Goal: Task Accomplishment & Management: Manage account settings

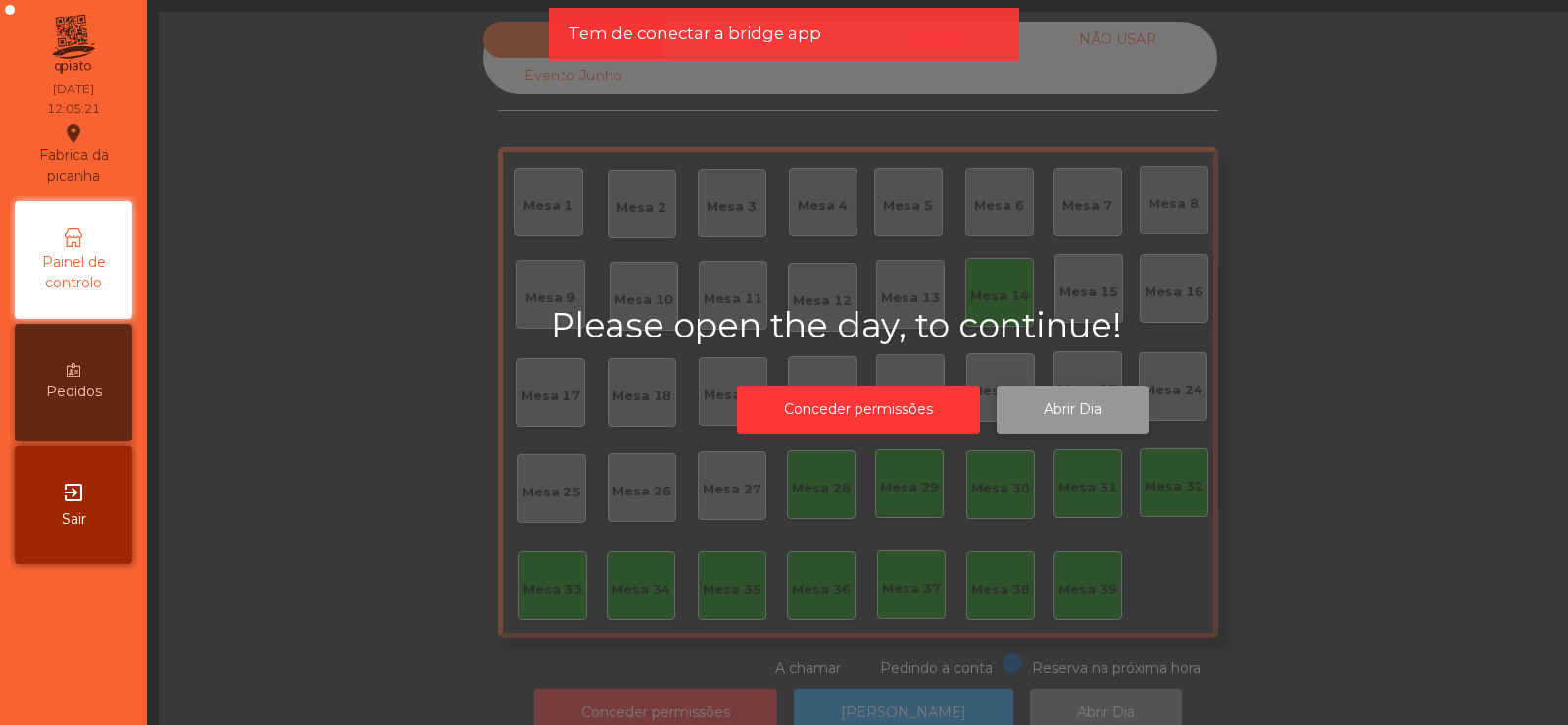
click at [1058, 430] on button "Abrir Dia" at bounding box center [1073, 409] width 152 height 48
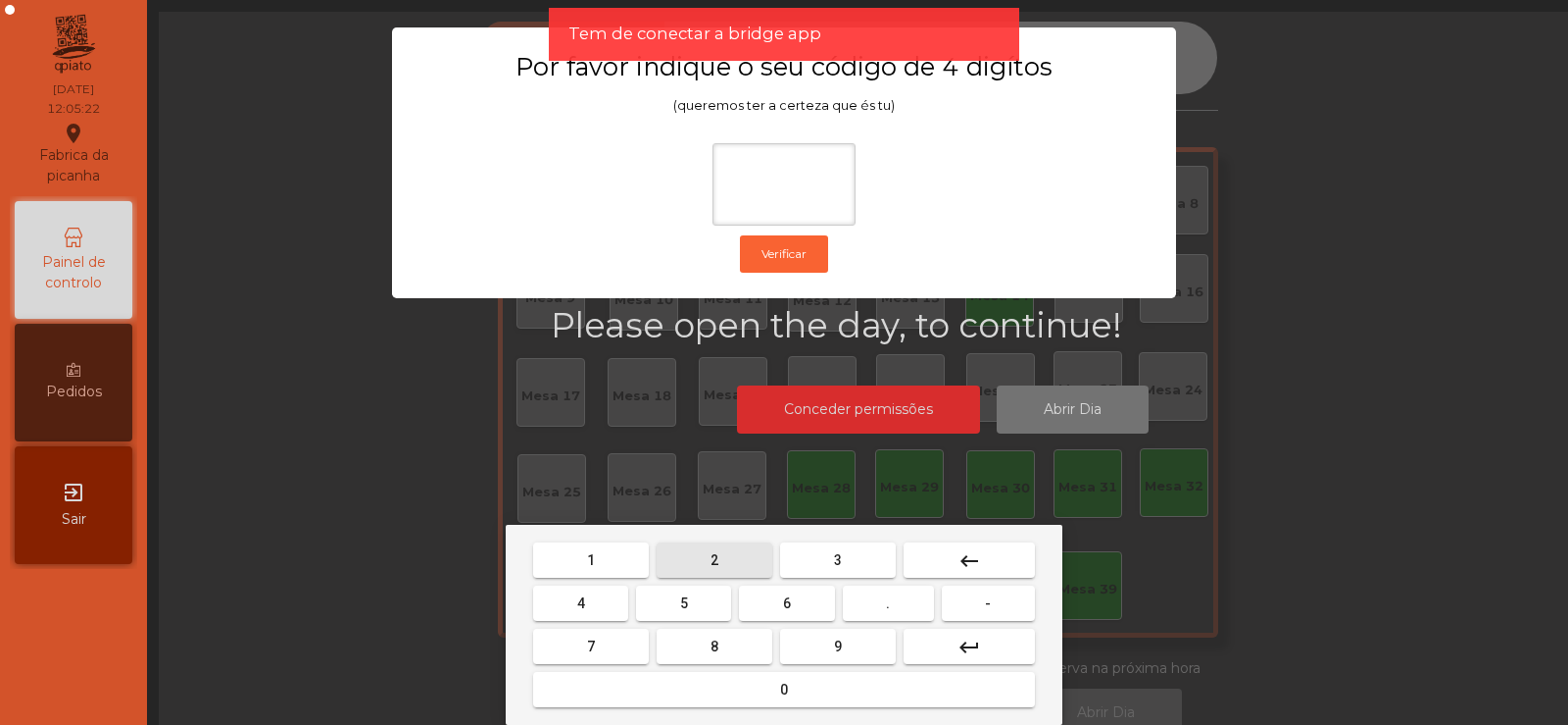
click at [704, 560] on button "2" at bounding box center [715, 559] width 116 height 35
click at [784, 607] on span "6" at bounding box center [787, 603] width 8 height 16
click at [613, 642] on button "7" at bounding box center [591, 645] width 116 height 35
click at [686, 601] on span "5" at bounding box center [684, 603] width 8 height 16
type input "****"
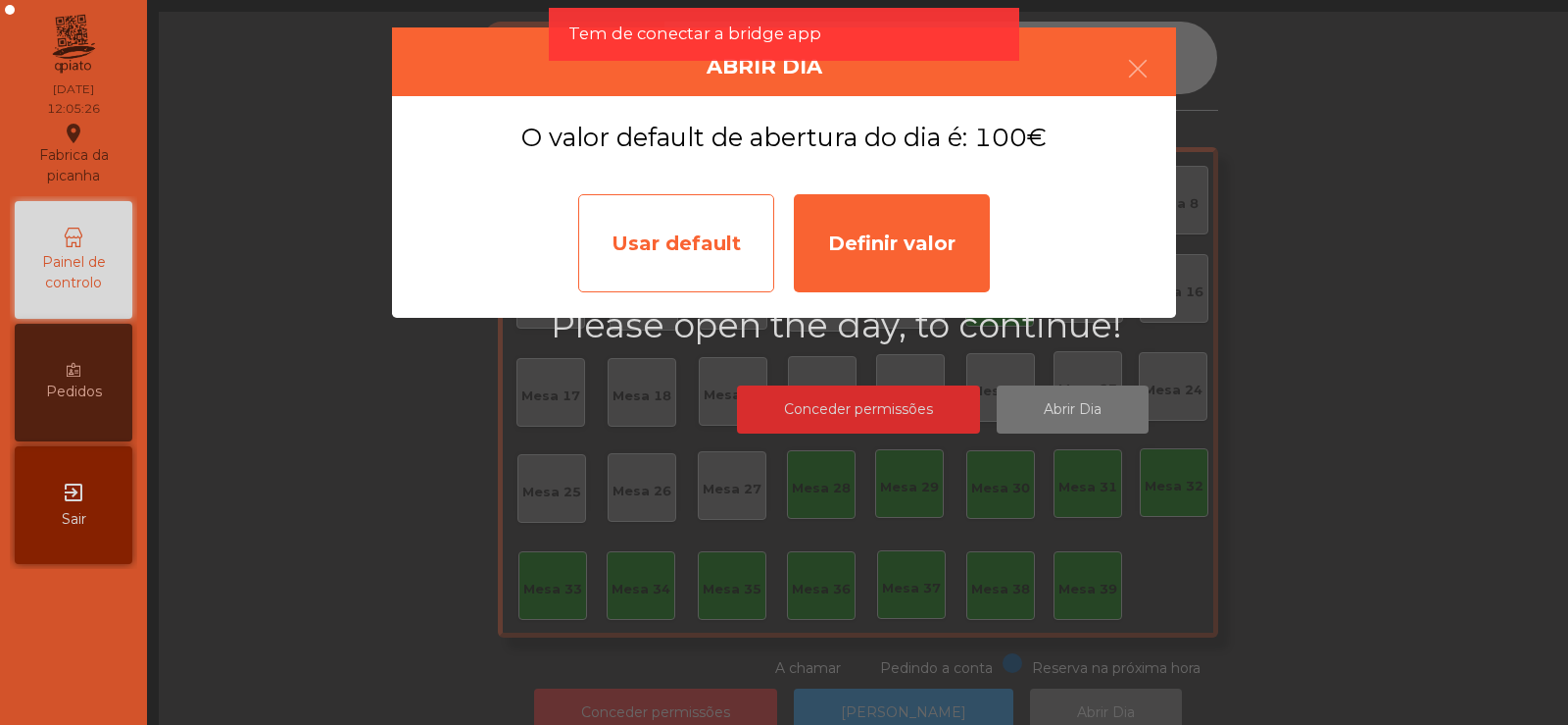
click at [661, 270] on div "Usar default" at bounding box center [676, 243] width 196 height 98
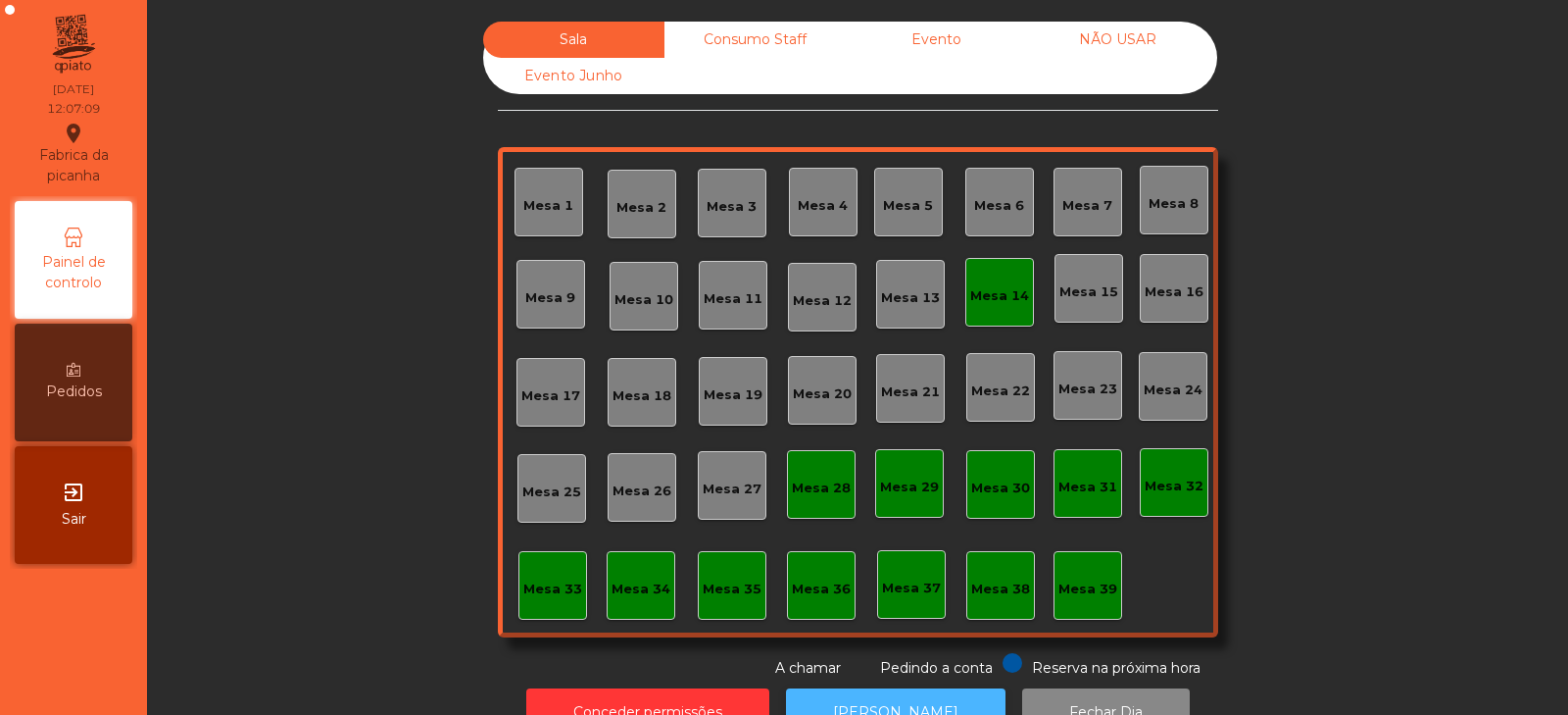
click at [888, 695] on button "[PERSON_NAME]" at bounding box center [896, 712] width 219 height 48
click at [1003, 299] on div "Mesa 14" at bounding box center [1000, 296] width 59 height 20
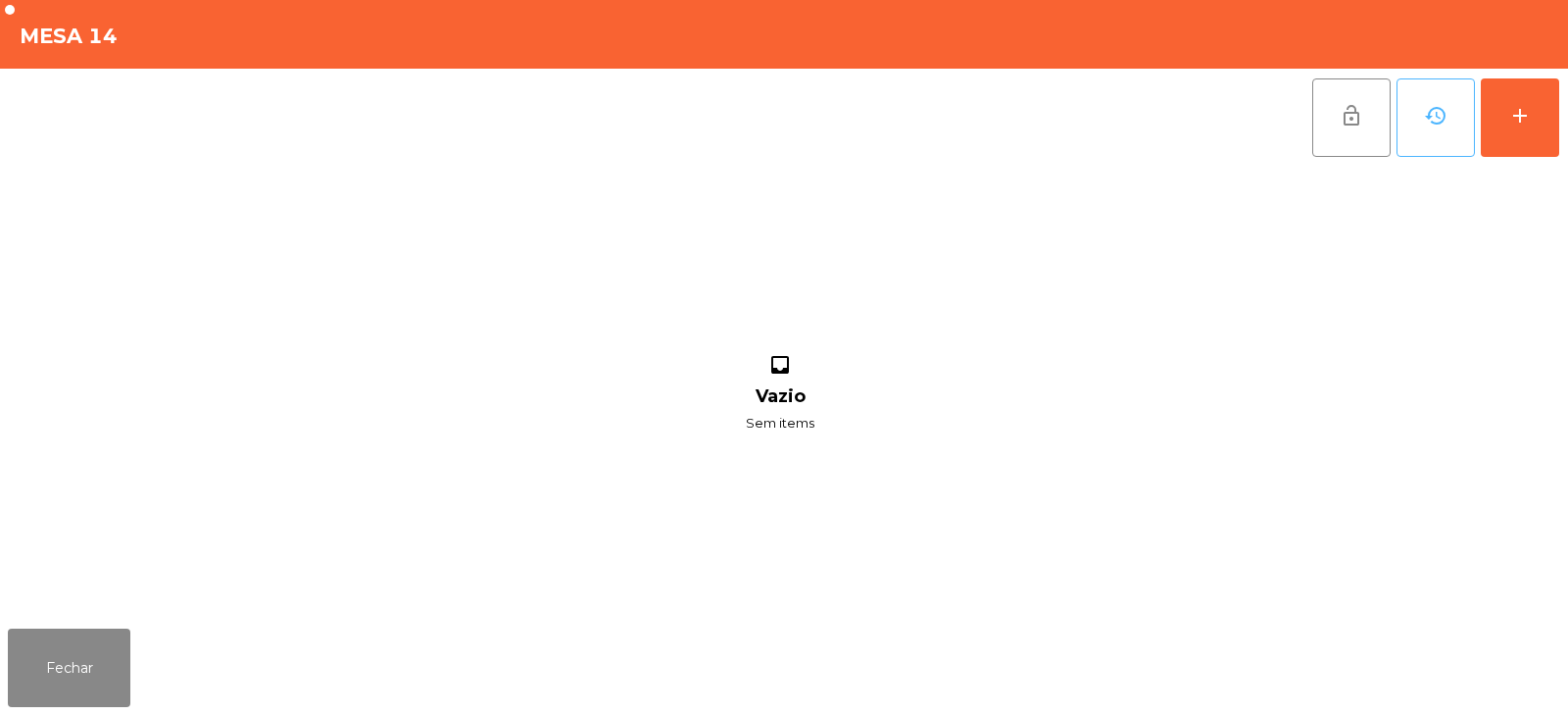
click at [1453, 109] on button "history" at bounding box center [1435, 118] width 79 height 79
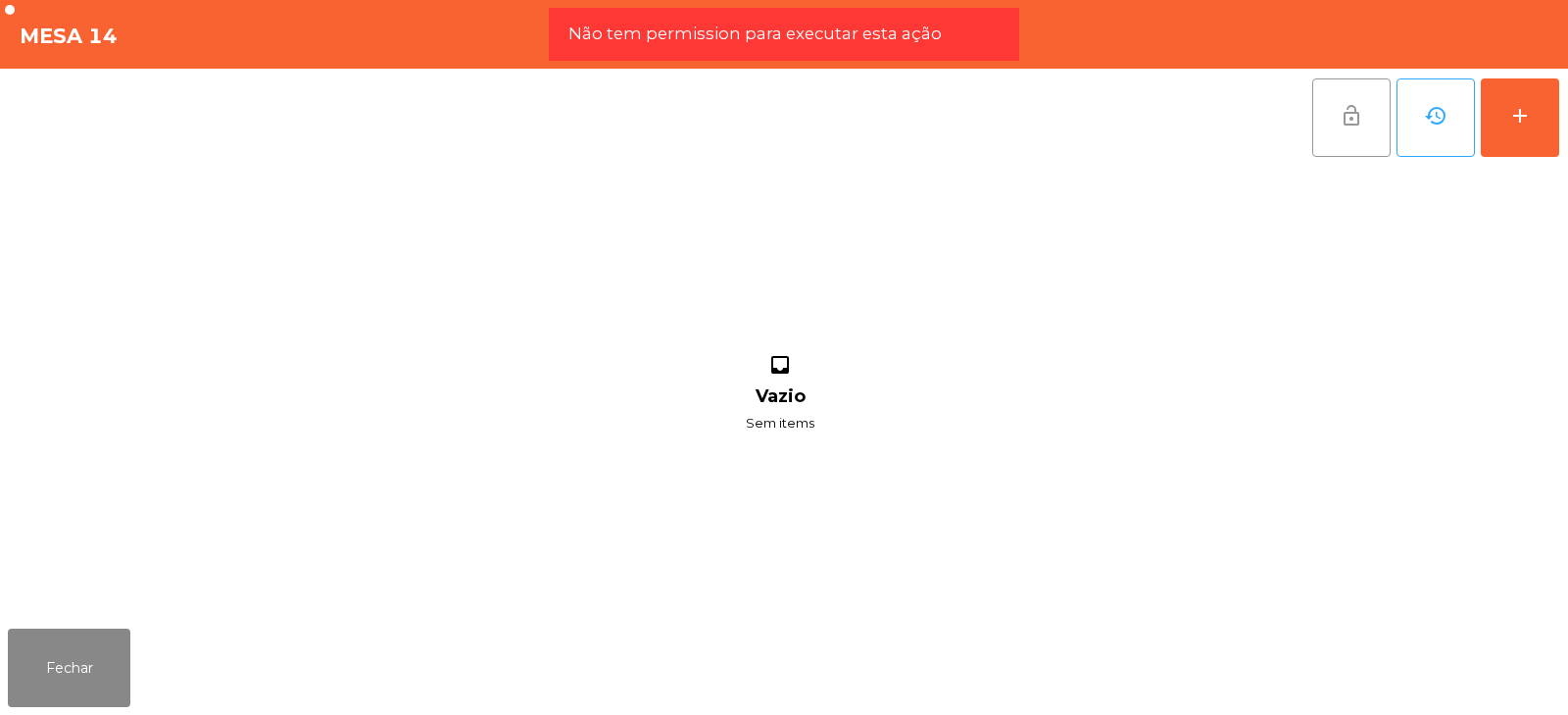
click at [1350, 119] on span "lock_open" at bounding box center [1352, 116] width 24 height 24
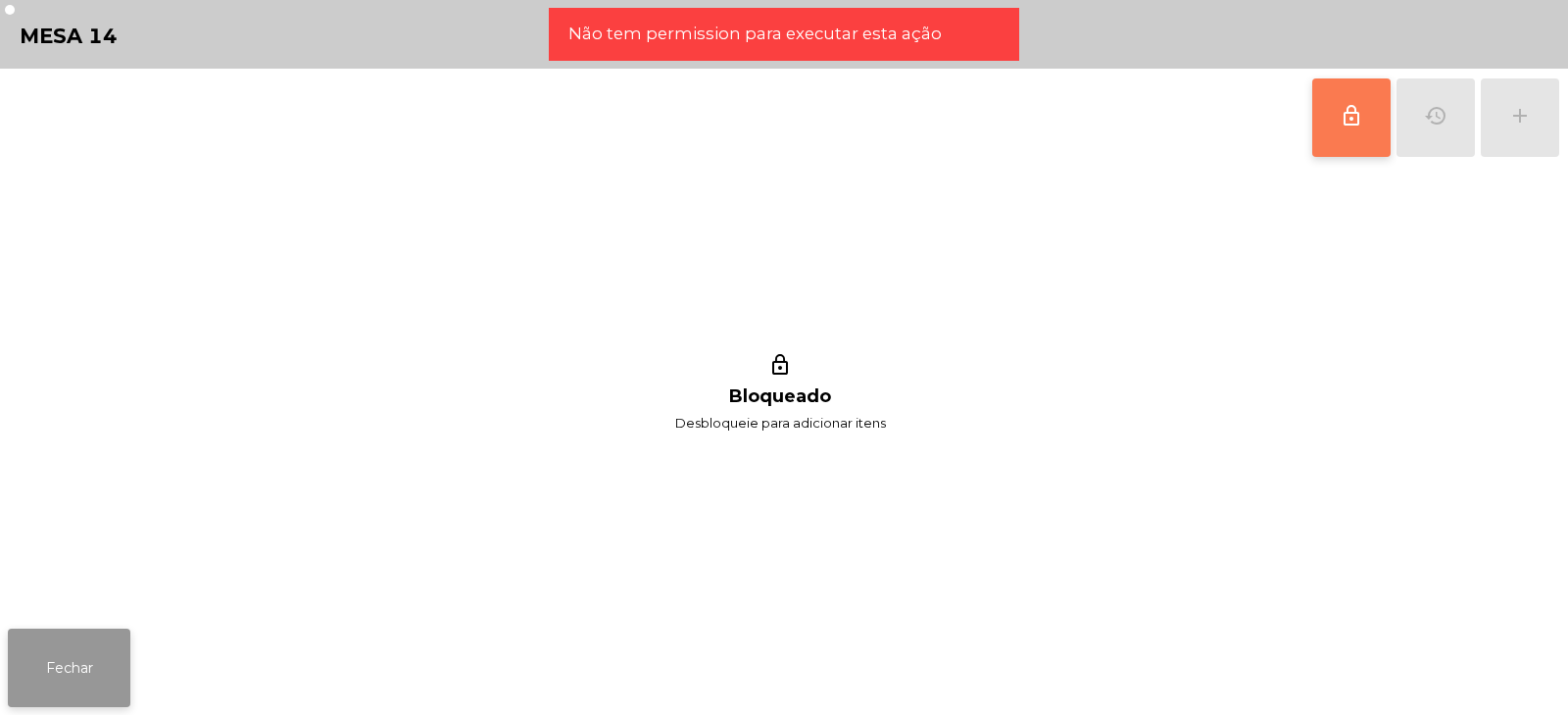
click at [98, 641] on button "Fechar" at bounding box center [69, 667] width 123 height 79
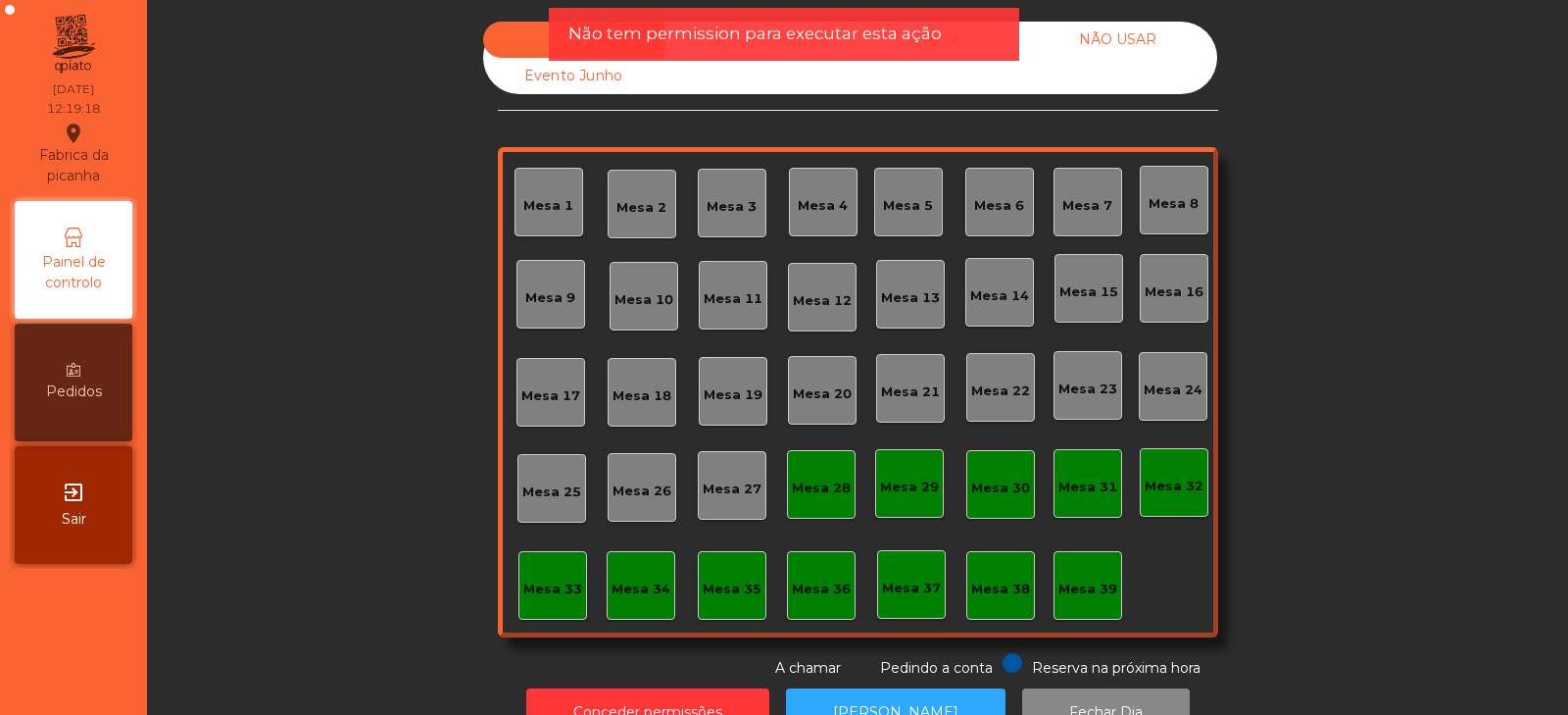
click at [924, 43] on span "Não tem permission para executar esta ação" at bounding box center [755, 34] width 374 height 25
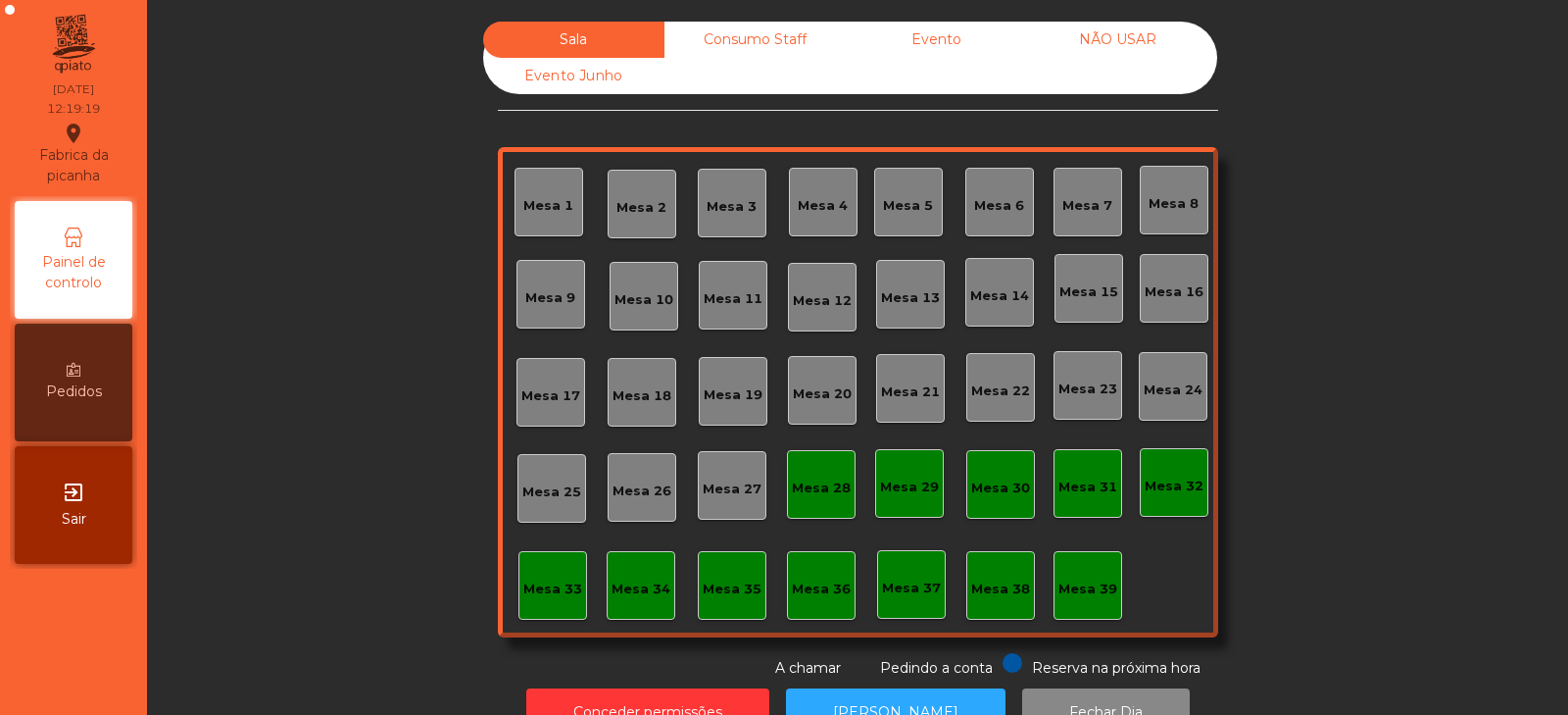
click at [900, 38] on div "Evento" at bounding box center [937, 40] width 181 height 36
click at [563, 558] on div "Mesa 33" at bounding box center [552, 585] width 69 height 69
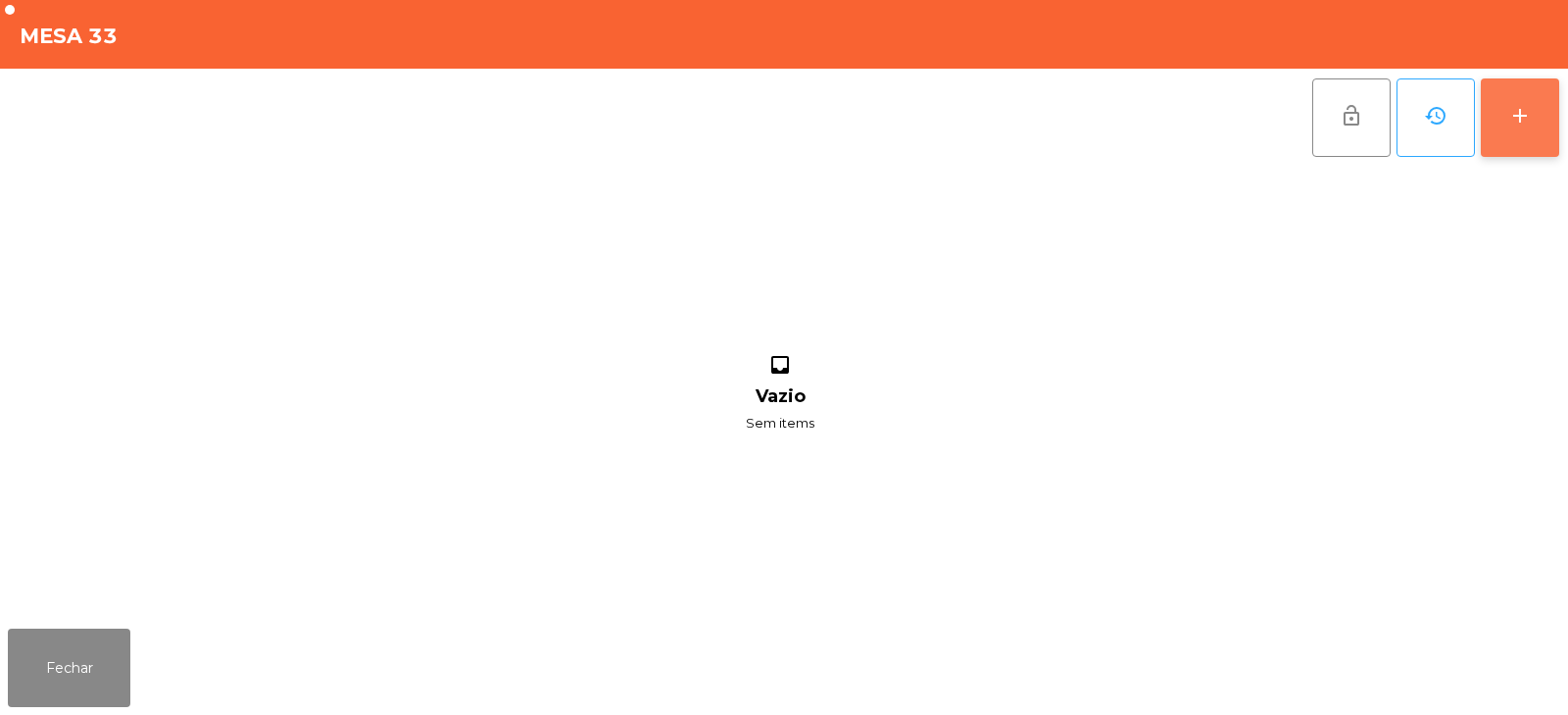
click at [1510, 127] on div "add" at bounding box center [1520, 116] width 24 height 24
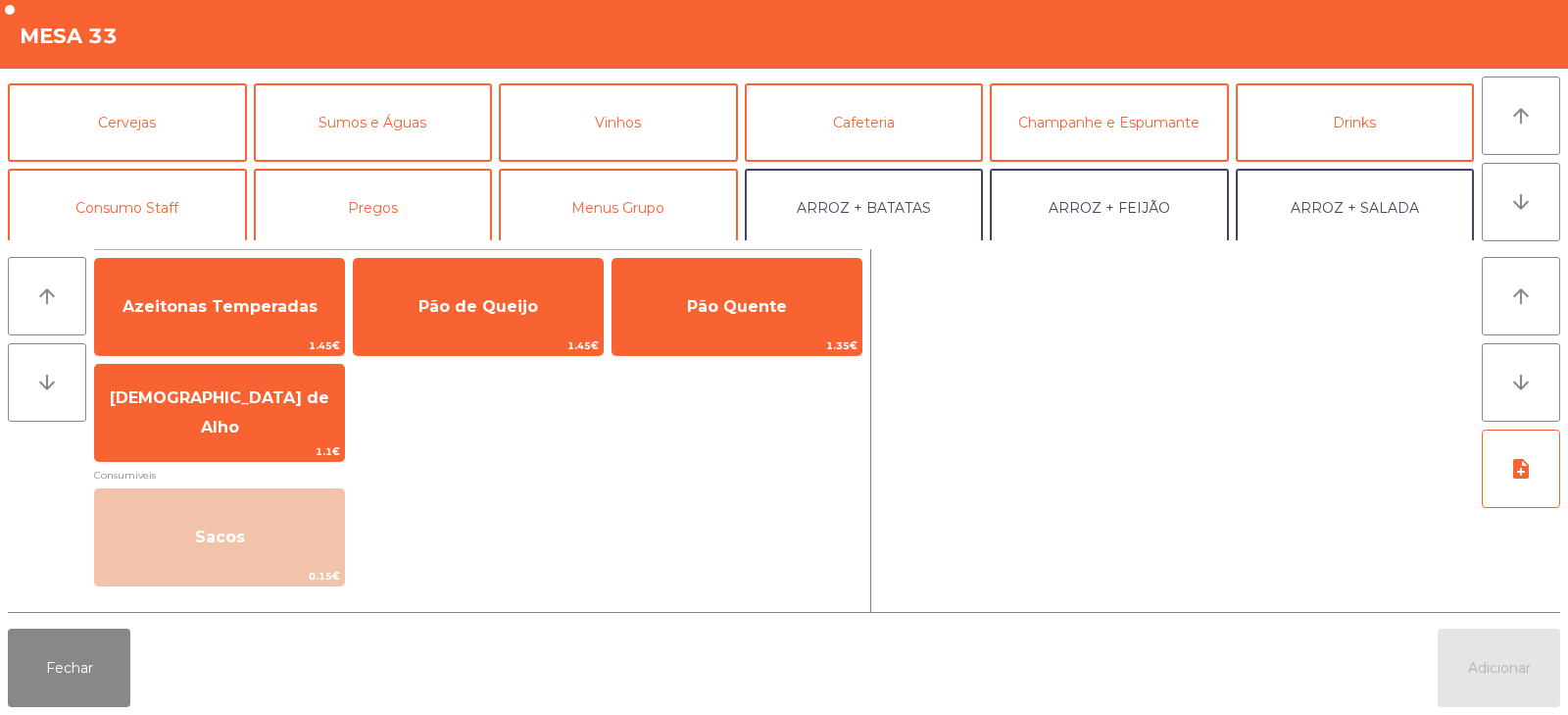
scroll to position [140, 0]
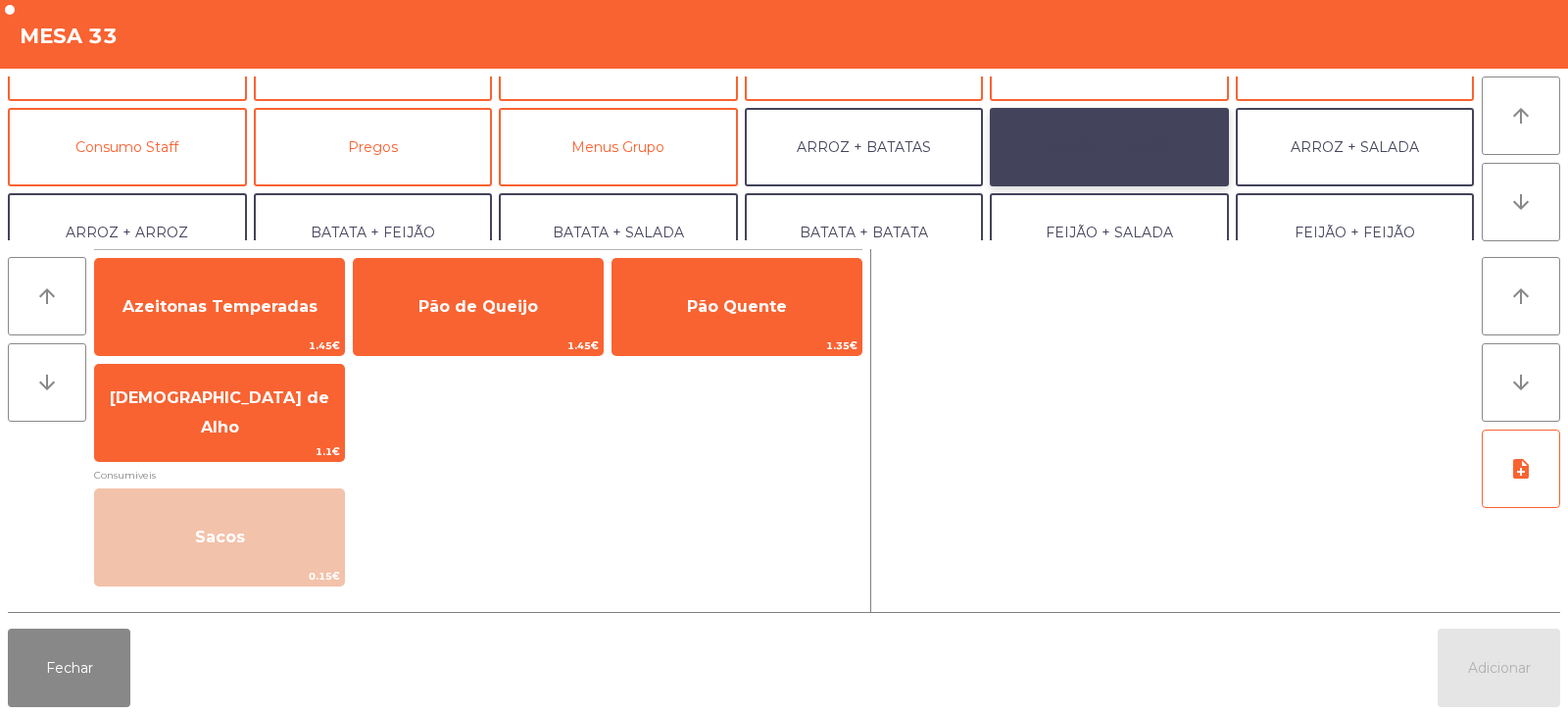
click at [1125, 138] on button "ARROZ + FEIJÃO" at bounding box center [1109, 147] width 239 height 79
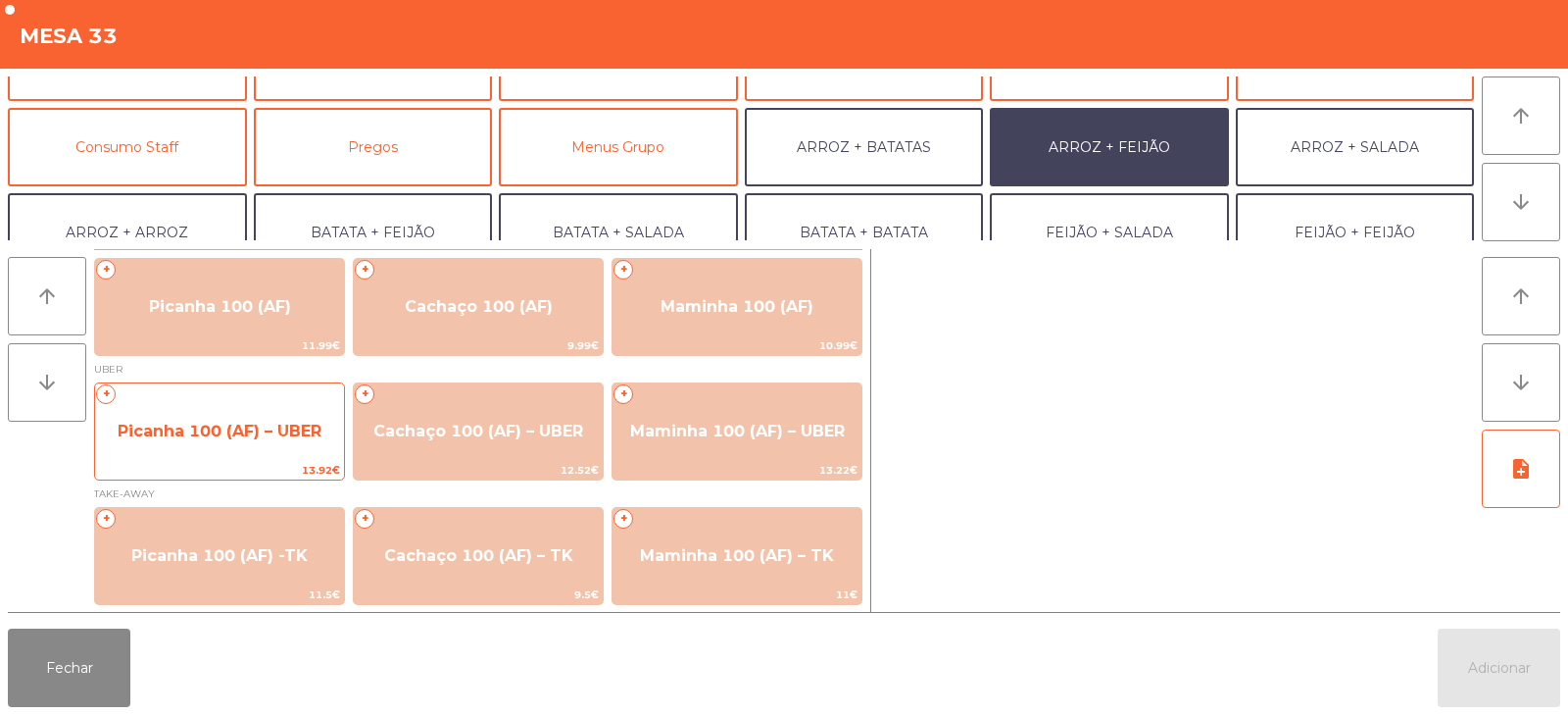
click at [213, 438] on span "Picanha 100 (AF) – UBER" at bounding box center [219, 431] width 204 height 19
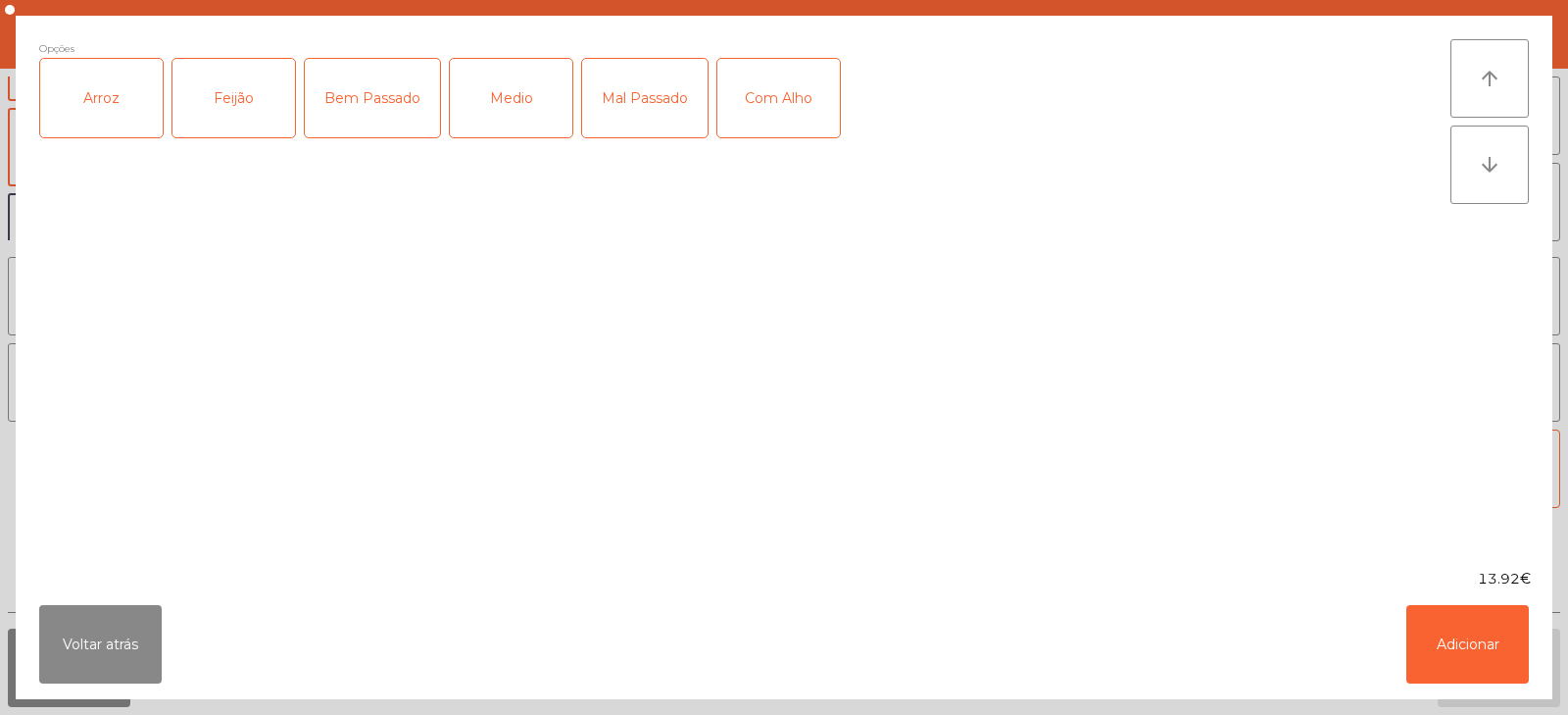
click at [111, 97] on div "Arroz" at bounding box center [101, 98] width 123 height 79
click at [222, 106] on div "Feijão" at bounding box center [233, 98] width 123 height 79
click at [485, 98] on div "Medio" at bounding box center [510, 98] width 123 height 79
click at [773, 108] on div "Com Alho" at bounding box center [779, 98] width 123 height 79
click at [1492, 627] on button "Adicionar" at bounding box center [1467, 644] width 123 height 79
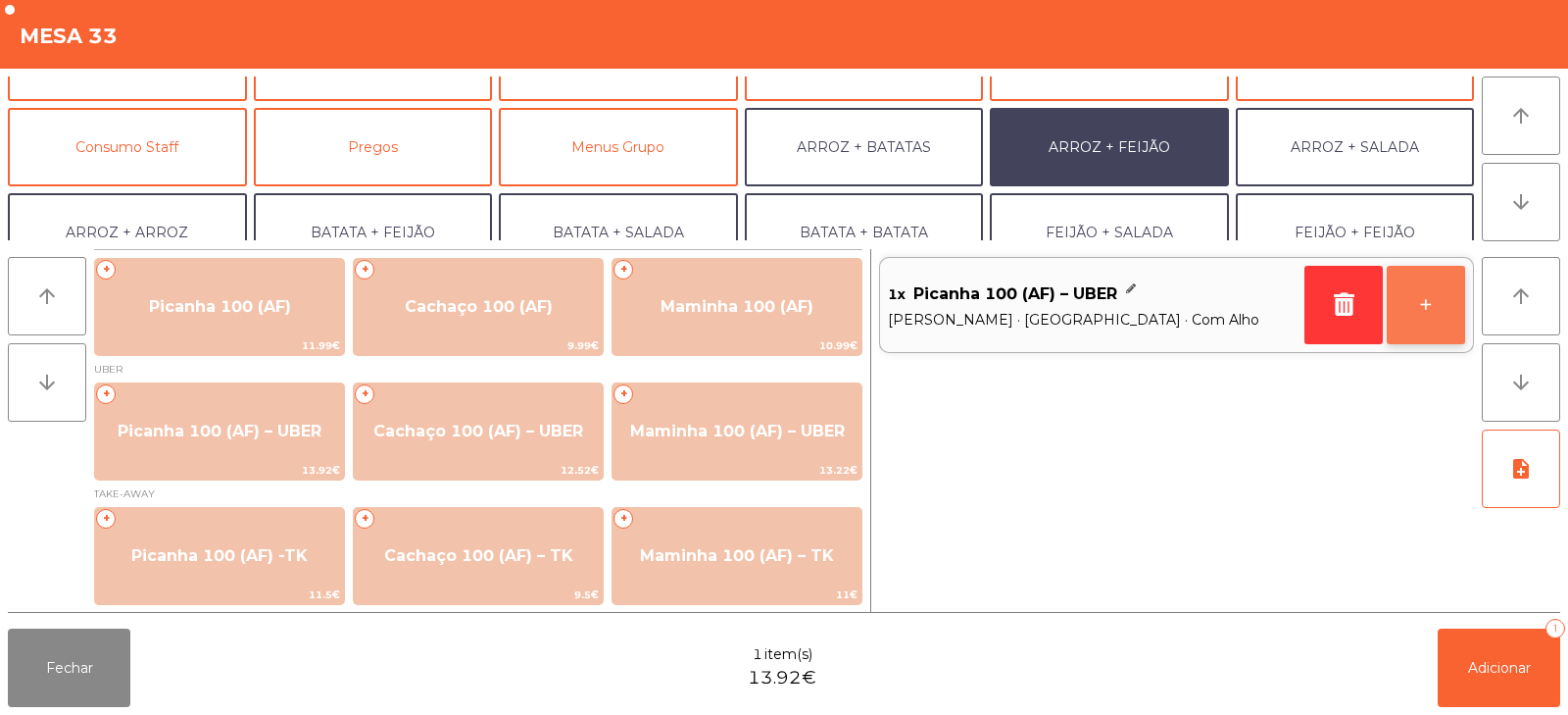
click at [1431, 299] on button "+" at bounding box center [1426, 305] width 79 height 79
click at [1317, 287] on button "-" at bounding box center [1344, 305] width 79 height 79
click at [1329, 297] on button "button" at bounding box center [1344, 305] width 79 height 79
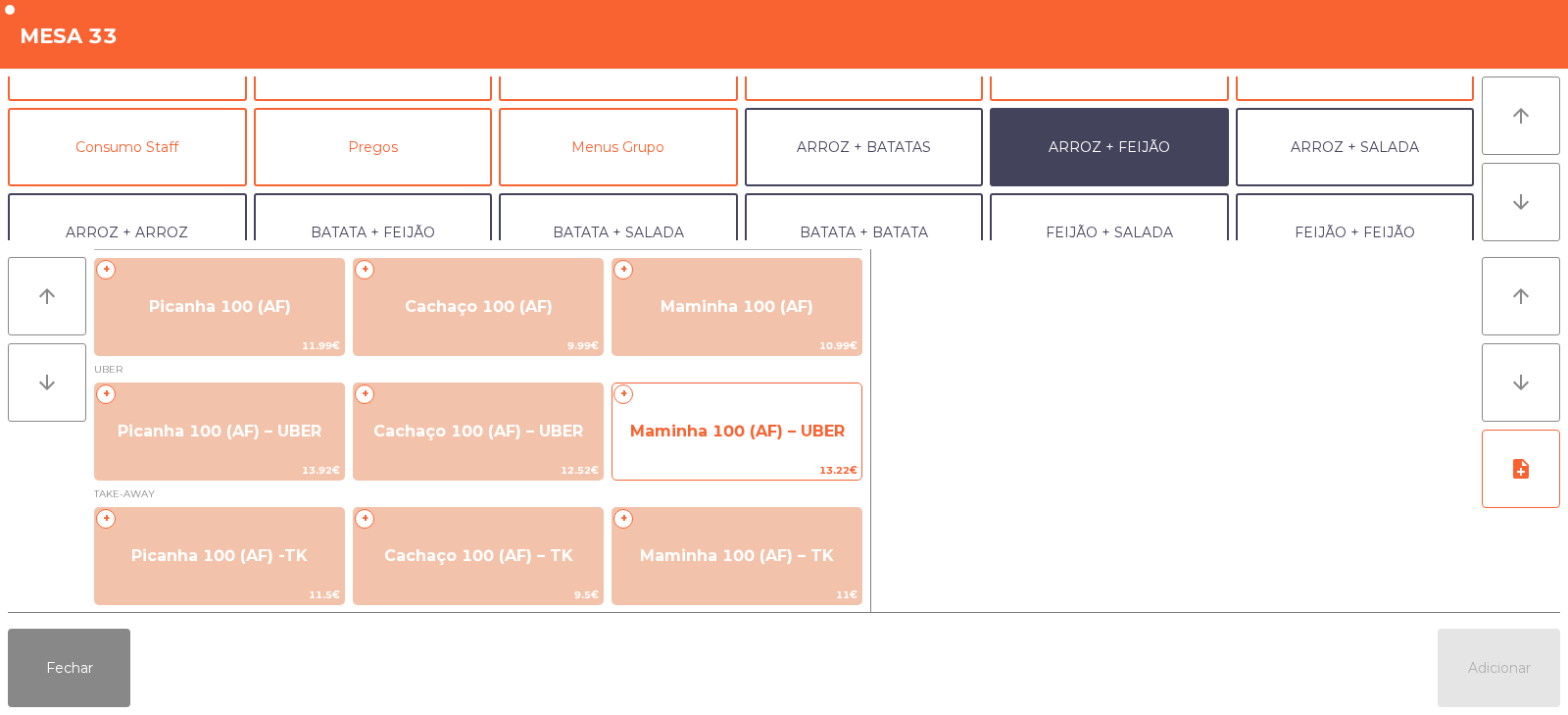
click at [700, 434] on span "Maminha 100 (AF) – UBER" at bounding box center [737, 431] width 214 height 19
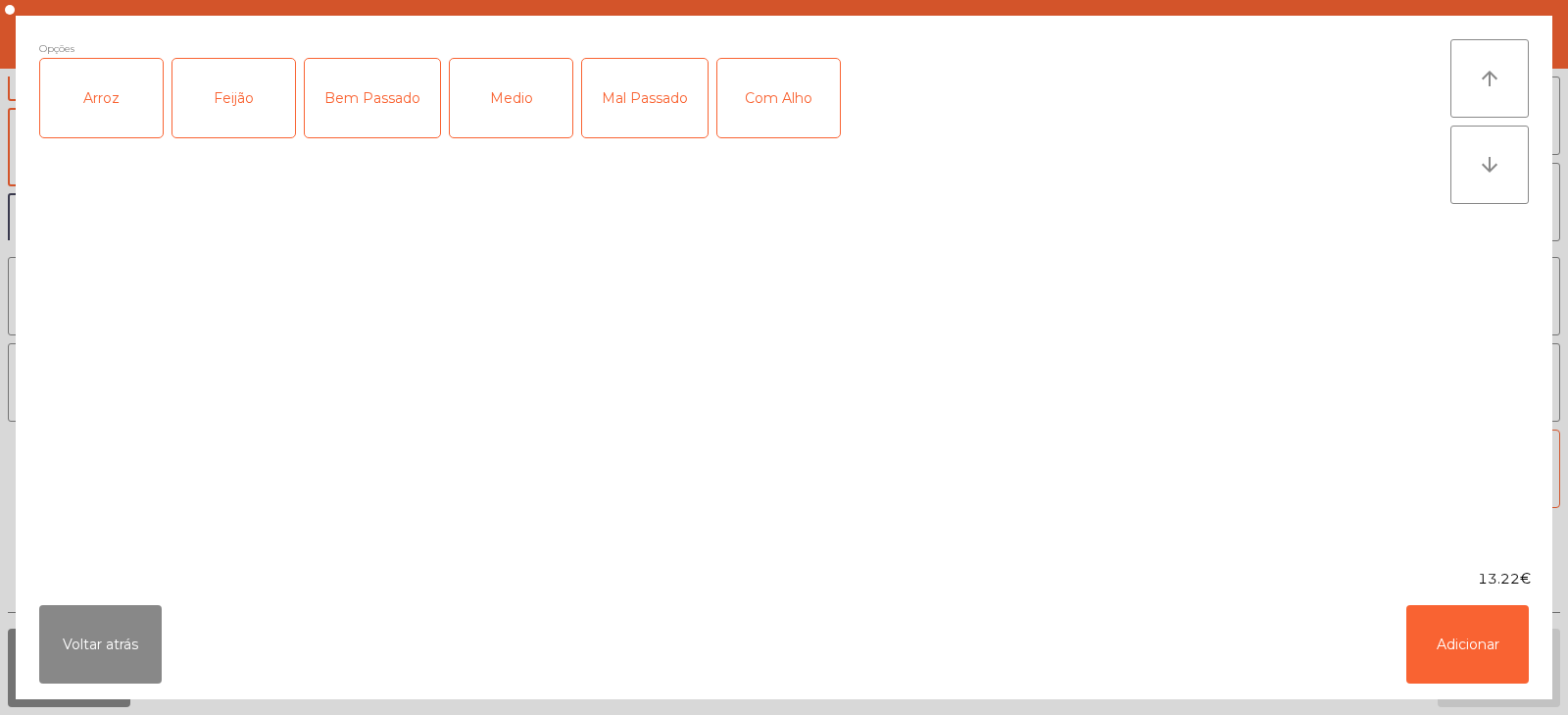
click at [103, 75] on div "Arroz" at bounding box center [101, 98] width 123 height 79
click at [497, 97] on div "Medio" at bounding box center [510, 98] width 123 height 79
click at [219, 108] on div "Feijão" at bounding box center [233, 98] width 123 height 79
click at [761, 101] on div "Com Alho" at bounding box center [779, 98] width 123 height 79
click at [1480, 636] on button "Adicionar" at bounding box center [1467, 644] width 123 height 79
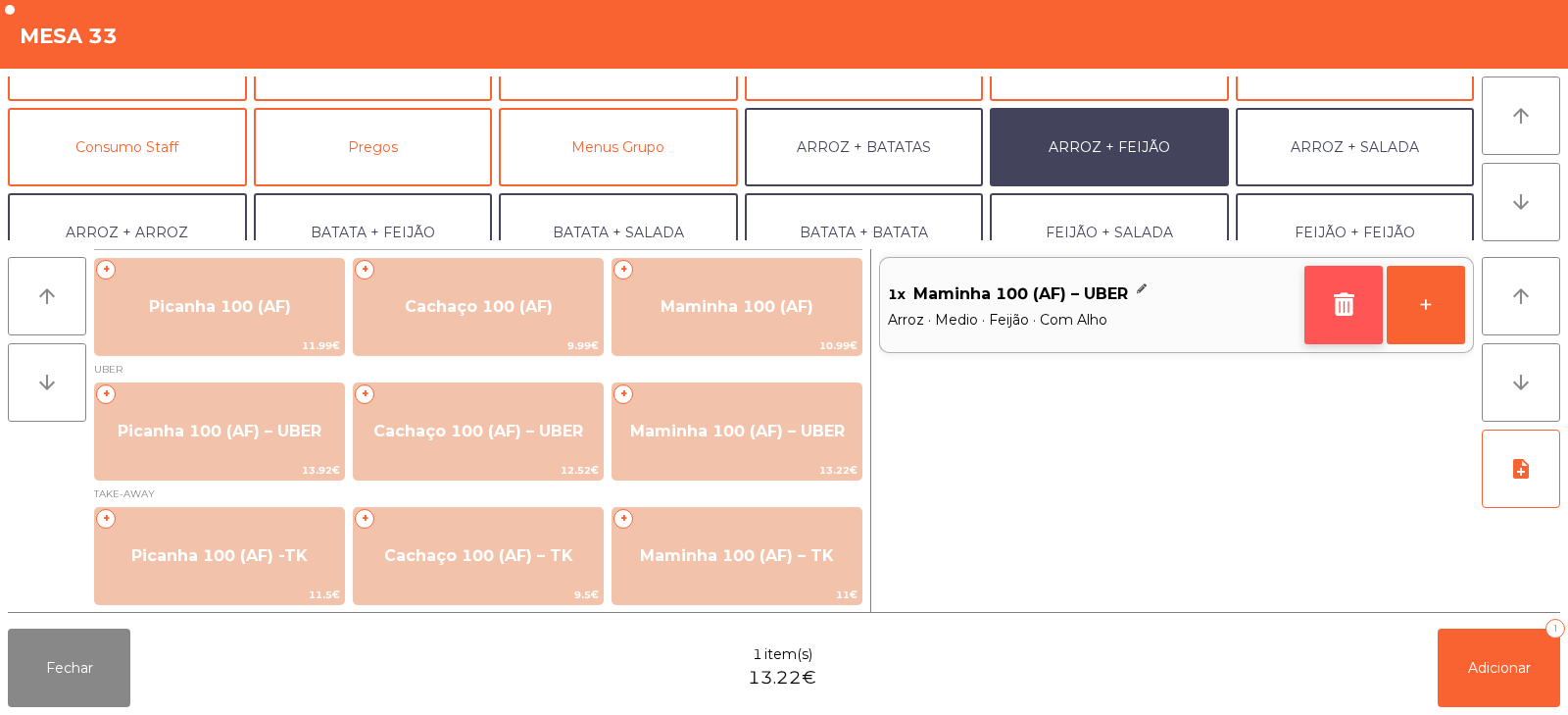
click at [1328, 315] on button "button" at bounding box center [1344, 305] width 79 height 79
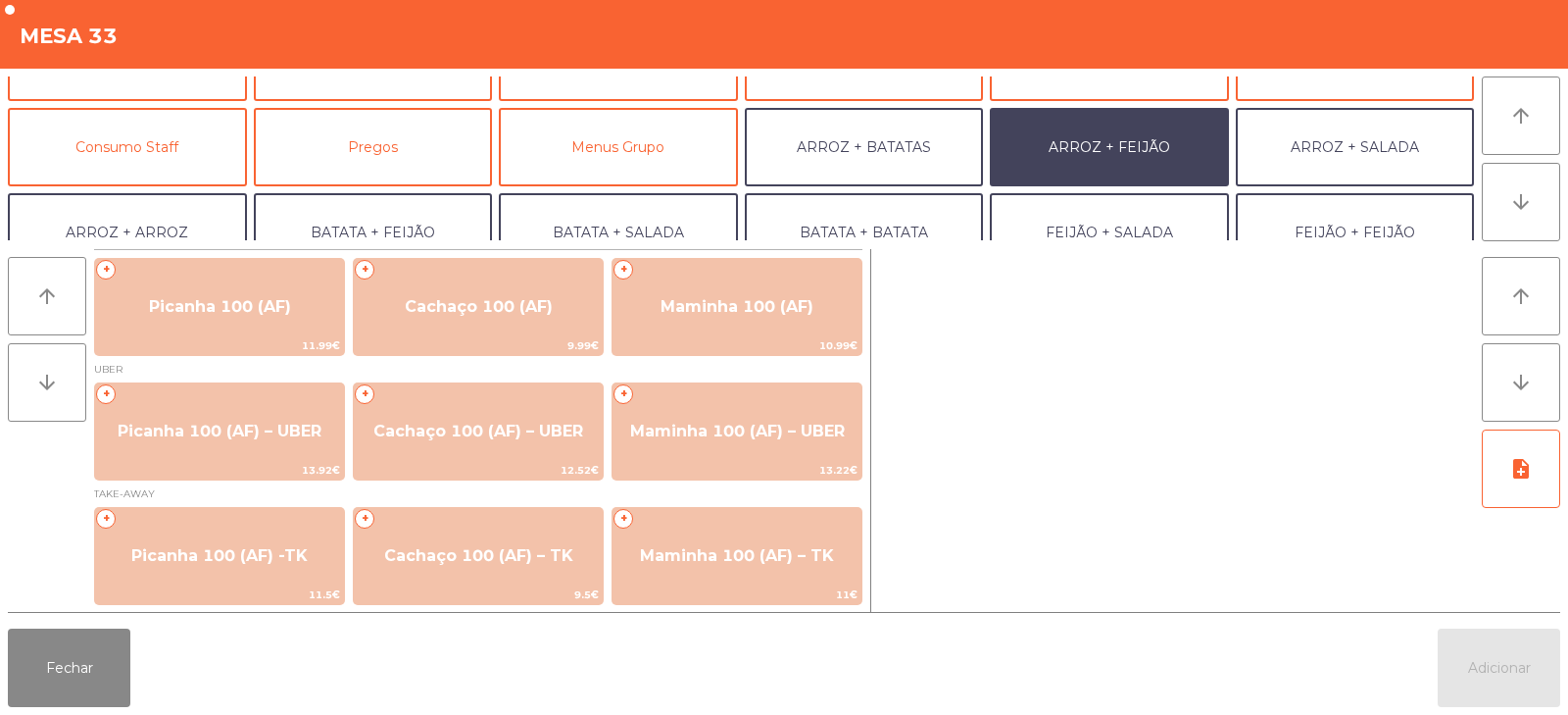
scroll to position [1, 0]
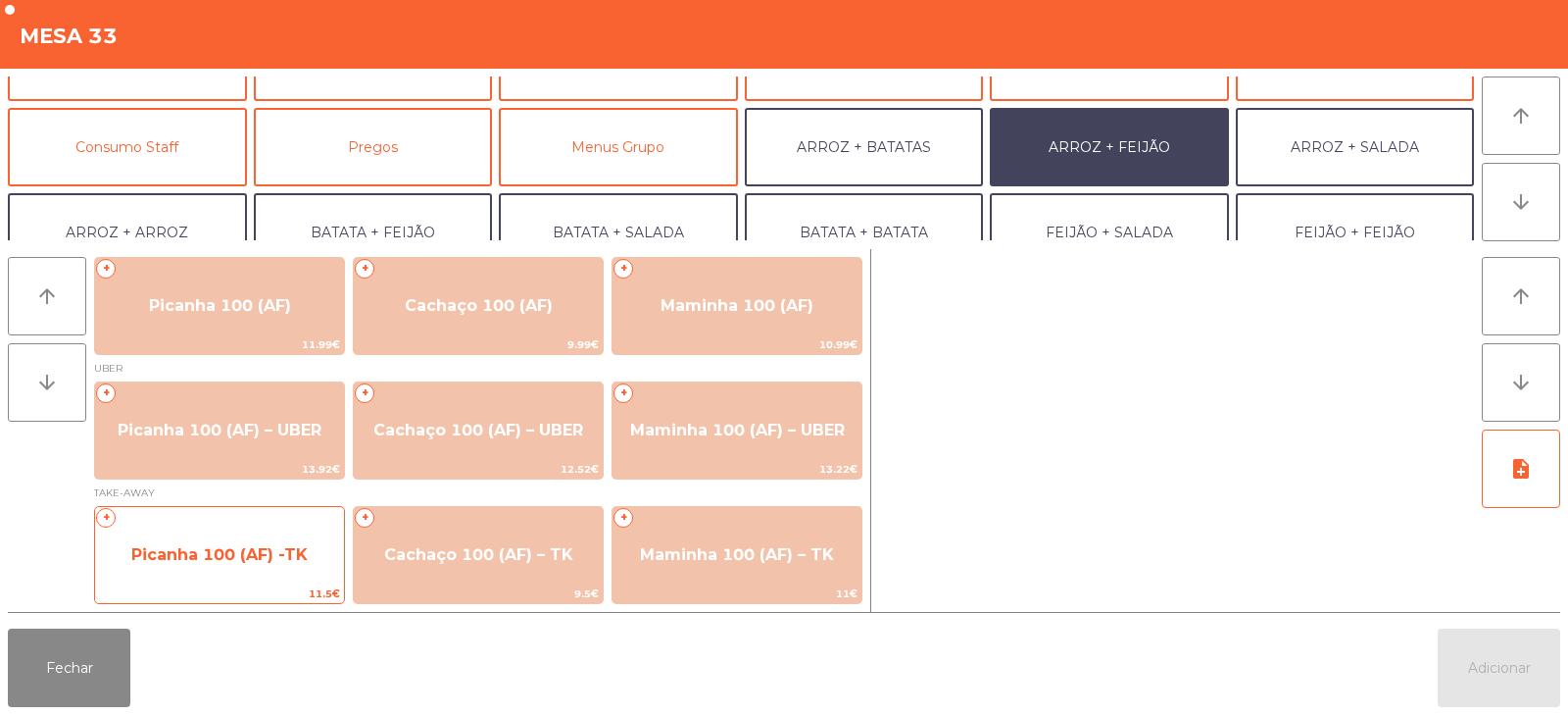
click at [242, 554] on span "Picanha 100 (AF) -TK" at bounding box center [219, 554] width 176 height 19
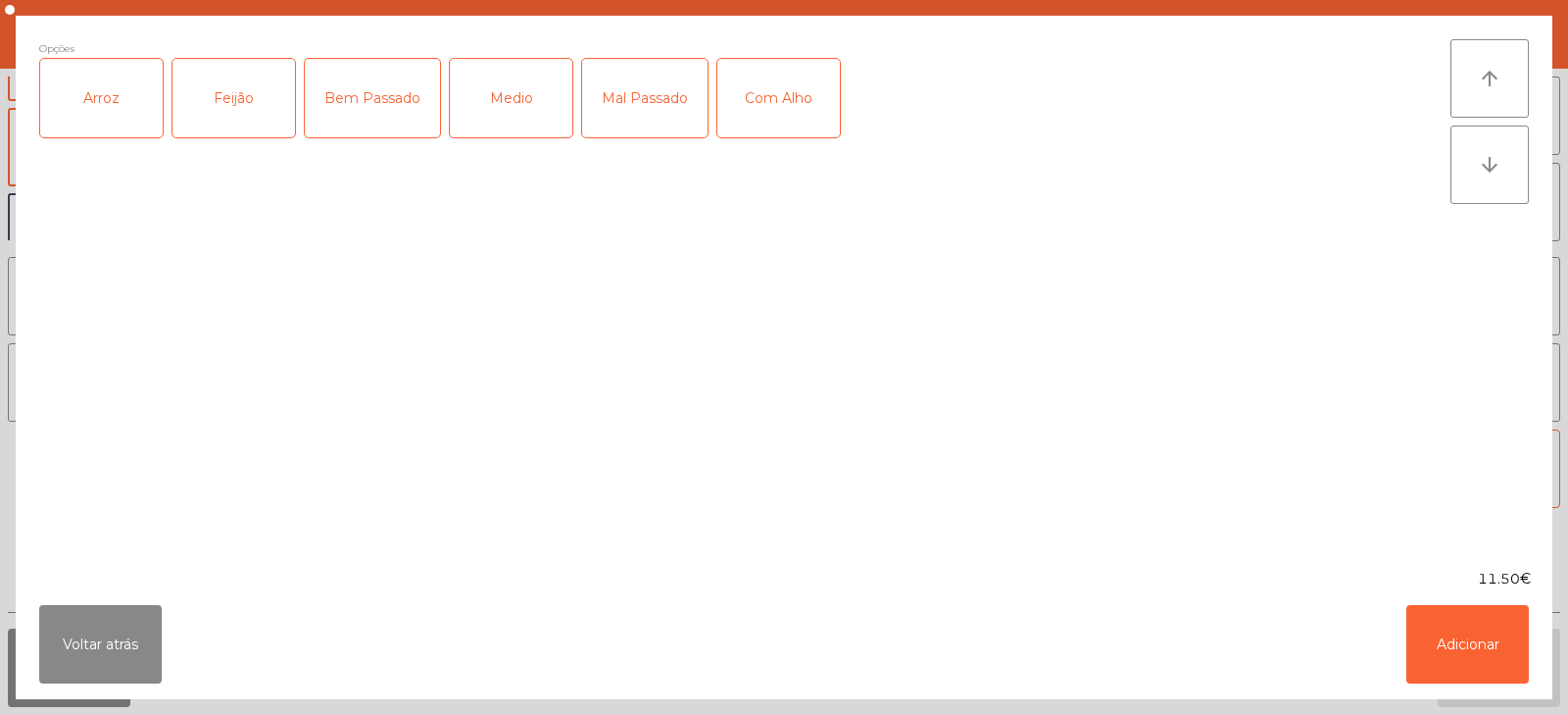
click at [114, 103] on div "Arroz" at bounding box center [101, 98] width 123 height 79
click at [223, 89] on div "Feijão" at bounding box center [233, 98] width 123 height 79
click at [514, 103] on div "Medio" at bounding box center [510, 98] width 123 height 79
click at [756, 99] on div "Com Alho" at bounding box center [779, 98] width 123 height 79
click at [1471, 630] on button "Adicionar" at bounding box center [1467, 644] width 123 height 79
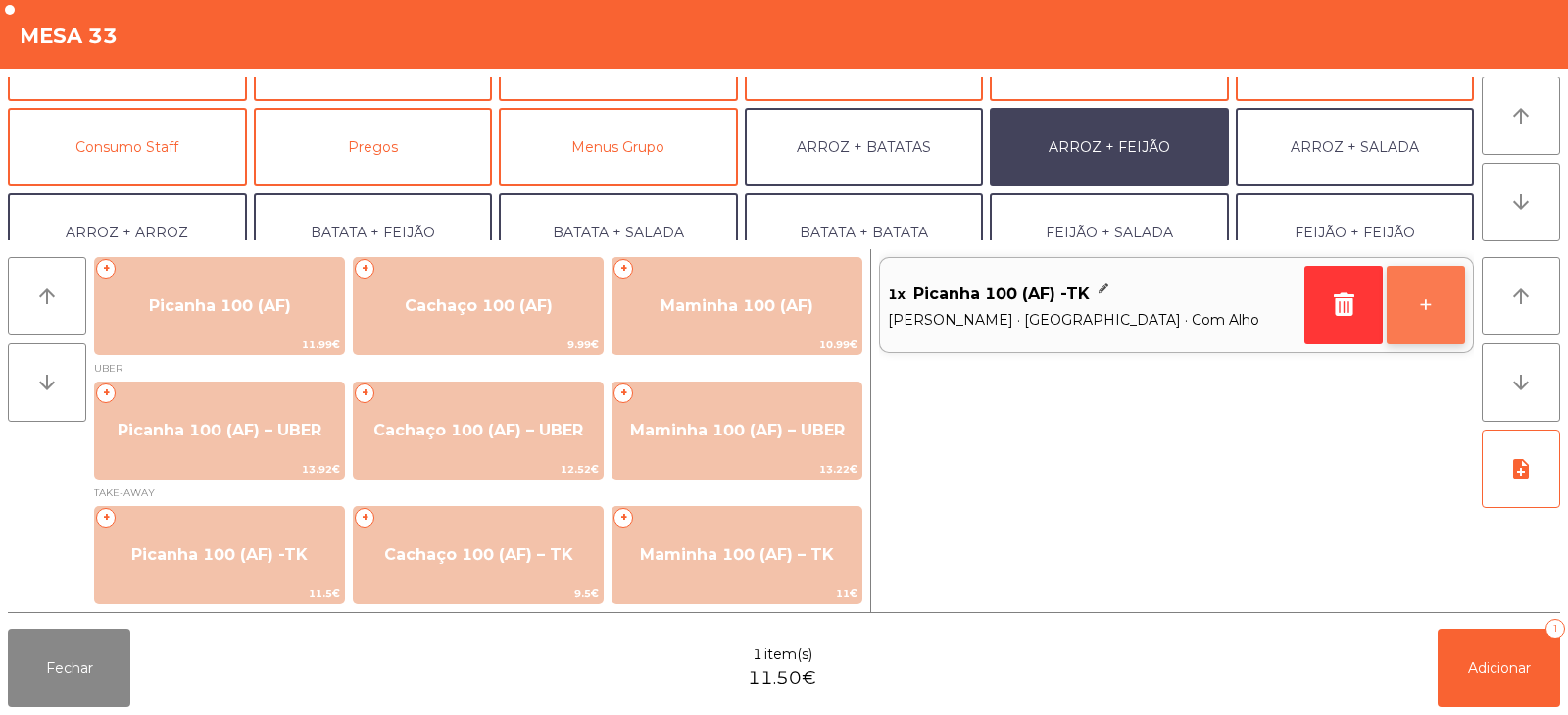
click at [1417, 298] on button "+" at bounding box center [1426, 305] width 79 height 79
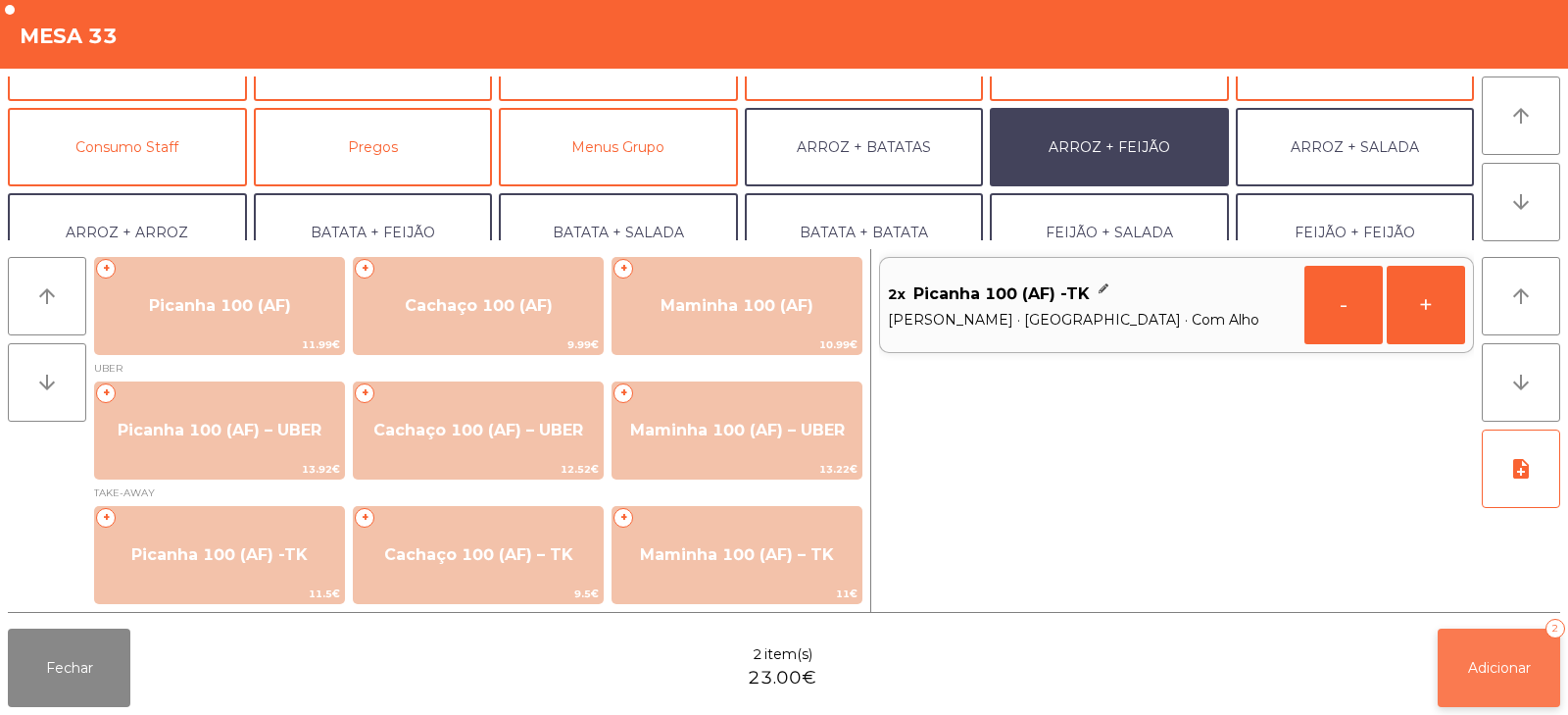
click at [1483, 674] on span "Adicionar" at bounding box center [1499, 668] width 63 height 18
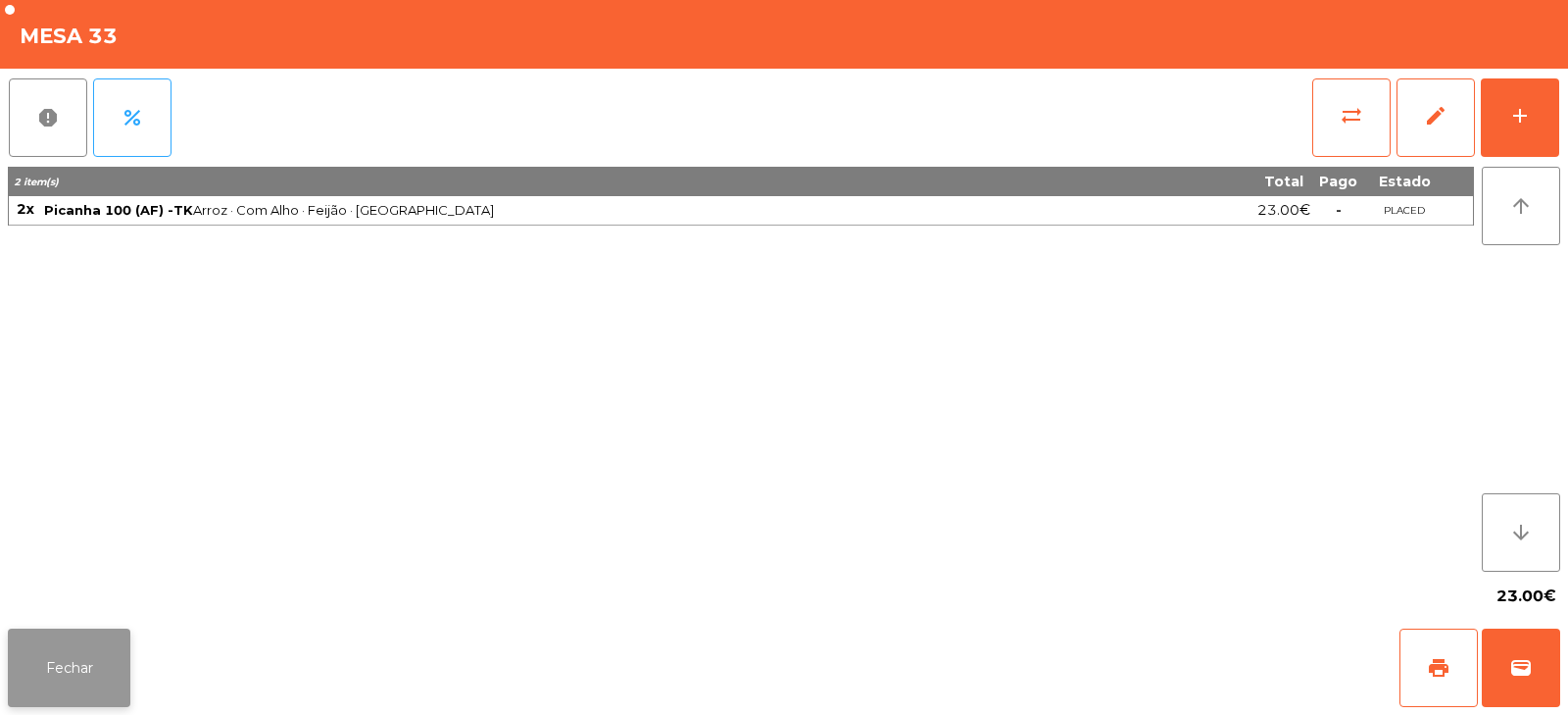
click at [86, 663] on button "Fechar" at bounding box center [69, 667] width 123 height 79
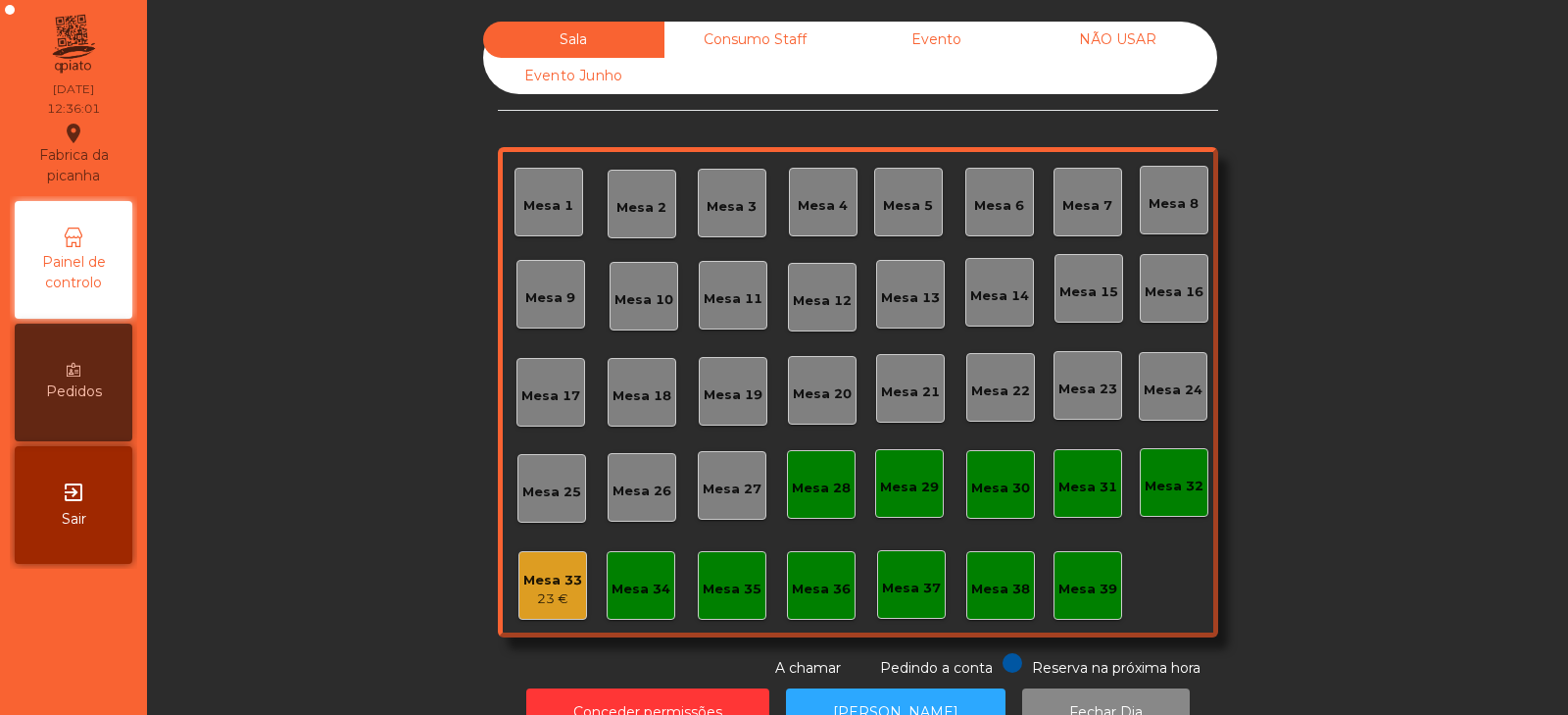
scroll to position [58, 0]
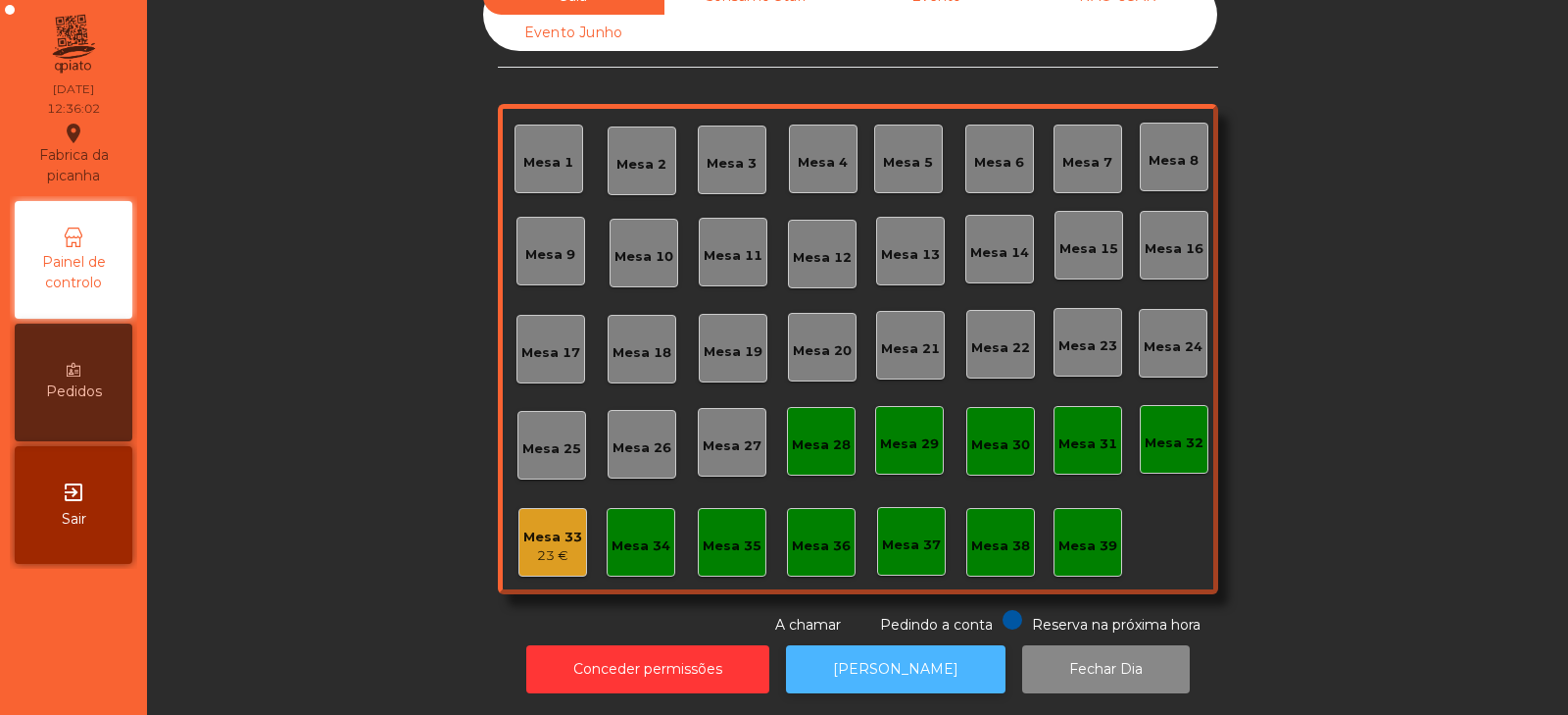
click at [899, 648] on button "[PERSON_NAME]" at bounding box center [896, 669] width 219 height 48
click at [548, 546] on div "23 €" at bounding box center [552, 556] width 59 height 20
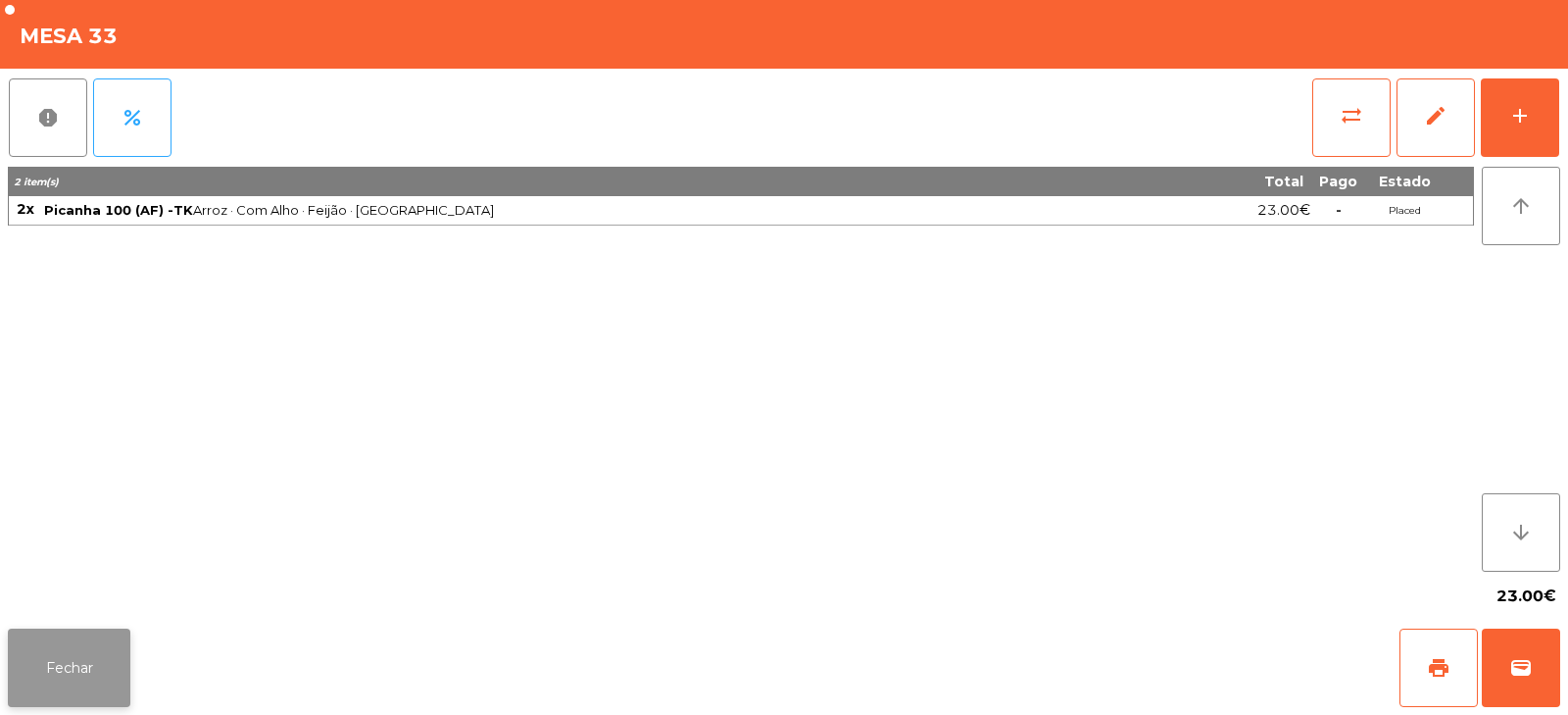
click at [88, 679] on button "Fechar" at bounding box center [69, 667] width 123 height 79
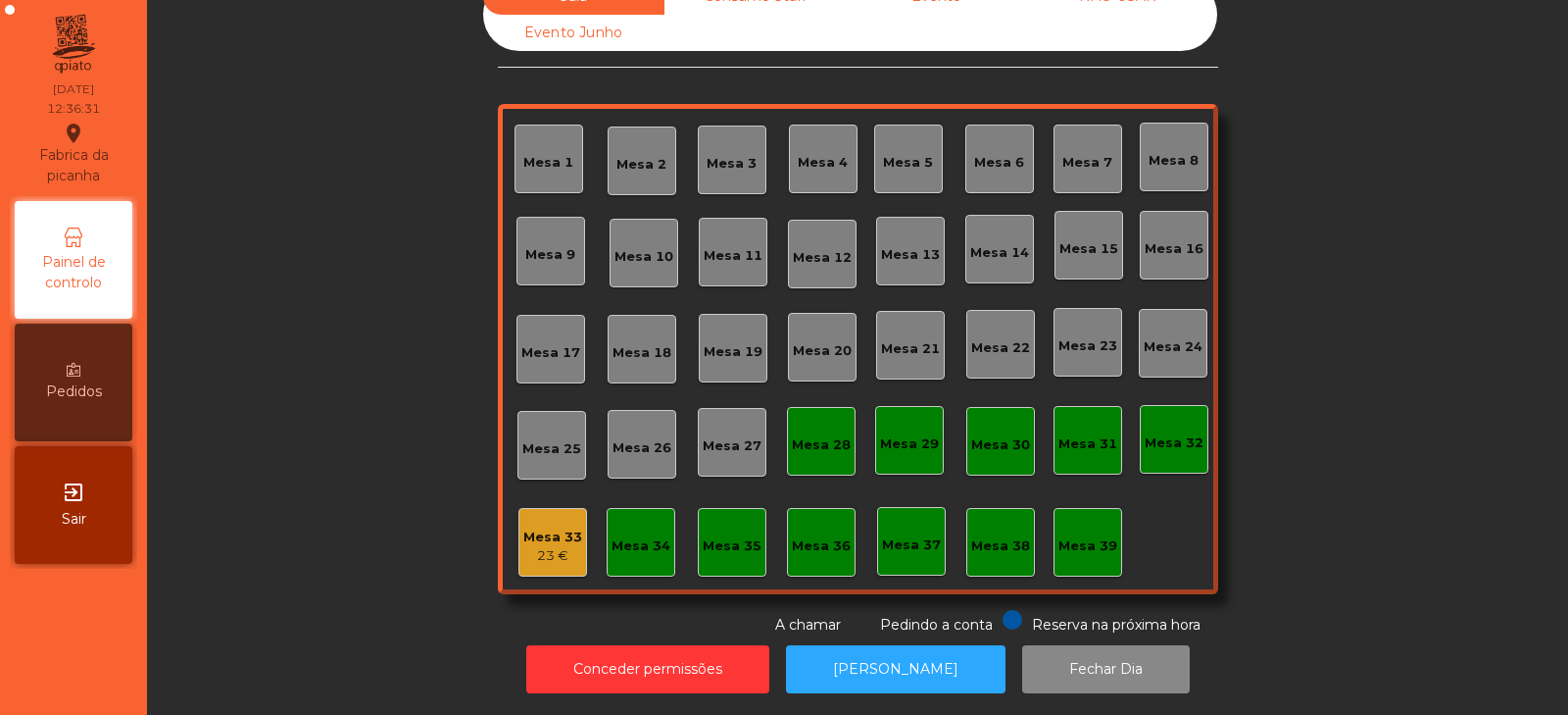
click at [523, 528] on div "Mesa 33" at bounding box center [552, 537] width 59 height 20
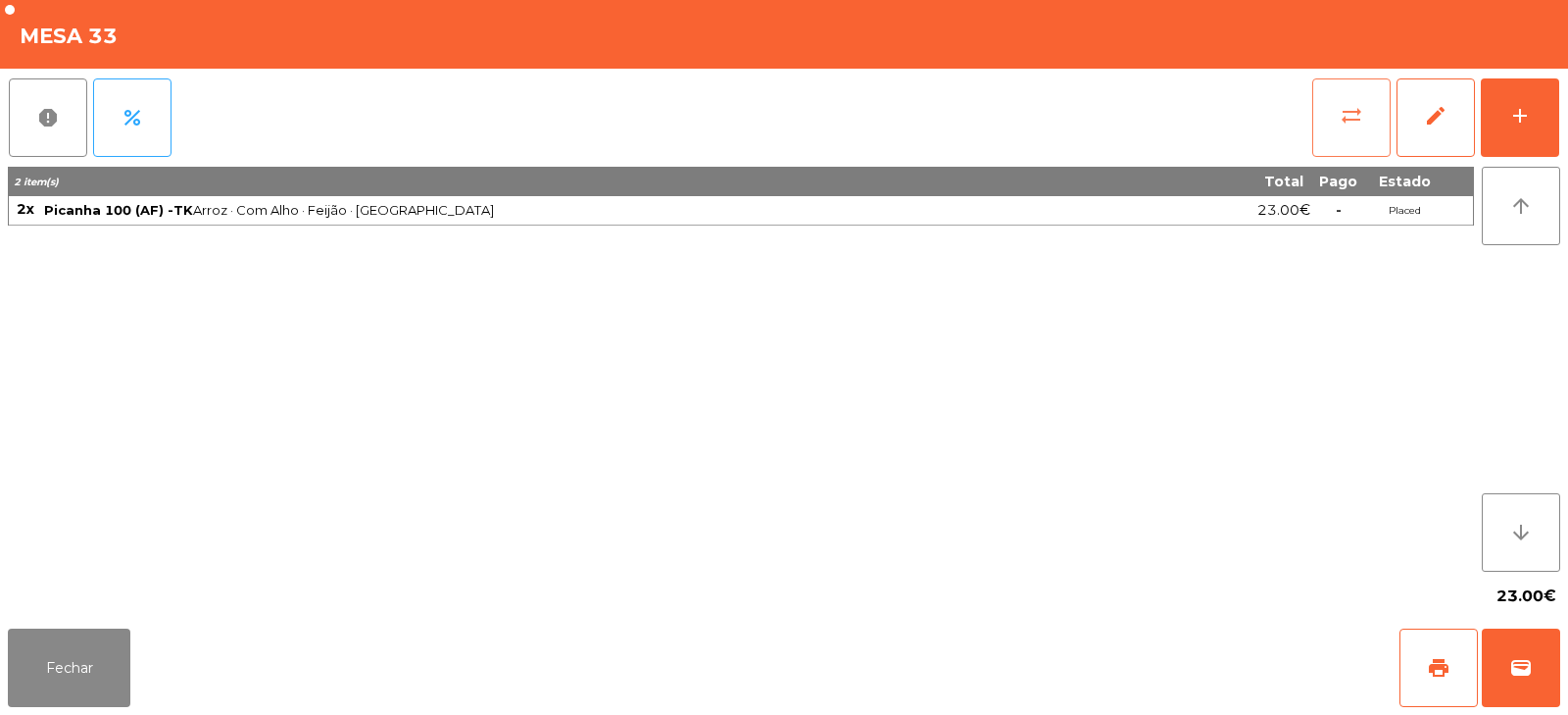
click at [1352, 118] on span "sync_alt" at bounding box center [1352, 116] width 24 height 24
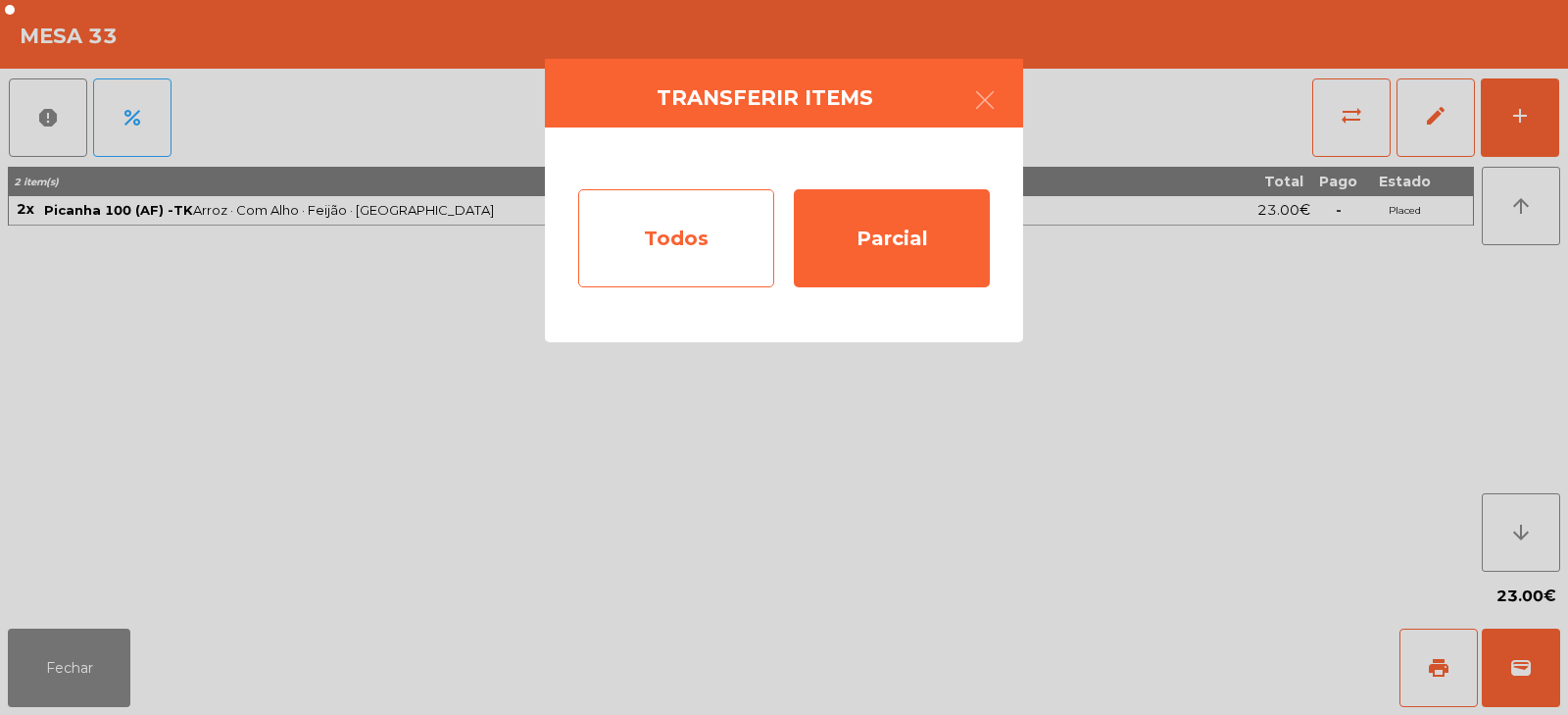
click at [640, 237] on div "Todos" at bounding box center [676, 238] width 196 height 98
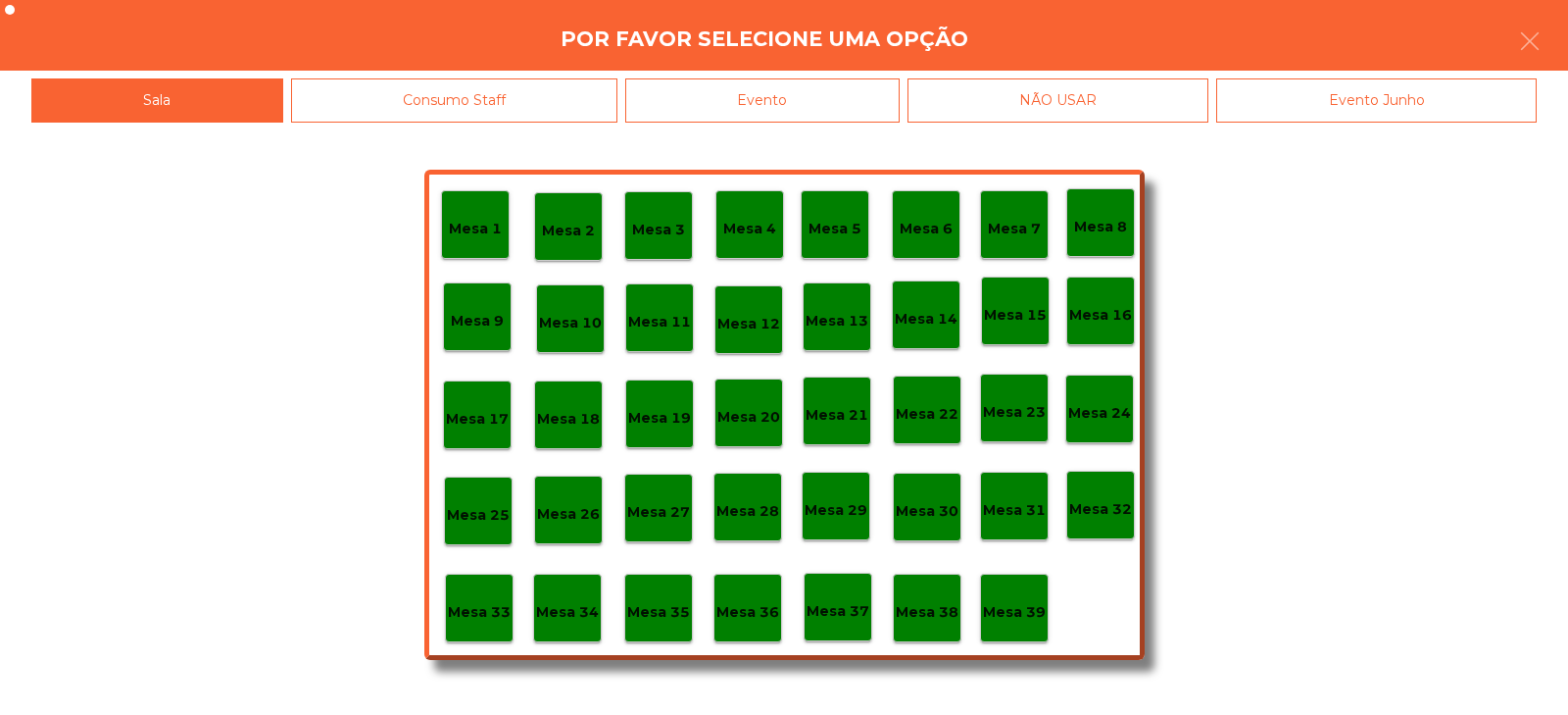
click at [810, 108] on div "Evento" at bounding box center [762, 101] width 274 height 44
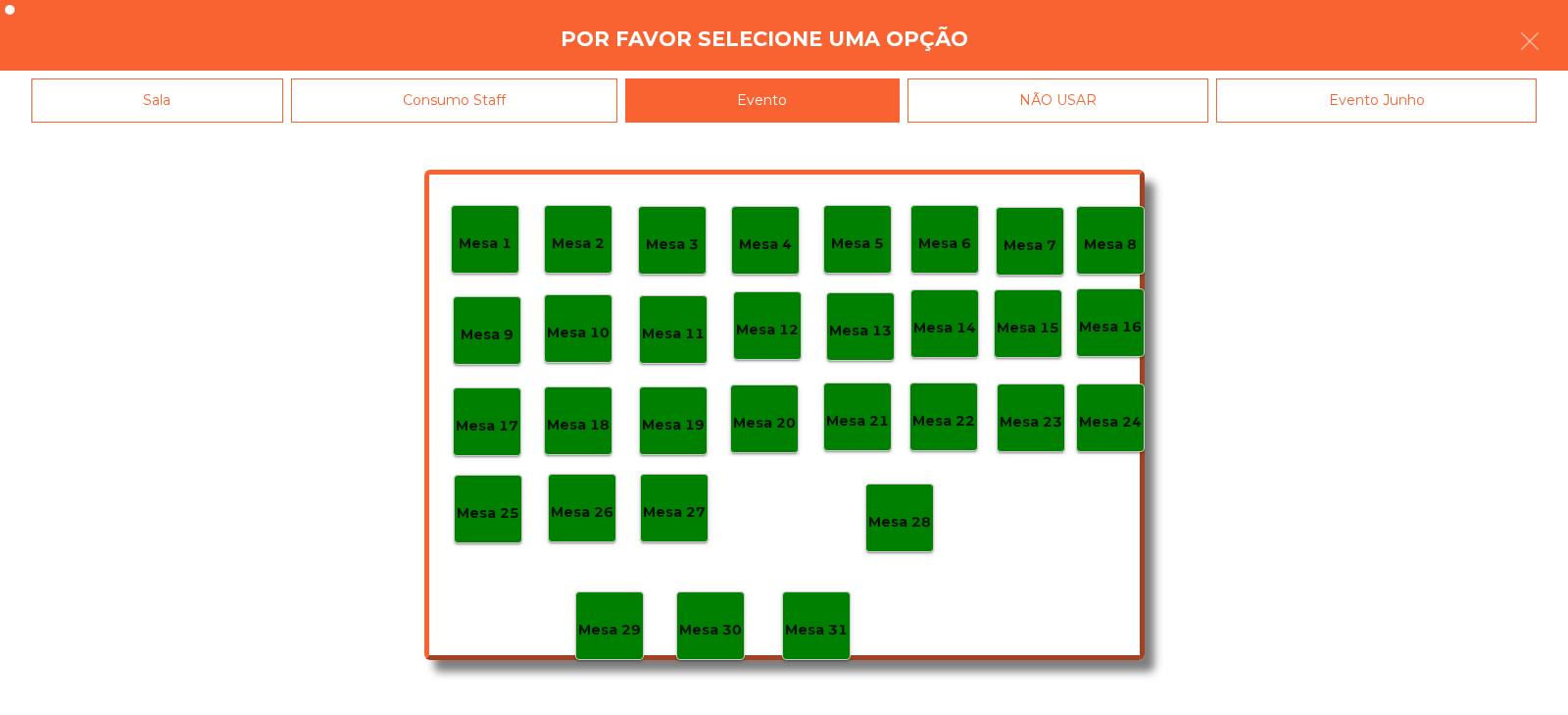
click at [911, 518] on p "Mesa 28" at bounding box center [899, 522] width 63 height 23
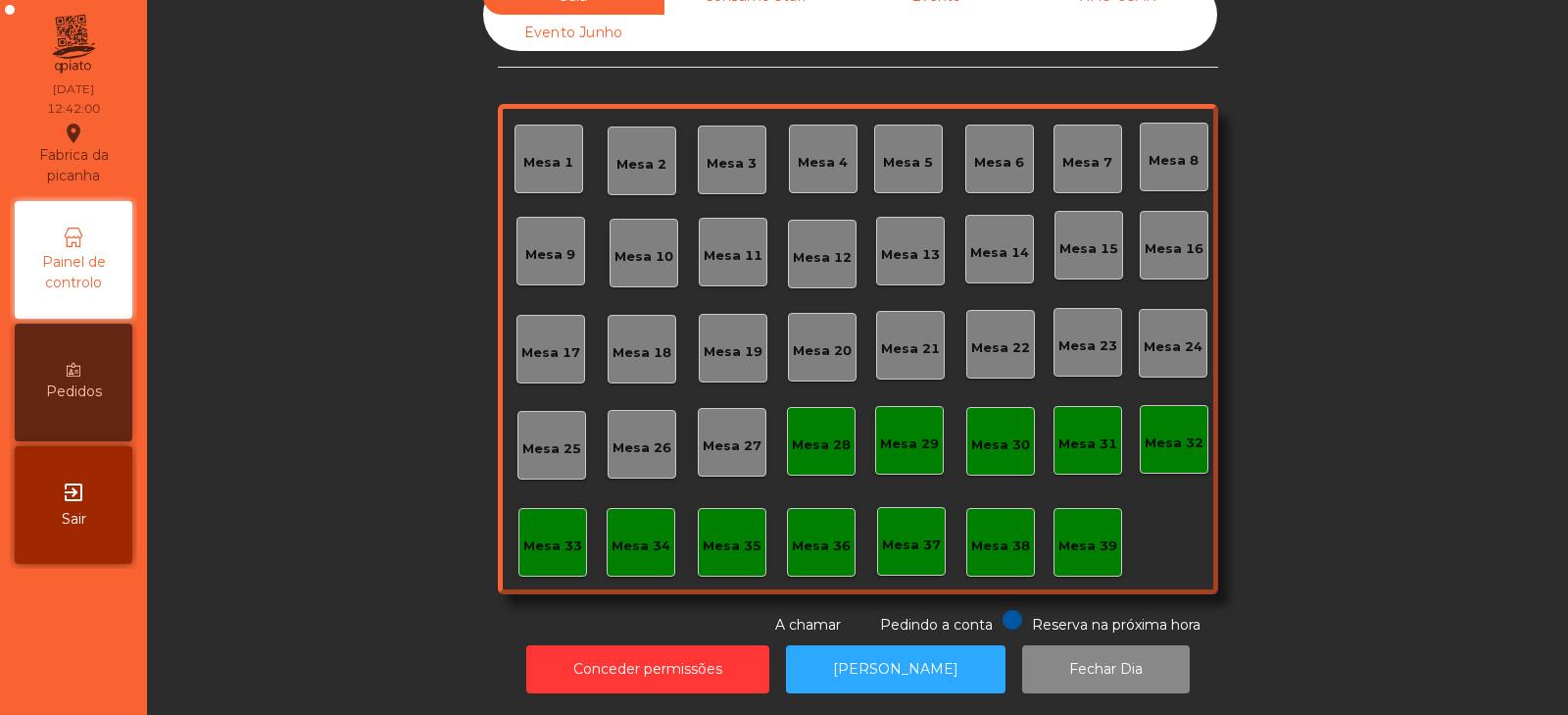
click at [557, 536] on div "Mesa 33" at bounding box center [552, 546] width 59 height 20
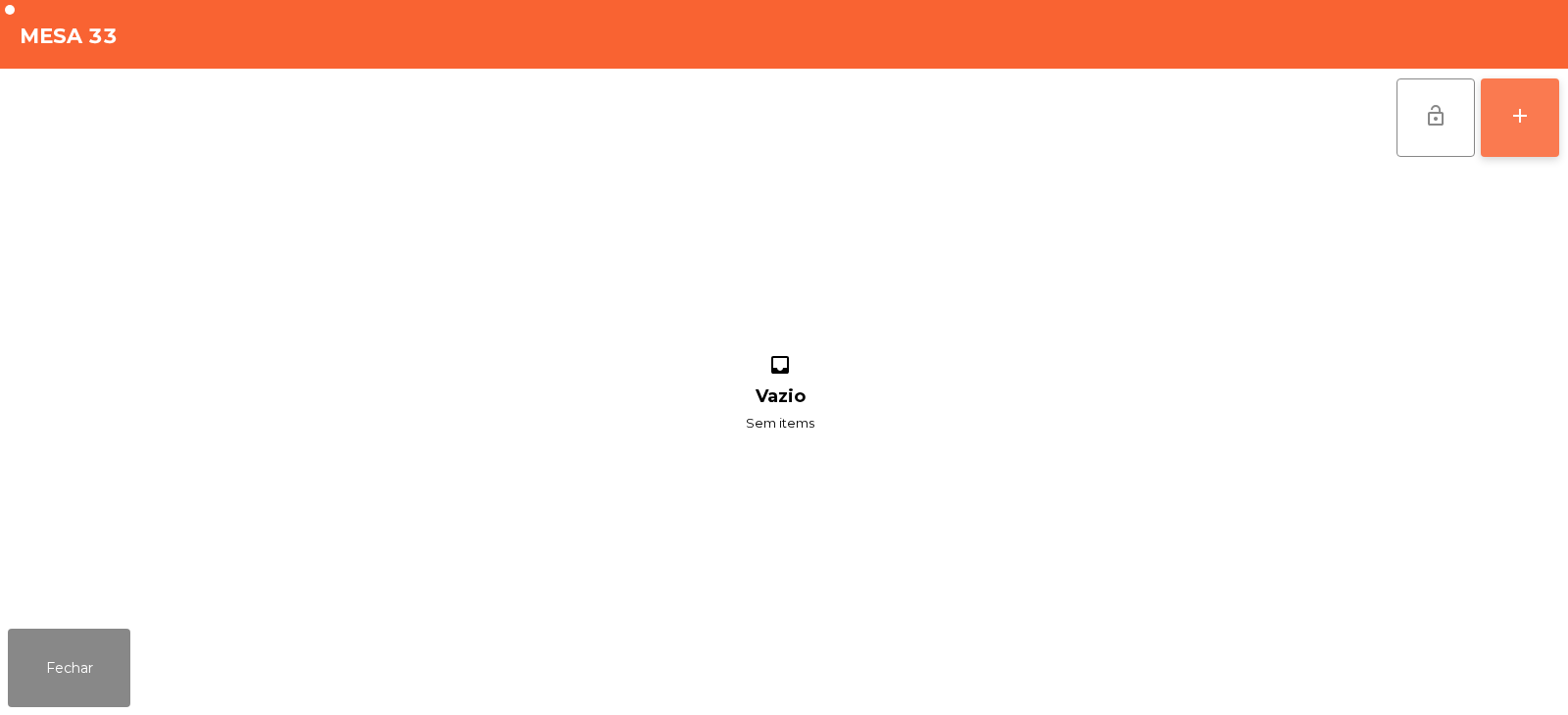
click at [1520, 136] on button "add" at bounding box center [1520, 118] width 79 height 79
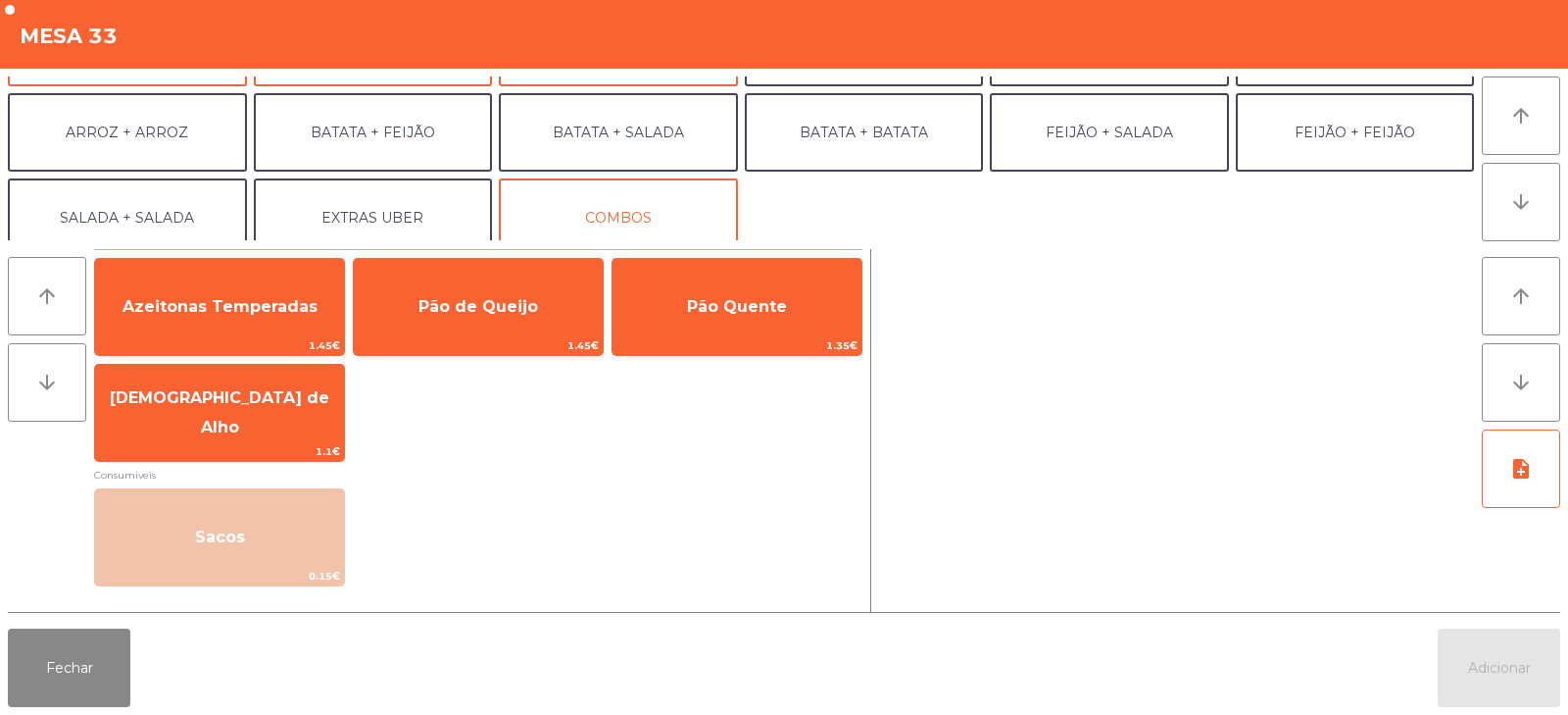
scroll to position [256, 0]
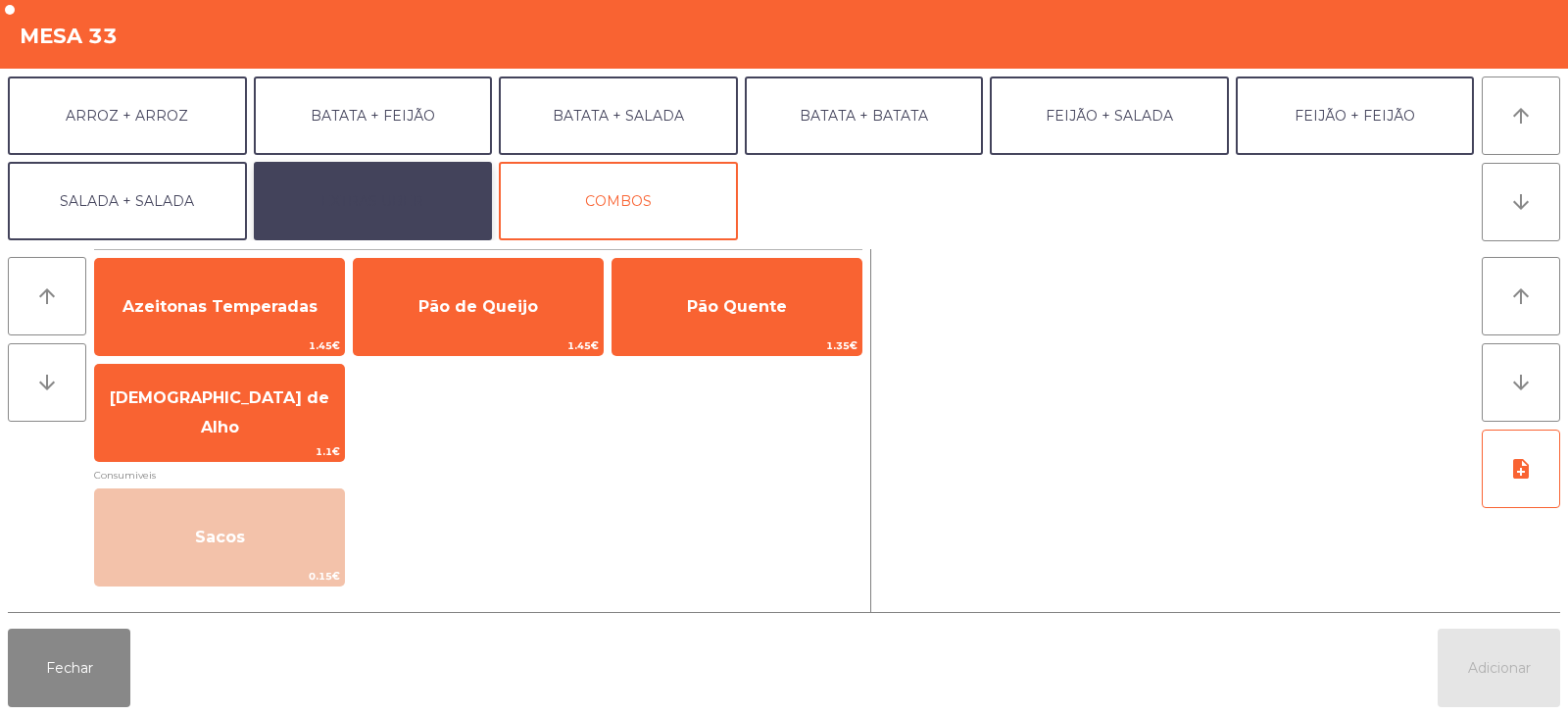
click at [398, 200] on button "EXTRAS UBER" at bounding box center [374, 200] width 239 height 79
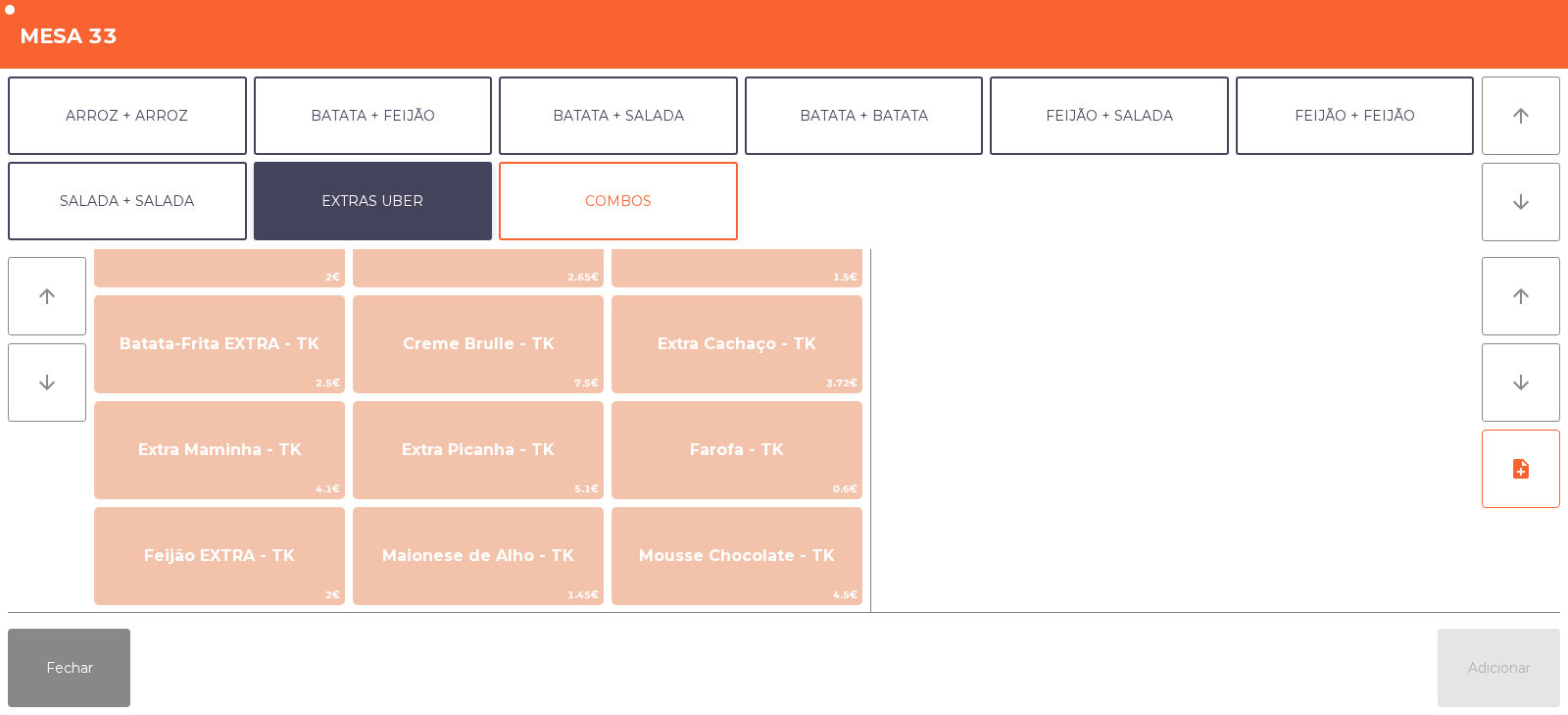
scroll to position [904, 0]
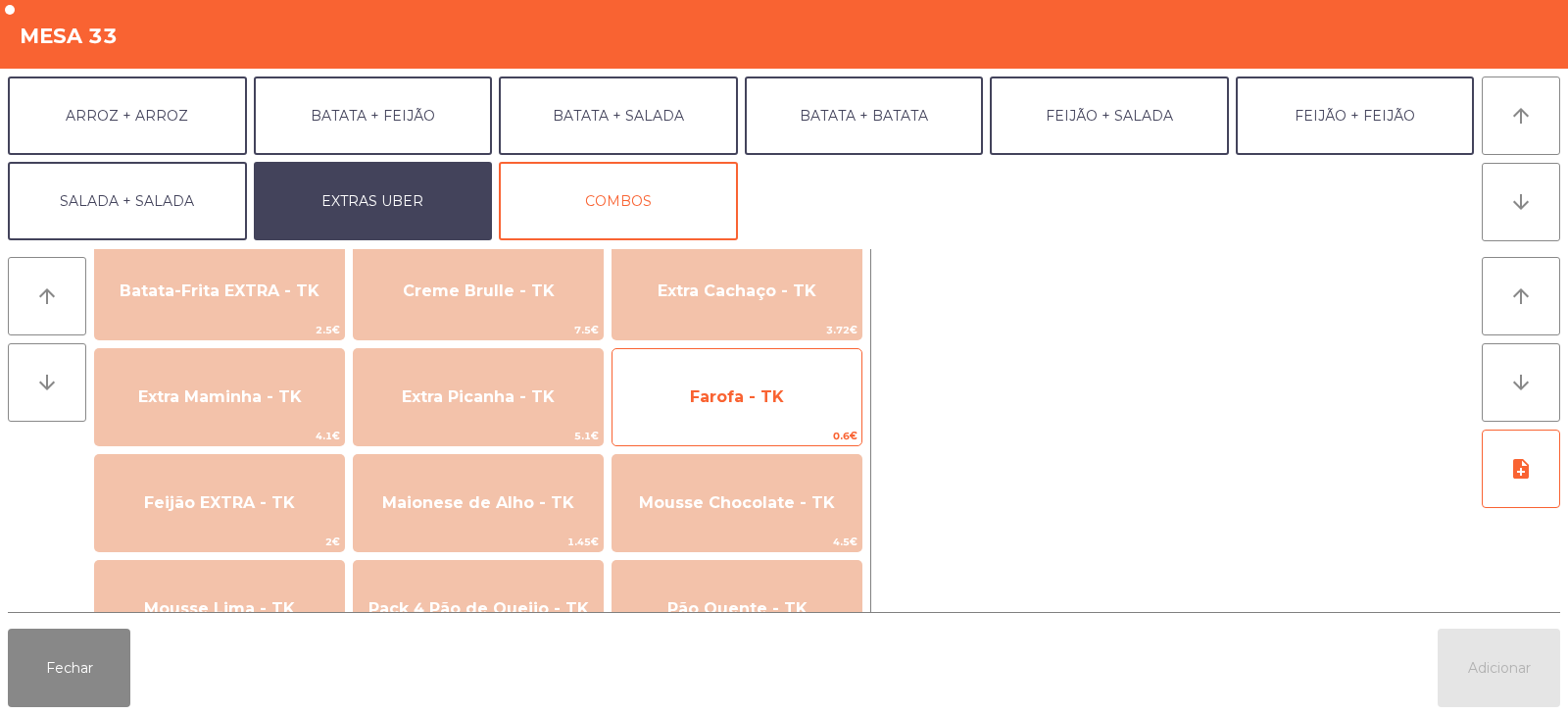
click at [723, 405] on span "Farofa - TK" at bounding box center [737, 396] width 94 height 19
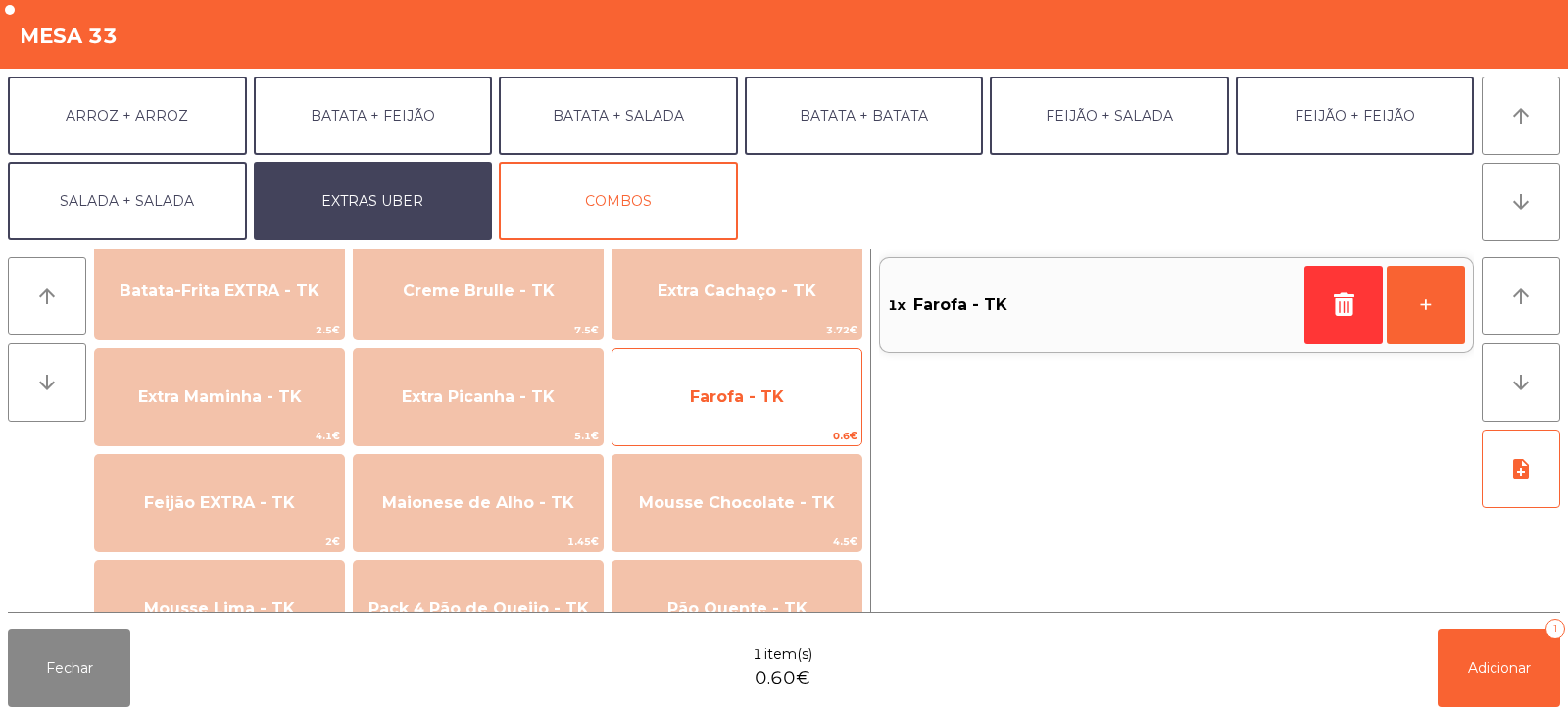
click at [713, 418] on span "Farofa - TK" at bounding box center [738, 397] width 249 height 53
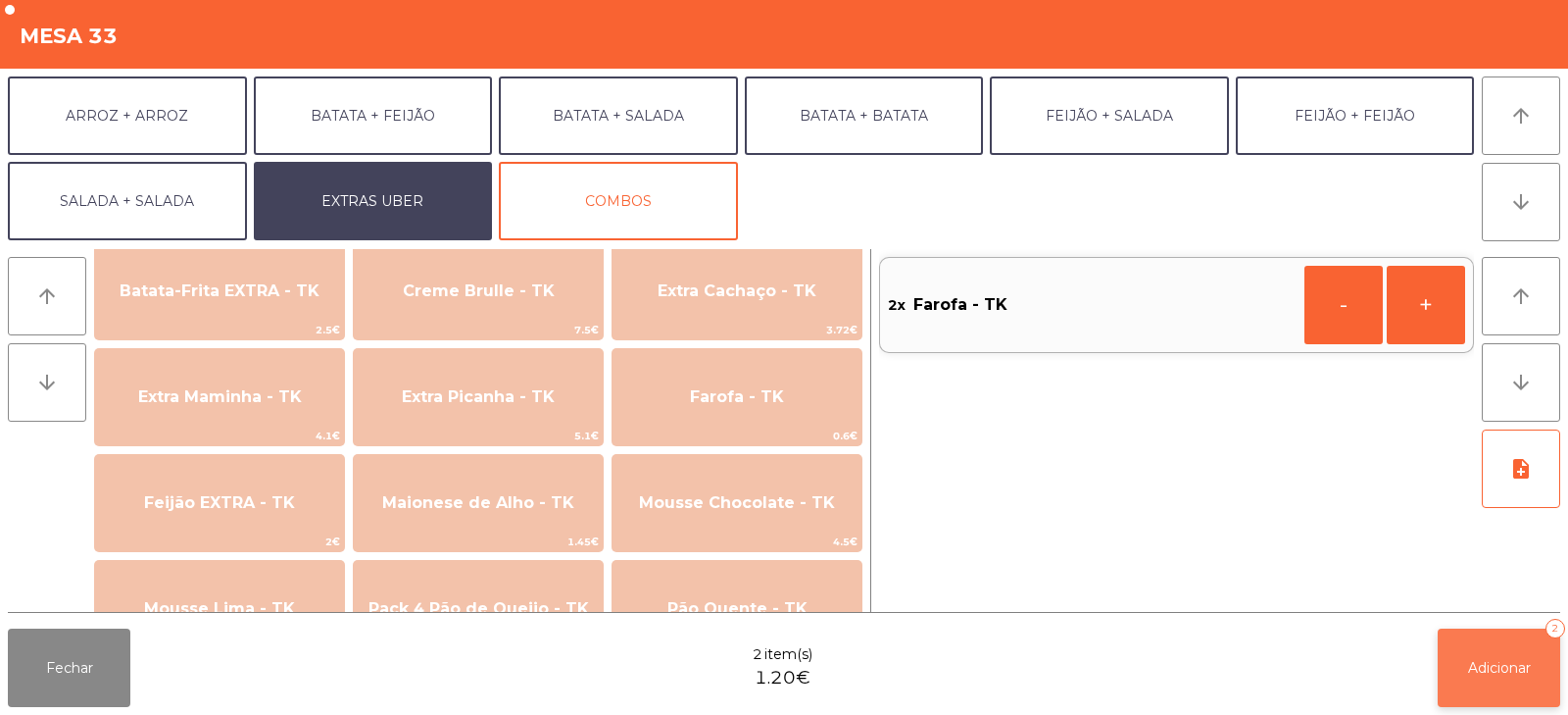
click at [1517, 645] on button "Adicionar 2" at bounding box center [1499, 667] width 123 height 79
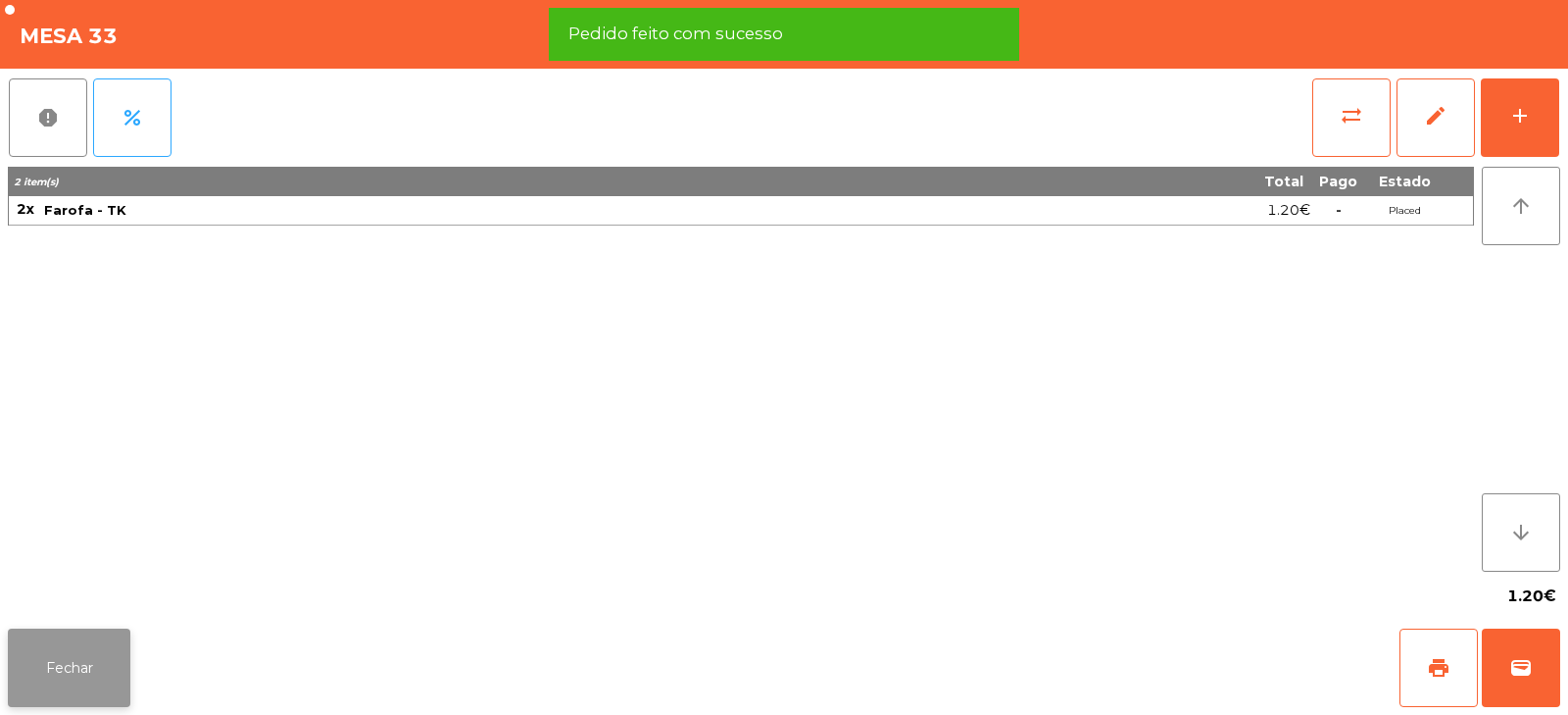
click at [58, 650] on button "Fechar" at bounding box center [69, 667] width 123 height 79
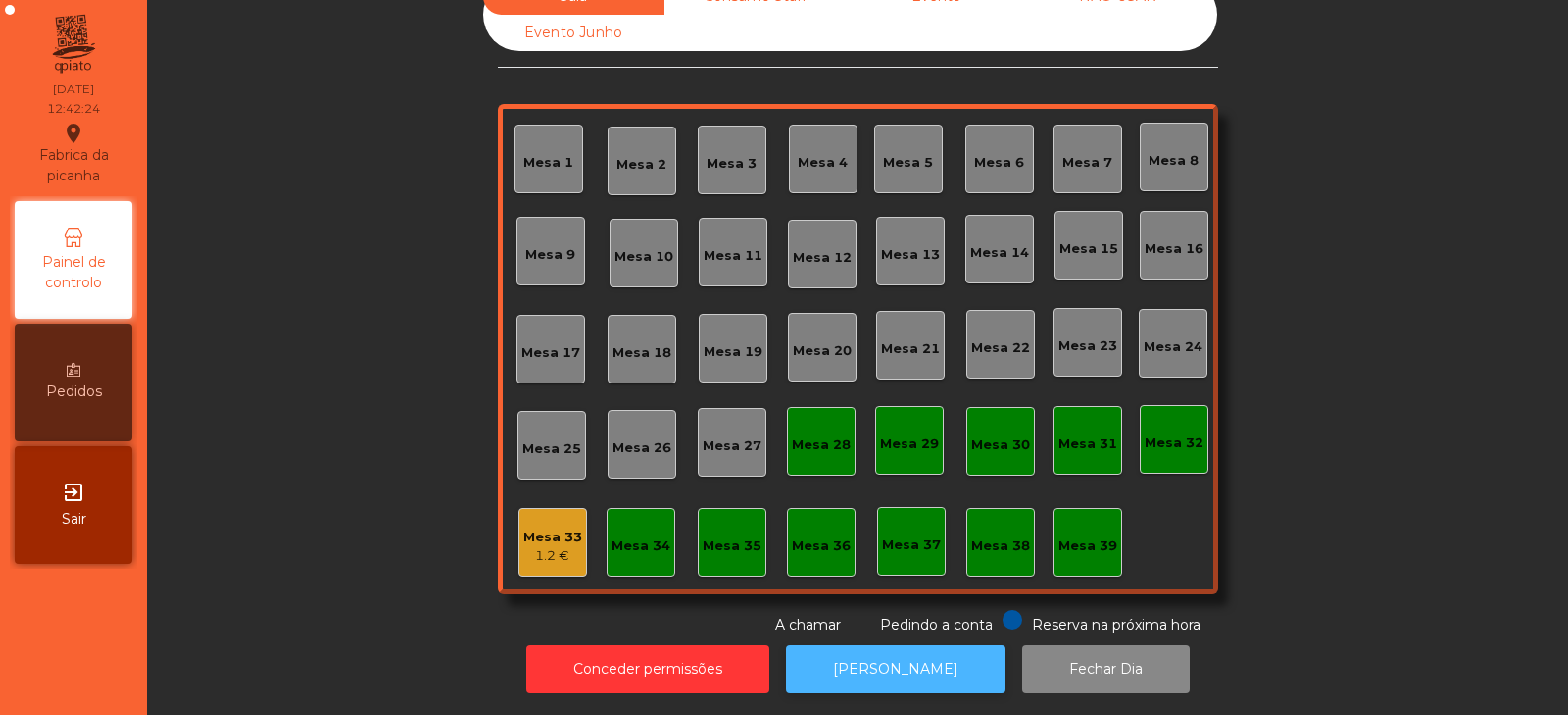
click at [898, 657] on button "[PERSON_NAME]" at bounding box center [896, 669] width 219 height 48
click at [888, 647] on button "[PERSON_NAME]" at bounding box center [896, 669] width 219 height 48
click at [535, 528] on div "Mesa 33" at bounding box center [552, 537] width 59 height 20
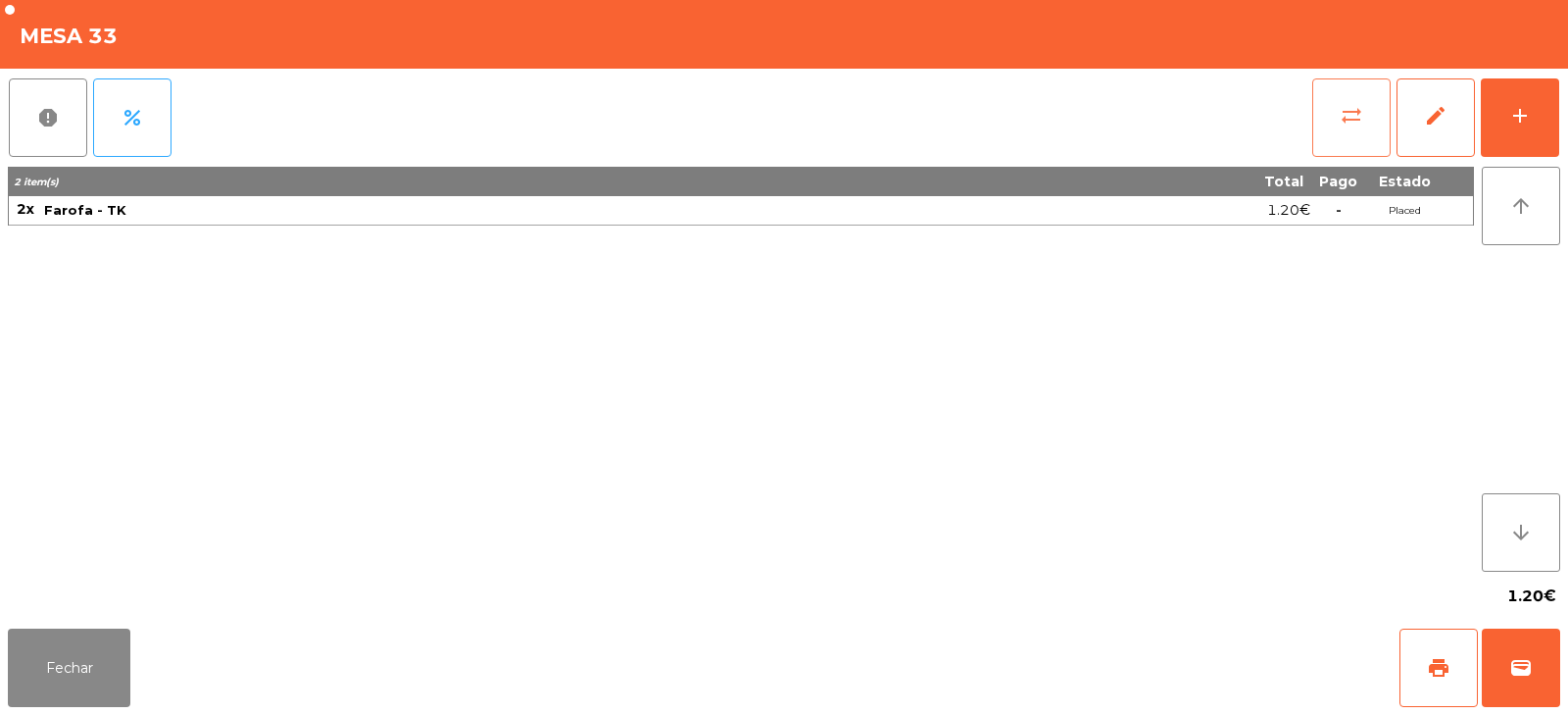
click at [1343, 109] on span "sync_alt" at bounding box center [1352, 116] width 24 height 24
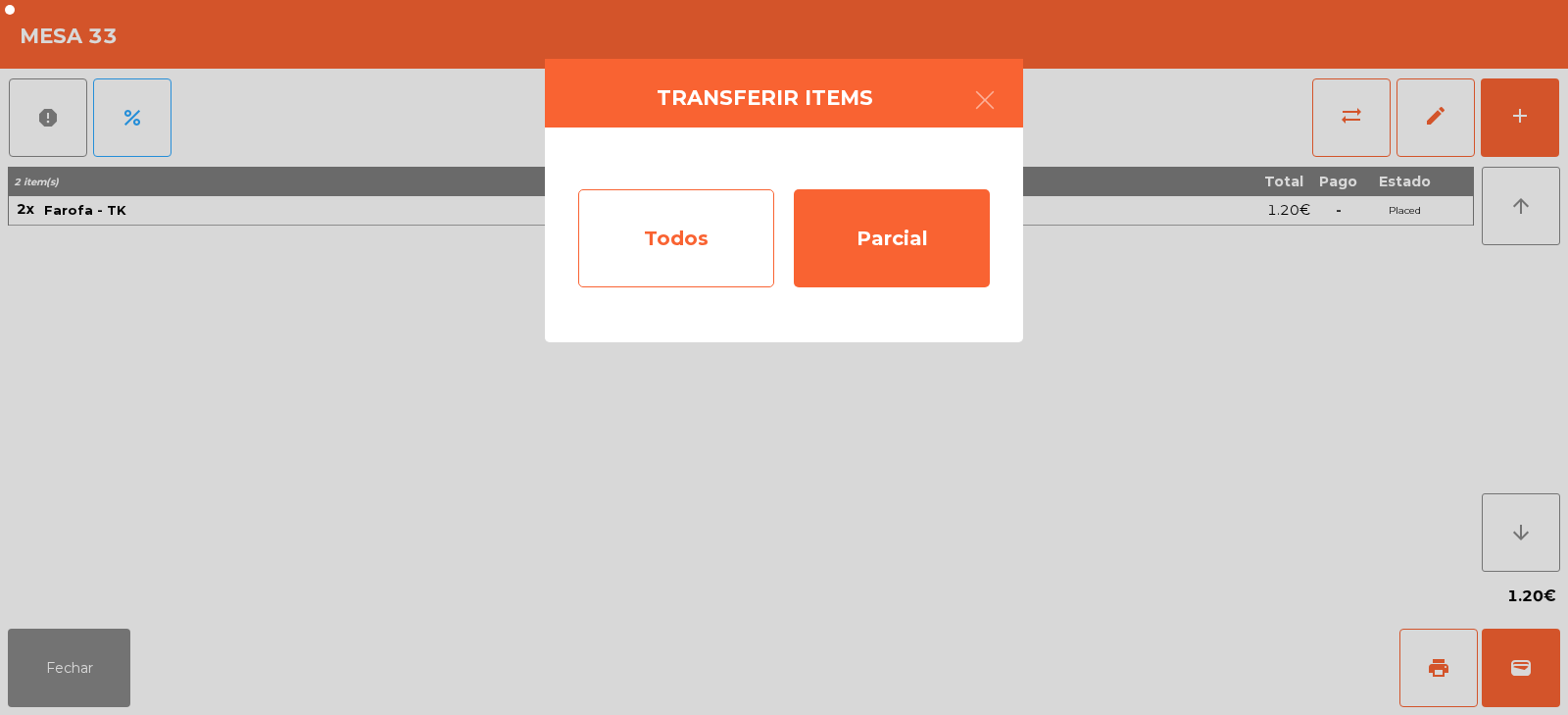
click at [684, 239] on div "Todos" at bounding box center [676, 238] width 196 height 98
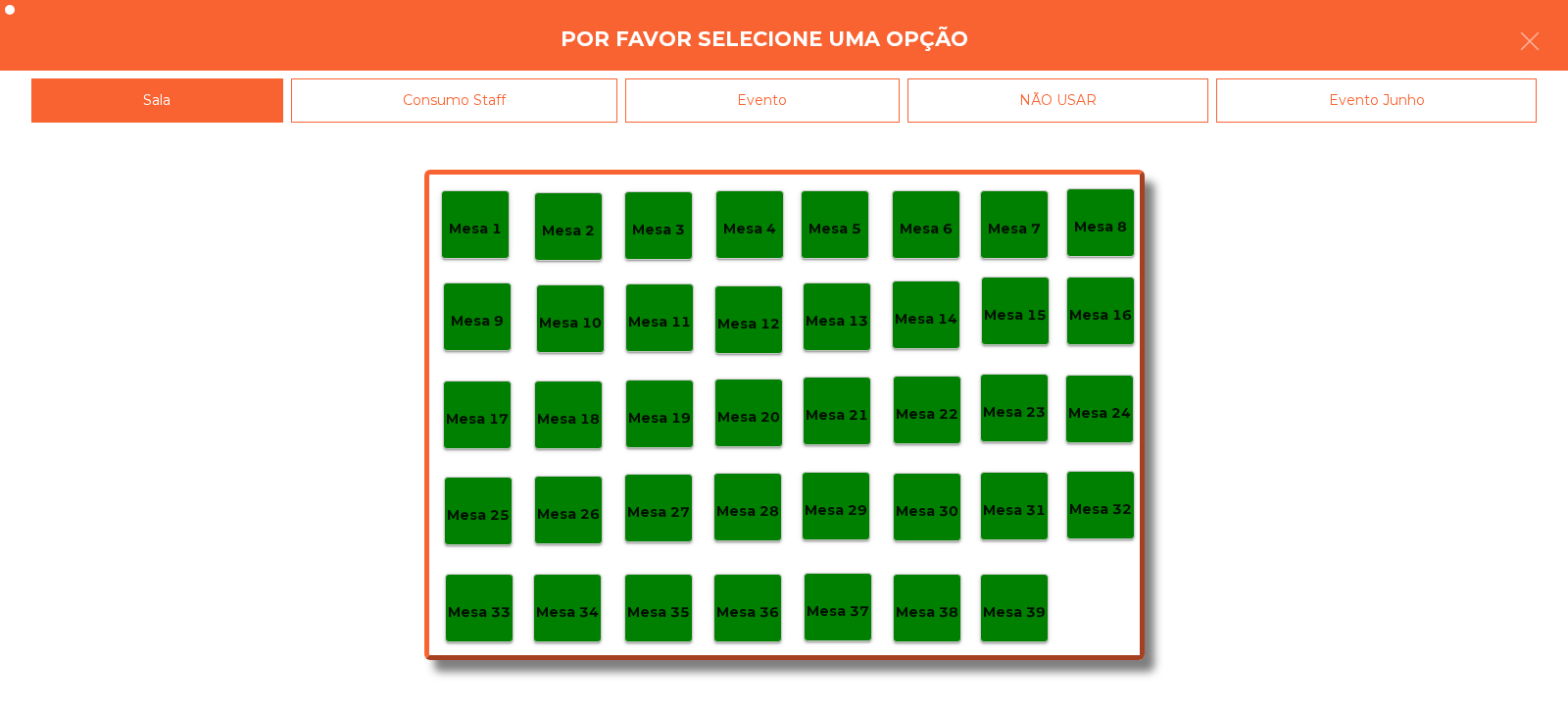
click at [829, 619] on p "Mesa 37" at bounding box center [837, 611] width 63 height 23
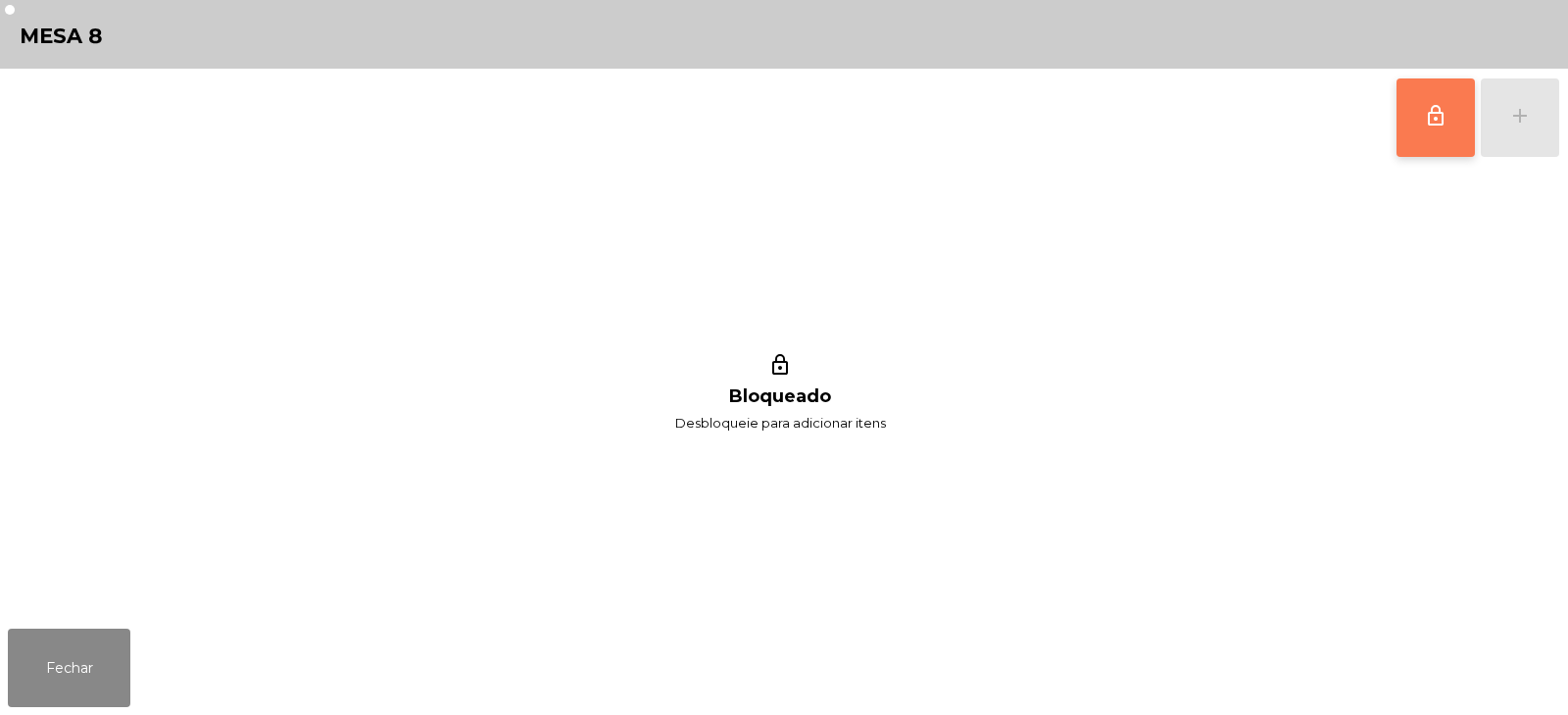
click at [1439, 121] on span "lock_outline" at bounding box center [1436, 116] width 24 height 24
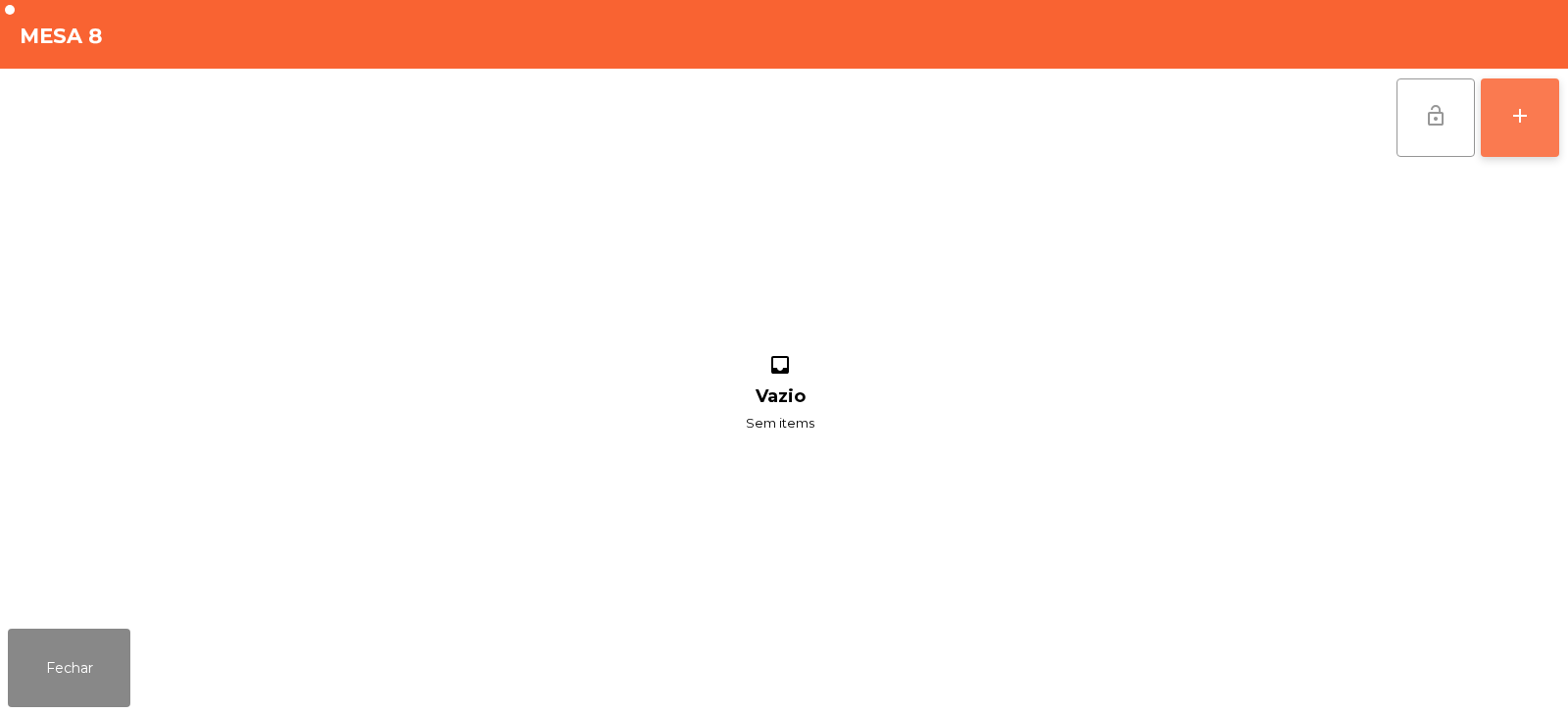
click at [1523, 143] on button "add" at bounding box center [1520, 118] width 79 height 79
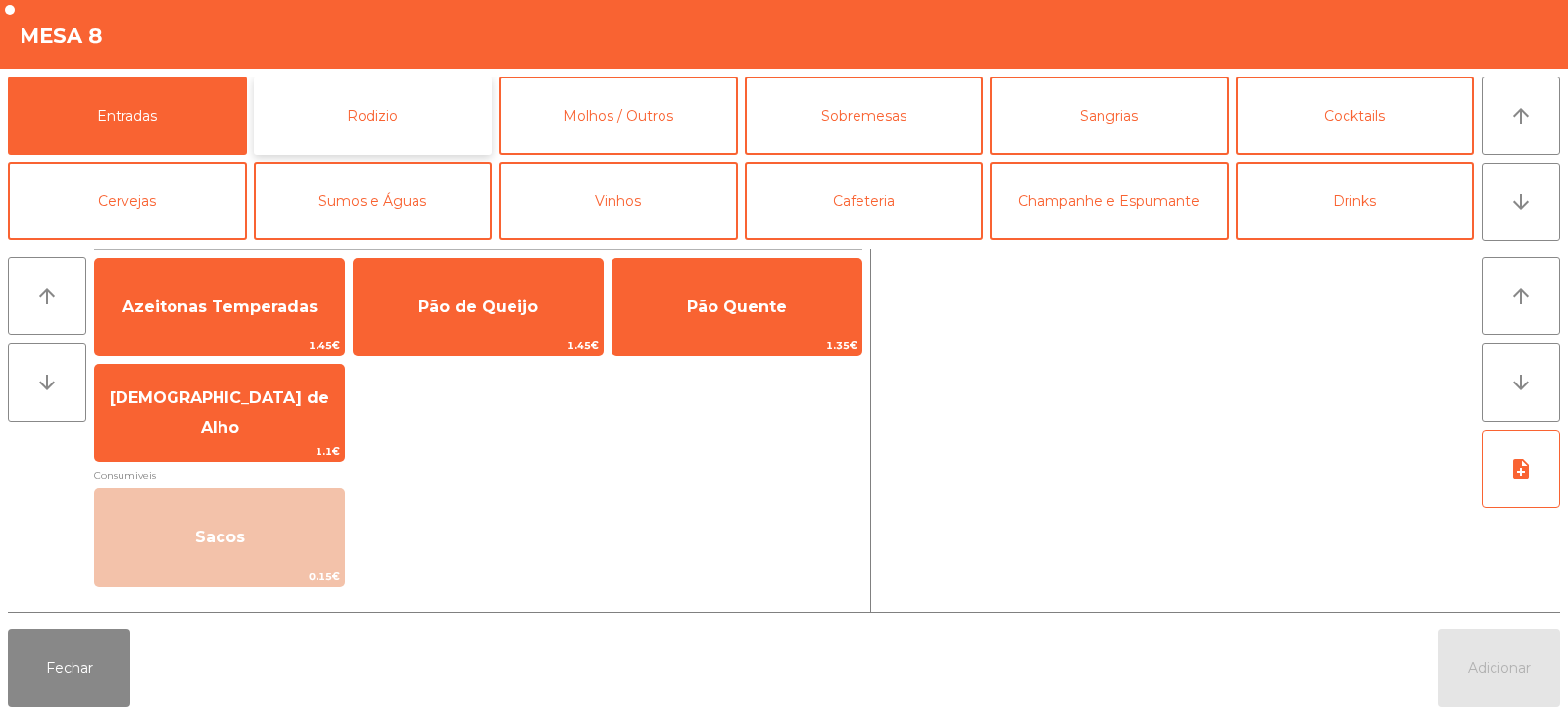
click at [348, 117] on button "Rodizio" at bounding box center [374, 116] width 239 height 79
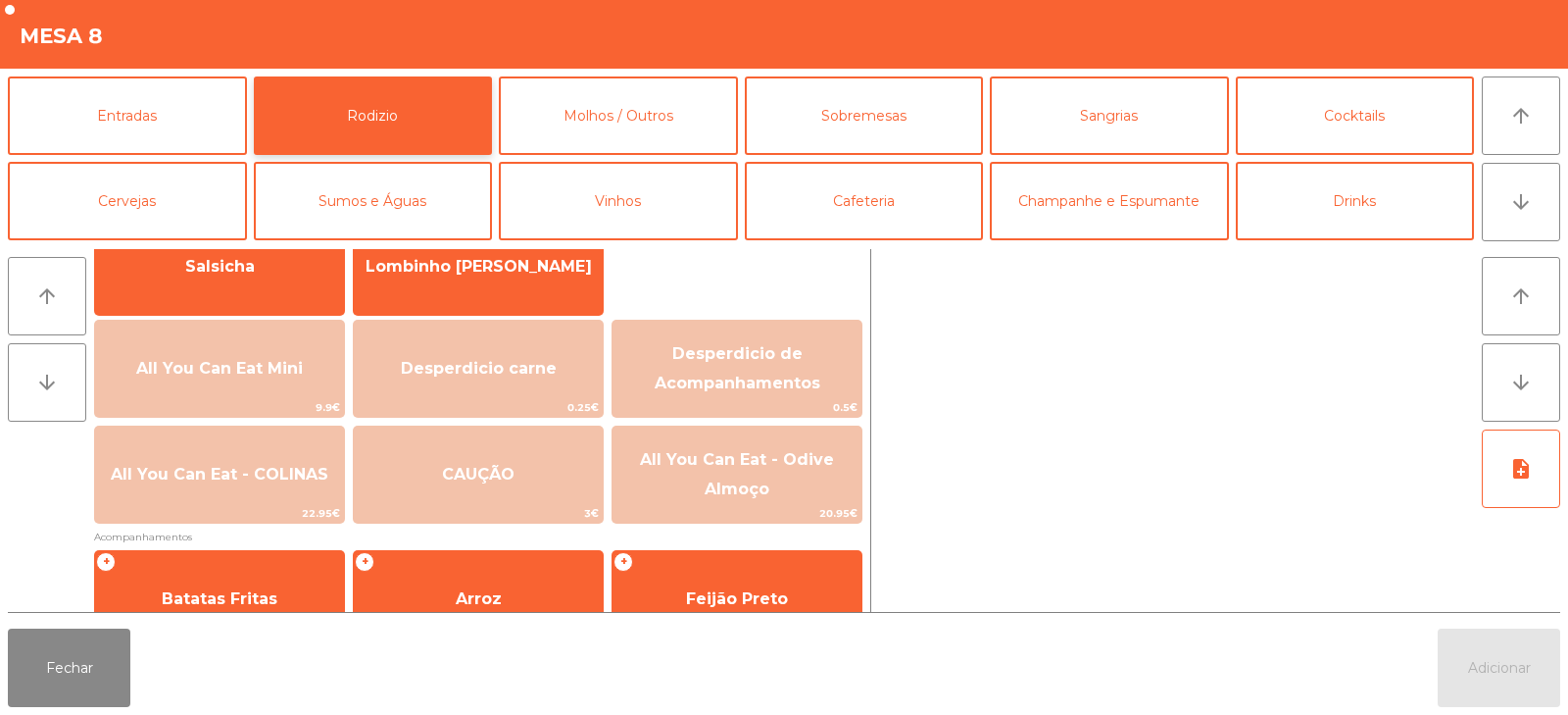
scroll to position [179, 0]
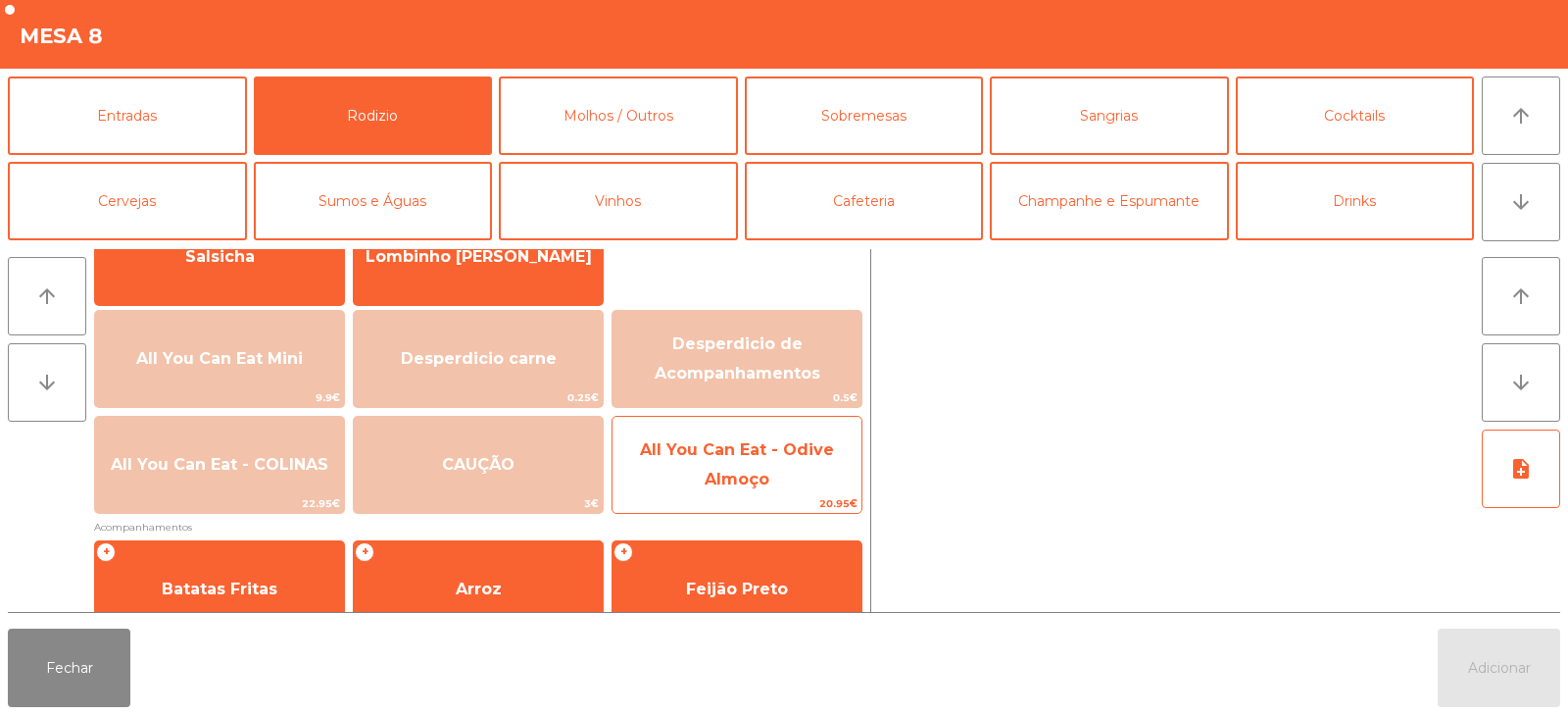
click at [736, 454] on span "All You Can Eat - Odive Almoço" at bounding box center [737, 465] width 194 height 48
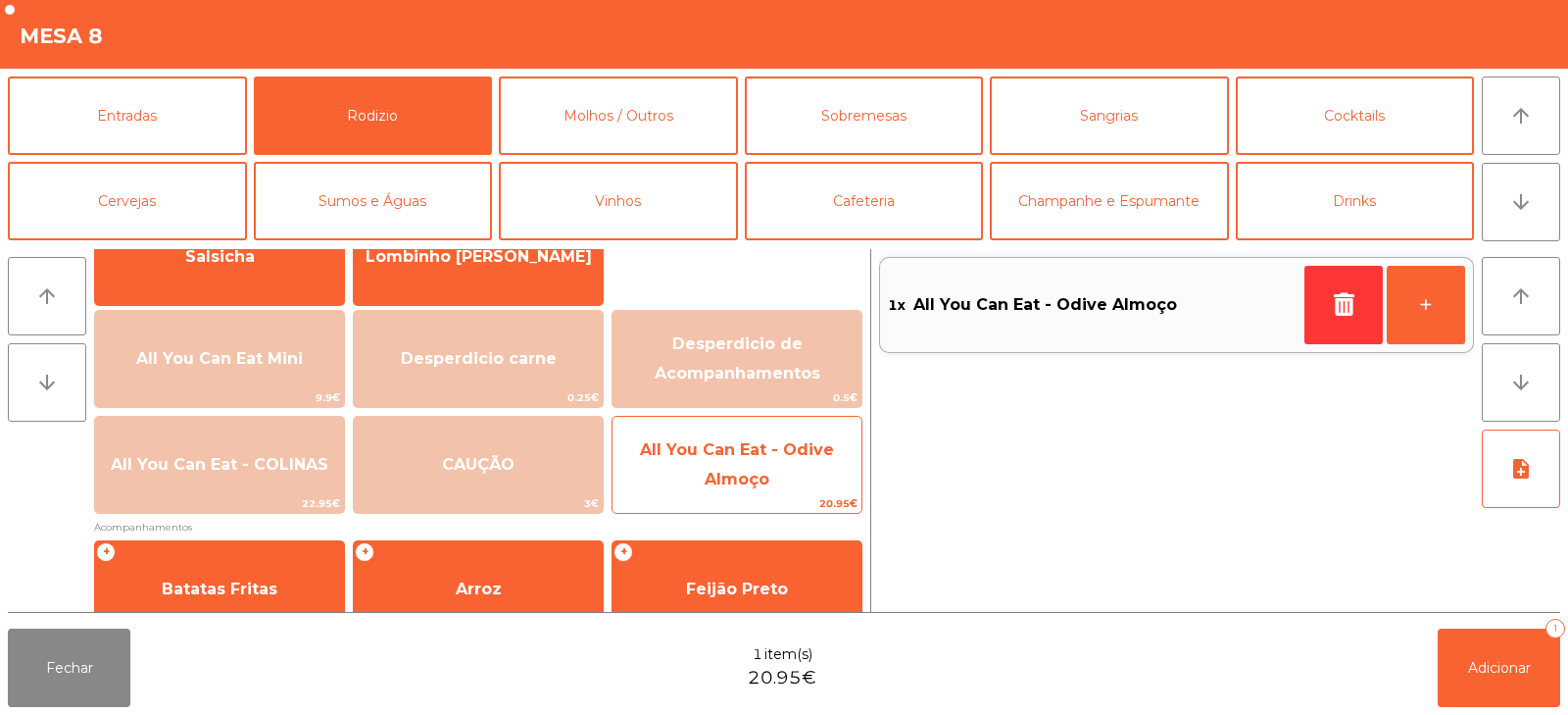
click at [742, 454] on span "All You Can Eat - Odive Almoço" at bounding box center [737, 465] width 194 height 48
click at [753, 454] on span "All You Can Eat - Odive Almoço" at bounding box center [737, 465] width 194 height 48
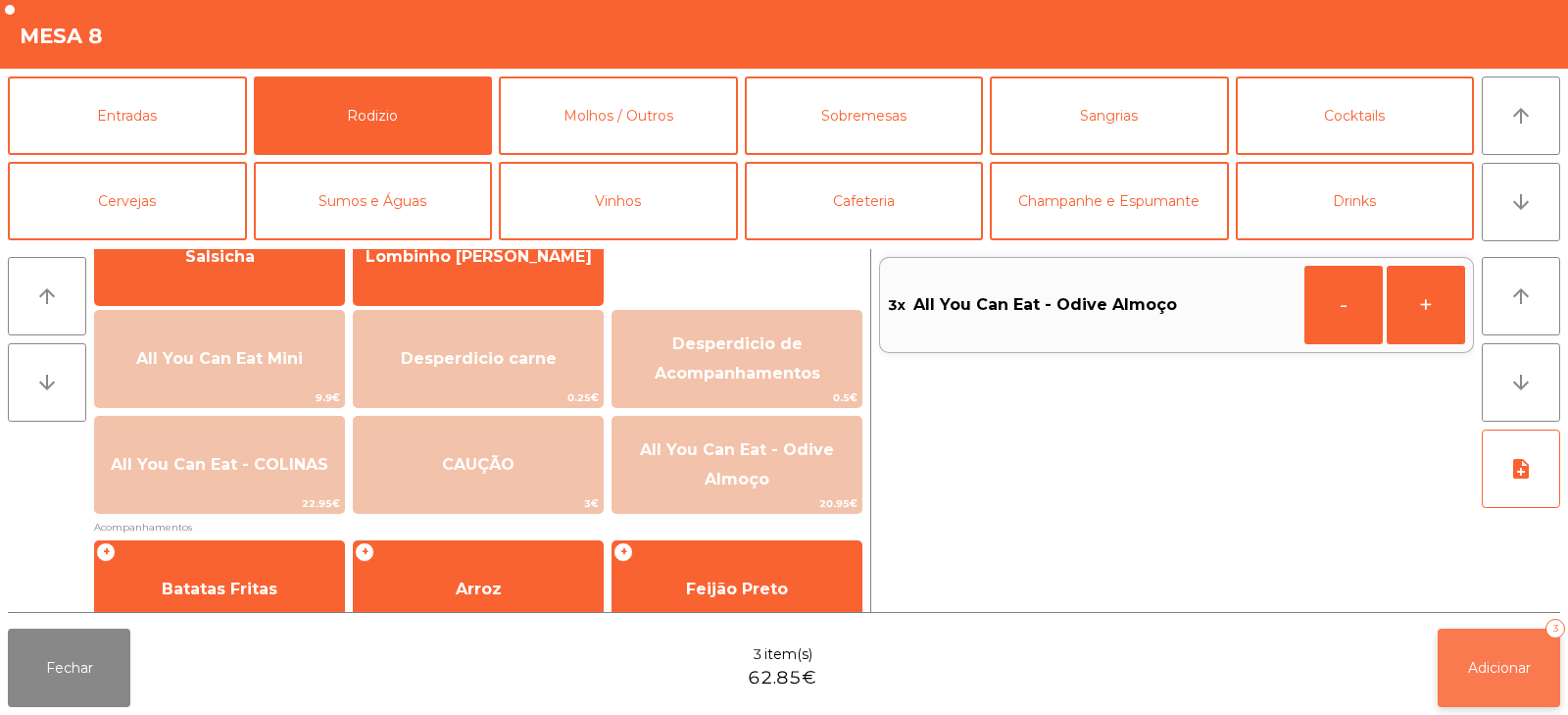
click at [1490, 679] on button "Adicionar 3" at bounding box center [1499, 667] width 123 height 79
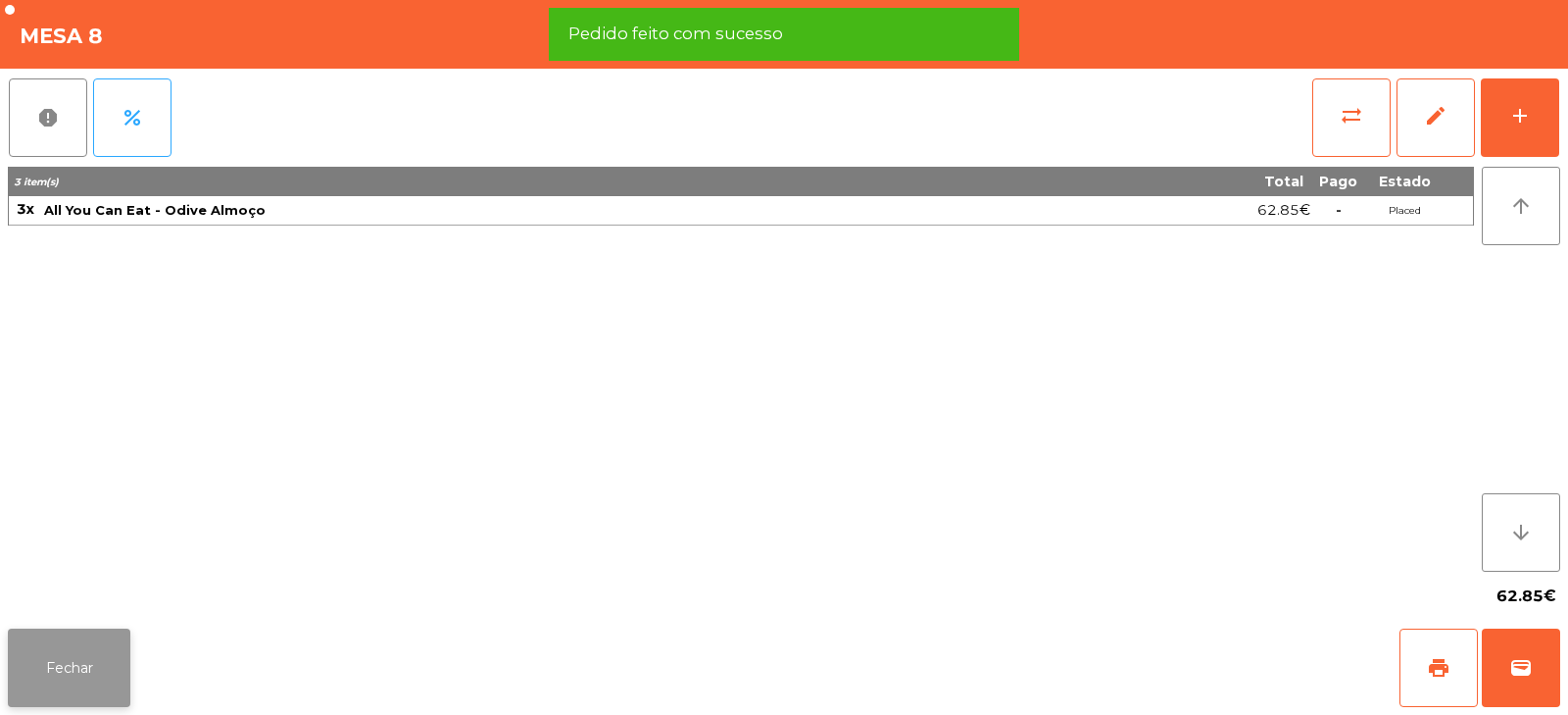
click at [63, 655] on button "Fechar" at bounding box center [69, 667] width 123 height 79
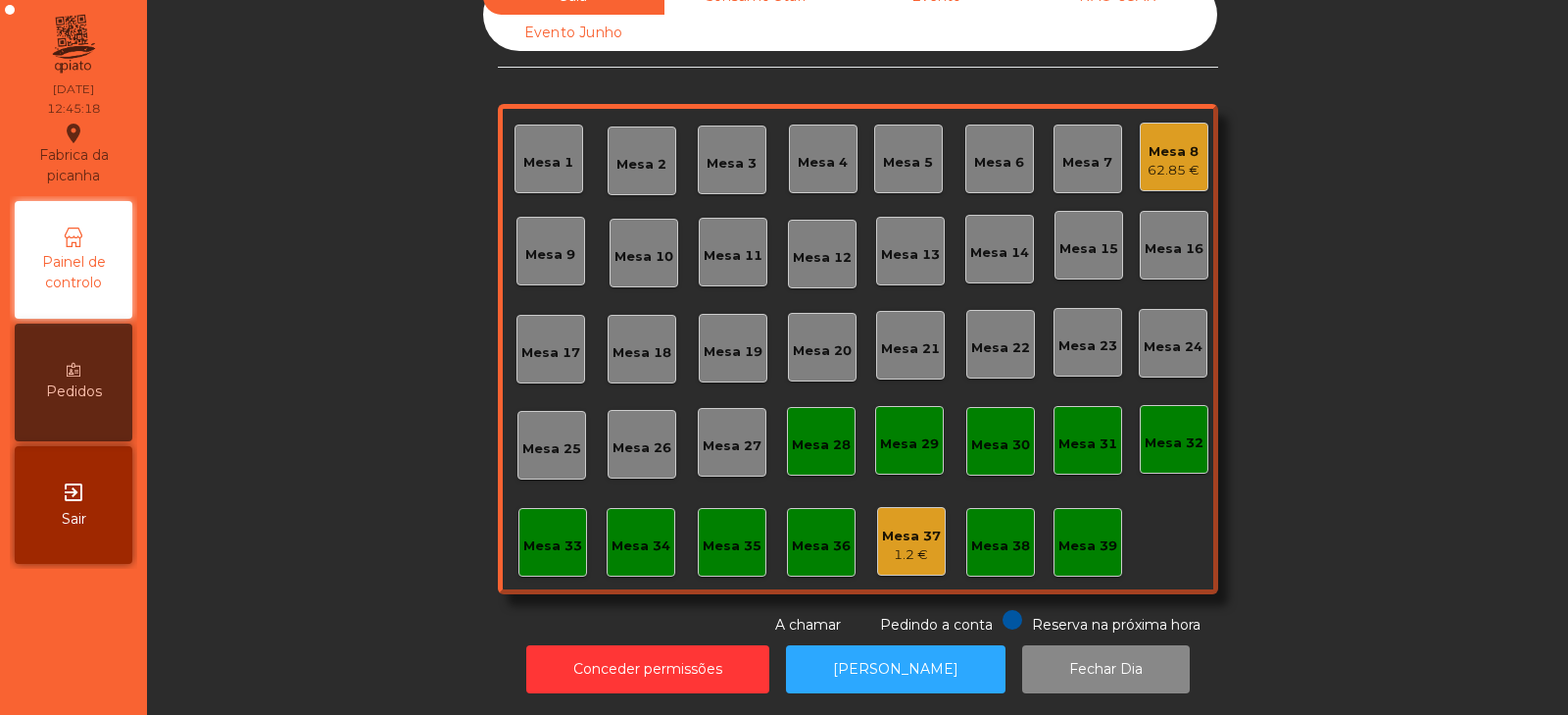
click at [641, 239] on div "Mesa 10" at bounding box center [644, 253] width 59 height 28
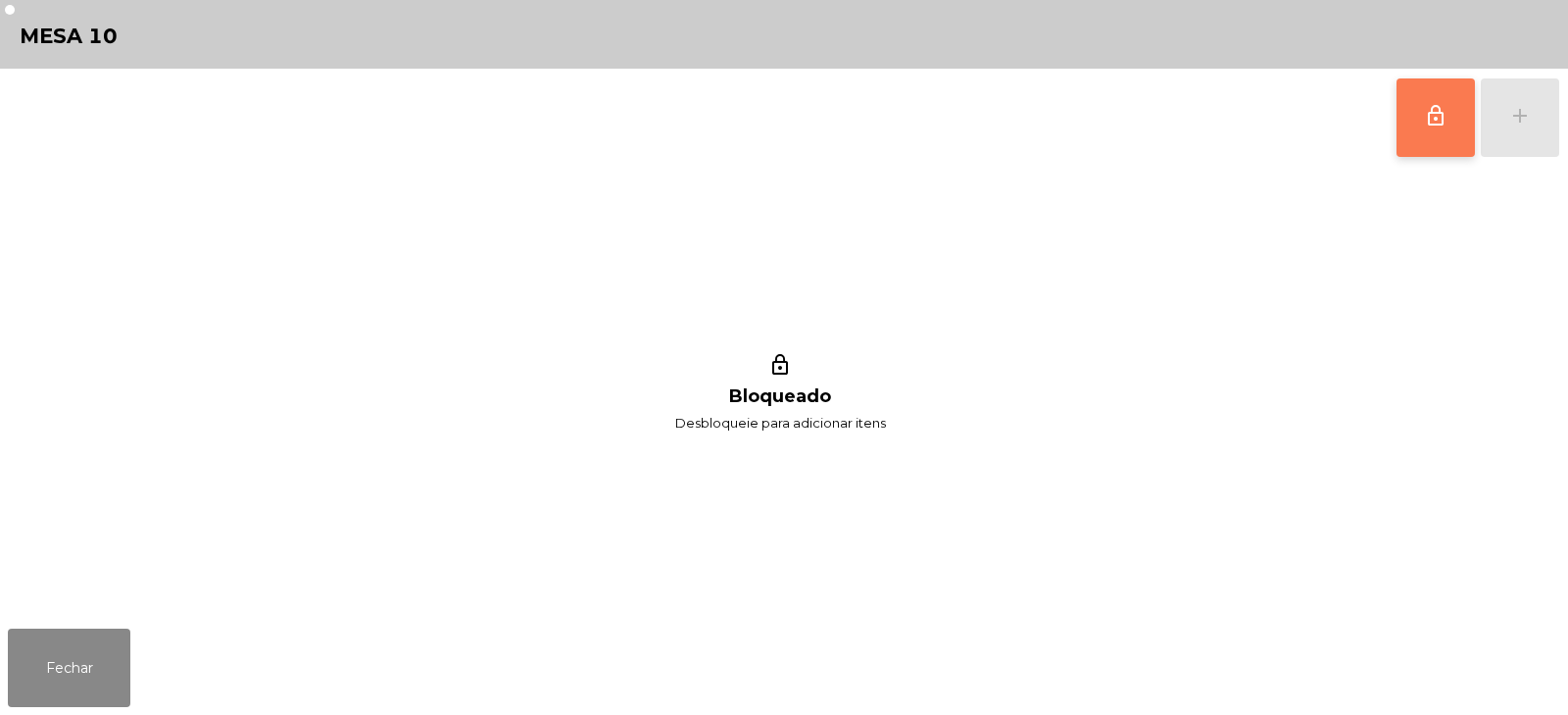
click at [1419, 106] on button "lock_outline" at bounding box center [1435, 118] width 79 height 79
click at [1514, 131] on div "lock_outline add" at bounding box center [1477, 118] width 164 height 98
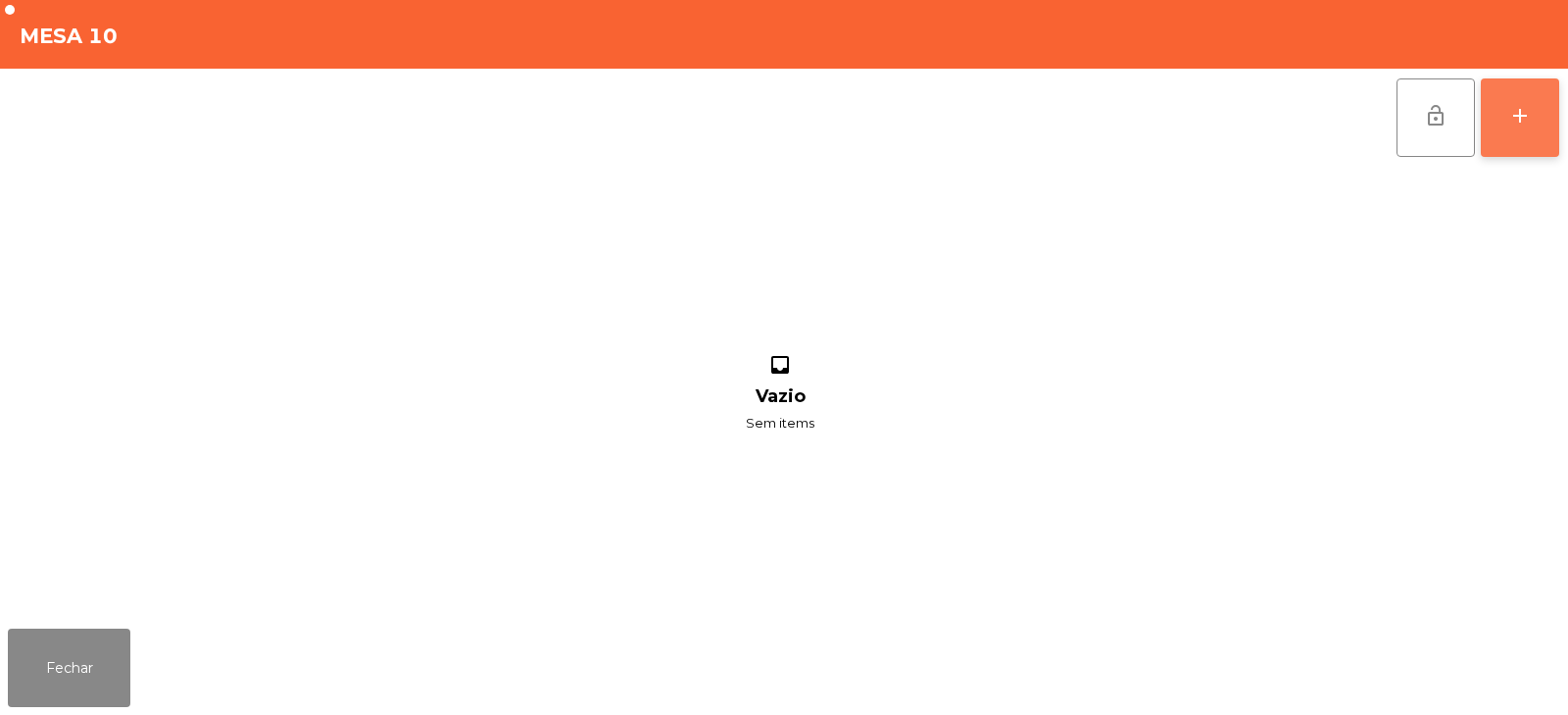
click at [1502, 103] on button "add" at bounding box center [1520, 118] width 79 height 79
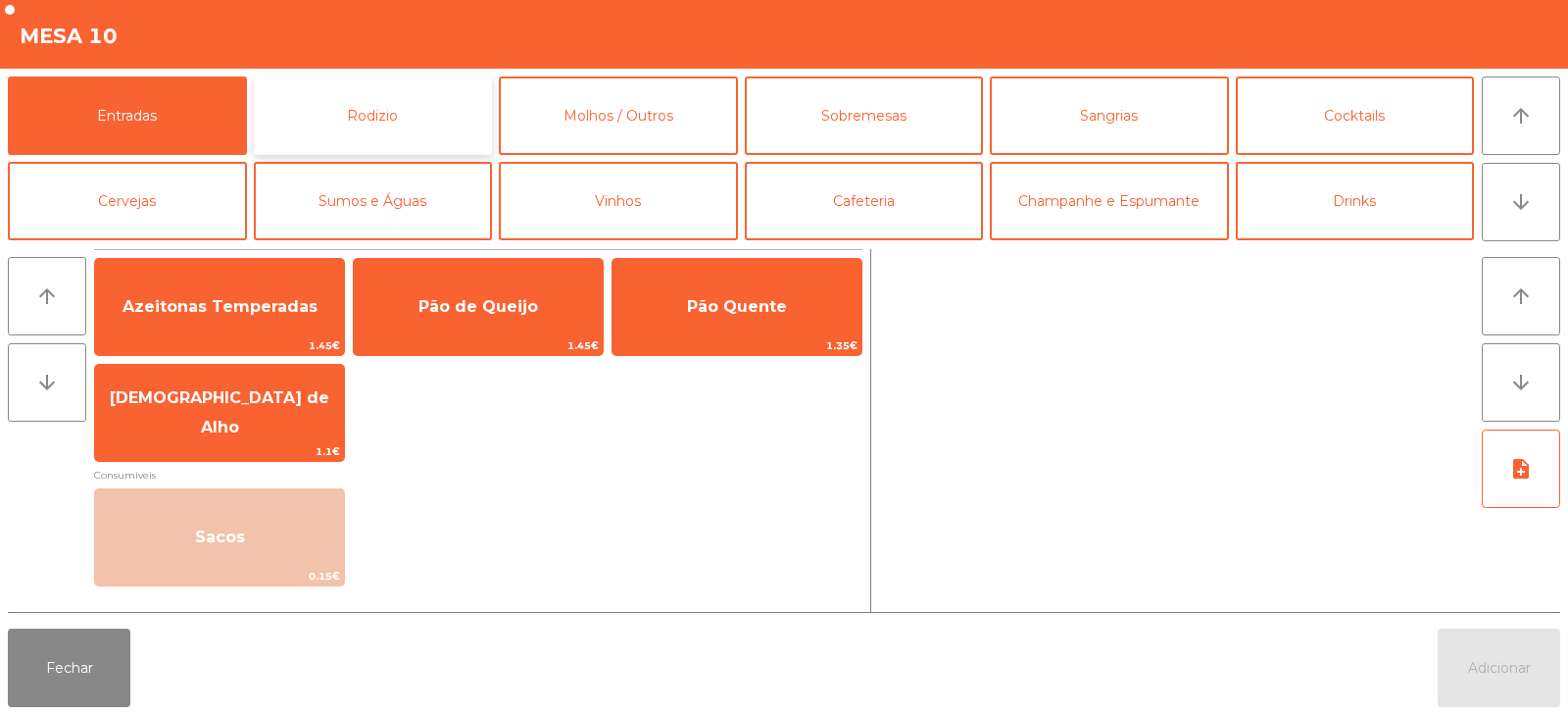
click at [375, 108] on button "Rodizio" at bounding box center [374, 116] width 239 height 79
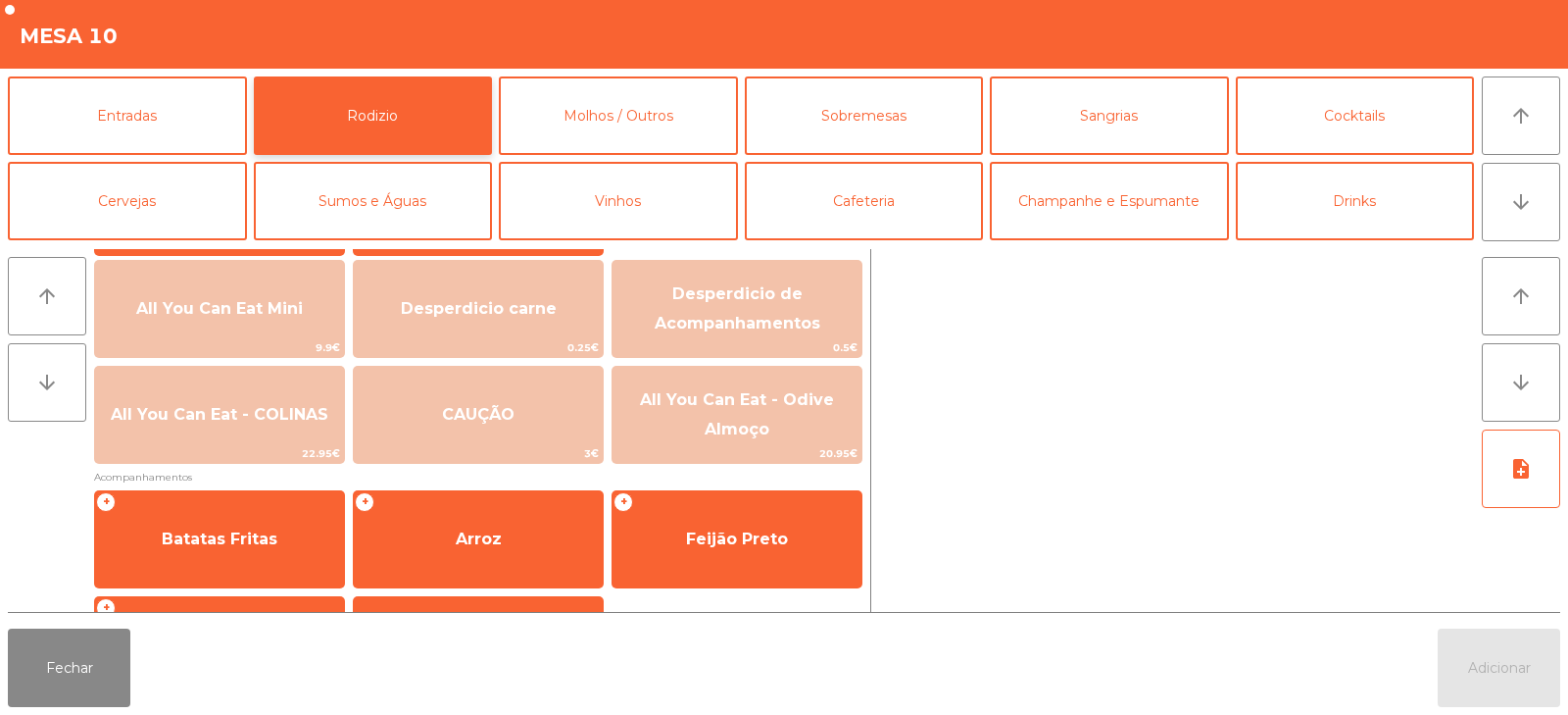
scroll to position [237, 0]
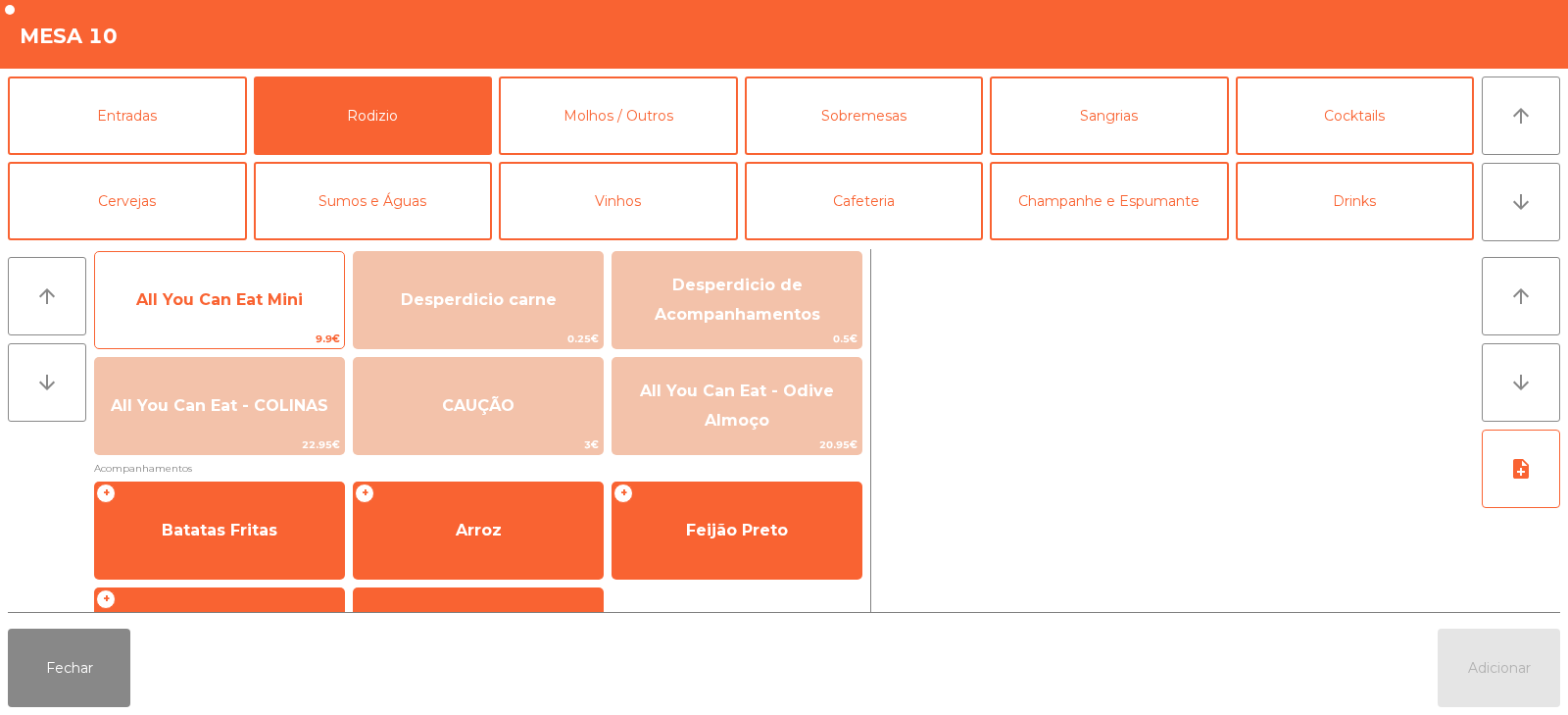
click at [195, 322] on span "All You Can Eat Mini" at bounding box center [219, 299] width 249 height 53
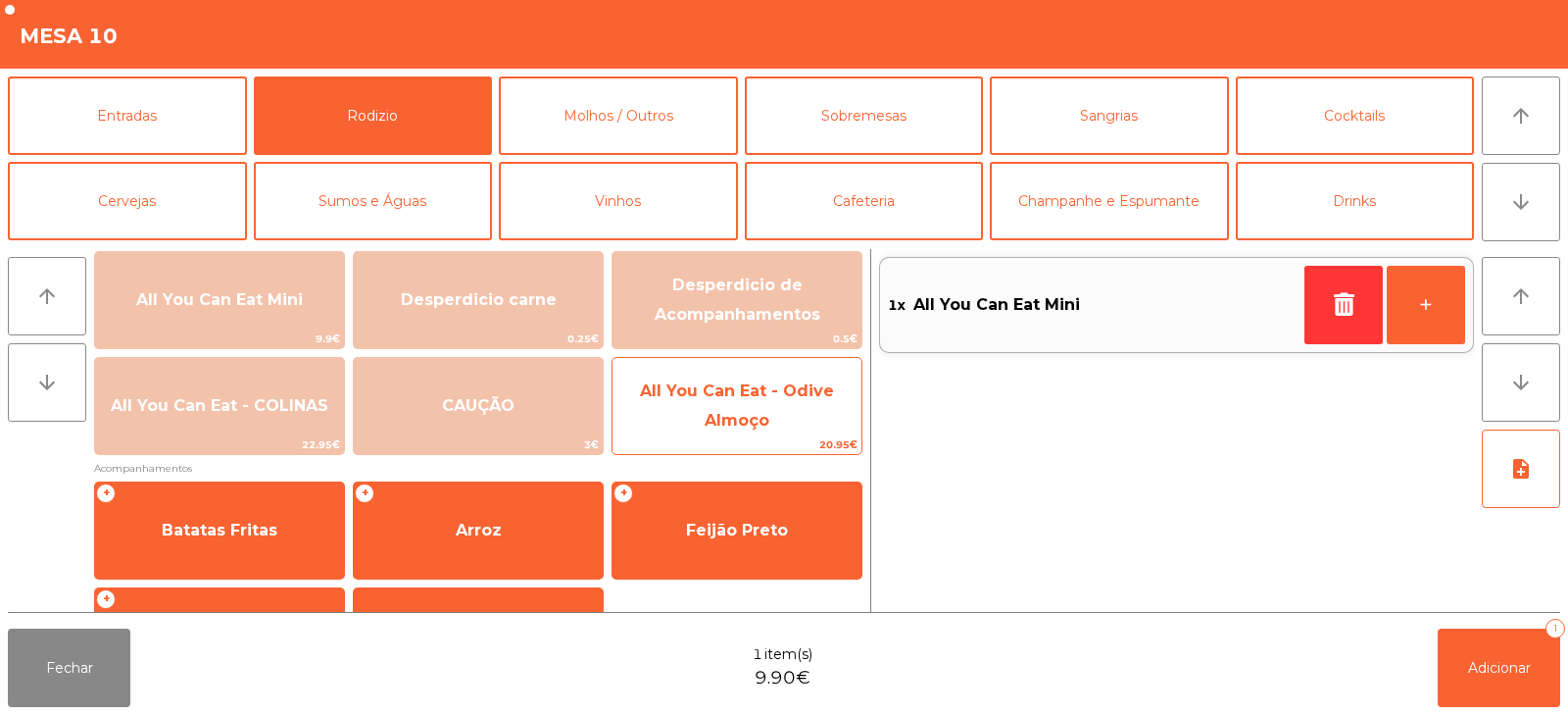
click at [785, 409] on span "All You Can Eat - Odive Almoço" at bounding box center [738, 407] width 249 height 84
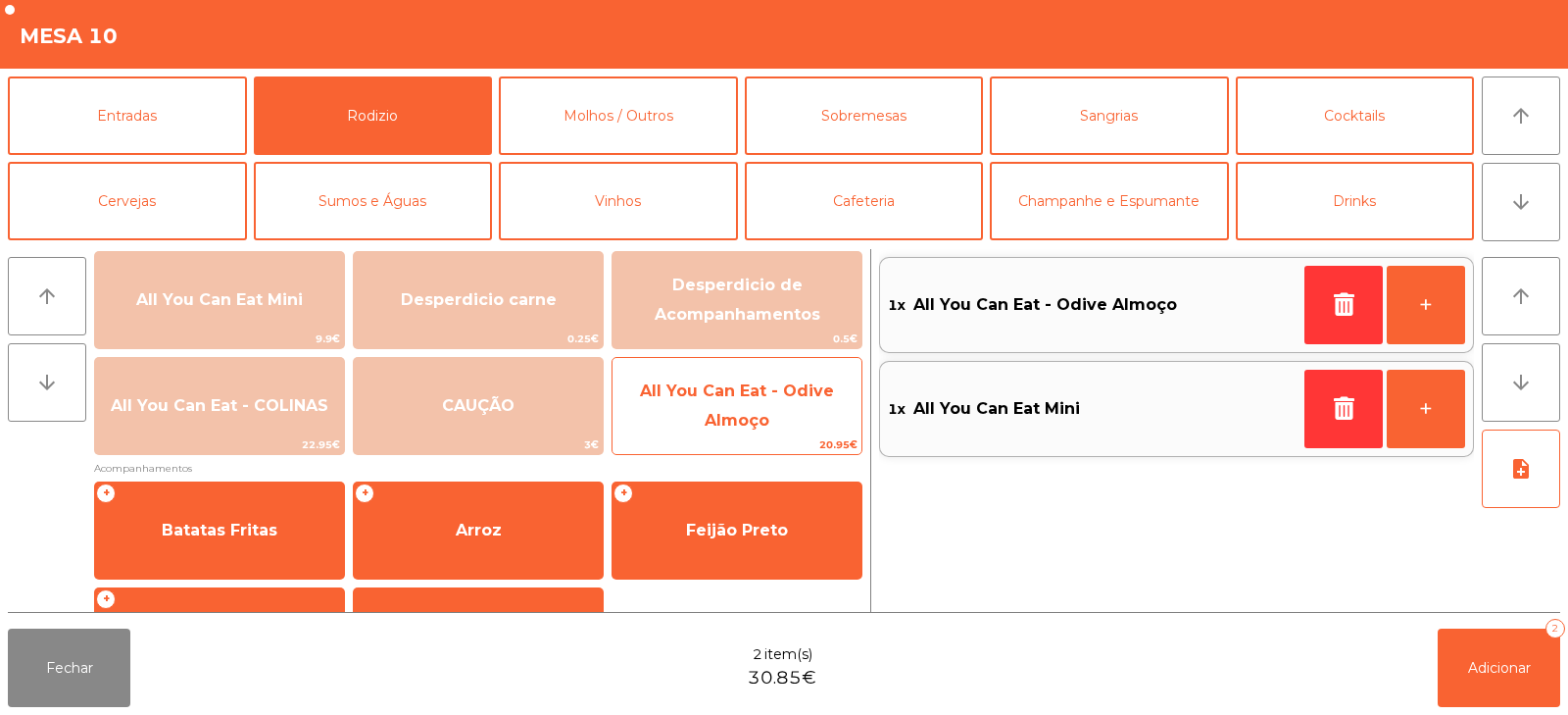
click at [772, 420] on span "All You Can Eat - Odive Almoço" at bounding box center [738, 407] width 249 height 84
click at [780, 417] on span "All You Can Eat - Odive Almoço" at bounding box center [738, 407] width 249 height 84
click at [784, 415] on span "All You Can Eat - Odive Almoço" at bounding box center [738, 407] width 249 height 84
click at [786, 410] on span "All You Can Eat - Odive Almoço" at bounding box center [738, 407] width 249 height 84
click at [788, 409] on span "All You Can Eat - Odive Almoço" at bounding box center [738, 407] width 249 height 84
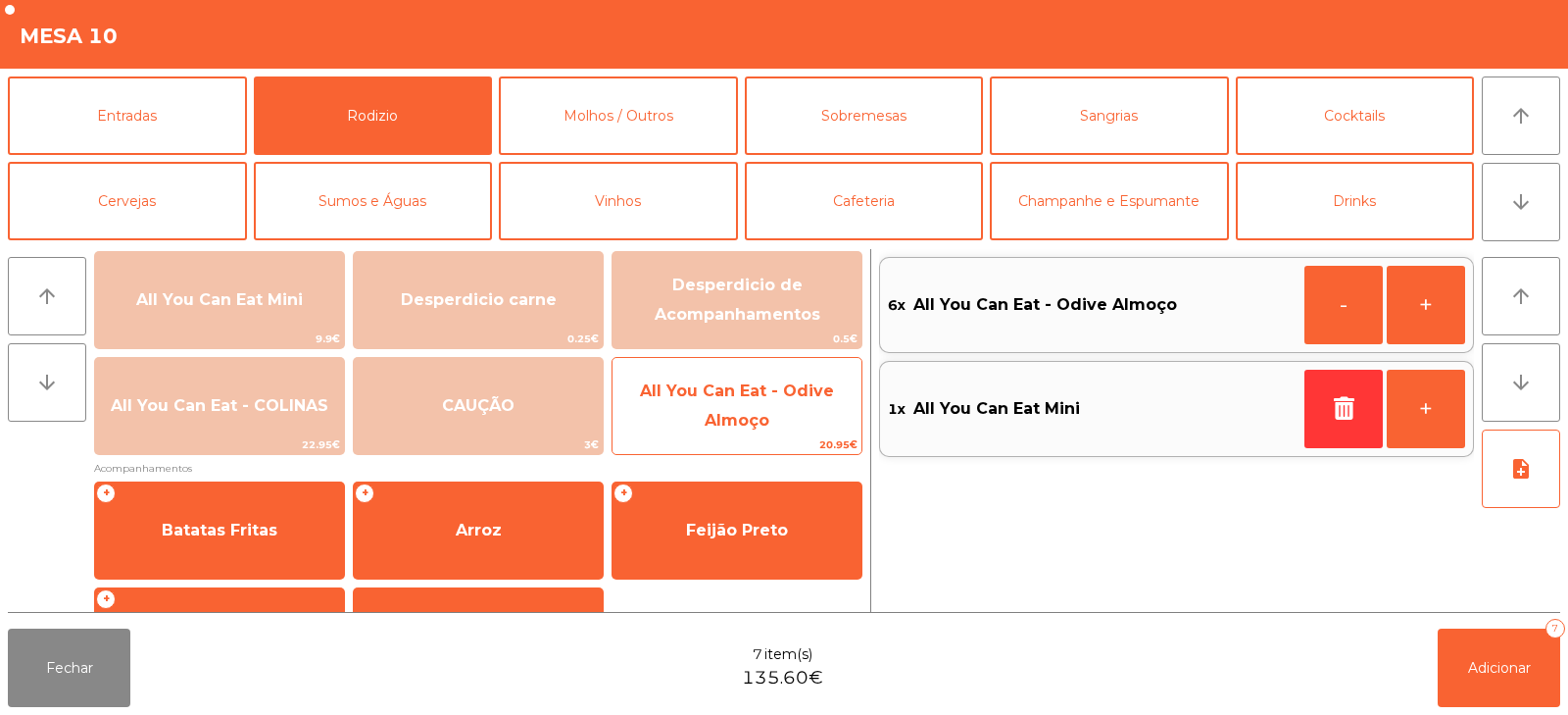
click at [785, 411] on span "All You Can Eat - Odive Almoço" at bounding box center [738, 407] width 249 height 84
click at [771, 426] on span "All You Can Eat - Odive Almoço" at bounding box center [738, 407] width 249 height 84
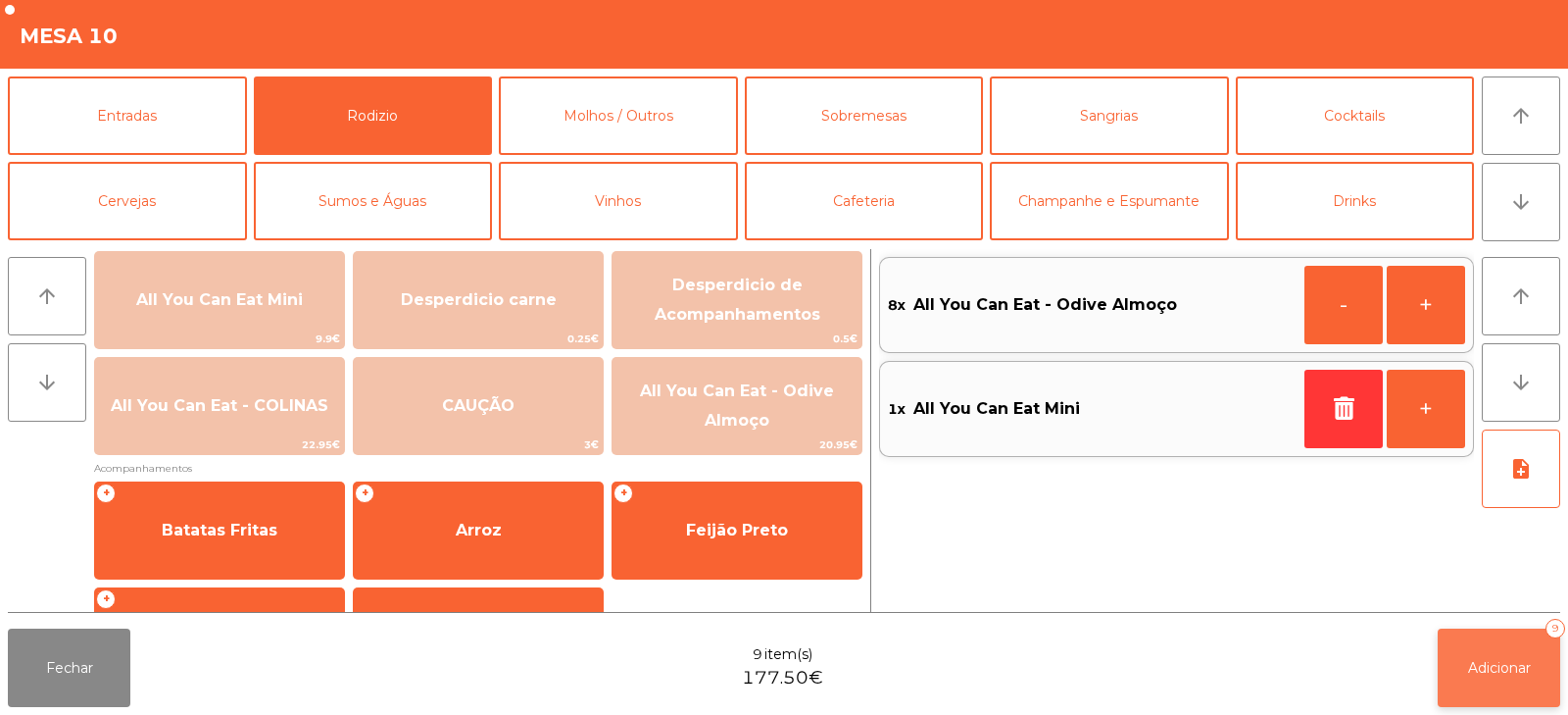
click at [1513, 662] on span "Adicionar" at bounding box center [1499, 668] width 63 height 18
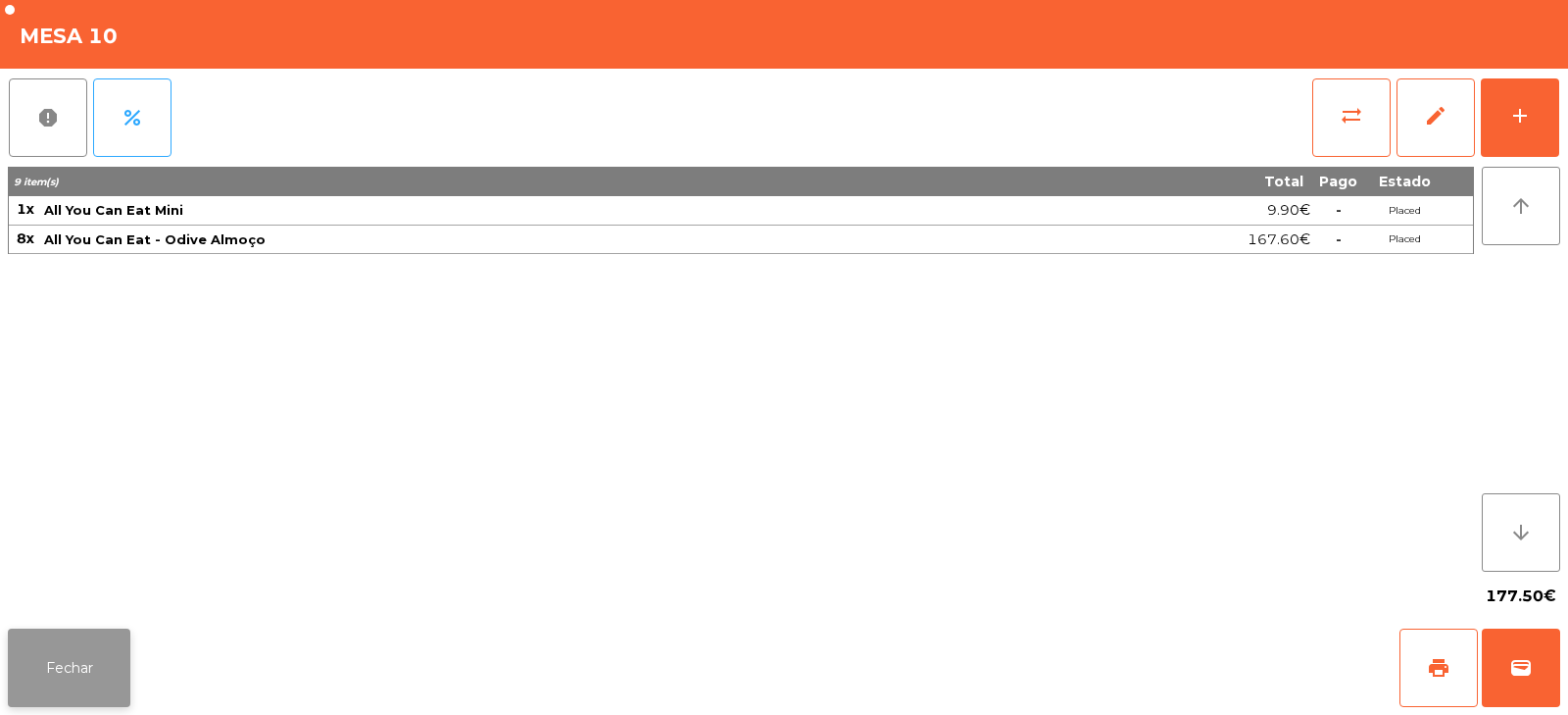
click at [68, 684] on button "Fechar" at bounding box center [69, 667] width 123 height 79
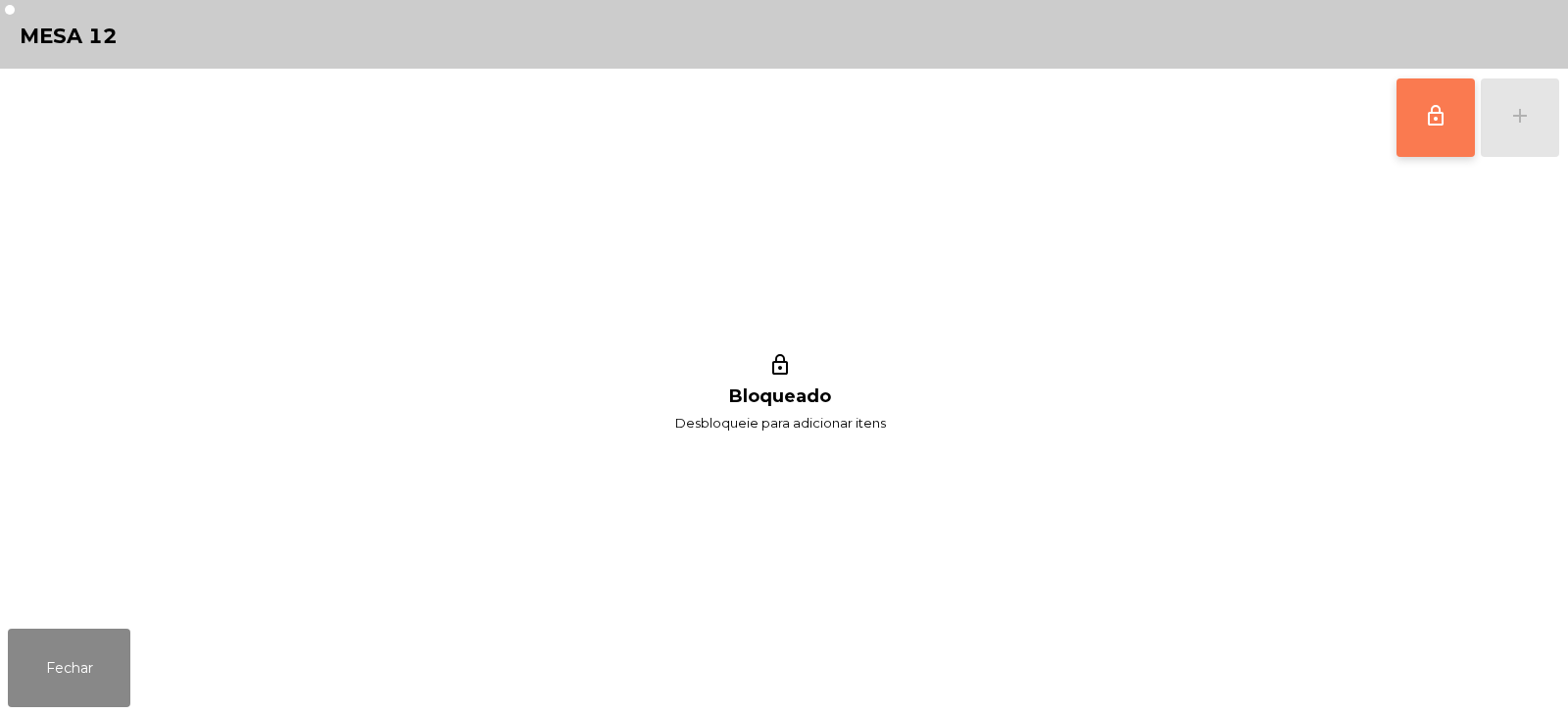
click at [1469, 123] on button "lock_outline" at bounding box center [1435, 118] width 79 height 79
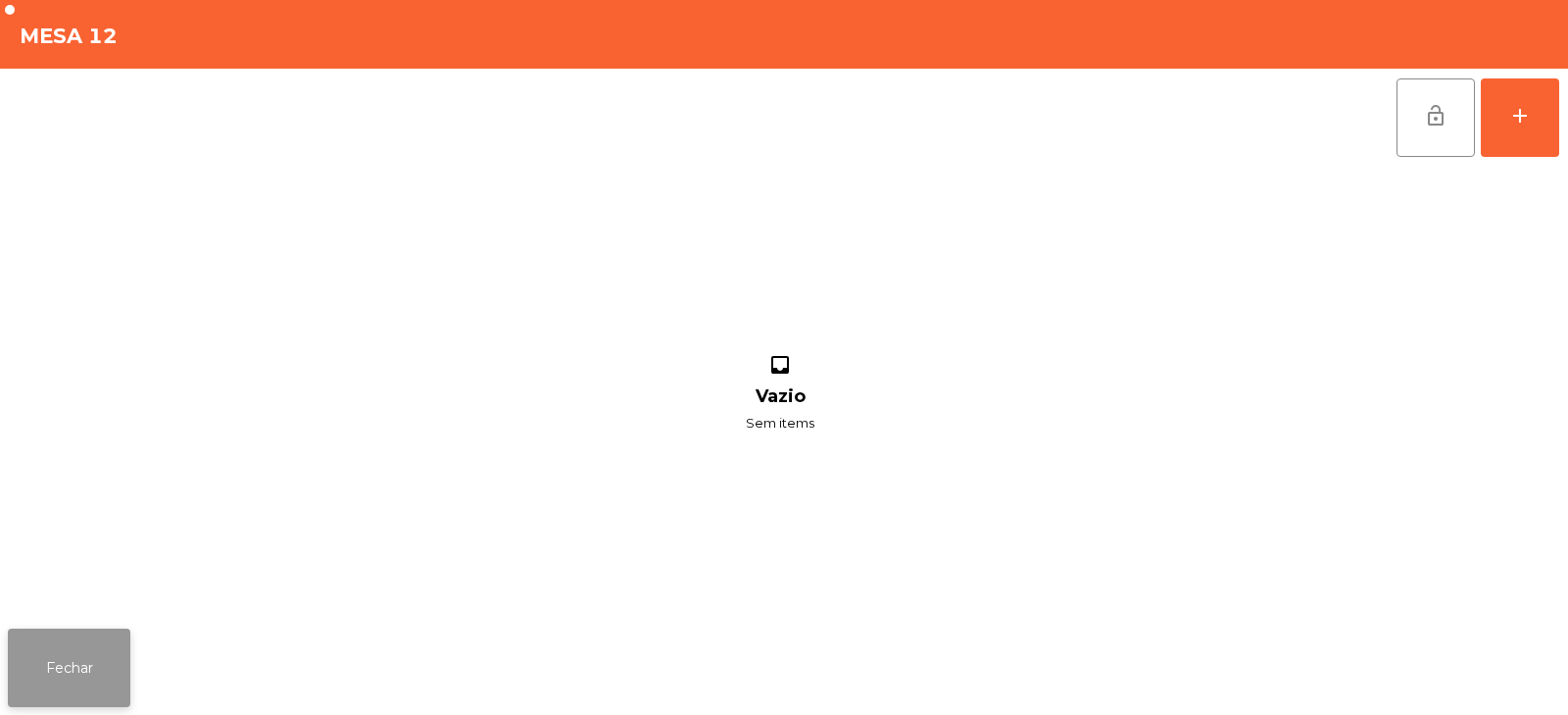
click at [79, 693] on button "Fechar" at bounding box center [69, 667] width 123 height 79
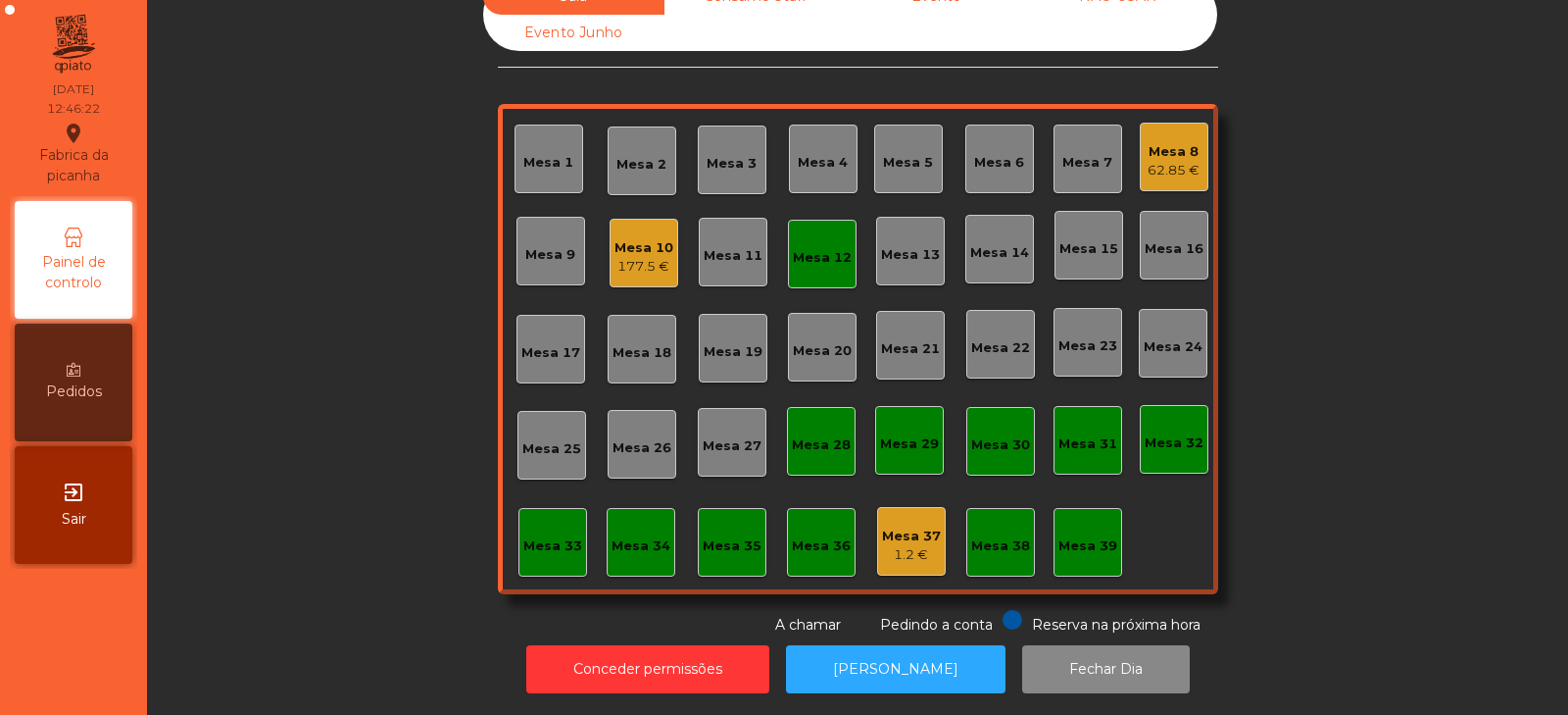
click at [639, 241] on div "Mesa 10" at bounding box center [644, 248] width 59 height 20
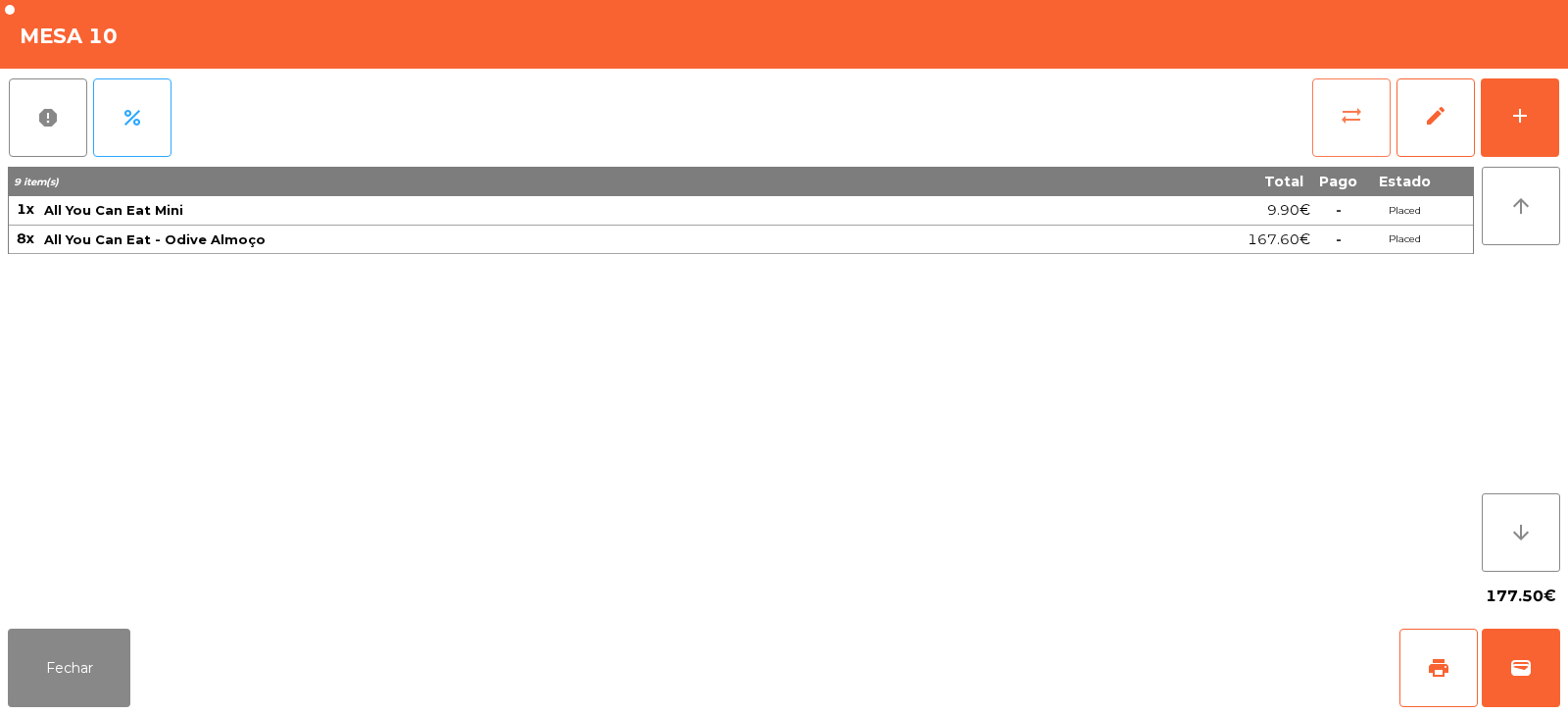
click at [1360, 120] on span "sync_alt" at bounding box center [1352, 116] width 24 height 24
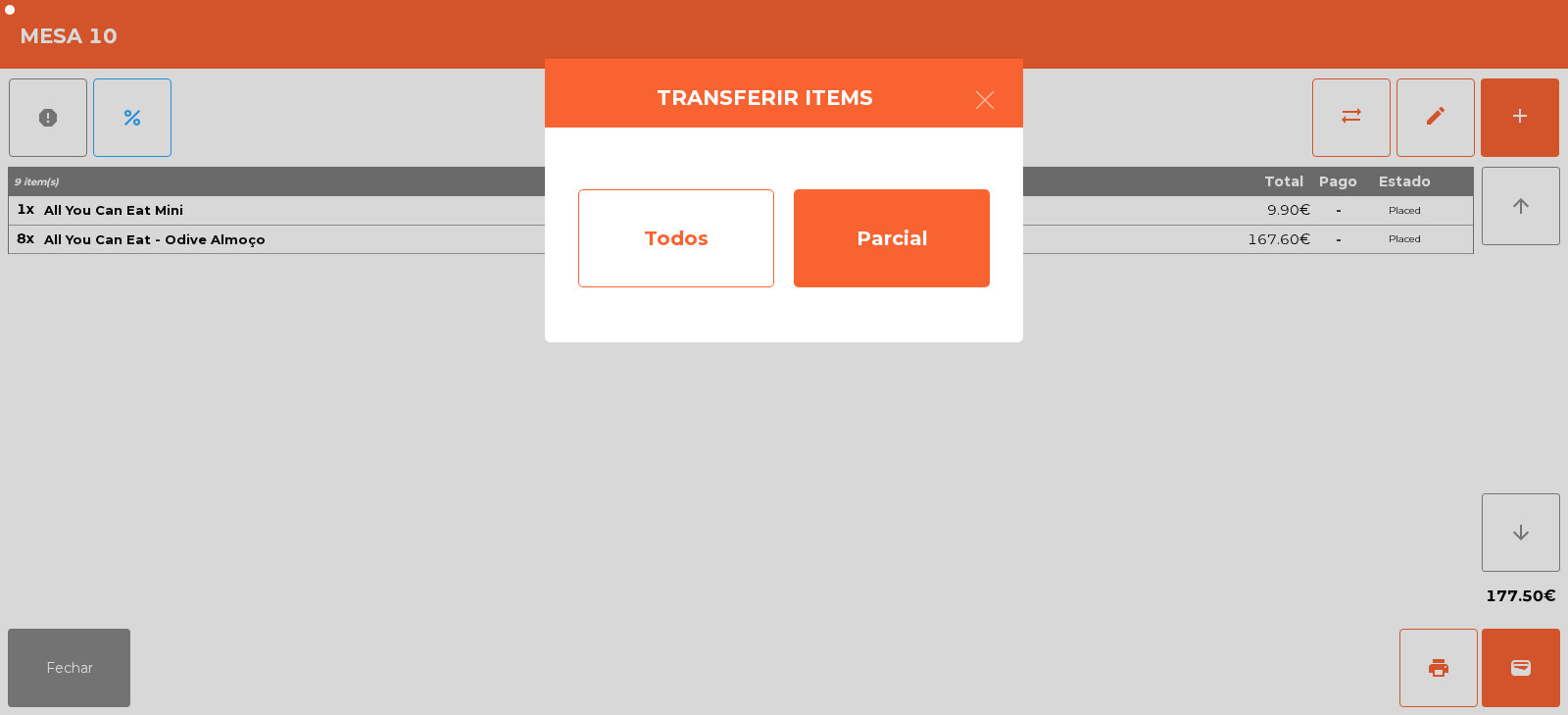
click at [676, 240] on div "Todos" at bounding box center [676, 238] width 196 height 98
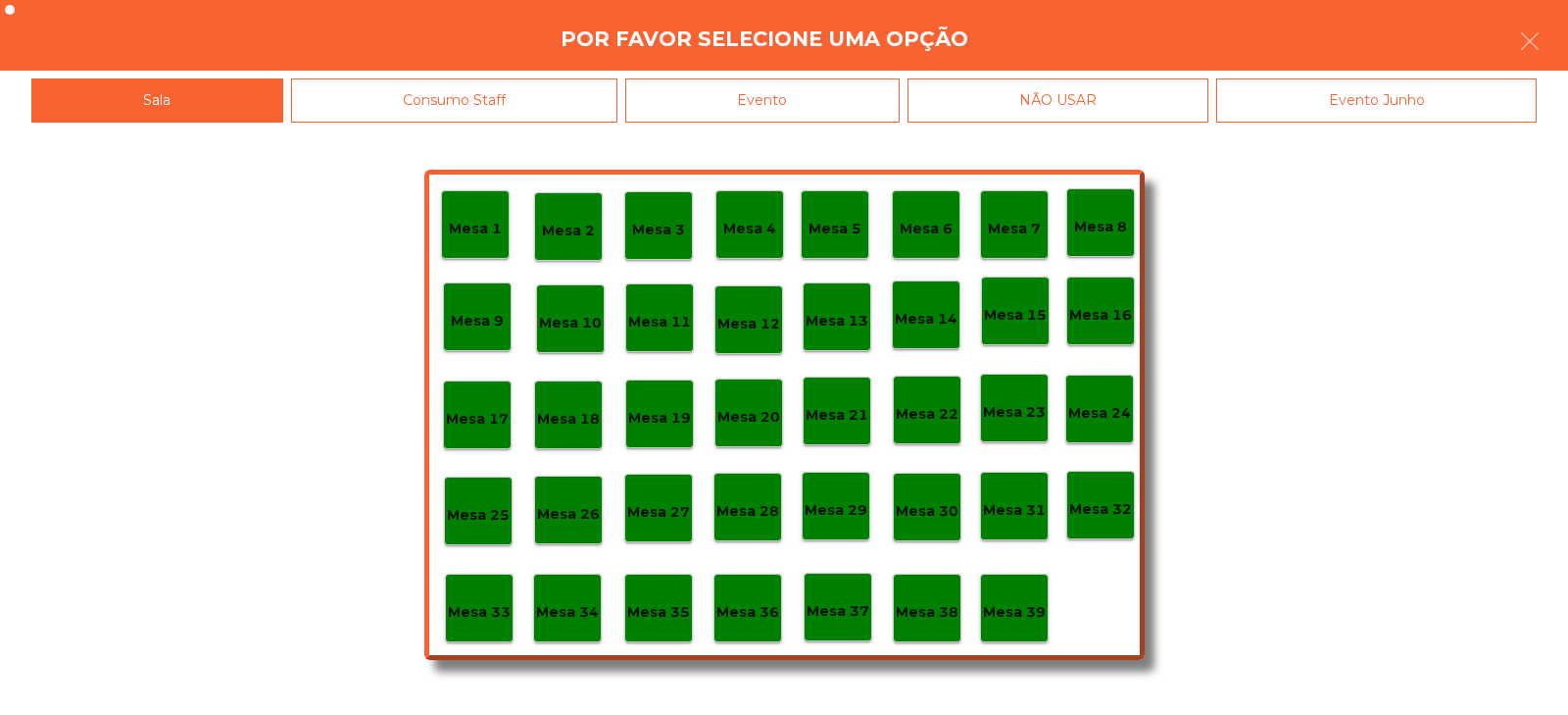
click at [750, 316] on p "Mesa 12" at bounding box center [749, 324] width 63 height 23
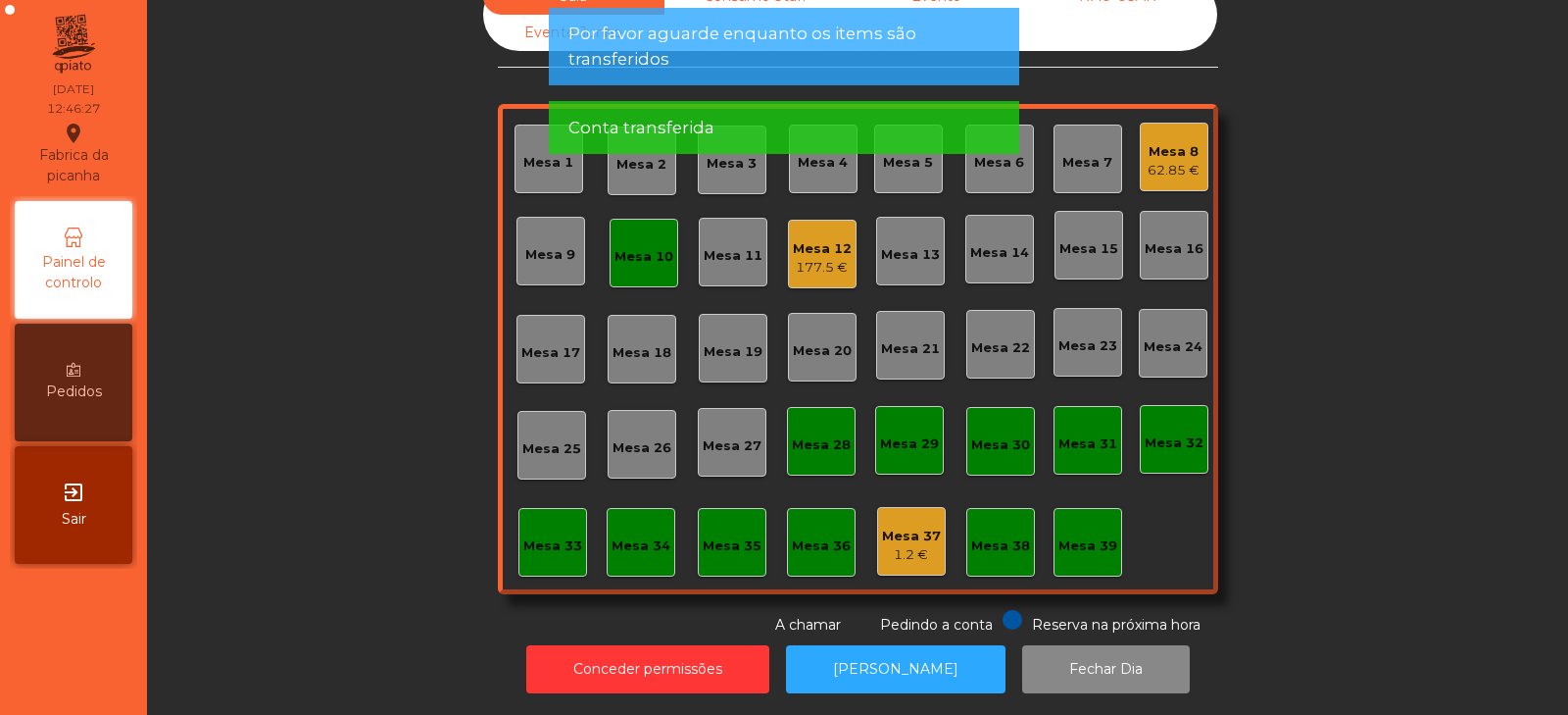
click at [654, 239] on div "Mesa 10" at bounding box center [644, 253] width 59 height 28
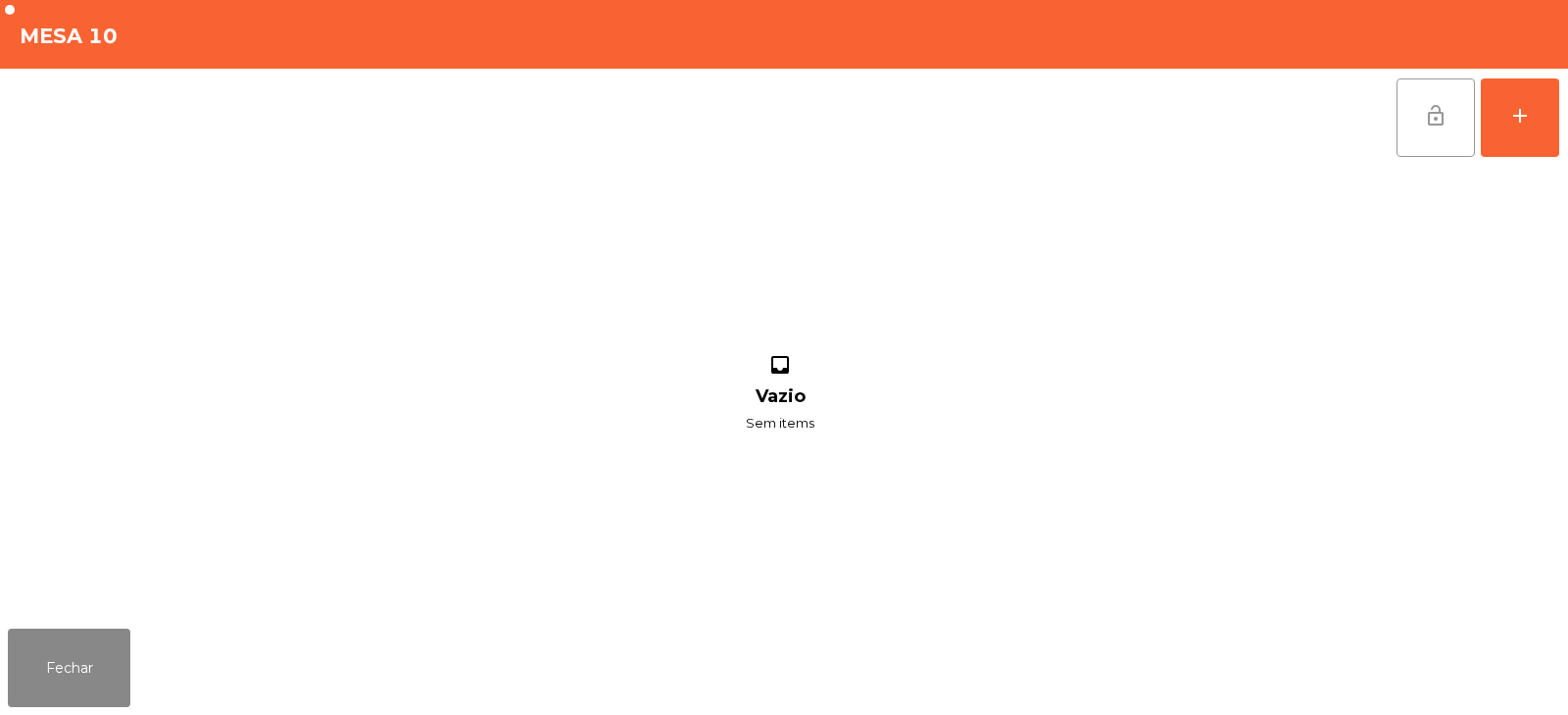
click at [1424, 123] on span "lock_open" at bounding box center [1436, 116] width 24 height 24
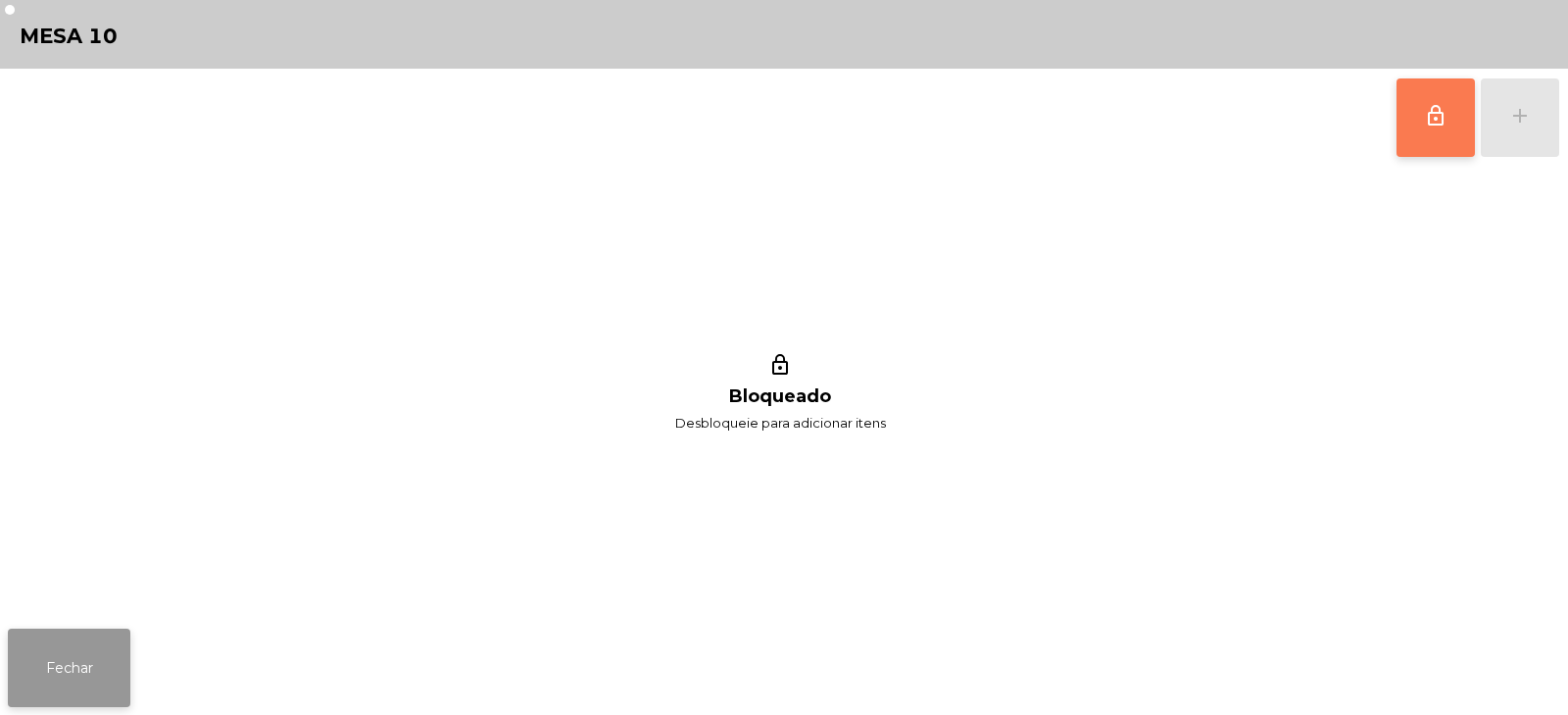
click at [53, 670] on button "Fechar" at bounding box center [69, 667] width 123 height 79
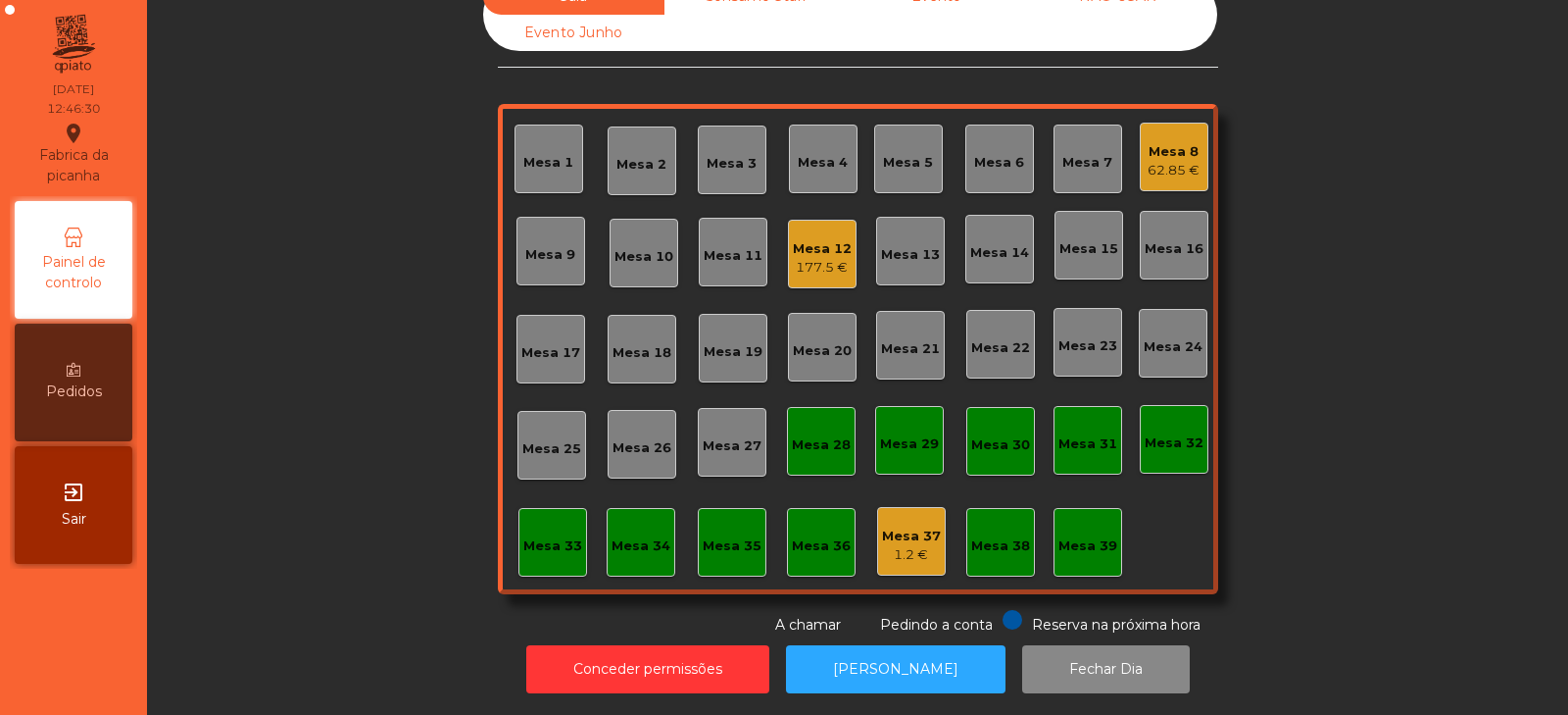
click at [808, 258] on div "177.5 €" at bounding box center [822, 268] width 59 height 20
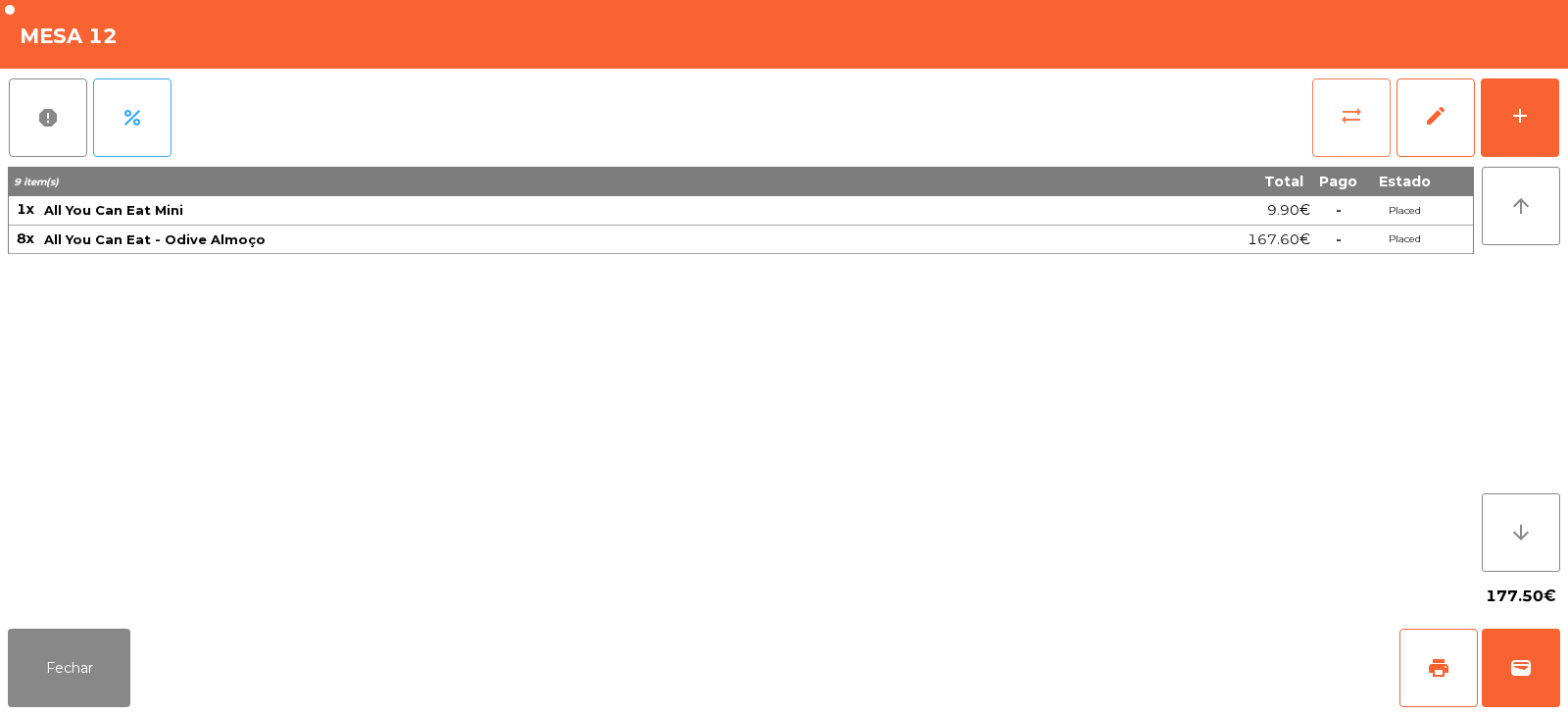
click at [1355, 114] on span "sync_alt" at bounding box center [1352, 116] width 24 height 24
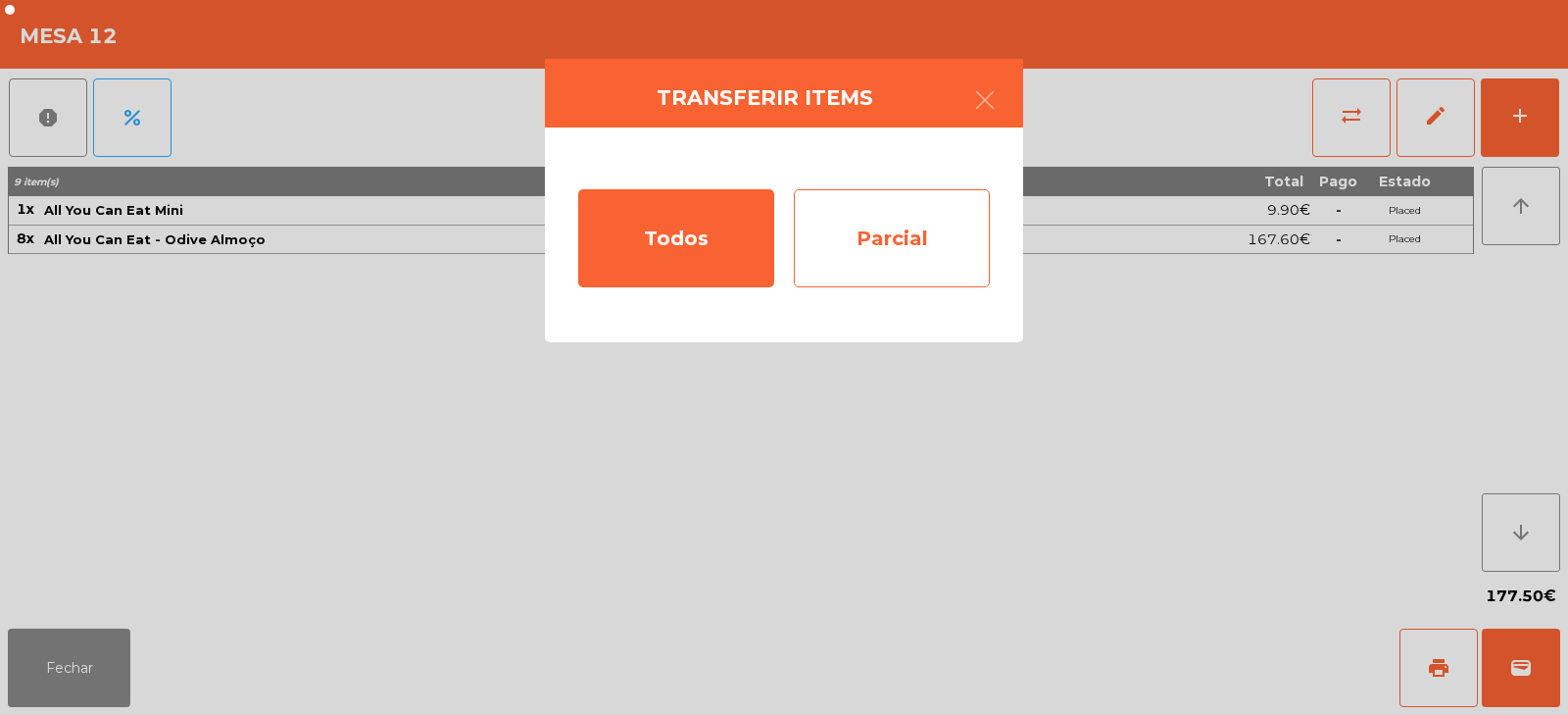
click at [880, 241] on div "Parcial" at bounding box center [892, 238] width 196 height 98
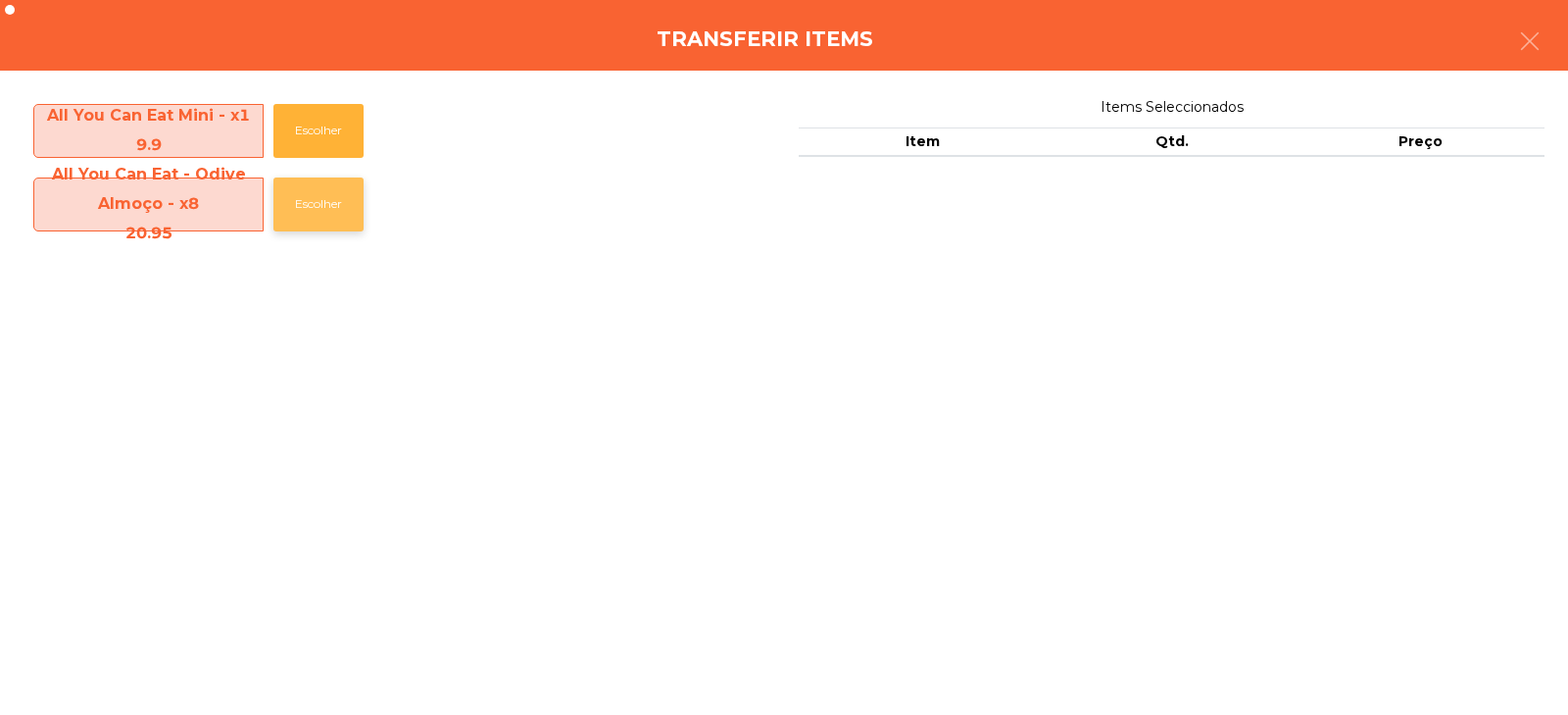
click at [298, 197] on button "Escolher" at bounding box center [318, 204] width 90 height 54
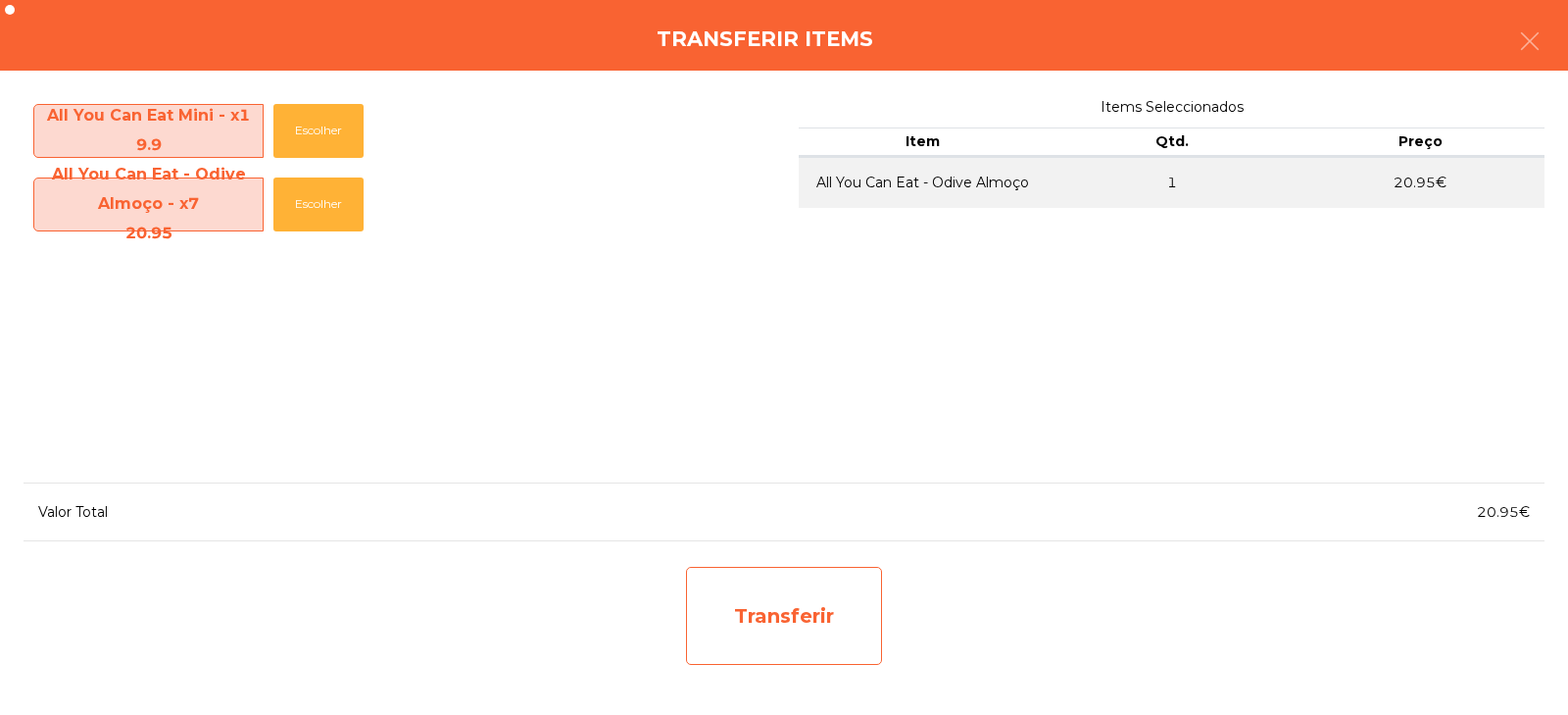
click at [784, 626] on div "Transferir" at bounding box center [784, 615] width 196 height 98
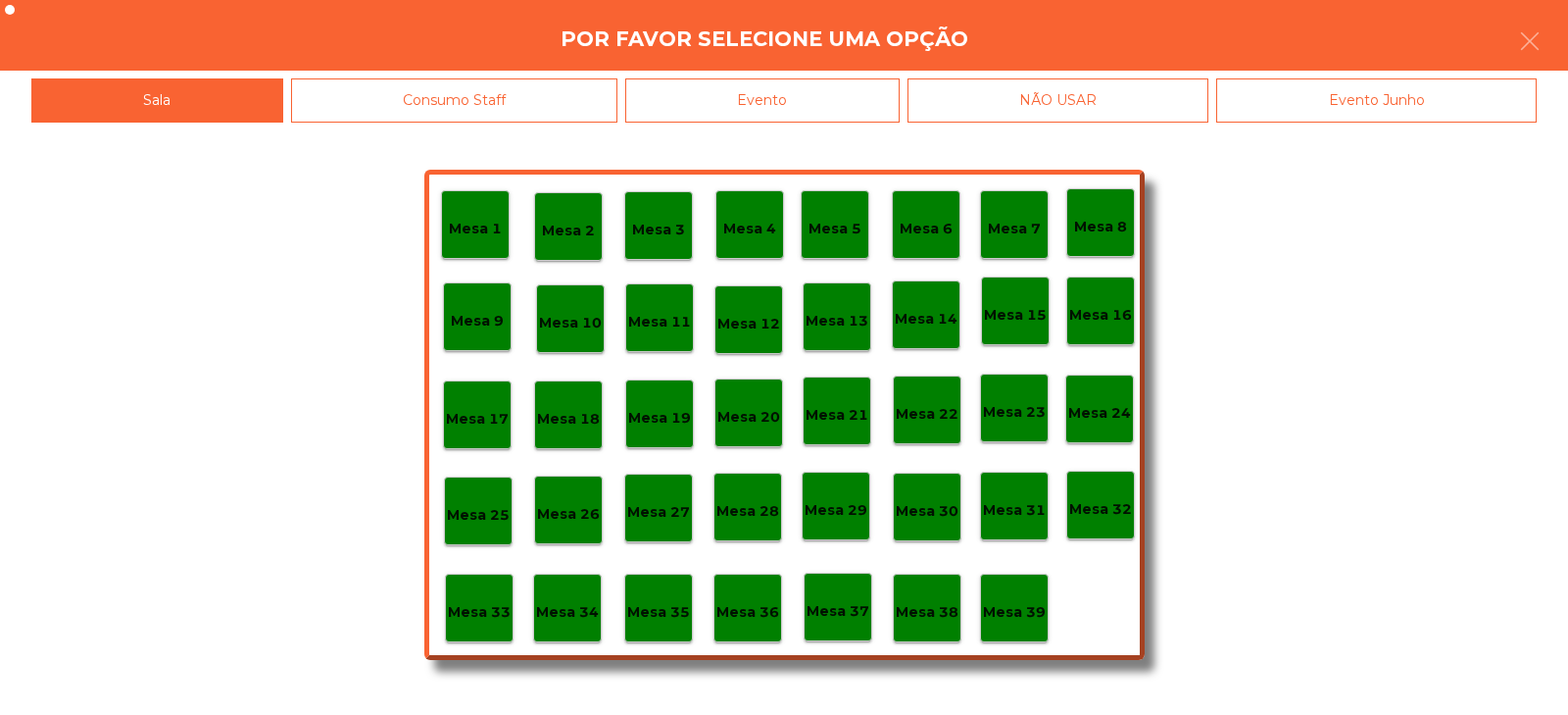
click at [837, 604] on p "Mesa 37" at bounding box center [837, 611] width 63 height 23
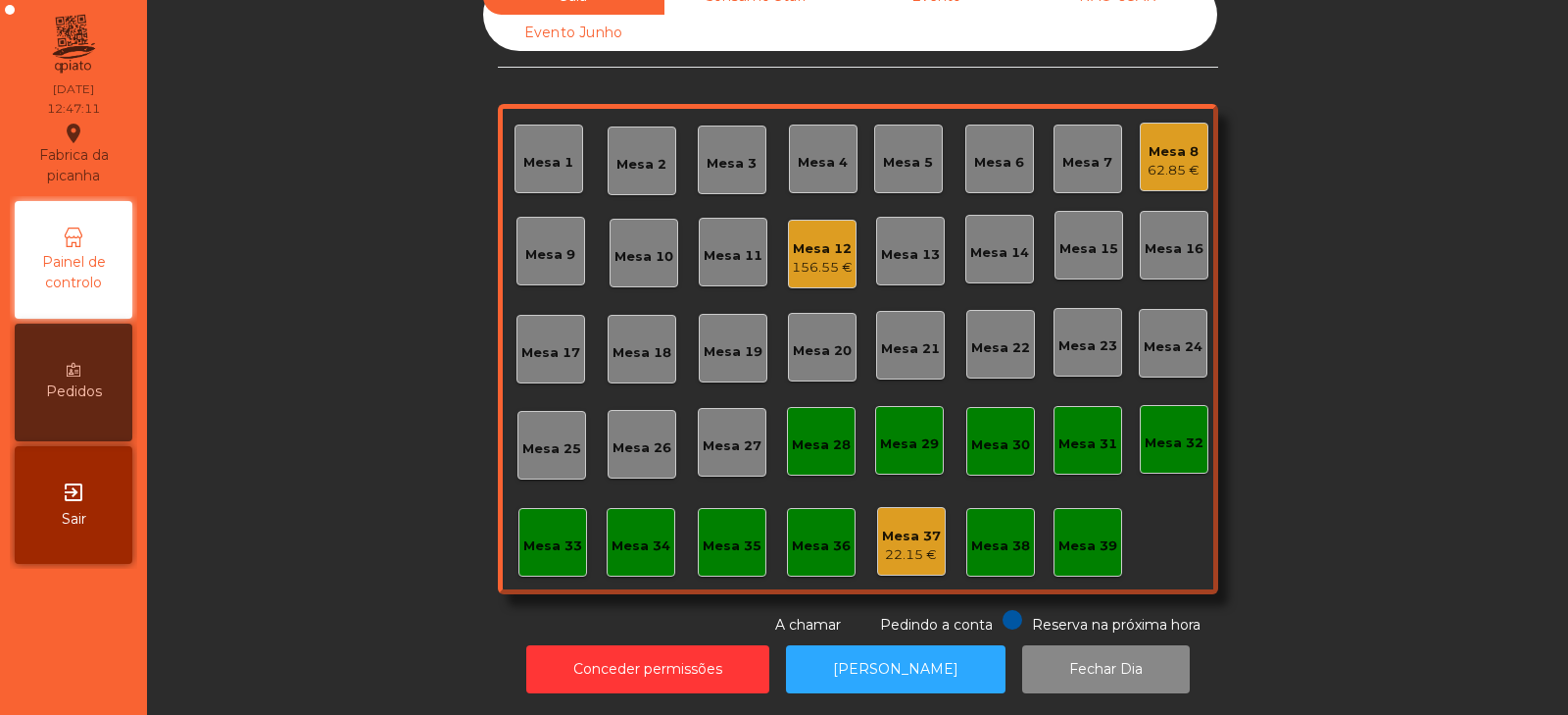
click at [984, 153] on div "Mesa 6" at bounding box center [999, 163] width 50 height 20
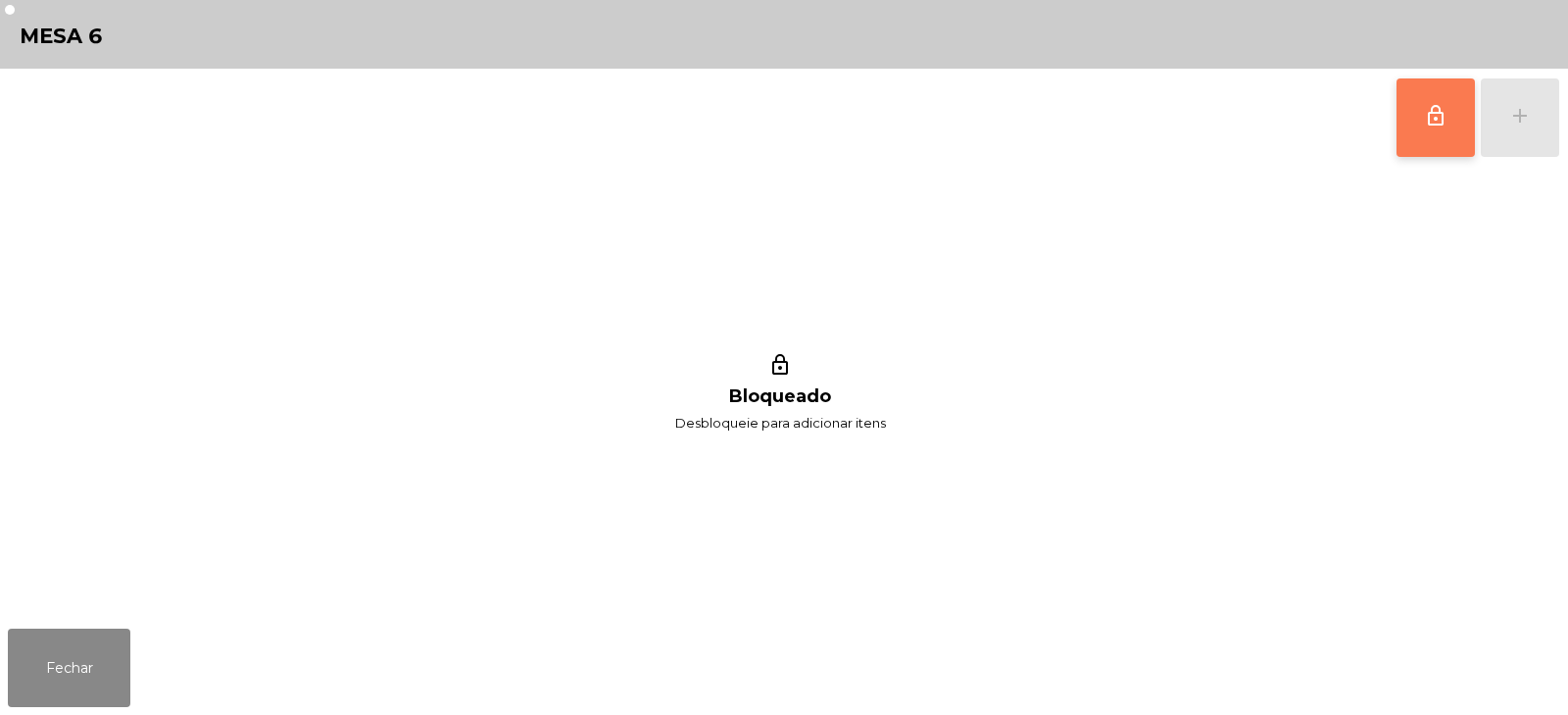
click at [1433, 106] on span "lock_outline" at bounding box center [1436, 116] width 24 height 24
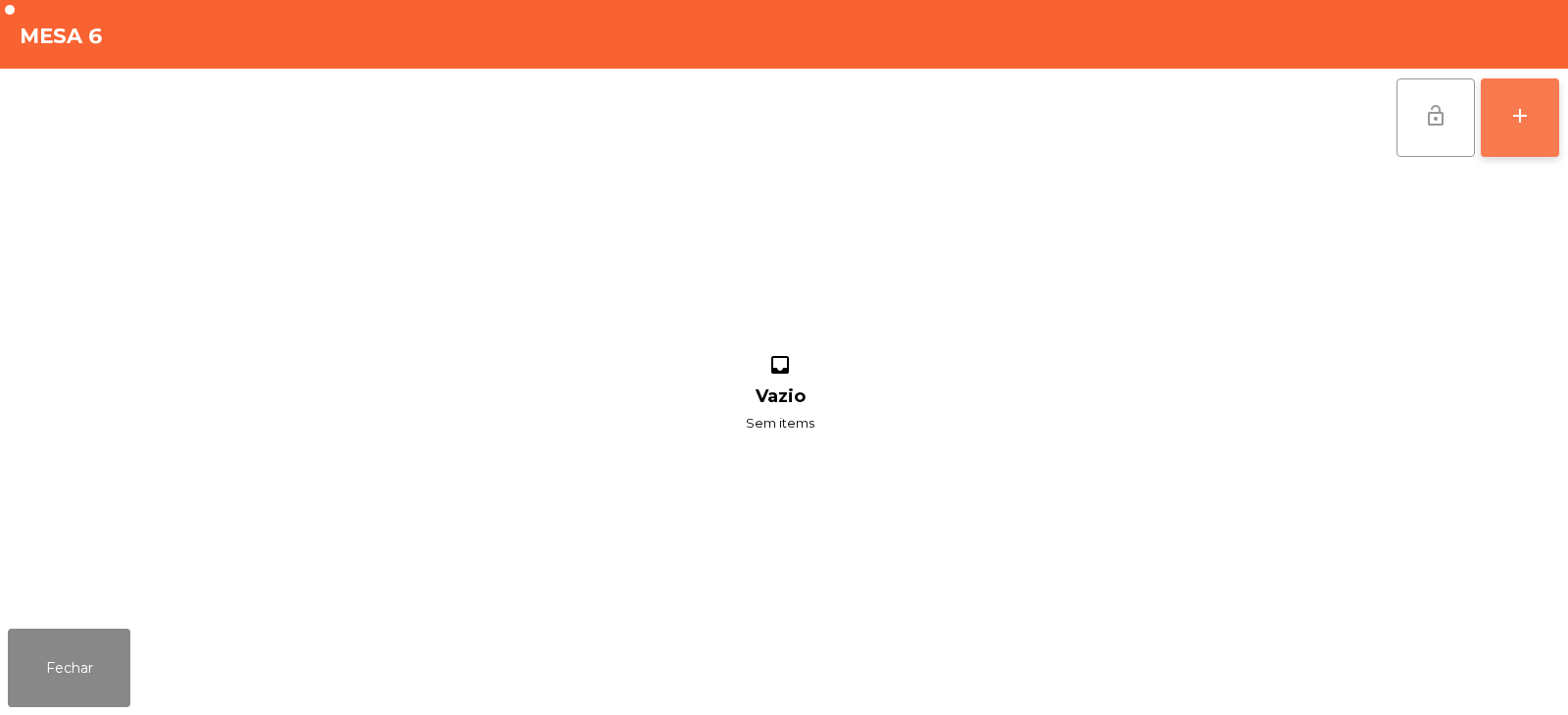
click at [1513, 108] on div "add" at bounding box center [1520, 116] width 24 height 24
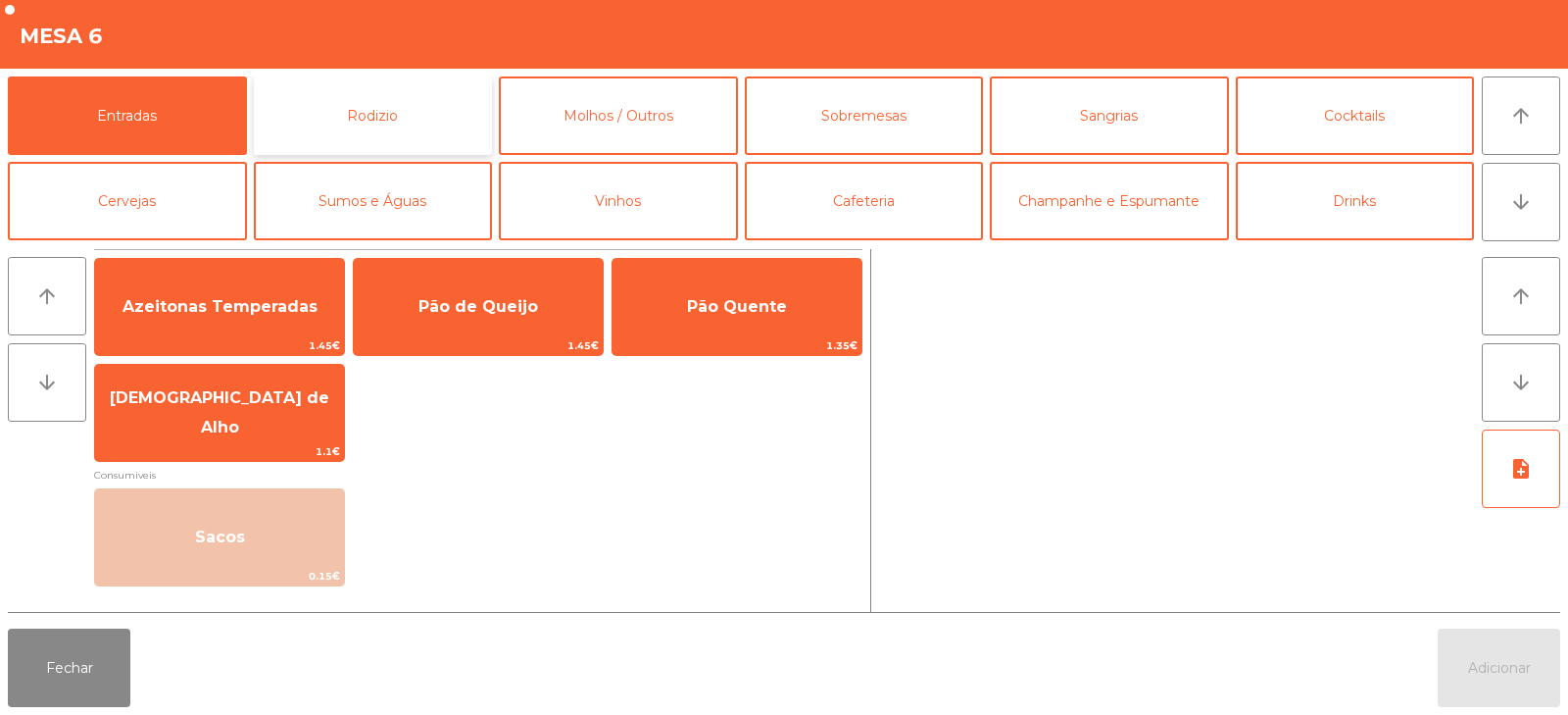
click at [376, 128] on button "Rodizio" at bounding box center [374, 116] width 239 height 79
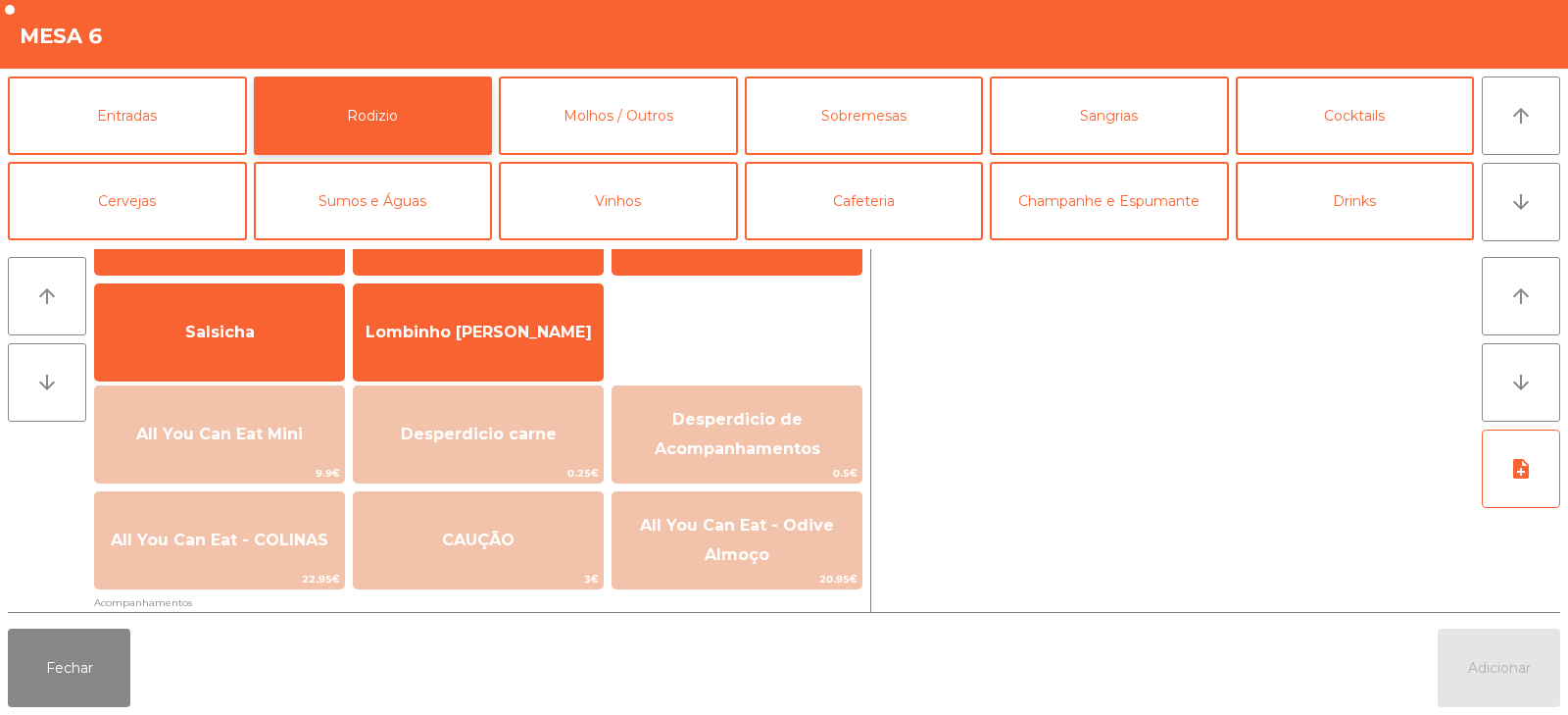
scroll to position [152, 0]
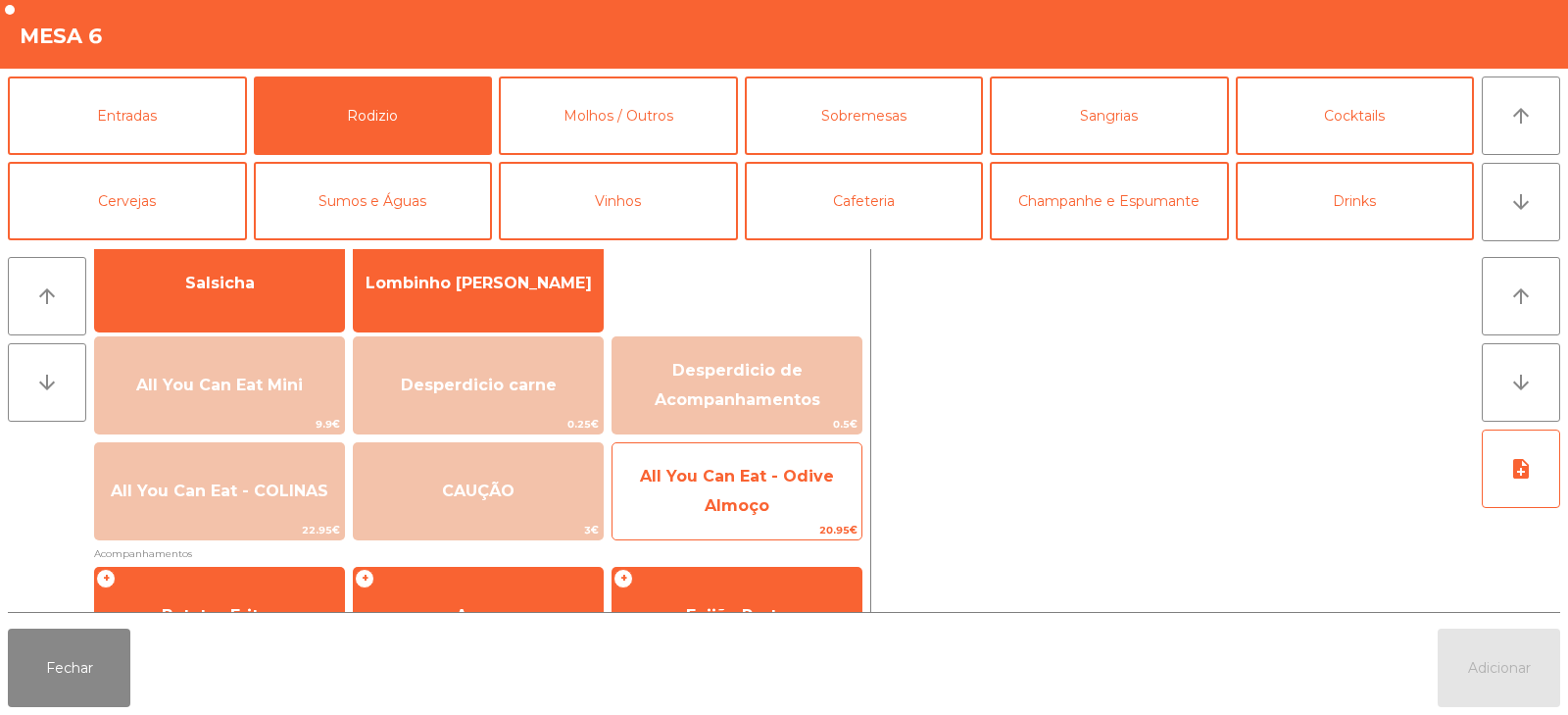
click at [723, 500] on span "All You Can Eat - Odive Almoço" at bounding box center [737, 491] width 194 height 48
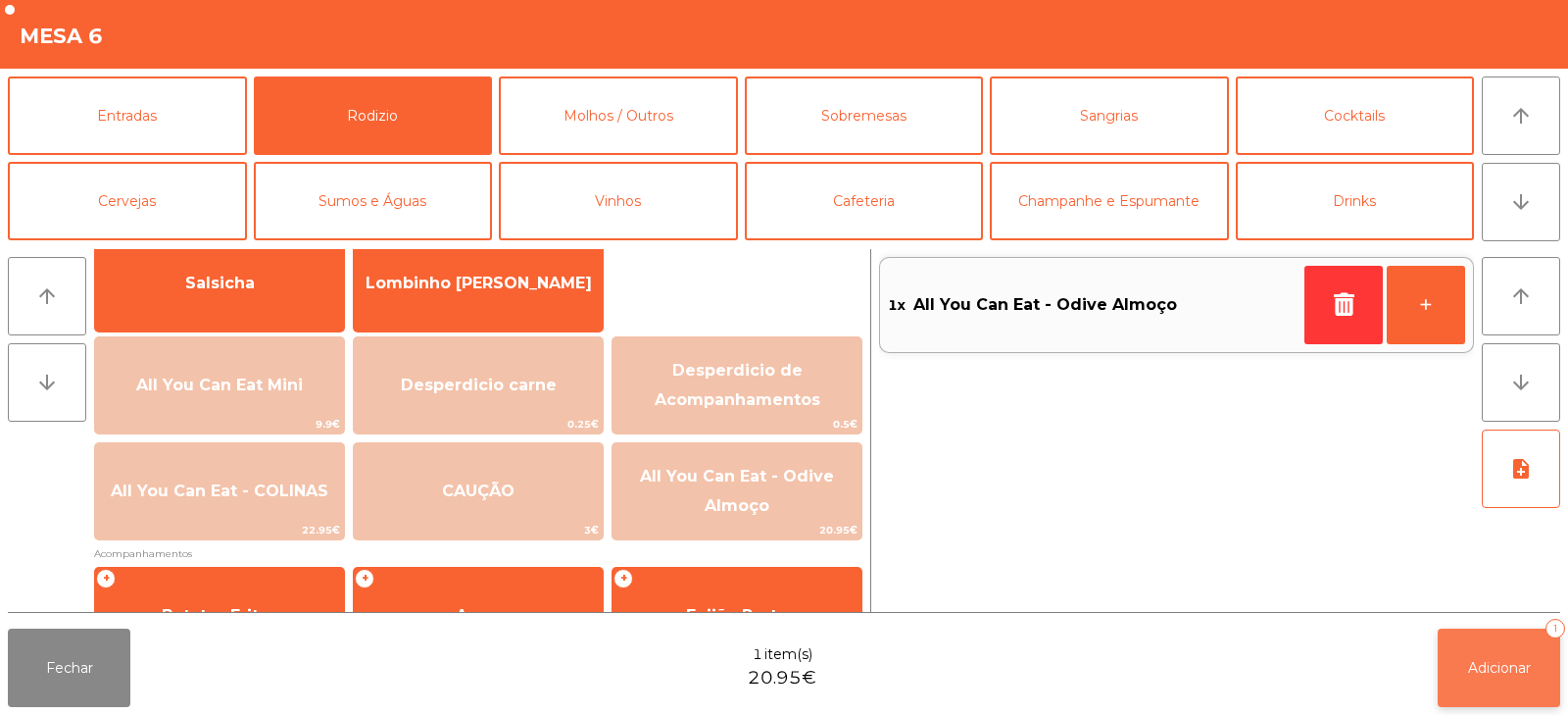
click at [1515, 649] on button "Adicionar 1" at bounding box center [1499, 667] width 123 height 79
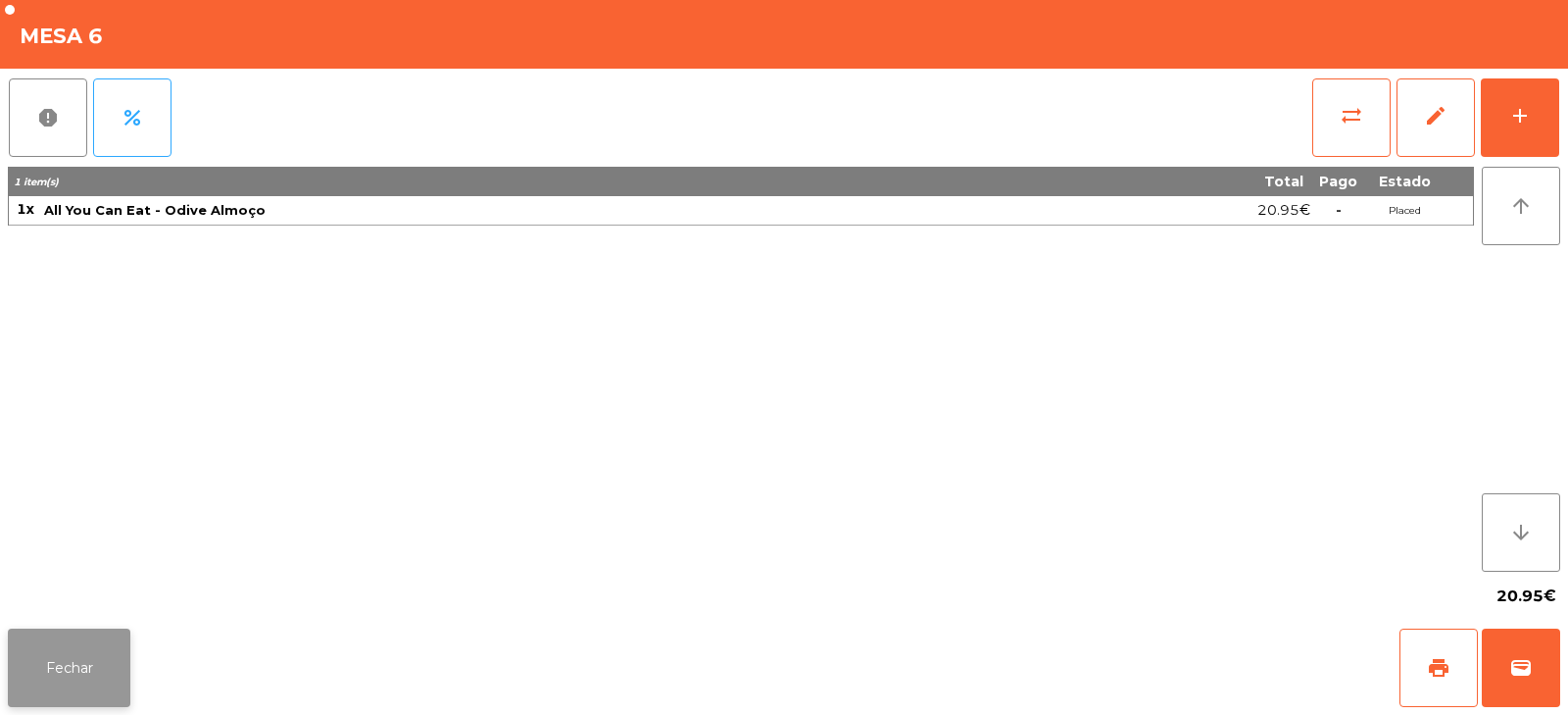
click at [76, 670] on button "Fechar" at bounding box center [69, 667] width 123 height 79
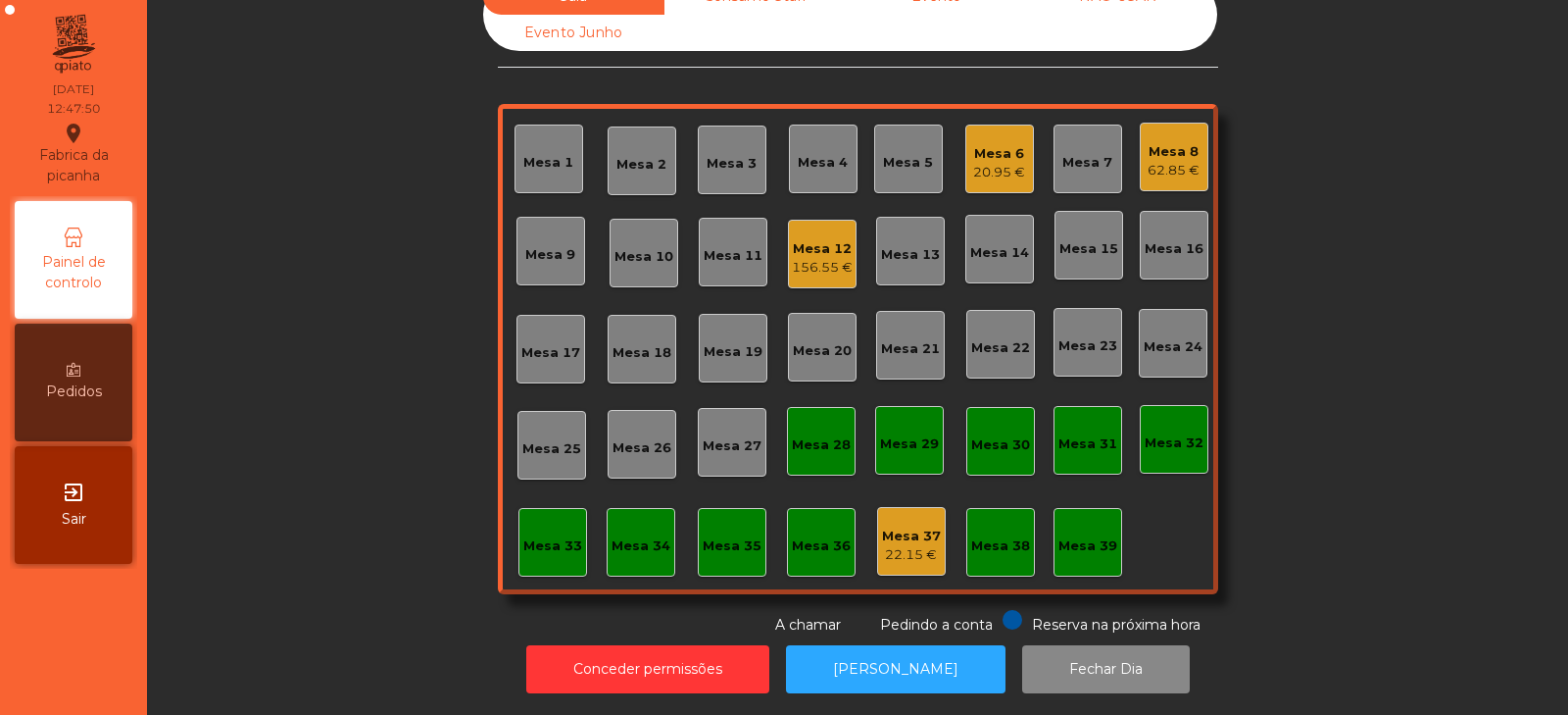
click at [823, 258] on div "156.55 €" at bounding box center [822, 268] width 61 height 20
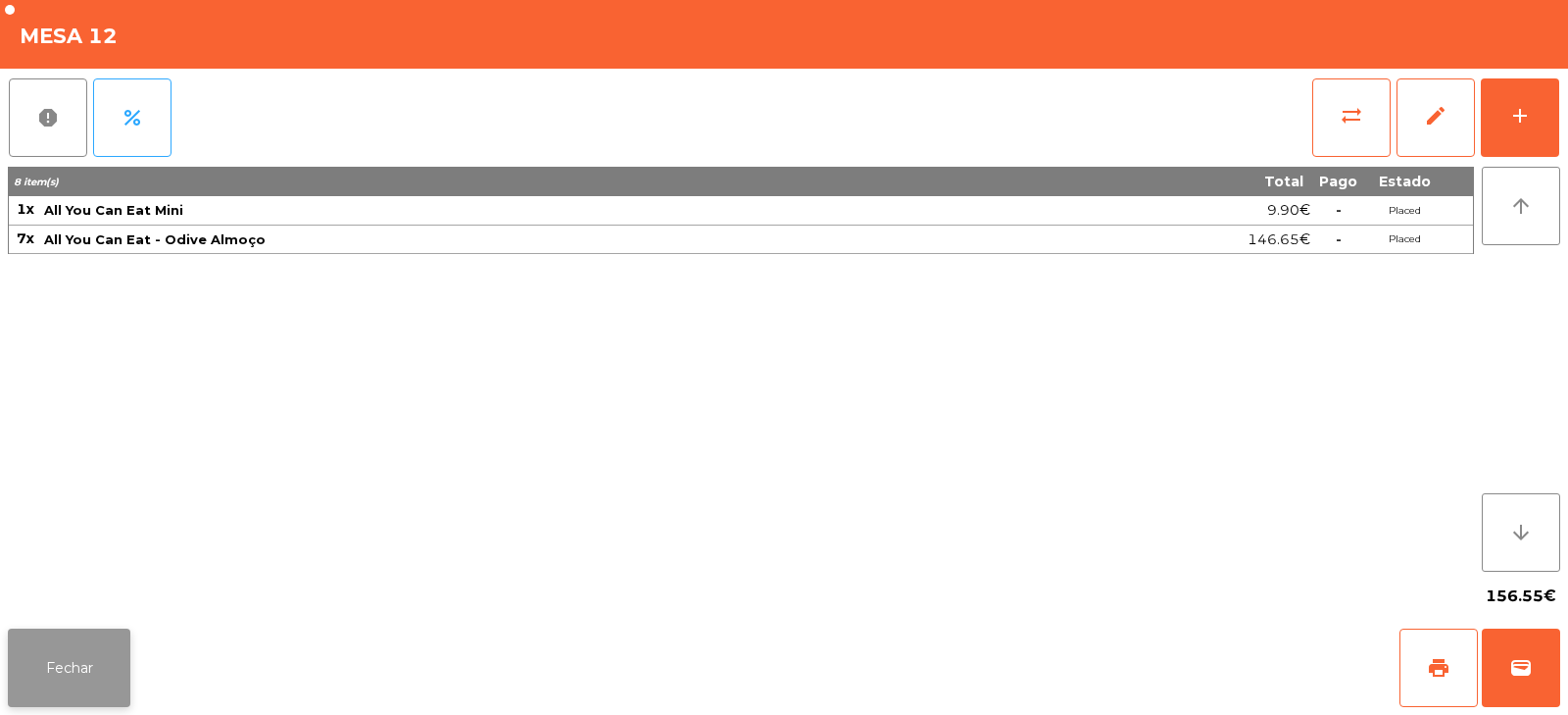
click at [42, 672] on button "Fechar" at bounding box center [69, 667] width 123 height 79
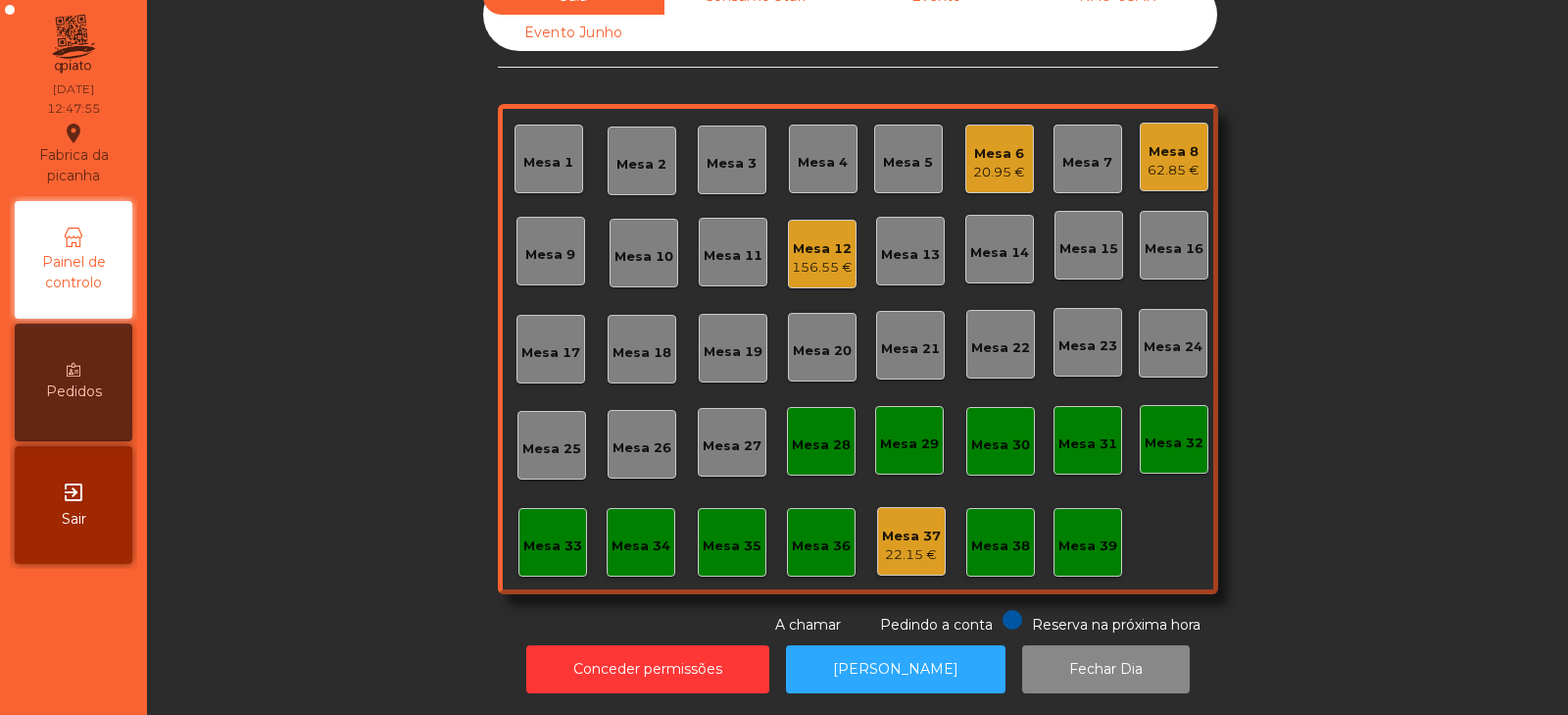
click at [1155, 143] on div "Mesa 8" at bounding box center [1174, 153] width 52 height 20
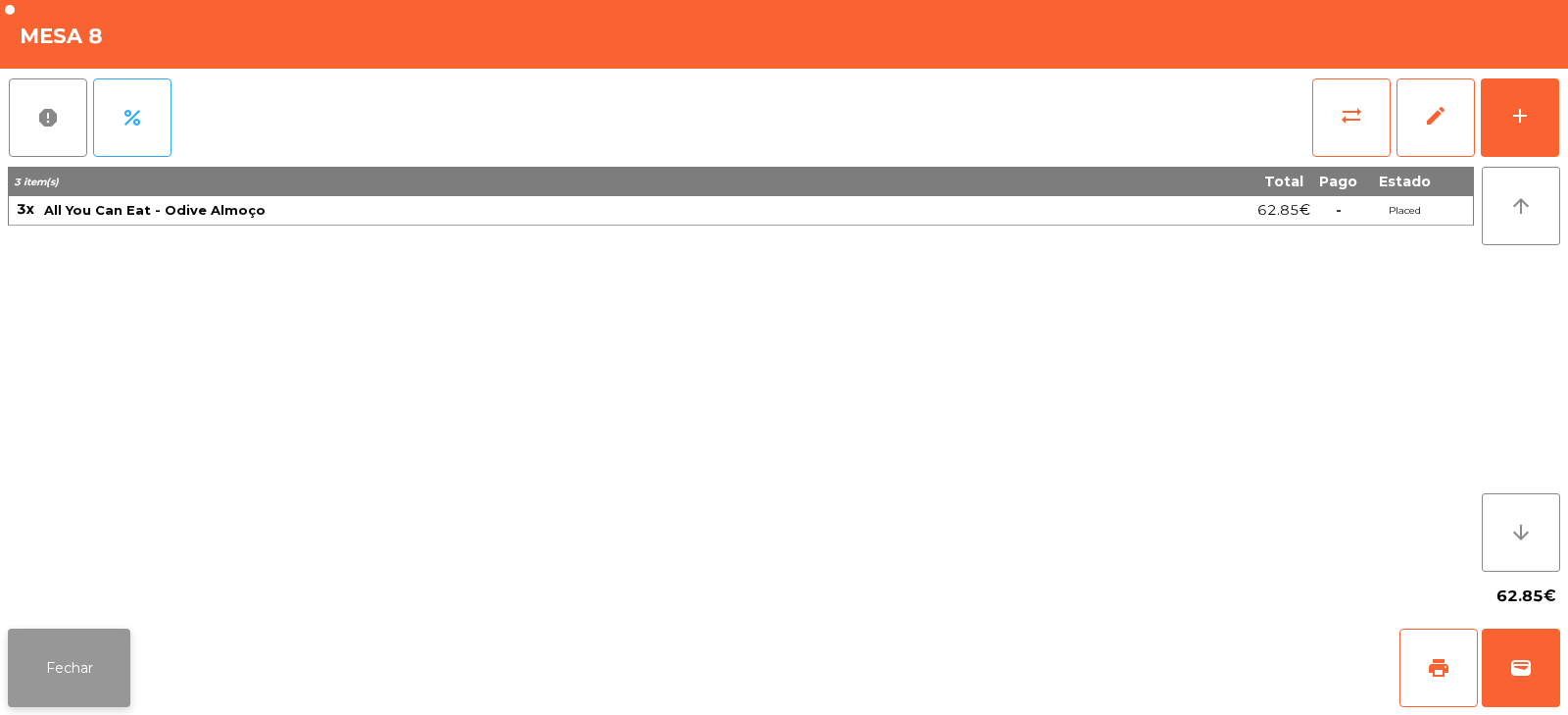
click at [76, 679] on button "Fechar" at bounding box center [69, 667] width 123 height 79
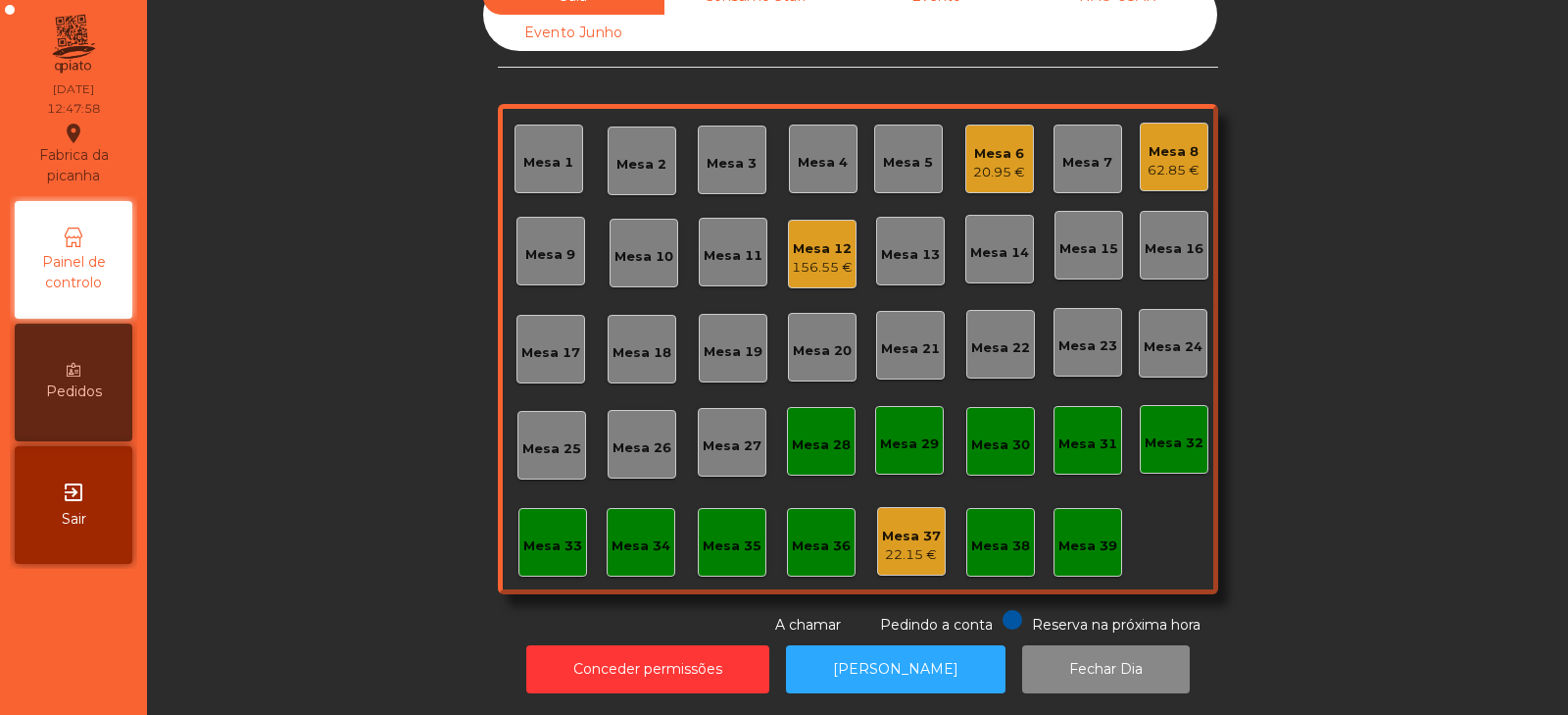
click at [997, 145] on div "Mesa 6" at bounding box center [1000, 155] width 52 height 20
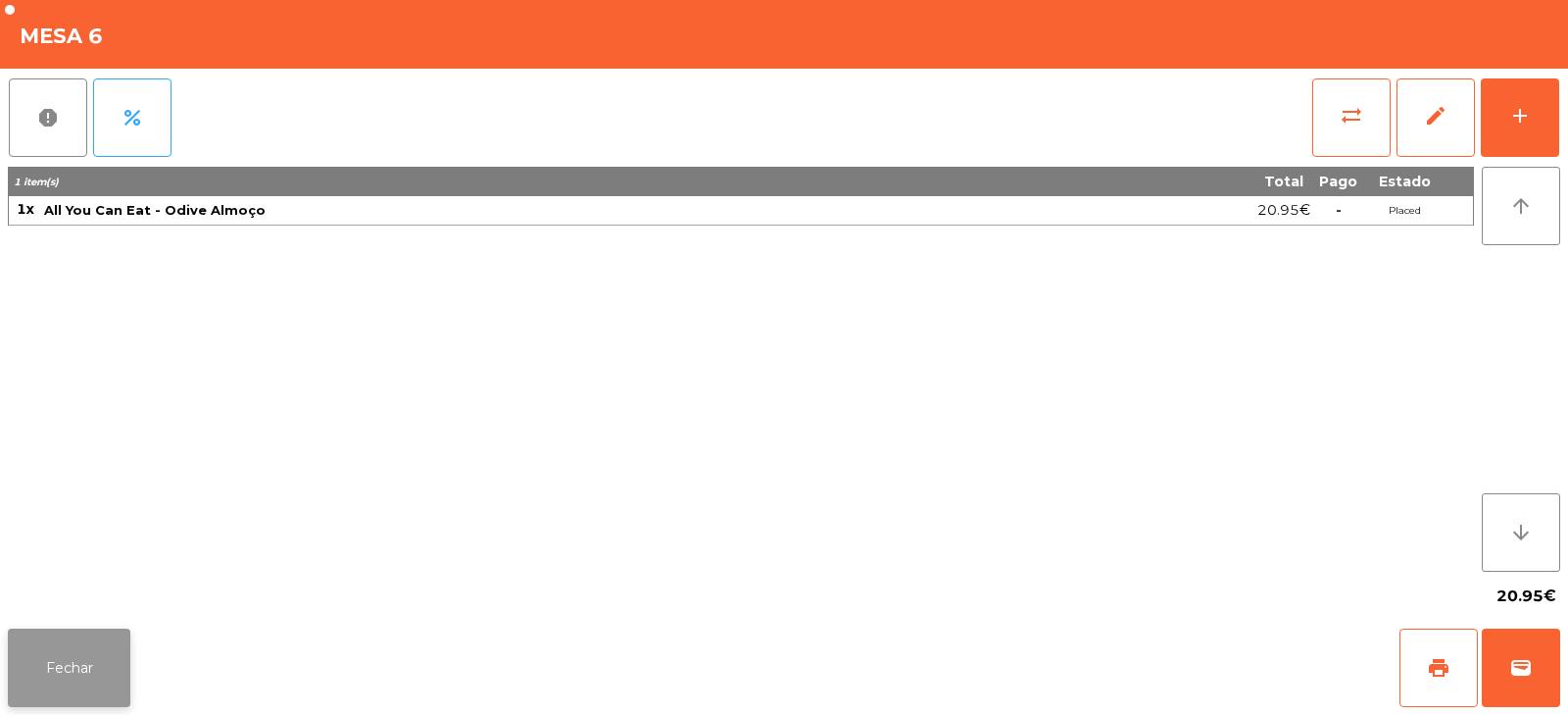
click at [50, 639] on button "Fechar" at bounding box center [69, 667] width 123 height 79
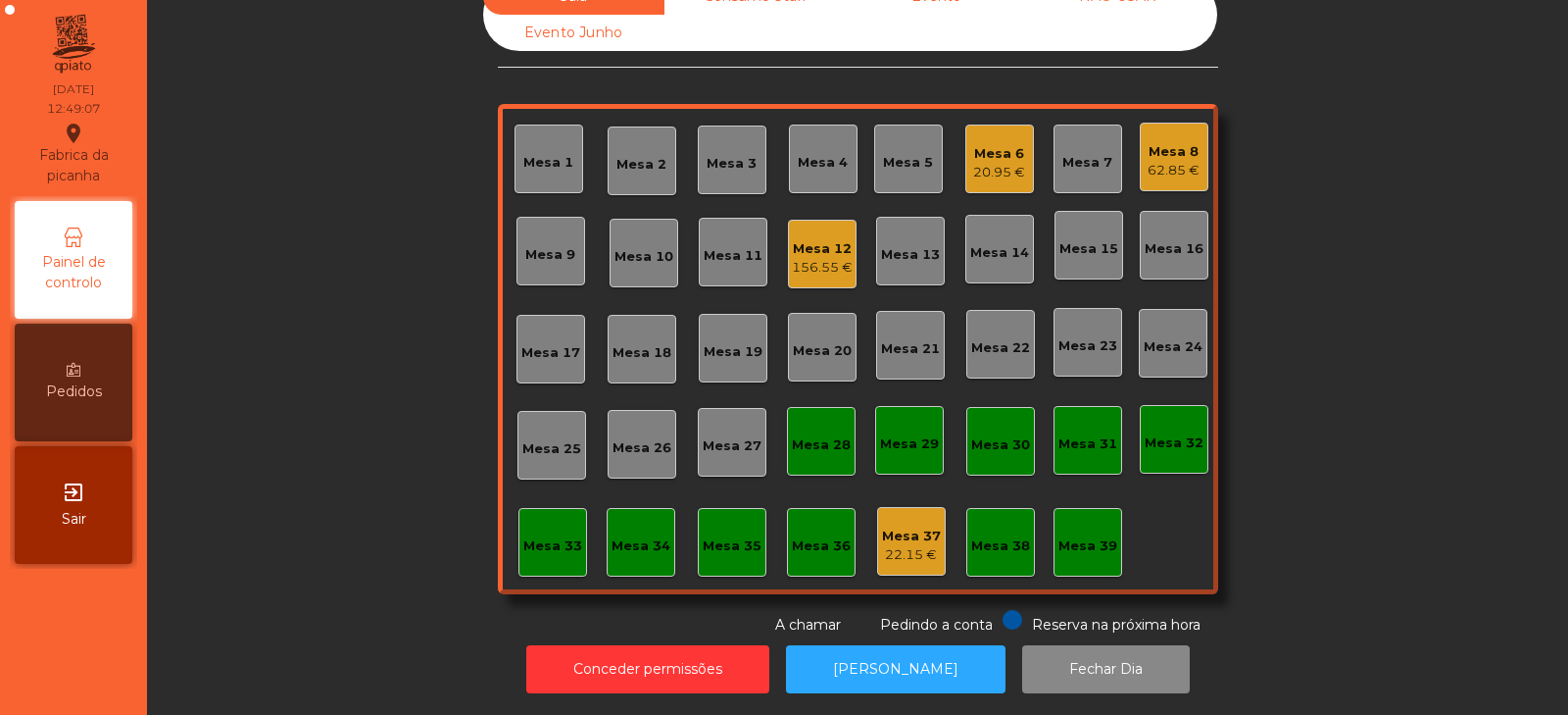
click at [828, 153] on div "Mesa 4" at bounding box center [822, 163] width 50 height 20
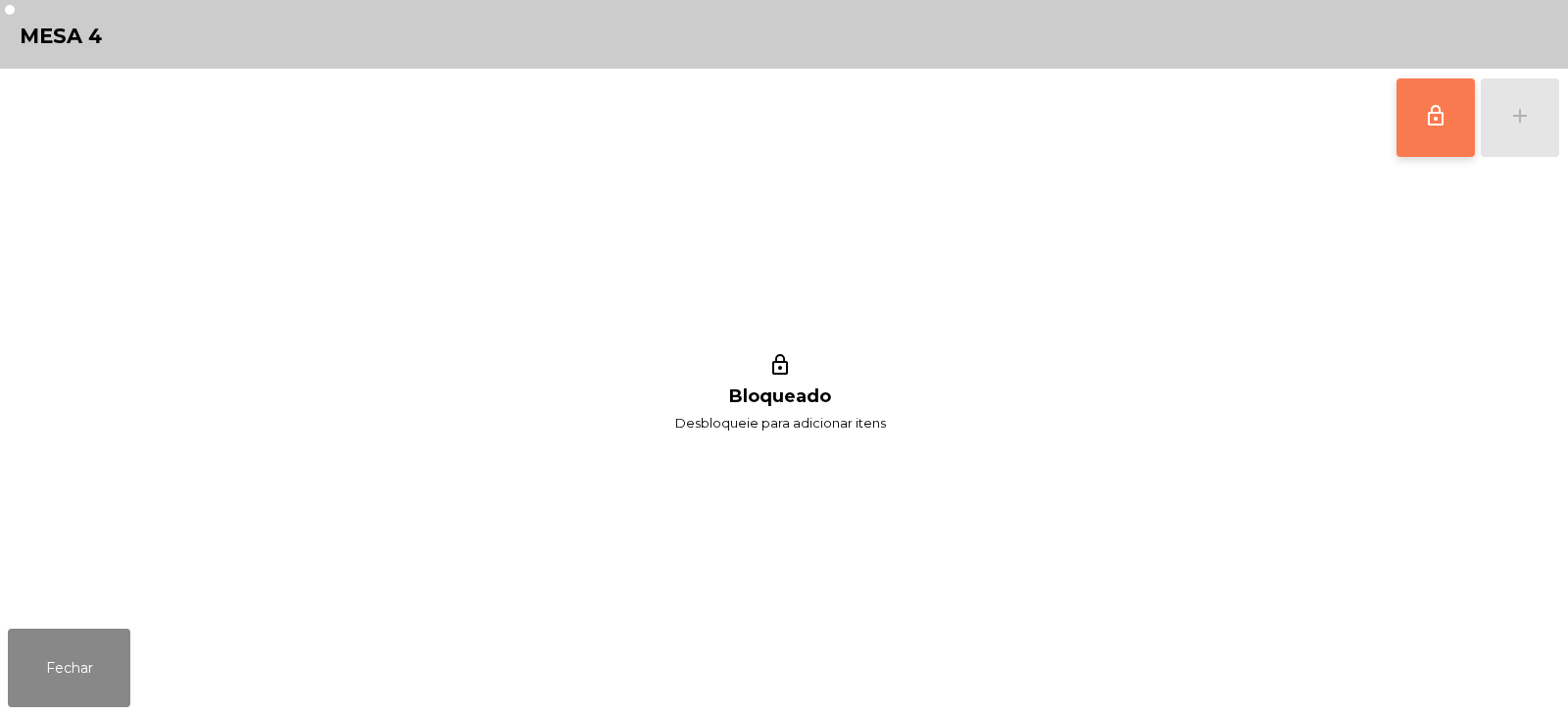
click at [1433, 115] on span "lock_outline" at bounding box center [1436, 116] width 24 height 24
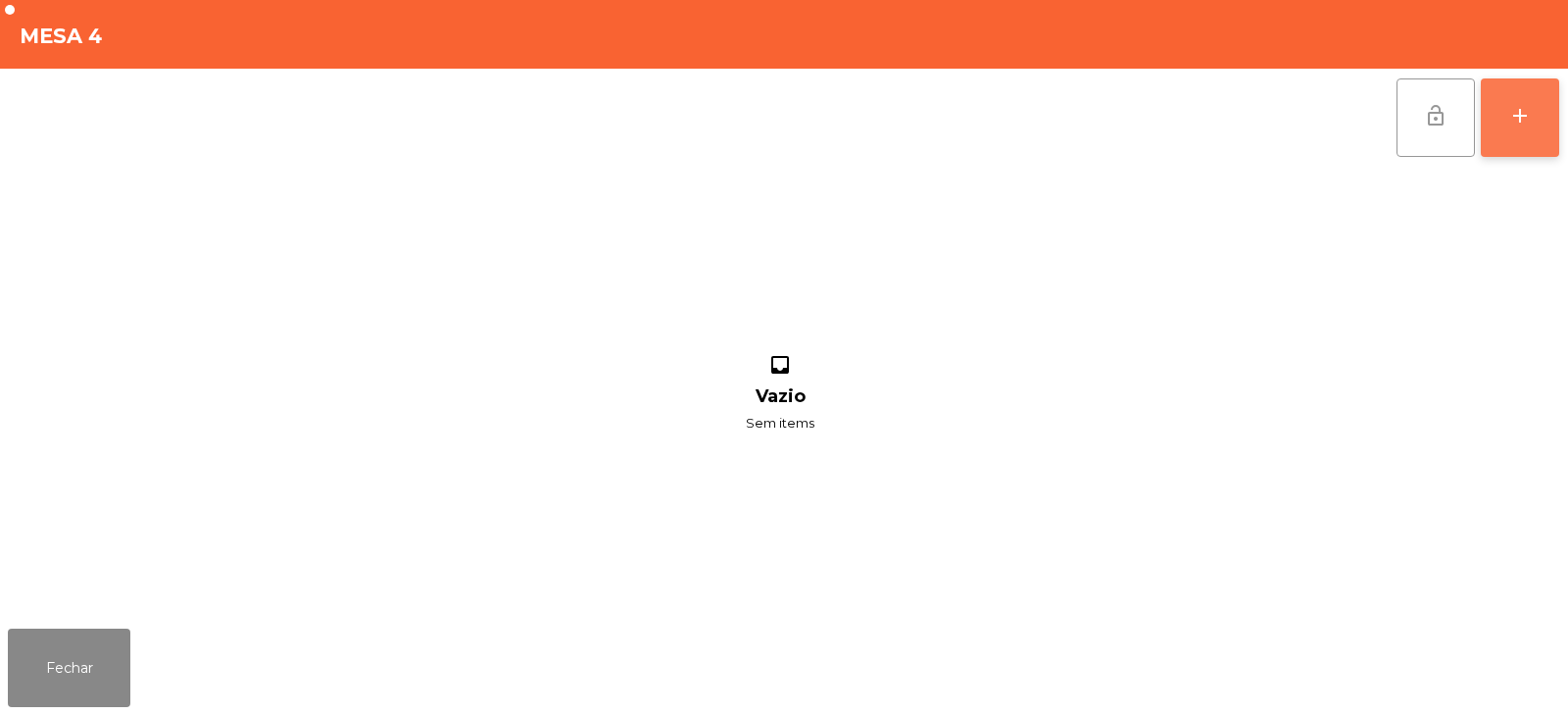
click at [1524, 121] on div "add" at bounding box center [1520, 116] width 24 height 24
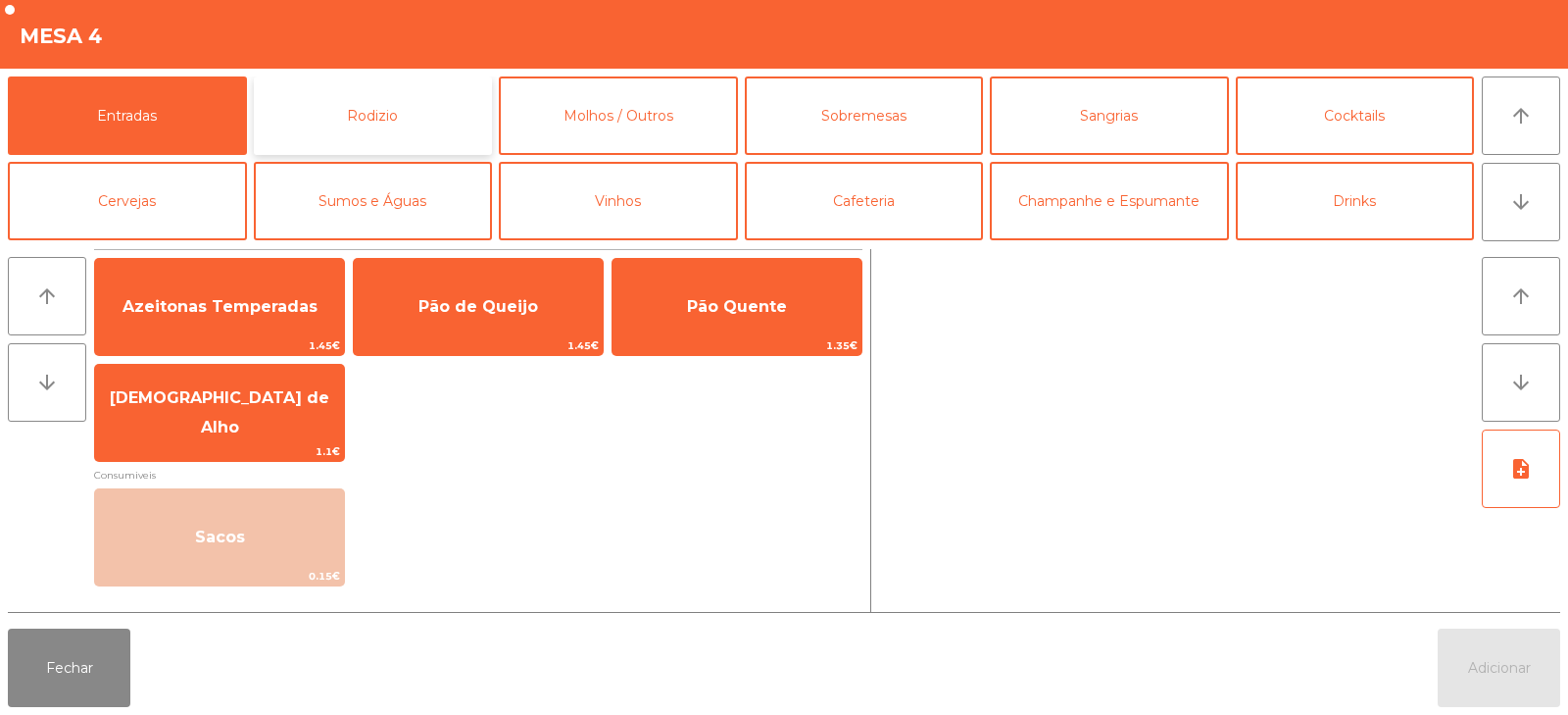
click at [348, 89] on button "Rodizio" at bounding box center [374, 116] width 239 height 79
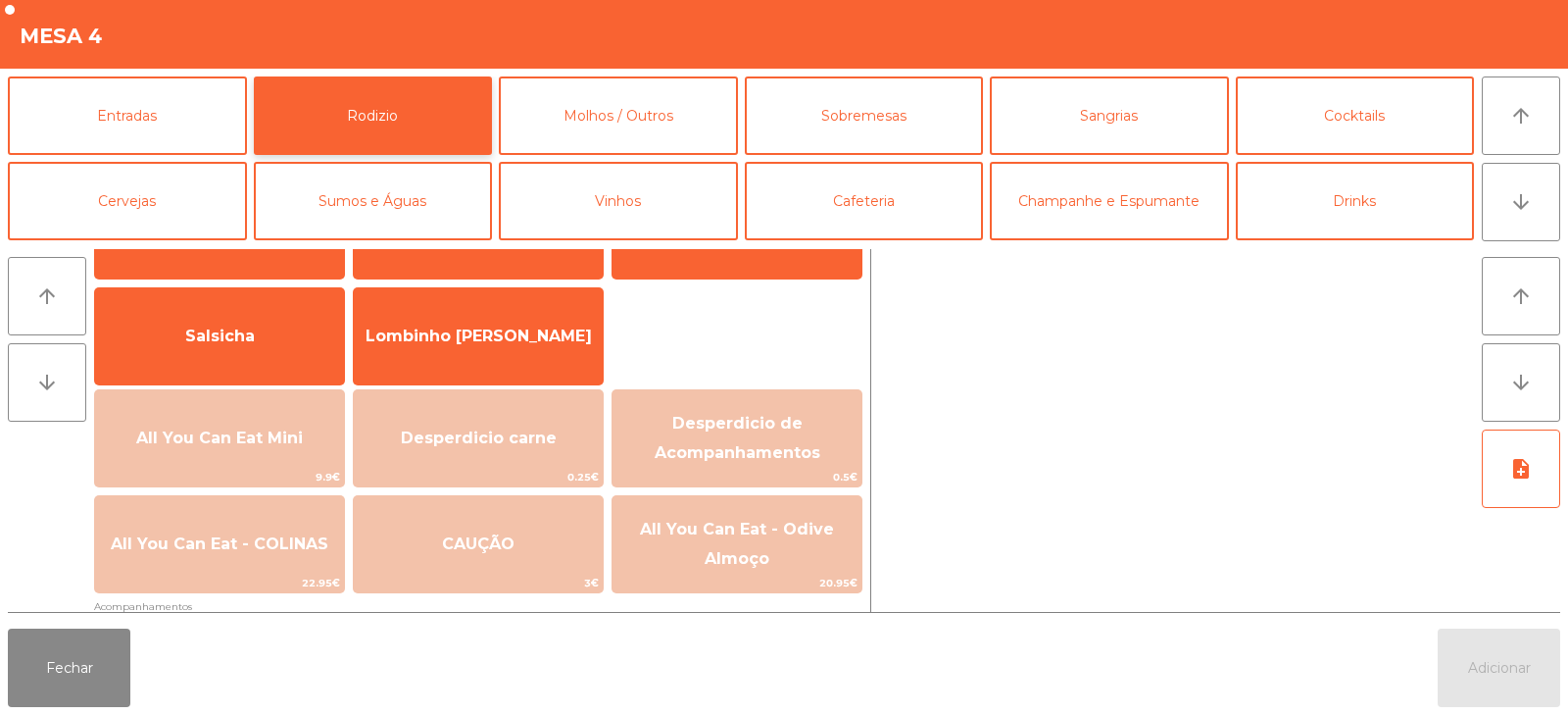
scroll to position [110, 0]
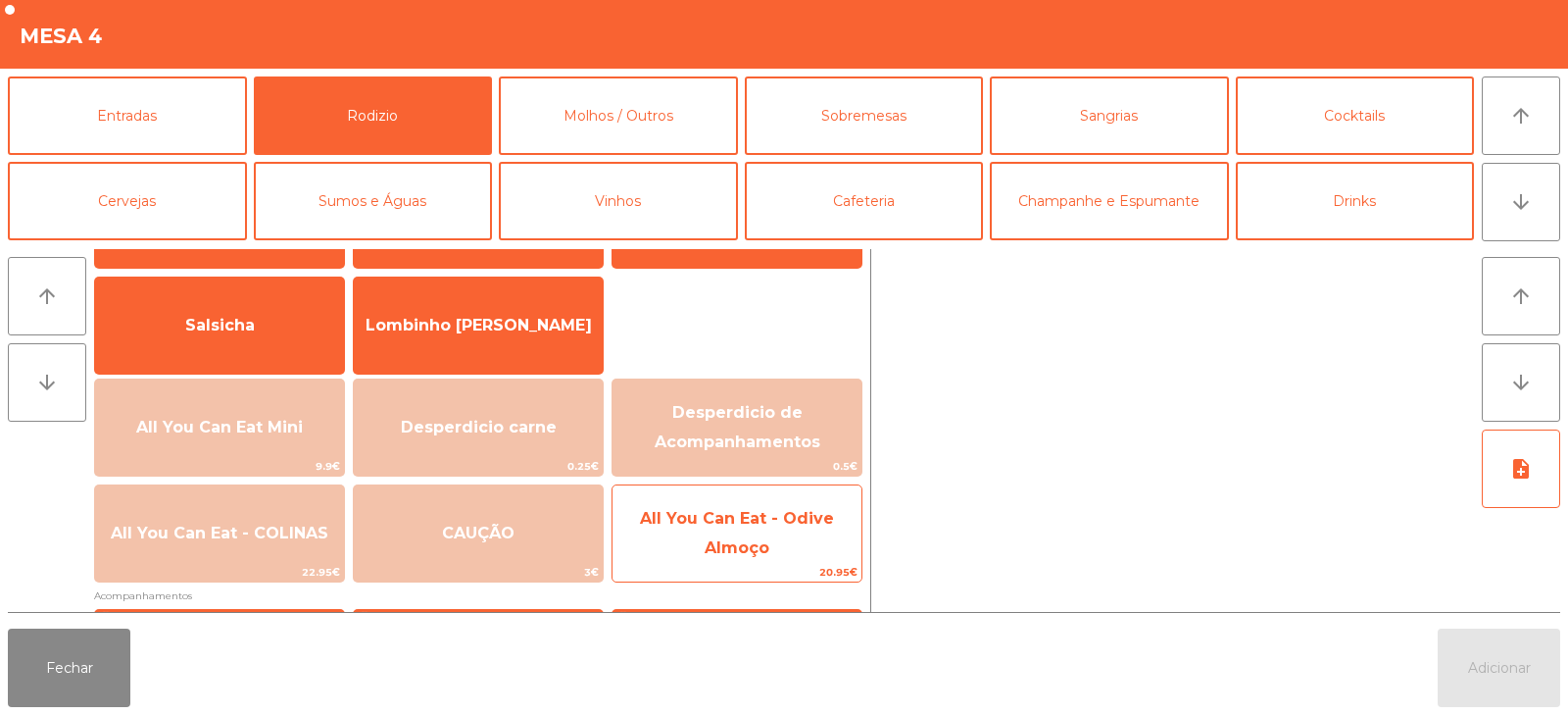
click at [743, 536] on span "All You Can Eat - Odive Almoço" at bounding box center [738, 535] width 249 height 84
click at [746, 532] on span "All You Can Eat - Odive Almoço" at bounding box center [738, 535] width 249 height 84
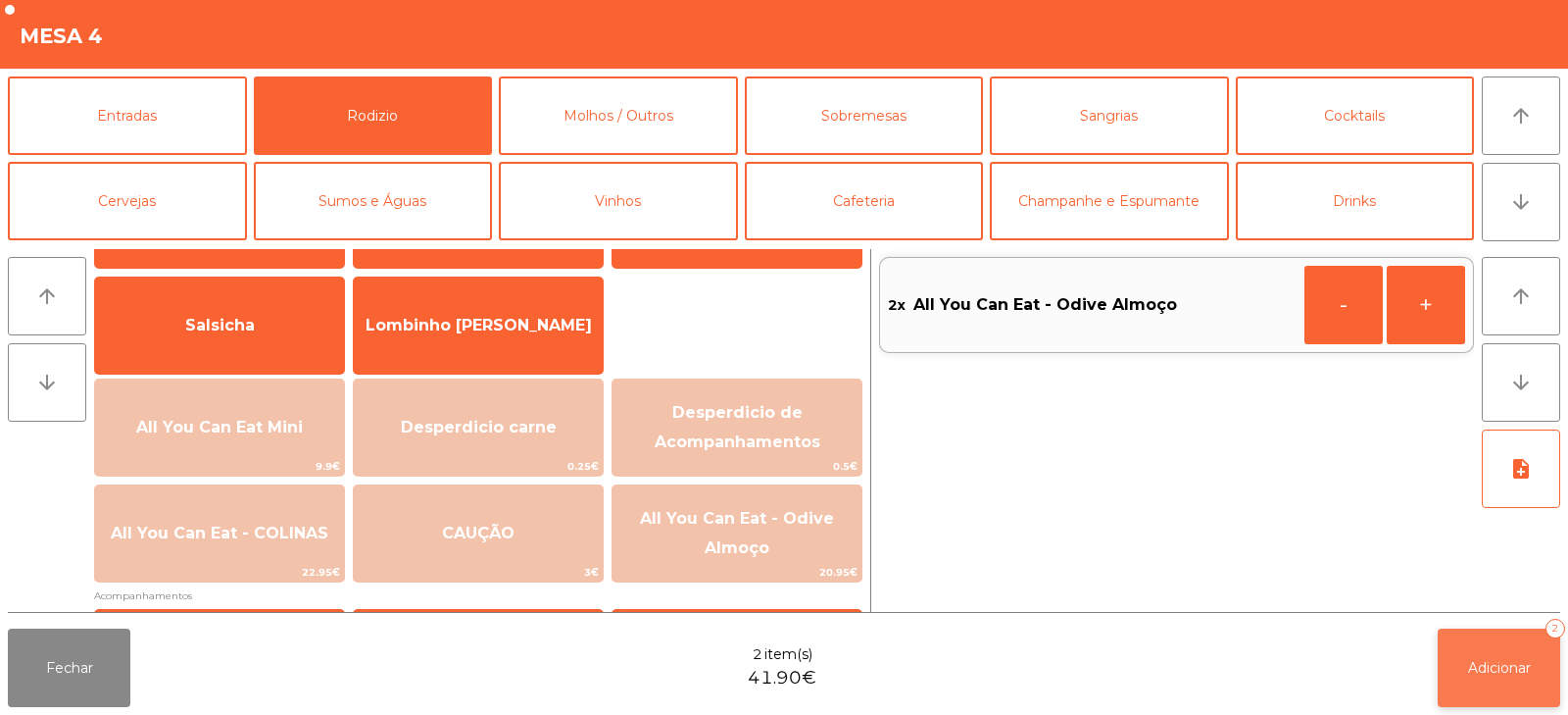
click at [1499, 681] on button "Adicionar 2" at bounding box center [1499, 667] width 123 height 79
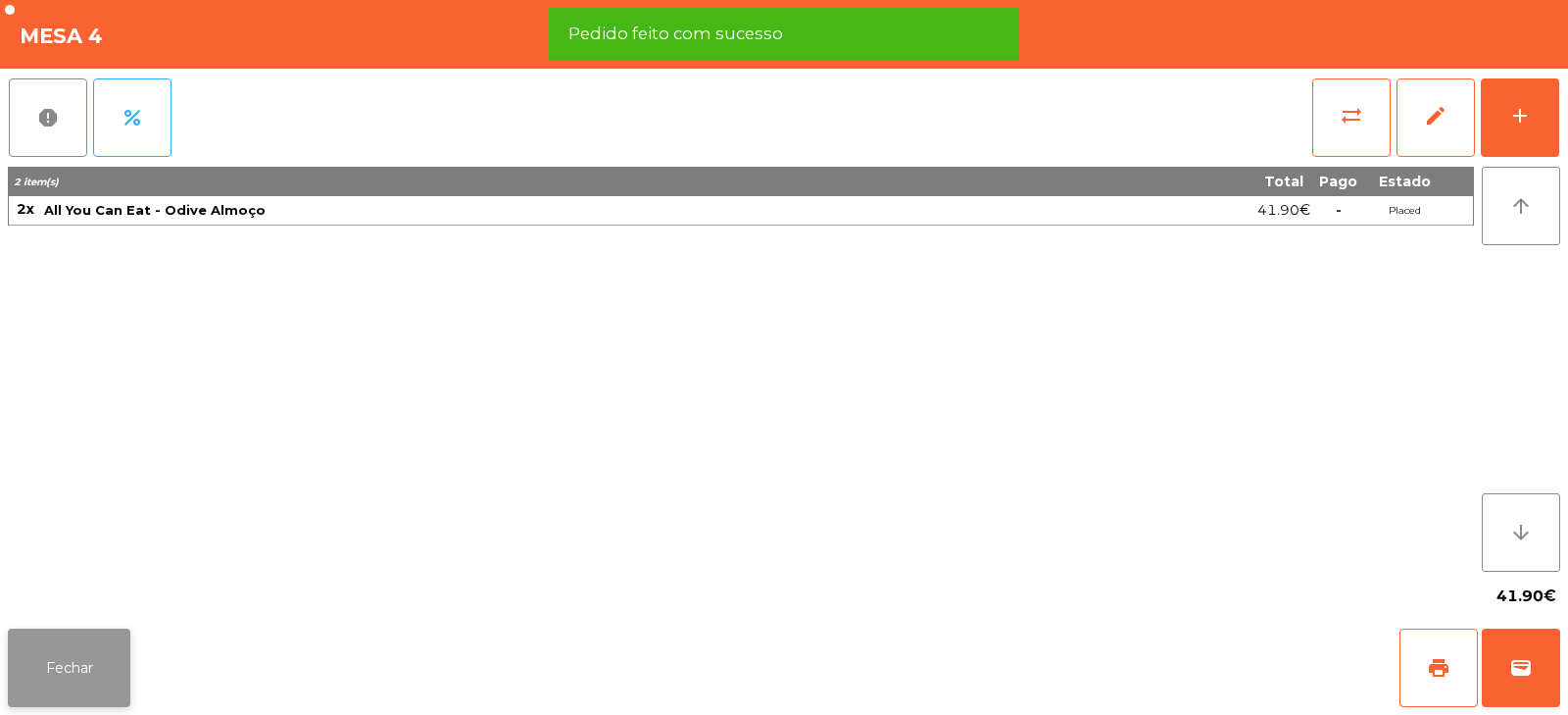
click at [92, 675] on button "Fechar" at bounding box center [69, 667] width 123 height 79
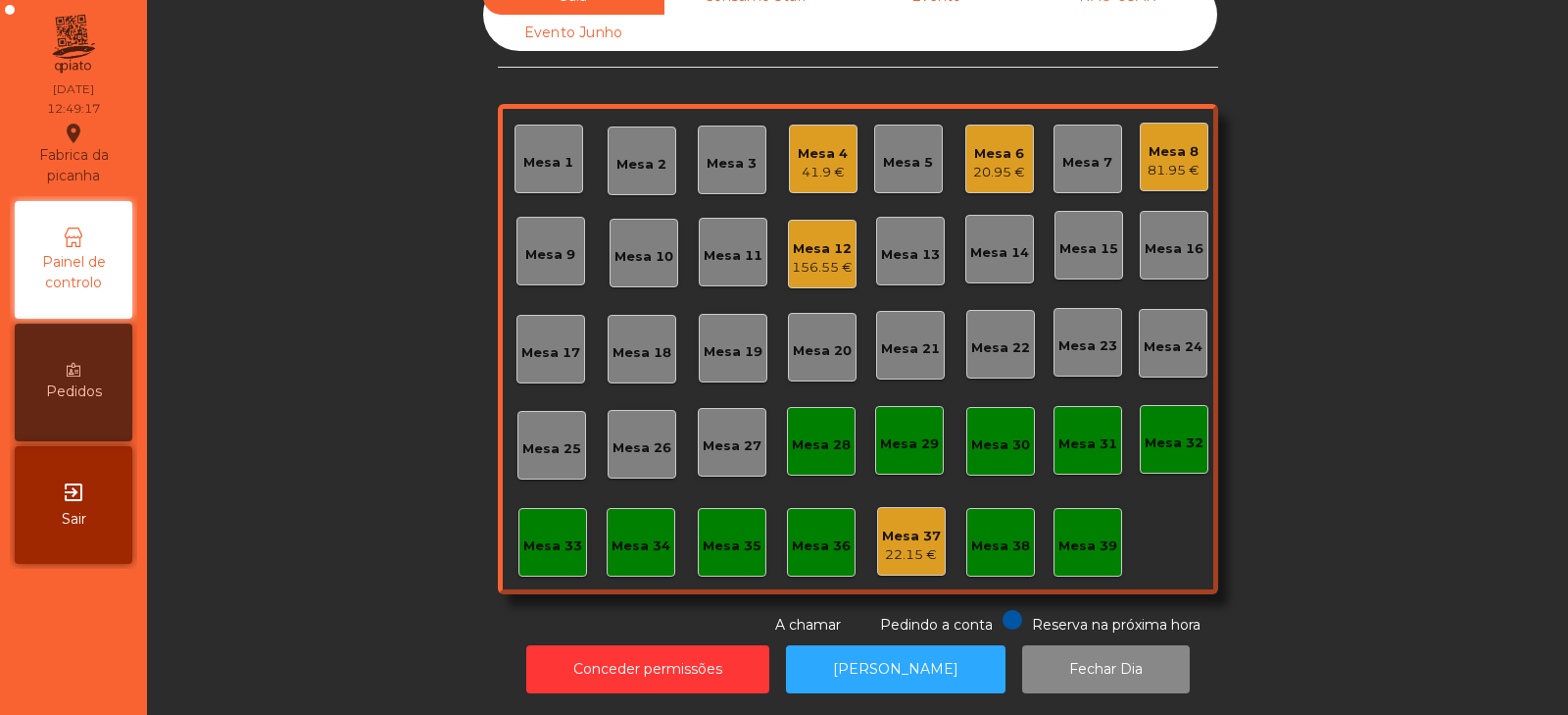
click at [191, 445] on div "Sala Consumo Staff Evento NÃO USAR Evento Junho Mesa 1 Mesa 2 Mesa 3 Mesa 4 41.…" at bounding box center [857, 306] width 1369 height 657
click at [366, 252] on div "Sala Consumo Staff Evento NÃO USAR Evento Junho Mesa 1 Mesa 2 Mesa 3 Mesa 4 41.…" at bounding box center [857, 306] width 1369 height 657
click at [643, 343] on div "Mesa 18" at bounding box center [642, 353] width 59 height 20
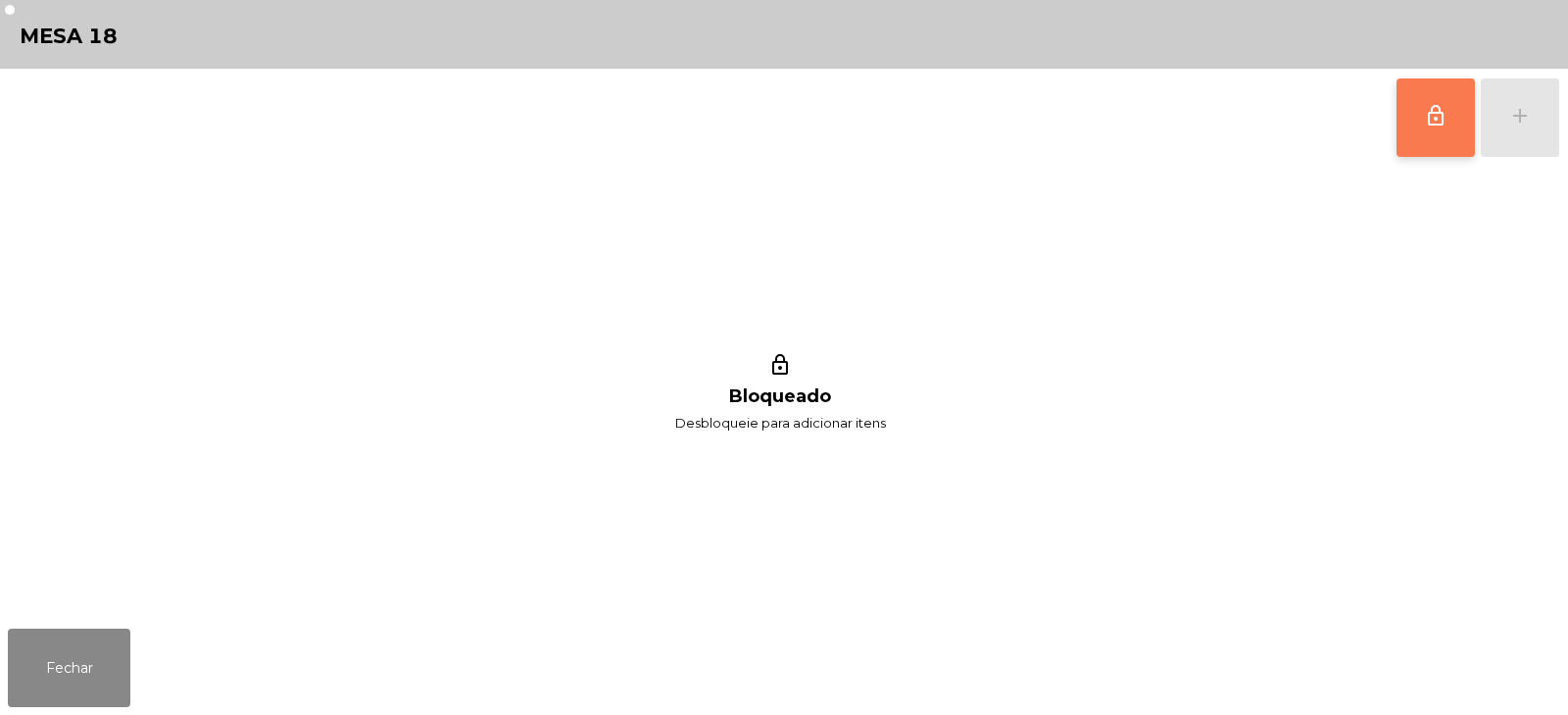
click at [1424, 114] on span "lock_outline" at bounding box center [1436, 116] width 24 height 24
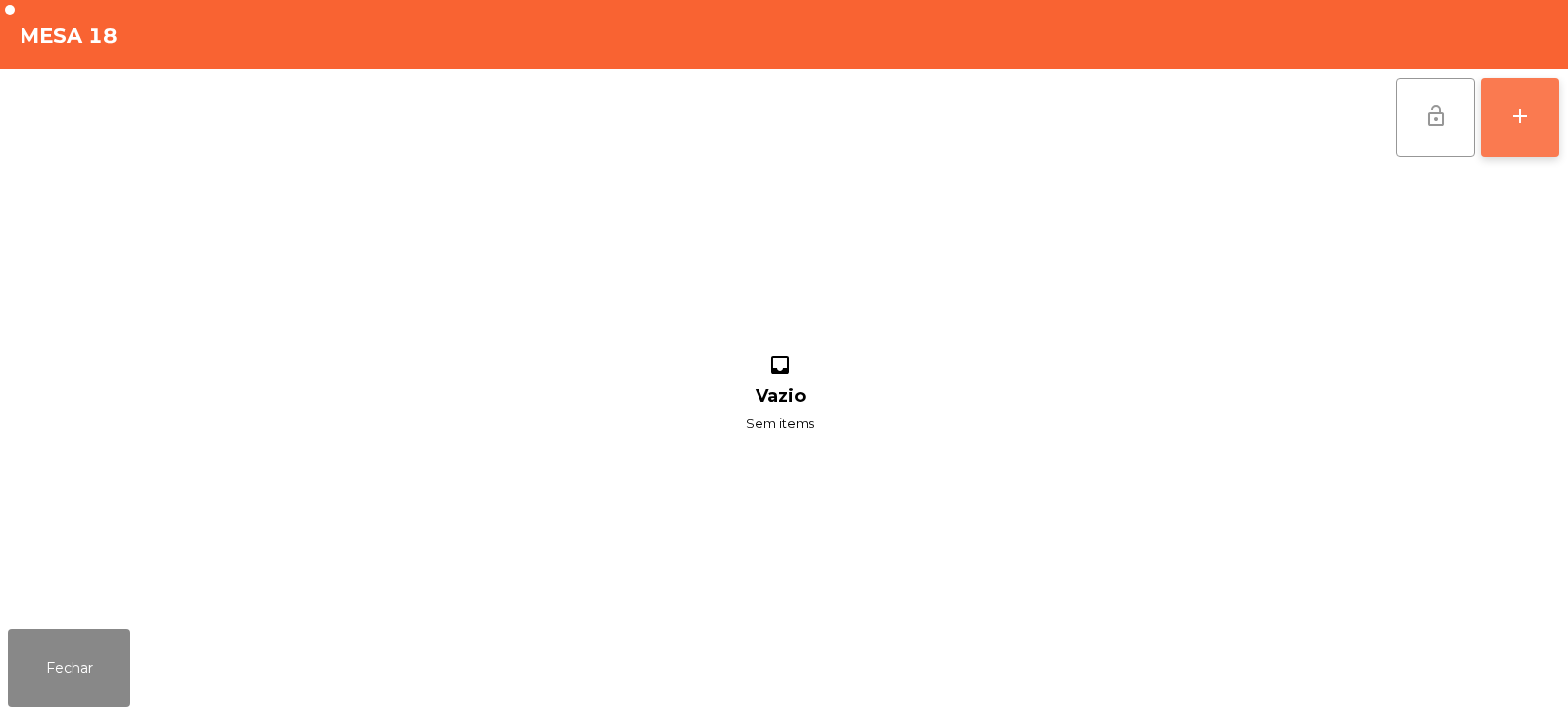
click at [1543, 137] on button "add" at bounding box center [1520, 118] width 79 height 79
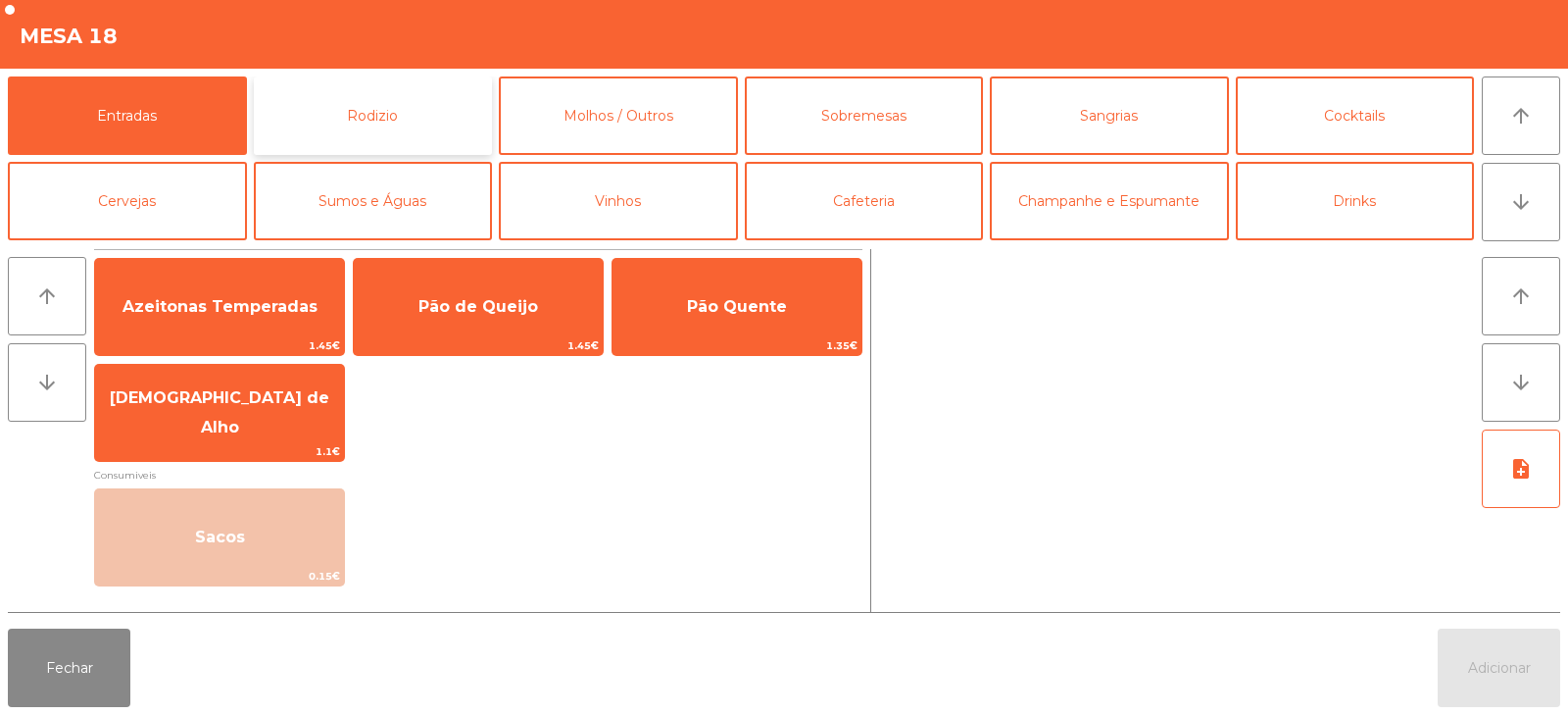
click at [416, 125] on button "Rodizio" at bounding box center [374, 116] width 239 height 79
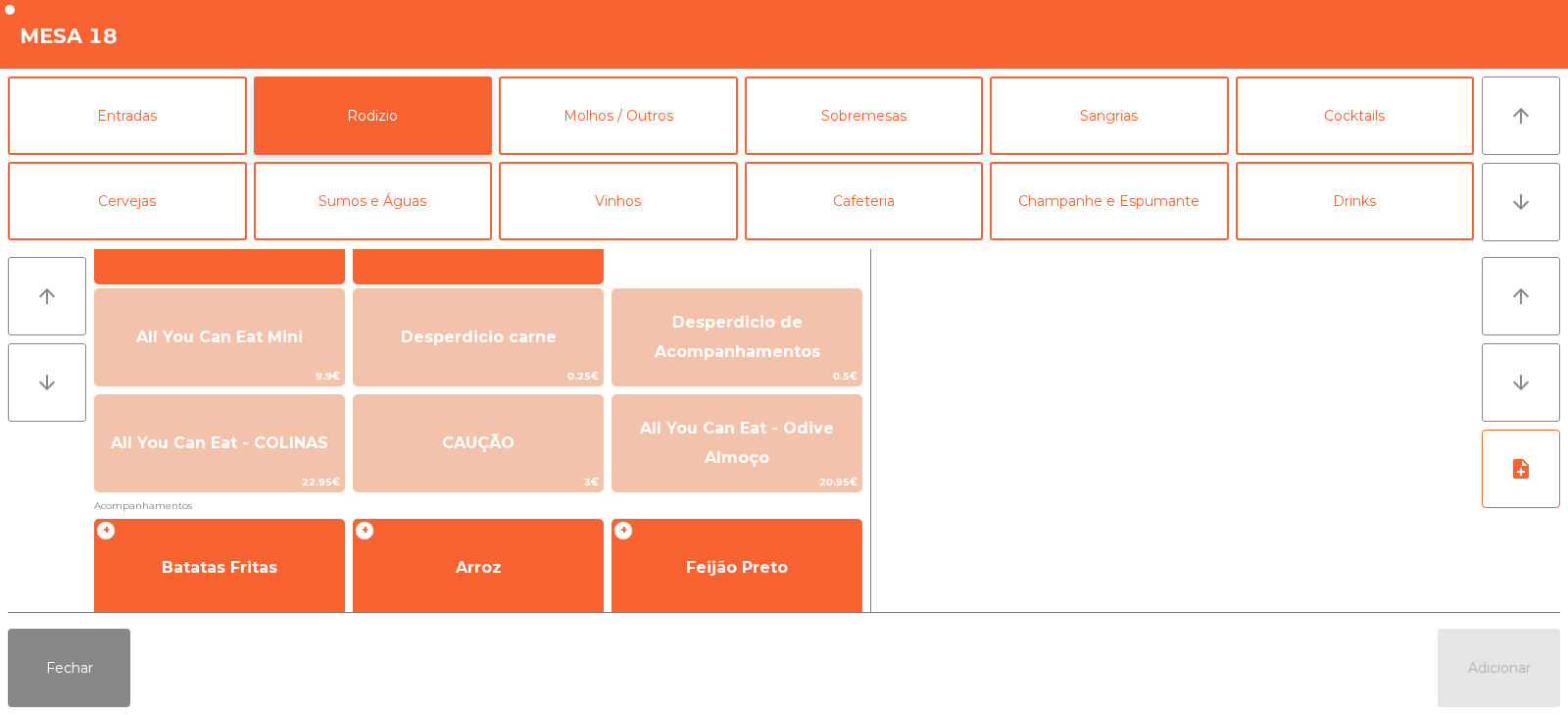
scroll to position [195, 0]
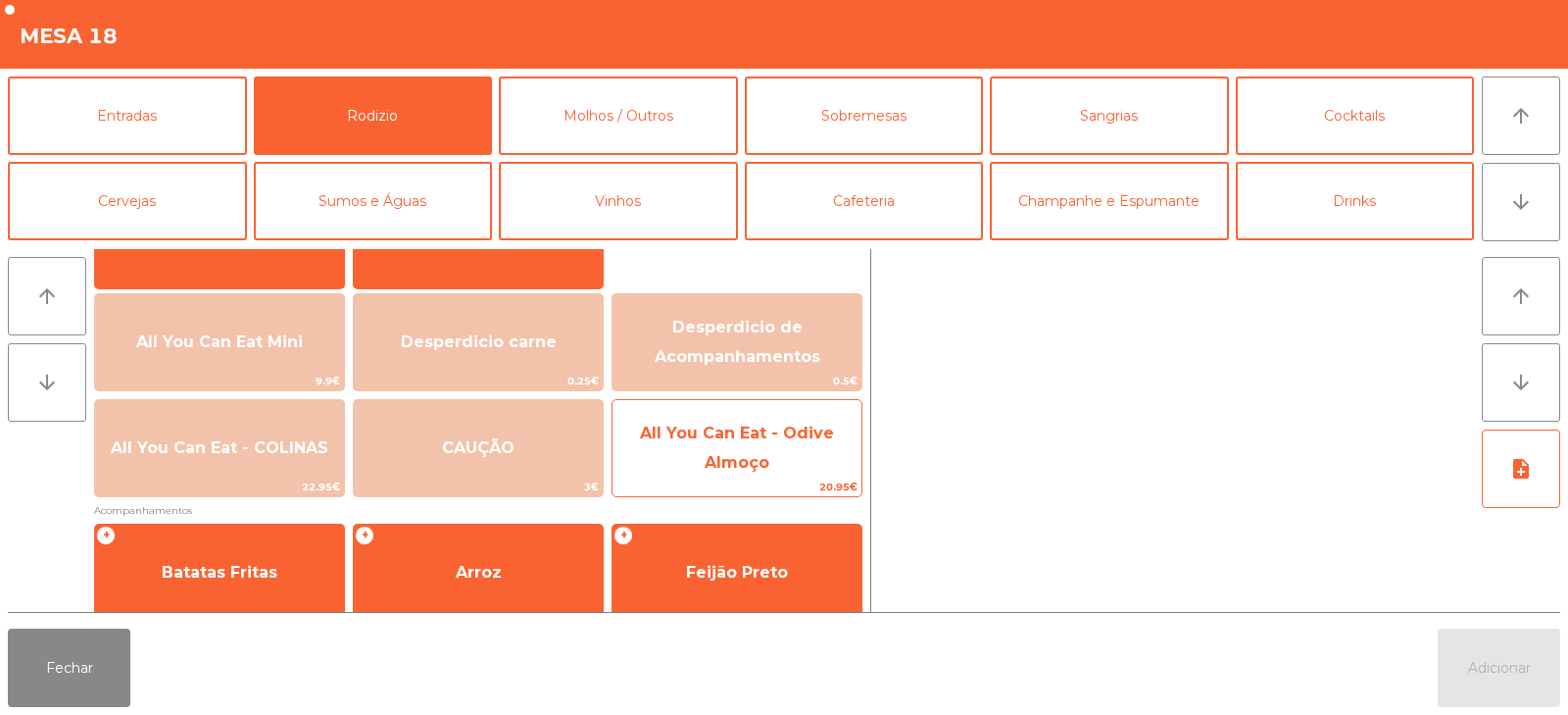
click at [713, 454] on span "All You Can Eat - Odive Almoço" at bounding box center [737, 448] width 194 height 48
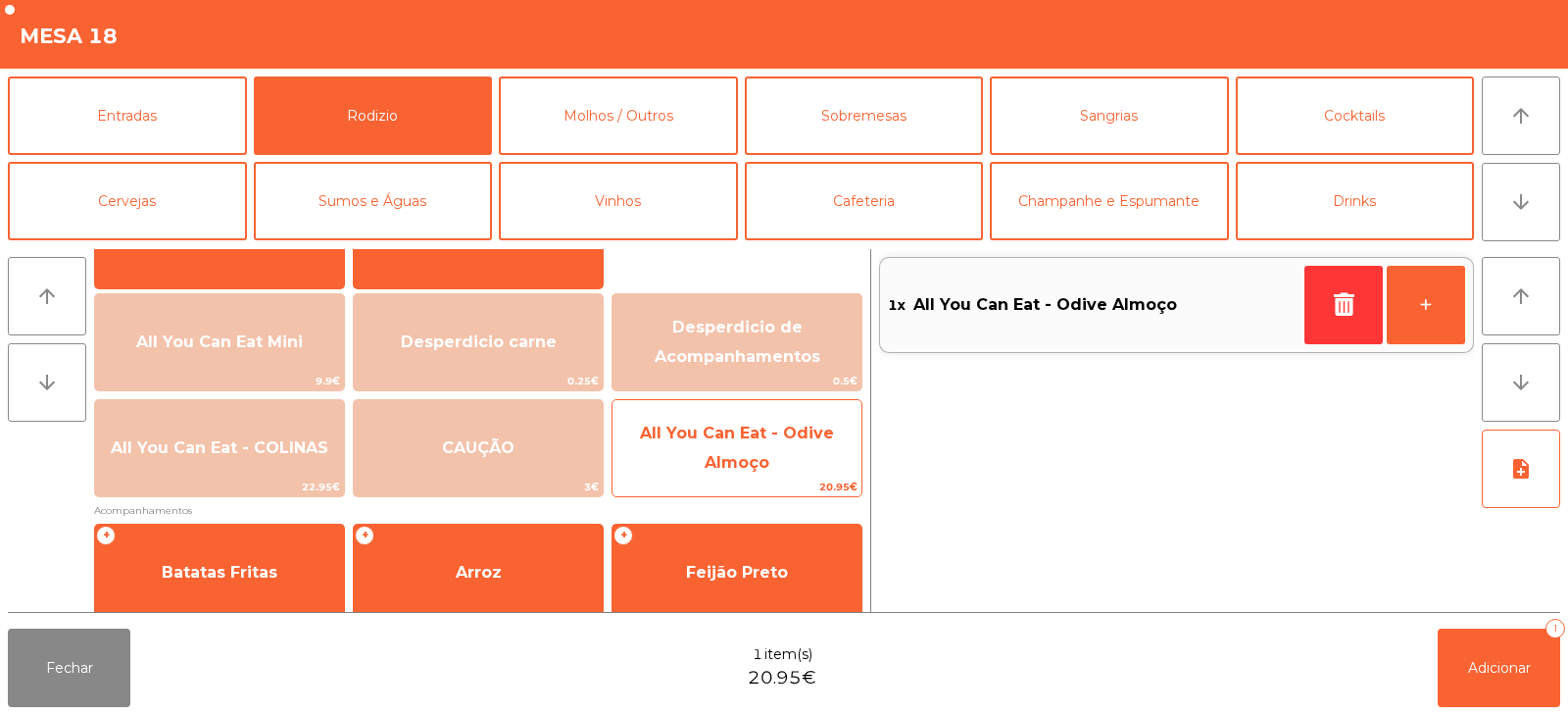
click at [747, 467] on span "All You Can Eat - Odive Almoço" at bounding box center [737, 448] width 194 height 48
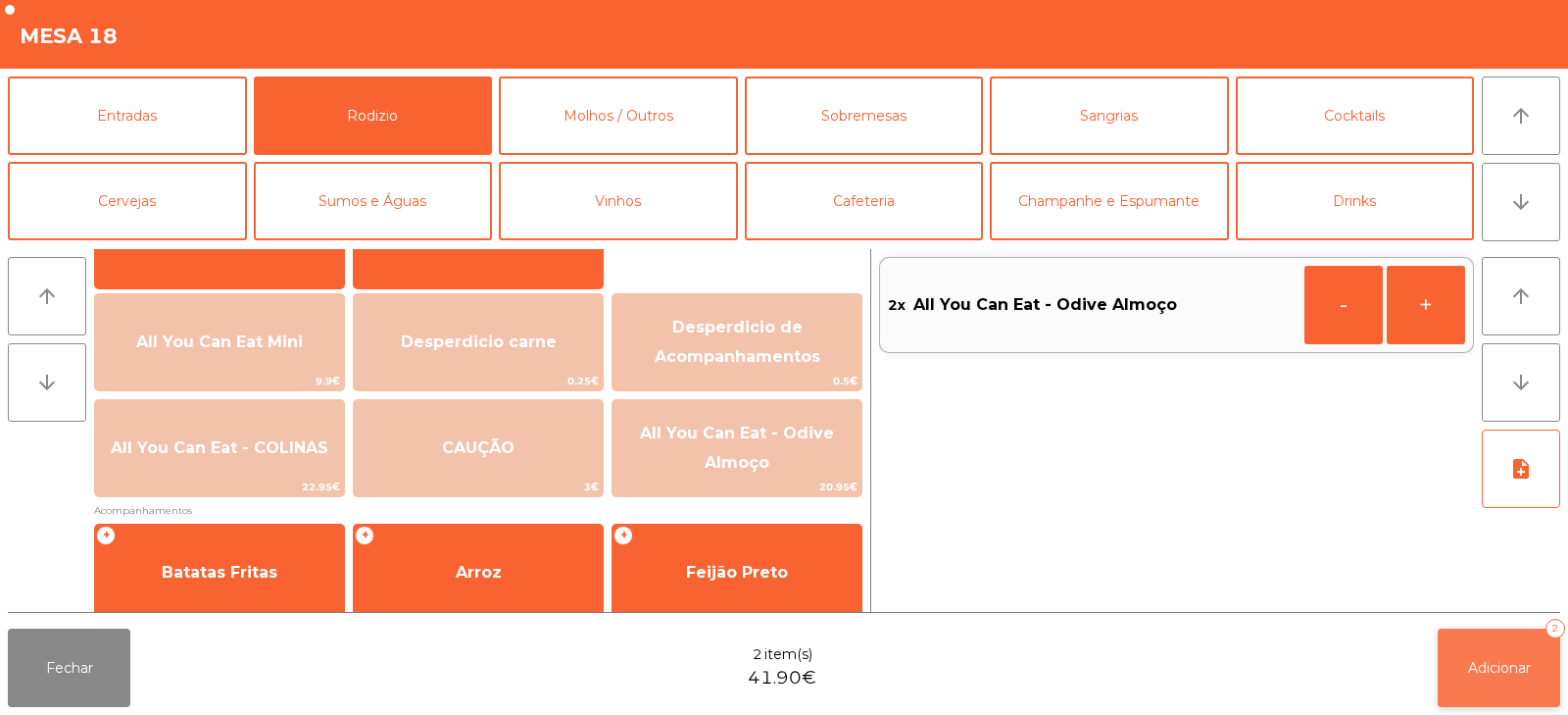
click at [1506, 673] on span "Adicionar" at bounding box center [1499, 668] width 63 height 18
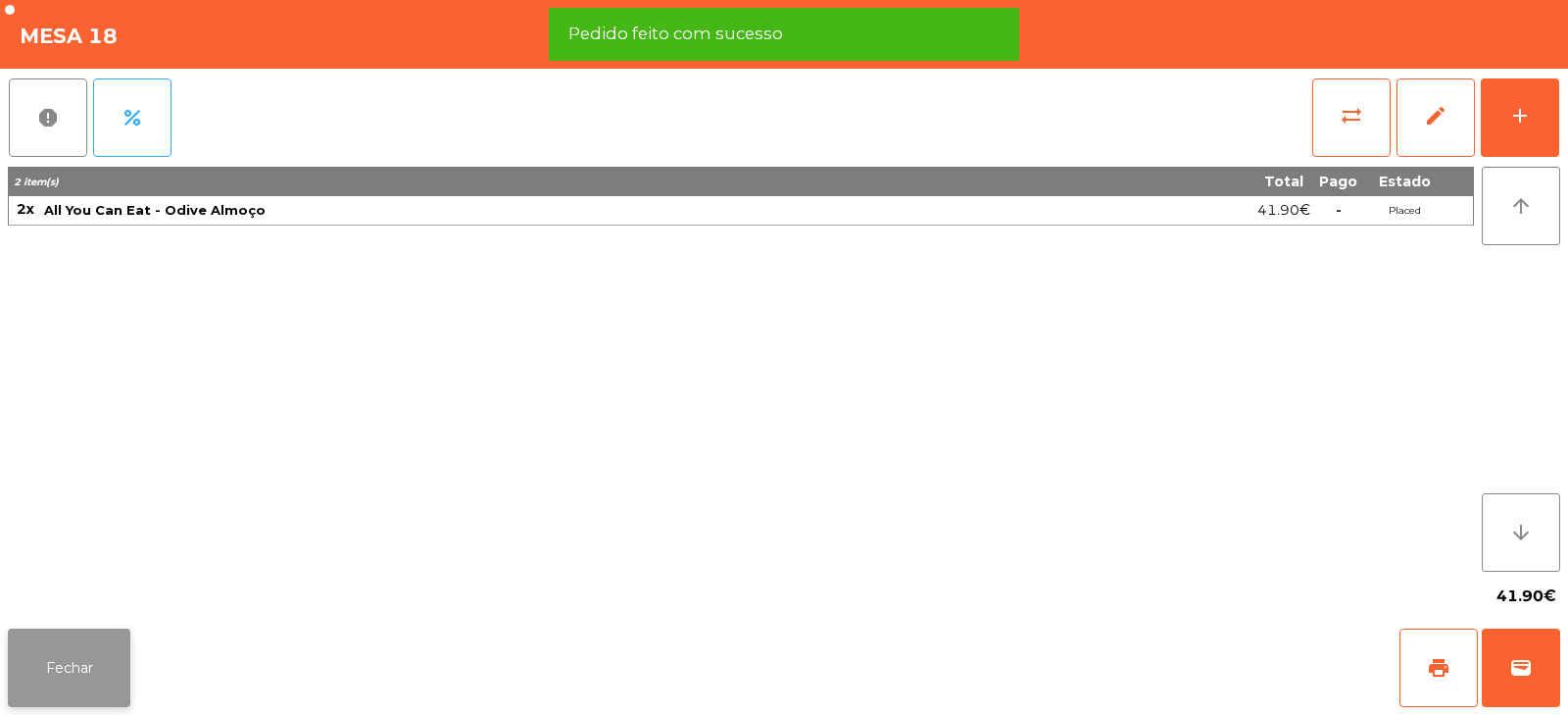
click at [73, 635] on button "Fechar" at bounding box center [69, 667] width 123 height 79
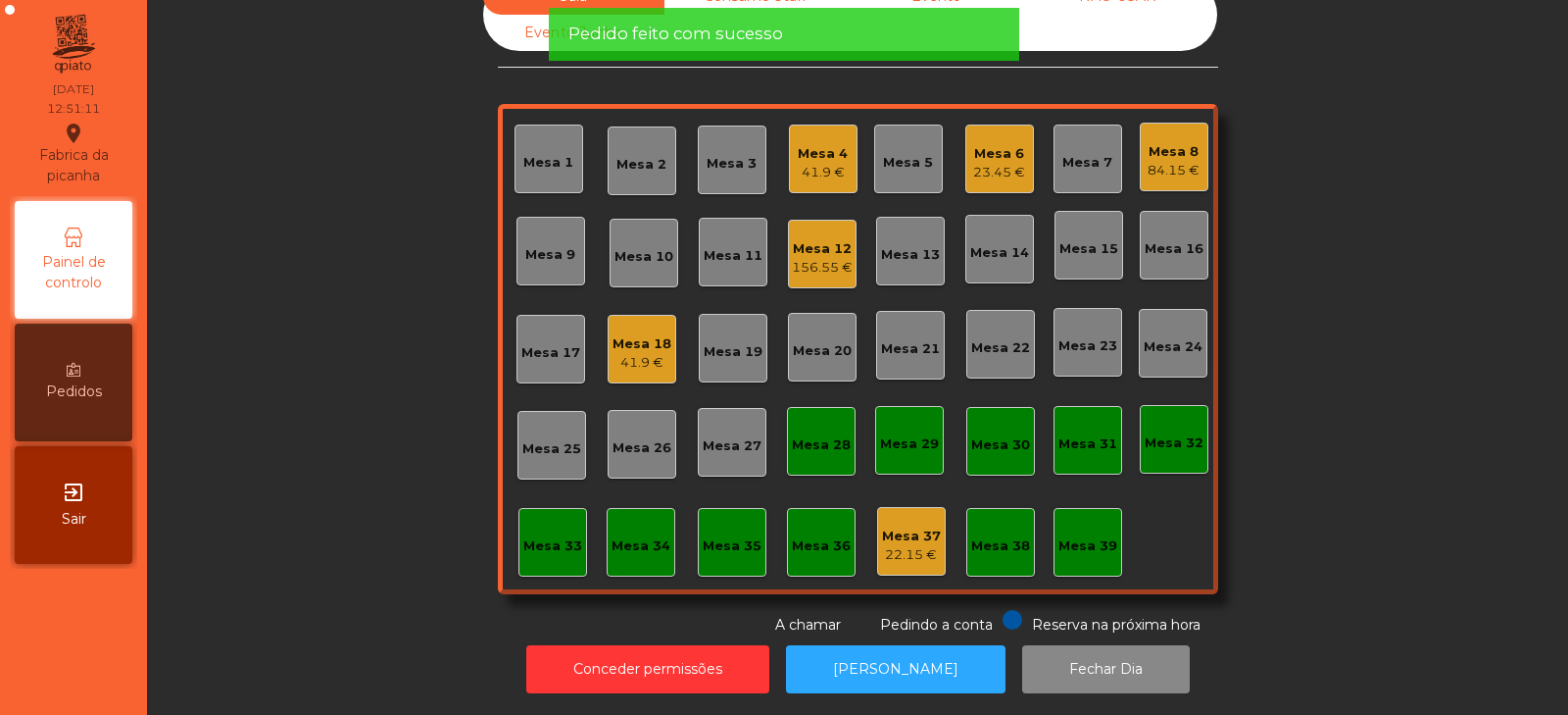
click at [291, 360] on div "Sala Consumo Staff Evento NÃO USAR Evento Junho Mesa 1 Mesa 2 Mesa 3 Mesa 4 41.…" at bounding box center [857, 306] width 1369 height 657
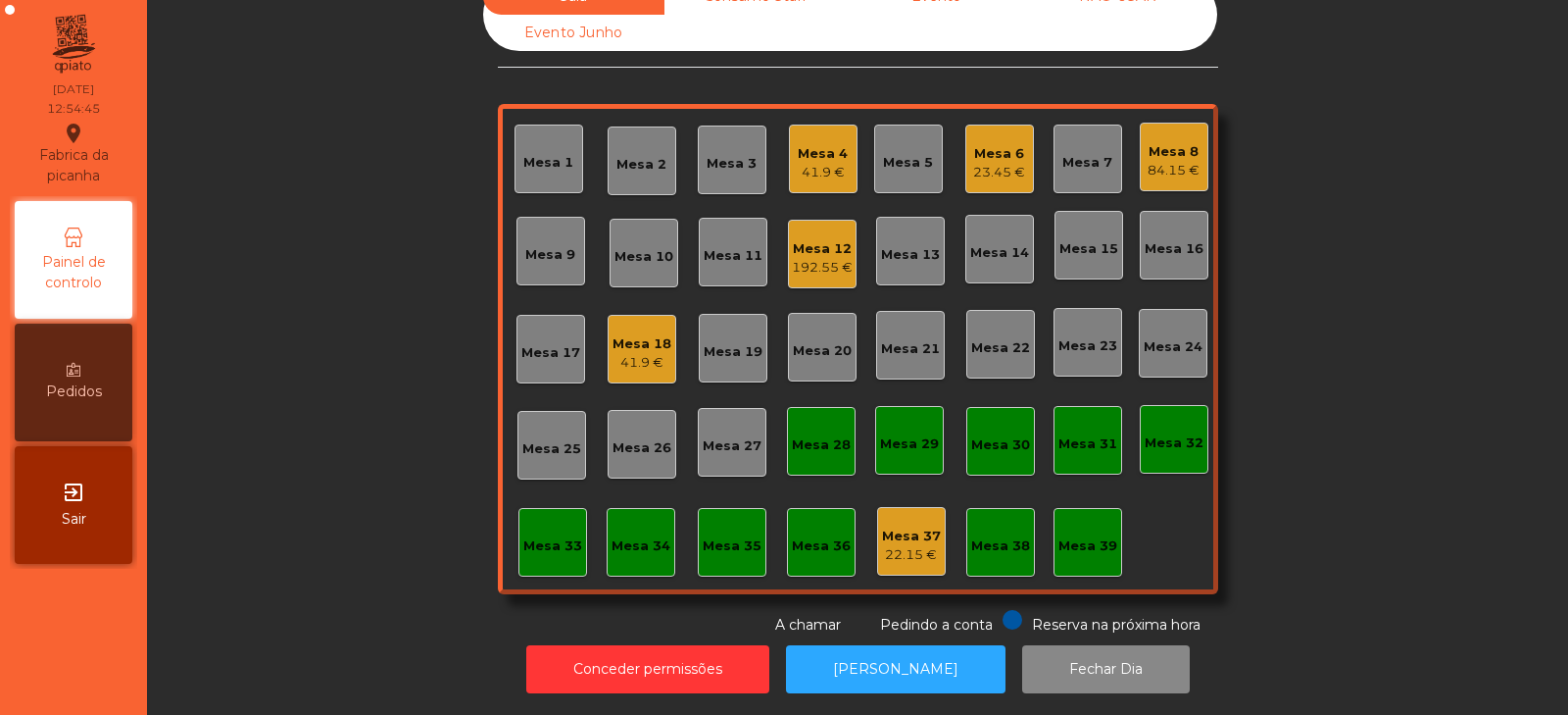
click at [337, 345] on div "Sala Consumo Staff Evento NÃO USAR Evento Junho Mesa 1 Mesa 2 Mesa 3 Mesa 4 41.…" at bounding box center [857, 306] width 1369 height 657
click at [914, 245] on div "Mesa 13" at bounding box center [910, 255] width 59 height 20
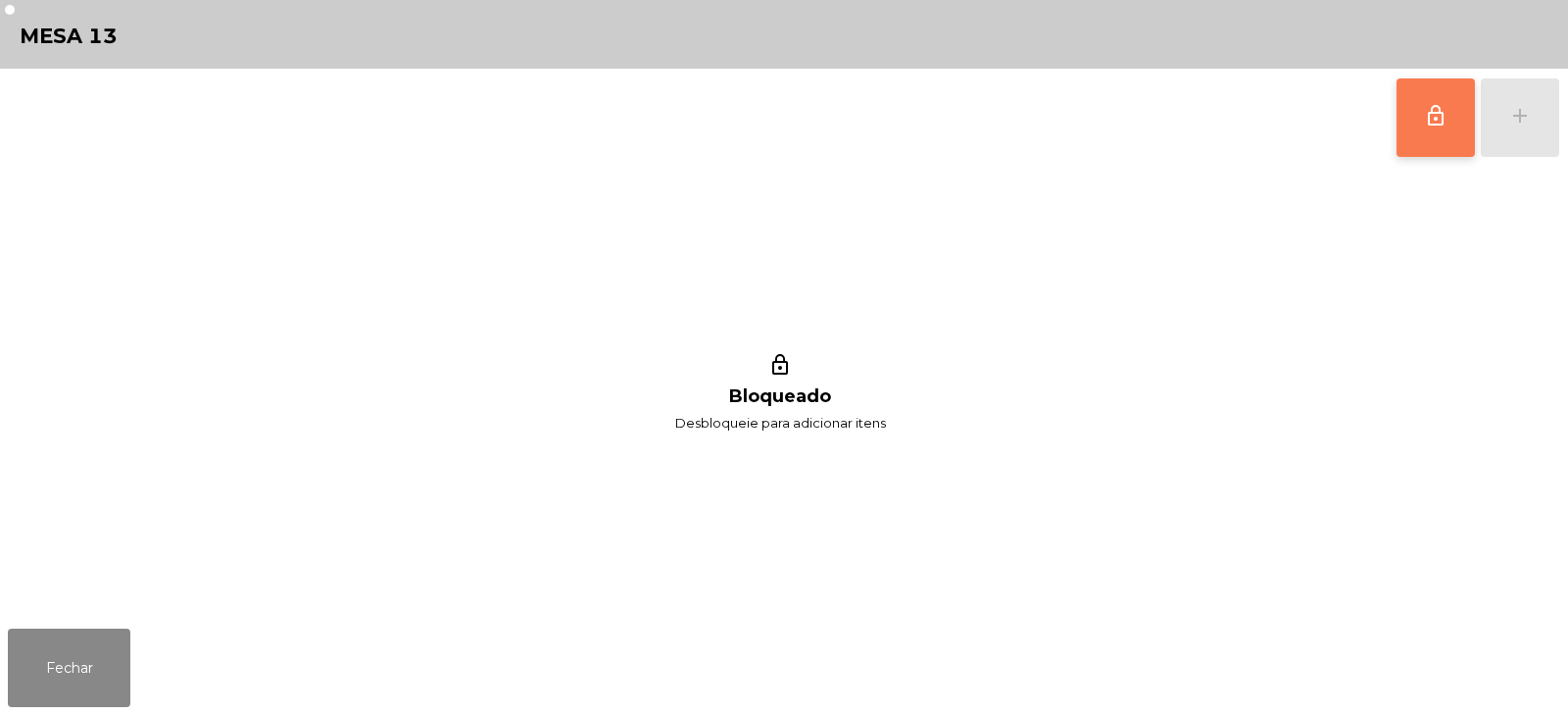
click at [1415, 123] on button "lock_outline" at bounding box center [1435, 118] width 79 height 79
click at [1532, 105] on button "add" at bounding box center [1520, 118] width 79 height 79
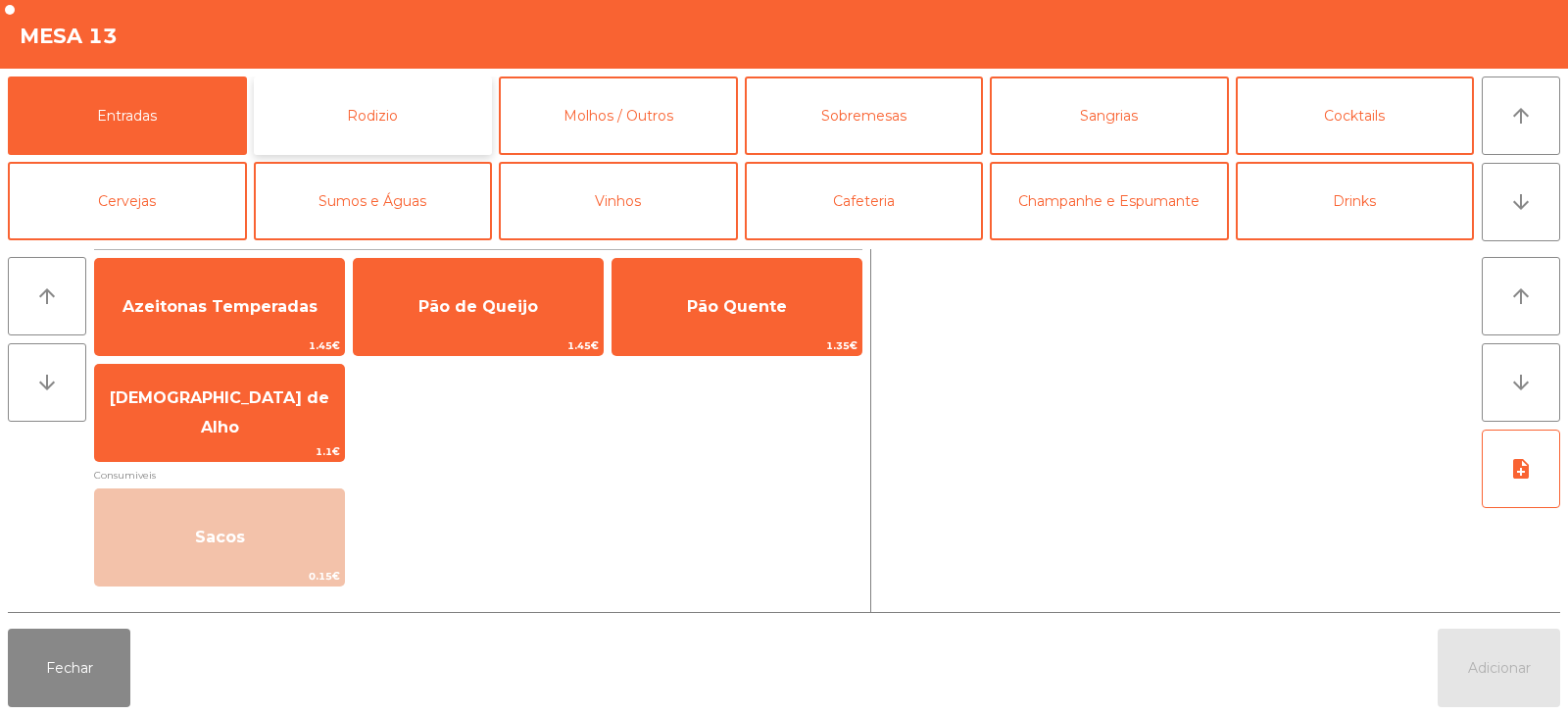
click at [403, 100] on button "Rodizio" at bounding box center [374, 116] width 239 height 79
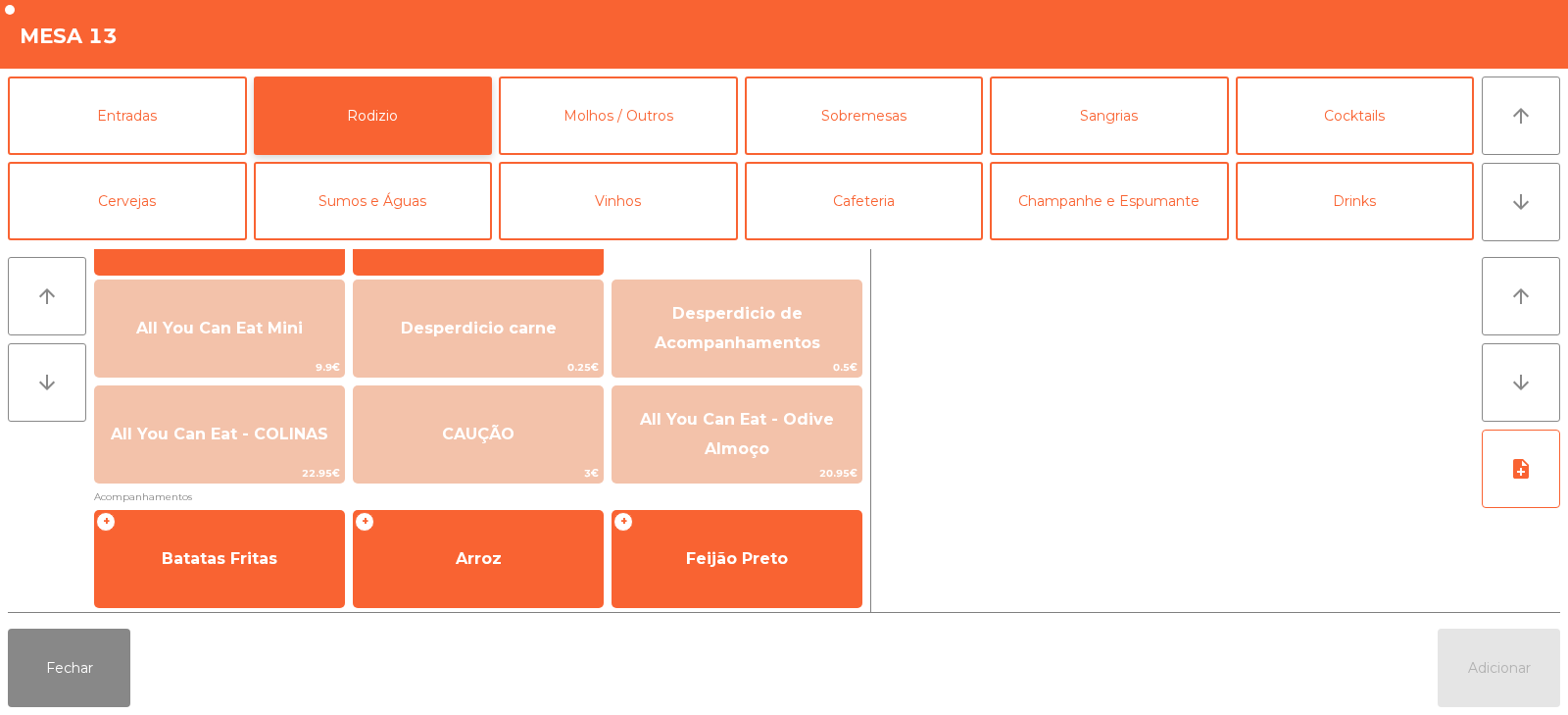
scroll to position [209, 0]
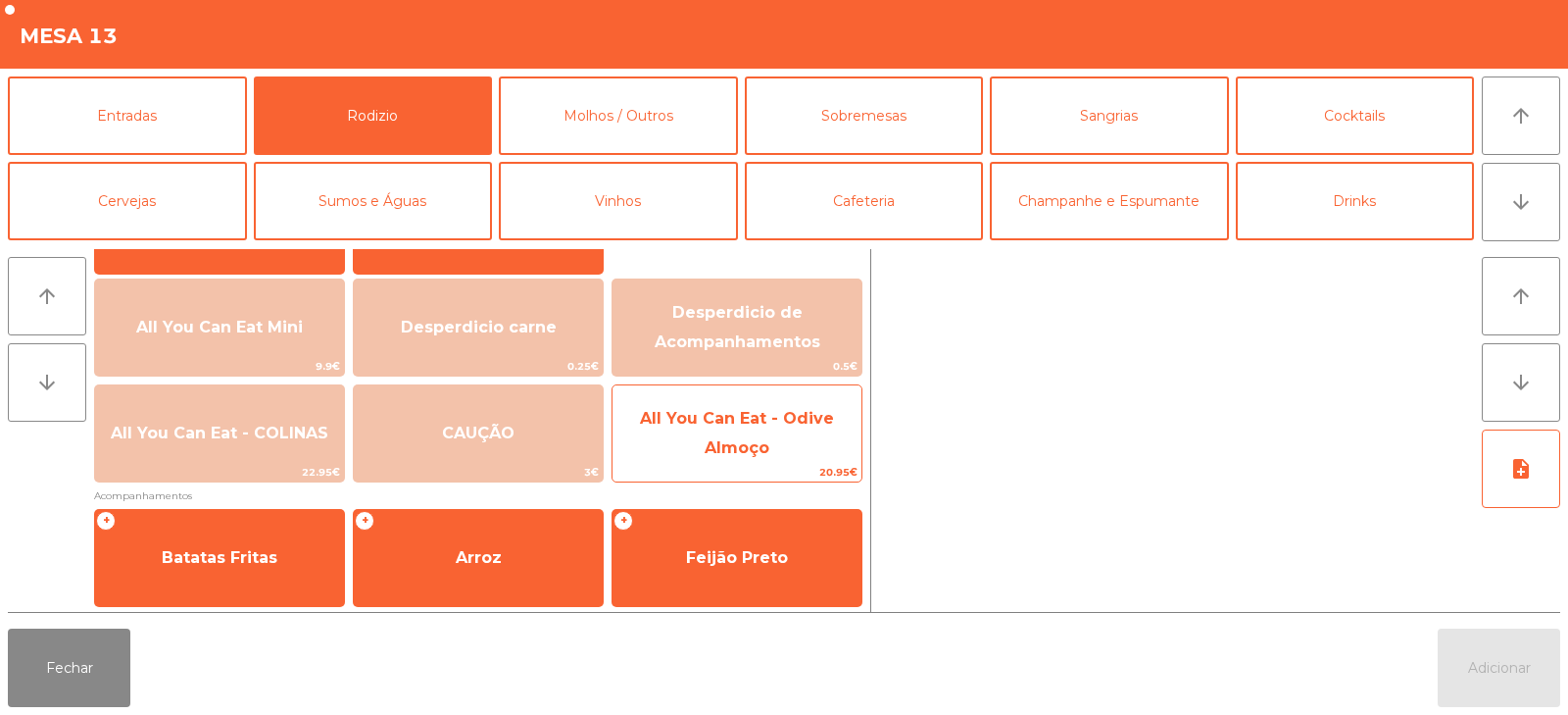
click at [702, 450] on span "All You Can Eat - Odive Almoço" at bounding box center [738, 434] width 249 height 84
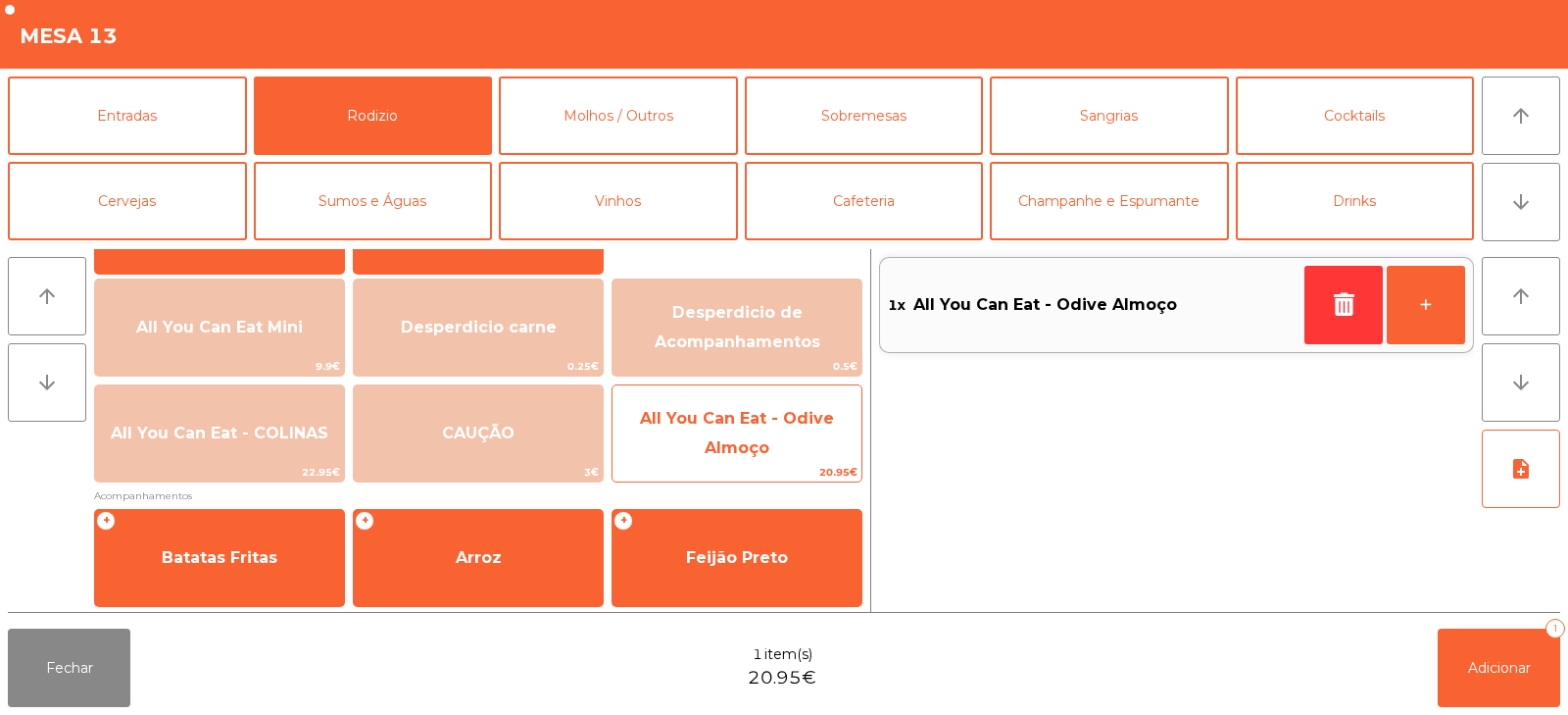
click at [715, 448] on span "All You Can Eat - Odive Almoço" at bounding box center [737, 433] width 194 height 48
click at [743, 452] on span "All You Can Eat - Odive Almoço" at bounding box center [737, 433] width 194 height 48
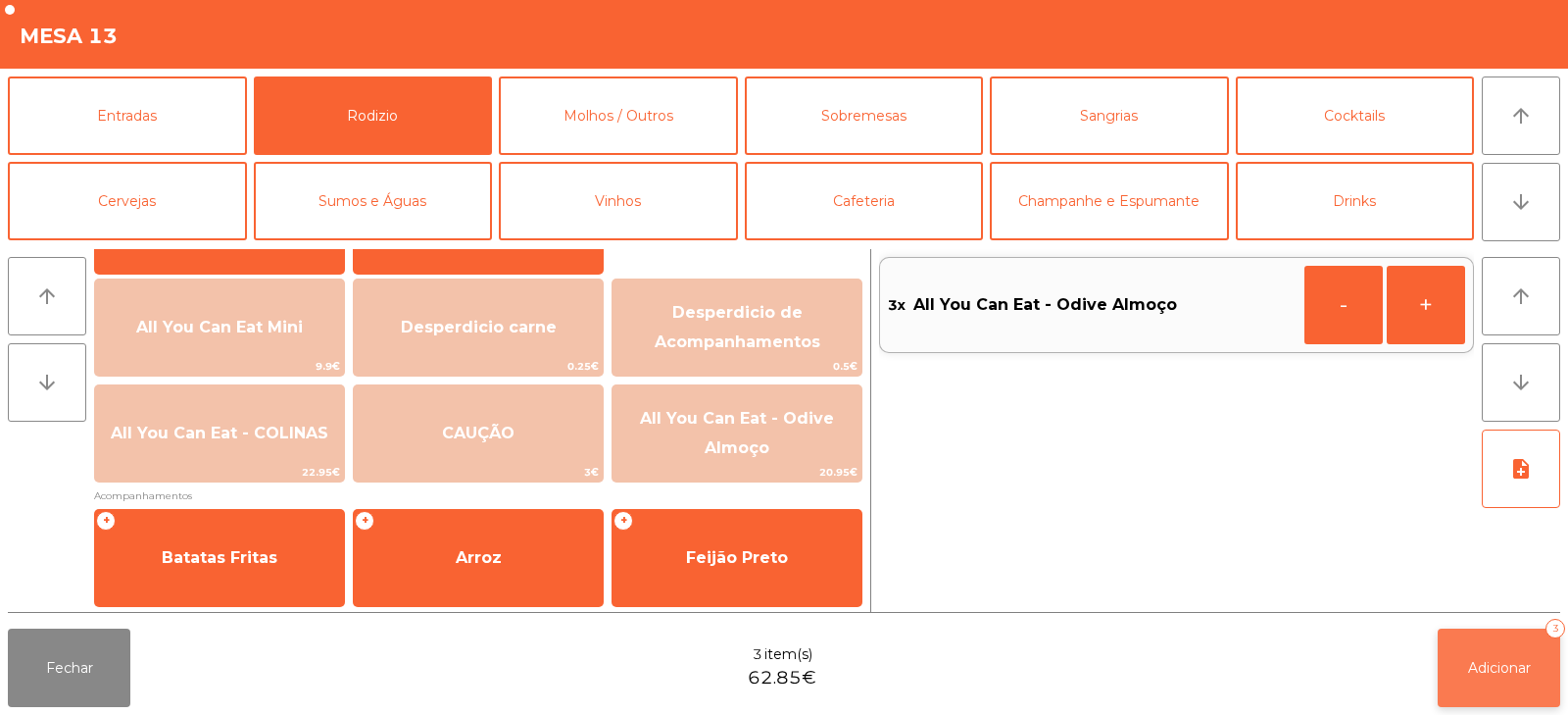
click at [1455, 677] on button "Adicionar 3" at bounding box center [1499, 667] width 123 height 79
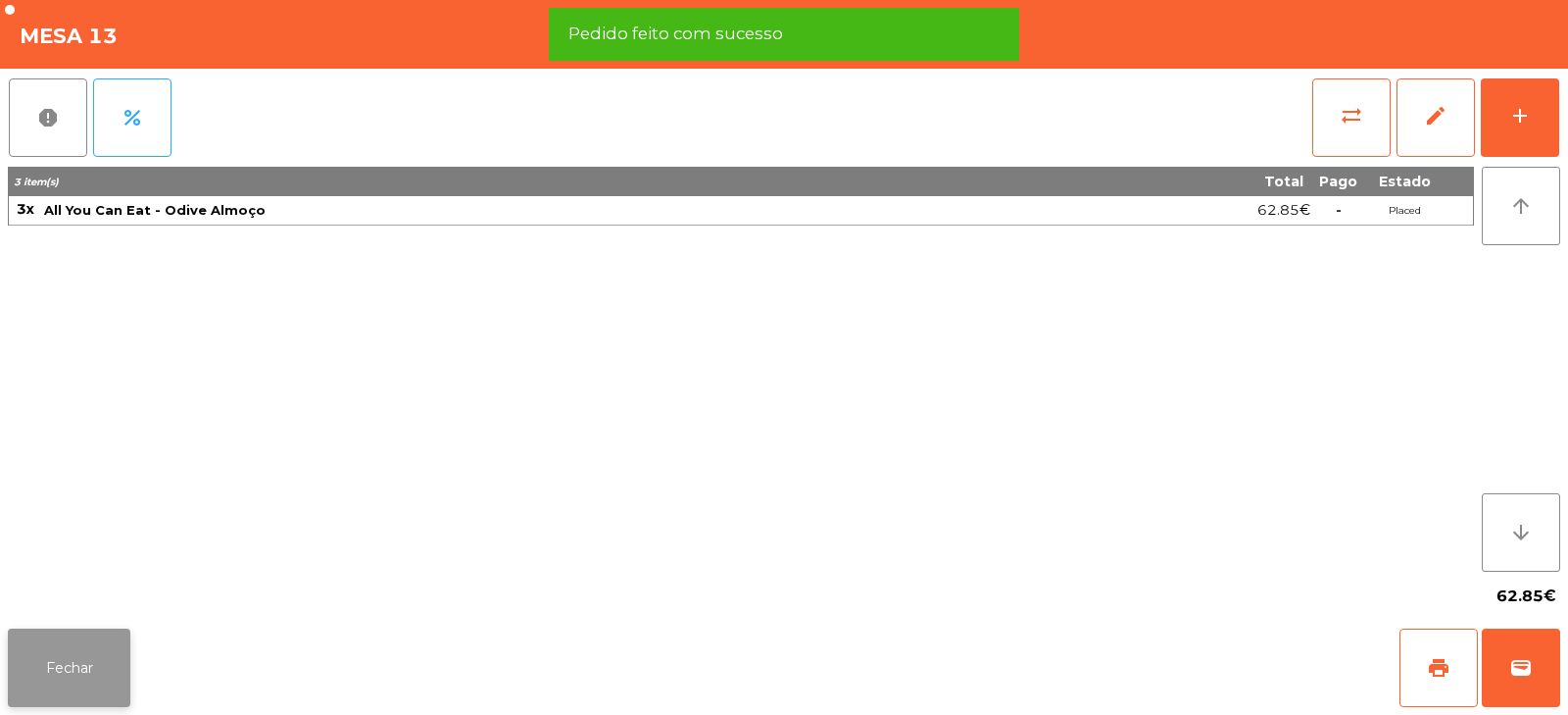
click at [58, 672] on button "Fechar" at bounding box center [69, 667] width 123 height 79
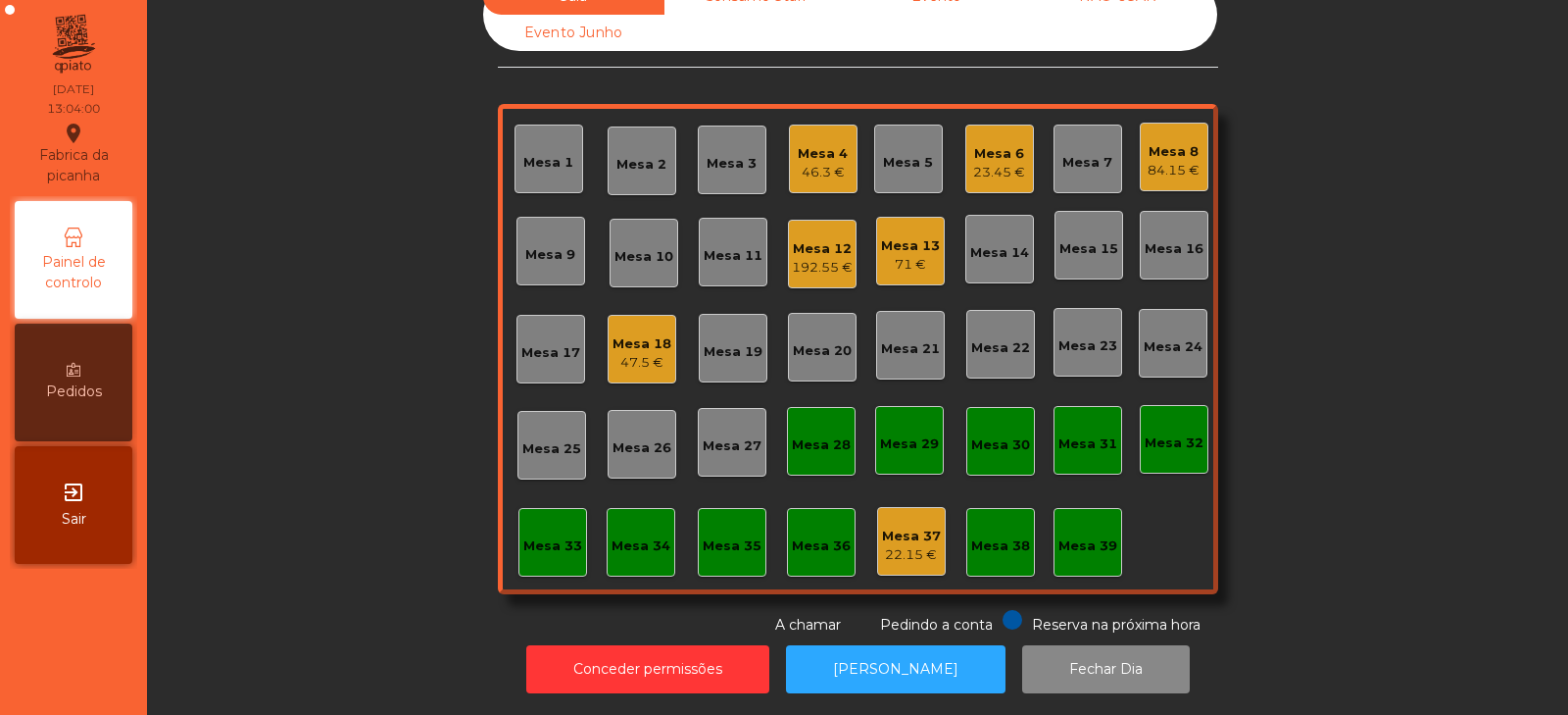
click at [561, 536] on div "Mesa 33" at bounding box center [552, 546] width 59 height 20
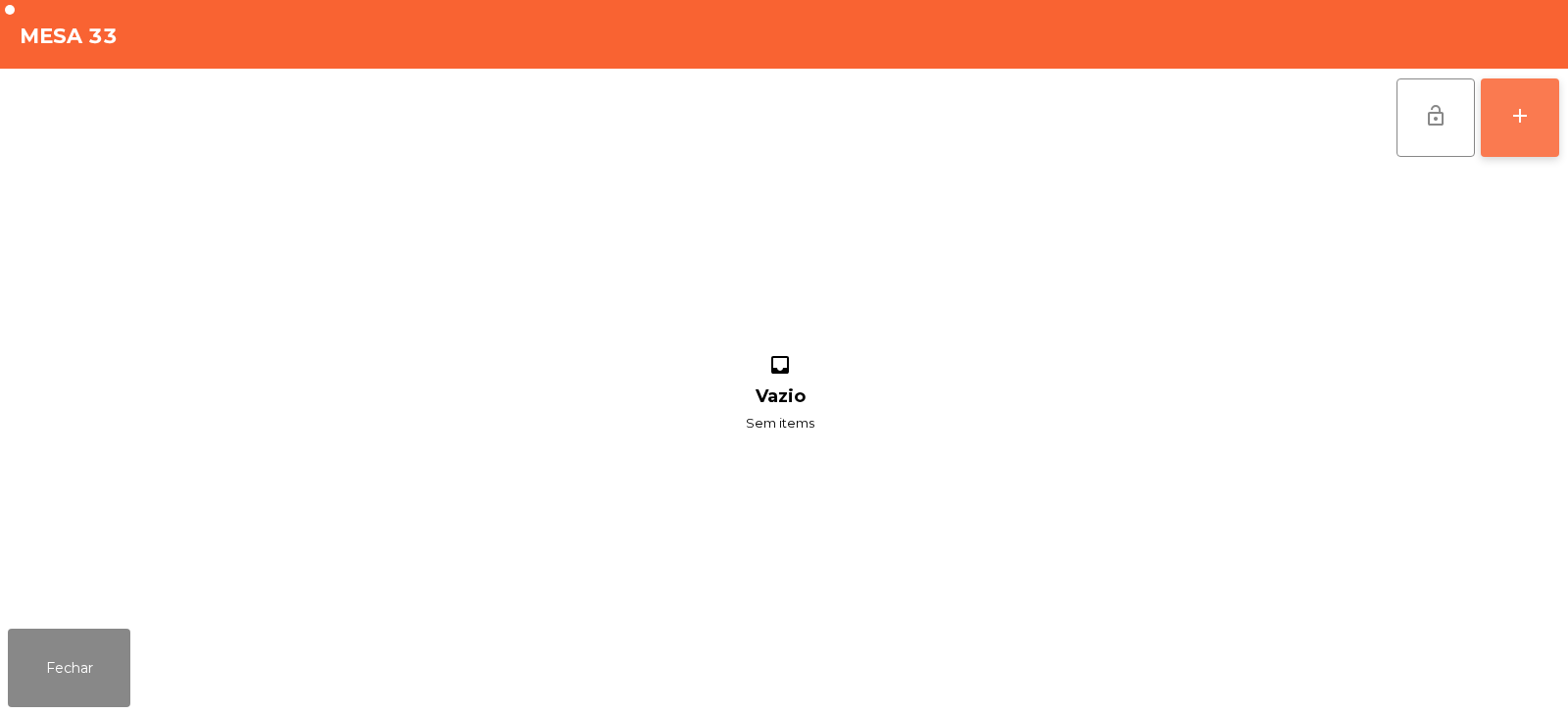
click at [1537, 121] on button "add" at bounding box center [1520, 118] width 79 height 79
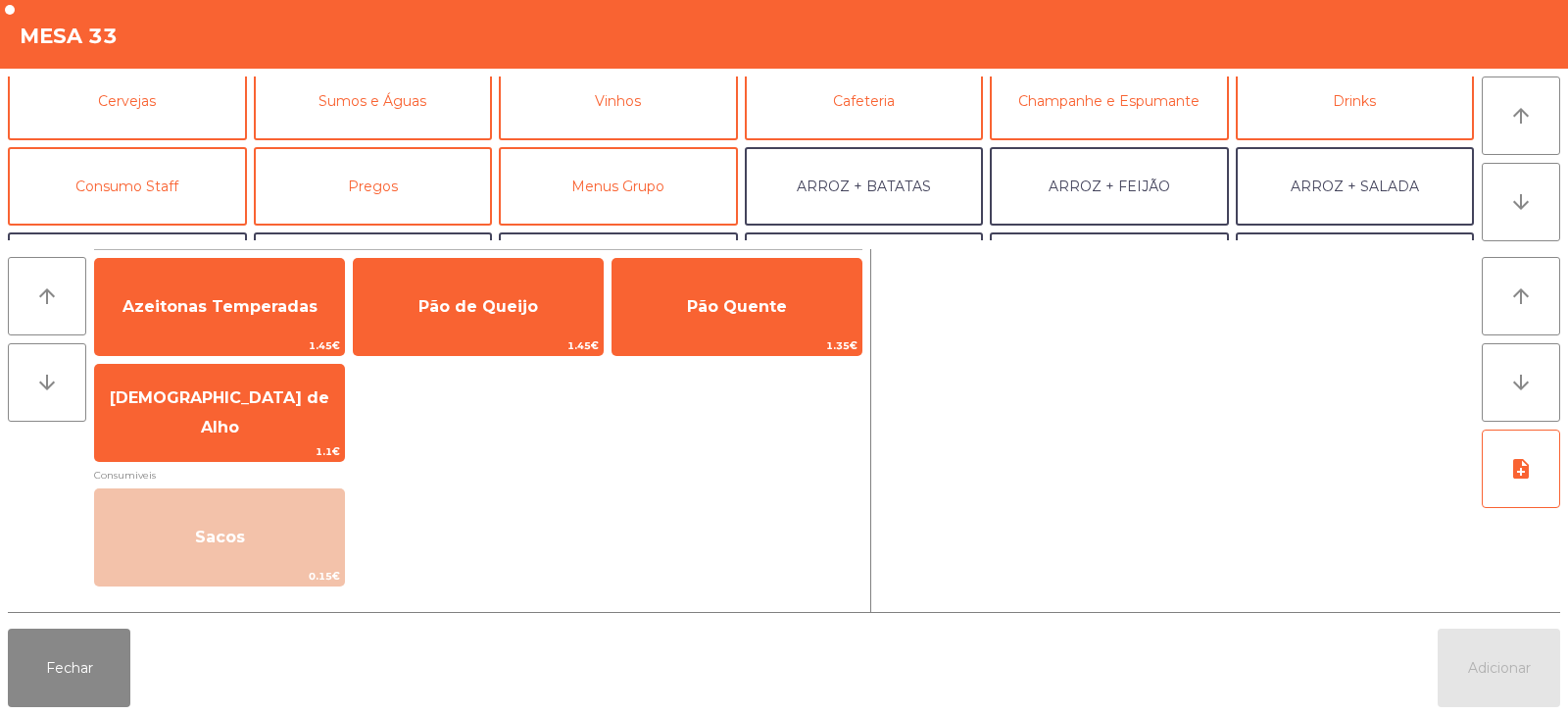
scroll to position [120, 0]
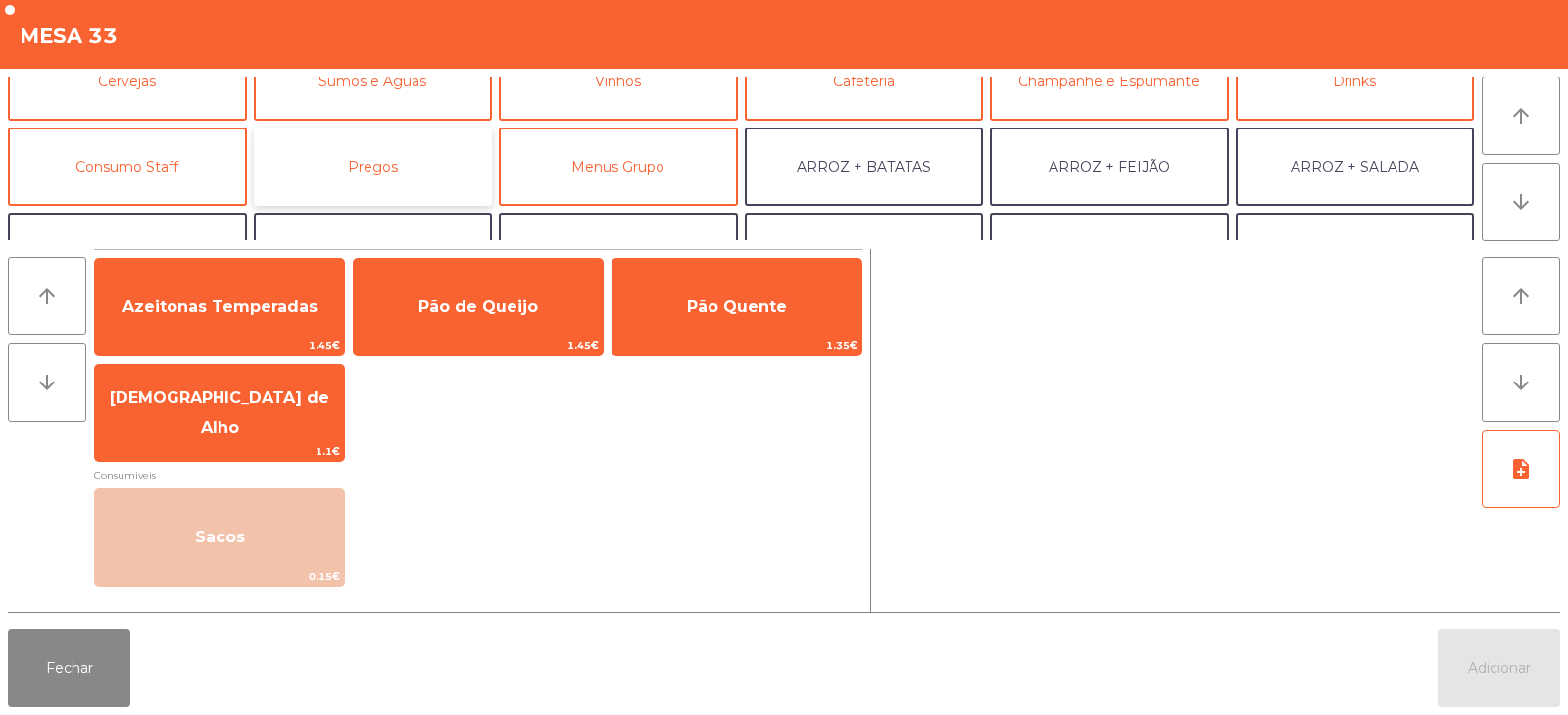
click at [325, 191] on button "Pregos" at bounding box center [374, 167] width 239 height 79
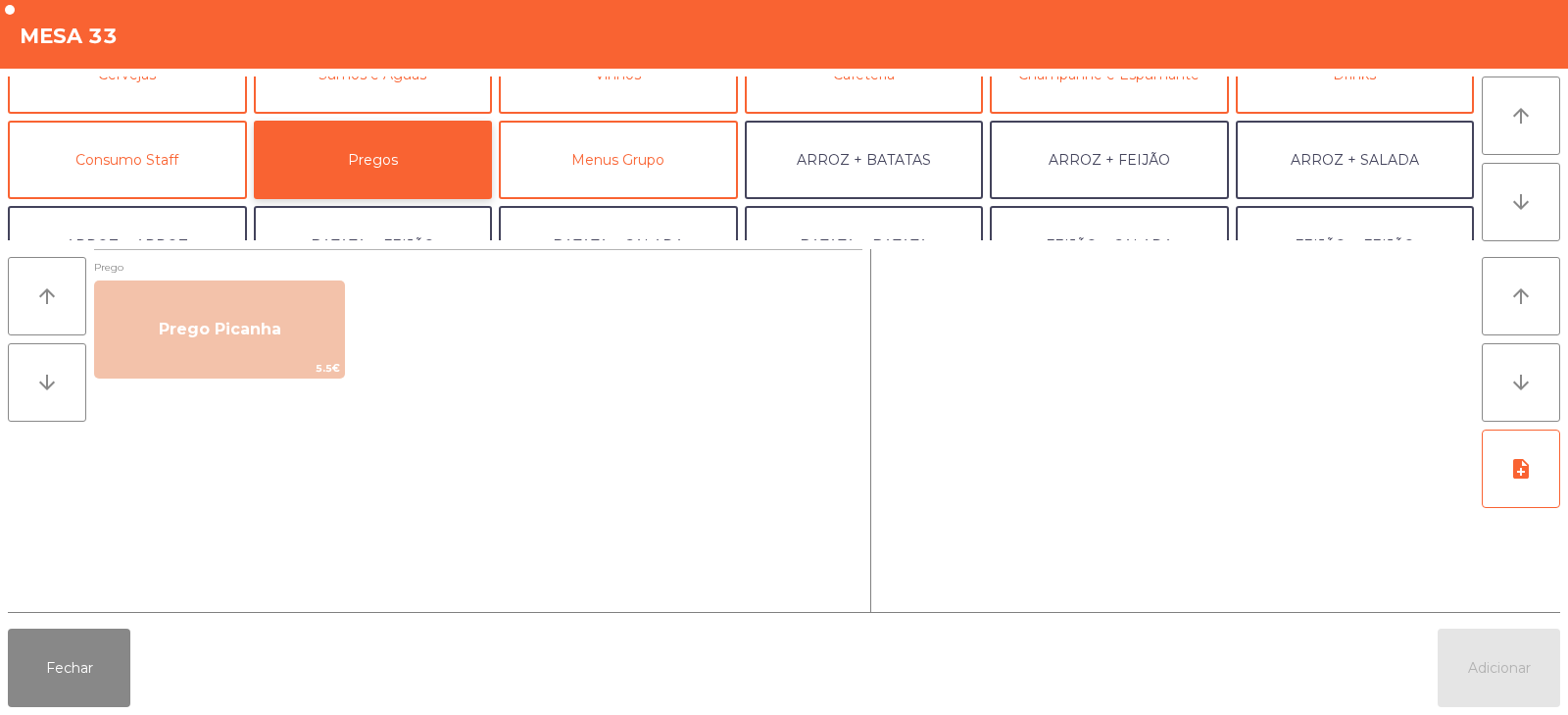
scroll to position [93, 0]
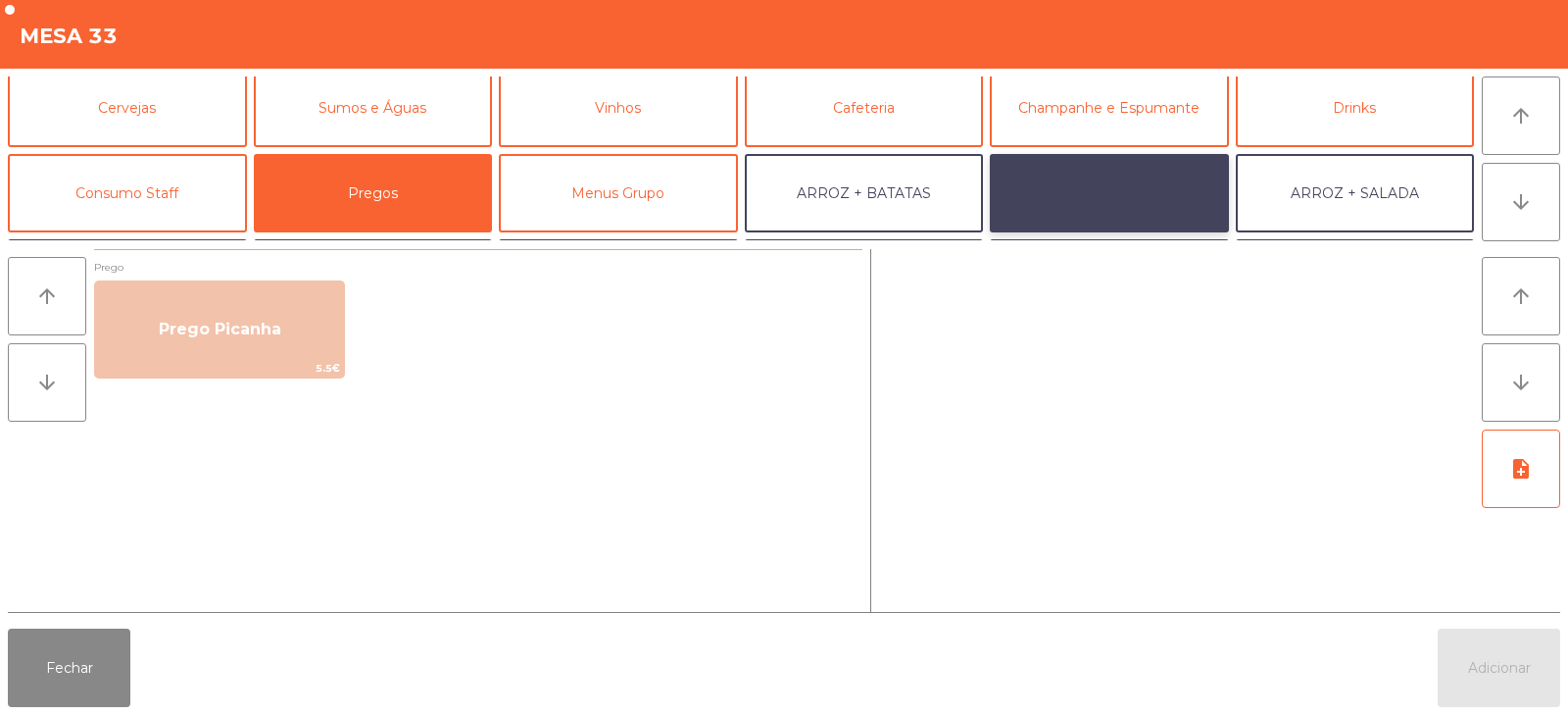
click at [1109, 215] on button "ARROZ + FEIJÃO" at bounding box center [1109, 192] width 239 height 79
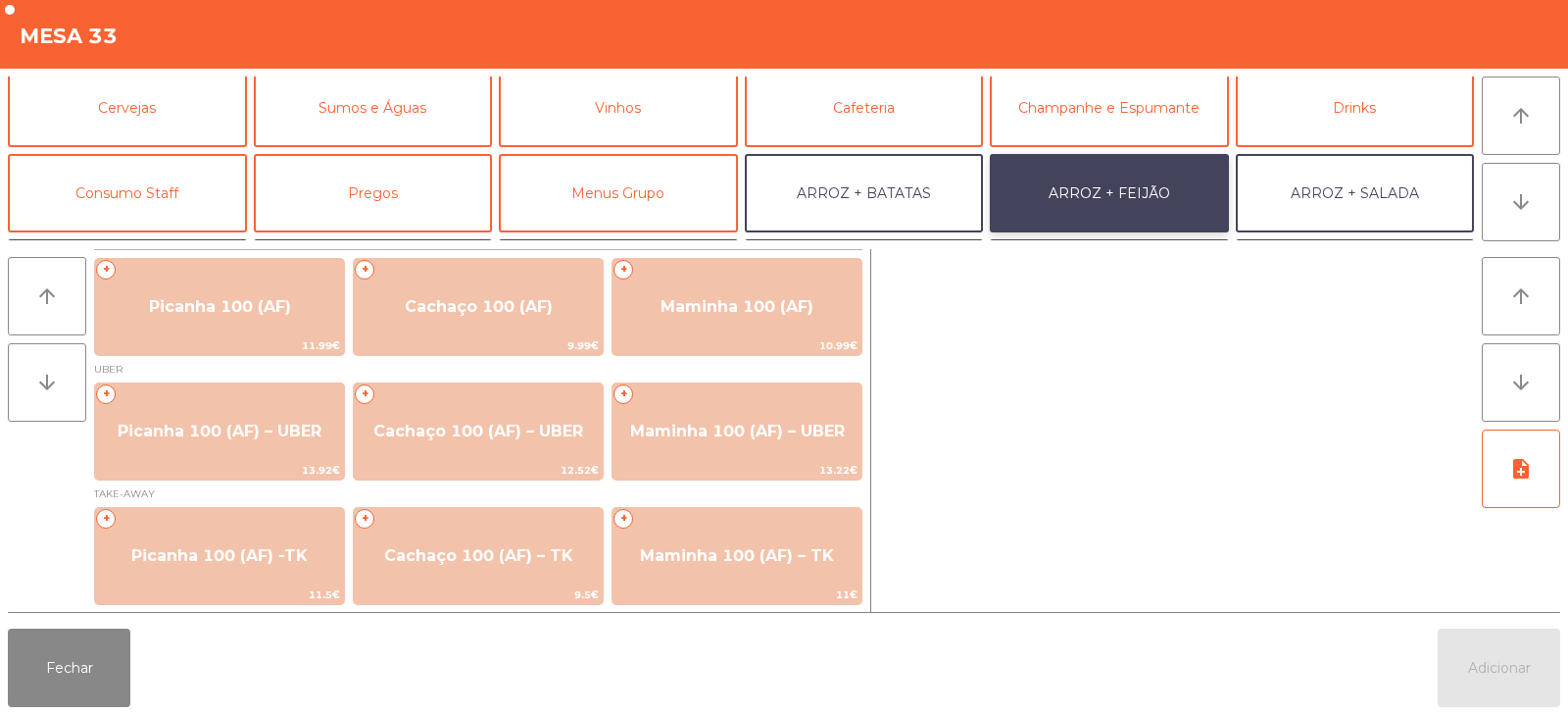
scroll to position [1, 0]
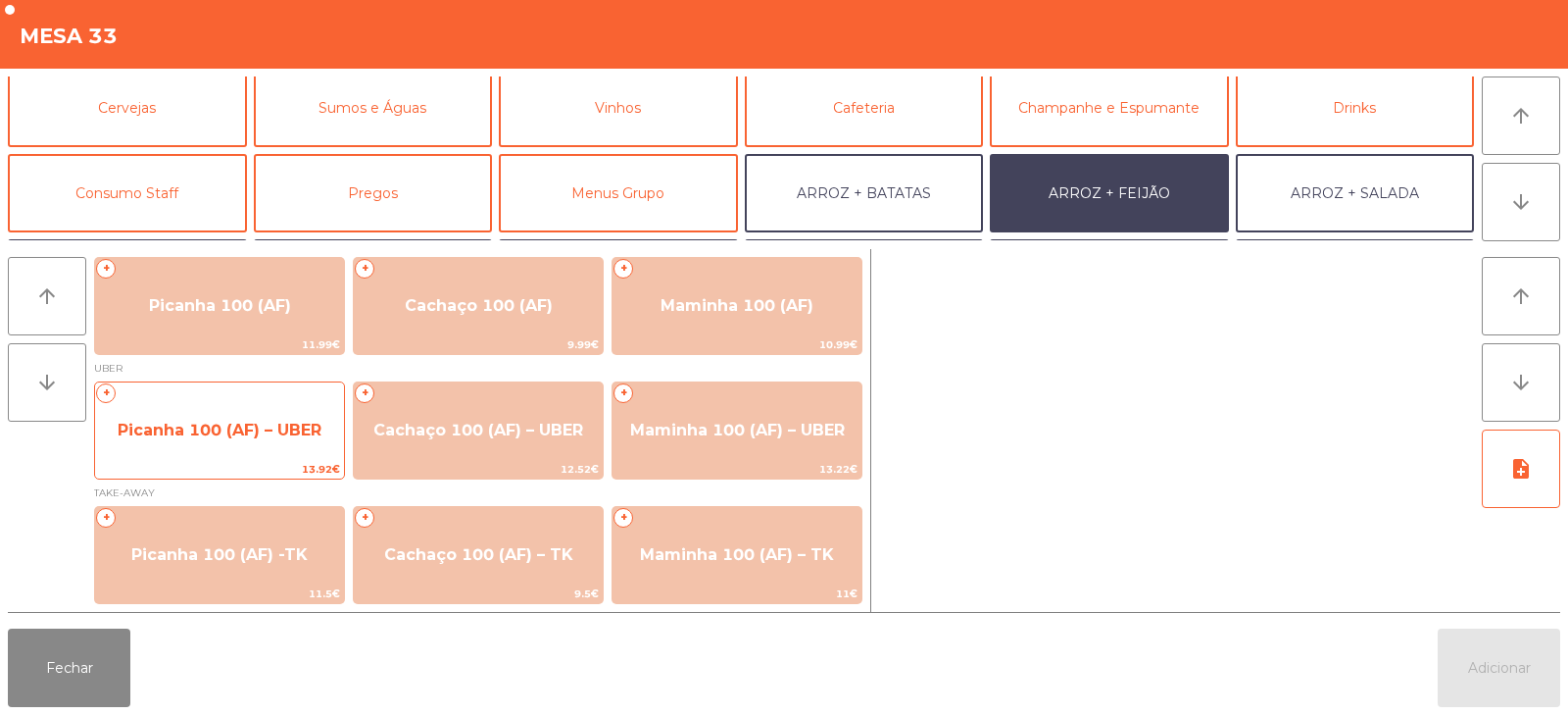
click at [219, 440] on span "Picanha 100 (AF) – UBER" at bounding box center [219, 430] width 249 height 53
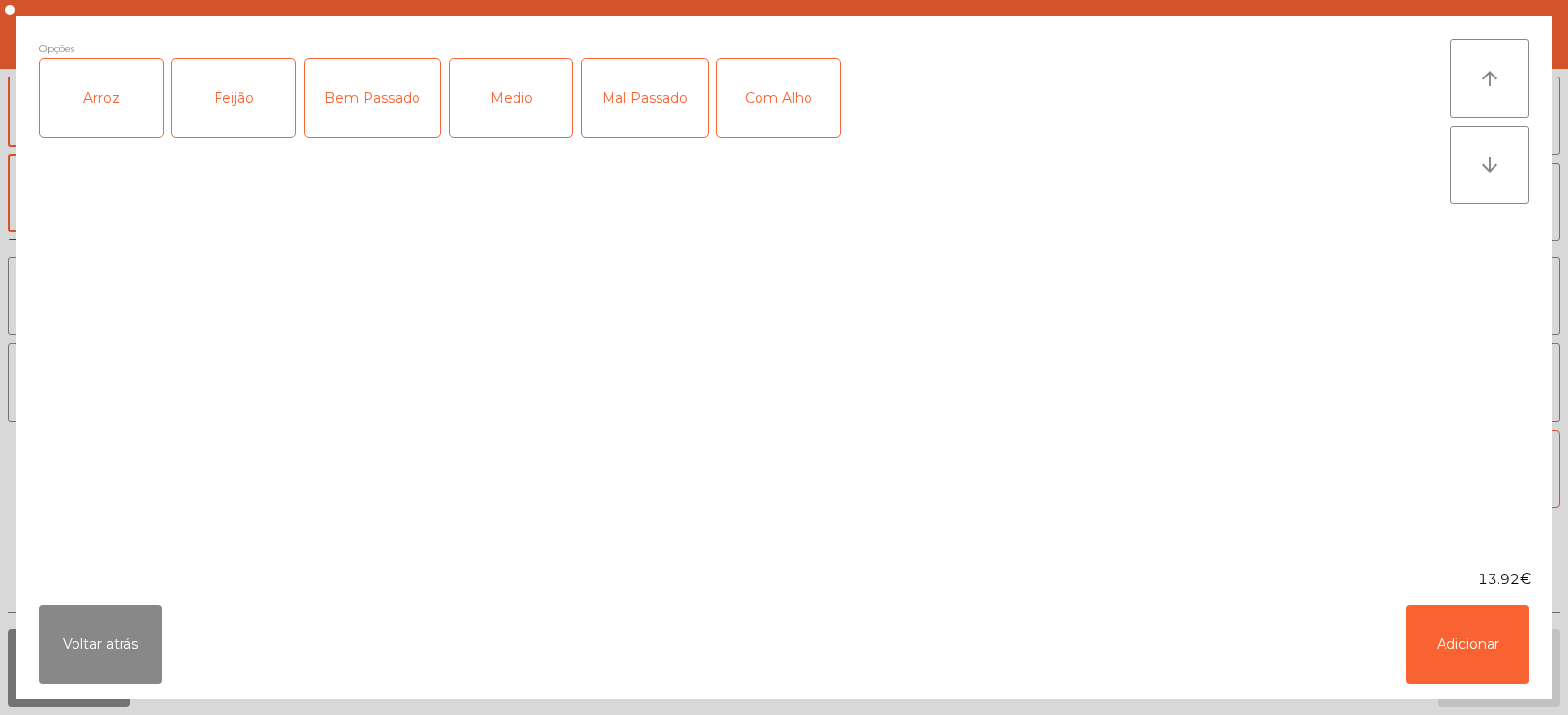
click at [116, 160] on div "Opções Arroz Feijão Bem Passado Medio Mal Passado Com Alho" at bounding box center [745, 291] width 1411 height 506
click at [215, 136] on div "Feijão" at bounding box center [233, 98] width 123 height 79
click at [142, 130] on div "Arroz" at bounding box center [101, 98] width 123 height 79
click at [362, 101] on div "Bem Passado" at bounding box center [373, 98] width 136 height 79
click at [1508, 633] on button "Adicionar" at bounding box center [1467, 644] width 123 height 79
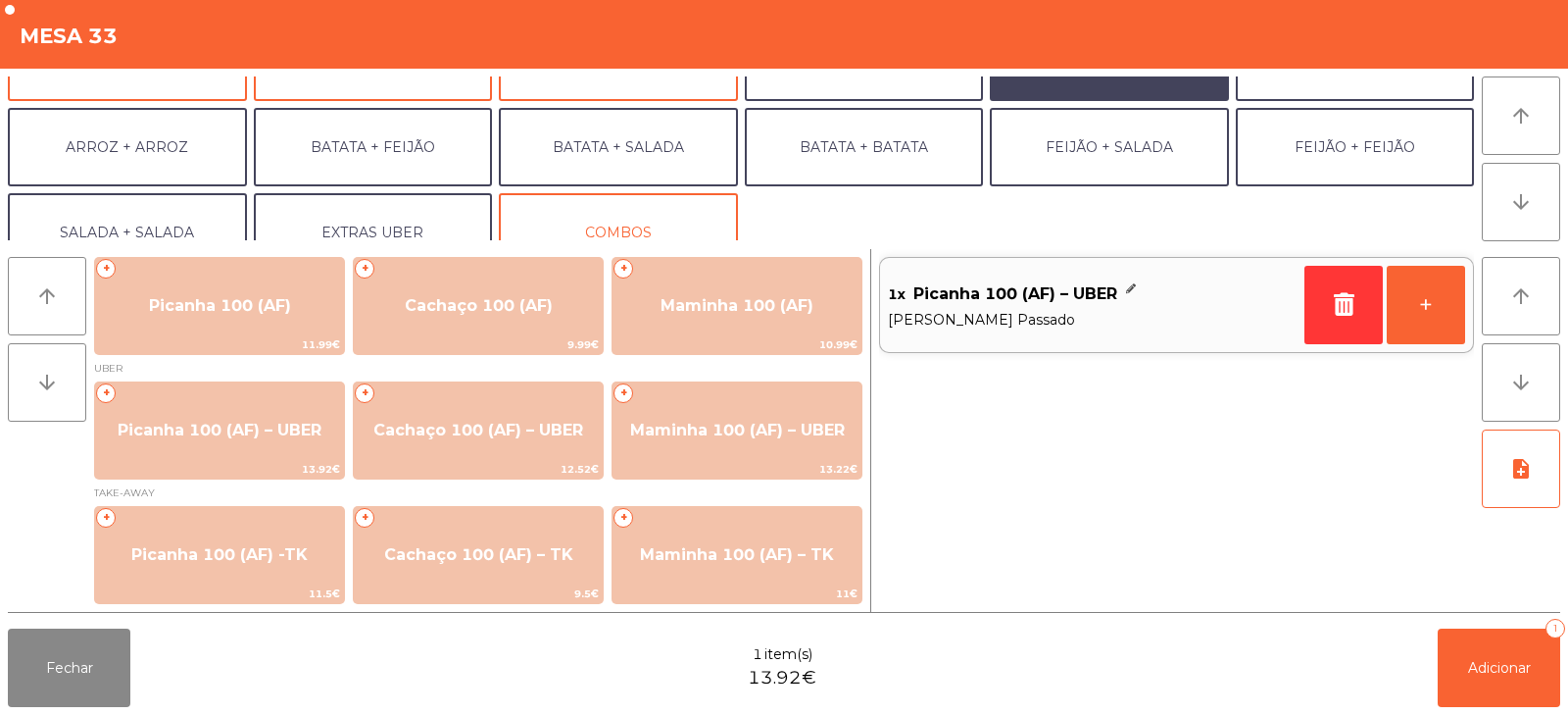
scroll to position [256, 0]
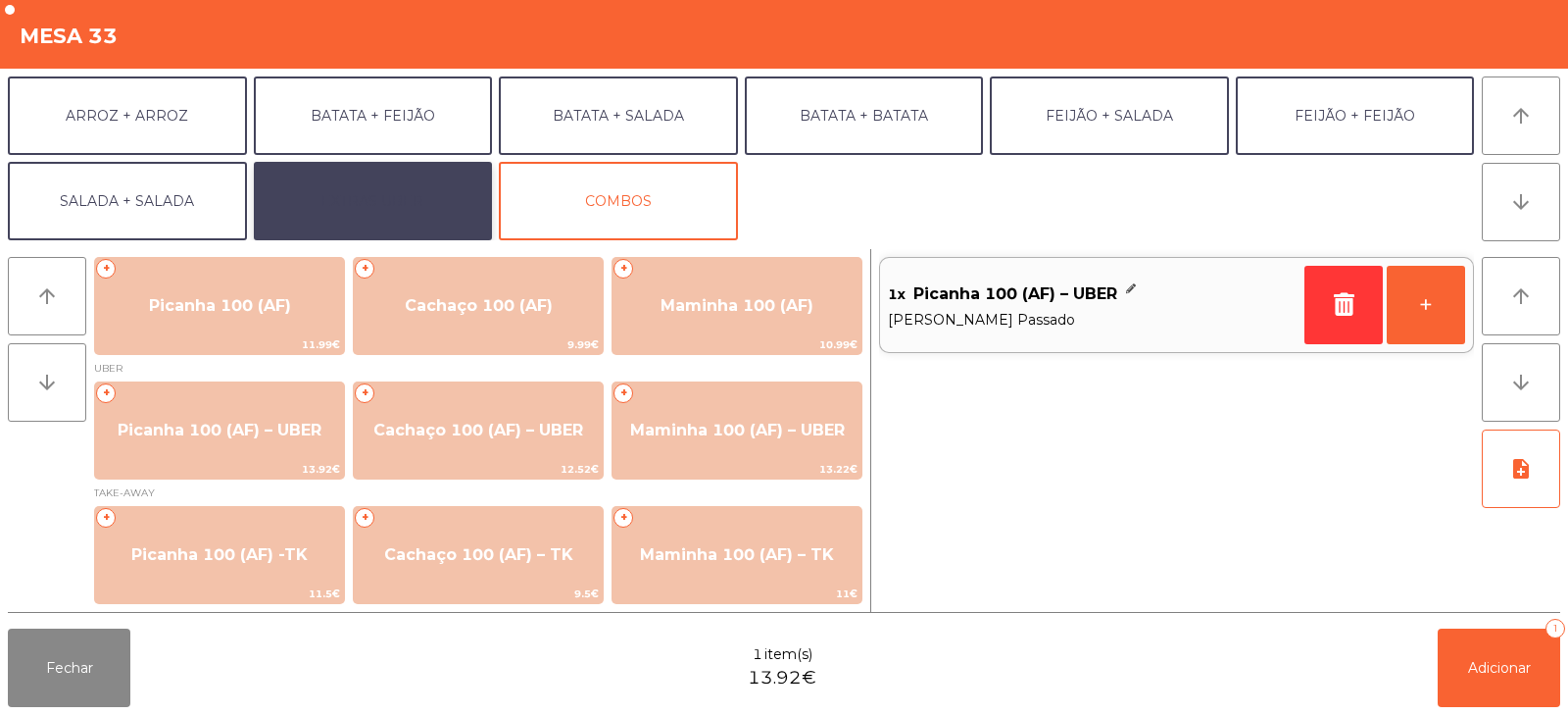
click at [382, 206] on button "EXTRAS UBER" at bounding box center [374, 200] width 239 height 79
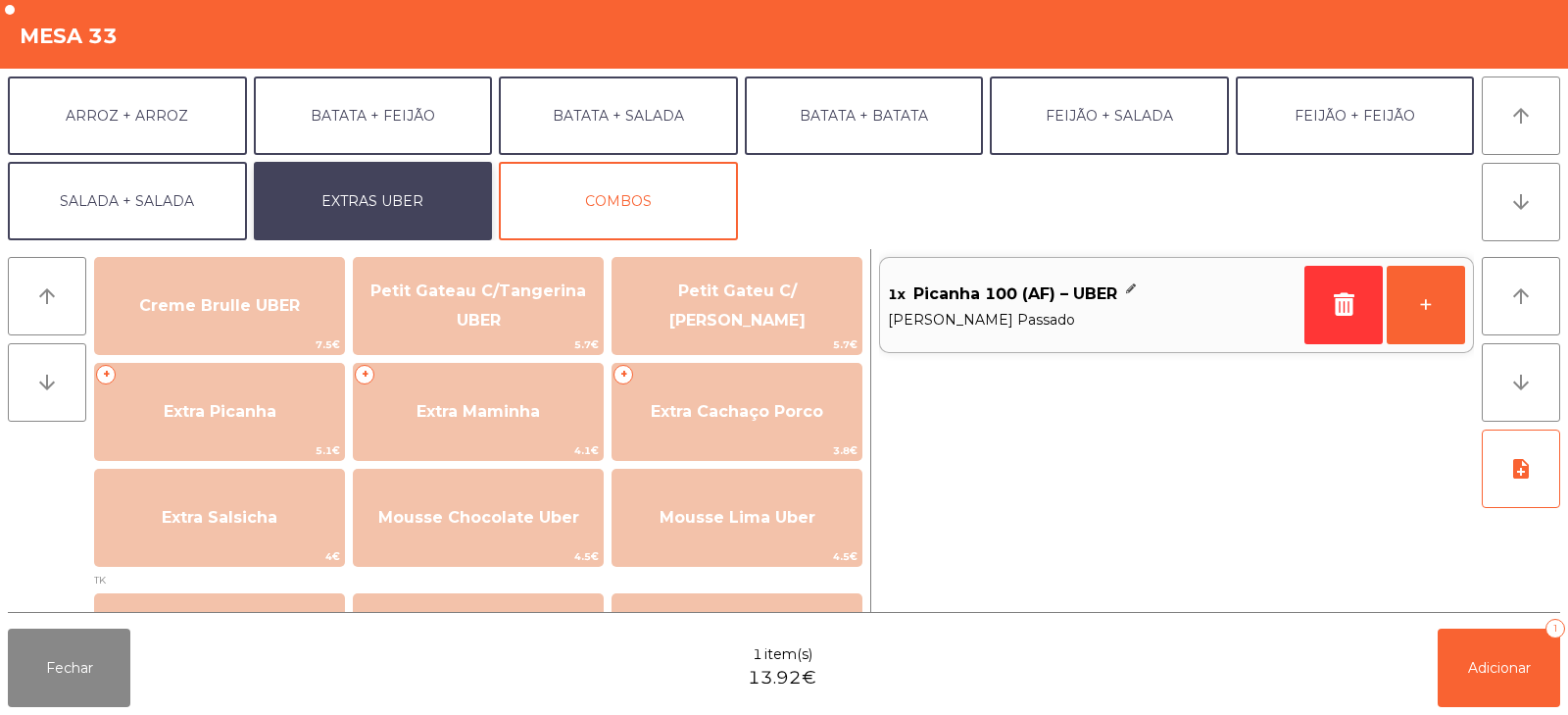
scroll to position [449, 0]
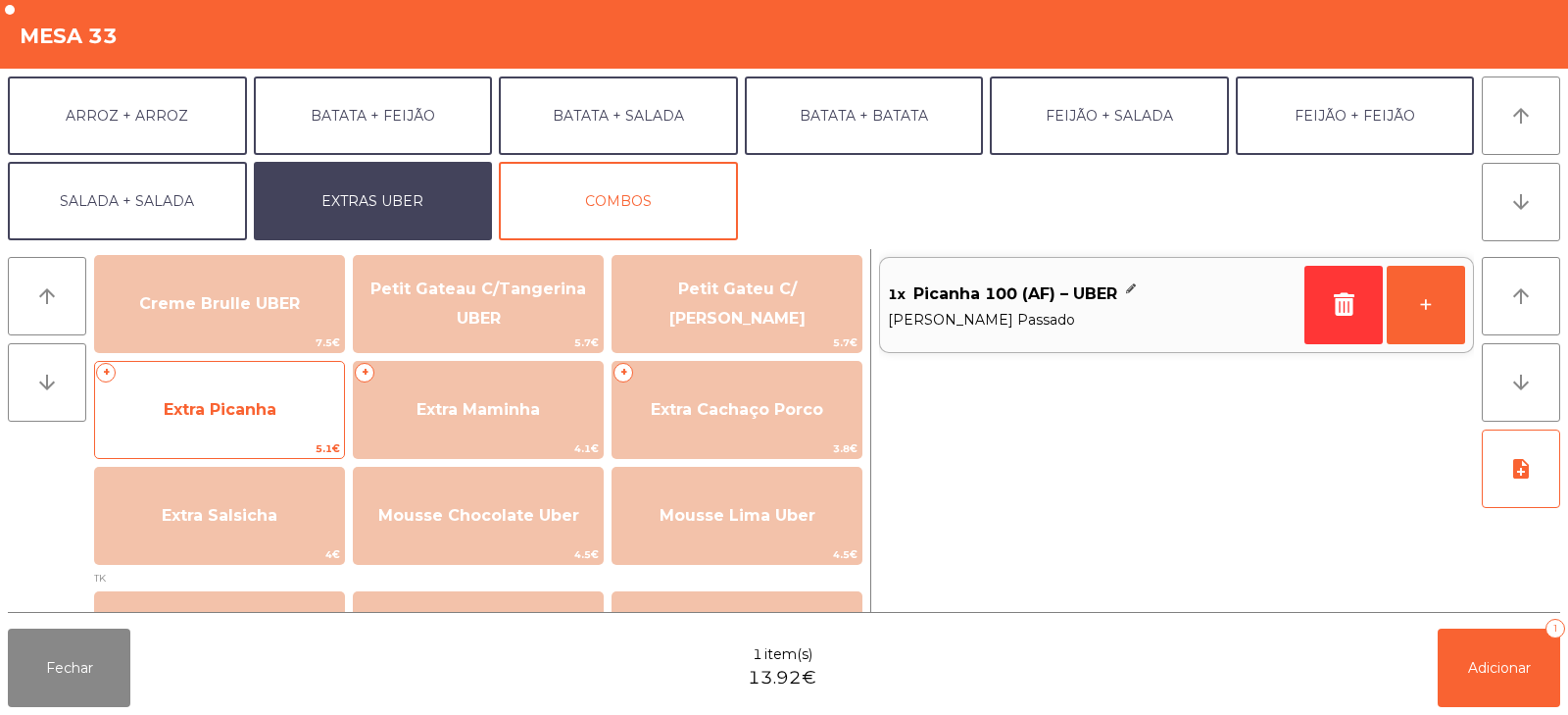
click at [254, 424] on span "Extra Picanha" at bounding box center [219, 410] width 249 height 53
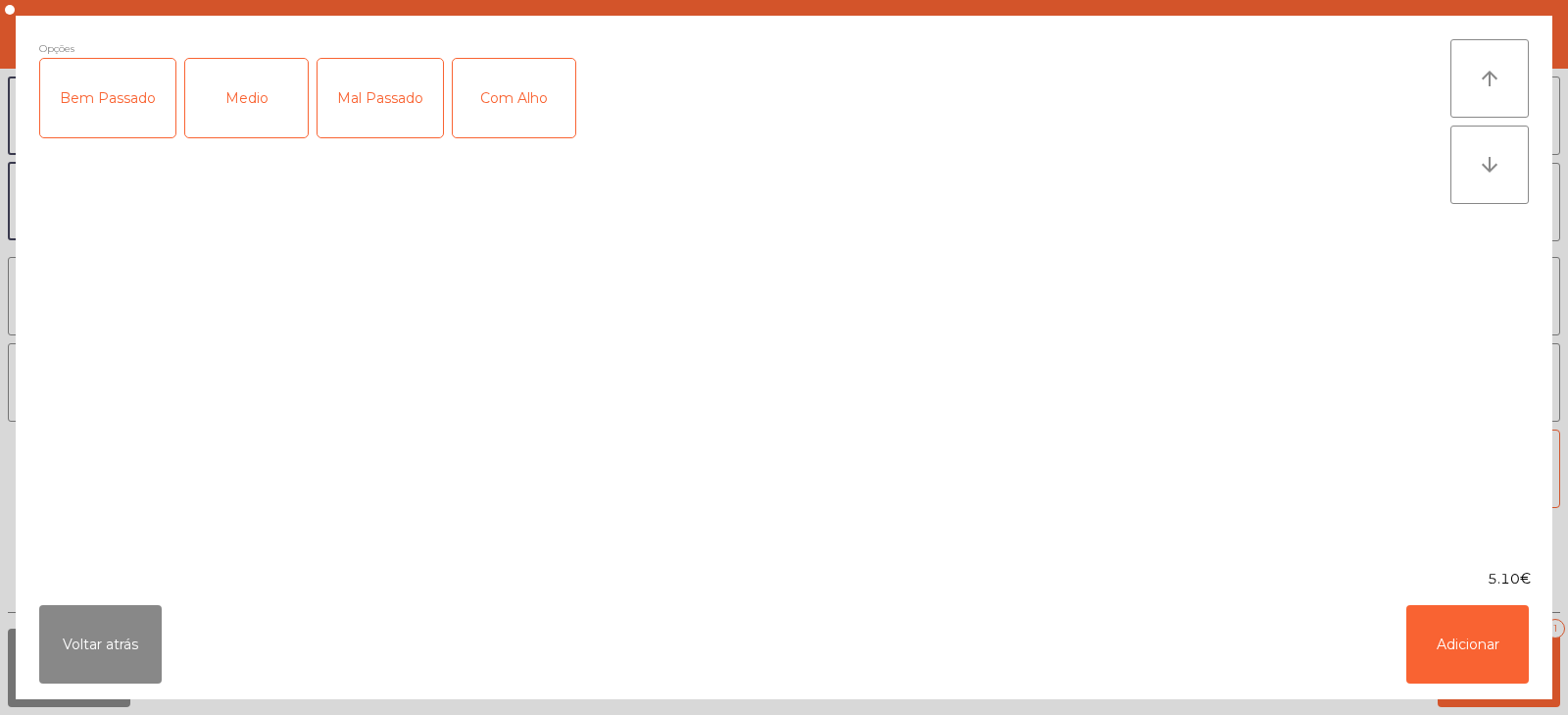
click at [98, 121] on div "Bem Passado" at bounding box center [108, 98] width 136 height 79
click at [1408, 581] on div "5.10€" at bounding box center [784, 578] width 1537 height 21
click at [1448, 679] on button "Adicionar" at bounding box center [1467, 644] width 123 height 79
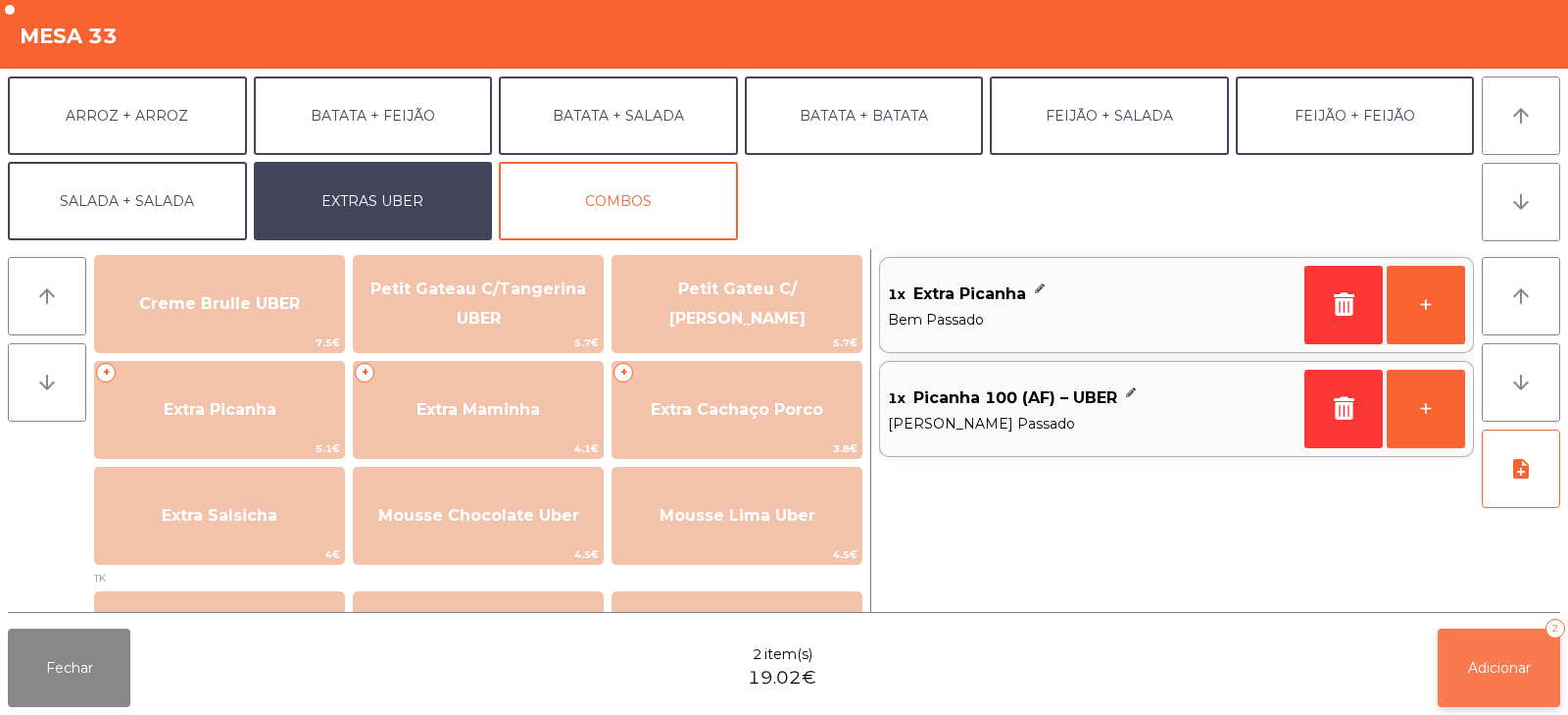
click at [1503, 663] on span "Adicionar" at bounding box center [1499, 668] width 63 height 18
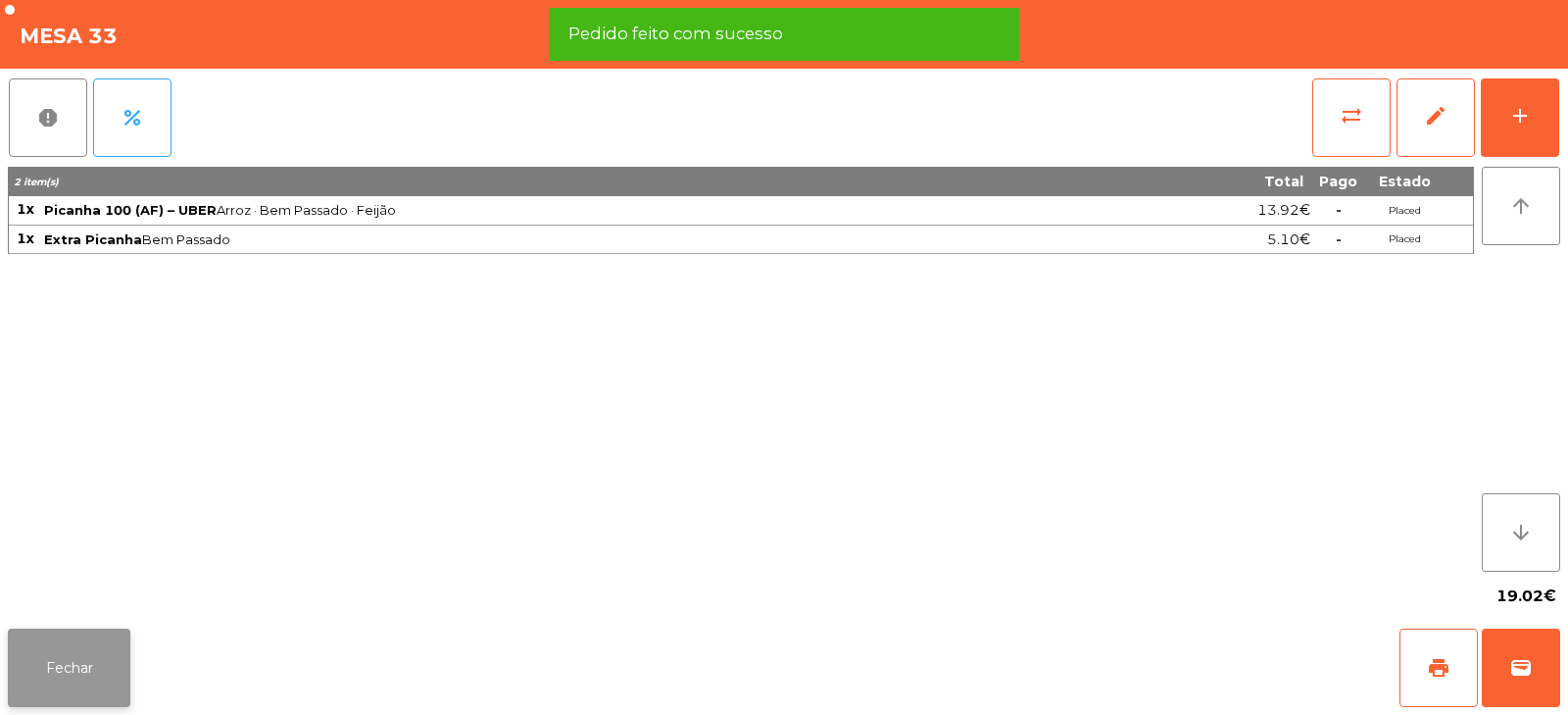
click at [102, 669] on button "Fechar" at bounding box center [69, 667] width 123 height 79
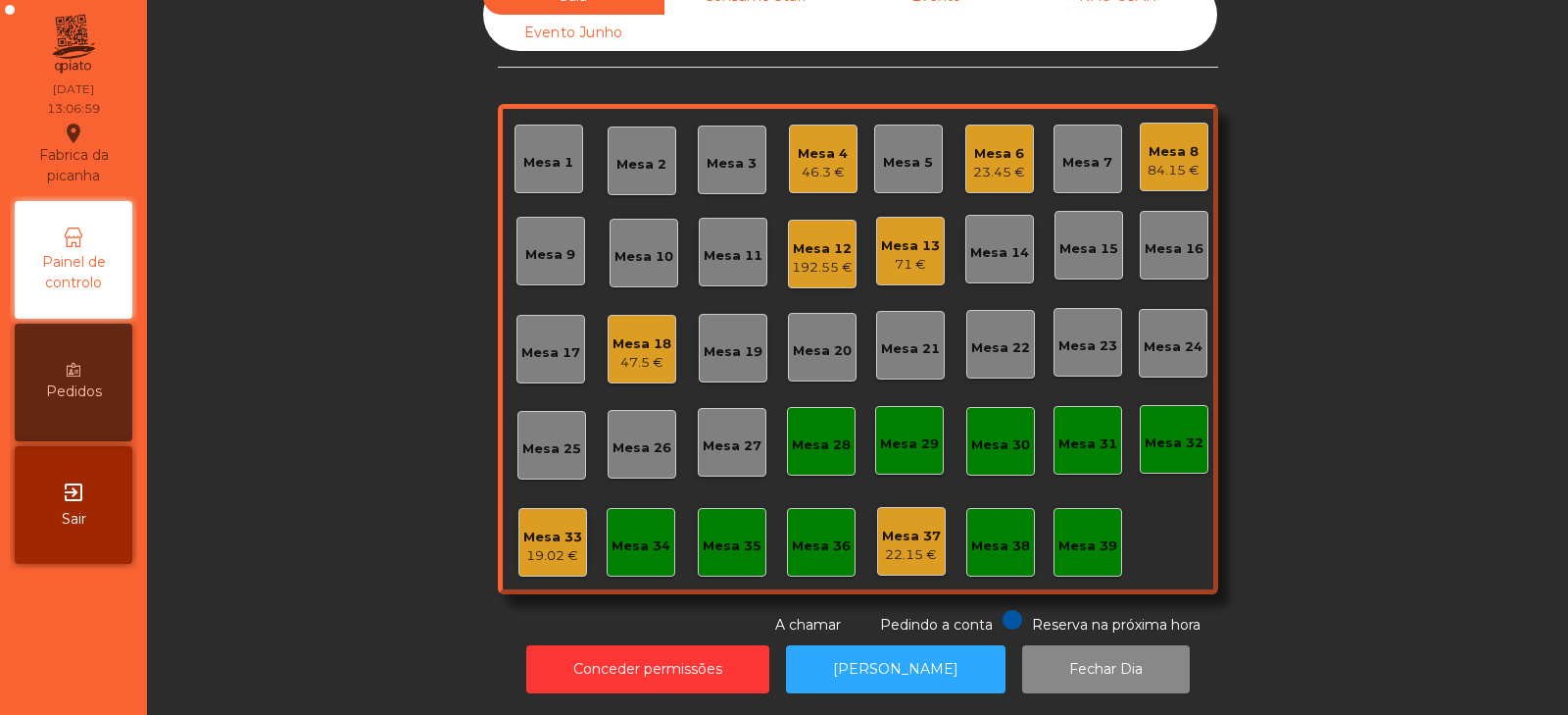
click at [821, 145] on div "Mesa 4" at bounding box center [822, 155] width 50 height 20
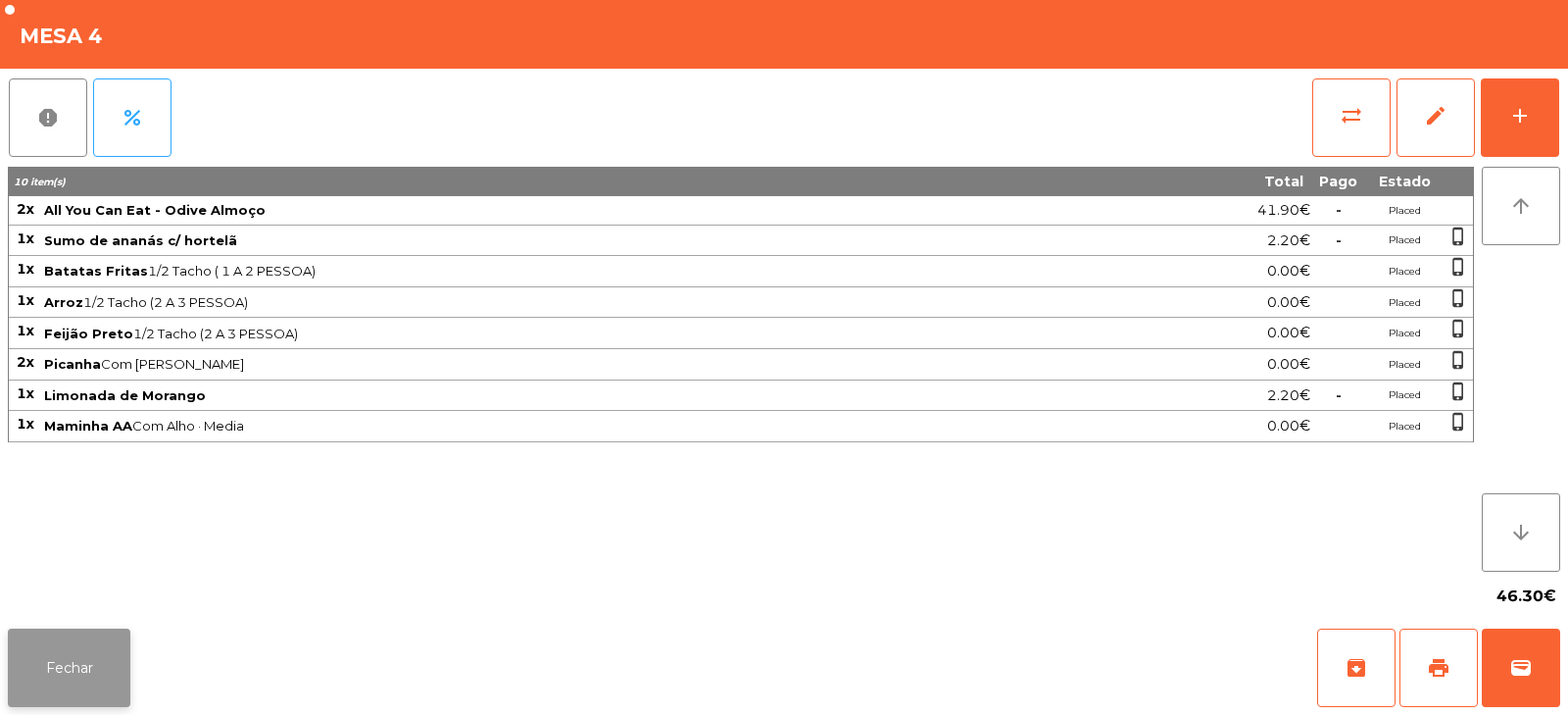
click at [82, 649] on button "Fechar" at bounding box center [69, 667] width 123 height 79
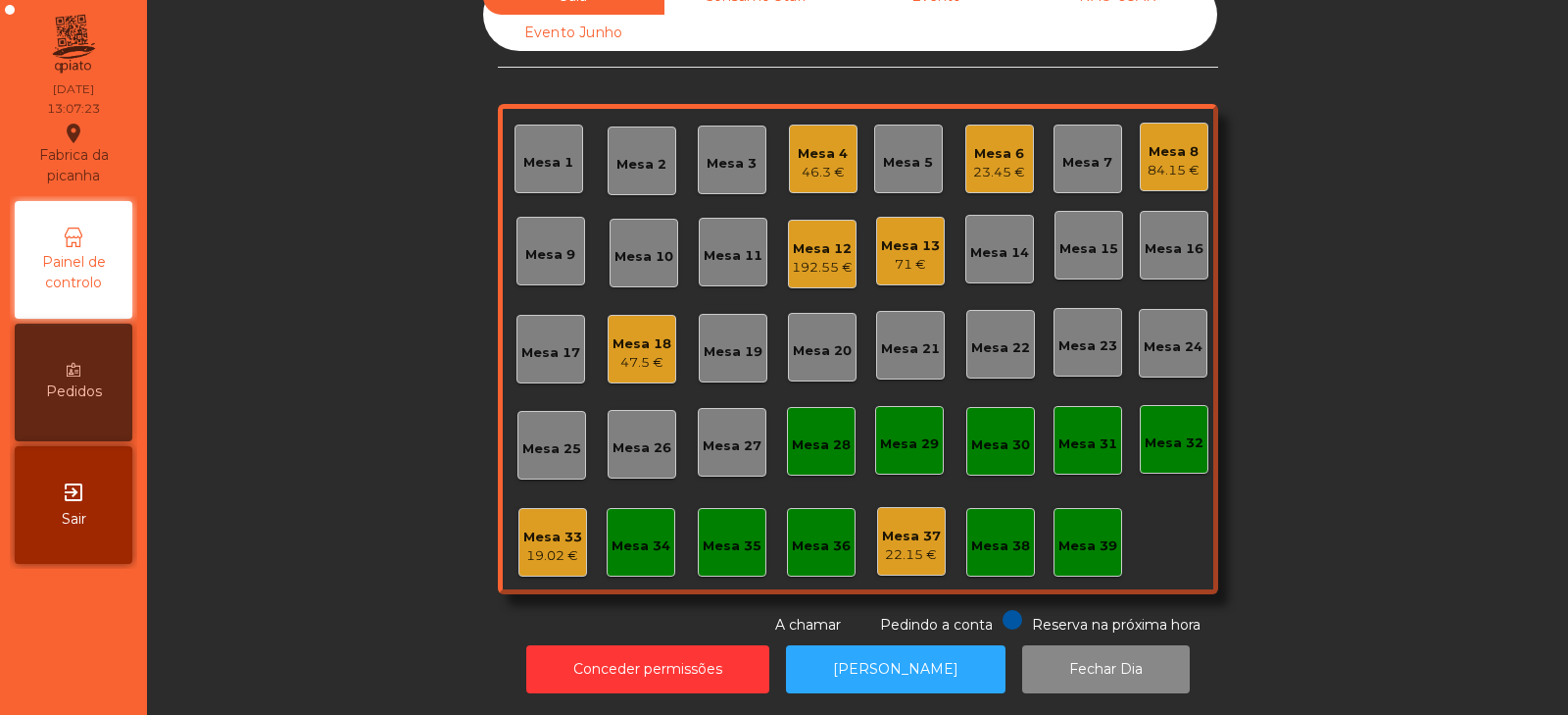
click at [283, 438] on div "Sala Consumo Staff Evento NÃO USAR Evento Junho Mesa 1 Mesa 2 Mesa 3 Mesa 4 46.…" at bounding box center [857, 306] width 1369 height 657
click at [718, 154] on div "Mesa 3" at bounding box center [732, 164] width 50 height 20
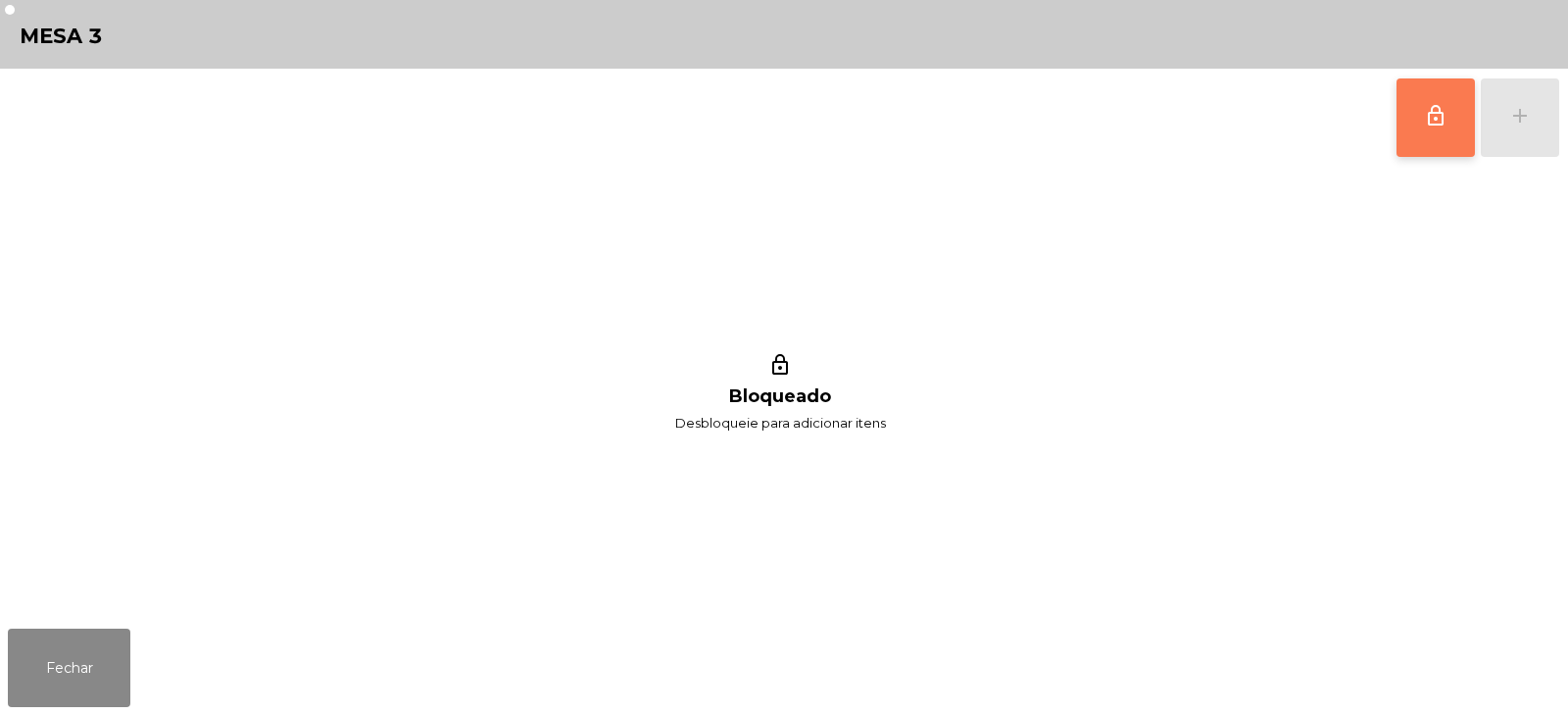
click at [1419, 146] on button "lock_outline" at bounding box center [1435, 118] width 79 height 79
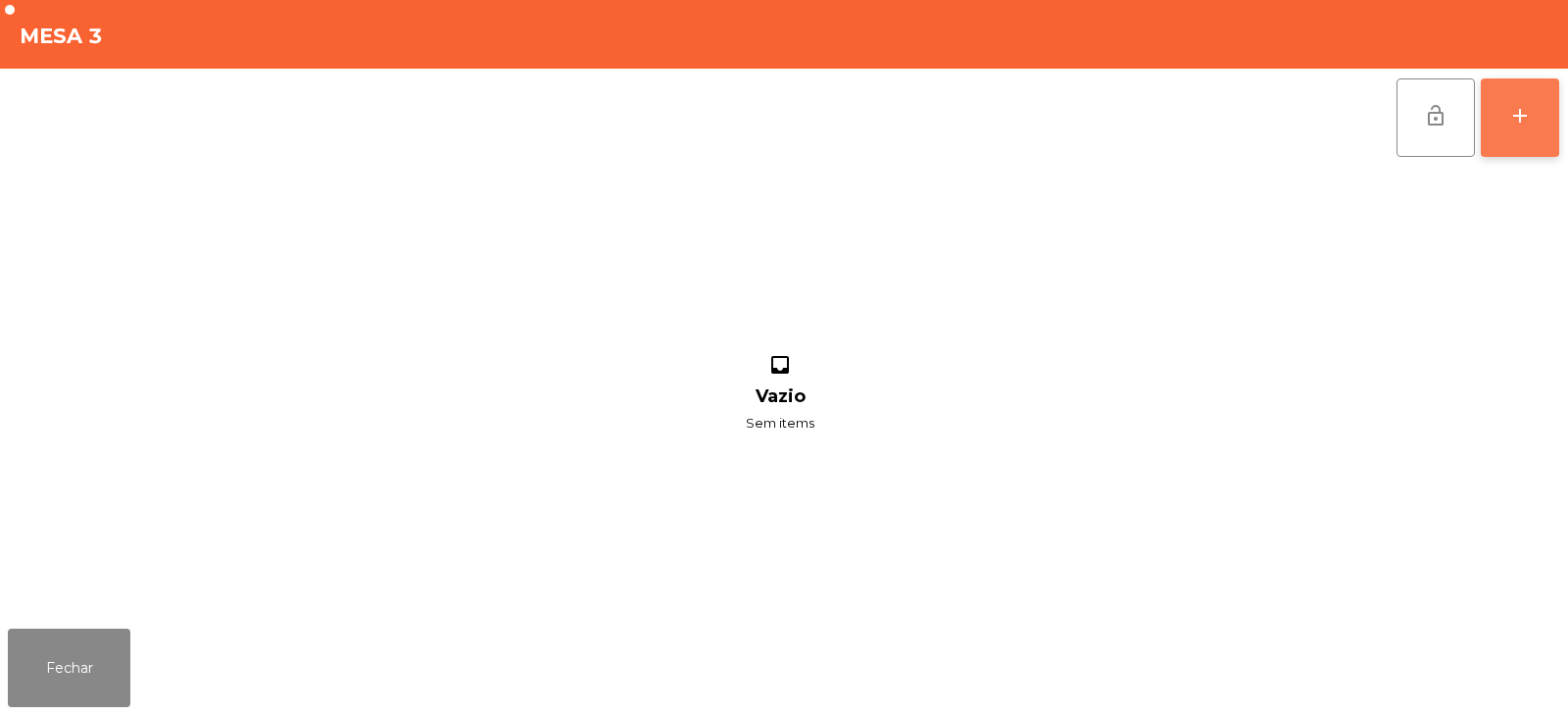
click at [1535, 131] on button "add" at bounding box center [1520, 118] width 79 height 79
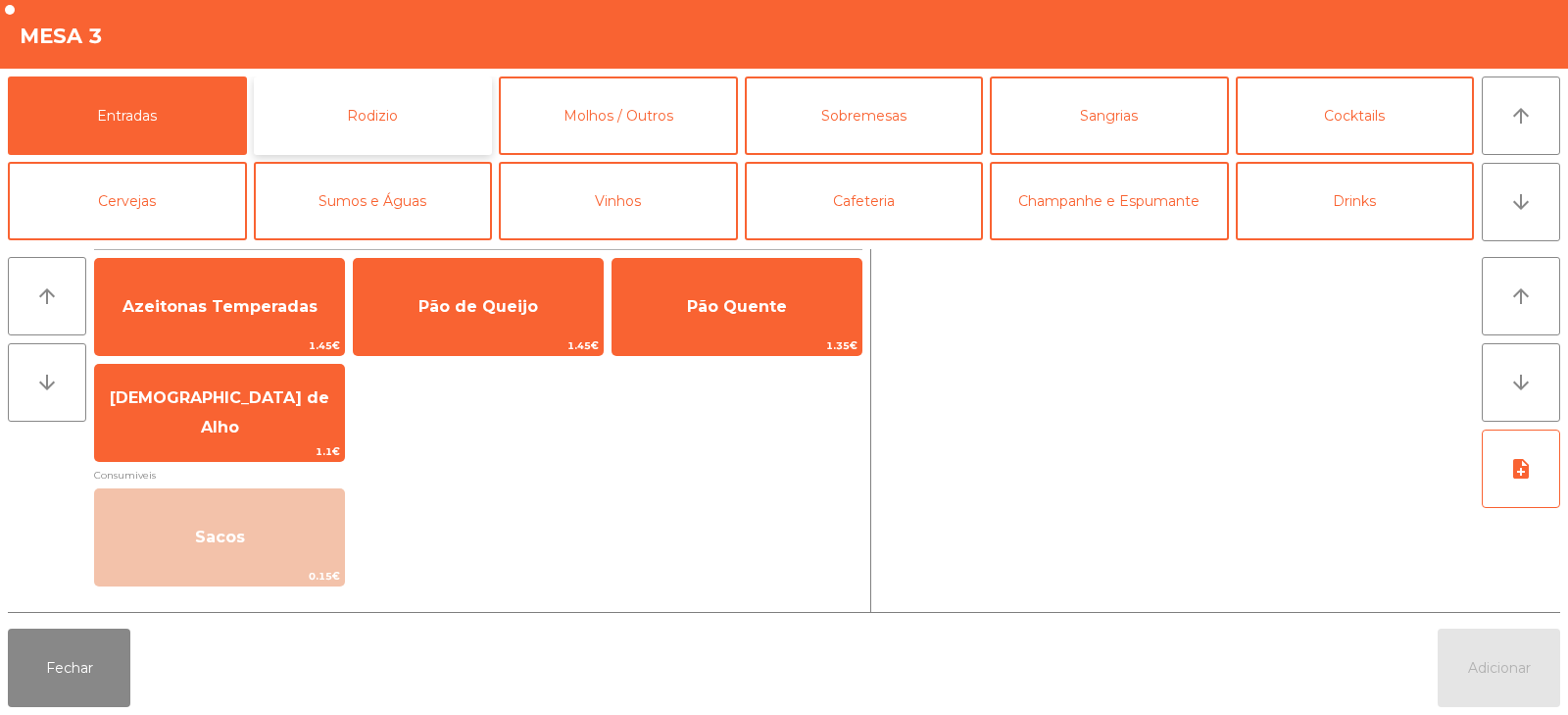
click at [379, 105] on button "Rodizio" at bounding box center [374, 116] width 239 height 79
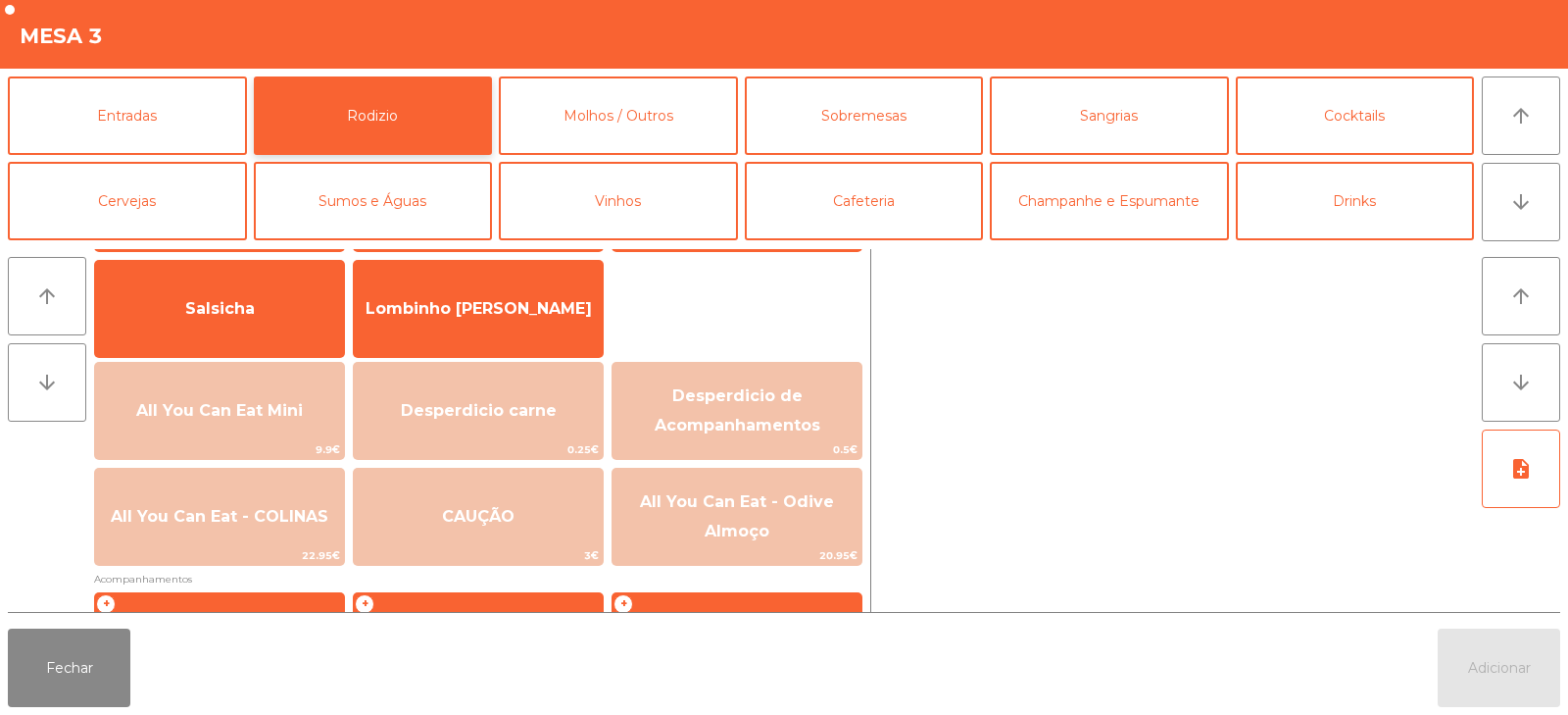
scroll to position [148, 0]
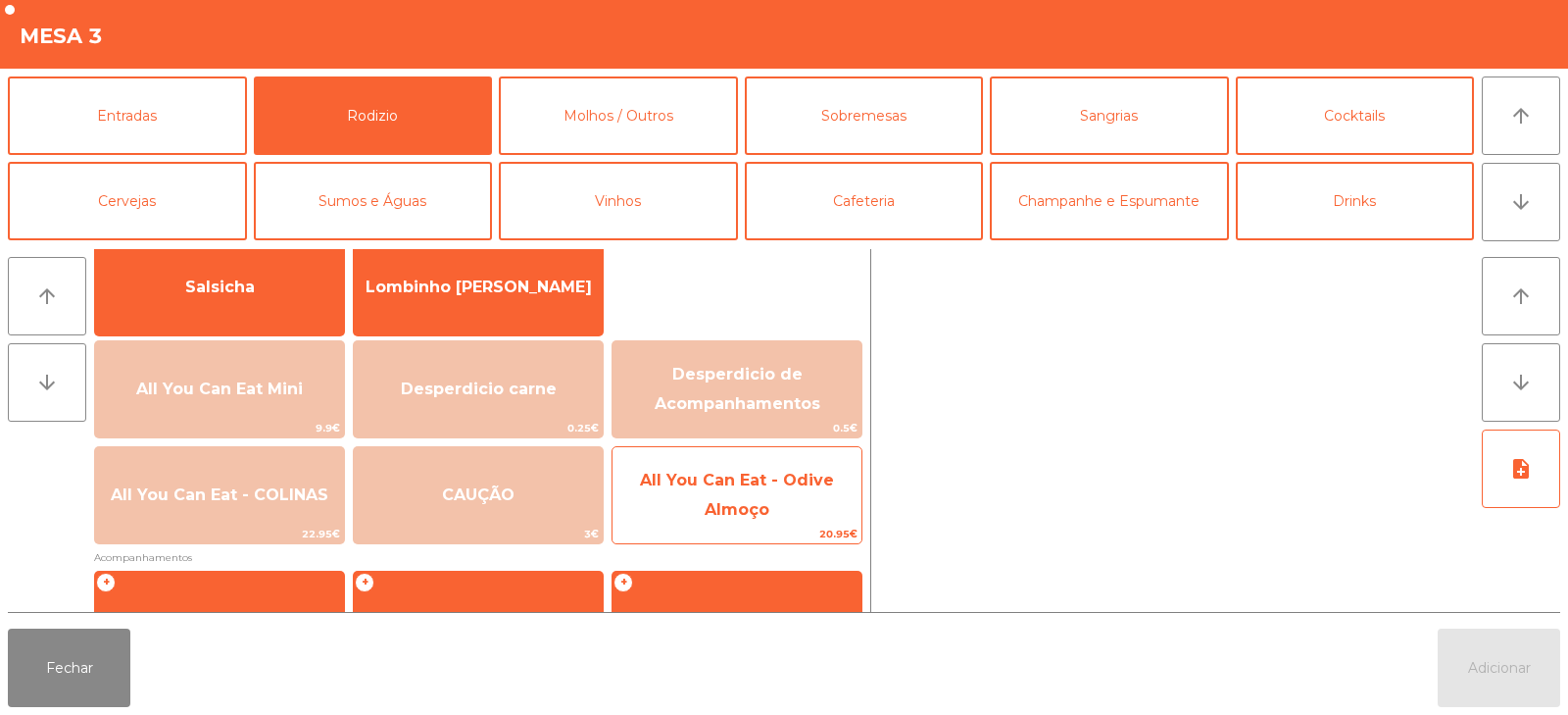
click at [722, 514] on span "All You Can Eat - Odive Almoço" at bounding box center [737, 495] width 194 height 48
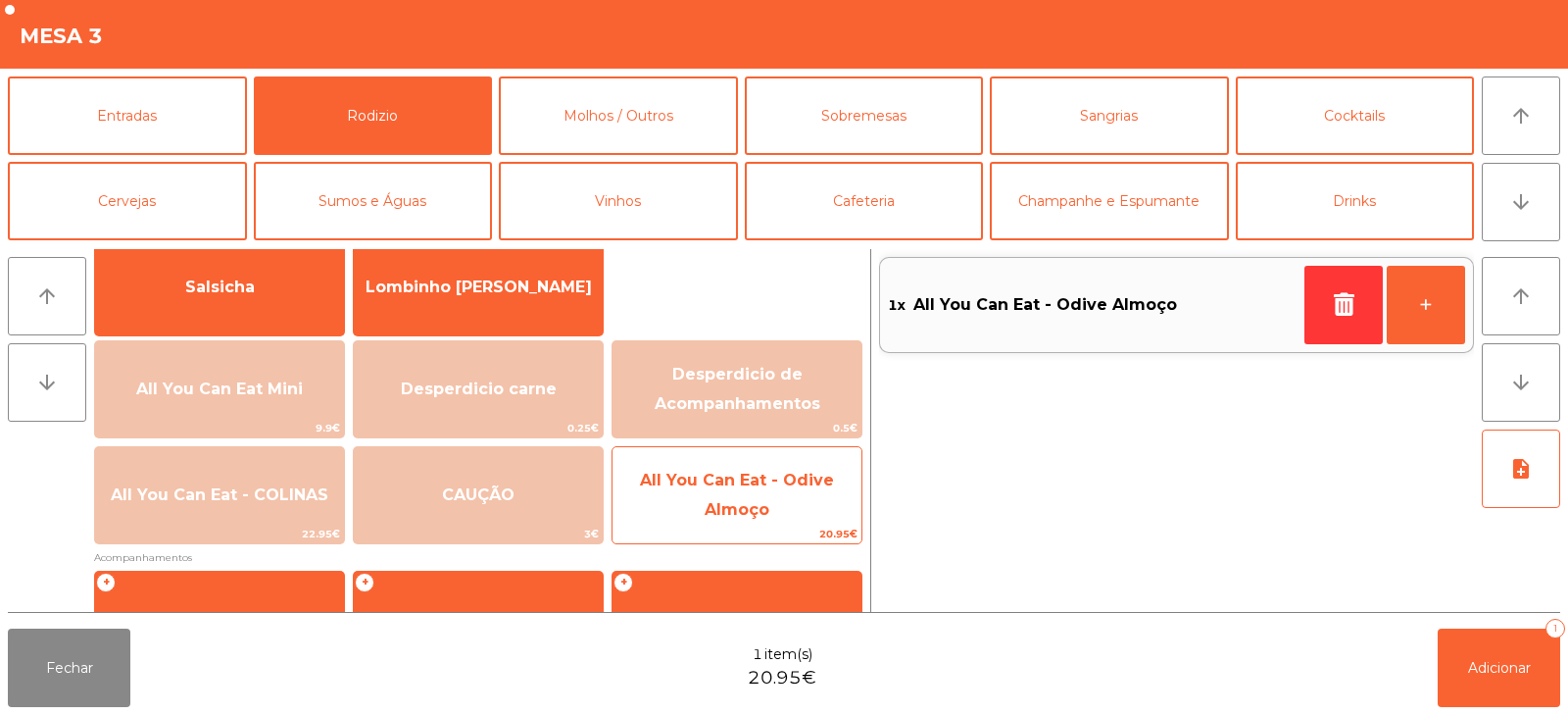
click at [733, 520] on span "All You Can Eat - Odive Almoço" at bounding box center [738, 496] width 249 height 84
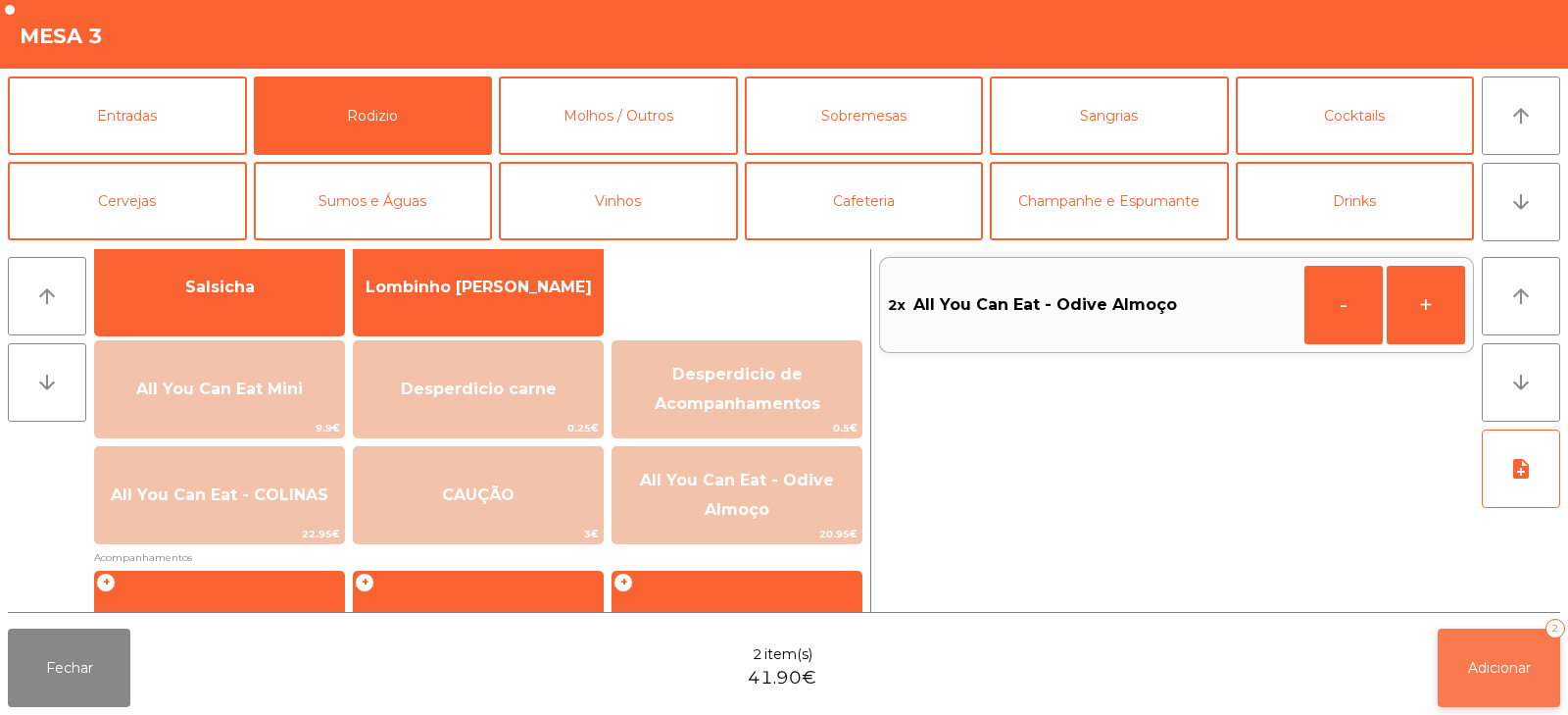
click at [1462, 661] on button "Adicionar 2" at bounding box center [1499, 667] width 123 height 79
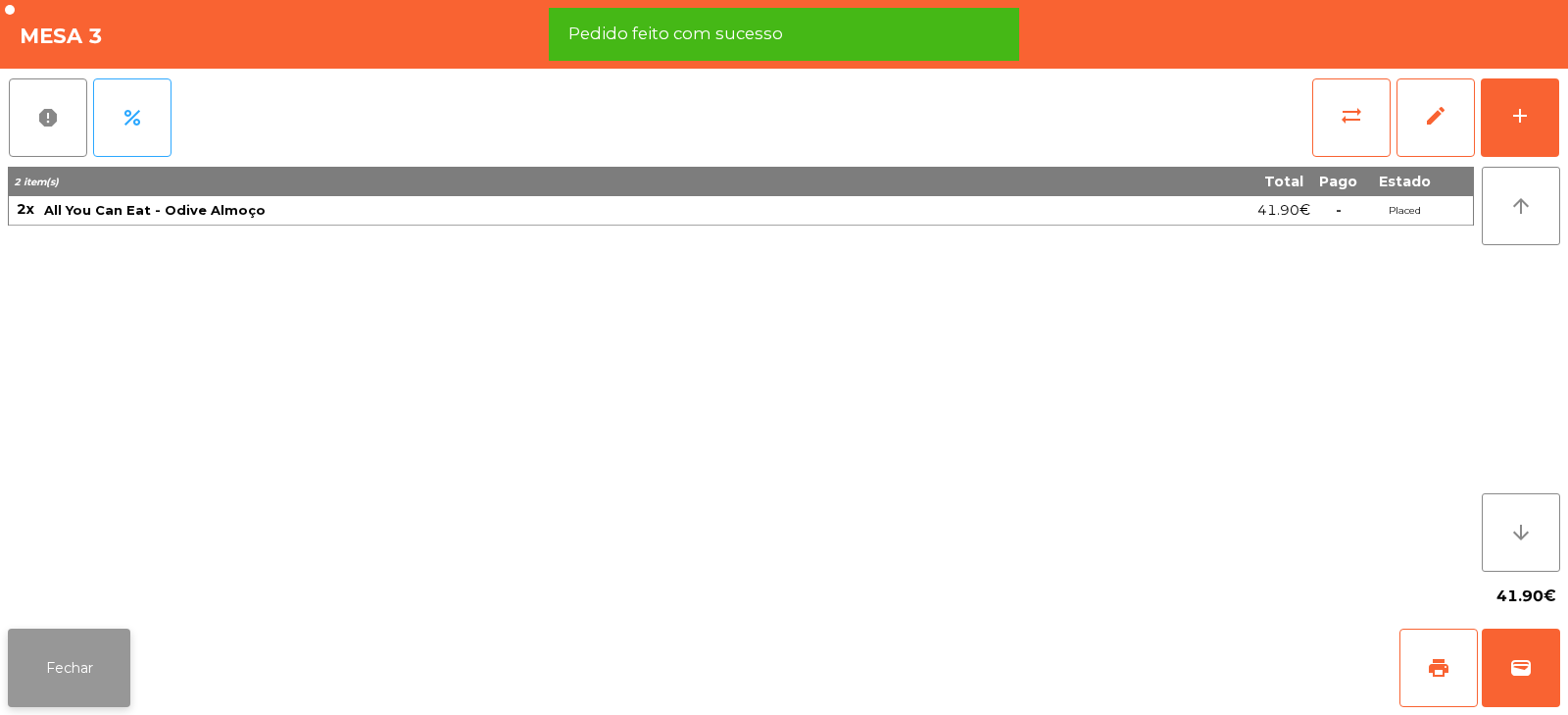
click at [73, 669] on button "Fechar" at bounding box center [69, 667] width 123 height 79
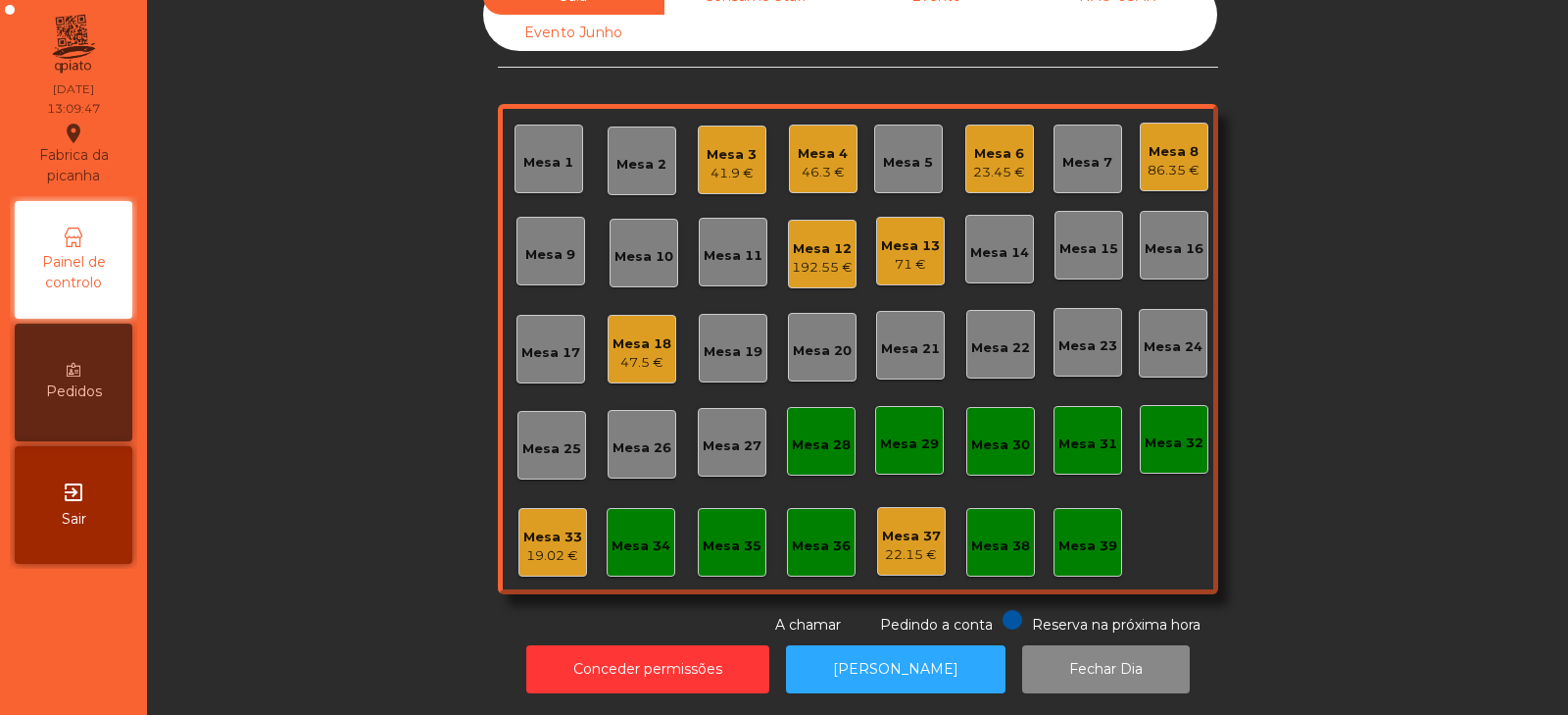
click at [897, 173] on div "Mesa 5" at bounding box center [908, 159] width 69 height 69
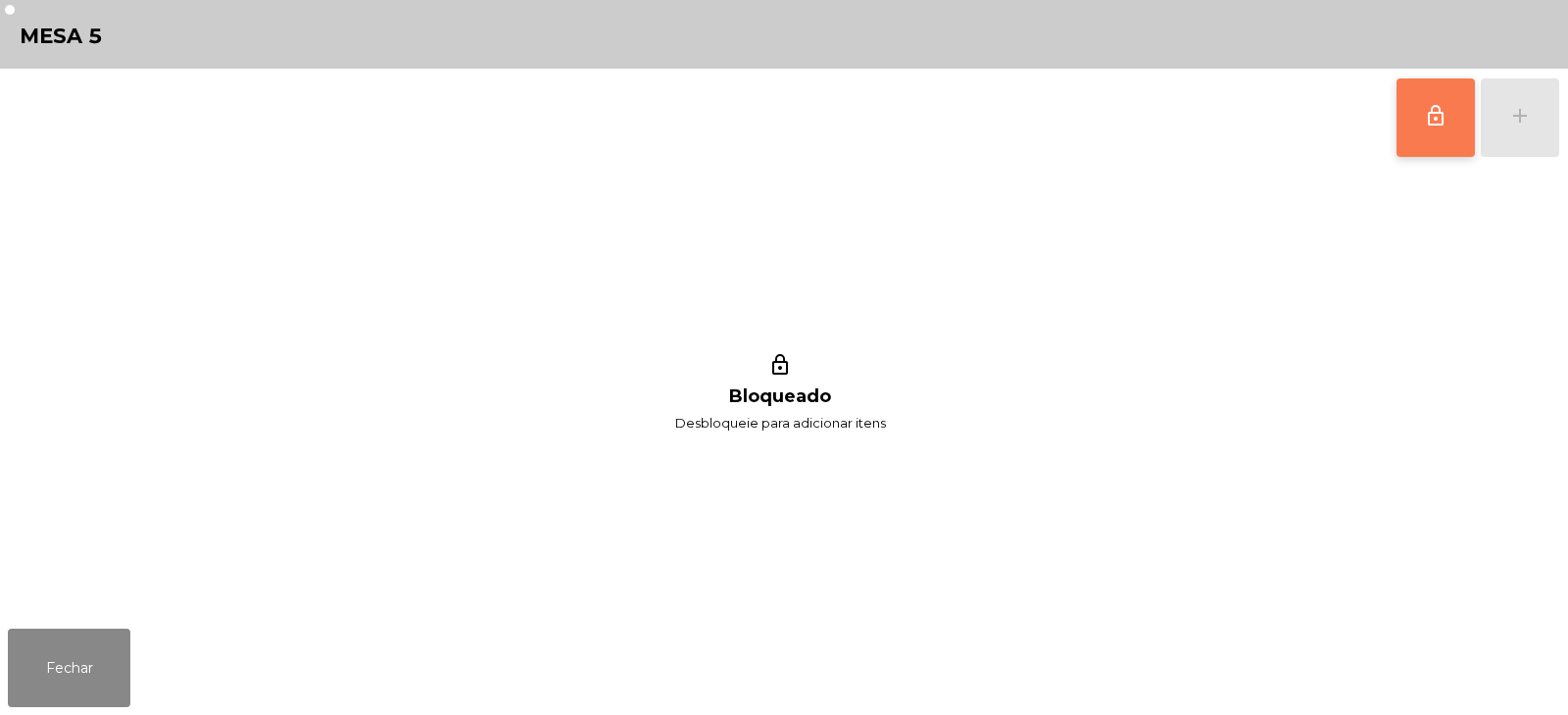
click at [1457, 133] on button "lock_outline" at bounding box center [1435, 118] width 79 height 79
click at [1530, 121] on div "lock_outline add" at bounding box center [1477, 118] width 164 height 98
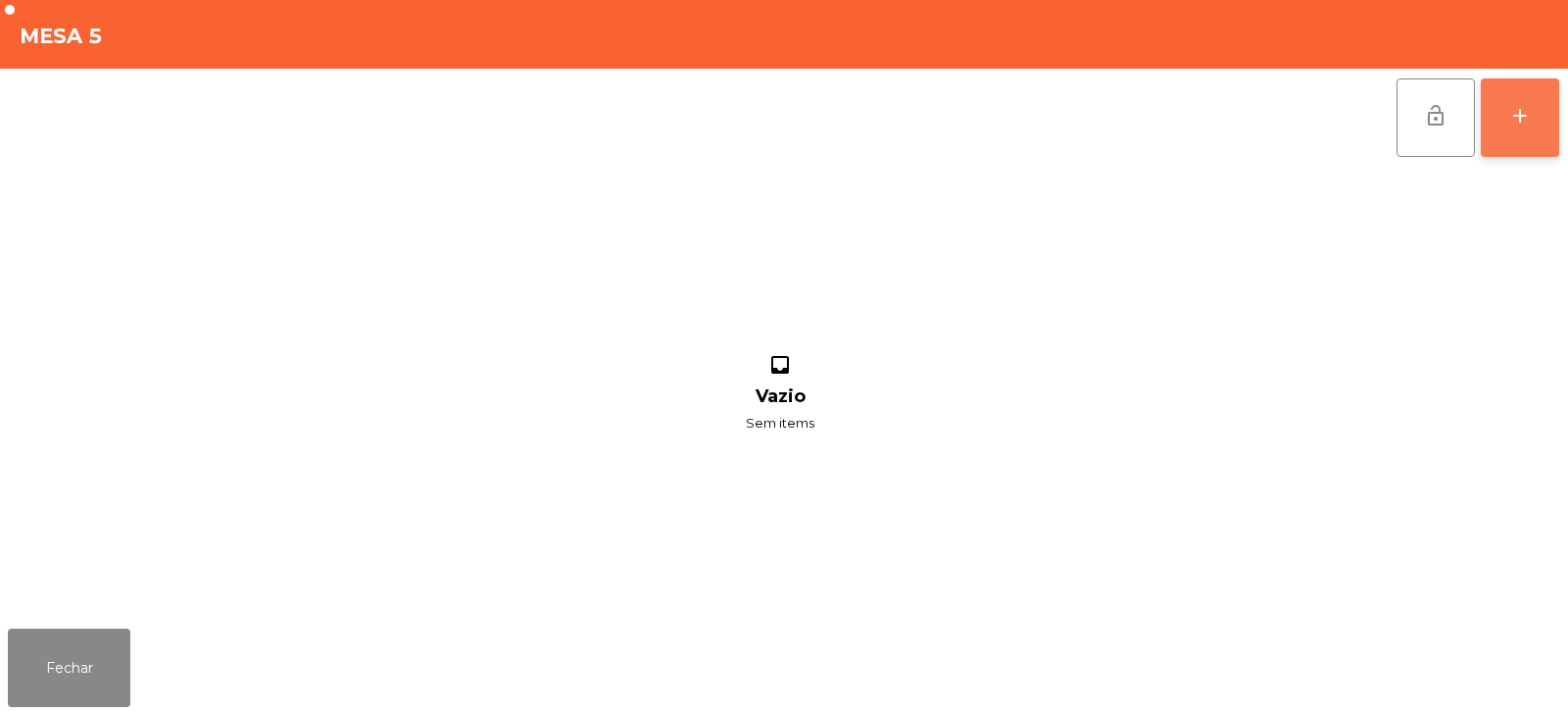
click at [1528, 141] on button "add" at bounding box center [1520, 118] width 79 height 79
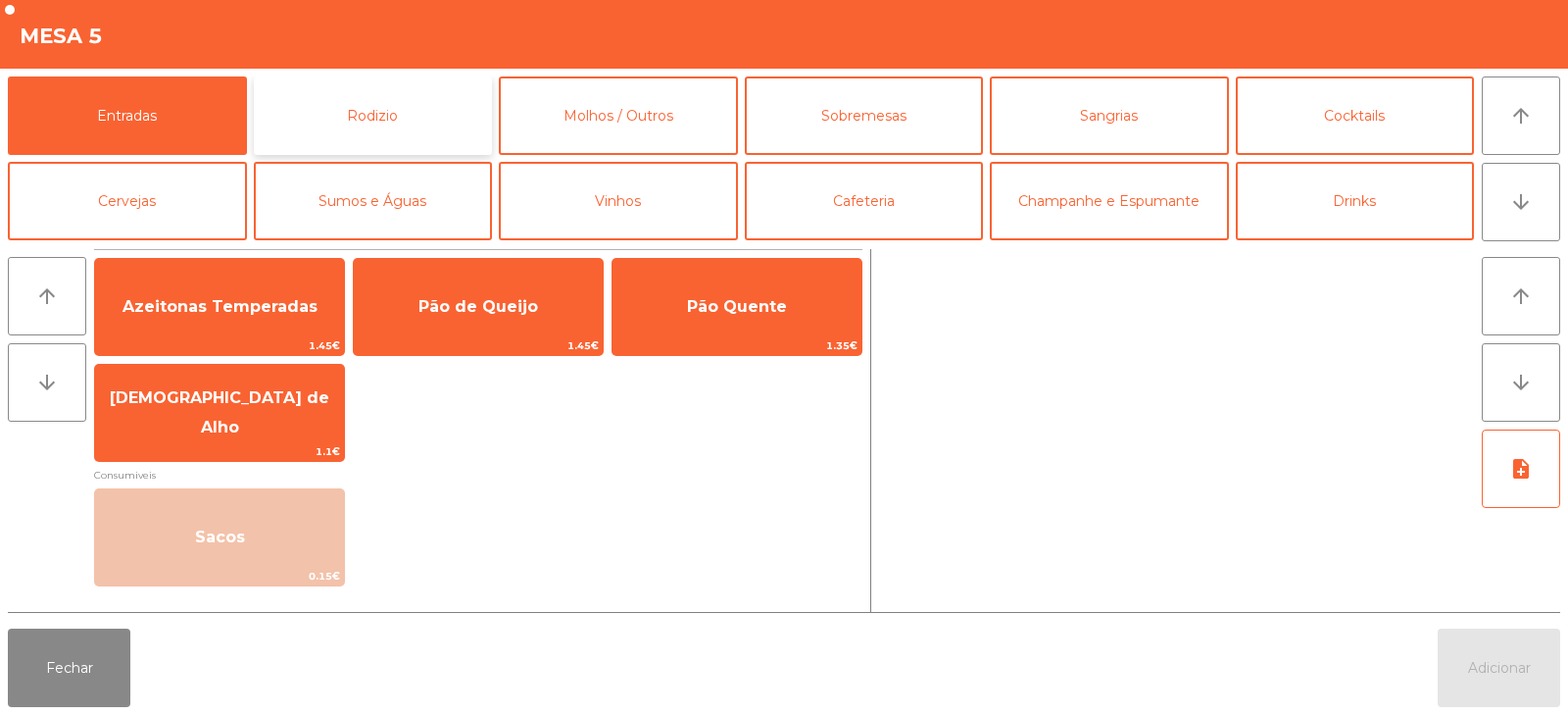
click at [369, 105] on button "Rodizio" at bounding box center [374, 116] width 239 height 79
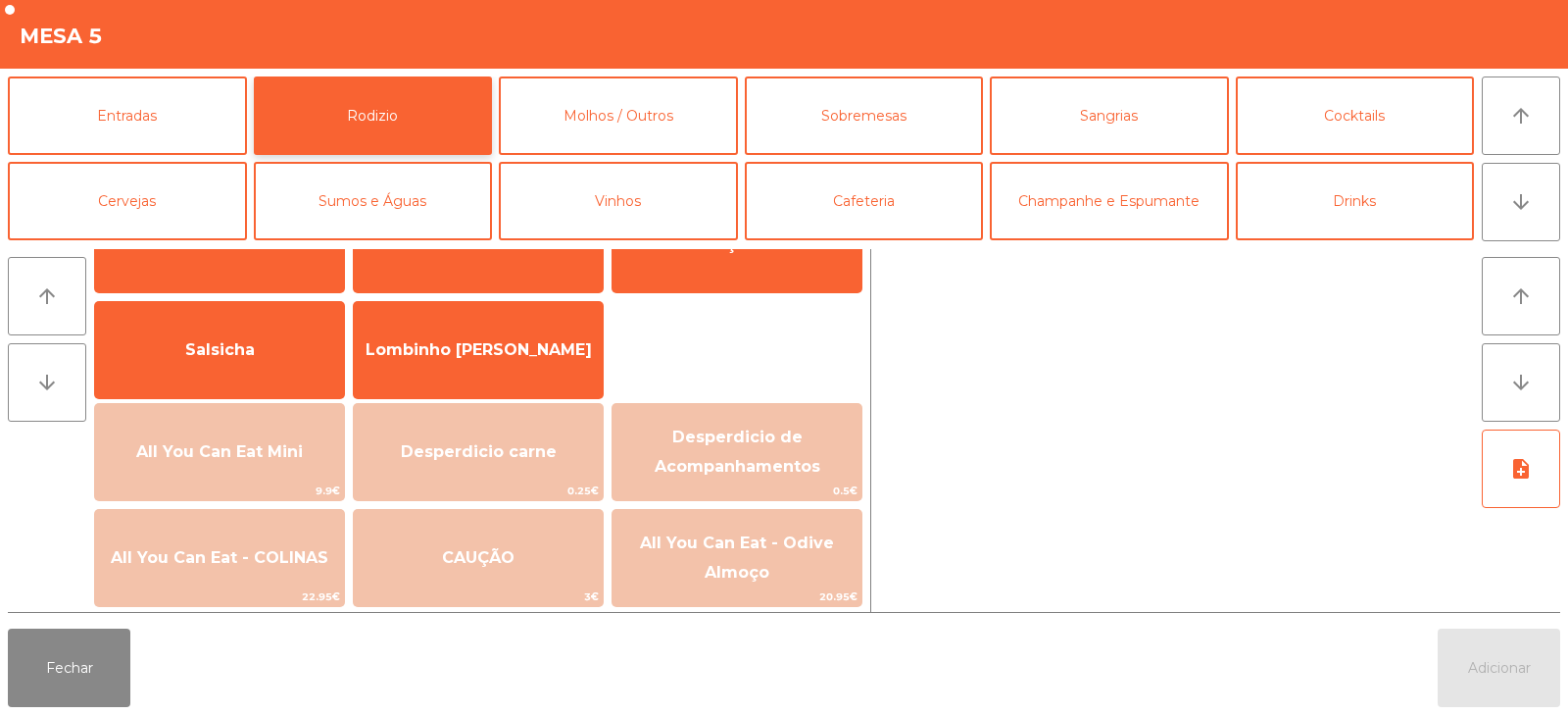
scroll to position [142, 0]
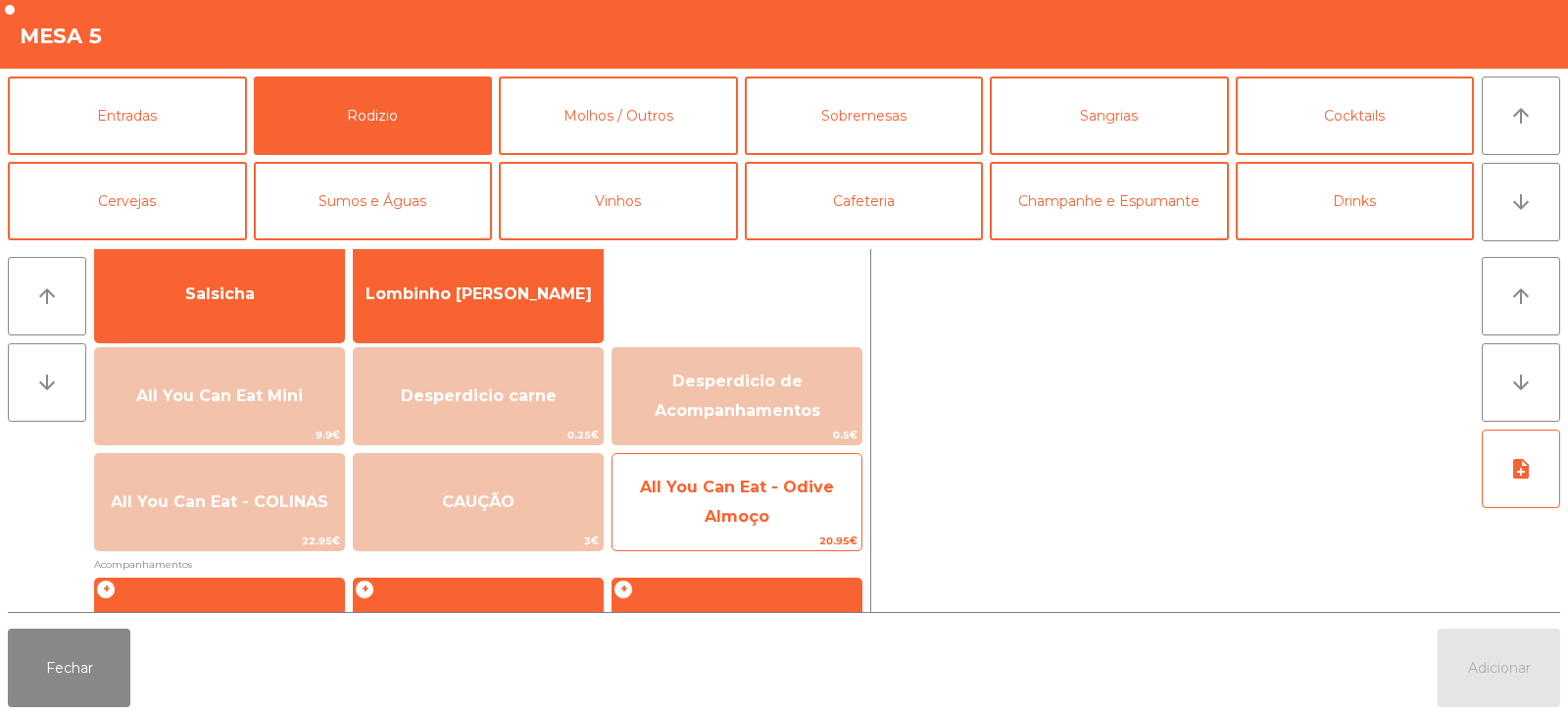
click at [714, 510] on span "All You Can Eat - Odive Almoço" at bounding box center [737, 502] width 194 height 48
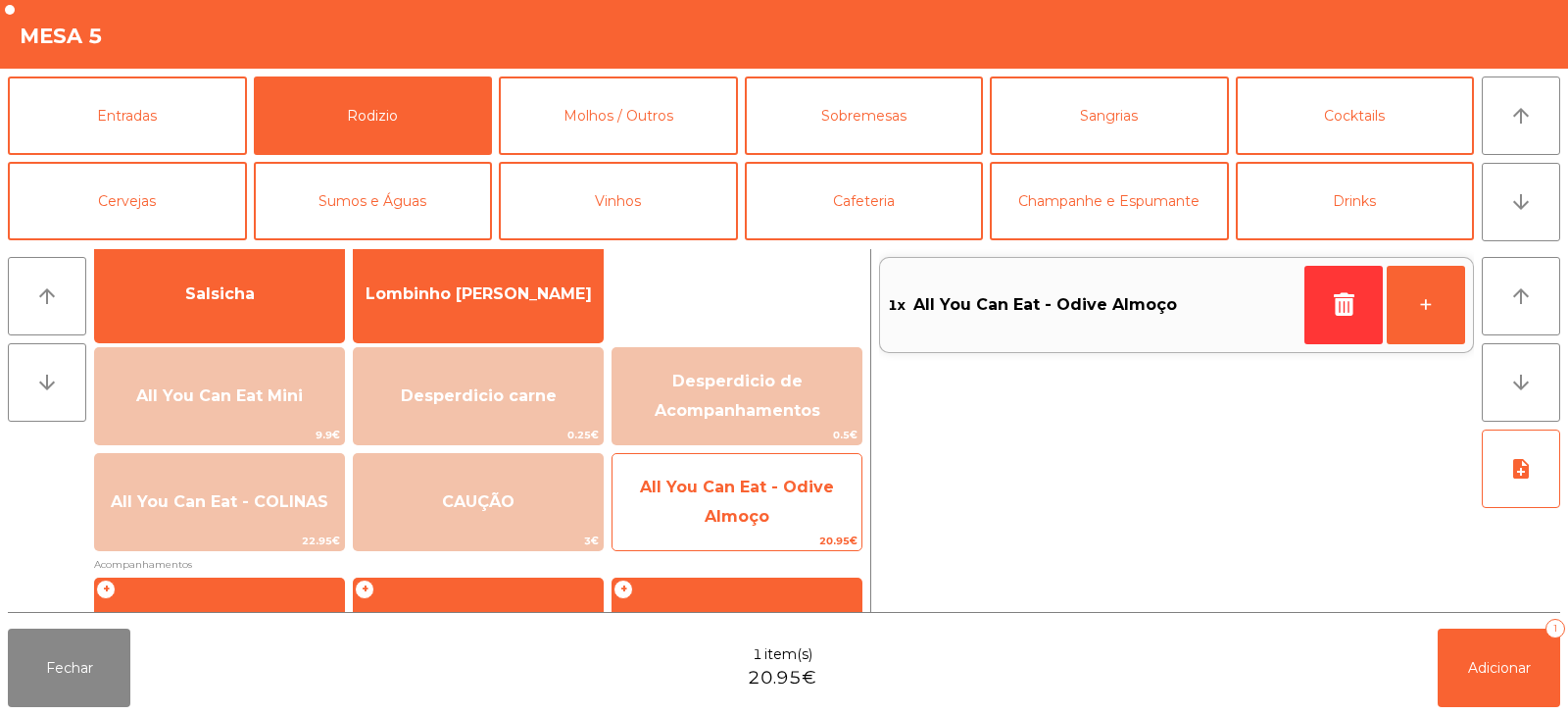
click at [713, 502] on span "All You Can Eat - Odive Almoço" at bounding box center [738, 503] width 249 height 84
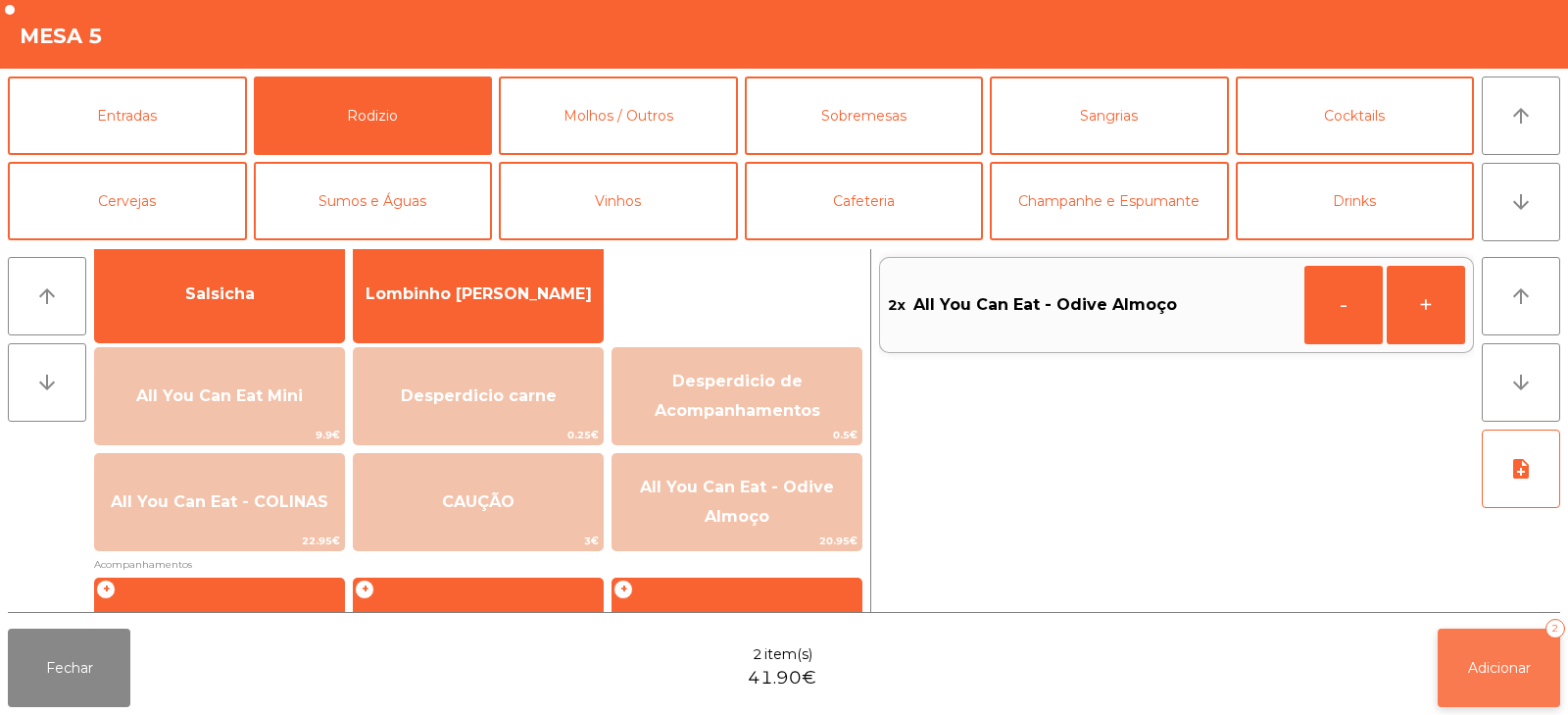
click at [1489, 645] on button "Adicionar 2" at bounding box center [1499, 667] width 123 height 79
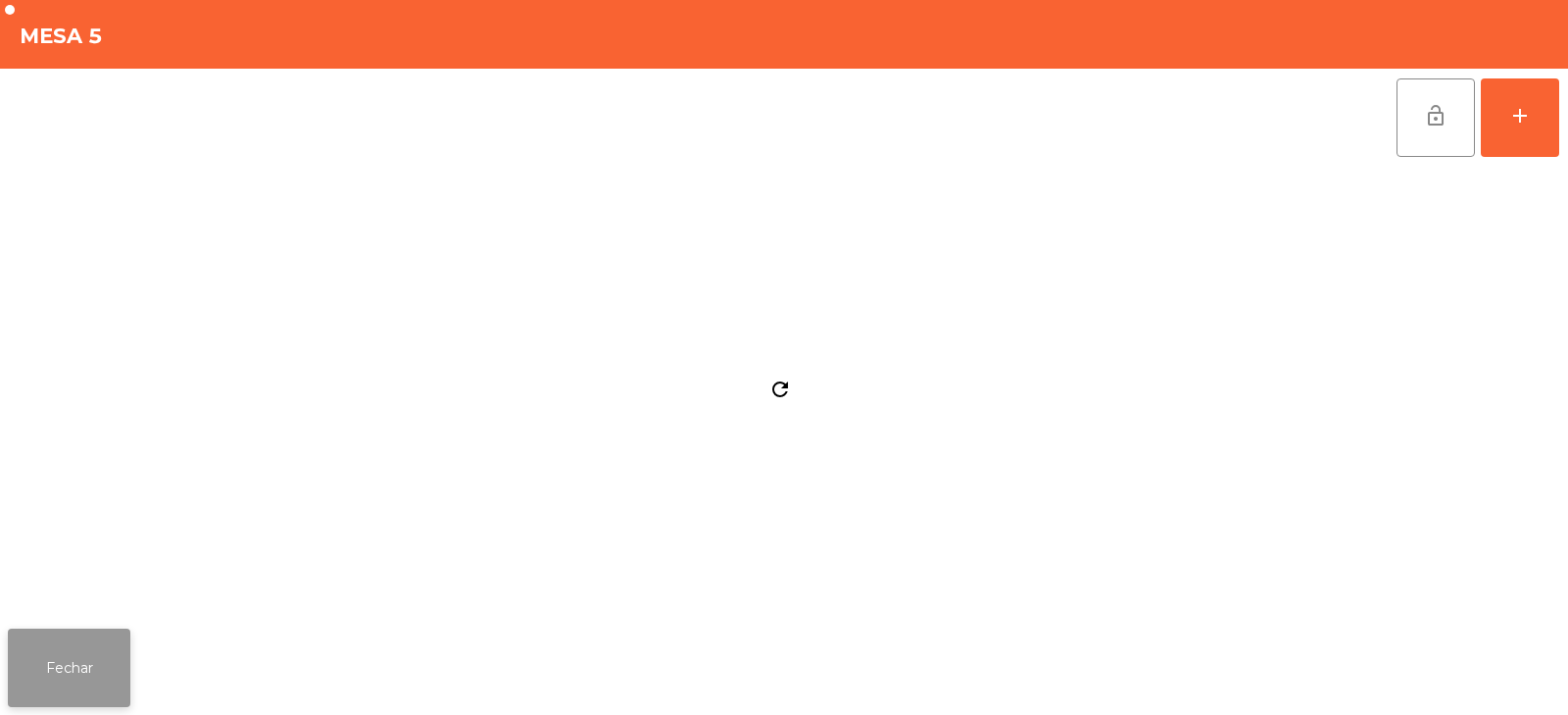
click at [79, 671] on button "Fechar" at bounding box center [69, 667] width 123 height 79
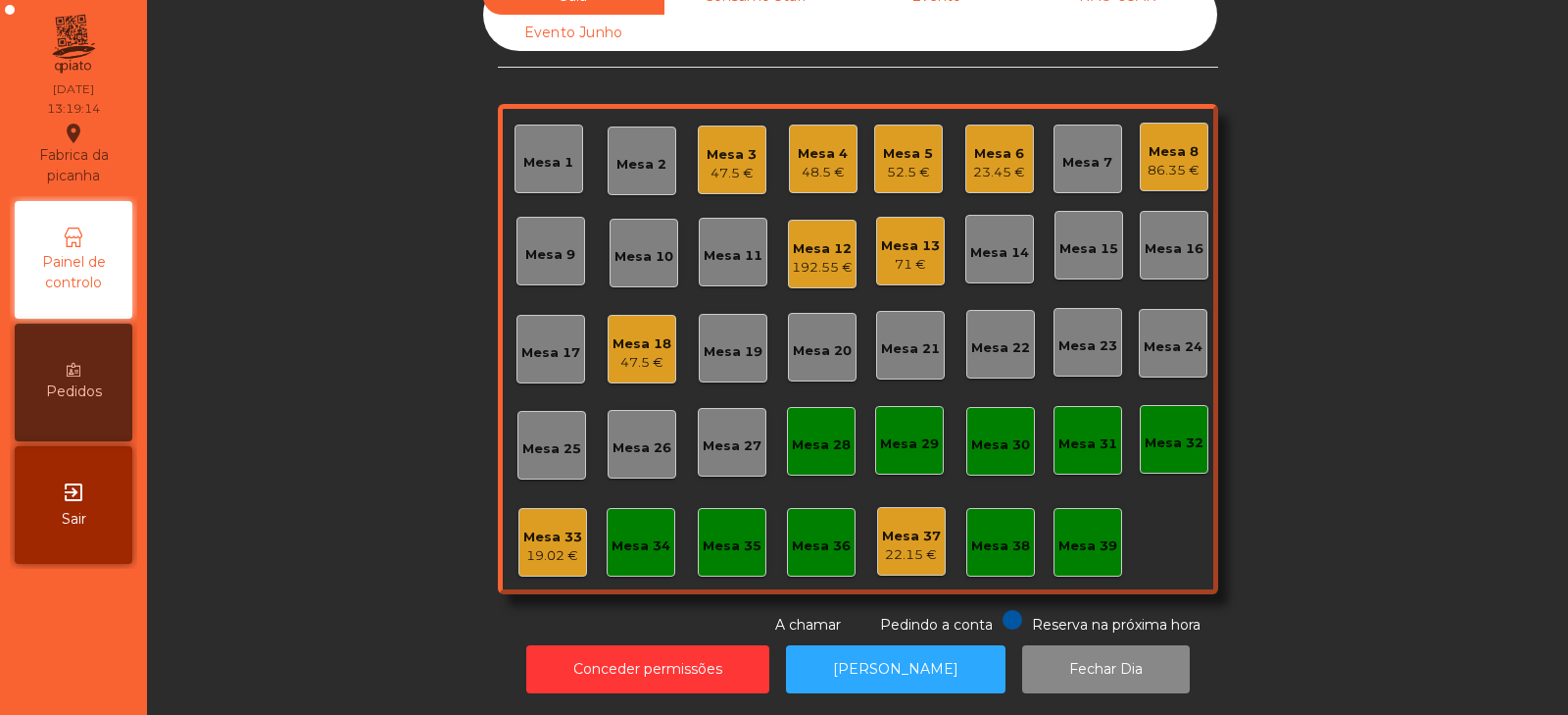
click at [1076, 155] on div "Mesa 7" at bounding box center [1088, 163] width 50 height 20
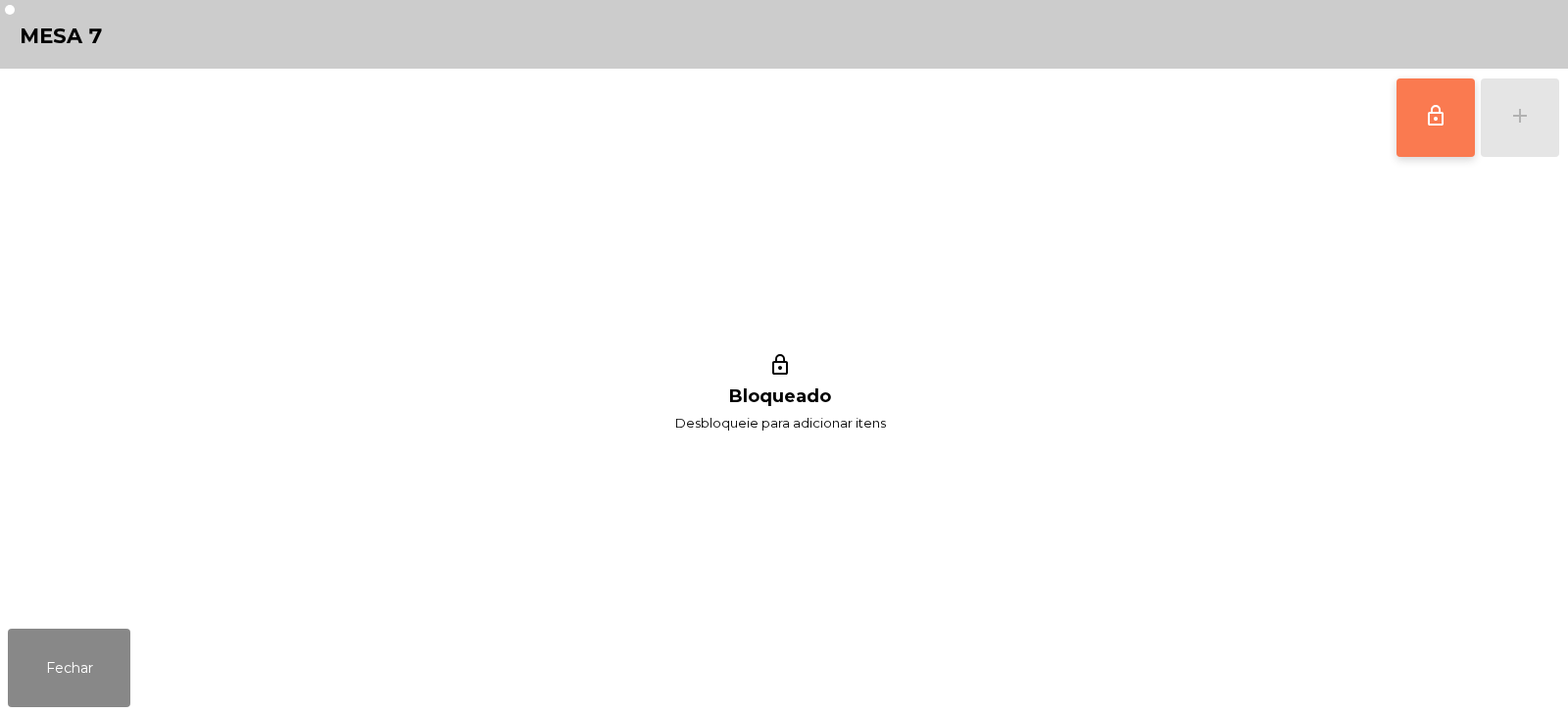
click at [1444, 107] on span "lock_outline" at bounding box center [1436, 116] width 24 height 24
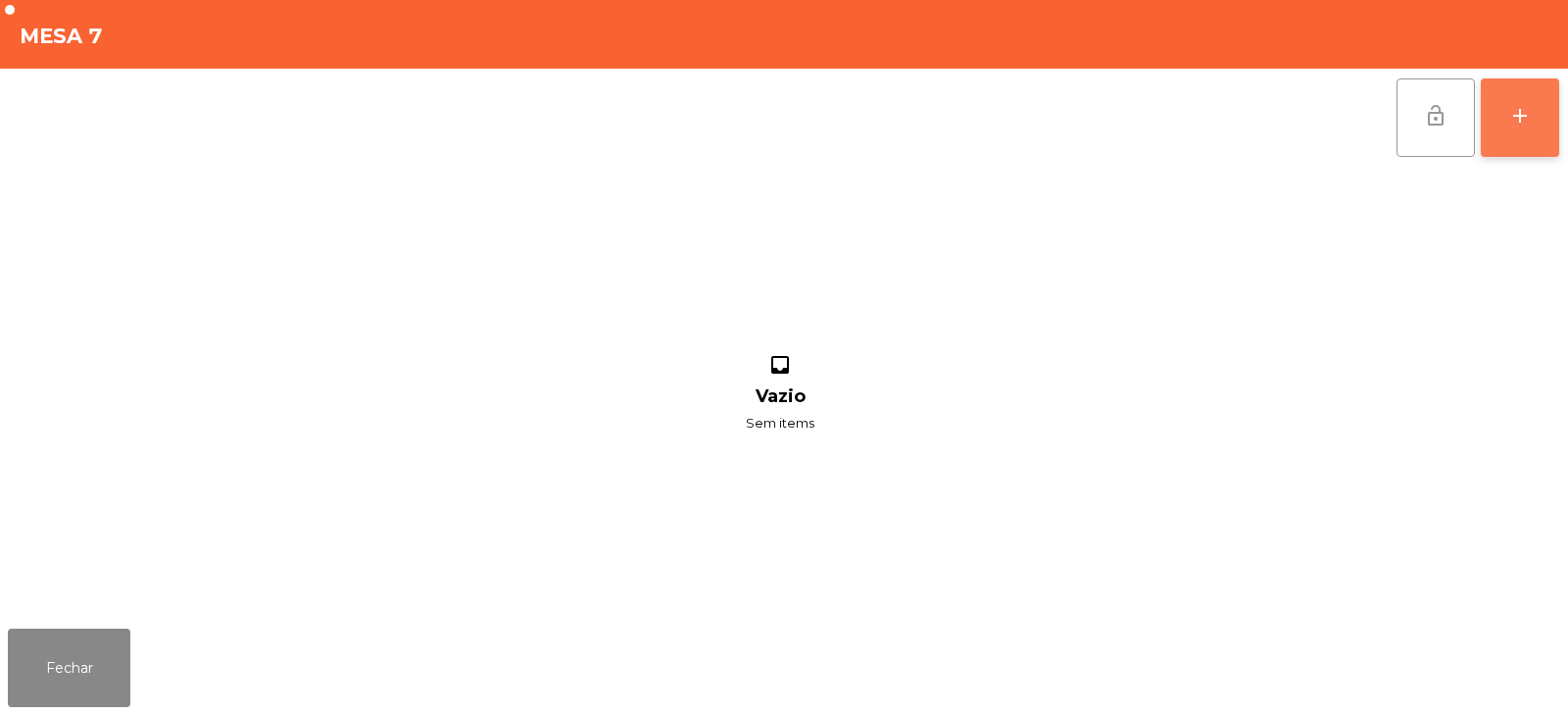
click at [1523, 114] on div "add" at bounding box center [1520, 116] width 24 height 24
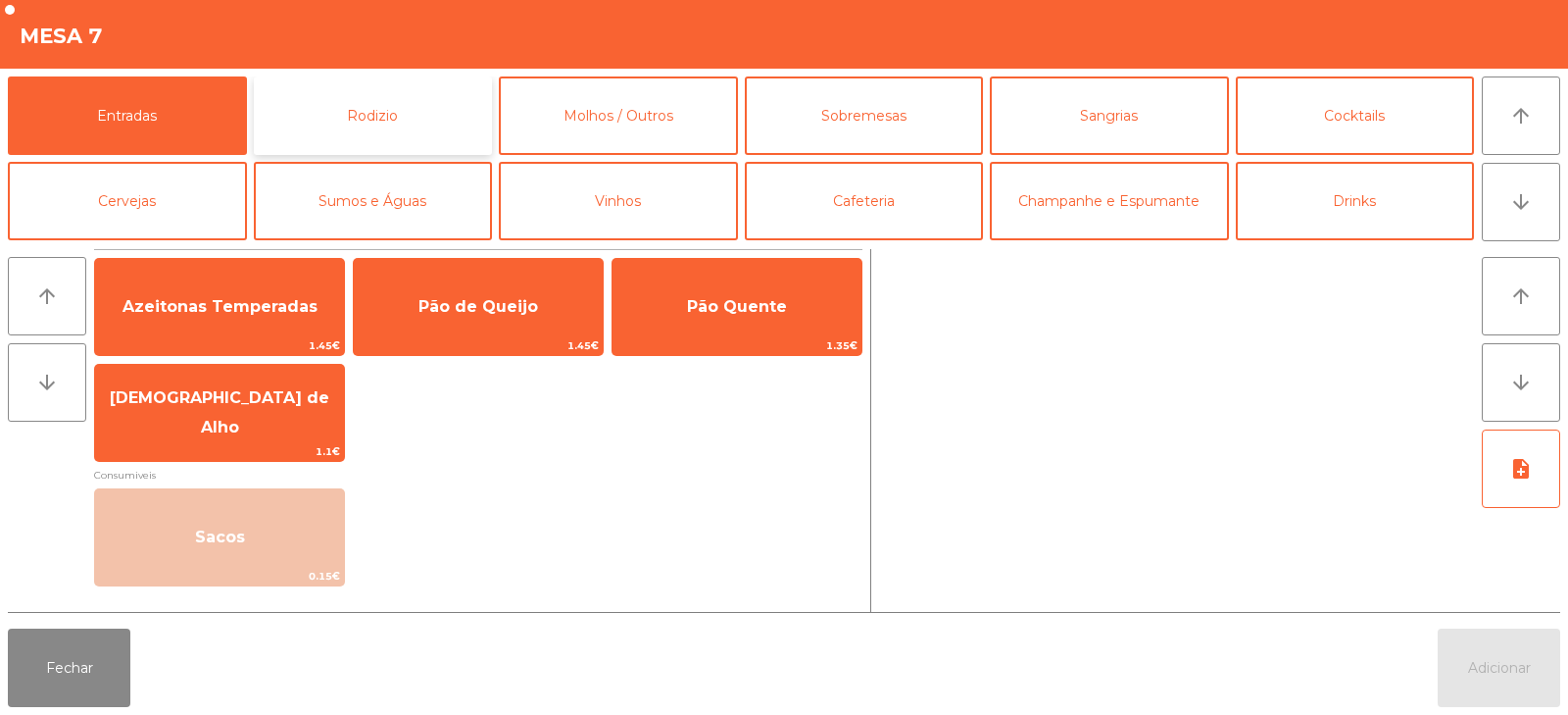
click at [429, 128] on button "Rodizio" at bounding box center [374, 116] width 239 height 79
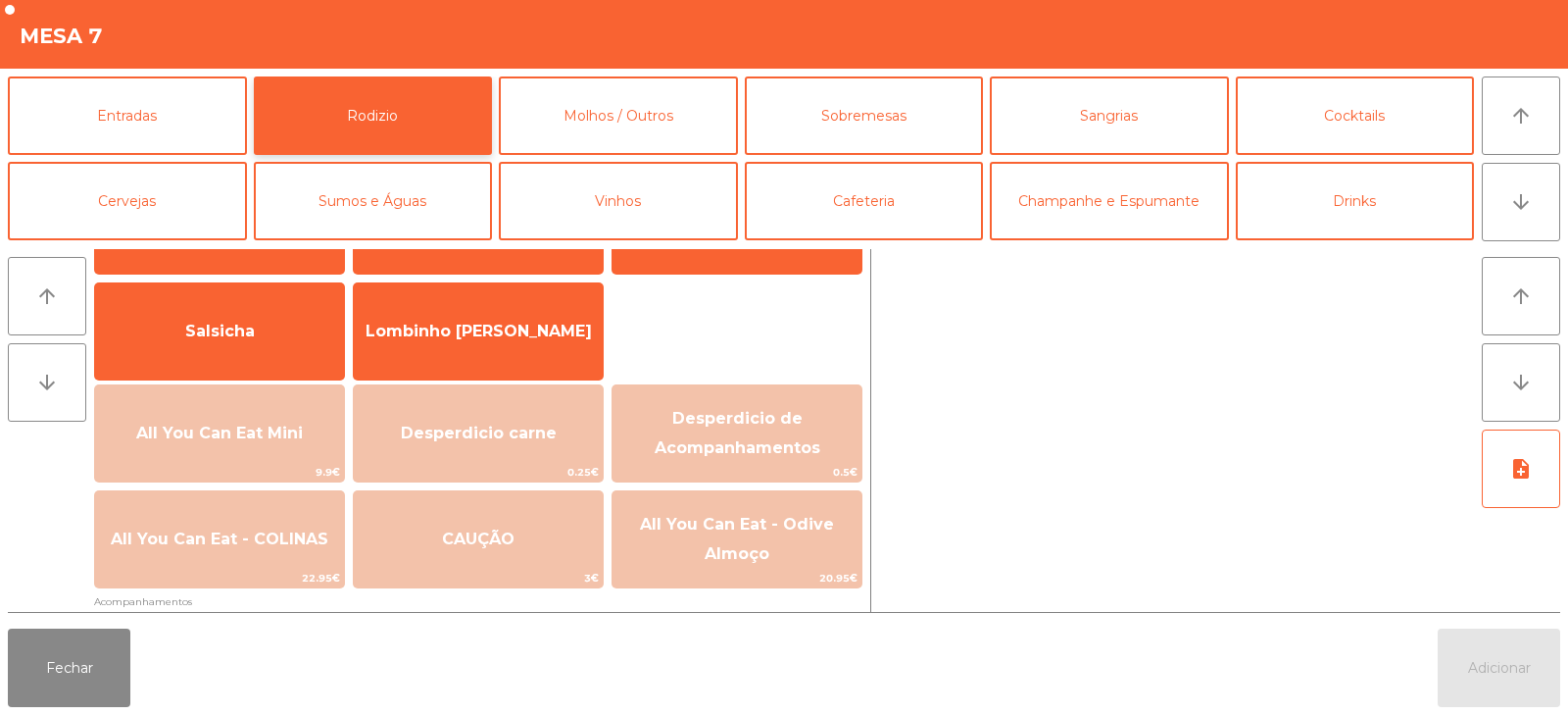
scroll to position [134, 0]
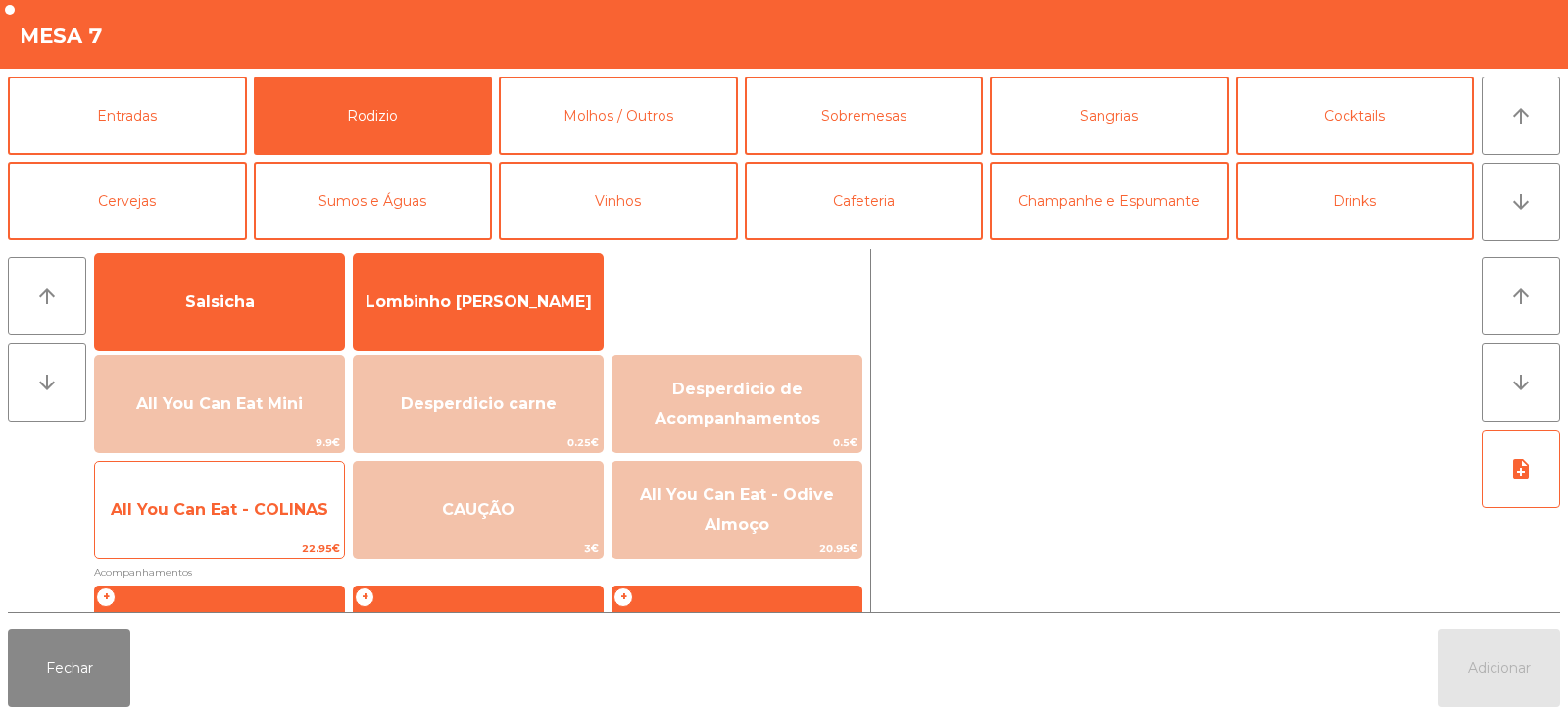
click at [261, 527] on span "All You Can Eat - COLINAS" at bounding box center [219, 510] width 249 height 53
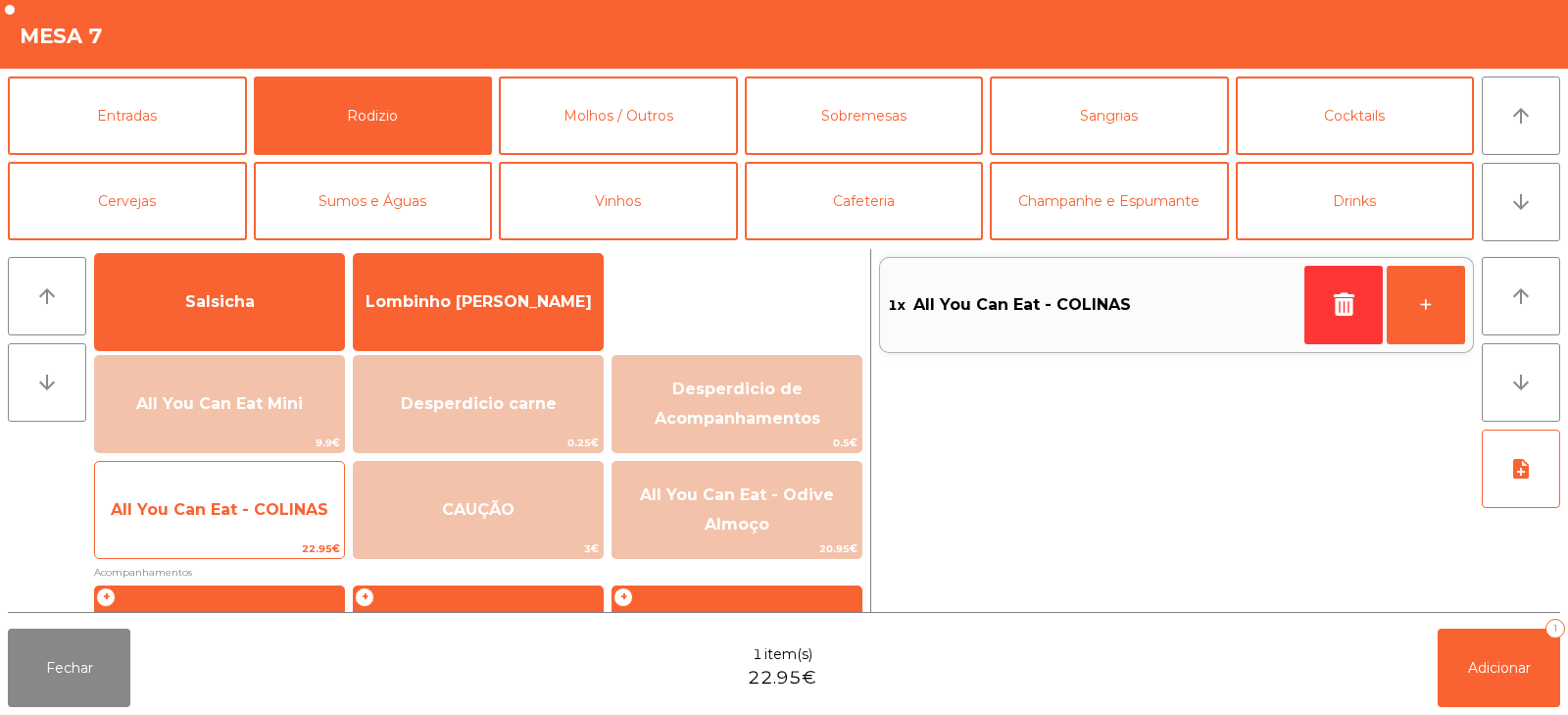
click at [252, 524] on span "All You Can Eat - COLINAS" at bounding box center [219, 510] width 249 height 53
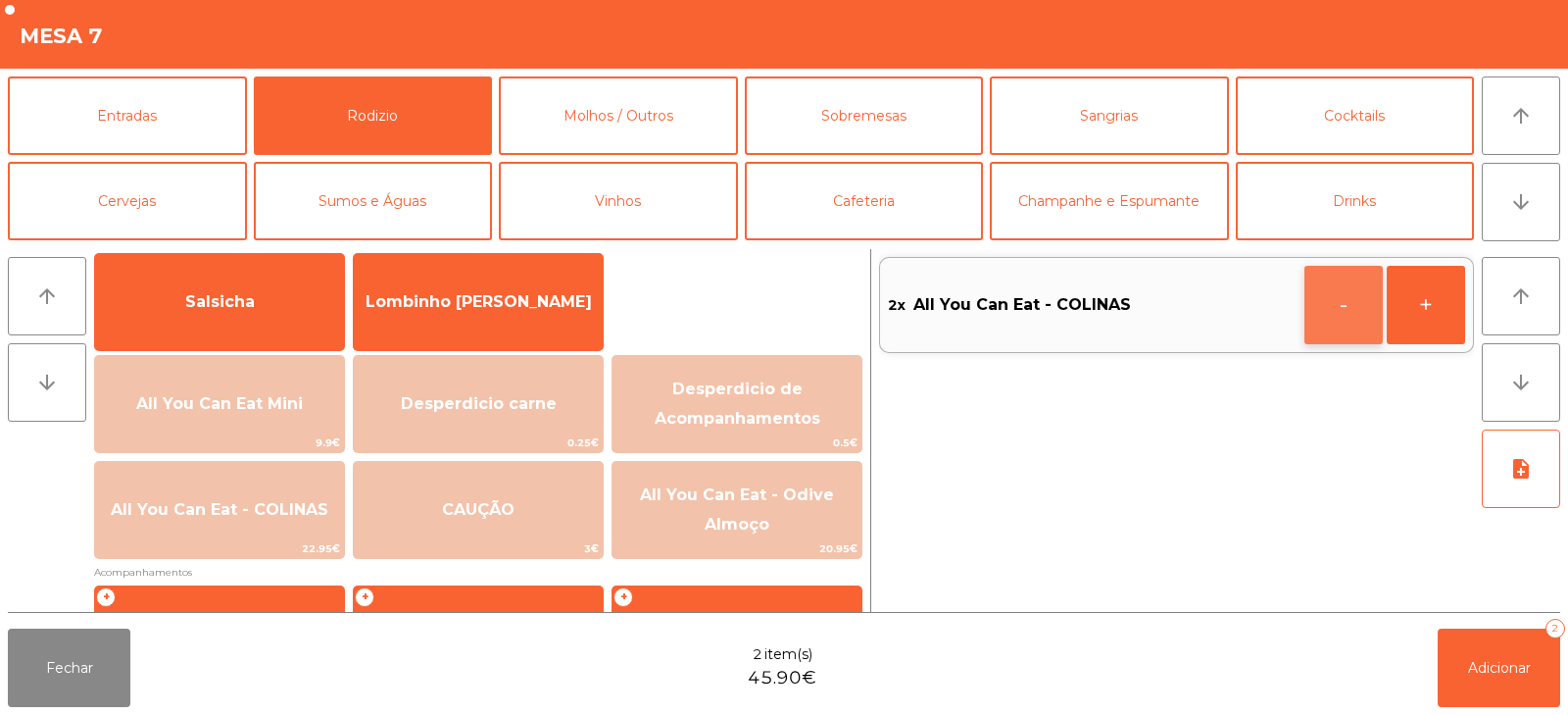
click at [1323, 312] on button "-" at bounding box center [1344, 305] width 79 height 79
click at [1329, 305] on button "button" at bounding box center [1344, 305] width 79 height 79
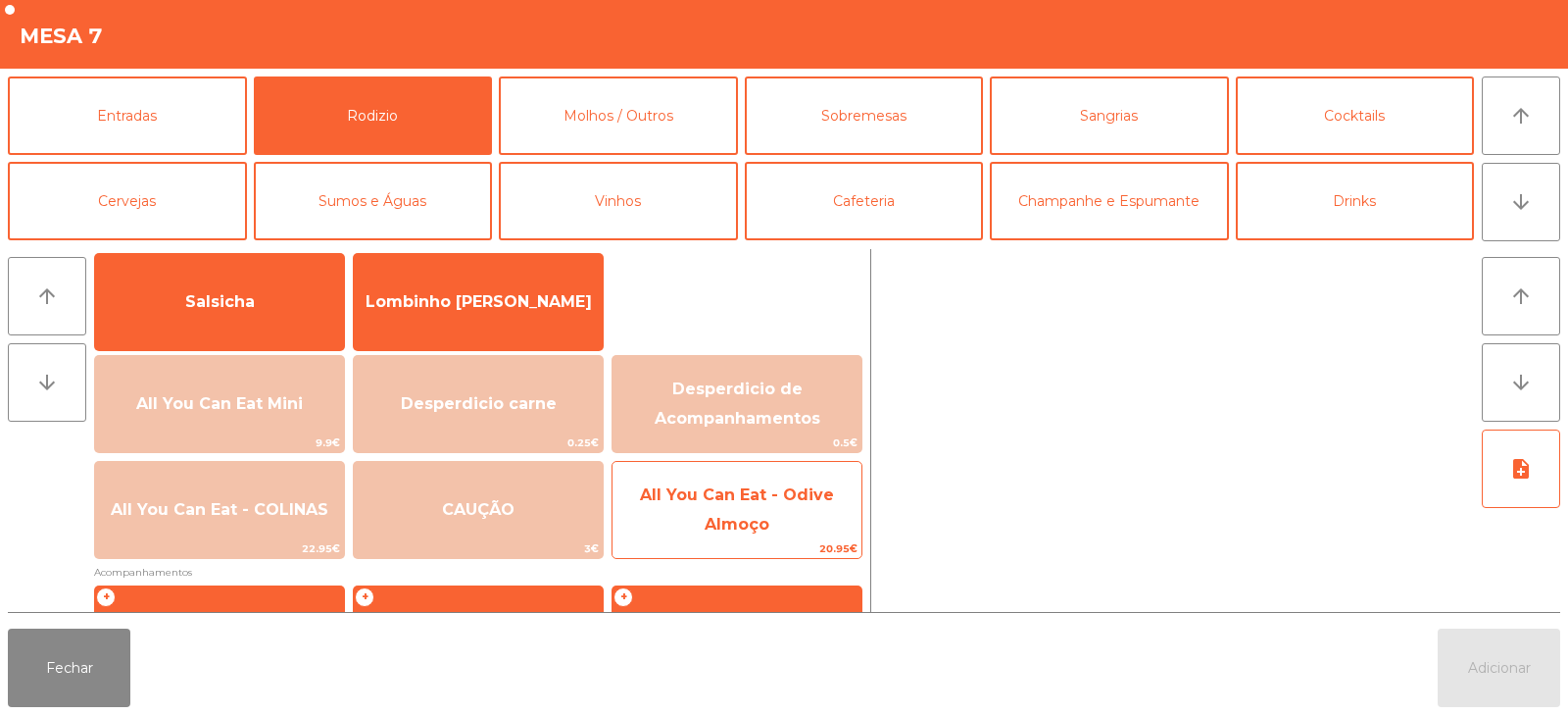
click at [771, 527] on span "All You Can Eat - Odive Almoço" at bounding box center [738, 511] width 249 height 84
click at [753, 523] on span "All You Can Eat - Odive Almoço" at bounding box center [737, 510] width 194 height 48
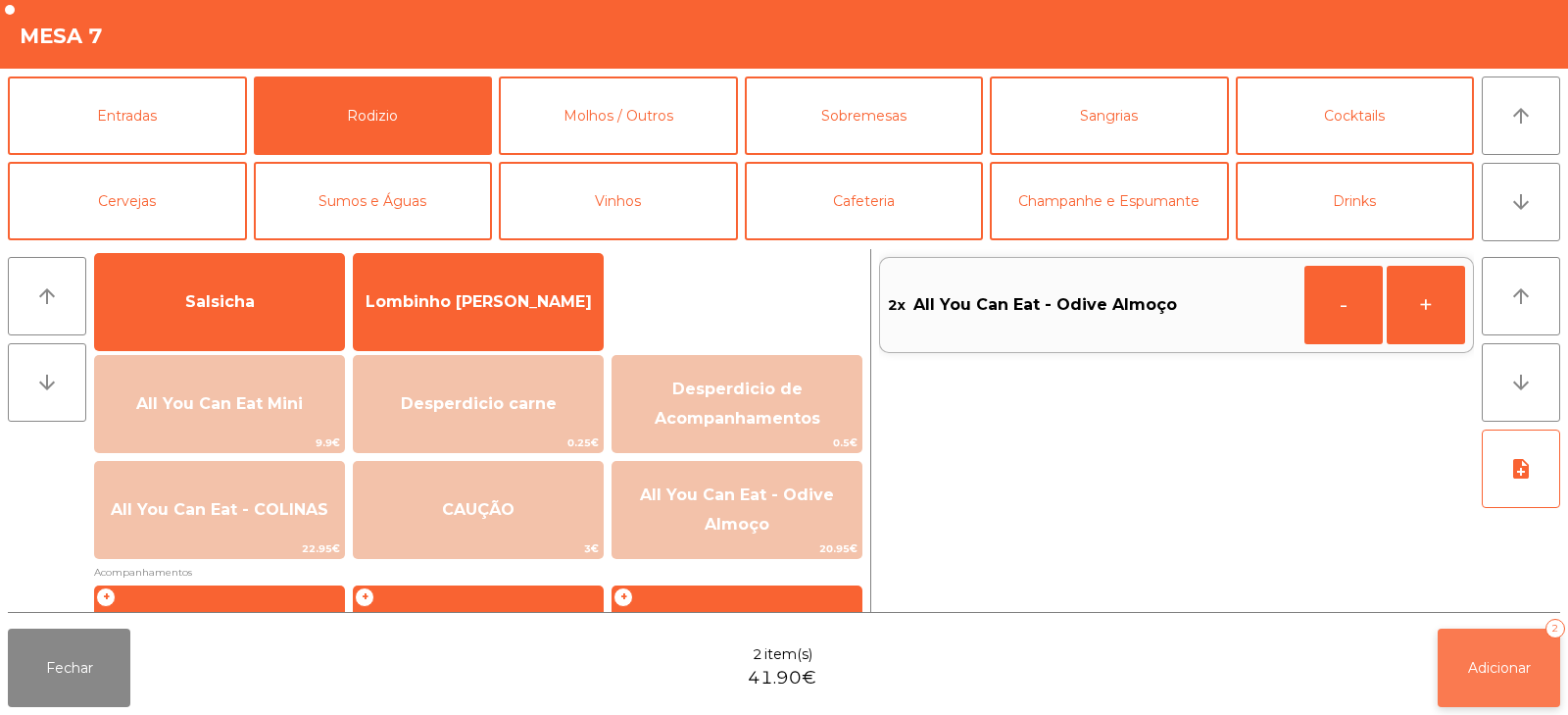
click at [1451, 653] on button "Adicionar 2" at bounding box center [1499, 667] width 123 height 79
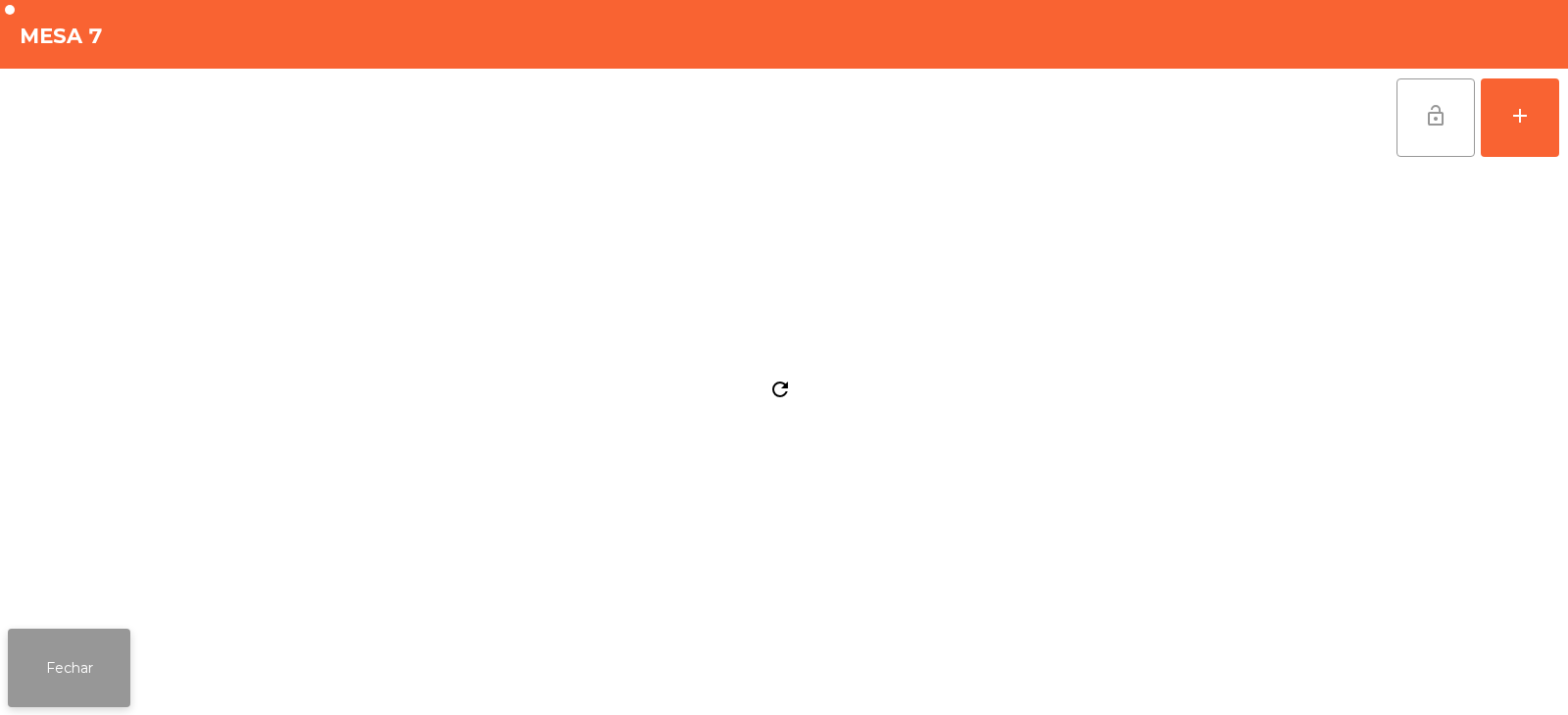
click at [58, 653] on button "Fechar" at bounding box center [69, 667] width 123 height 79
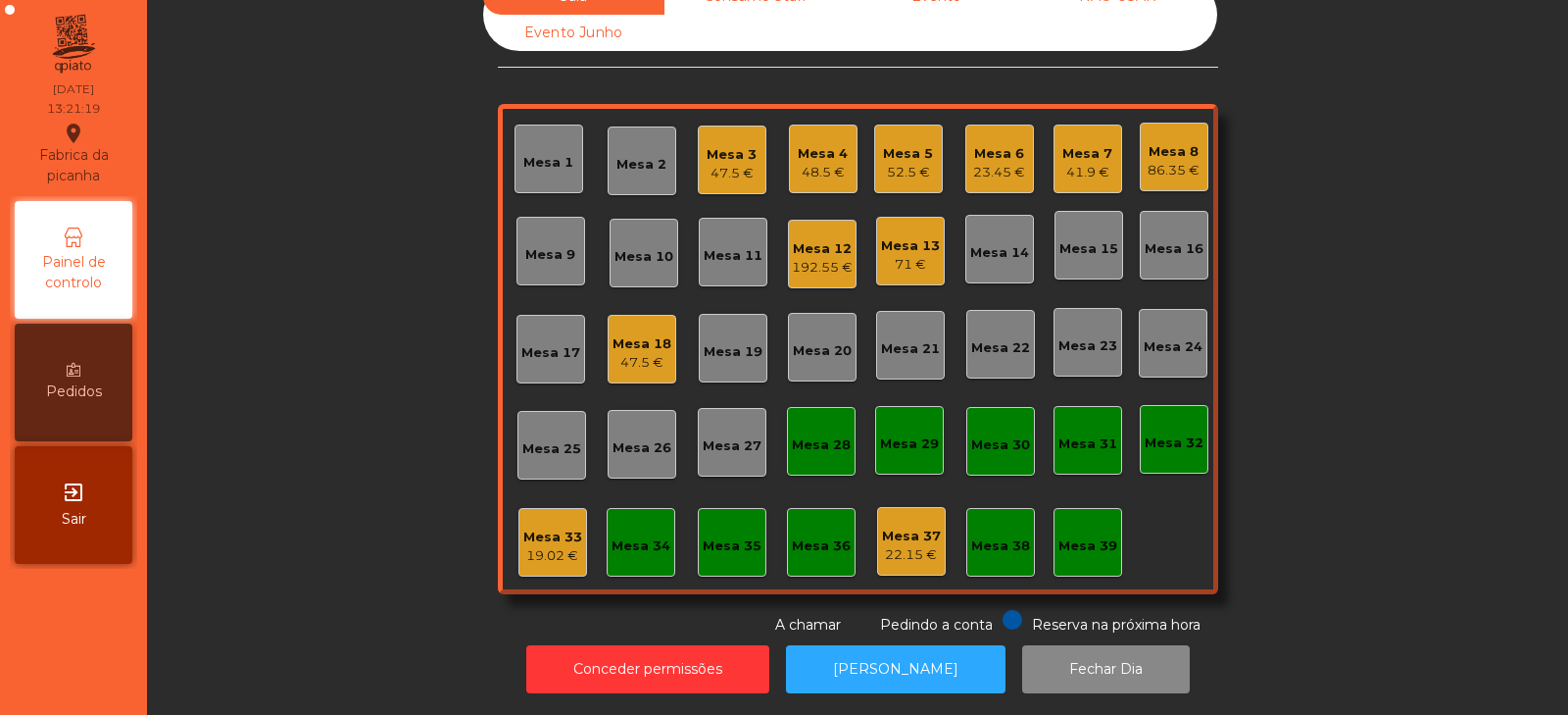
click at [983, 137] on div "Mesa 6 23.45 €" at bounding box center [1000, 160] width 52 height 46
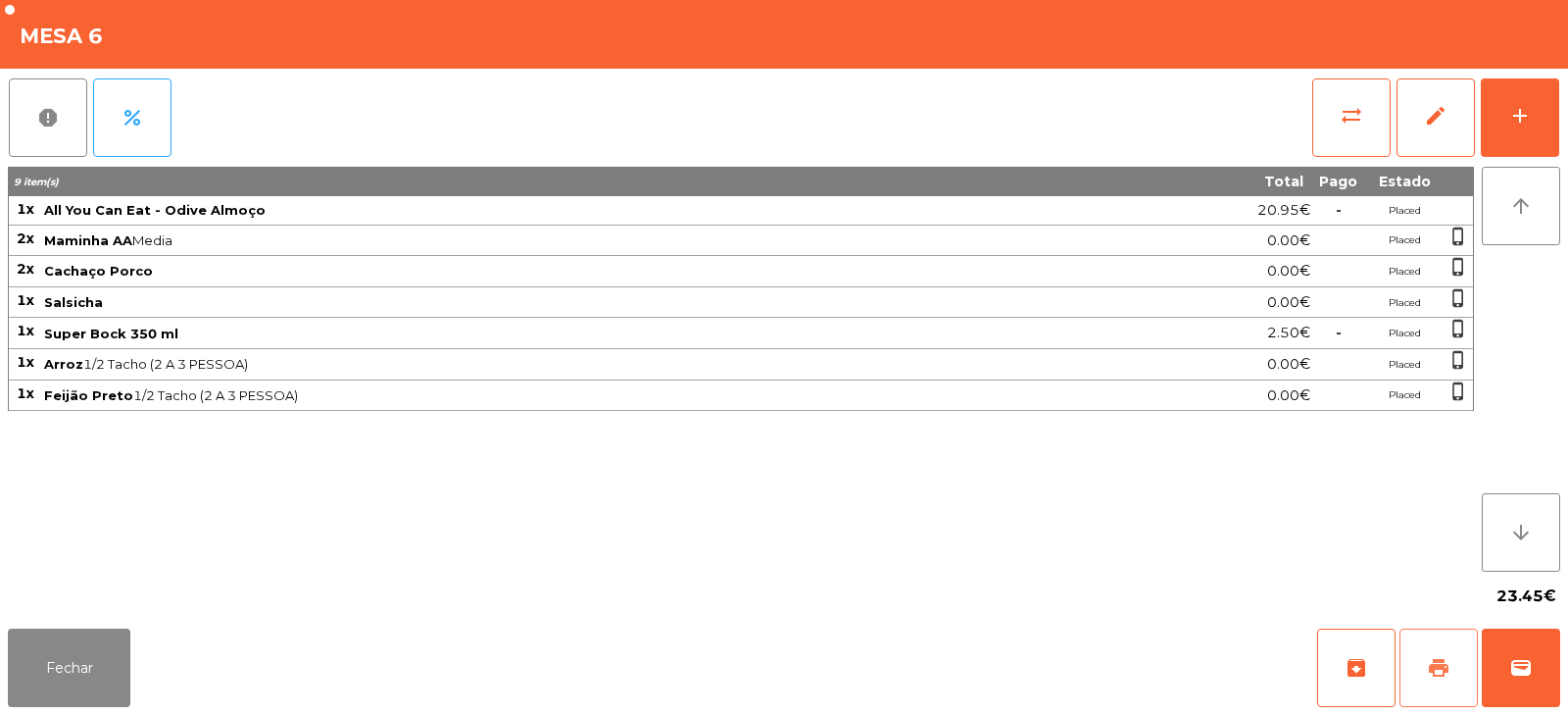
click at [1431, 665] on span "print" at bounding box center [1439, 668] width 24 height 24
click at [41, 662] on button "Fechar" at bounding box center [69, 667] width 123 height 79
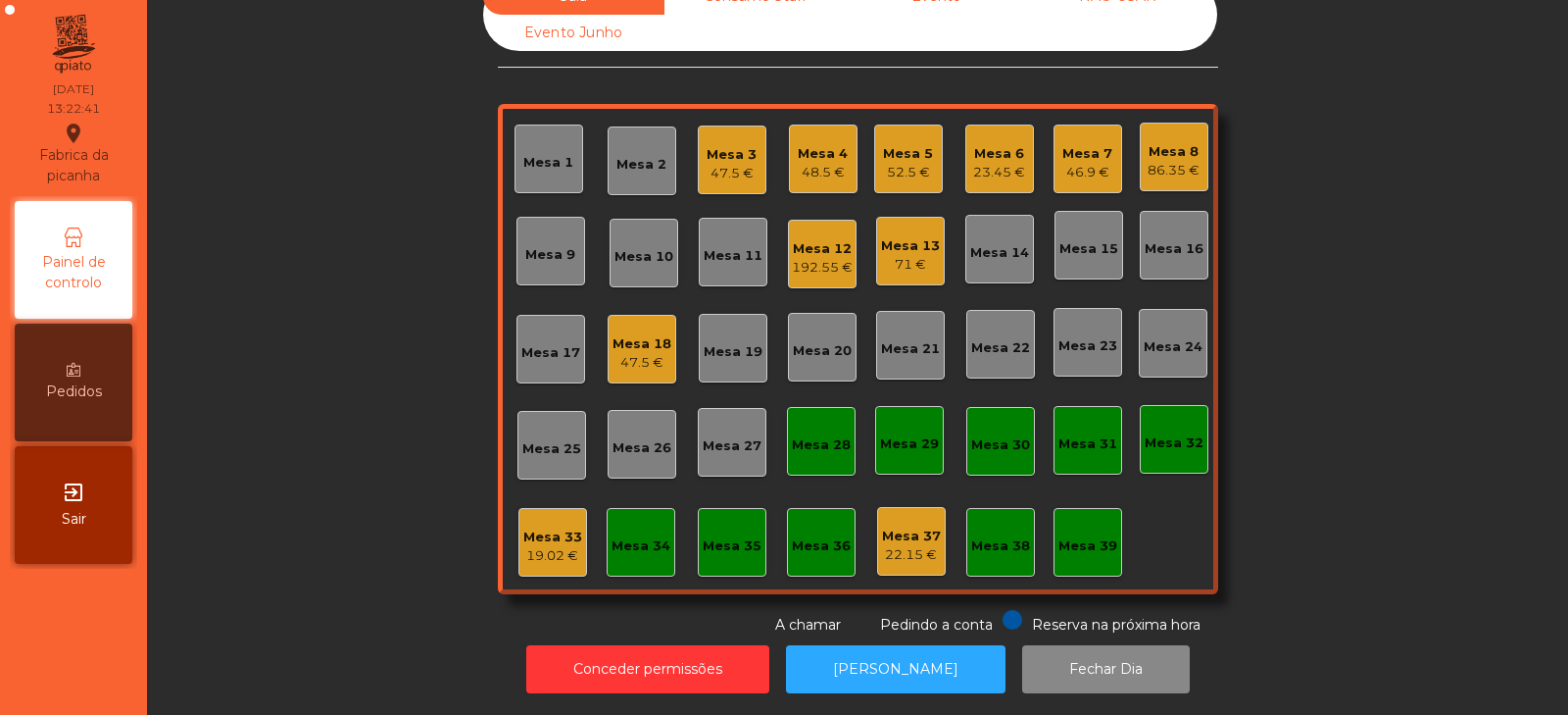
click at [985, 145] on div "Mesa 6" at bounding box center [1000, 155] width 52 height 20
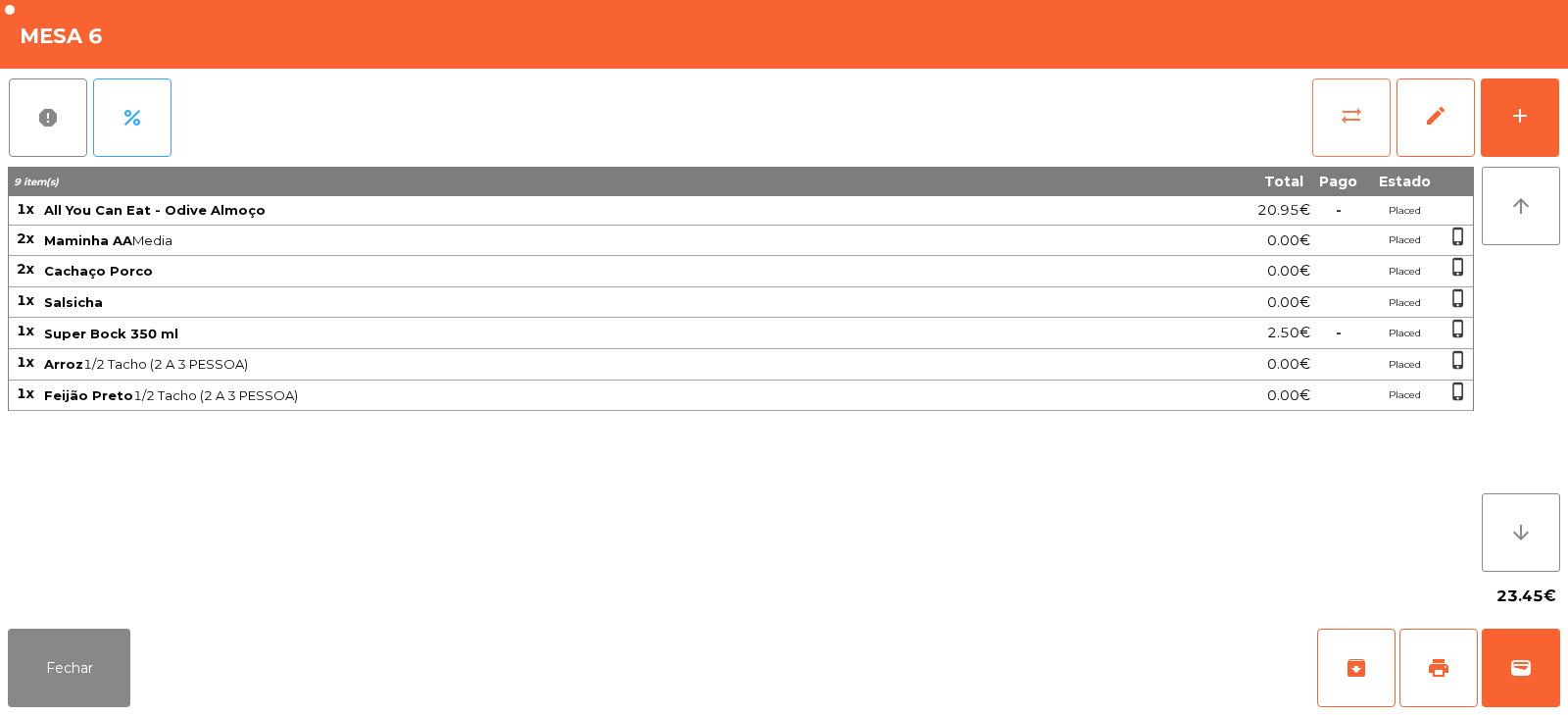
click at [1347, 122] on span "sync_alt" at bounding box center [1352, 116] width 24 height 24
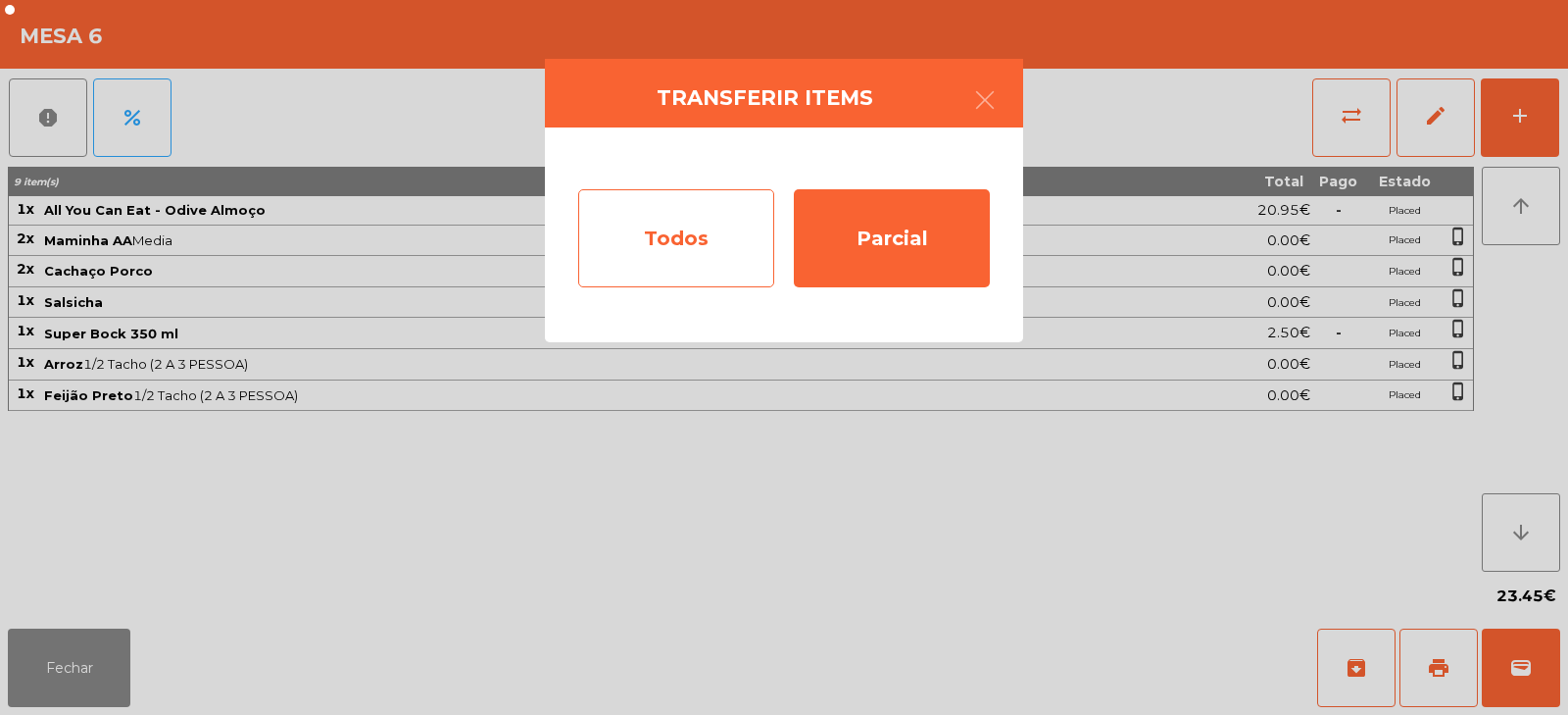
click at [677, 258] on div "Todos" at bounding box center [676, 238] width 196 height 98
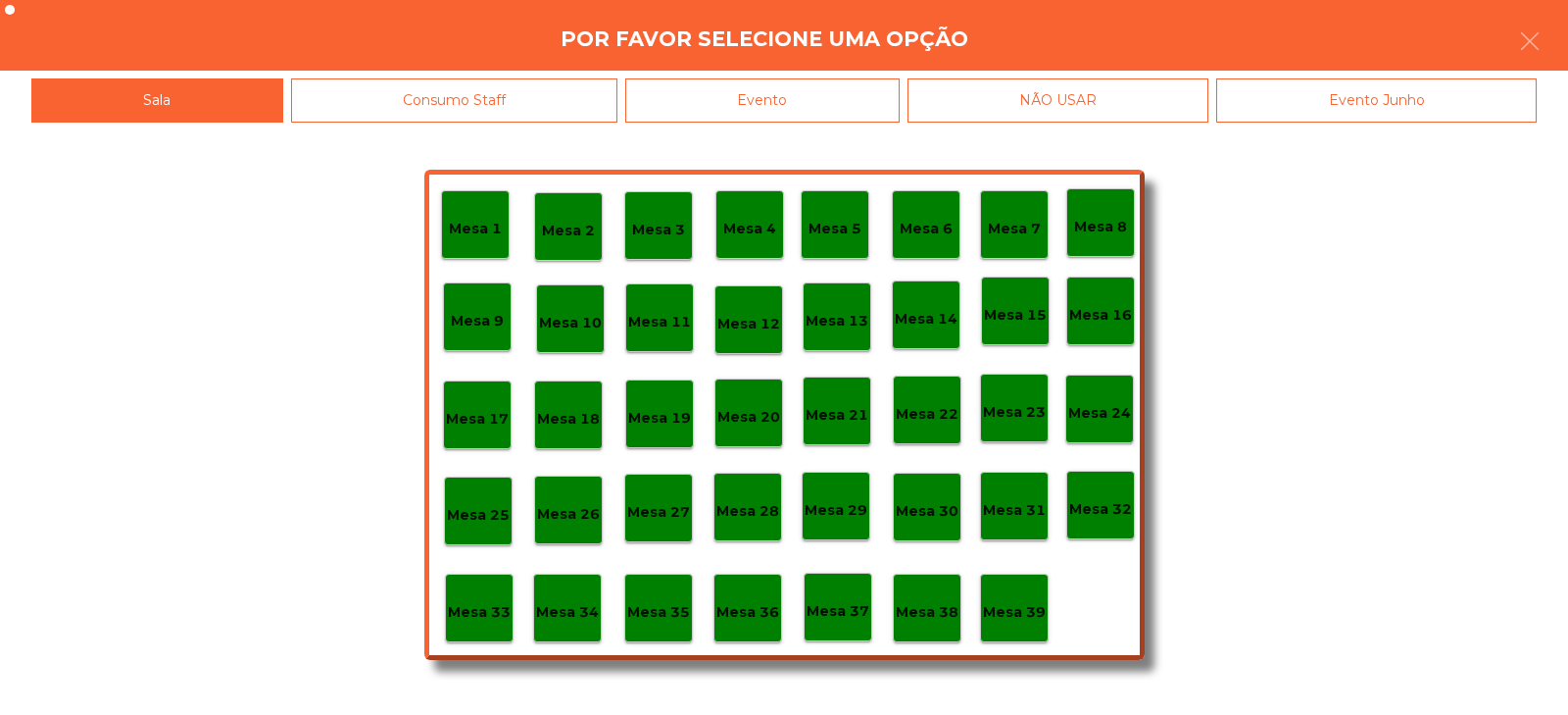
click at [816, 104] on div "Evento" at bounding box center [762, 101] width 274 height 44
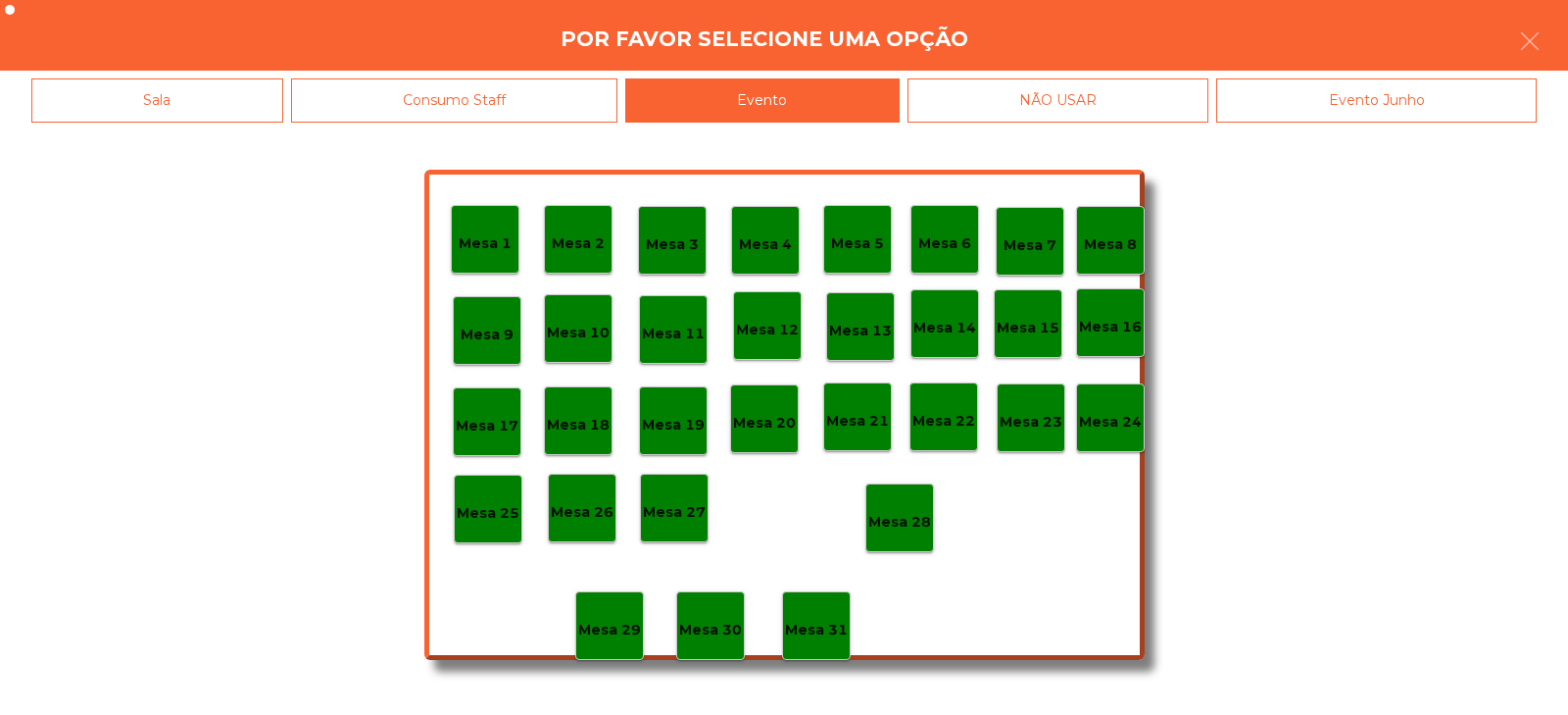
click at [910, 527] on p "Mesa 28" at bounding box center [899, 522] width 63 height 23
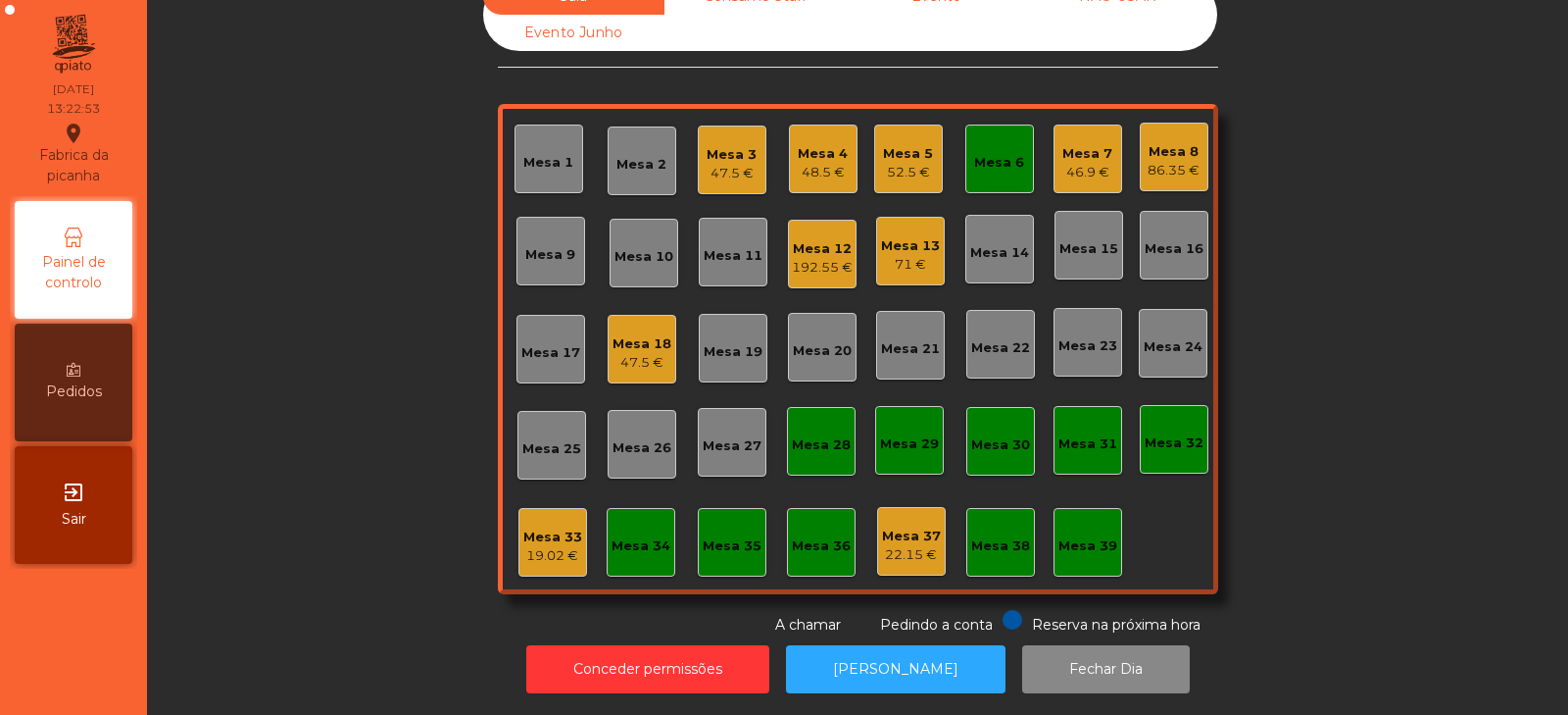
click at [979, 125] on div "Mesa 6" at bounding box center [1000, 159] width 69 height 69
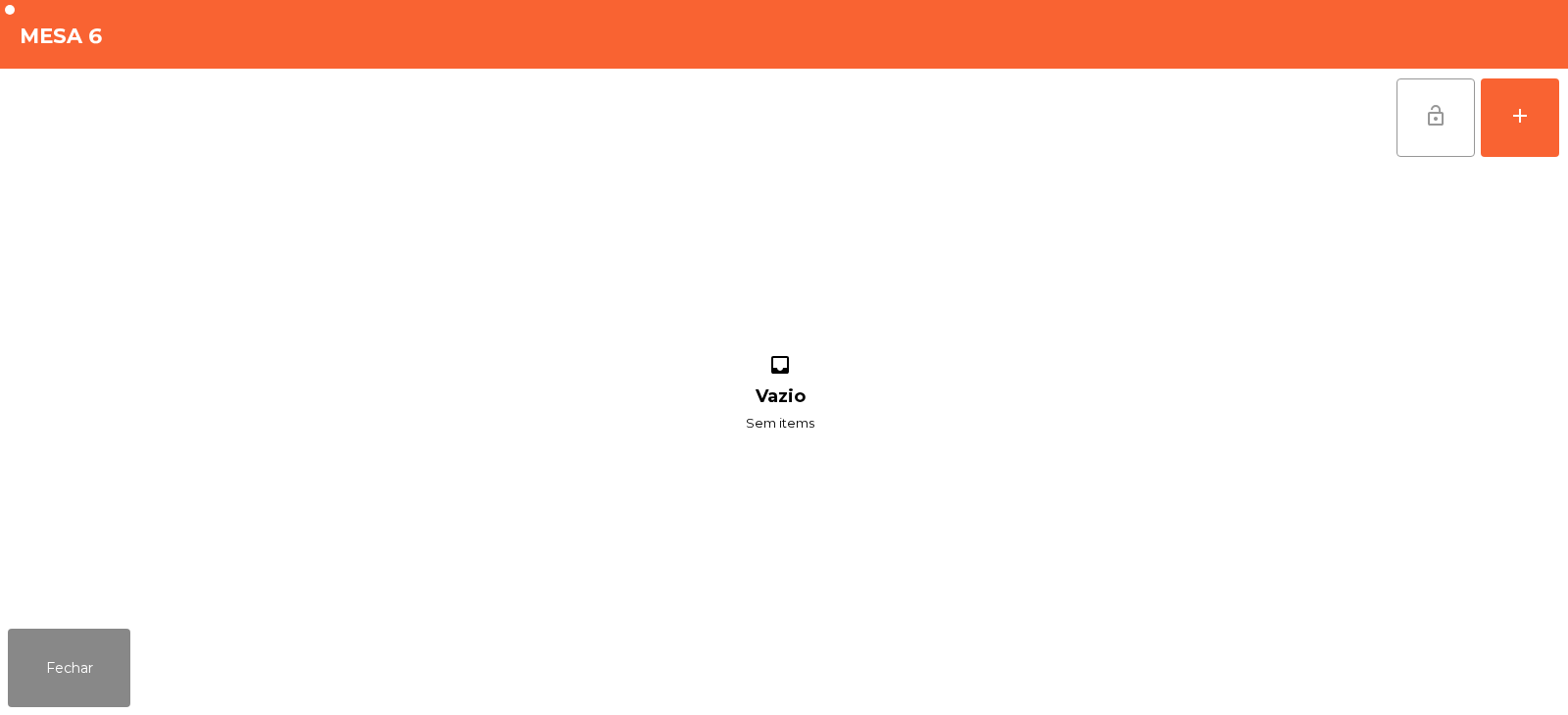
click at [1404, 130] on button "lock_open" at bounding box center [1435, 118] width 79 height 79
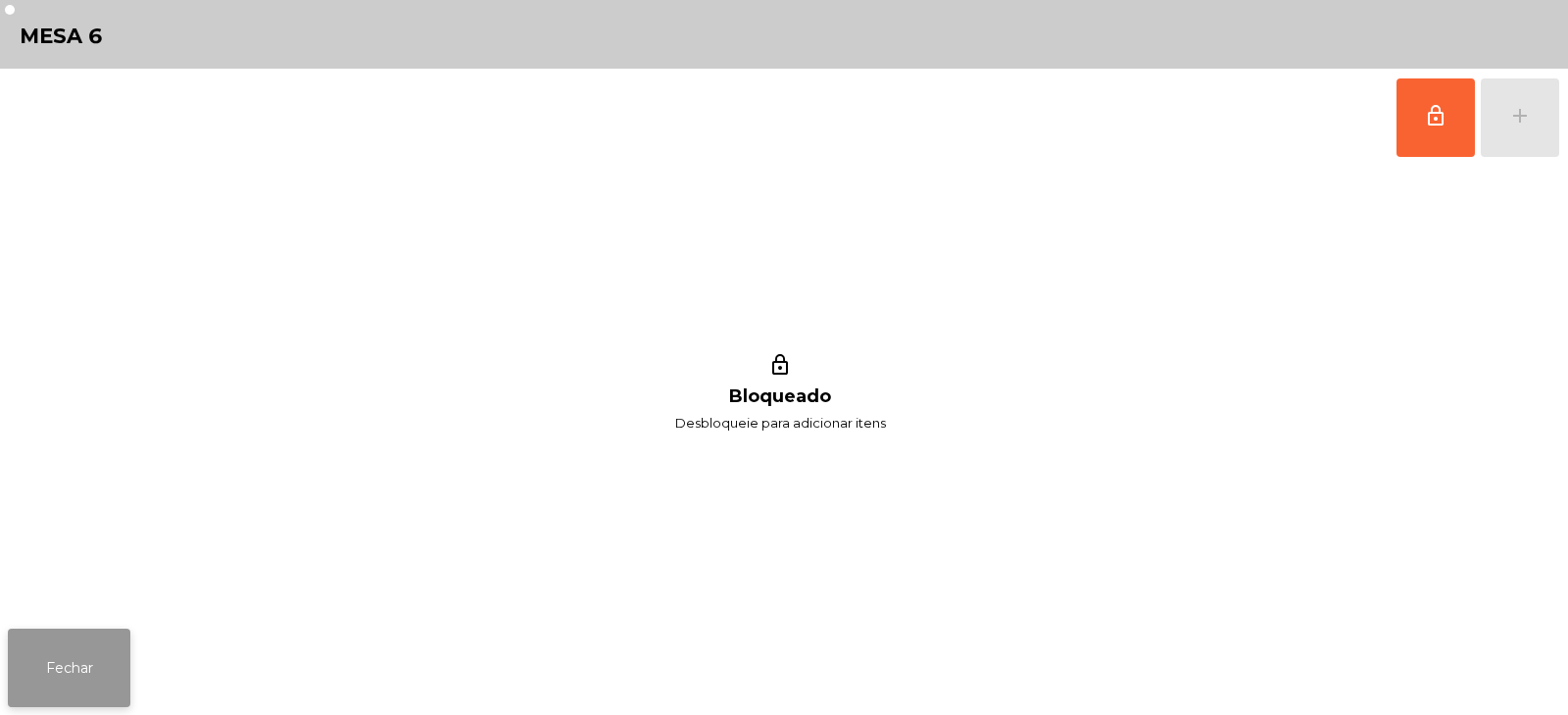
click at [120, 643] on button "Fechar" at bounding box center [69, 667] width 123 height 79
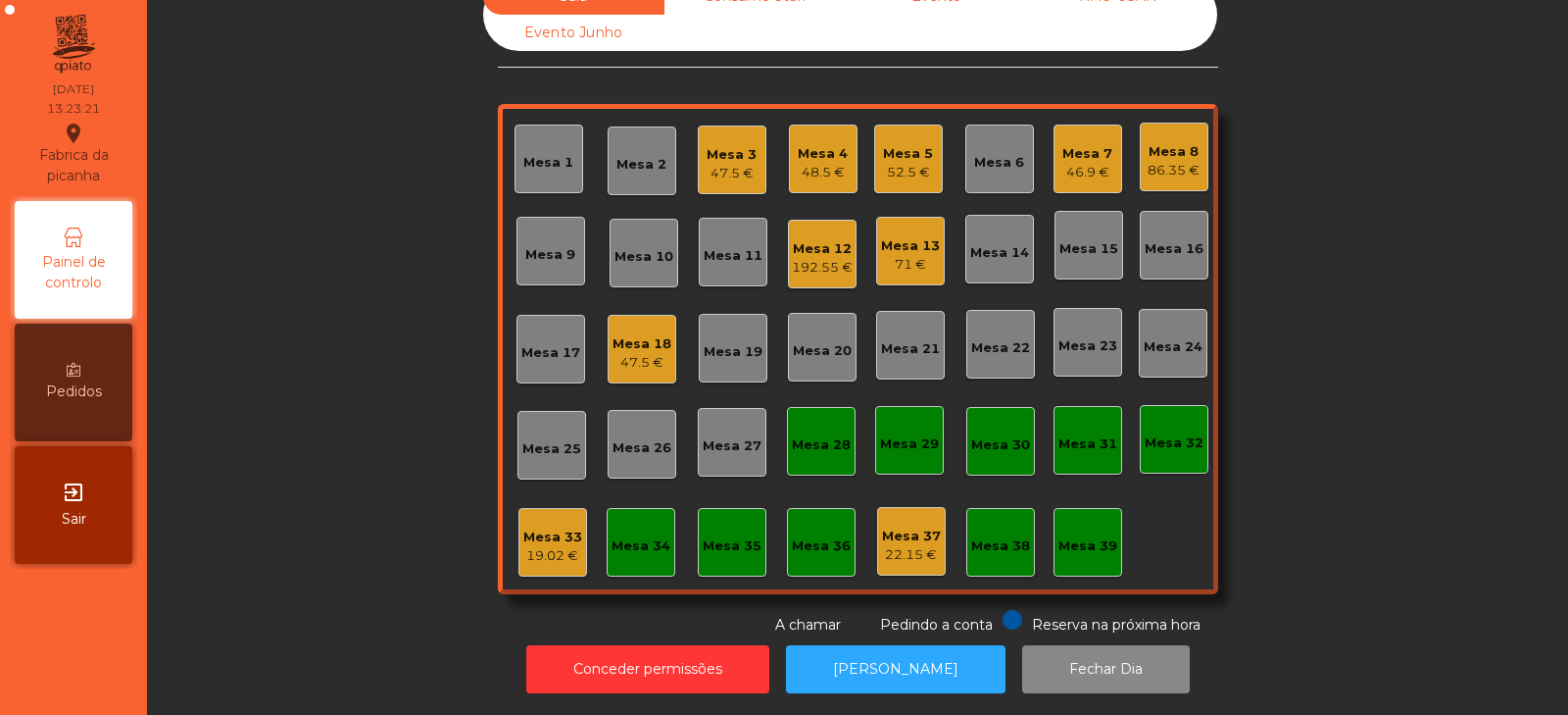
scroll to position [0, 0]
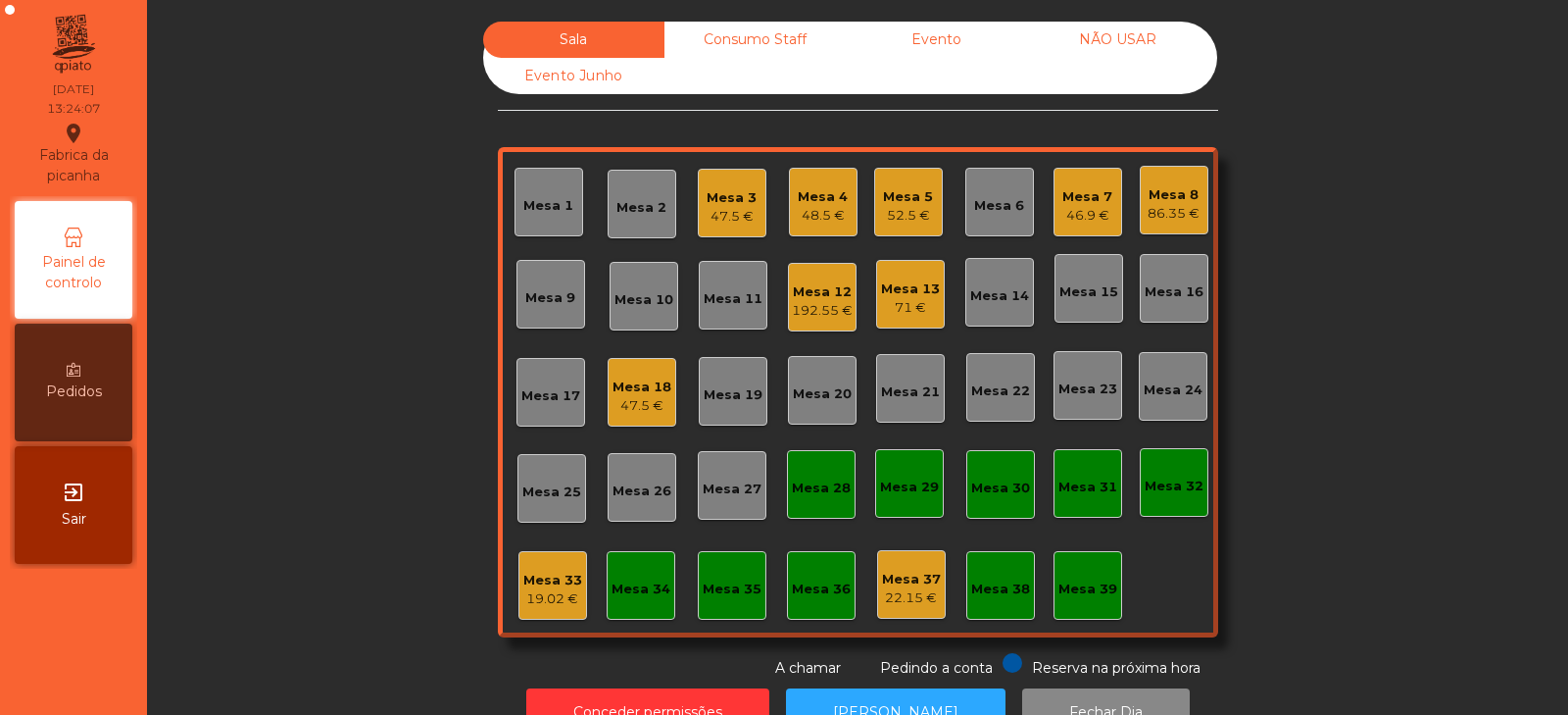
click at [551, 583] on div "Mesa 33" at bounding box center [552, 580] width 59 height 20
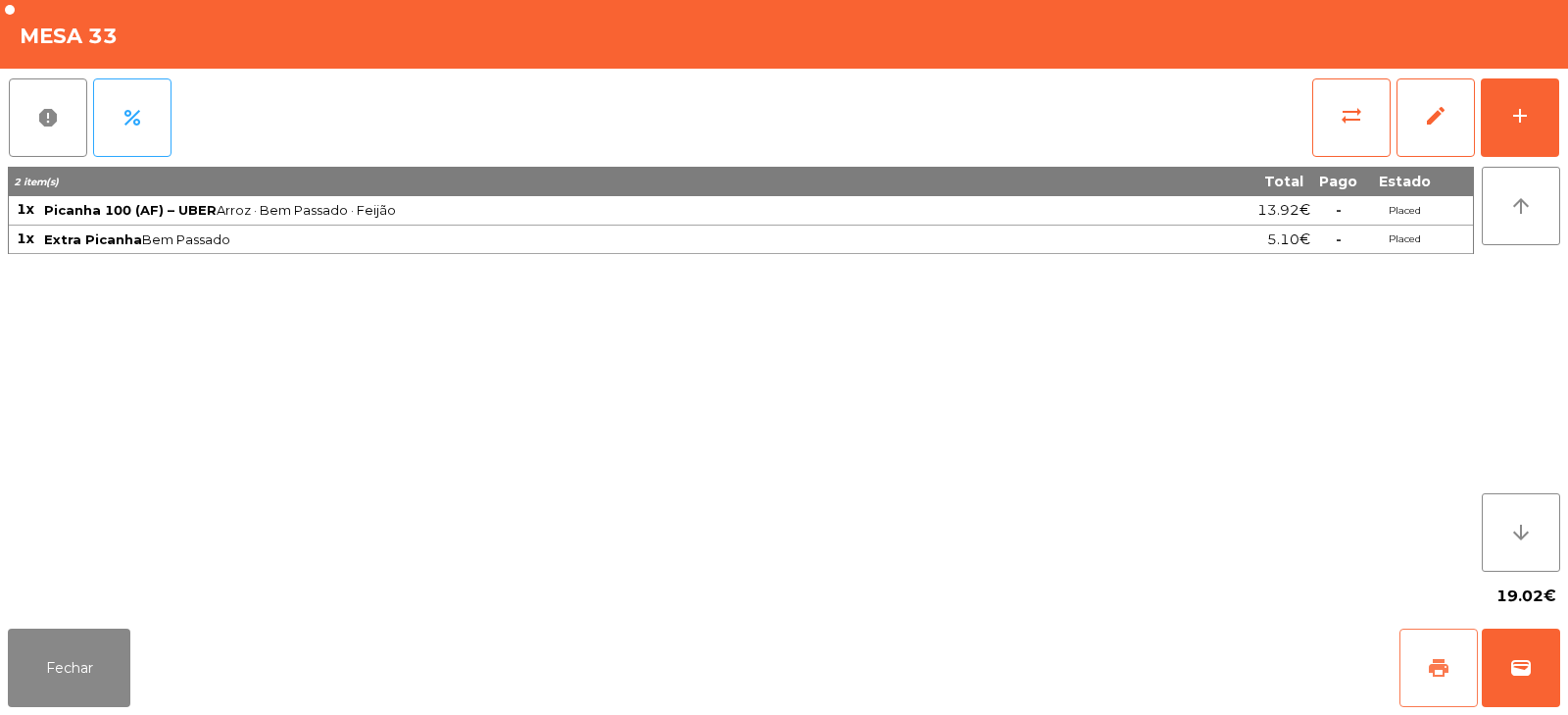
click at [1437, 665] on span "print" at bounding box center [1439, 668] width 24 height 24
click at [1336, 121] on button "sync_alt" at bounding box center [1352, 118] width 79 height 79
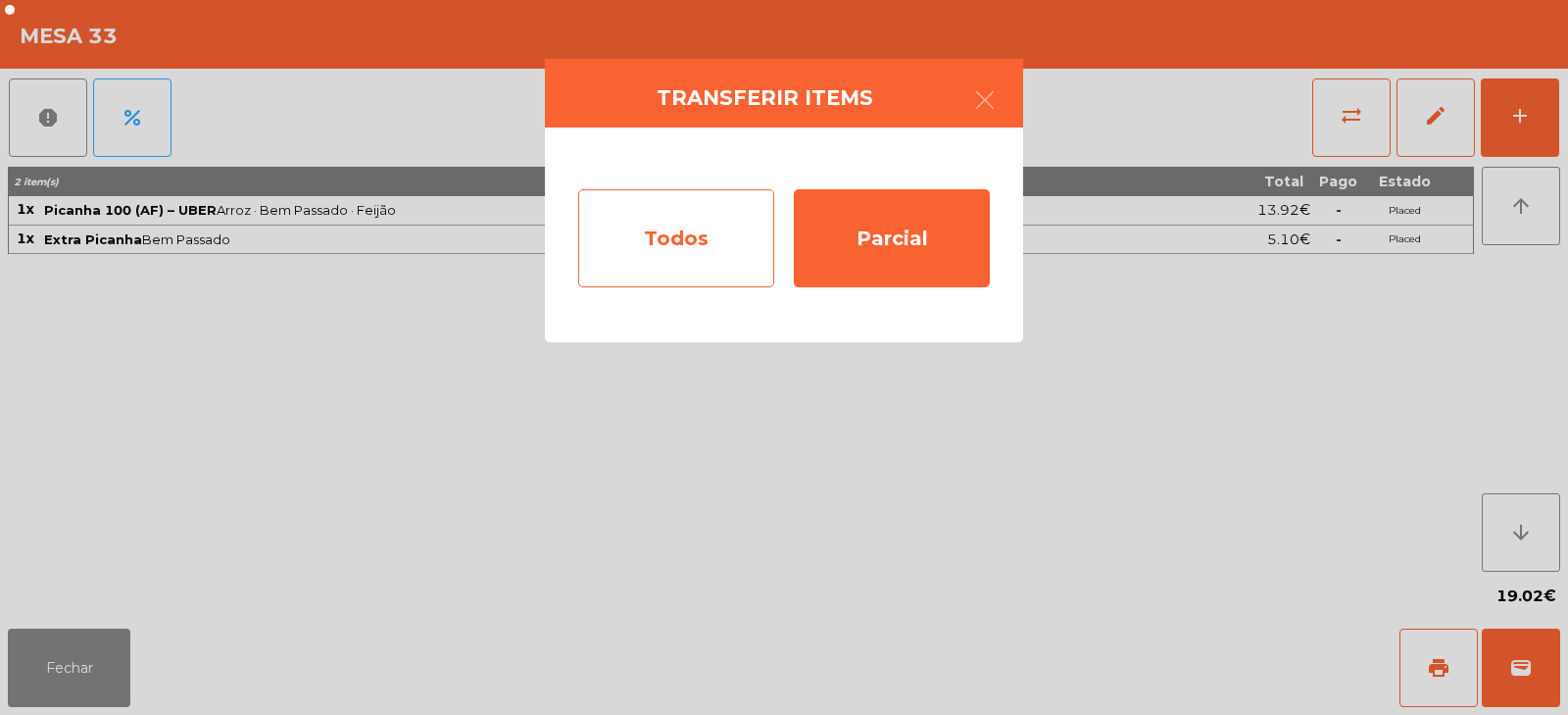
click at [704, 237] on div "Todos" at bounding box center [676, 238] width 196 height 98
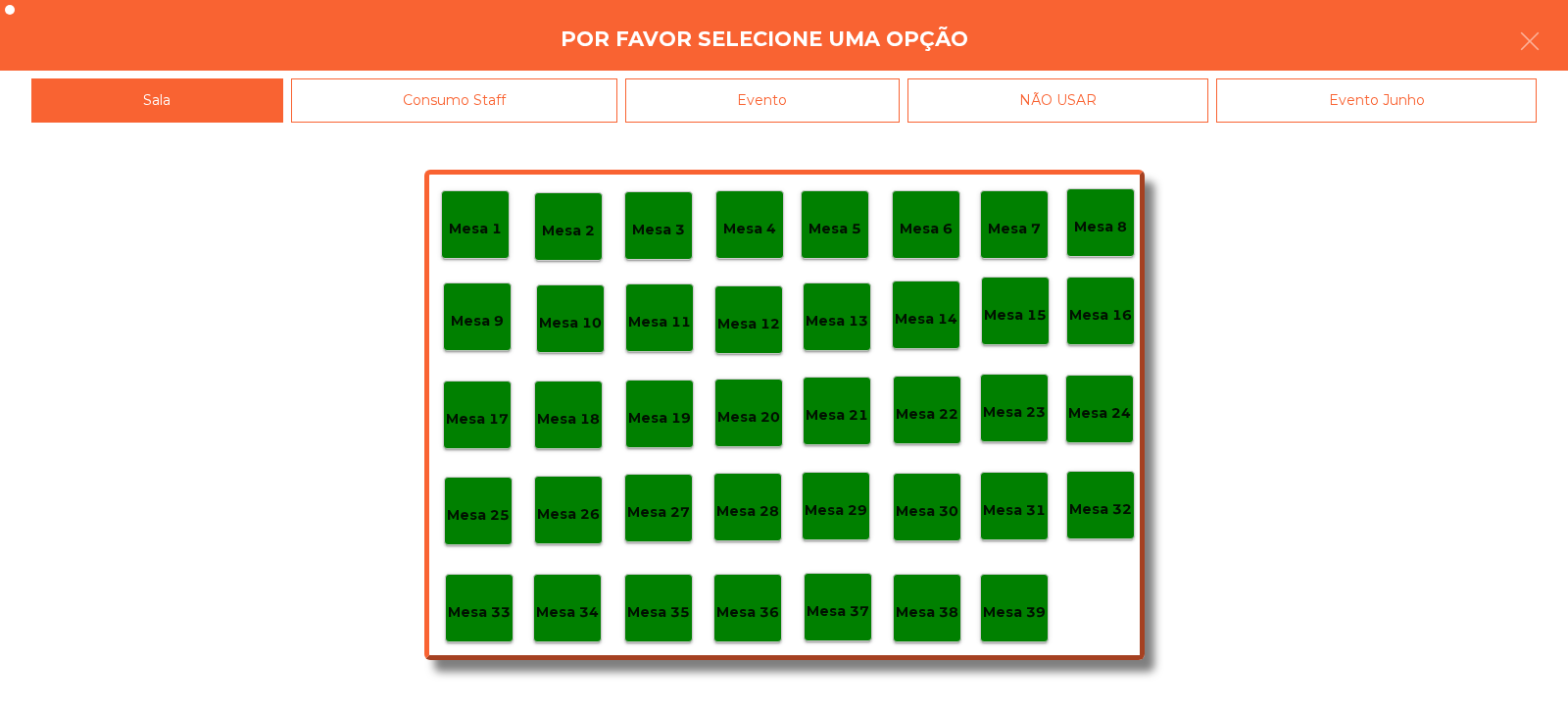
click at [836, 614] on p "Mesa 37" at bounding box center [837, 611] width 63 height 23
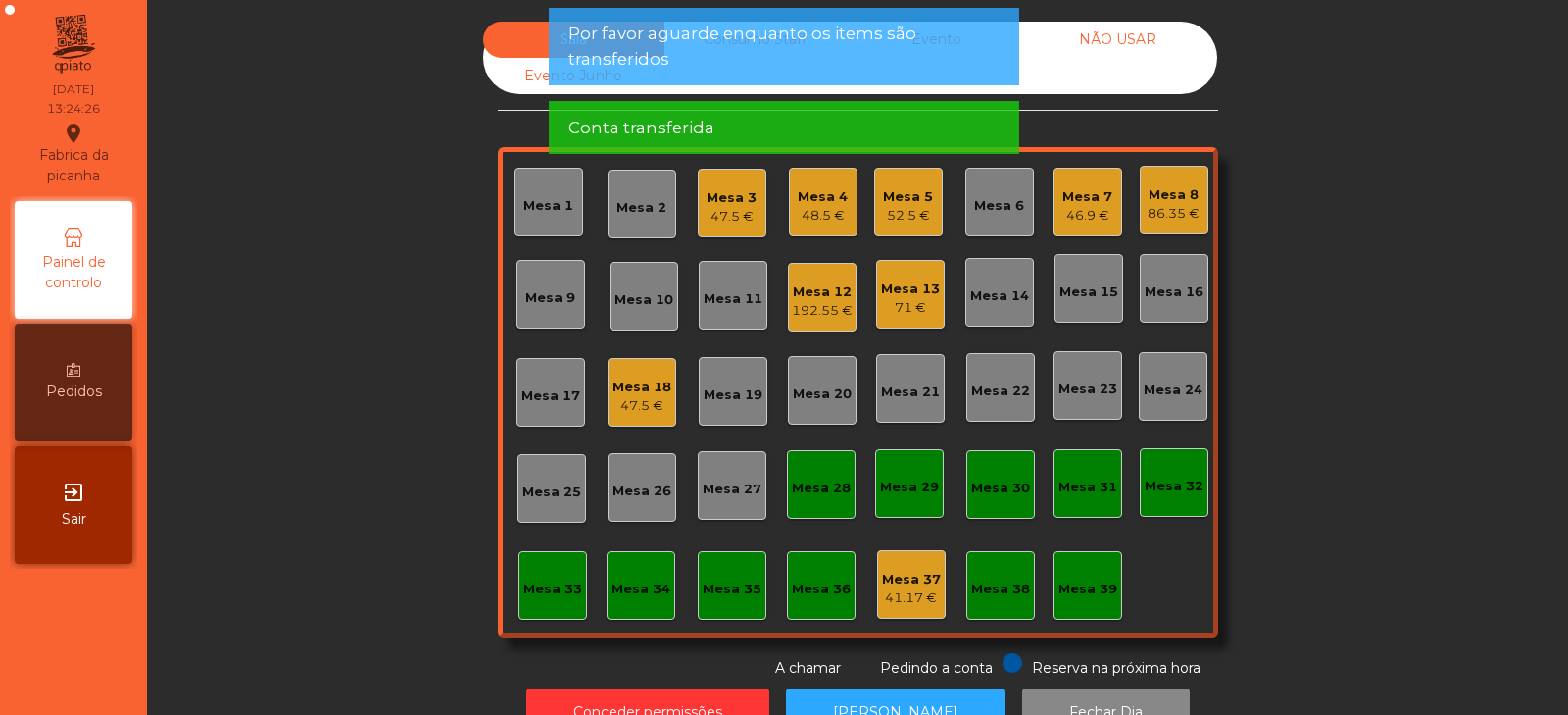
click at [528, 604] on div "Mesa 33" at bounding box center [552, 585] width 69 height 69
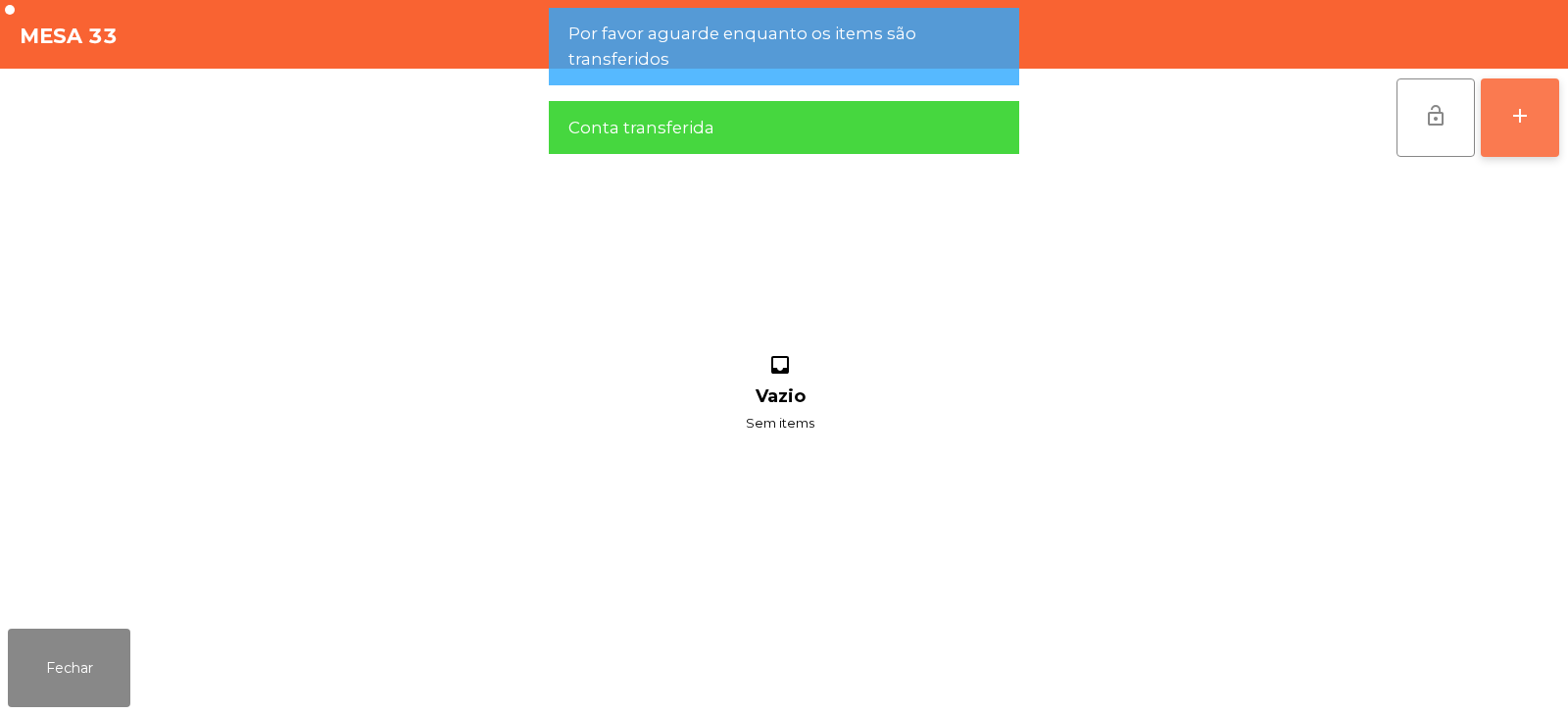
click at [1527, 121] on div "add" at bounding box center [1520, 116] width 24 height 24
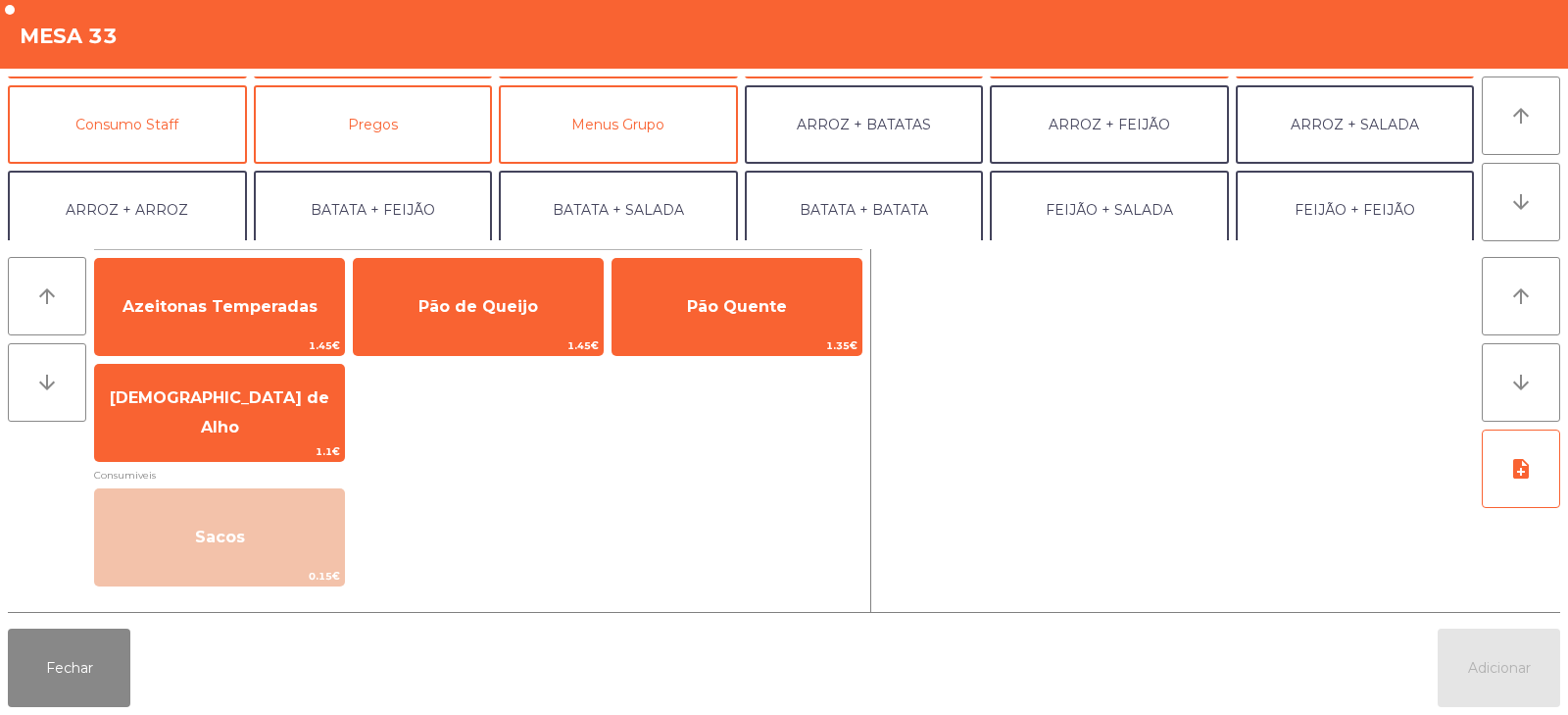
scroll to position [165, 0]
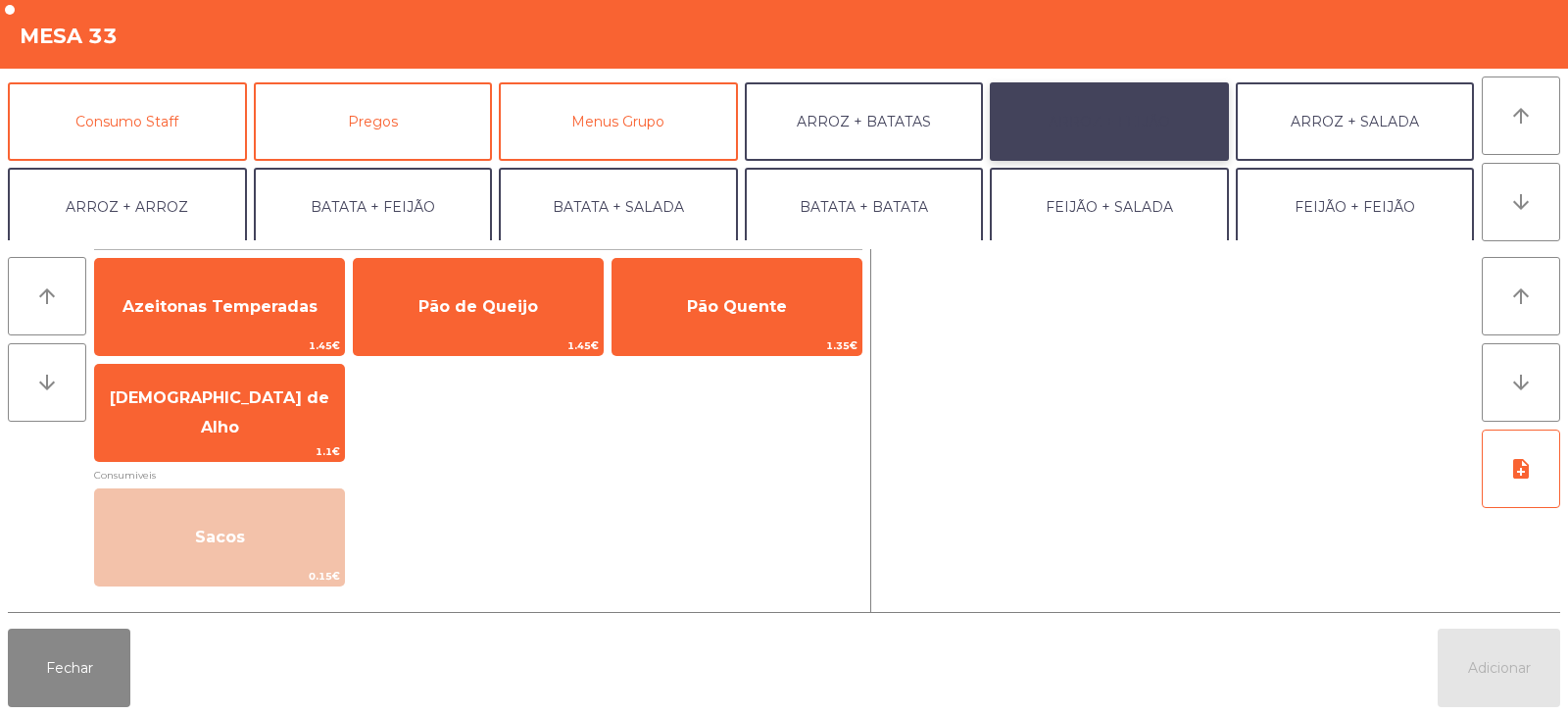
click at [1126, 114] on button "ARROZ + FEIJÃO" at bounding box center [1109, 122] width 239 height 79
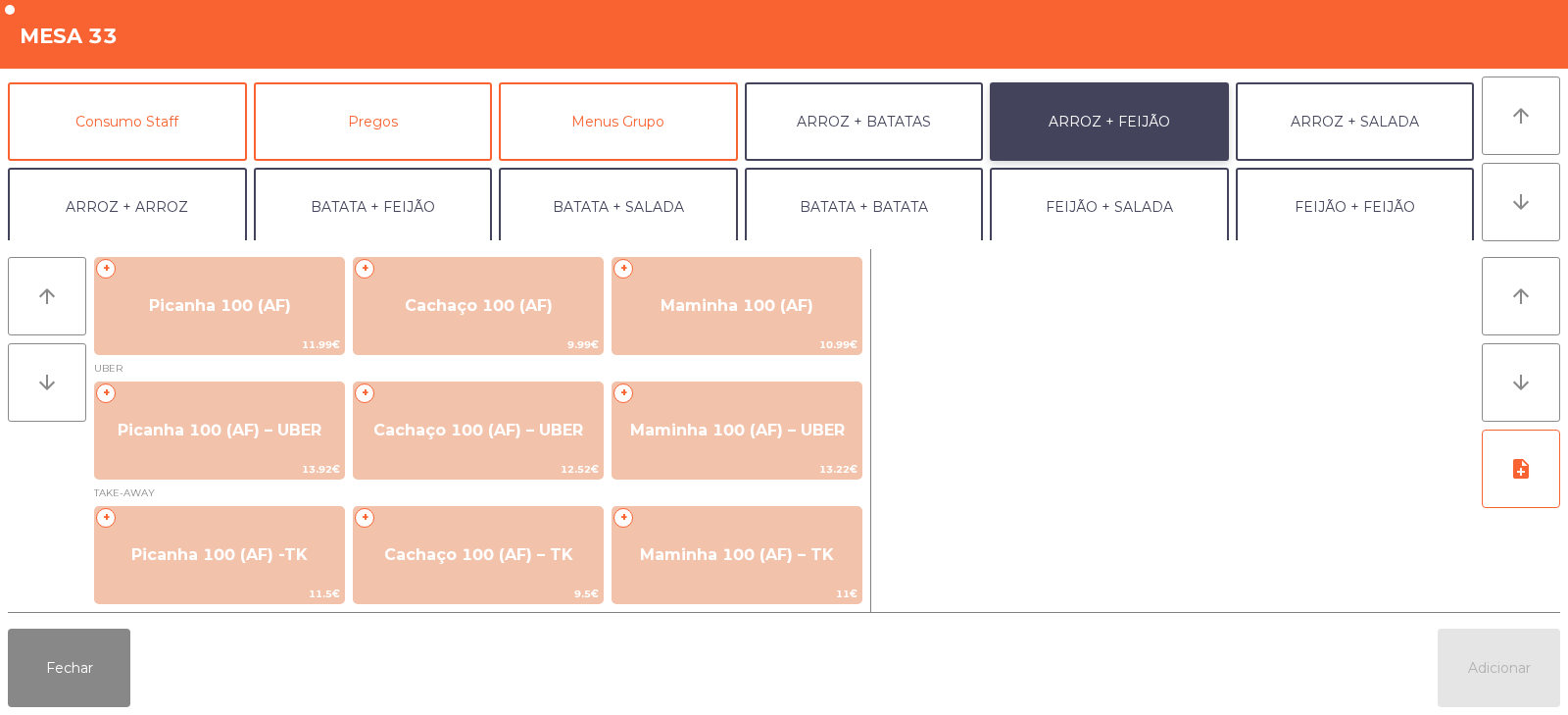
scroll to position [0, 0]
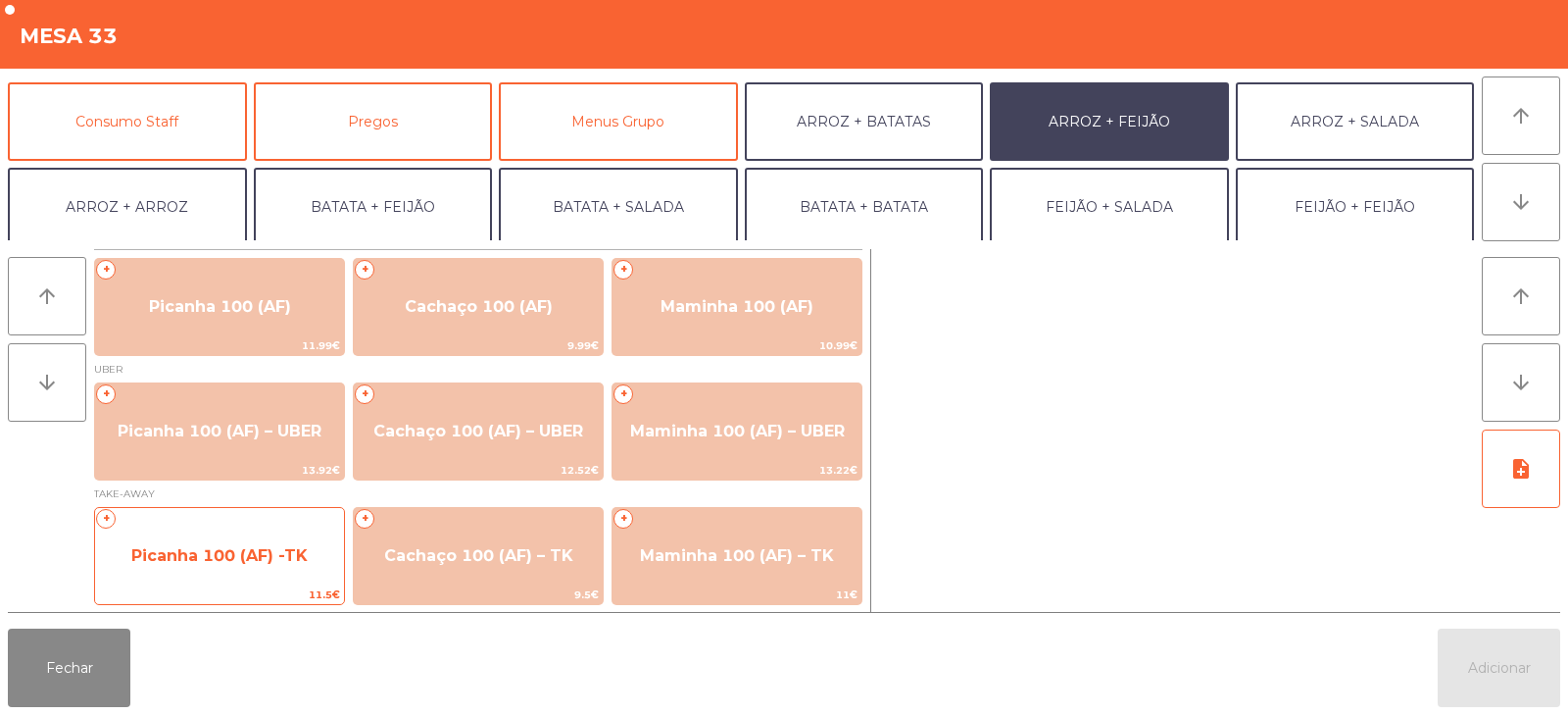
click at [254, 575] on span "Picanha 100 (AF) -TK" at bounding box center [219, 555] width 249 height 53
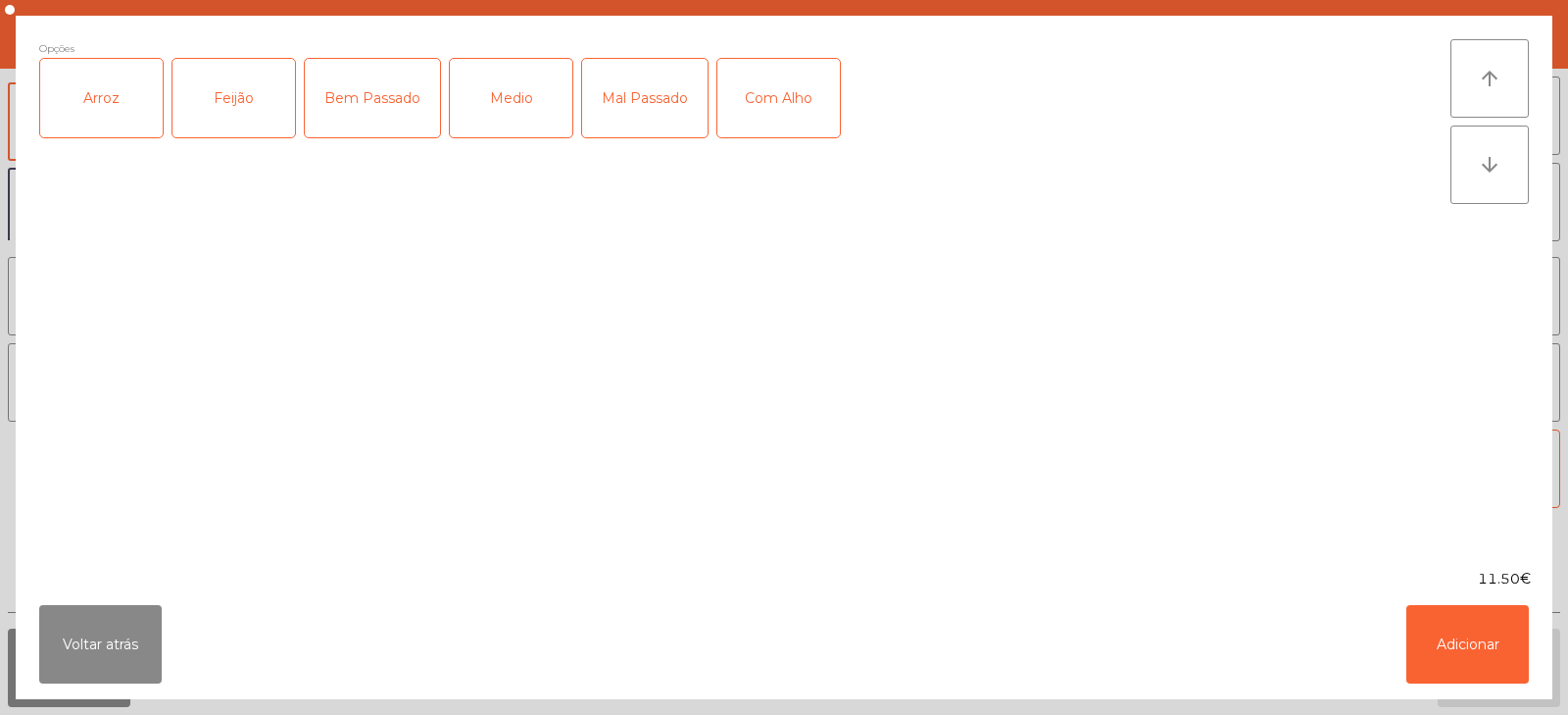
click at [118, 106] on div "Arroz" at bounding box center [101, 98] width 123 height 79
click at [225, 105] on div "Feijão" at bounding box center [233, 98] width 123 height 79
click at [389, 113] on div "Bem Passado" at bounding box center [373, 98] width 136 height 79
click at [1469, 621] on button "Adicionar" at bounding box center [1467, 644] width 123 height 79
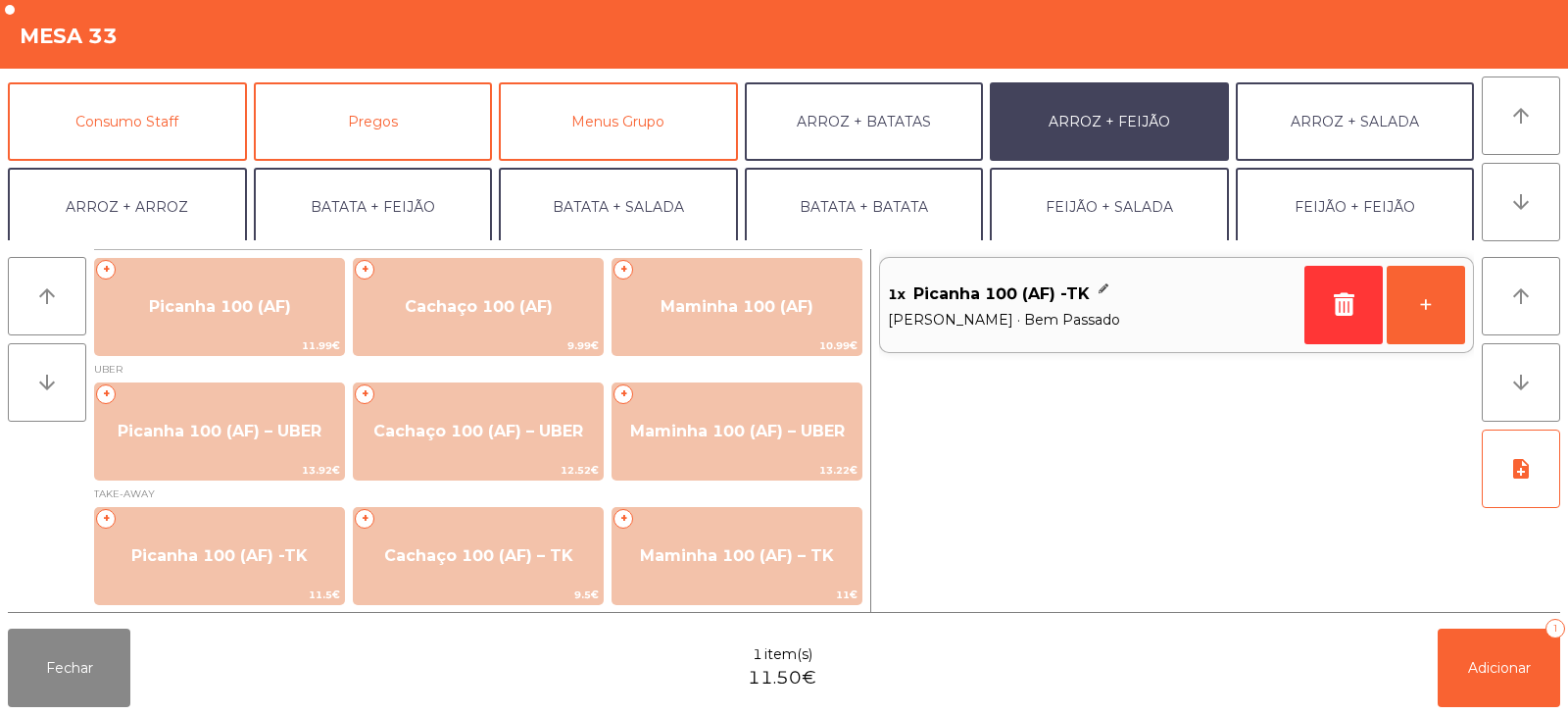
scroll to position [256, 0]
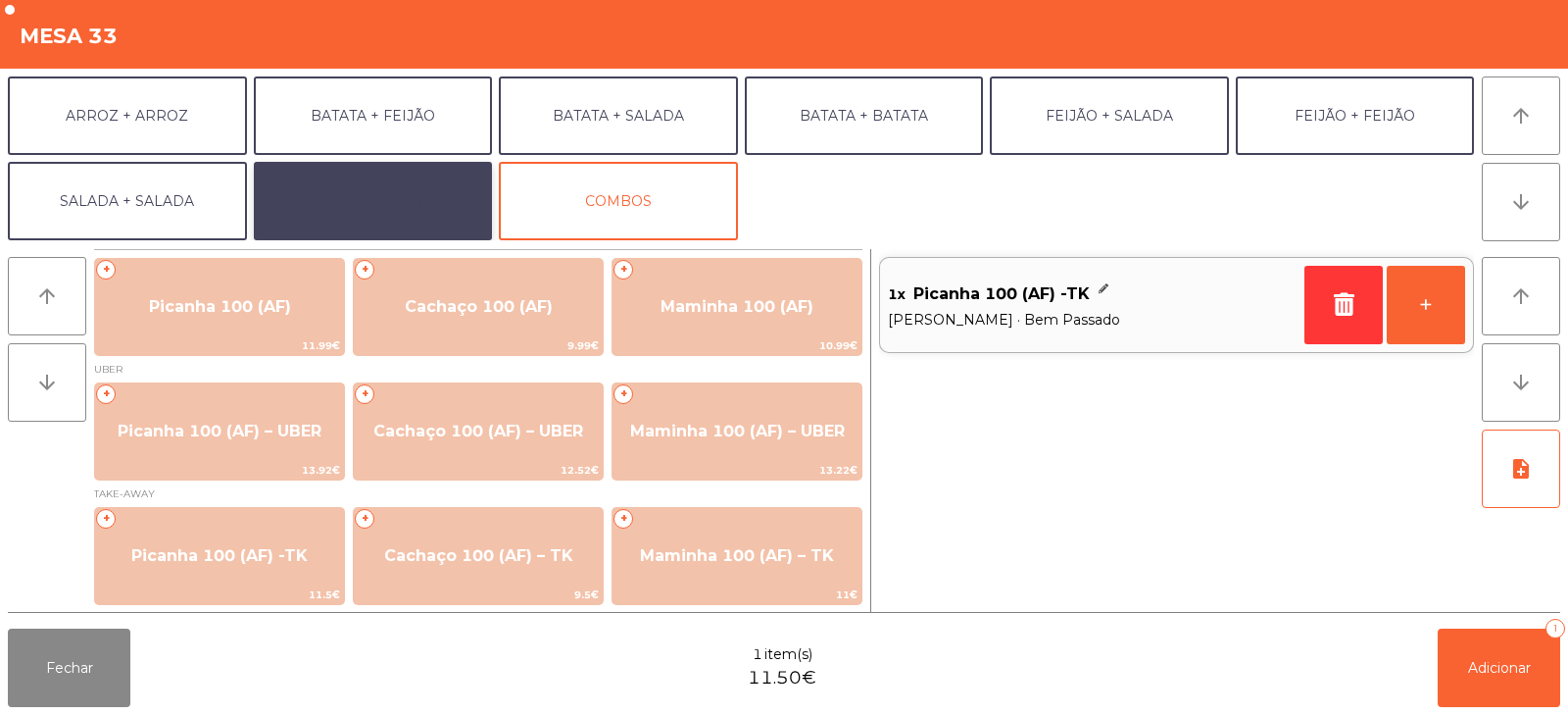
click at [383, 219] on button "EXTRAS UBER" at bounding box center [374, 200] width 239 height 79
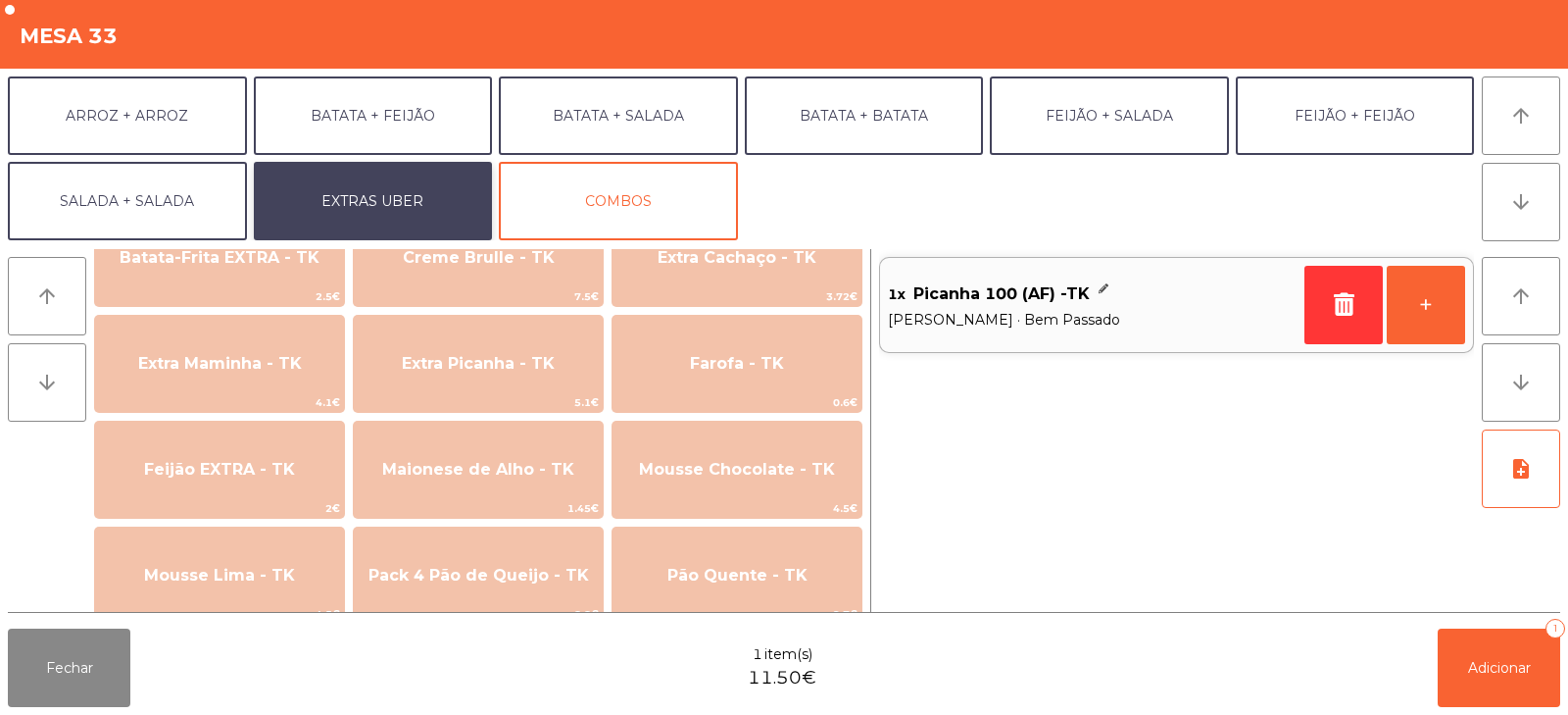
scroll to position [938, 0]
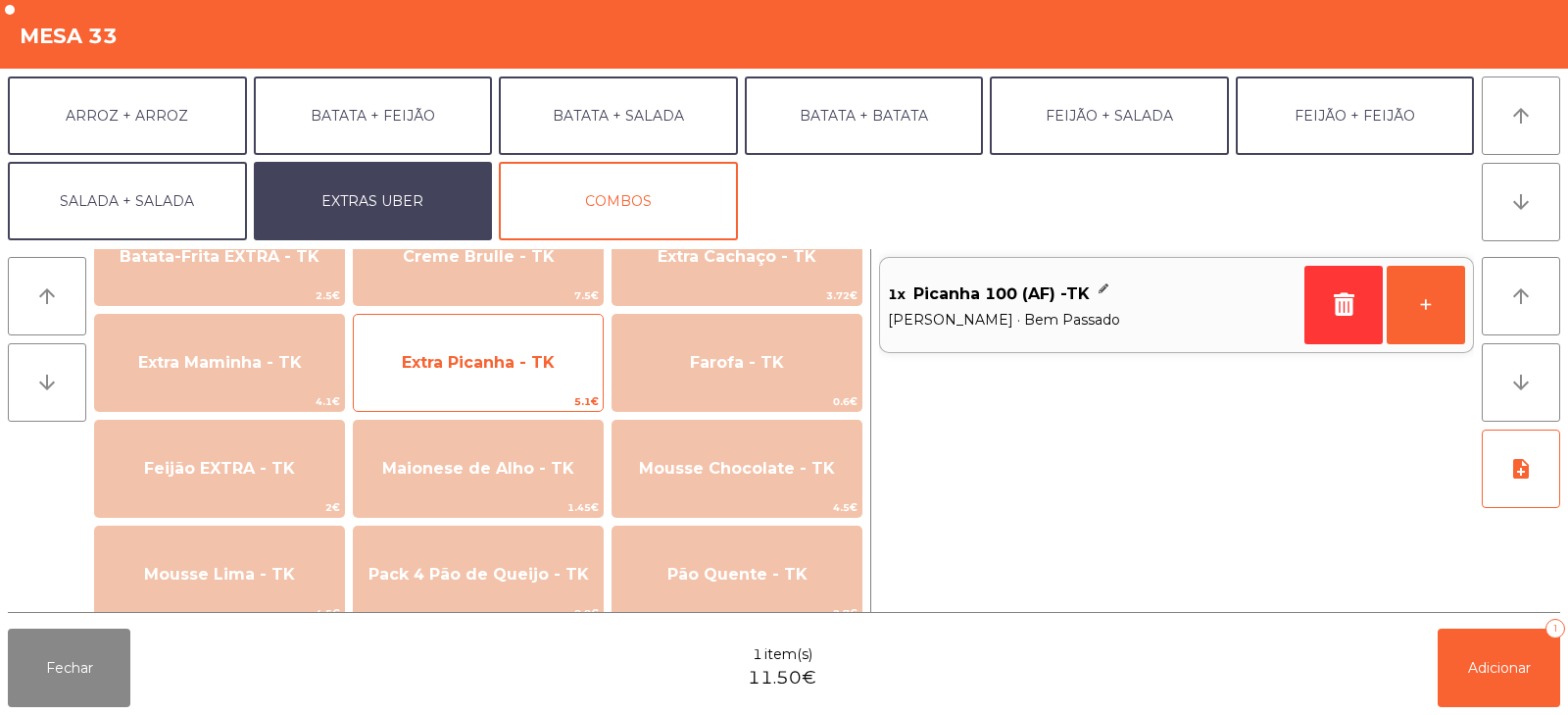
click at [506, 373] on span "Extra Picanha - TK" at bounding box center [478, 362] width 249 height 53
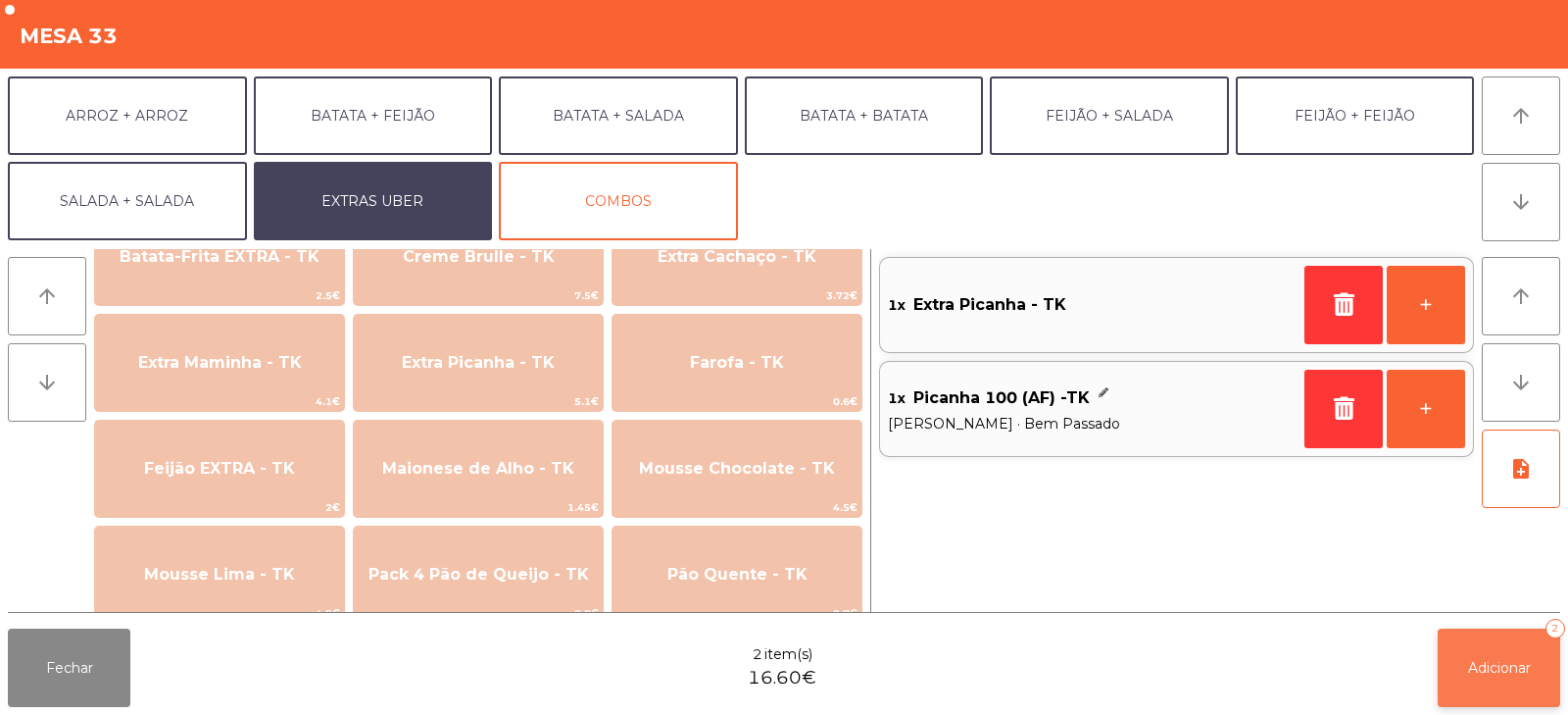
click at [1452, 674] on button "Adicionar 2" at bounding box center [1499, 667] width 123 height 79
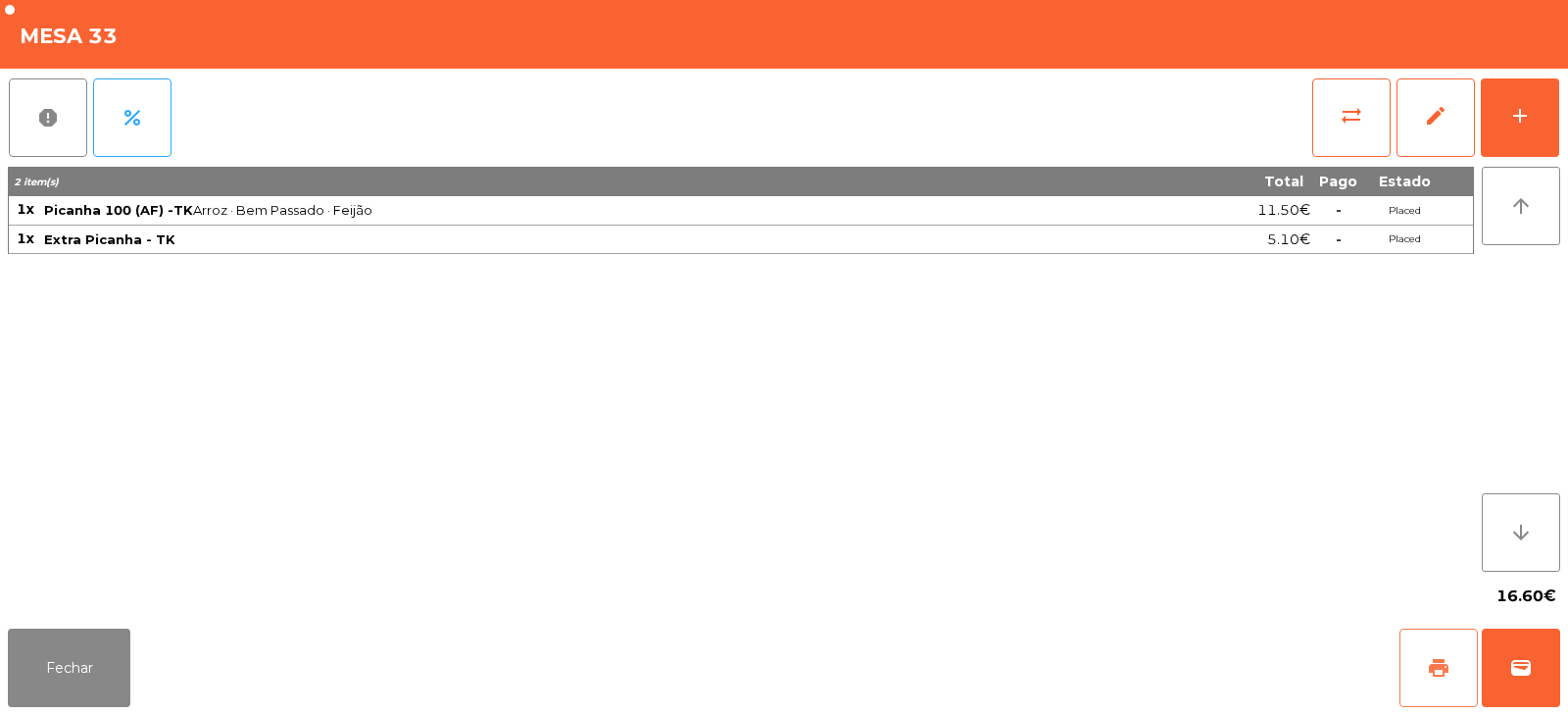
click at [1446, 640] on button "print" at bounding box center [1438, 667] width 79 height 79
click at [1332, 103] on button "sync_alt" at bounding box center [1352, 118] width 79 height 79
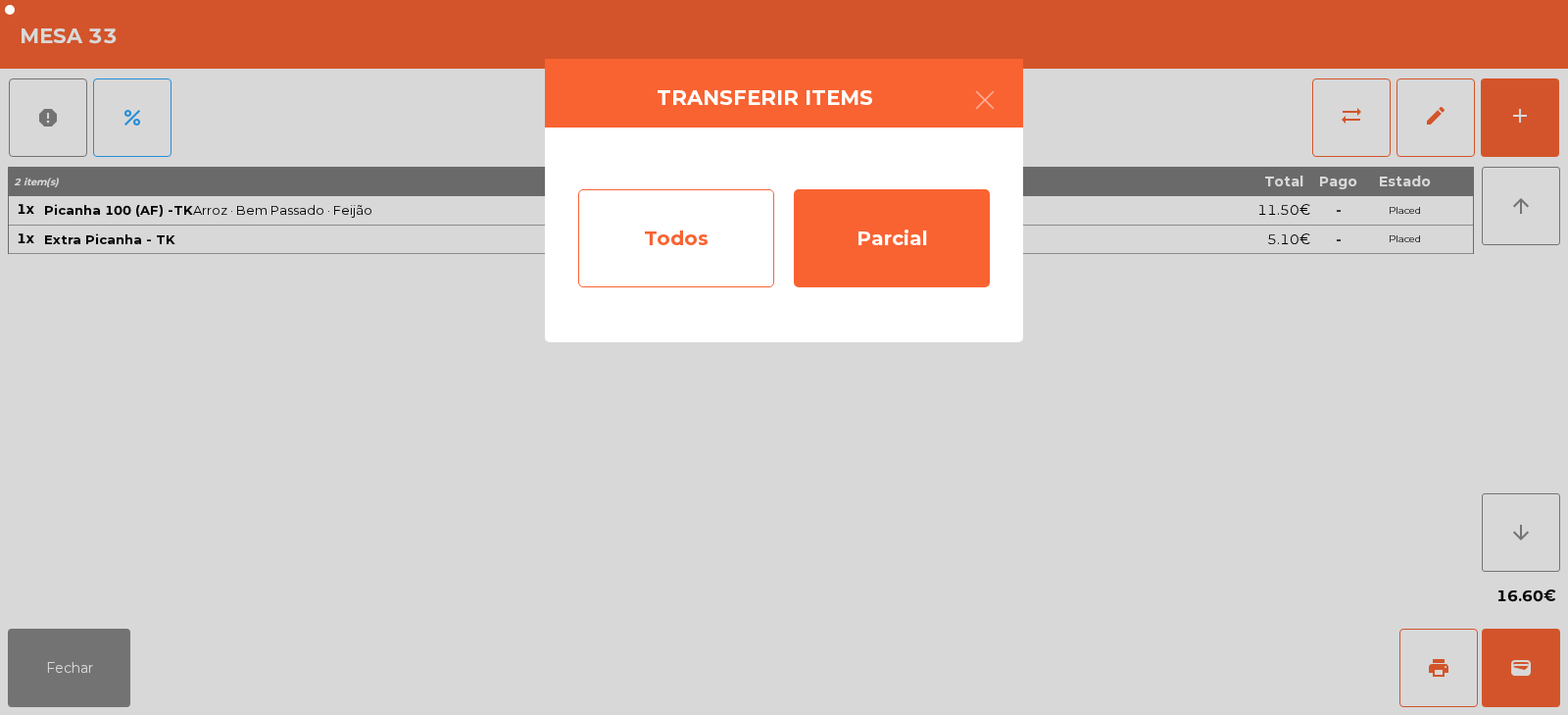
click at [681, 245] on div "Todos" at bounding box center [676, 238] width 196 height 98
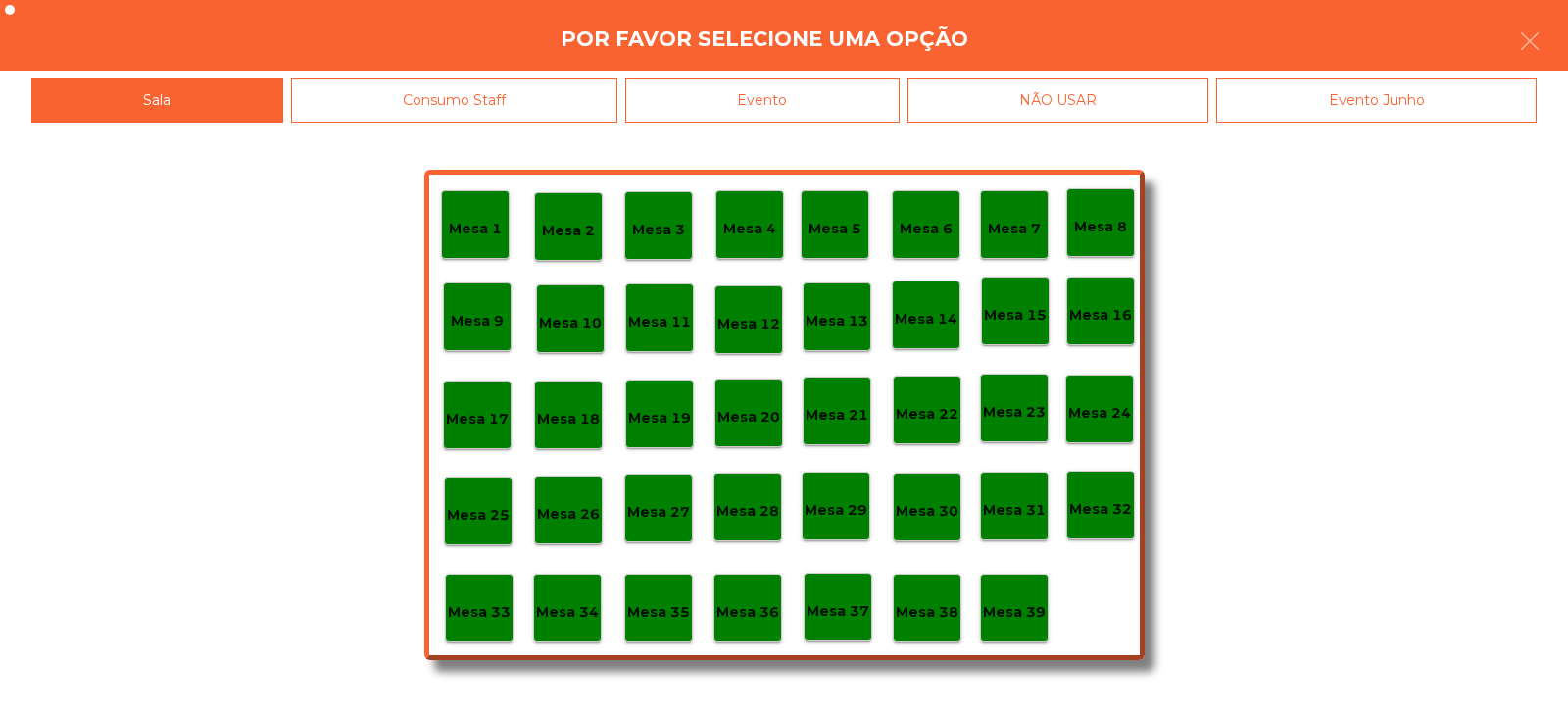
click at [828, 111] on div "Evento" at bounding box center [762, 101] width 274 height 44
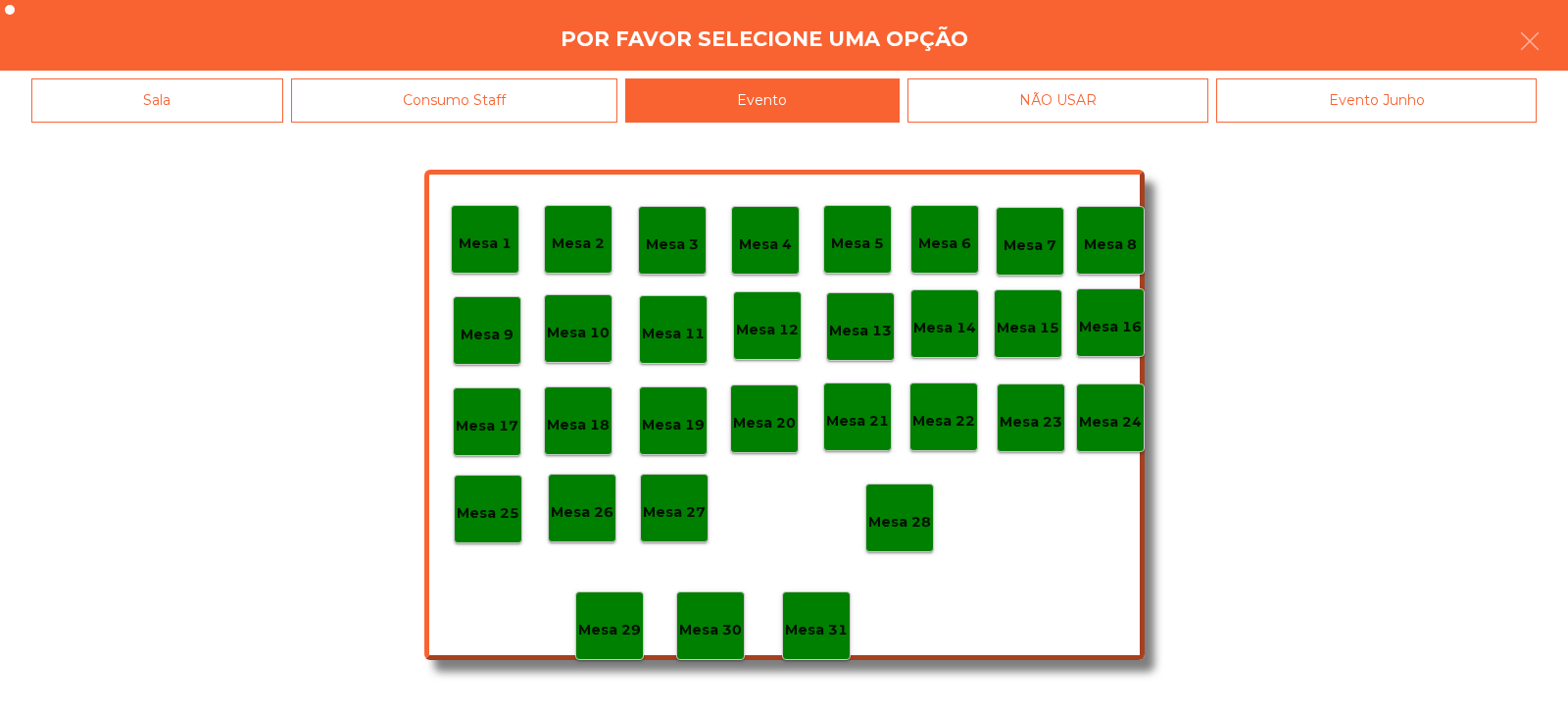
click at [952, 532] on div "Mesa 1 Mesa 2 Mesa 3 Mesa 4 Mesa 5 Mesa 6 Mesa 7 Mesa 8 Mesa 9 Mesa 10 [GEOGRAP…" at bounding box center [784, 415] width 721 height 491
click at [900, 511] on p "Mesa 28" at bounding box center [899, 522] width 63 height 23
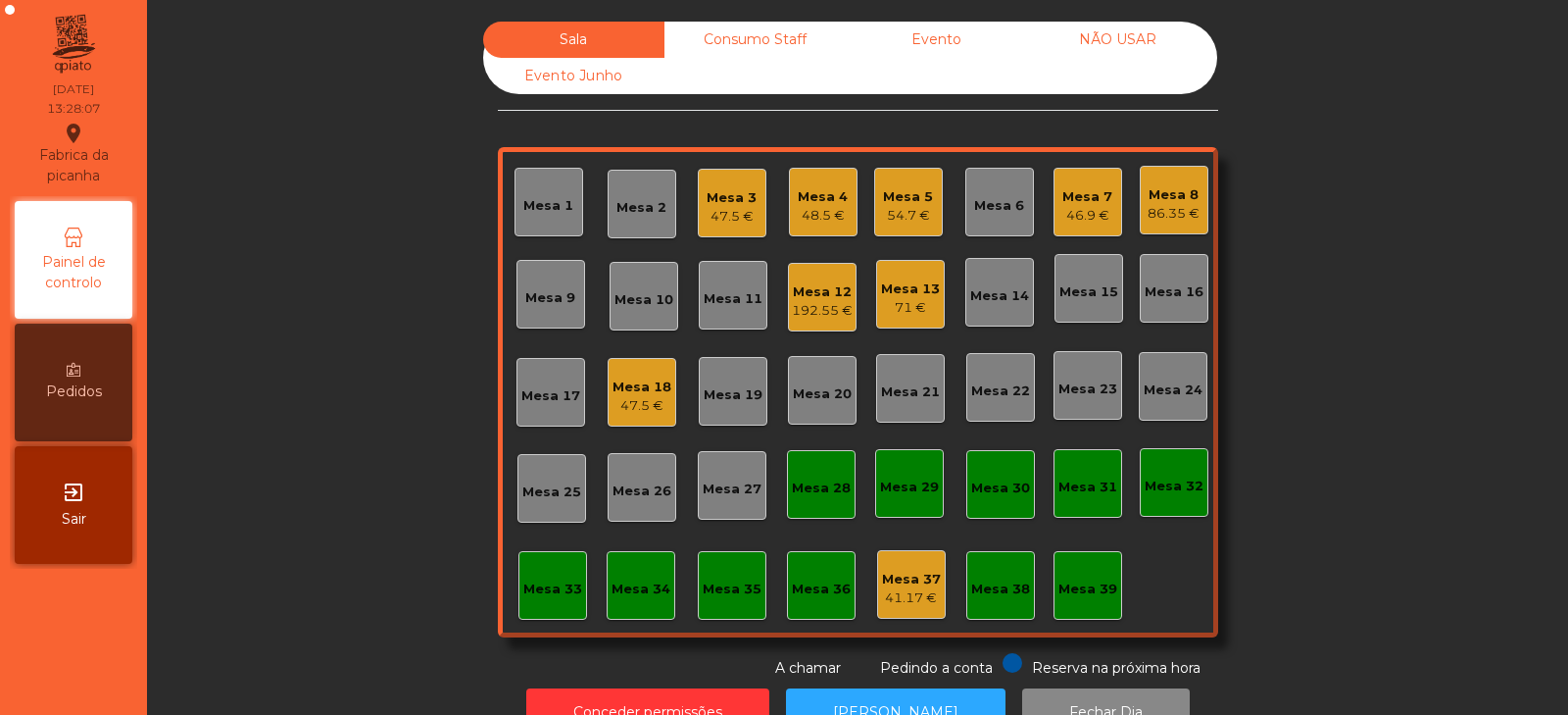
click at [715, 373] on div "Mesa 19" at bounding box center [733, 391] width 69 height 69
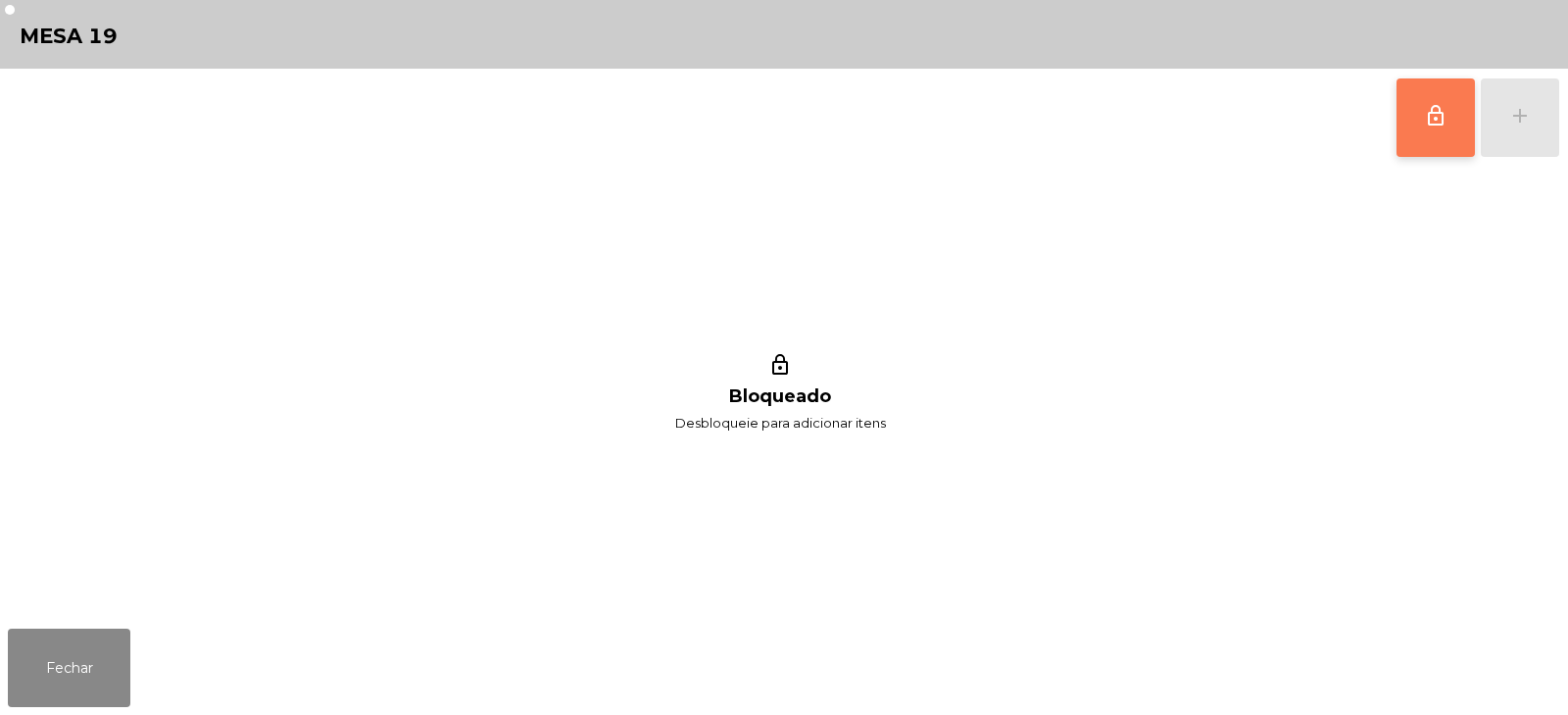
click at [1424, 118] on span "lock_outline" at bounding box center [1436, 116] width 24 height 24
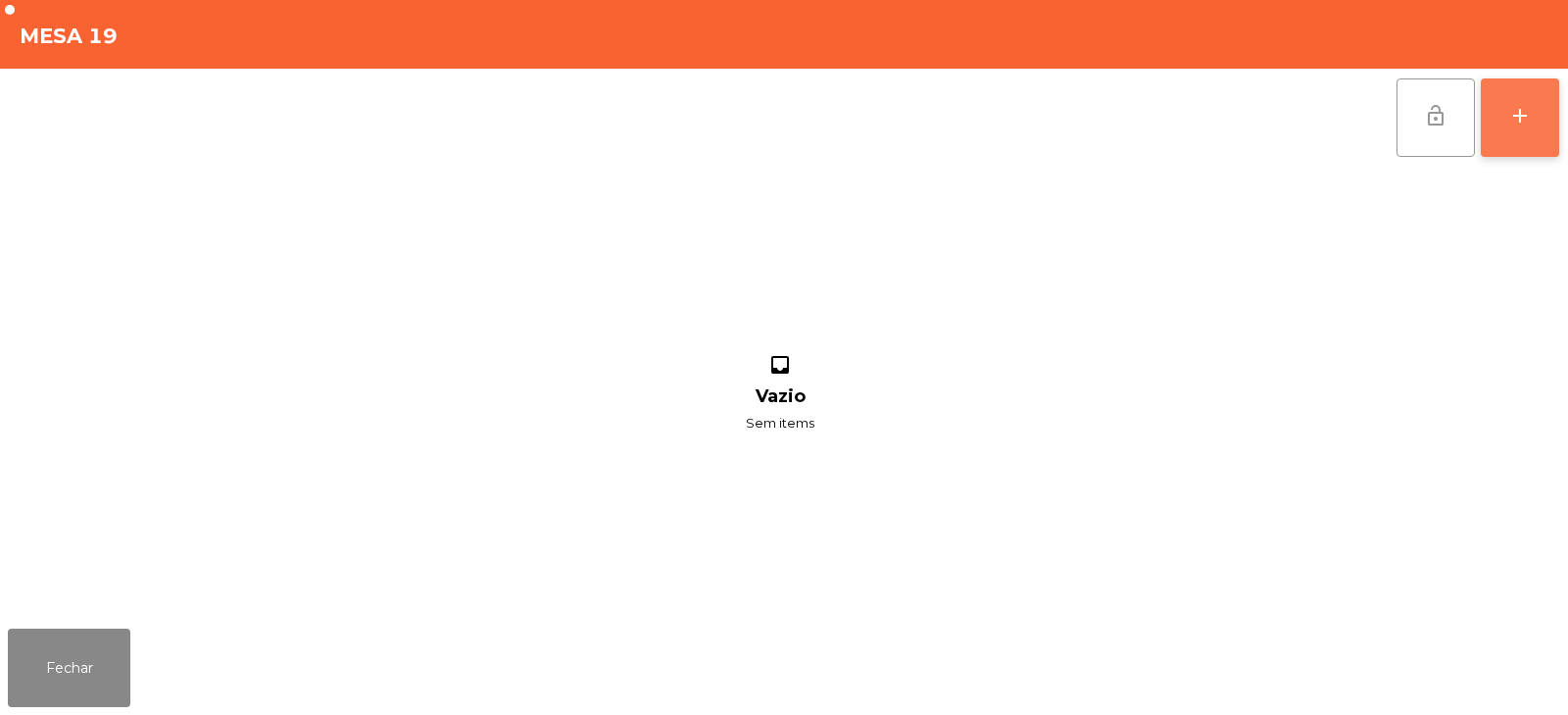
click at [1521, 136] on button "add" at bounding box center [1520, 118] width 79 height 79
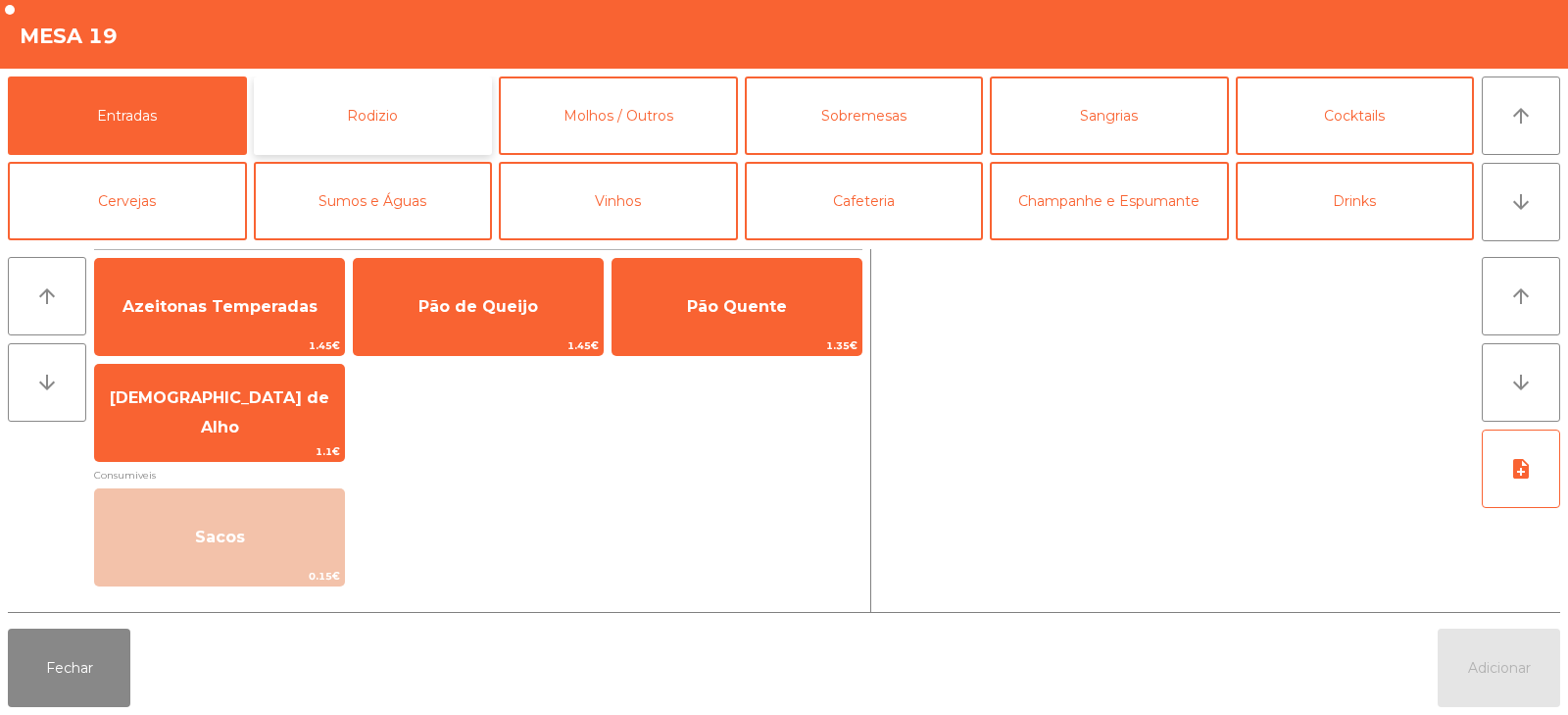
click at [321, 112] on button "Rodizio" at bounding box center [374, 116] width 239 height 79
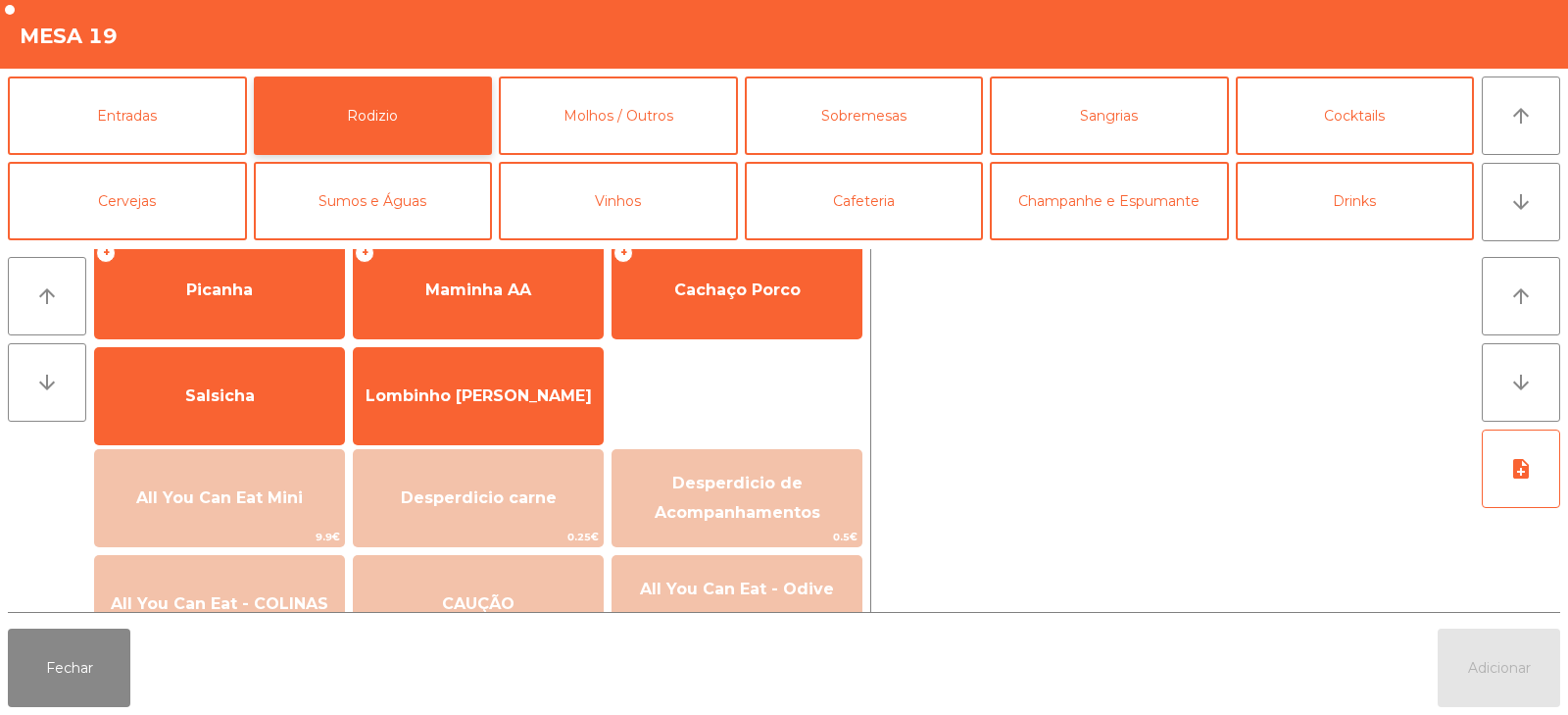
scroll to position [123, 0]
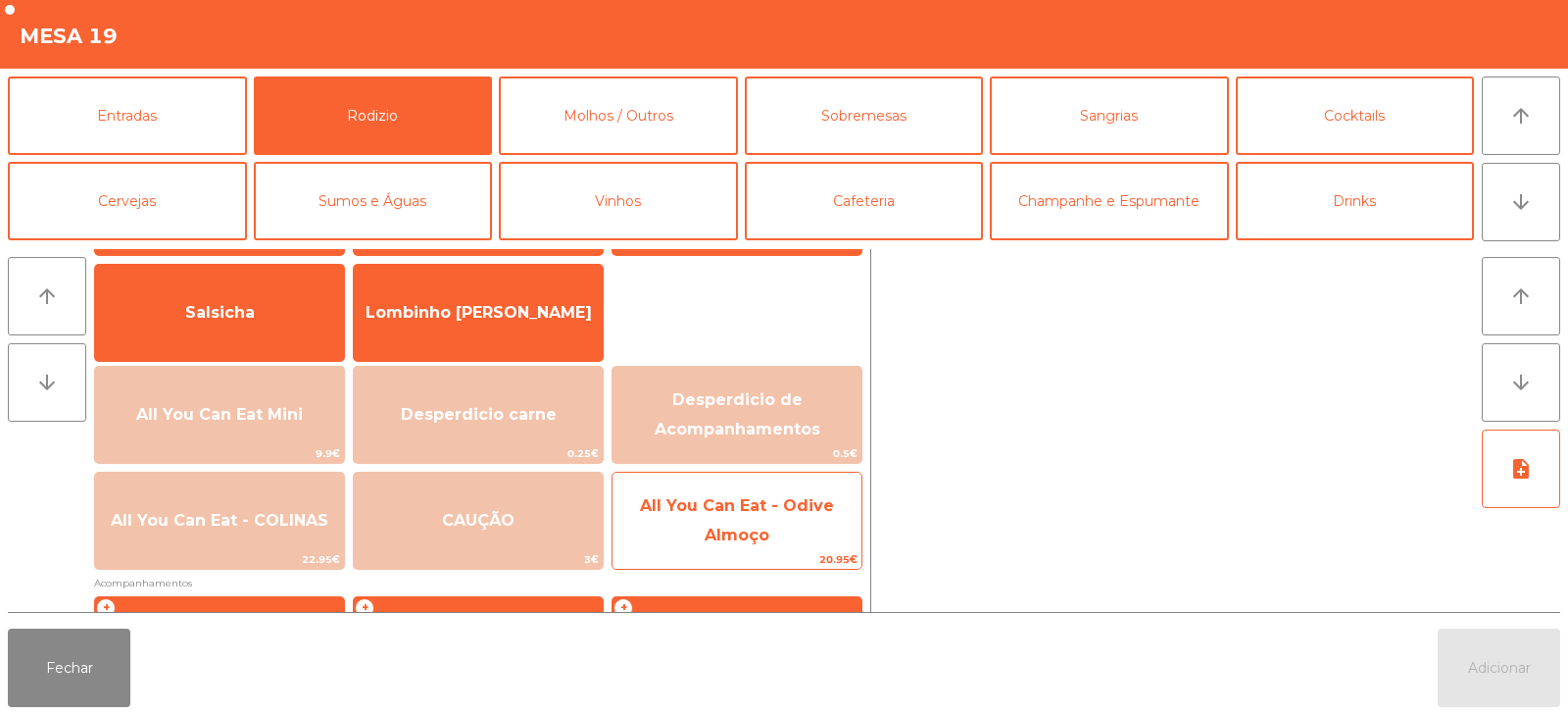
click at [736, 535] on span "All You Can Eat - Odive Almoço" at bounding box center [737, 521] width 194 height 48
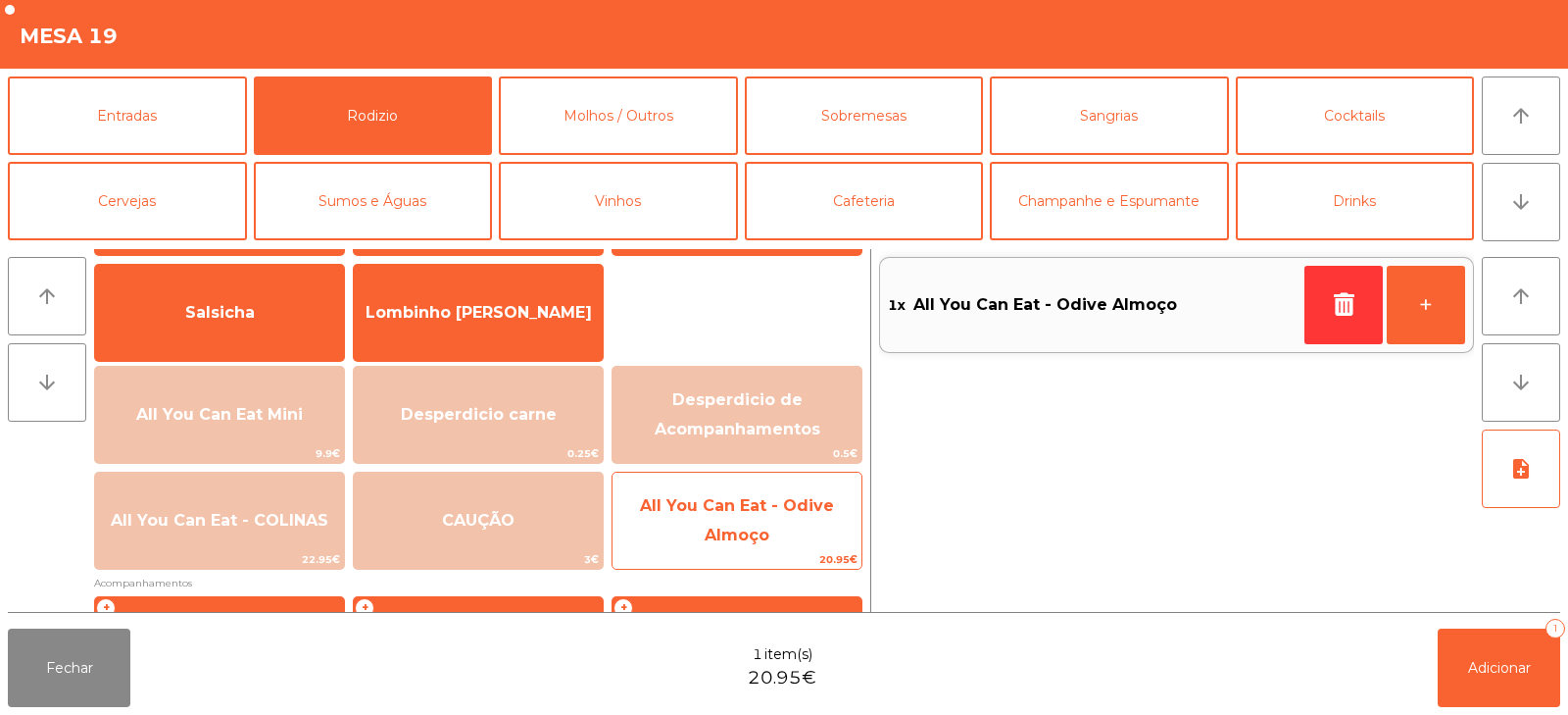
click at [711, 523] on span "All You Can Eat - Odive Almoço" at bounding box center [738, 522] width 249 height 84
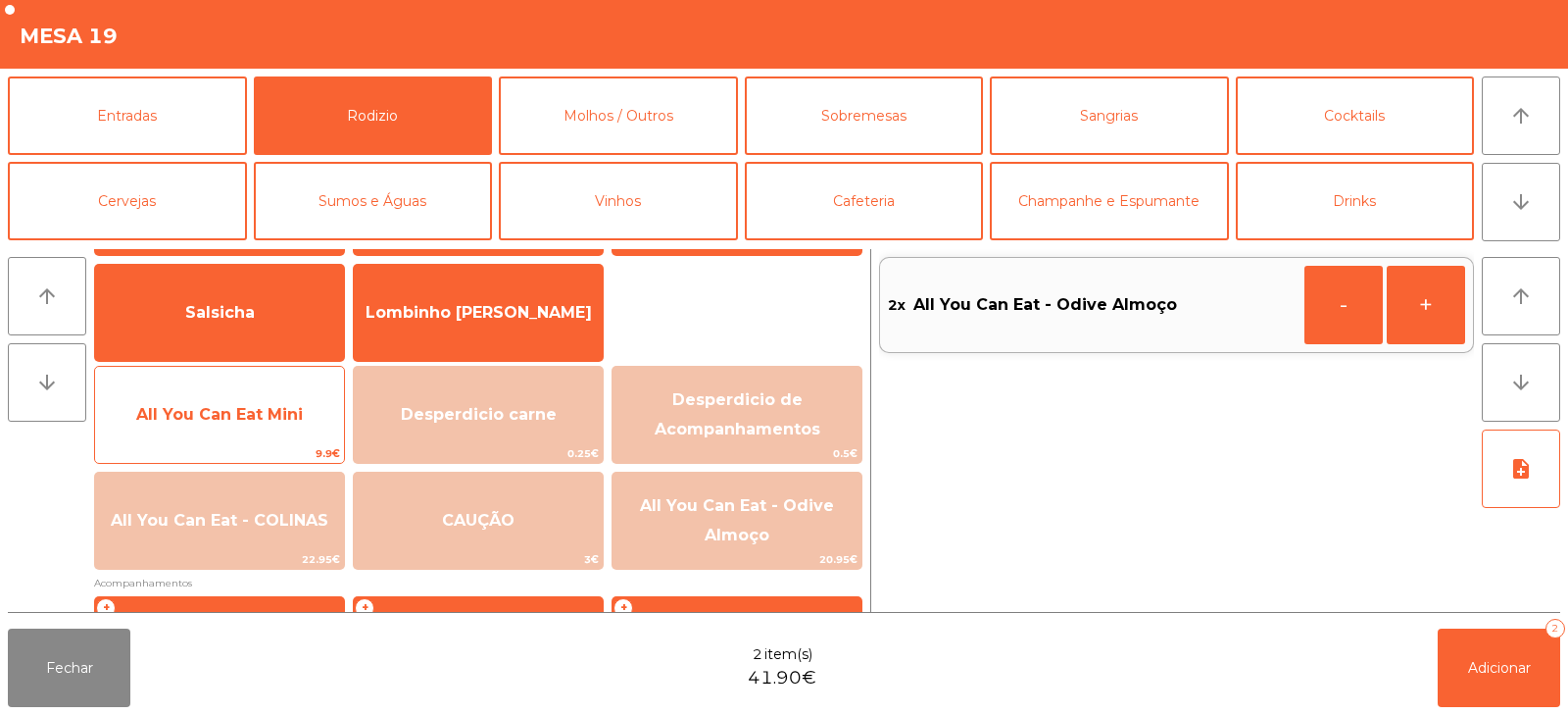
click at [215, 421] on span "All You Can Eat Mini" at bounding box center [219, 414] width 166 height 19
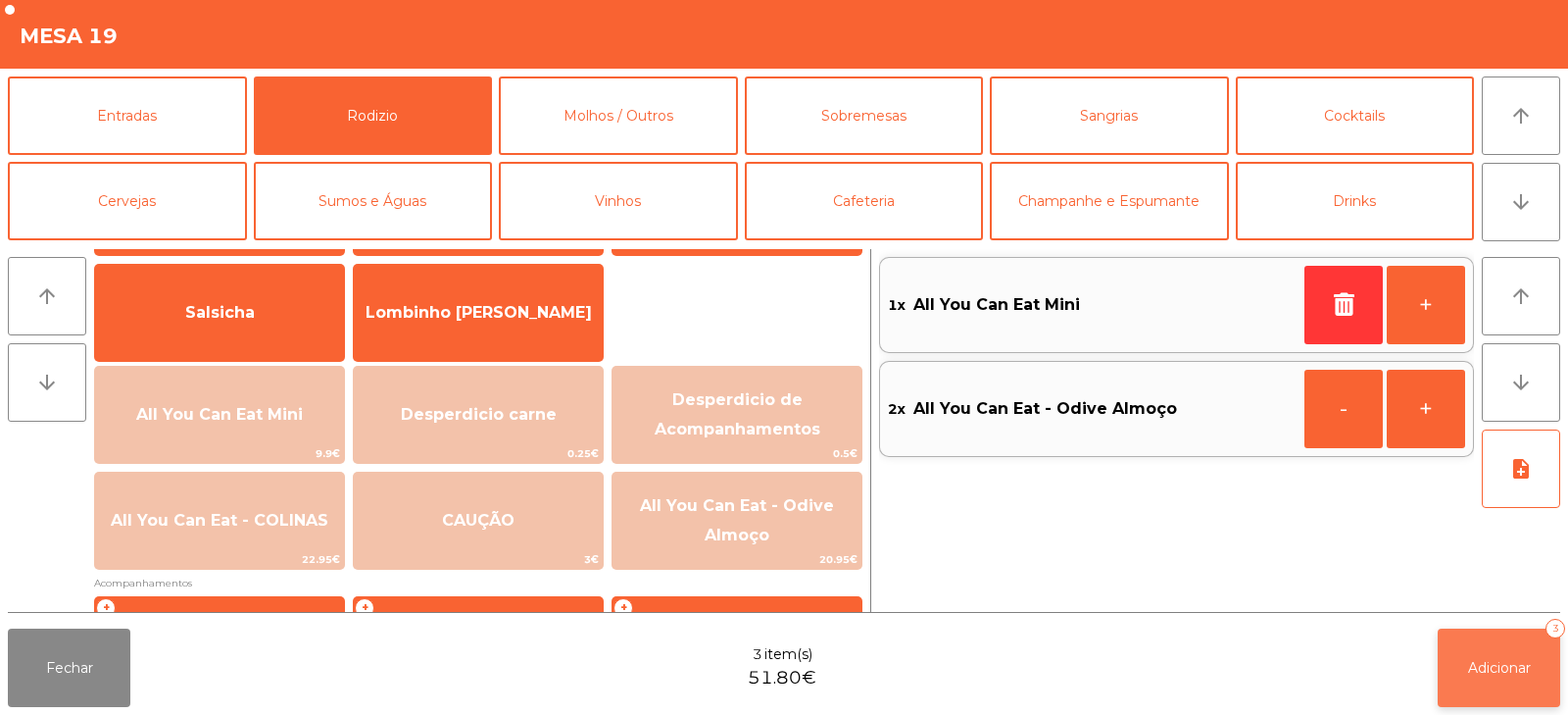
click at [1508, 682] on button "Adicionar 3" at bounding box center [1499, 667] width 123 height 79
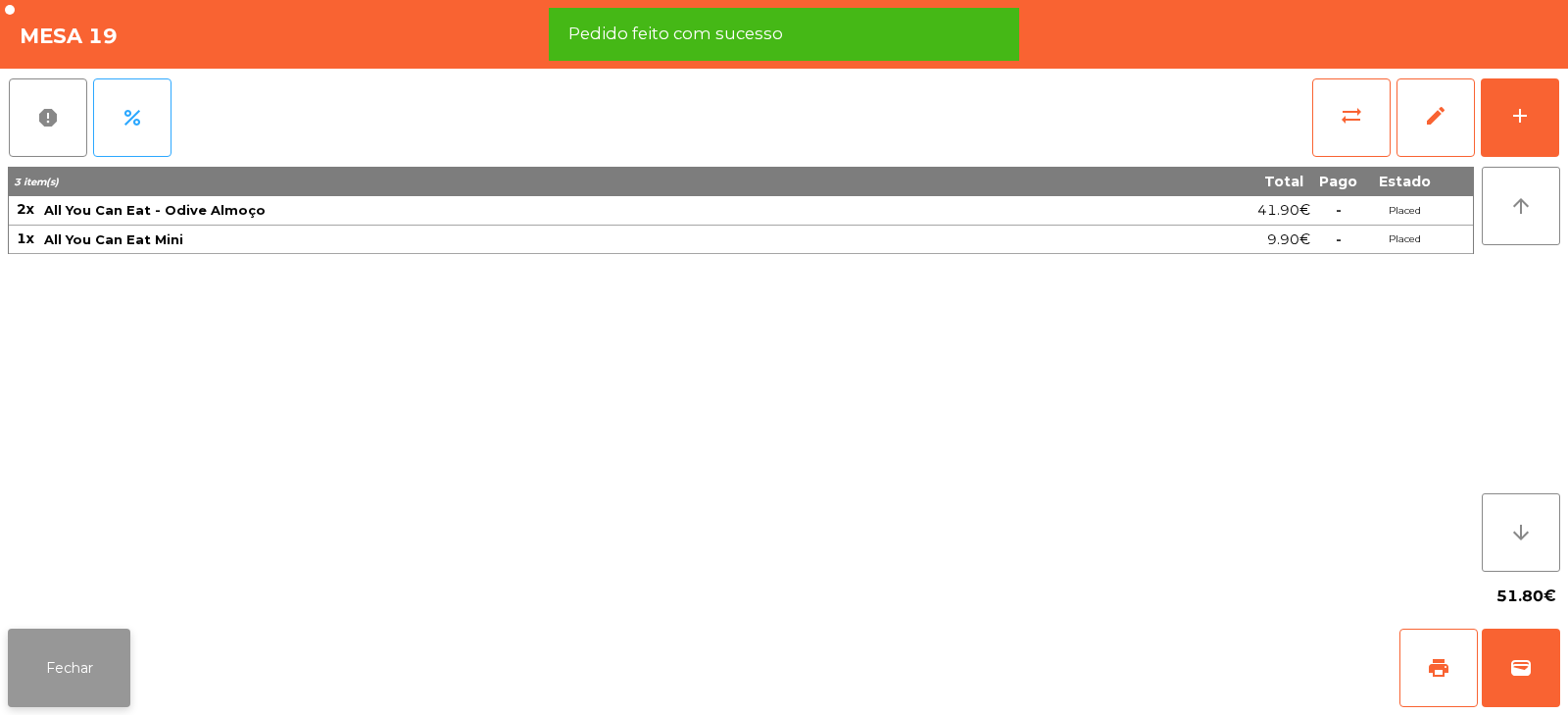
click at [91, 684] on button "Fechar" at bounding box center [69, 667] width 123 height 79
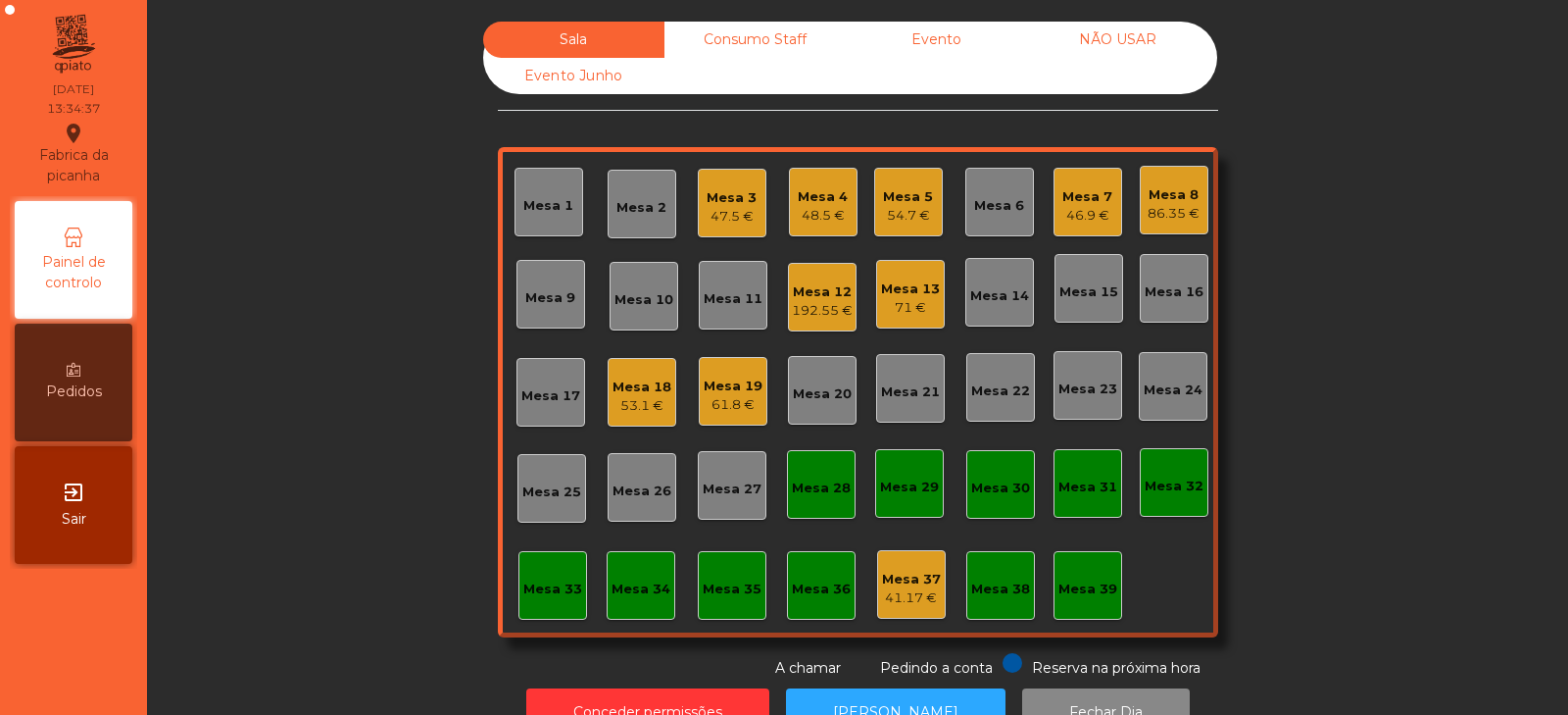
click at [621, 214] on div "Mesa 2" at bounding box center [642, 208] width 50 height 20
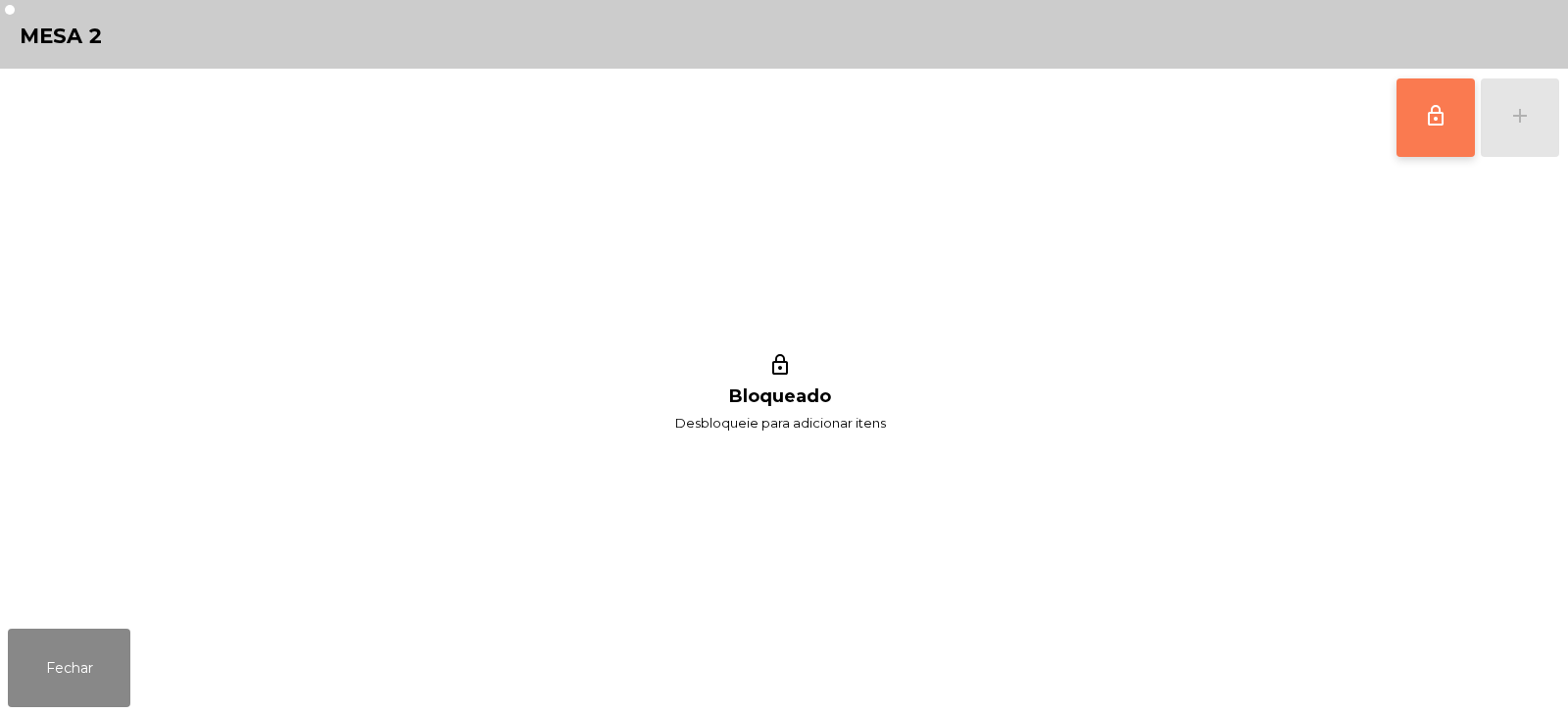
click at [1455, 117] on button "lock_outline" at bounding box center [1435, 118] width 79 height 79
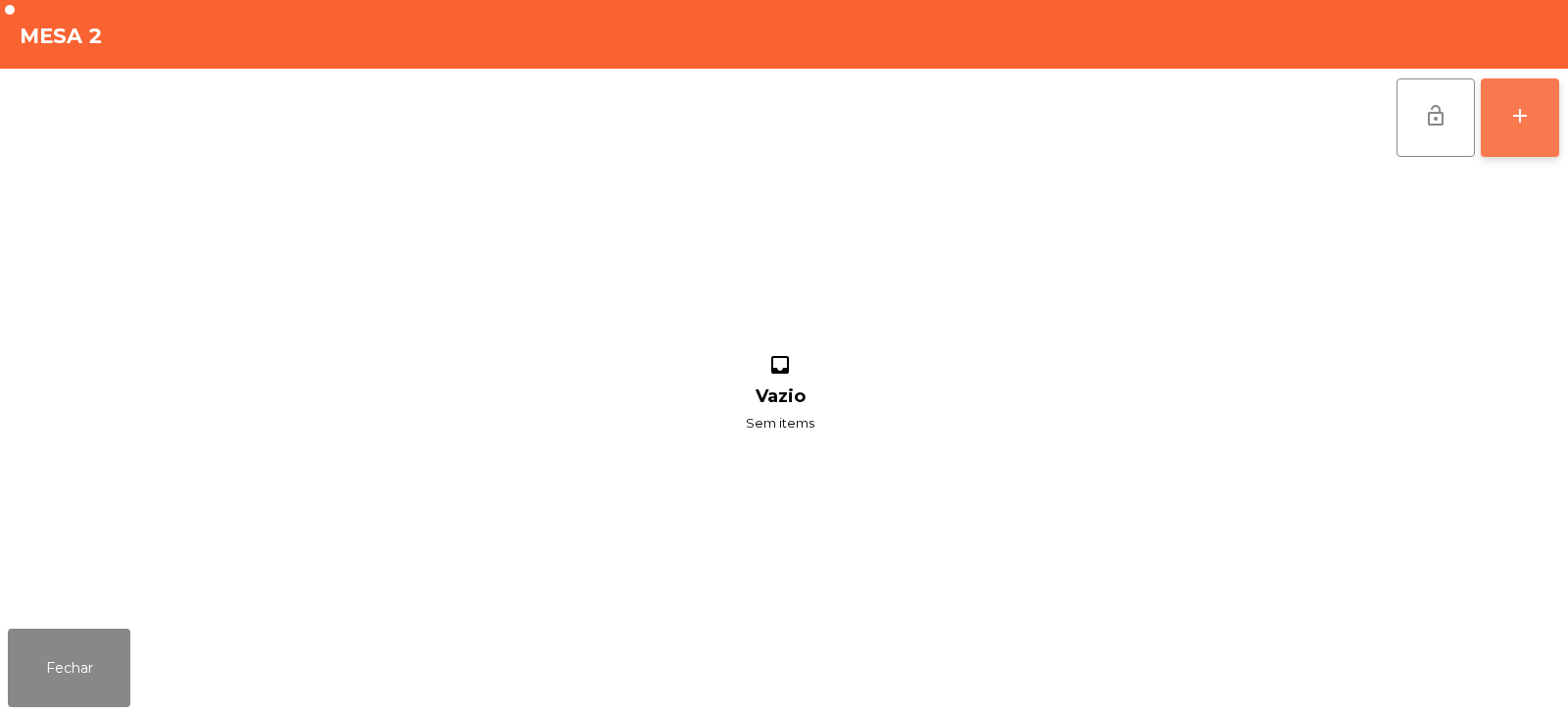
click at [1506, 123] on button "add" at bounding box center [1520, 118] width 79 height 79
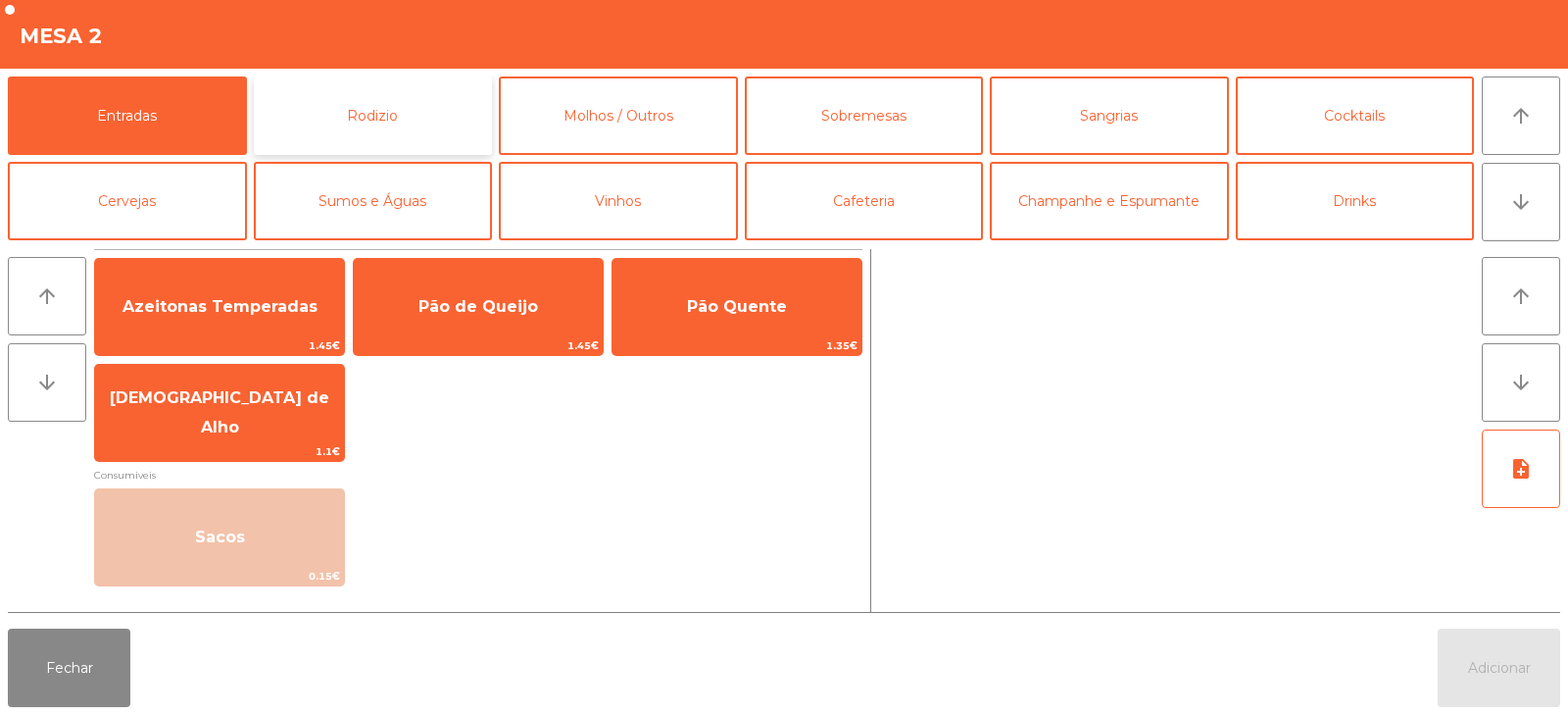
click at [403, 100] on button "Rodizio" at bounding box center [374, 116] width 239 height 79
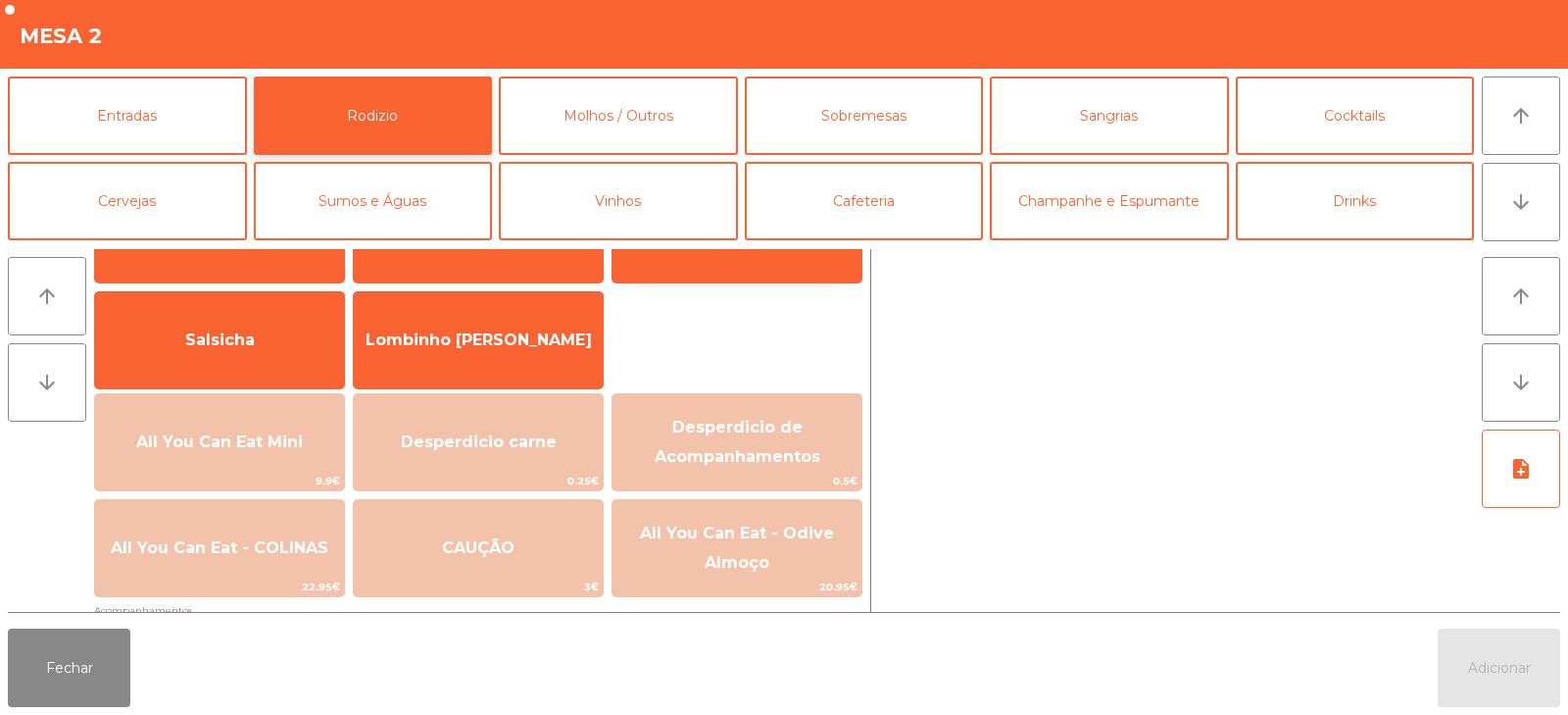
scroll to position [104, 0]
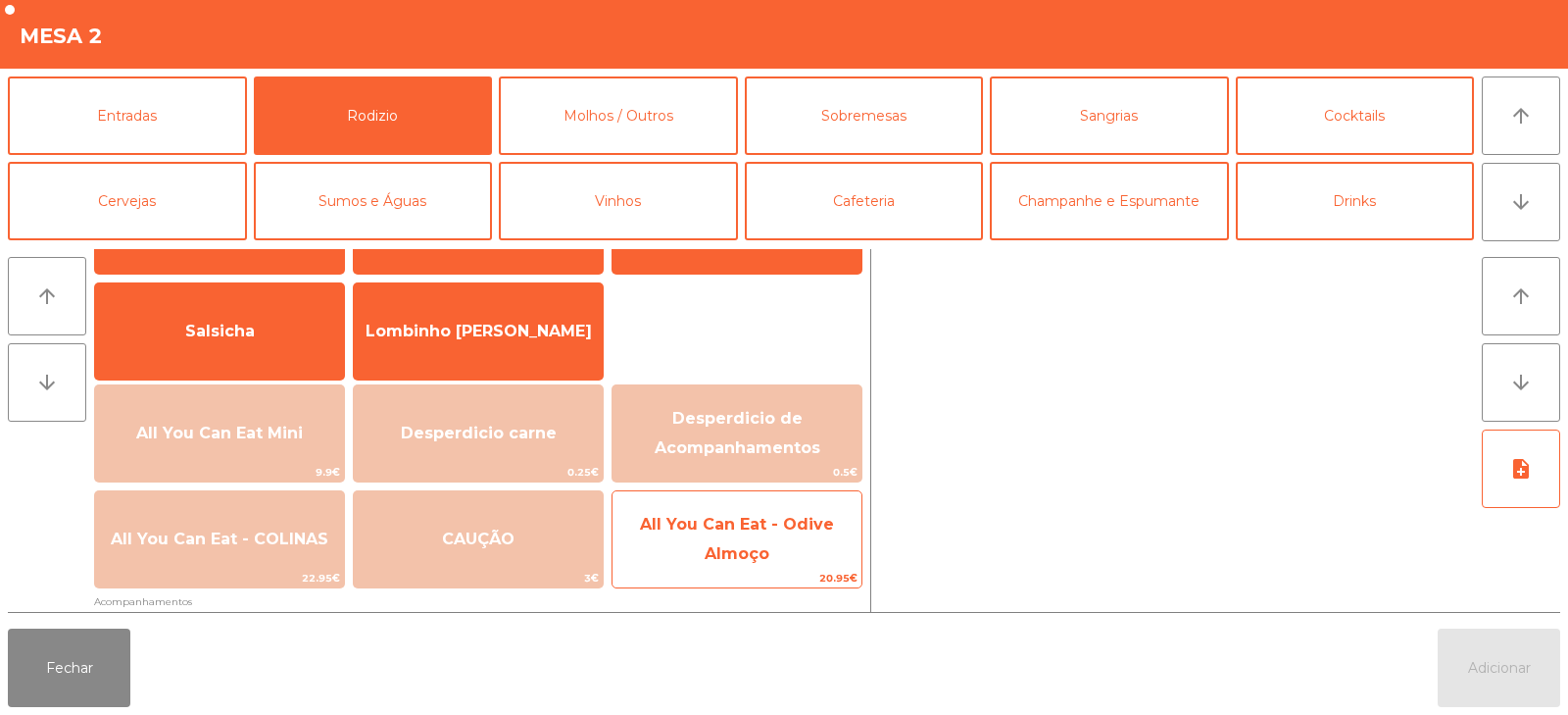
click at [732, 546] on span "All You Can Eat - Odive Almoço" at bounding box center [737, 538] width 194 height 48
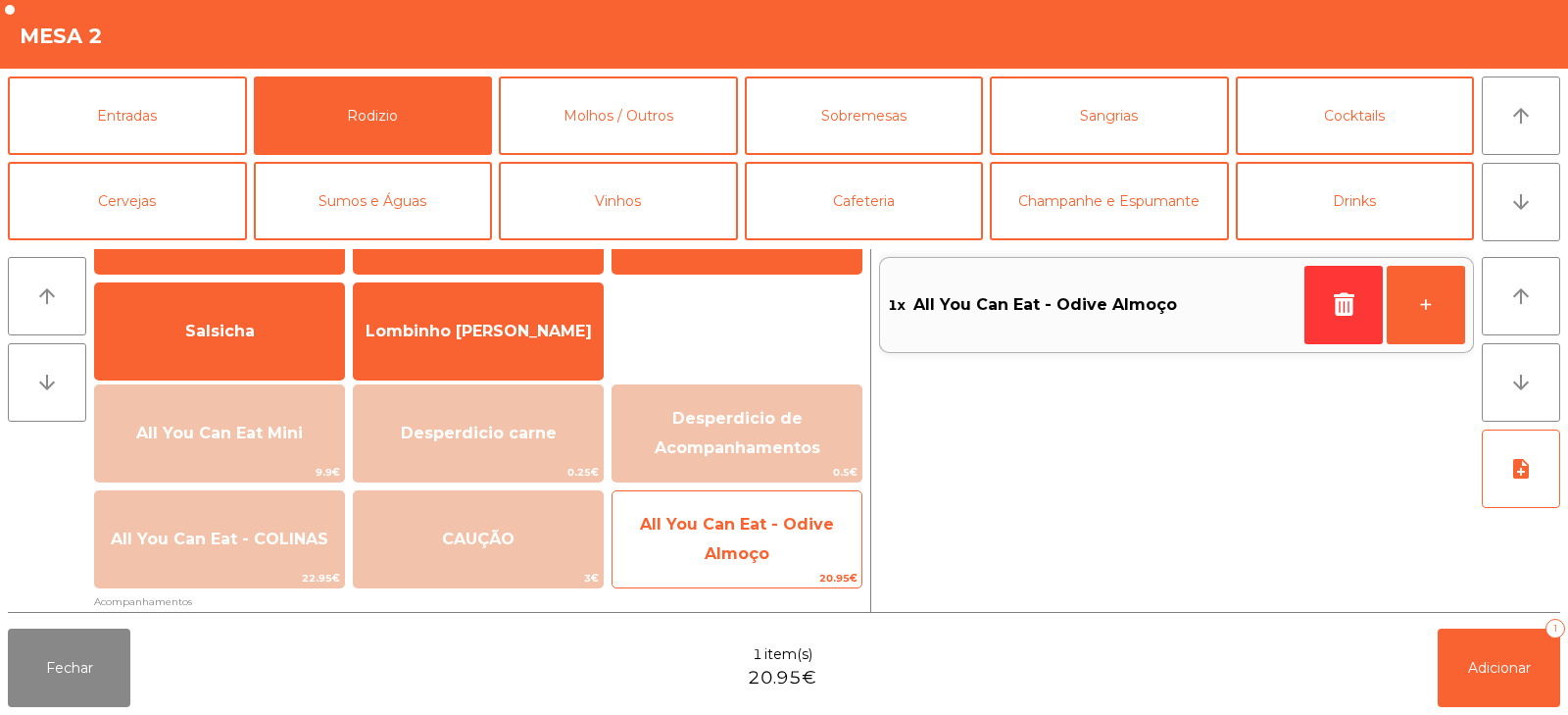
click at [716, 557] on span "All You Can Eat - Odive Almoço" at bounding box center [737, 538] width 194 height 48
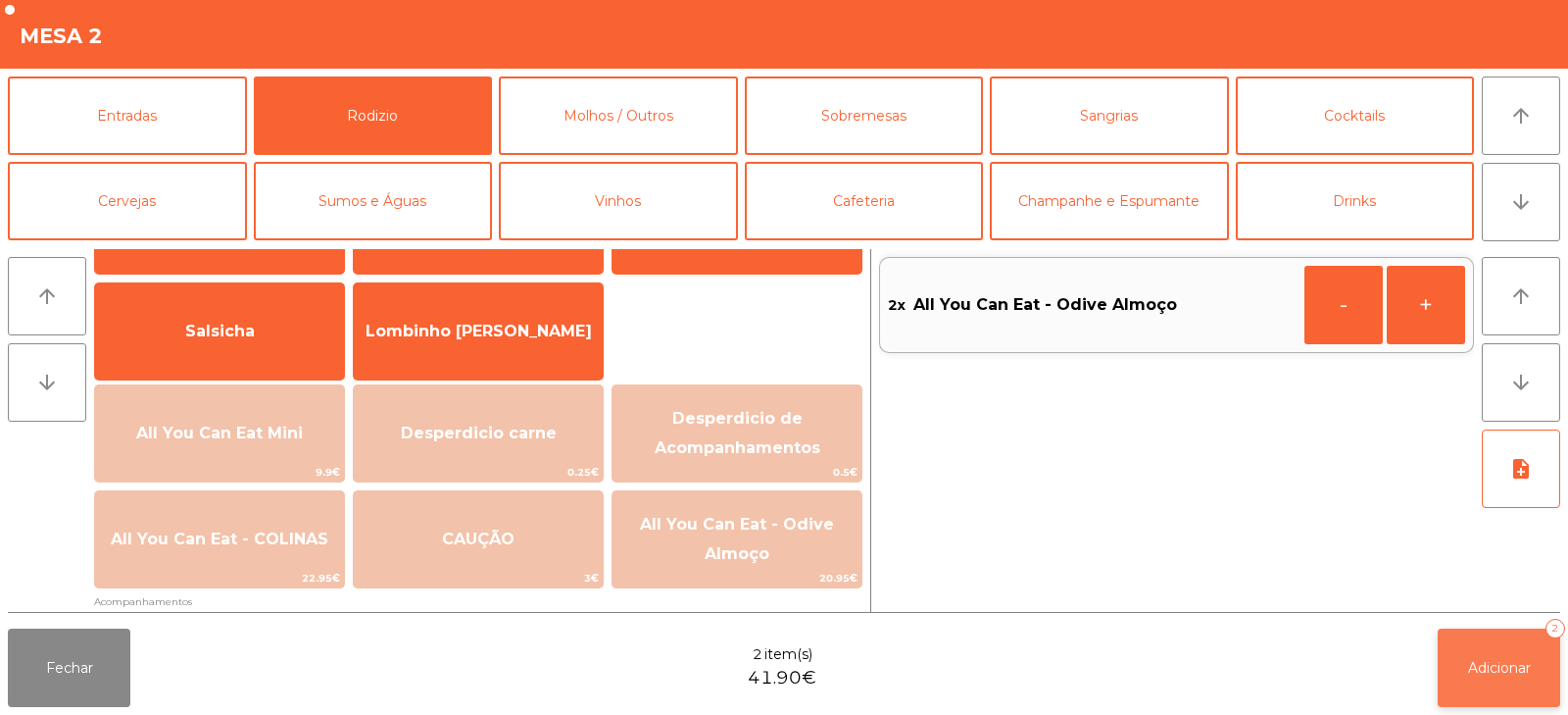
click at [1459, 645] on button "Adicionar 2" at bounding box center [1499, 667] width 123 height 79
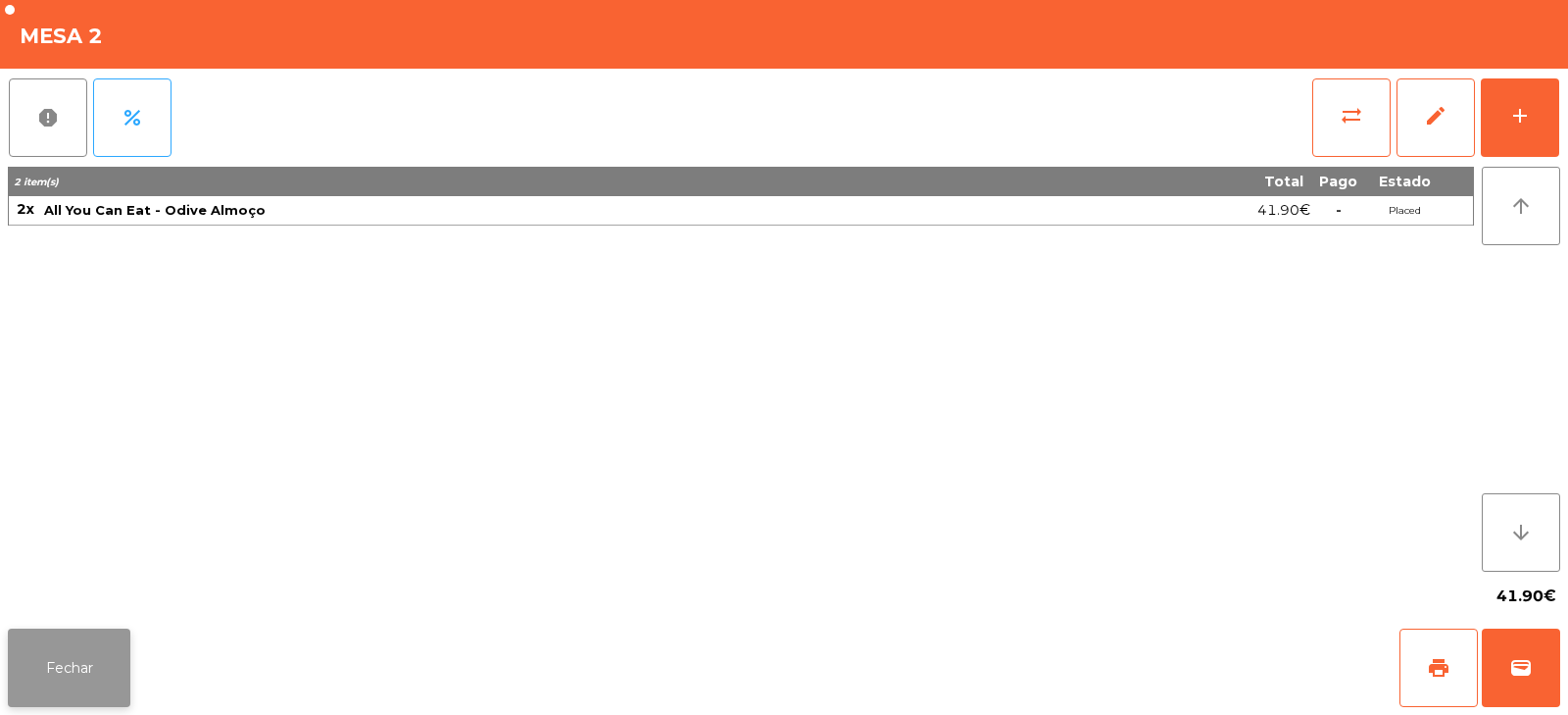
click at [52, 657] on button "Fechar" at bounding box center [69, 667] width 123 height 79
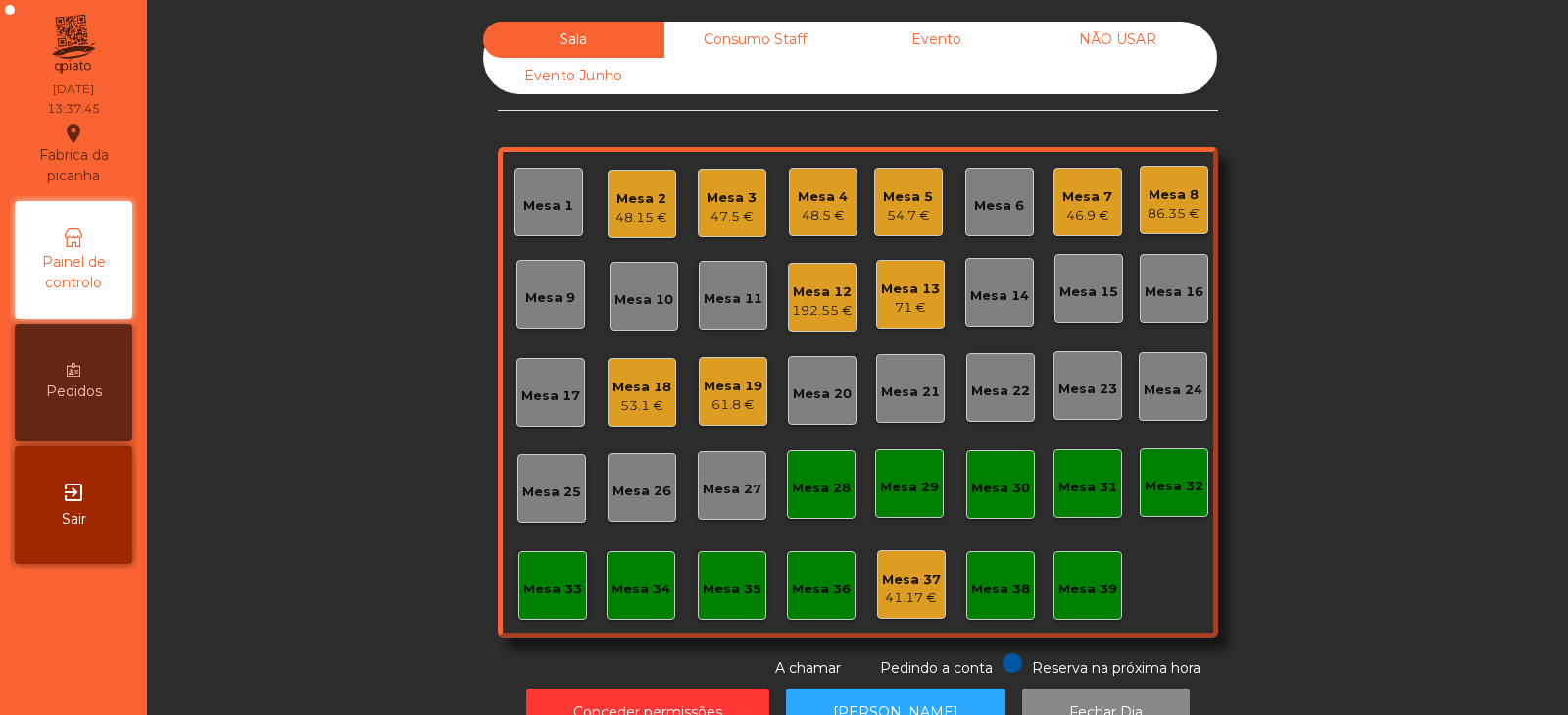
click at [1009, 314] on div "Mesa 14" at bounding box center [1000, 292] width 69 height 69
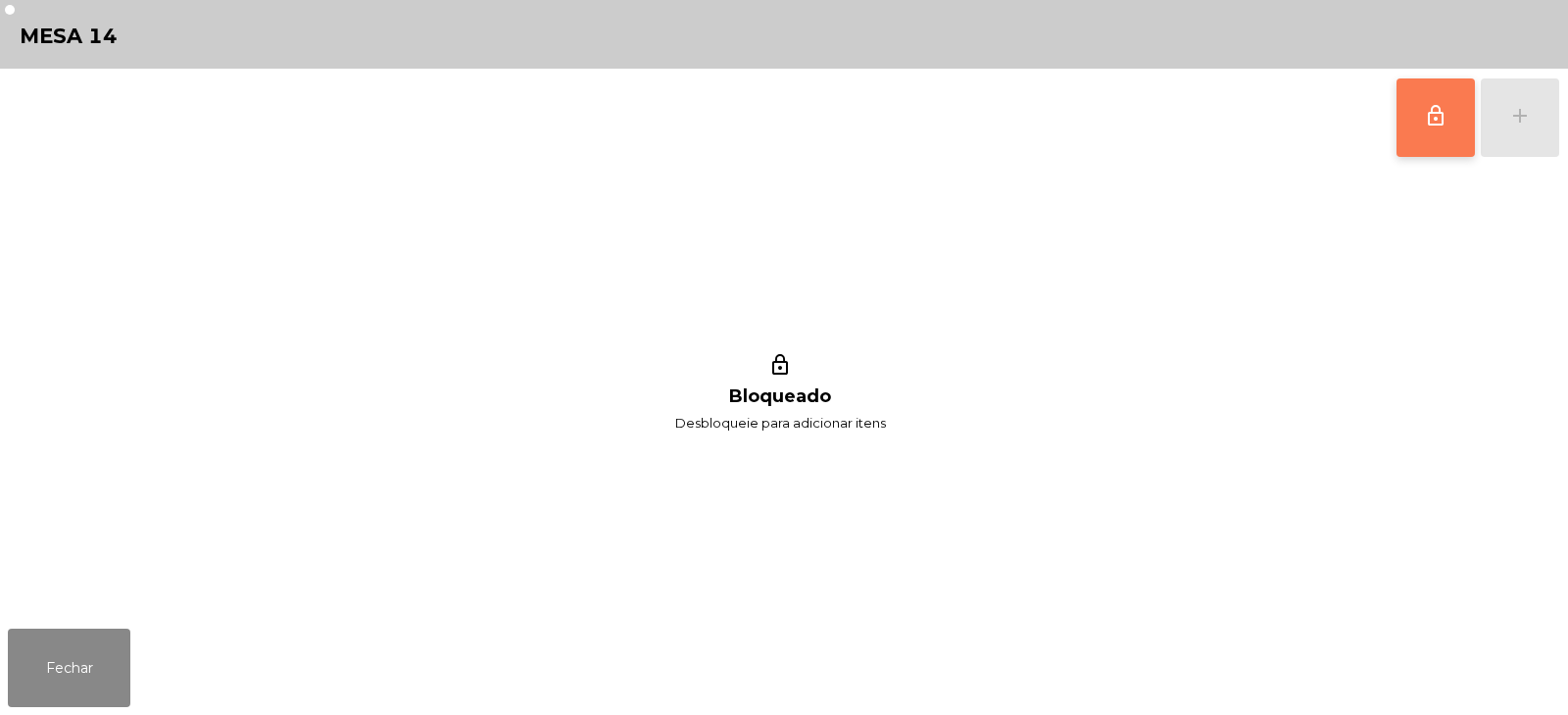
click at [1418, 128] on button "lock_outline" at bounding box center [1435, 118] width 79 height 79
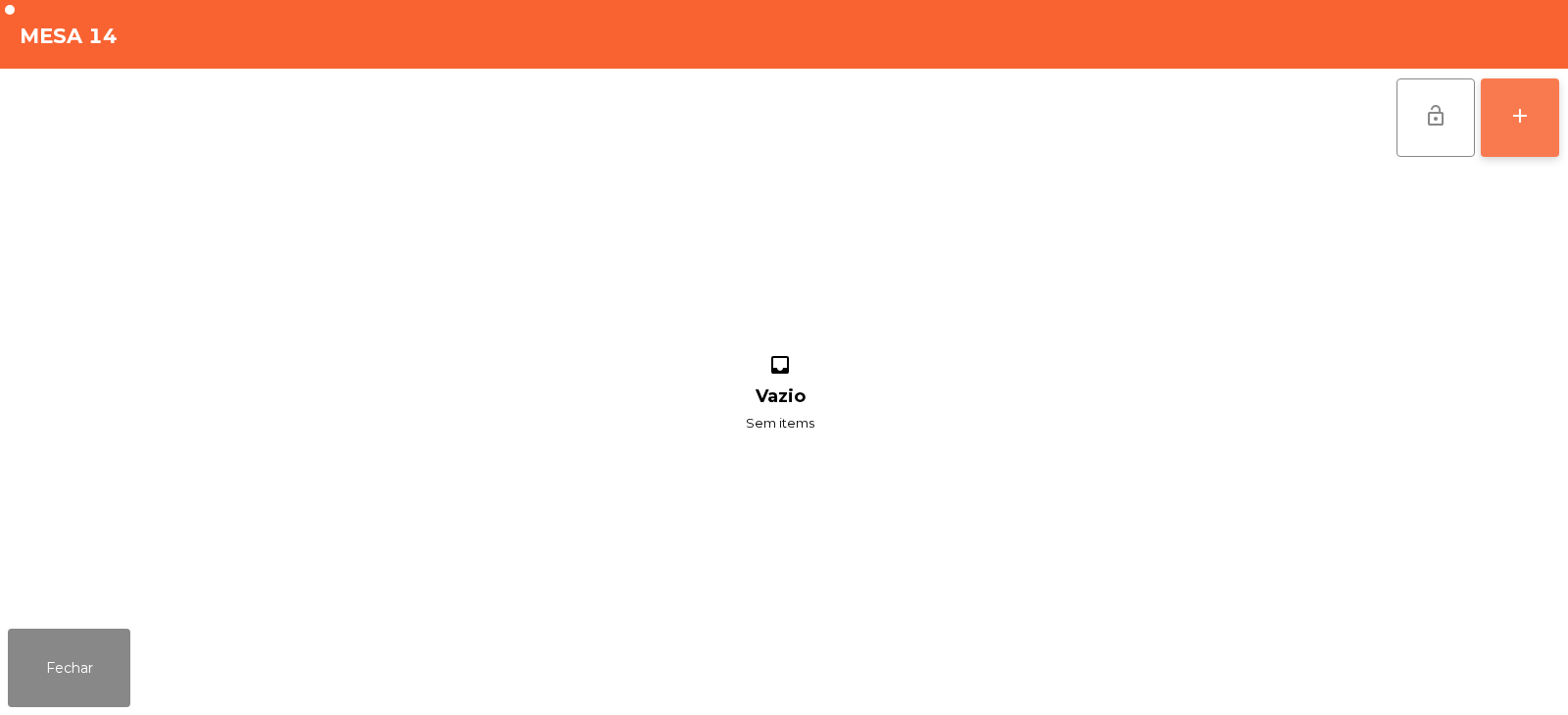
click at [1518, 131] on button "add" at bounding box center [1520, 118] width 79 height 79
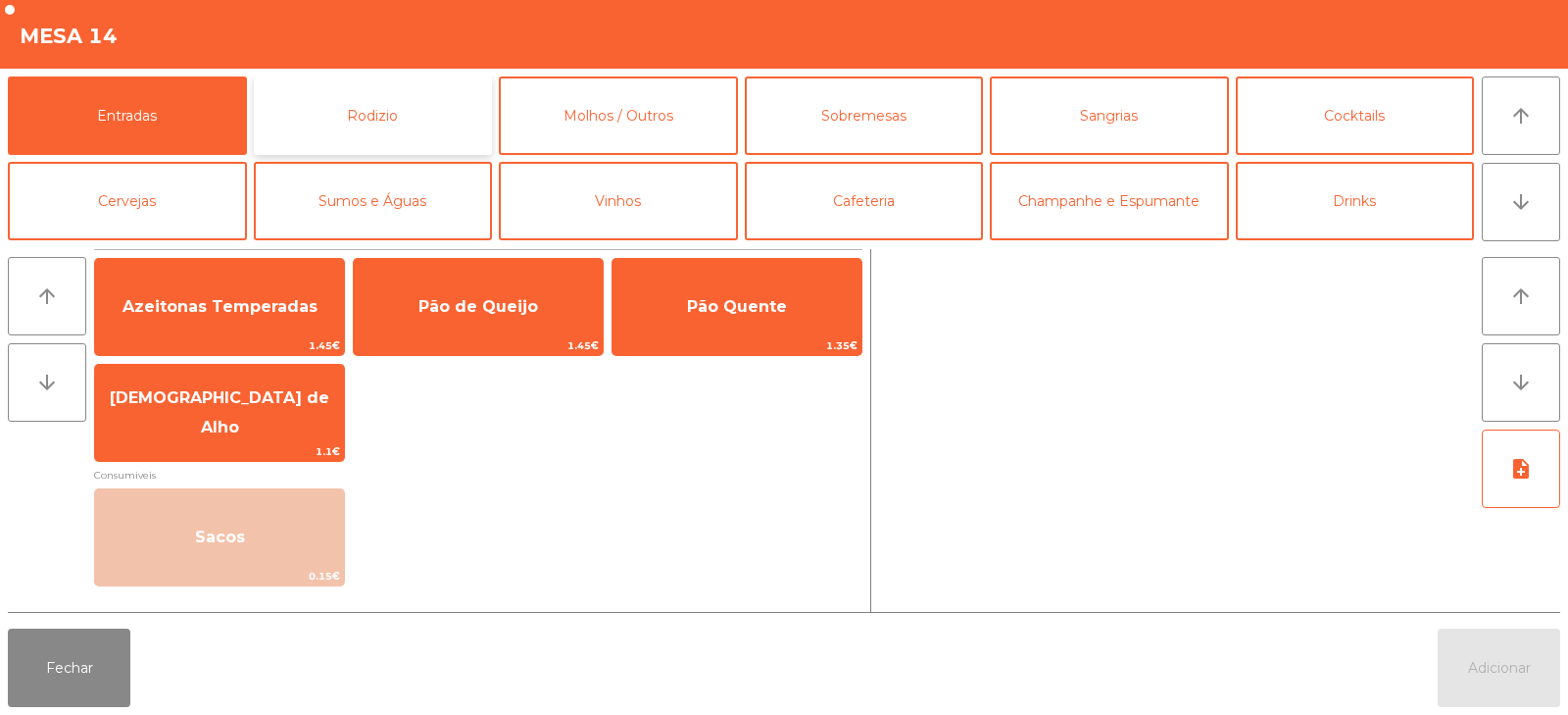
click at [399, 129] on button "Rodizio" at bounding box center [374, 116] width 239 height 79
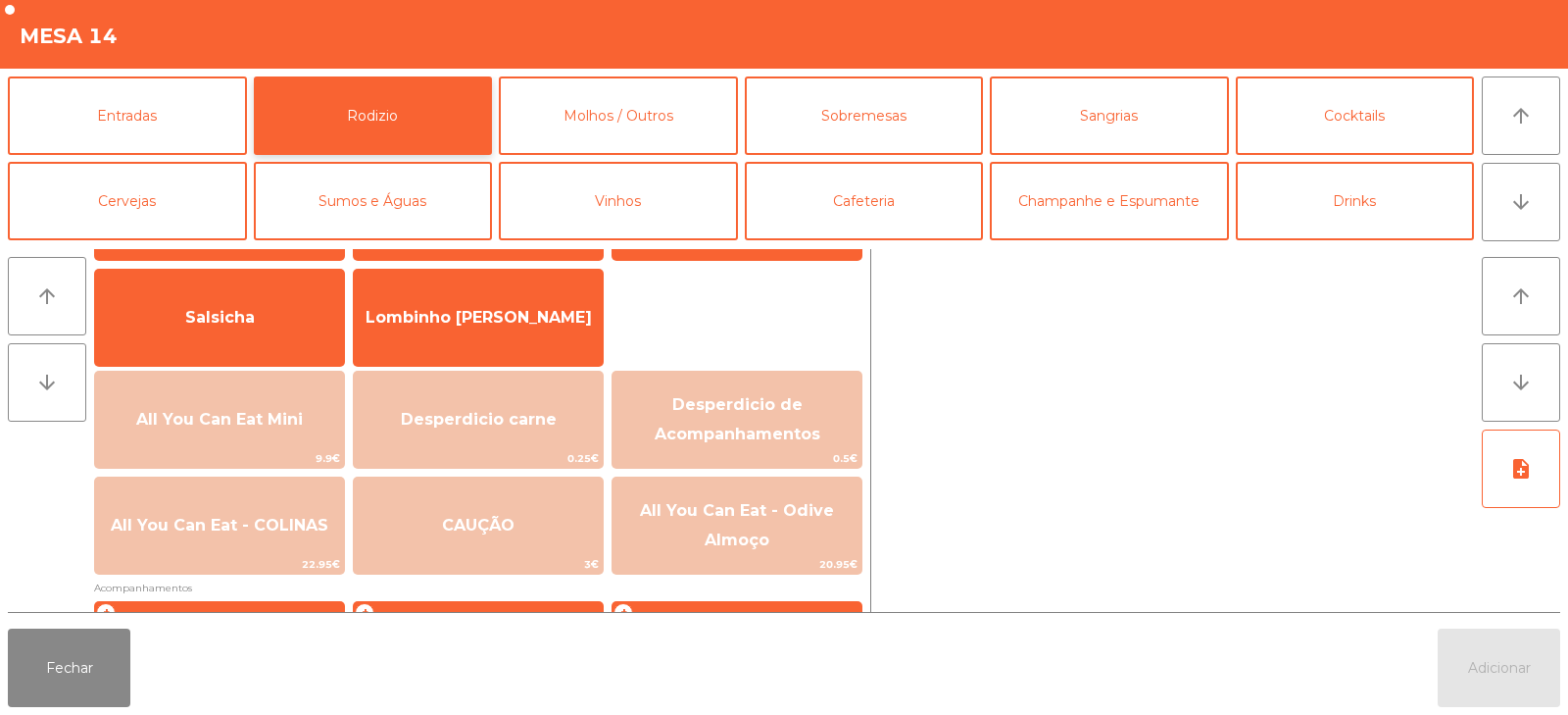
scroll to position [196, 0]
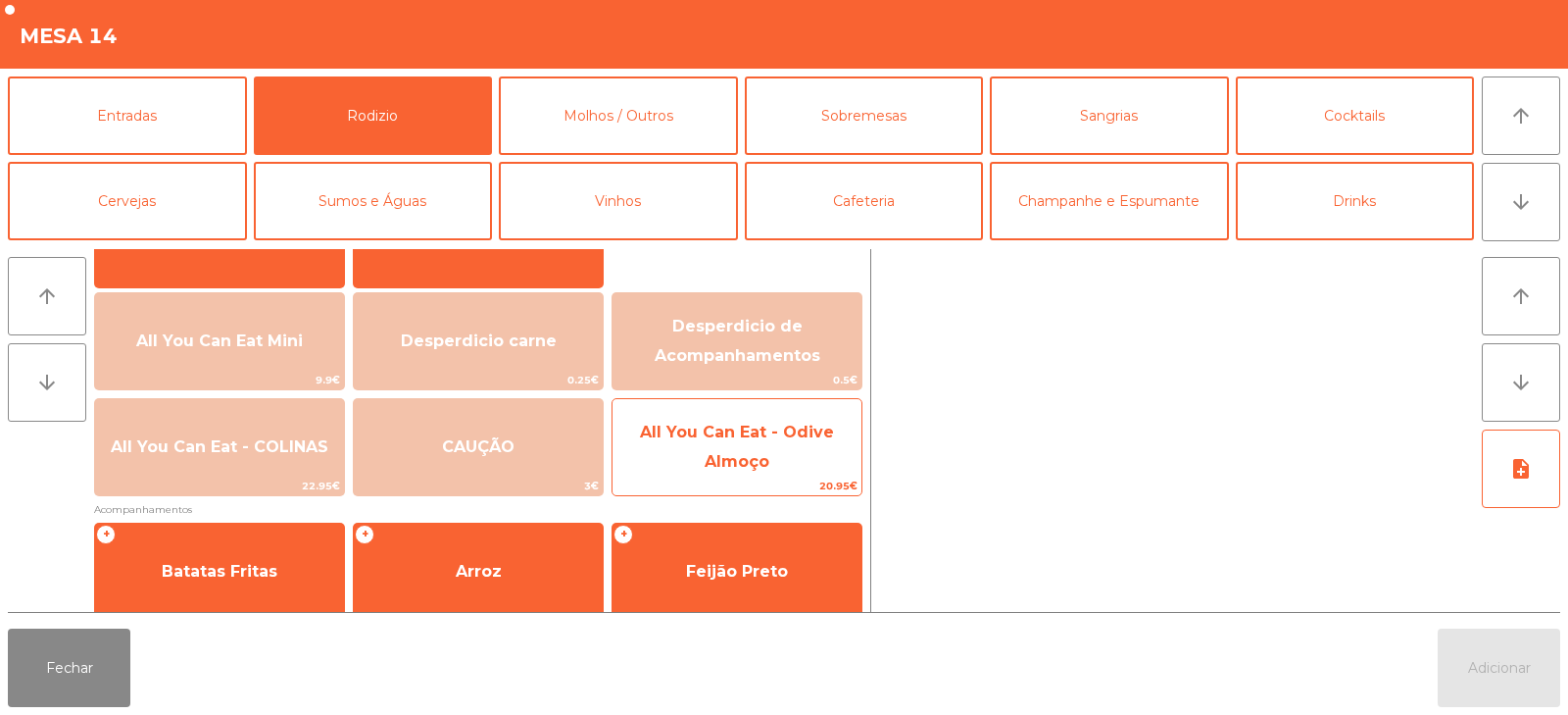
click at [801, 450] on span "All You Can Eat - Odive Almoço" at bounding box center [738, 448] width 249 height 84
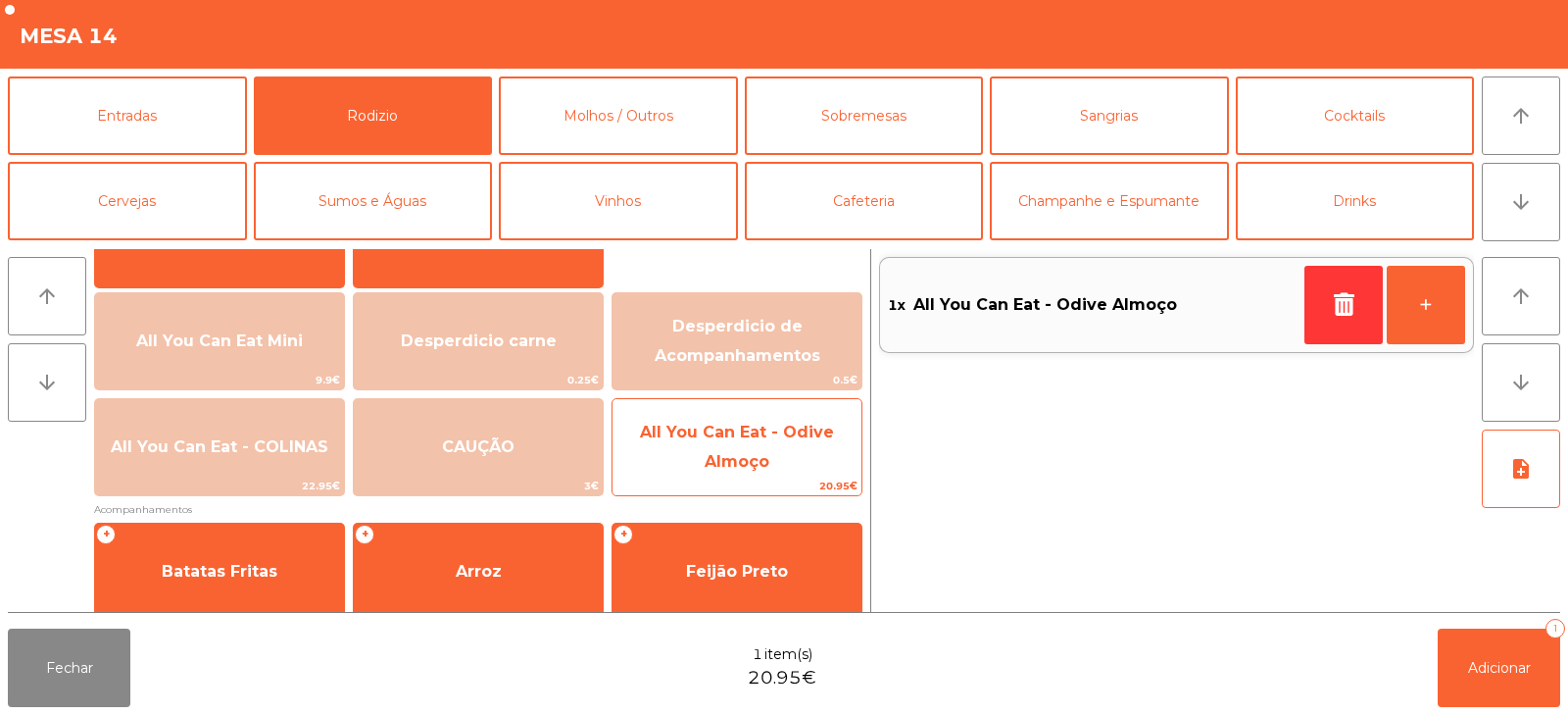
click at [784, 472] on span "All You Can Eat - Odive Almoço" at bounding box center [738, 448] width 249 height 84
click at [773, 471] on span "All You Can Eat - Odive Almoço" at bounding box center [738, 448] width 249 height 84
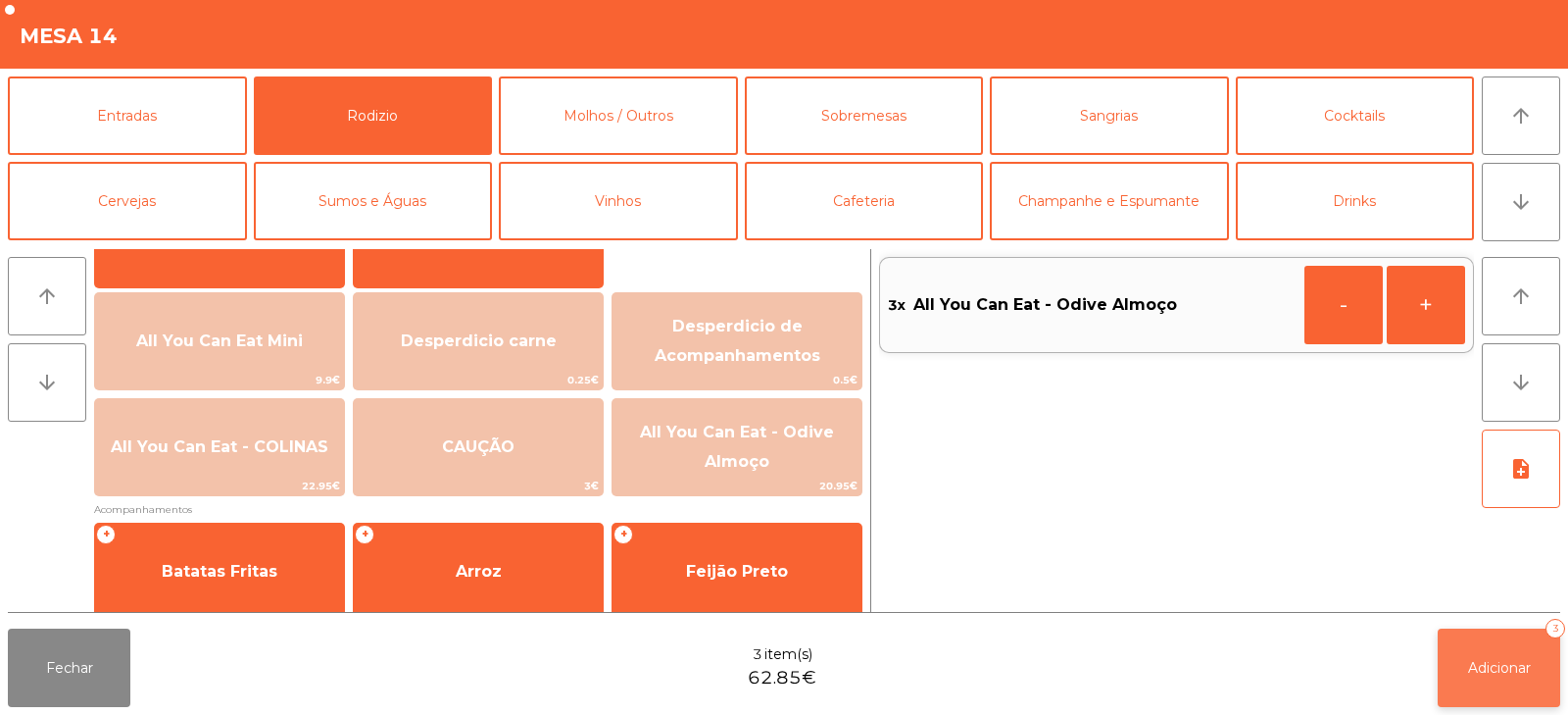
click at [1503, 640] on button "Adicionar 3" at bounding box center [1499, 667] width 123 height 79
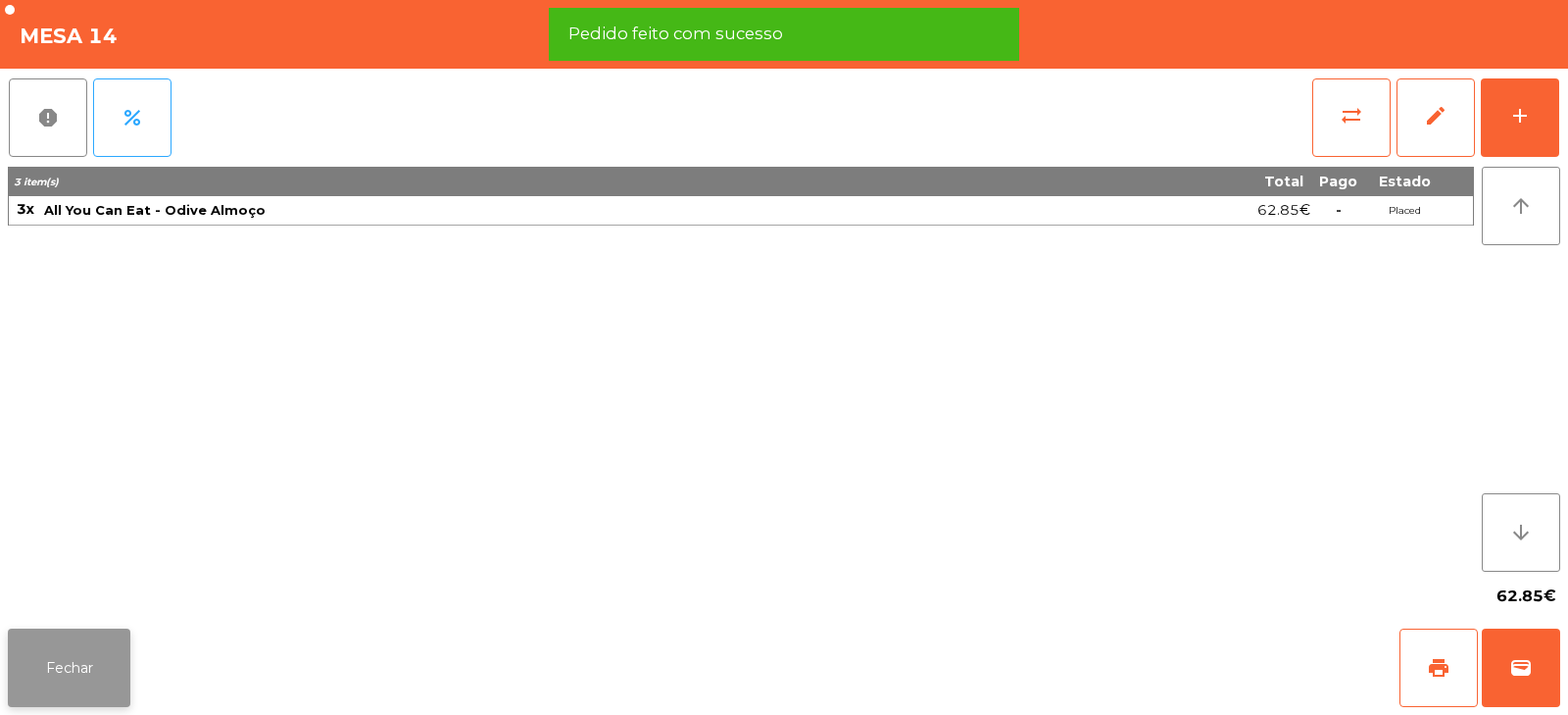
click at [112, 663] on button "Fechar" at bounding box center [69, 667] width 123 height 79
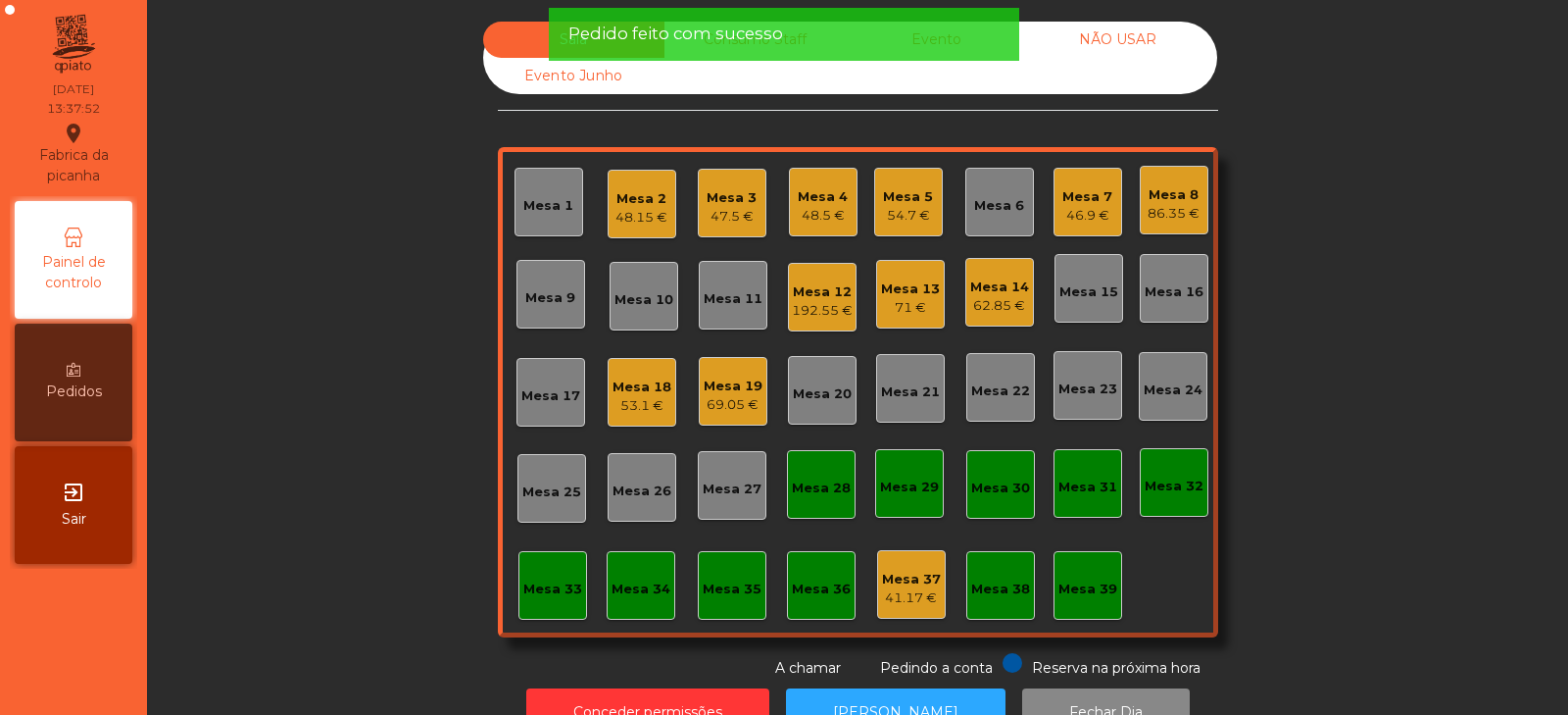
click at [432, 351] on div "Sala Consumo Staff Evento NÃO USAR Evento Junho Mesa 1 Mesa 2 48.15 € Mesa 3 47…" at bounding box center [857, 350] width 1369 height 657
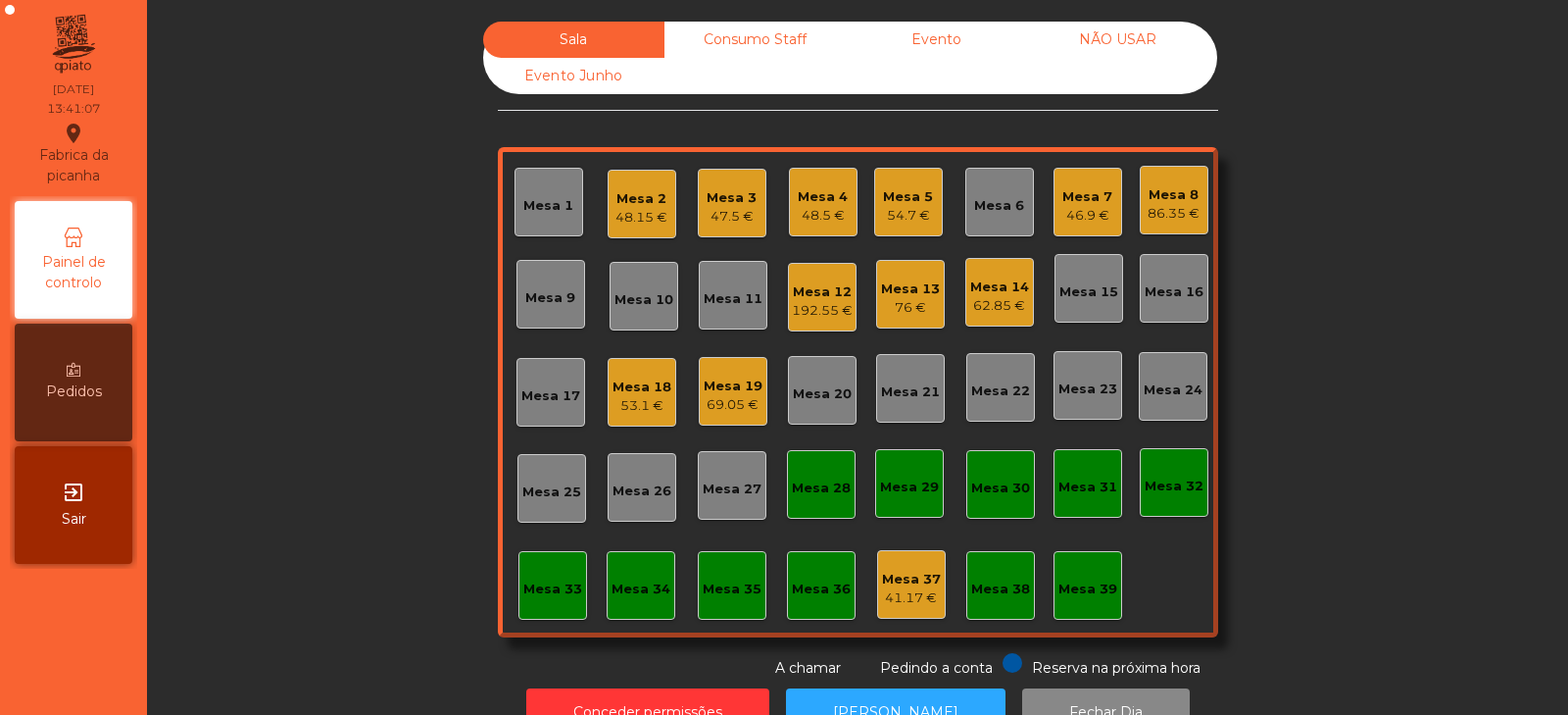
click at [881, 294] on div "Mesa 13" at bounding box center [910, 289] width 59 height 20
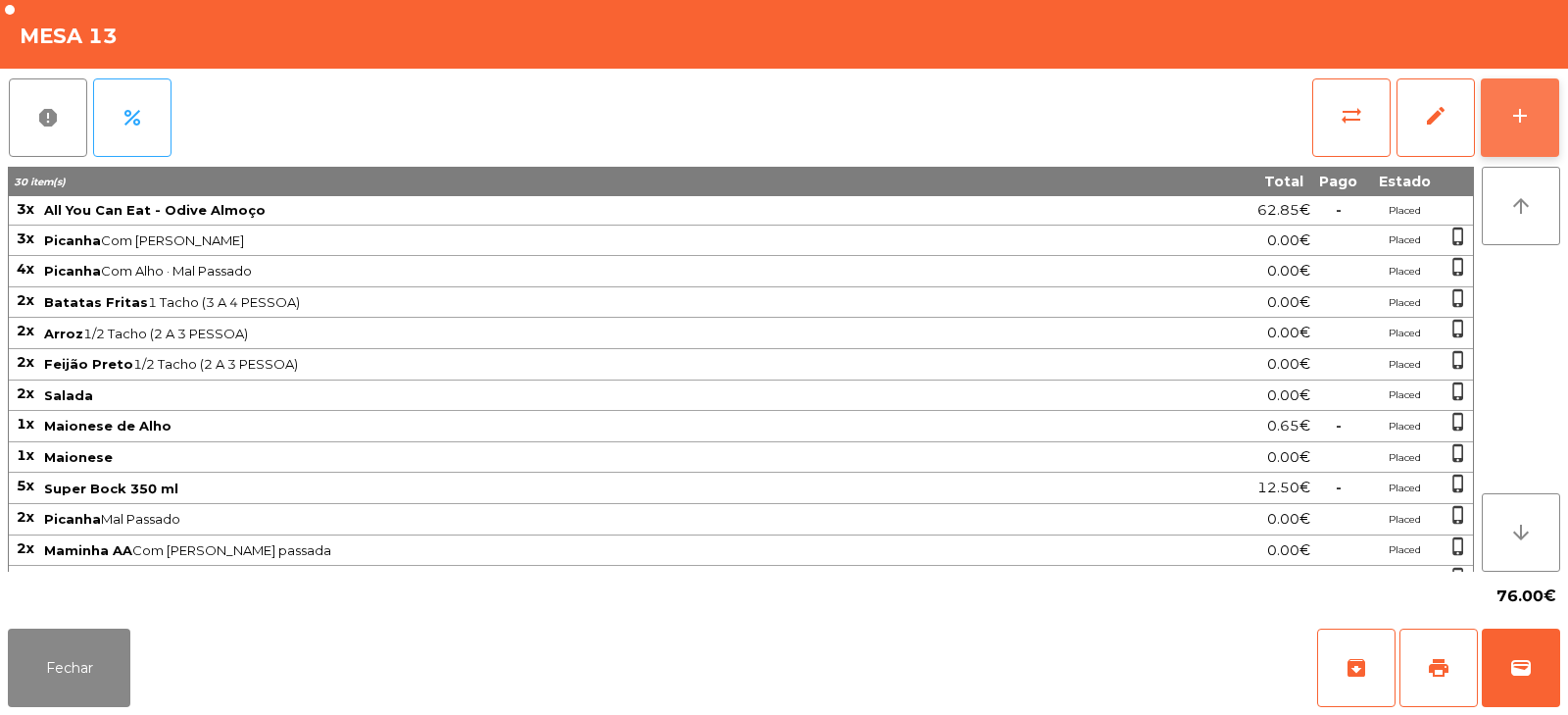
click at [1512, 147] on button "add" at bounding box center [1520, 118] width 79 height 79
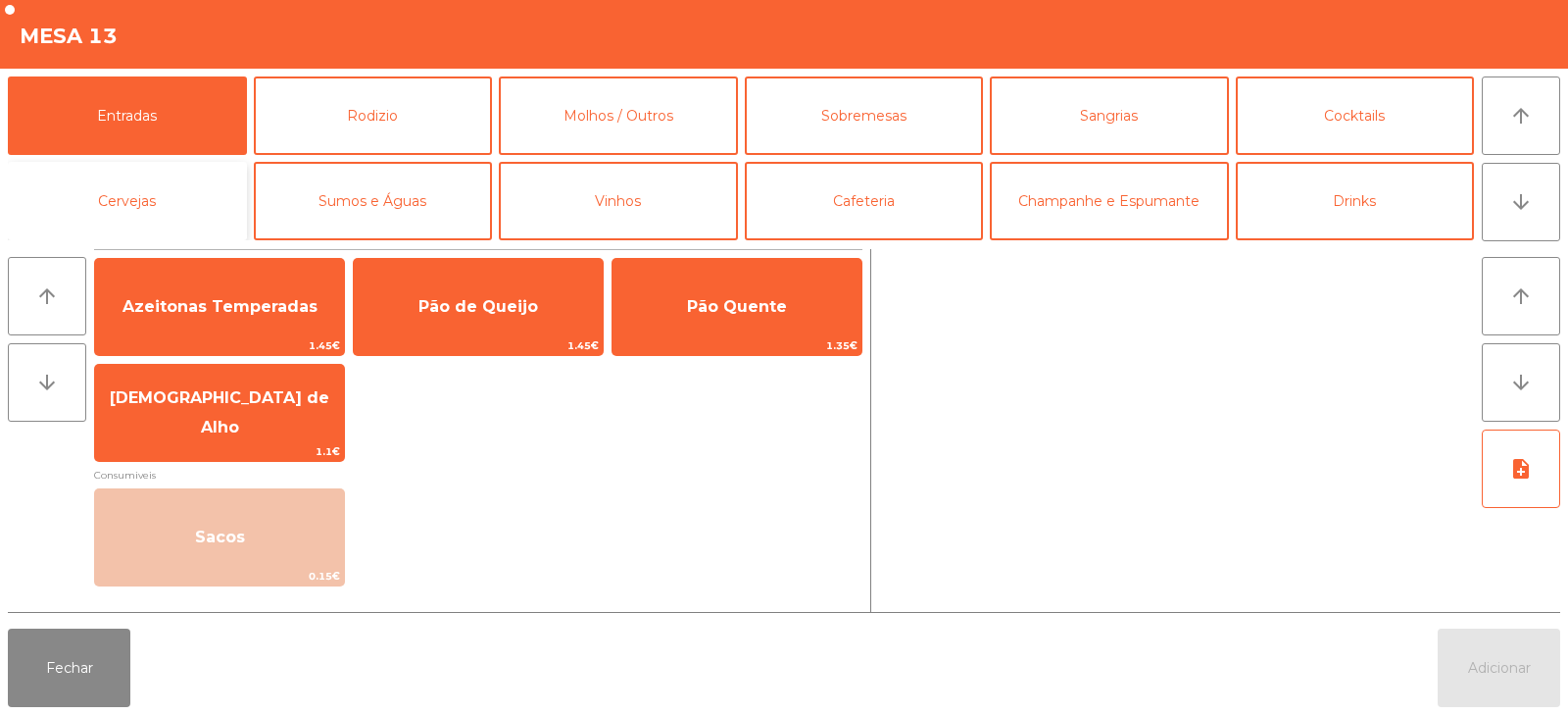
click at [160, 219] on button "Cervejas" at bounding box center [128, 200] width 239 height 79
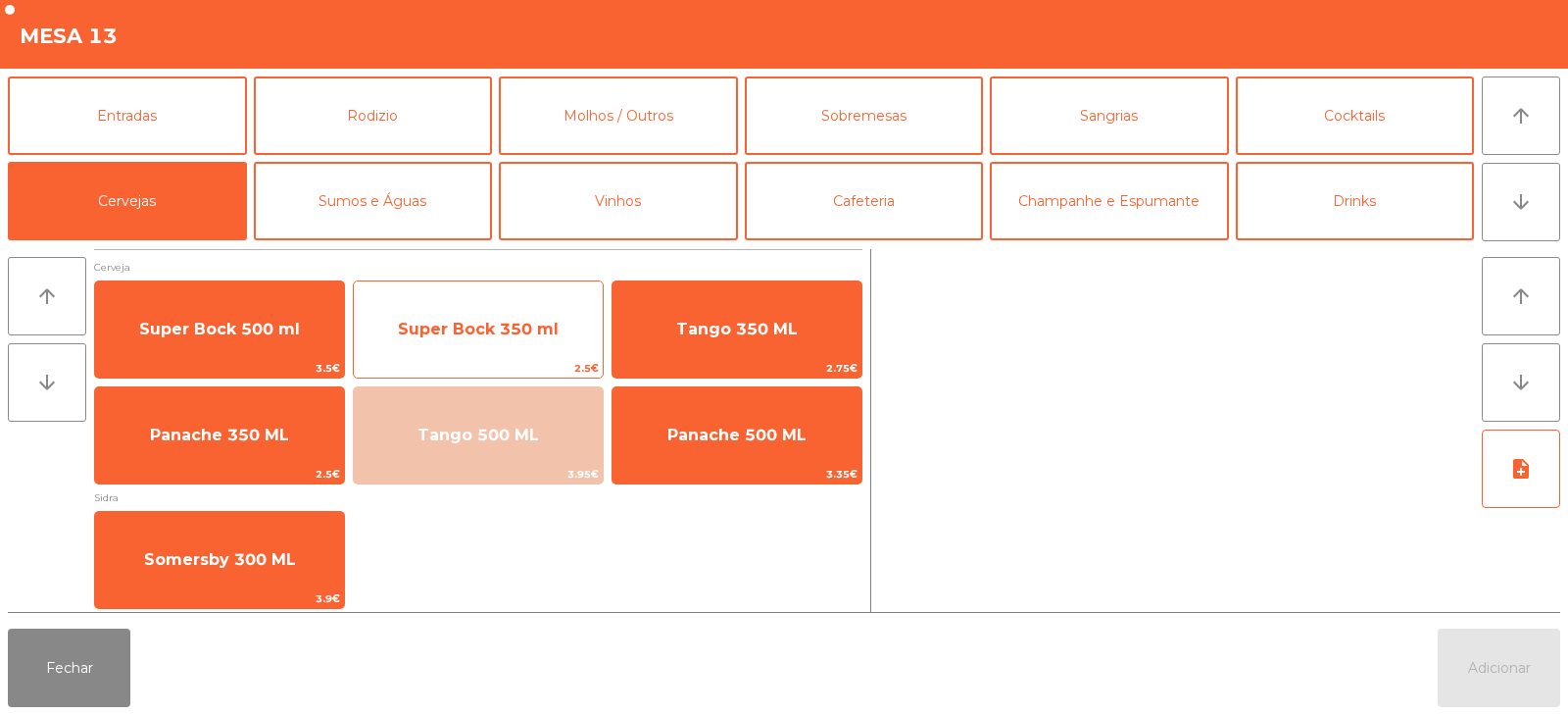
click at [485, 340] on span "Super Bock 350 ml" at bounding box center [478, 329] width 249 height 53
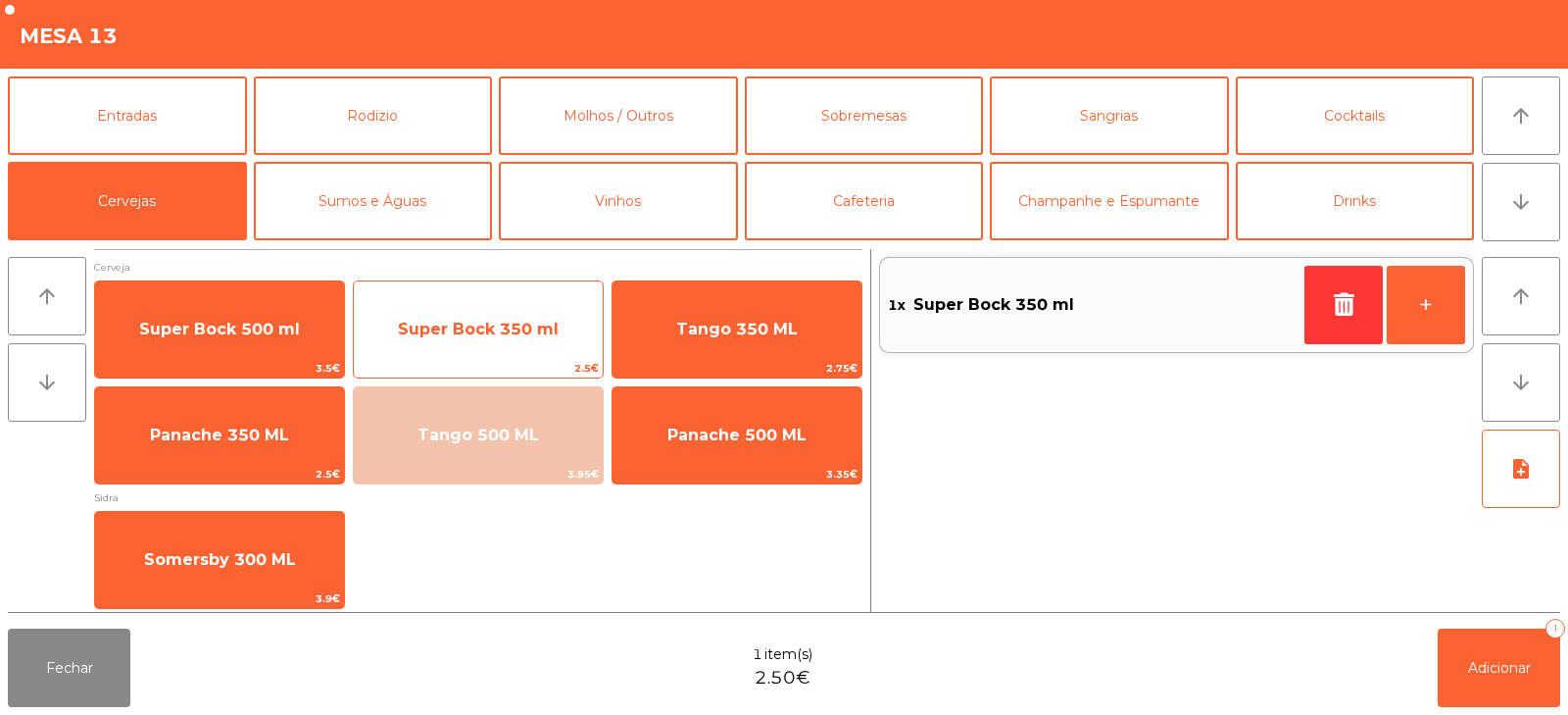
click at [483, 334] on span "Super Bock 350 ml" at bounding box center [477, 329] width 160 height 19
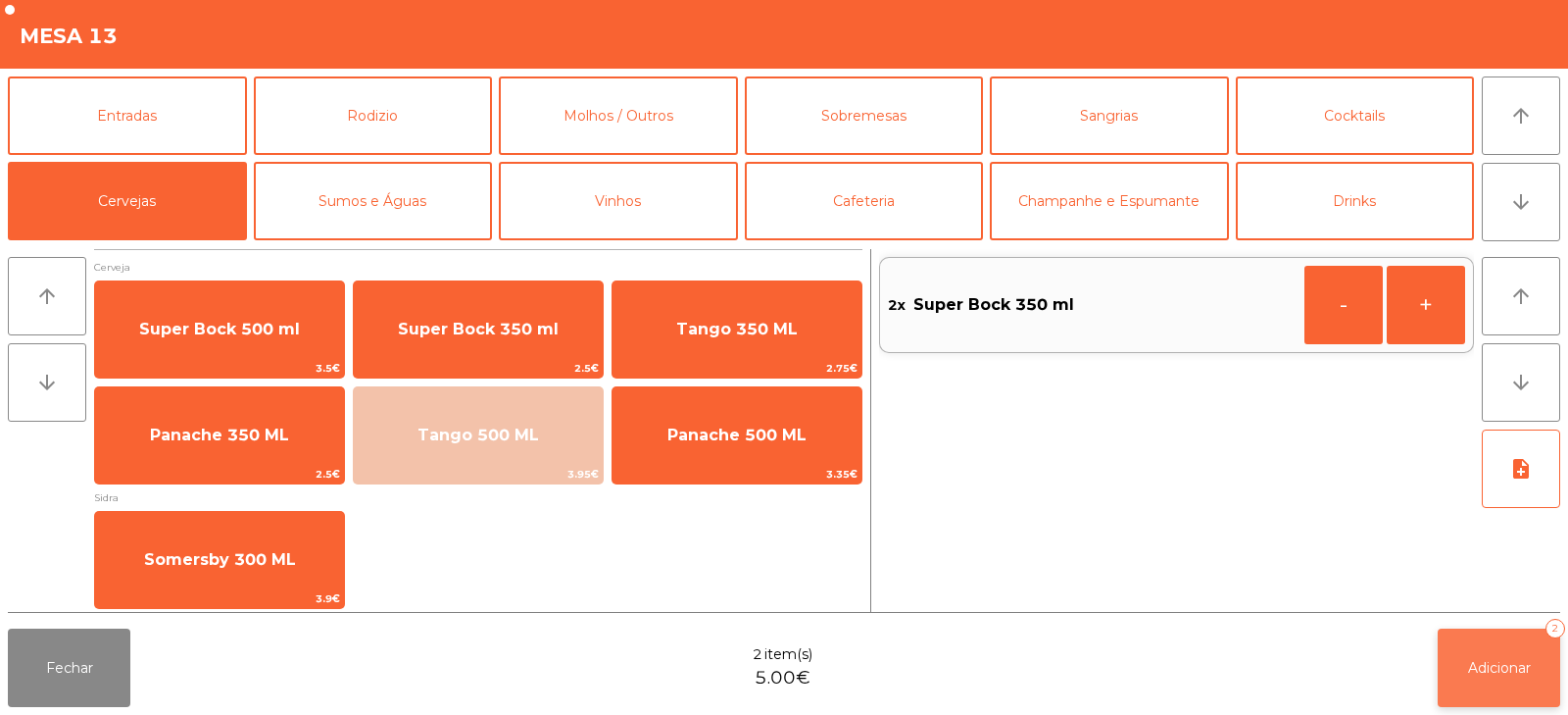
click at [1463, 629] on button "Adicionar 2" at bounding box center [1499, 667] width 123 height 79
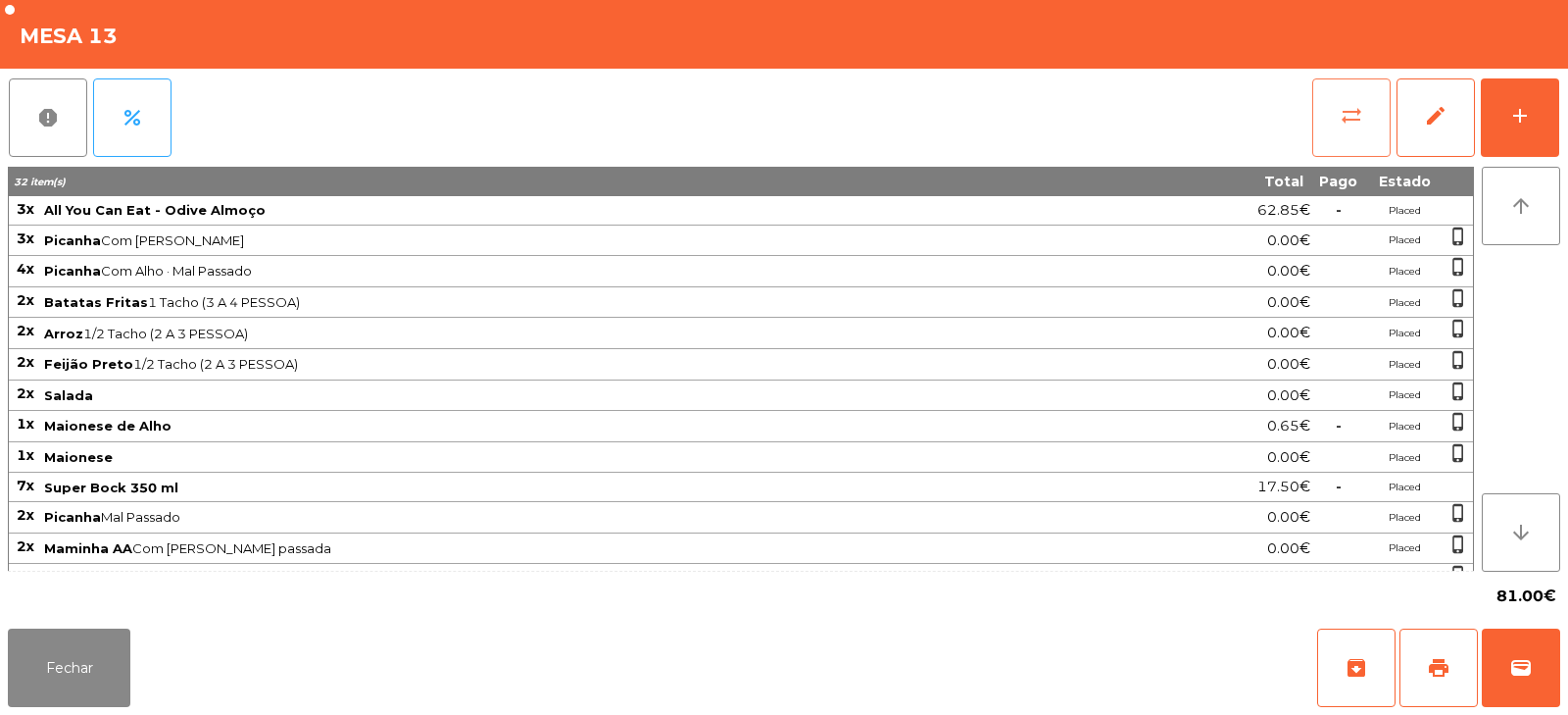
click at [1351, 132] on button "sync_alt" at bounding box center [1352, 118] width 79 height 79
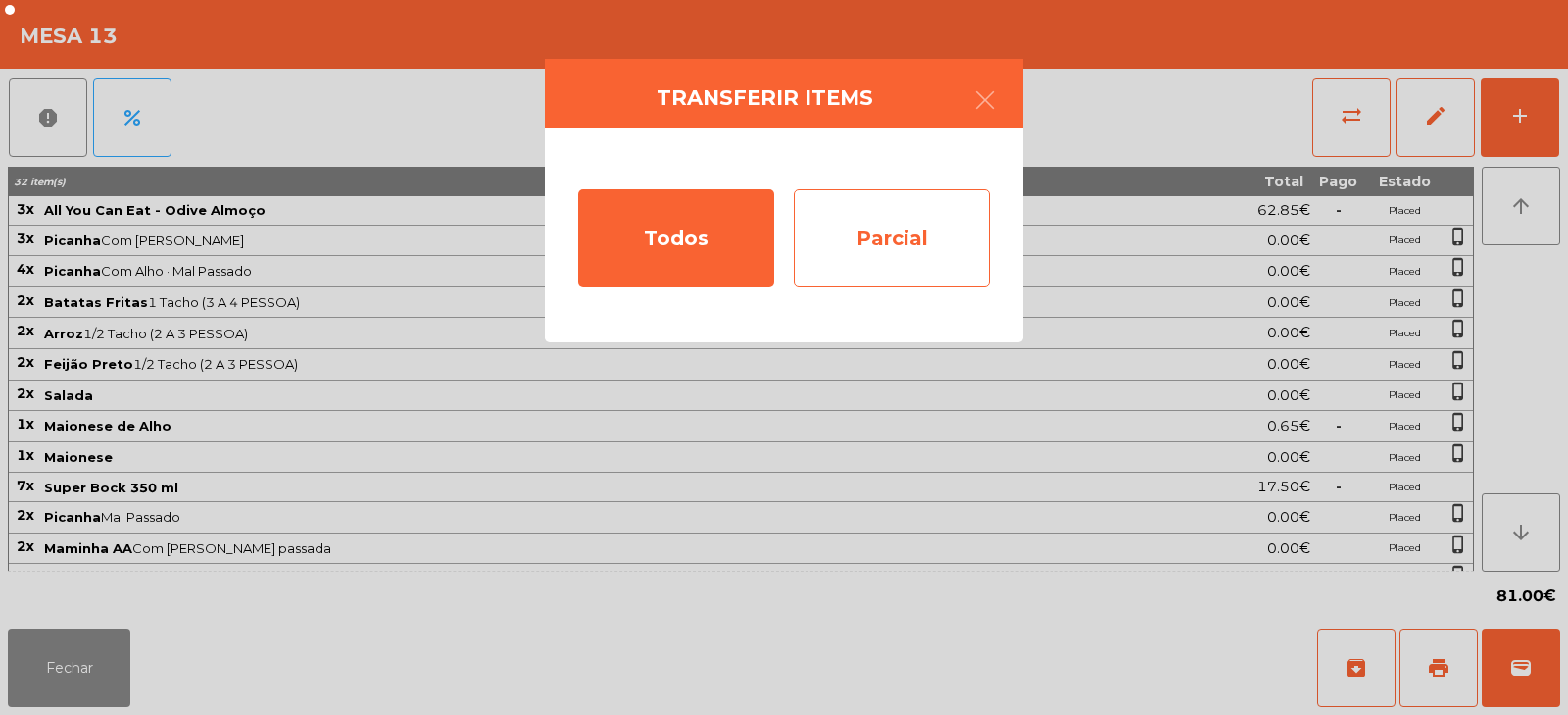
click at [890, 228] on div "Parcial" at bounding box center [892, 238] width 196 height 98
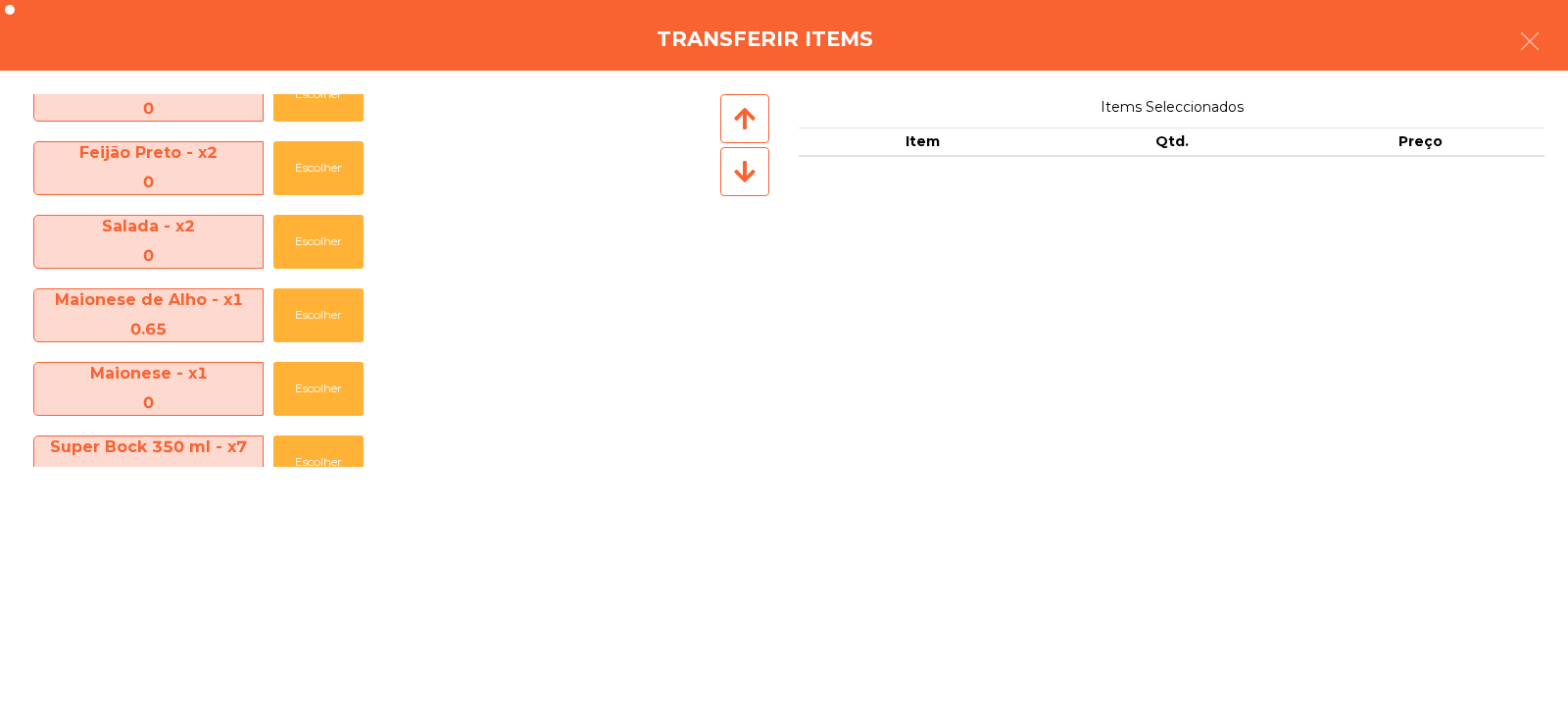
scroll to position [363, 0]
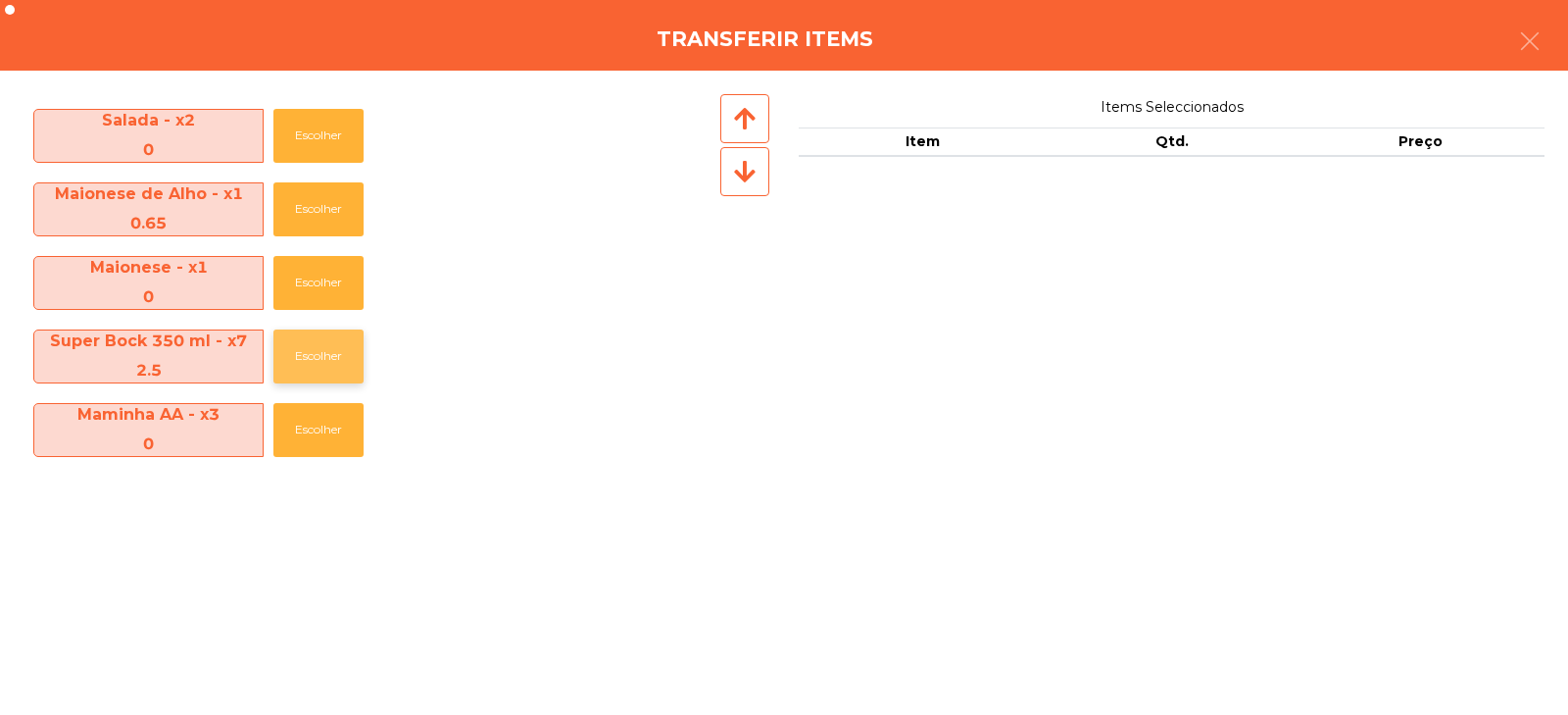
click at [297, 359] on button "Escolher" at bounding box center [318, 356] width 90 height 54
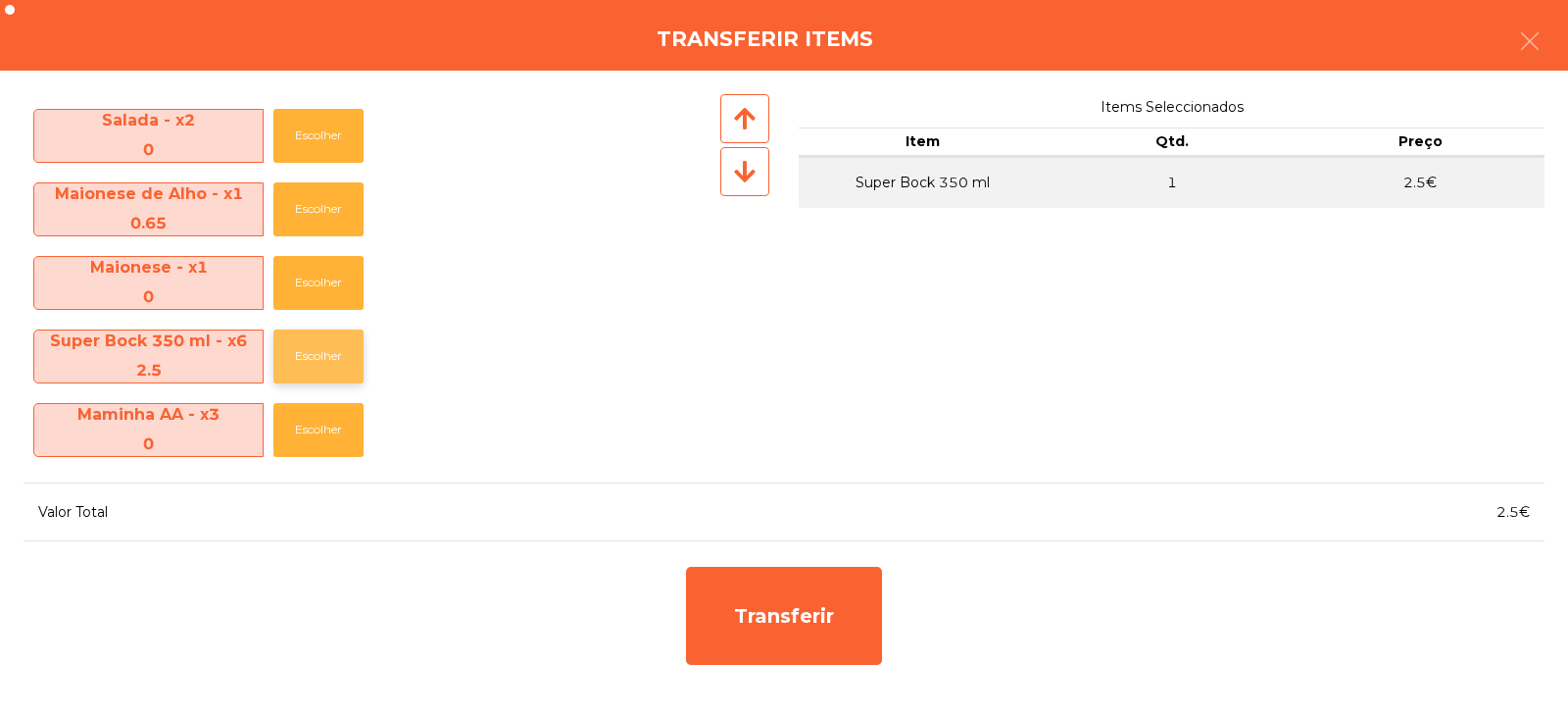
click at [303, 365] on button "Escolher" at bounding box center [318, 356] width 90 height 54
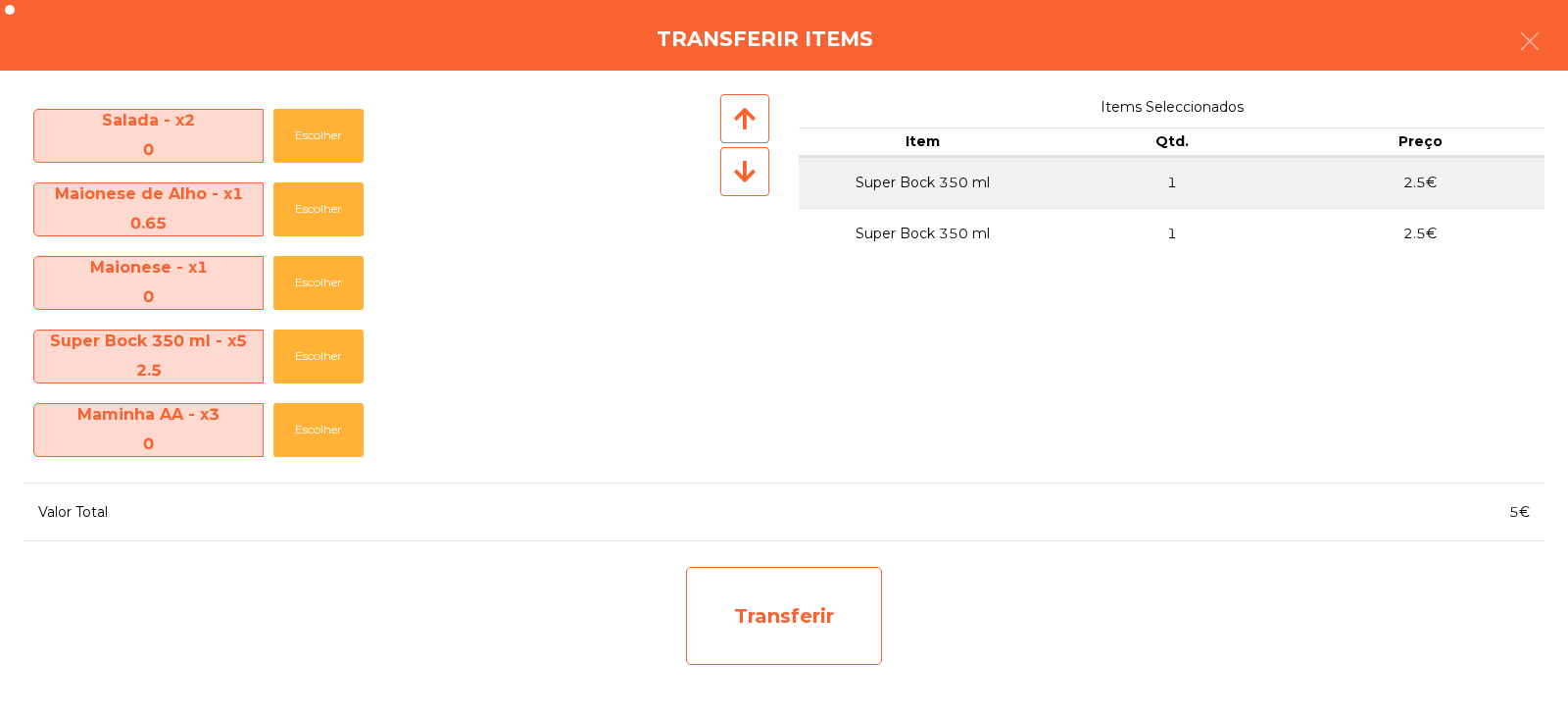
click at [768, 633] on div "Transferir" at bounding box center [784, 615] width 196 height 98
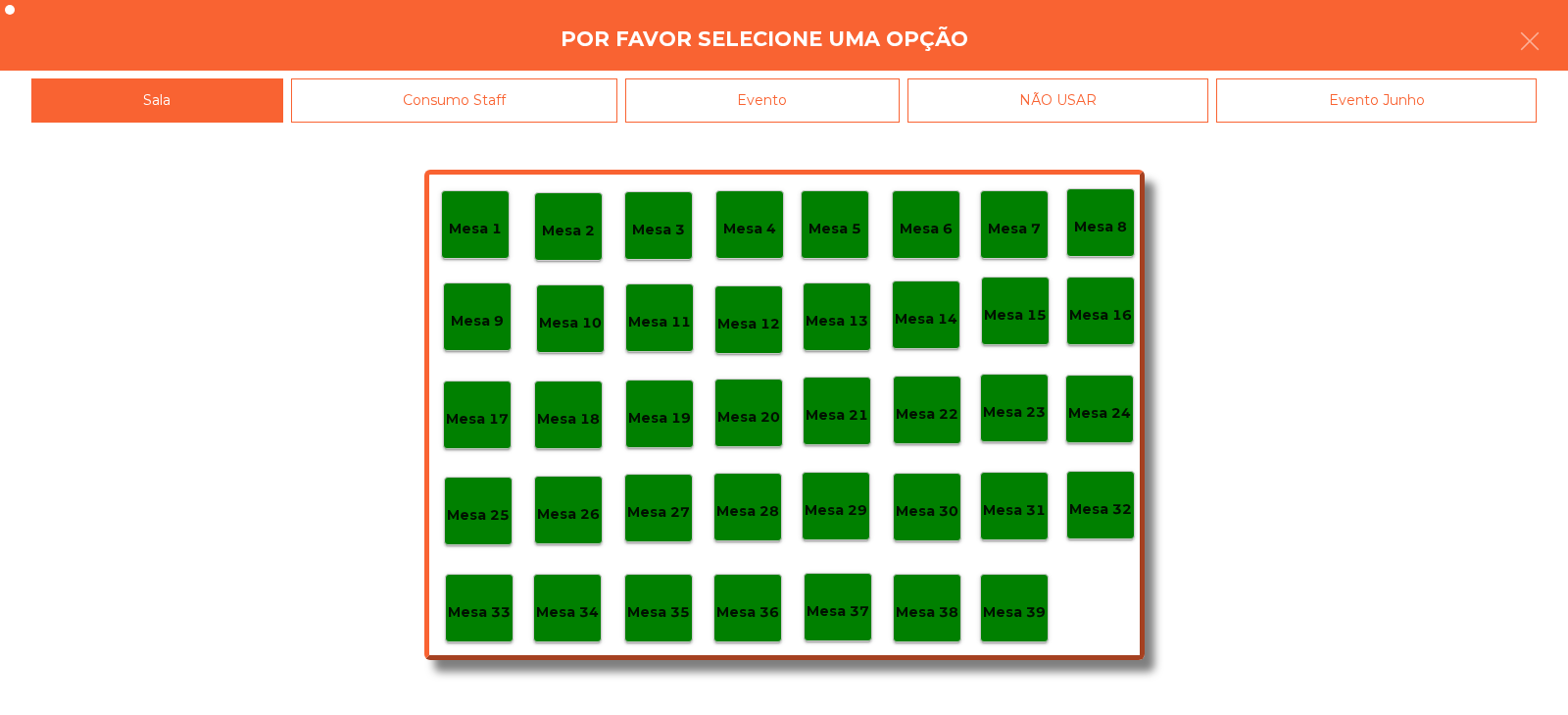
click at [827, 614] on p "Mesa 37" at bounding box center [837, 611] width 63 height 23
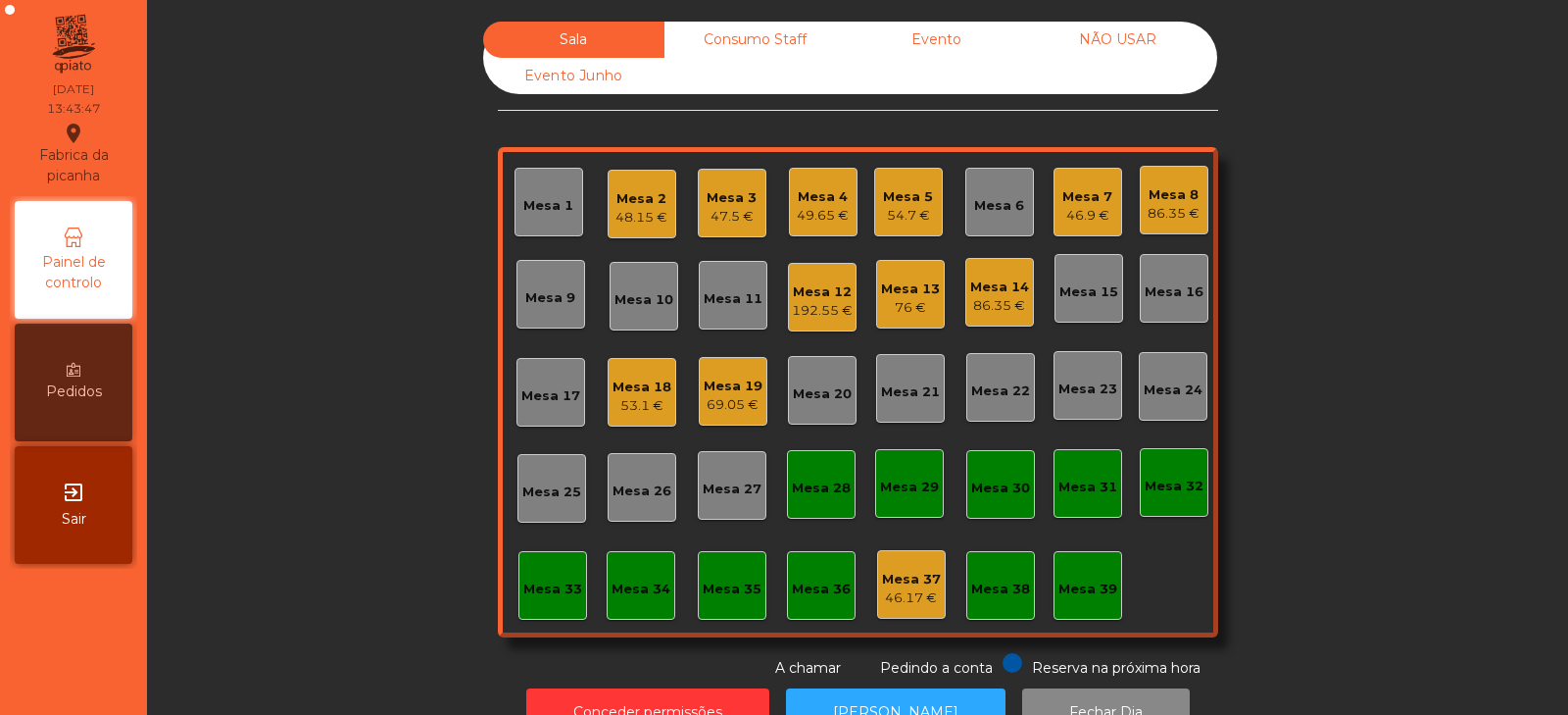
click at [527, 423] on div "Mesa 17" at bounding box center [550, 392] width 69 height 69
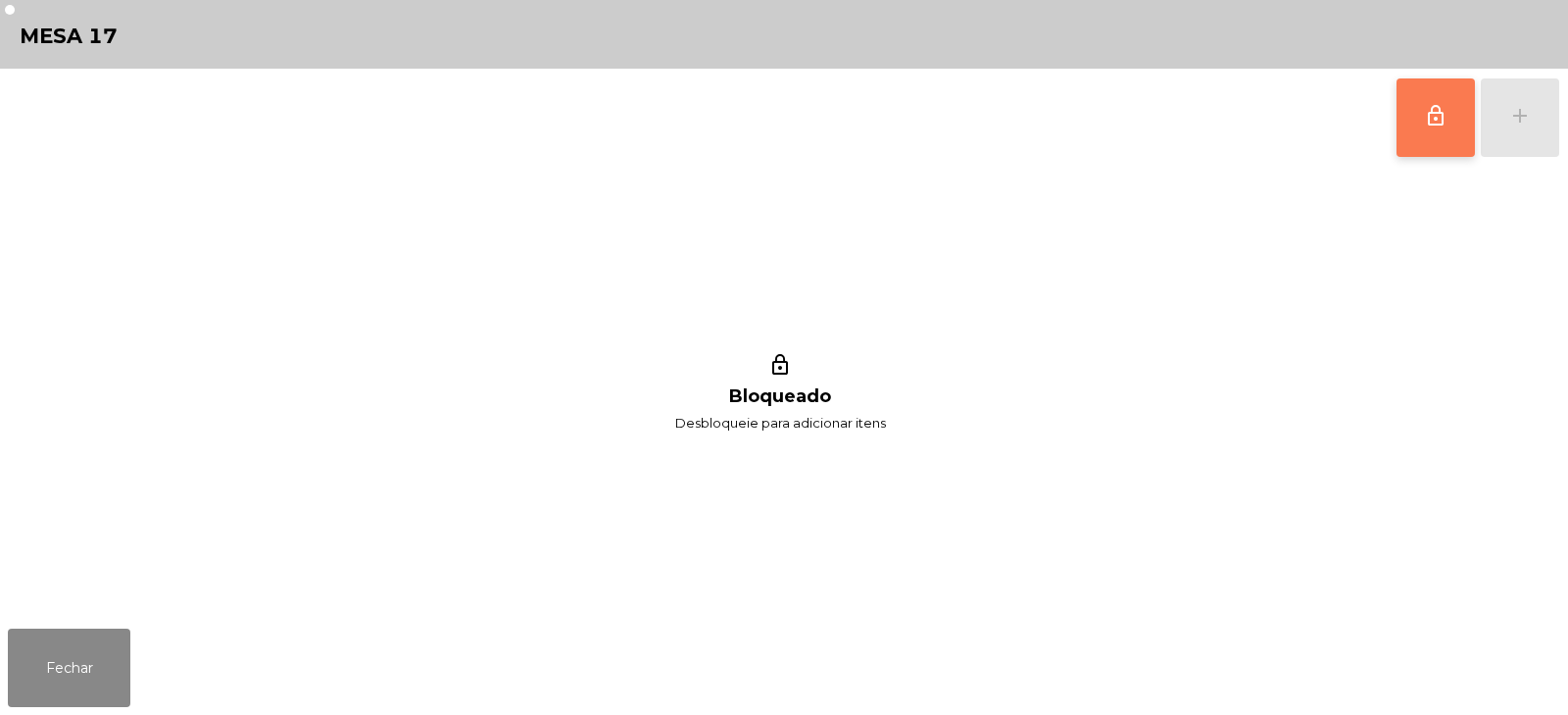
click at [1437, 121] on span "lock_outline" at bounding box center [1436, 116] width 24 height 24
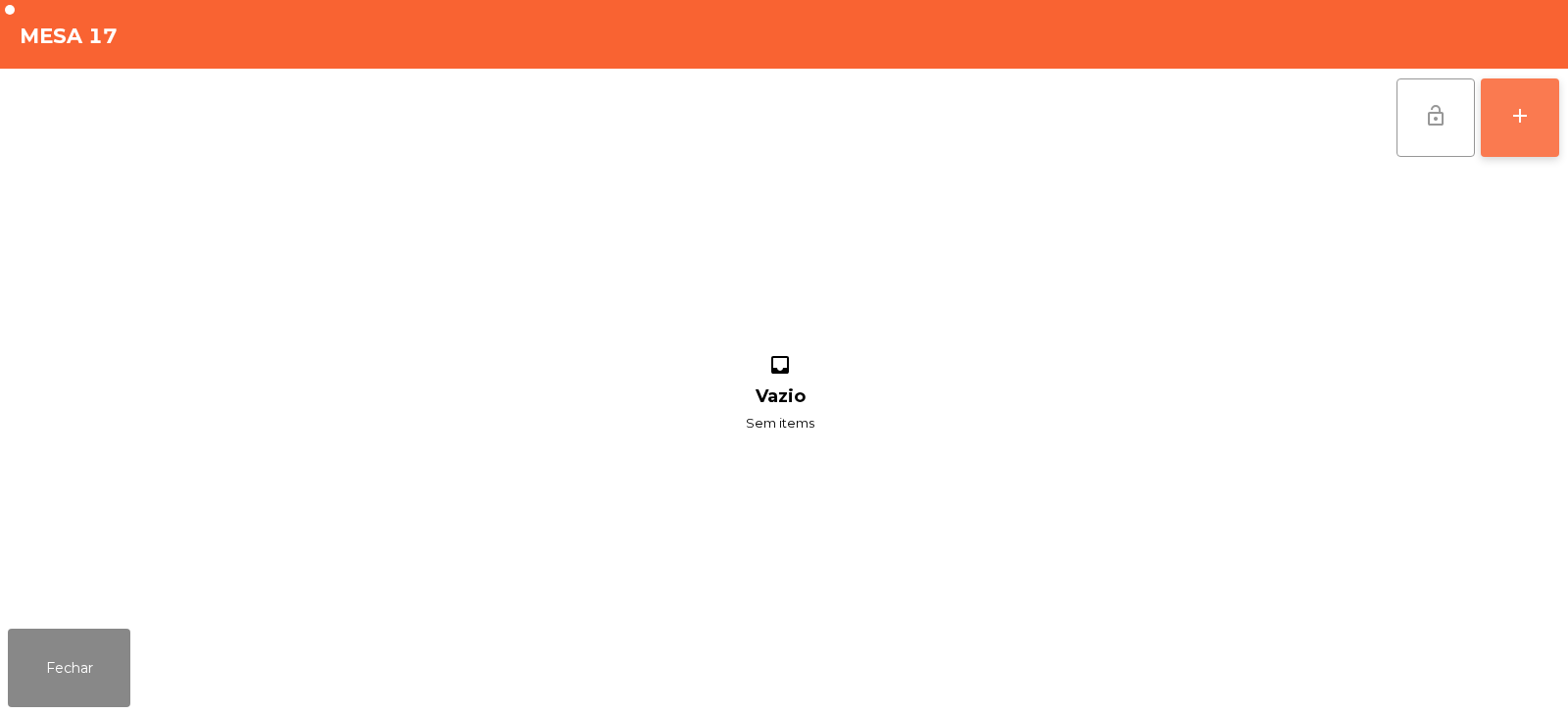
click at [1506, 136] on button "add" at bounding box center [1520, 118] width 79 height 79
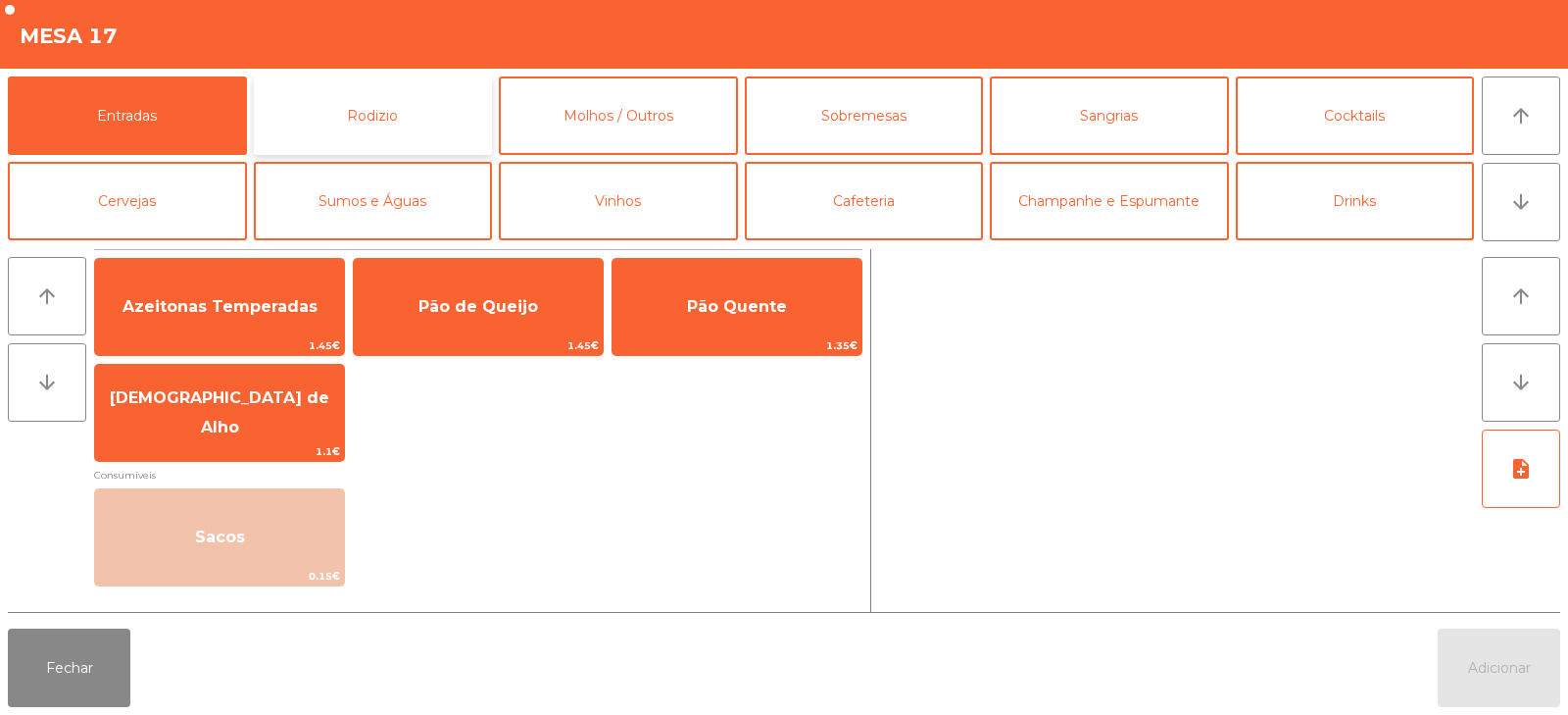
click at [372, 101] on button "Rodizio" at bounding box center [374, 116] width 239 height 79
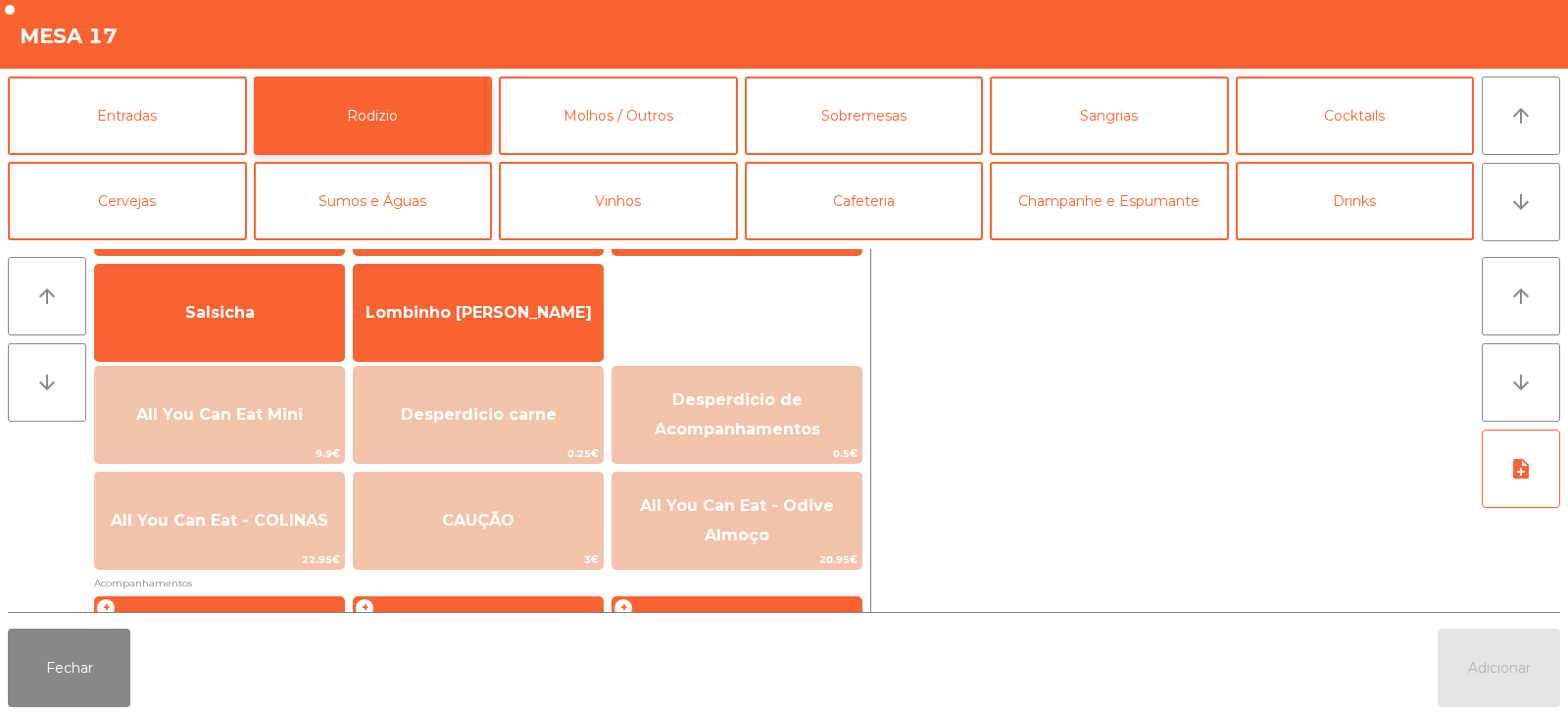
scroll to position [140, 0]
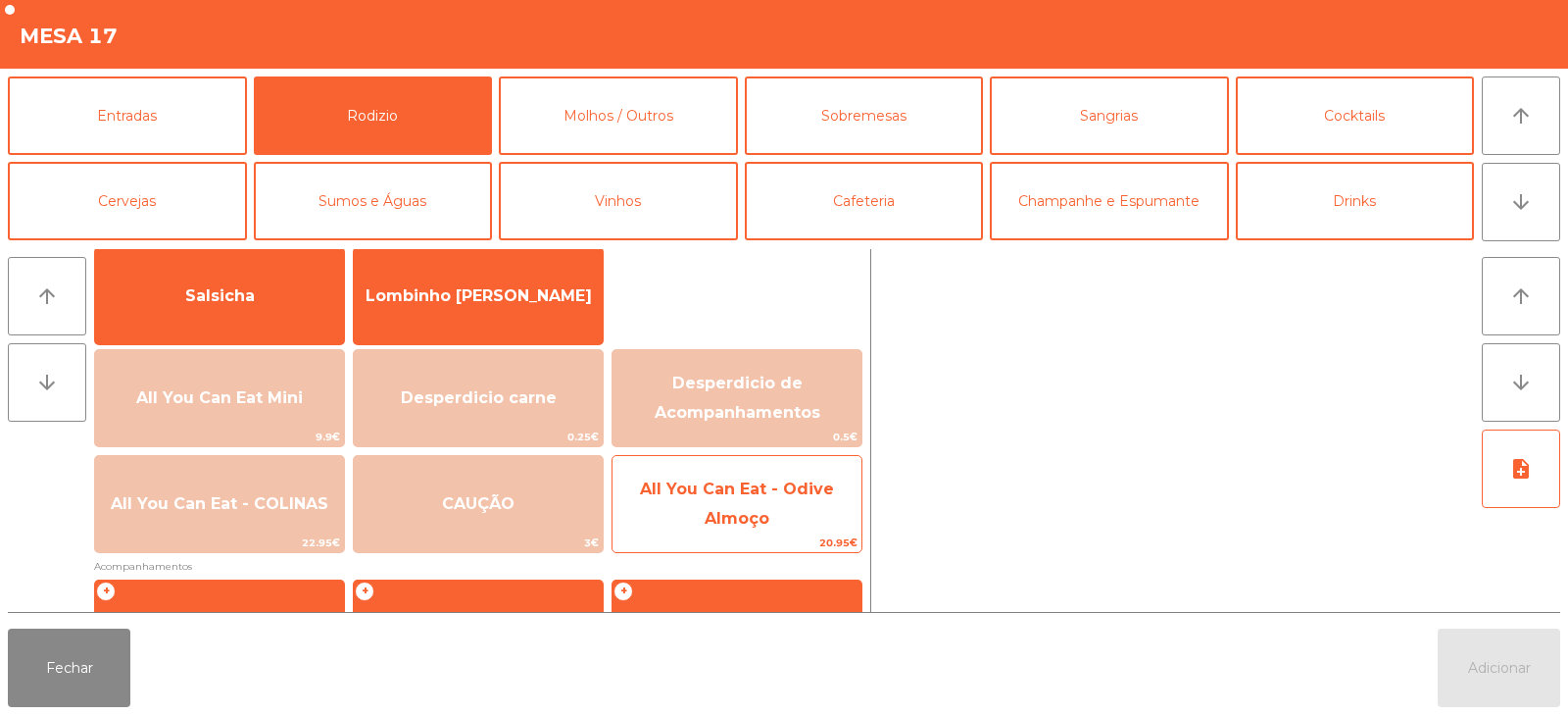
click at [736, 542] on span "20.95€" at bounding box center [738, 542] width 249 height 19
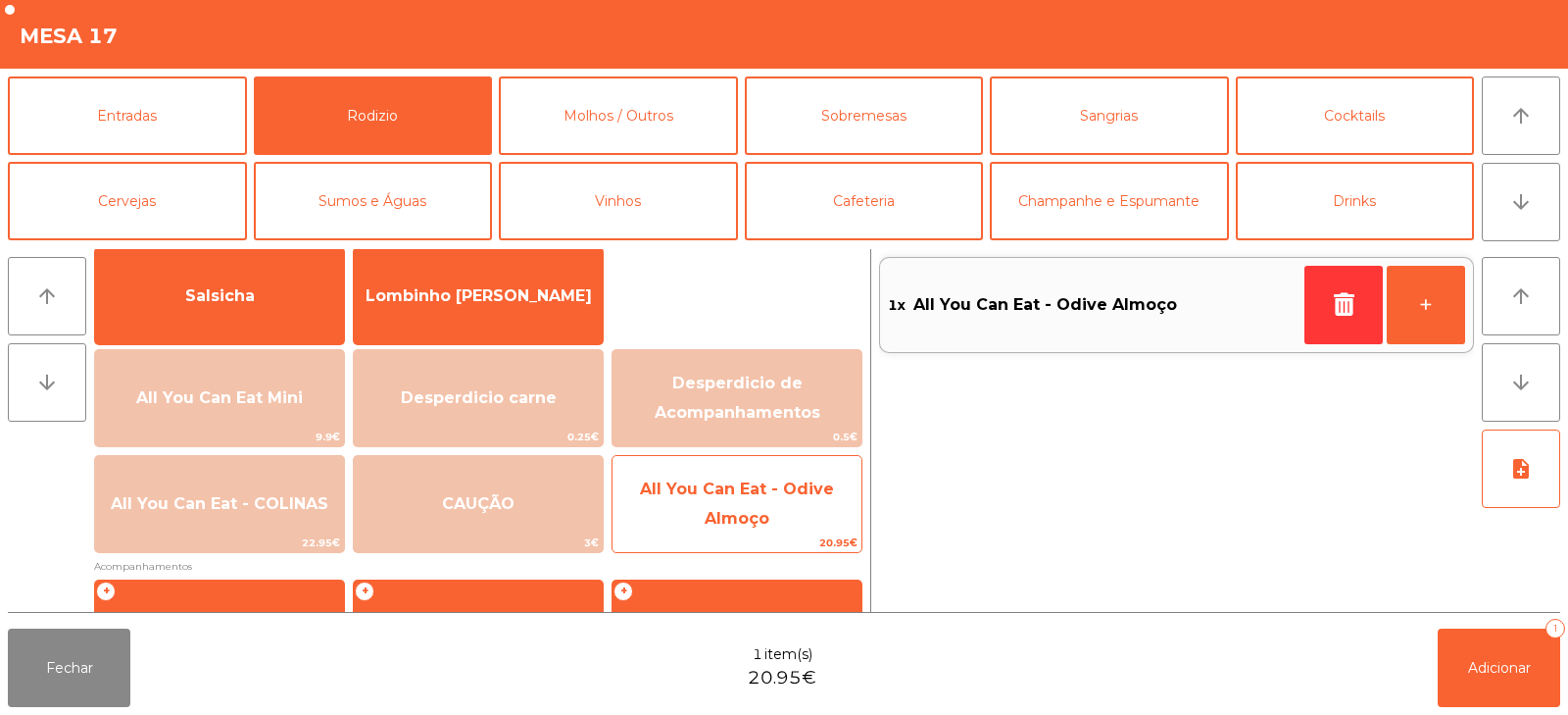
click at [748, 522] on span "All You Can Eat - Odive Almoço" at bounding box center [737, 504] width 194 height 48
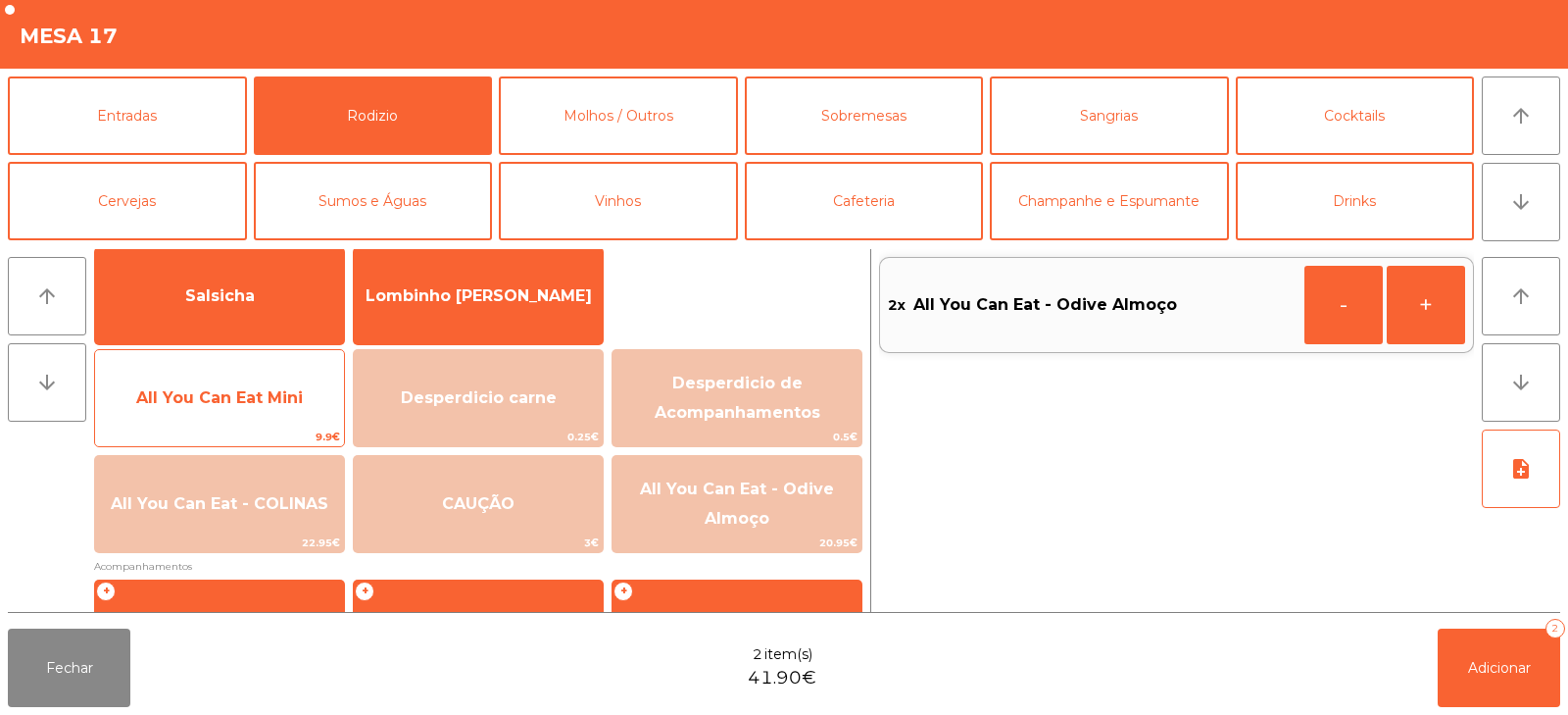
click at [246, 422] on span "All You Can Eat Mini" at bounding box center [219, 398] width 249 height 53
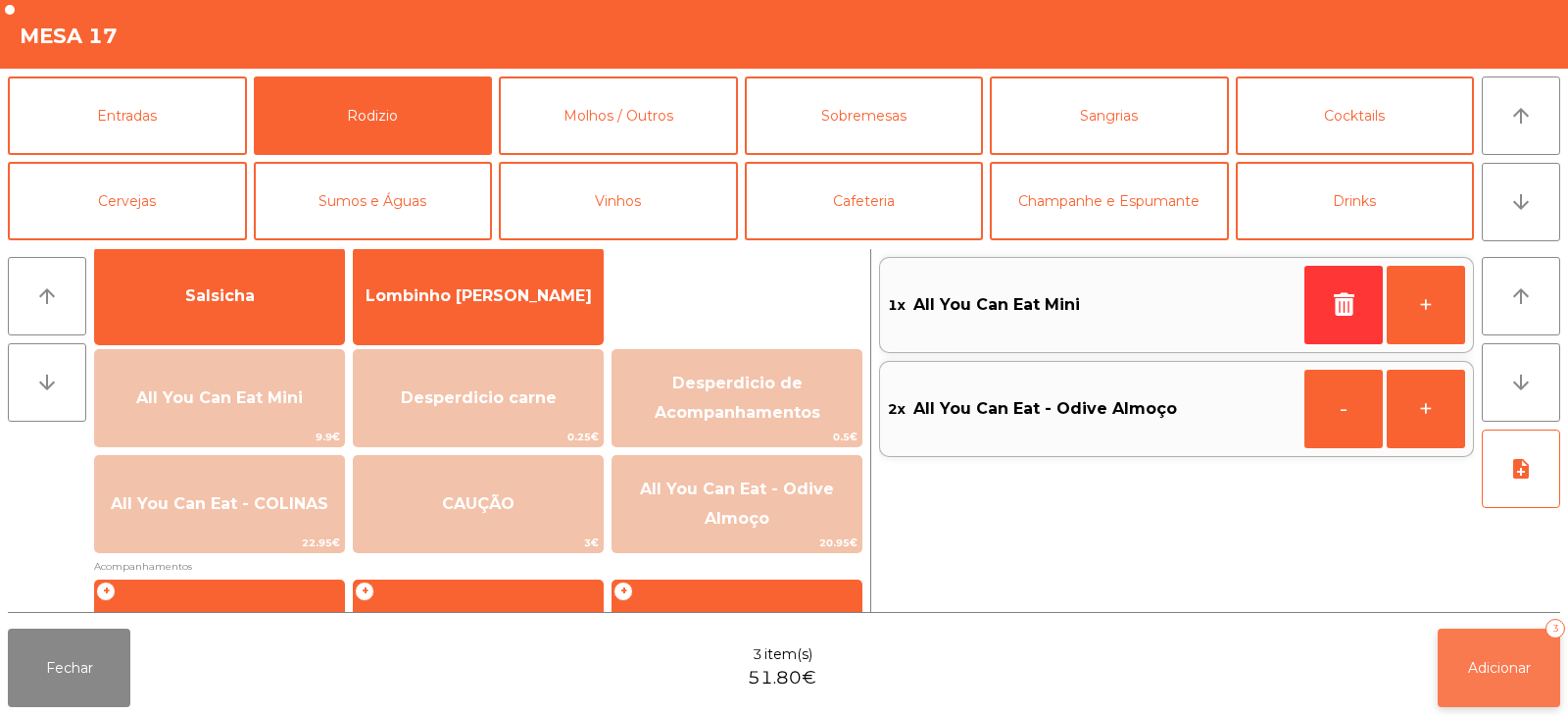
click at [1446, 697] on button "Adicionar 3" at bounding box center [1499, 667] width 123 height 79
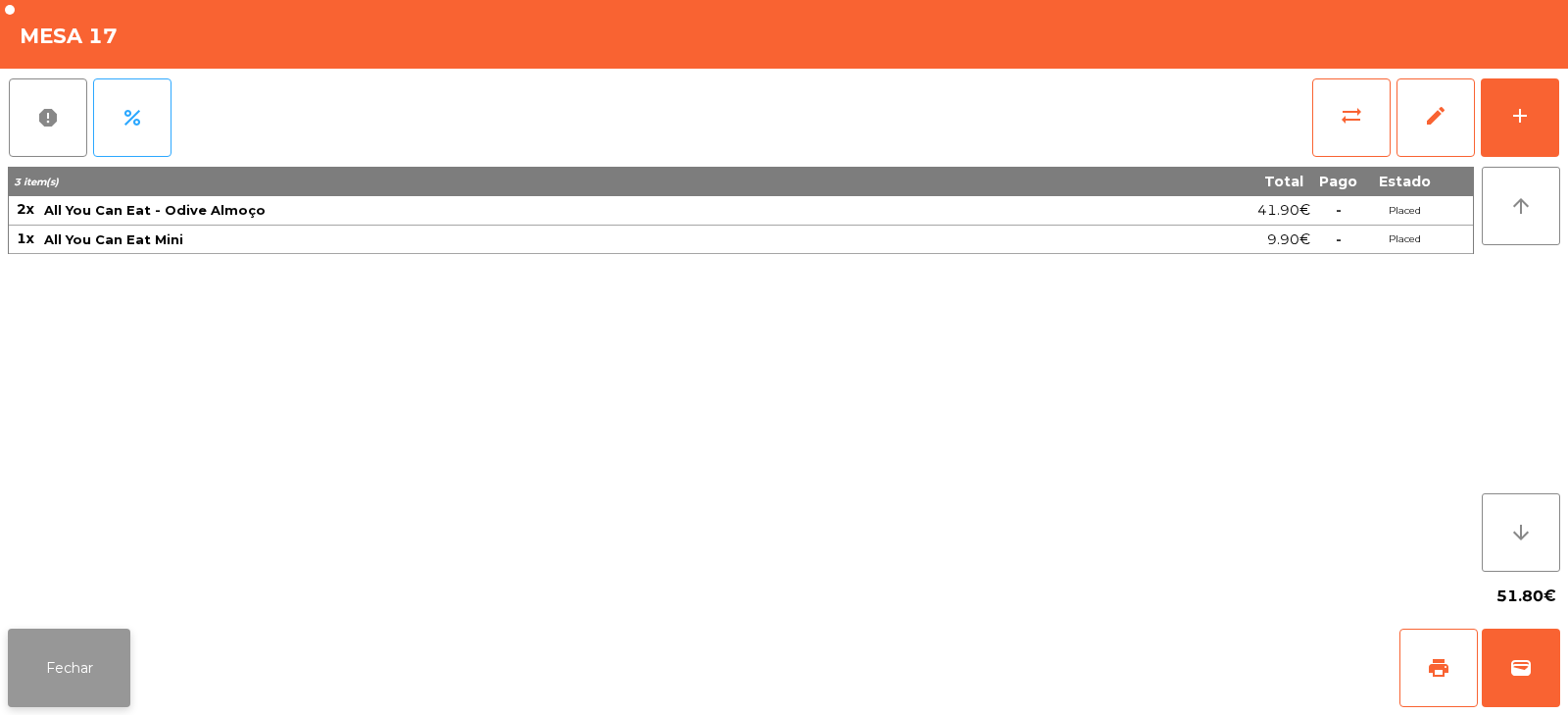
click at [93, 657] on button "Fechar" at bounding box center [69, 667] width 123 height 79
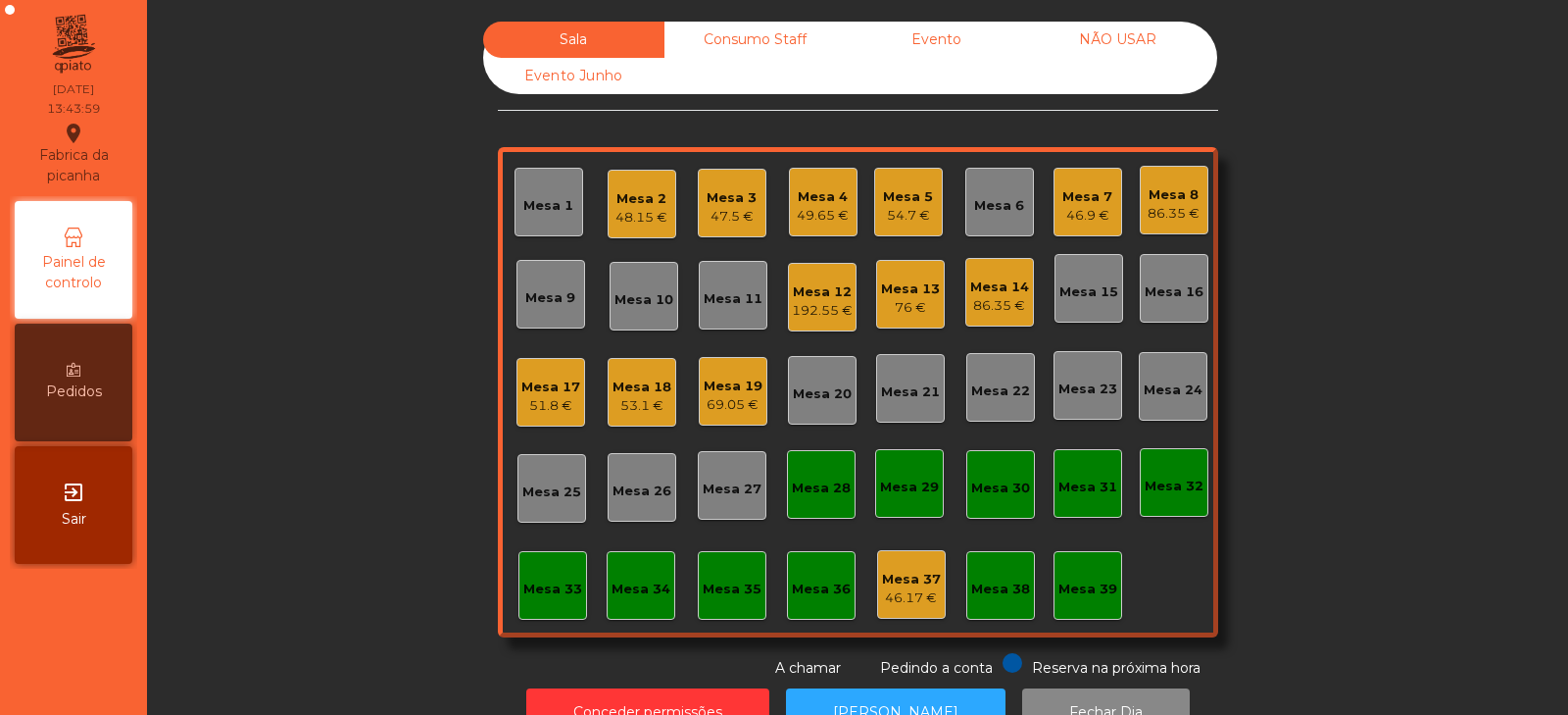
click at [1153, 319] on div "Mesa 16" at bounding box center [1174, 288] width 69 height 69
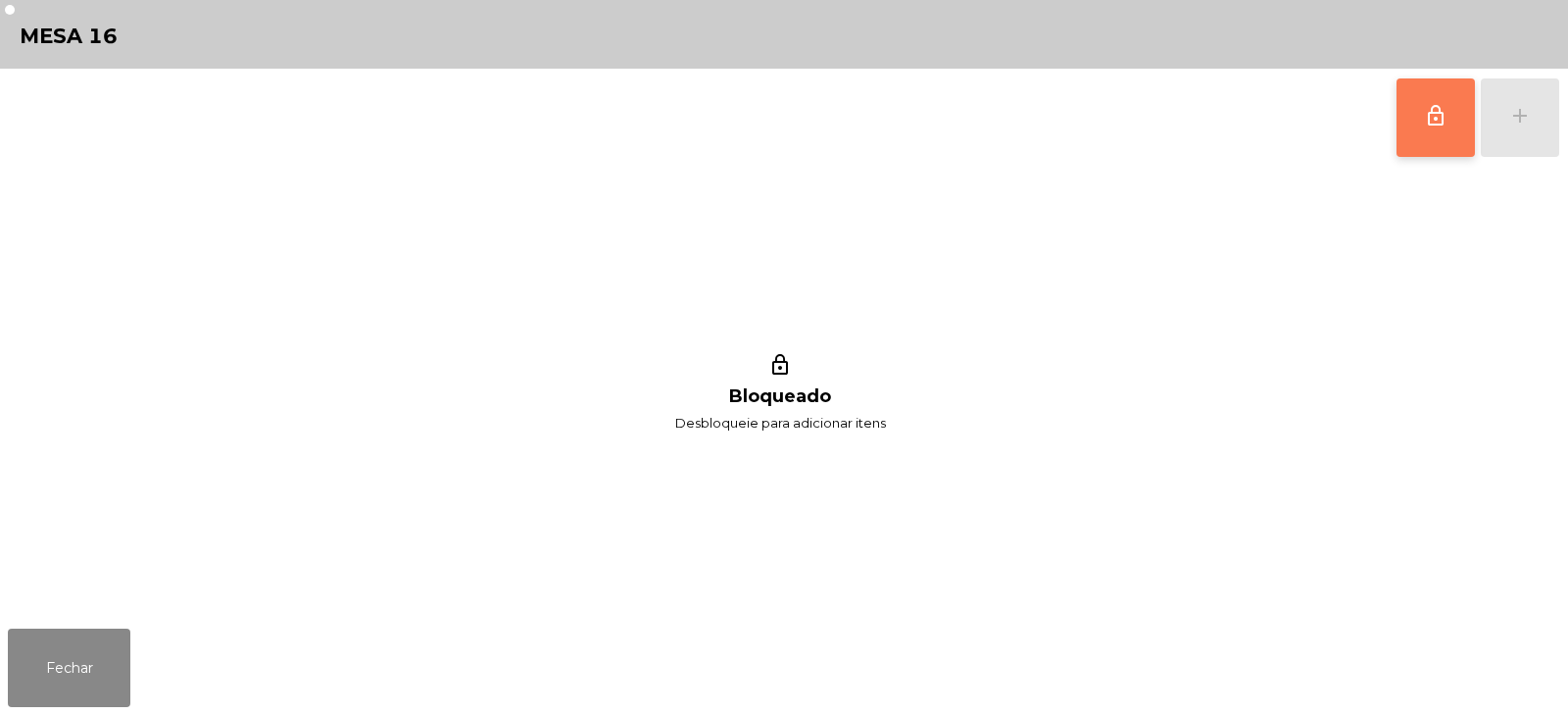
click at [1435, 135] on button "lock_outline" at bounding box center [1435, 118] width 79 height 79
click at [1526, 119] on div "add" at bounding box center [1520, 116] width 24 height 24
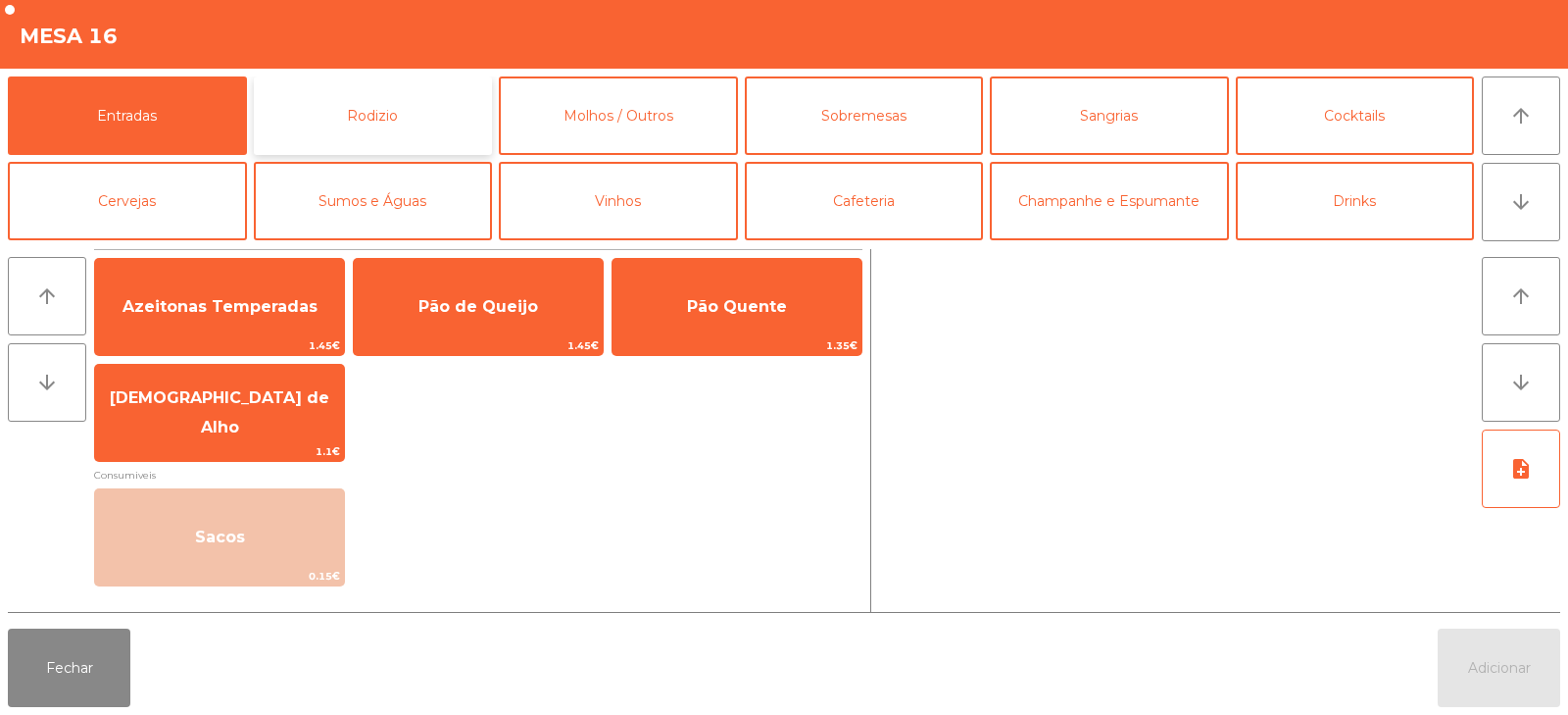
click at [355, 110] on button "Rodizio" at bounding box center [374, 116] width 239 height 79
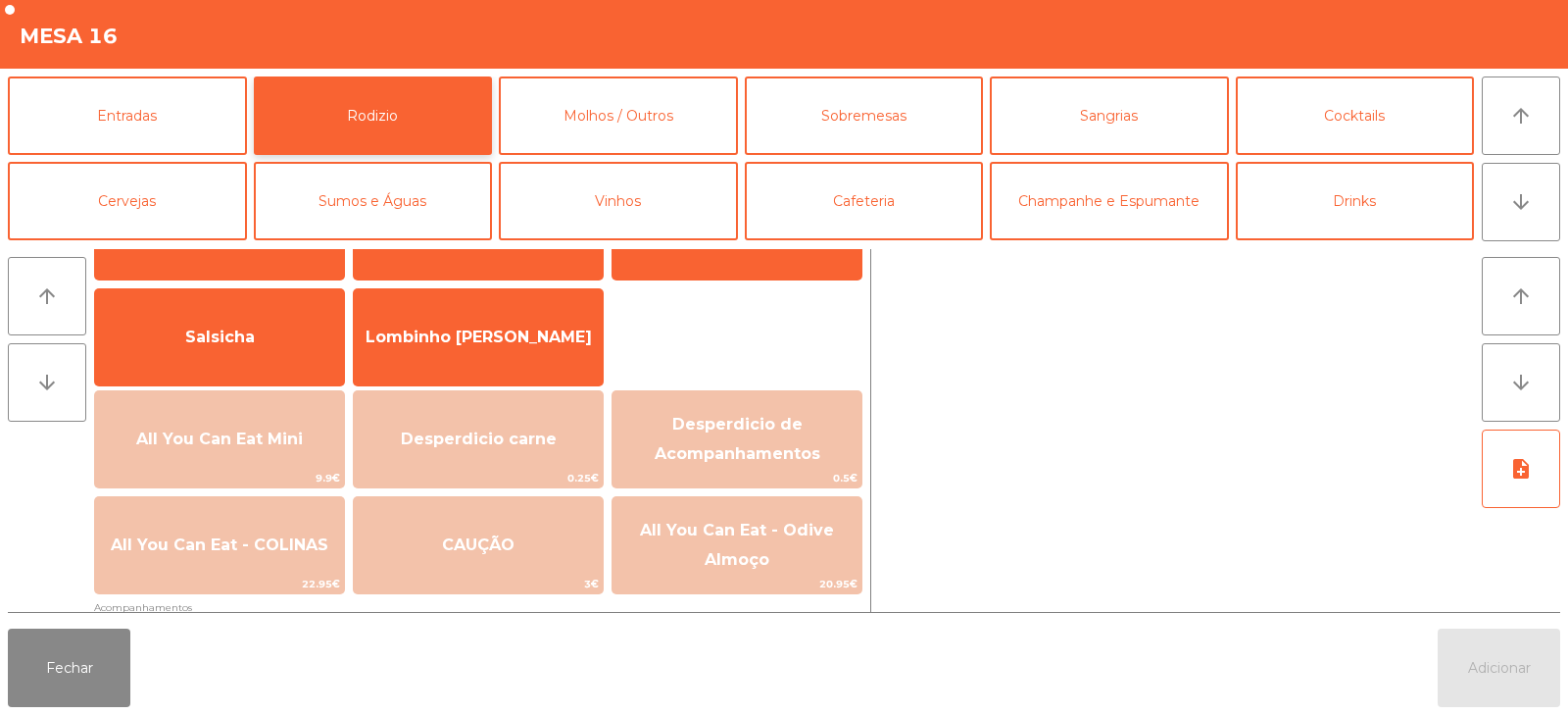
scroll to position [104, 0]
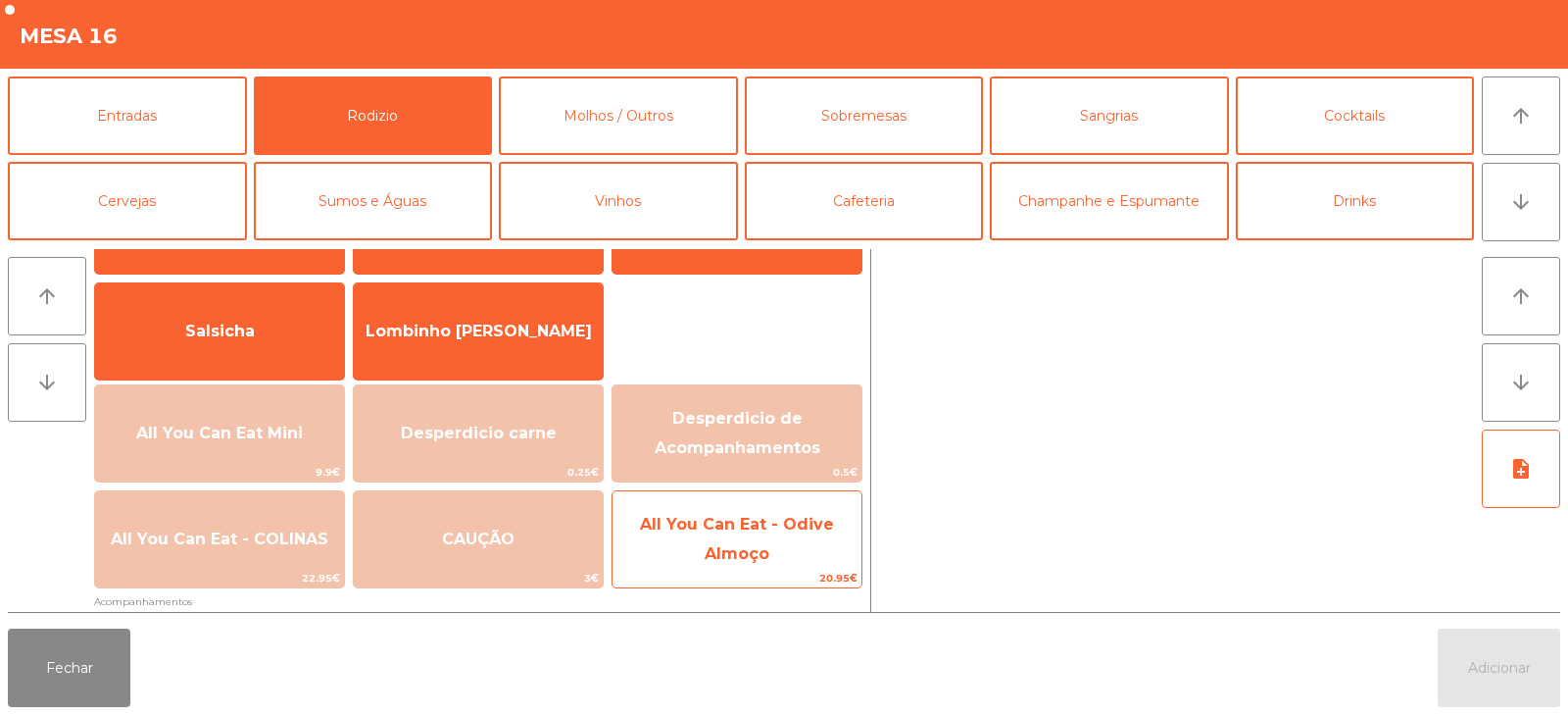
click at [720, 560] on span "All You Can Eat - Odive Almoço" at bounding box center [737, 538] width 194 height 48
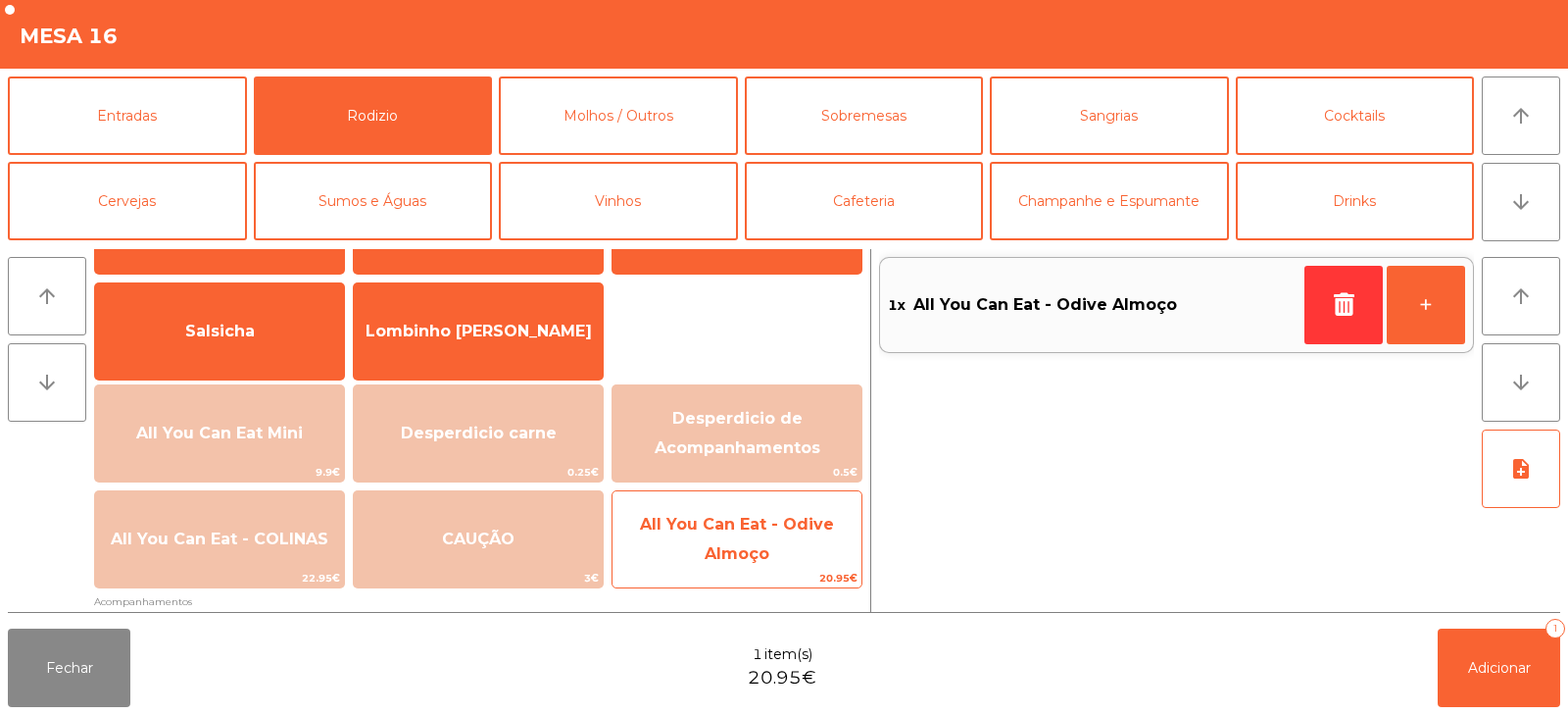
click at [739, 571] on span "20.95€" at bounding box center [738, 577] width 249 height 19
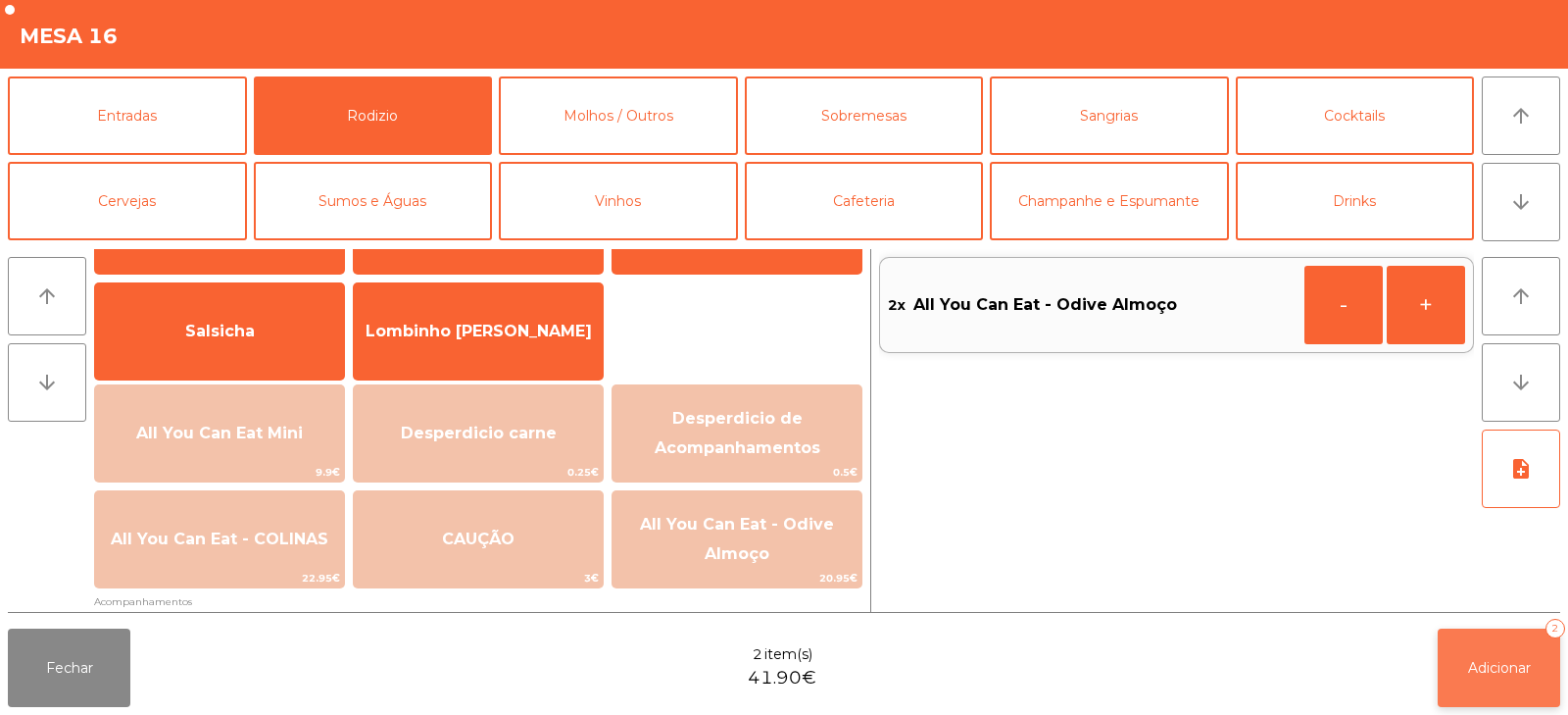
click at [1515, 668] on span "Adicionar" at bounding box center [1499, 668] width 63 height 18
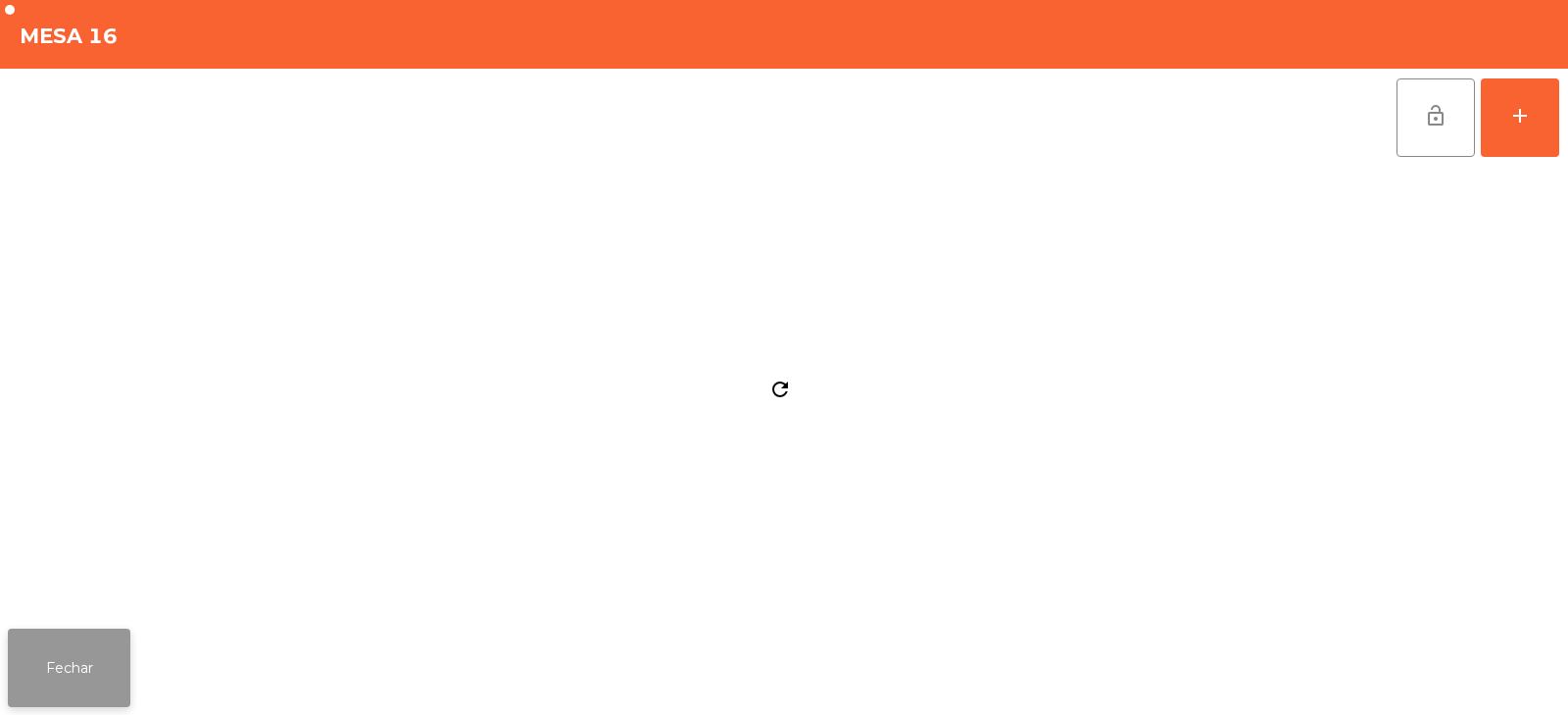
click at [130, 670] on button "Fechar" at bounding box center [69, 667] width 123 height 79
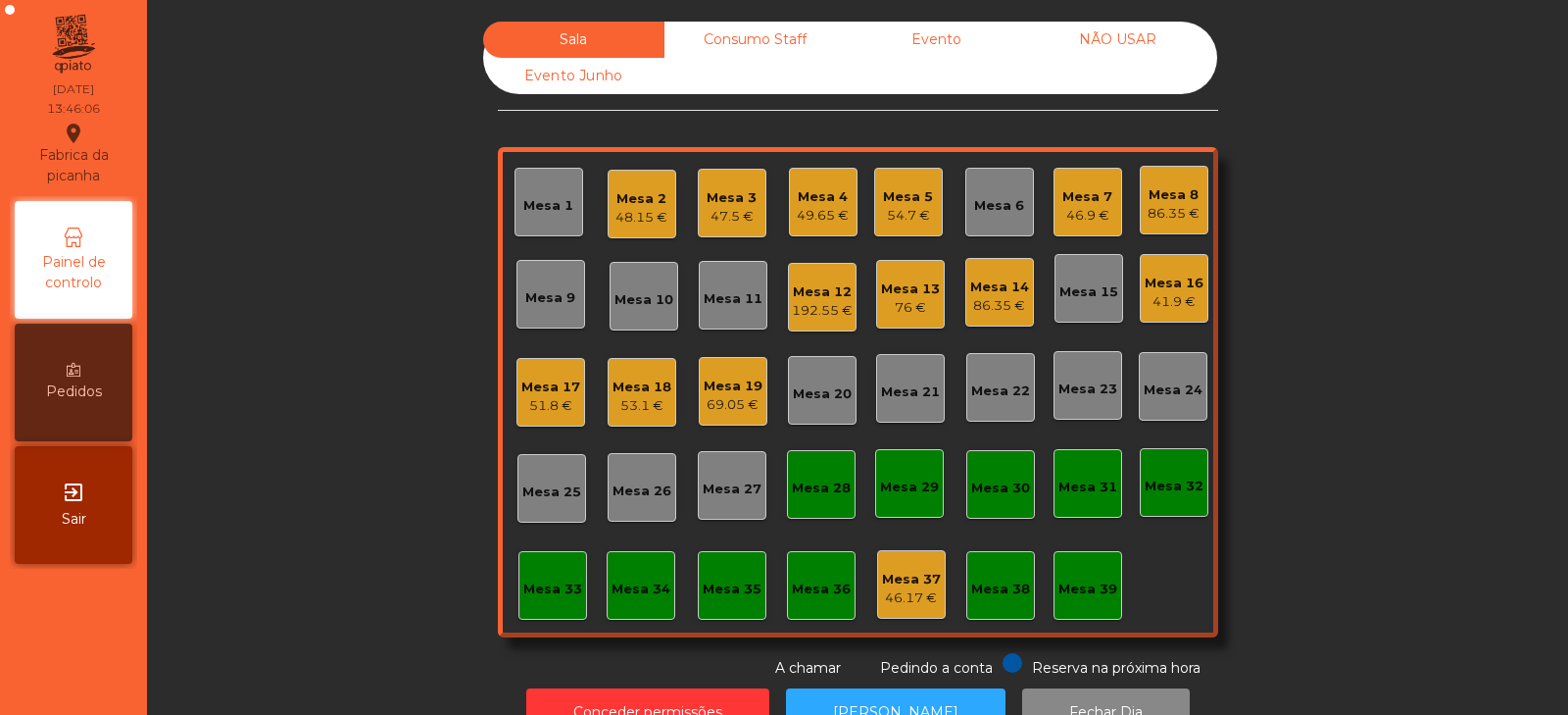
click at [833, 225] on div "Mesa 4 49.65 €" at bounding box center [823, 201] width 69 height 69
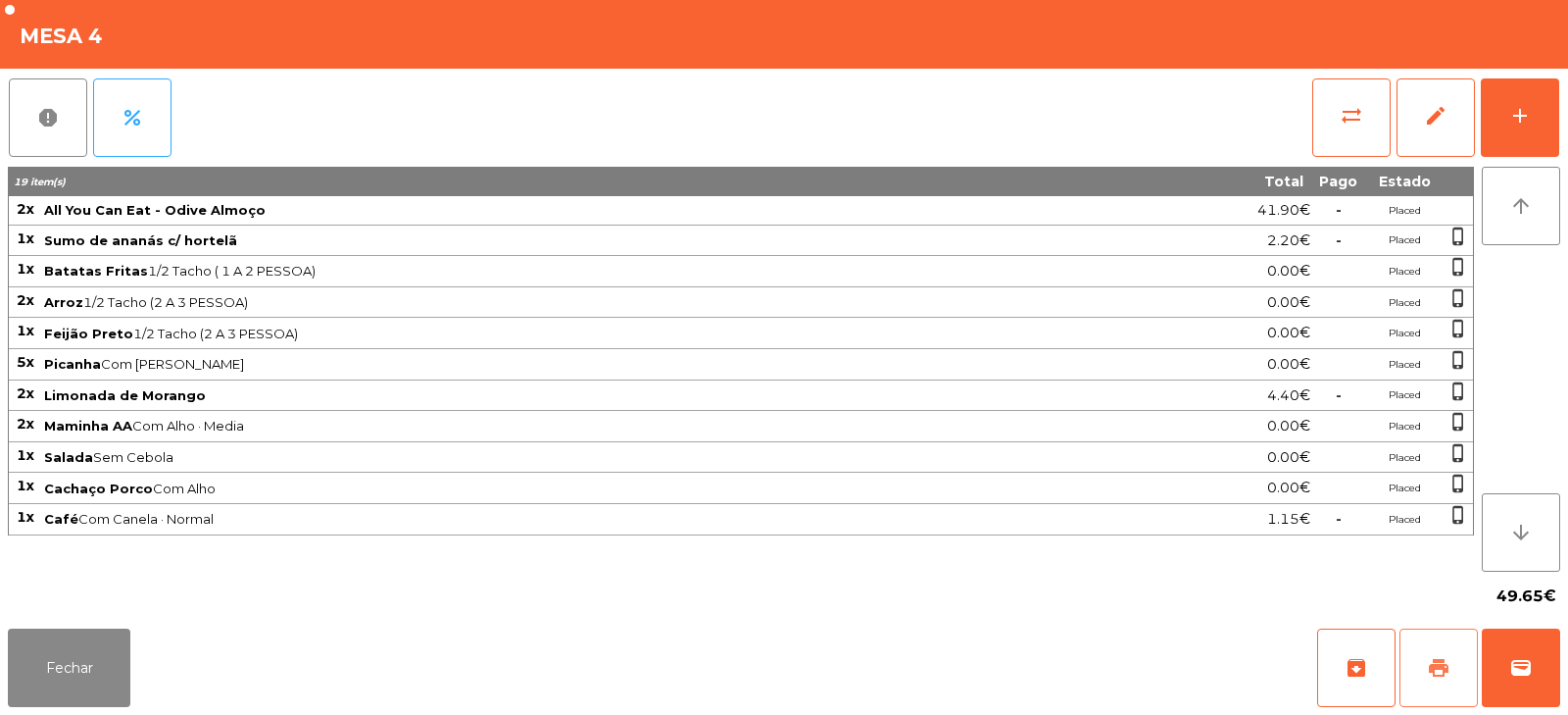
click at [1445, 657] on span "print" at bounding box center [1439, 668] width 24 height 24
click at [1455, 662] on button "print" at bounding box center [1438, 667] width 79 height 79
click at [1319, 113] on button "sync_alt" at bounding box center [1352, 118] width 79 height 79
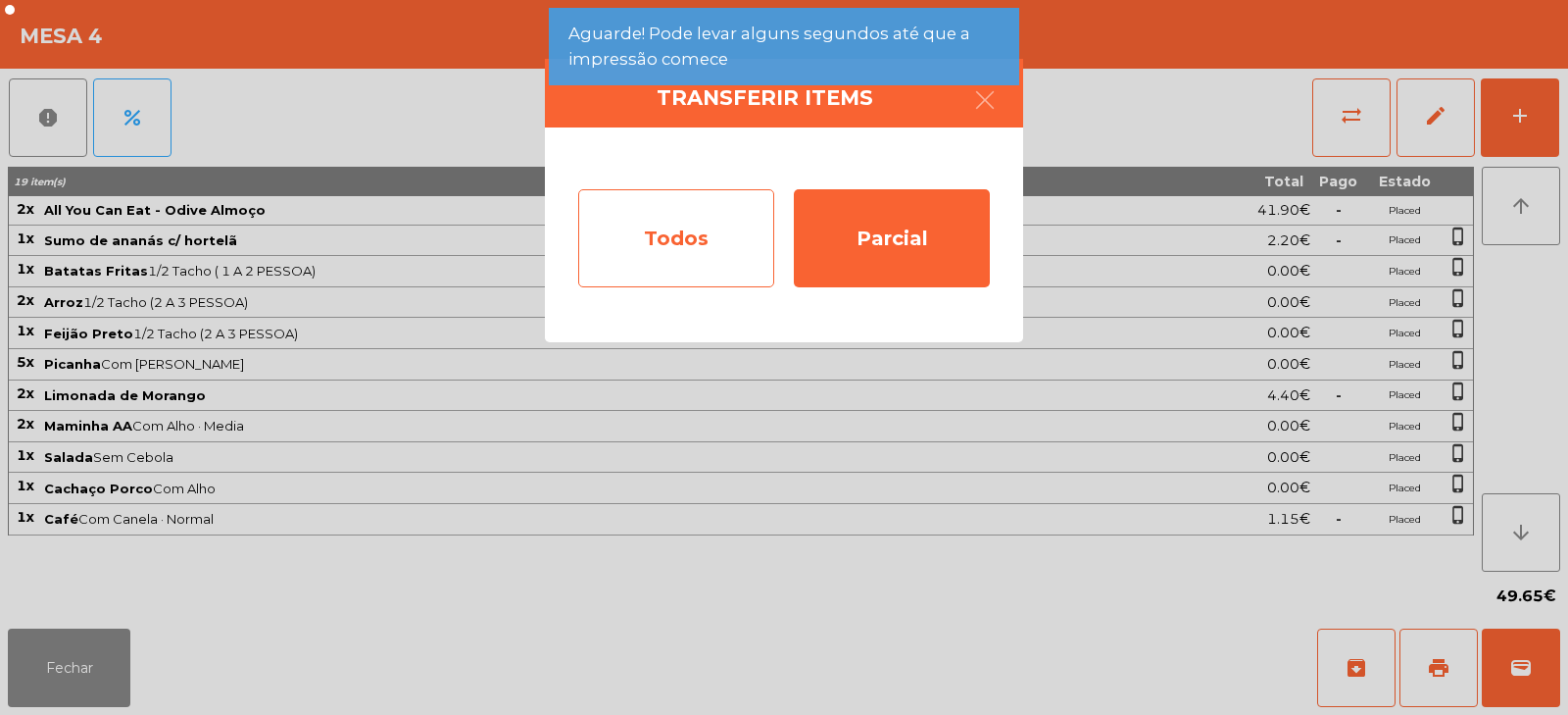
click at [588, 267] on div "Todos" at bounding box center [676, 238] width 196 height 98
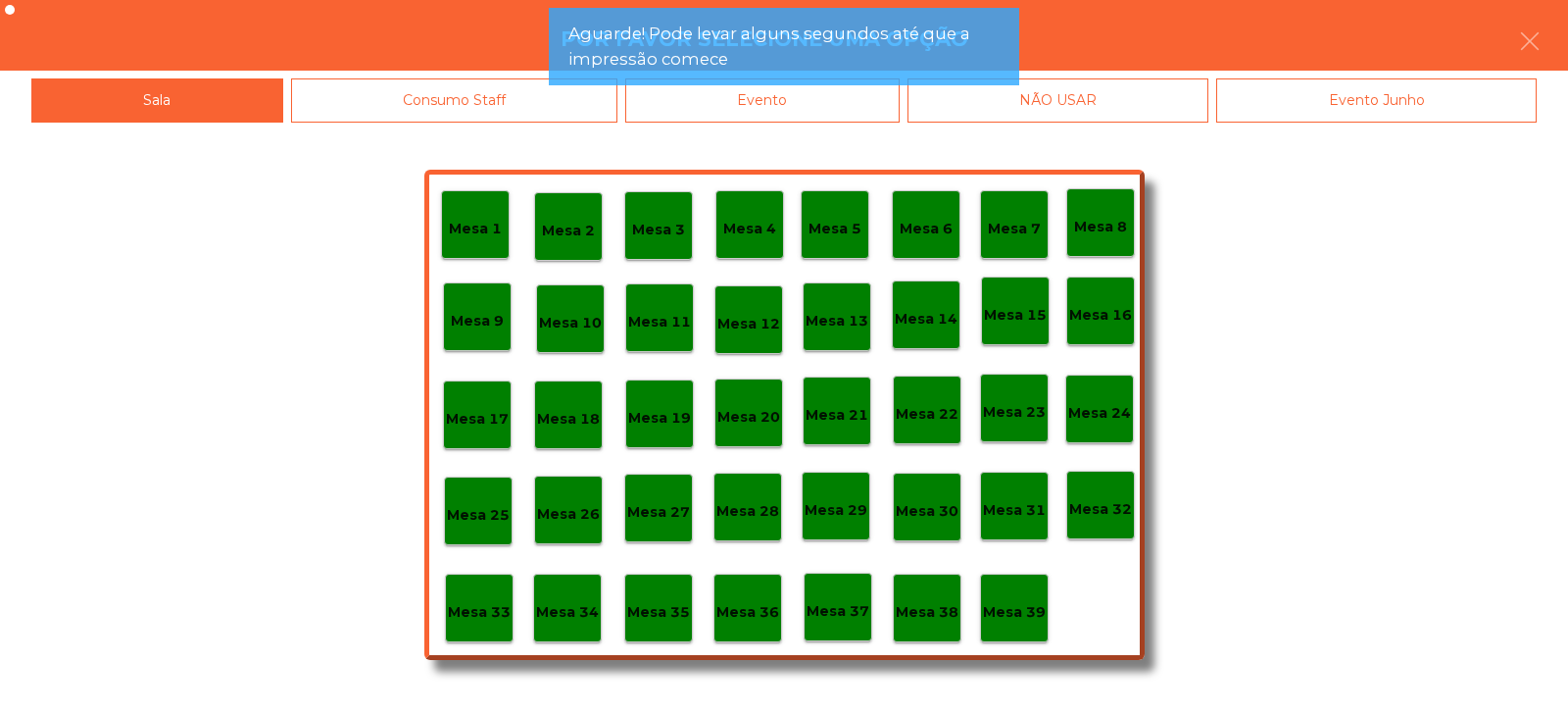
click at [801, 119] on div "Evento" at bounding box center [762, 101] width 274 height 44
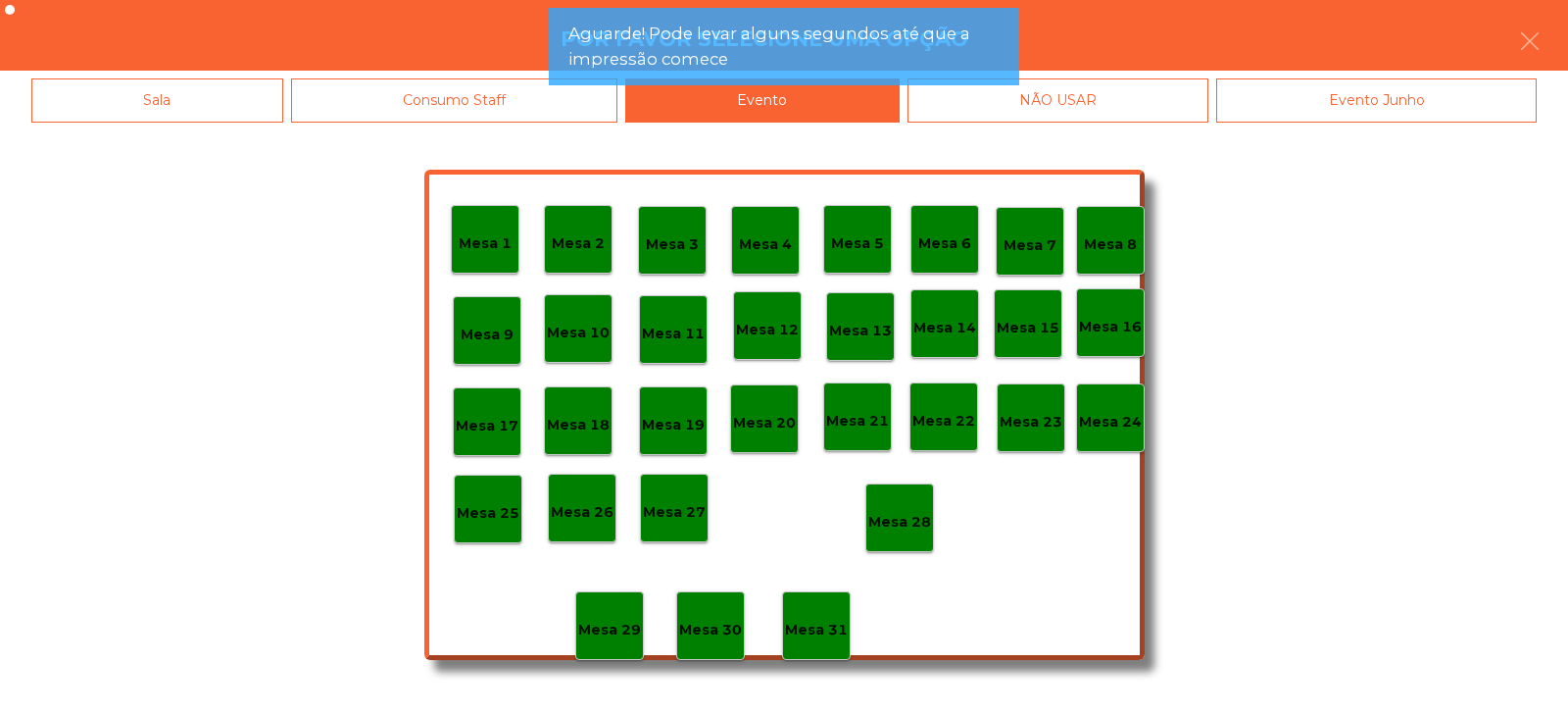
click at [896, 523] on p "Mesa 28" at bounding box center [899, 522] width 63 height 23
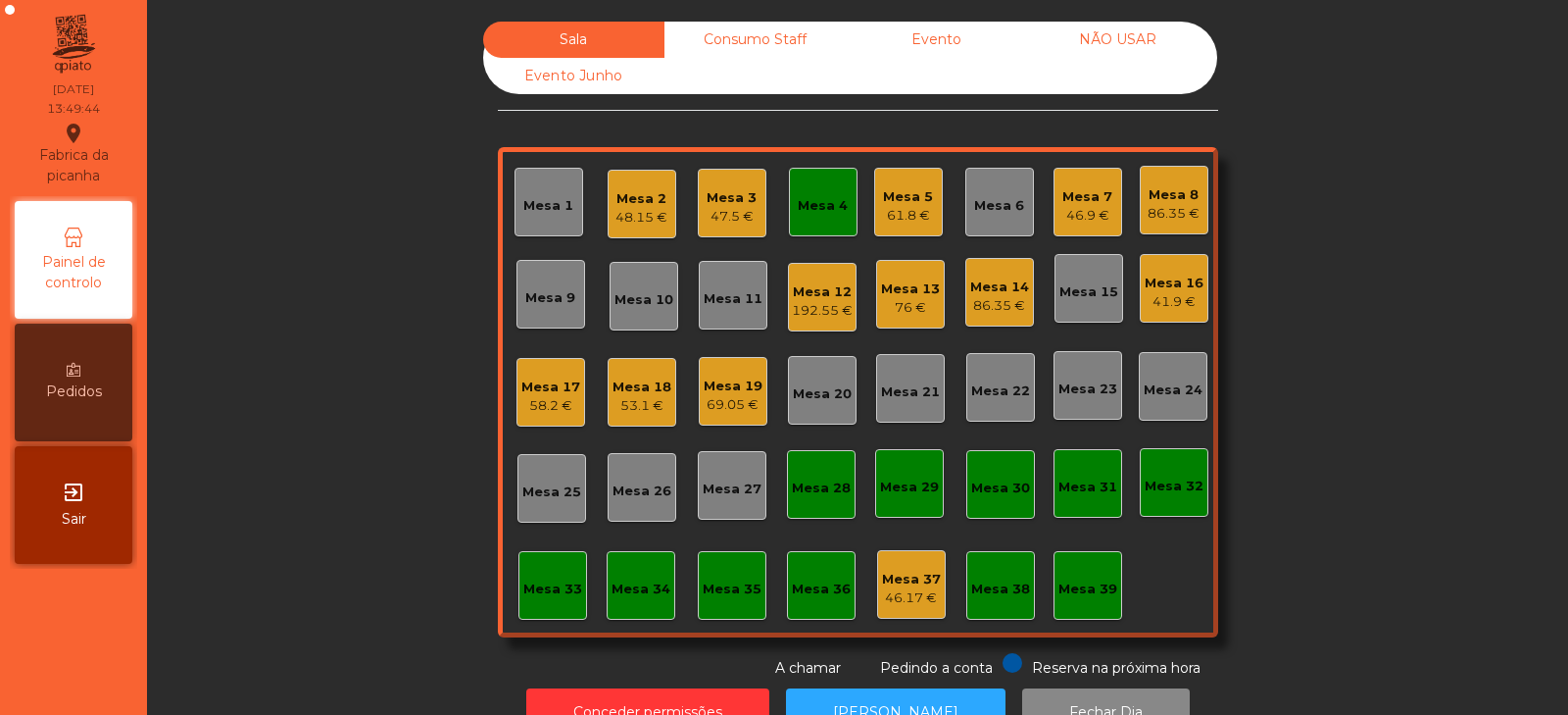
click at [548, 205] on div "Mesa 1" at bounding box center [548, 206] width 50 height 20
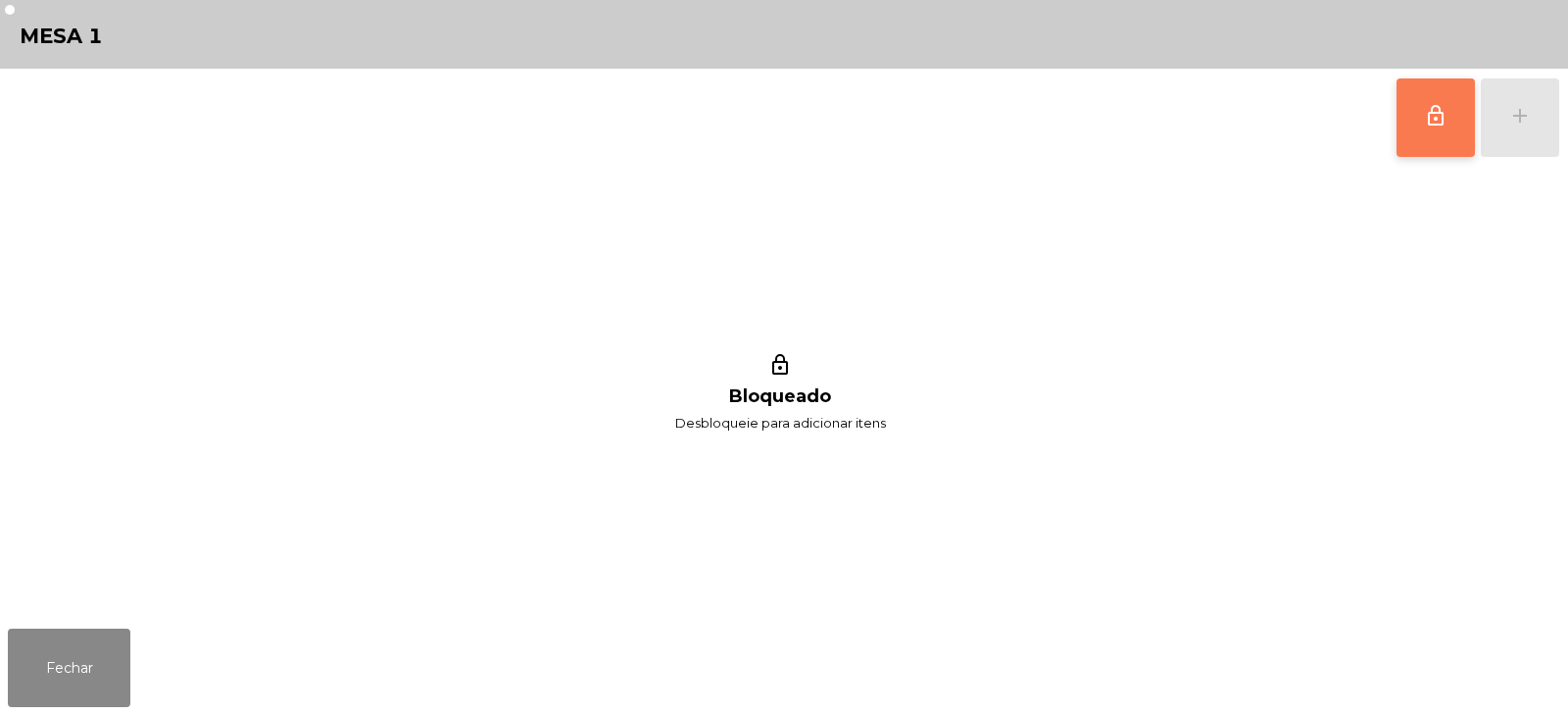
click at [1463, 129] on button "lock_outline" at bounding box center [1435, 118] width 79 height 79
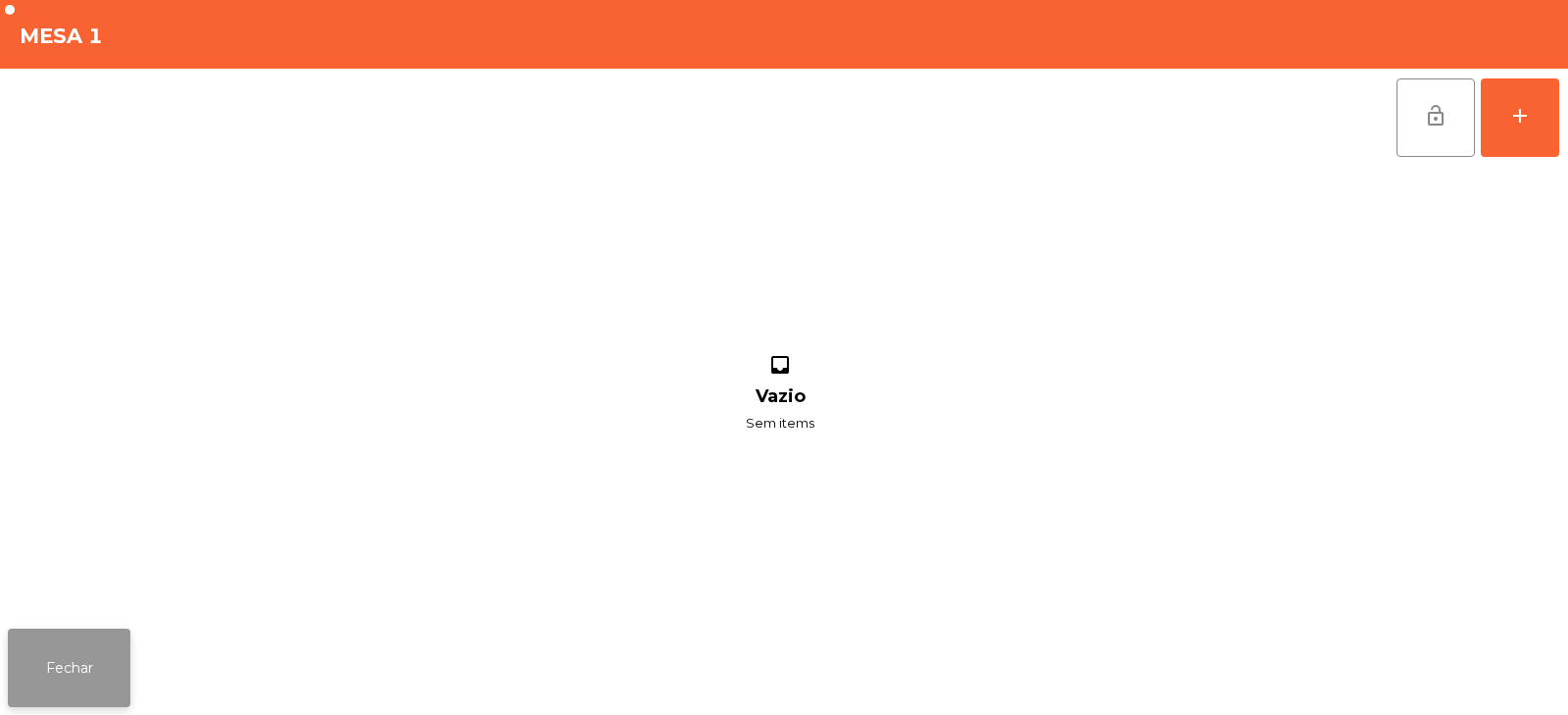
click at [74, 658] on button "Fechar" at bounding box center [69, 667] width 123 height 79
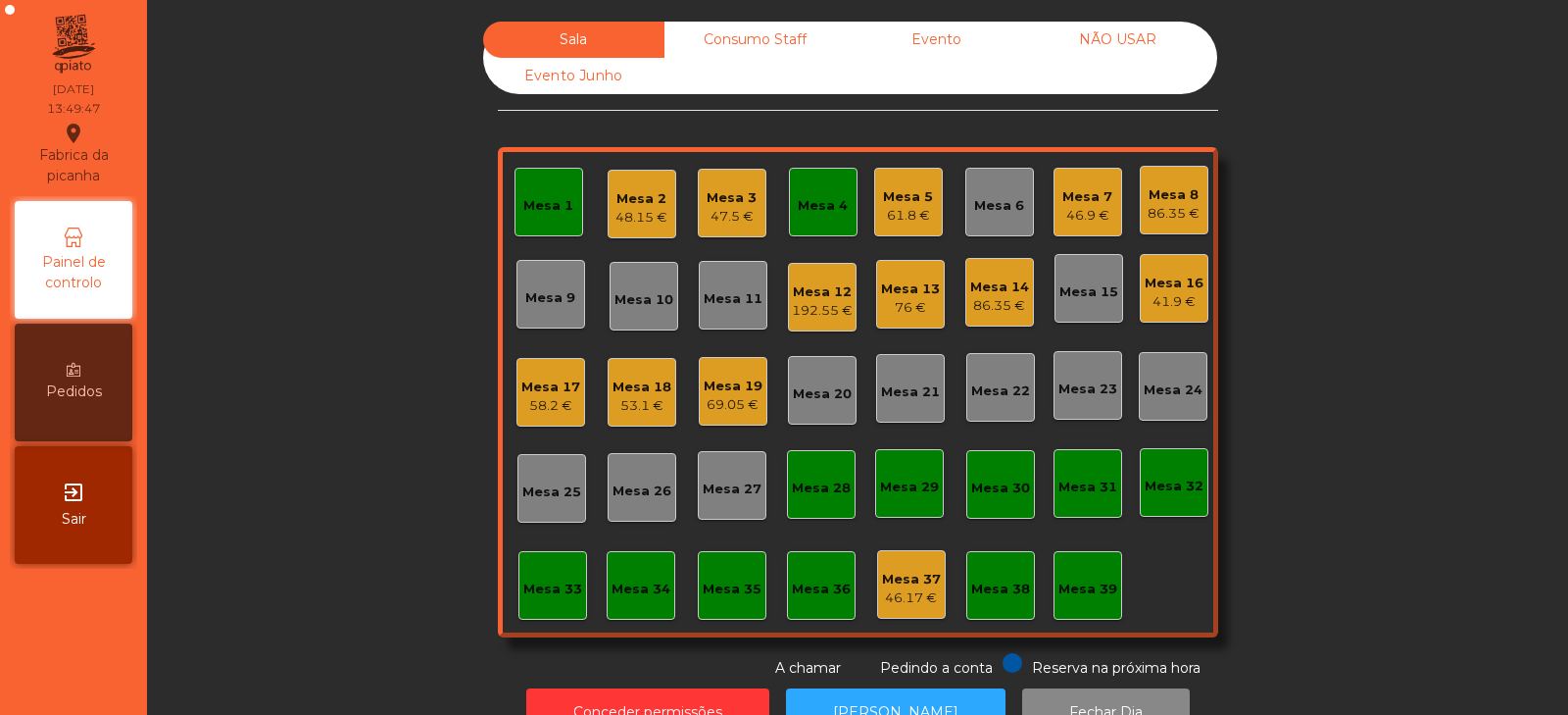
click at [1055, 308] on div "Mesa 15" at bounding box center [1089, 288] width 69 height 69
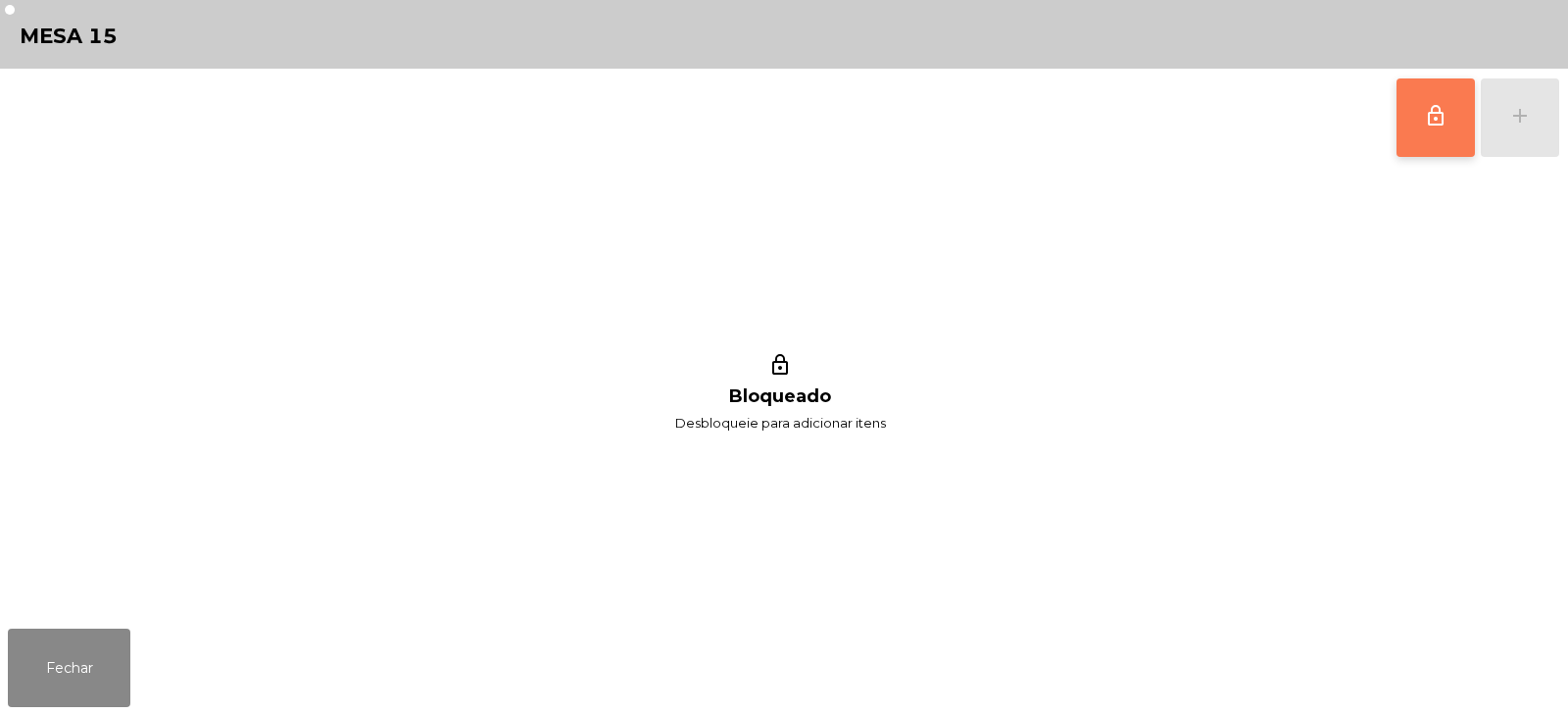
click at [1438, 119] on span "lock_outline" at bounding box center [1436, 116] width 24 height 24
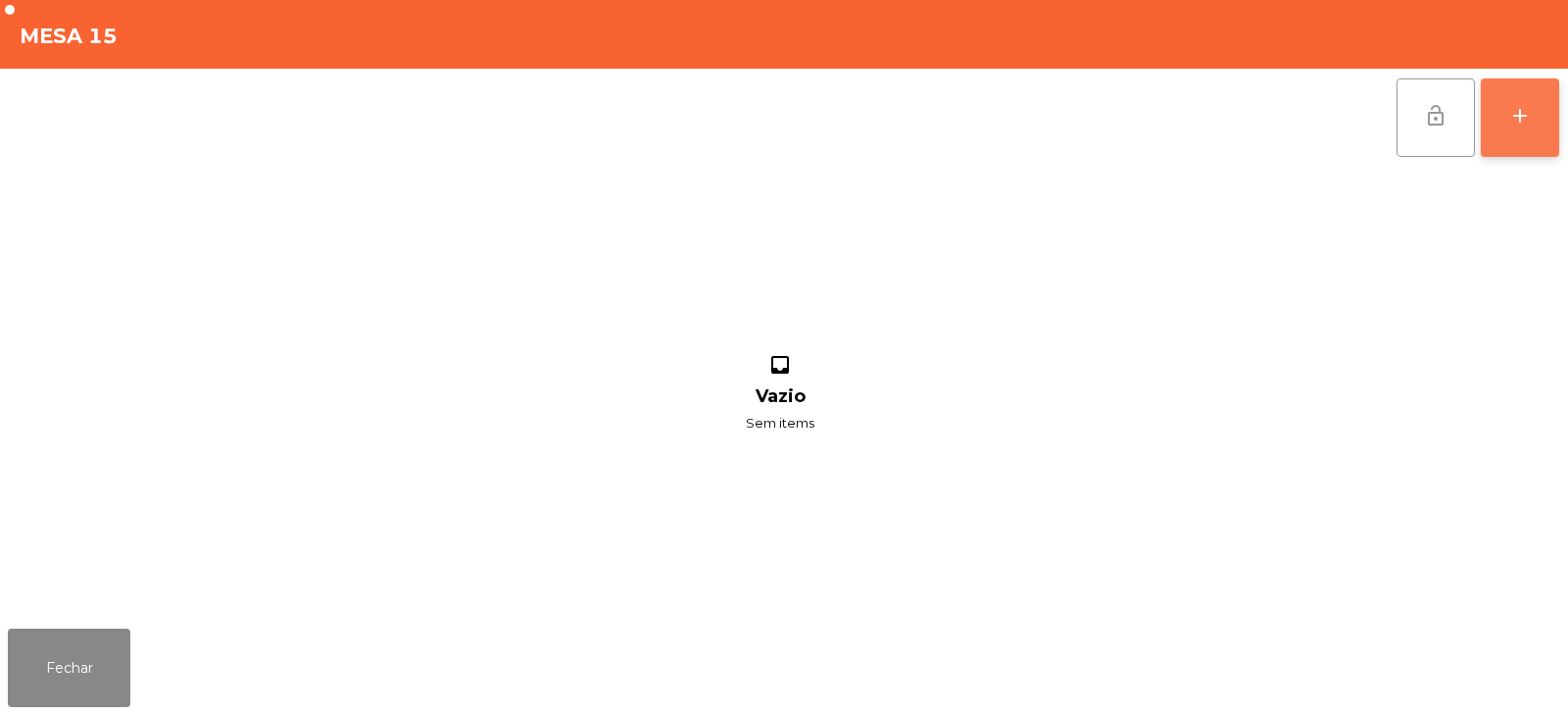
click at [1550, 117] on button "add" at bounding box center [1520, 118] width 79 height 79
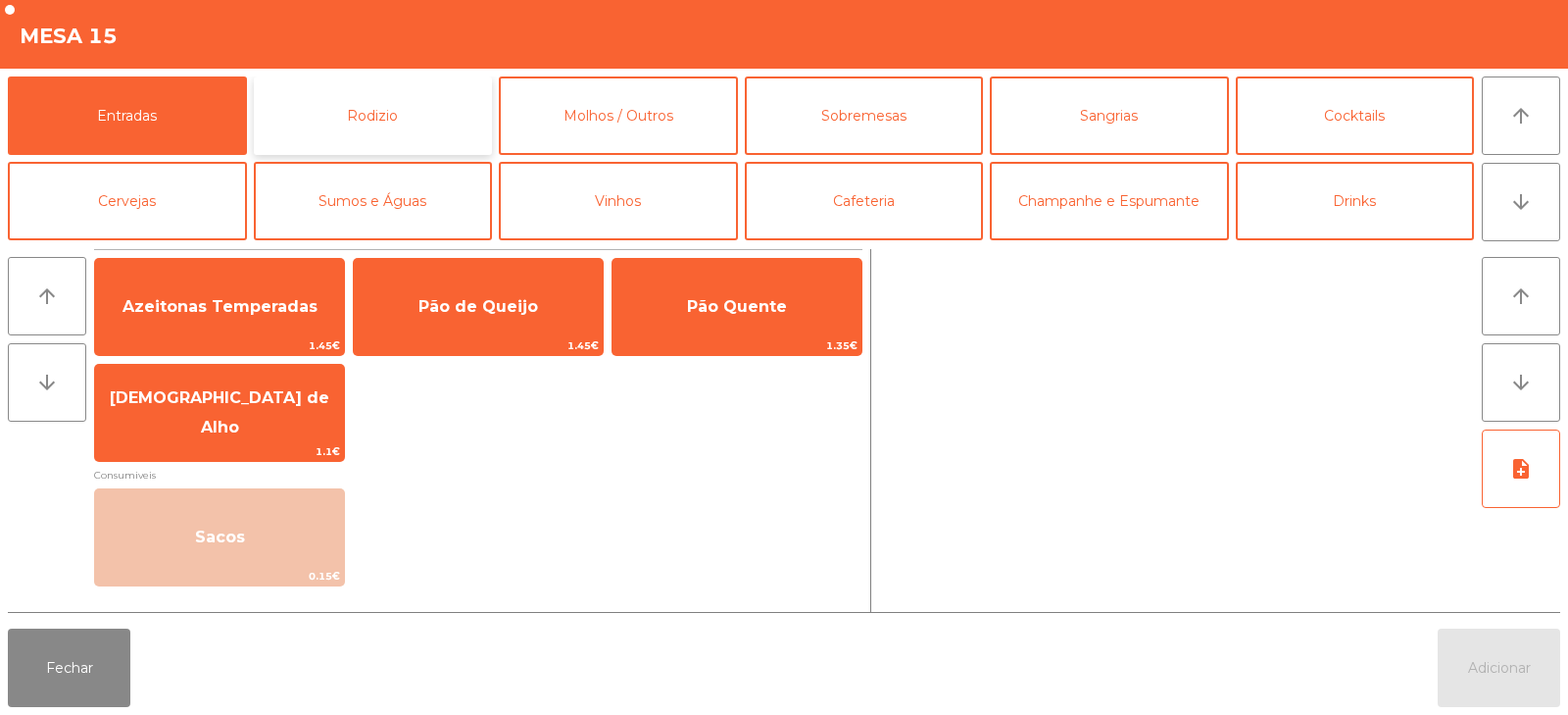
click at [338, 133] on button "Rodizio" at bounding box center [374, 116] width 239 height 79
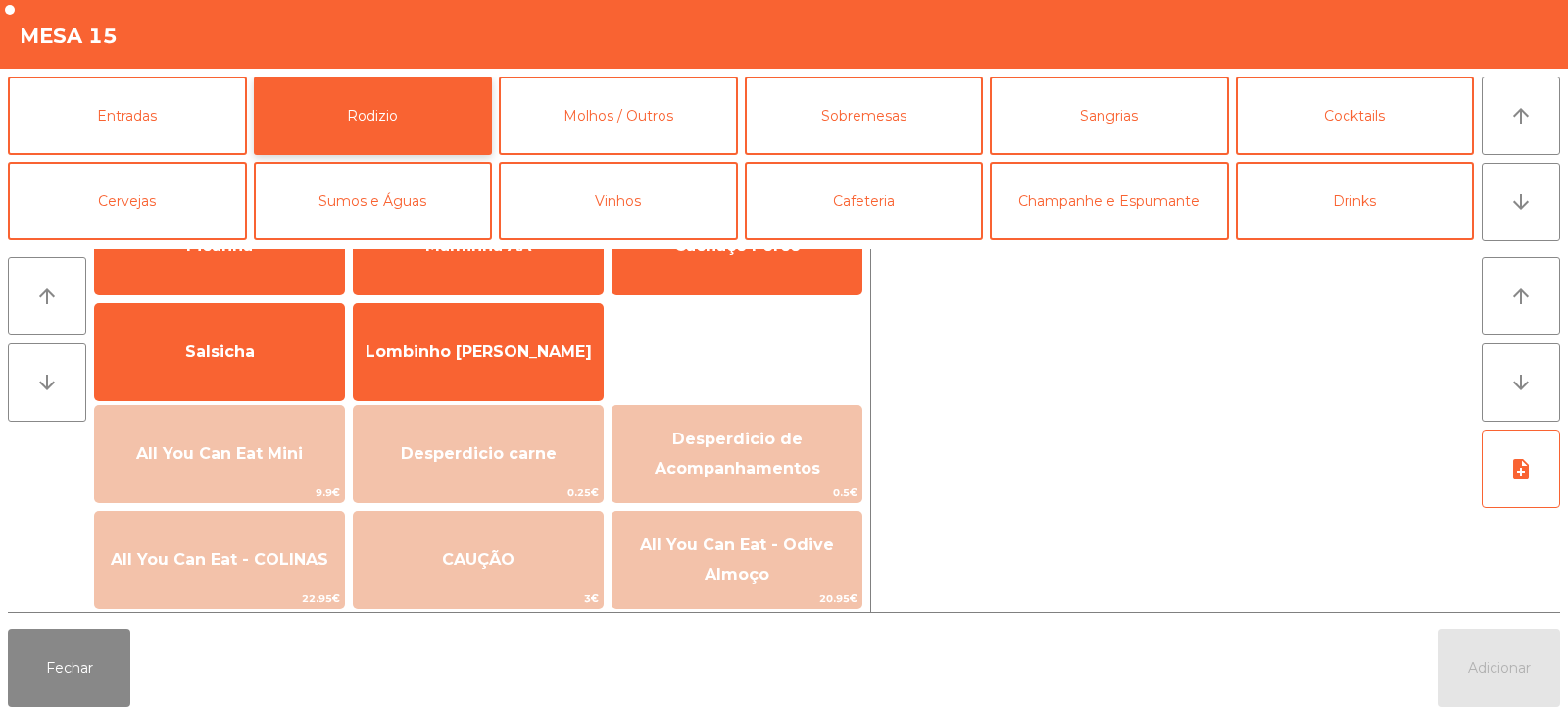
scroll to position [114, 0]
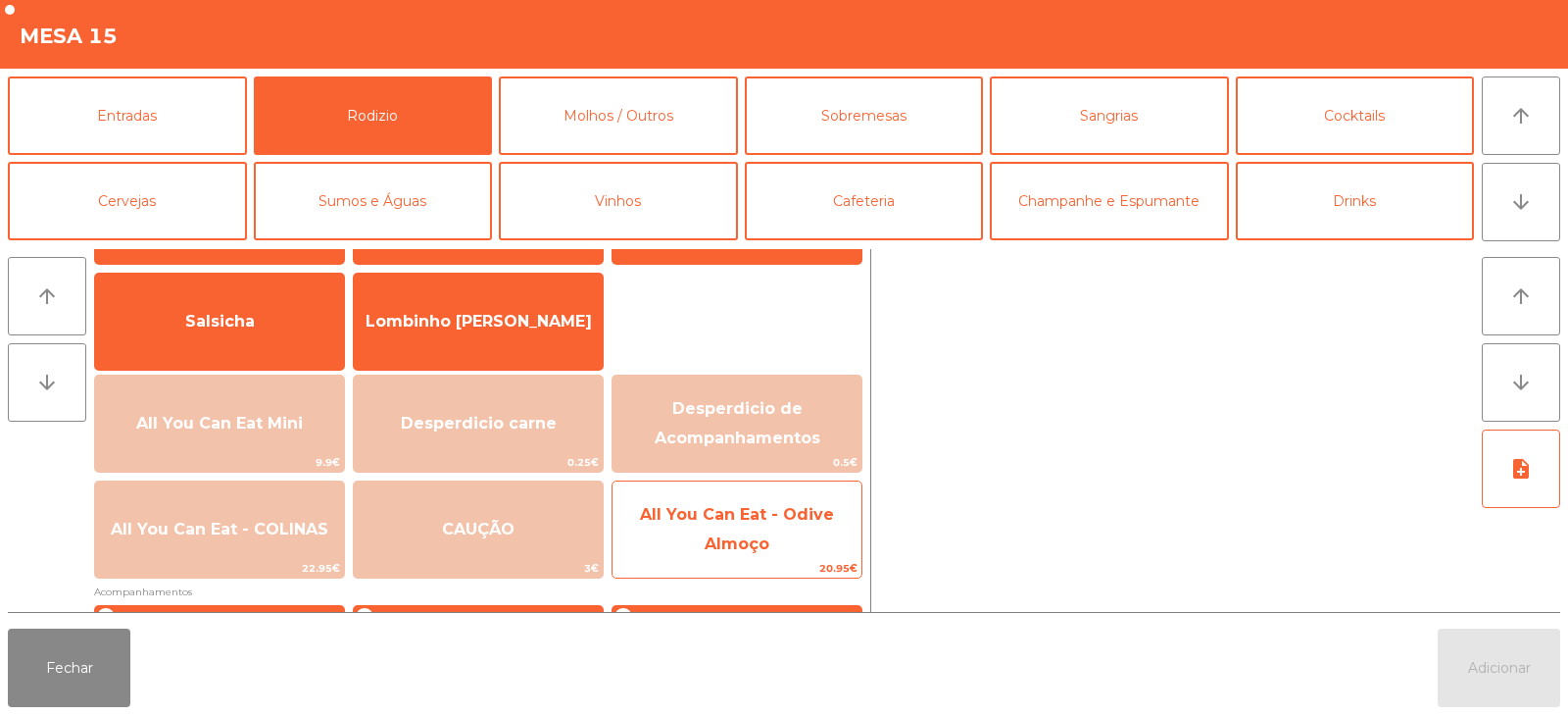
click at [737, 533] on span "All You Can Eat - Odive Almoço" at bounding box center [738, 531] width 249 height 84
click at [749, 533] on span "All You Can Eat - Odive Almoço" at bounding box center [738, 531] width 249 height 84
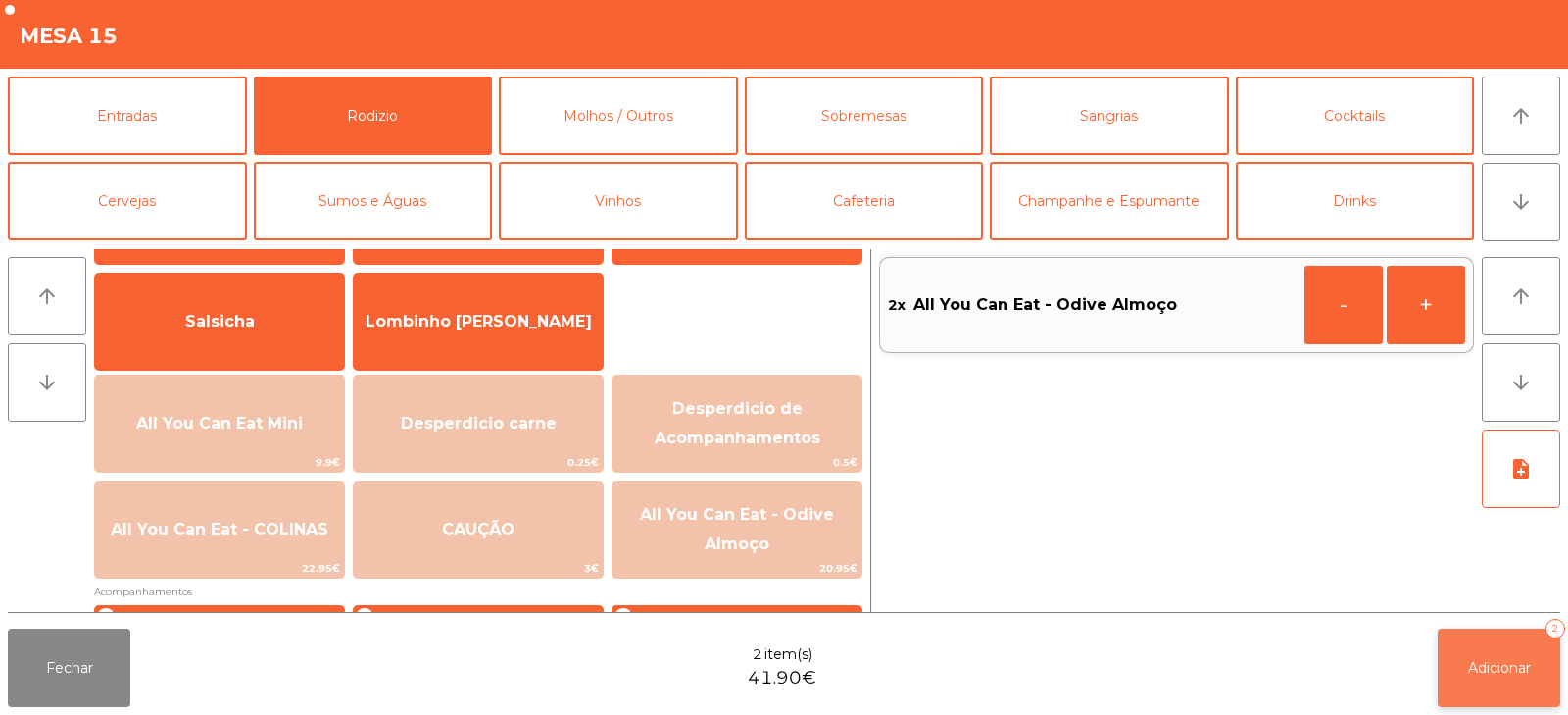
click at [1514, 659] on span "Adicionar" at bounding box center [1499, 668] width 63 height 18
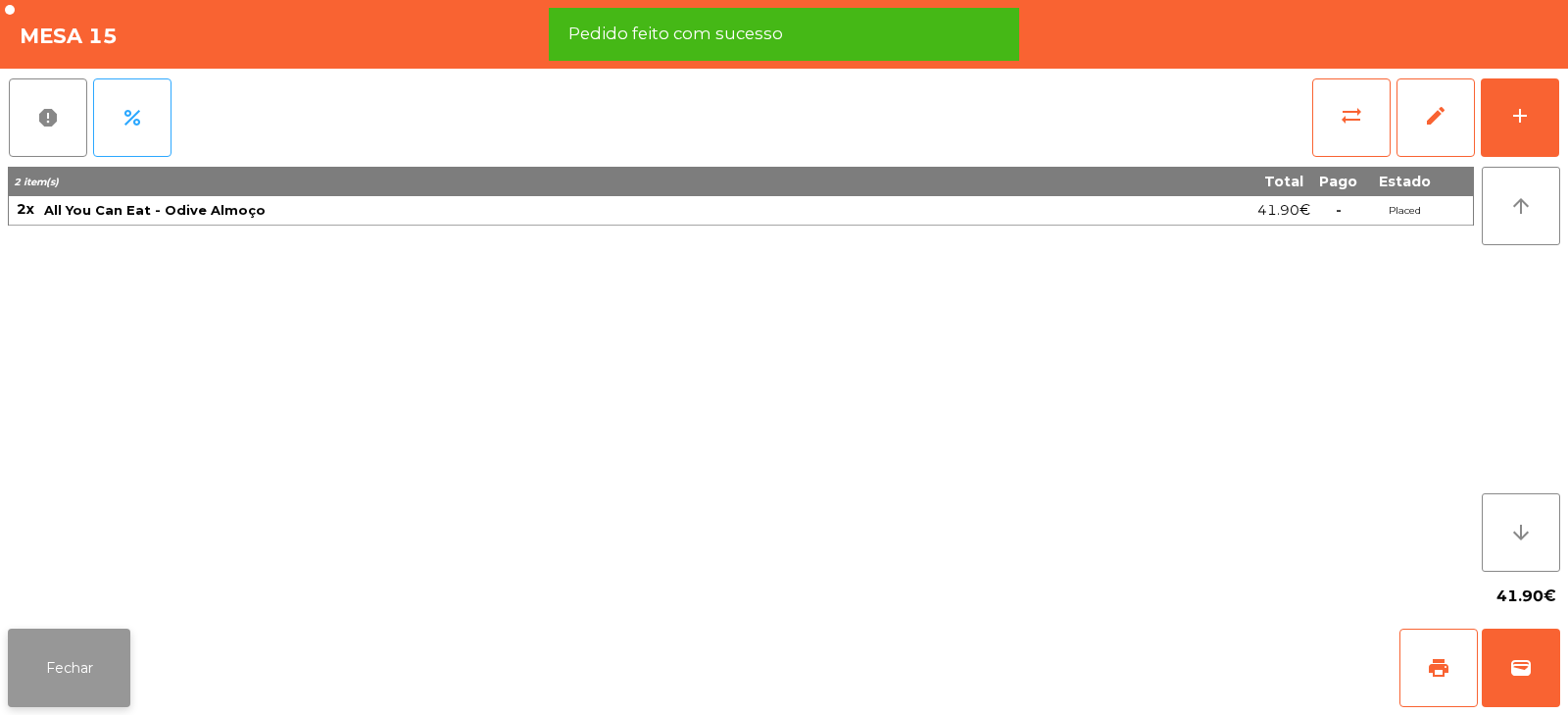
click at [15, 661] on button "Fechar" at bounding box center [69, 667] width 123 height 79
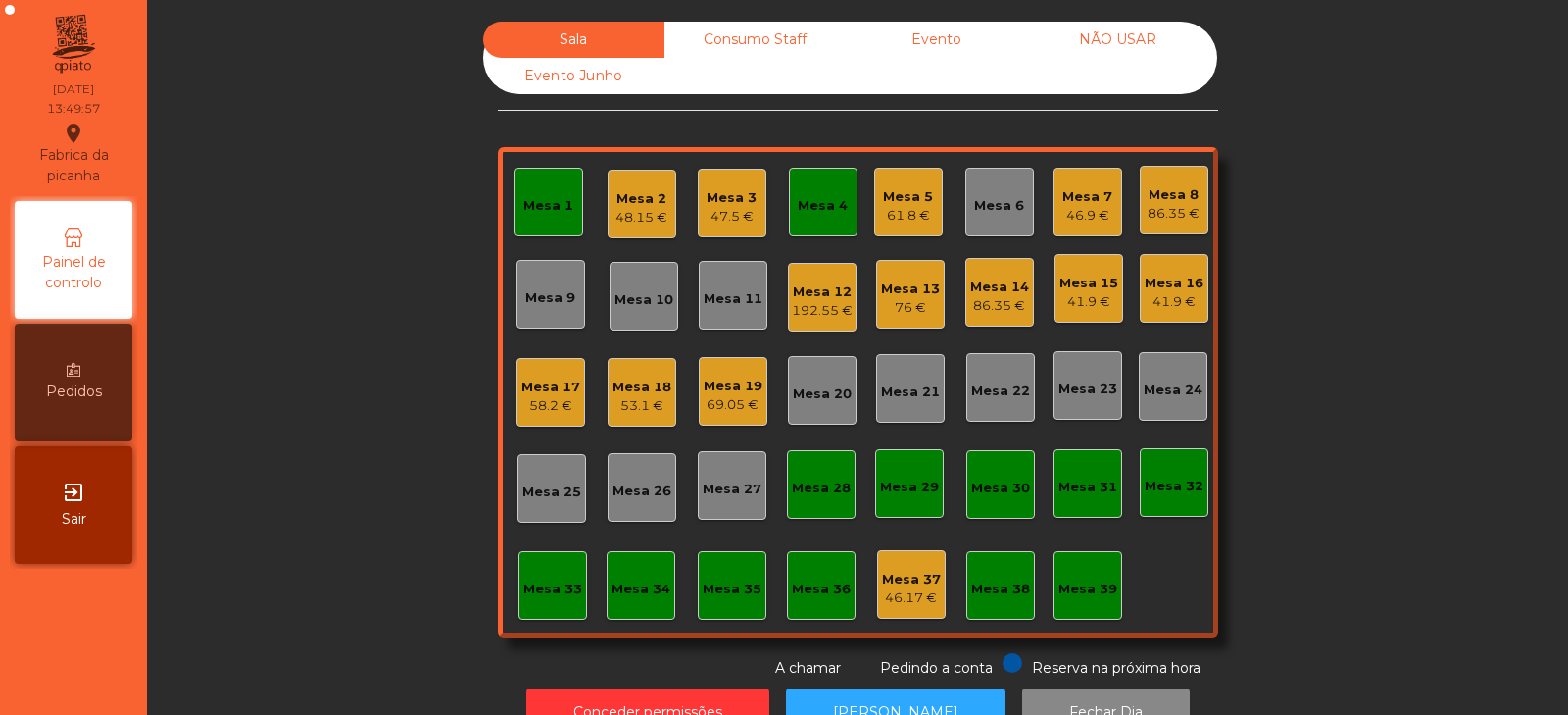
click at [829, 211] on div "Mesa 4" at bounding box center [822, 206] width 50 height 20
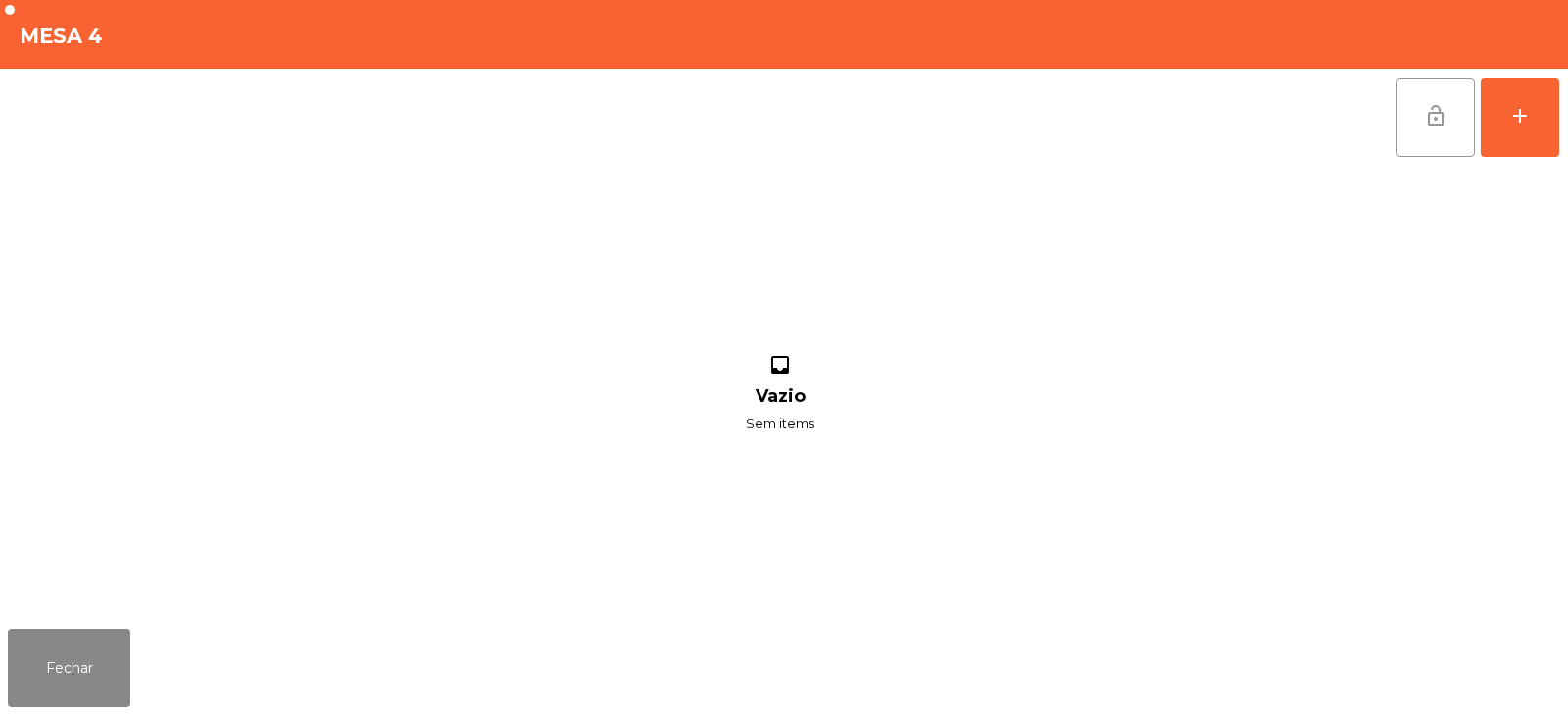
click at [1448, 113] on button "lock_open" at bounding box center [1435, 118] width 79 height 79
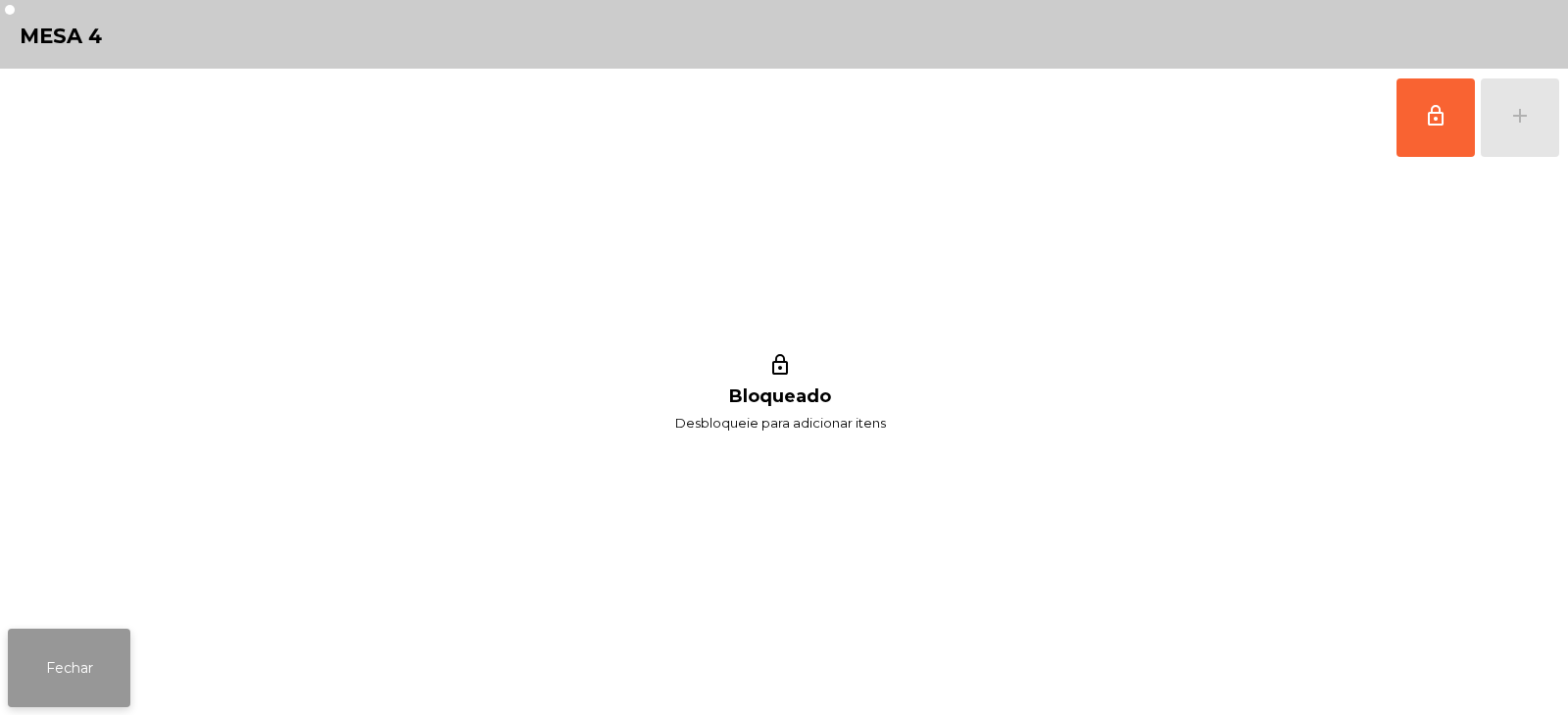
click at [117, 690] on button "Fechar" at bounding box center [69, 667] width 123 height 79
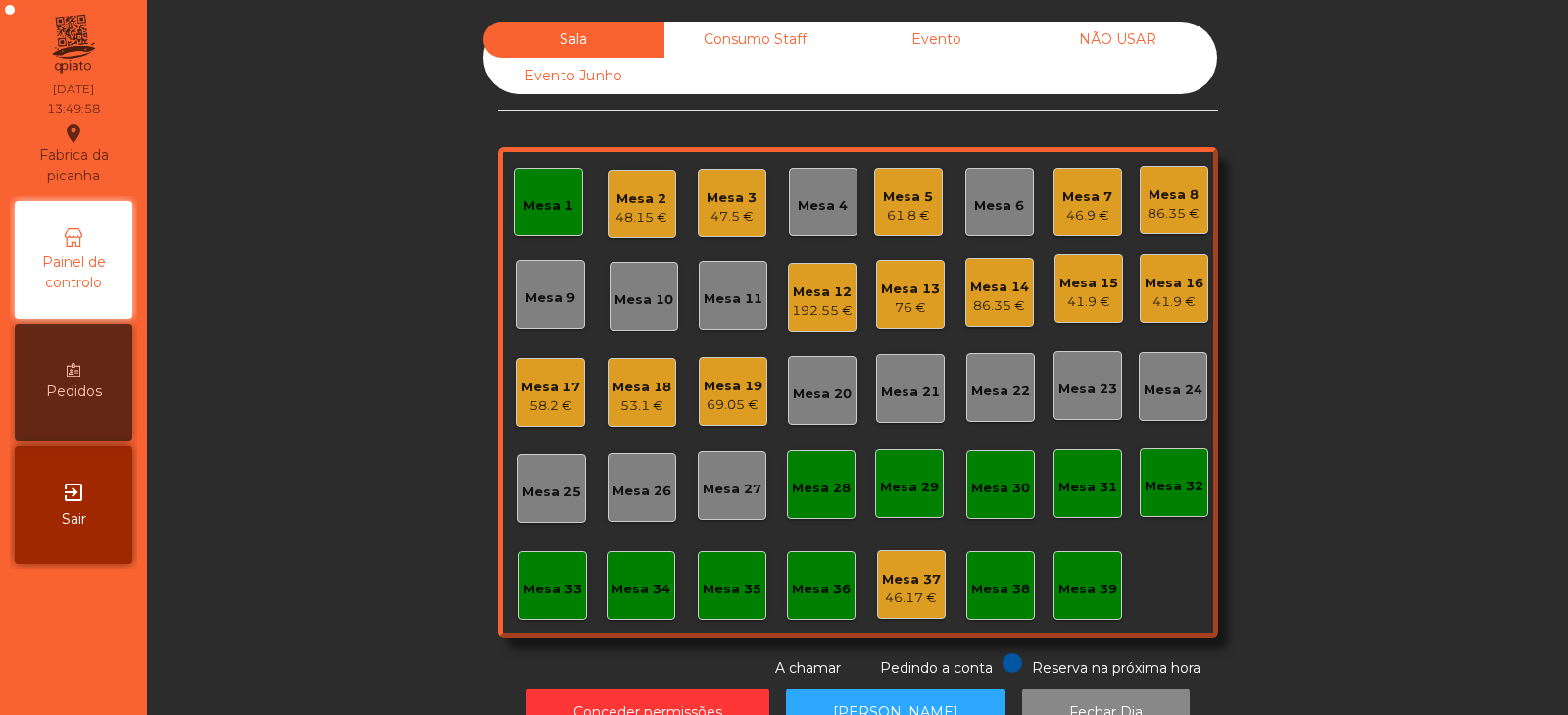
click at [526, 179] on div "Mesa 1" at bounding box center [548, 201] width 69 height 69
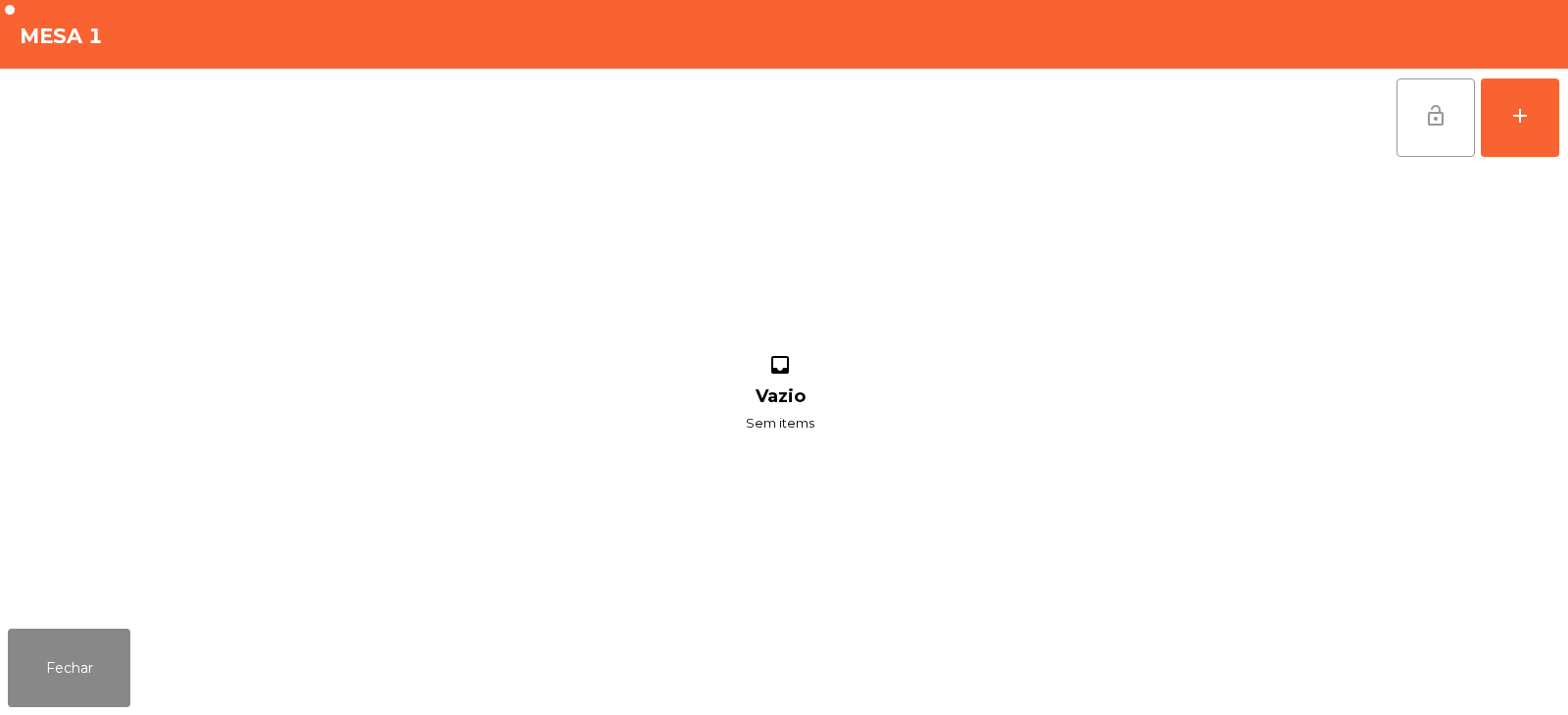
click at [1401, 107] on button "lock_open" at bounding box center [1435, 118] width 79 height 79
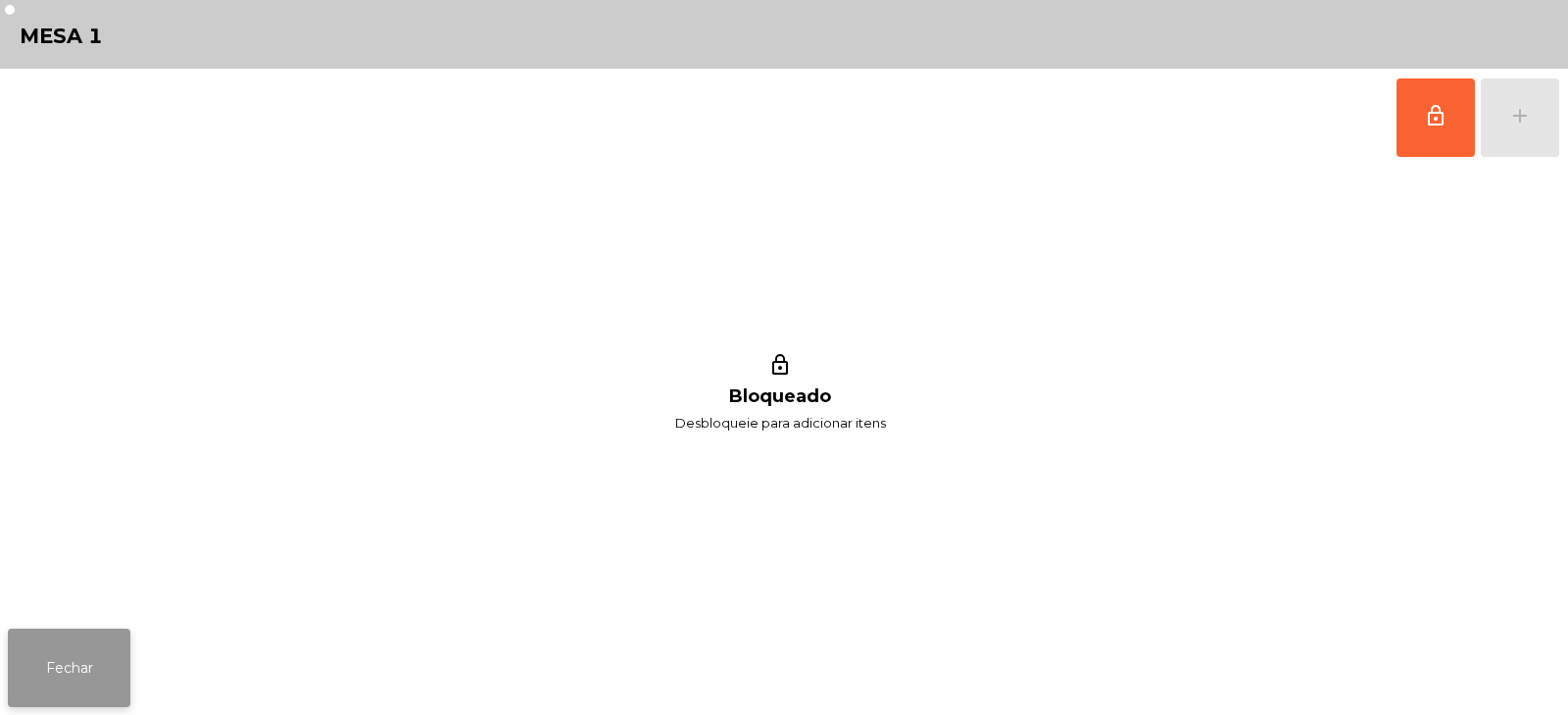
click at [106, 666] on button "Fechar" at bounding box center [69, 667] width 123 height 79
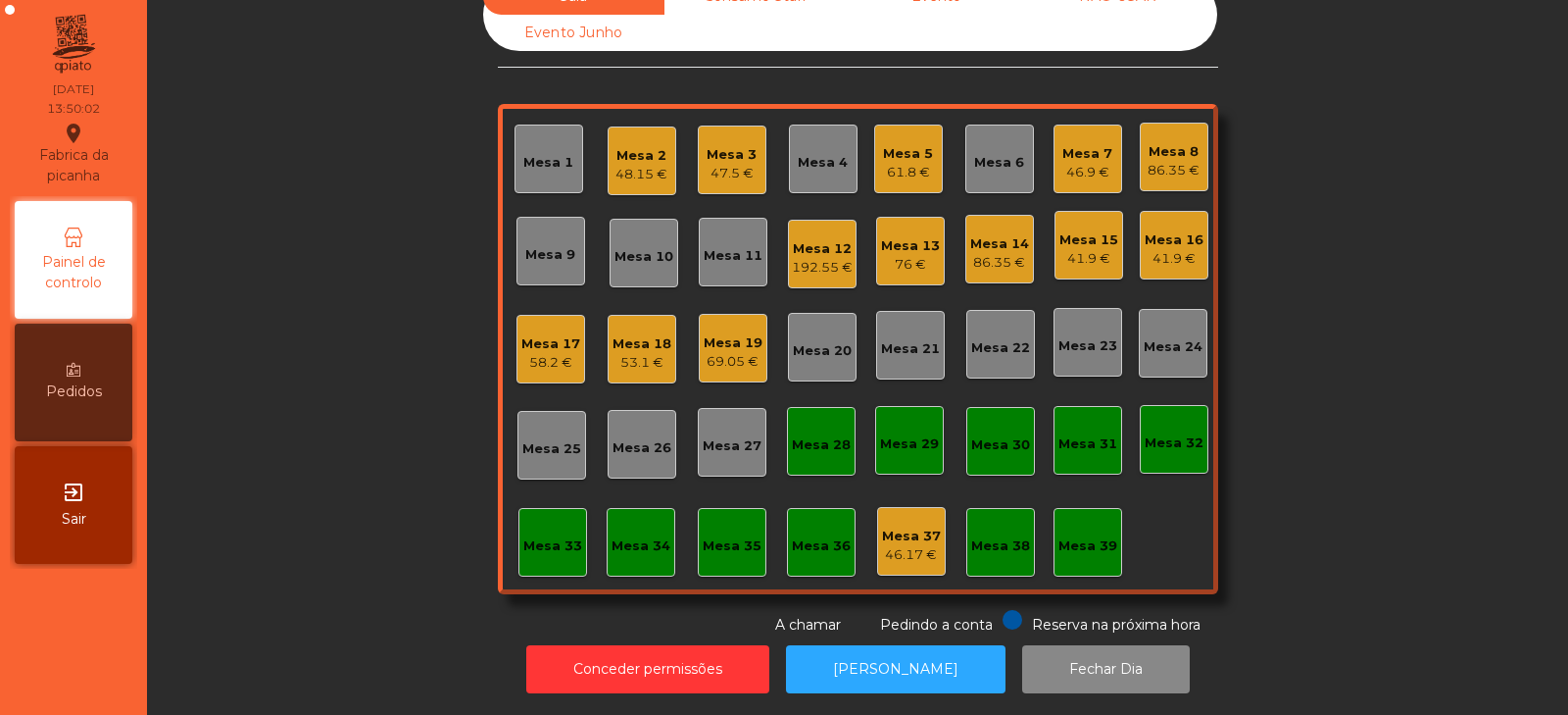
scroll to position [0, 0]
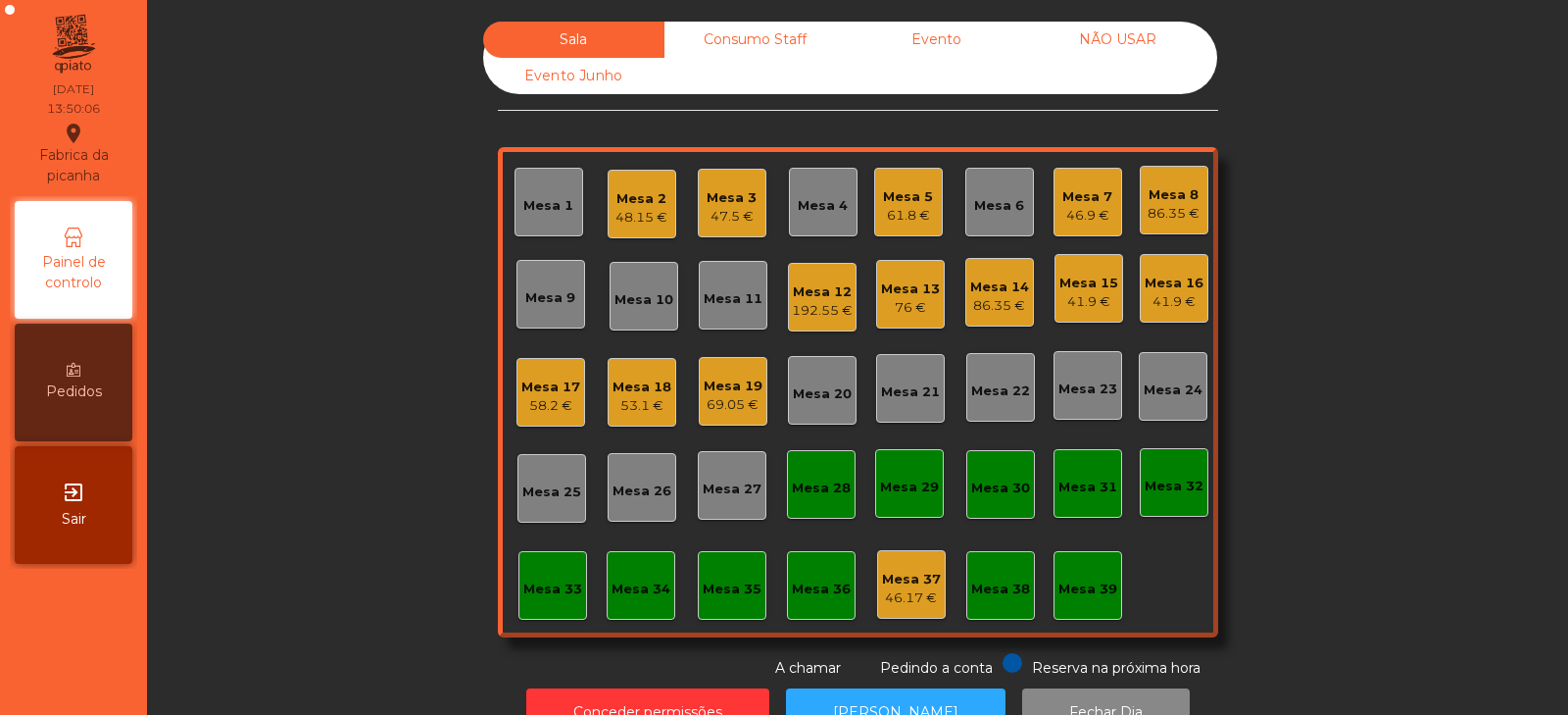
click at [1102, 285] on div "Mesa 15" at bounding box center [1089, 283] width 59 height 20
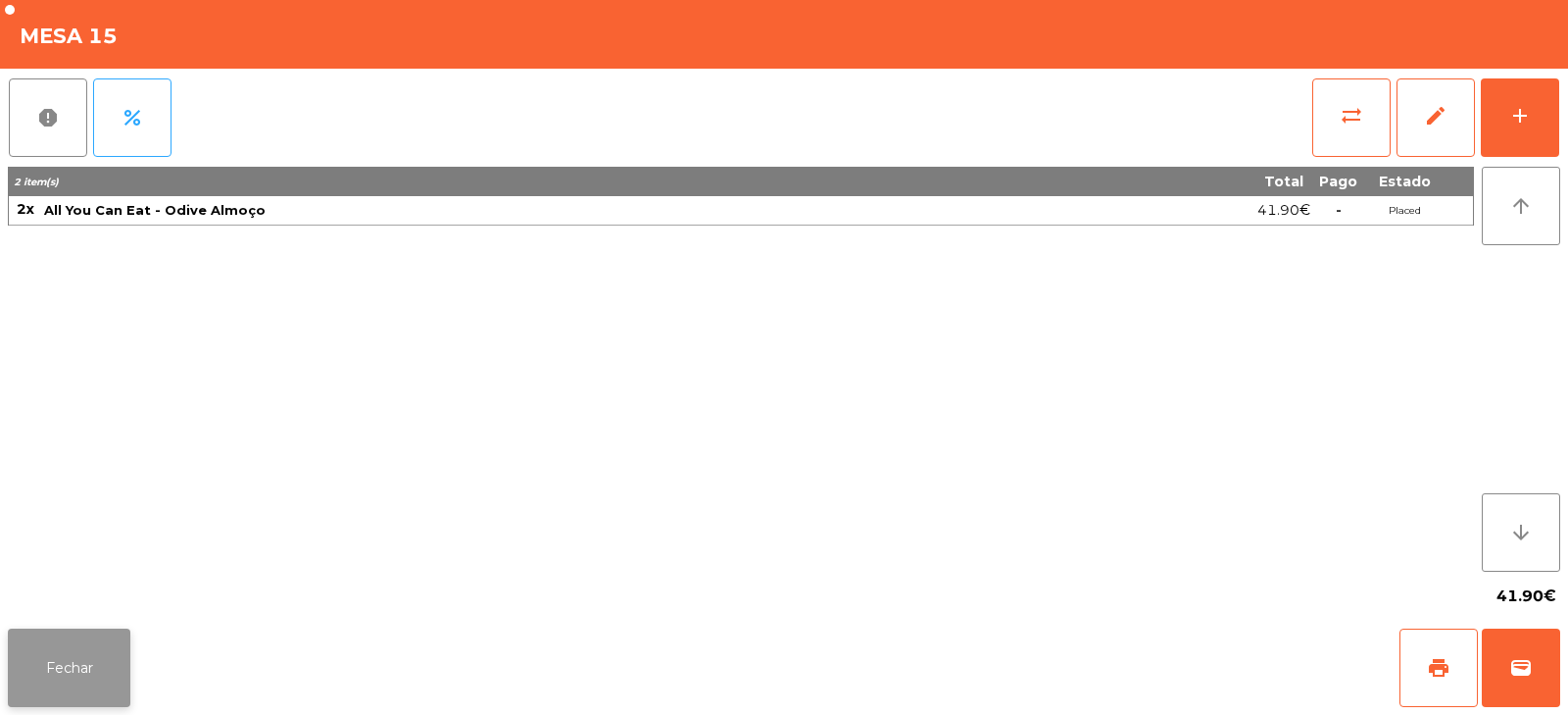
click at [76, 660] on button "Fechar" at bounding box center [69, 667] width 123 height 79
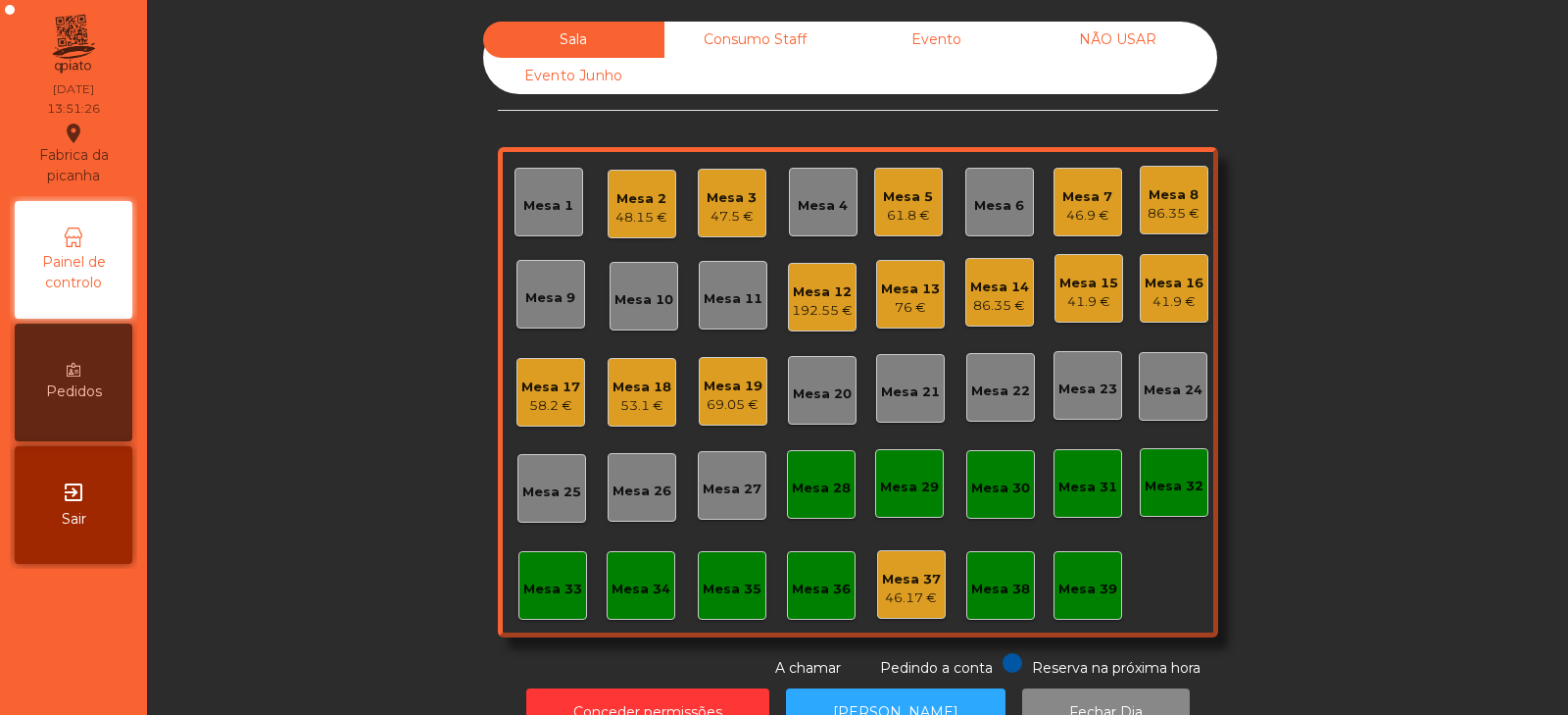
click at [828, 401] on div "Mesa 20" at bounding box center [822, 394] width 59 height 20
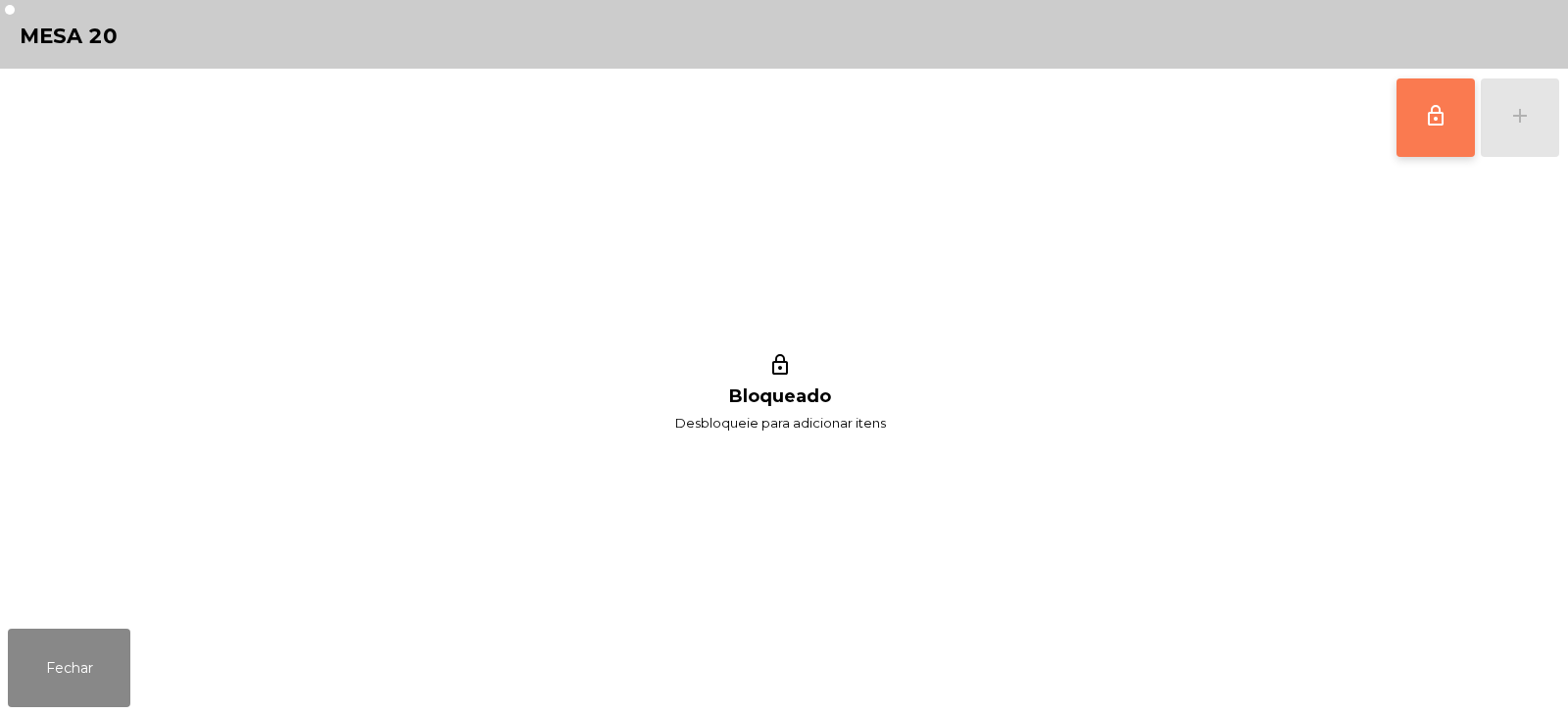
click at [1458, 120] on button "lock_outline" at bounding box center [1435, 118] width 79 height 79
click at [1521, 129] on button "add" at bounding box center [1520, 118] width 79 height 79
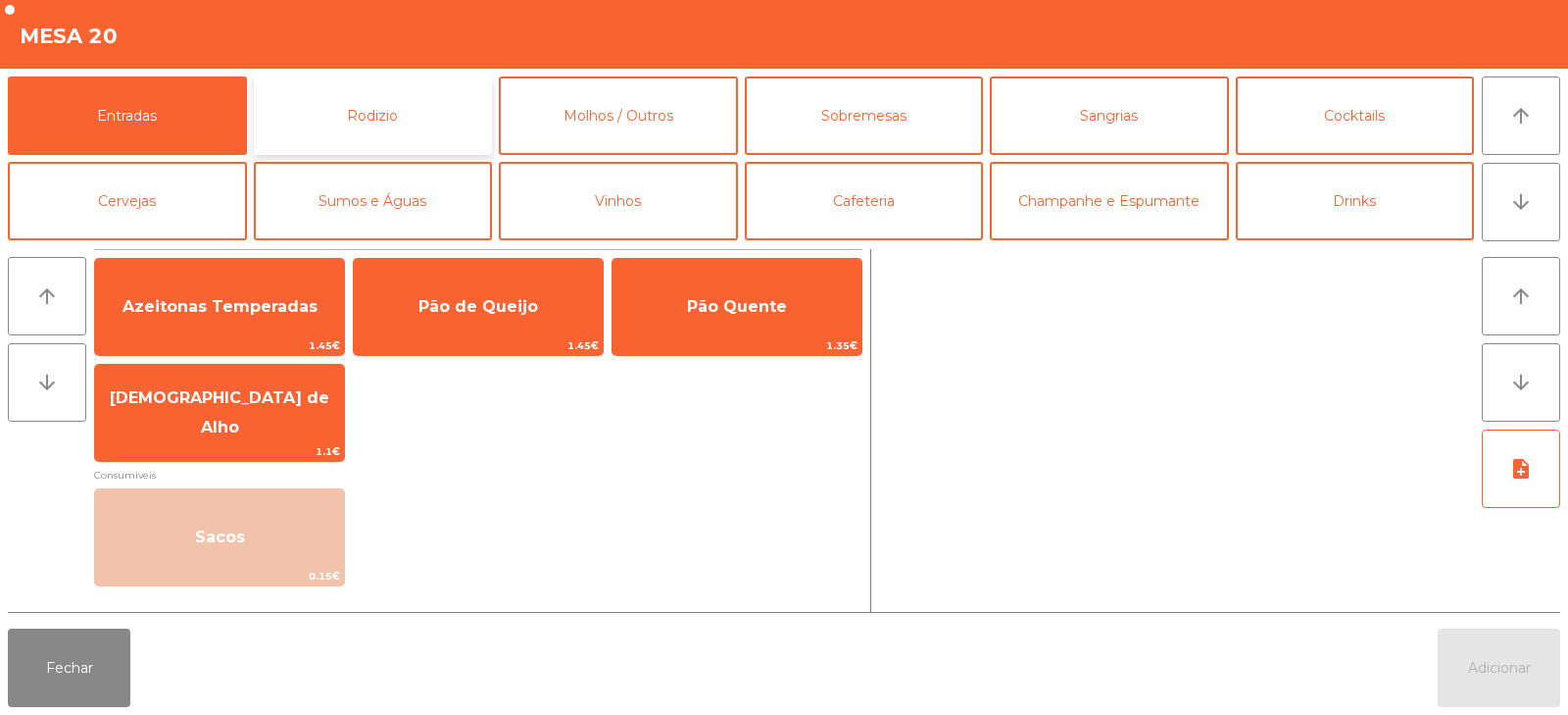
click at [384, 139] on button "Rodizio" at bounding box center [374, 116] width 239 height 79
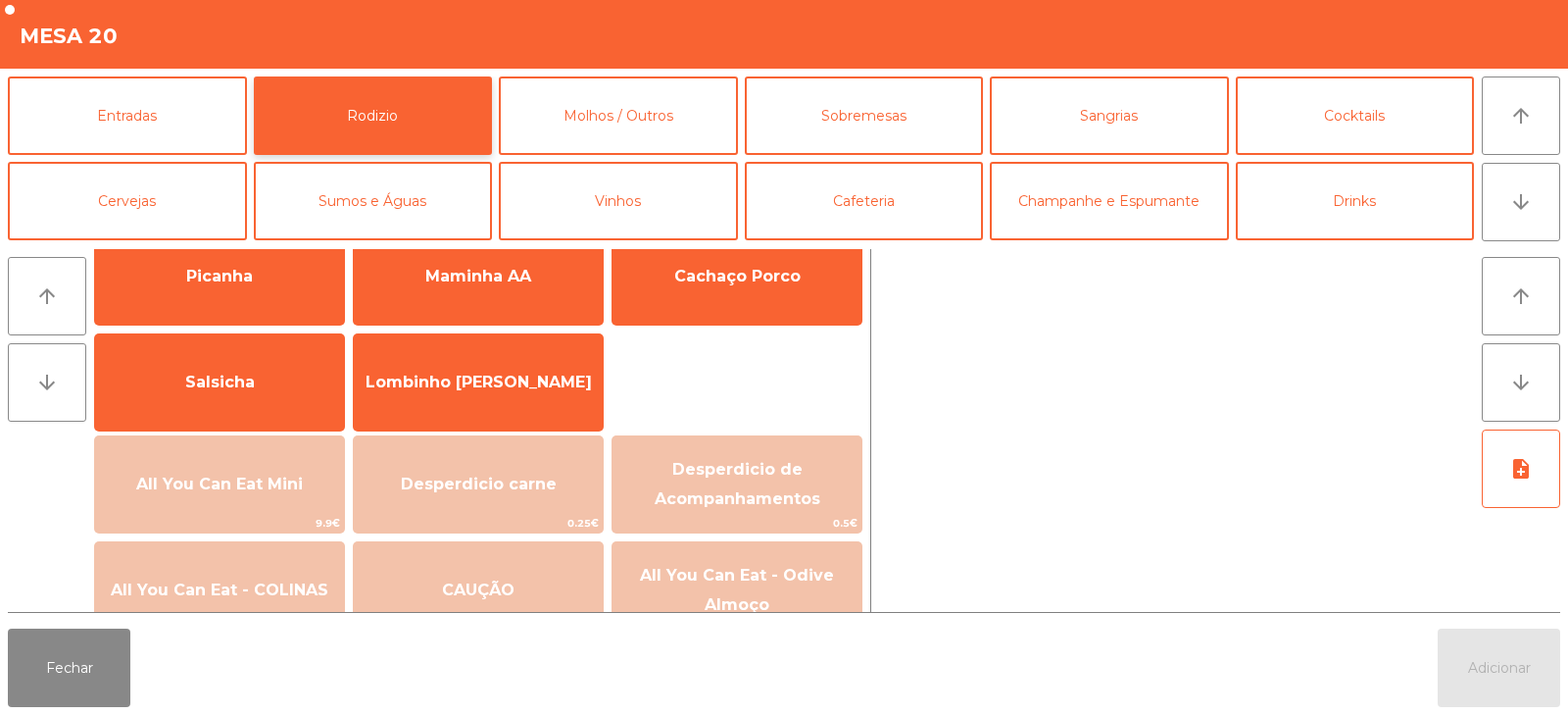
scroll to position [101, 0]
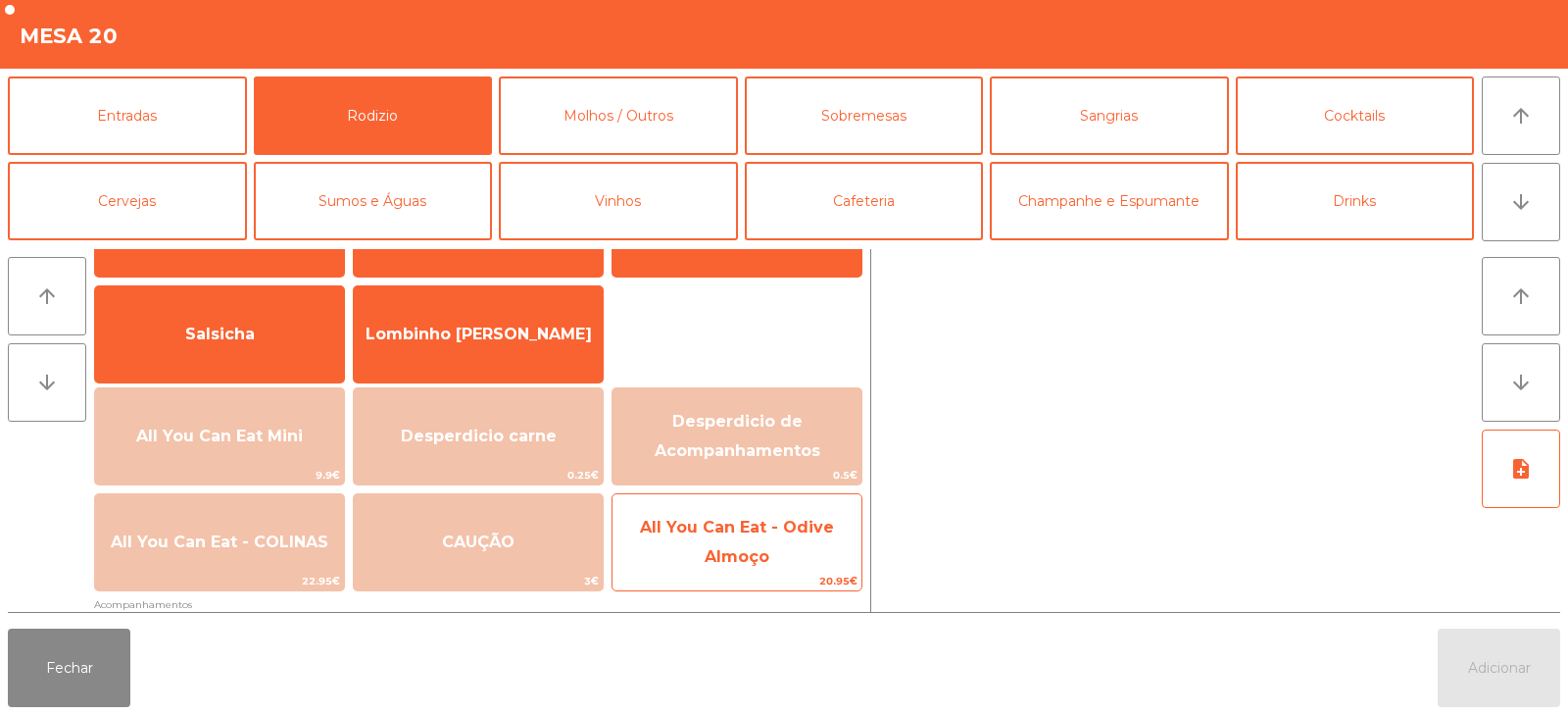
click at [766, 543] on span "All You Can Eat - Odive Almoço" at bounding box center [738, 543] width 249 height 84
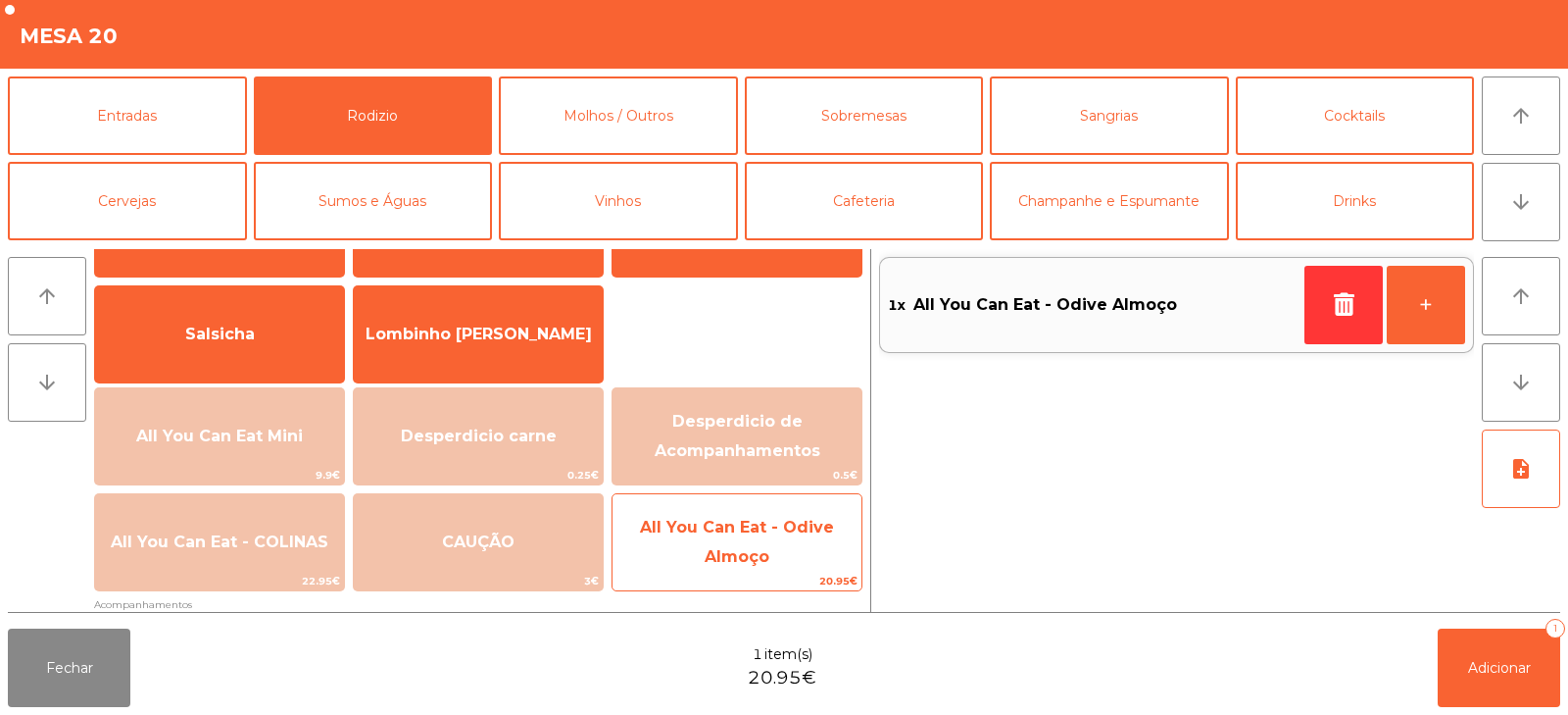
click at [764, 556] on span "All You Can Eat - Odive Almoço" at bounding box center [737, 541] width 194 height 48
click at [756, 556] on span "All You Can Eat - Odive Almoço" at bounding box center [737, 541] width 194 height 48
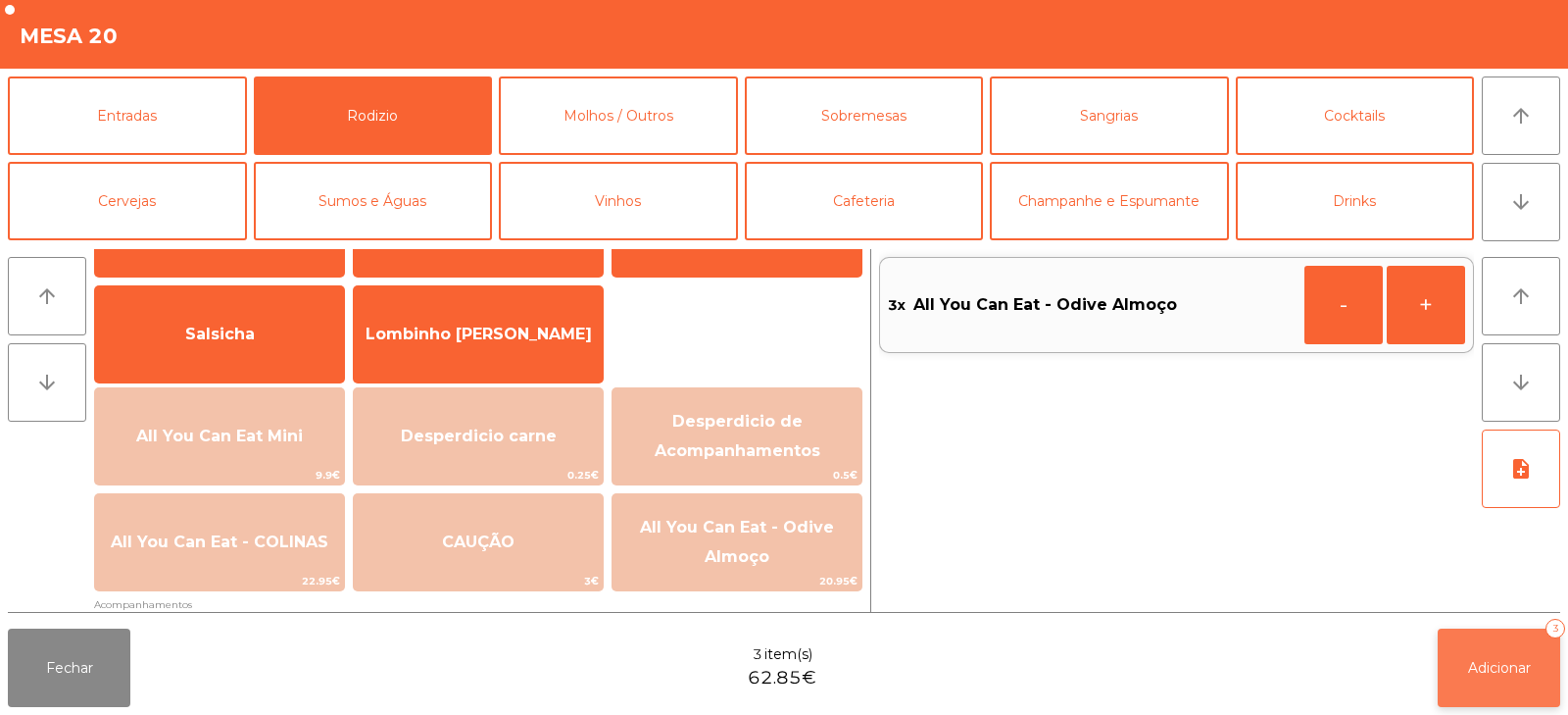
click at [1492, 656] on button "Adicionar 3" at bounding box center [1499, 667] width 123 height 79
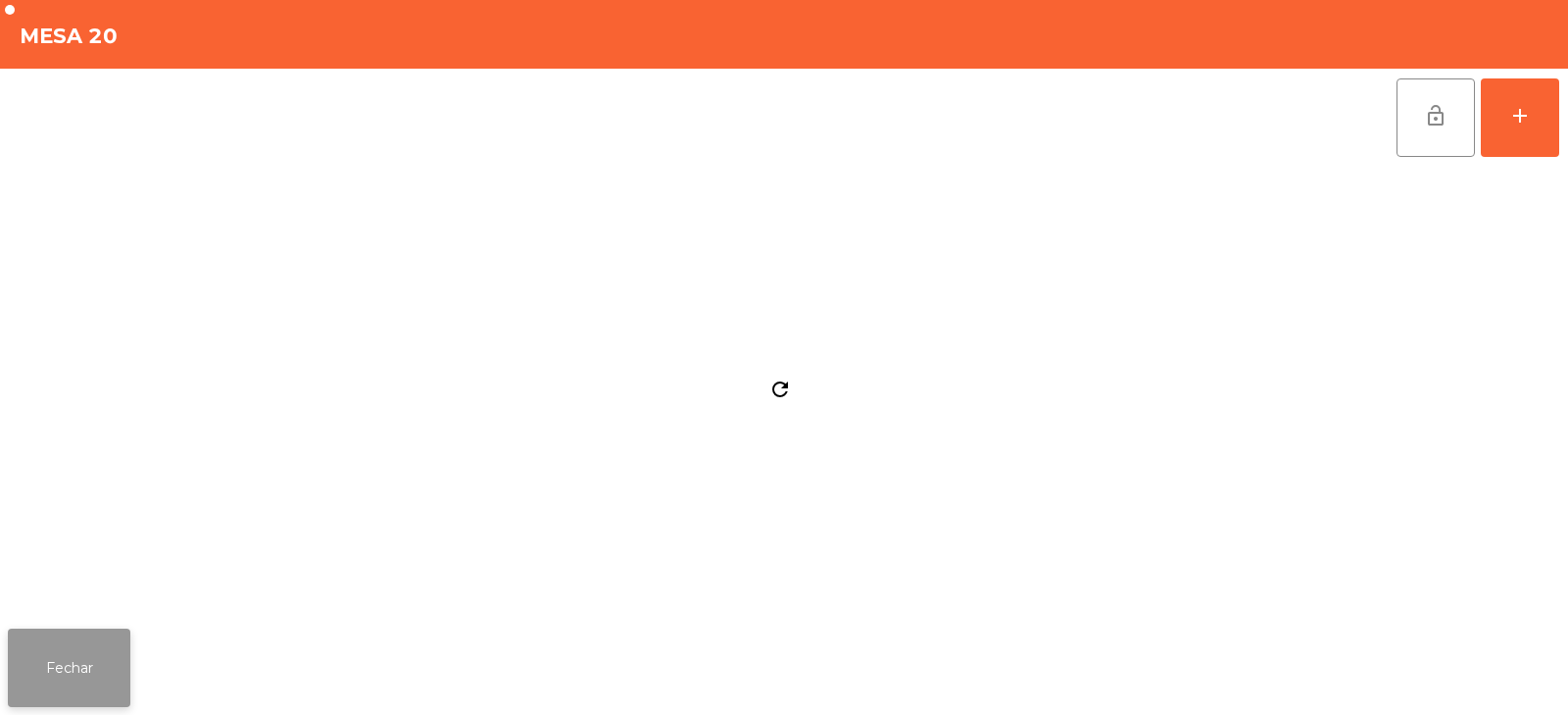
click at [130, 656] on button "Fechar" at bounding box center [69, 667] width 123 height 79
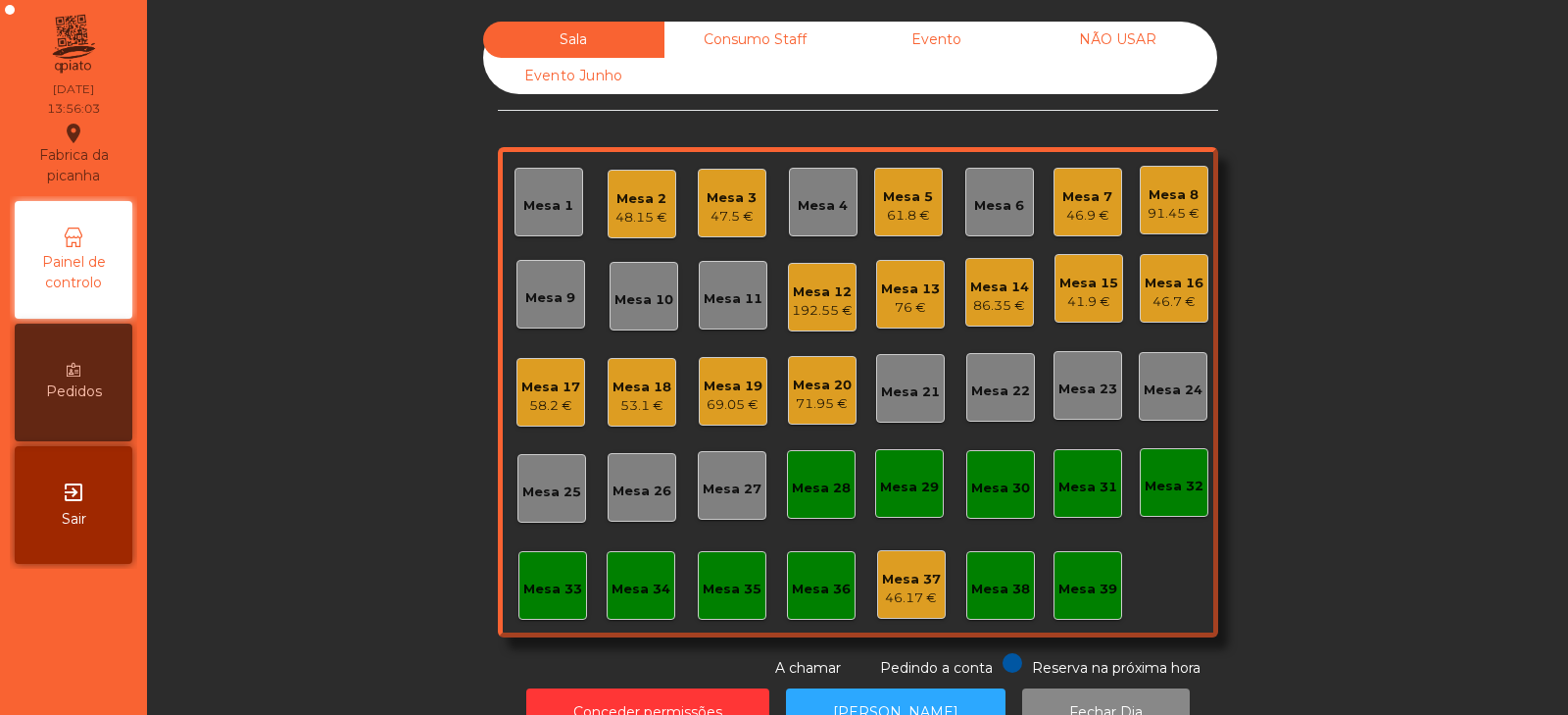
click at [1064, 399] on div "Mesa 23" at bounding box center [1088, 385] width 69 height 69
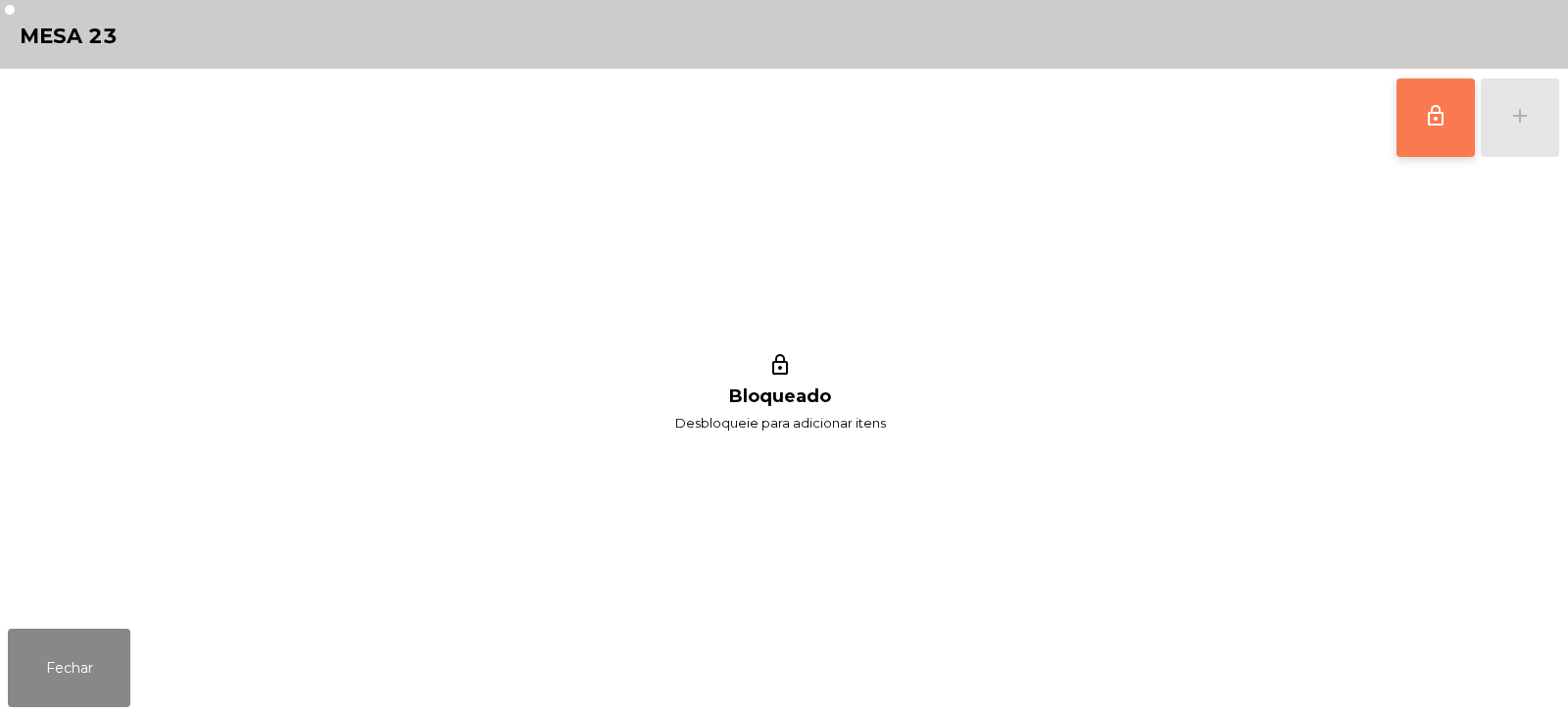
click at [1424, 136] on button "lock_outline" at bounding box center [1435, 118] width 79 height 79
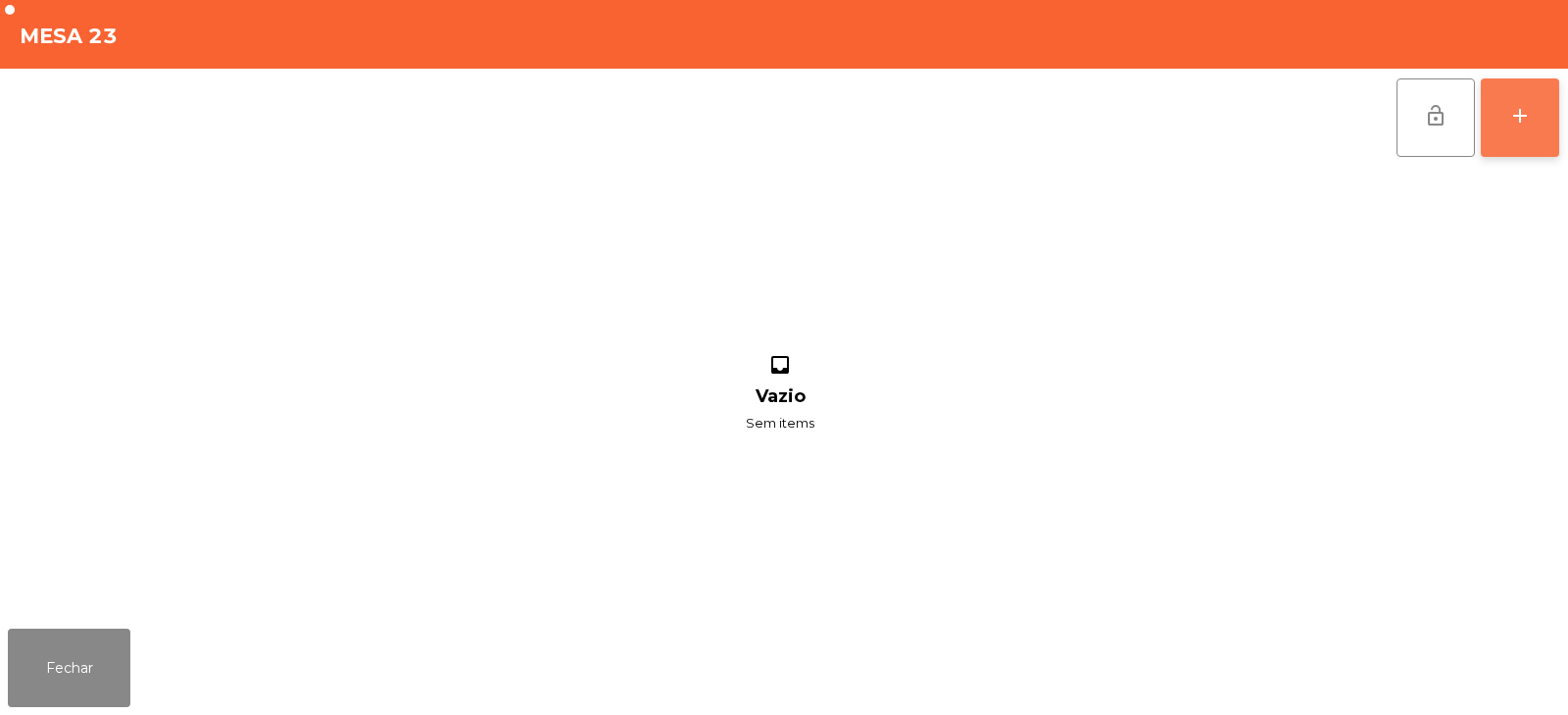
click at [1510, 129] on button "add" at bounding box center [1520, 118] width 79 height 79
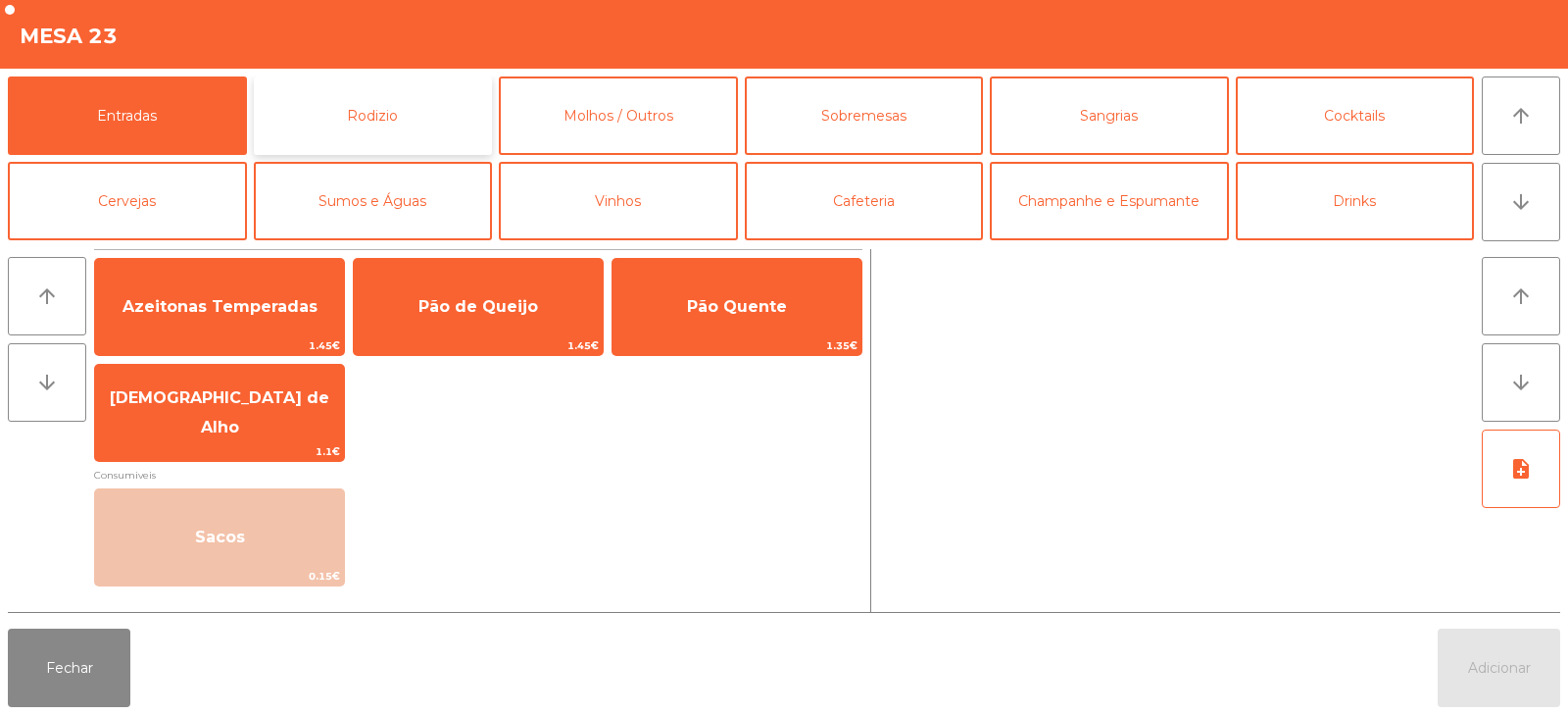
click at [411, 126] on button "Rodizio" at bounding box center [374, 116] width 239 height 79
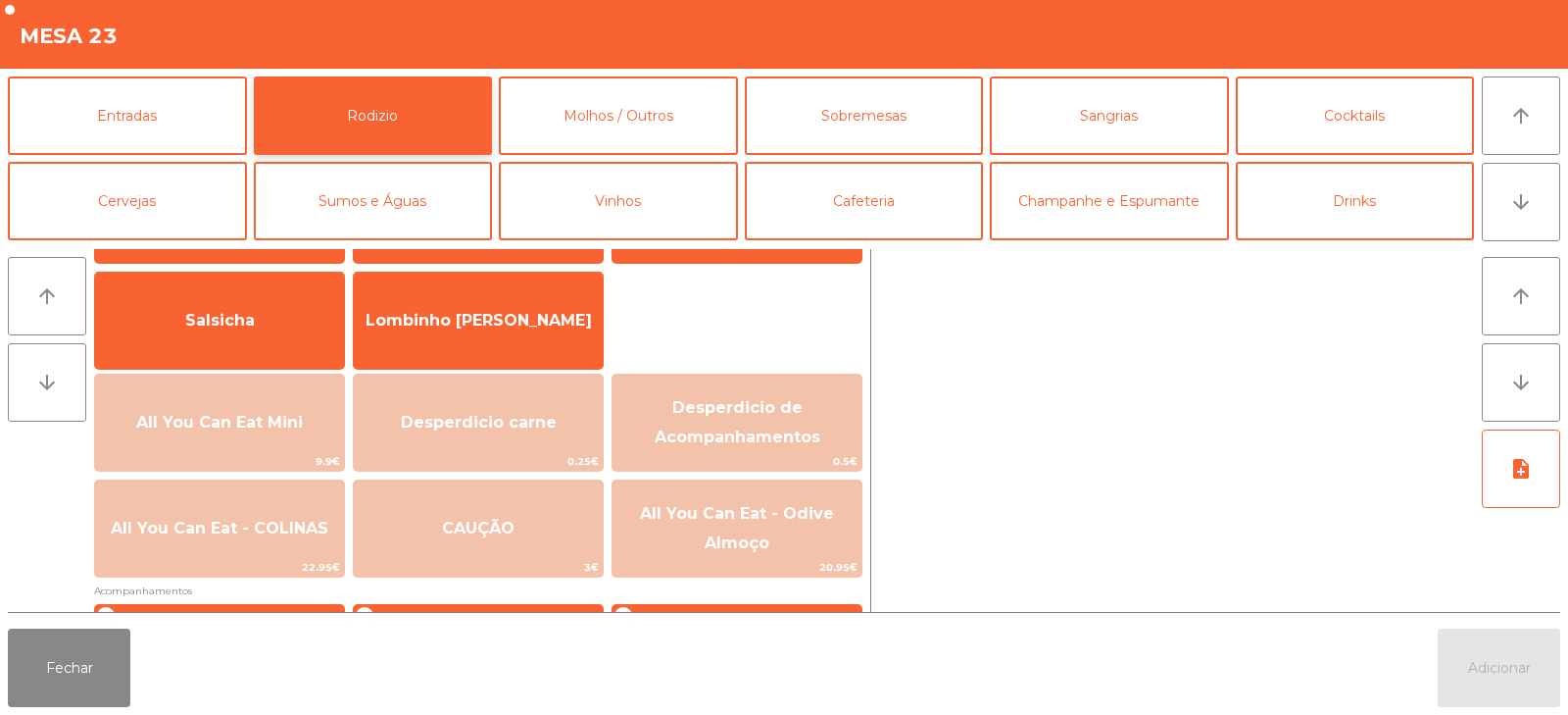
scroll to position [129, 0]
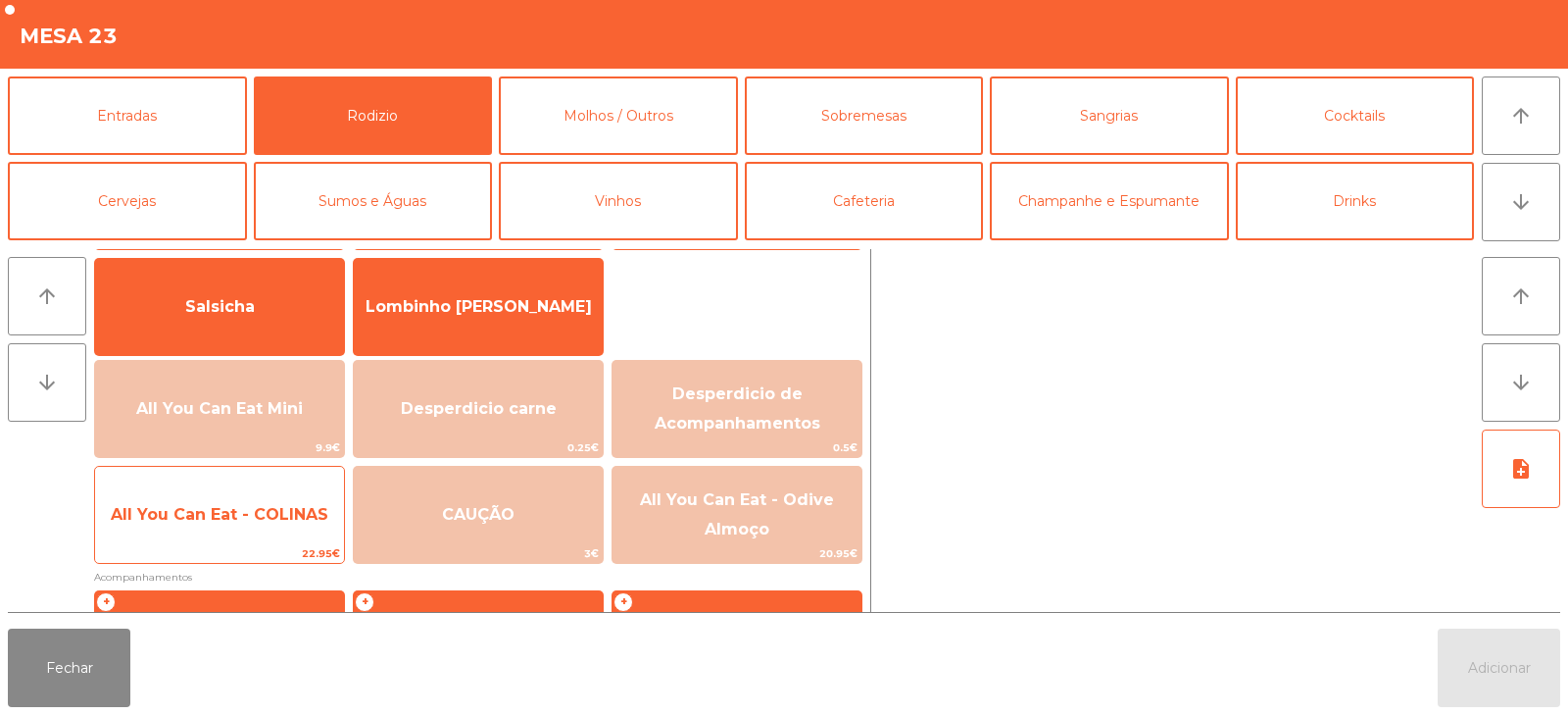
click at [289, 538] on span "All You Can Eat - COLINAS" at bounding box center [219, 515] width 249 height 53
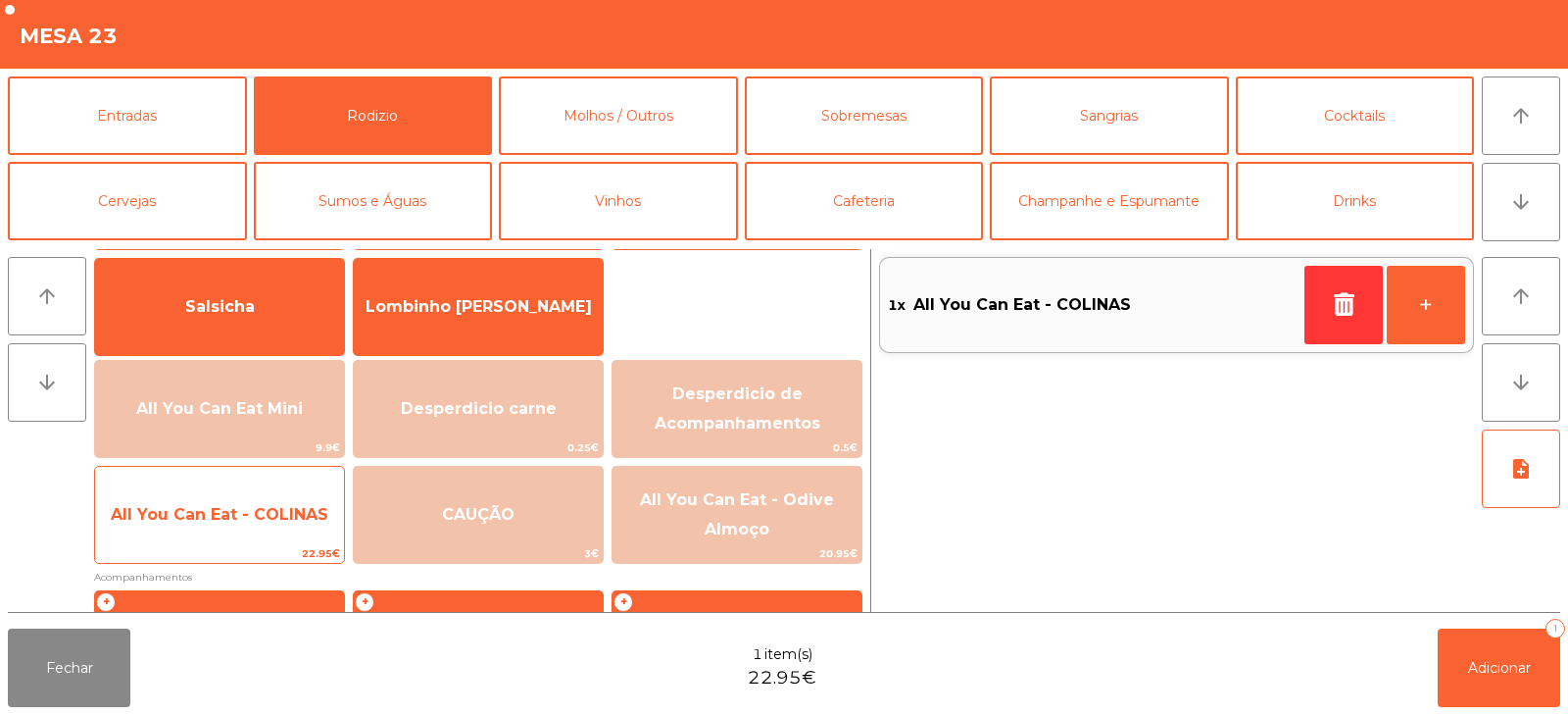
click at [284, 543] on div "All You Can Eat - COLINAS 22.95€" at bounding box center [219, 515] width 251 height 98
click at [261, 542] on div "All You Can Eat - COLINAS 22.95€" at bounding box center [219, 515] width 251 height 98
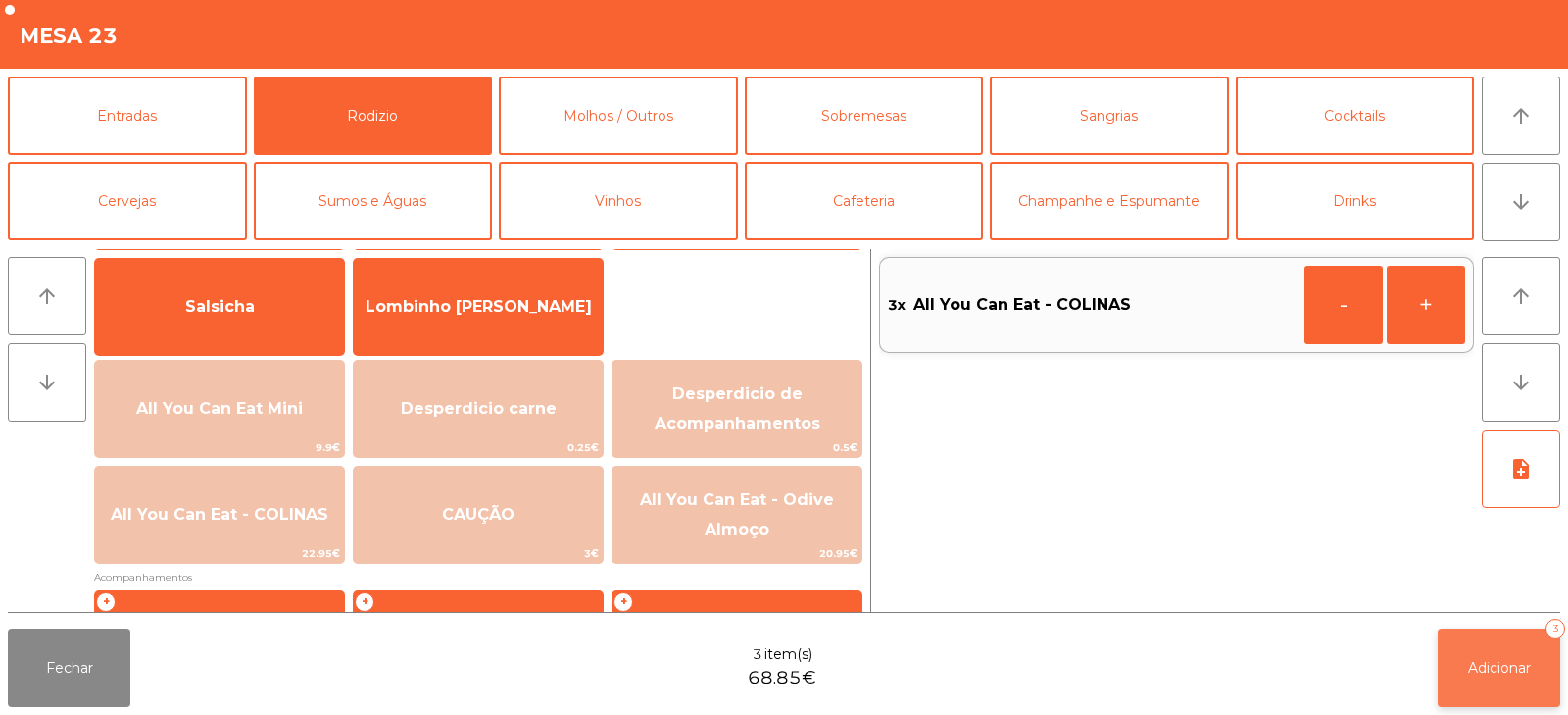
click at [1460, 675] on button "Adicionar 3" at bounding box center [1499, 667] width 123 height 79
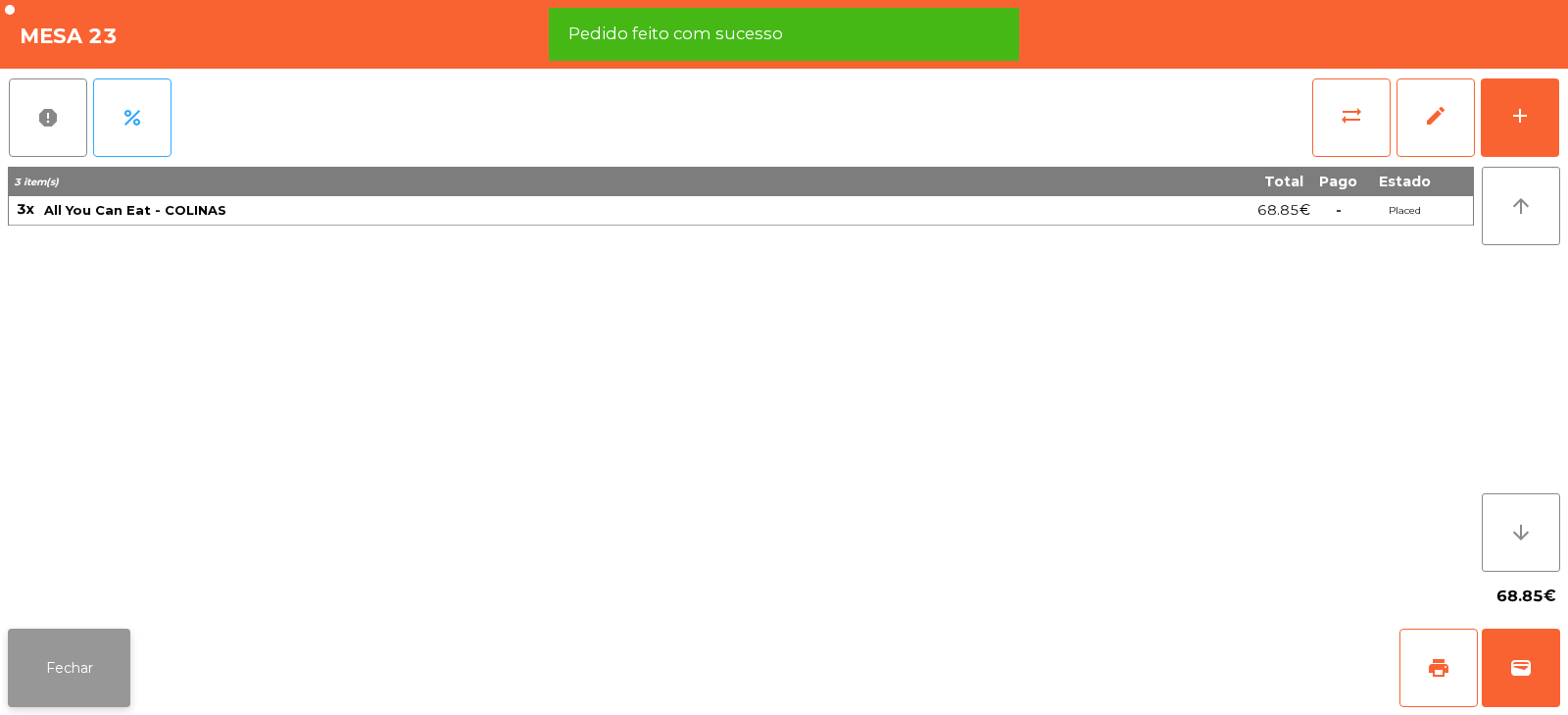
click at [62, 667] on button "Fechar" at bounding box center [69, 667] width 123 height 79
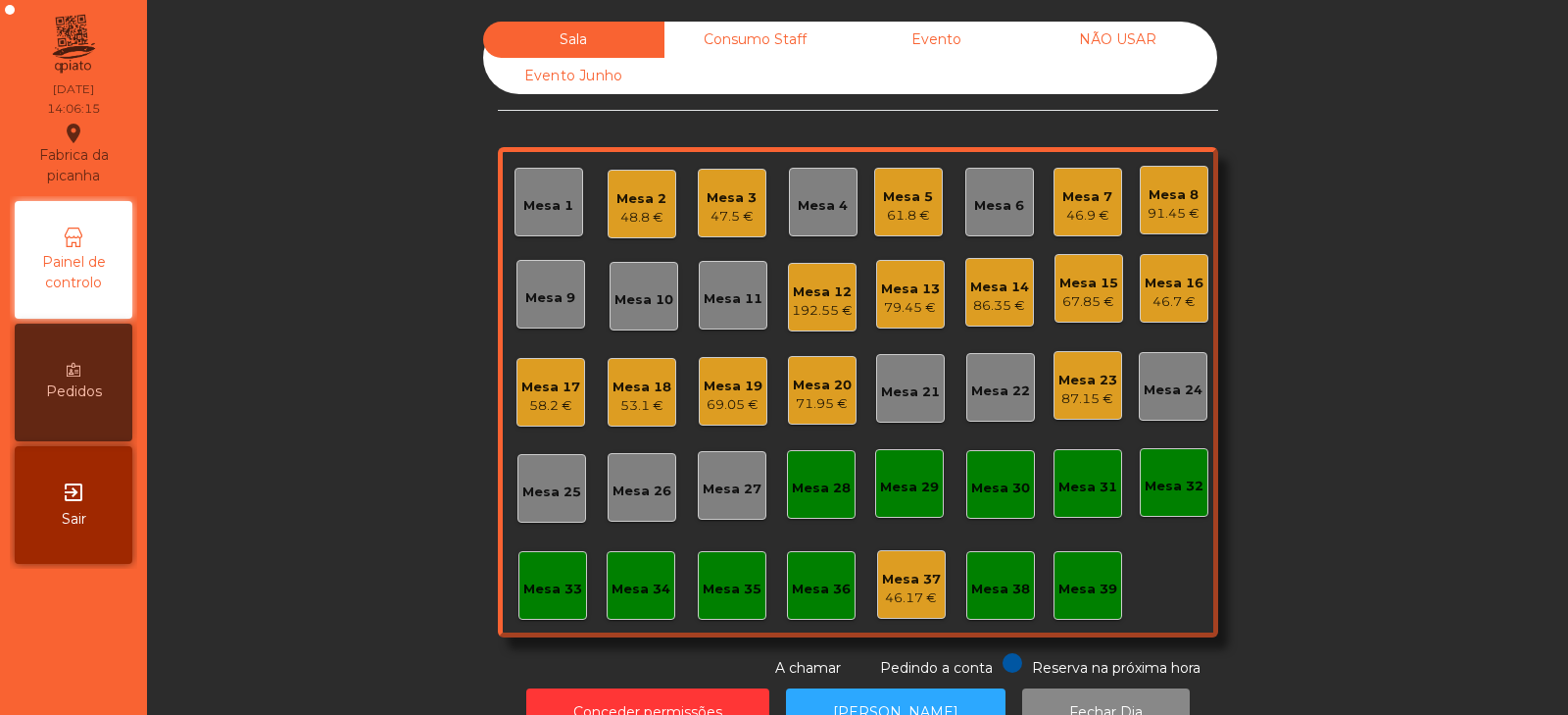
click at [320, 443] on div "Sala Consumo Staff Evento NÃO USAR Evento Junho Mesa 1 Mesa 2 48.8 € Mesa 3 47.…" at bounding box center [857, 350] width 1369 height 657
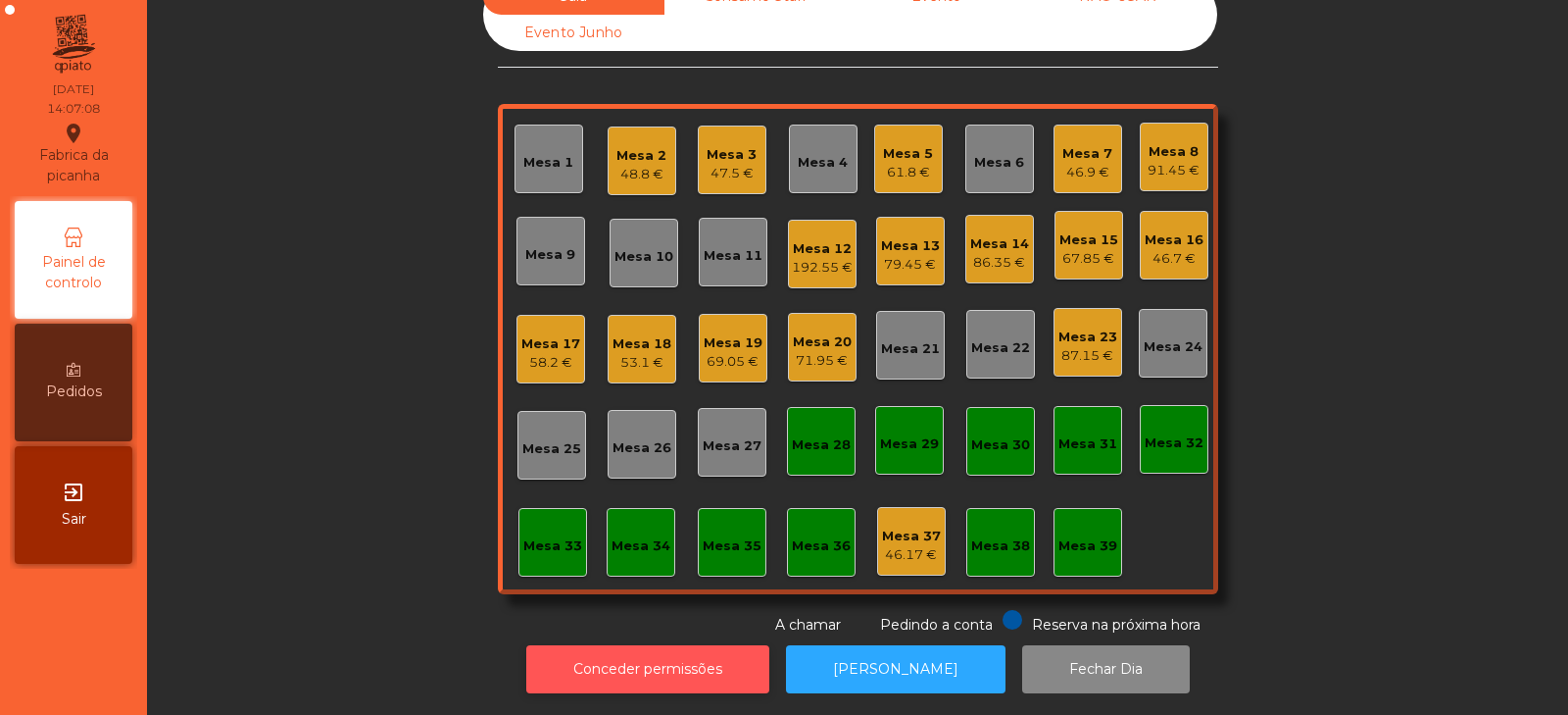
click at [649, 658] on button "Conceder permissões" at bounding box center [648, 669] width 243 height 48
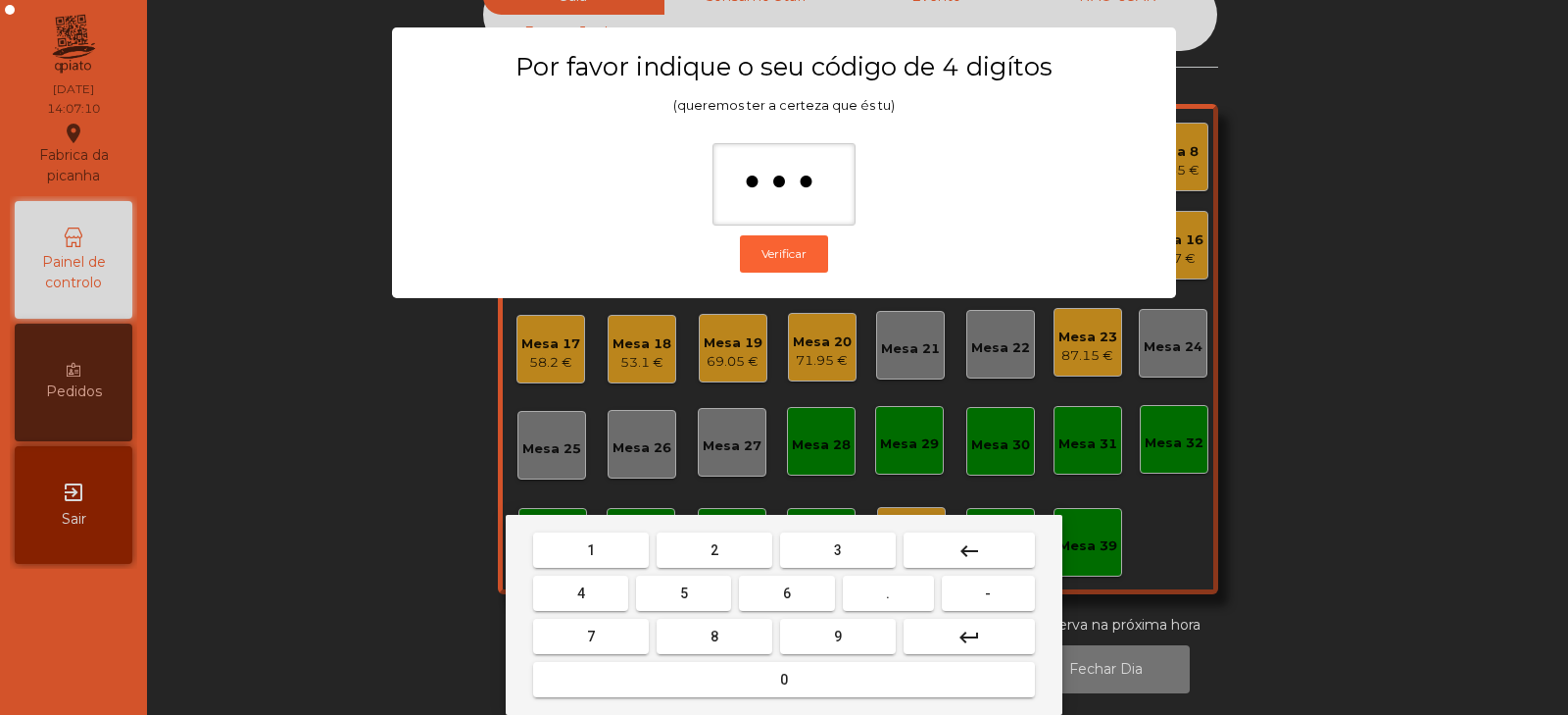
type input "****"
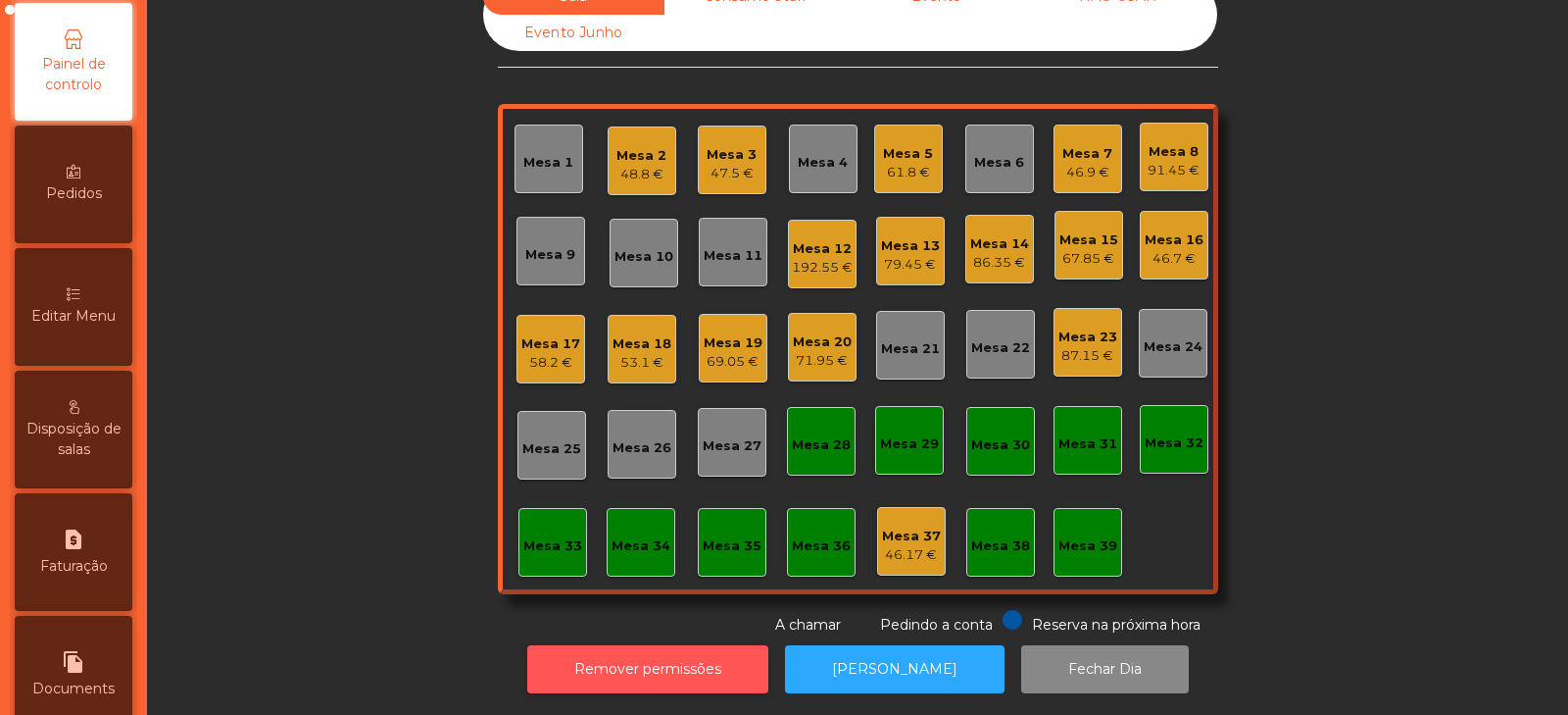
scroll to position [195, 0]
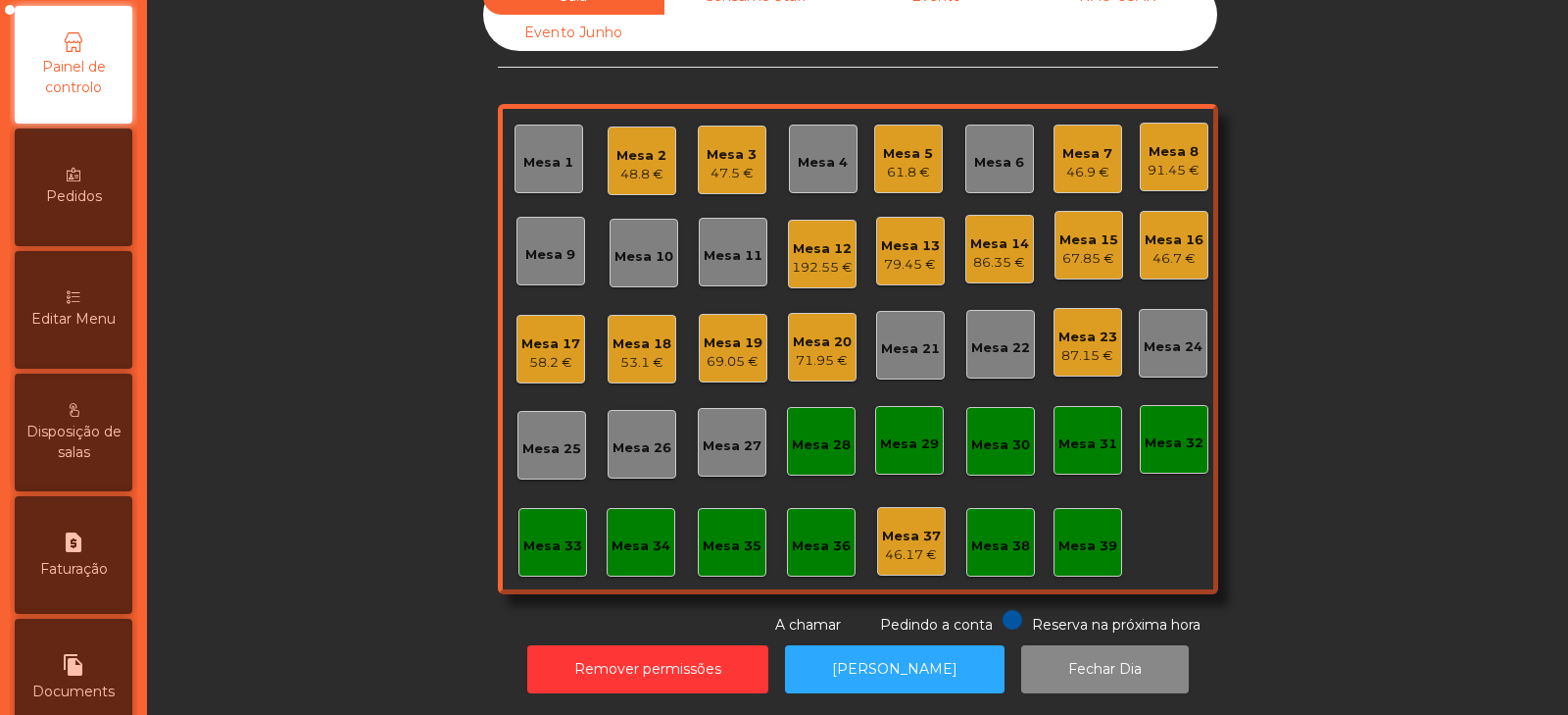
click at [81, 324] on span "Editar Menu" at bounding box center [73, 319] width 85 height 21
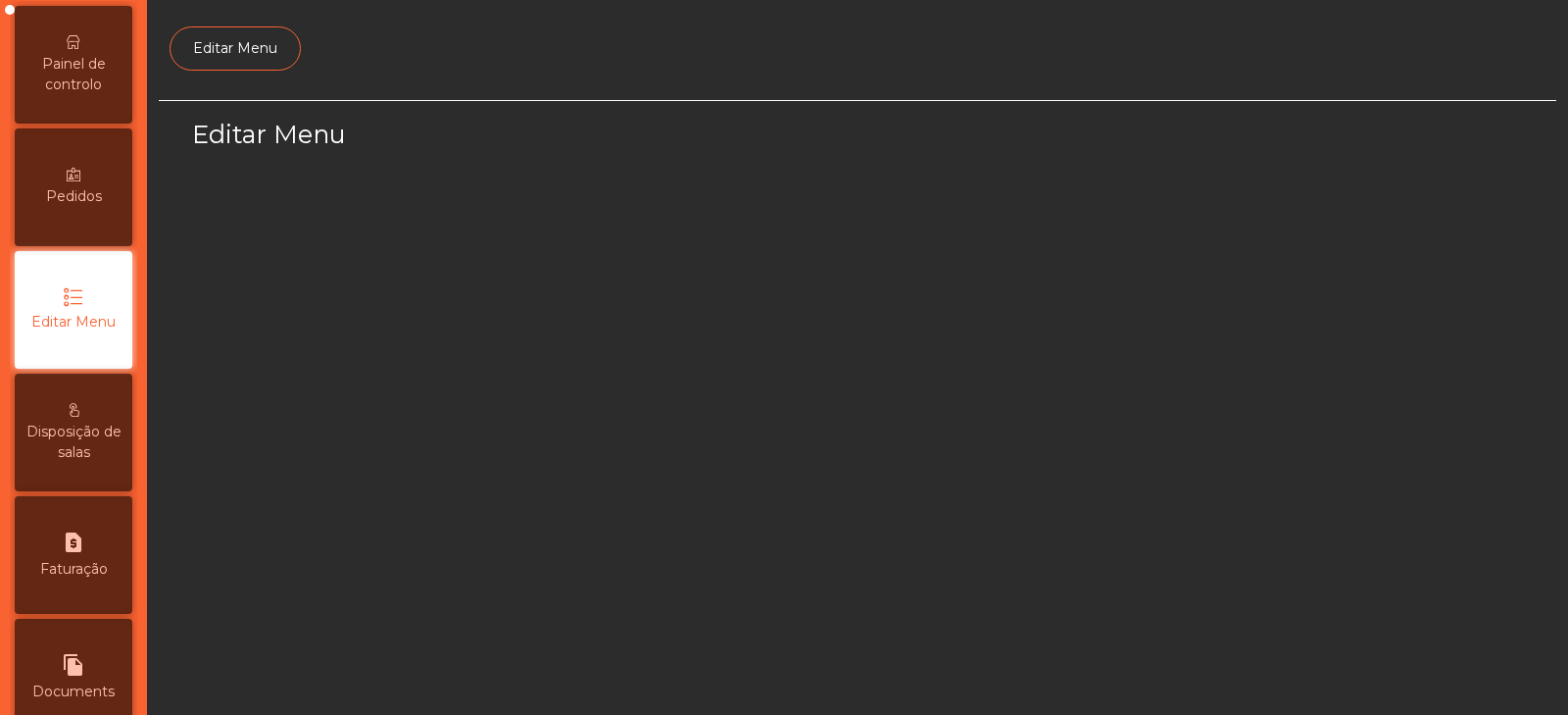
scroll to position [148, 0]
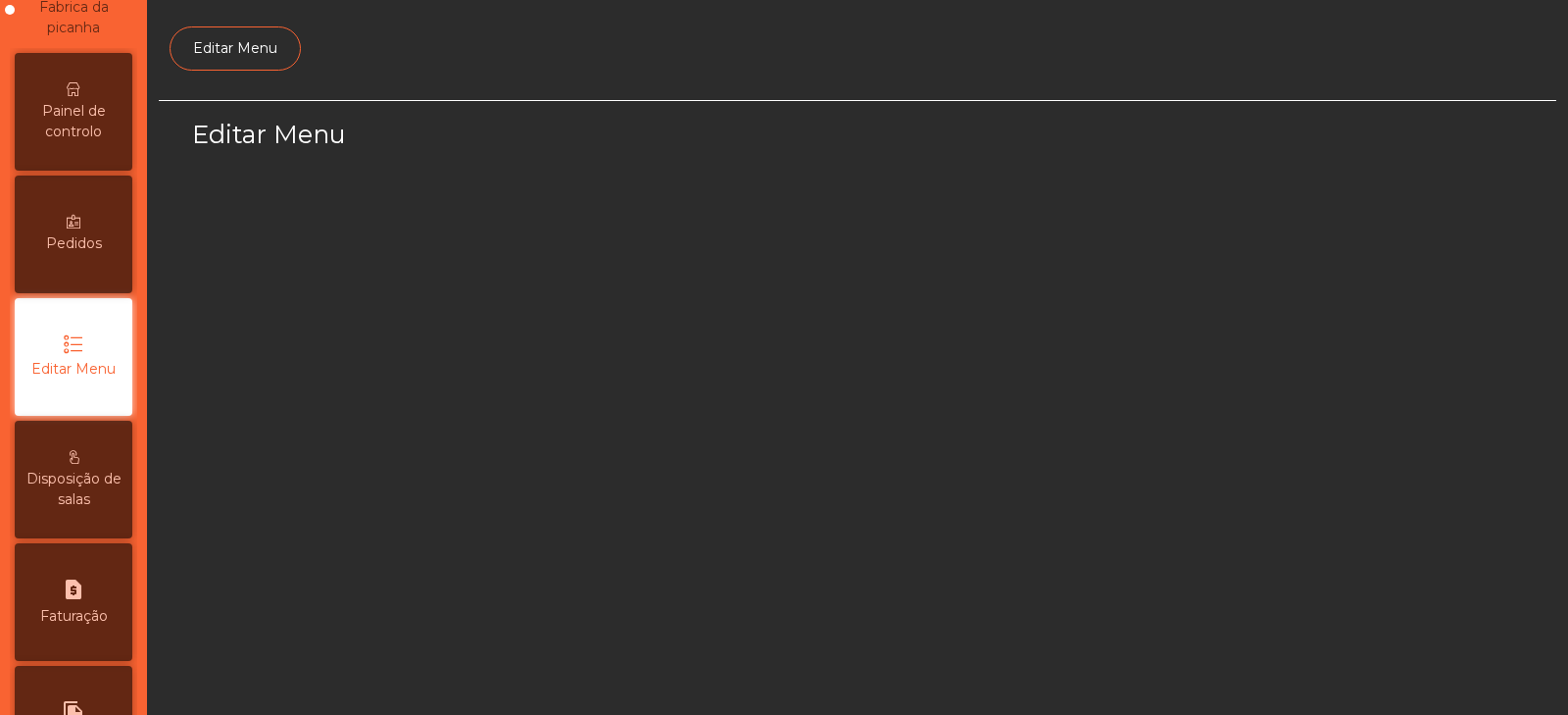
select select "*"
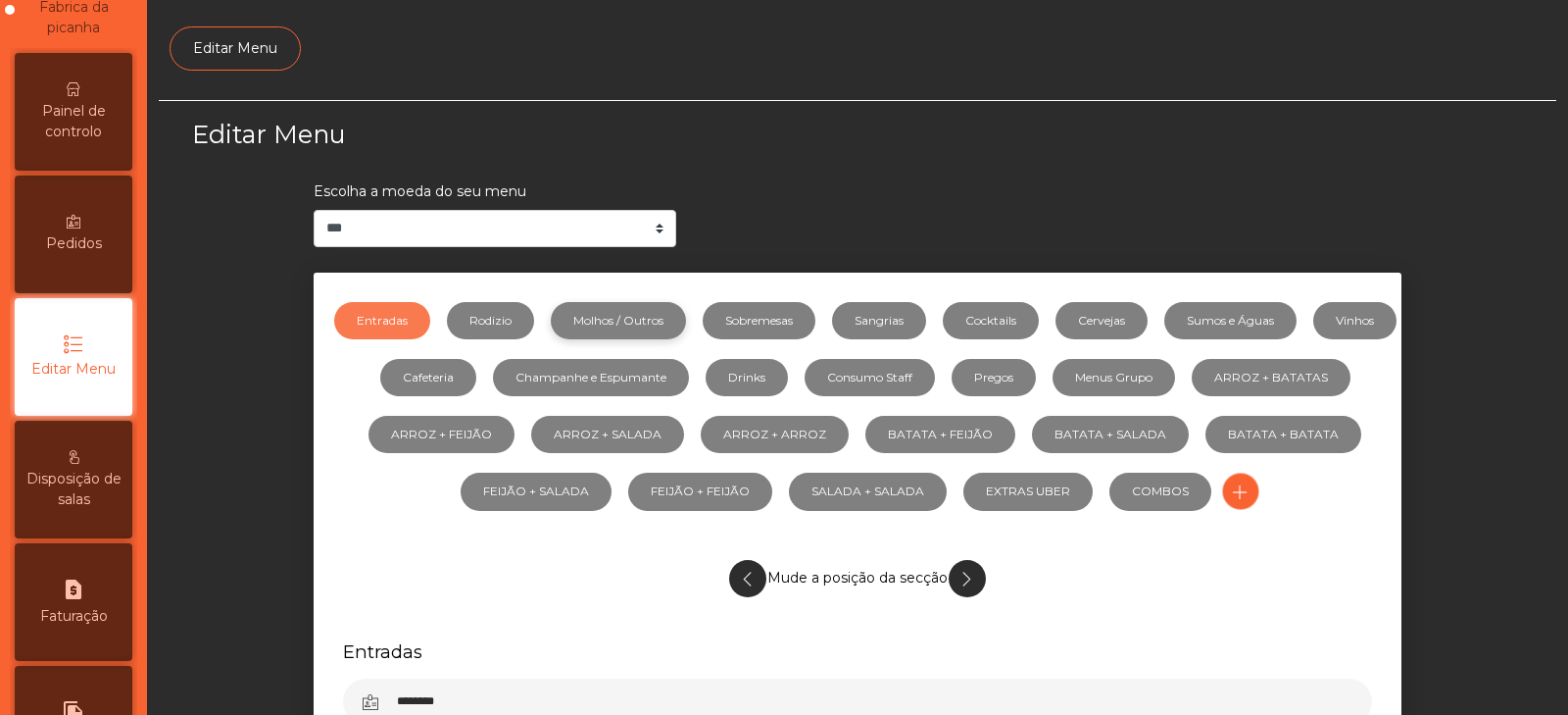
click at [666, 334] on link "Molhos / Outros" at bounding box center [619, 320] width 136 height 37
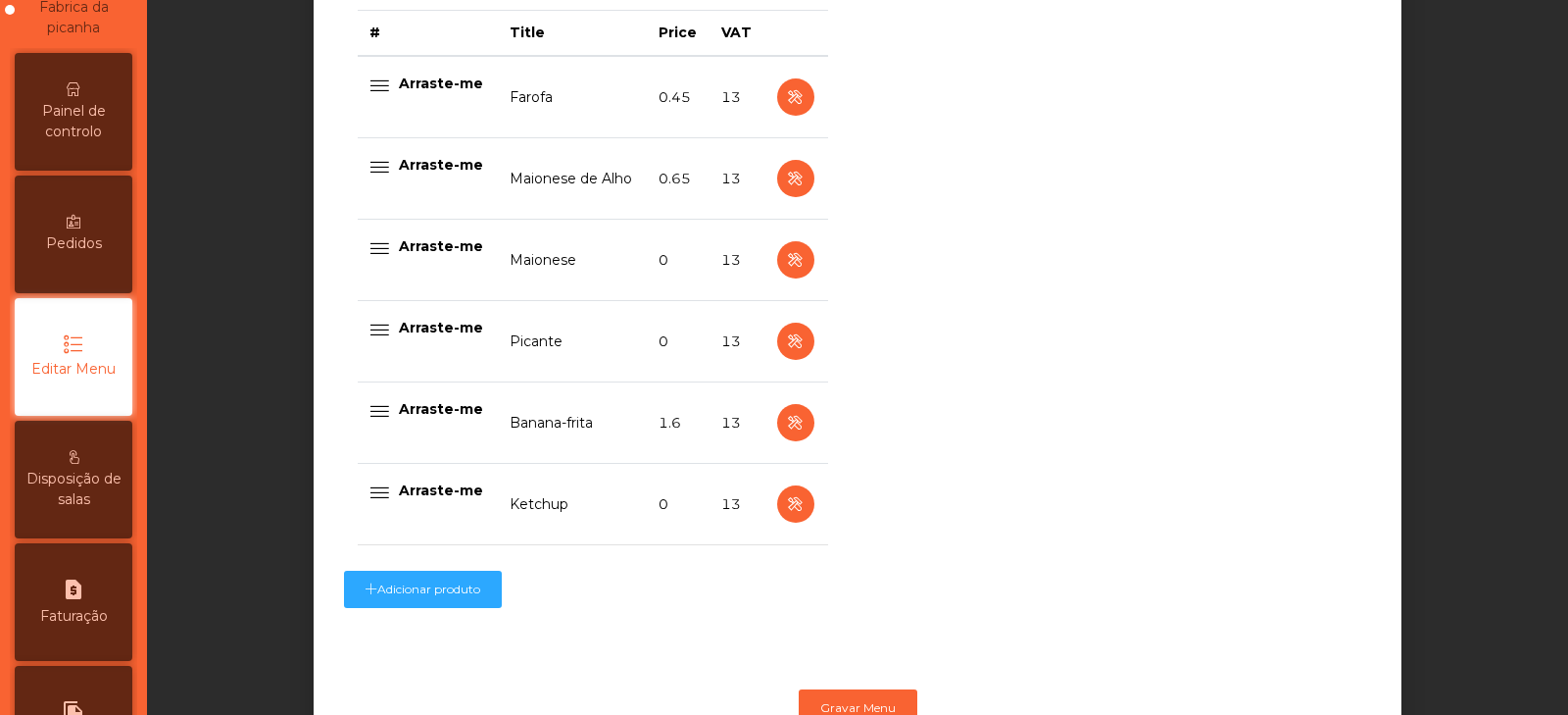
scroll to position [825, 0]
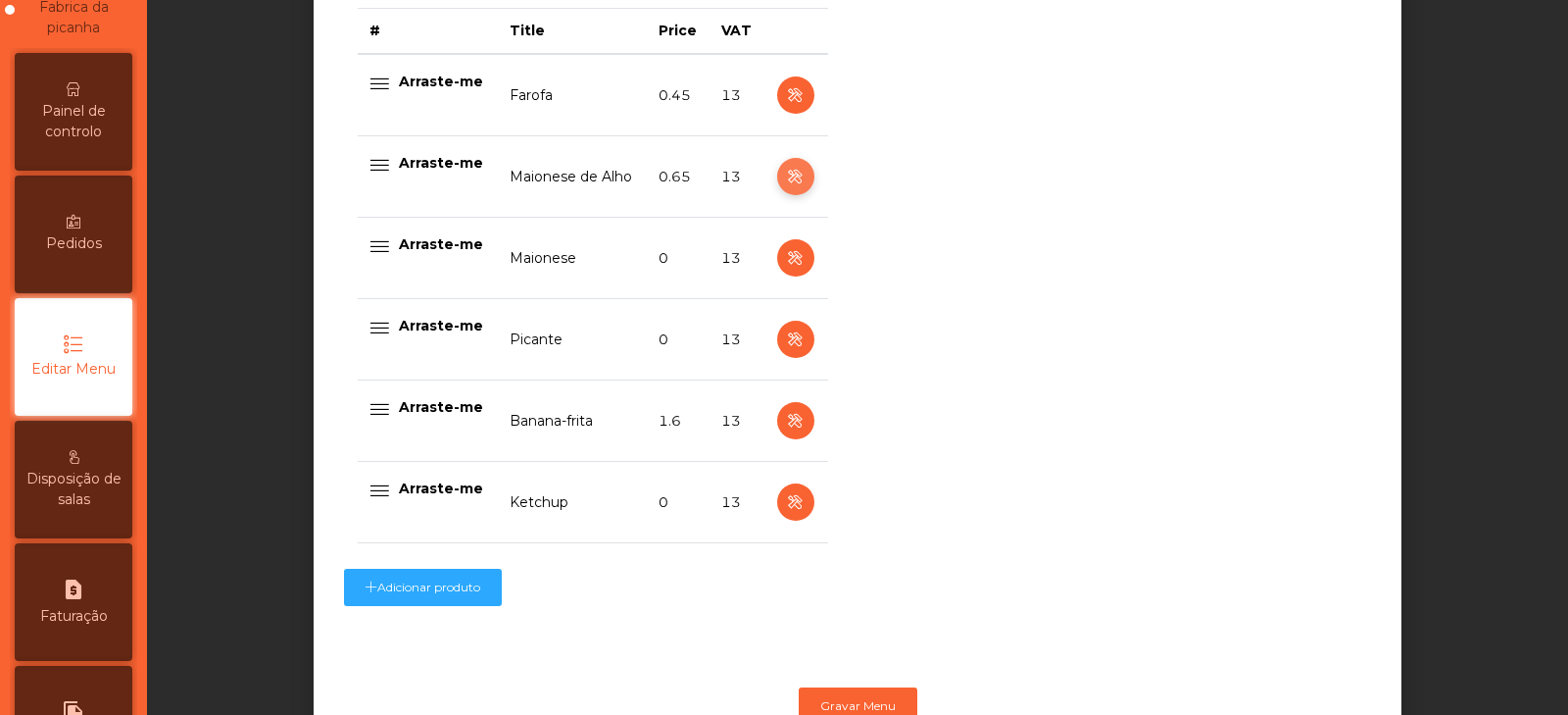
click at [784, 178] on icon "button" at bounding box center [795, 177] width 23 height 25
select select "**"
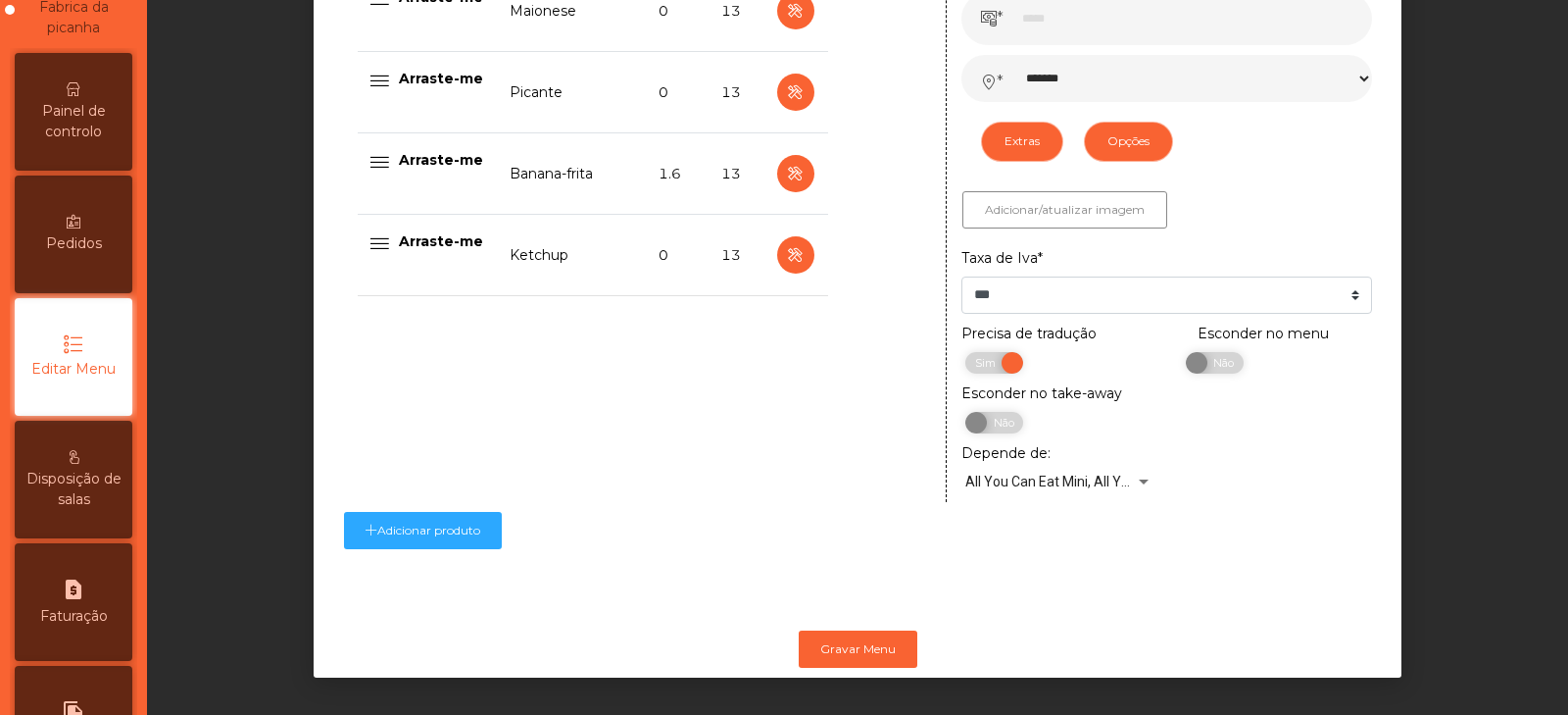
scroll to position [1095, 0]
click at [1203, 356] on span "Não" at bounding box center [1221, 363] width 49 height 22
click at [880, 651] on button "Gravar Menu" at bounding box center [857, 648] width 119 height 37
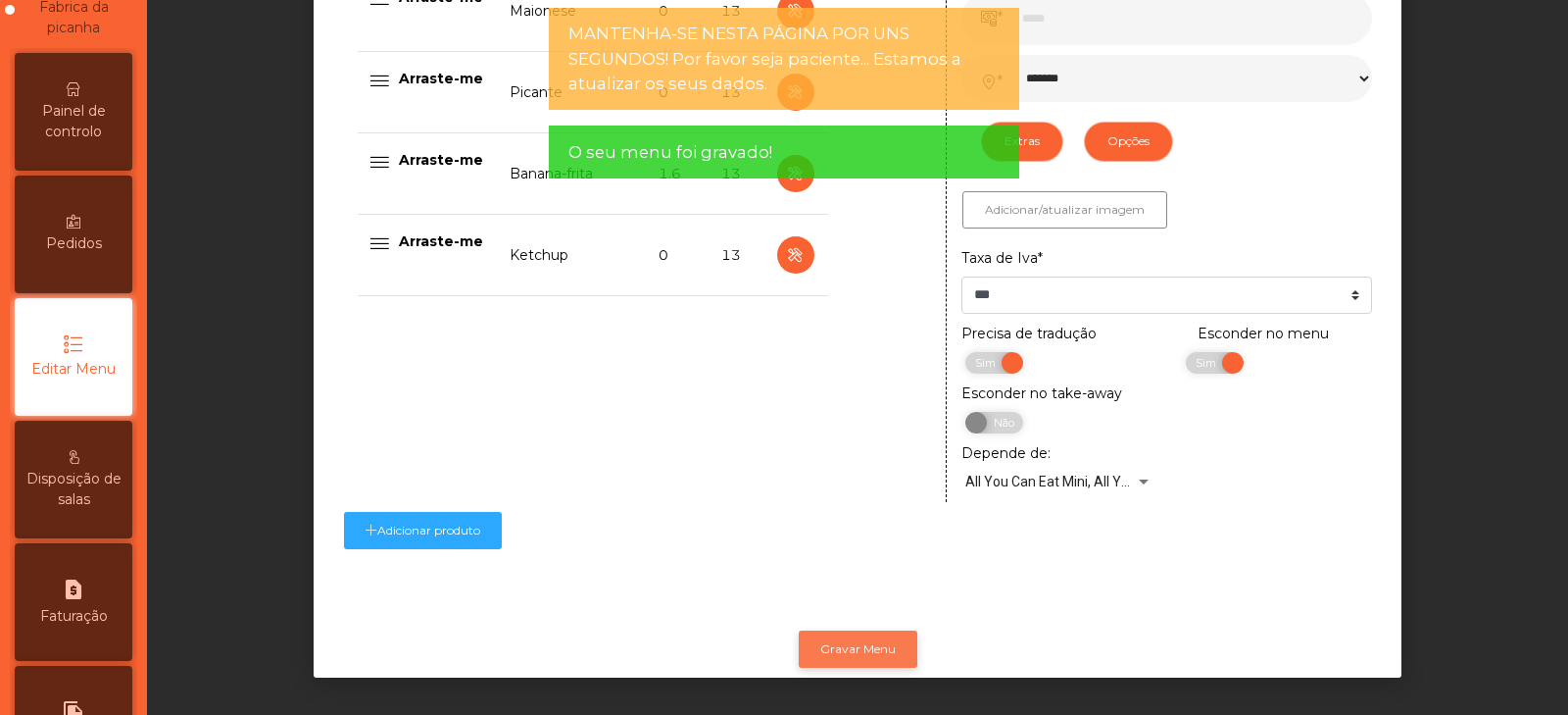
scroll to position [0, 0]
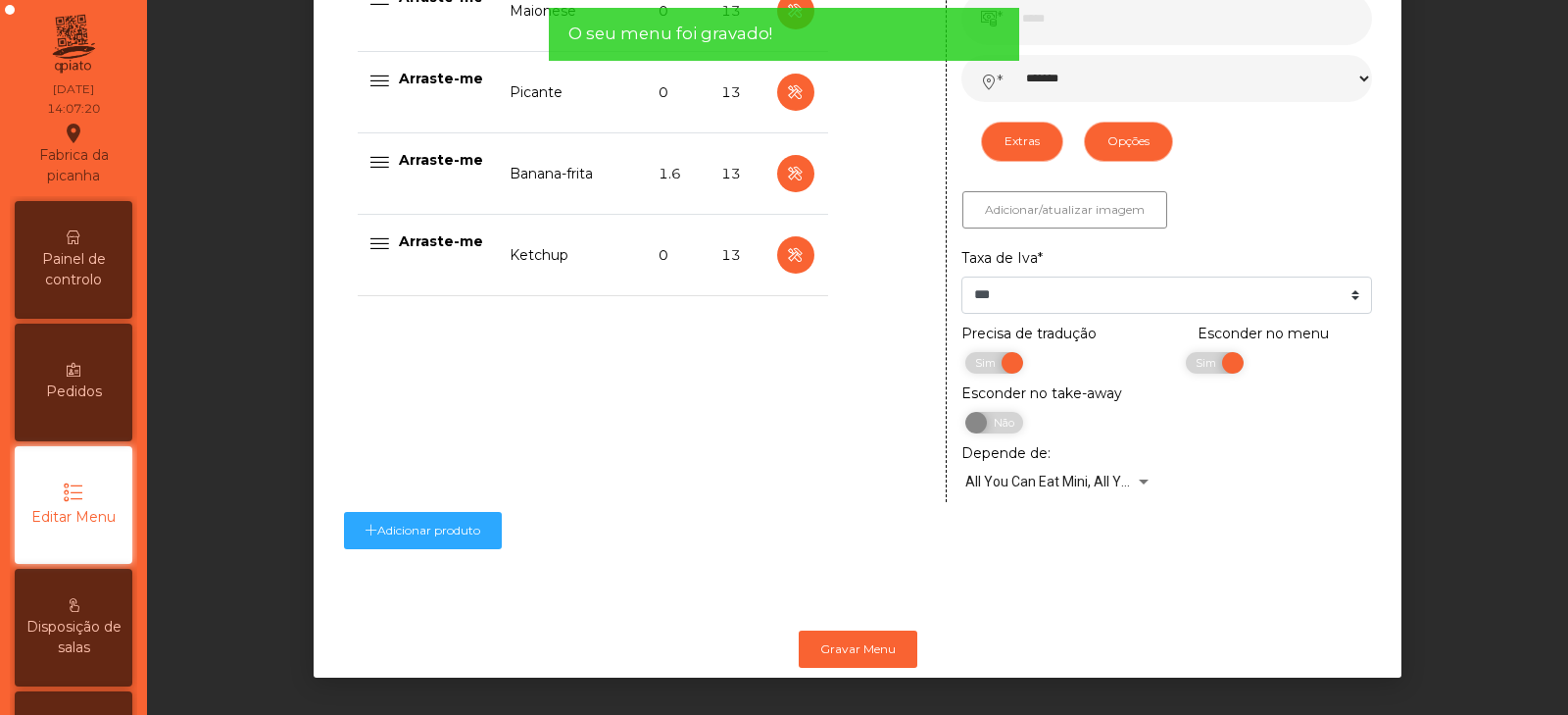
click at [75, 258] on span "Painel de controlo" at bounding box center [74, 269] width 108 height 41
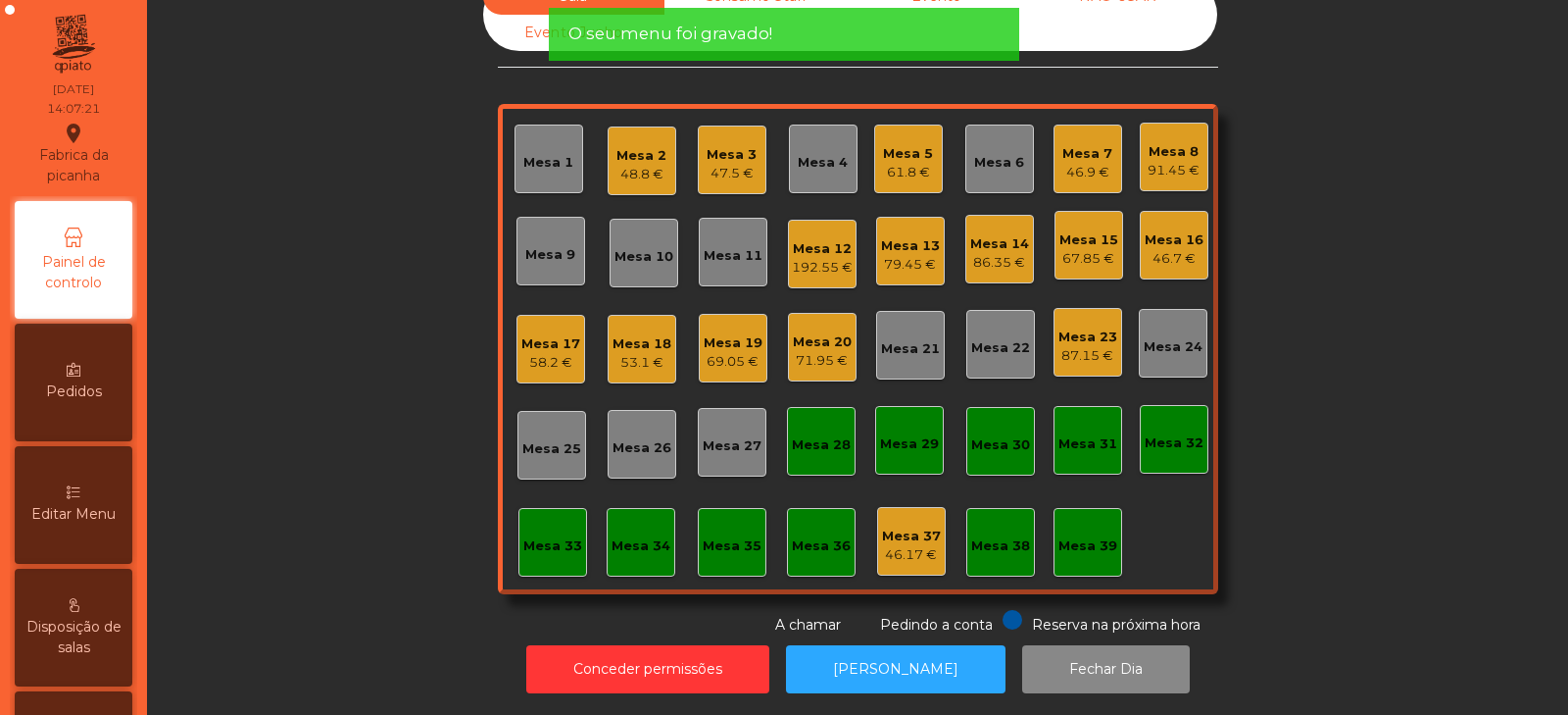
scroll to position [58, 0]
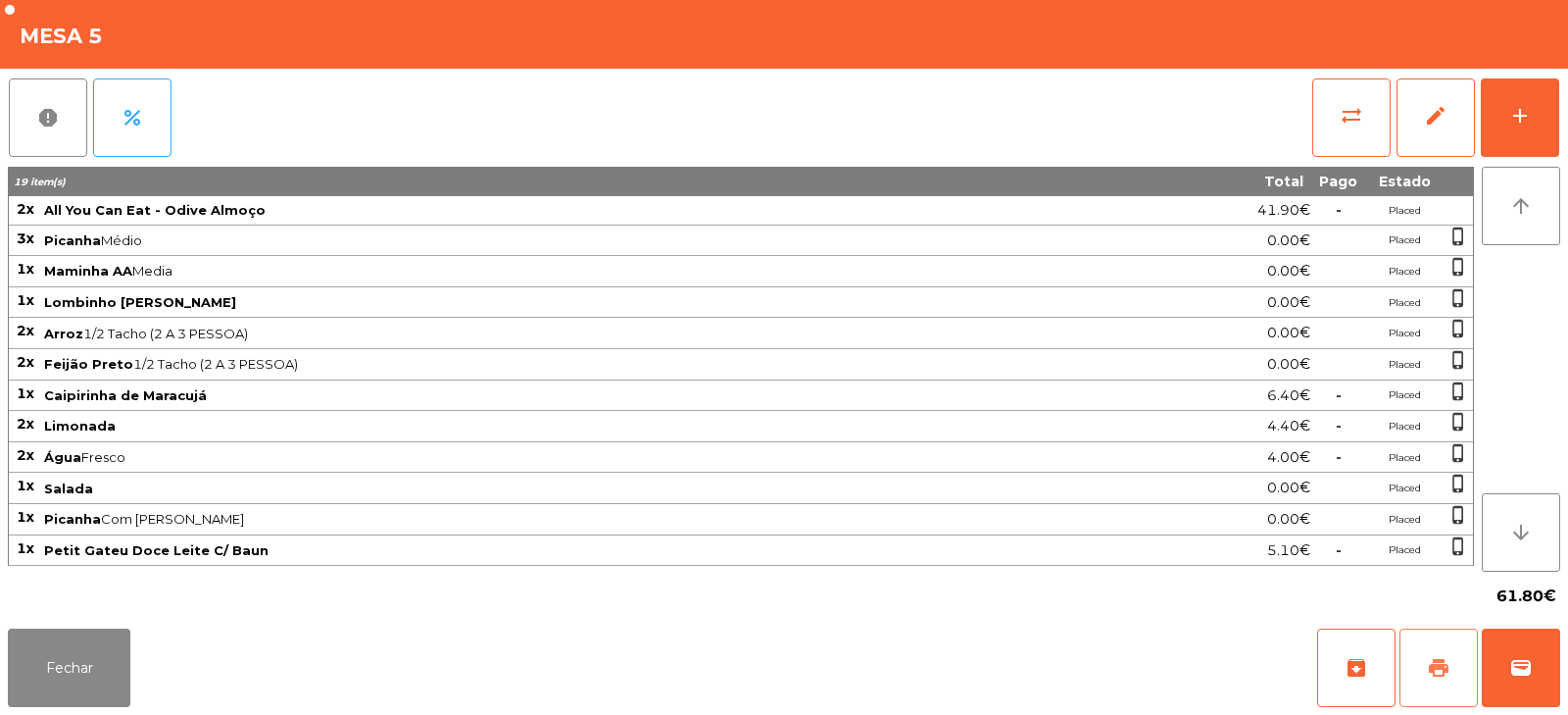
click at [1442, 657] on span "print" at bounding box center [1439, 668] width 24 height 24
click at [1428, 666] on span "print" at bounding box center [1439, 668] width 24 height 24
click at [1334, 122] on button "sync_alt" at bounding box center [1352, 118] width 79 height 79
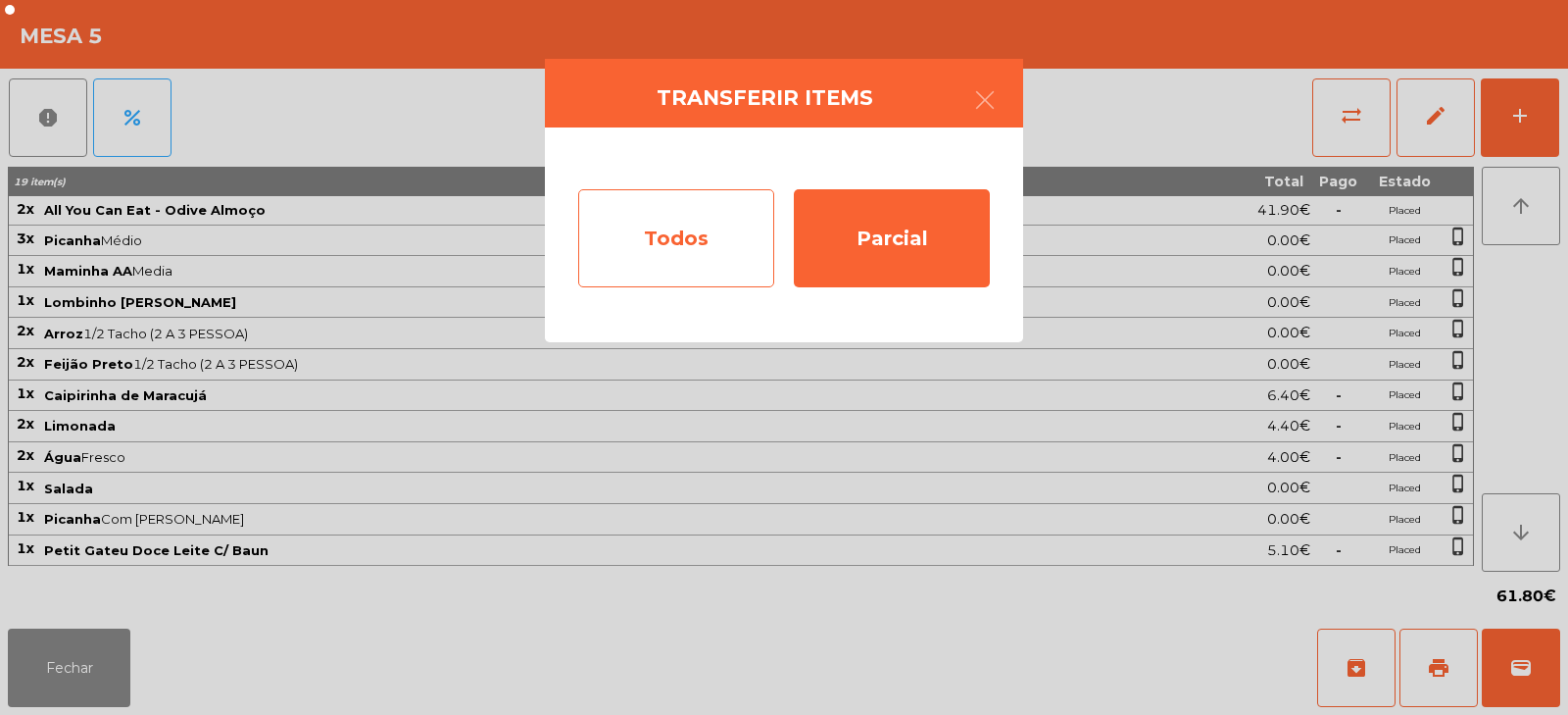
click at [613, 252] on div "Todos" at bounding box center [676, 238] width 196 height 98
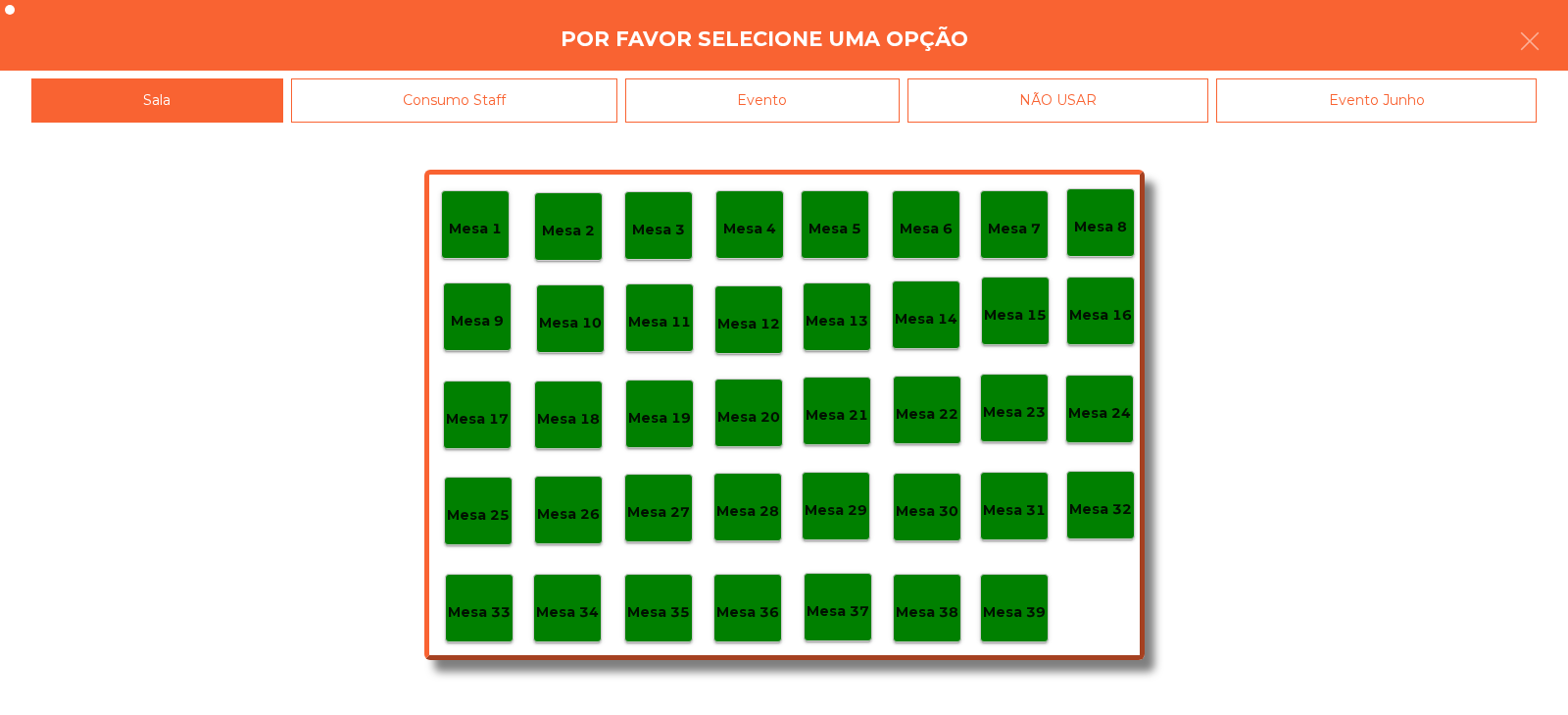
click at [832, 104] on div "Evento" at bounding box center [762, 101] width 274 height 44
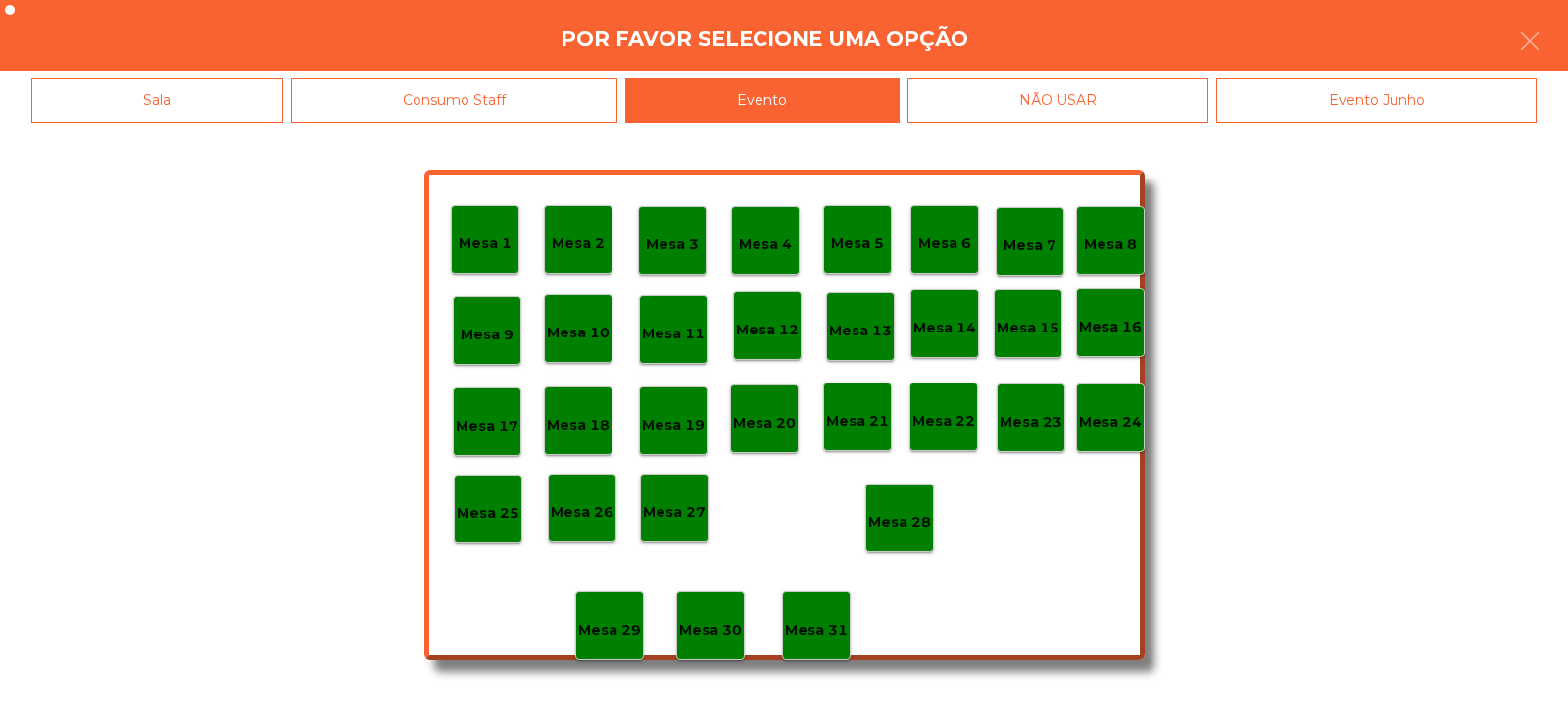
click at [916, 508] on div "Mesa 28" at bounding box center [899, 518] width 63 height 30
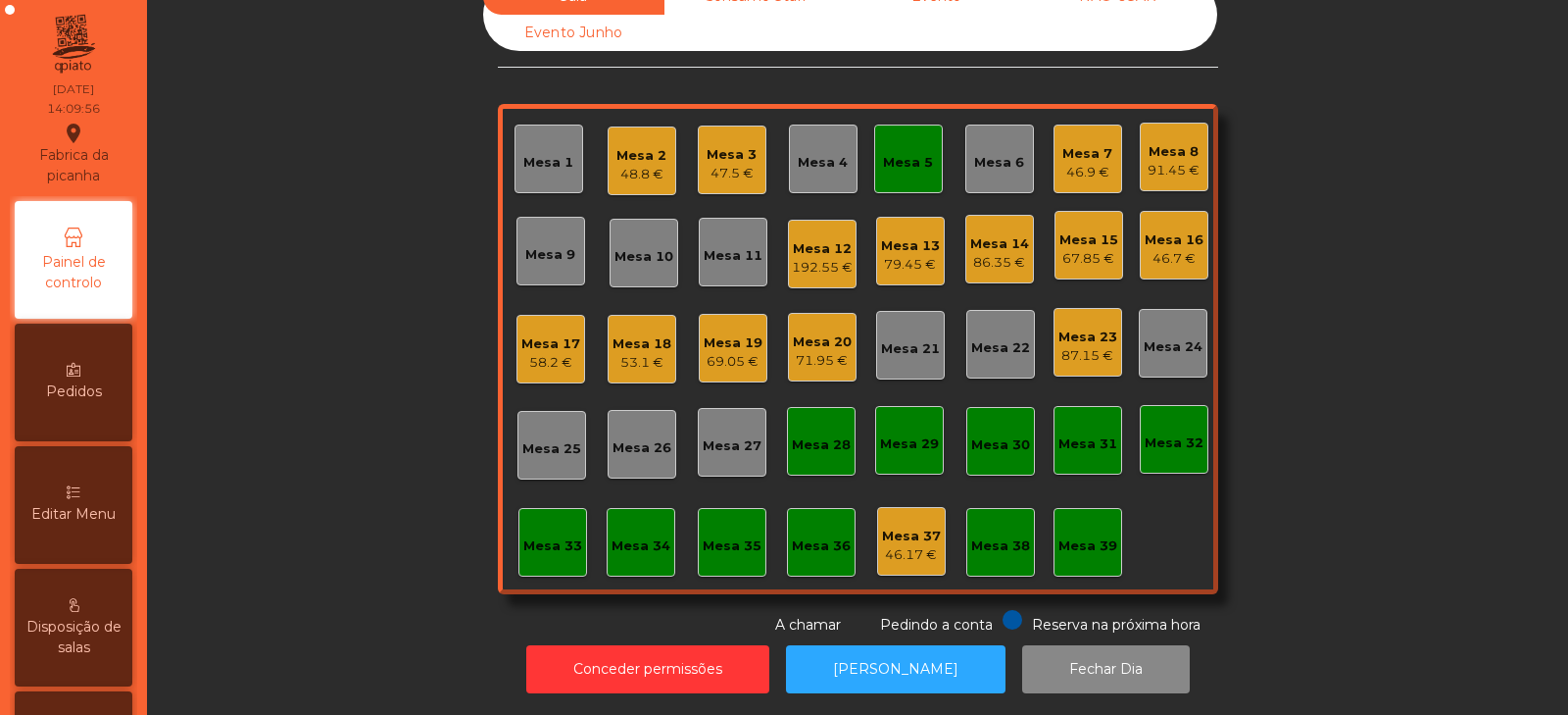
click at [887, 156] on div "Mesa 5" at bounding box center [908, 163] width 50 height 20
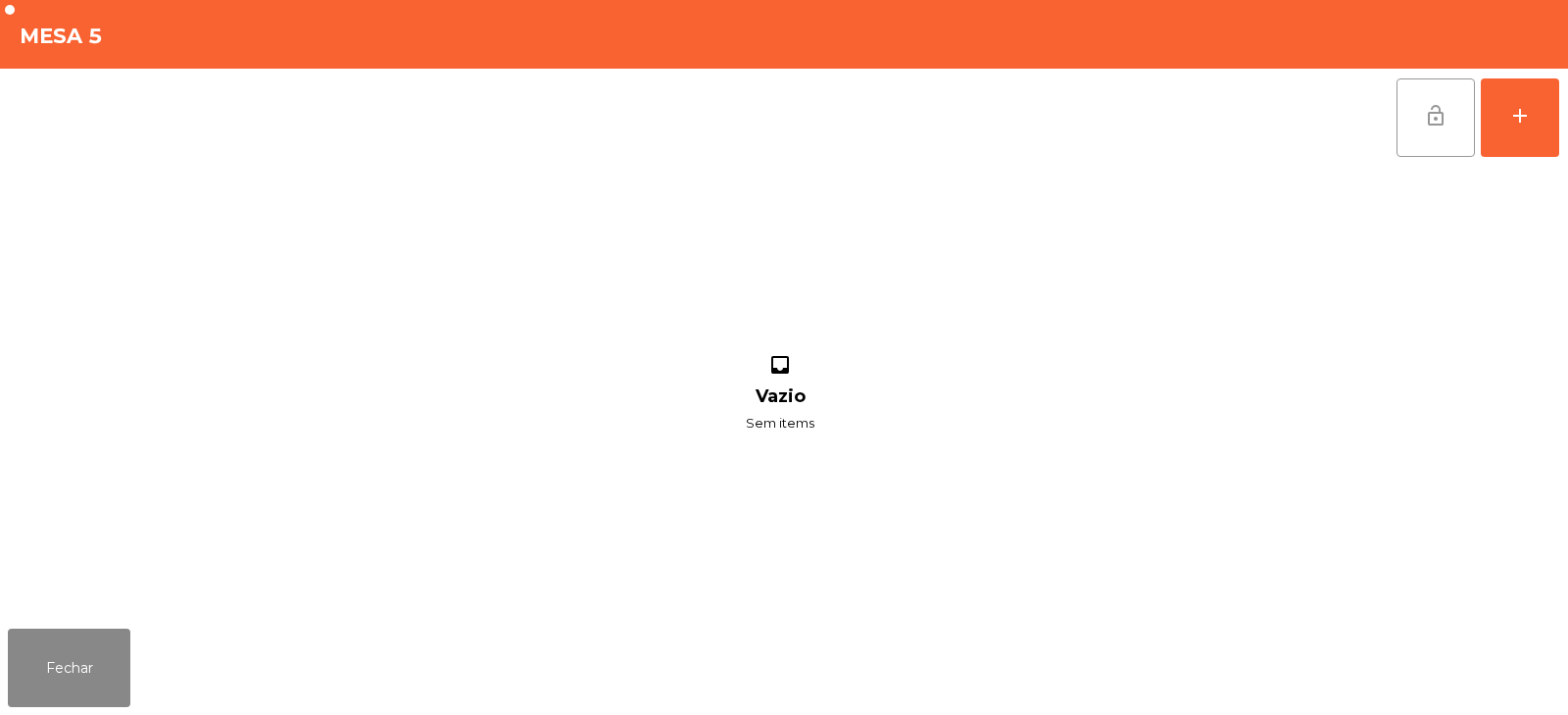
click at [1428, 115] on span "lock_open" at bounding box center [1436, 116] width 24 height 24
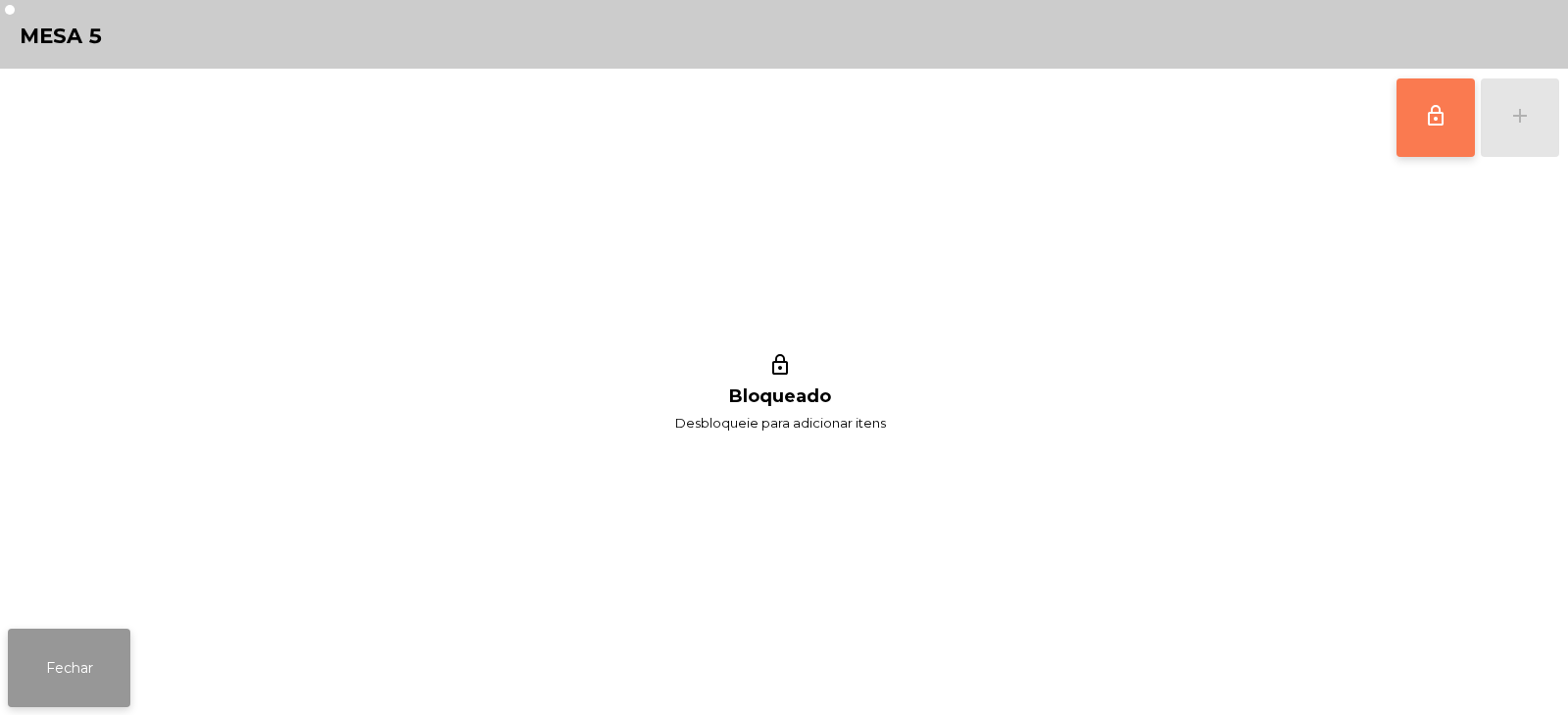
click at [74, 685] on button "Fechar" at bounding box center [69, 667] width 123 height 79
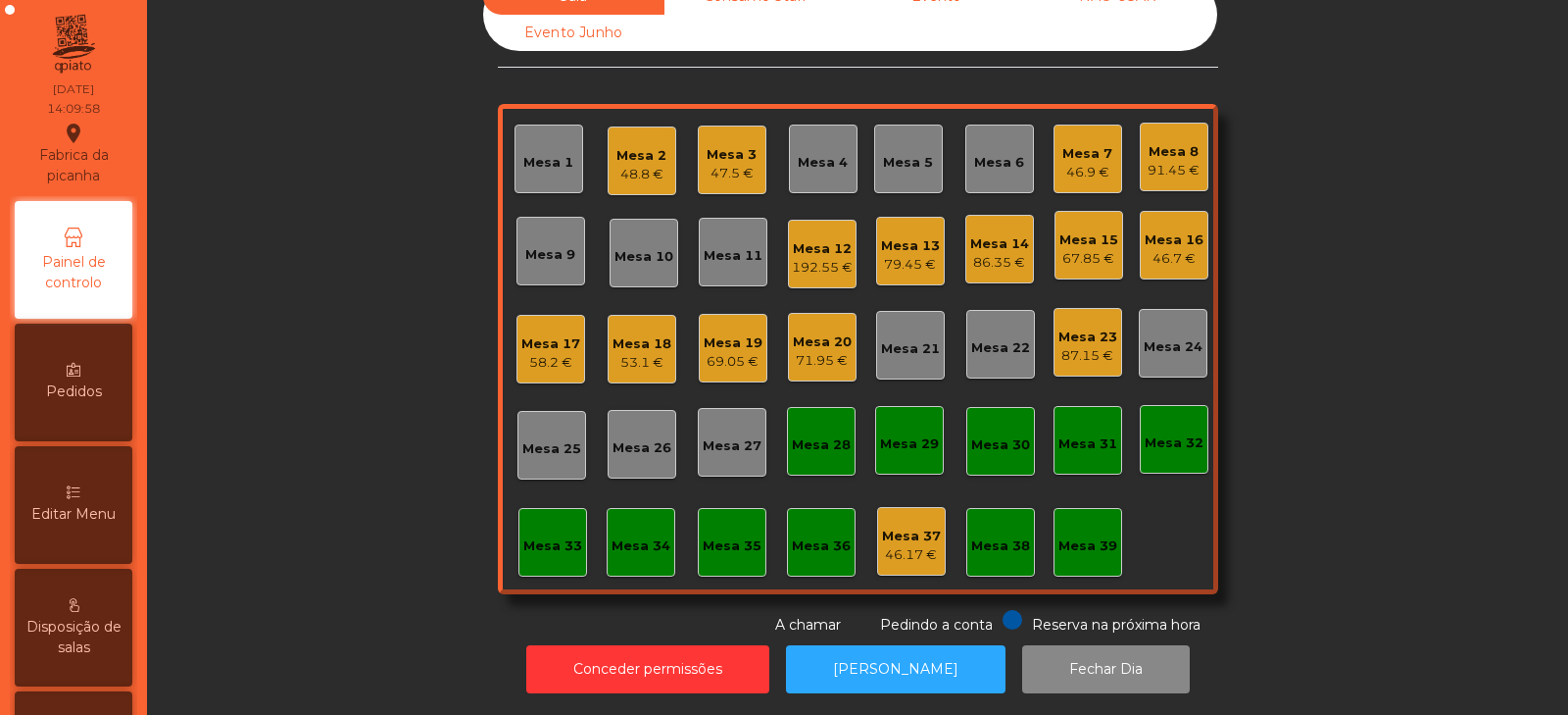
click at [739, 146] on div "Mesa 3" at bounding box center [732, 156] width 50 height 20
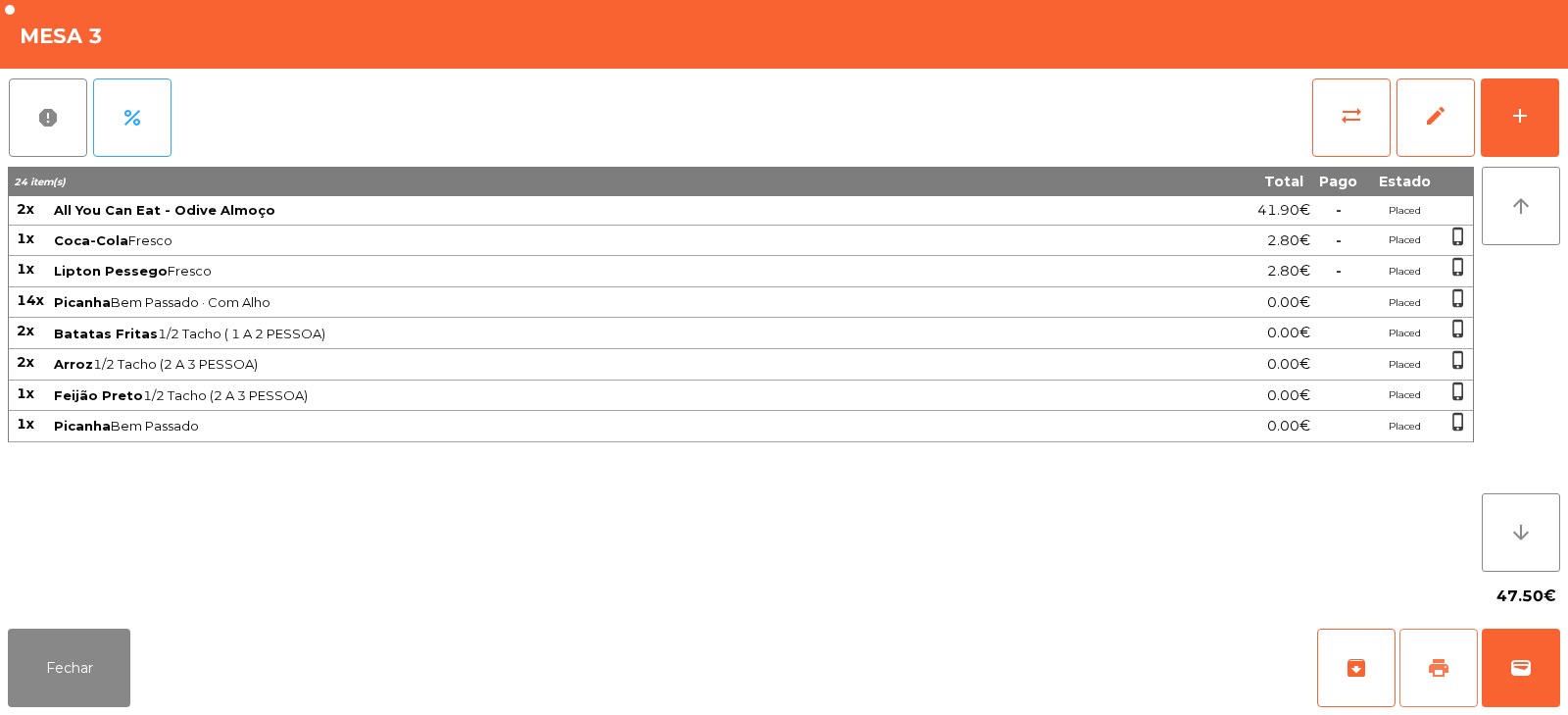
click at [1456, 658] on button "print" at bounding box center [1438, 667] width 79 height 79
click at [67, 676] on button "Fechar" at bounding box center [69, 667] width 123 height 79
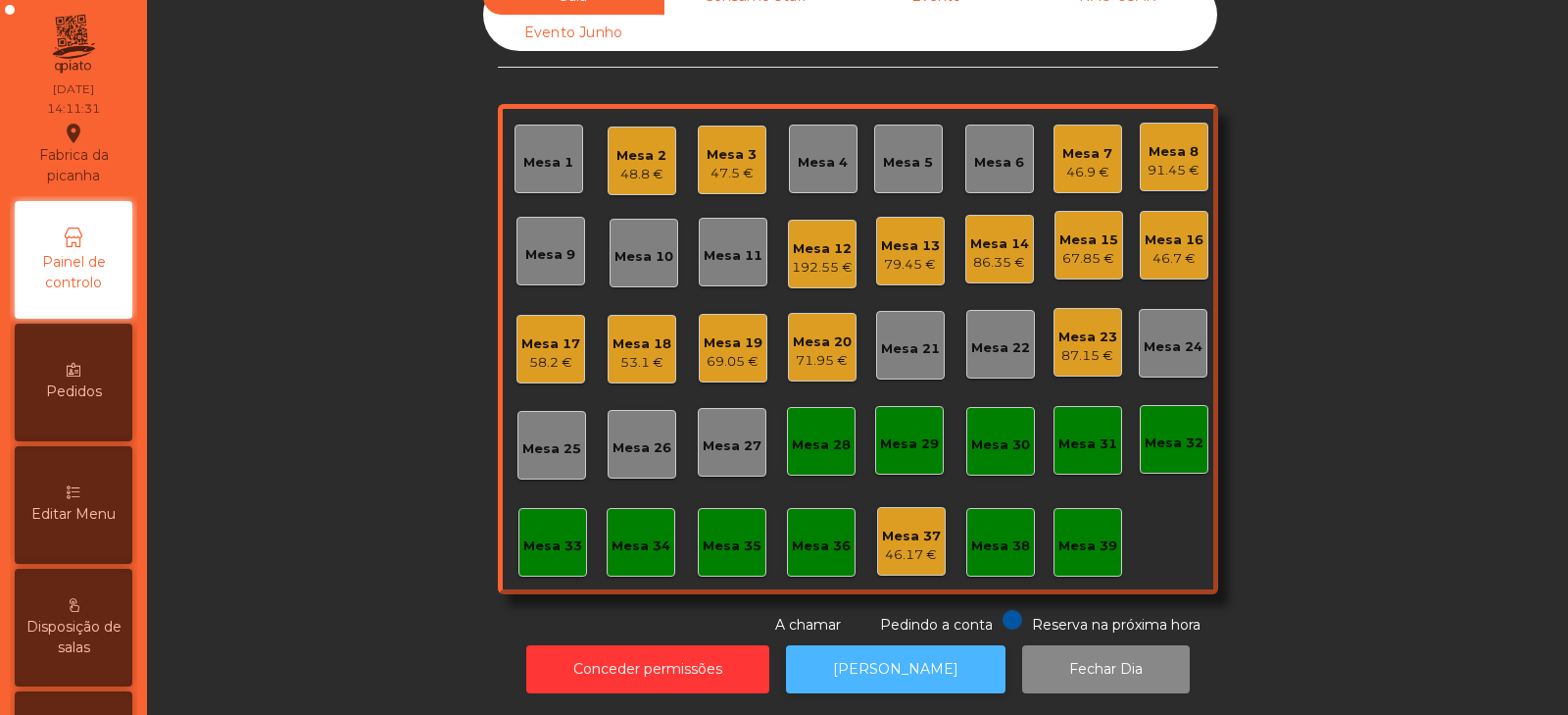
click at [912, 667] on button "[PERSON_NAME]" at bounding box center [896, 669] width 219 height 48
click at [723, 146] on div "Mesa 3" at bounding box center [732, 156] width 50 height 20
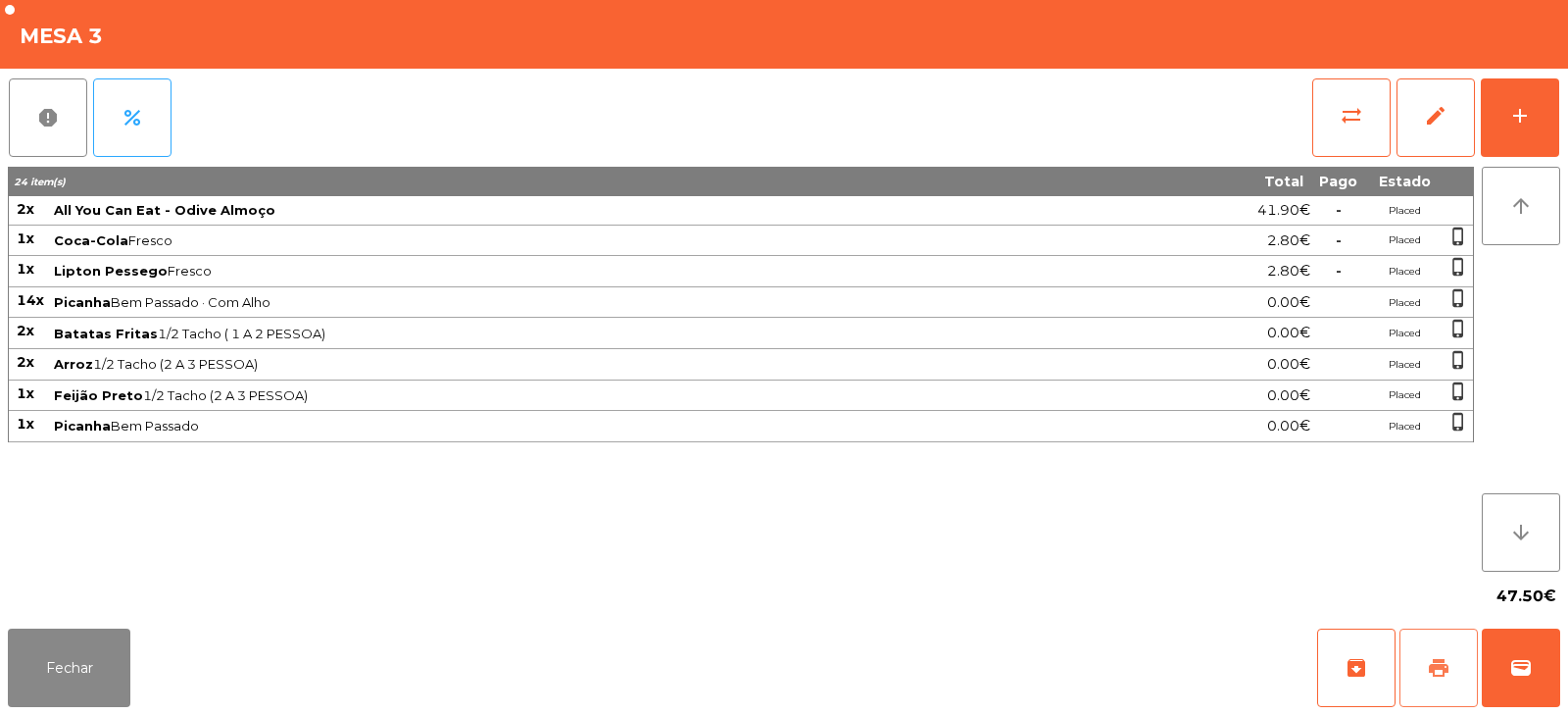
click at [1431, 675] on span "print" at bounding box center [1439, 668] width 24 height 24
click at [1316, 150] on button "sync_alt" at bounding box center [1352, 118] width 79 height 79
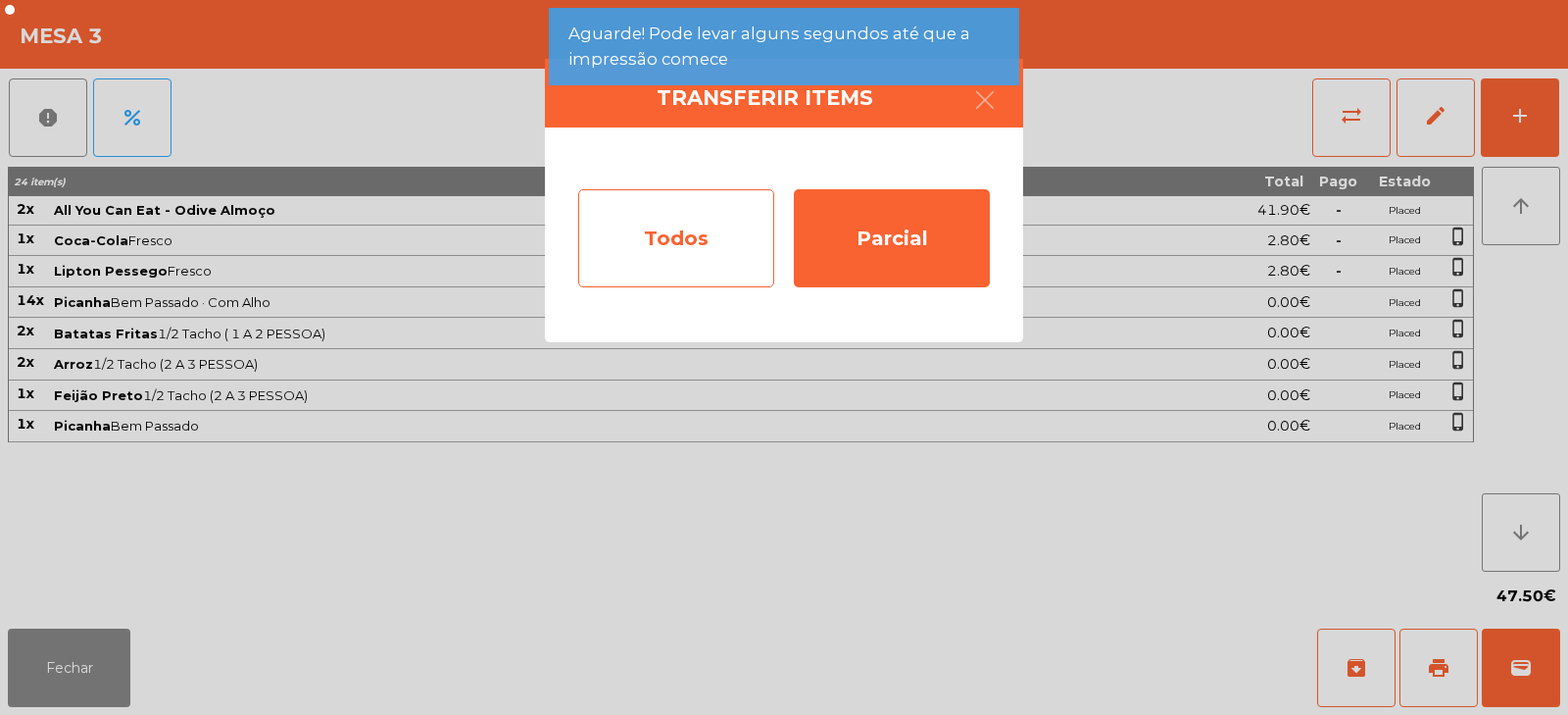
click at [658, 241] on div "Todos" at bounding box center [676, 238] width 196 height 98
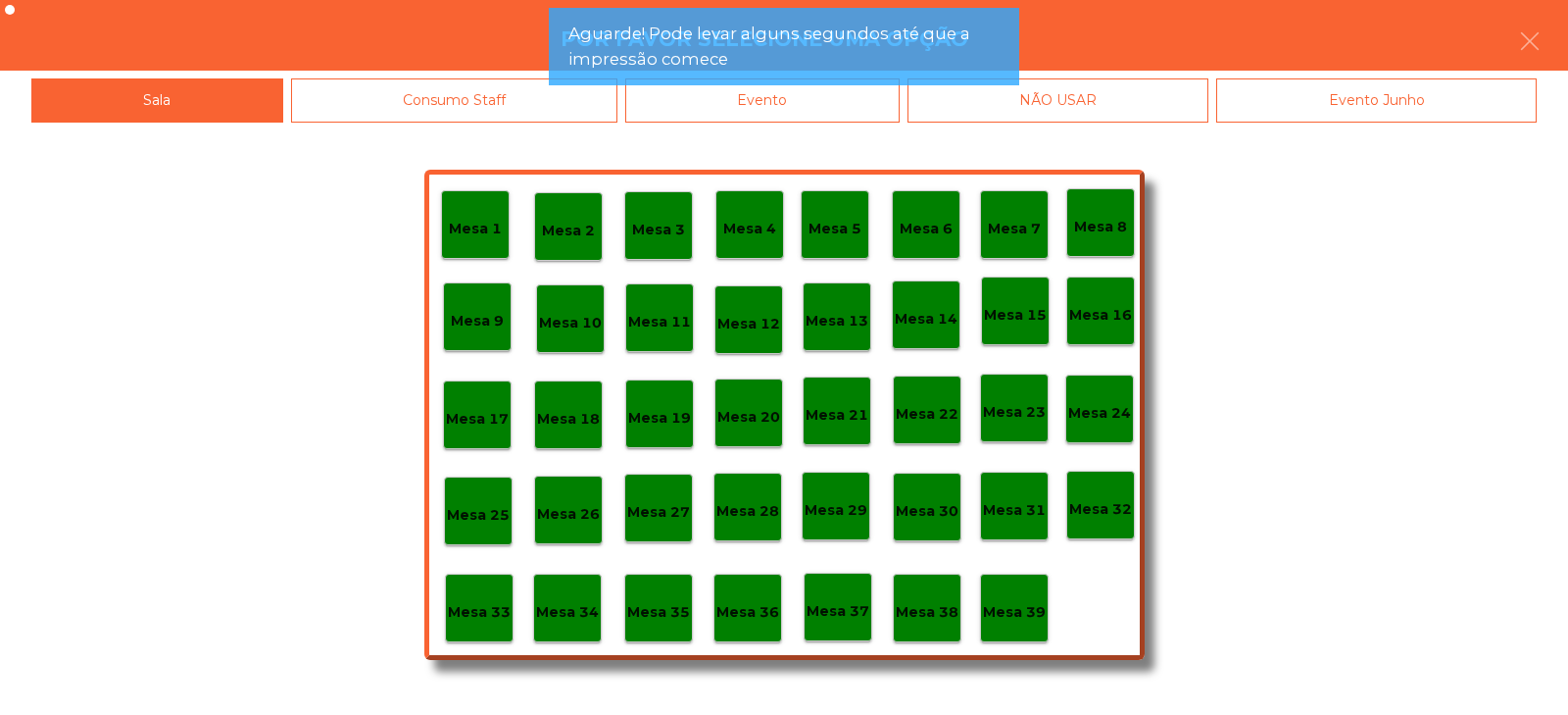
click at [797, 123] on div "Mesa 1 Mesa 2 Mesa 3 Mesa 4 Mesa 5 Mesa 6 Mesa 7 Mesa 8 [GEOGRAPHIC_DATA] 9 [GE…" at bounding box center [784, 419] width 1568 height 592
click at [838, 117] on div "Evento" at bounding box center [762, 101] width 274 height 44
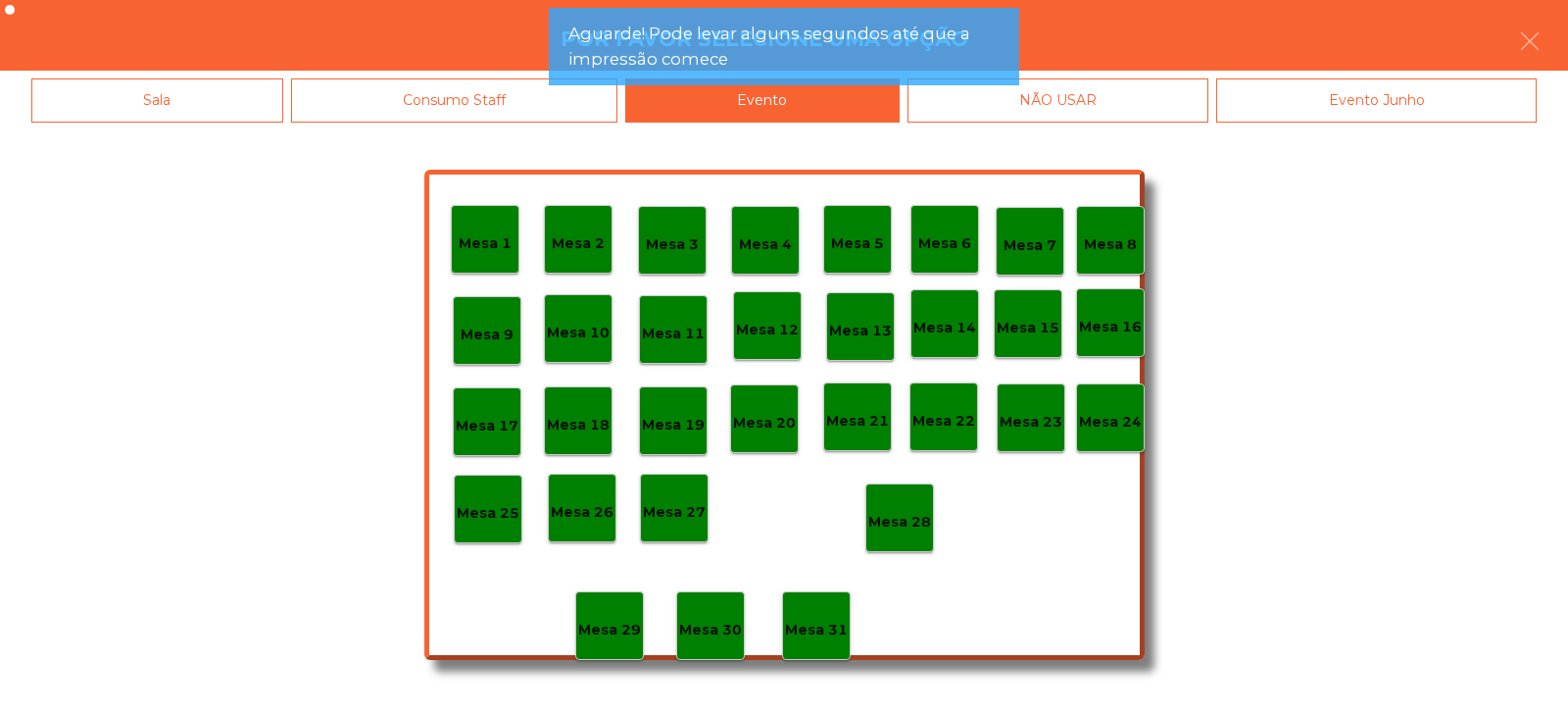
click at [869, 501] on div "Mesa 28" at bounding box center [899, 518] width 69 height 69
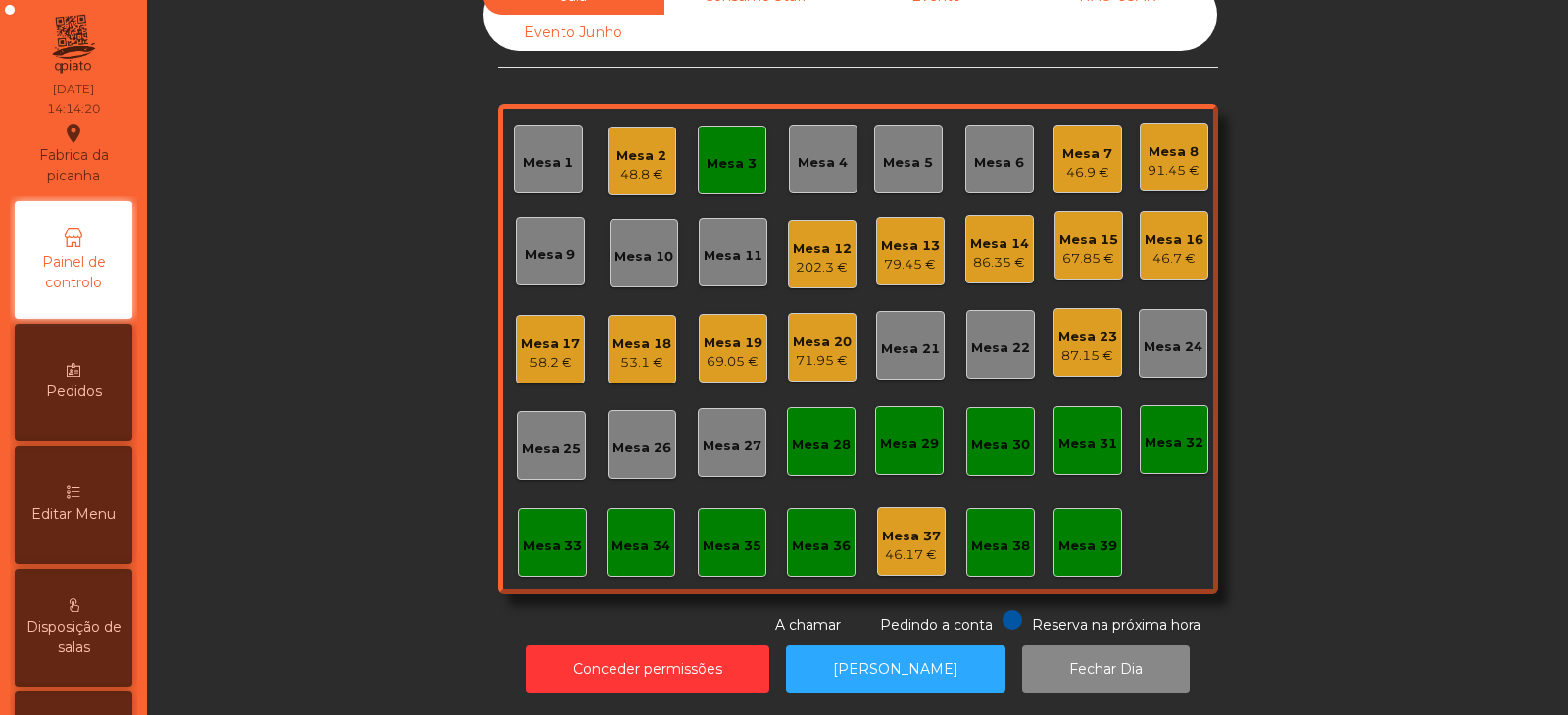
click at [631, 165] on div "48.8 €" at bounding box center [642, 175] width 50 height 20
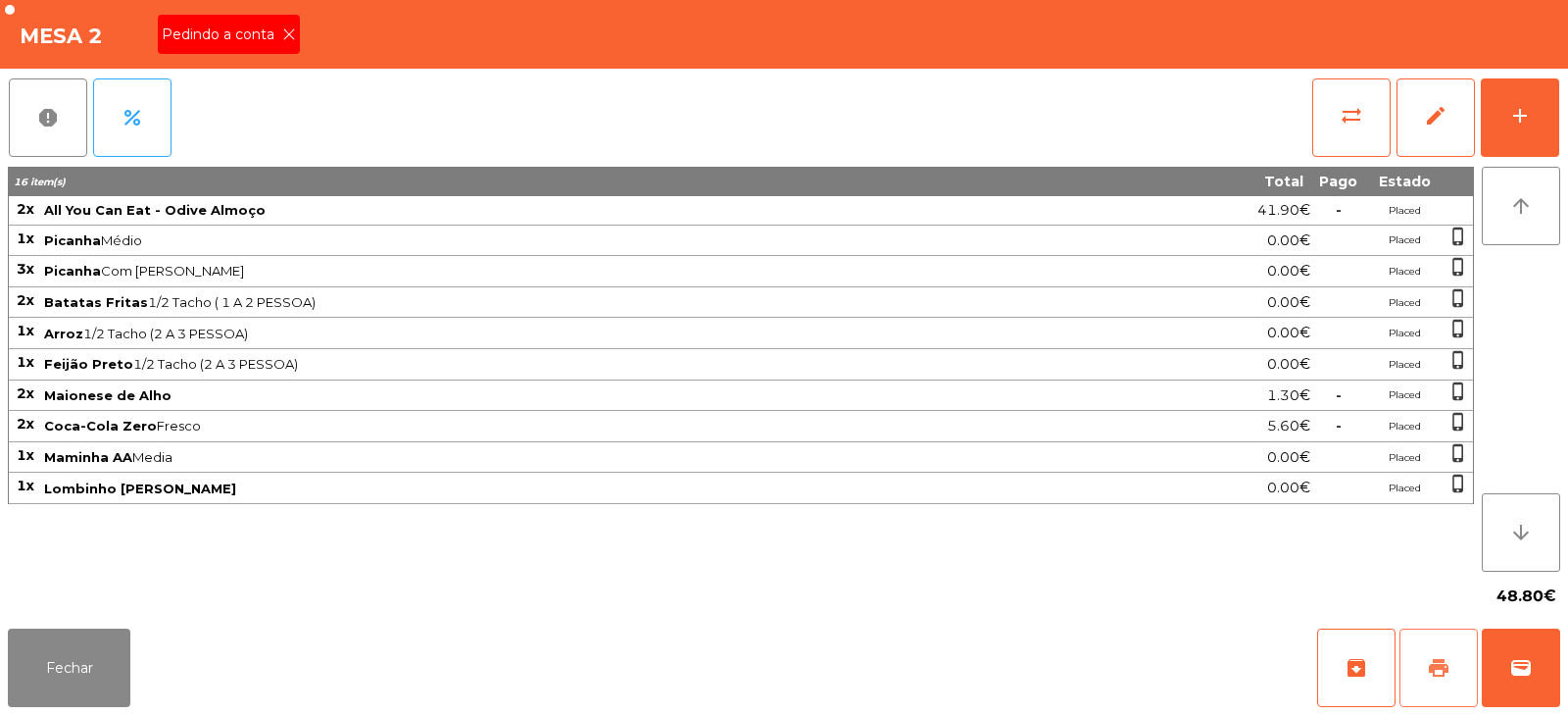
click at [1425, 669] on button "print" at bounding box center [1438, 667] width 79 height 79
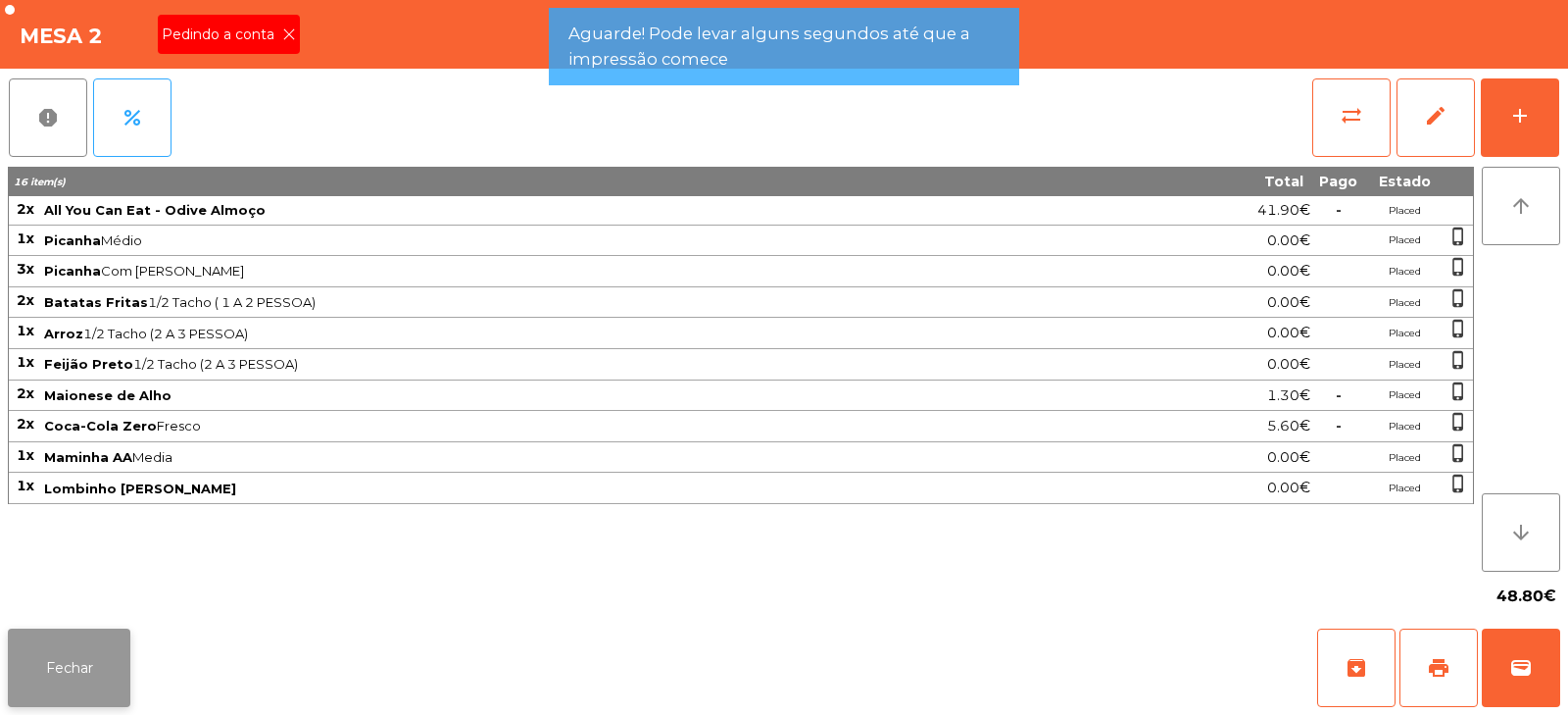
click at [89, 667] on button "Fechar" at bounding box center [69, 667] width 123 height 79
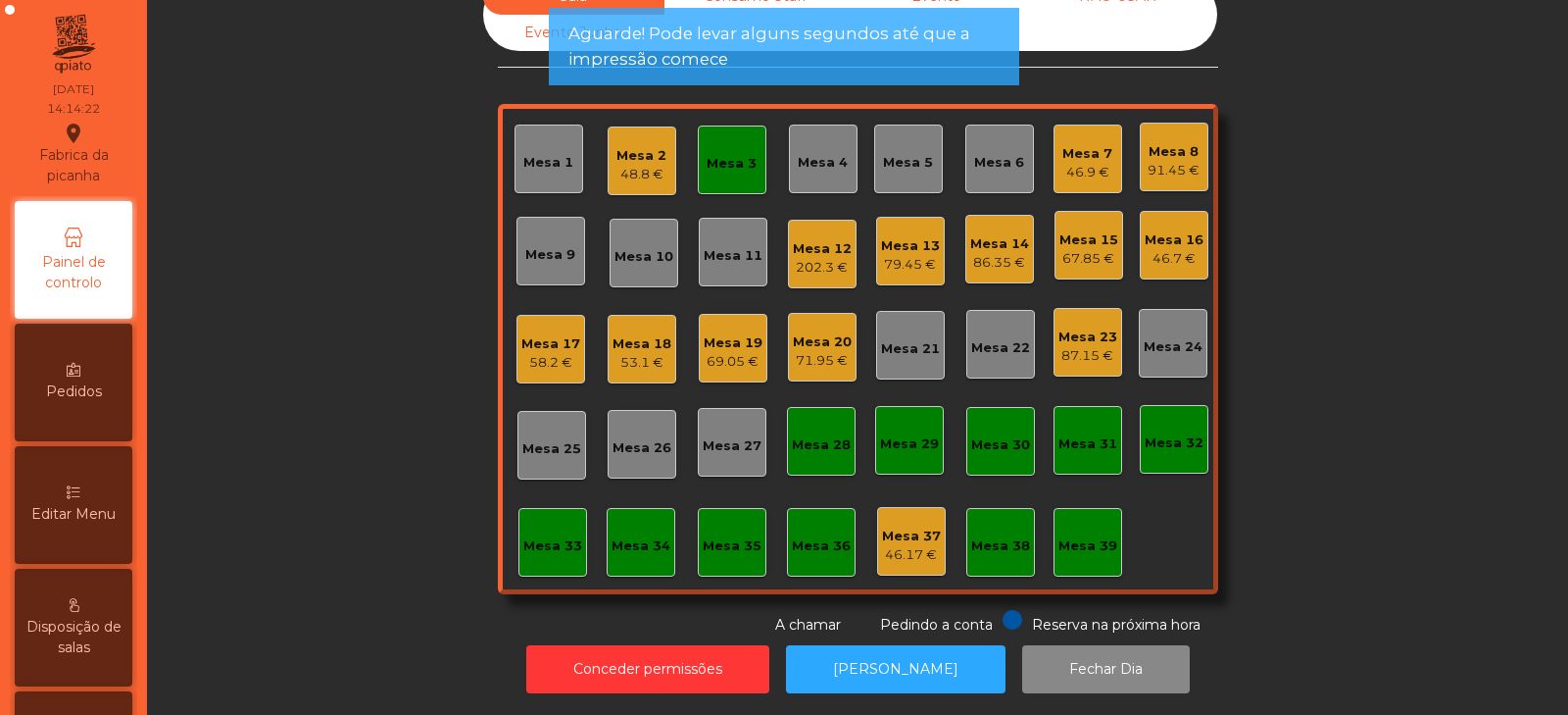
click at [1156, 161] on div "91.45 €" at bounding box center [1174, 171] width 52 height 20
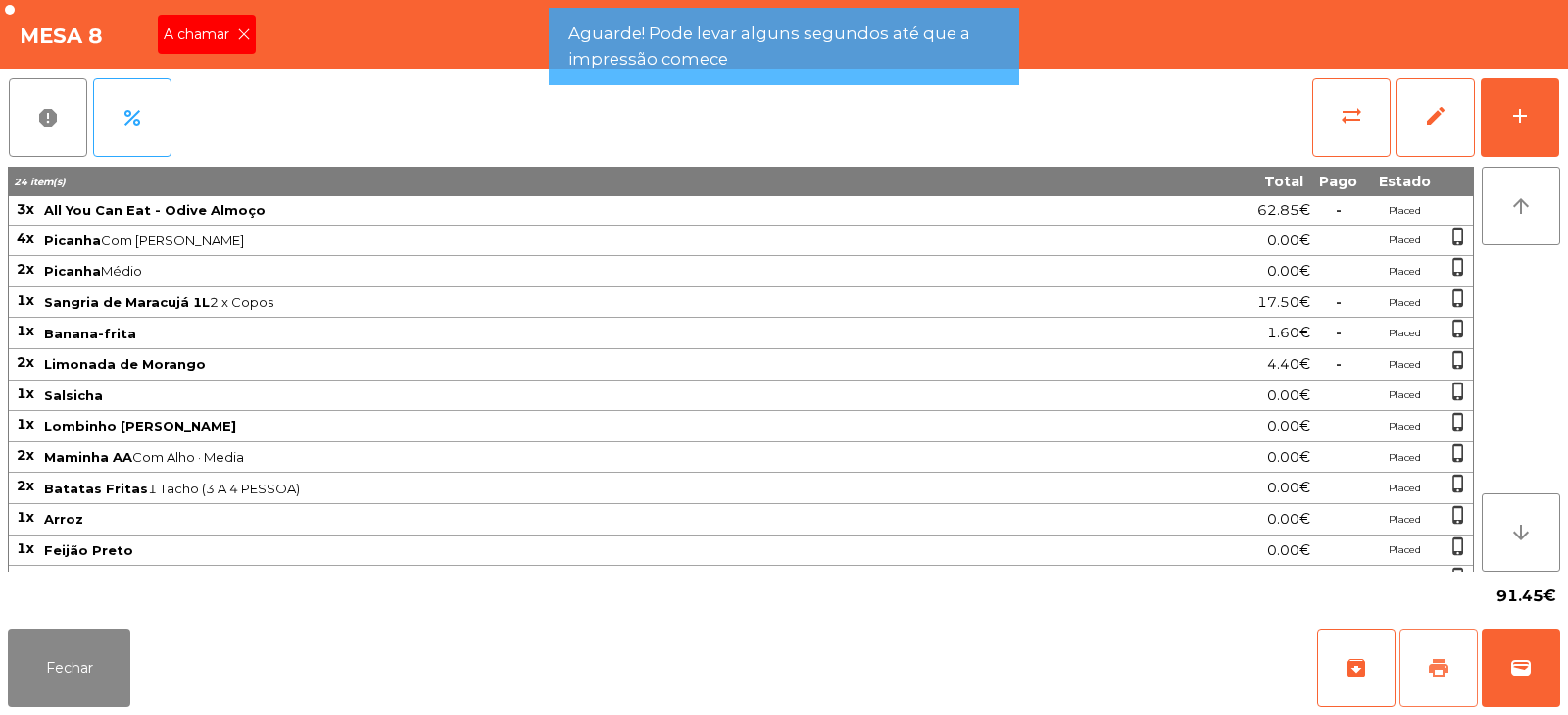
click at [1431, 663] on span "print" at bounding box center [1439, 668] width 24 height 24
click at [110, 650] on button "Fechar" at bounding box center [69, 667] width 123 height 79
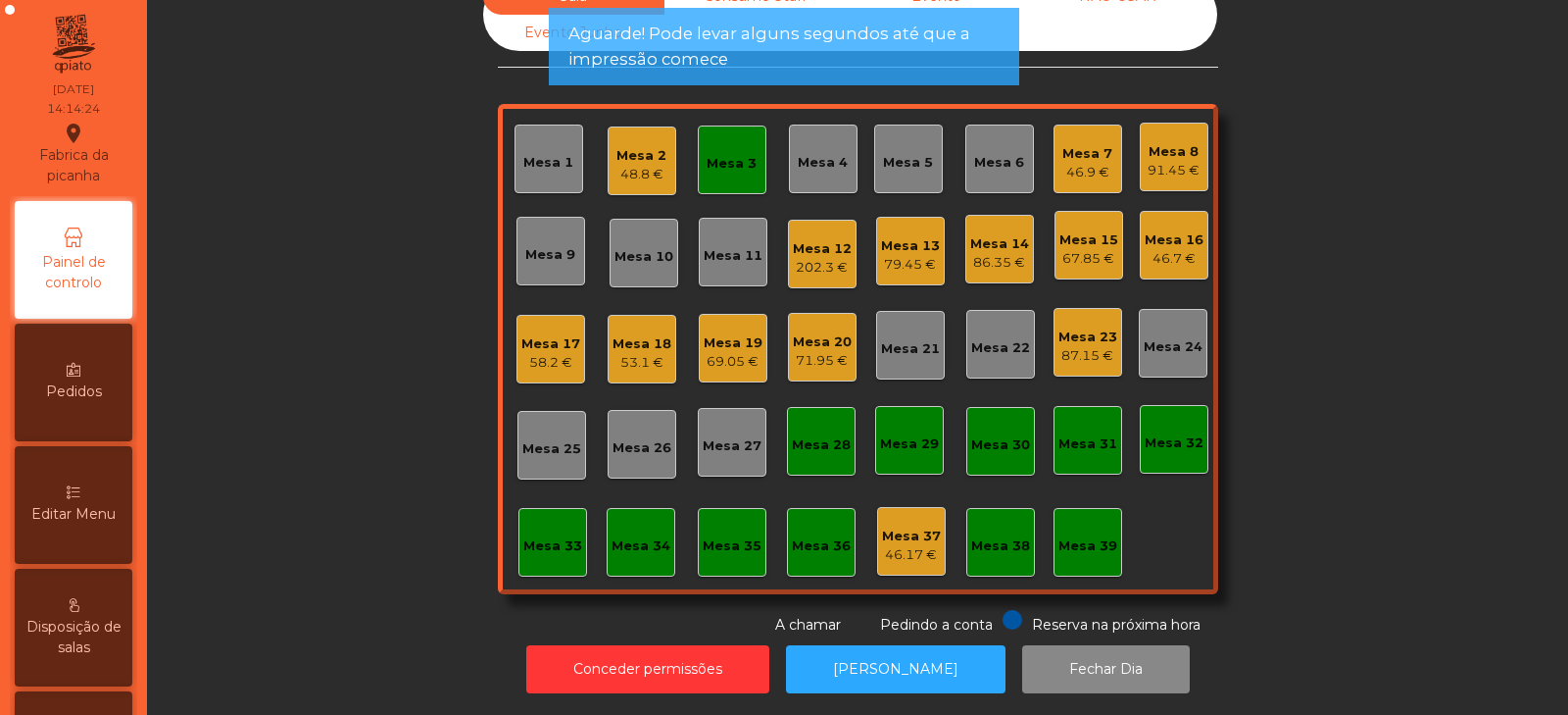
click at [1090, 250] on div "67.85 €" at bounding box center [1089, 259] width 59 height 20
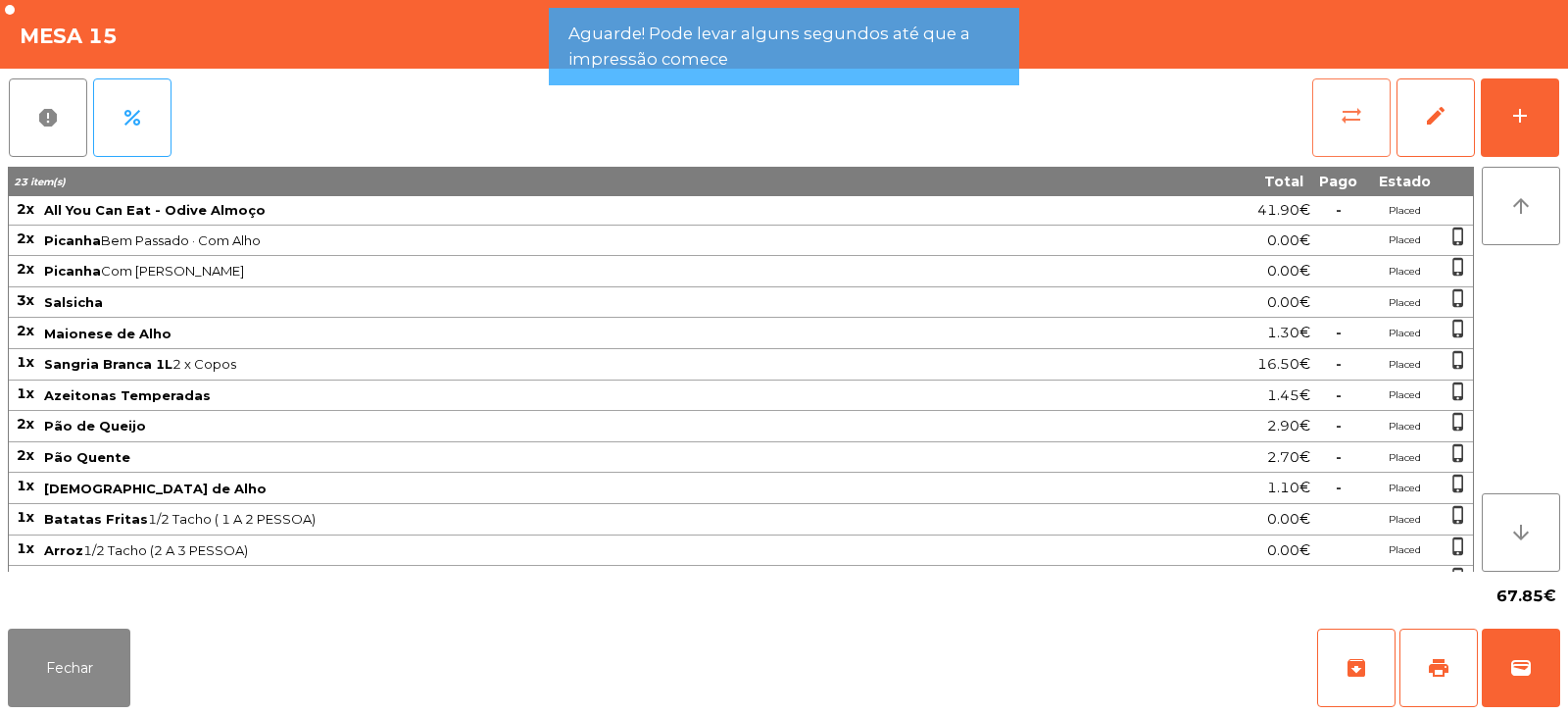
click at [1355, 124] on span "sync_alt" at bounding box center [1352, 116] width 24 height 24
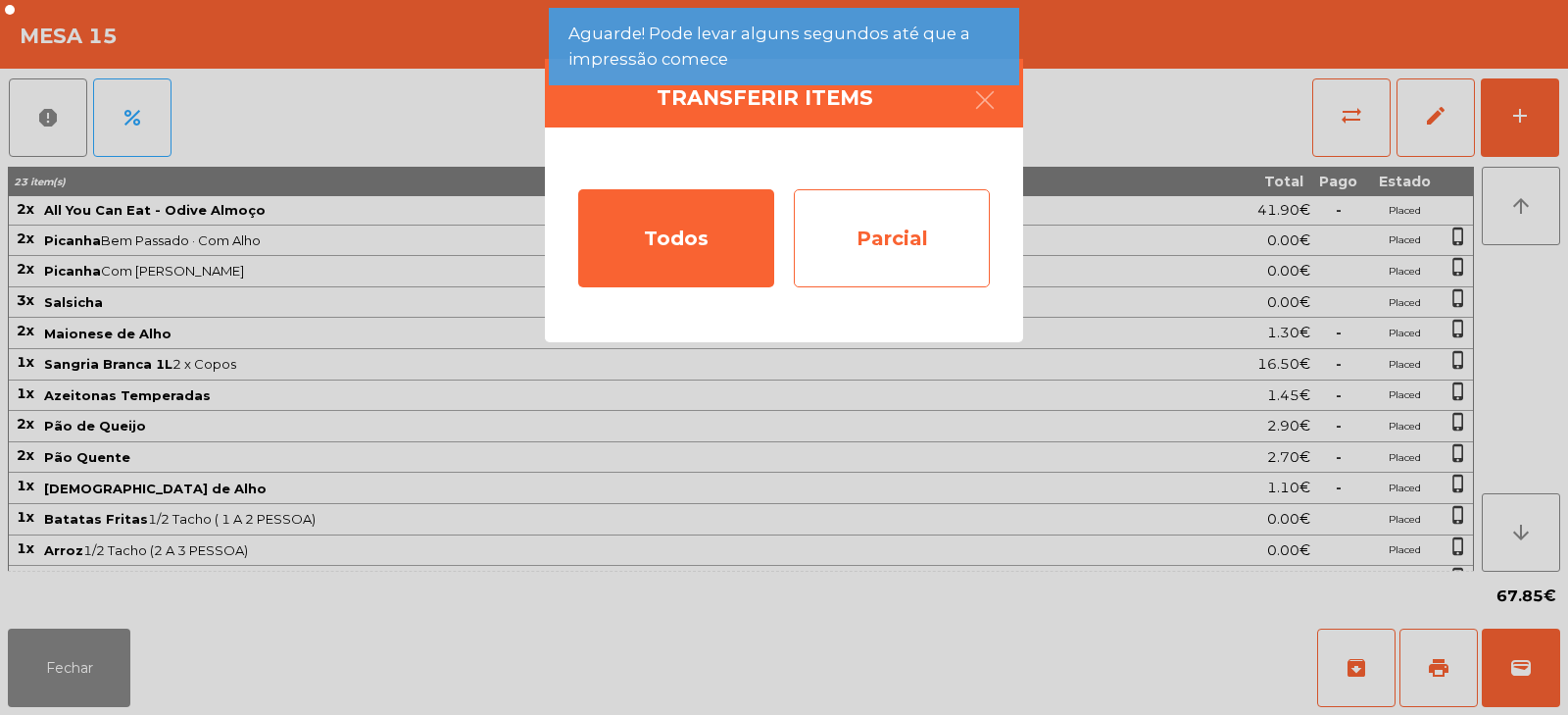
click at [933, 243] on div "Parcial" at bounding box center [892, 238] width 196 height 98
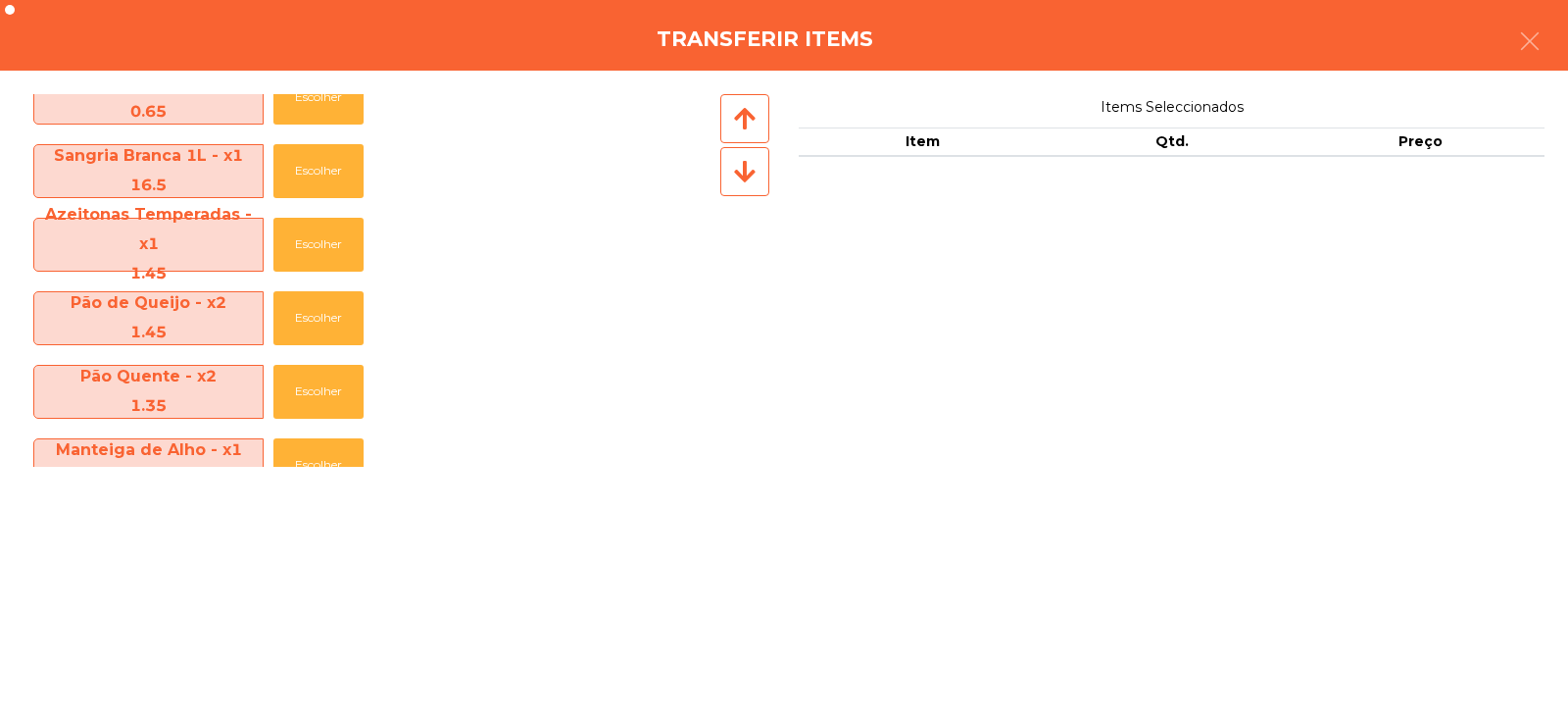
scroll to position [259, 0]
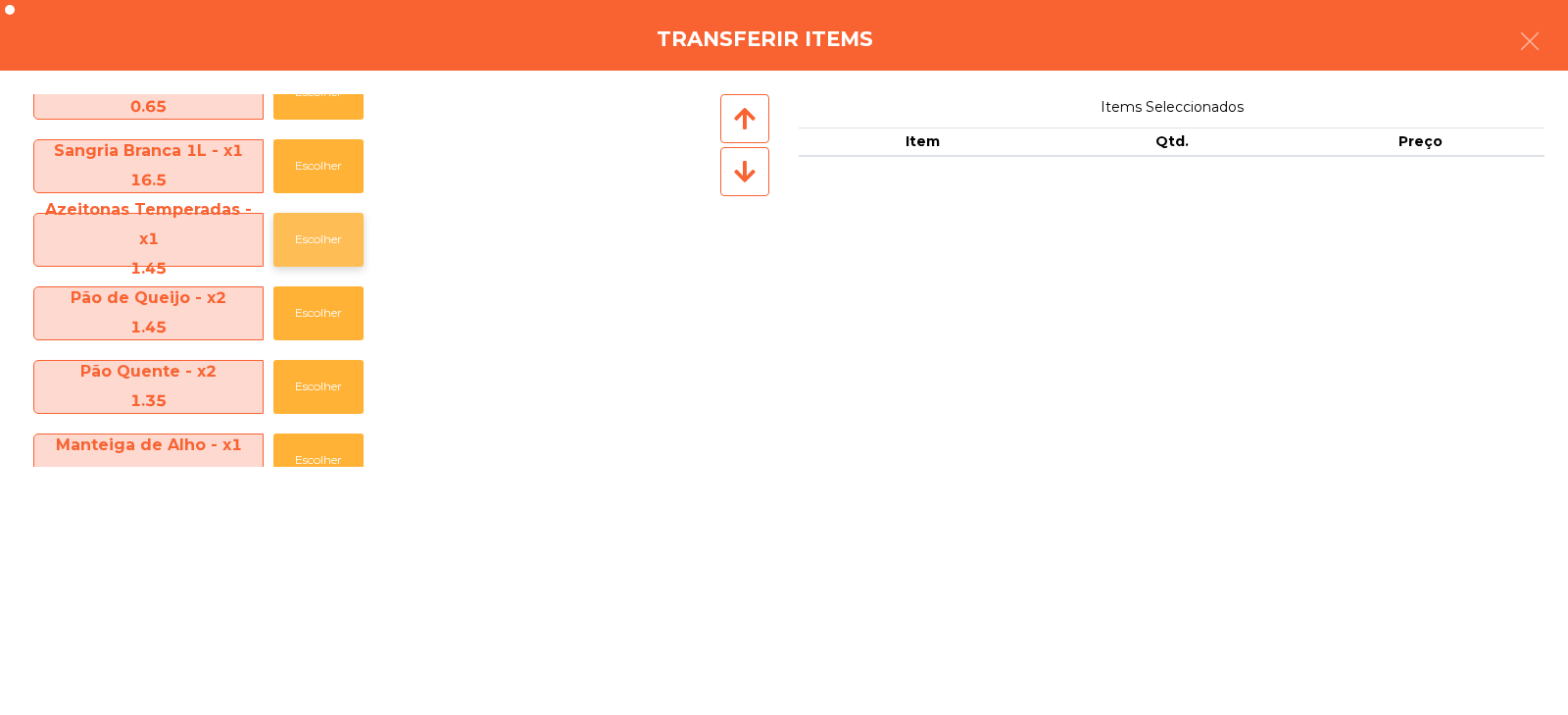
click at [300, 245] on button "Escolher" at bounding box center [318, 239] width 90 height 54
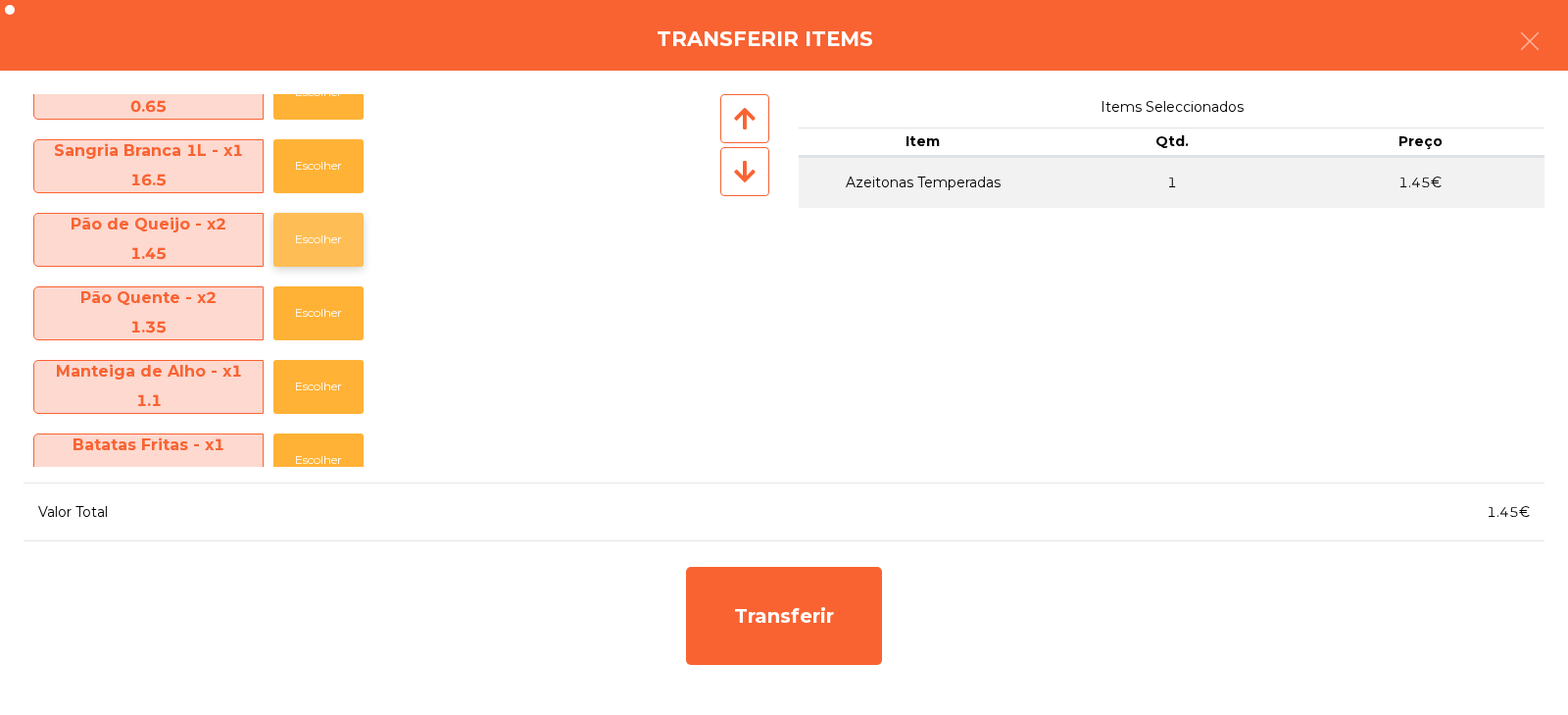
click at [319, 234] on button "Escolher" at bounding box center [318, 239] width 90 height 54
click at [314, 240] on button "Escolher" at bounding box center [318, 239] width 90 height 54
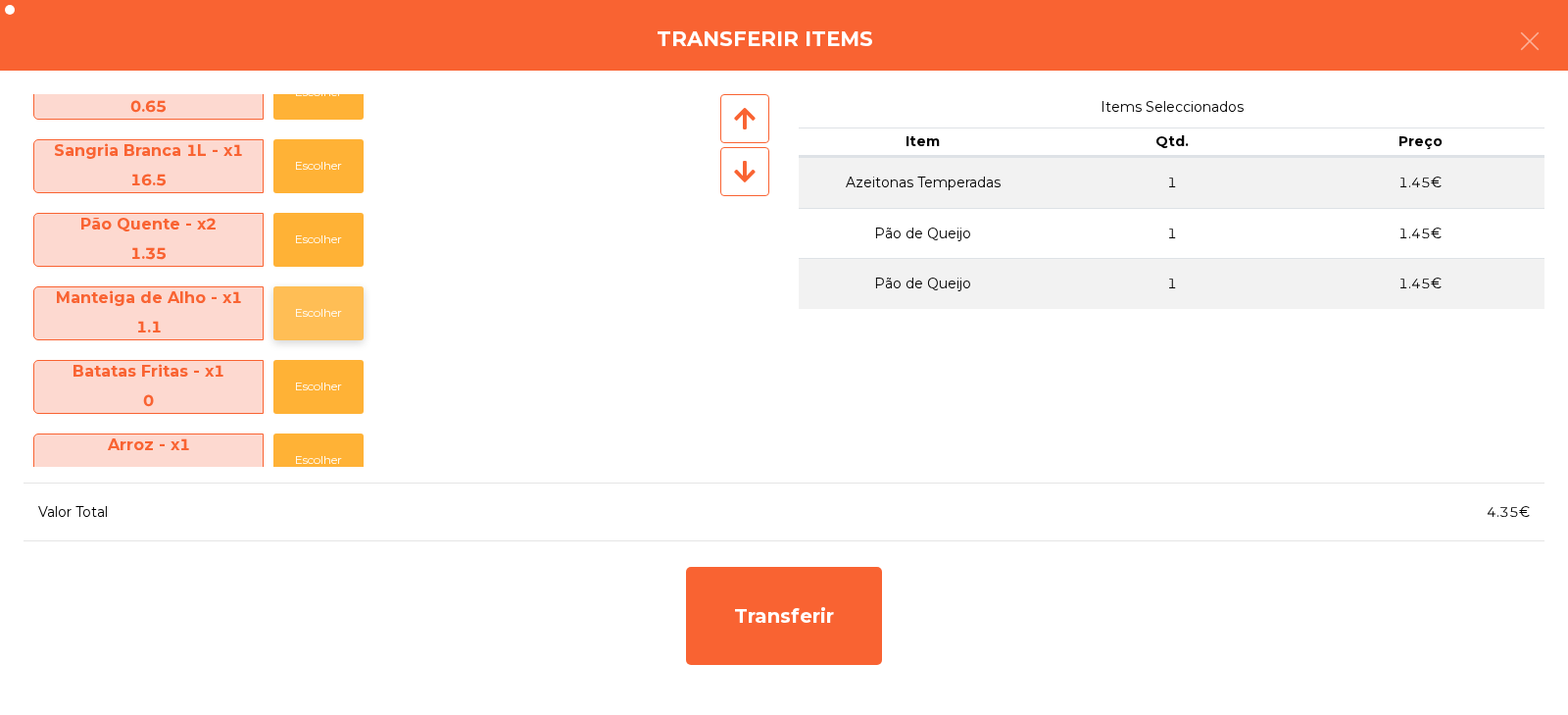
click at [299, 314] on button "Escolher" at bounding box center [318, 313] width 90 height 54
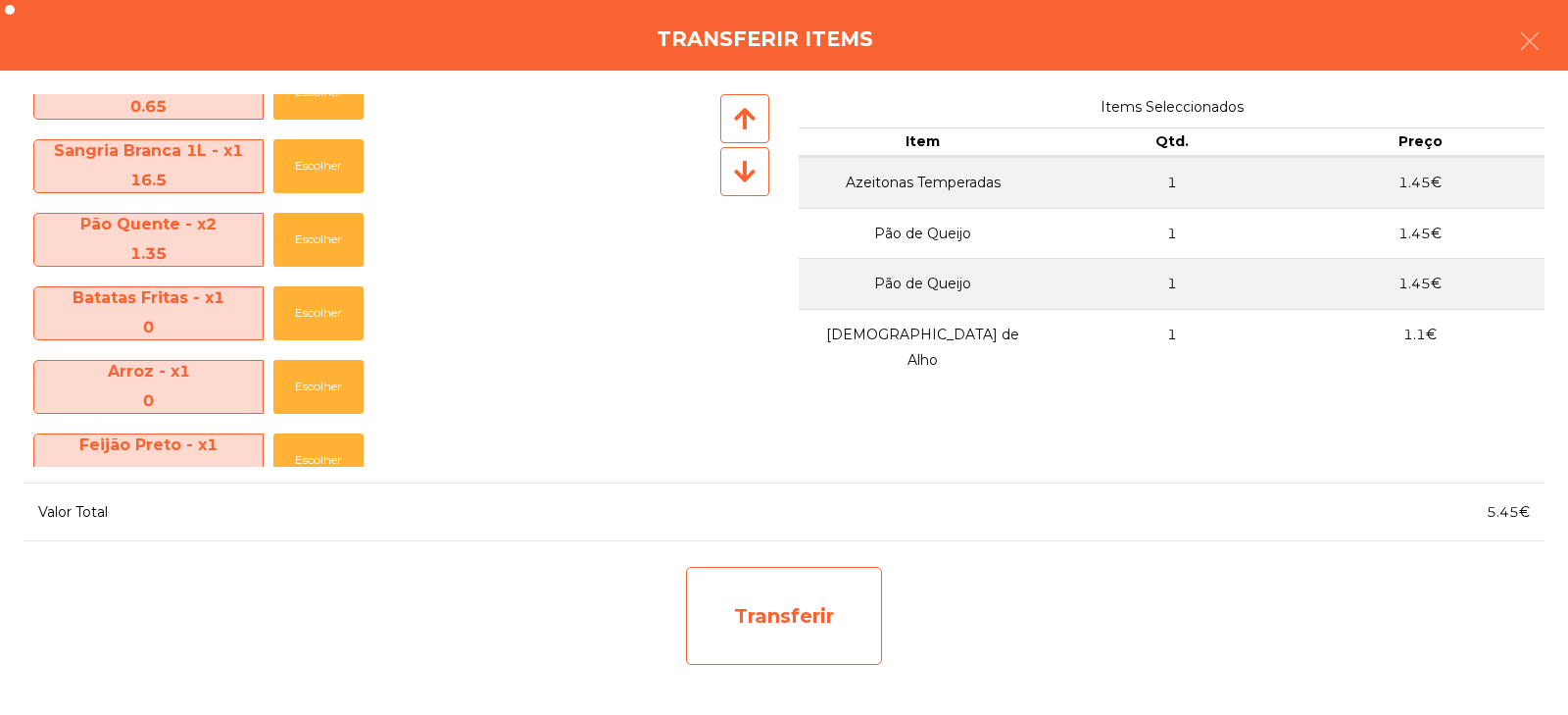
click at [762, 602] on div "Transferir" at bounding box center [784, 615] width 196 height 98
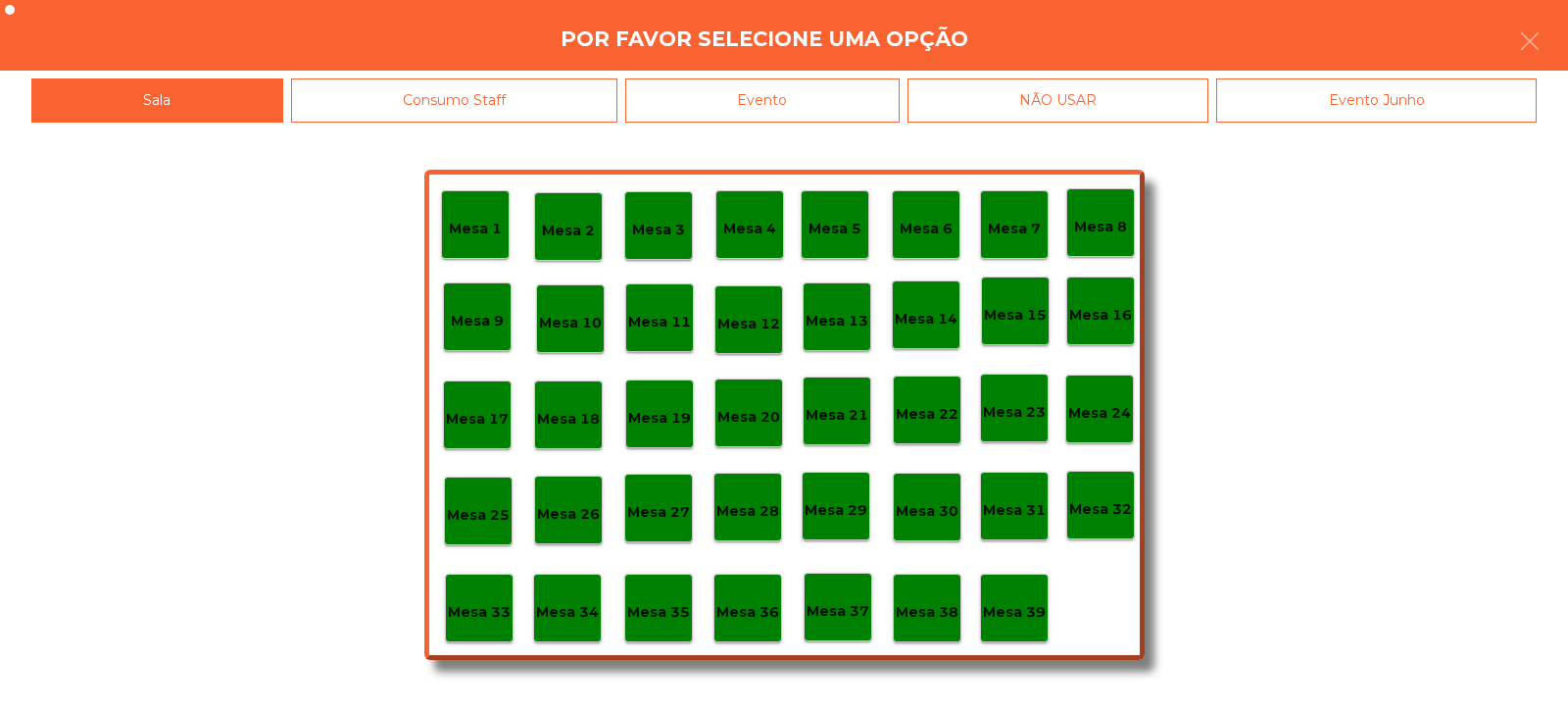
click at [840, 600] on p "Mesa 37" at bounding box center [837, 611] width 63 height 23
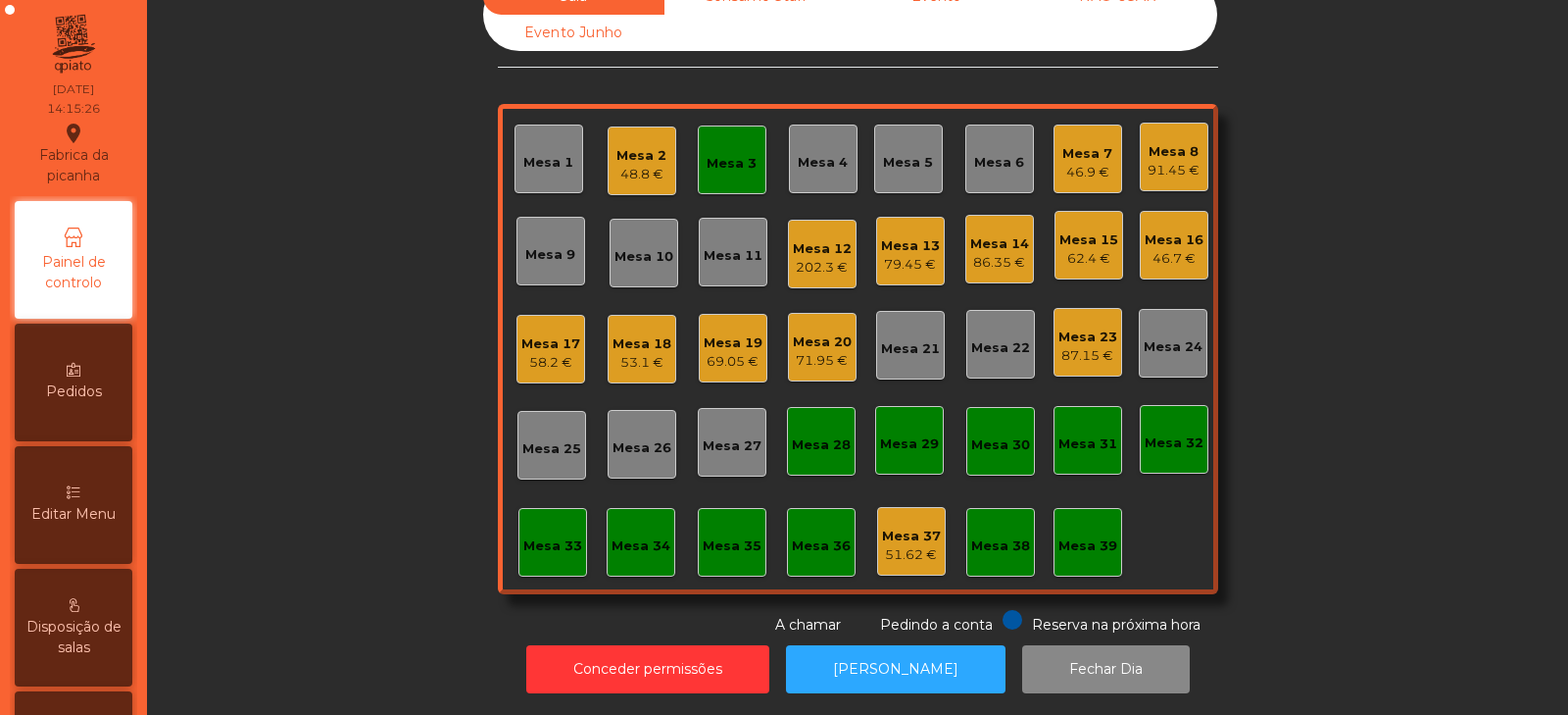
click at [626, 165] on div "48.8 €" at bounding box center [642, 175] width 50 height 20
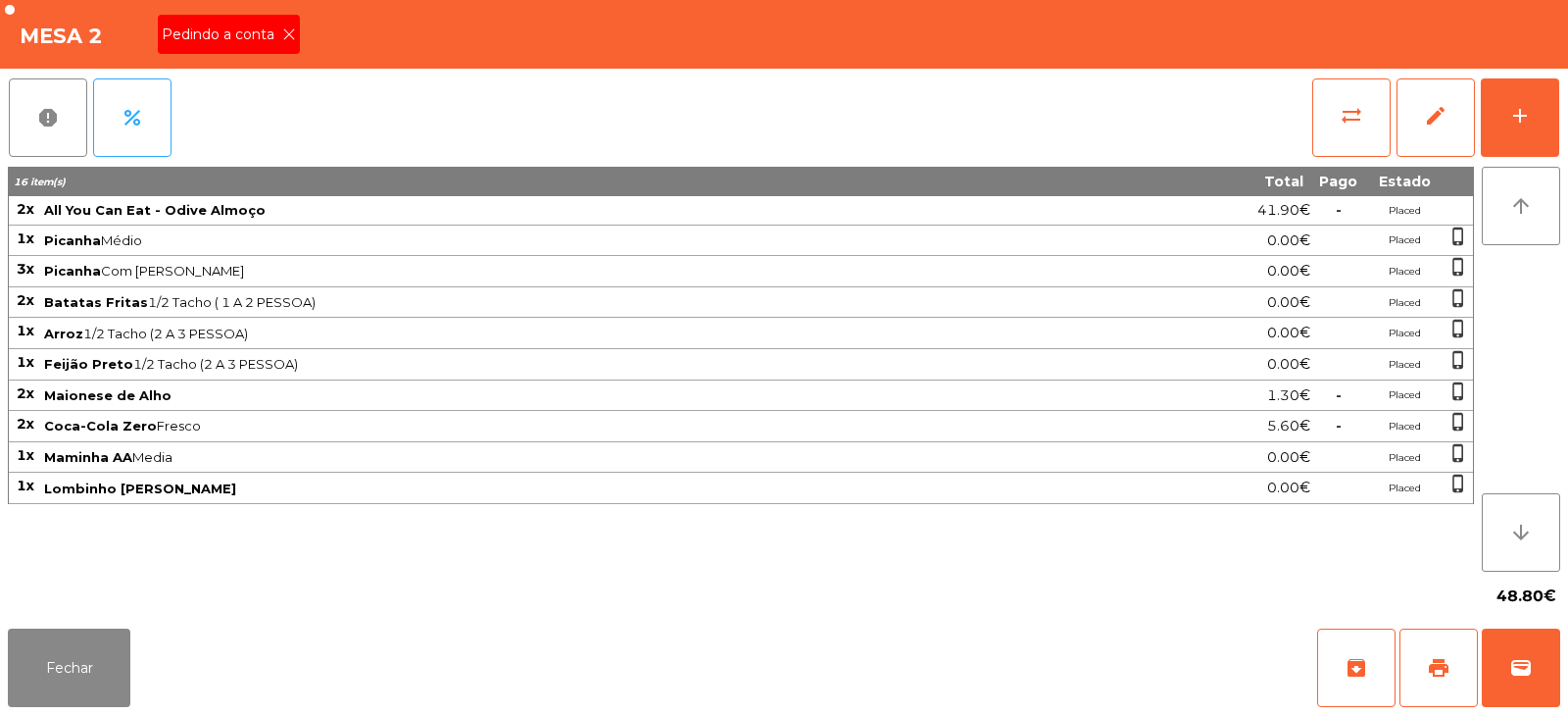
click at [273, 42] on span "Pedindo a conta" at bounding box center [221, 35] width 121 height 21
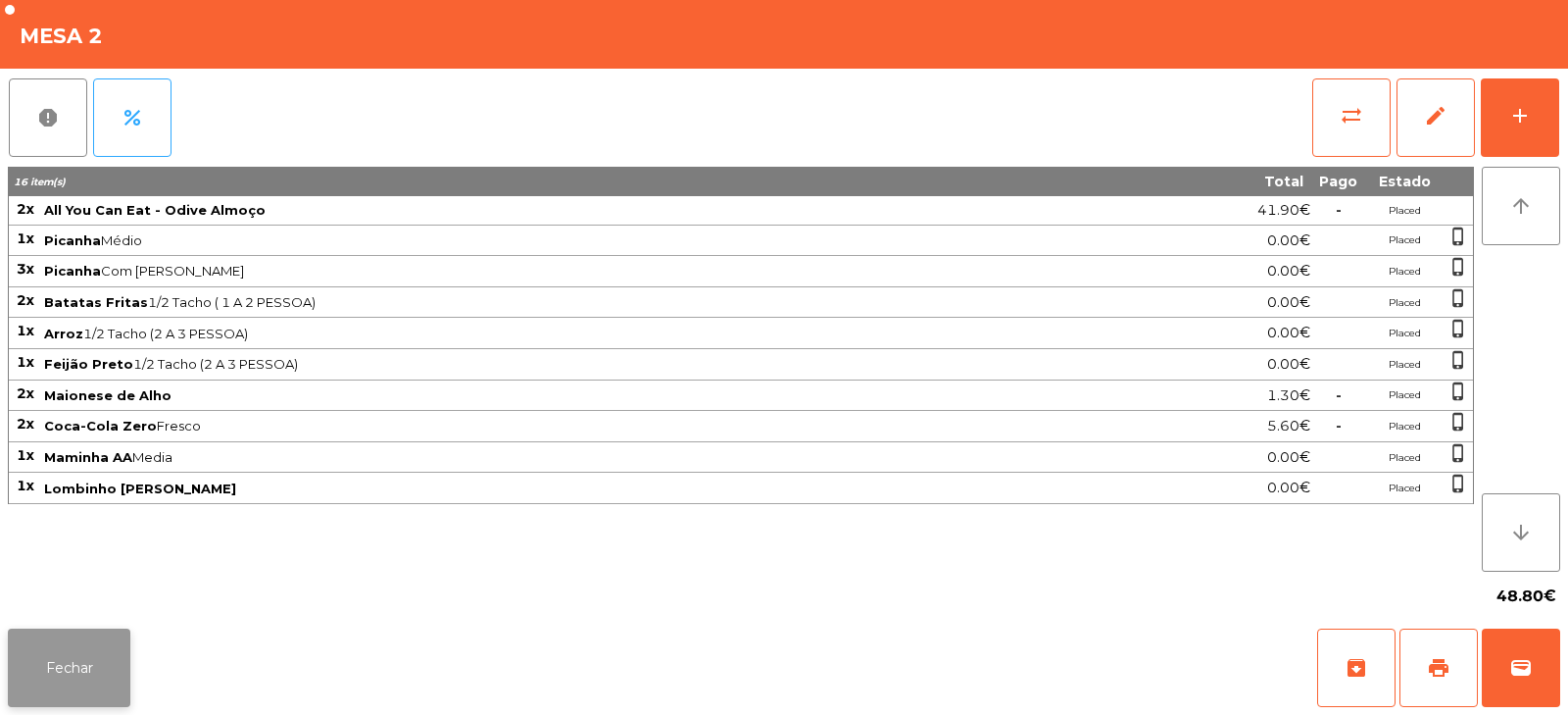
click at [58, 675] on button "Fechar" at bounding box center [69, 667] width 123 height 79
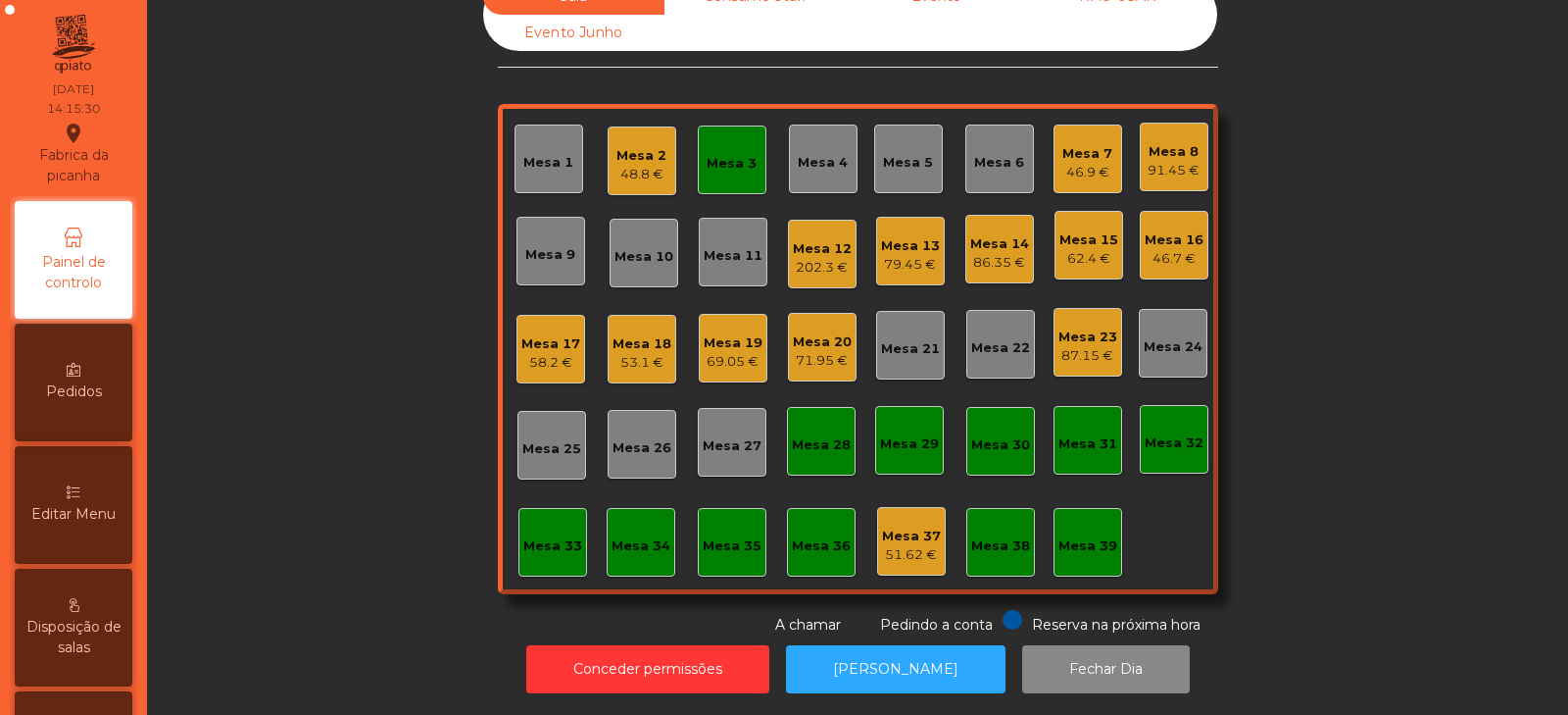
click at [742, 163] on div "Mesa 3" at bounding box center [732, 160] width 69 height 69
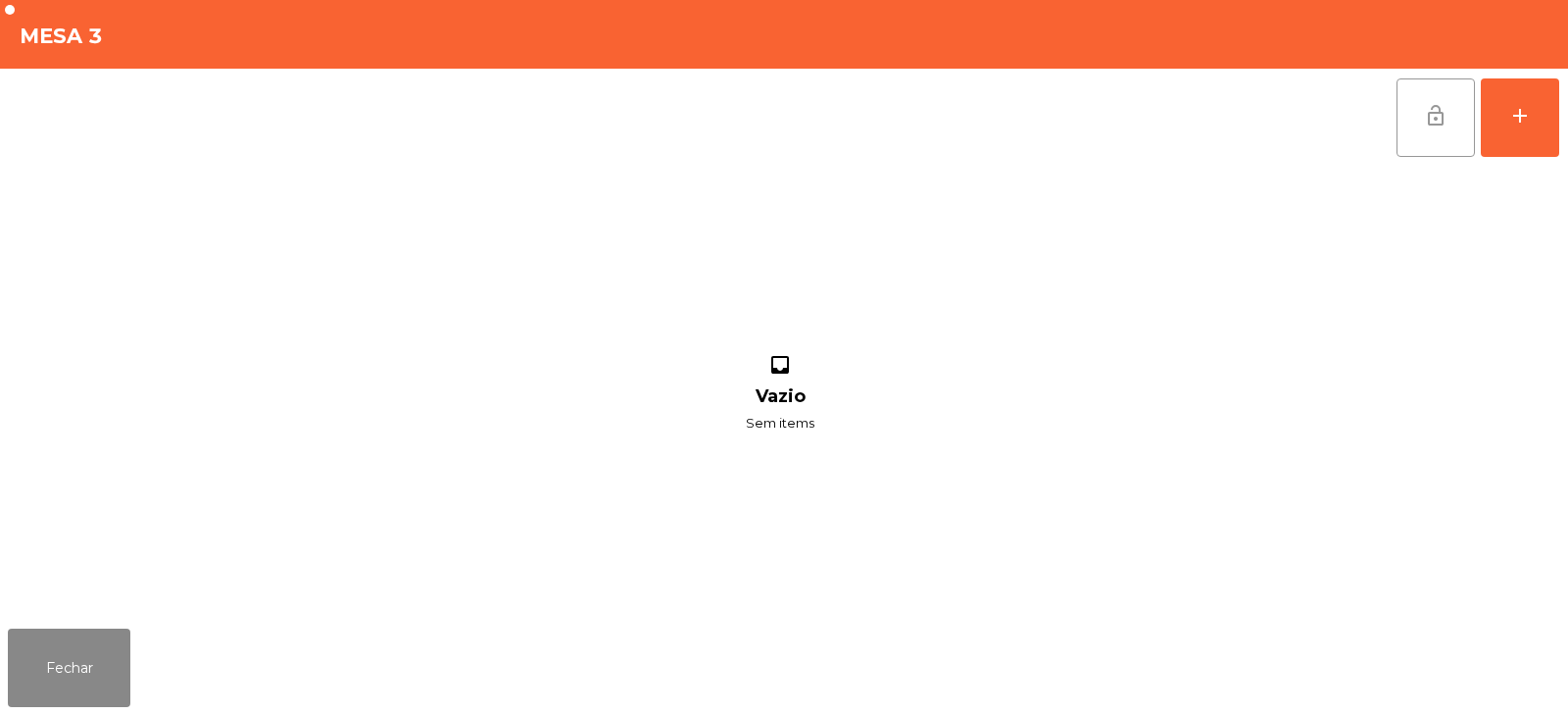
click at [1419, 128] on button "lock_open" at bounding box center [1435, 118] width 79 height 79
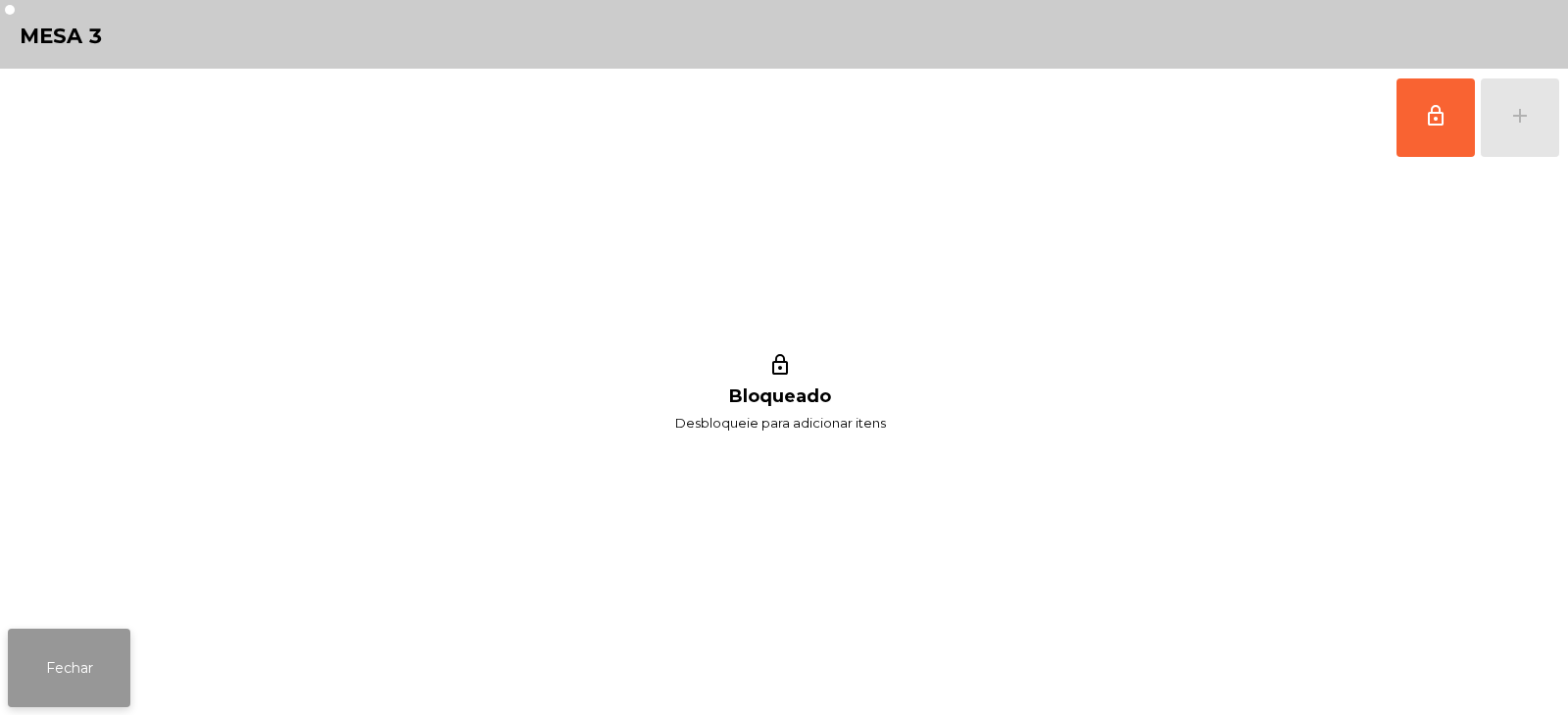
click at [93, 657] on button "Fechar" at bounding box center [69, 667] width 123 height 79
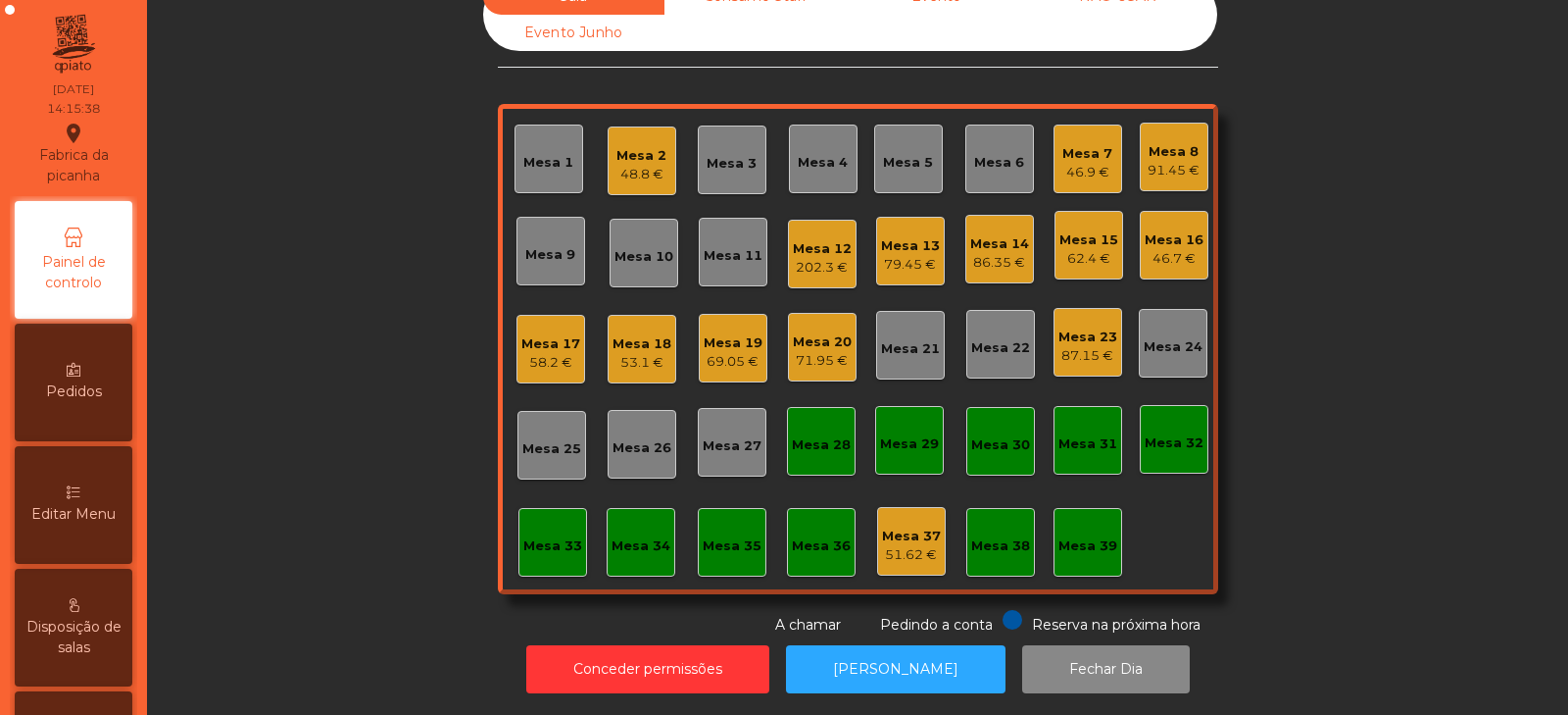
click at [1151, 143] on div "Mesa 8" at bounding box center [1174, 153] width 52 height 20
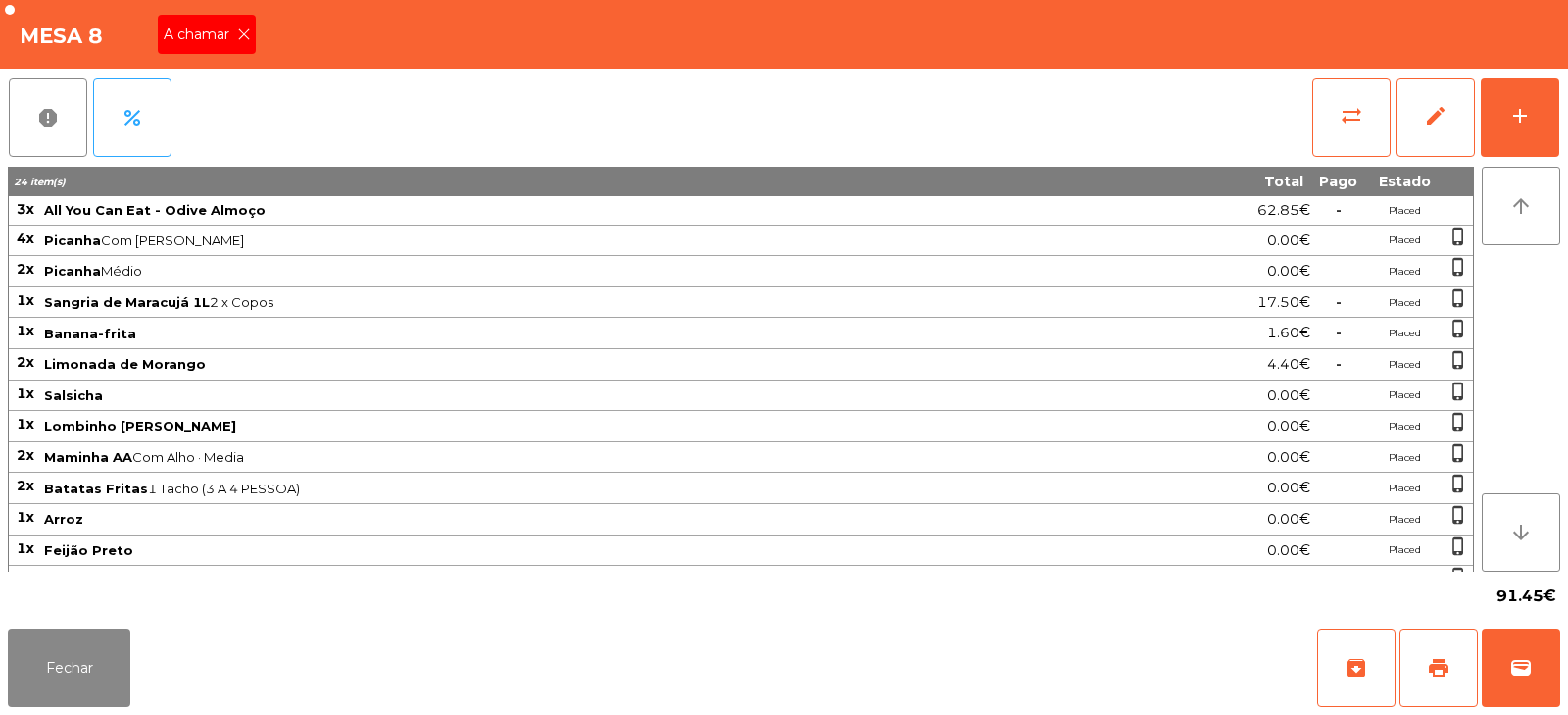
click at [214, 30] on span "A chamar" at bounding box center [200, 35] width 74 height 21
click at [1320, 99] on button "sync_alt" at bounding box center [1352, 118] width 79 height 79
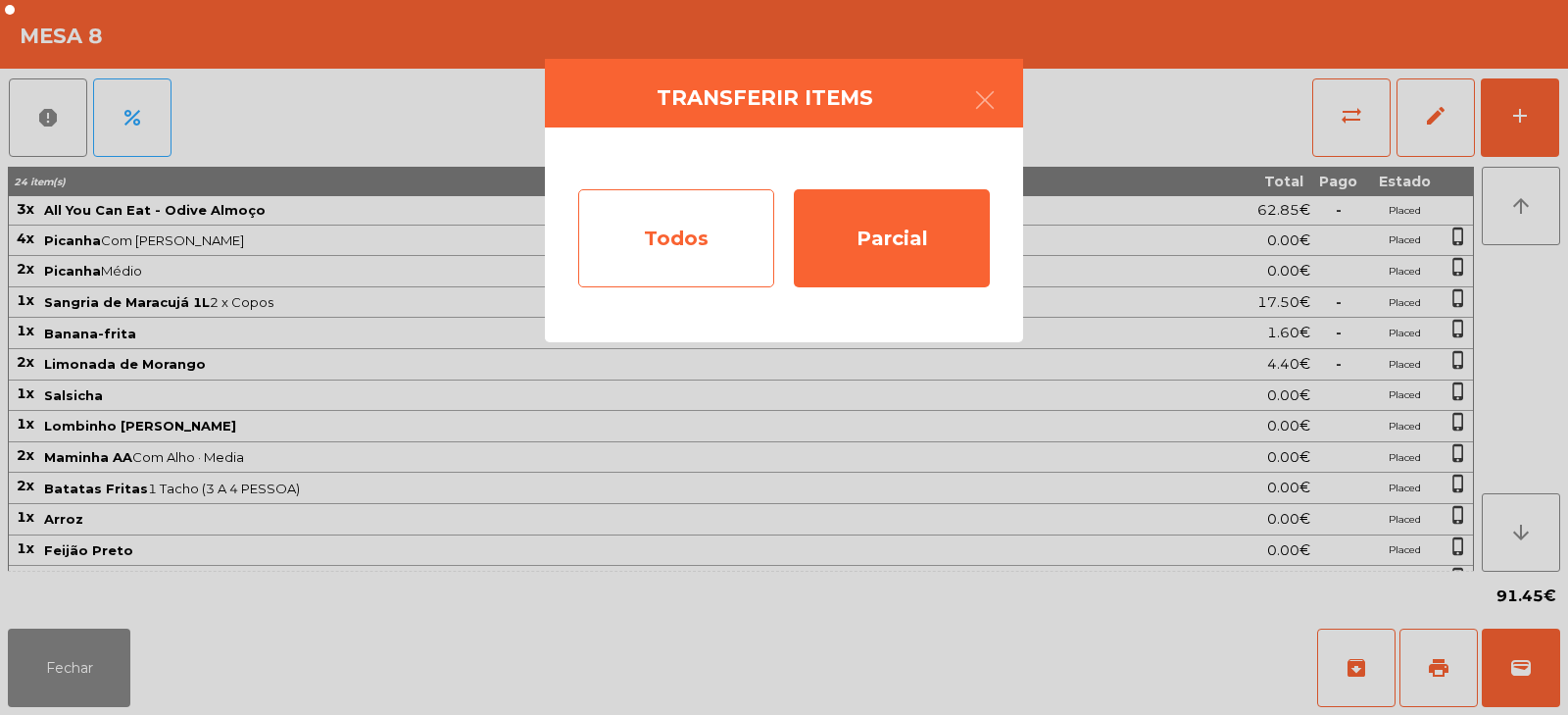
click at [687, 231] on div "Todos" at bounding box center [676, 238] width 196 height 98
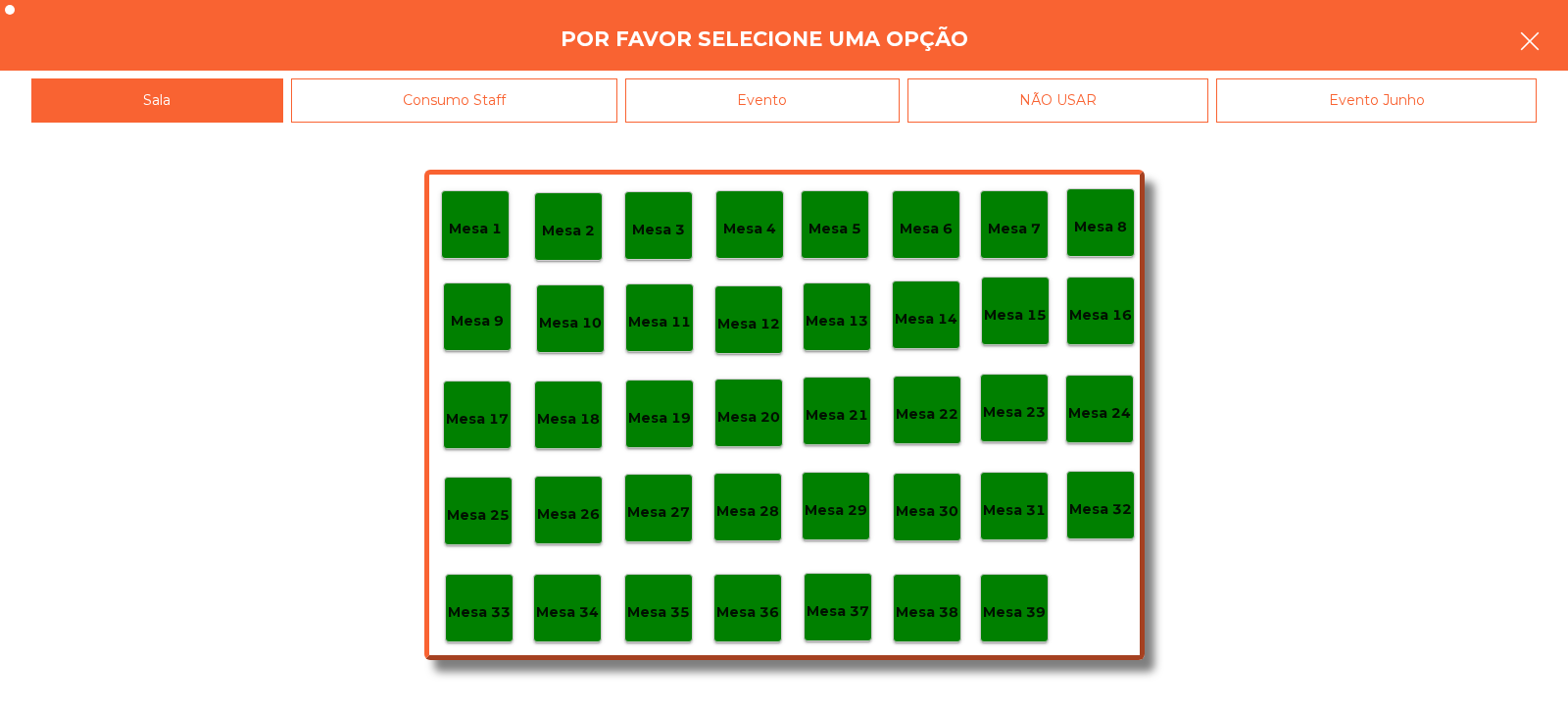
click at [1515, 49] on button "button" at bounding box center [1530, 43] width 55 height 59
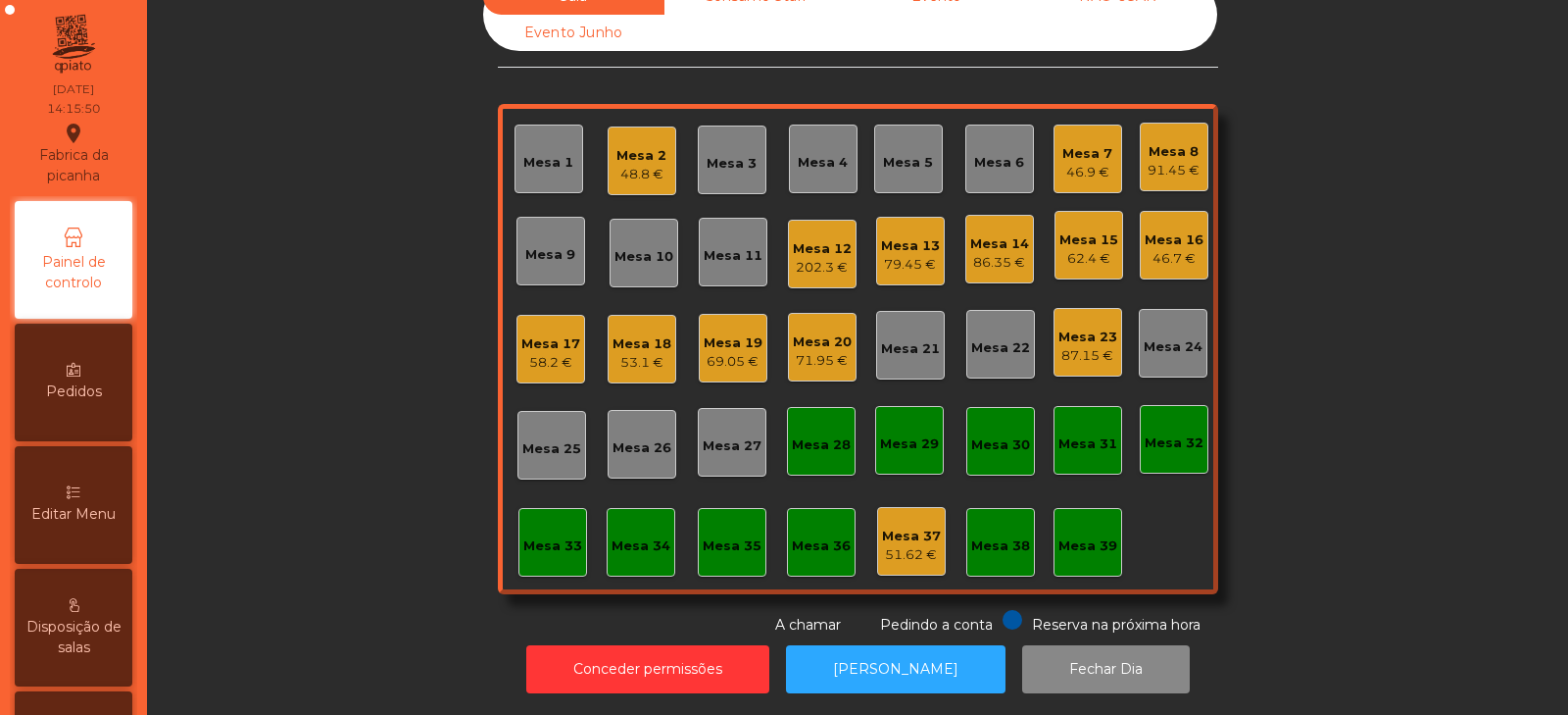
click at [1168, 145] on div "Mesa 8" at bounding box center [1174, 153] width 52 height 20
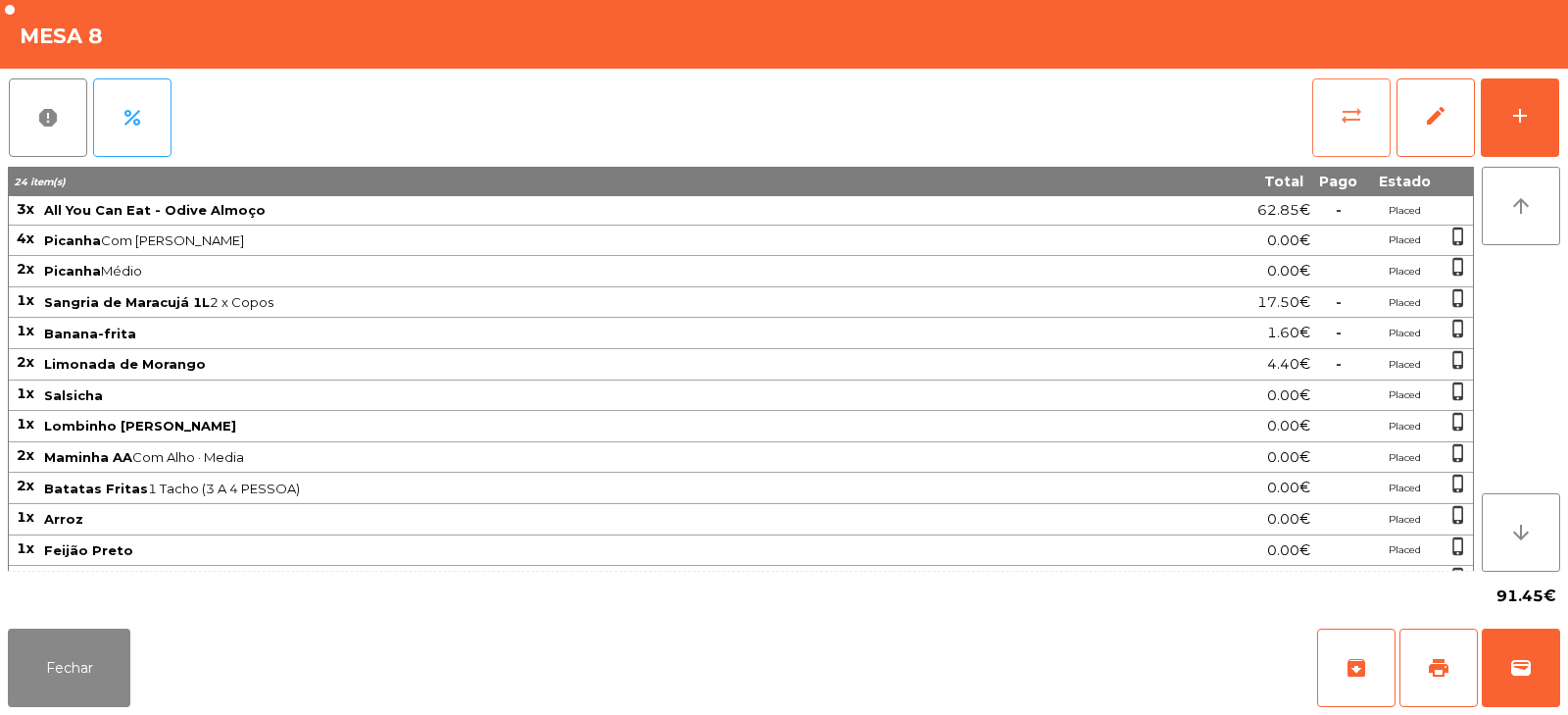
click at [1348, 102] on button "sync_alt" at bounding box center [1352, 118] width 79 height 79
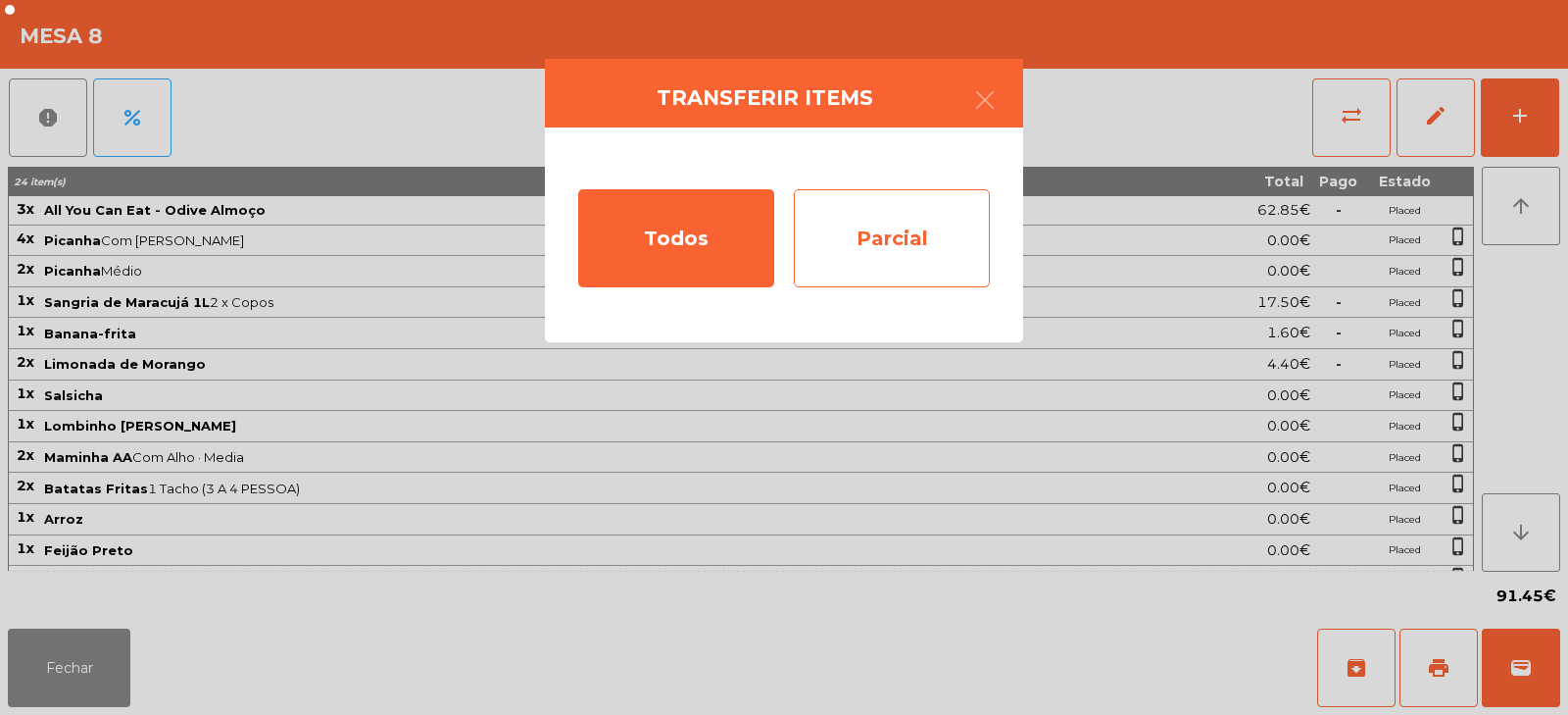
click at [907, 247] on div "Parcial" at bounding box center [892, 238] width 196 height 98
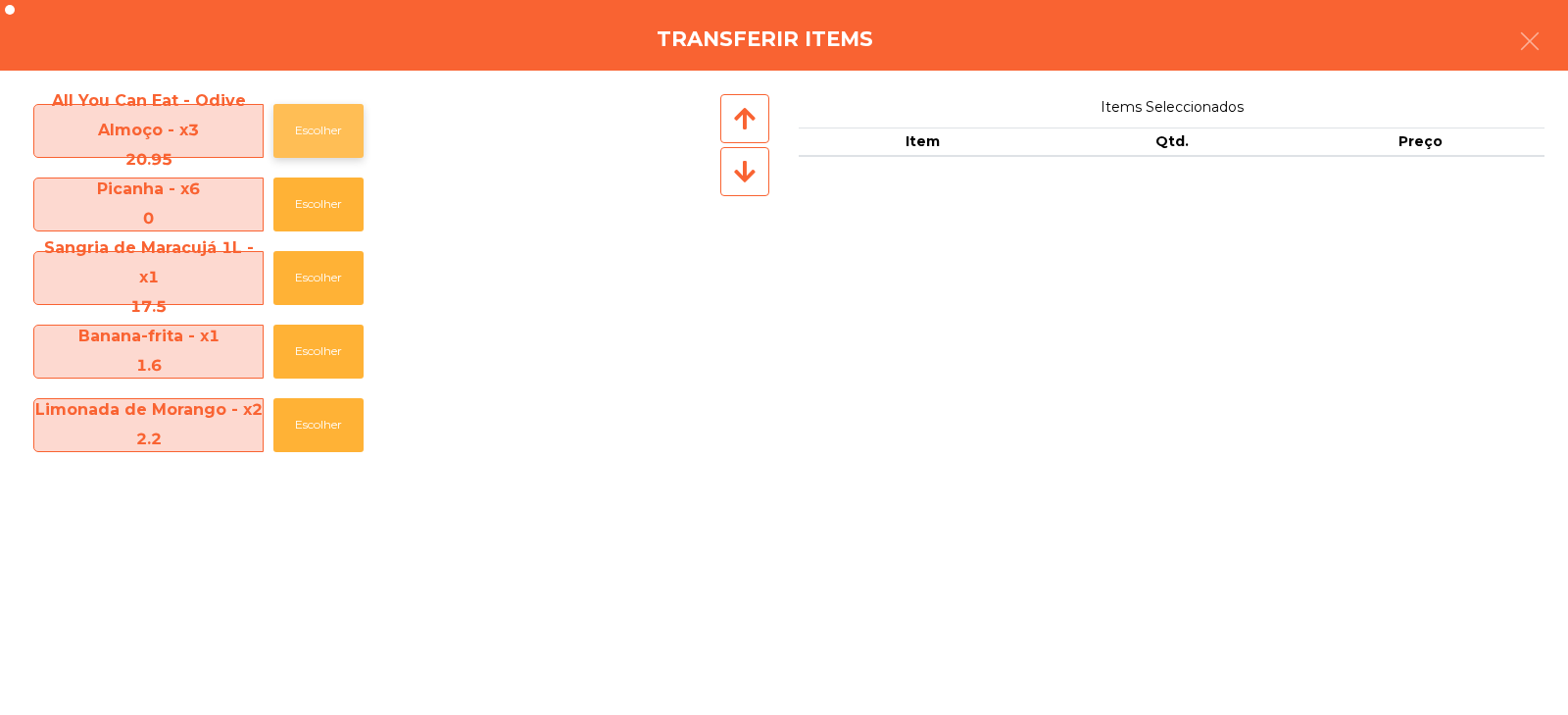
click at [333, 142] on button "Escolher" at bounding box center [318, 131] width 90 height 54
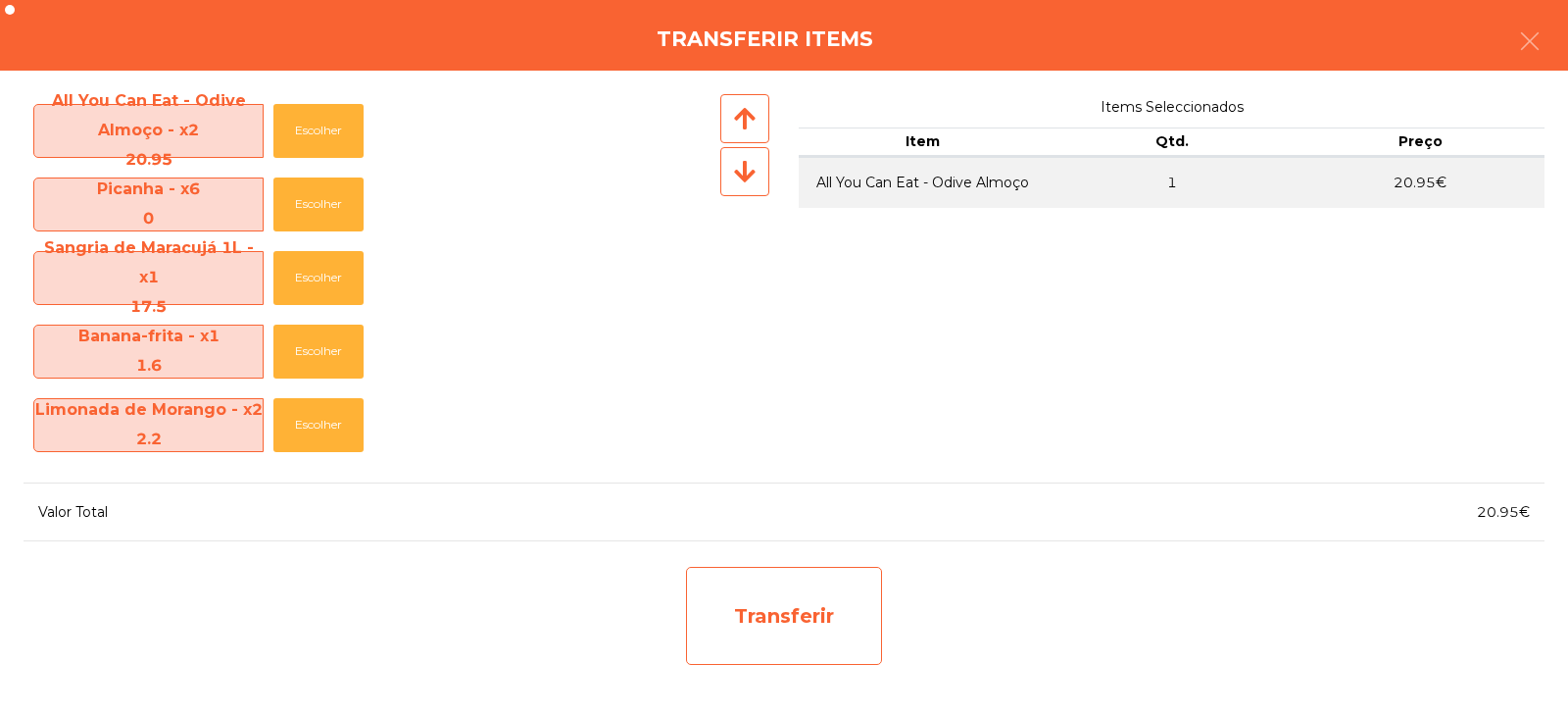
click at [793, 629] on div "Transferir" at bounding box center [784, 615] width 196 height 98
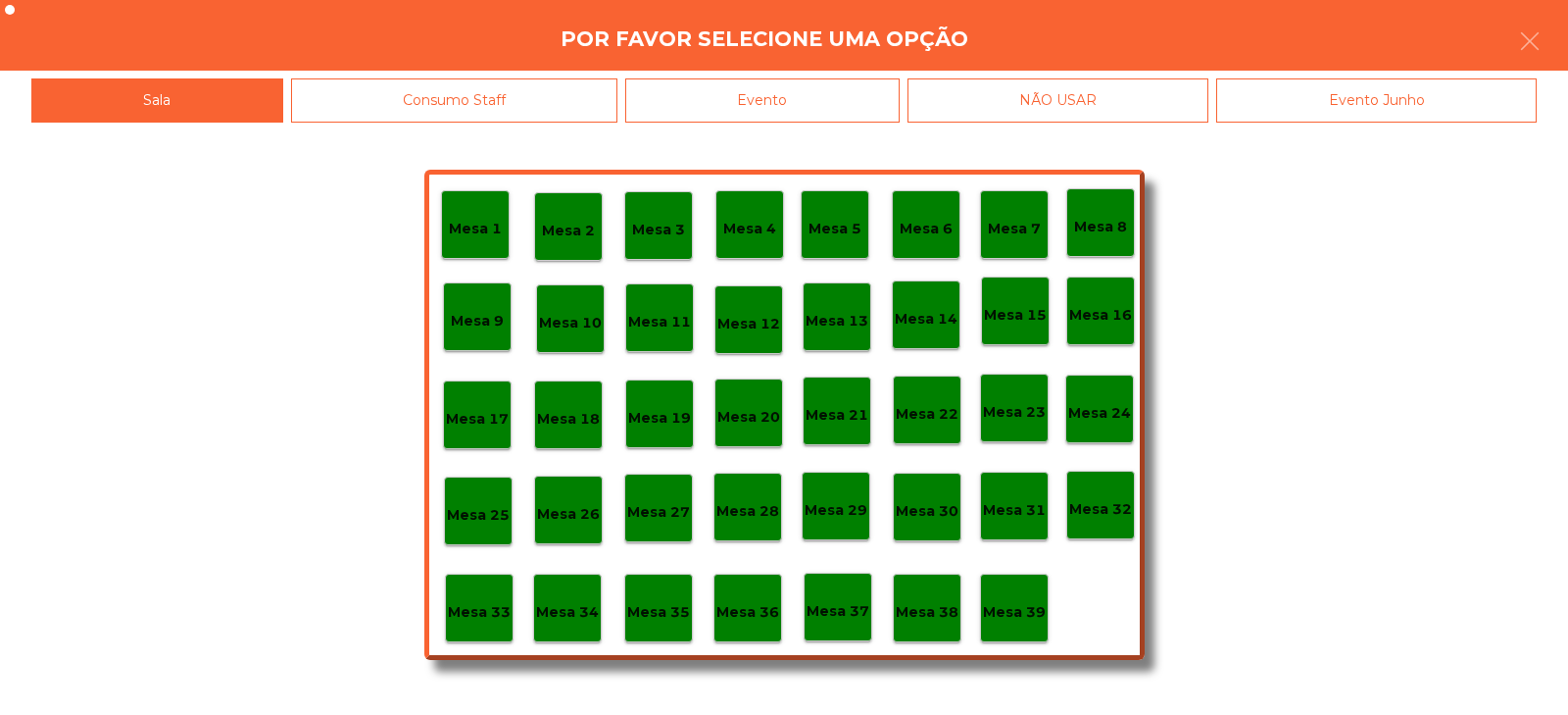
click at [850, 613] on p "Mesa 37" at bounding box center [837, 611] width 63 height 23
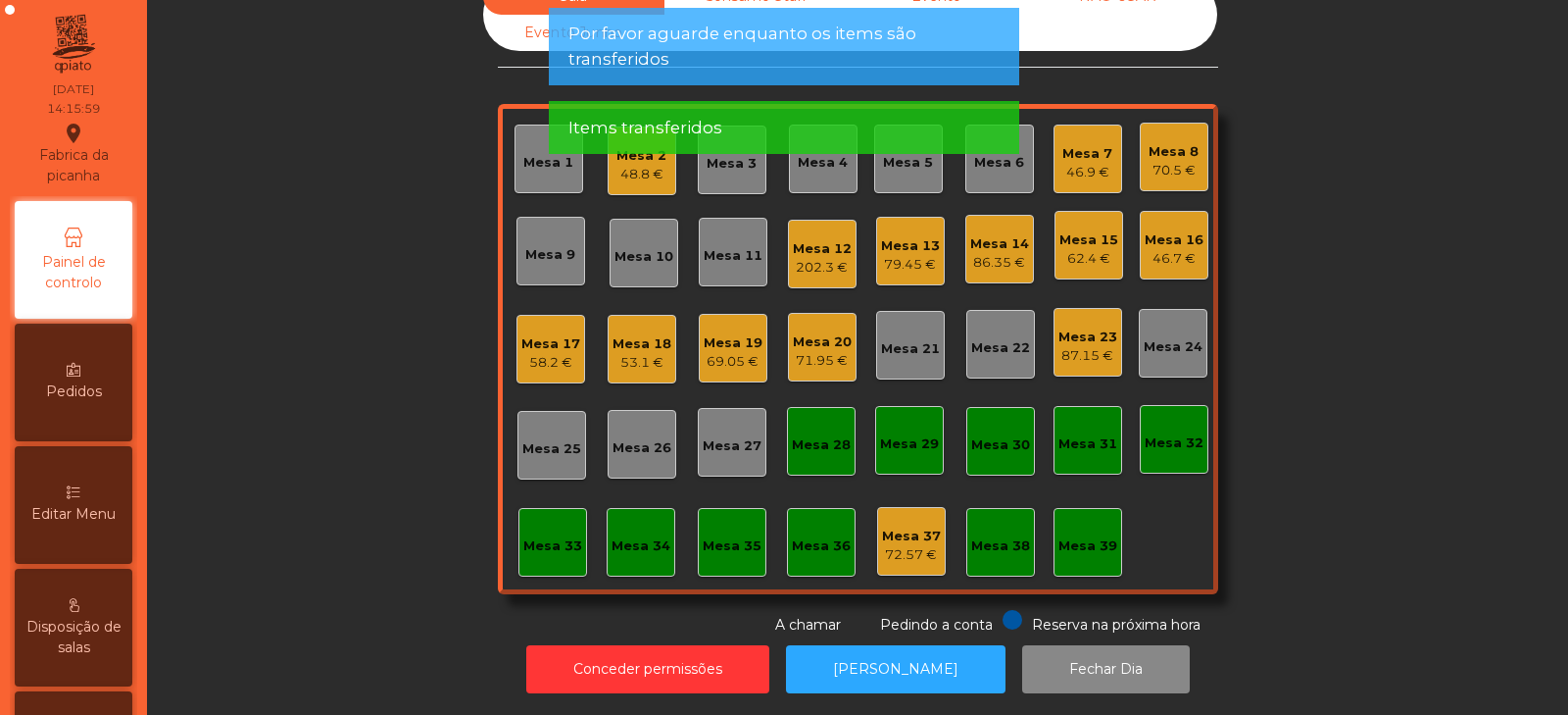
click at [1180, 143] on div "Mesa 8" at bounding box center [1174, 153] width 50 height 20
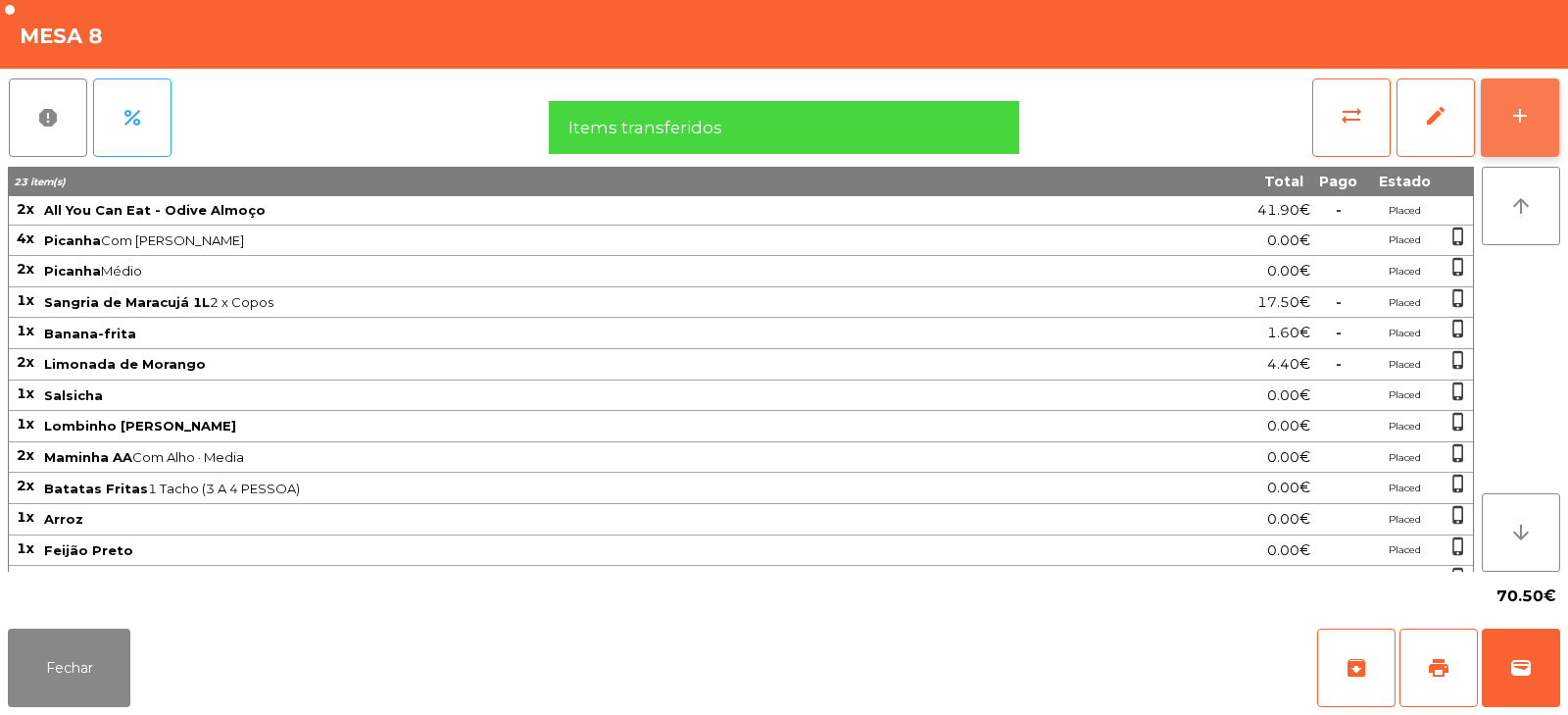
click at [1526, 133] on button "add" at bounding box center [1520, 118] width 79 height 79
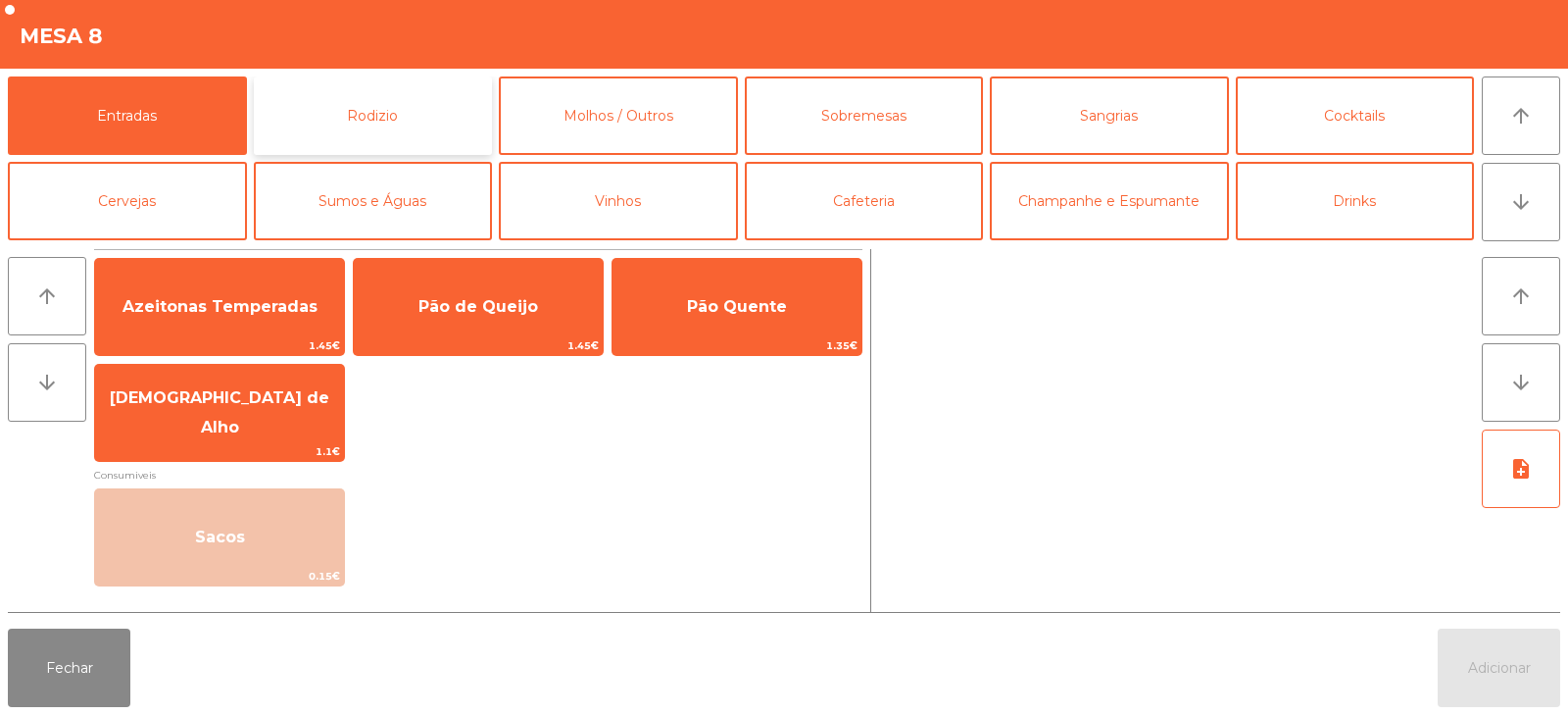
click at [445, 109] on button "Rodizio" at bounding box center [374, 116] width 239 height 79
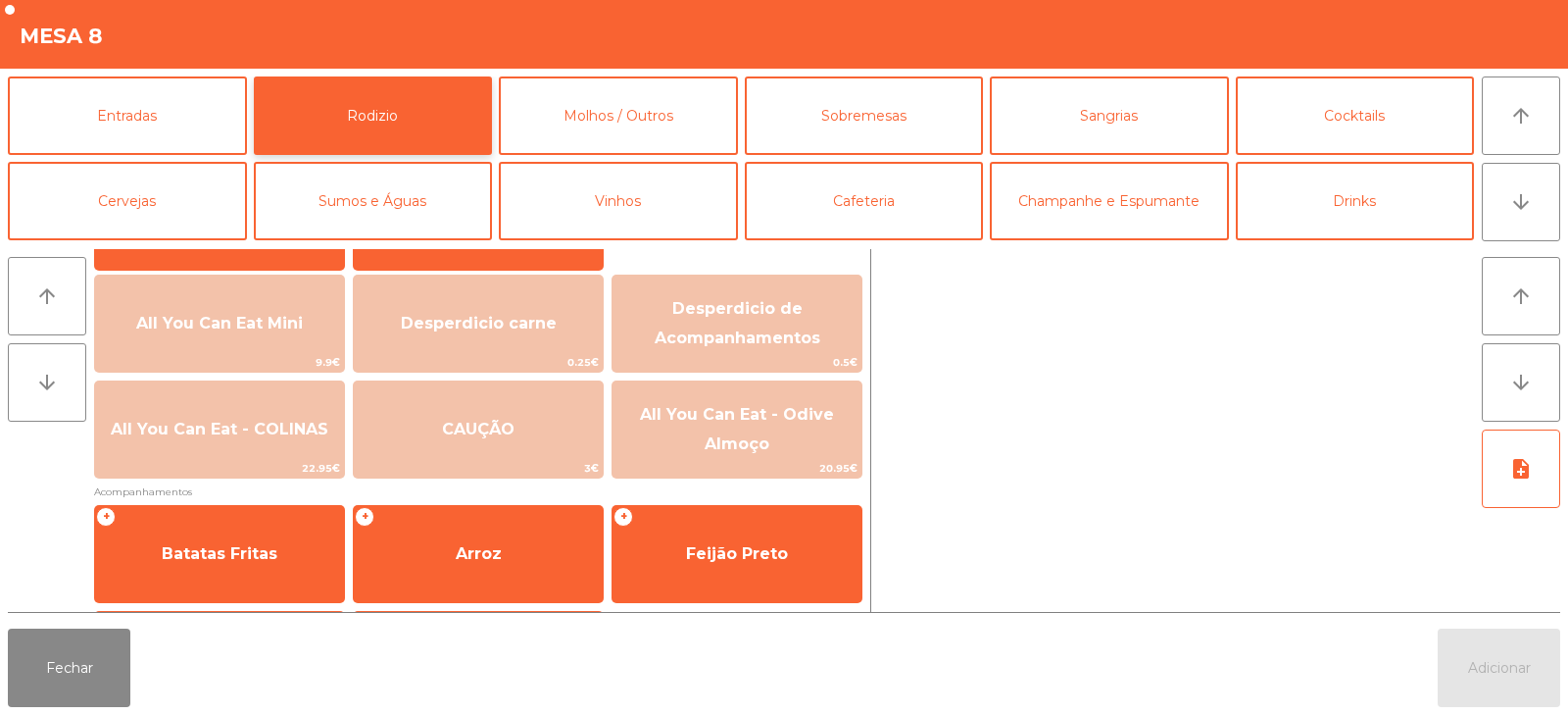
scroll to position [222, 0]
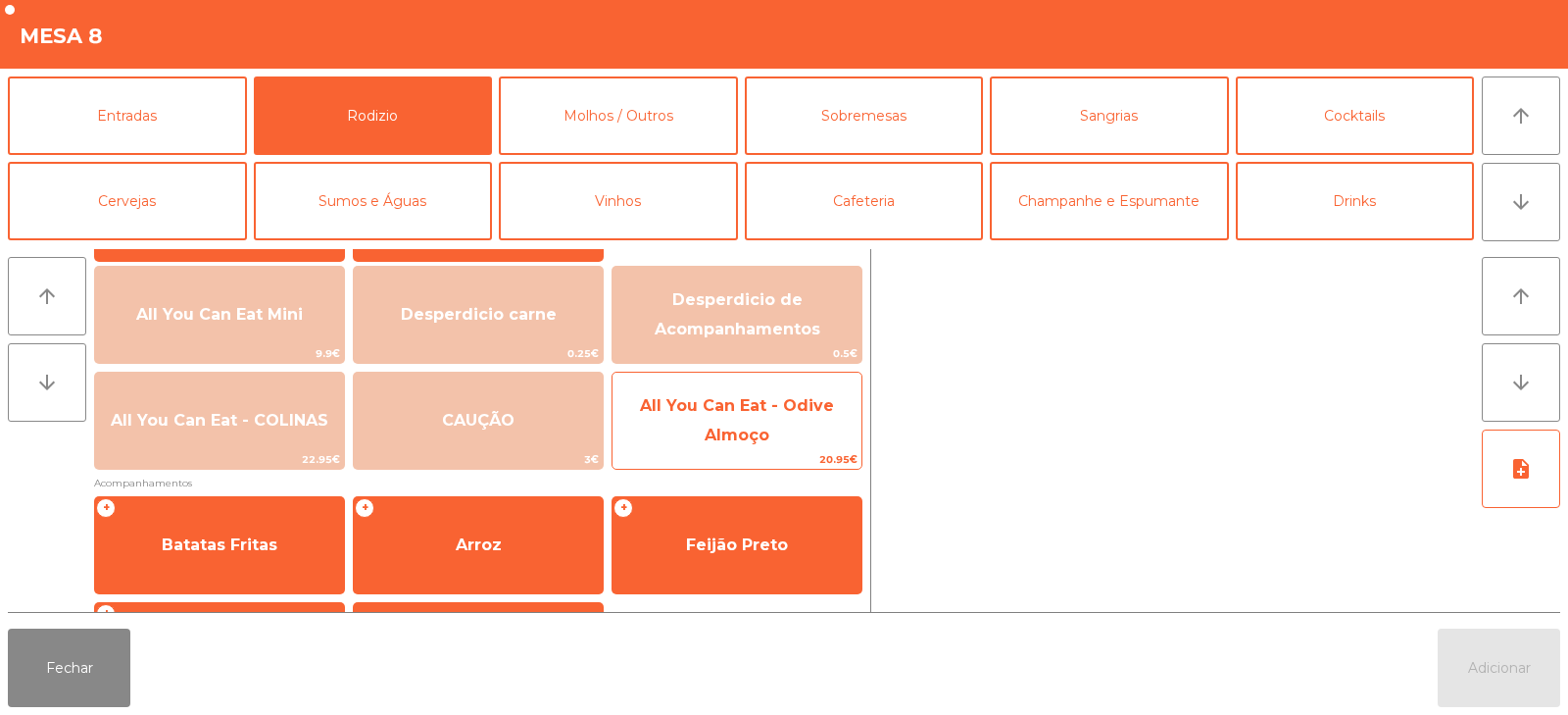
click at [773, 413] on span "All You Can Eat - Odive Almoço" at bounding box center [737, 420] width 194 height 48
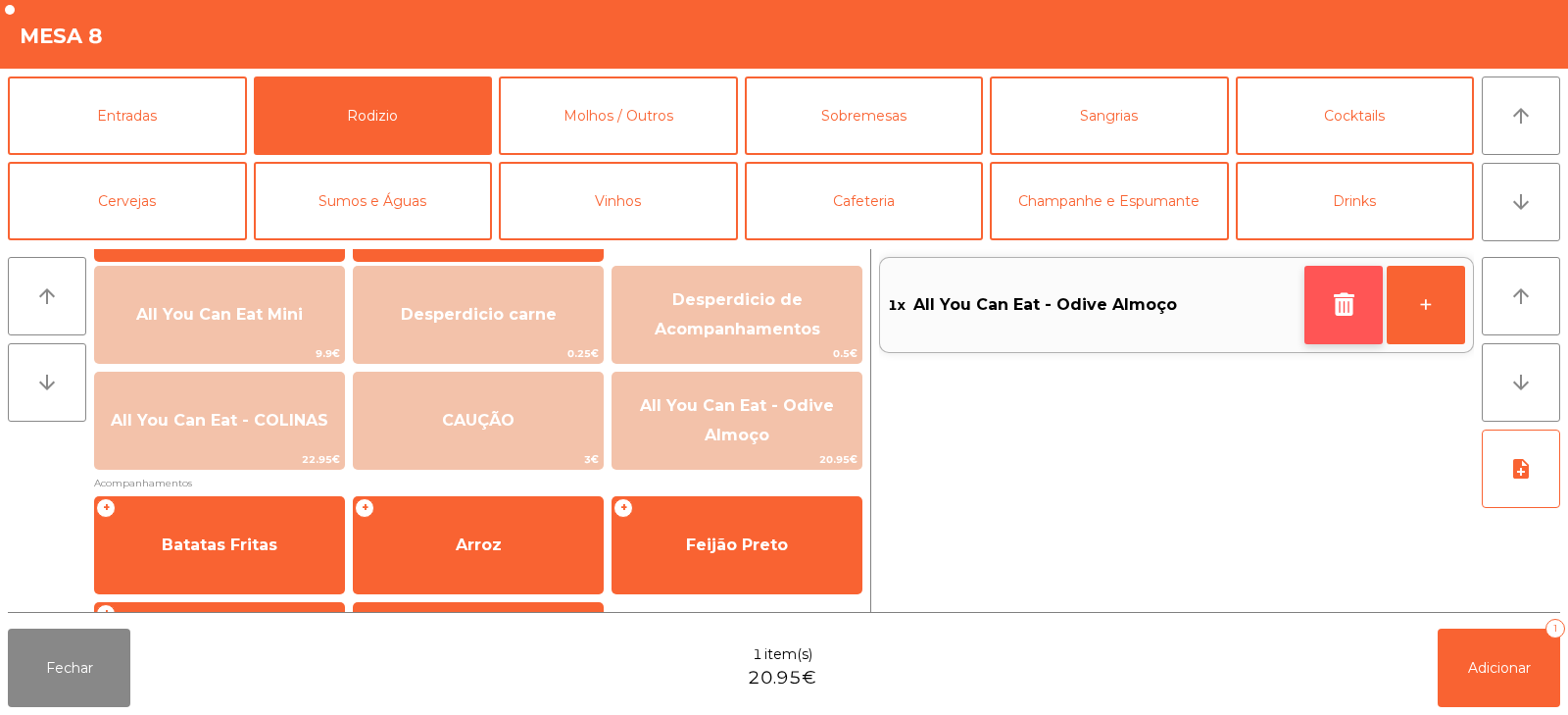
click at [1329, 312] on icon "button" at bounding box center [1344, 304] width 30 height 24
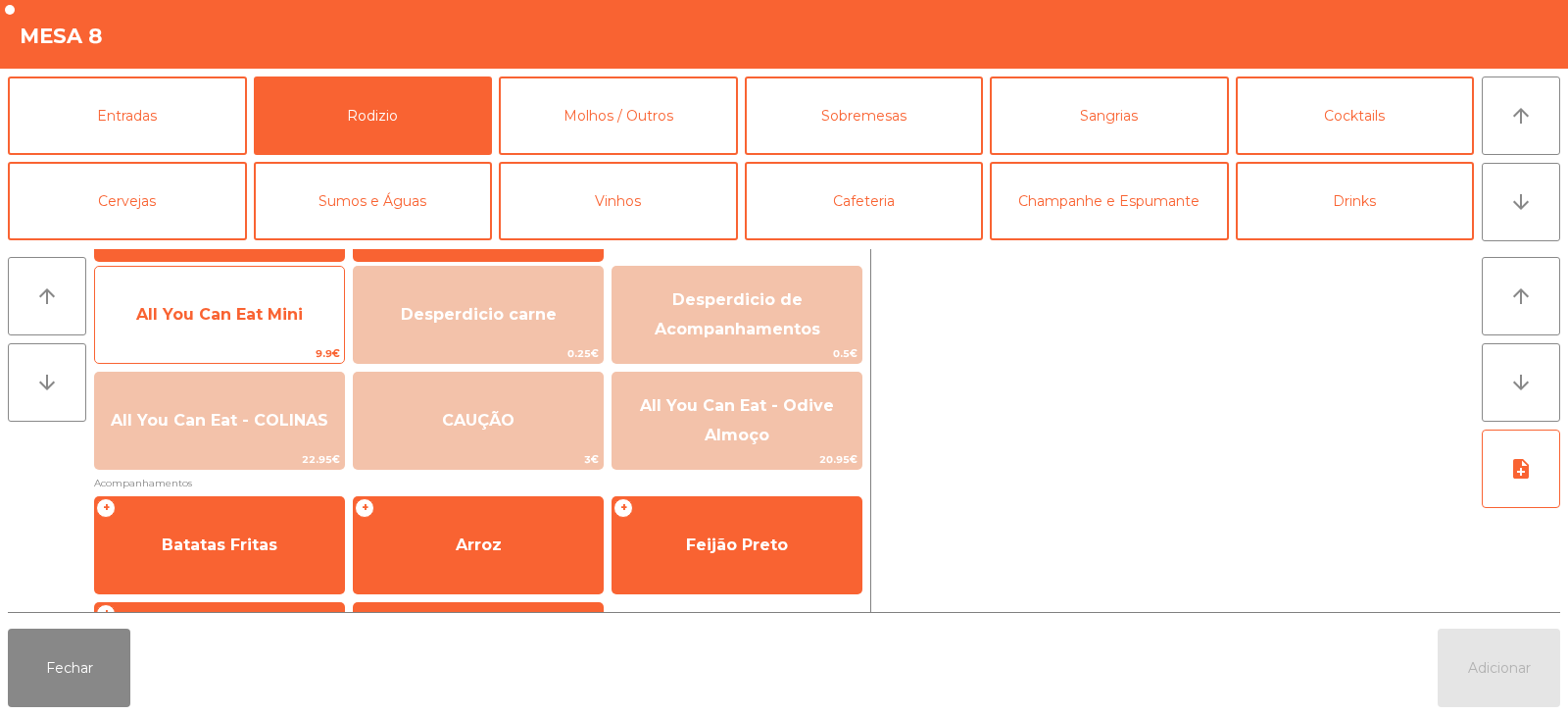
click at [230, 317] on span "All You Can Eat Mini" at bounding box center [219, 314] width 166 height 19
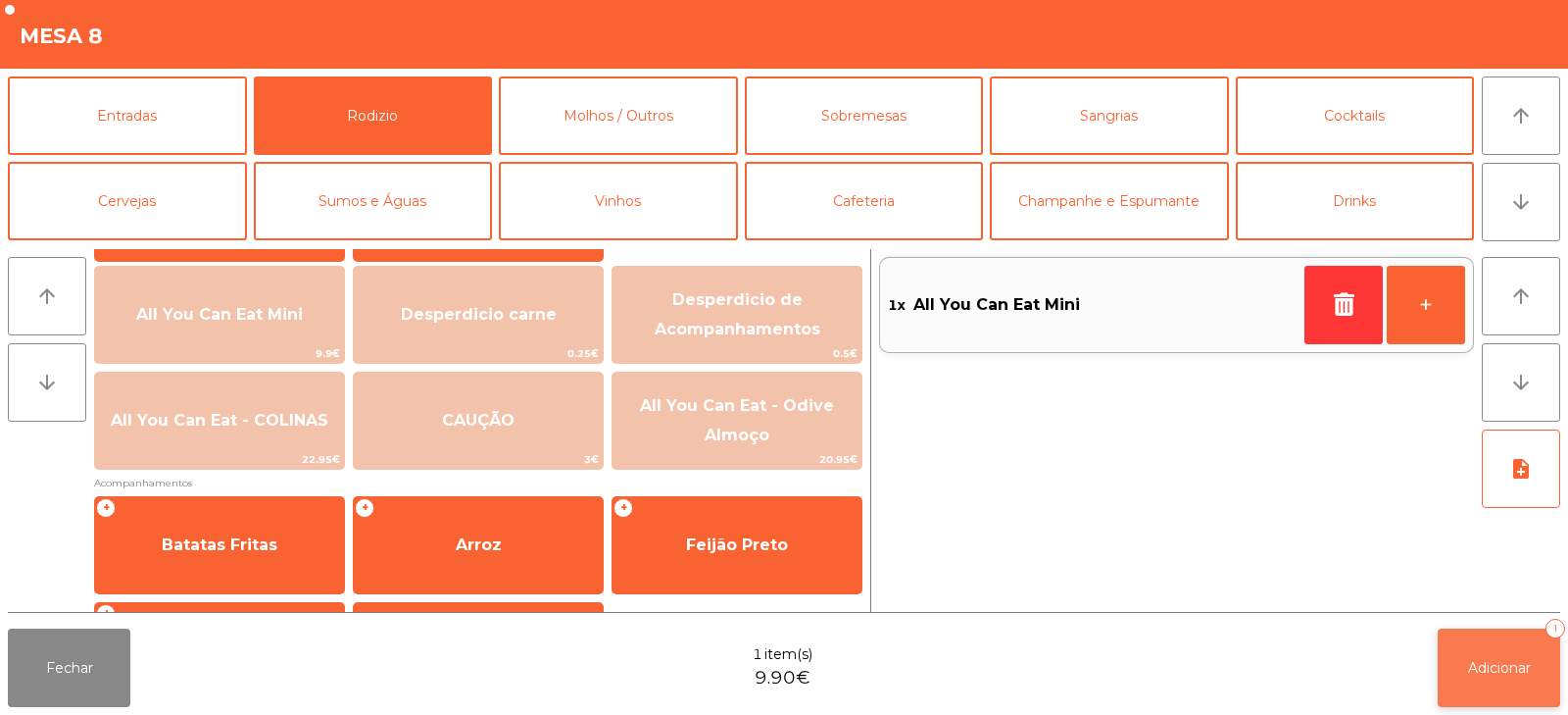
click at [1471, 661] on span "Adicionar" at bounding box center [1499, 668] width 63 height 18
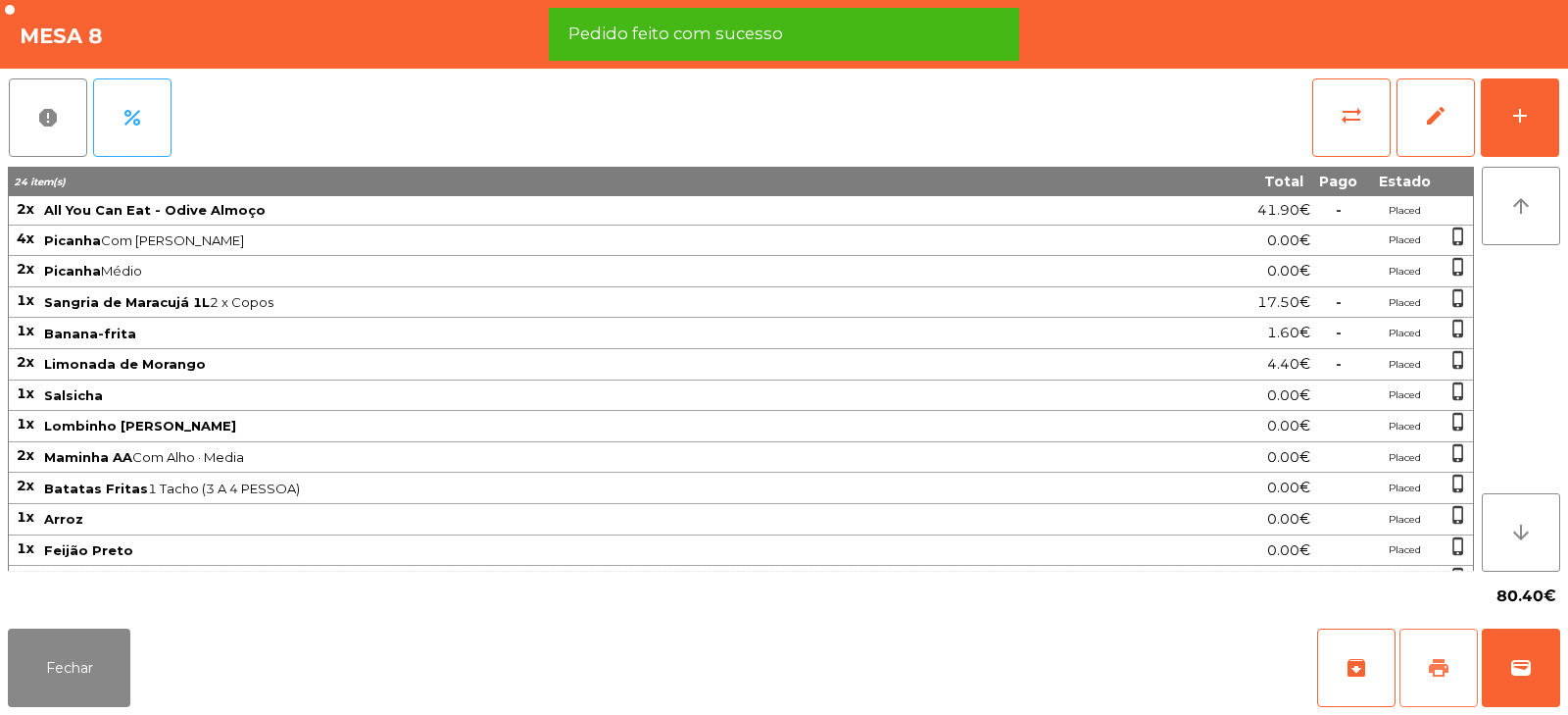
click at [1427, 666] on span "print" at bounding box center [1439, 668] width 24 height 24
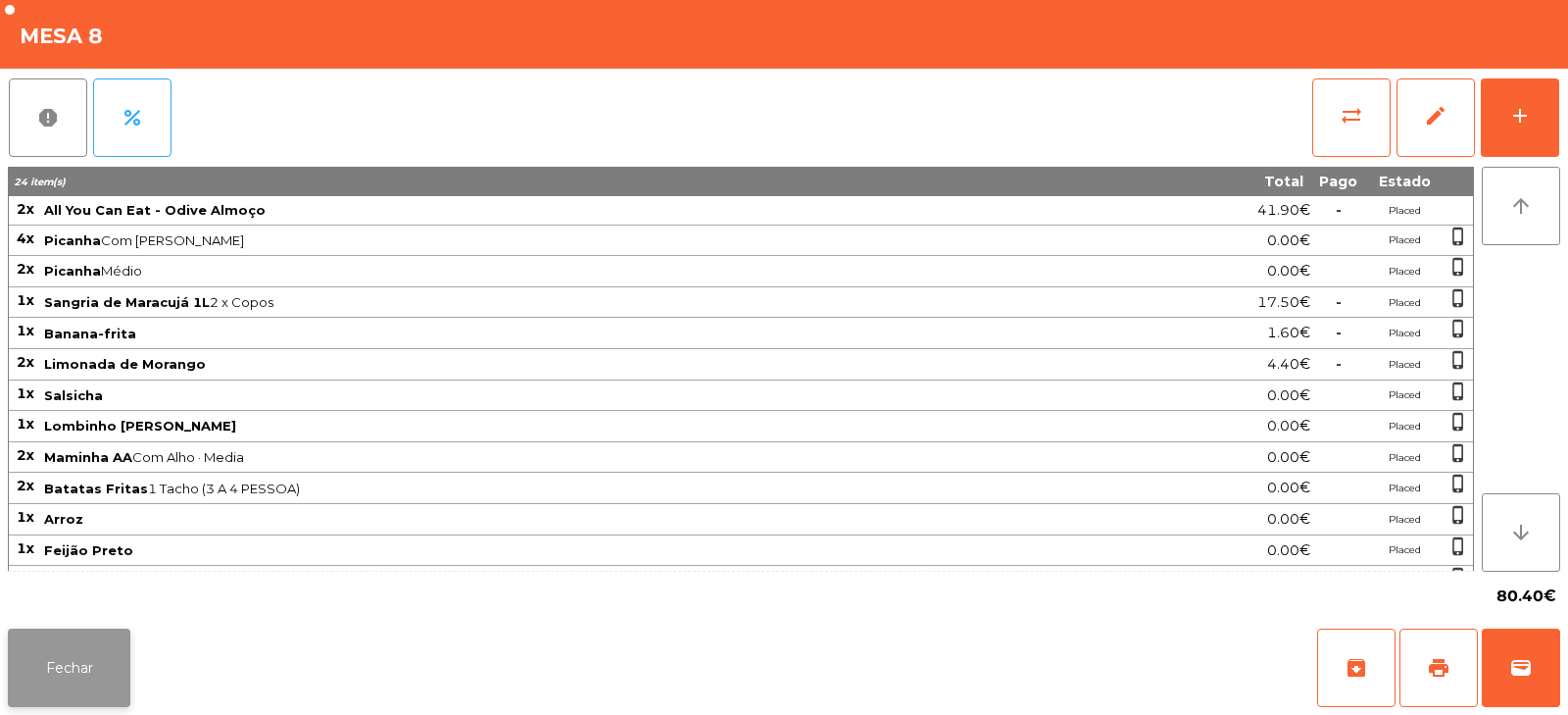
click at [42, 663] on button "Fechar" at bounding box center [69, 667] width 123 height 79
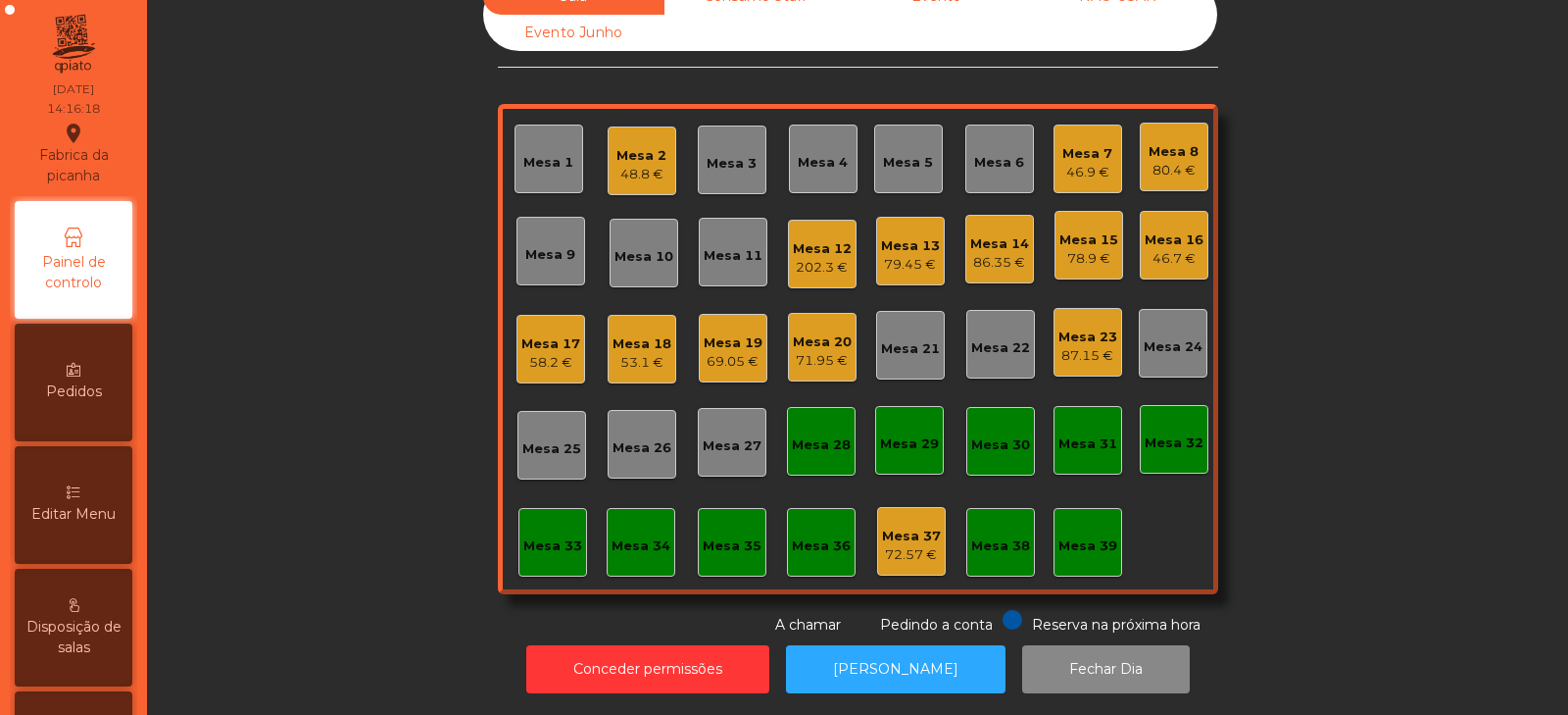
click at [634, 165] on div "48.8 €" at bounding box center [642, 175] width 50 height 20
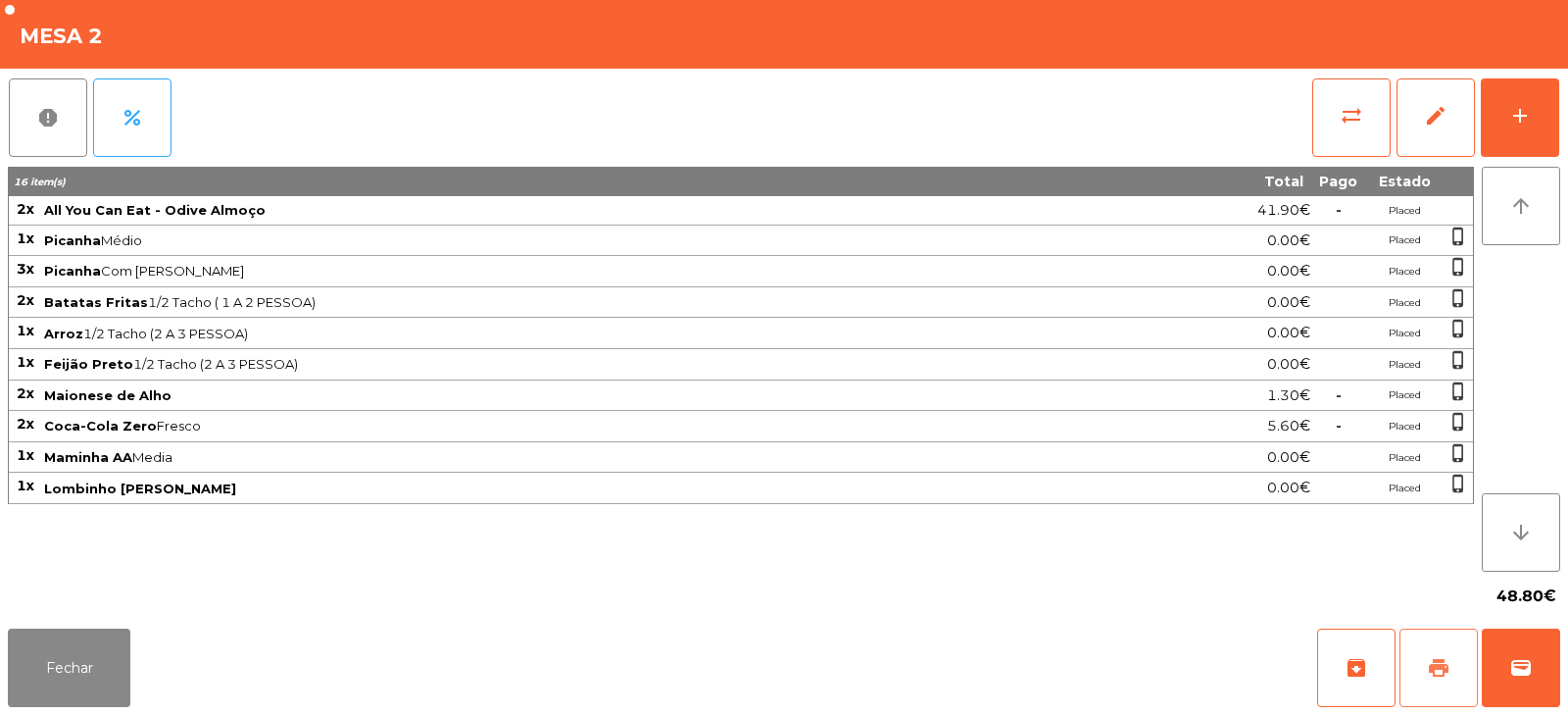
click at [1444, 676] on span "print" at bounding box center [1439, 668] width 24 height 24
click at [1532, 679] on button "wallet" at bounding box center [1521, 667] width 79 height 79
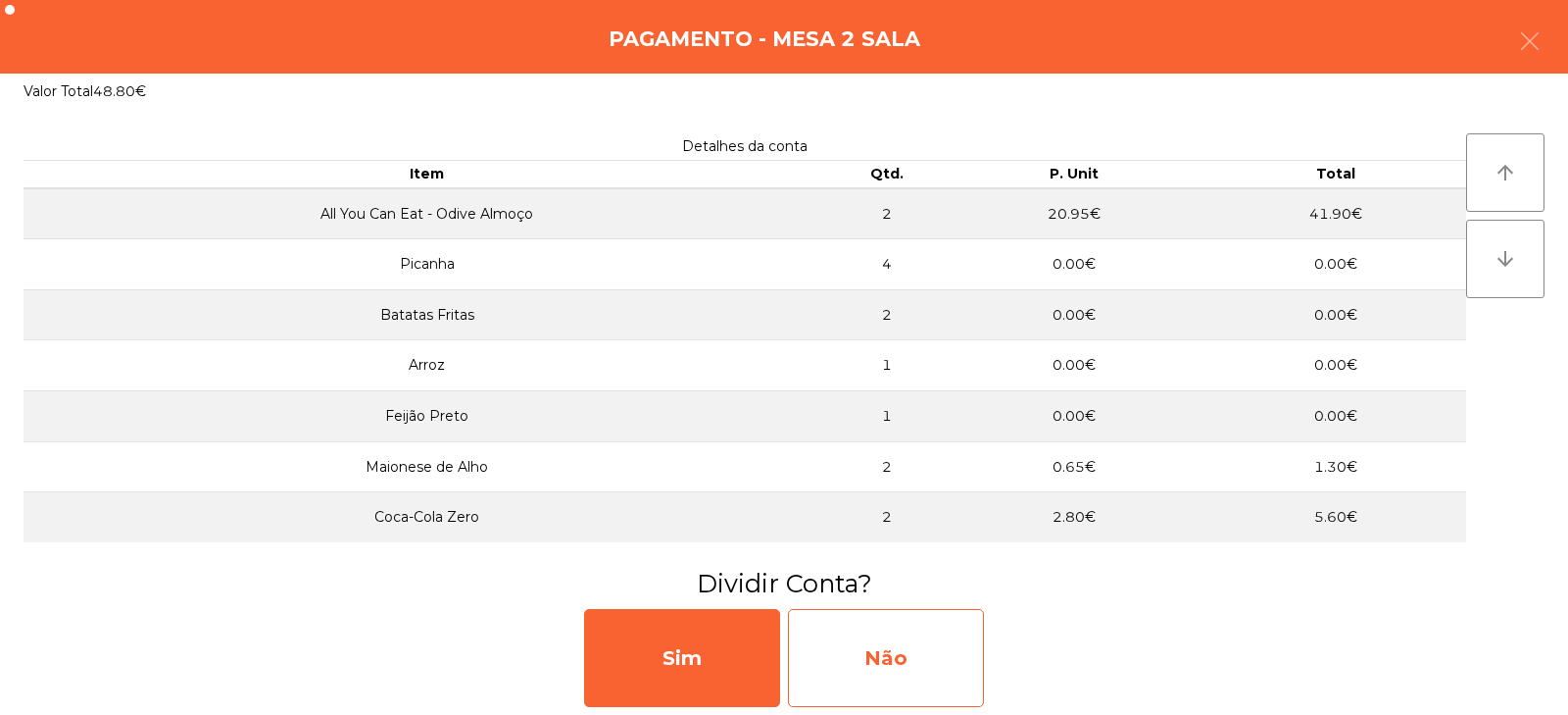
click at [921, 626] on div "Não" at bounding box center [886, 658] width 196 height 98
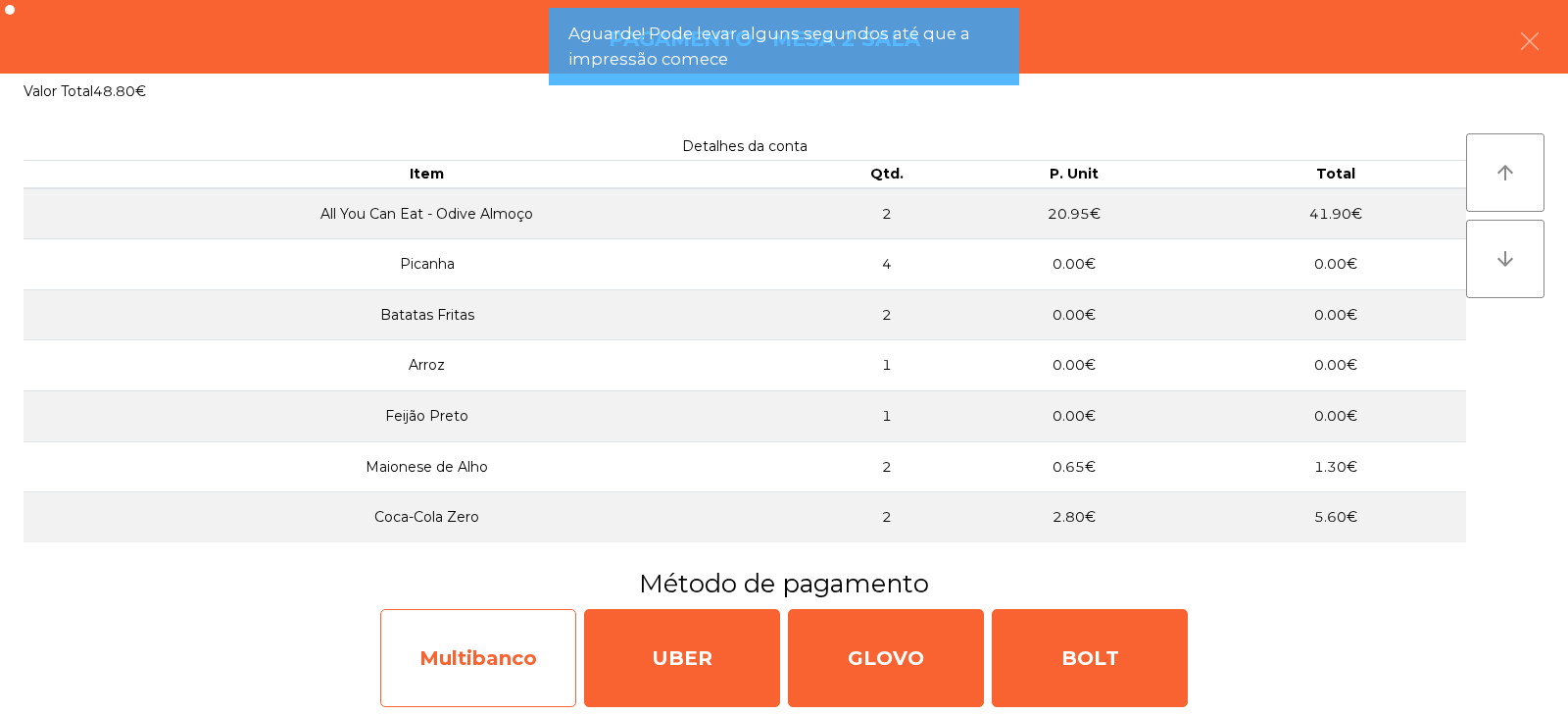
click at [455, 667] on div "Multibanco" at bounding box center [478, 658] width 196 height 98
select select "**"
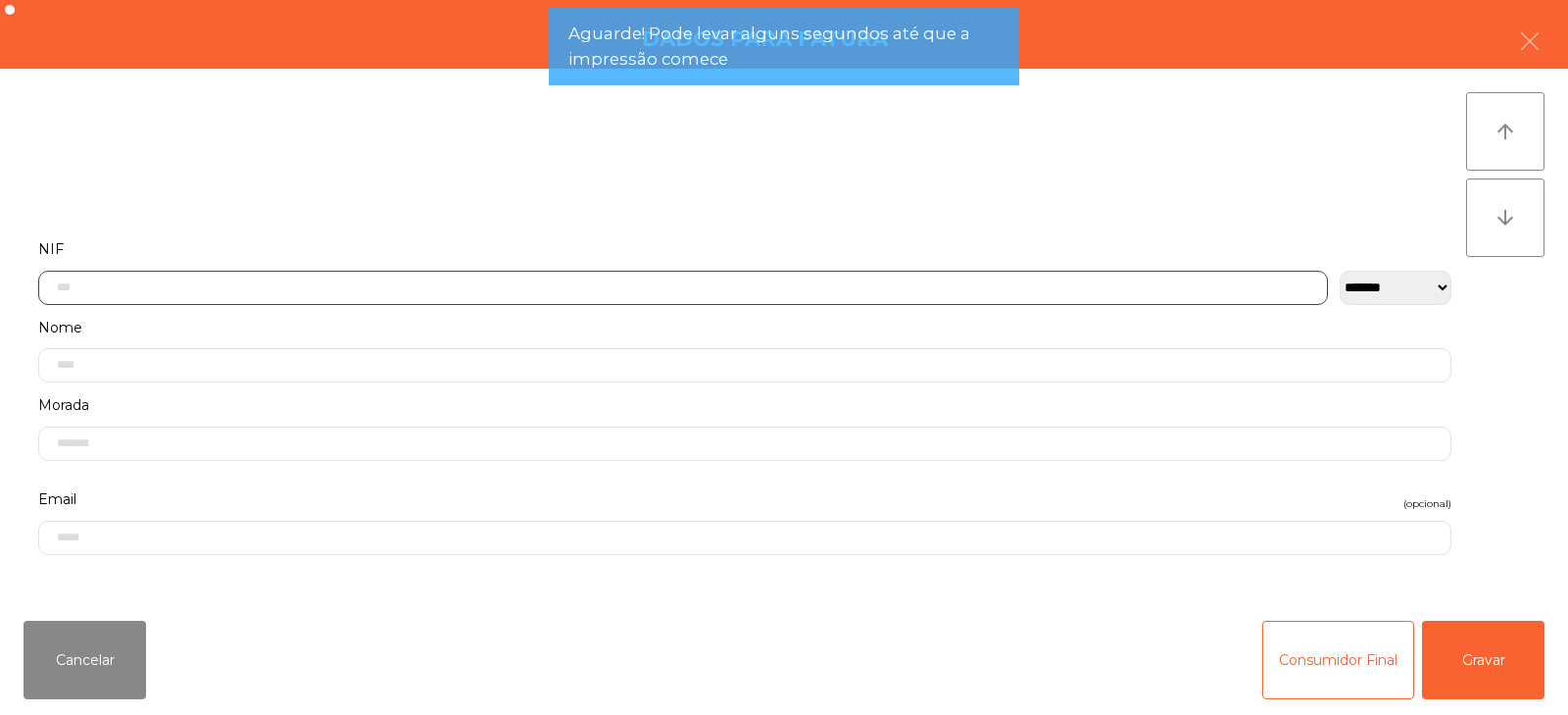
click at [331, 285] on input "text" at bounding box center [683, 287] width 1290 height 34
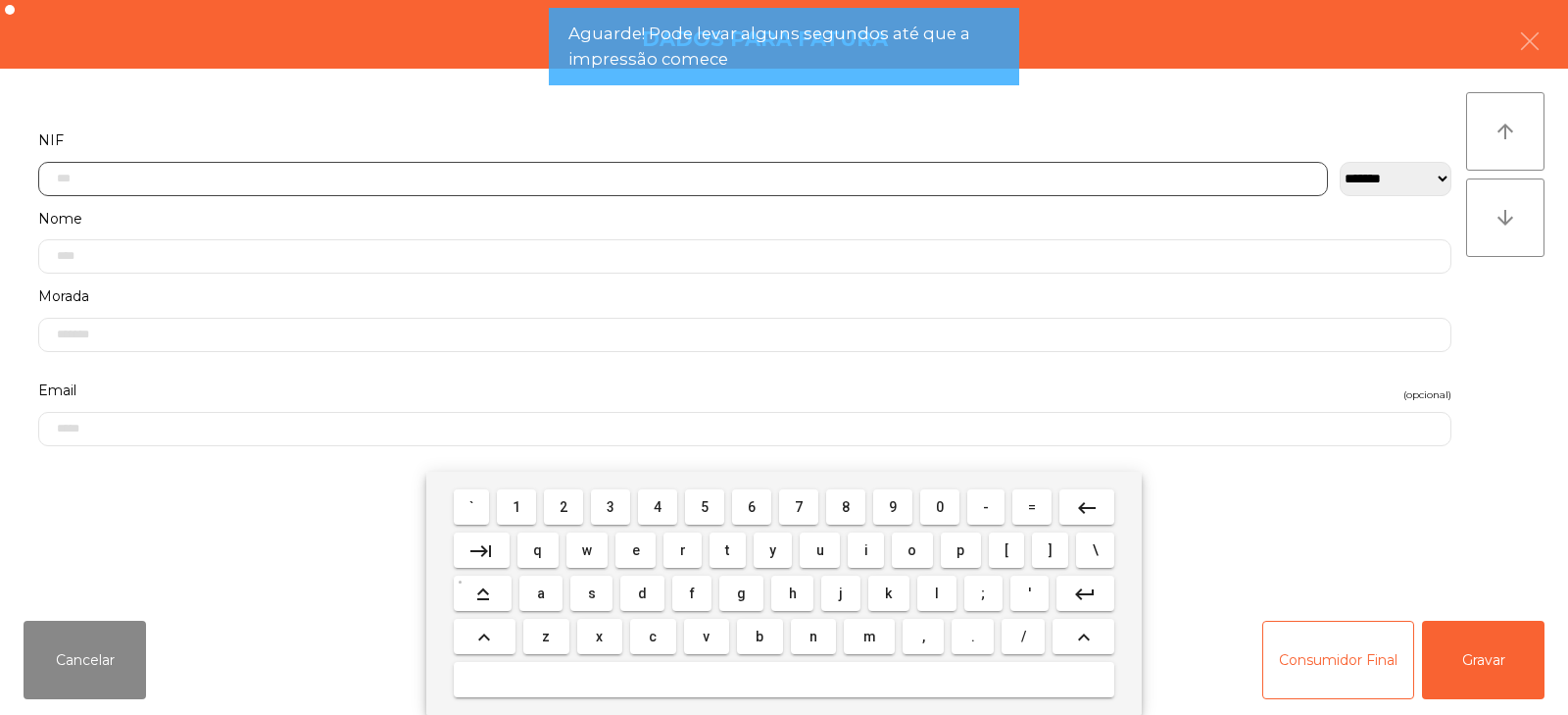
scroll to position [144, 0]
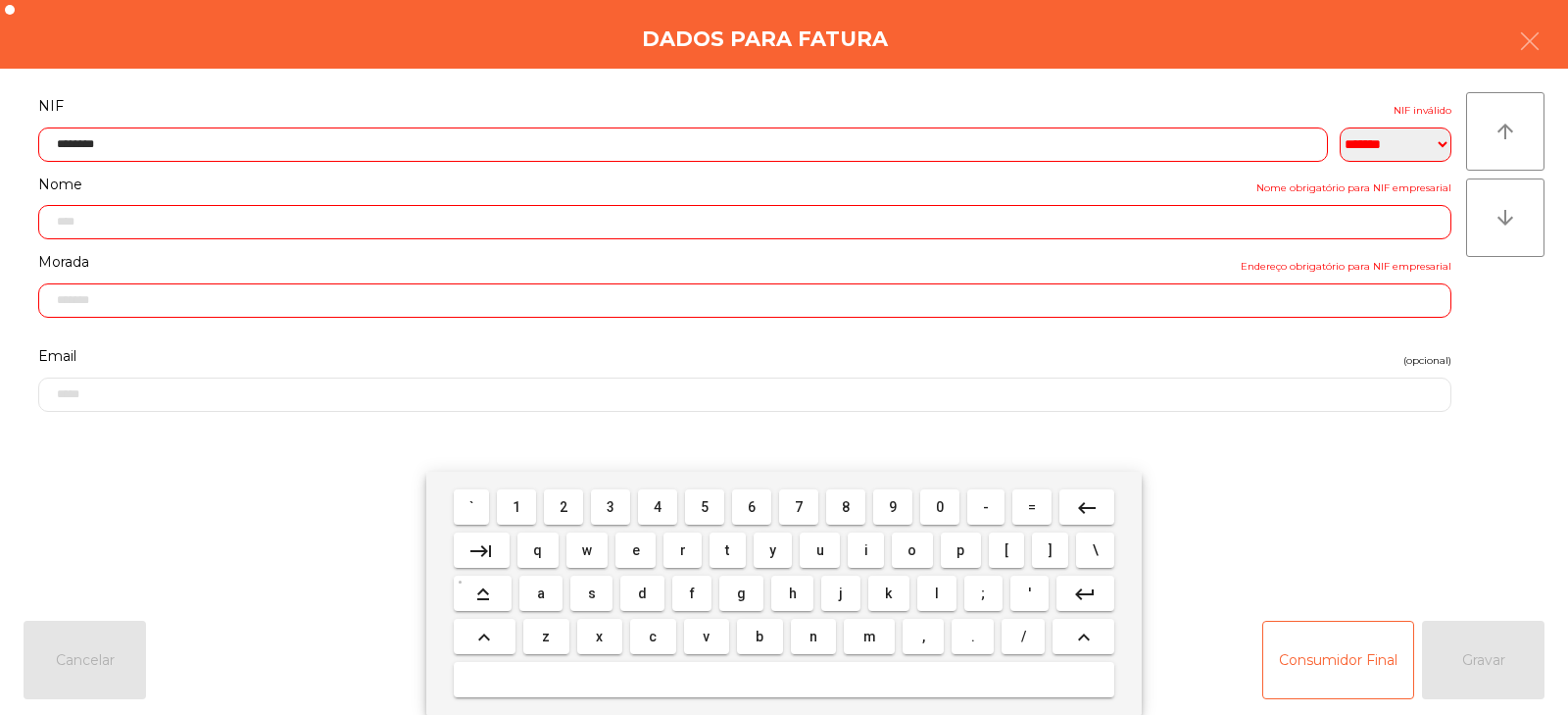
type input "*********"
type input "**********"
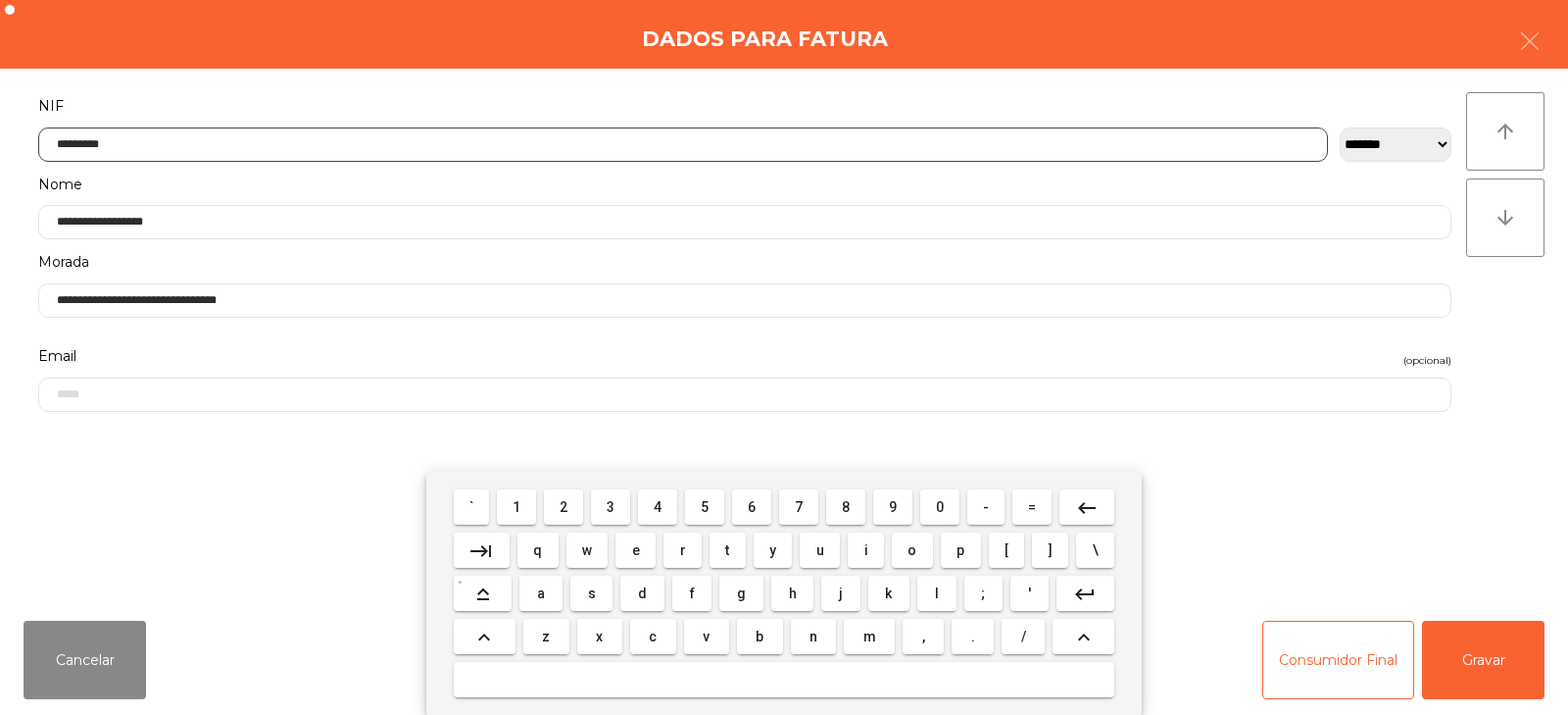
type input "*********"
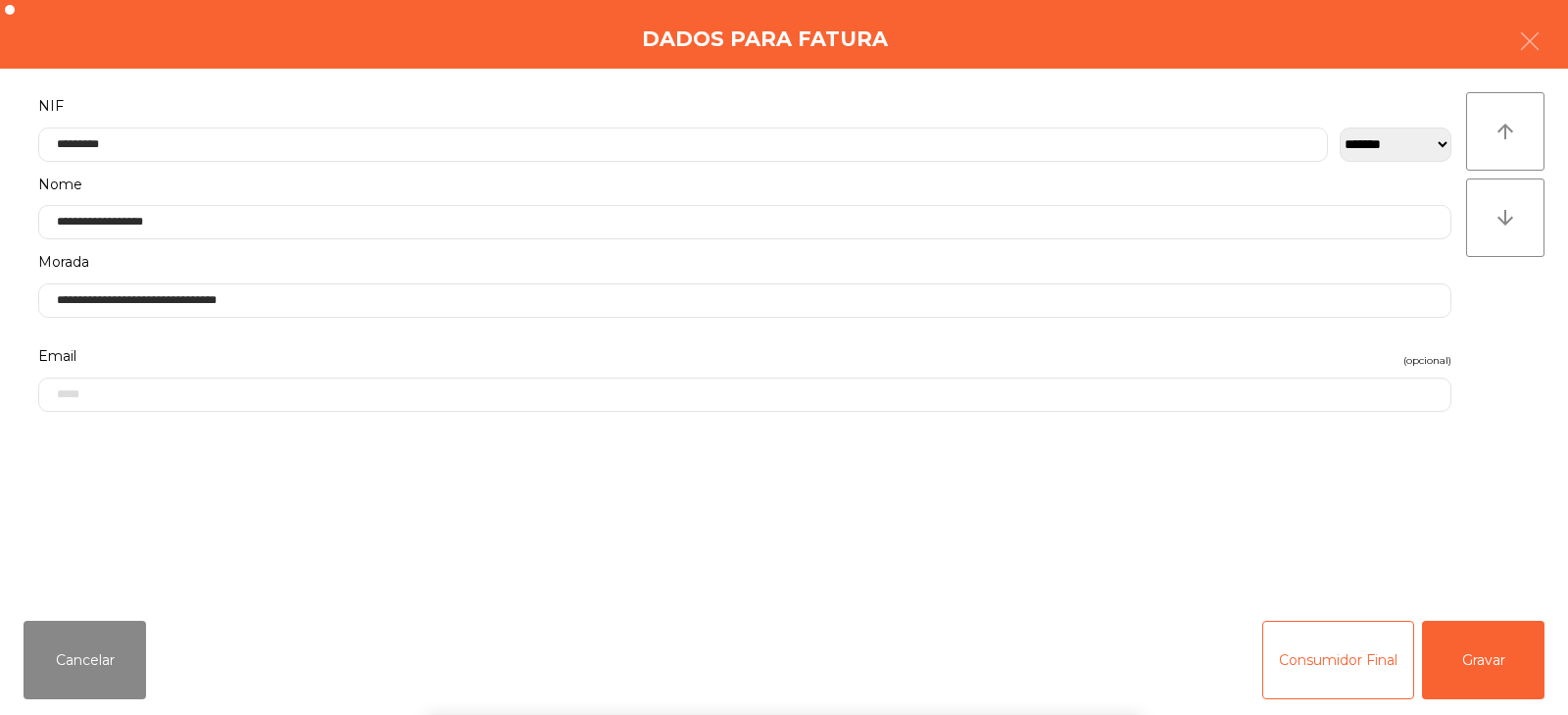
click at [1521, 663] on div "` 1 2 3 4 5 6 7 8 9 0 - = keyboard_backspace keyboard_tab q w e r t y u i o p […" at bounding box center [784, 593] width 1568 height 243
click at [1516, 660] on button "Gravar" at bounding box center [1483, 659] width 123 height 79
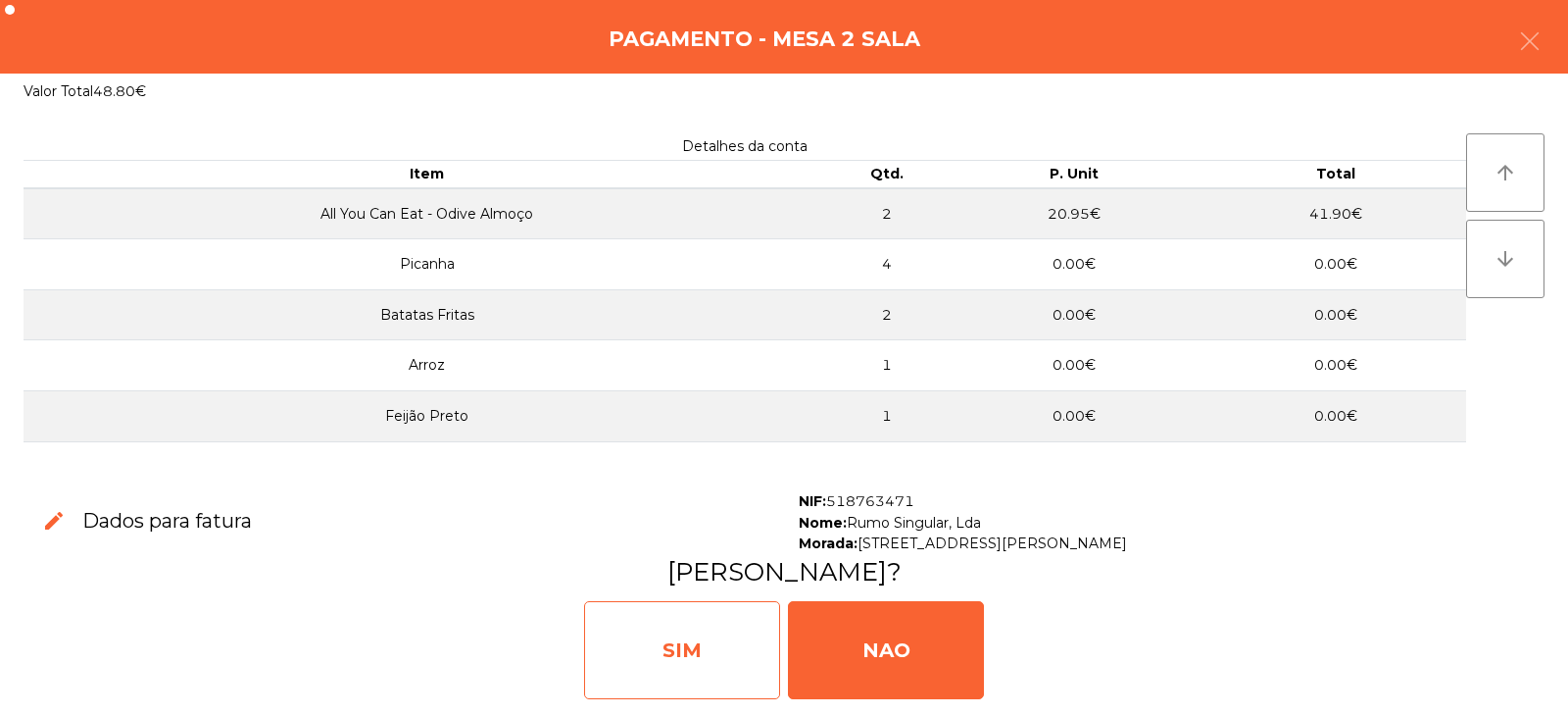
click at [659, 644] on div "SIM" at bounding box center [682, 650] width 196 height 98
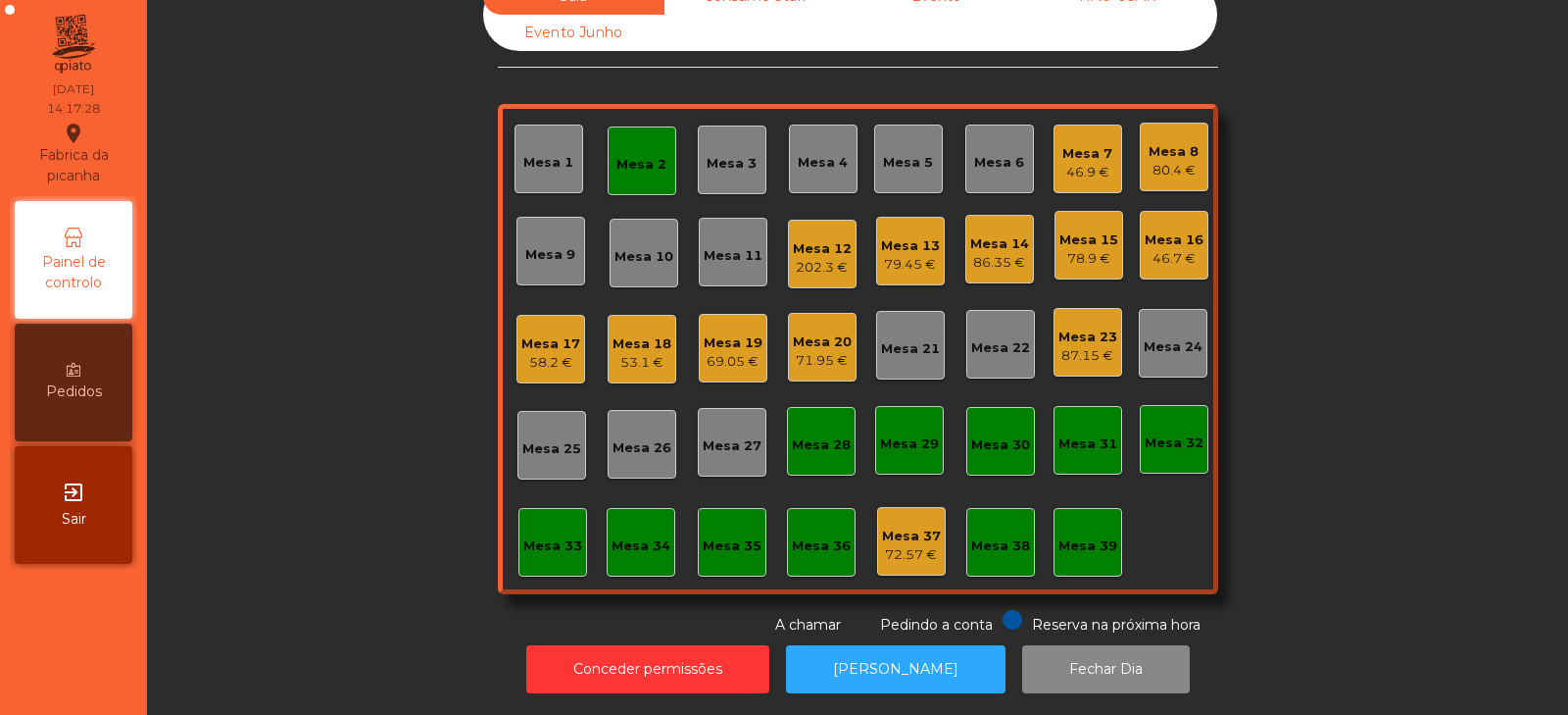
click at [1175, 161] on div "80.4 €" at bounding box center [1174, 171] width 50 height 20
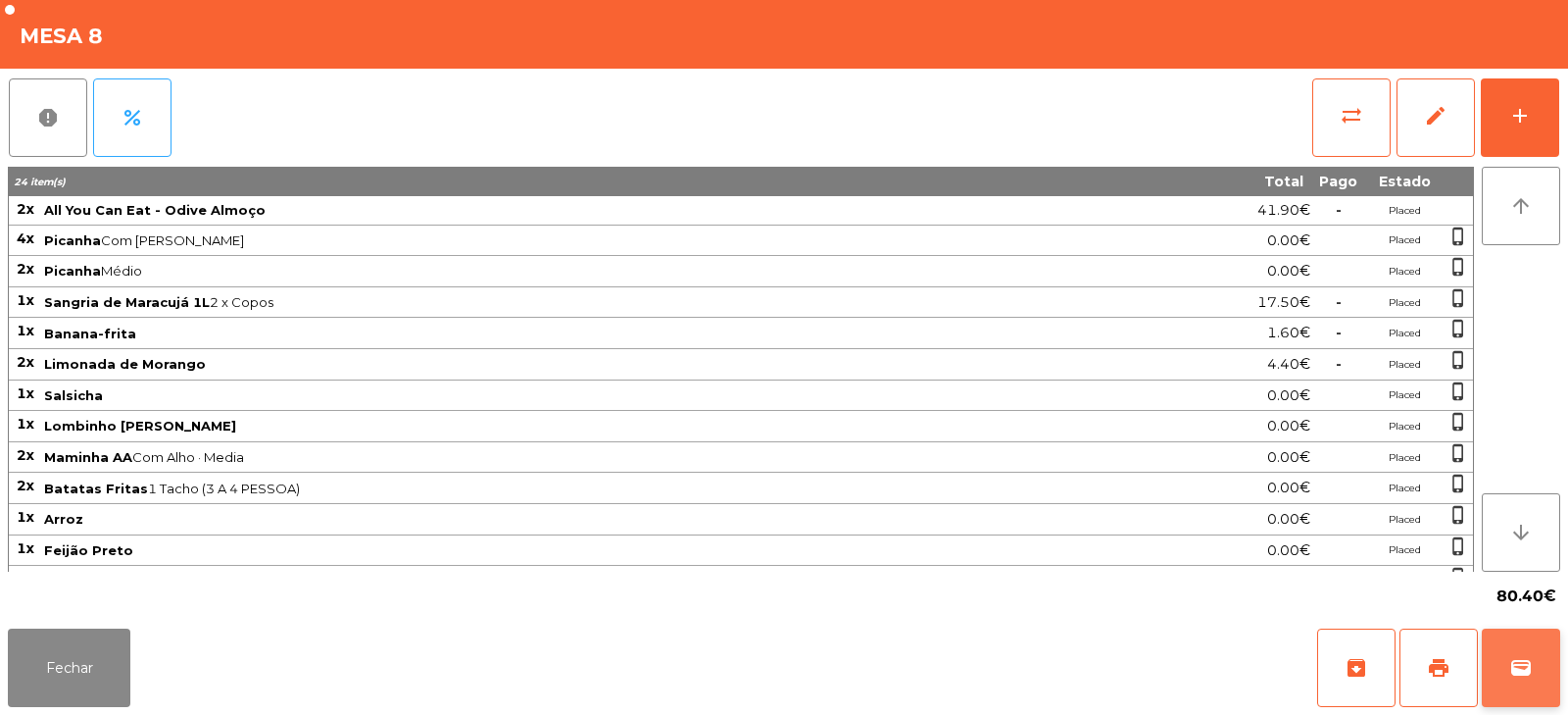
click at [1523, 677] on span "wallet" at bounding box center [1521, 668] width 24 height 24
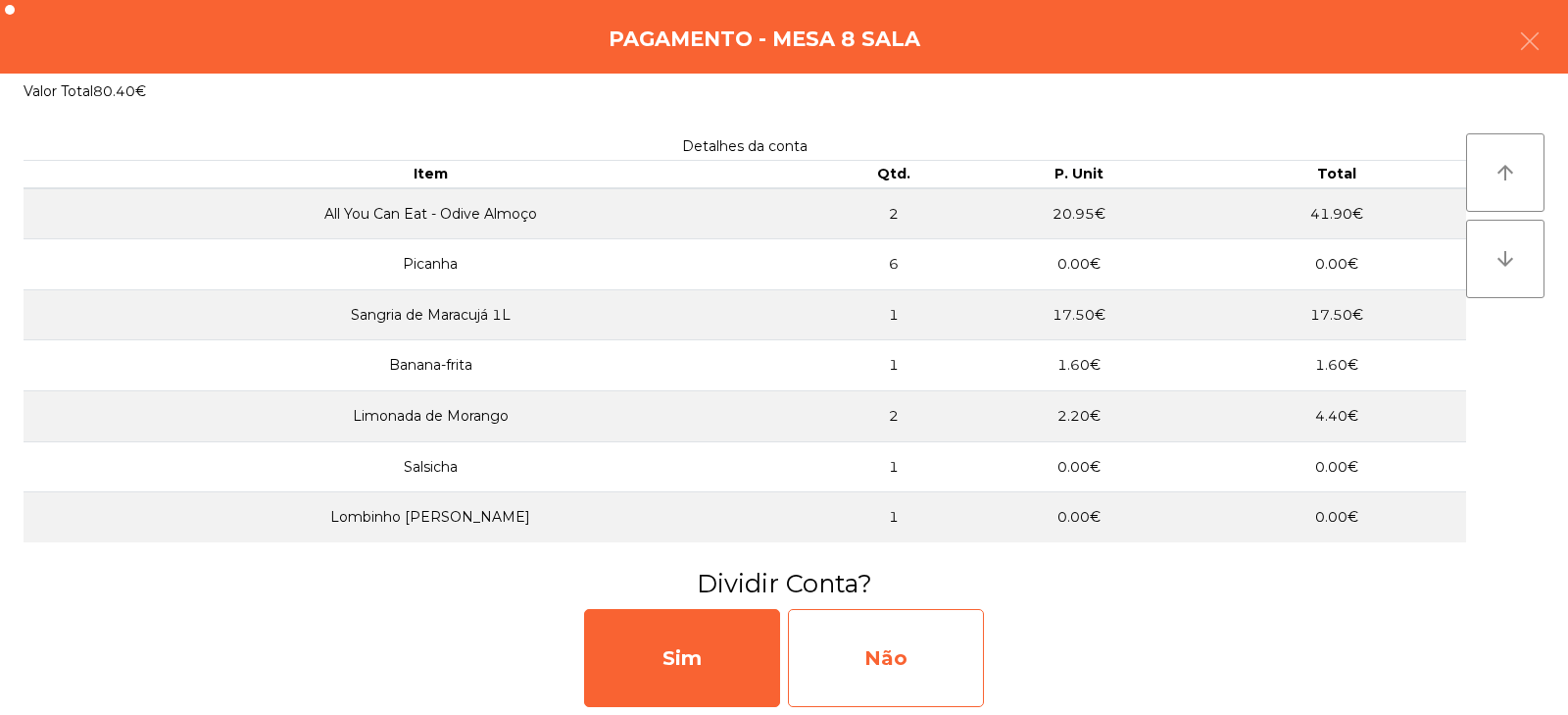
click at [924, 658] on div "Não" at bounding box center [886, 658] width 196 height 98
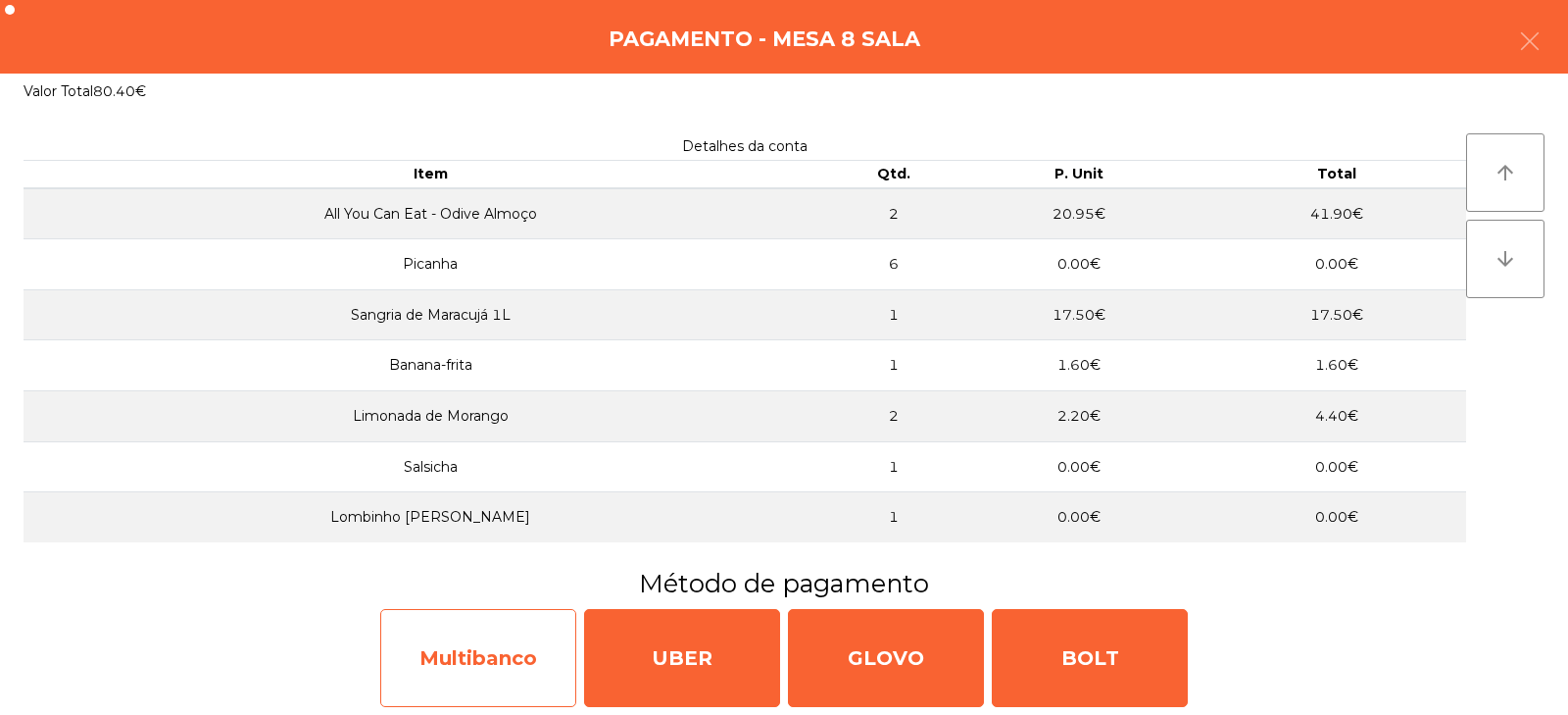
click at [496, 651] on div "Multibanco" at bounding box center [478, 658] width 196 height 98
select select "**"
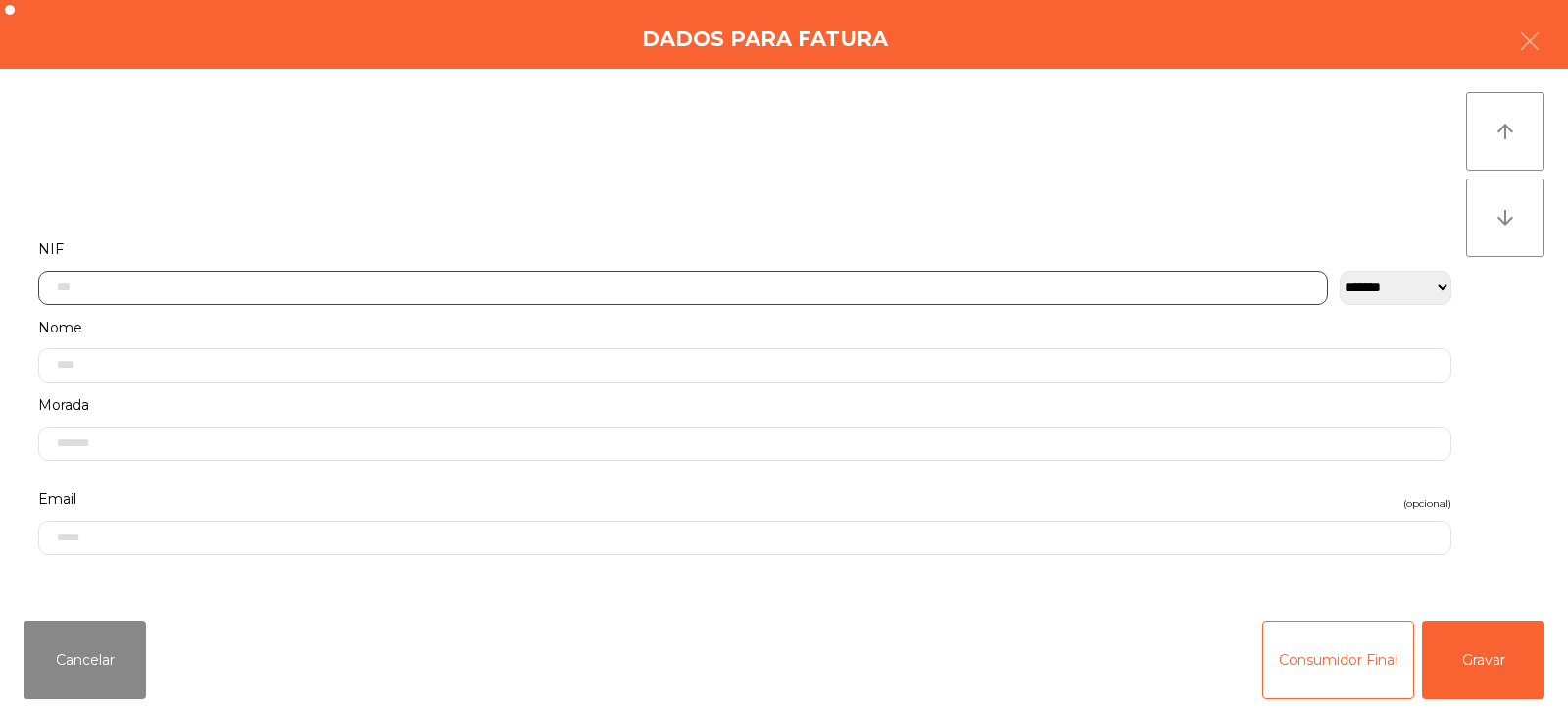
click at [554, 291] on input "text" at bounding box center [683, 287] width 1290 height 34
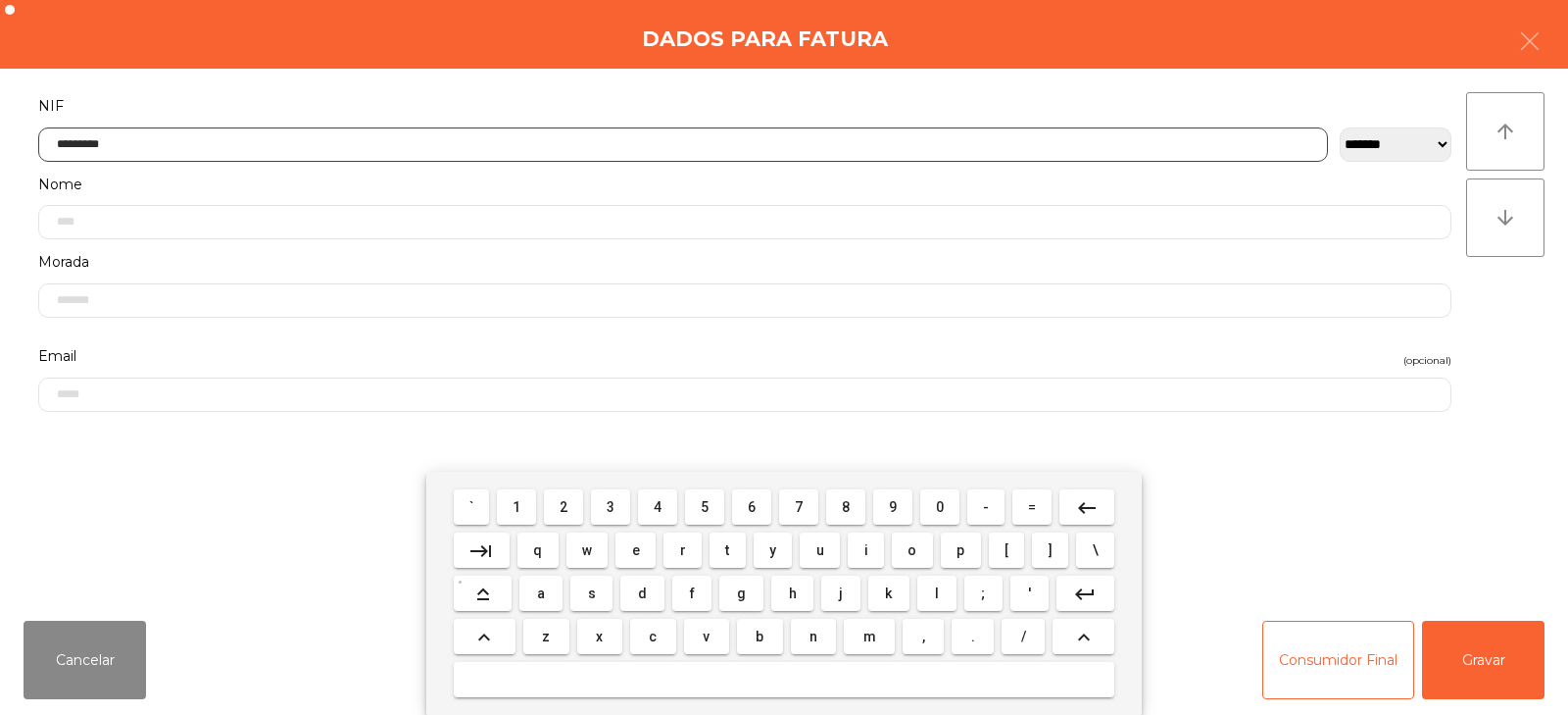
type input "*********"
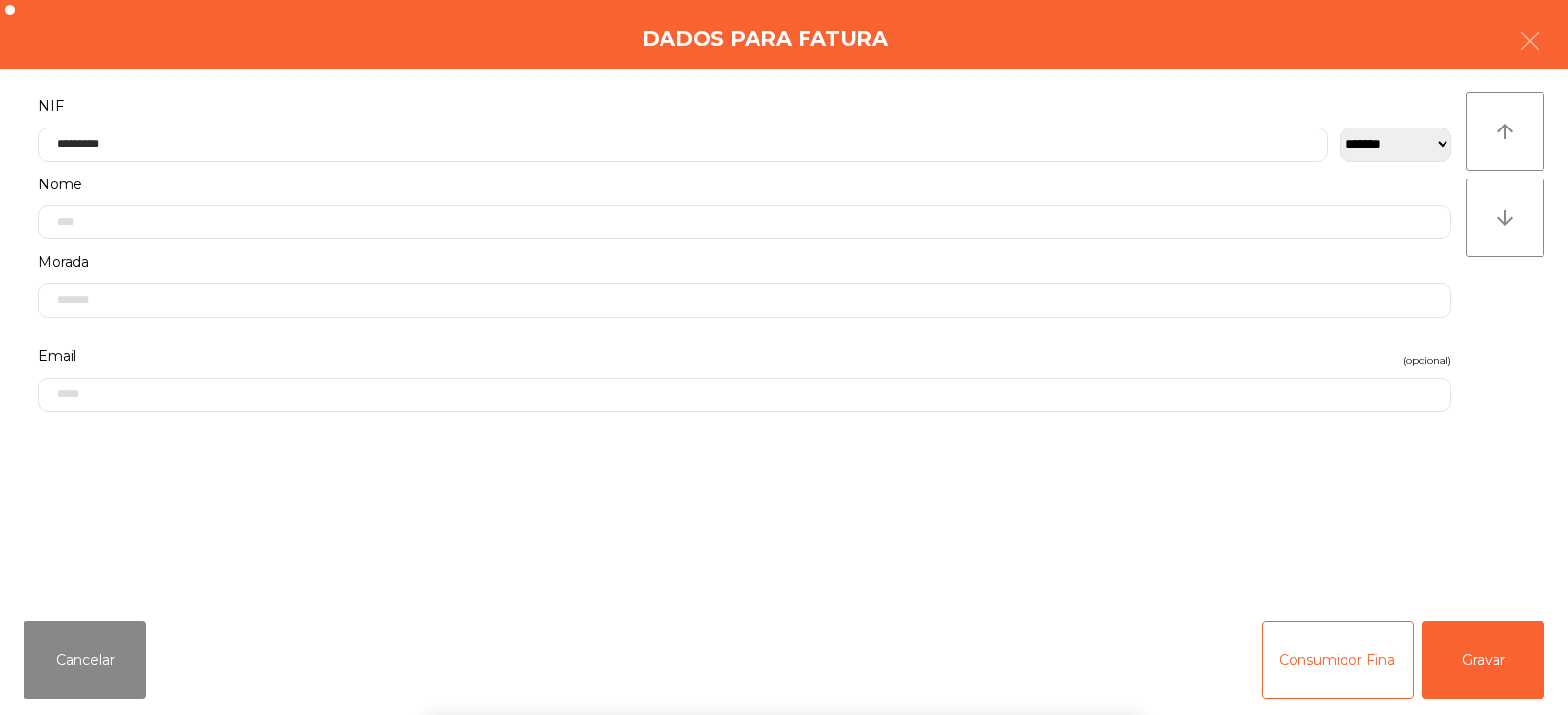
click at [1501, 671] on div "` 1 2 3 4 5 6 7 8 9 0 - = keyboard_backspace keyboard_tab q w e r t y u i o p […" at bounding box center [784, 593] width 1568 height 243
click at [1477, 637] on button "Gravar" at bounding box center [1483, 659] width 123 height 79
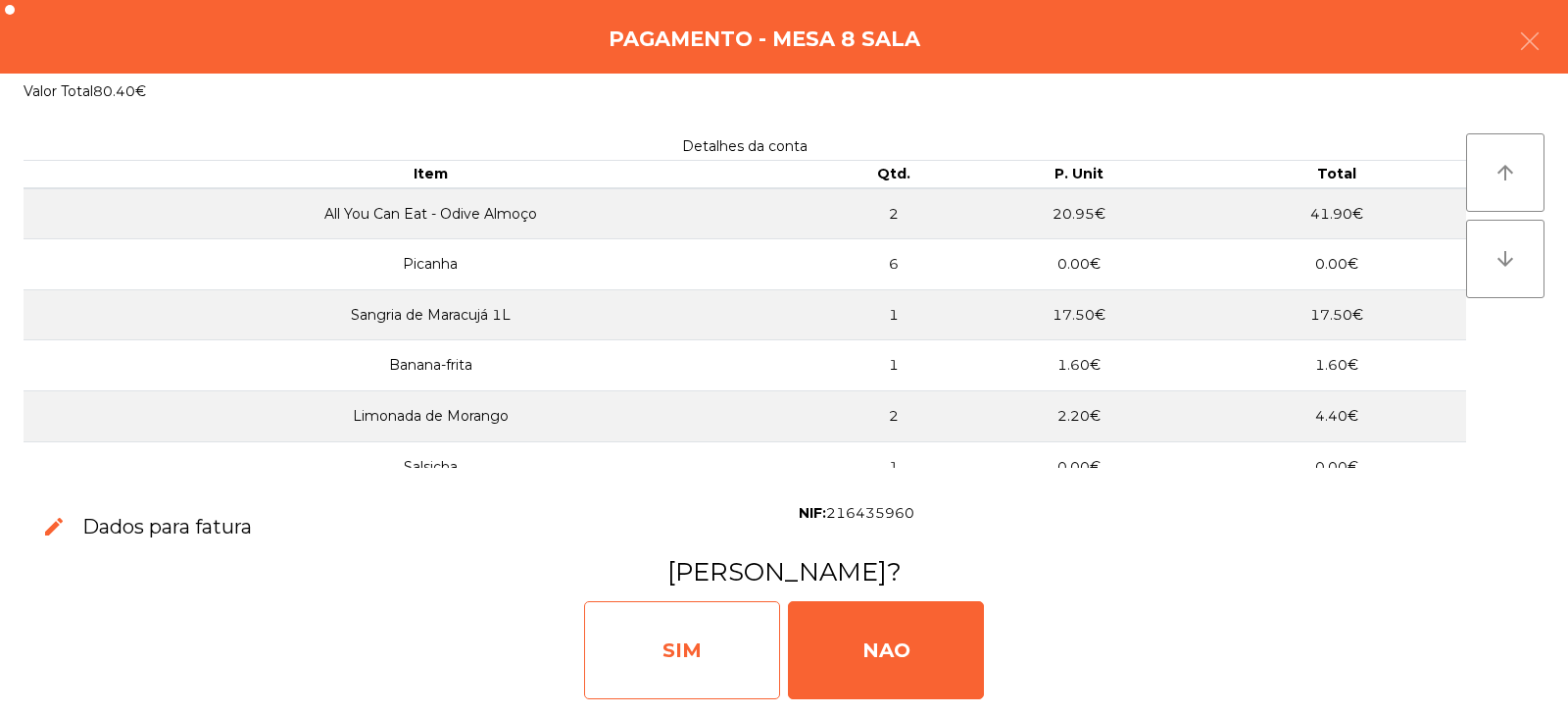
click at [679, 657] on div "SIM" at bounding box center [682, 650] width 196 height 98
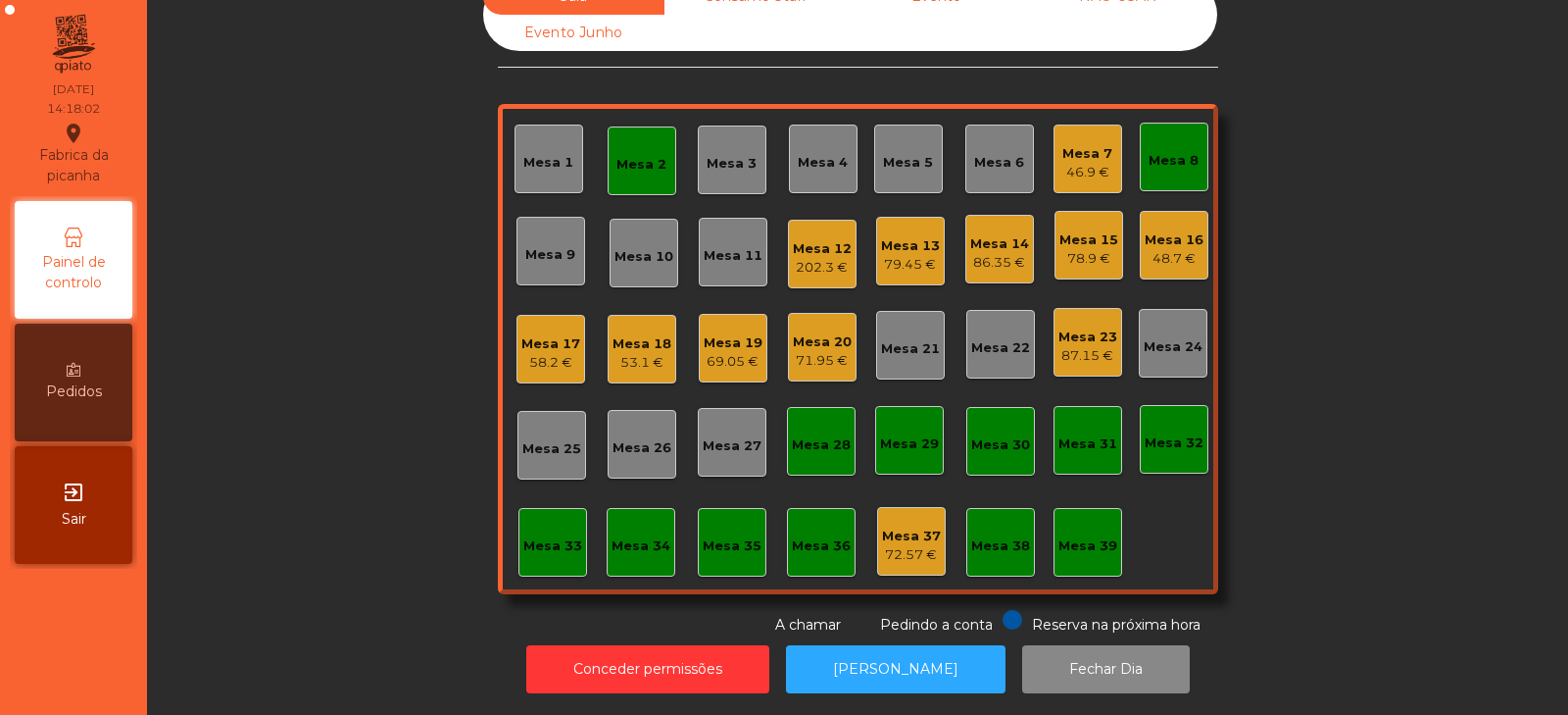
click at [1178, 154] on div "Mesa 8" at bounding box center [1174, 161] width 50 height 20
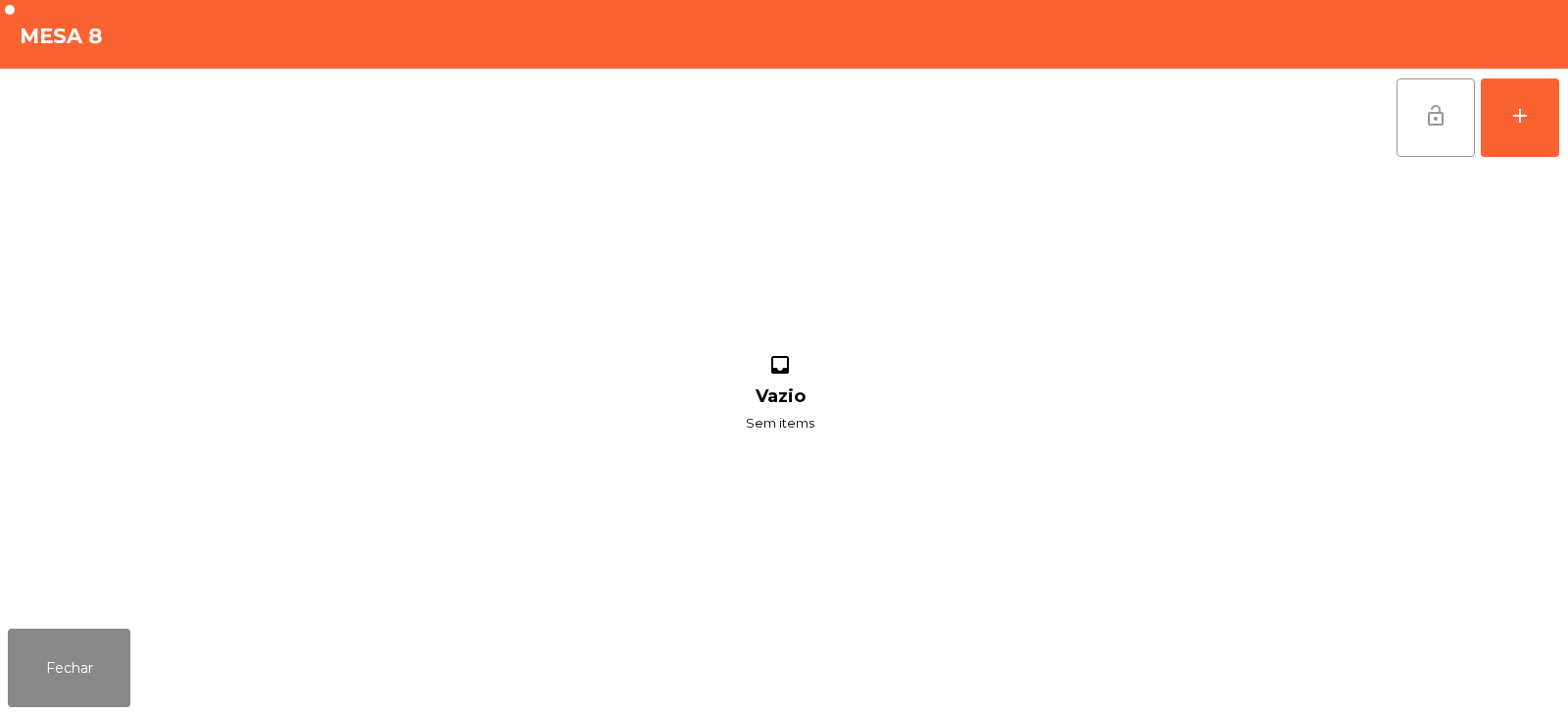
click at [1416, 148] on button "lock_open" at bounding box center [1435, 118] width 79 height 79
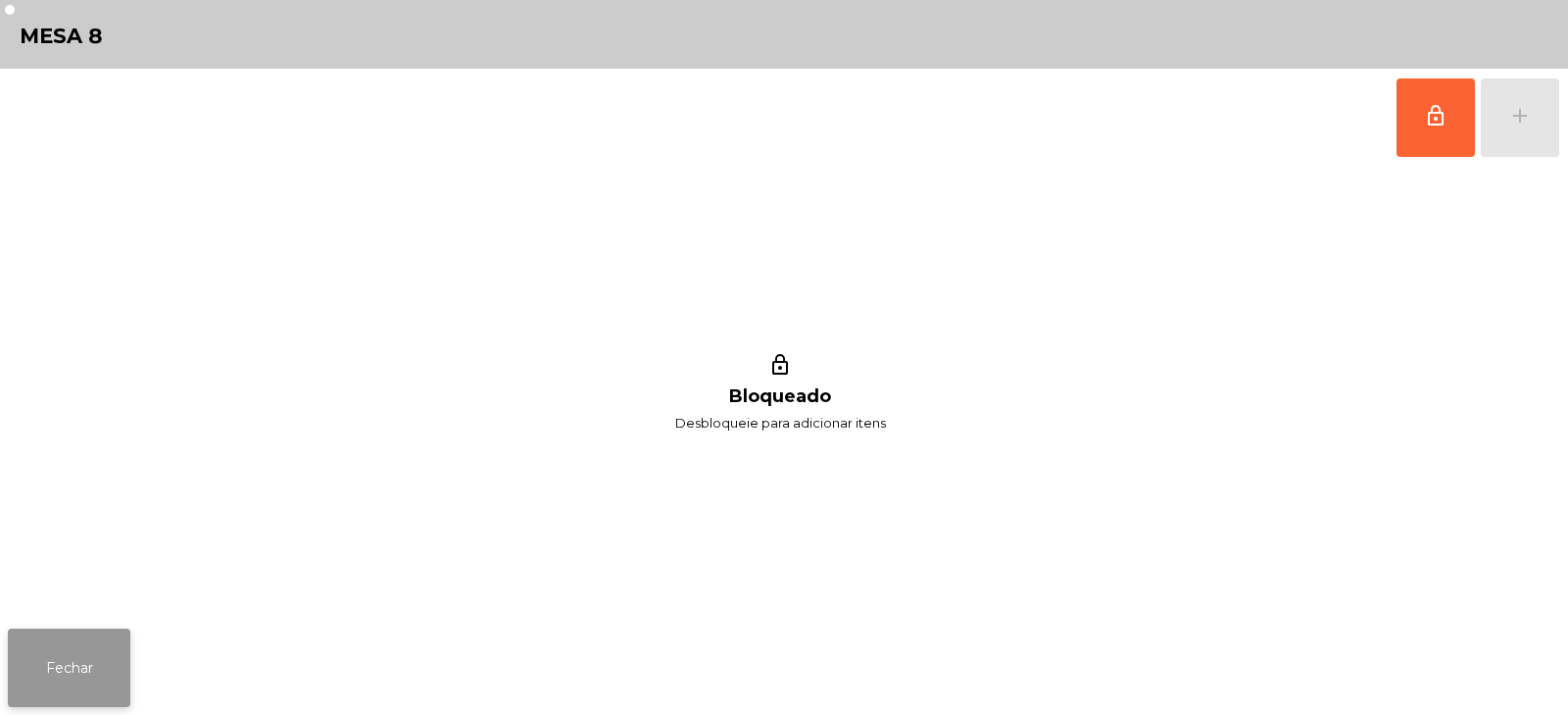
click at [20, 700] on button "Fechar" at bounding box center [69, 667] width 123 height 79
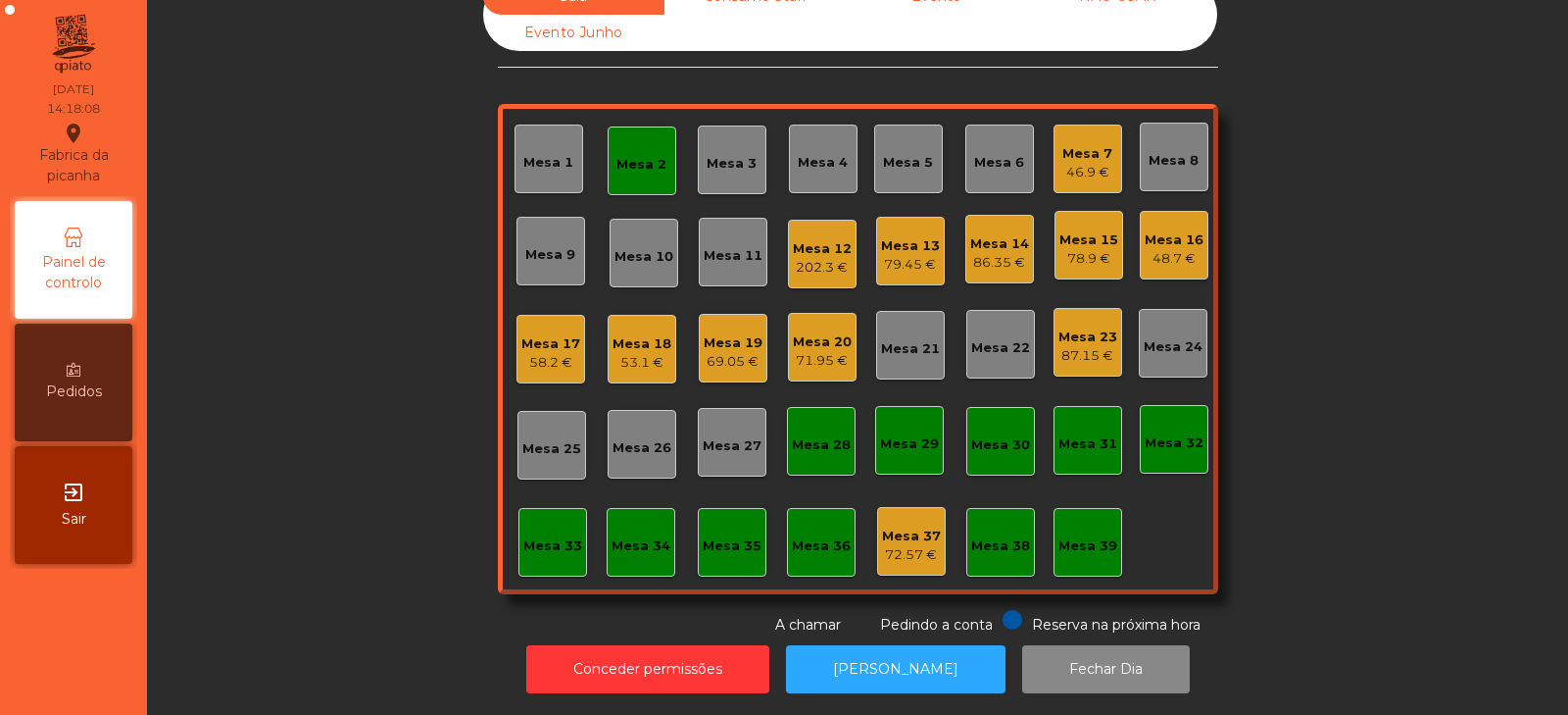
click at [634, 163] on div "Mesa 2" at bounding box center [642, 161] width 69 height 69
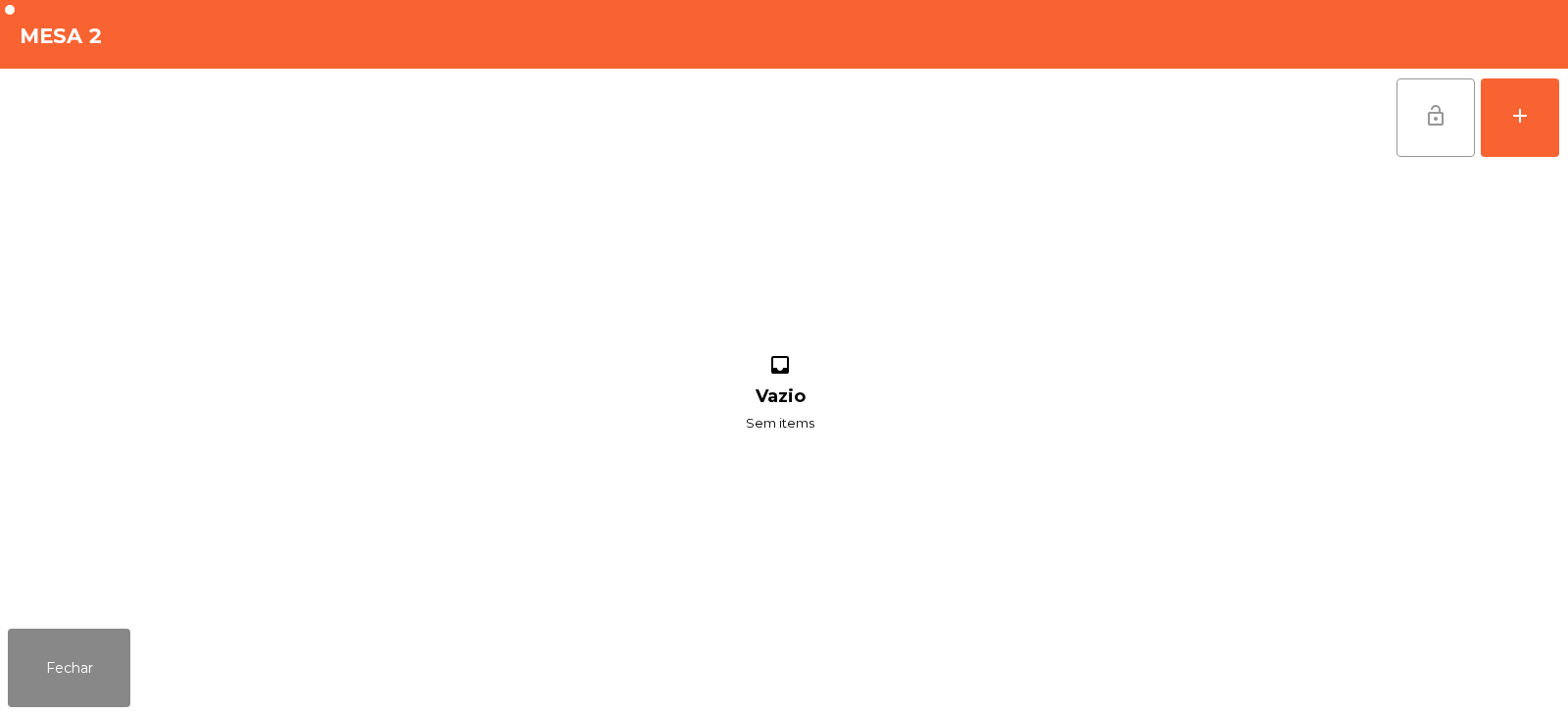
click at [1439, 112] on span "lock_open" at bounding box center [1436, 116] width 24 height 24
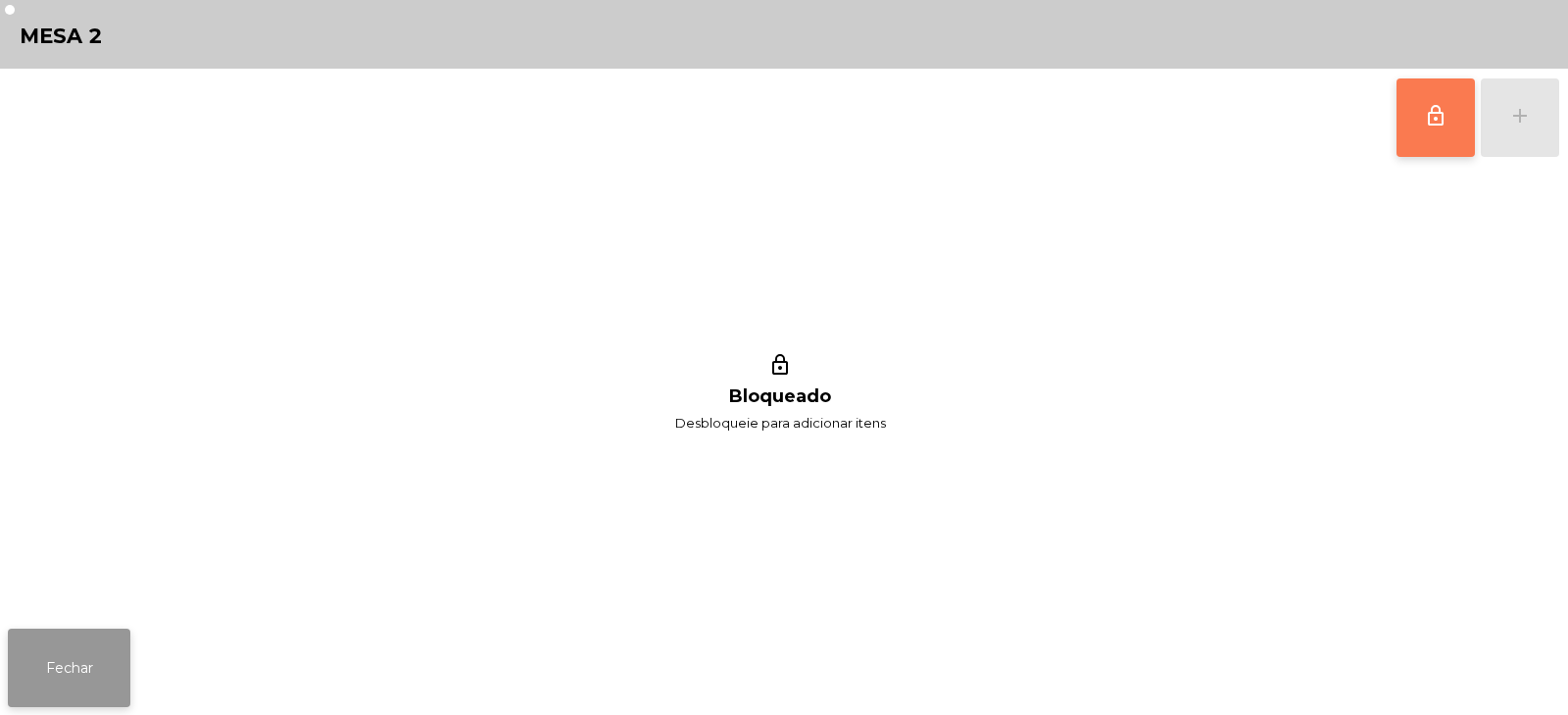
click at [63, 660] on button "Fechar" at bounding box center [69, 667] width 123 height 79
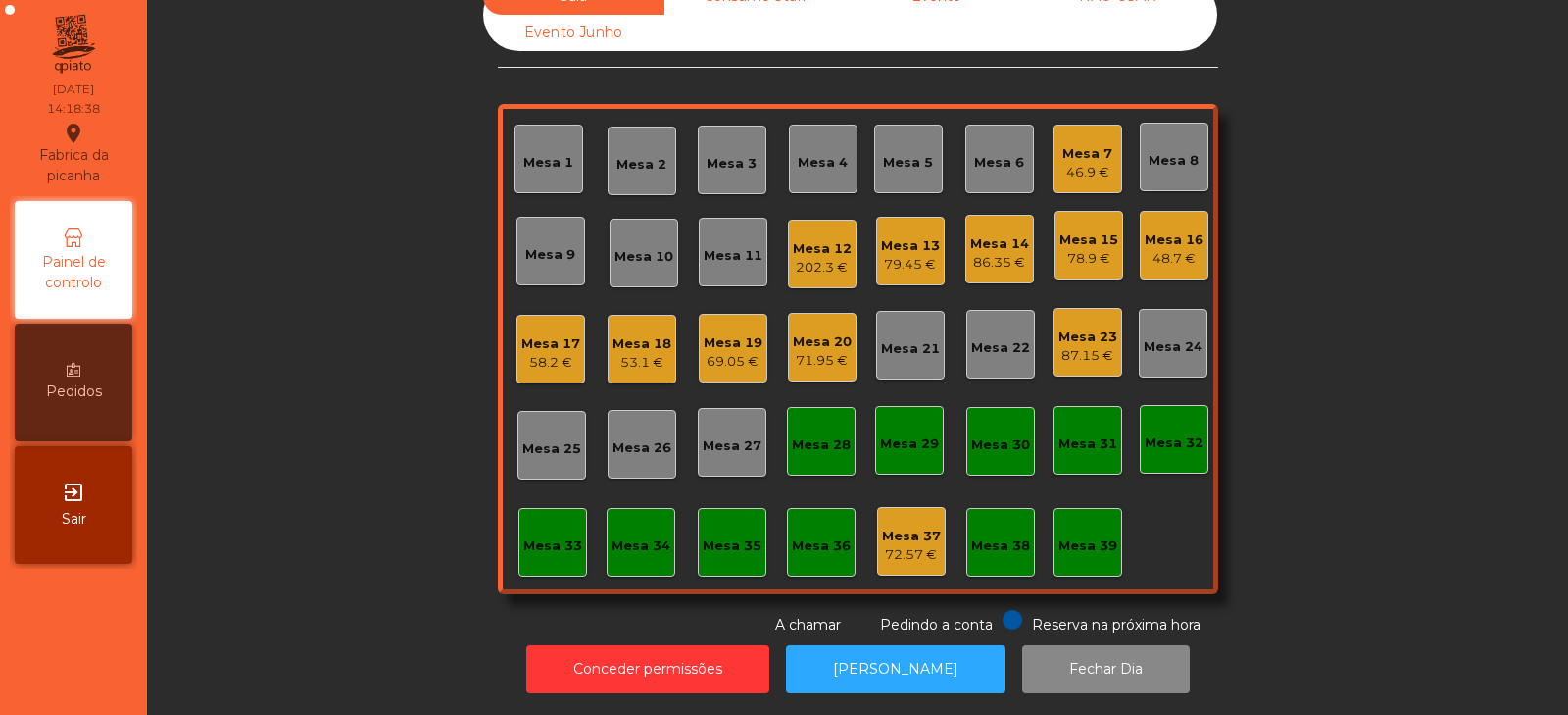
click at [896, 545] on div "72.57 €" at bounding box center [911, 555] width 59 height 20
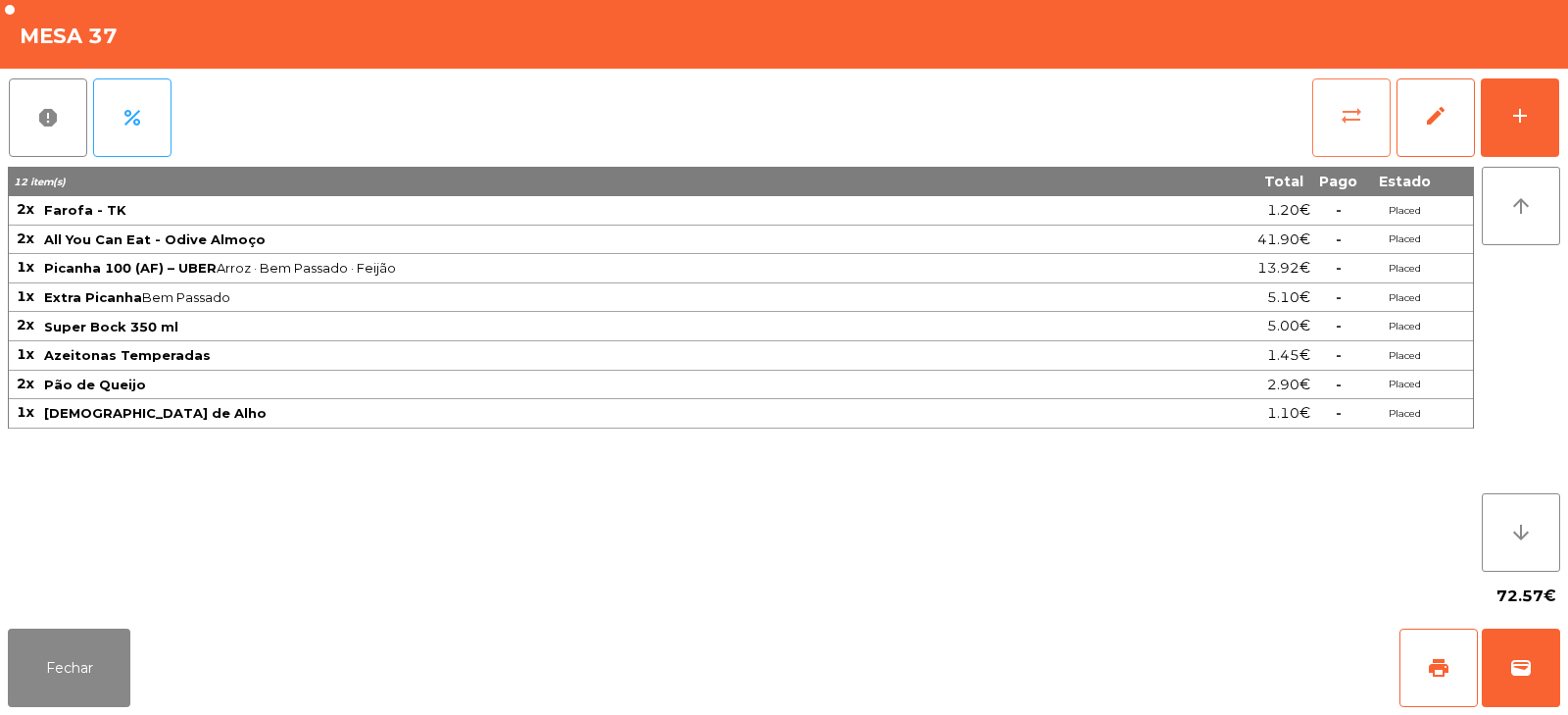
click at [1337, 124] on button "sync_alt" at bounding box center [1352, 118] width 79 height 79
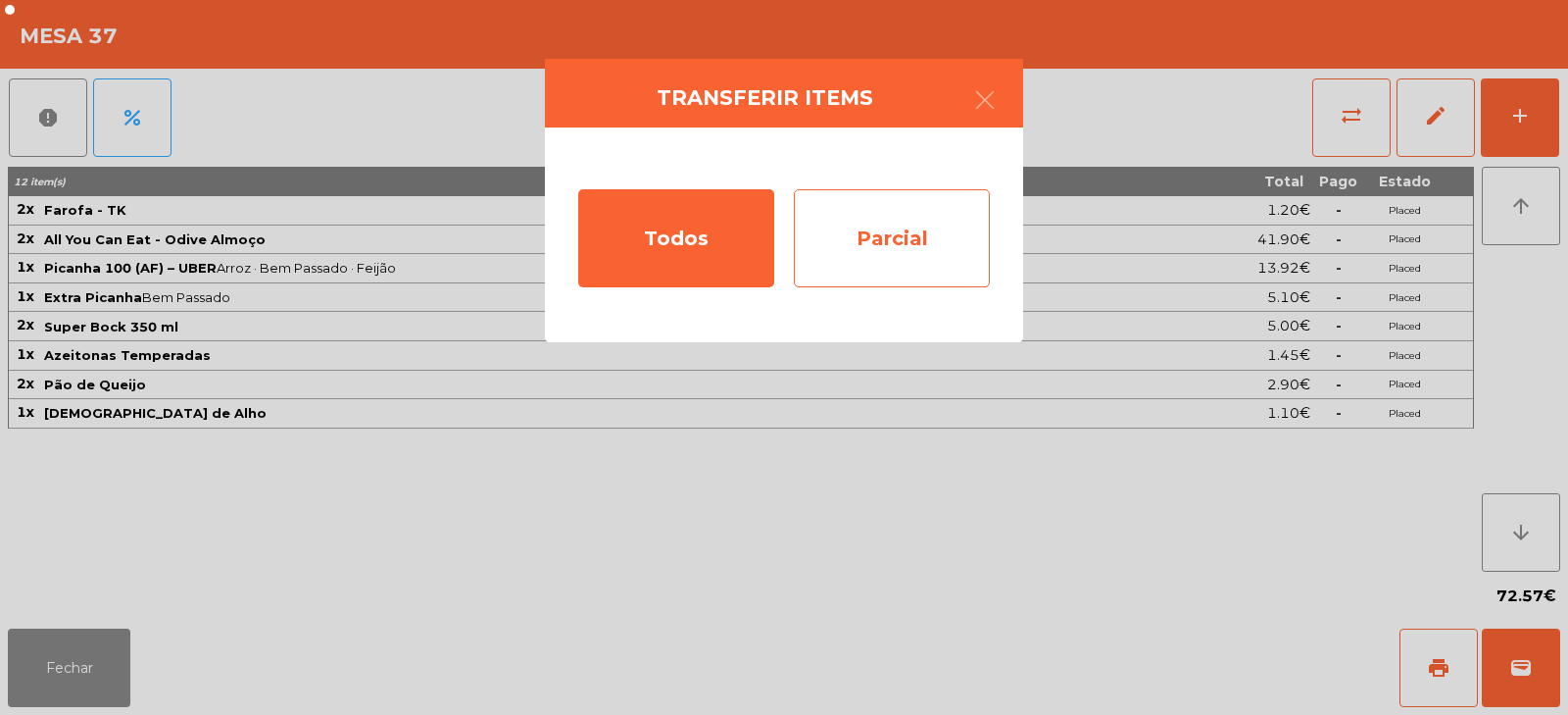
click at [877, 267] on div "Parcial" at bounding box center [892, 238] width 196 height 98
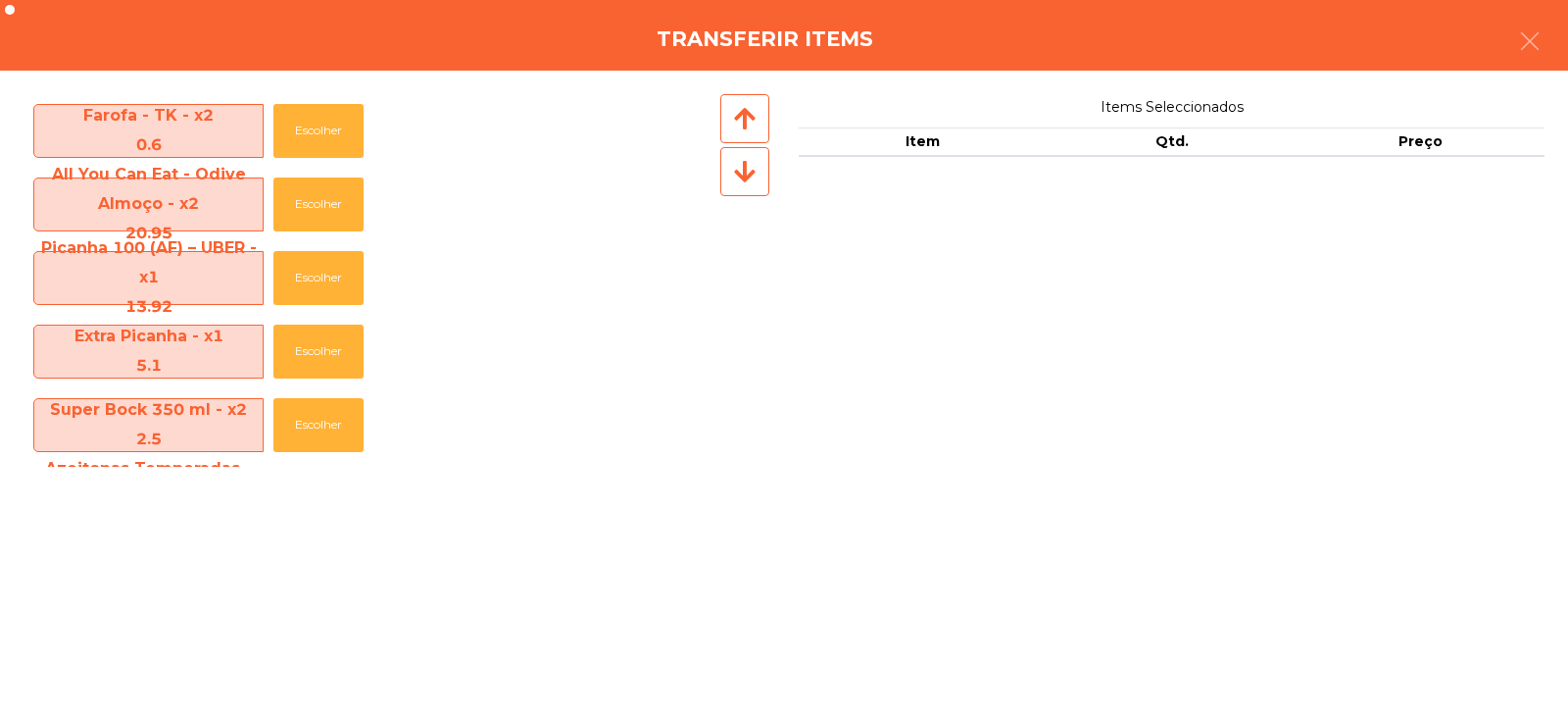
scroll to position [215, 0]
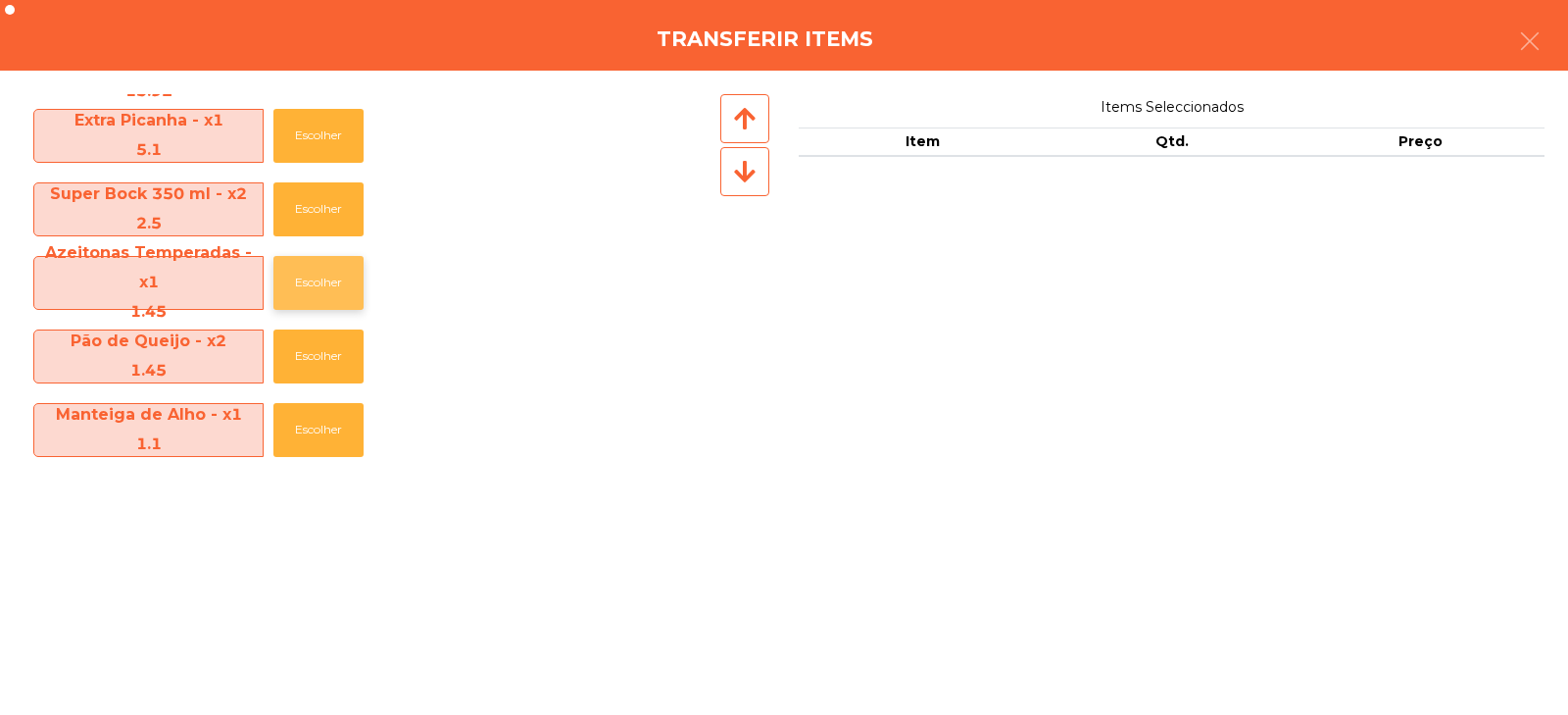
click at [316, 284] on button "Escolher" at bounding box center [318, 283] width 90 height 54
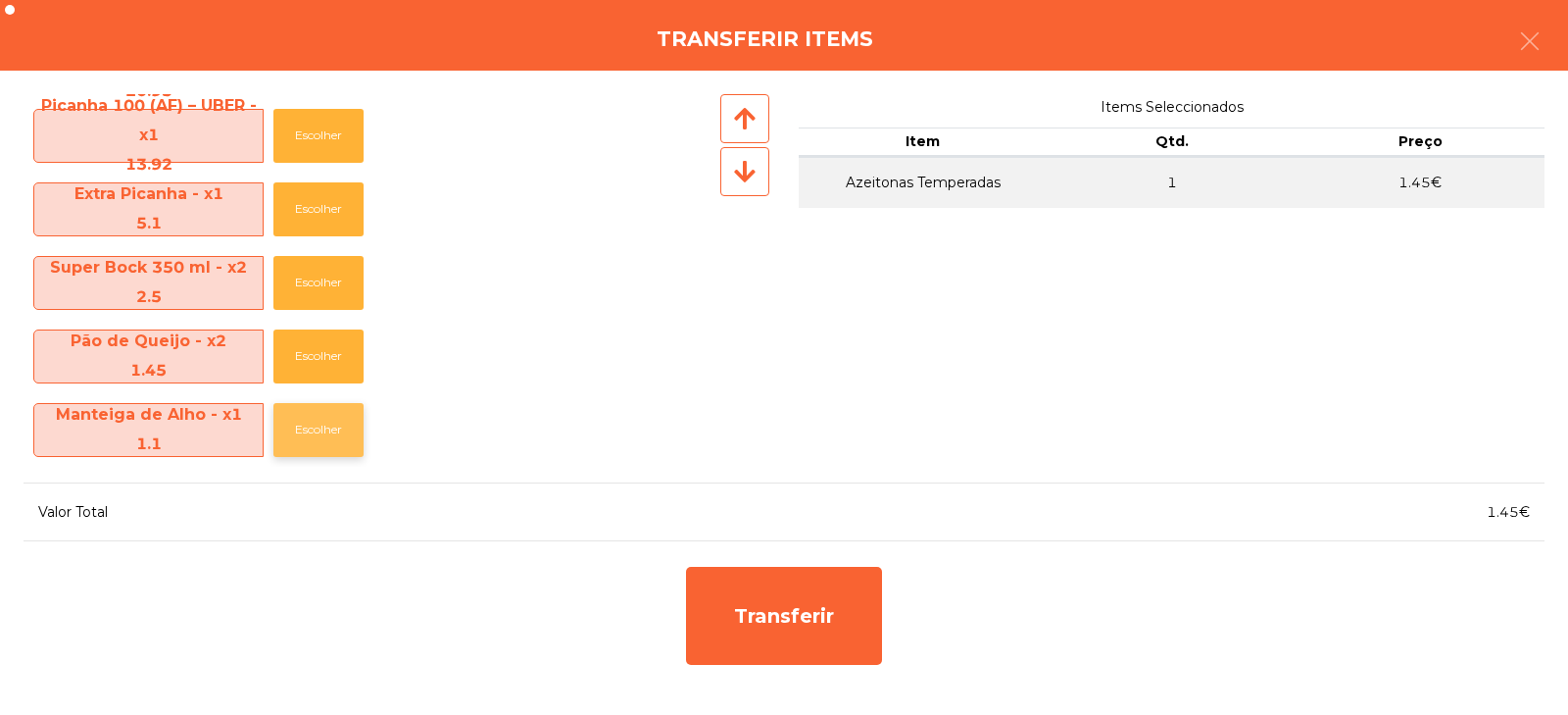
click at [349, 430] on button "Escolher" at bounding box center [318, 430] width 90 height 54
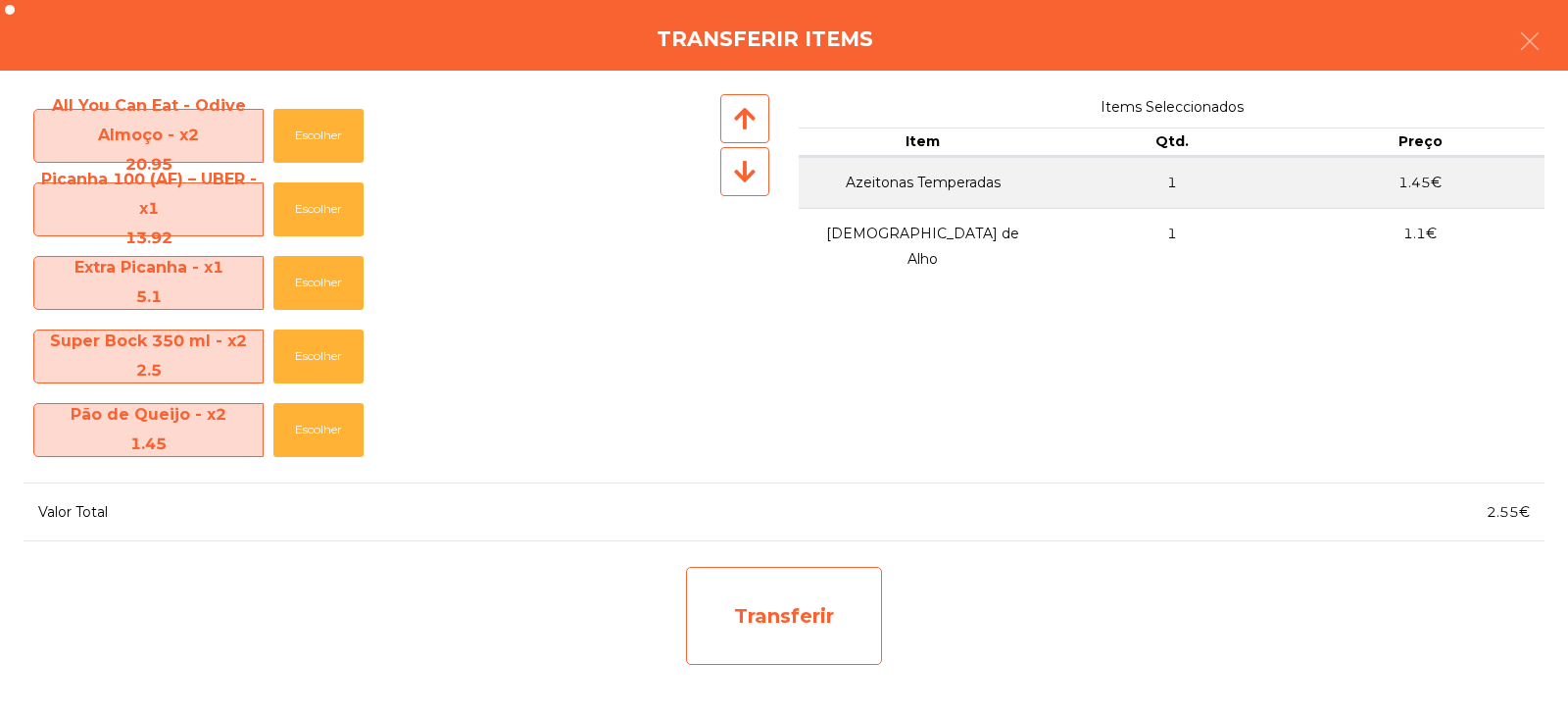
click at [814, 621] on div "Transferir" at bounding box center [784, 615] width 196 height 98
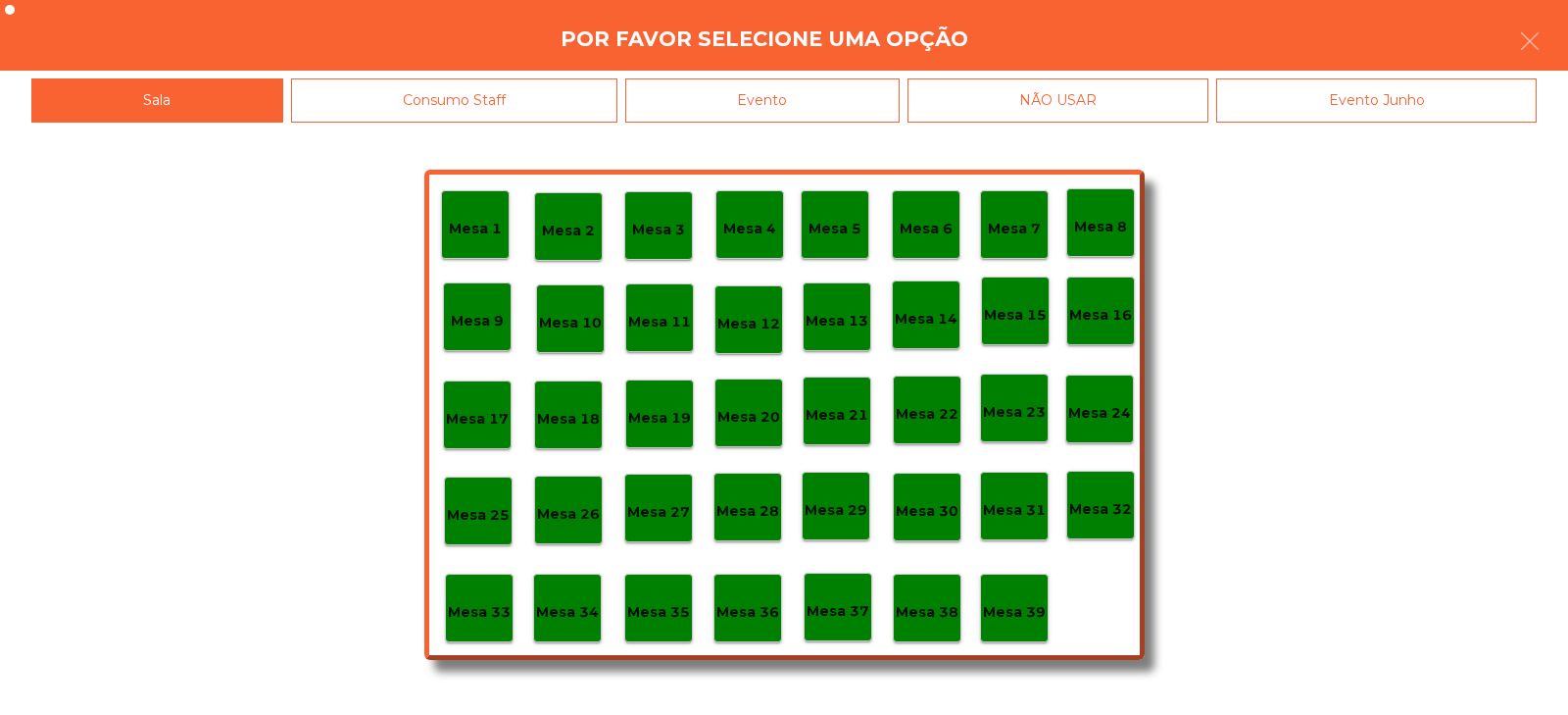
click at [996, 321] on p "Mesa 15" at bounding box center [1015, 315] width 63 height 23
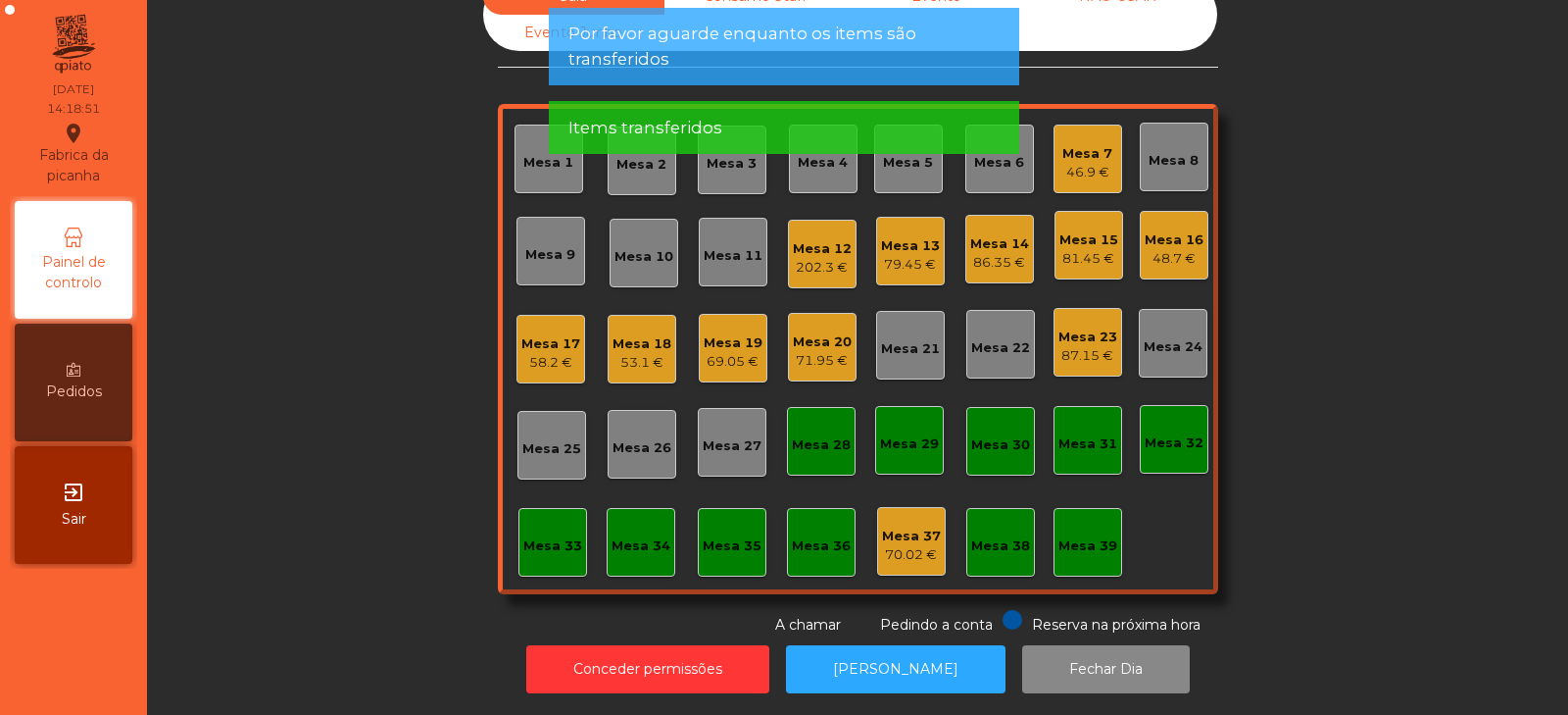
click at [1090, 163] on div "46.9 €" at bounding box center [1088, 173] width 50 height 20
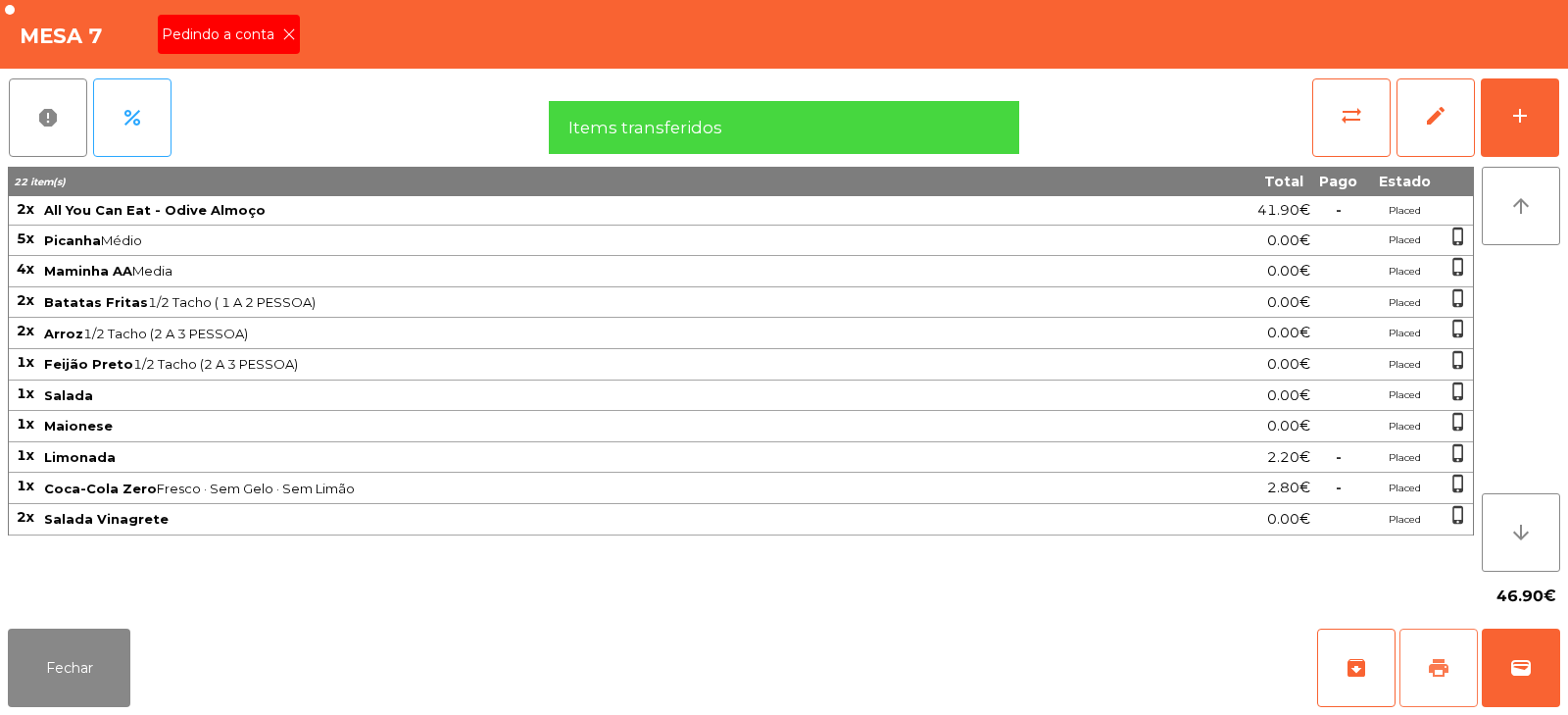
click at [1441, 679] on span "print" at bounding box center [1439, 668] width 24 height 24
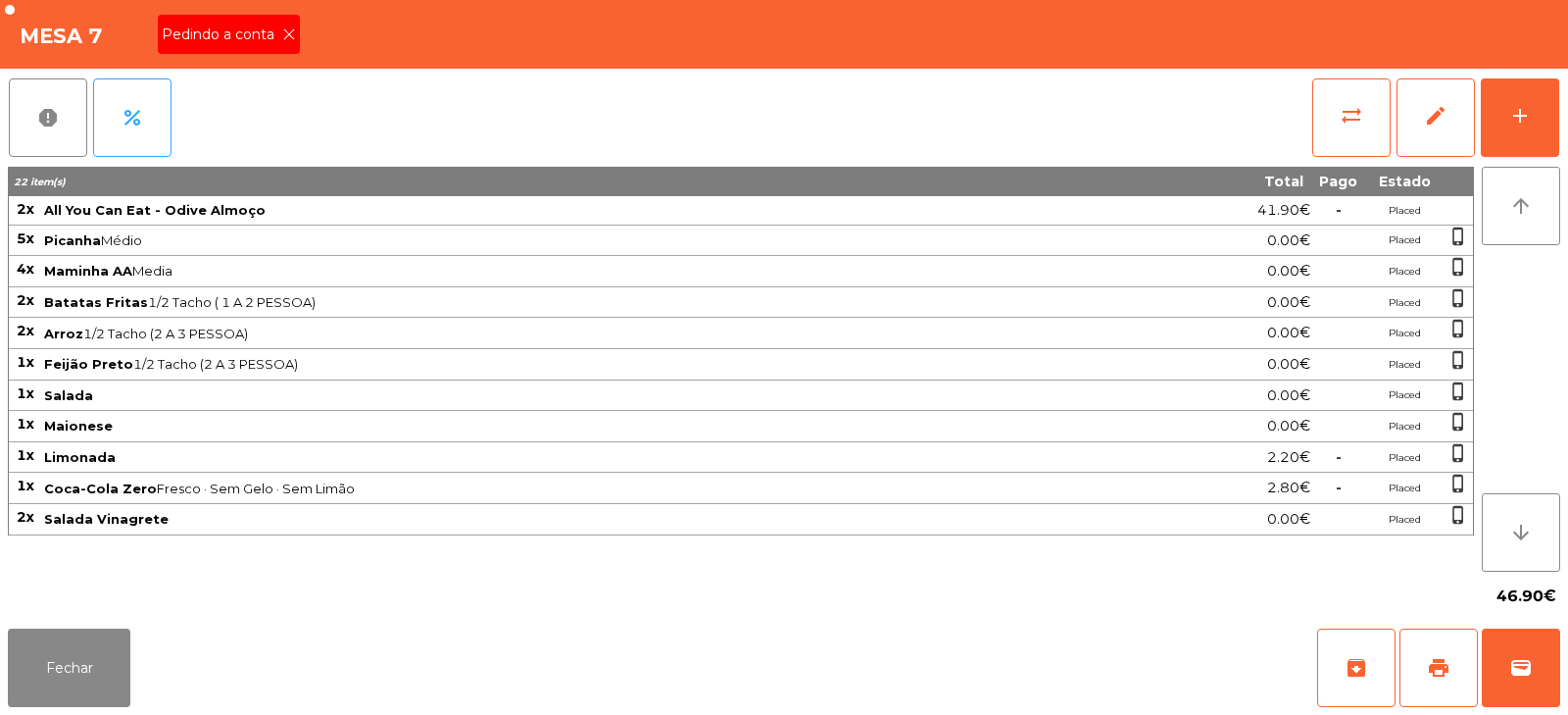
click at [230, 50] on div "Pedindo a conta" at bounding box center [228, 34] width 143 height 39
click at [1427, 680] on button "print" at bounding box center [1438, 667] width 79 height 79
click at [1439, 654] on button "print" at bounding box center [1438, 667] width 79 height 79
click at [1346, 137] on button "sync_alt" at bounding box center [1352, 118] width 79 height 79
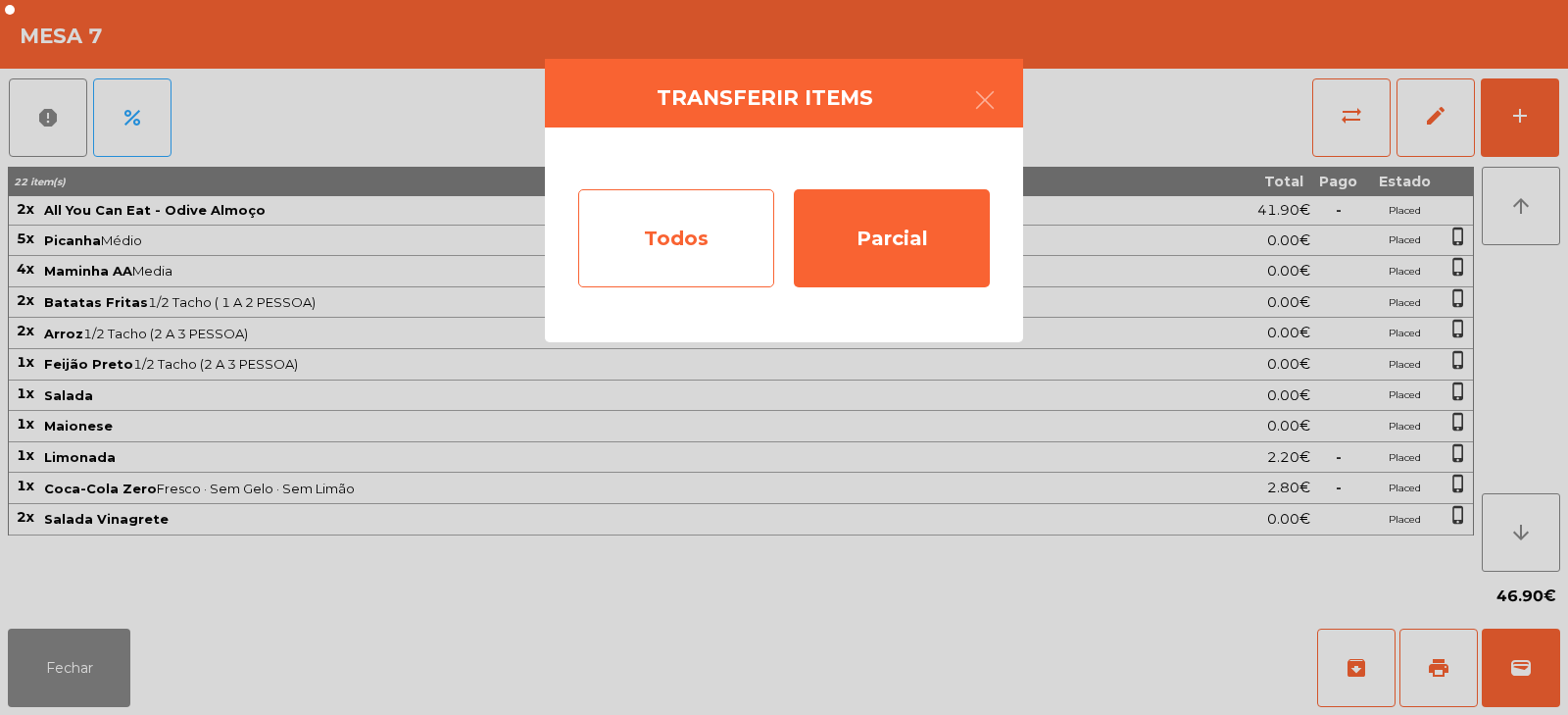
click at [702, 252] on div "Todos" at bounding box center [676, 238] width 196 height 98
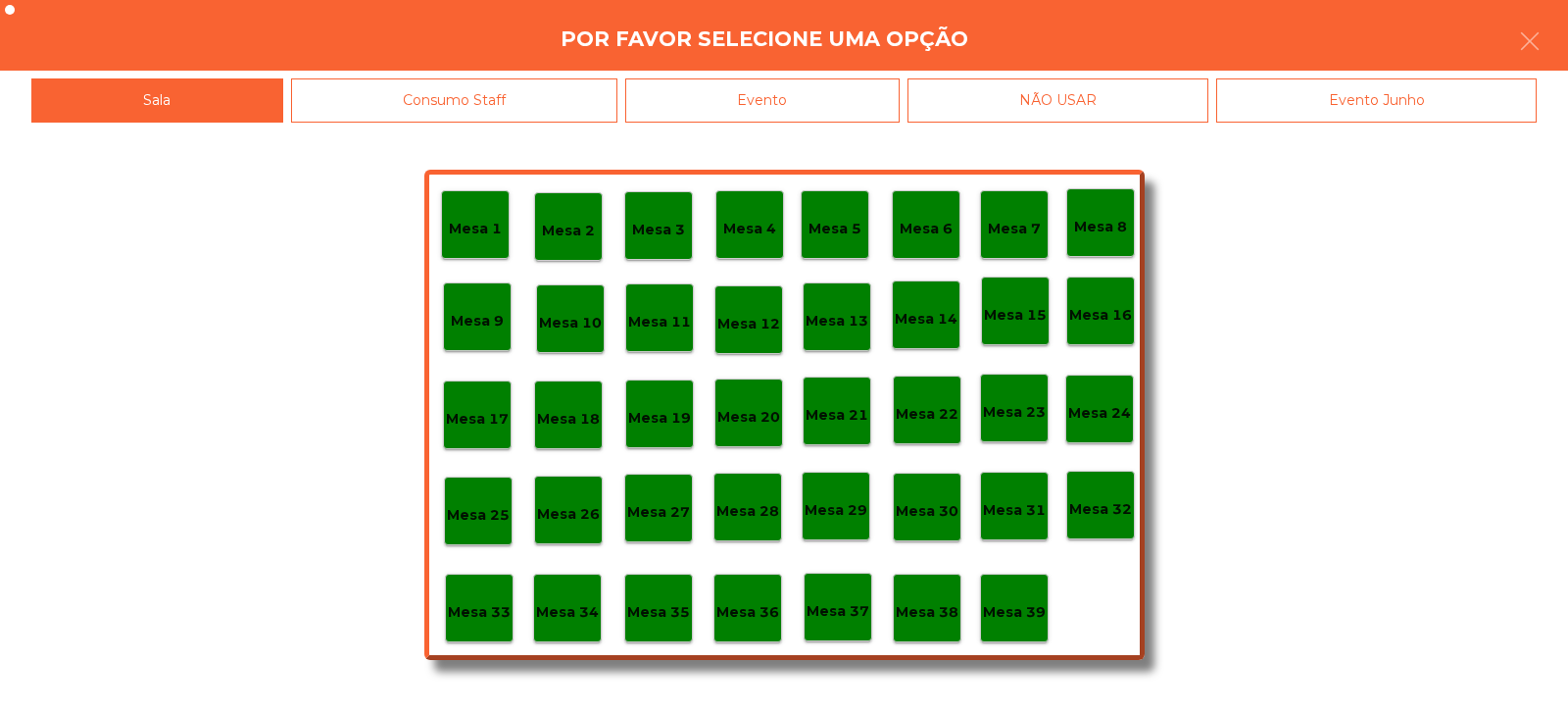
click at [810, 107] on div "Evento" at bounding box center [762, 101] width 274 height 44
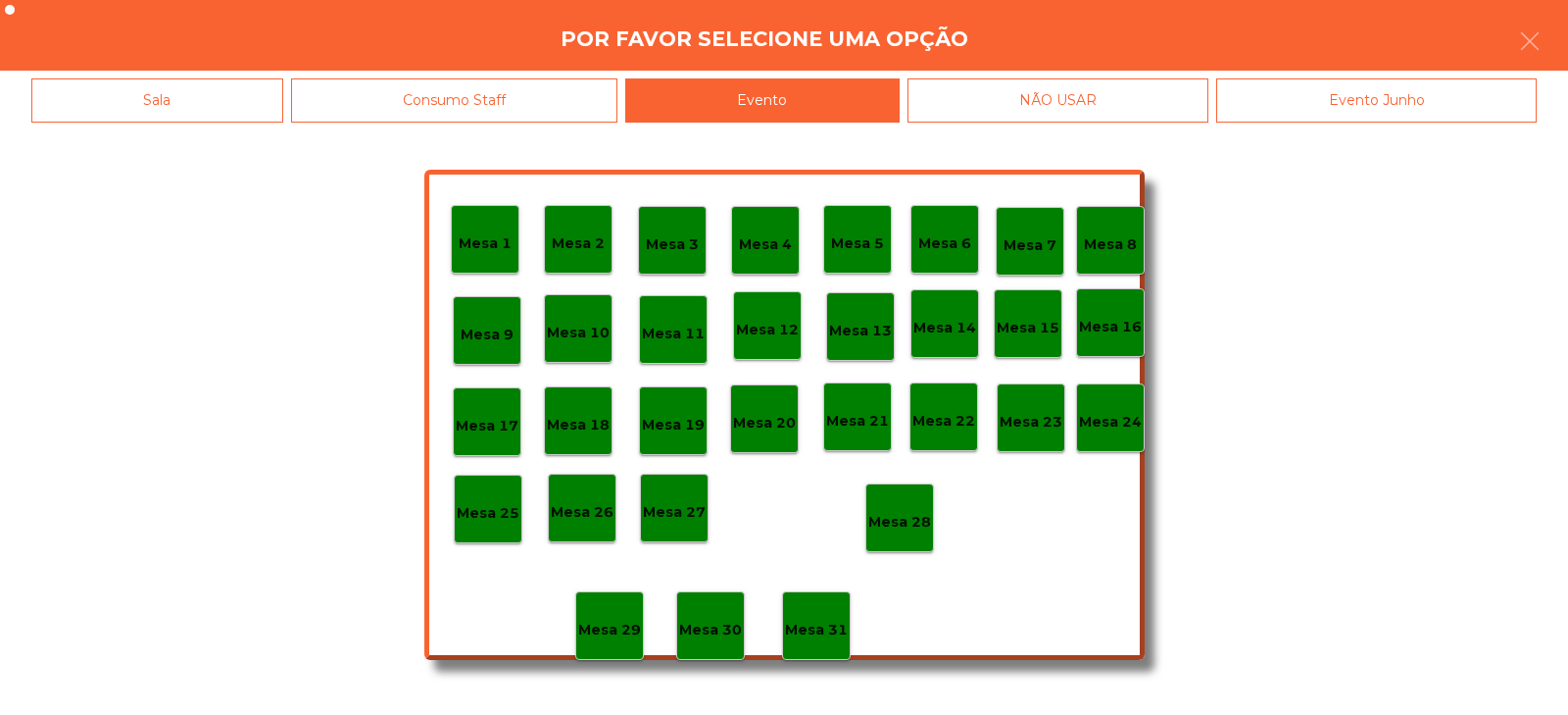
click at [920, 512] on p "Mesa 28" at bounding box center [899, 522] width 63 height 23
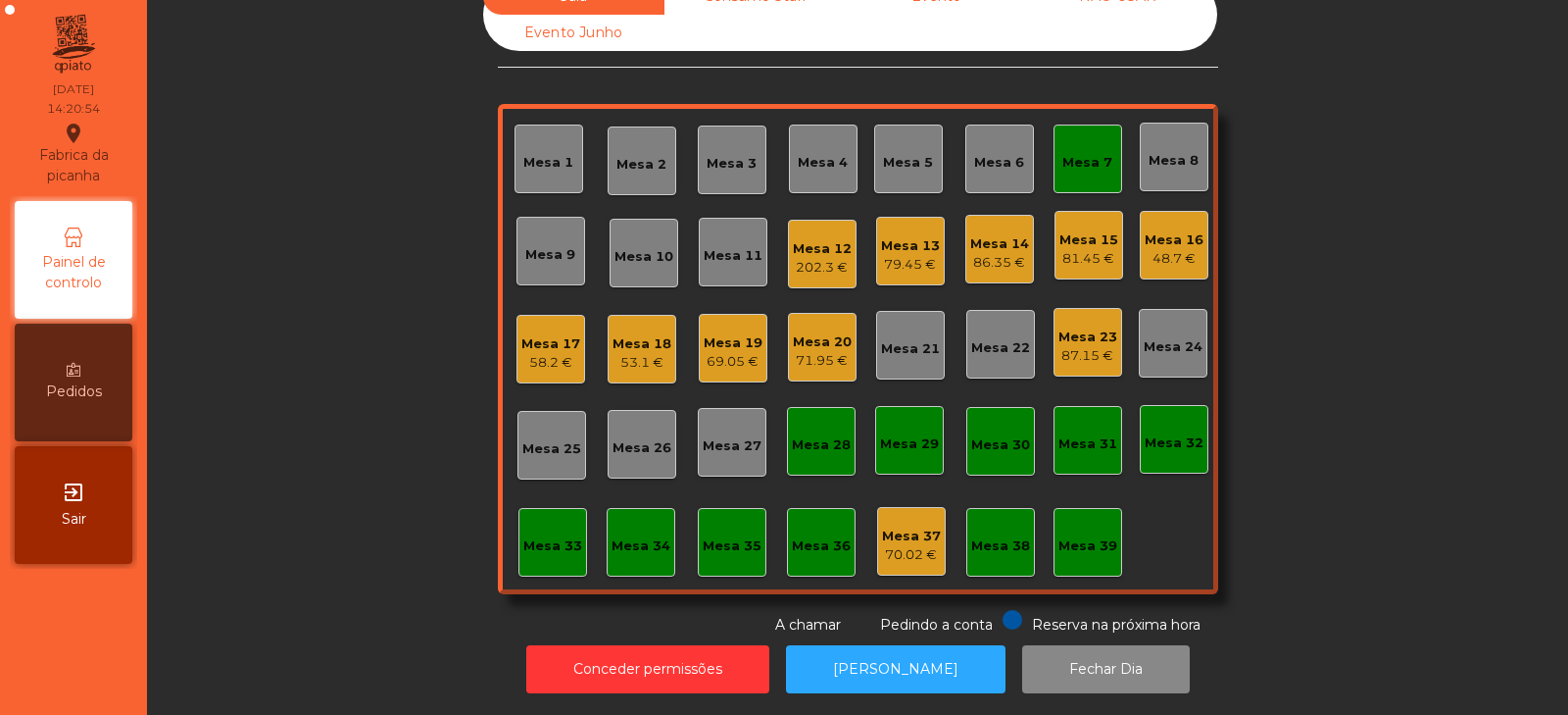
click at [1069, 156] on div "Mesa 7" at bounding box center [1088, 163] width 50 height 20
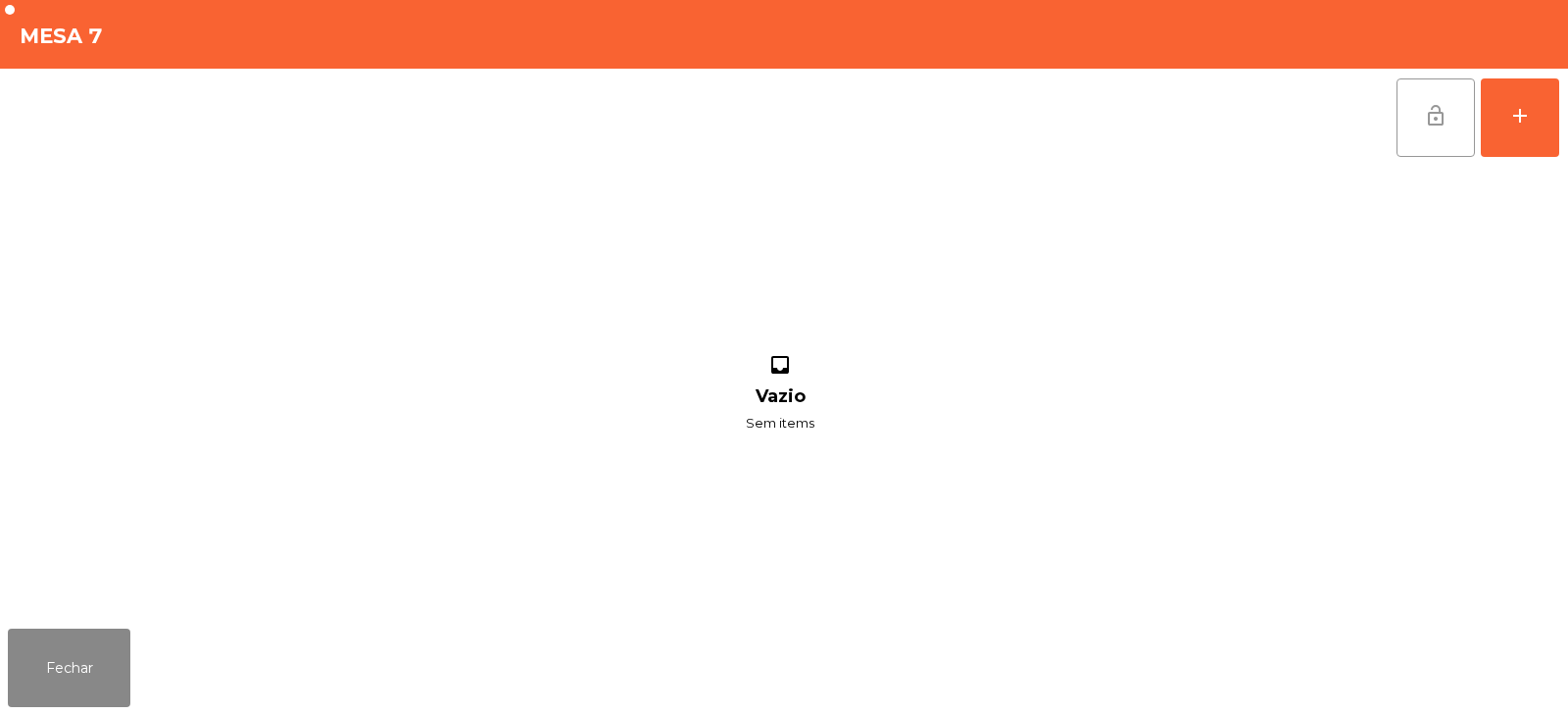
click at [1414, 112] on button "lock_open" at bounding box center [1435, 118] width 79 height 79
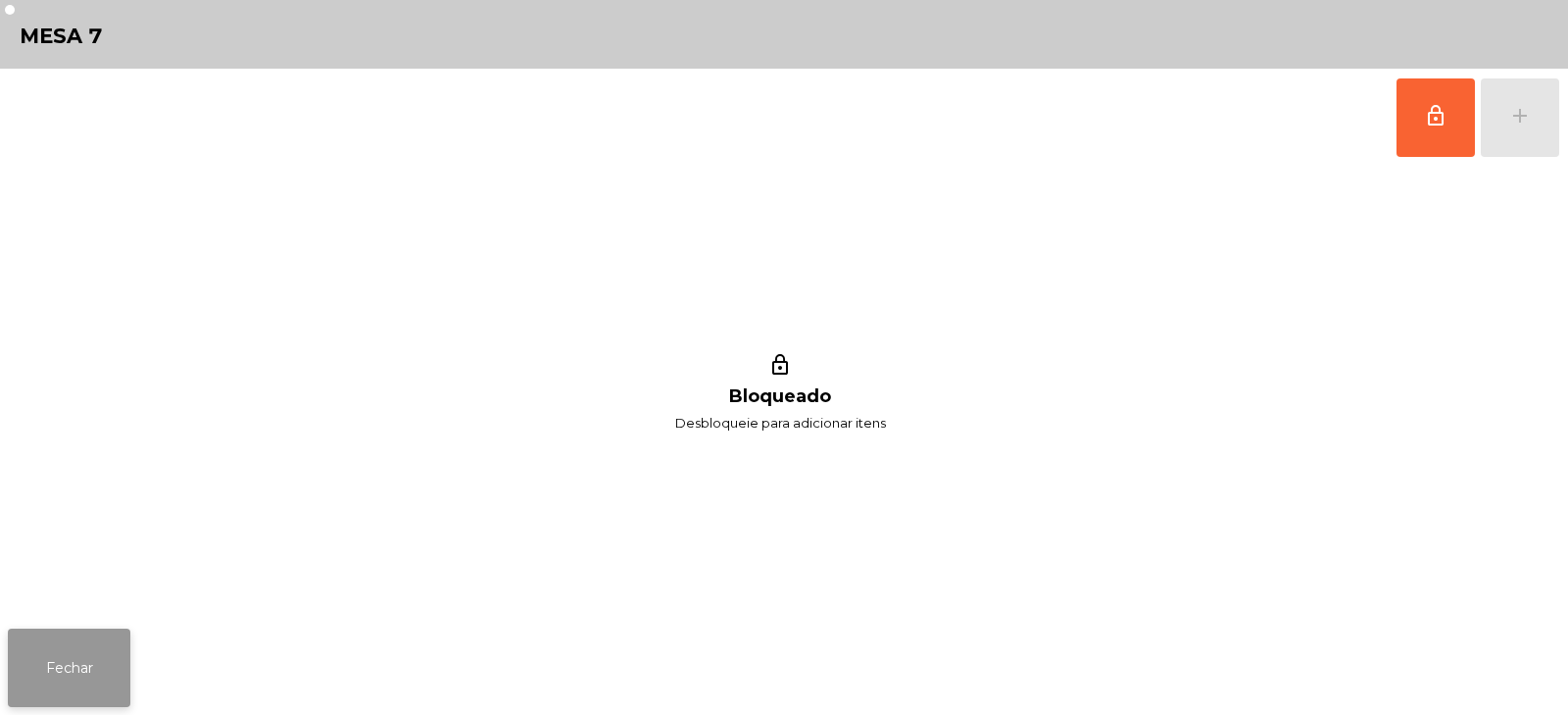
click at [82, 659] on button "Fechar" at bounding box center [69, 667] width 123 height 79
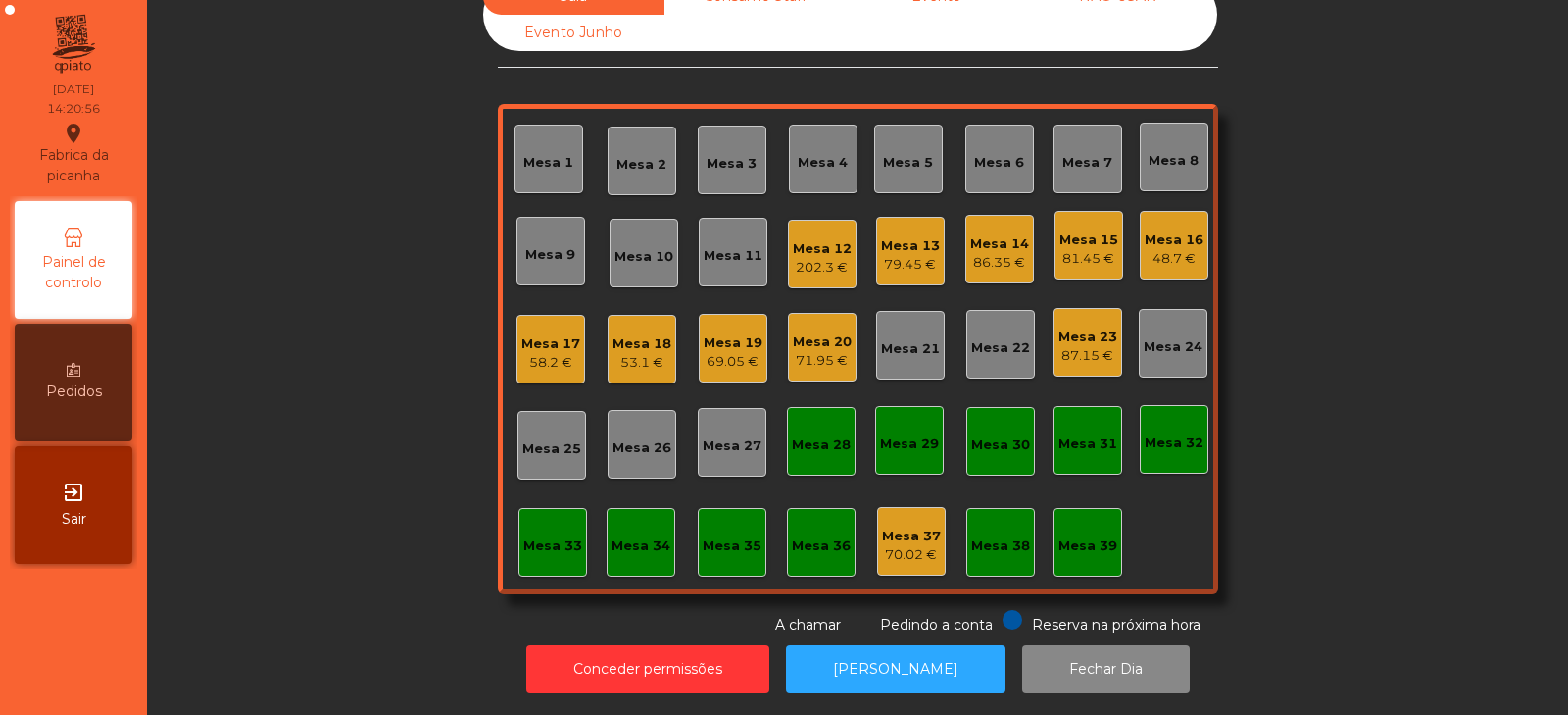
click at [365, 285] on div "Sala Consumo Staff Evento NÃO USAR Evento Junho Mesa 1 Mesa 2 [GEOGRAPHIC_DATA]…" at bounding box center [857, 306] width 1369 height 657
click at [1074, 327] on div "Mesa 23" at bounding box center [1088, 337] width 59 height 20
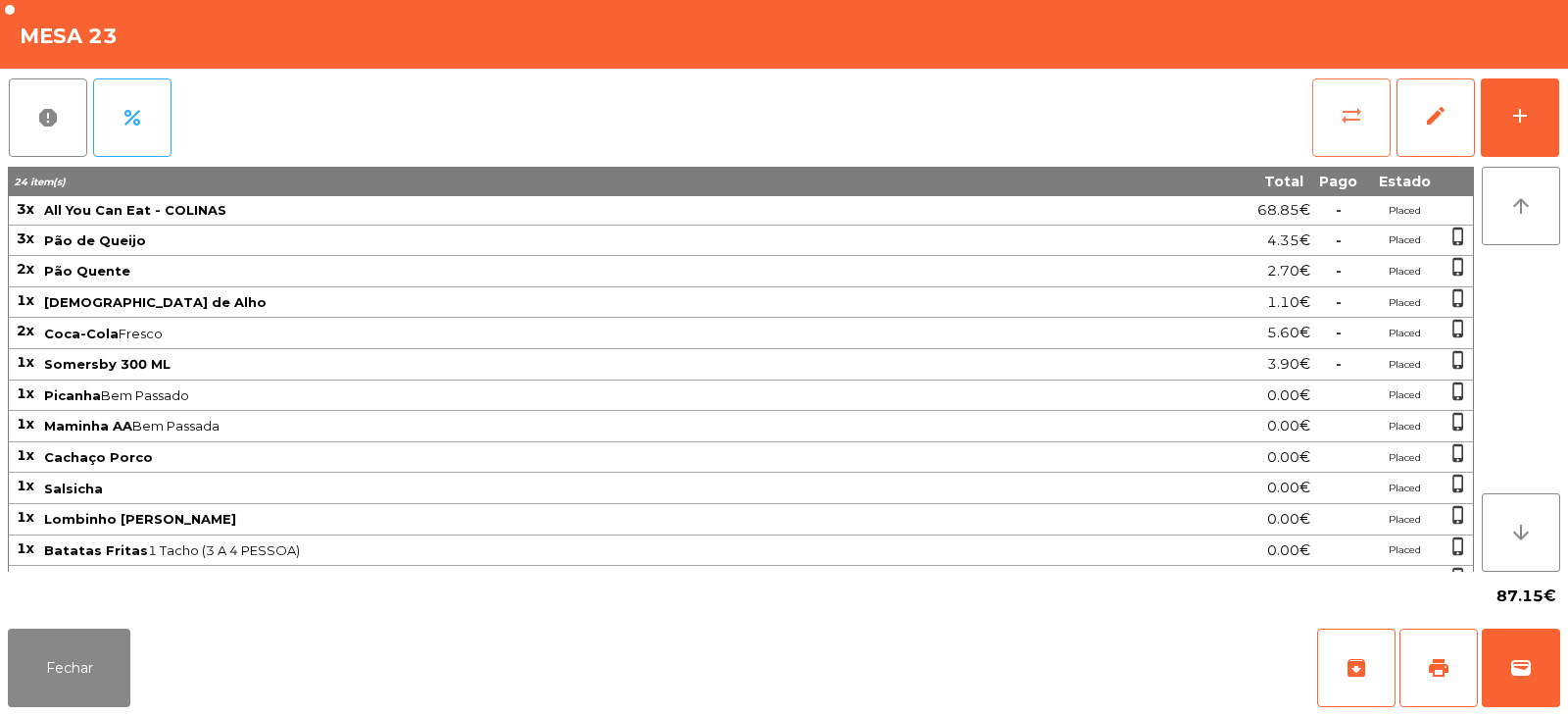
click at [1340, 106] on span "sync_alt" at bounding box center [1352, 116] width 24 height 24
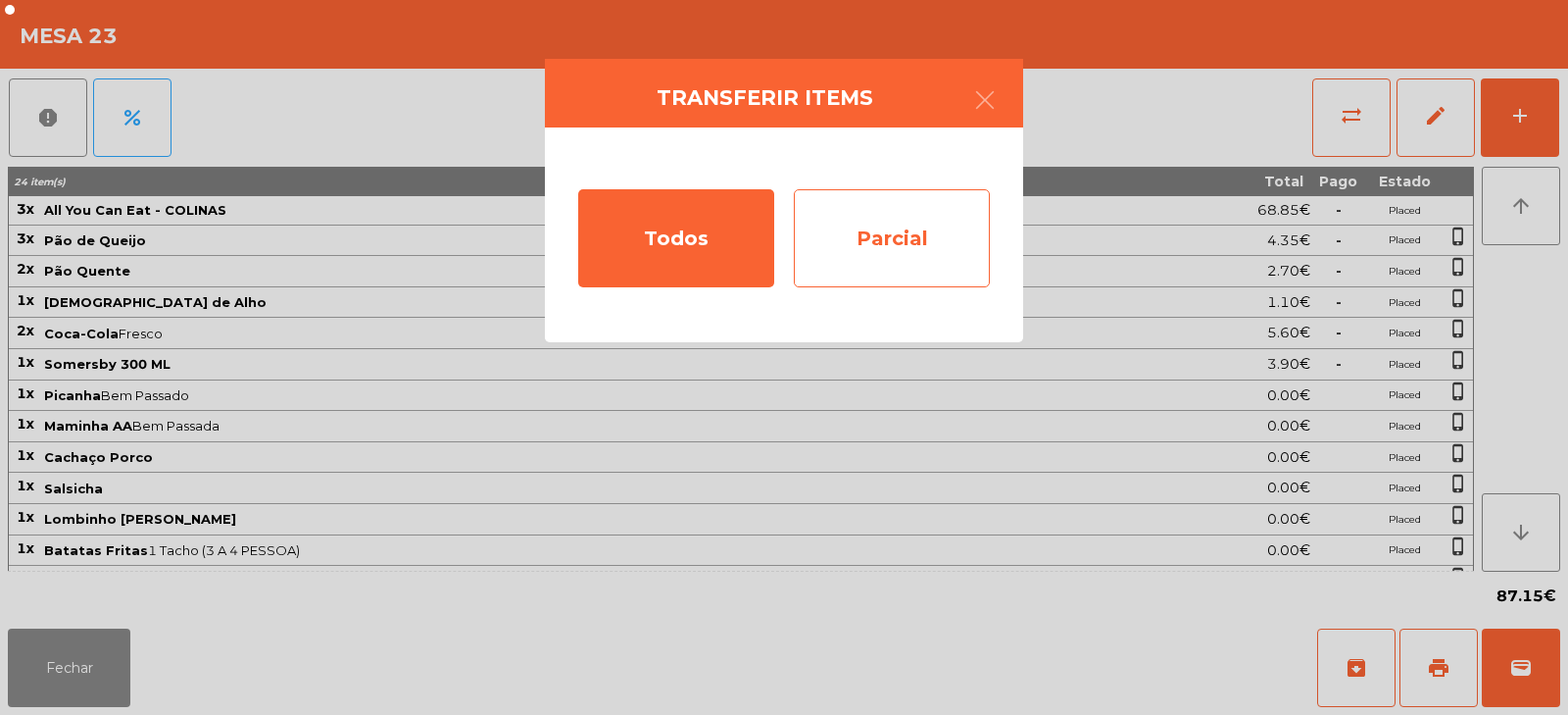
click at [922, 256] on div "Parcial" at bounding box center [892, 238] width 196 height 98
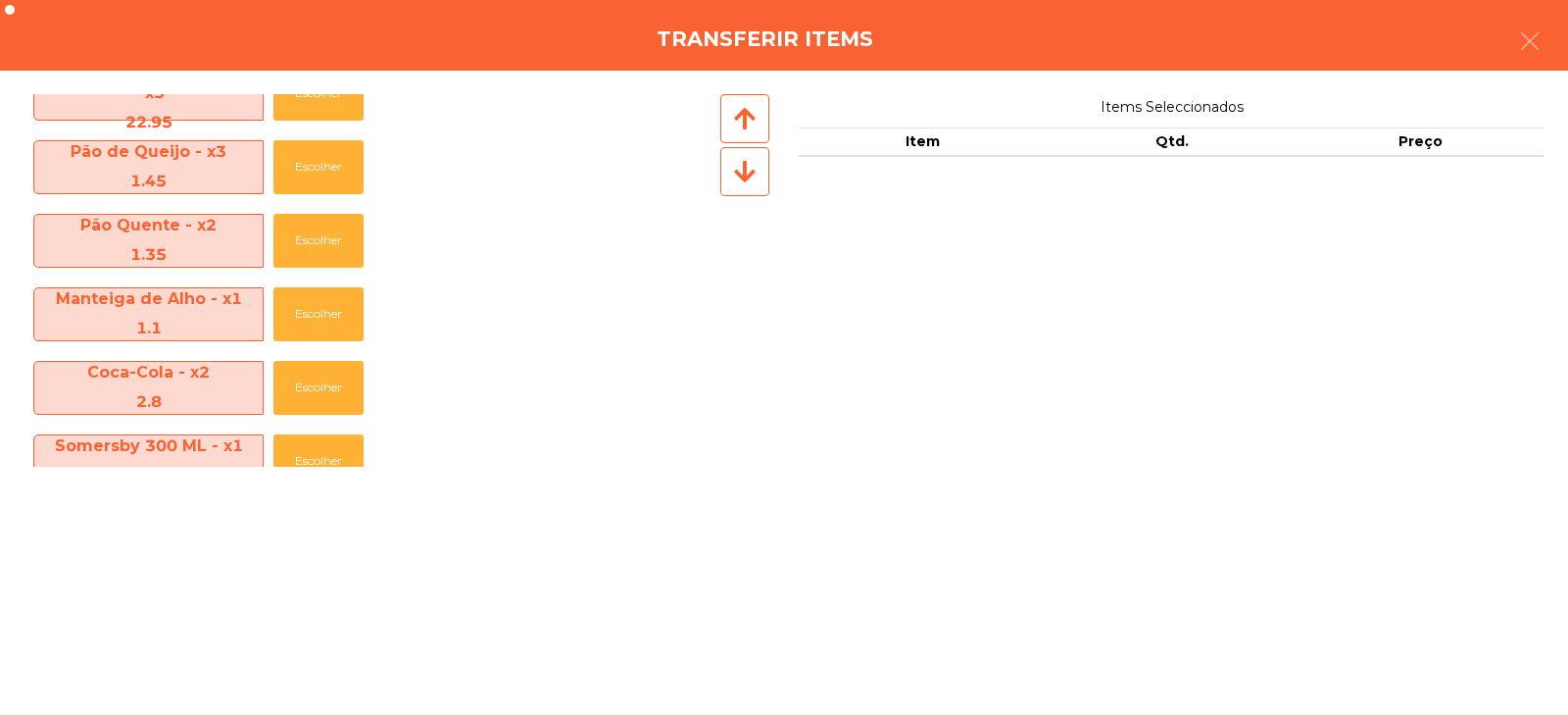
scroll to position [0, 0]
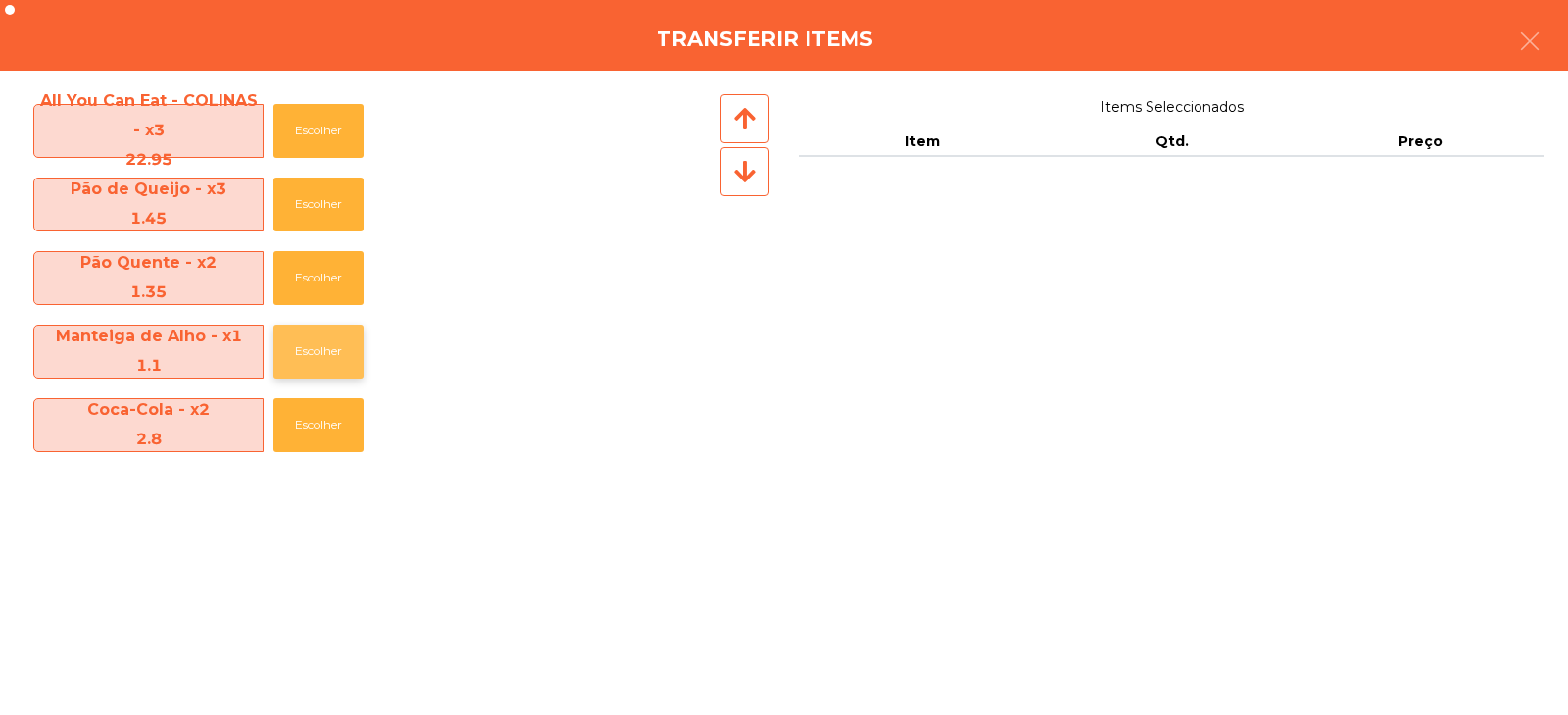
click at [310, 355] on button "Escolher" at bounding box center [318, 352] width 90 height 54
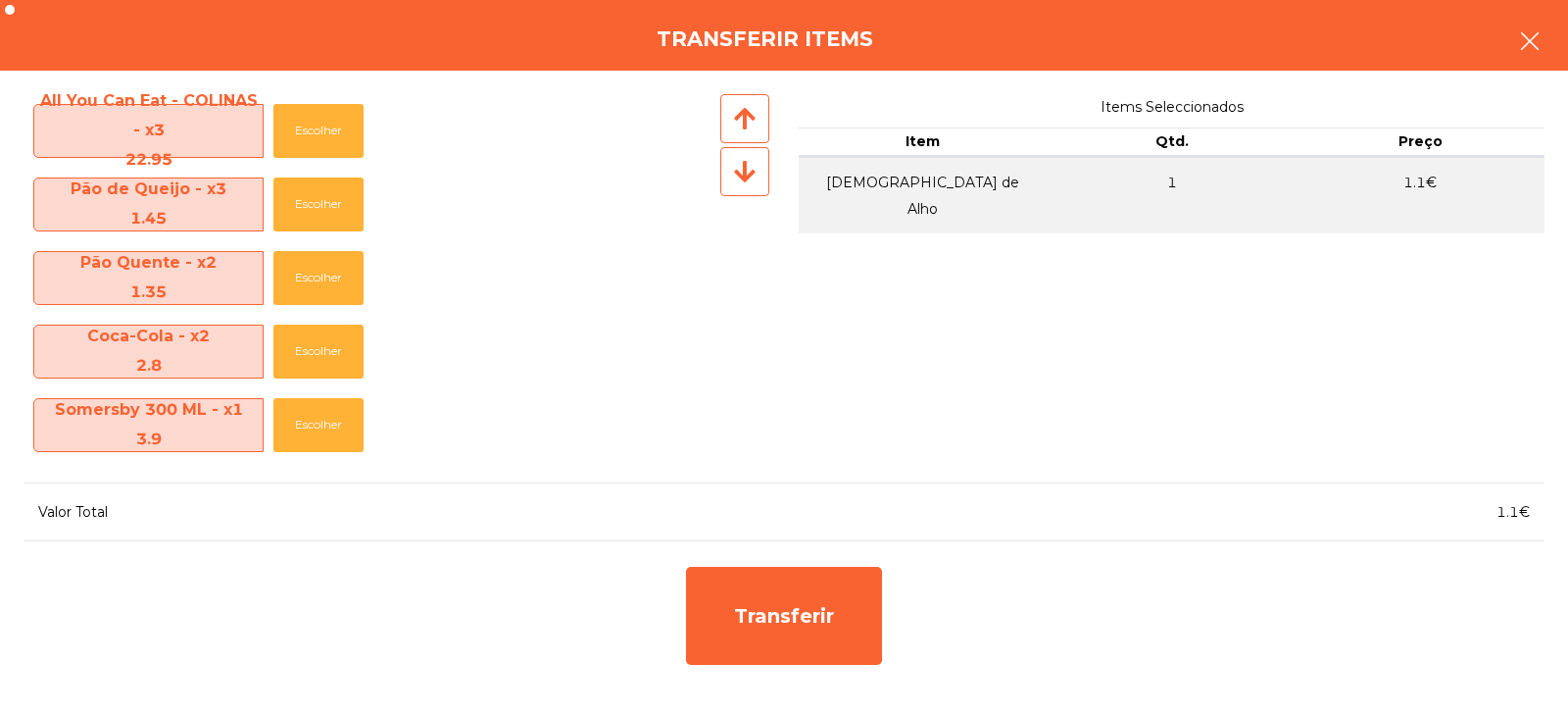
click at [1544, 46] on button "button" at bounding box center [1530, 43] width 55 height 59
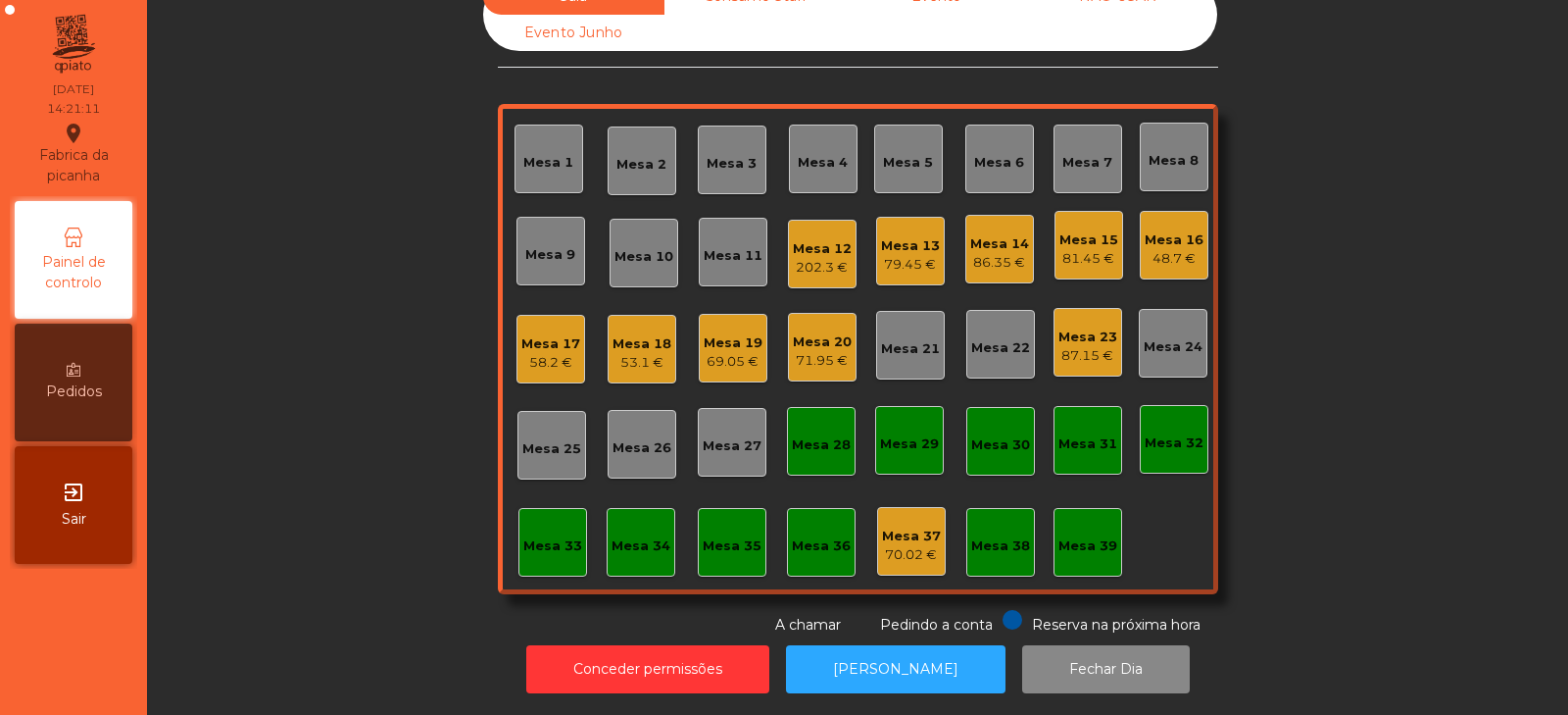
click at [1073, 330] on div "Mesa 23" at bounding box center [1088, 337] width 59 height 20
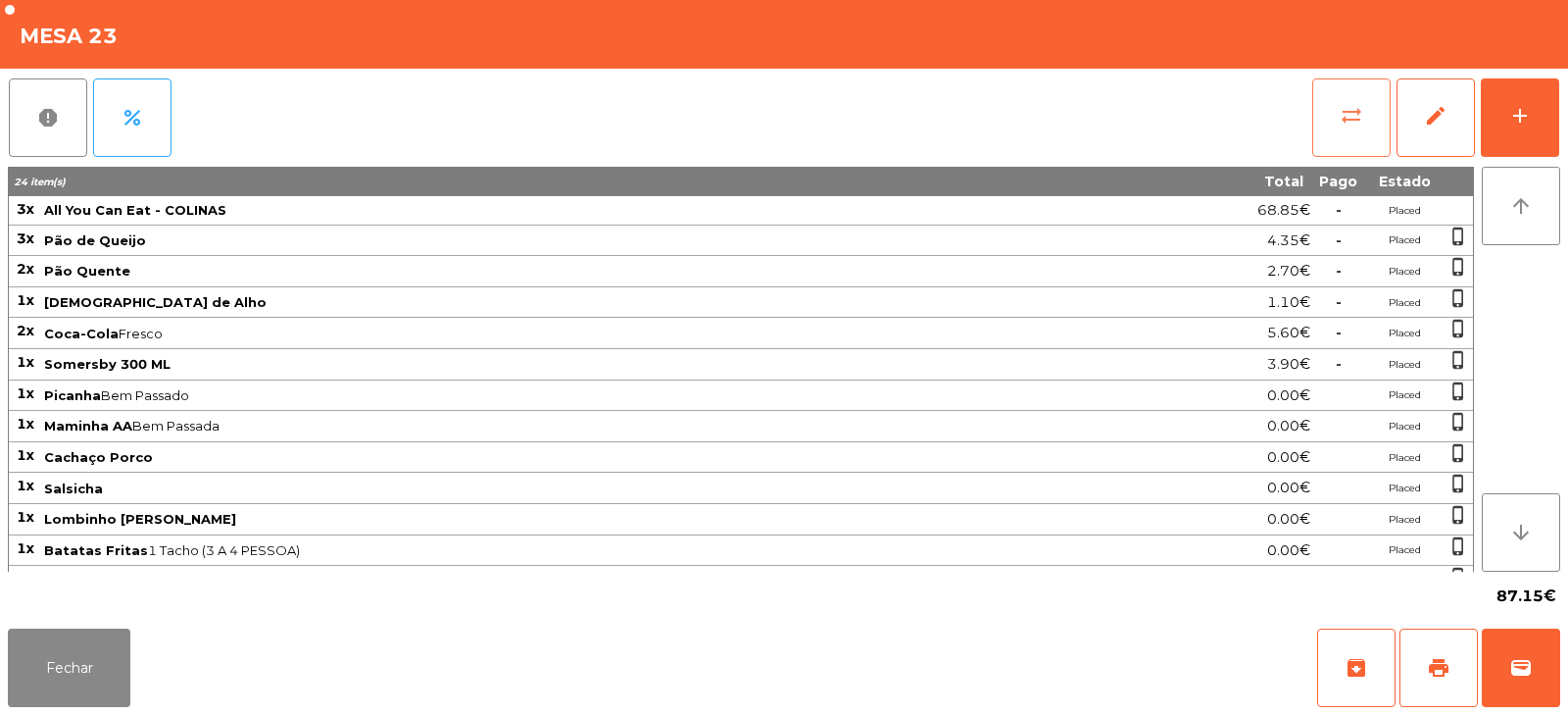
click at [1315, 103] on button "sync_alt" at bounding box center [1352, 118] width 79 height 79
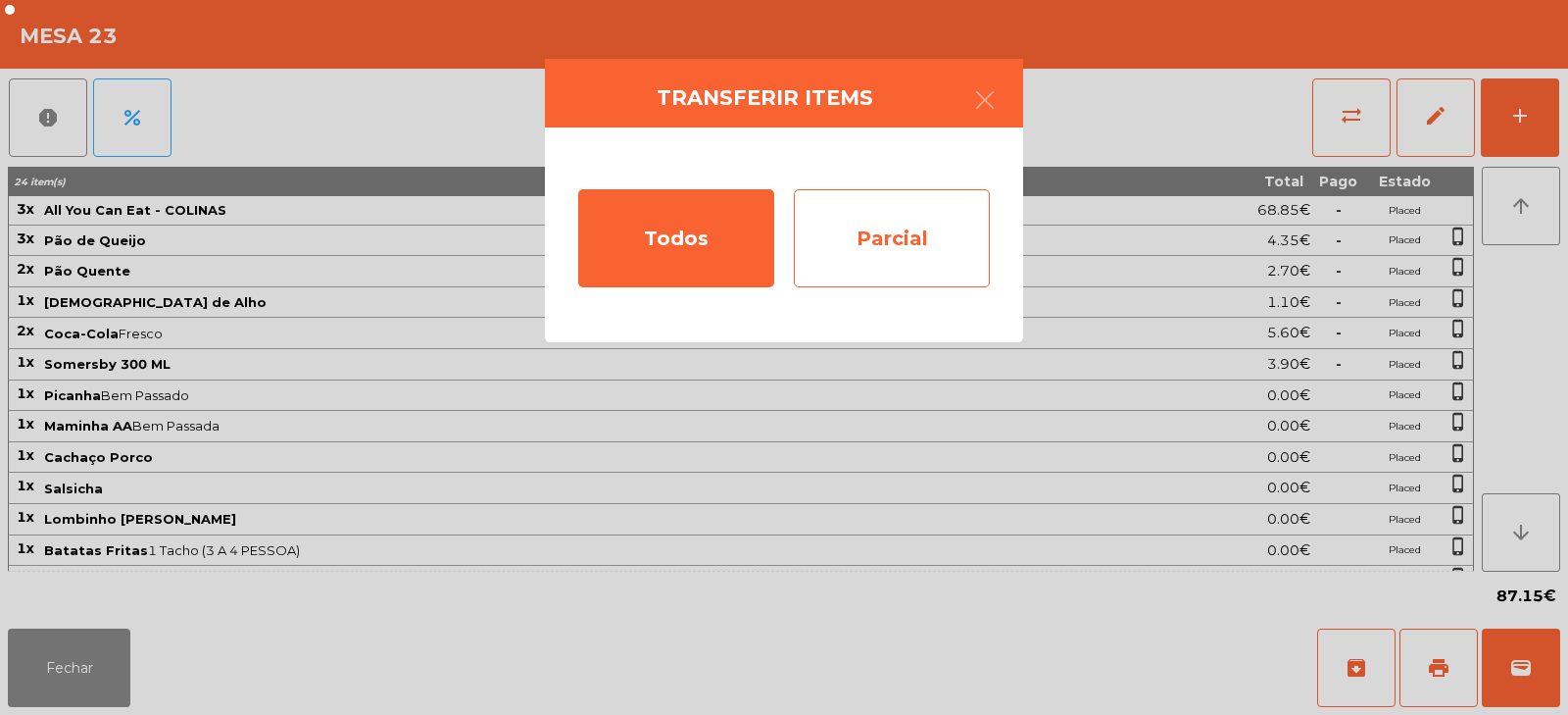
click at [893, 267] on div "Parcial" at bounding box center [892, 238] width 196 height 98
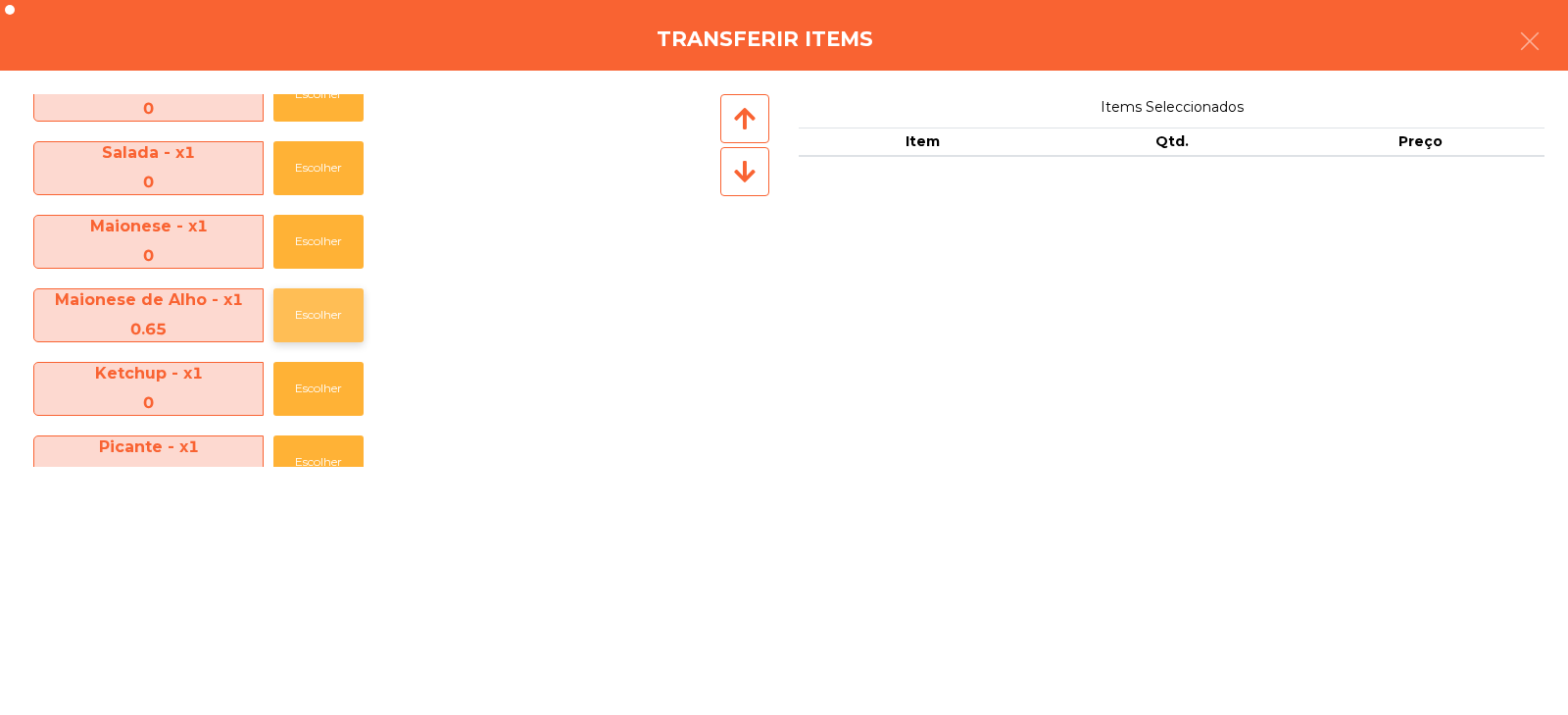
click at [322, 314] on button "Escolher" at bounding box center [318, 315] width 90 height 54
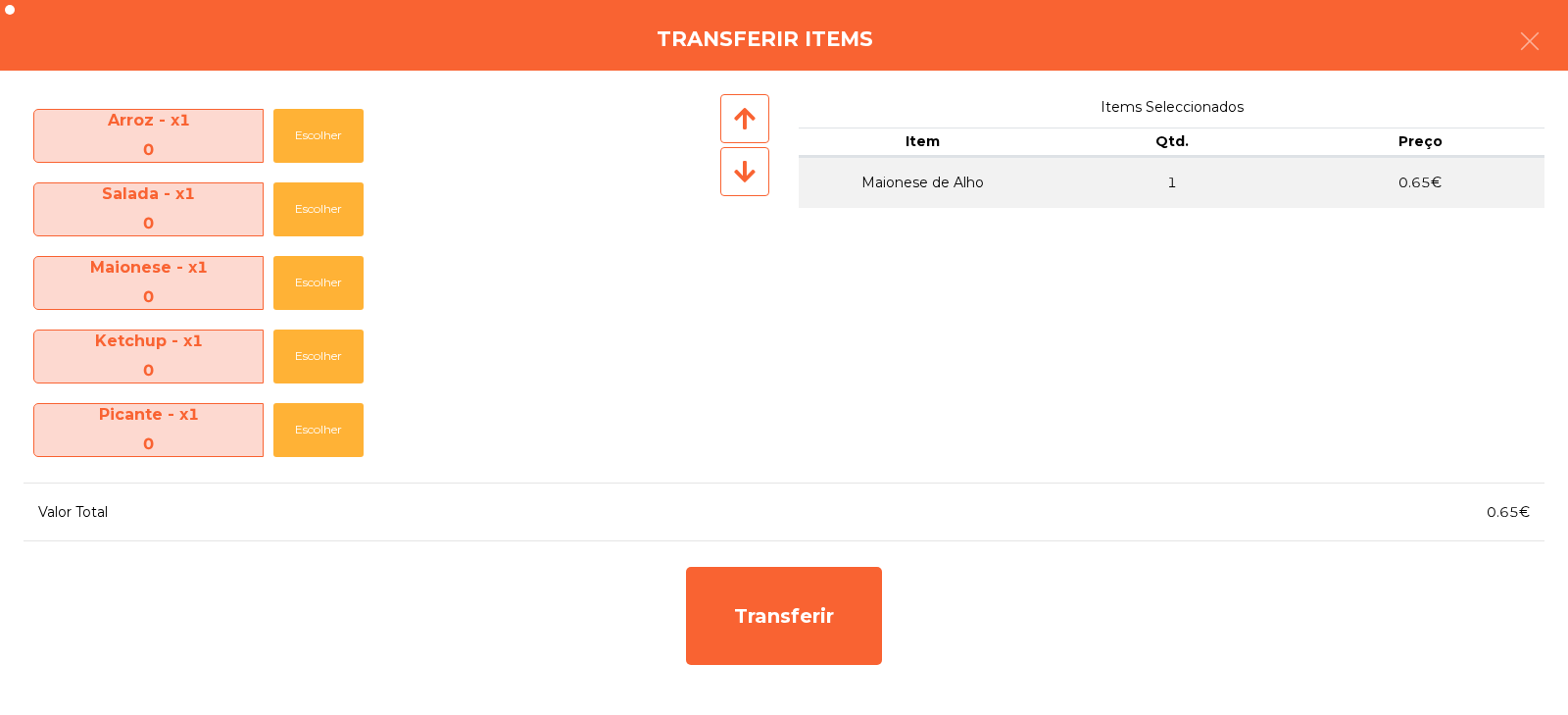
scroll to position [878, 0]
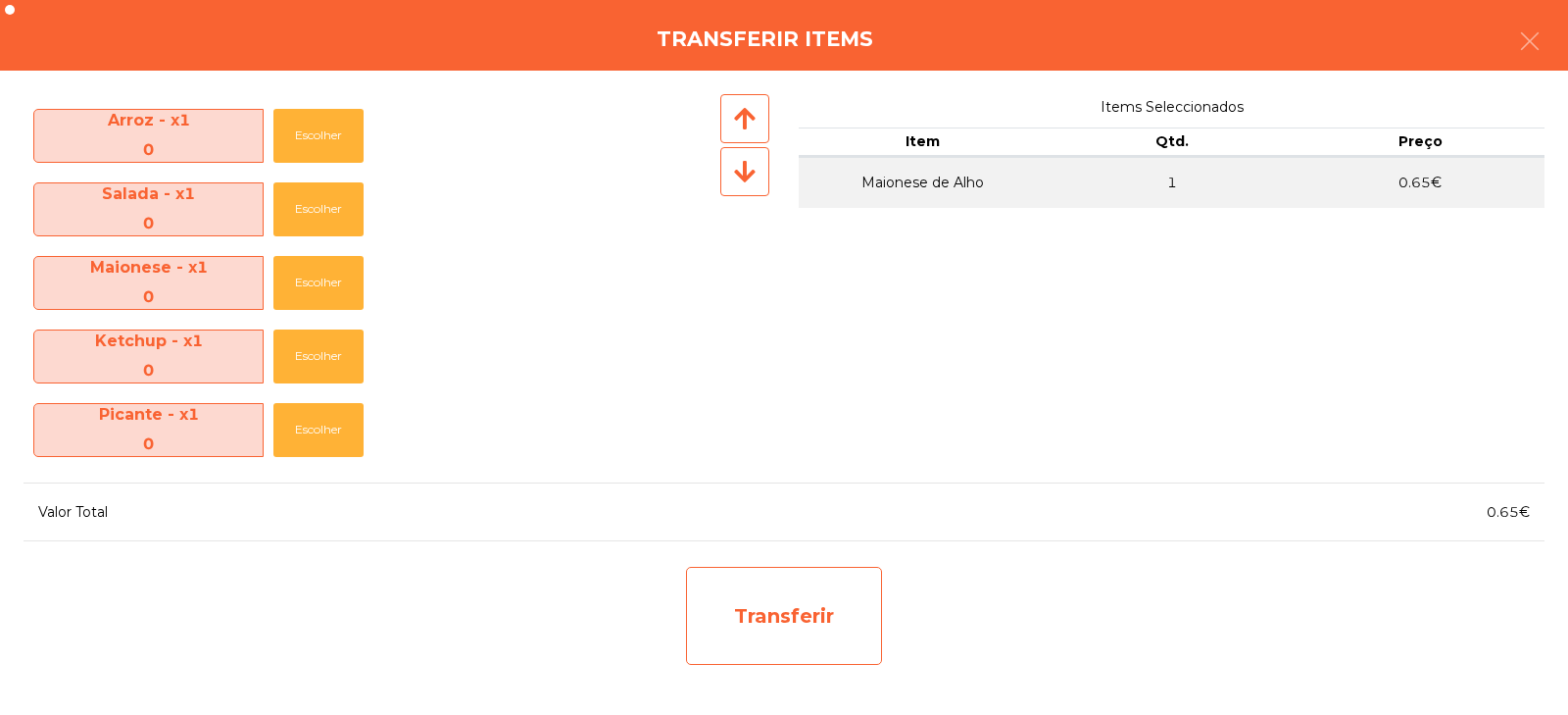
click at [803, 612] on div "Transferir" at bounding box center [784, 615] width 196 height 98
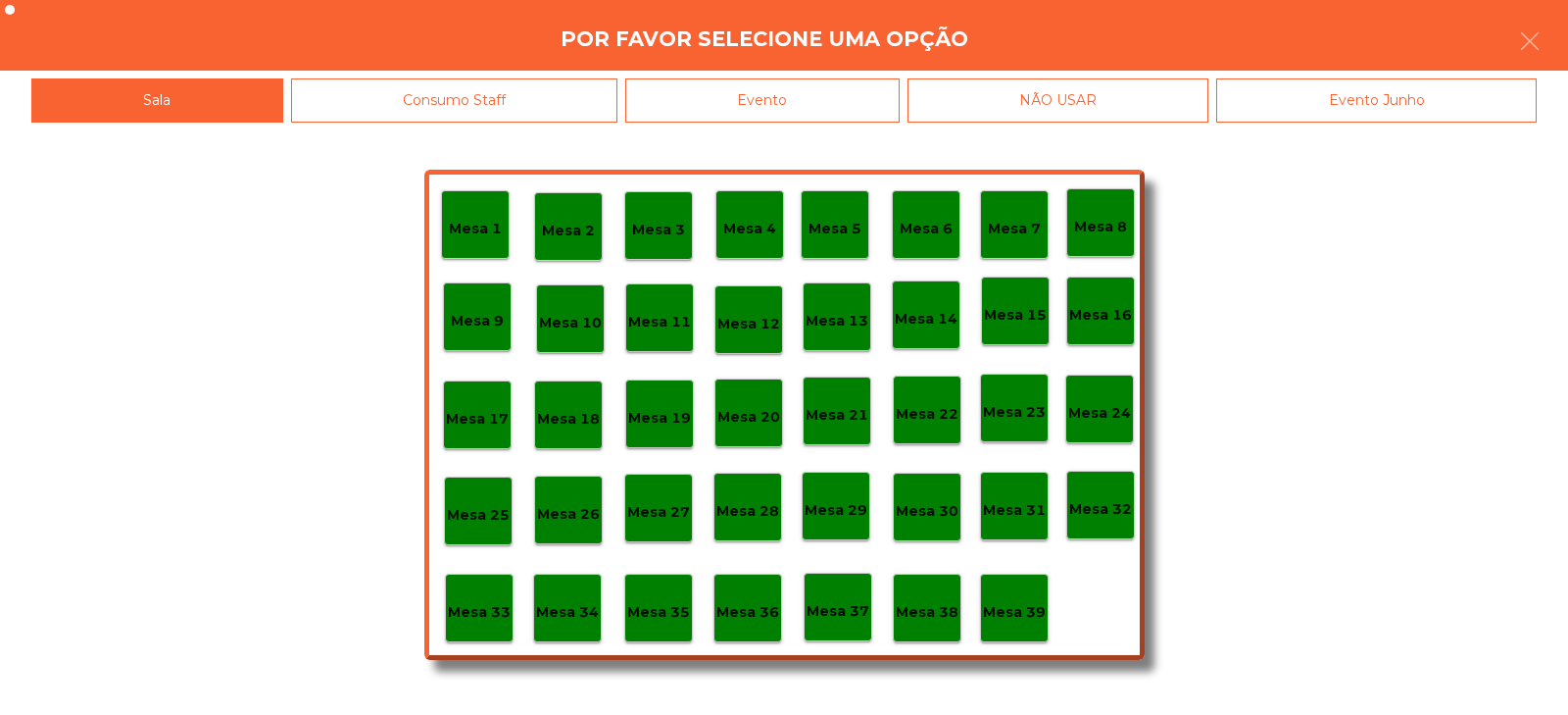
click at [833, 609] on p "Mesa 37" at bounding box center [837, 611] width 63 height 23
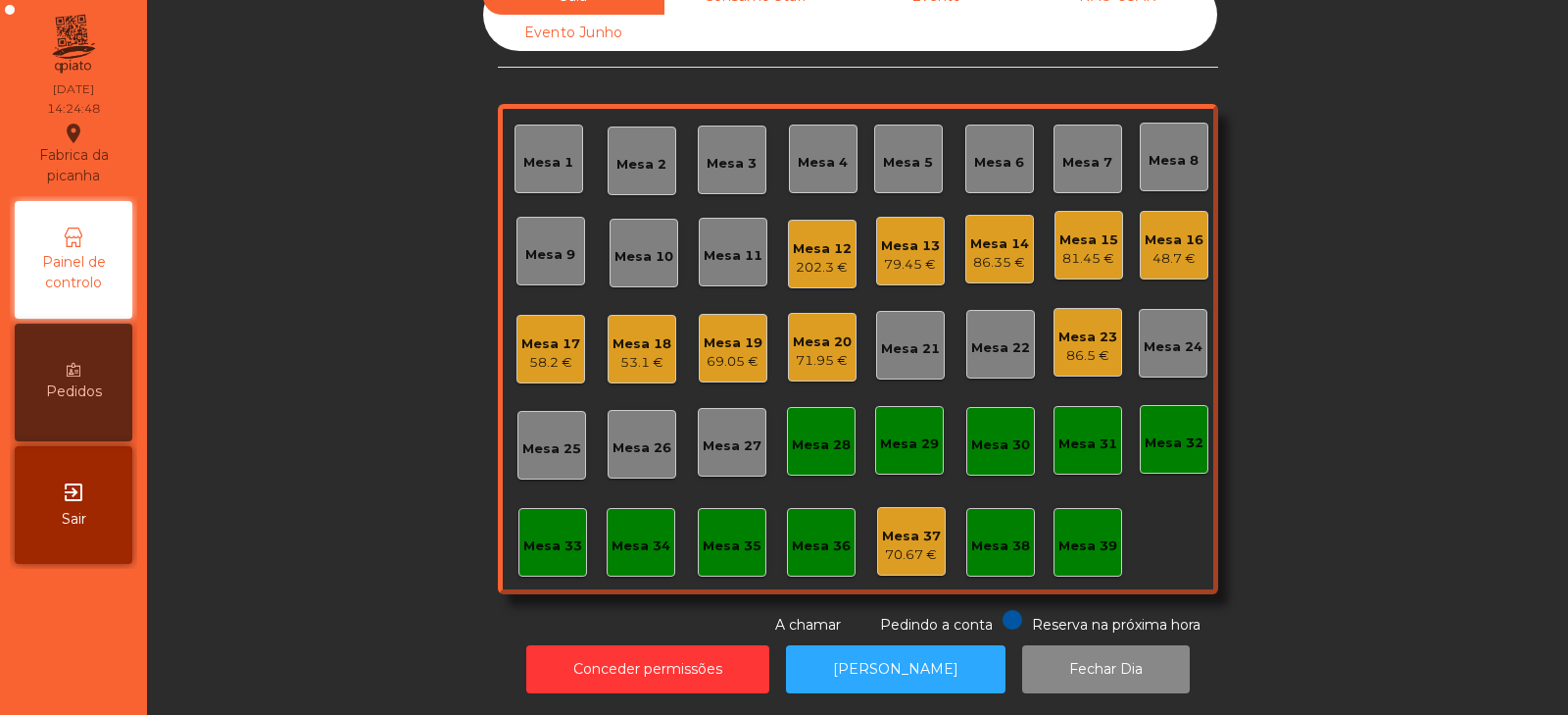
click at [895, 255] on div "79.45 €" at bounding box center [910, 265] width 59 height 20
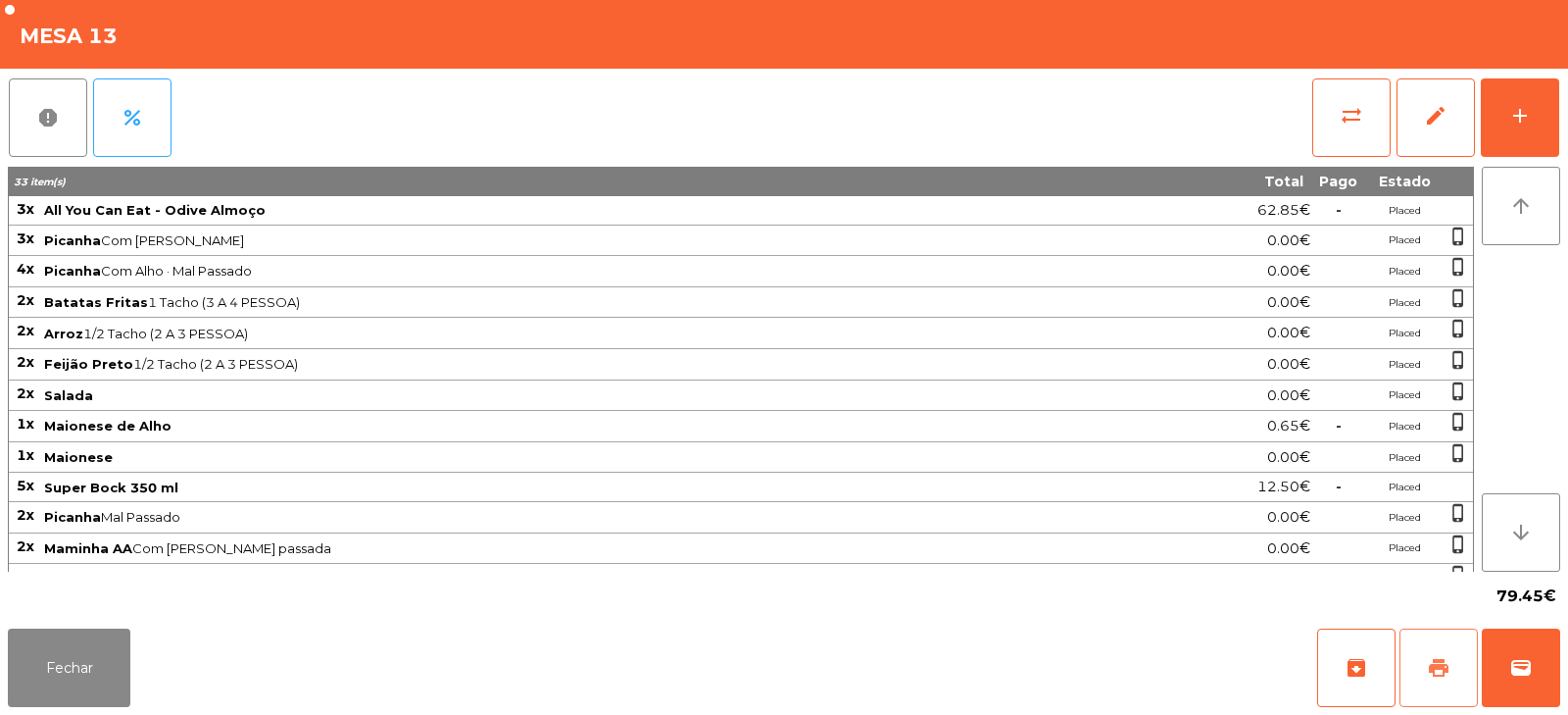
click at [1451, 679] on button "print" at bounding box center [1438, 667] width 79 height 79
click at [1457, 670] on button "print" at bounding box center [1438, 667] width 79 height 79
click at [1526, 665] on span "wallet" at bounding box center [1521, 668] width 24 height 24
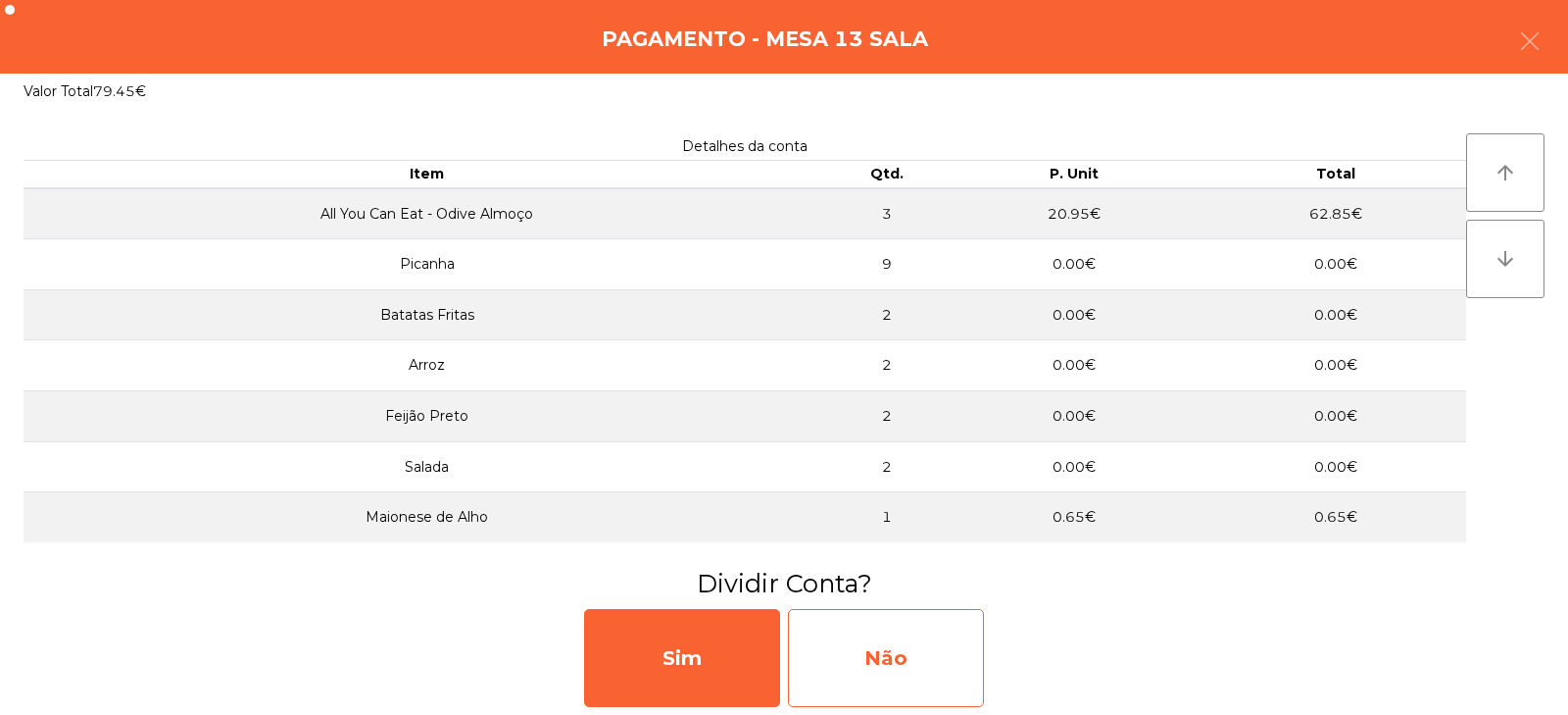
click at [935, 643] on div "Não" at bounding box center [886, 658] width 196 height 98
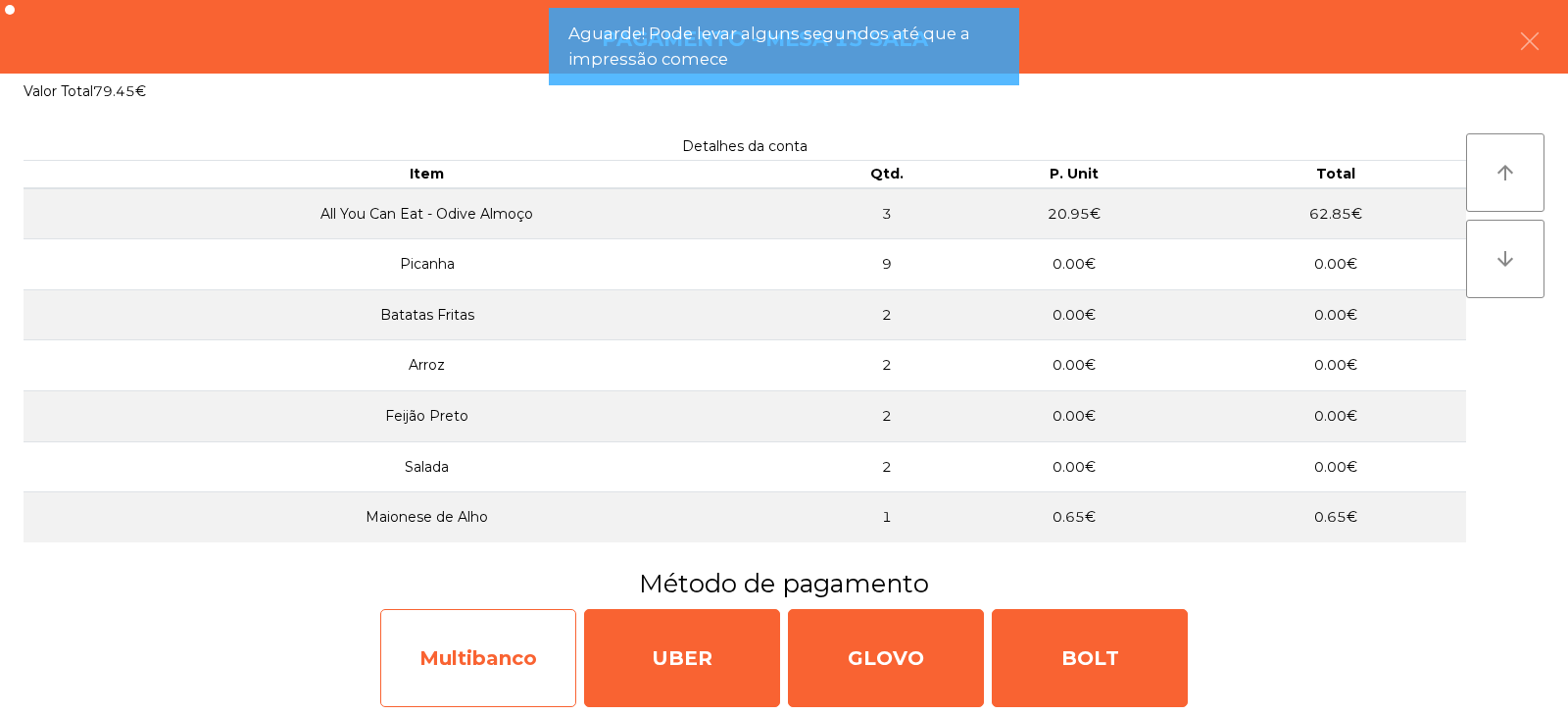
click at [526, 668] on div "Multibanco" at bounding box center [478, 658] width 196 height 98
select select "**"
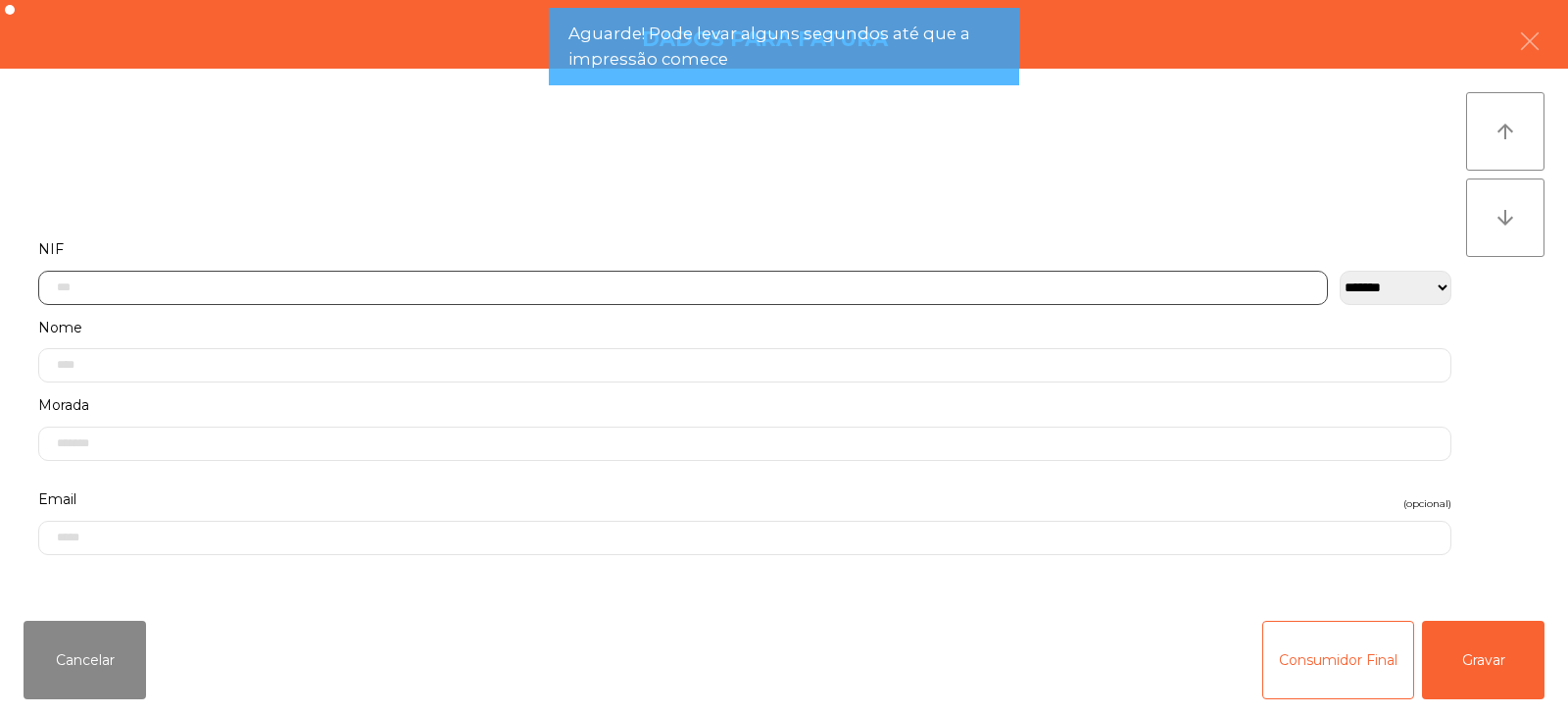
click at [485, 280] on input "text" at bounding box center [683, 287] width 1290 height 34
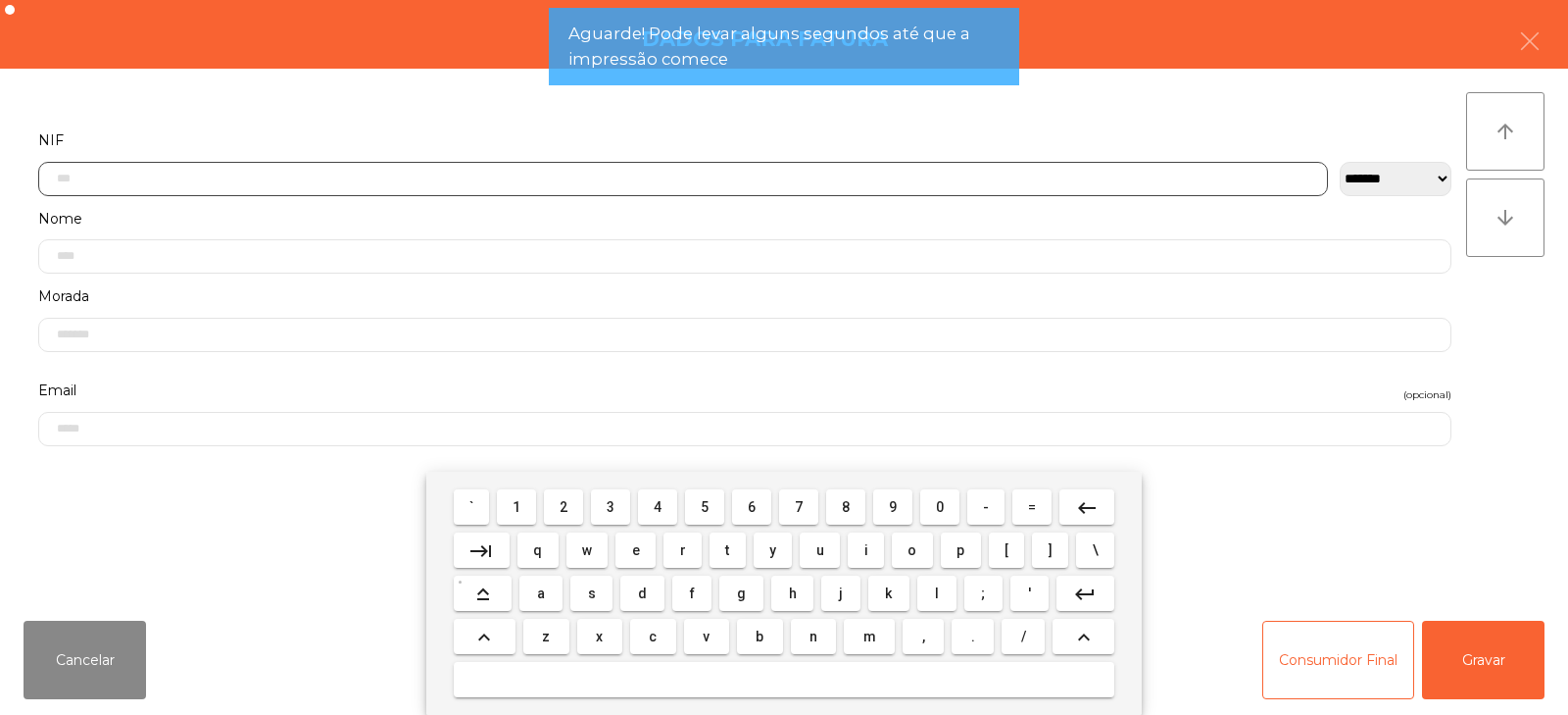
scroll to position [144, 0]
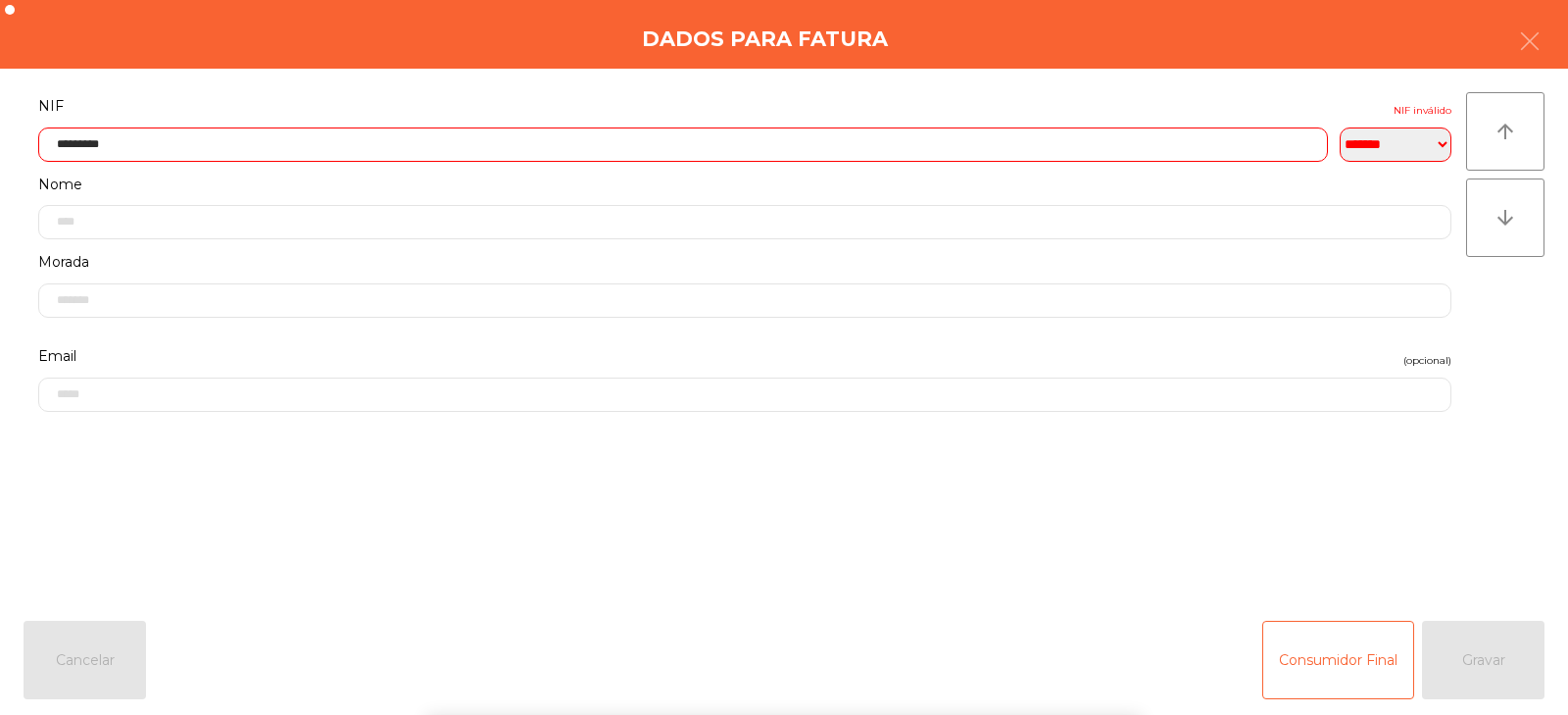
click at [1533, 635] on div "` 1 2 3 4 5 6 7 8 9 0 - = keyboard_backspace keyboard_tab q w e r t y u i o p […" at bounding box center [784, 593] width 1568 height 243
click at [543, 147] on input "*********" at bounding box center [683, 145] width 1290 height 34
click at [1544, 700] on div "` 1 2 3 4 5 6 7 8 9 0 - = keyboard_backspace keyboard_tab q w e r t y u i o p […" at bounding box center [784, 593] width 1568 height 243
click at [285, 137] on input "*********" at bounding box center [683, 145] width 1290 height 34
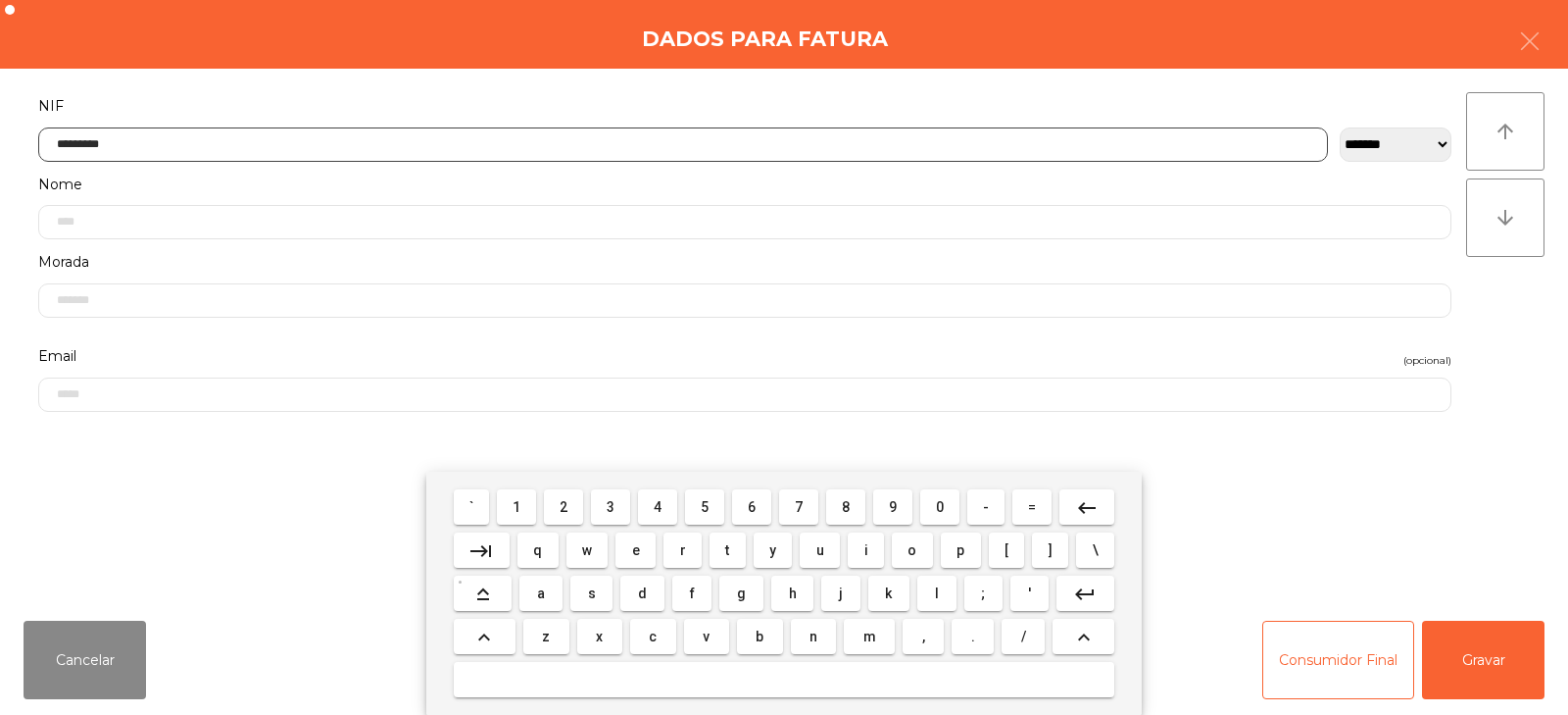
type input "*********"
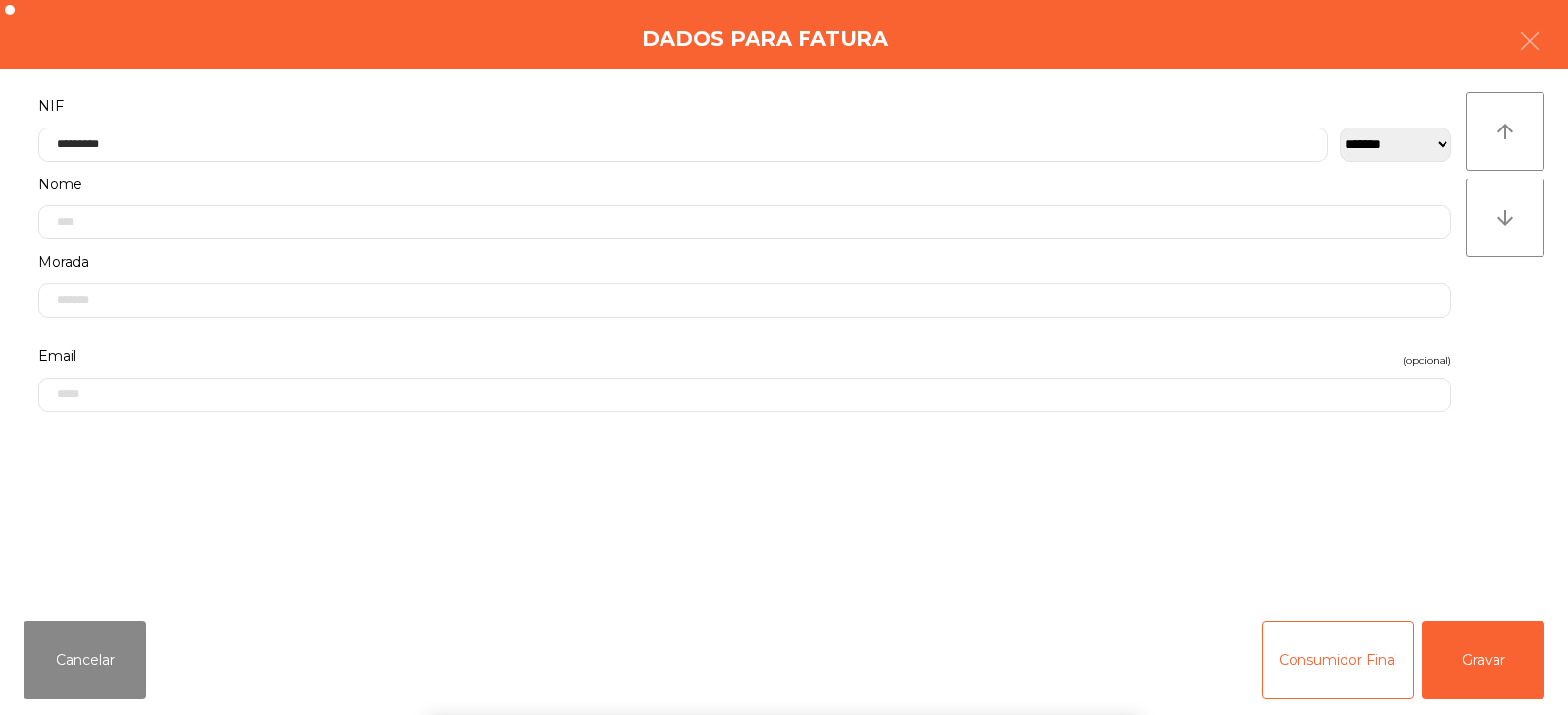
click at [1567, 632] on div "` 1 2 3 4 5 6 7 8 9 0 - = keyboard_backspace keyboard_tab q w e r t y u i o p […" at bounding box center [784, 593] width 1568 height 243
click at [1526, 646] on button "Gravar" at bounding box center [1483, 659] width 123 height 79
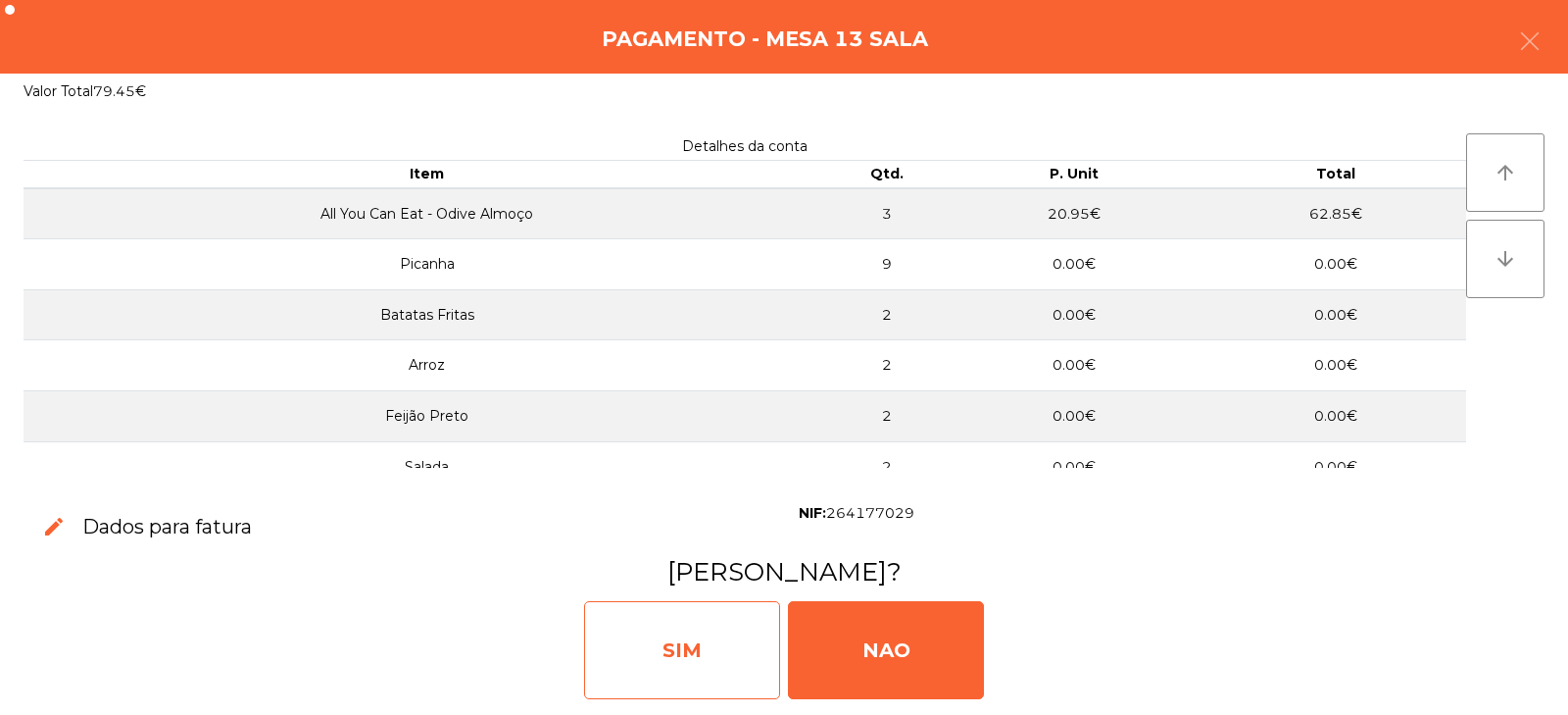
click at [667, 623] on div "SIM" at bounding box center [682, 650] width 196 height 98
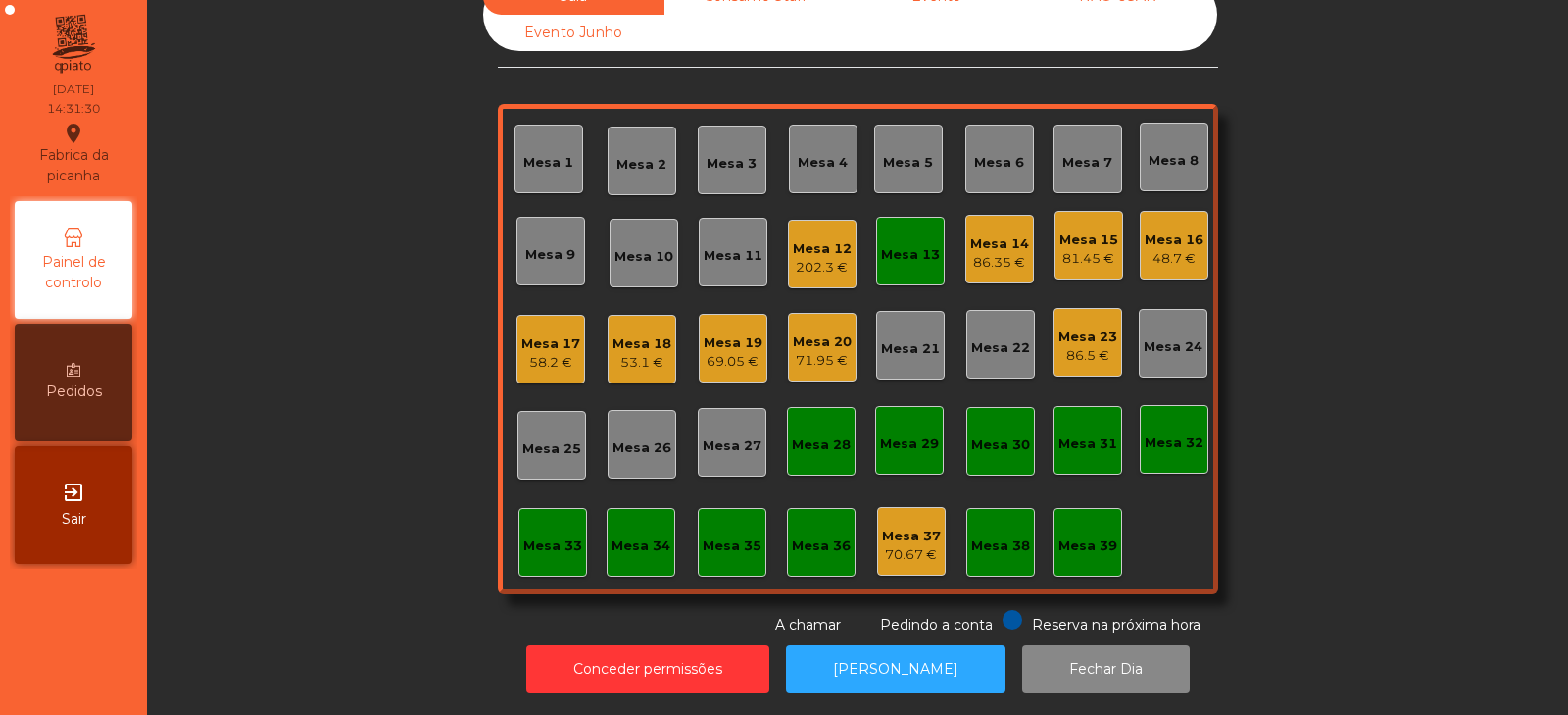
click at [801, 258] on div "202.3 €" at bounding box center [822, 268] width 59 height 20
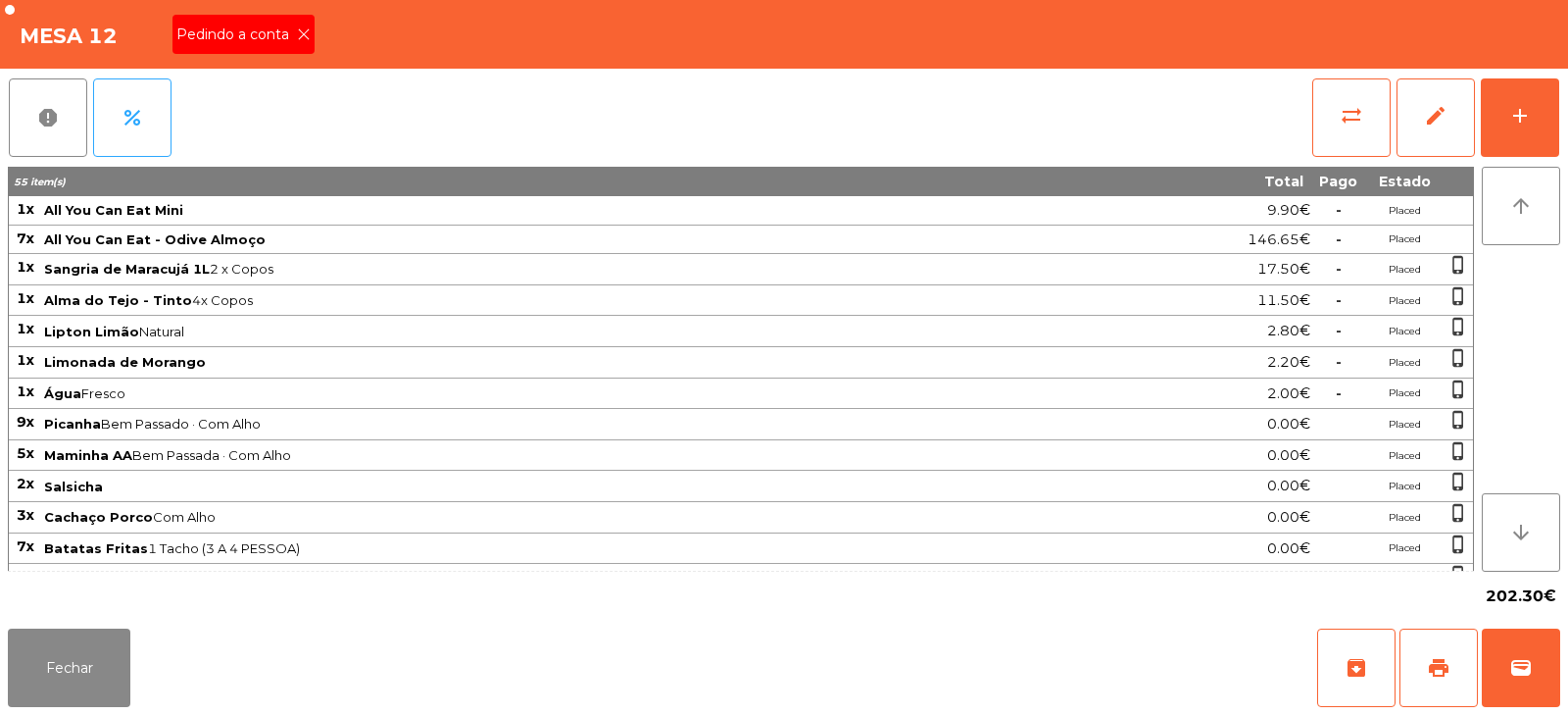
click at [298, 37] on icon at bounding box center [304, 35] width 14 height 14
click at [1437, 663] on span "print" at bounding box center [1439, 668] width 24 height 24
click at [1334, 99] on button "sync_alt" at bounding box center [1352, 118] width 79 height 79
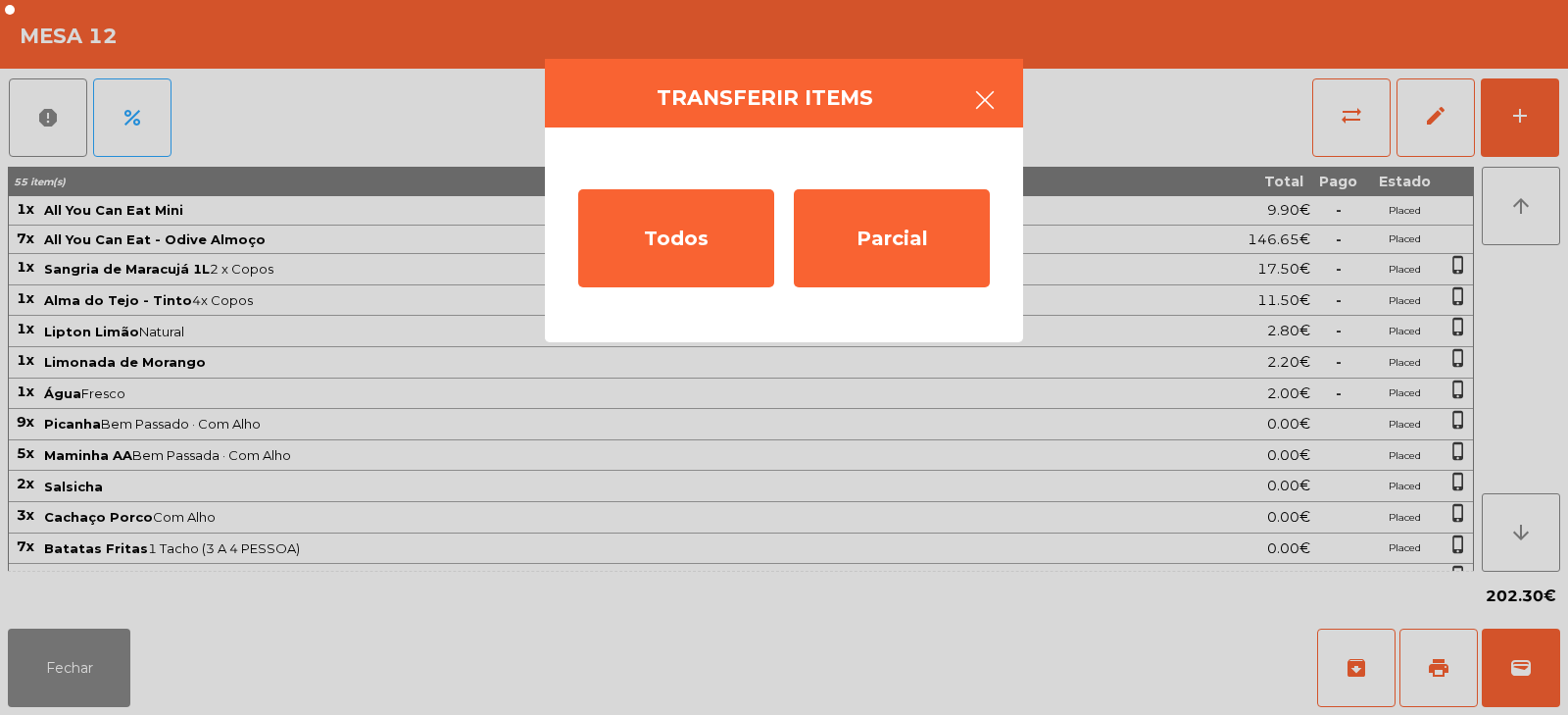
click at [994, 89] on icon "button" at bounding box center [986, 101] width 24 height 24
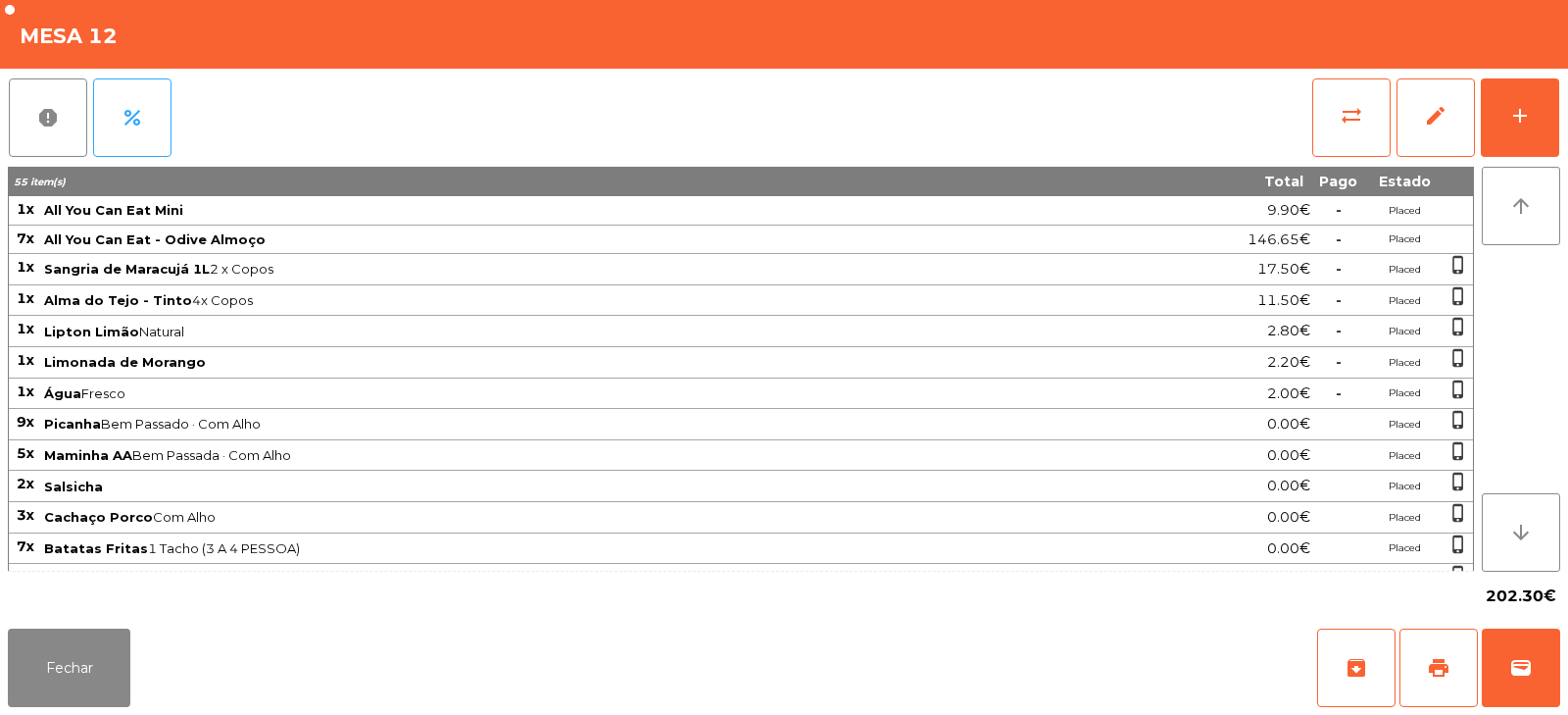
click at [1510, 56] on div "Mesa 12" at bounding box center [784, 34] width 1568 height 69
click at [62, 694] on button "Fechar" at bounding box center [69, 667] width 123 height 79
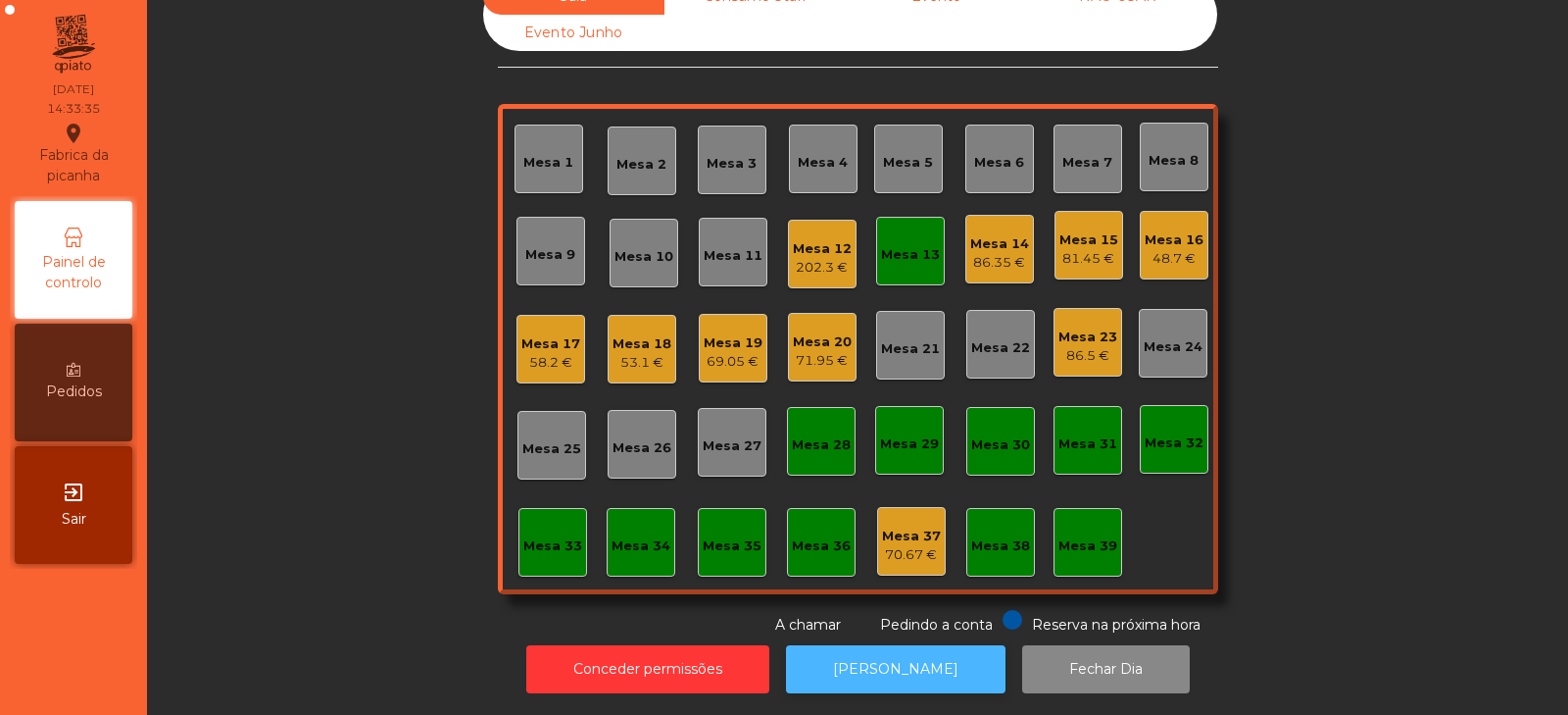
click at [893, 656] on button "[PERSON_NAME]" at bounding box center [896, 669] width 219 height 48
click at [889, 245] on div "Mesa 13" at bounding box center [910, 255] width 59 height 20
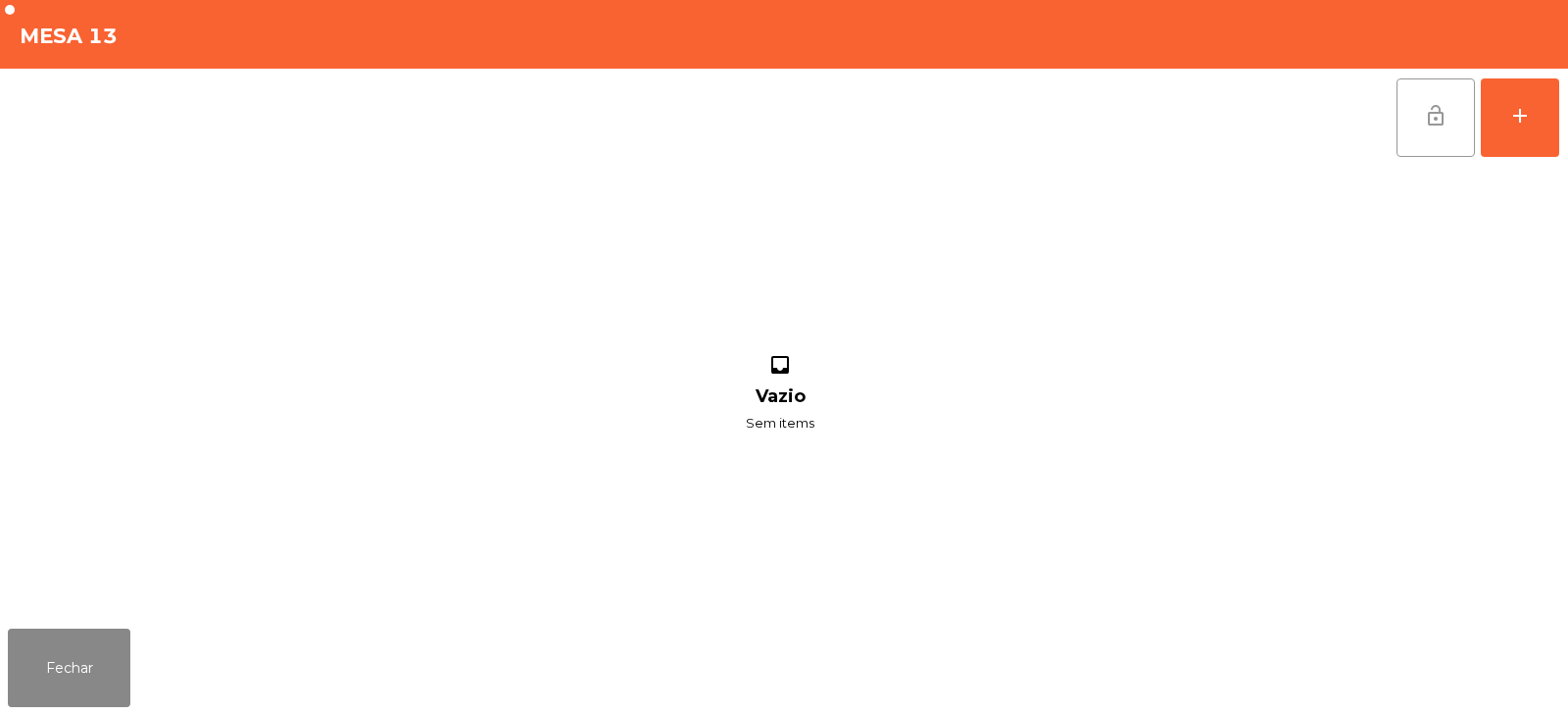
click at [1432, 149] on button "lock_open" at bounding box center [1435, 118] width 79 height 79
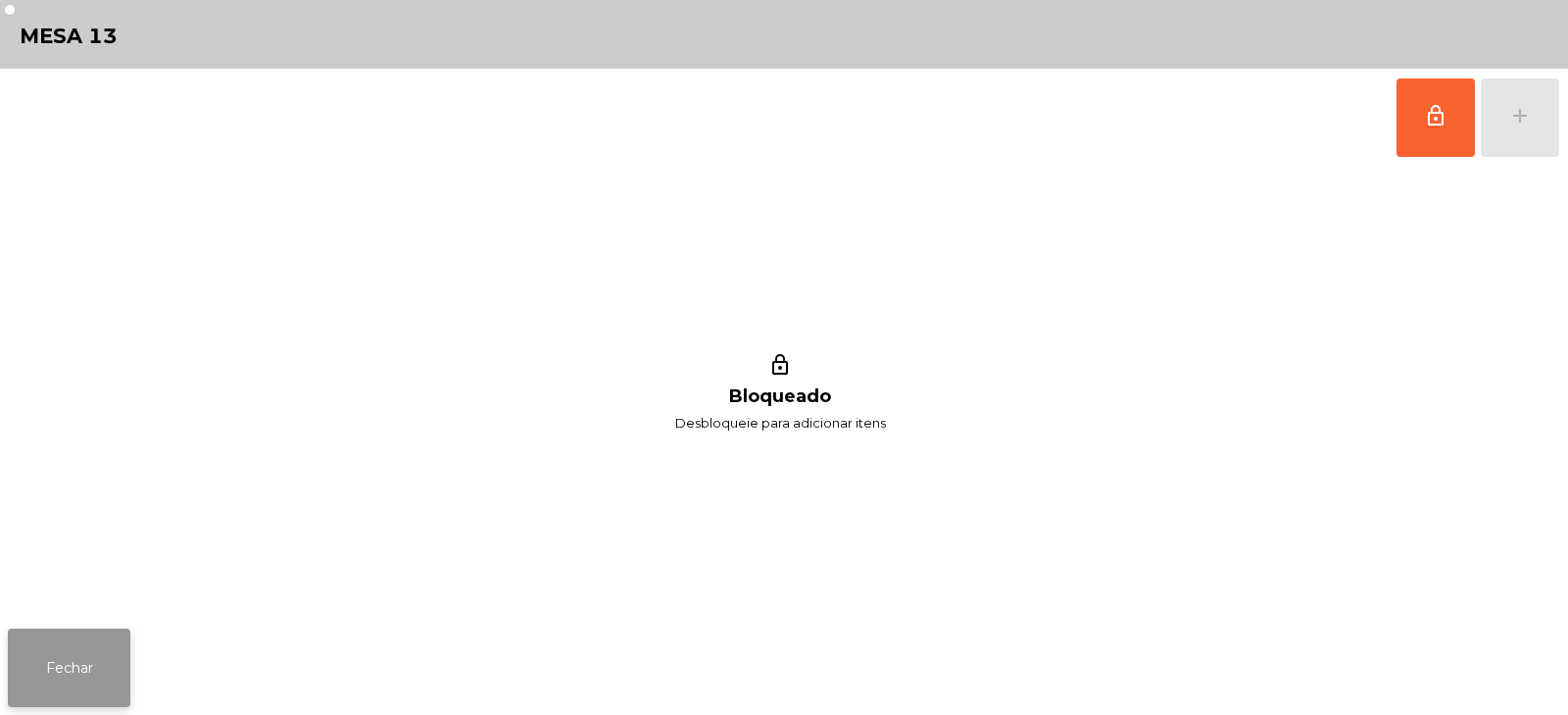
click at [67, 676] on button "Fechar" at bounding box center [69, 667] width 123 height 79
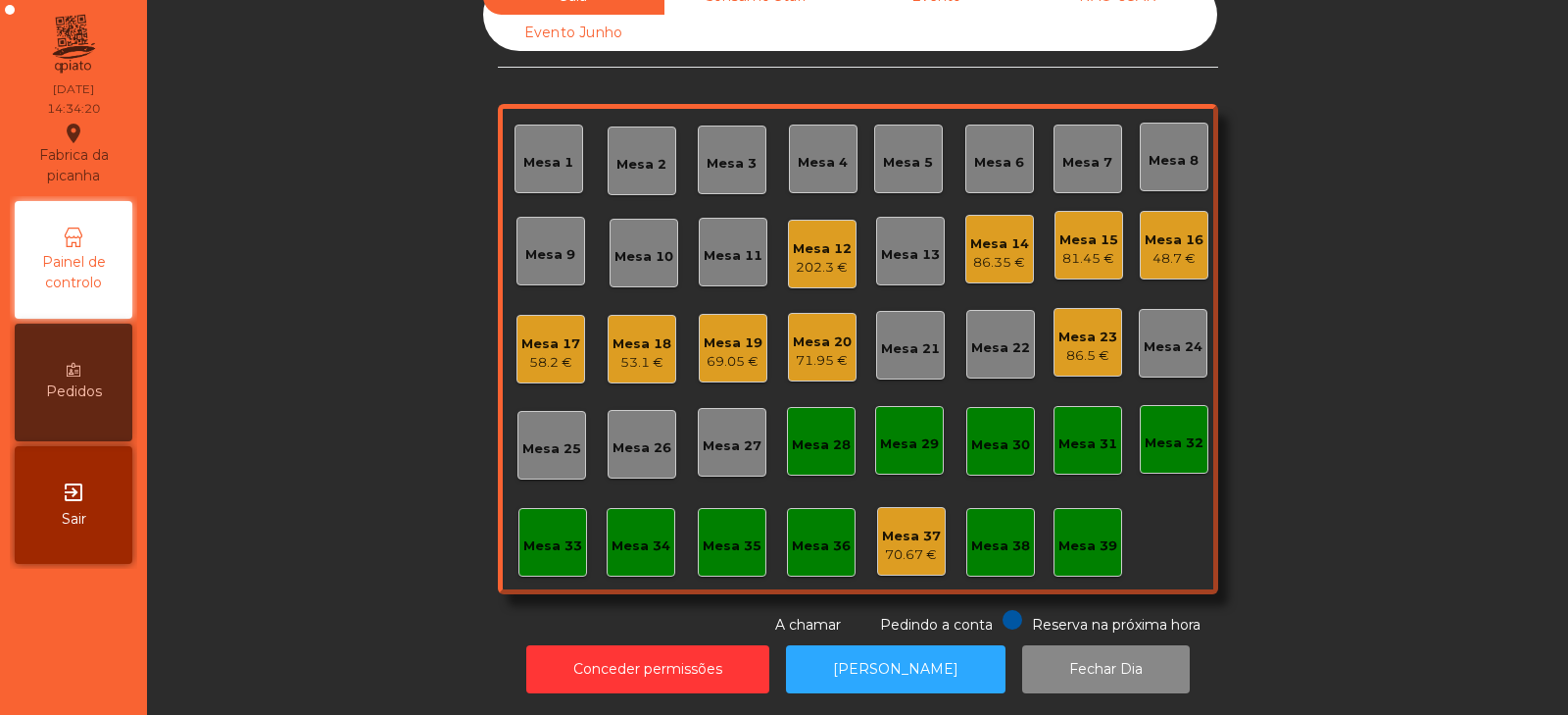
click at [797, 258] on div "202.3 €" at bounding box center [822, 268] width 59 height 20
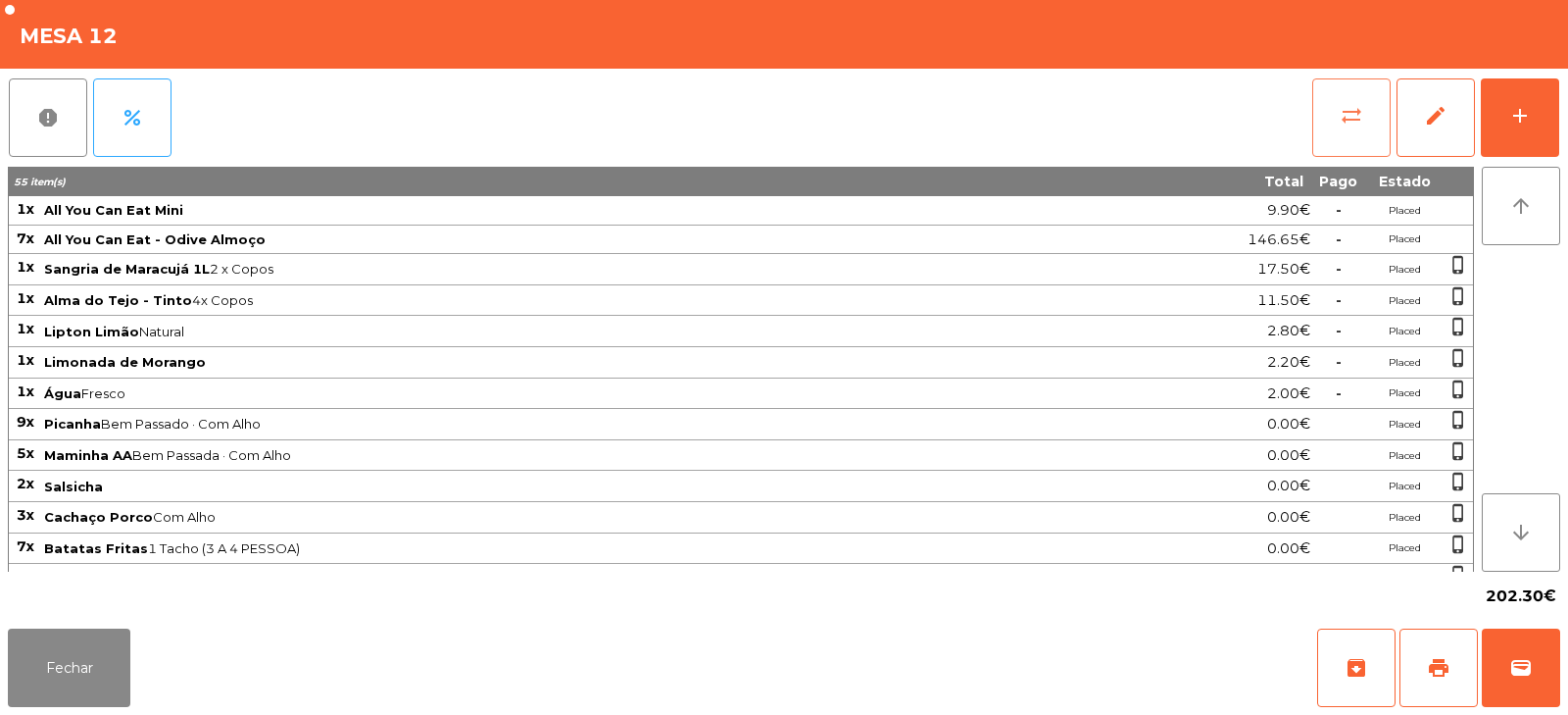
click at [1336, 130] on button "sync_alt" at bounding box center [1352, 118] width 79 height 79
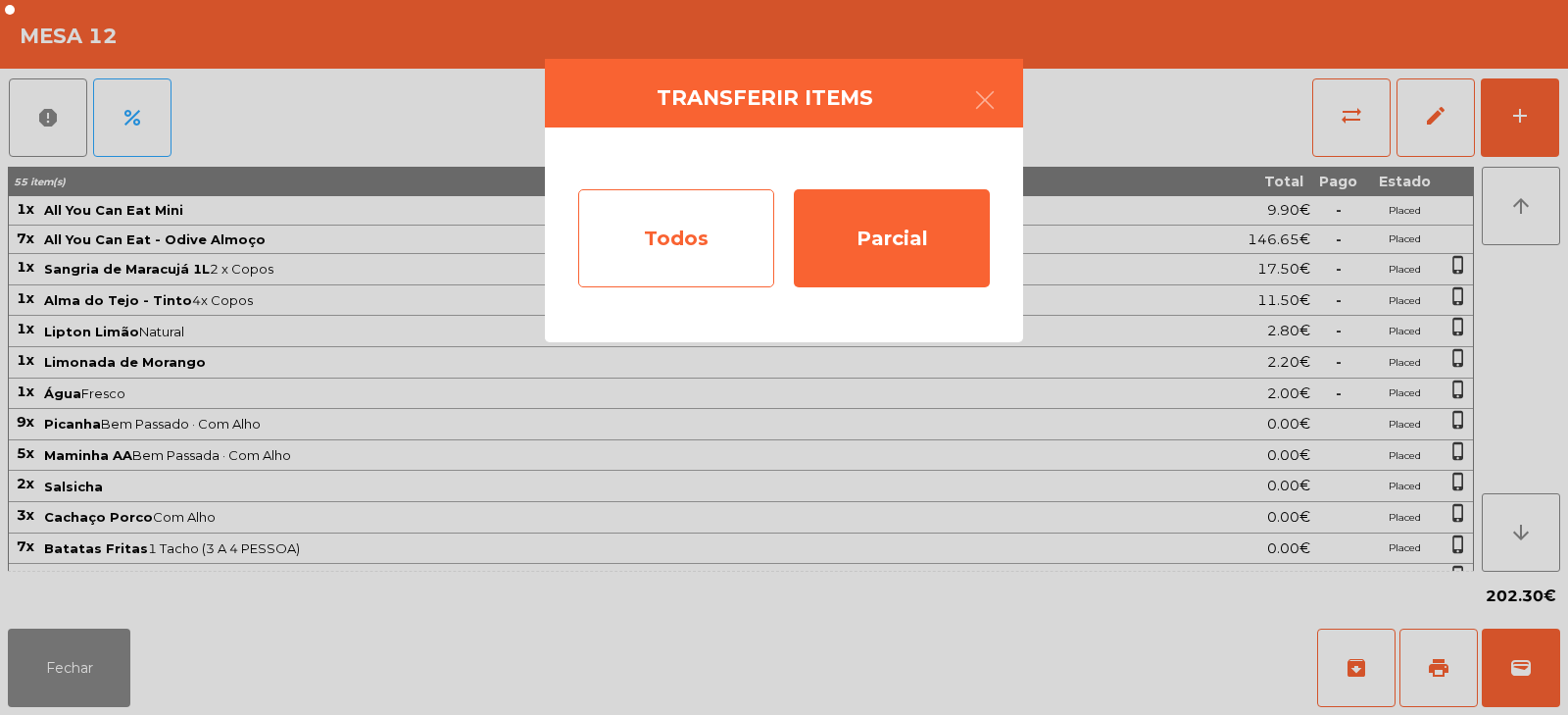
click at [725, 228] on div "Todos" at bounding box center [676, 238] width 196 height 98
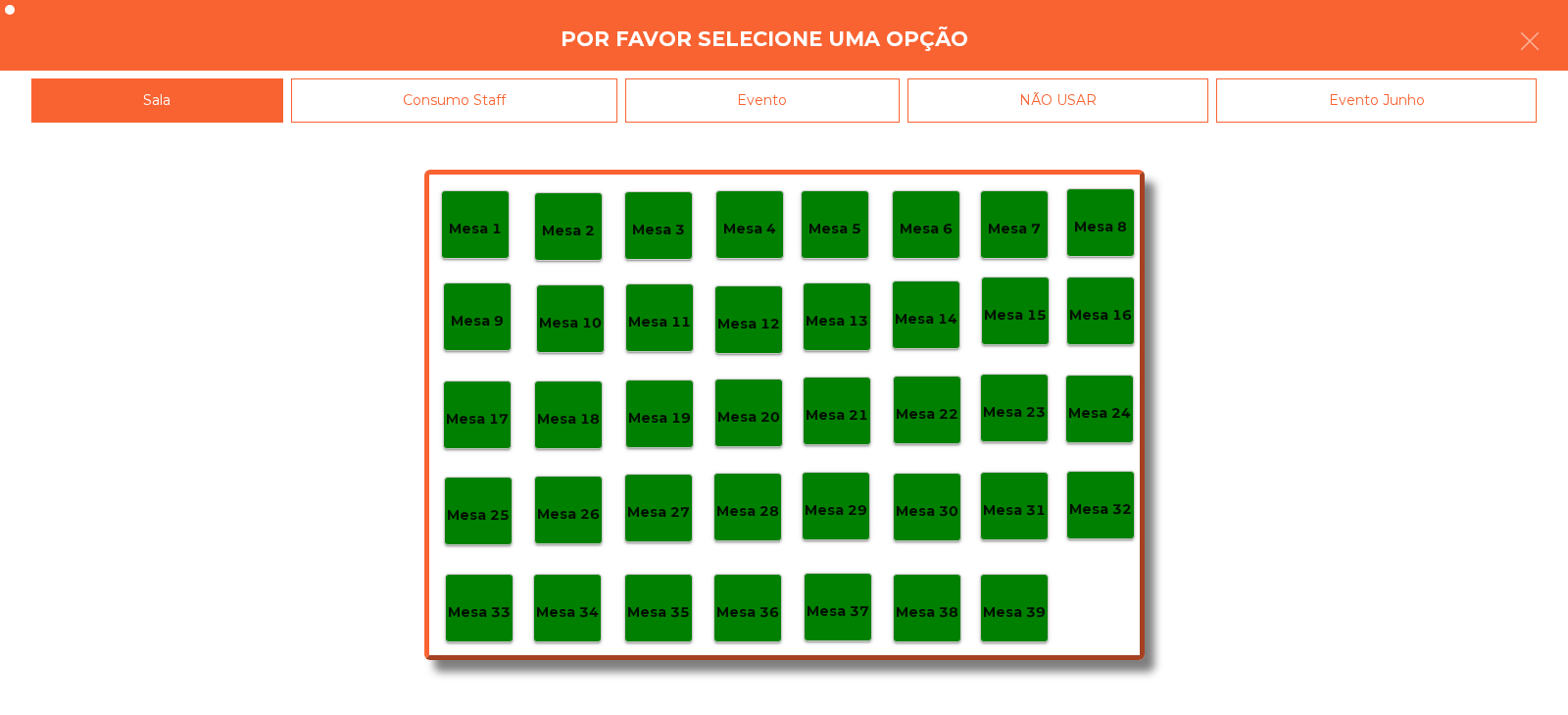
click at [798, 102] on div "Evento" at bounding box center [762, 101] width 274 height 44
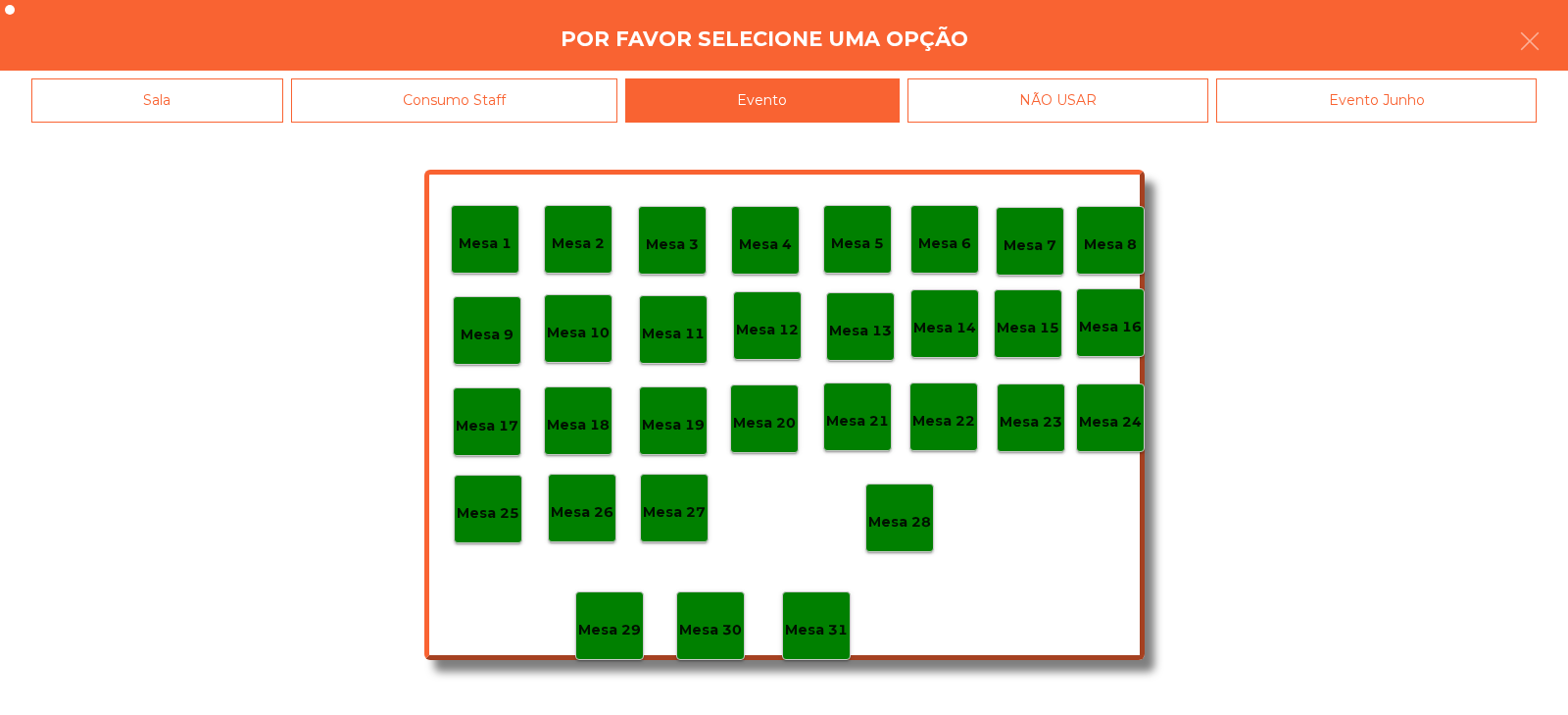
click at [884, 524] on p "Mesa 28" at bounding box center [899, 522] width 63 height 23
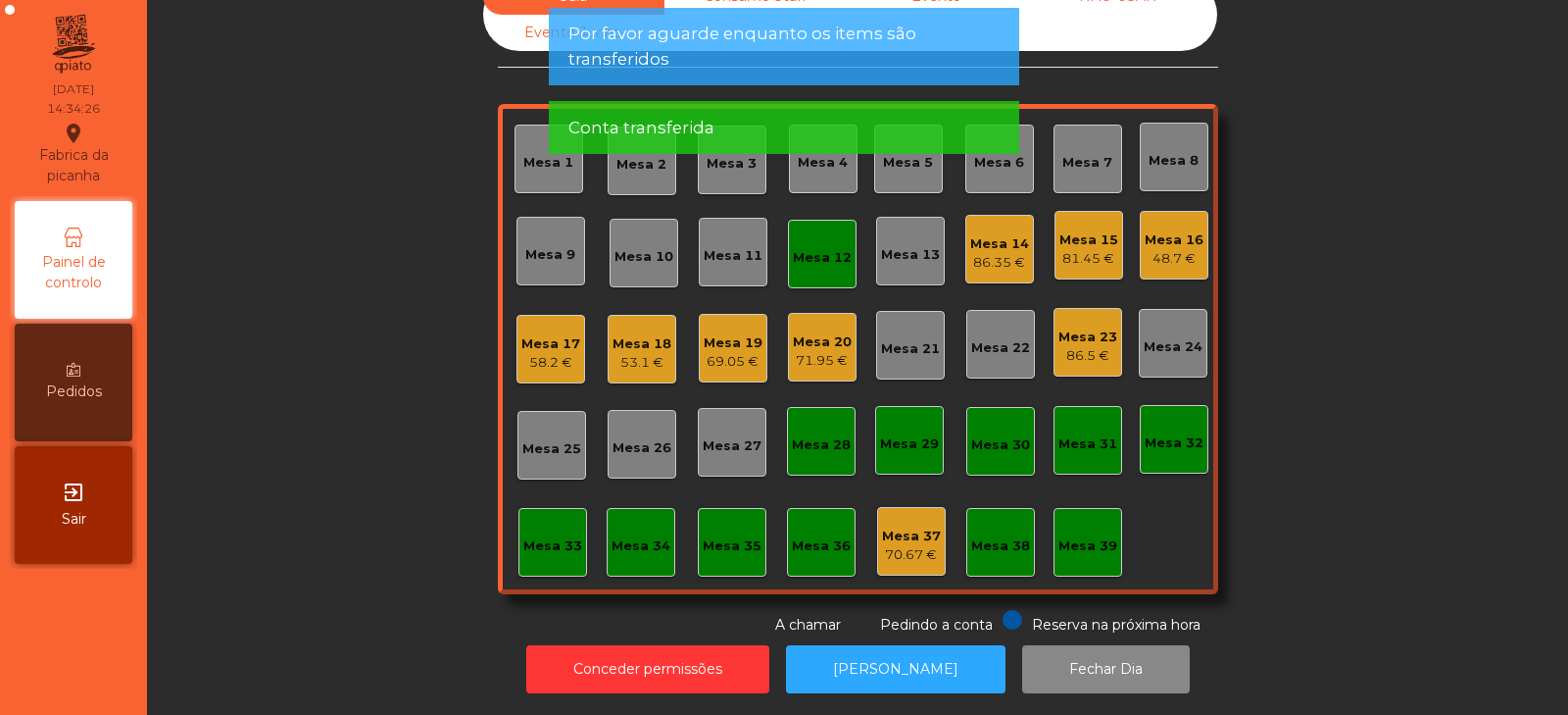
click at [1368, 405] on div "Sala Consumo Staff Evento NÃO USAR Evento Junho Mesa 1 Mesa 2 Mesa 3 Mesa 4 Mes…" at bounding box center [857, 306] width 1369 height 657
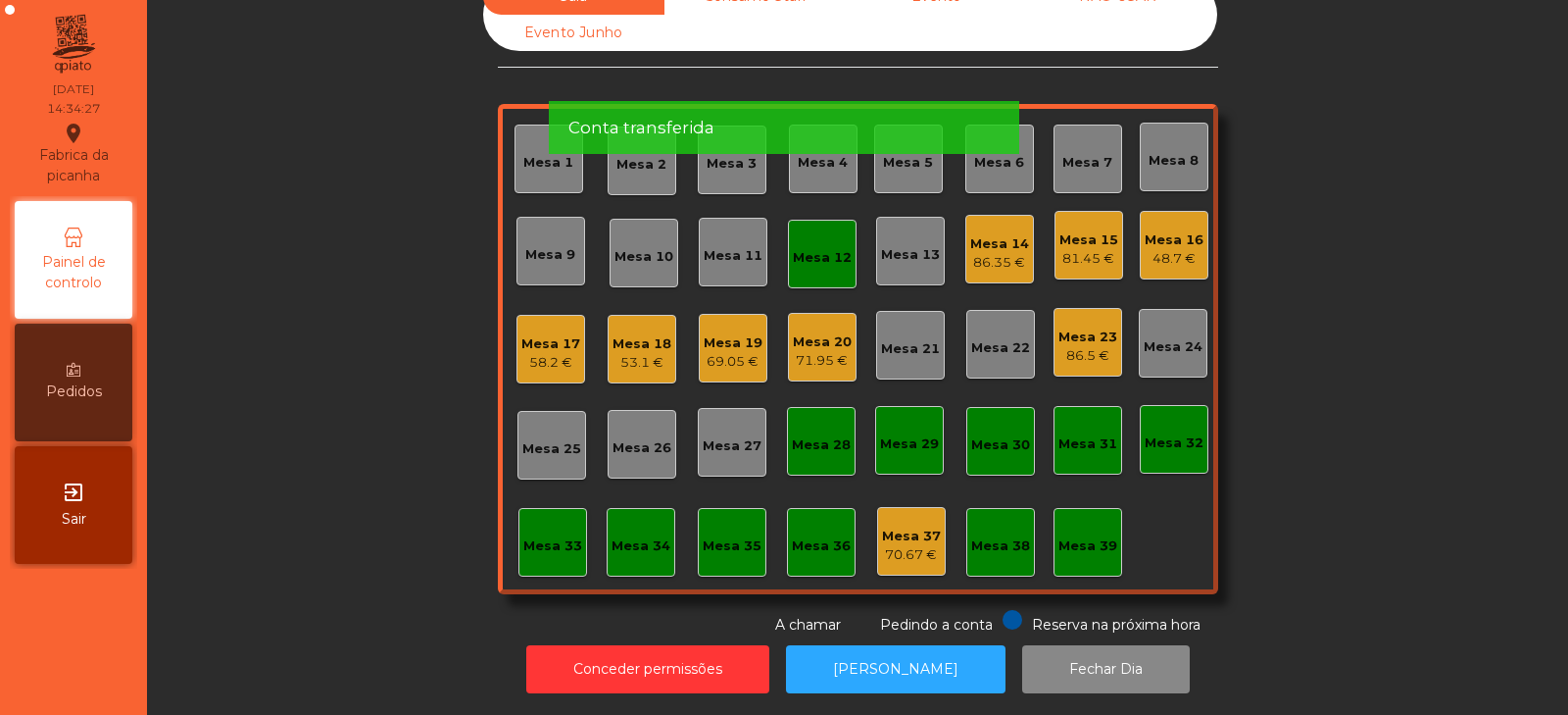
click at [818, 253] on div "Mesa 12" at bounding box center [822, 253] width 69 height 69
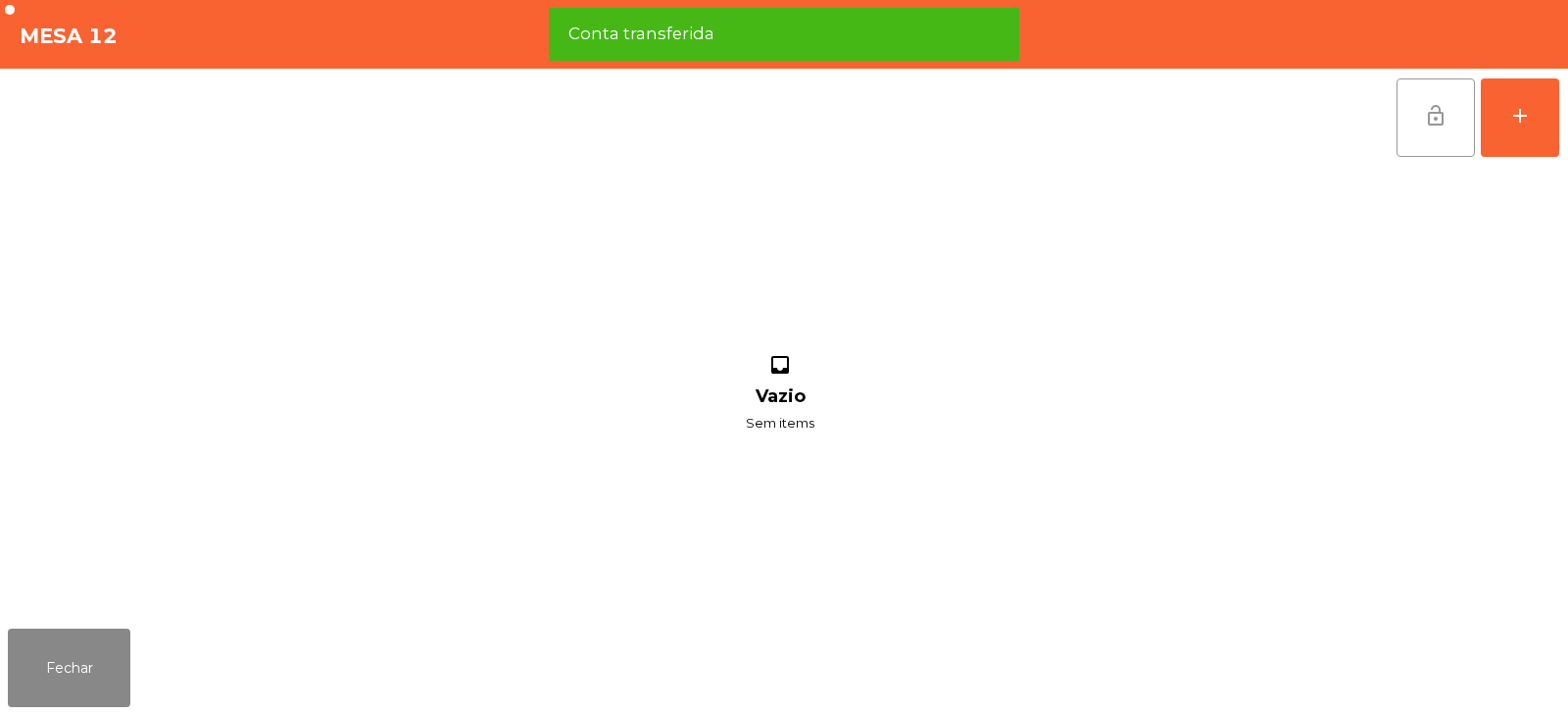
click at [1408, 136] on button "lock_open" at bounding box center [1435, 118] width 79 height 79
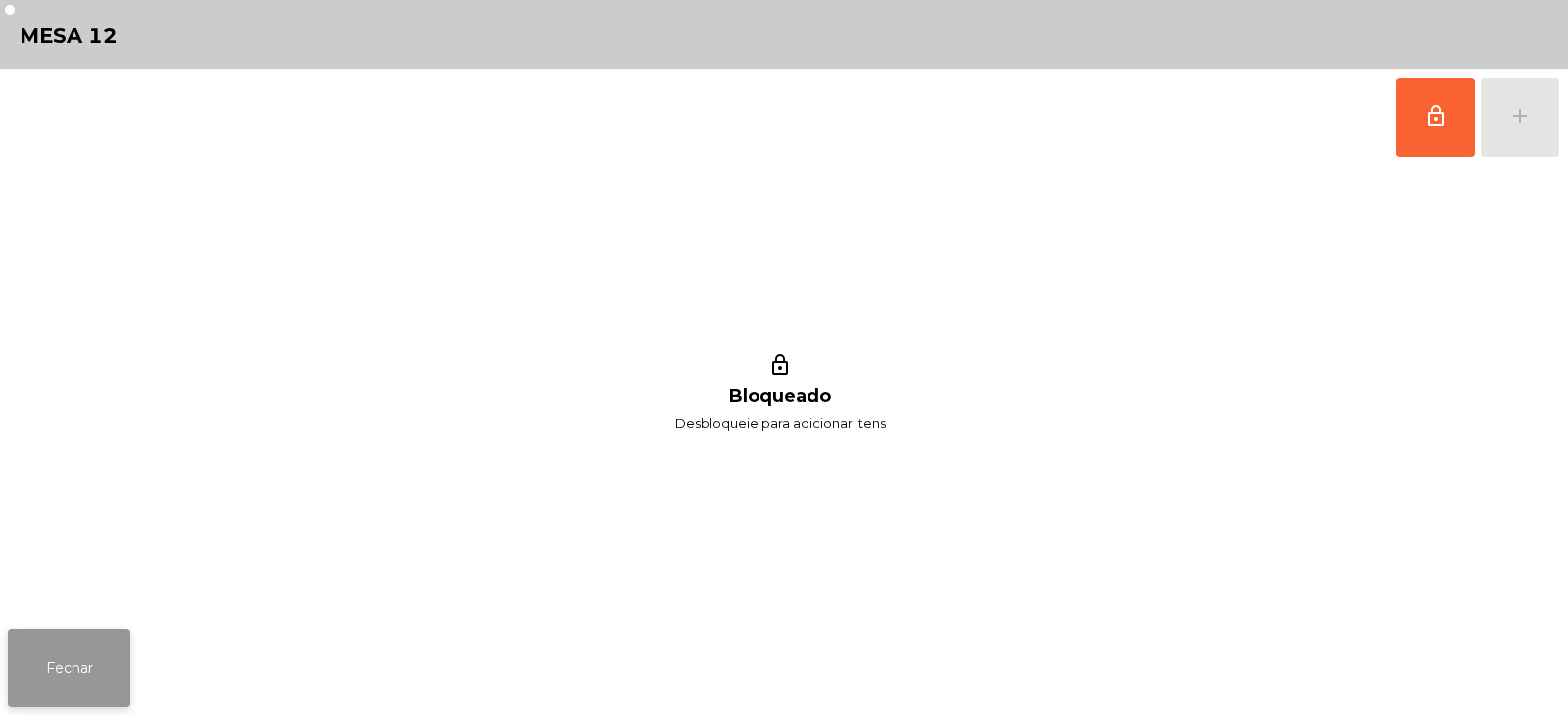
click at [63, 686] on button "Fechar" at bounding box center [69, 667] width 123 height 79
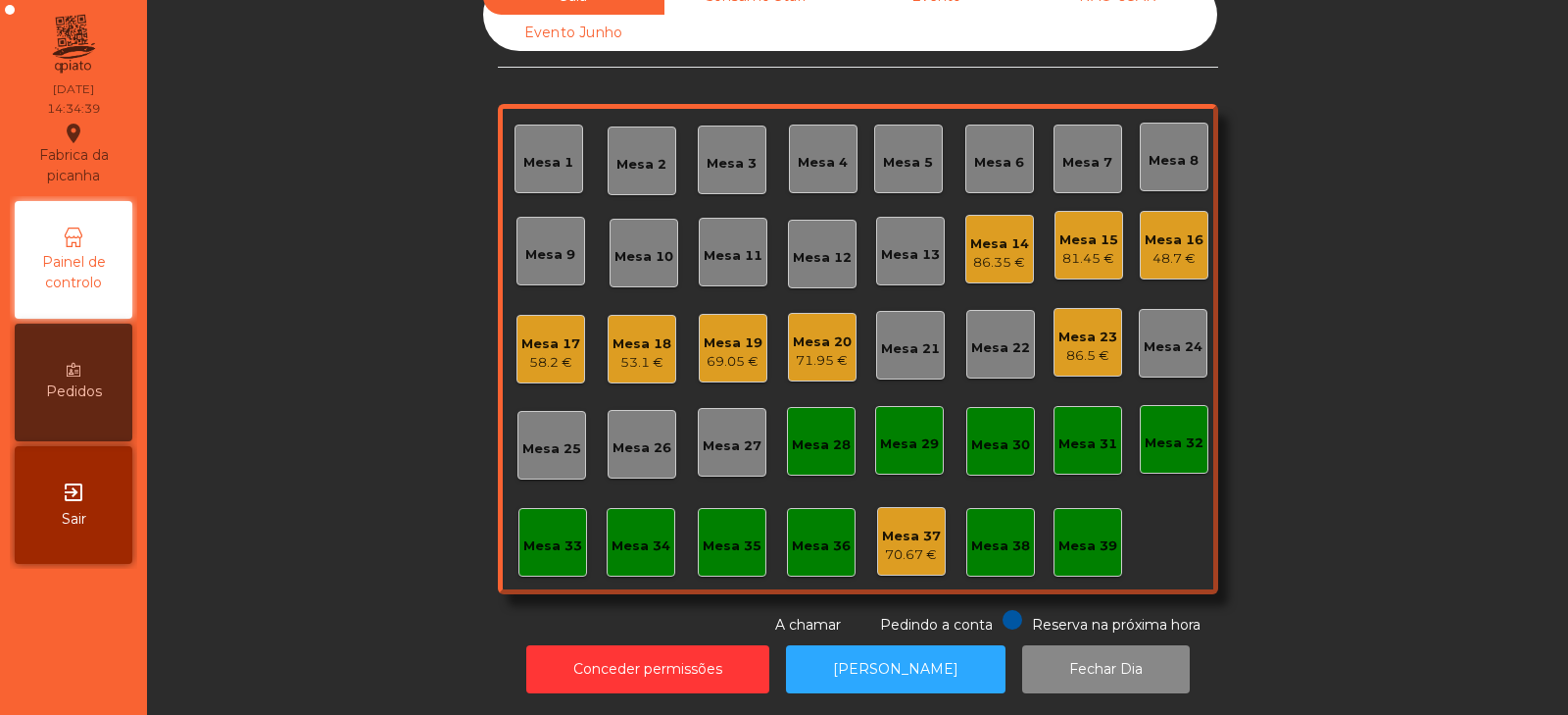
click at [348, 372] on div "Sala Consumo Staff Evento NÃO USAR Evento Junho Mesa 1 Mesa 2 Mesa 3 Mesa 4 Mes…" at bounding box center [857, 306] width 1369 height 657
click at [721, 333] on div "Mesa 19" at bounding box center [733, 343] width 59 height 20
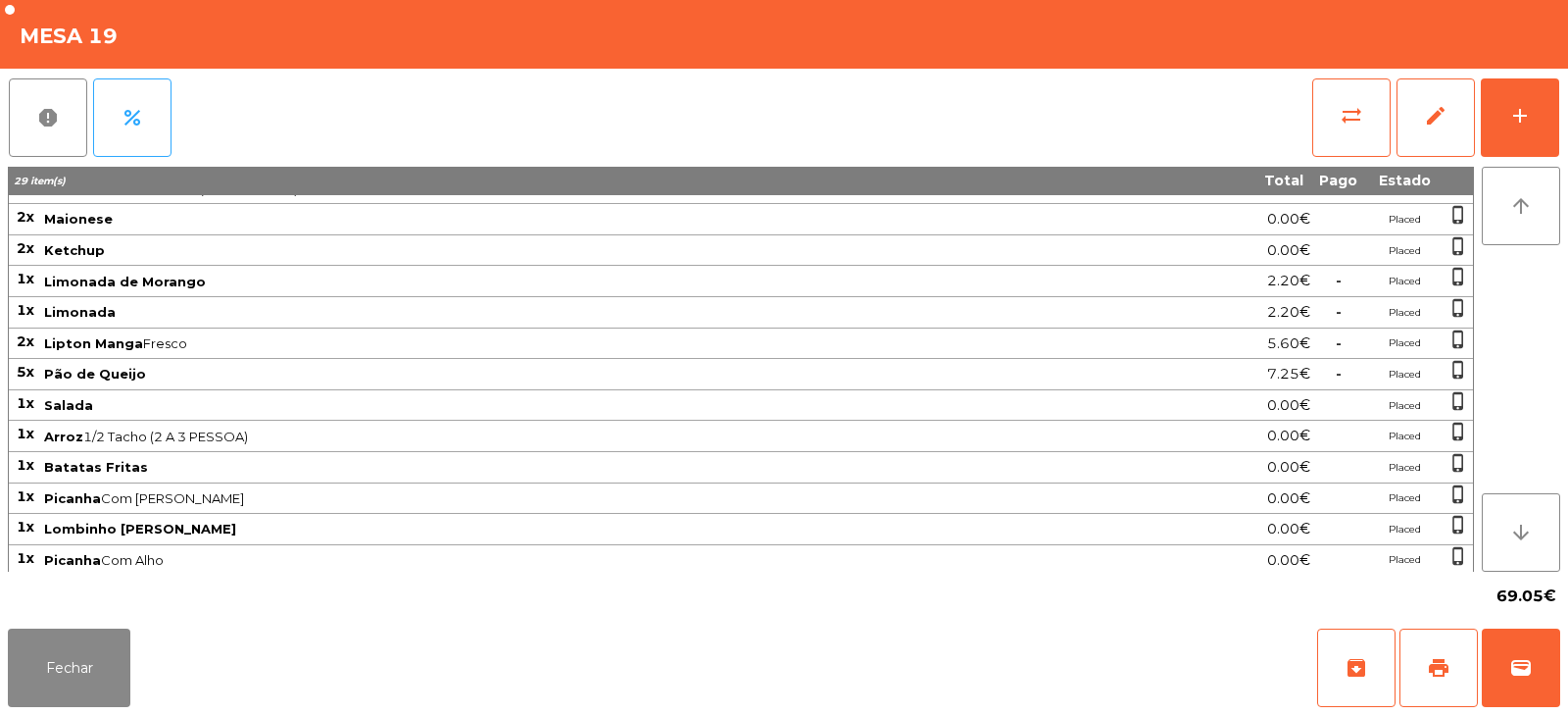
scroll to position [208, 0]
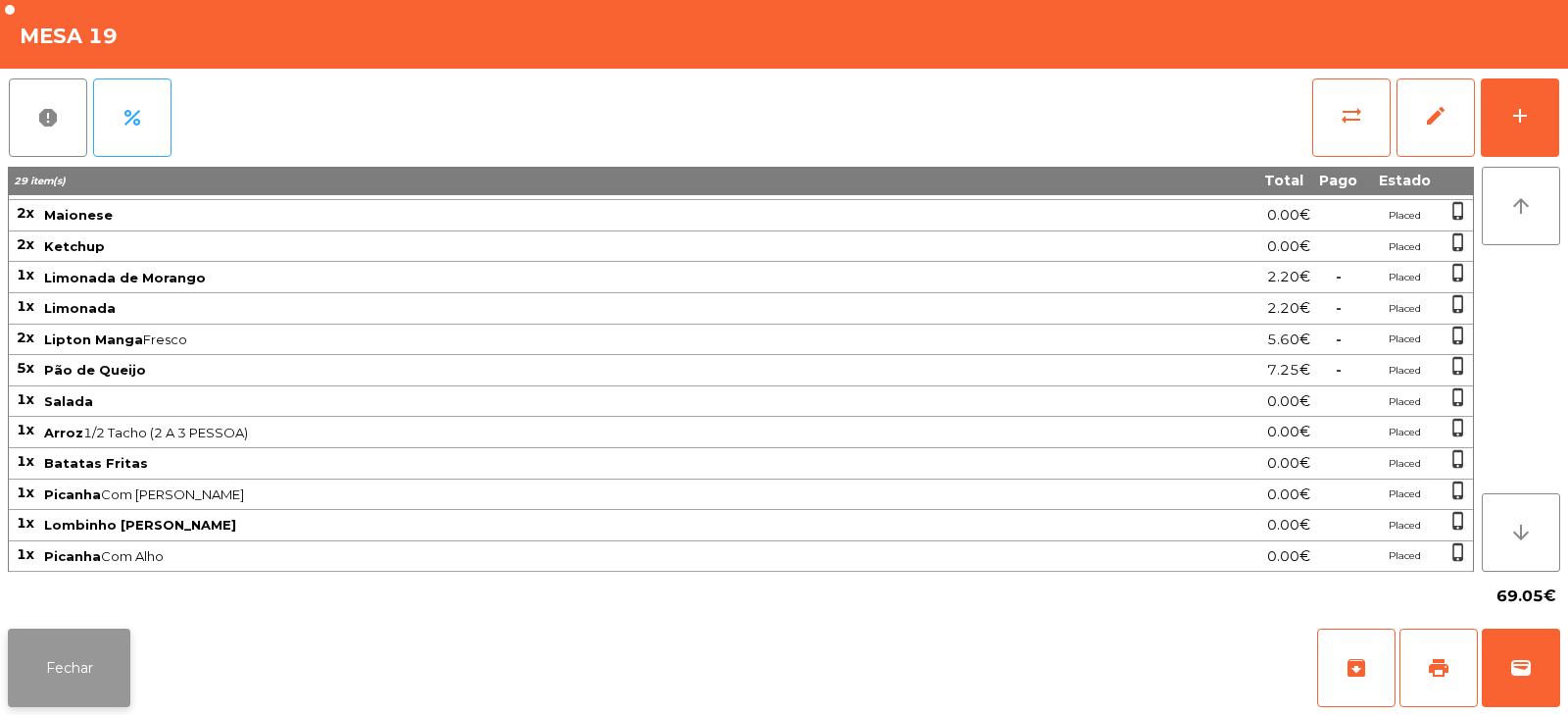
click at [71, 669] on button "Fechar" at bounding box center [69, 667] width 123 height 79
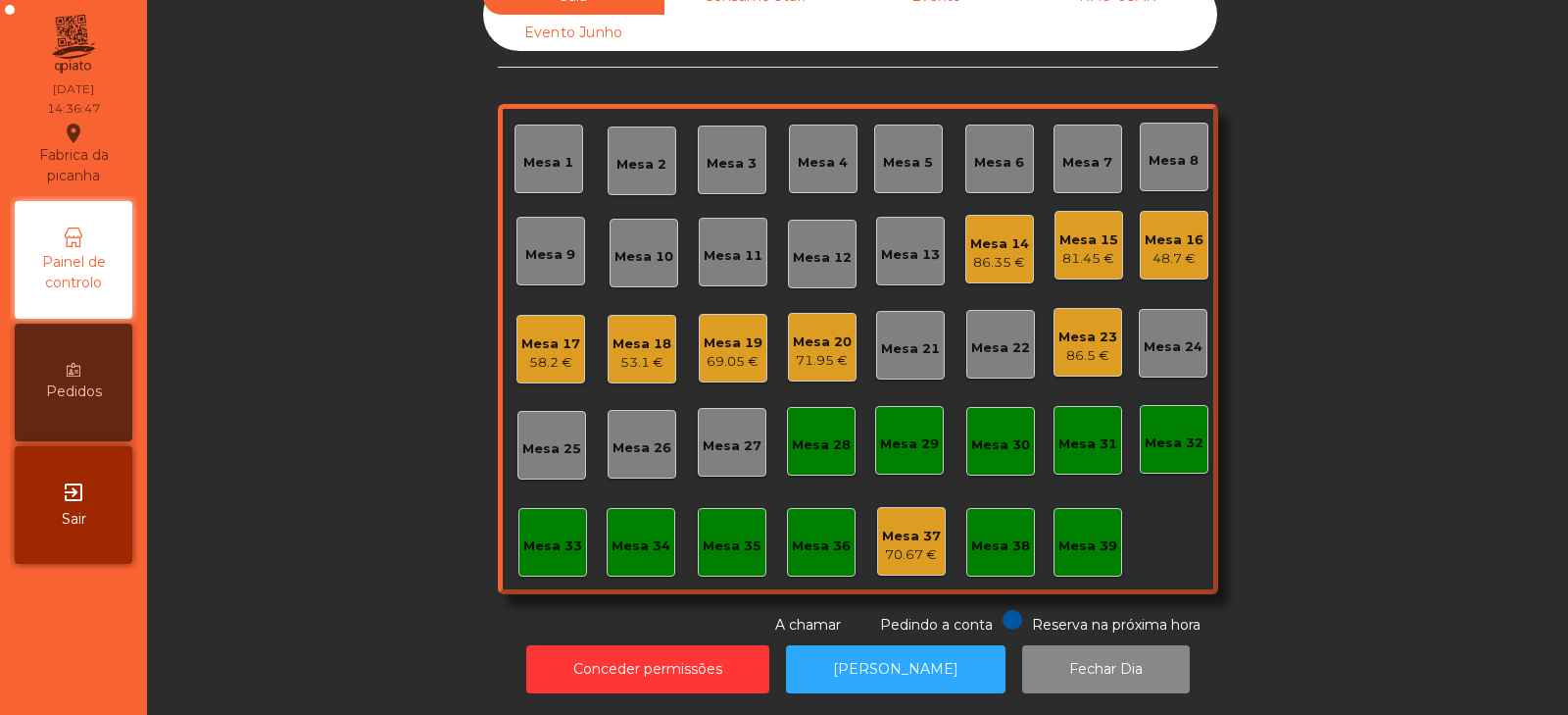
click at [1163, 249] on div "48.7 €" at bounding box center [1174, 259] width 59 height 20
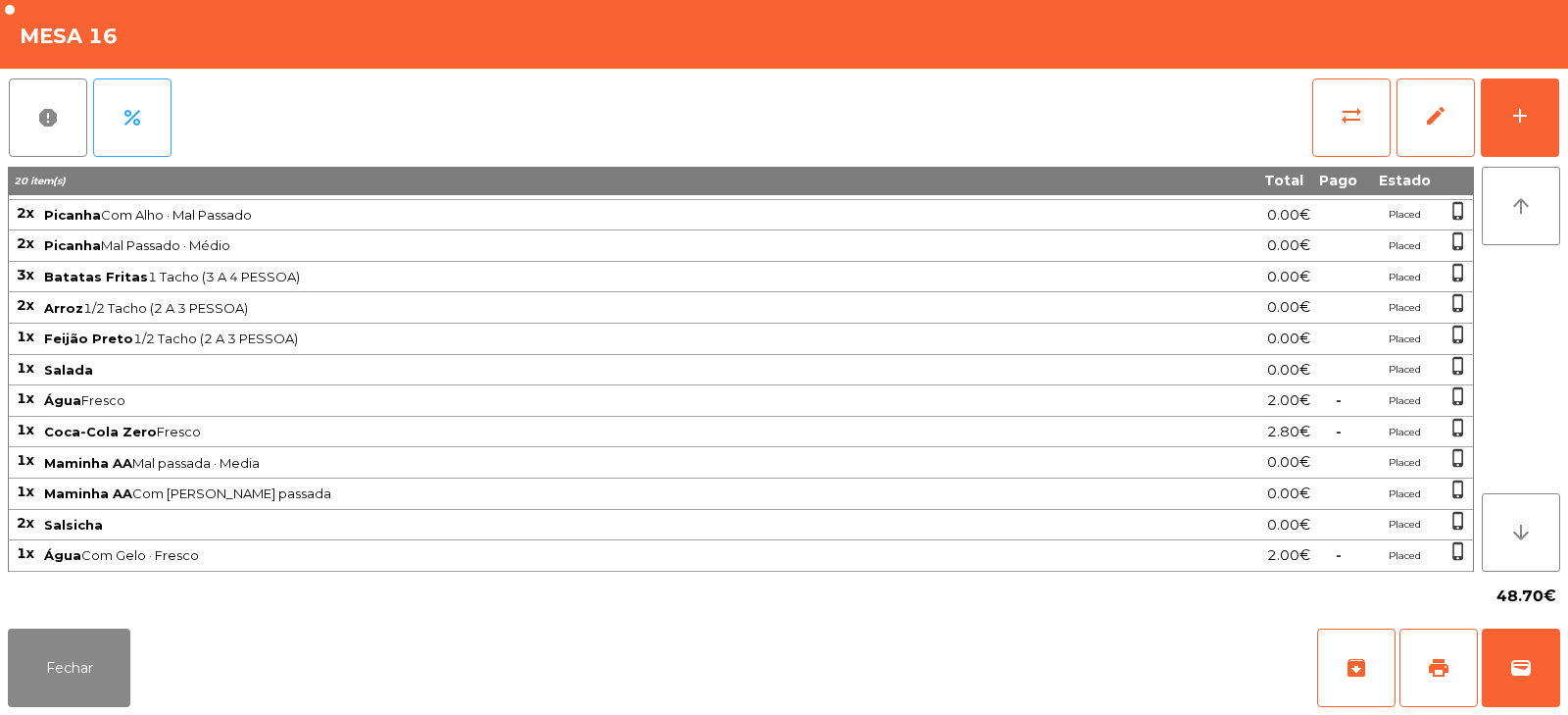
scroll to position [0, 0]
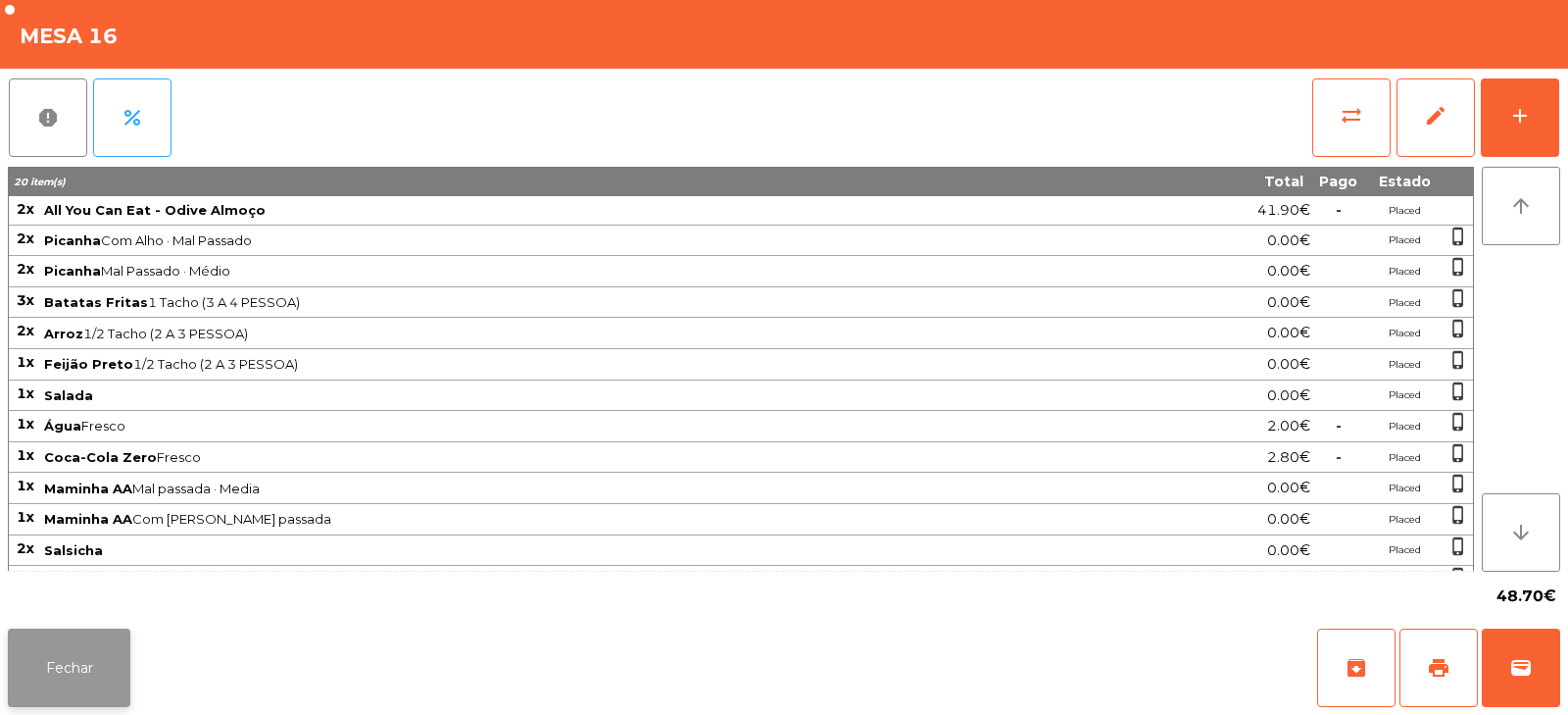
click at [93, 683] on button "Fechar" at bounding box center [69, 667] width 123 height 79
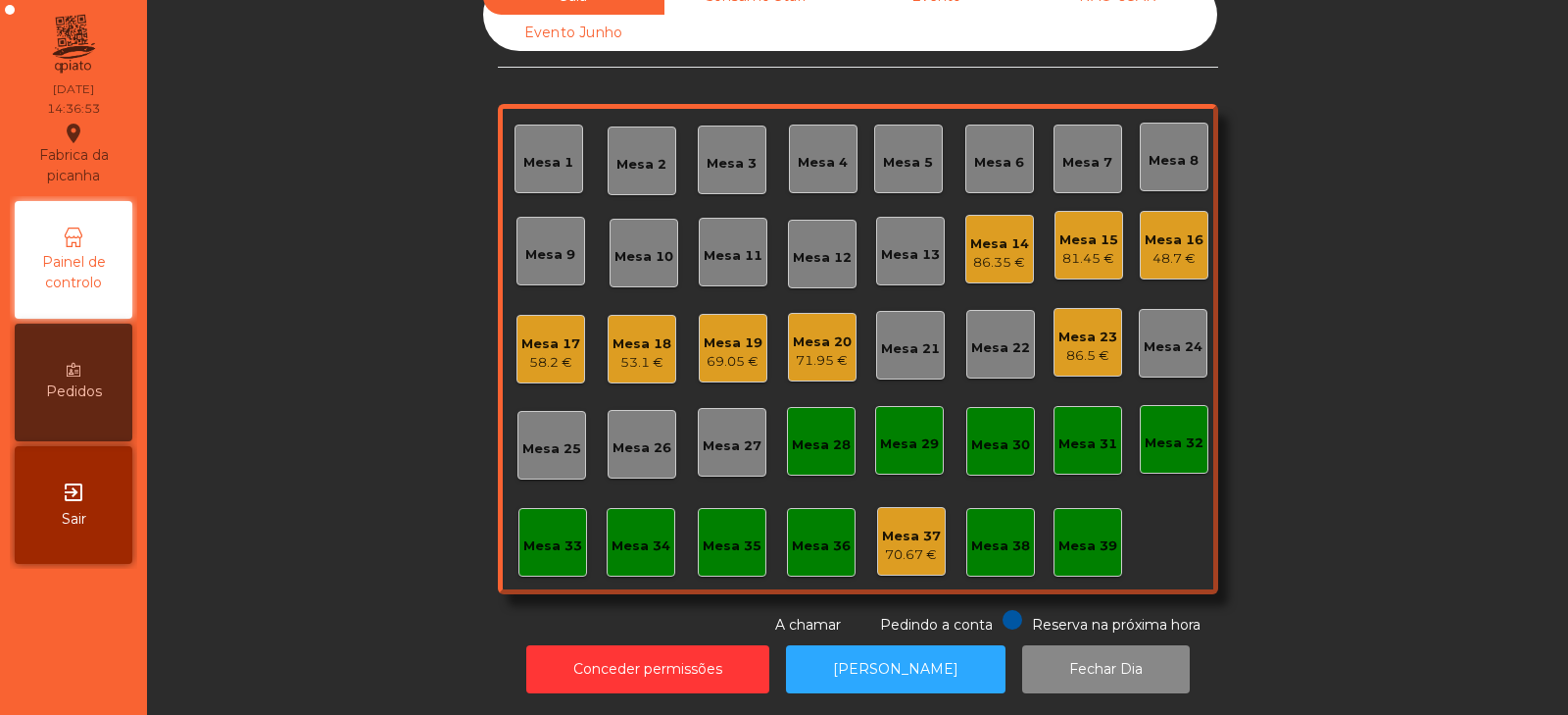
click at [551, 353] on div "58.2 €" at bounding box center [550, 363] width 59 height 20
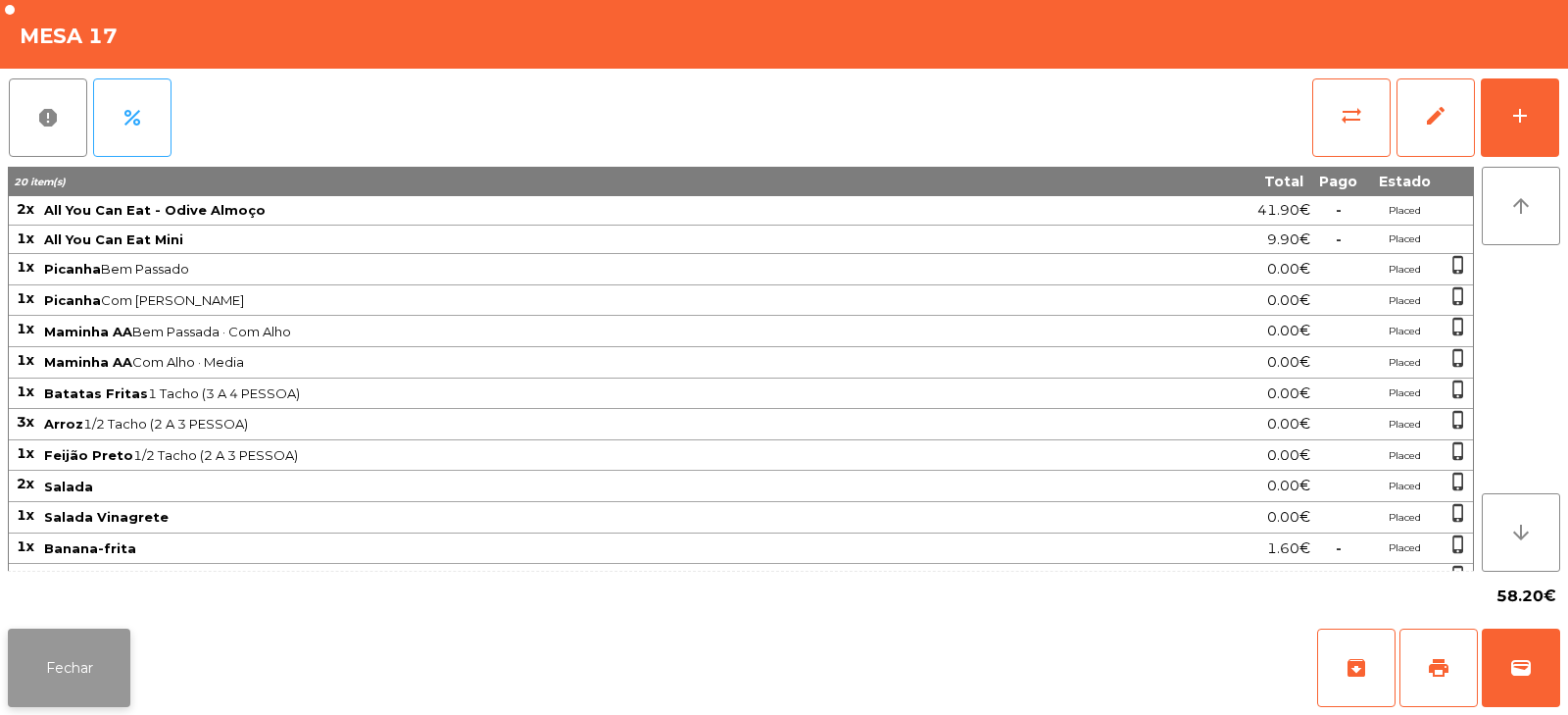
click at [109, 648] on button "Fechar" at bounding box center [69, 667] width 123 height 79
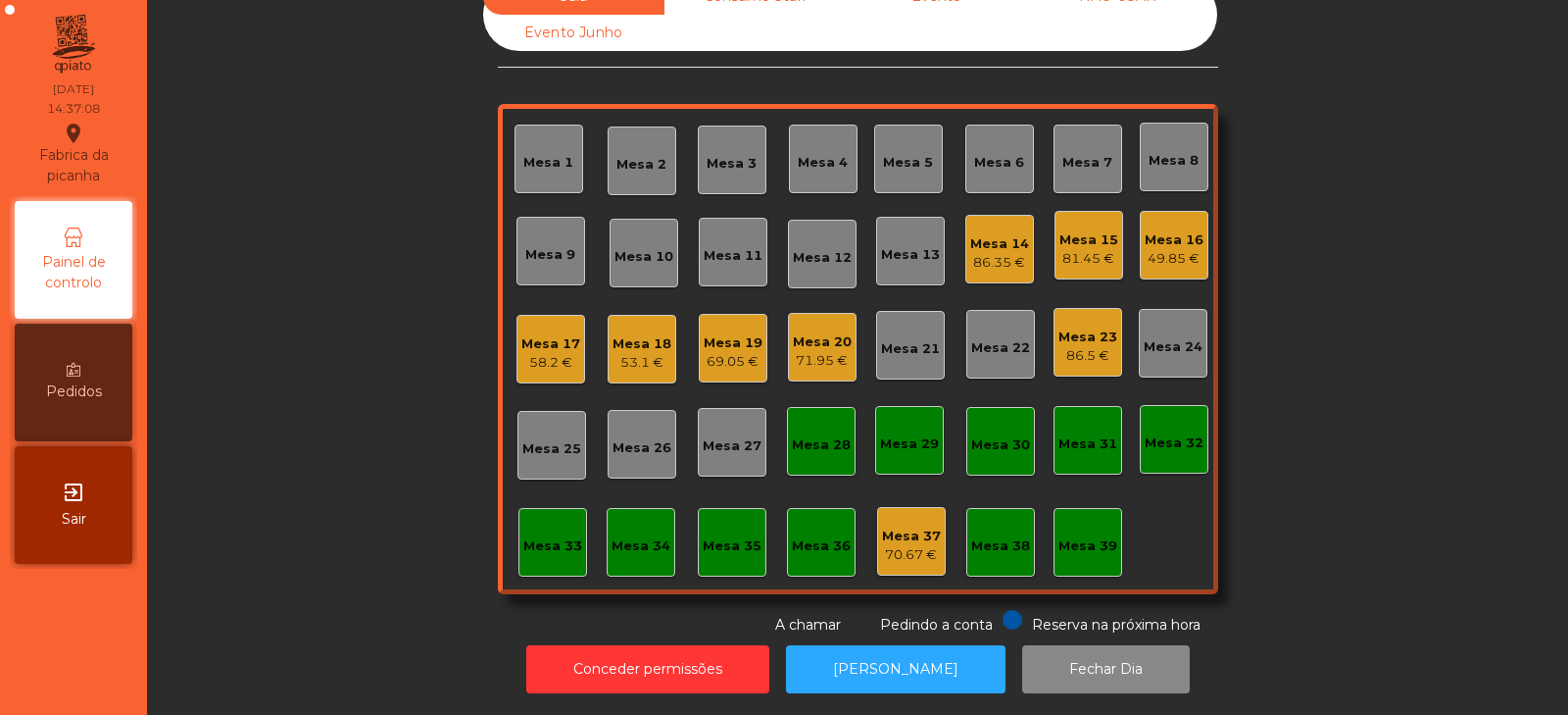
click at [401, 465] on div "Sala Consumo Staff Evento NÃO USAR Evento Junho Mesa 1 Mesa 2 Mesa 3 Mesa 4 Mes…" at bounding box center [857, 306] width 1369 height 657
click at [373, 277] on div "Sala Consumo Staff Evento NÃO USAR Evento Junho Mesa 1 Mesa 2 Mesa 3 Mesa 4 Mes…" at bounding box center [857, 306] width 1369 height 657
click at [732, 358] on div "Mesa 19 69.05 €" at bounding box center [733, 348] width 69 height 69
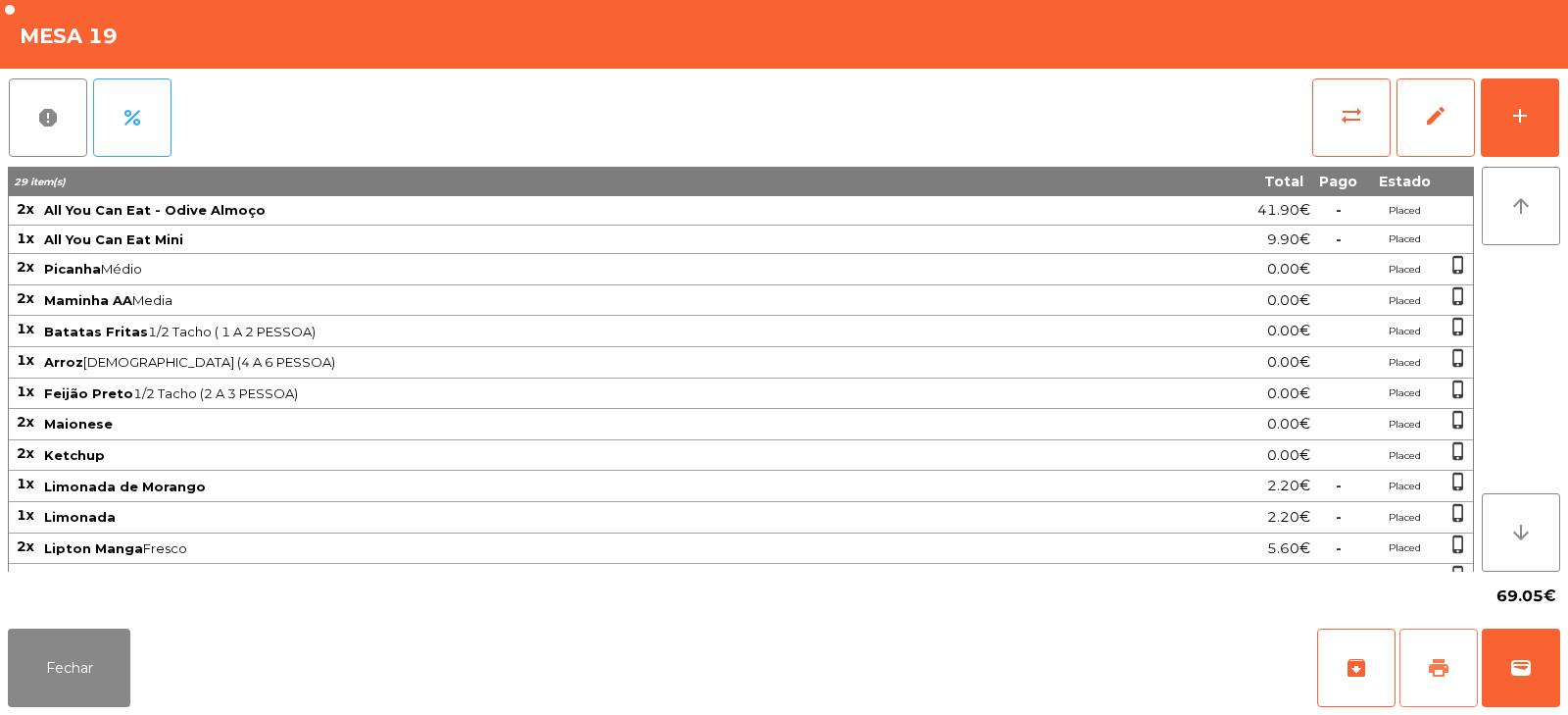
click at [1431, 686] on button "print" at bounding box center [1438, 667] width 79 height 79
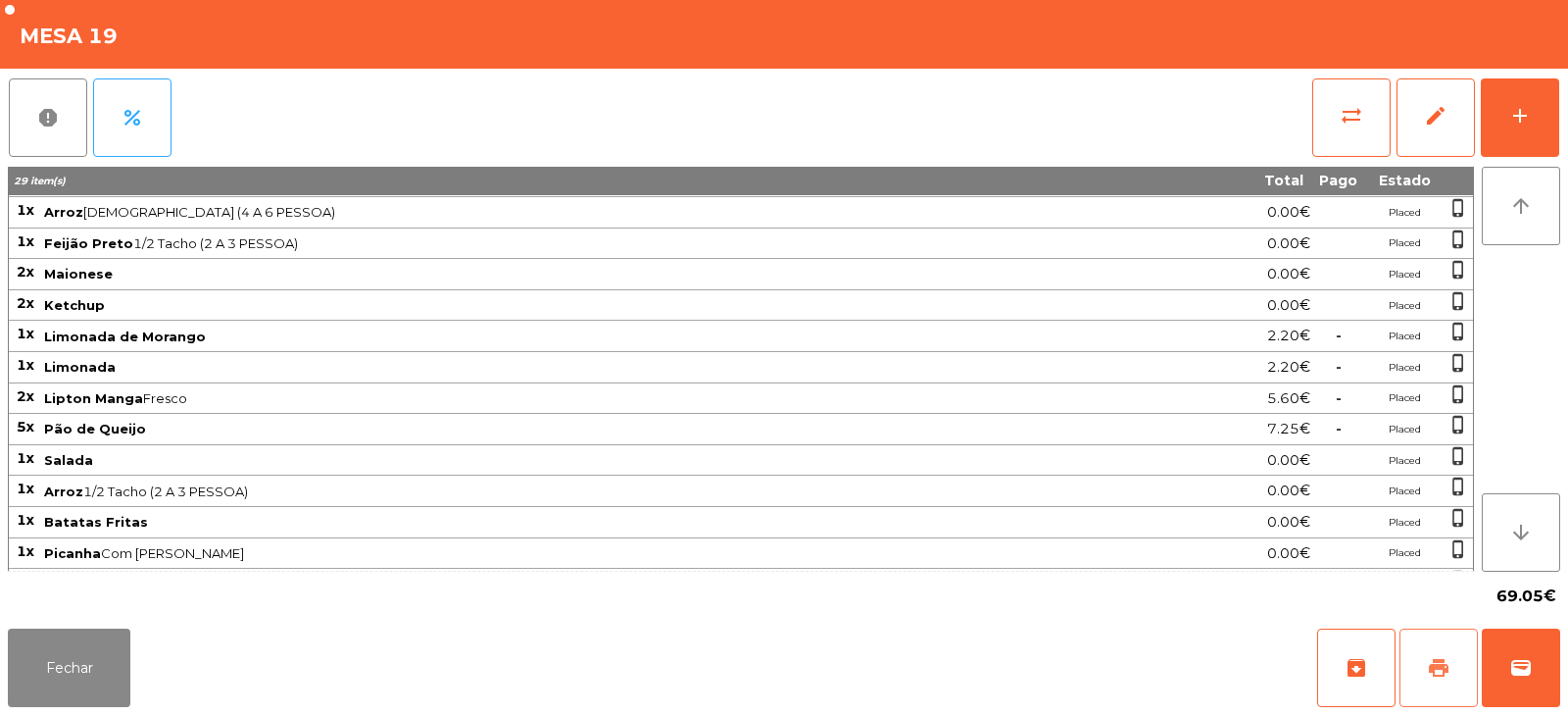
scroll to position [209, 0]
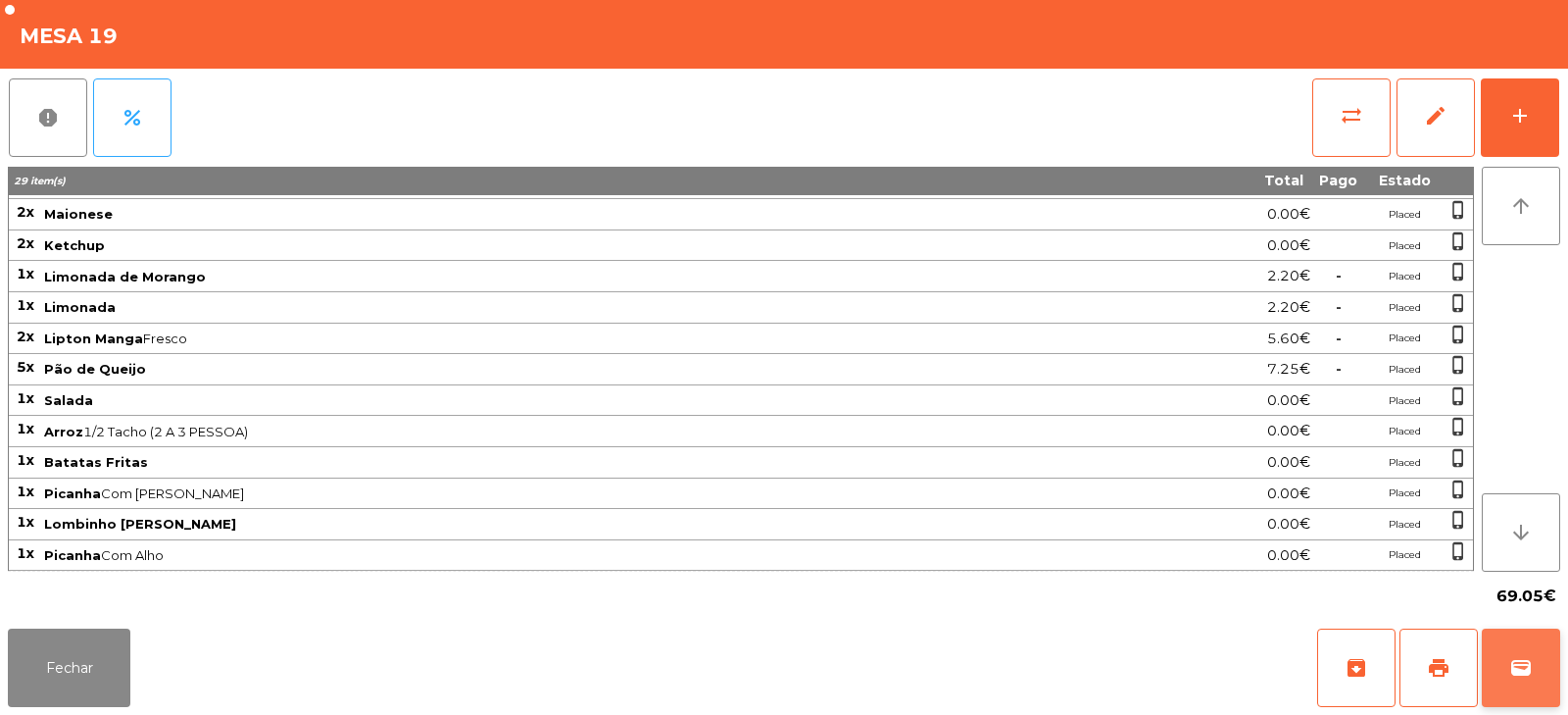
click at [1520, 662] on span "wallet" at bounding box center [1521, 668] width 24 height 24
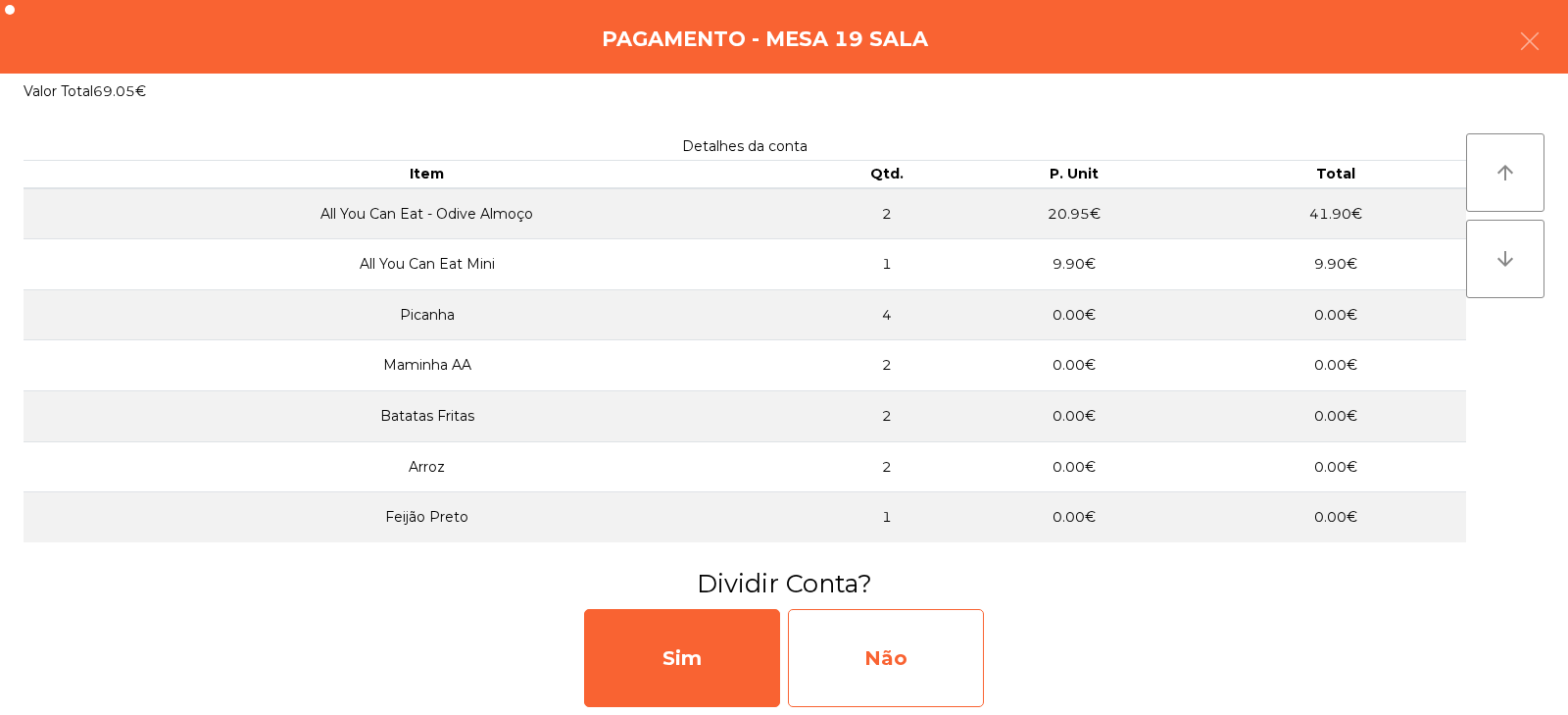
click at [893, 662] on div "Não" at bounding box center [886, 658] width 196 height 98
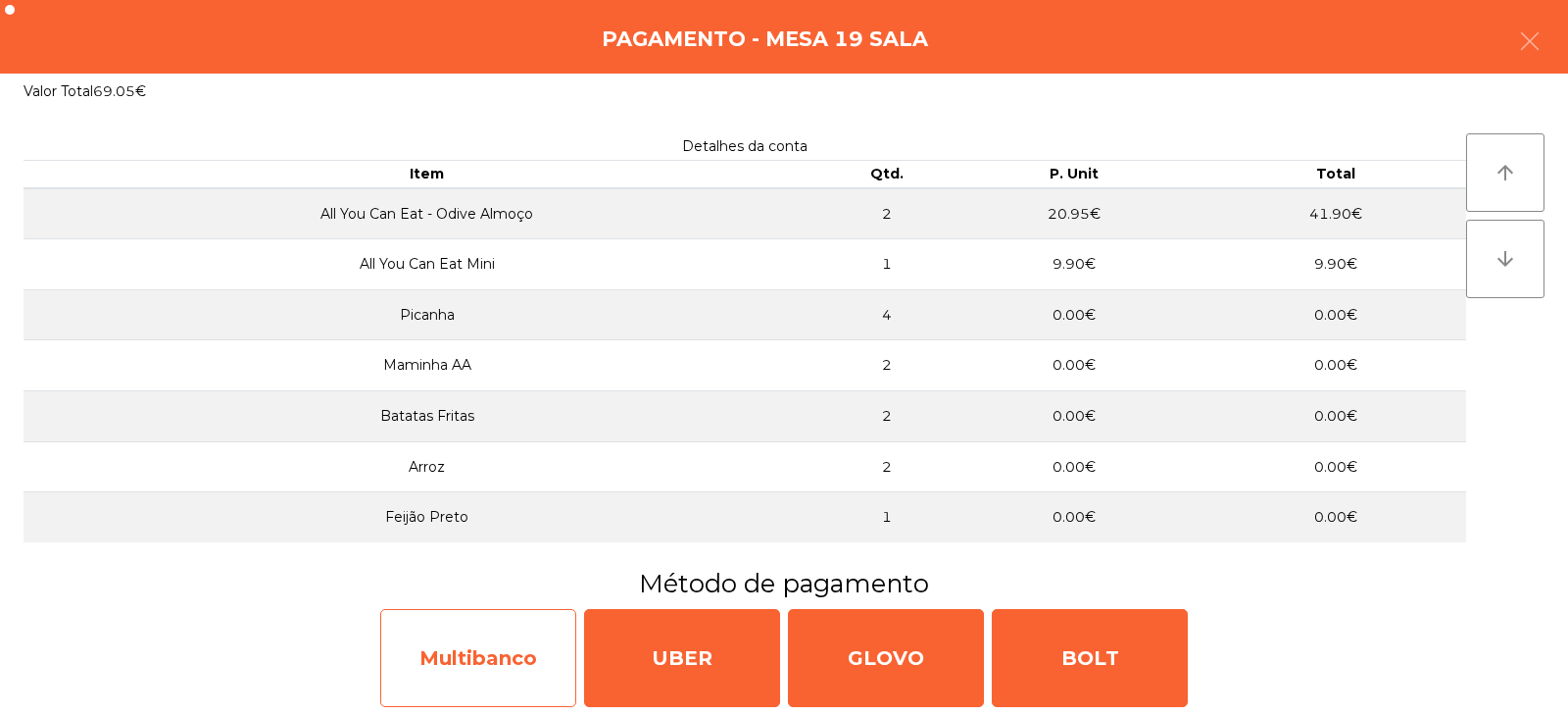
click at [486, 678] on div "Multibanco" at bounding box center [478, 658] width 196 height 98
select select "**"
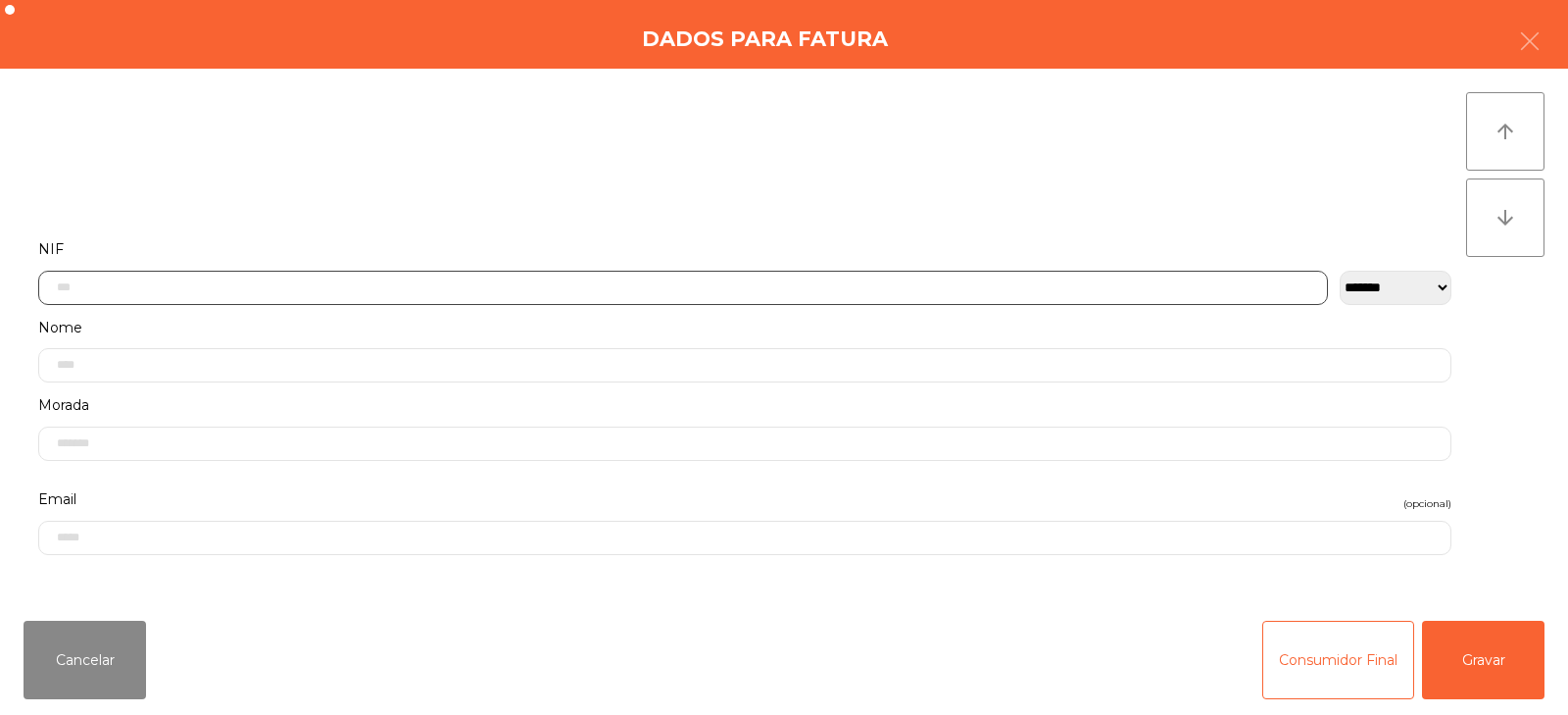
click at [649, 287] on input "text" at bounding box center [683, 287] width 1290 height 34
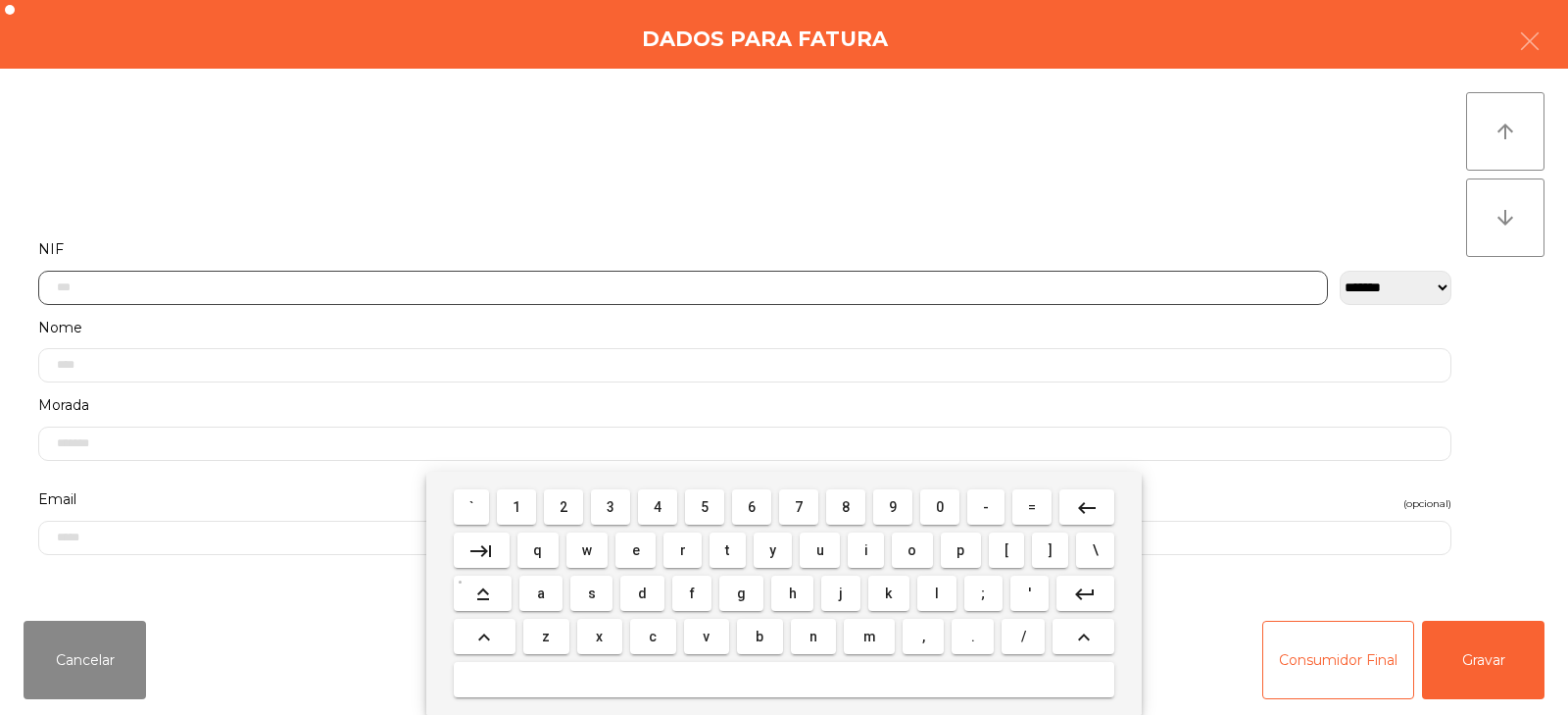
scroll to position [144, 0]
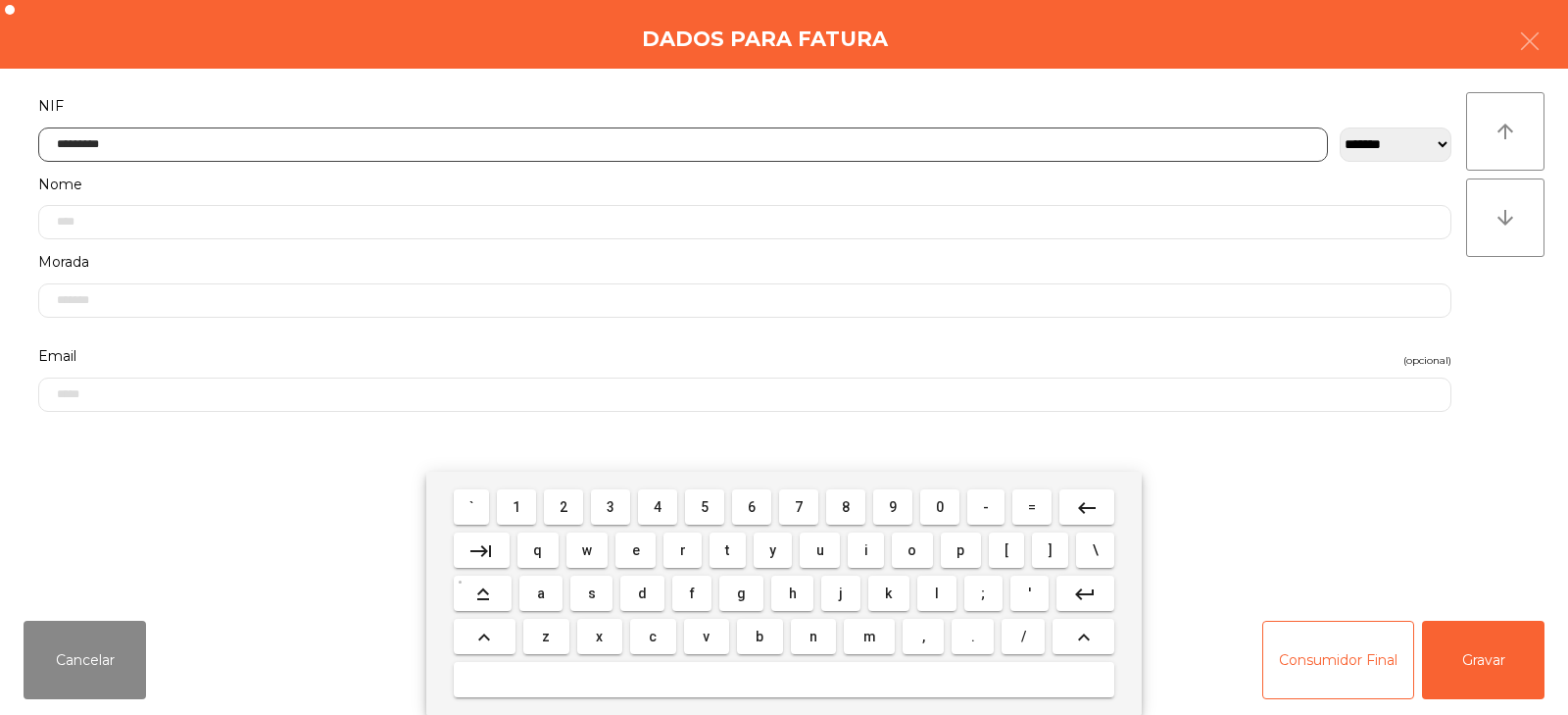
type input "*********"
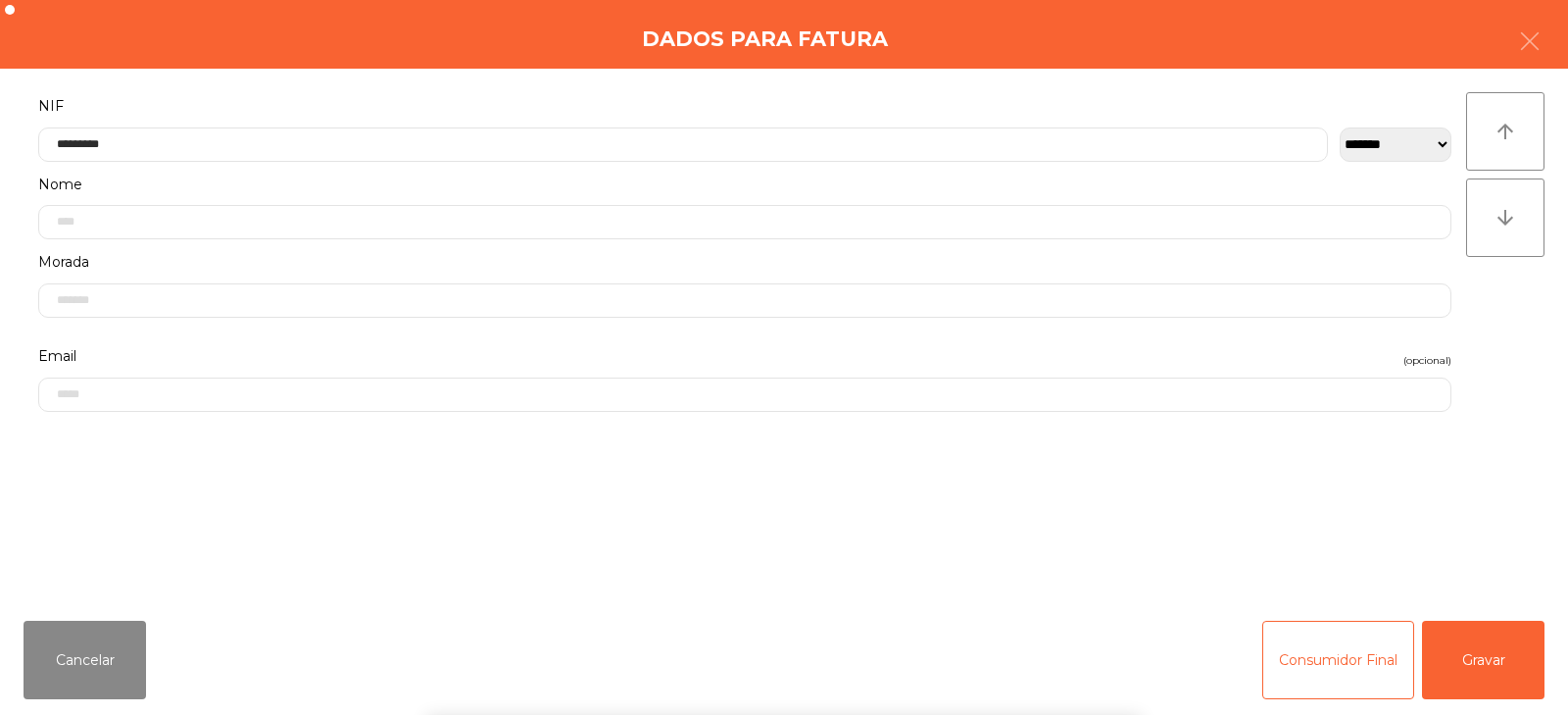
click at [1488, 660] on div "` 1 2 3 4 5 6 7 8 9 0 - = keyboard_backspace keyboard_tab q w e r t y u i o p […" at bounding box center [784, 593] width 1568 height 243
click at [1522, 649] on button "Gravar" at bounding box center [1483, 659] width 123 height 79
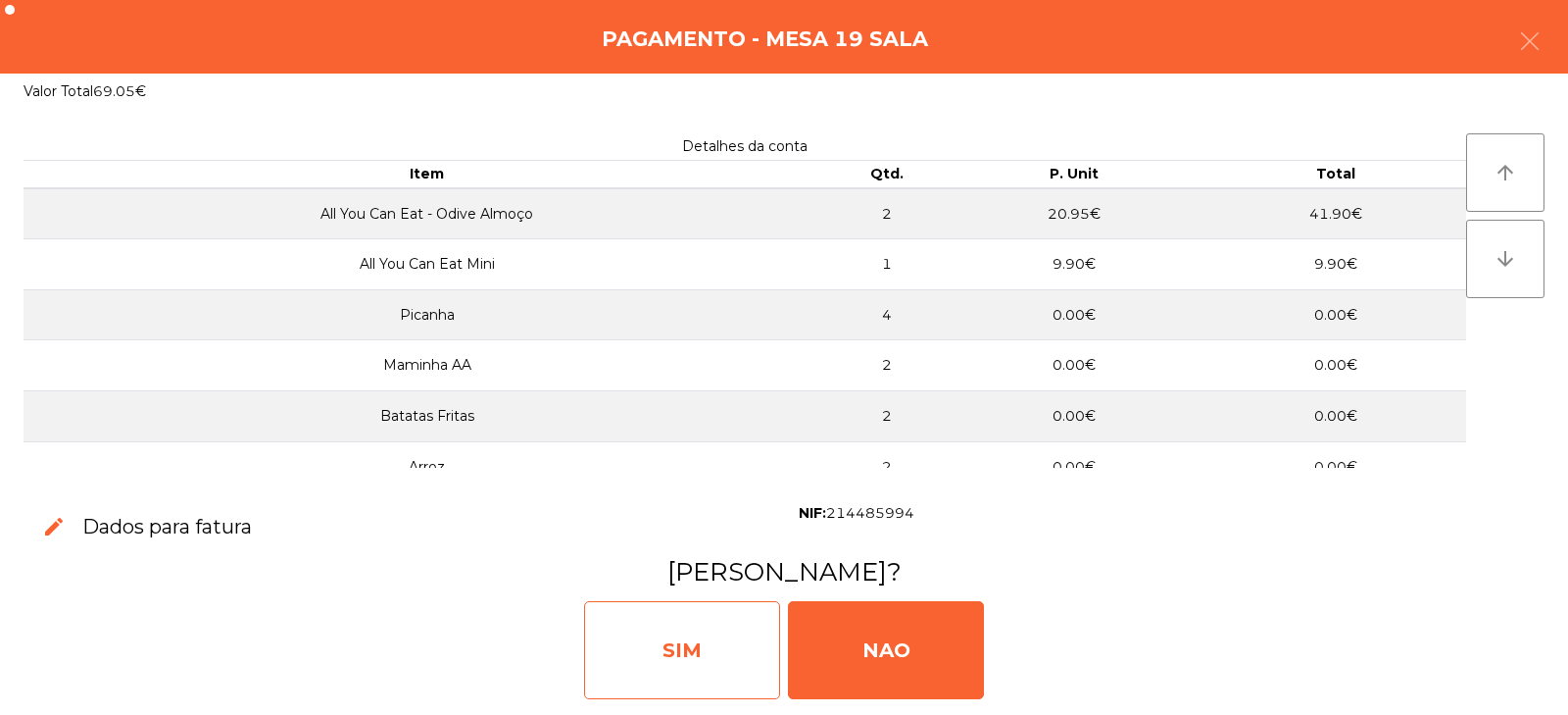
click at [673, 640] on div "SIM" at bounding box center [682, 650] width 196 height 98
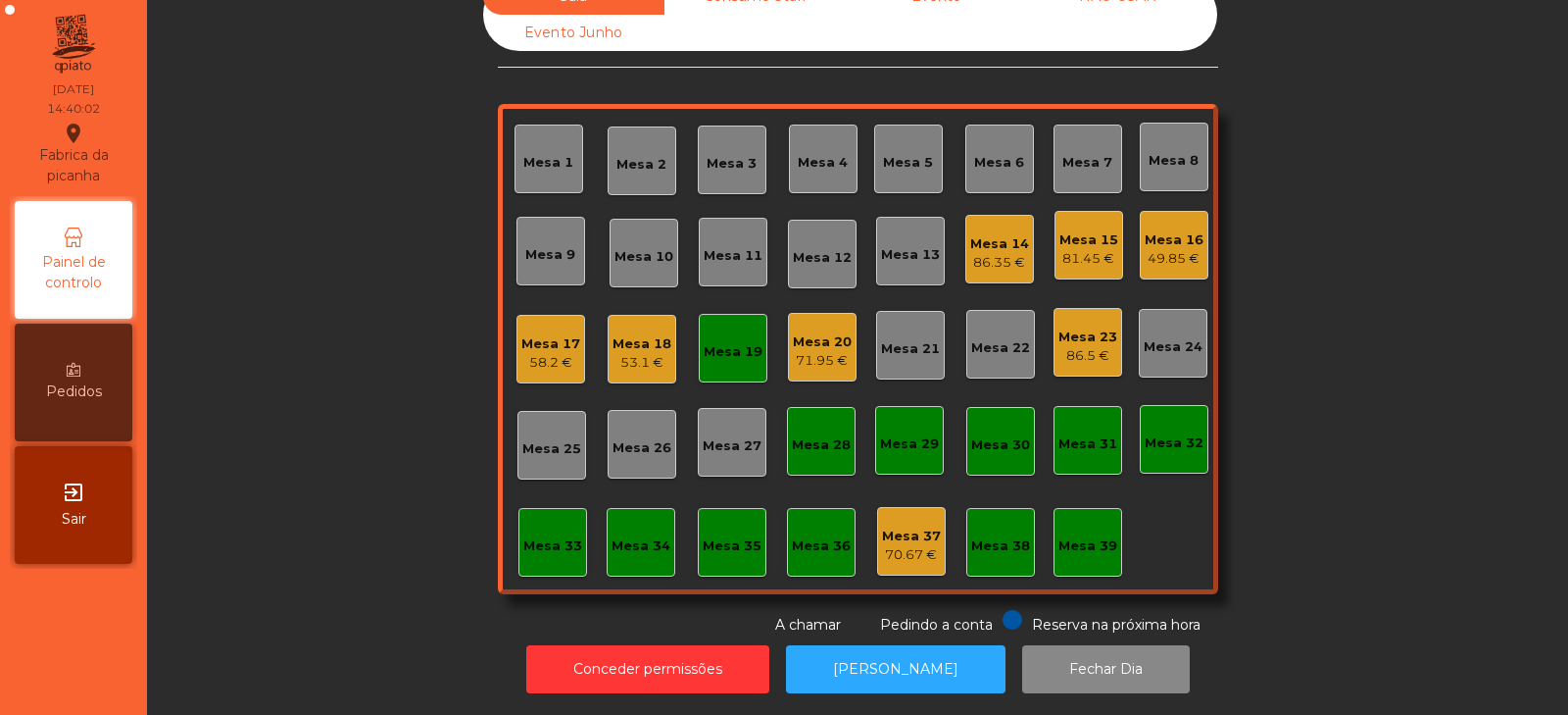
click at [986, 234] on div "Mesa 14" at bounding box center [1000, 244] width 59 height 20
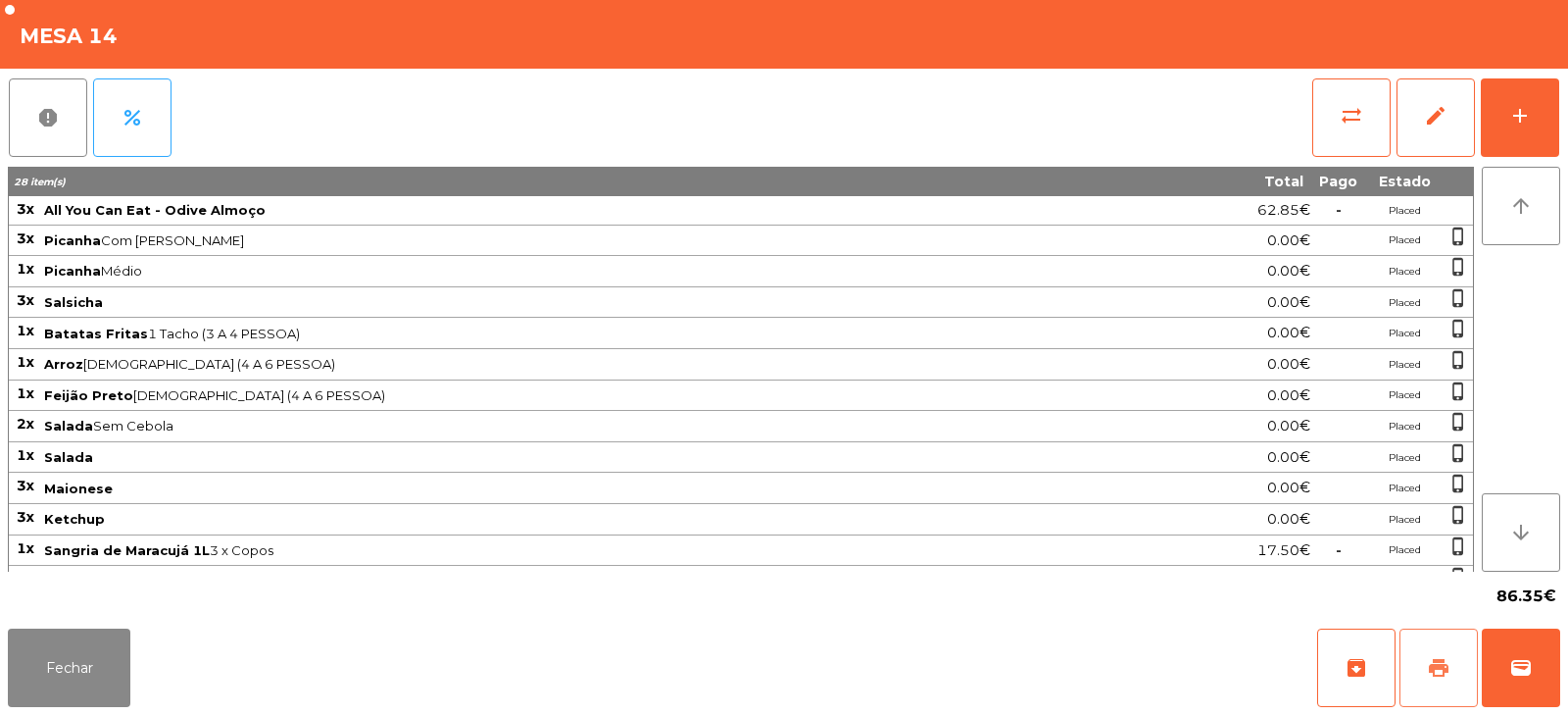
click at [1430, 655] on button "print" at bounding box center [1438, 667] width 79 height 79
click at [1332, 107] on button "sync_alt" at bounding box center [1352, 118] width 79 height 79
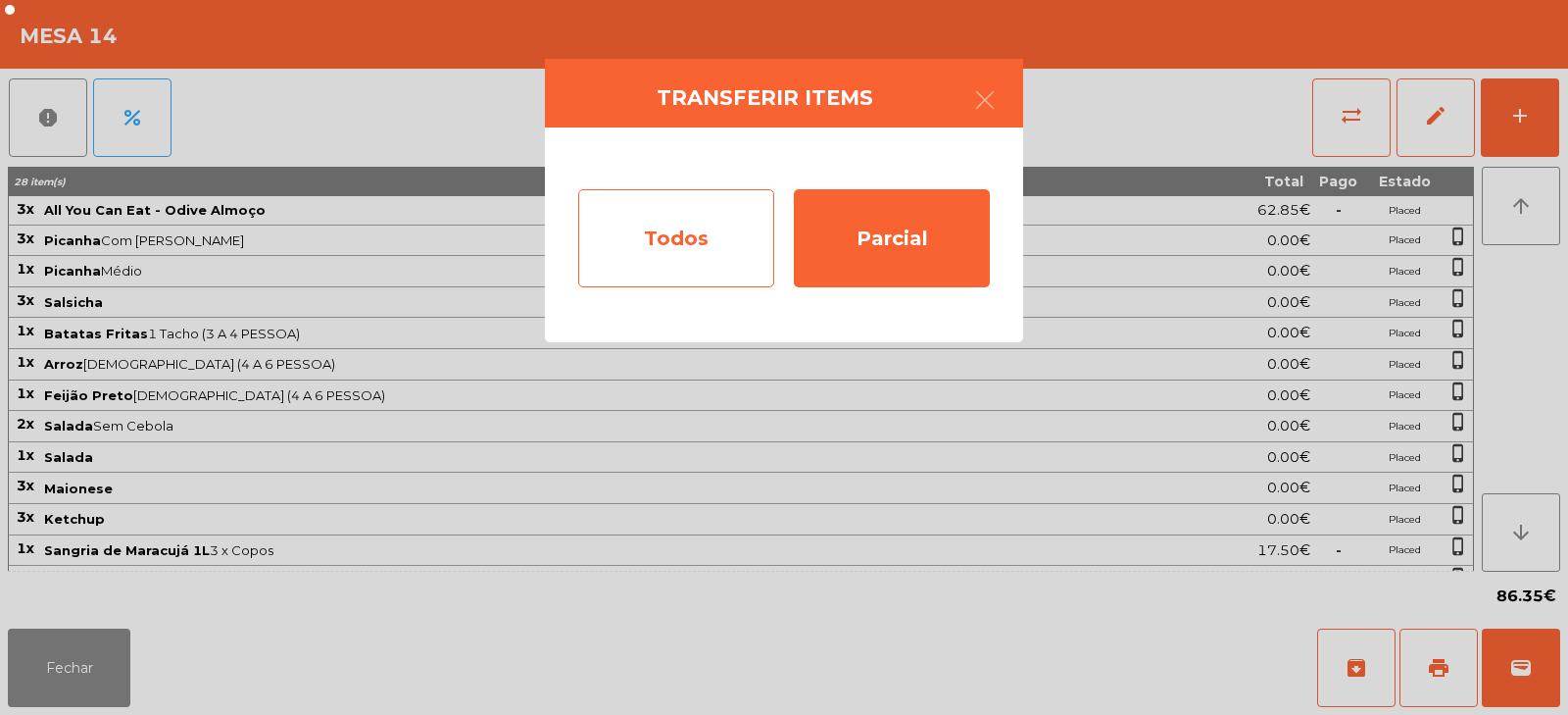
click at [729, 251] on div "Todos" at bounding box center [676, 238] width 196 height 98
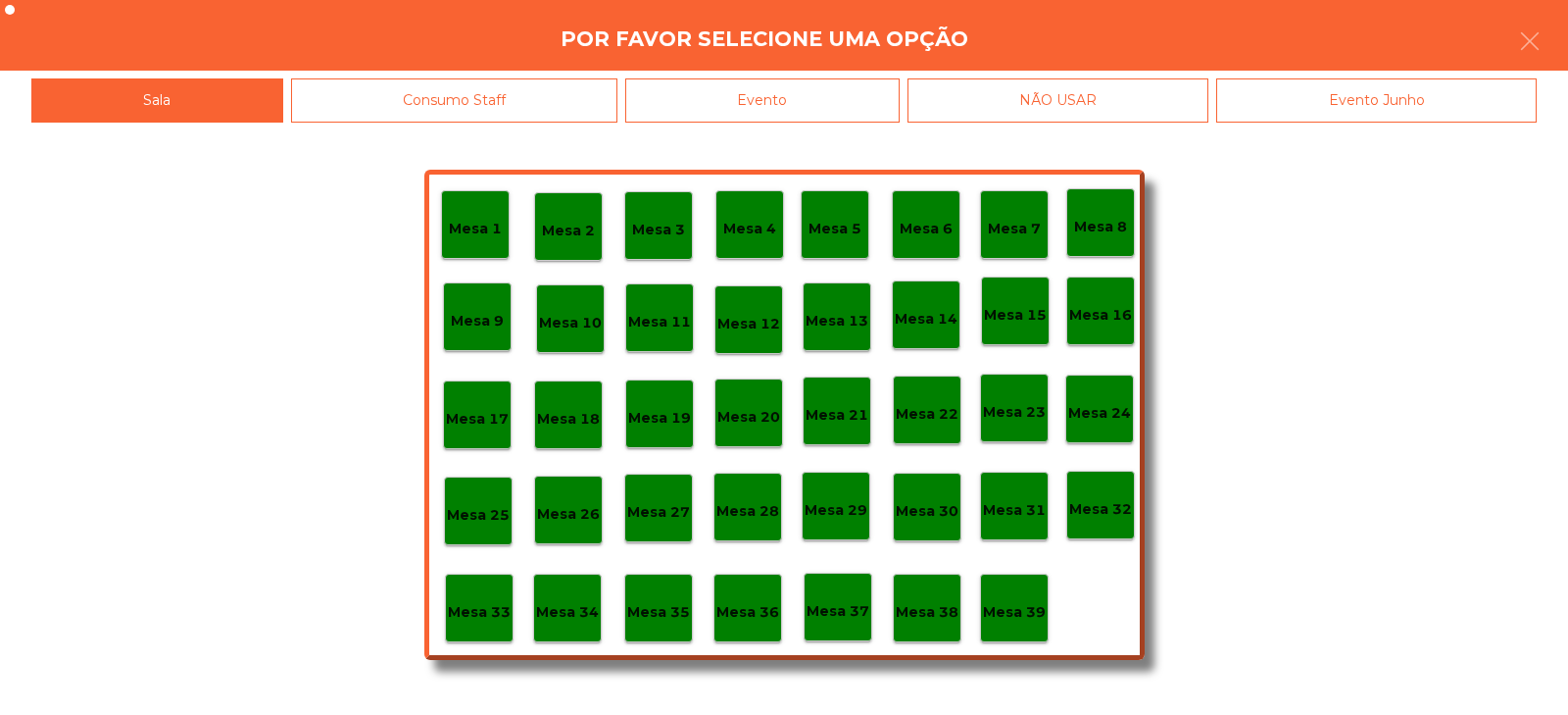
click at [787, 89] on div "Evento" at bounding box center [762, 101] width 274 height 44
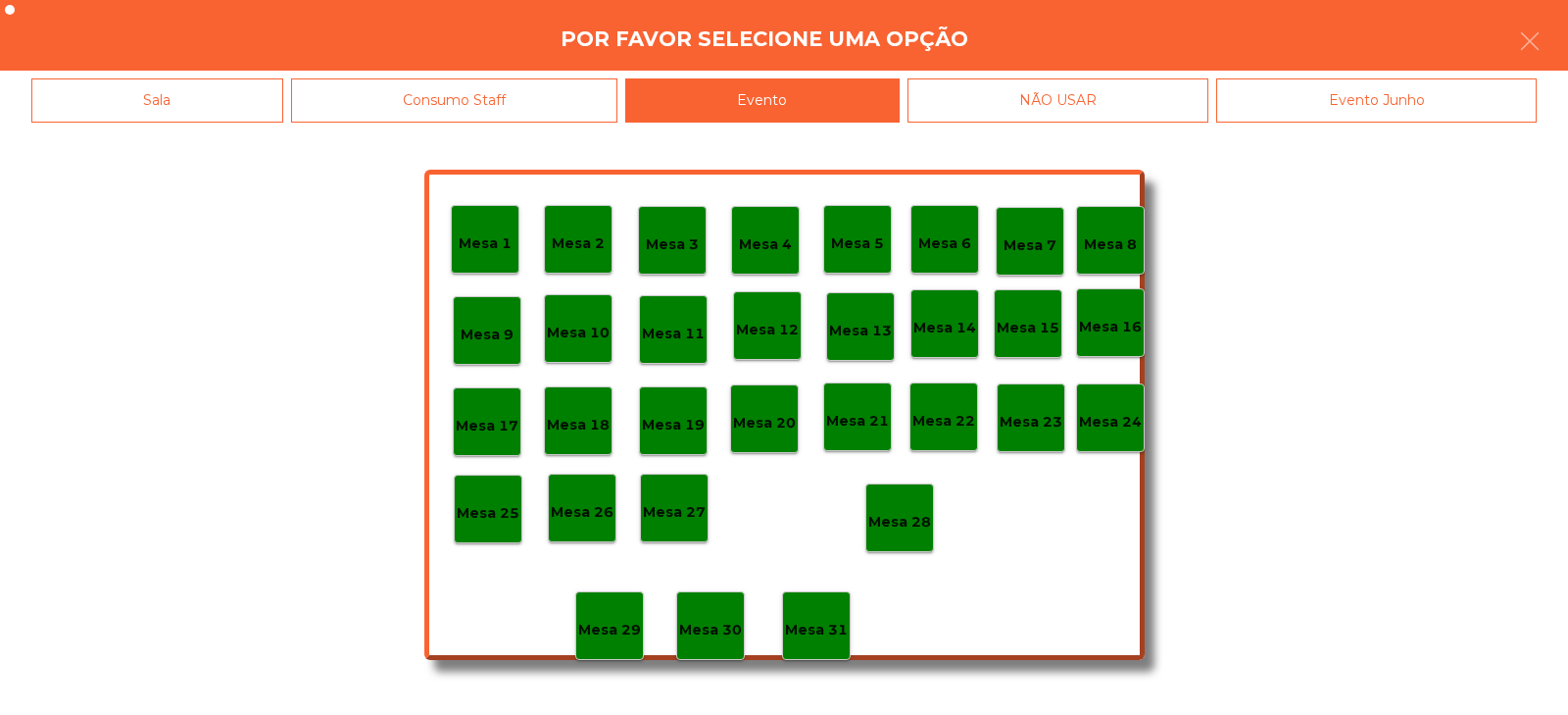
click at [893, 542] on div "Mesa 28" at bounding box center [899, 518] width 69 height 69
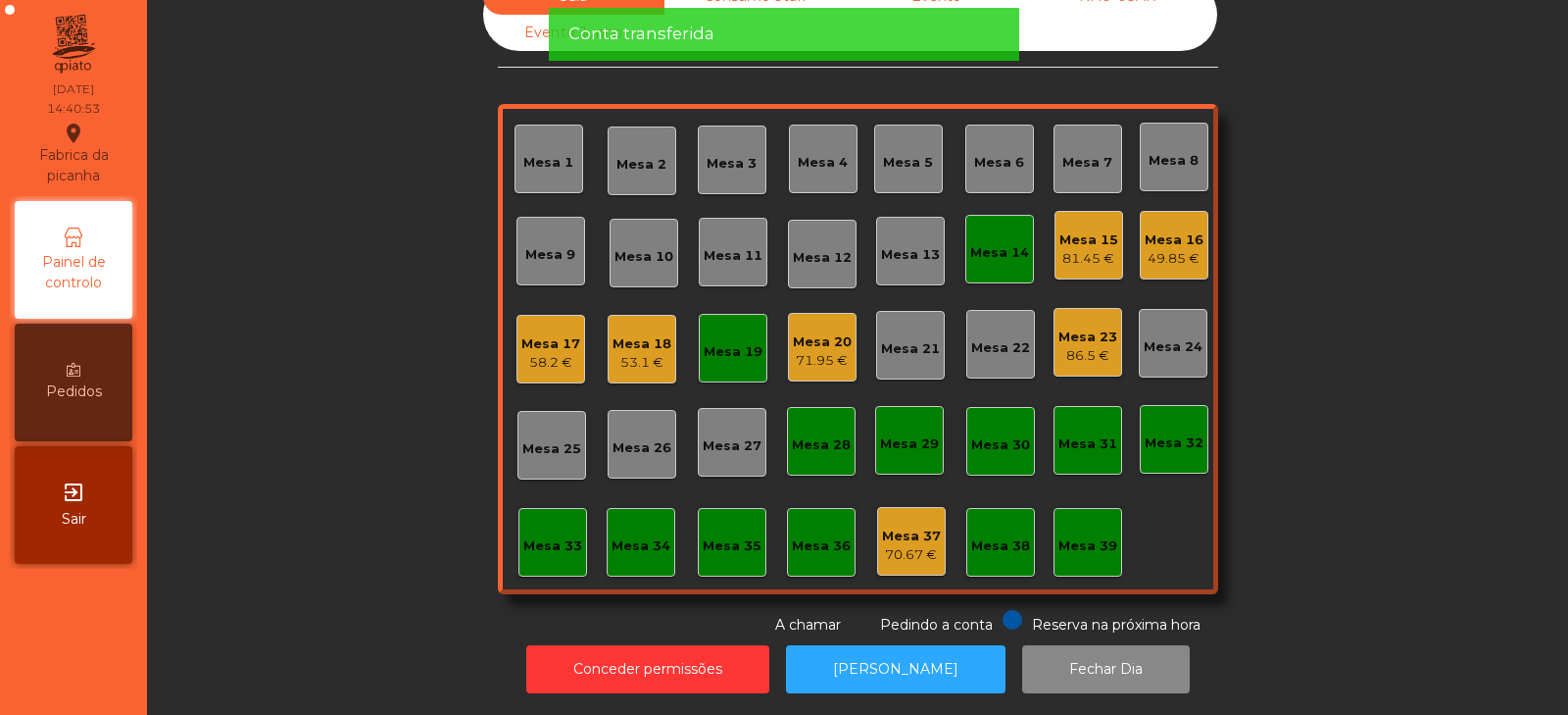
click at [971, 243] on div "Mesa 14" at bounding box center [1000, 253] width 59 height 20
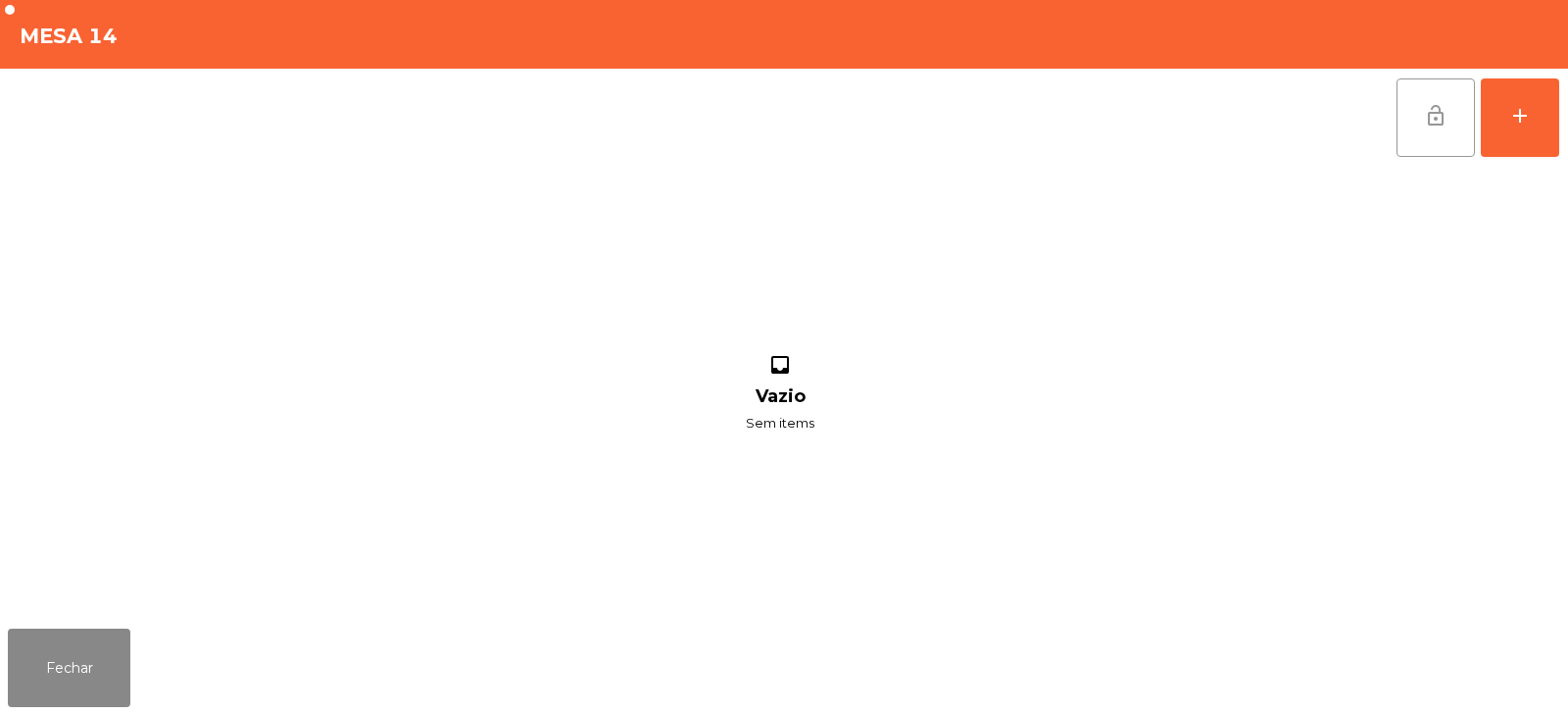
click at [1438, 122] on span "lock_open" at bounding box center [1436, 116] width 24 height 24
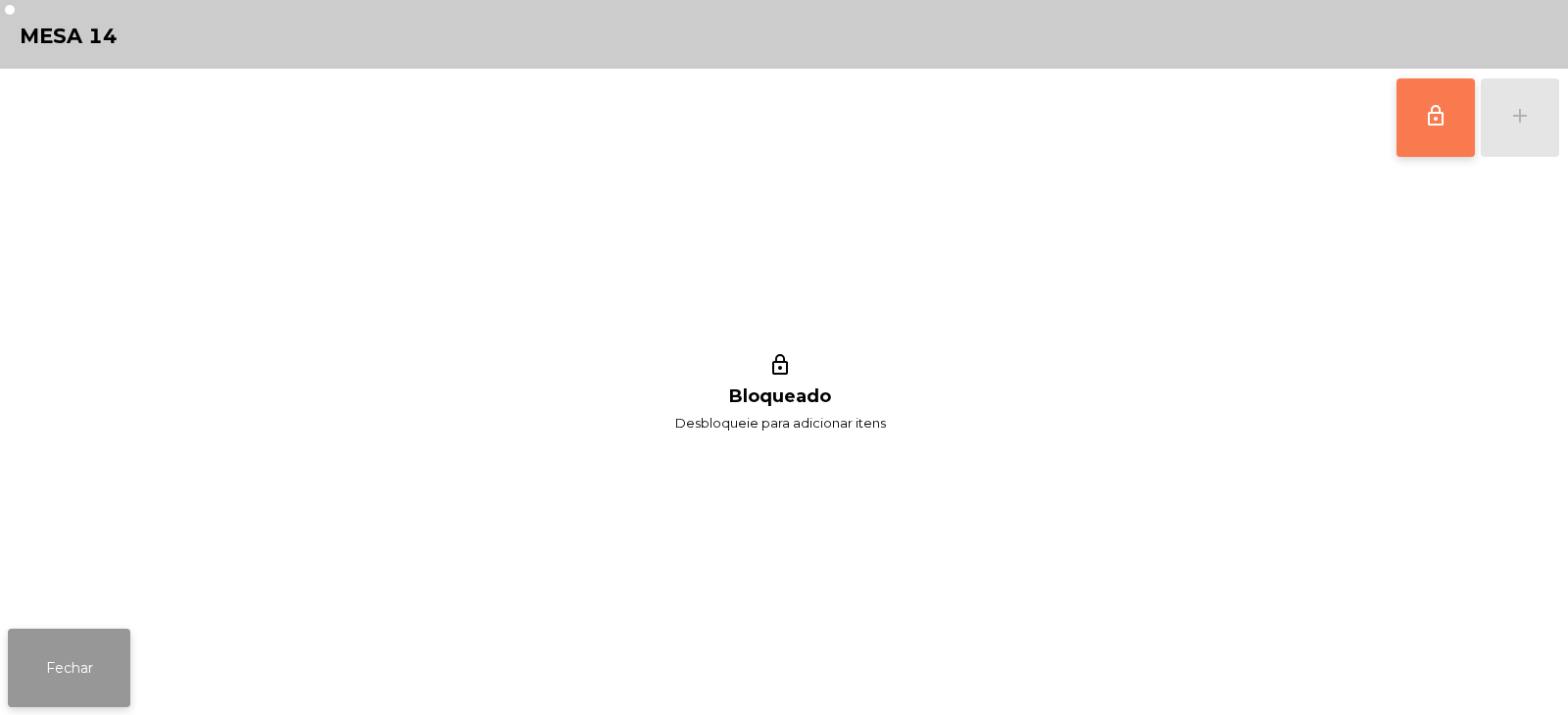
click at [68, 671] on button "Fechar" at bounding box center [69, 667] width 123 height 79
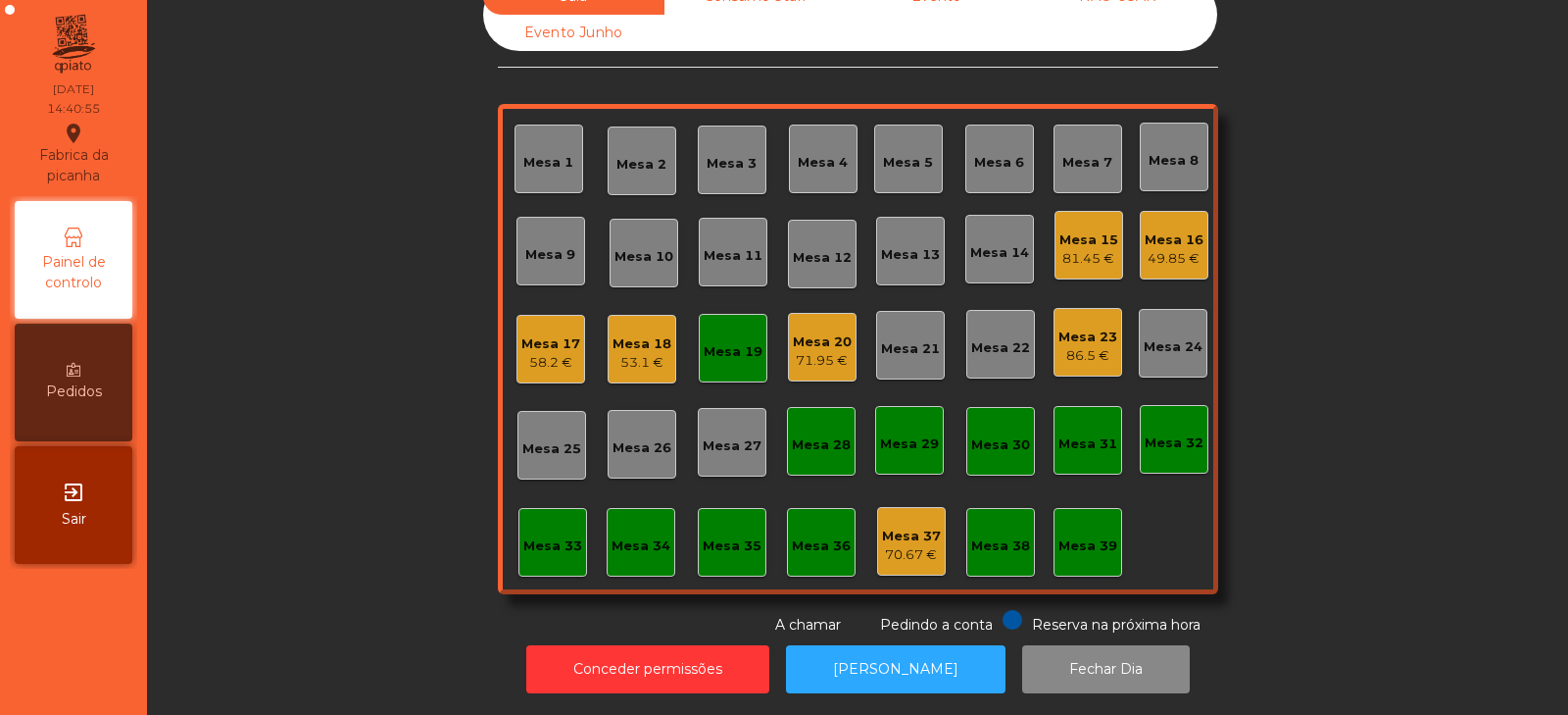
click at [713, 346] on div "Mesa 19" at bounding box center [733, 352] width 59 height 20
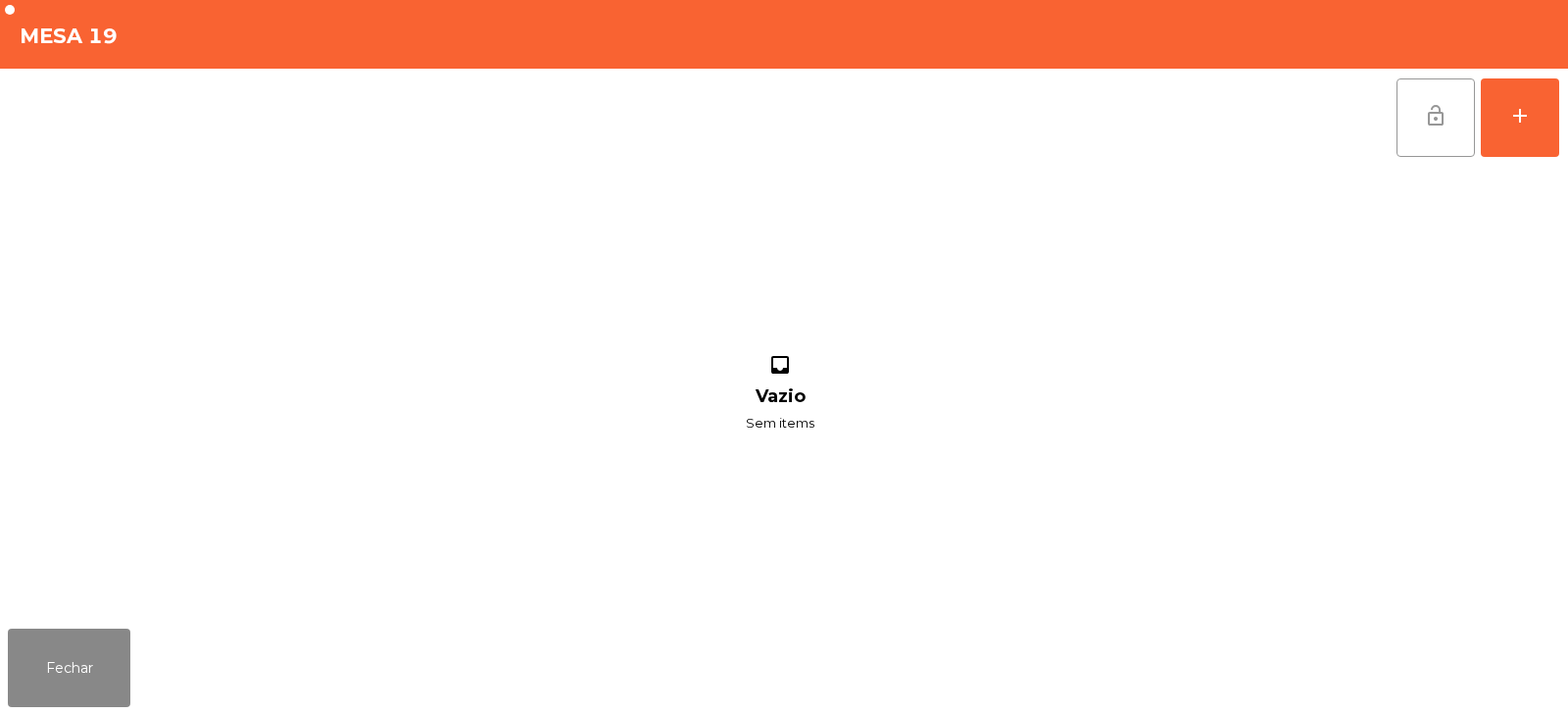
click at [1435, 114] on span "lock_open" at bounding box center [1436, 116] width 24 height 24
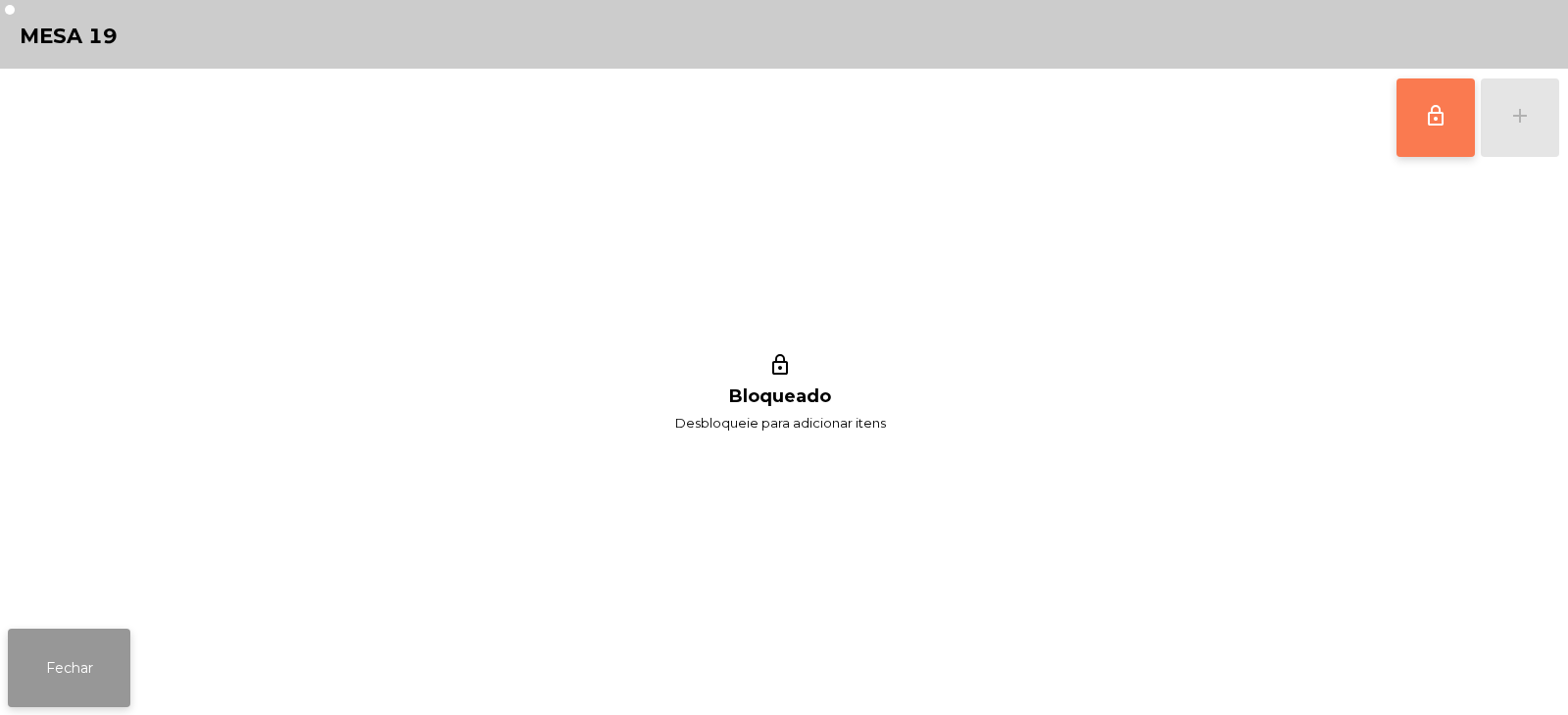
click at [54, 699] on button "Fechar" at bounding box center [69, 667] width 123 height 79
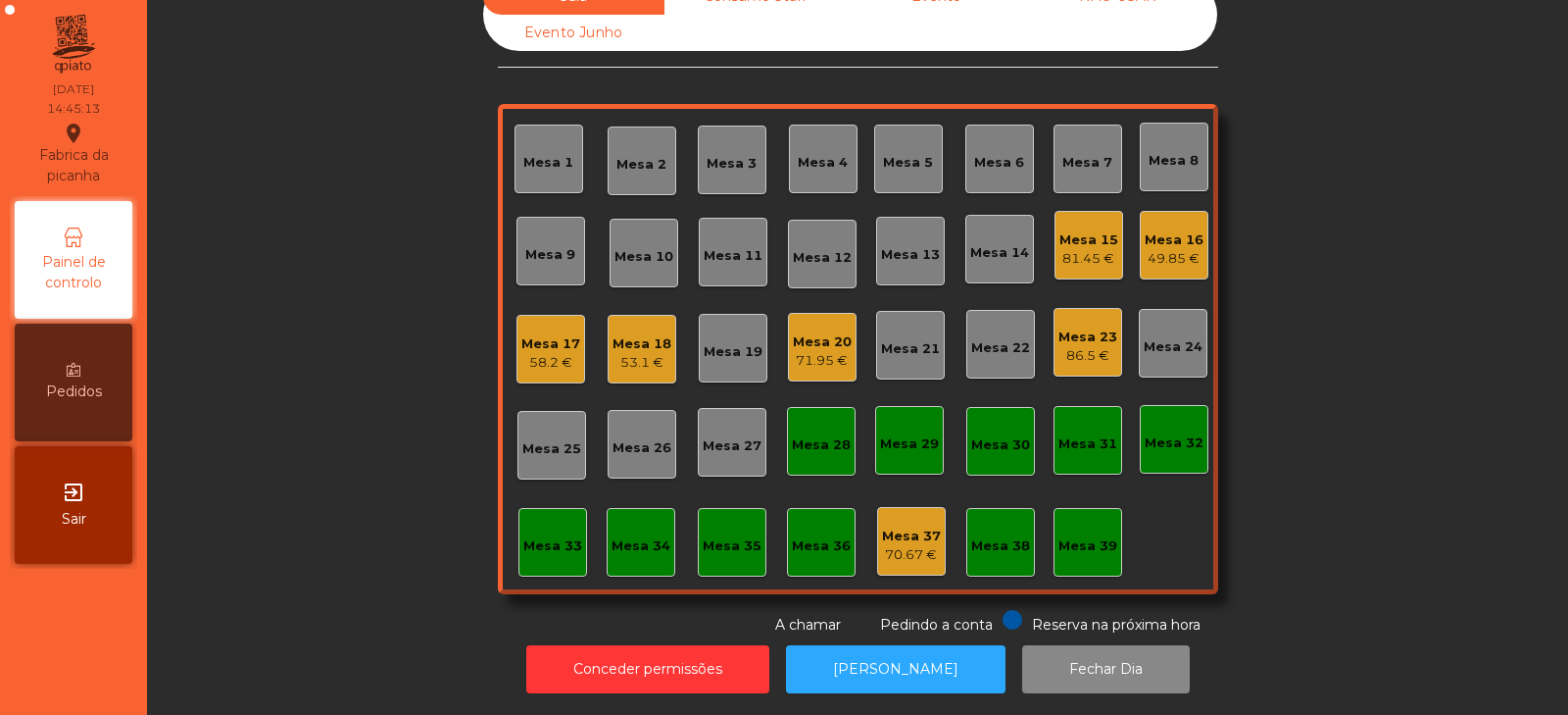
click at [1171, 222] on div "Mesa 16 49.85 €" at bounding box center [1174, 245] width 59 height 46
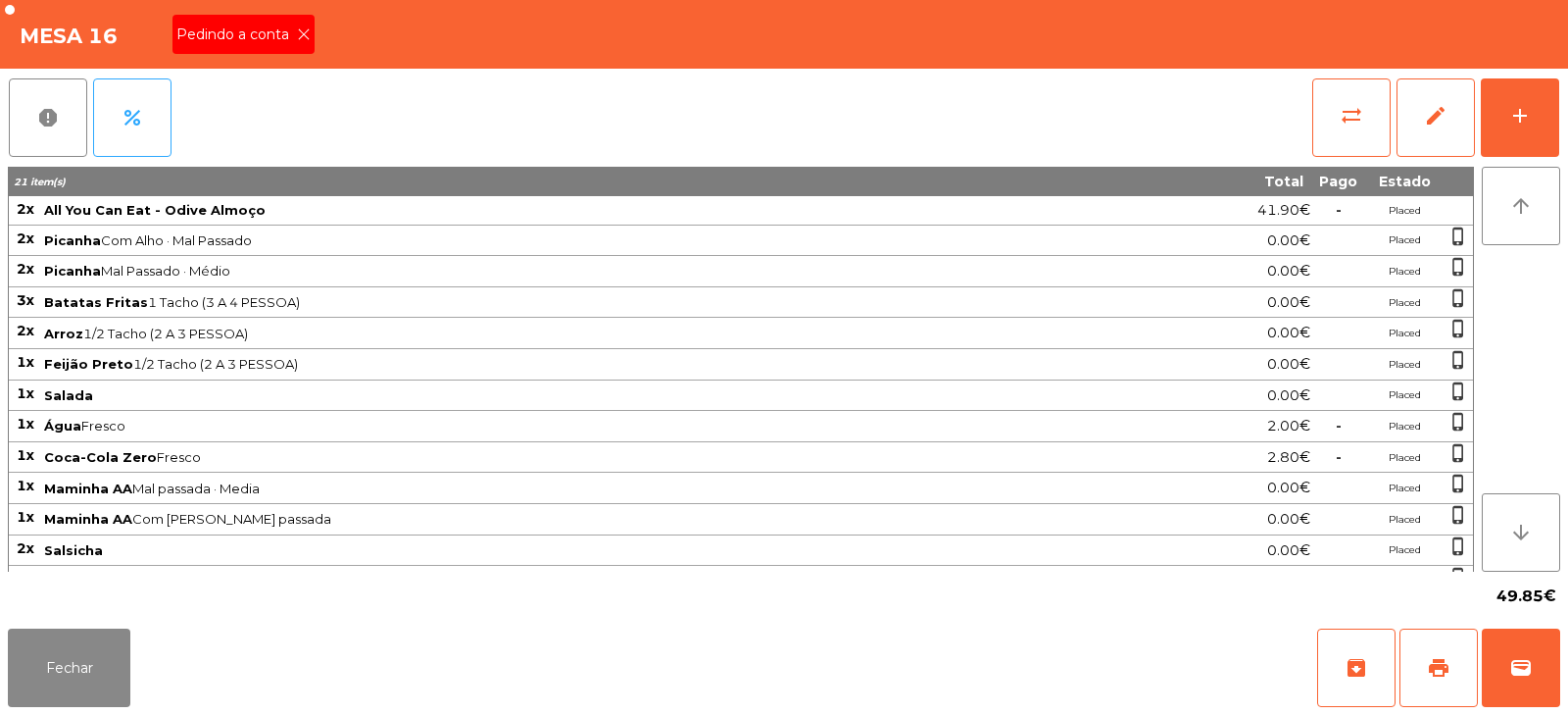
click at [240, 23] on div "Pedindo a conta" at bounding box center [243, 34] width 143 height 39
click at [1468, 679] on button "print" at bounding box center [1438, 667] width 79 height 79
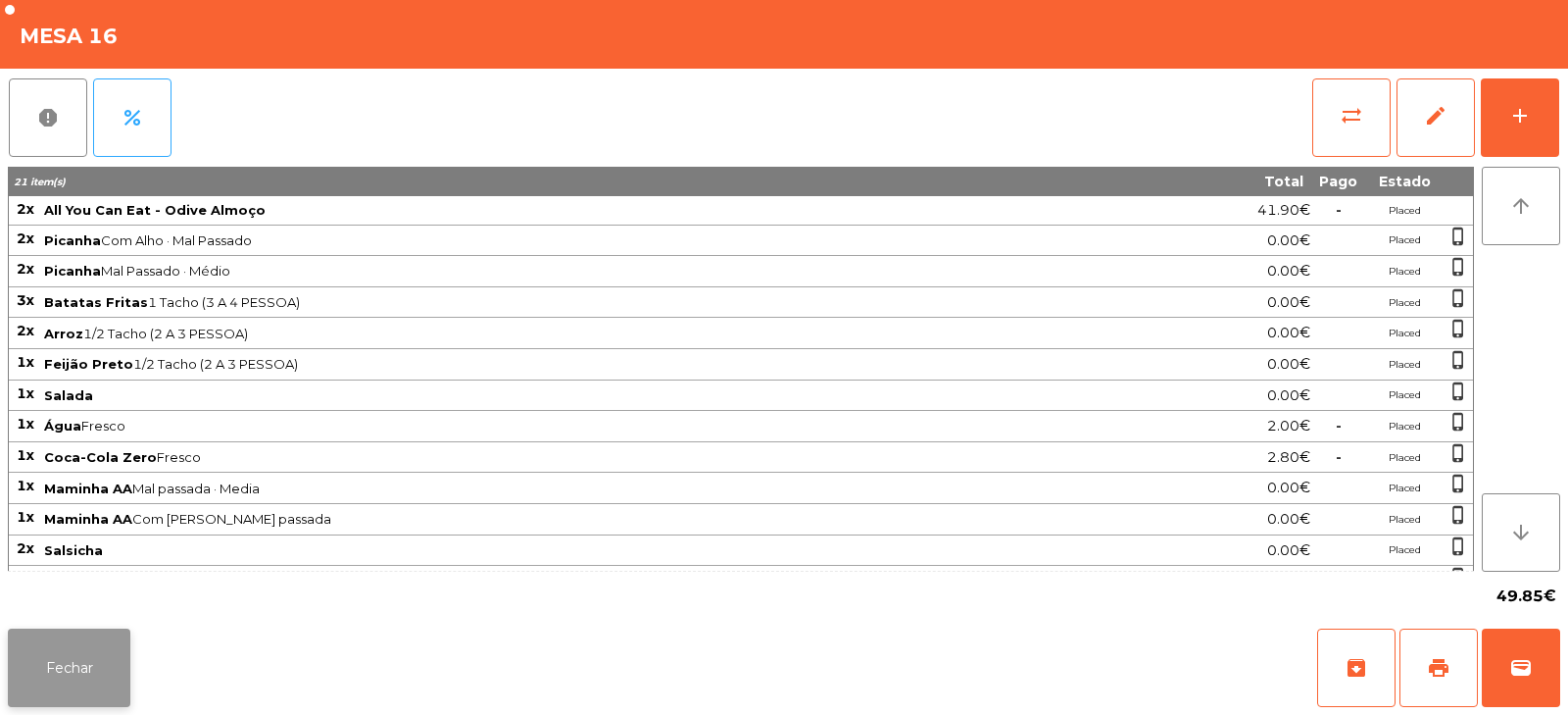
click at [86, 675] on button "Fechar" at bounding box center [69, 667] width 123 height 79
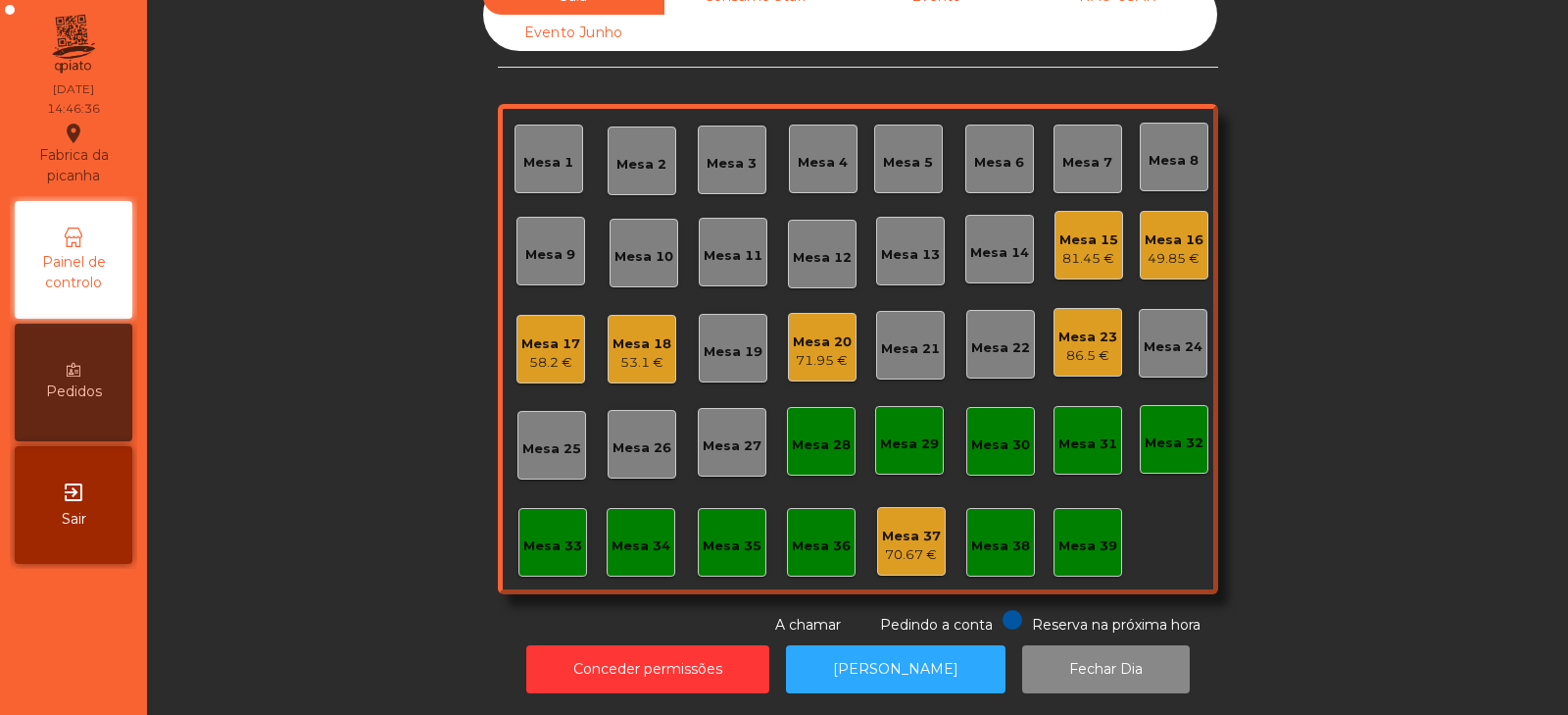
click at [1162, 249] on div "49.85 €" at bounding box center [1174, 259] width 59 height 20
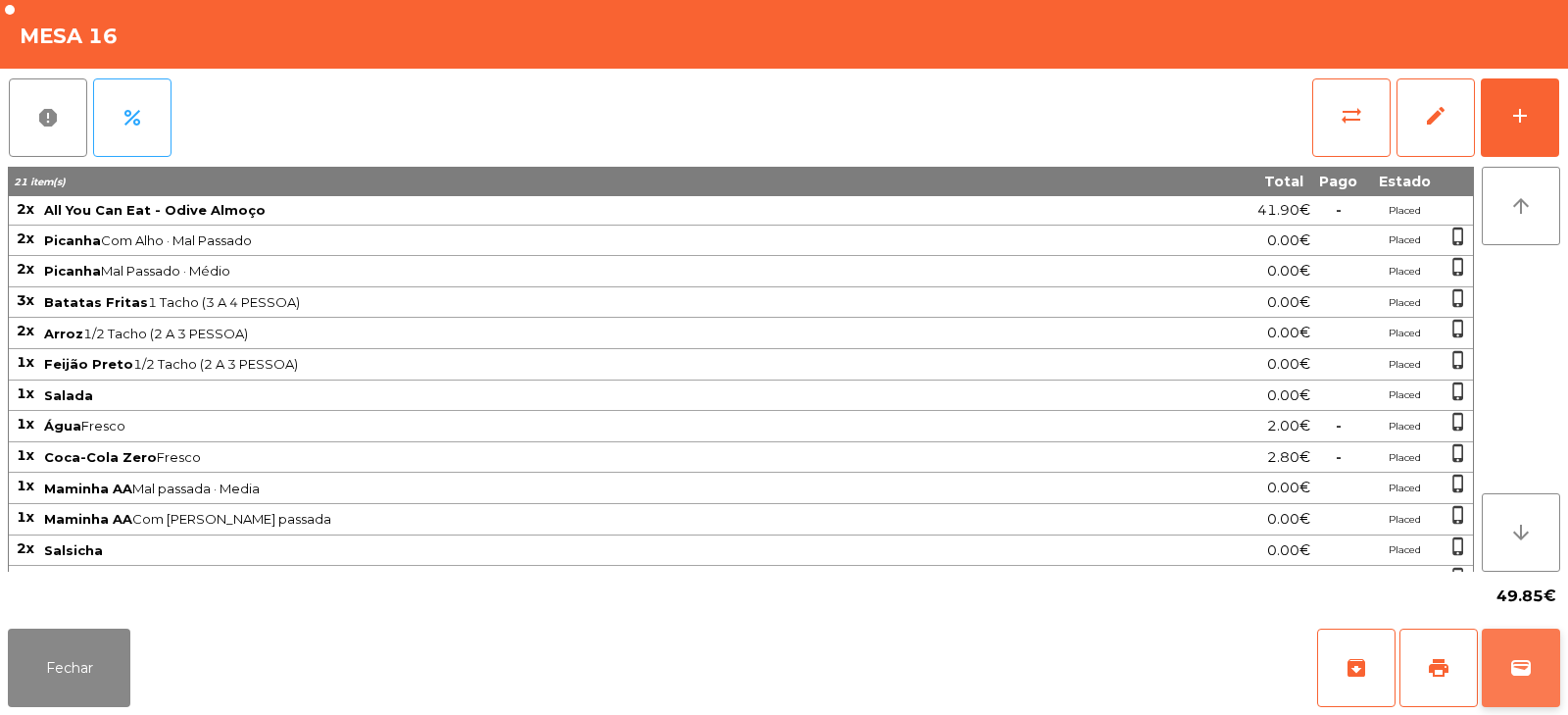
click at [1505, 655] on button "wallet" at bounding box center [1521, 667] width 79 height 79
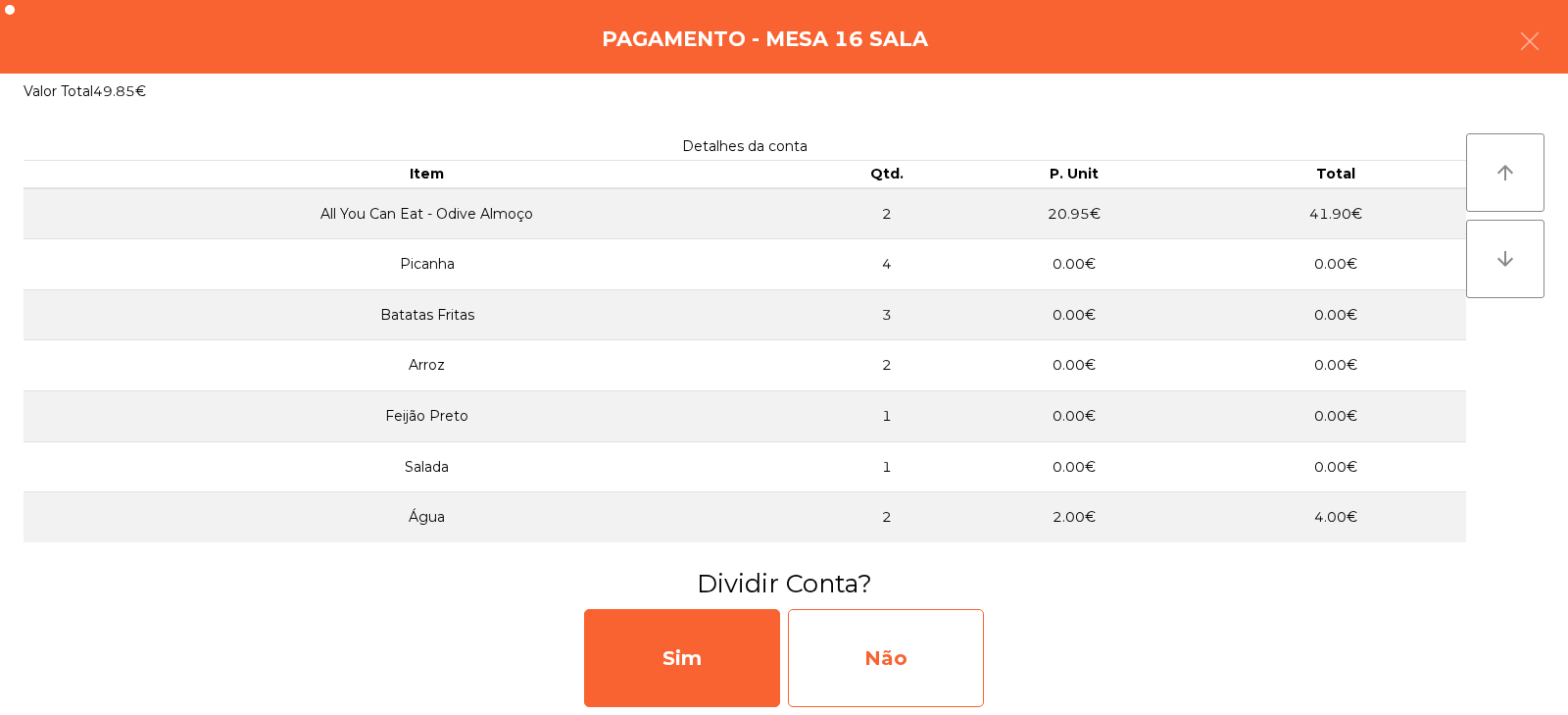
click at [893, 645] on div "Não" at bounding box center [886, 658] width 196 height 98
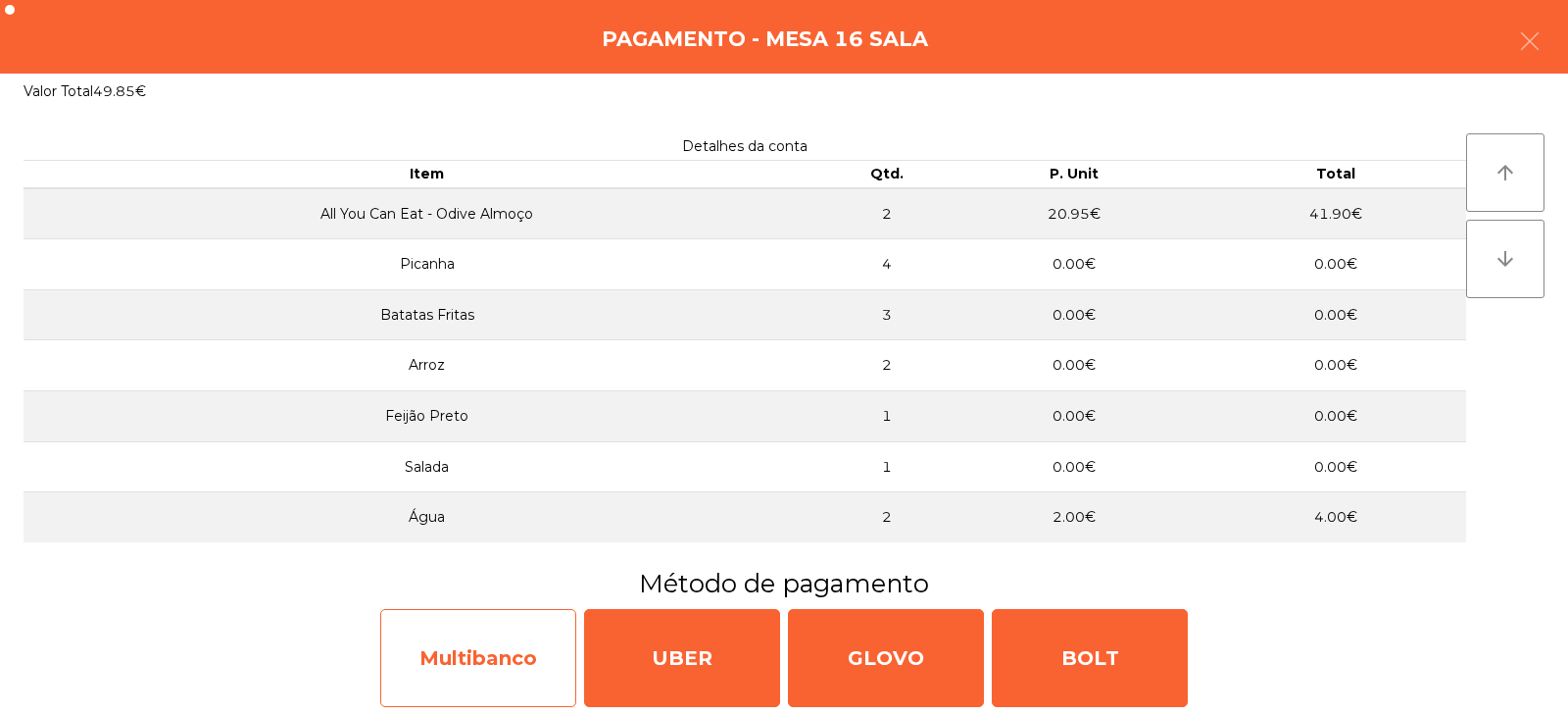
click at [488, 644] on div "Multibanco" at bounding box center [478, 658] width 196 height 98
select select "**"
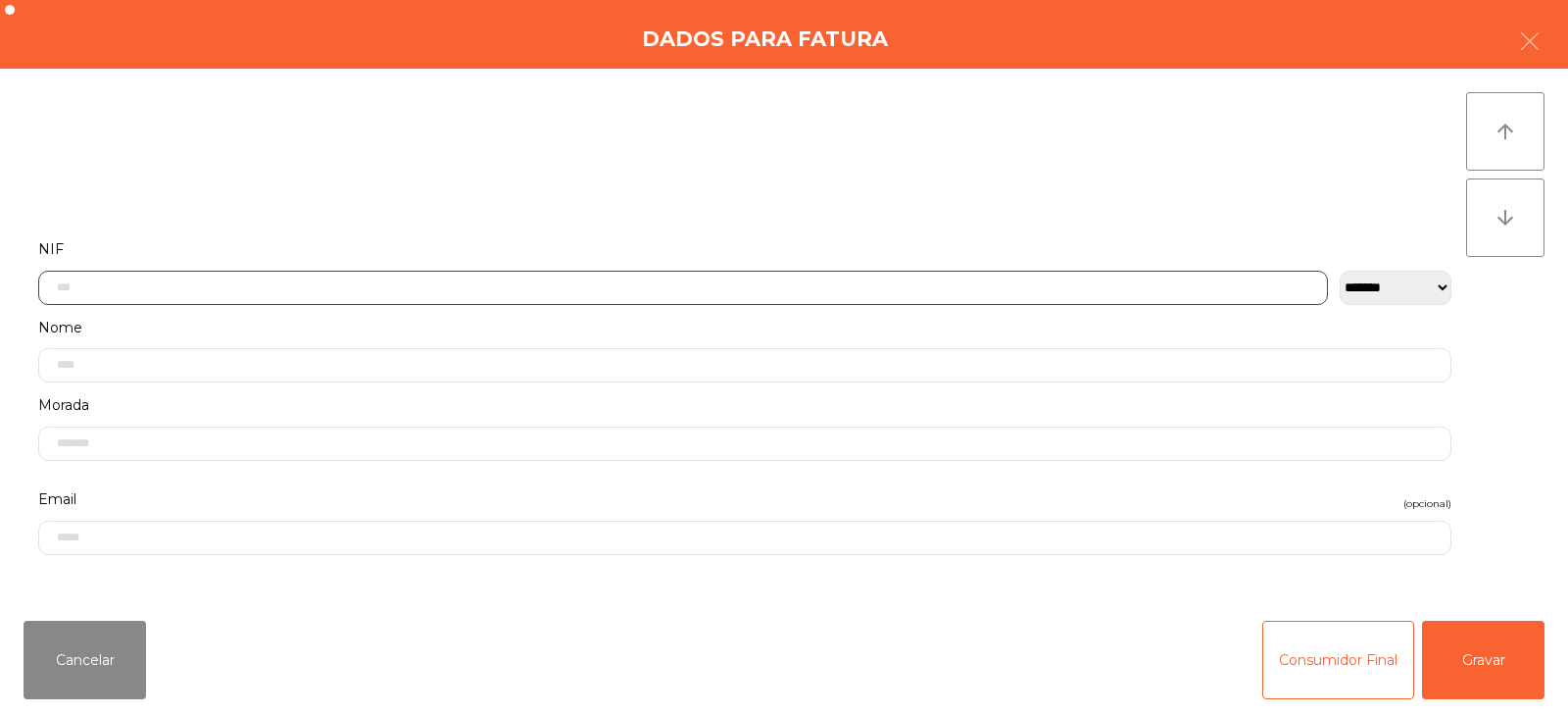
click at [631, 292] on input "text" at bounding box center [683, 287] width 1290 height 34
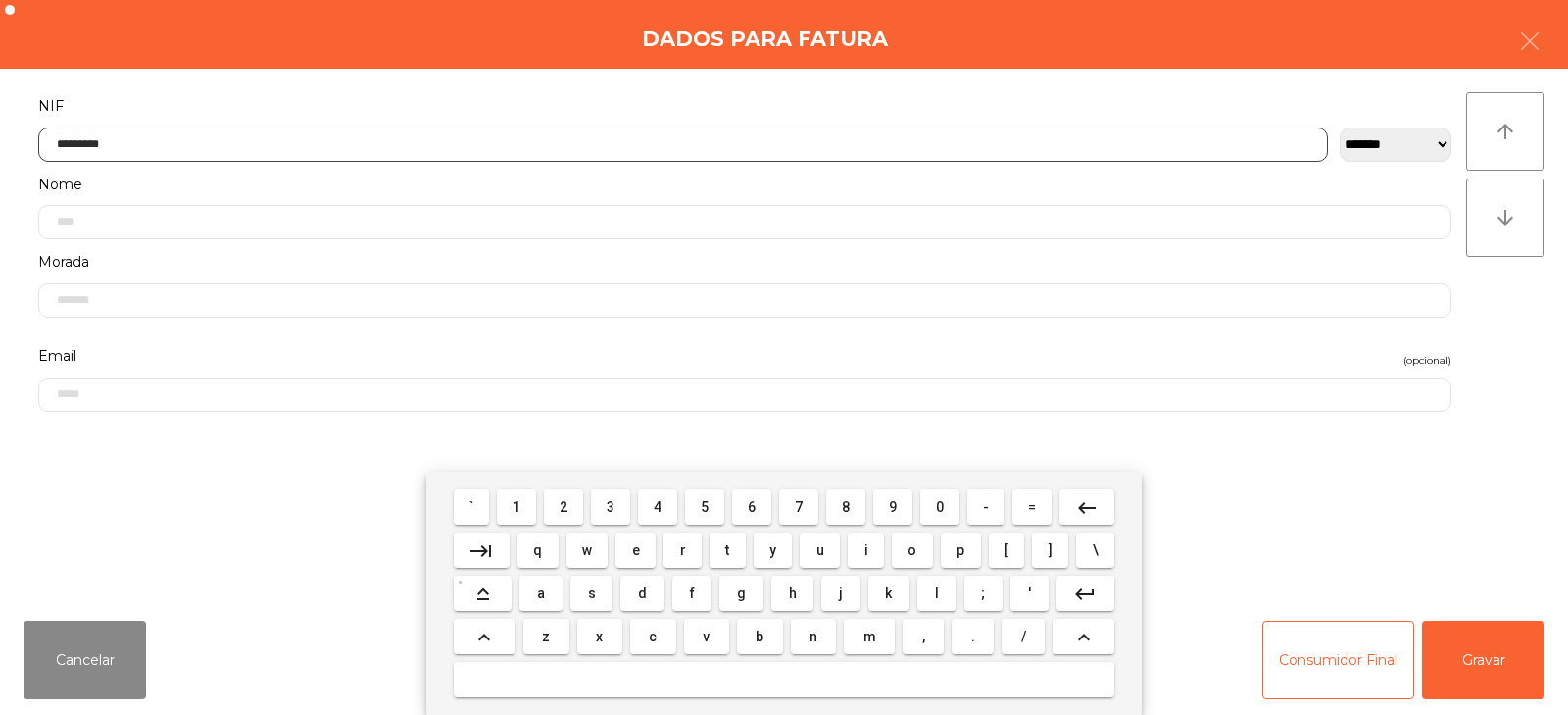
type input "*********"
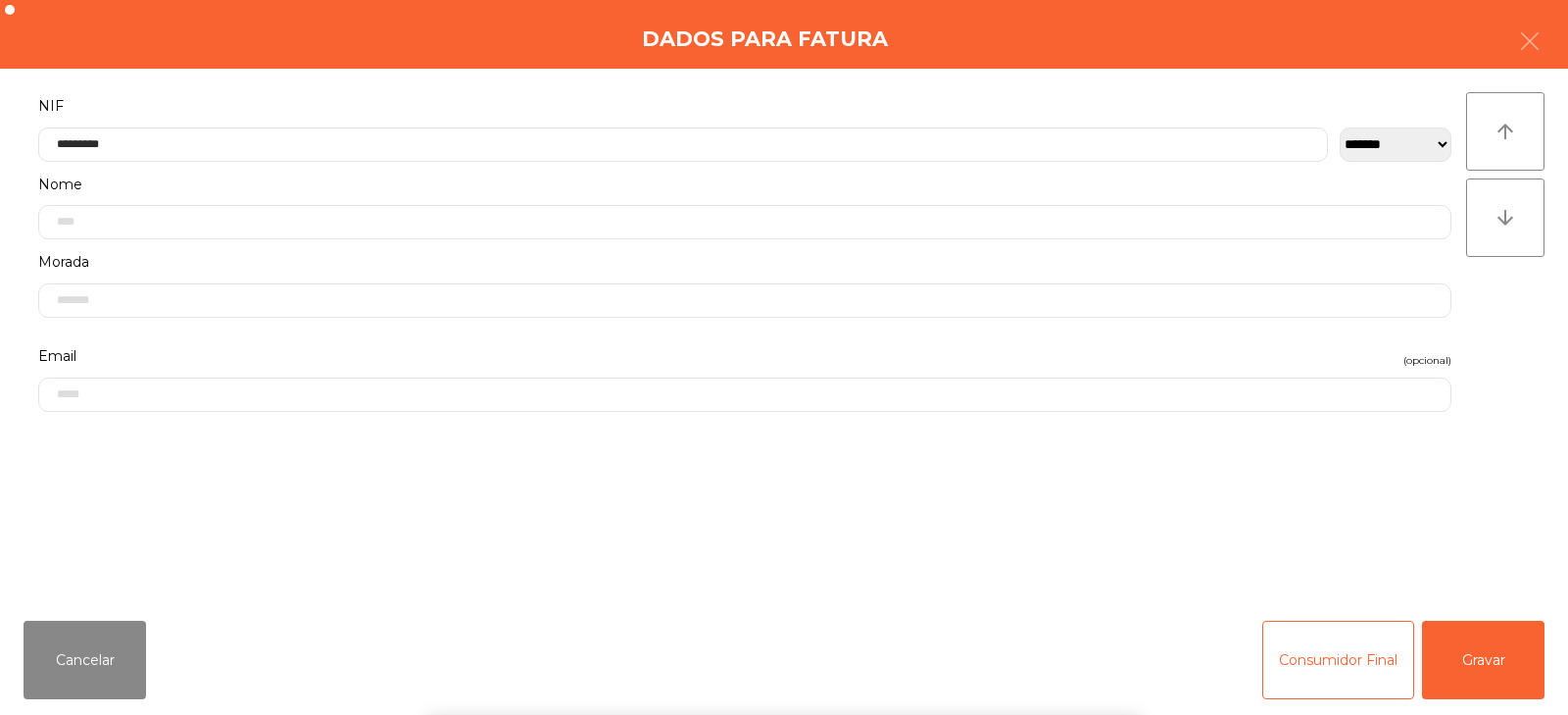
click at [1500, 662] on div "` 1 2 3 4 5 6 7 8 9 0 - = keyboard_backspace keyboard_tab q w e r t y u i o p […" at bounding box center [784, 593] width 1568 height 243
click at [1492, 639] on button "Gravar" at bounding box center [1483, 659] width 123 height 79
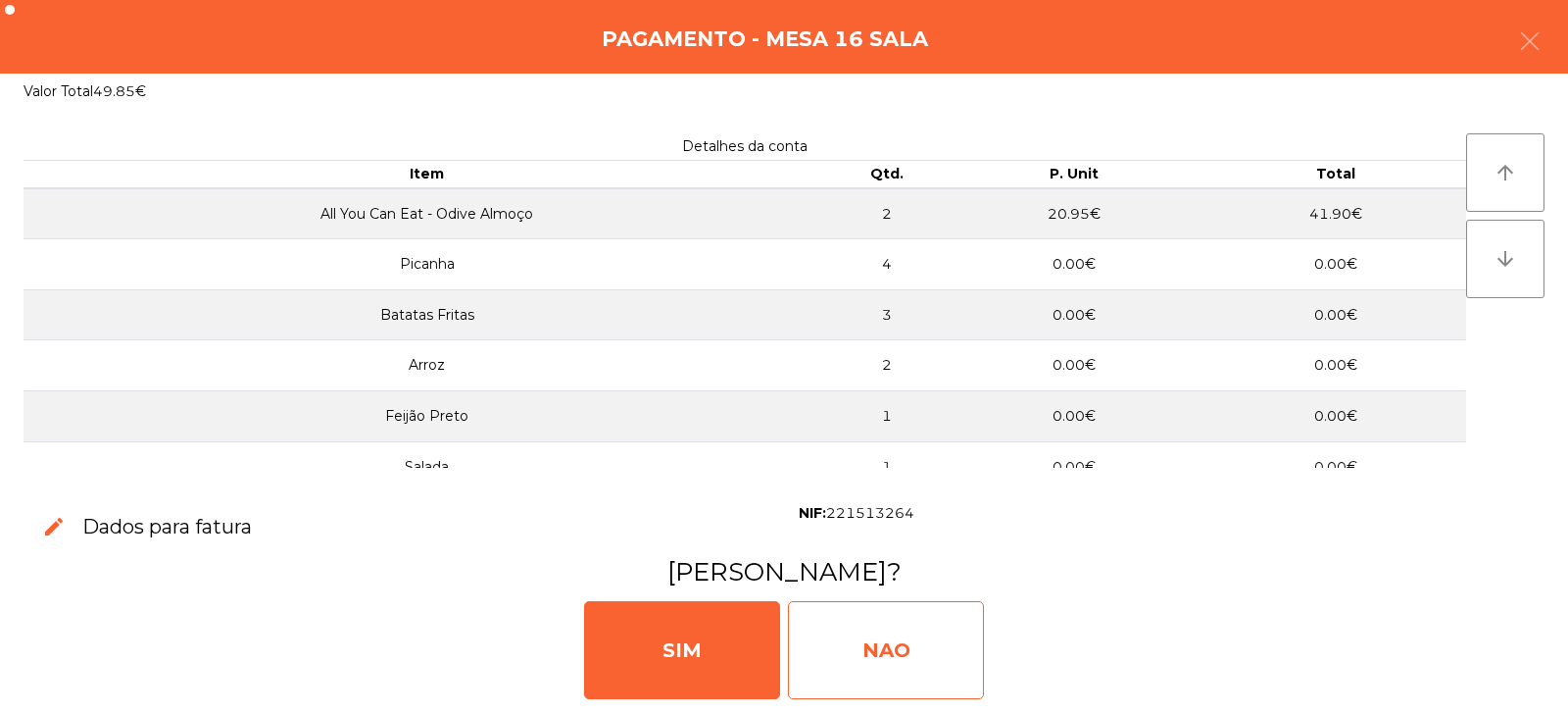
click at [906, 633] on div "NAO" at bounding box center [886, 650] width 196 height 98
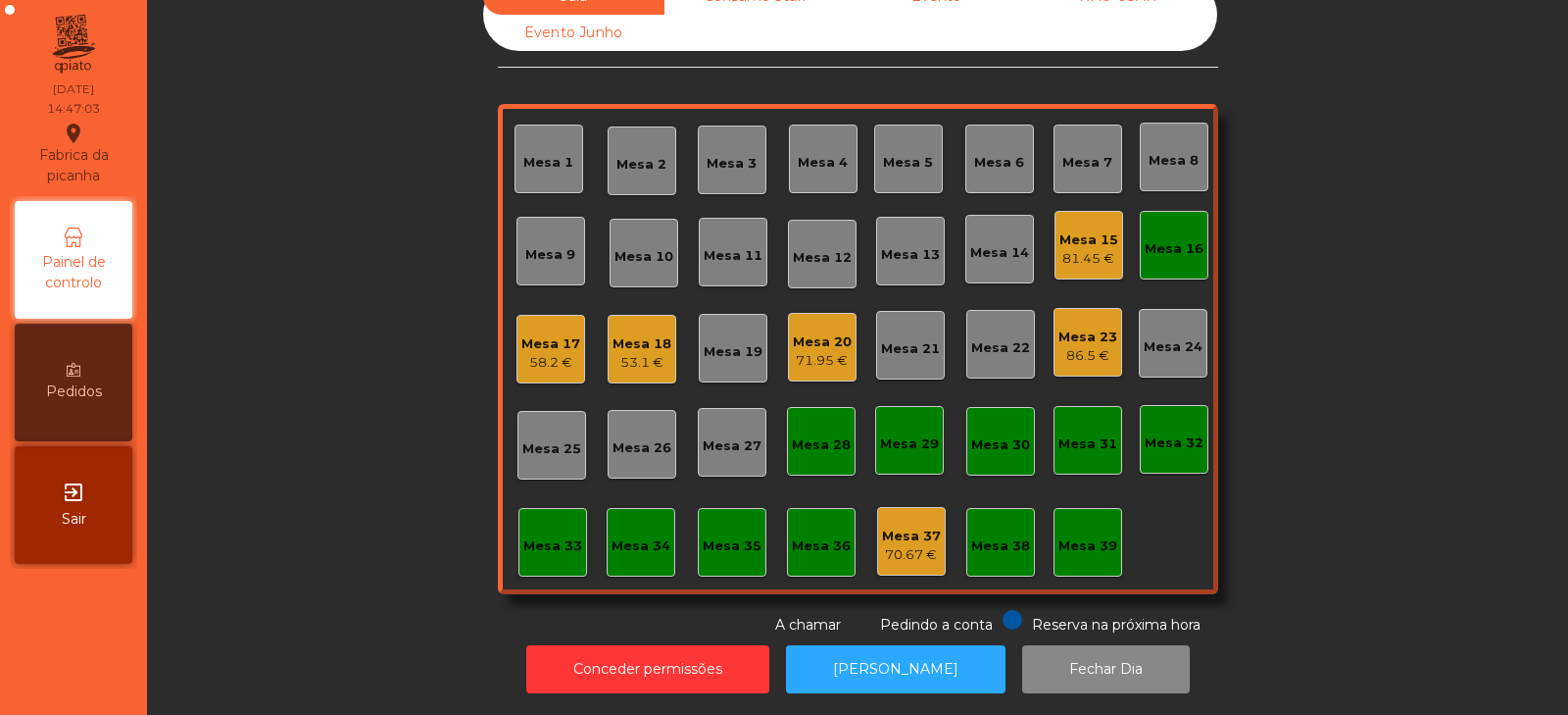
click at [1176, 251] on div "Mesa 16" at bounding box center [1174, 244] width 69 height 69
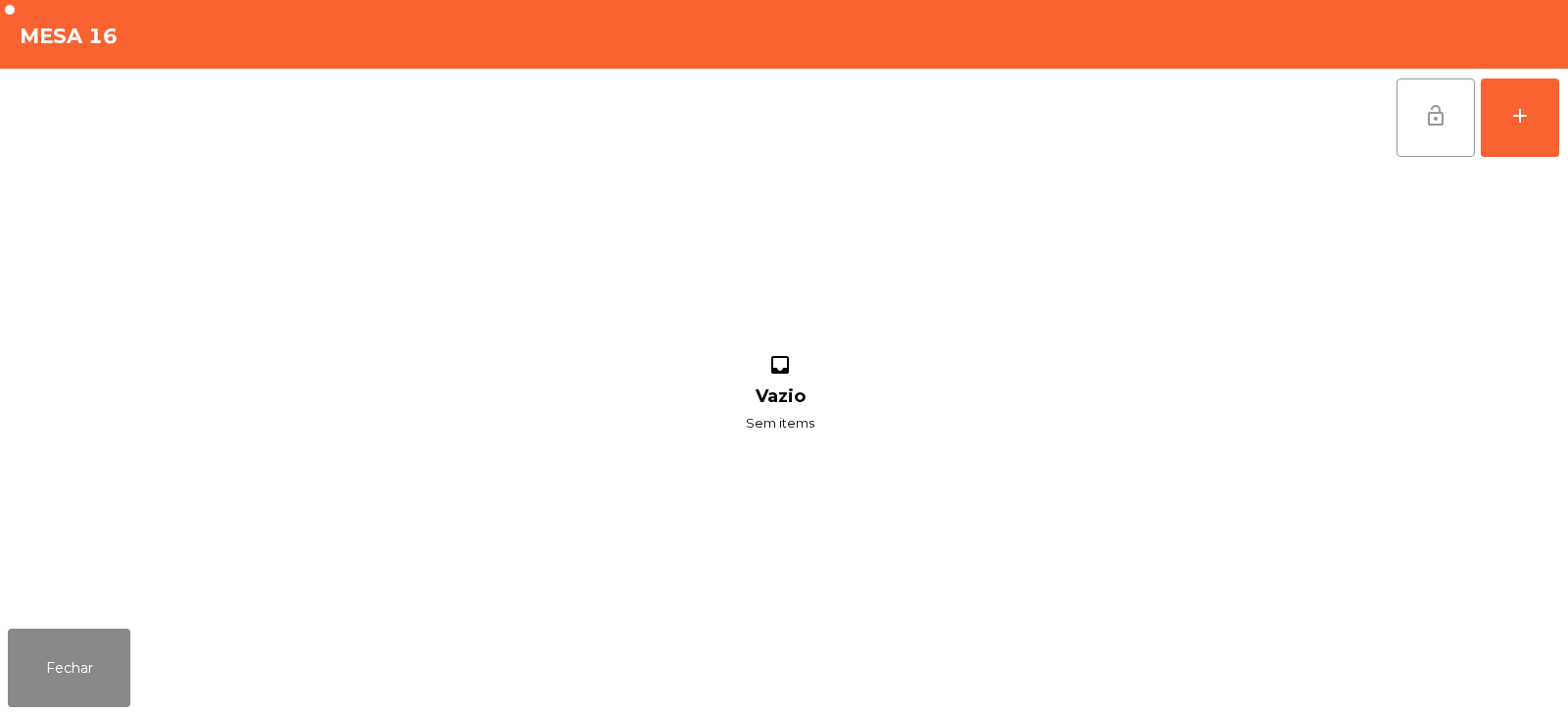
click at [1413, 146] on button "lock_open" at bounding box center [1435, 118] width 79 height 79
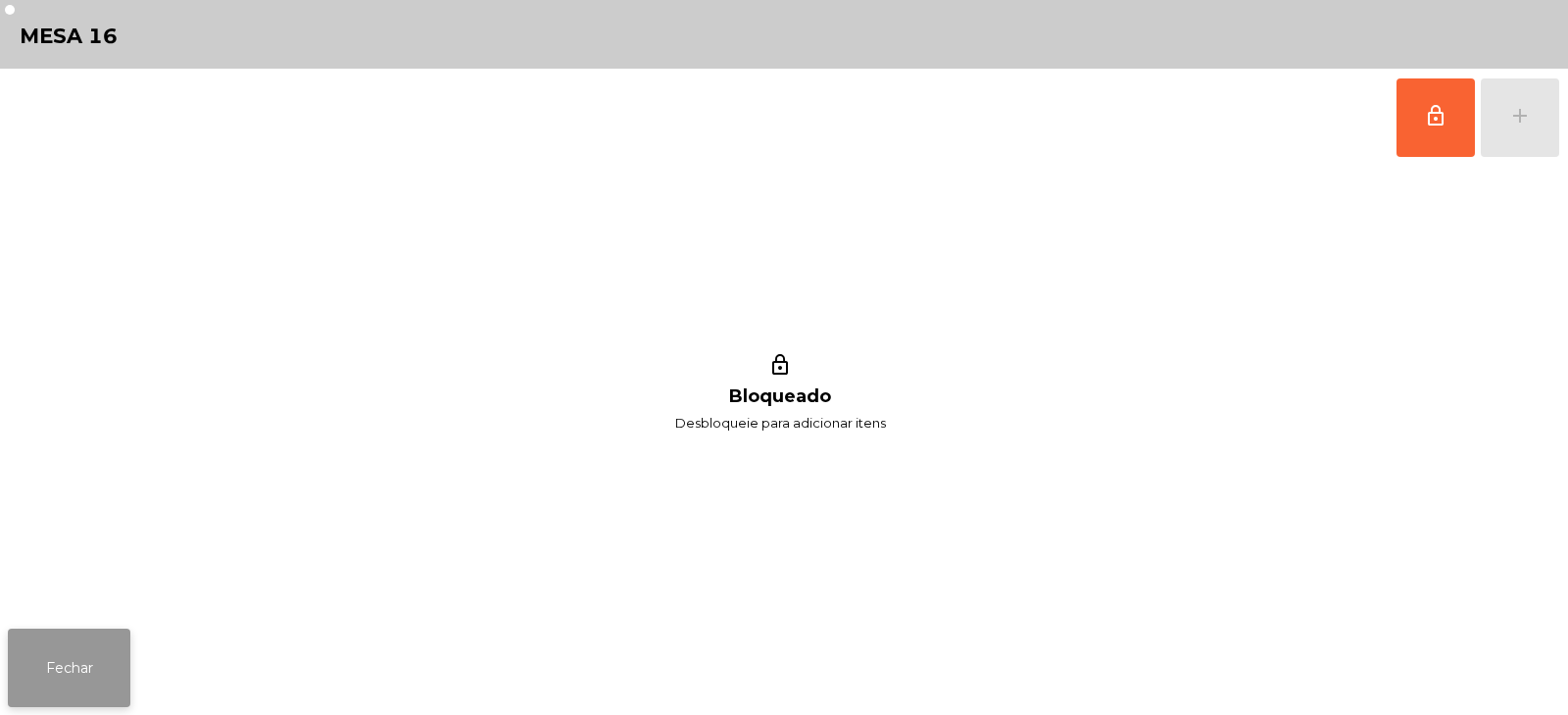
click at [64, 665] on button "Fechar" at bounding box center [69, 667] width 123 height 79
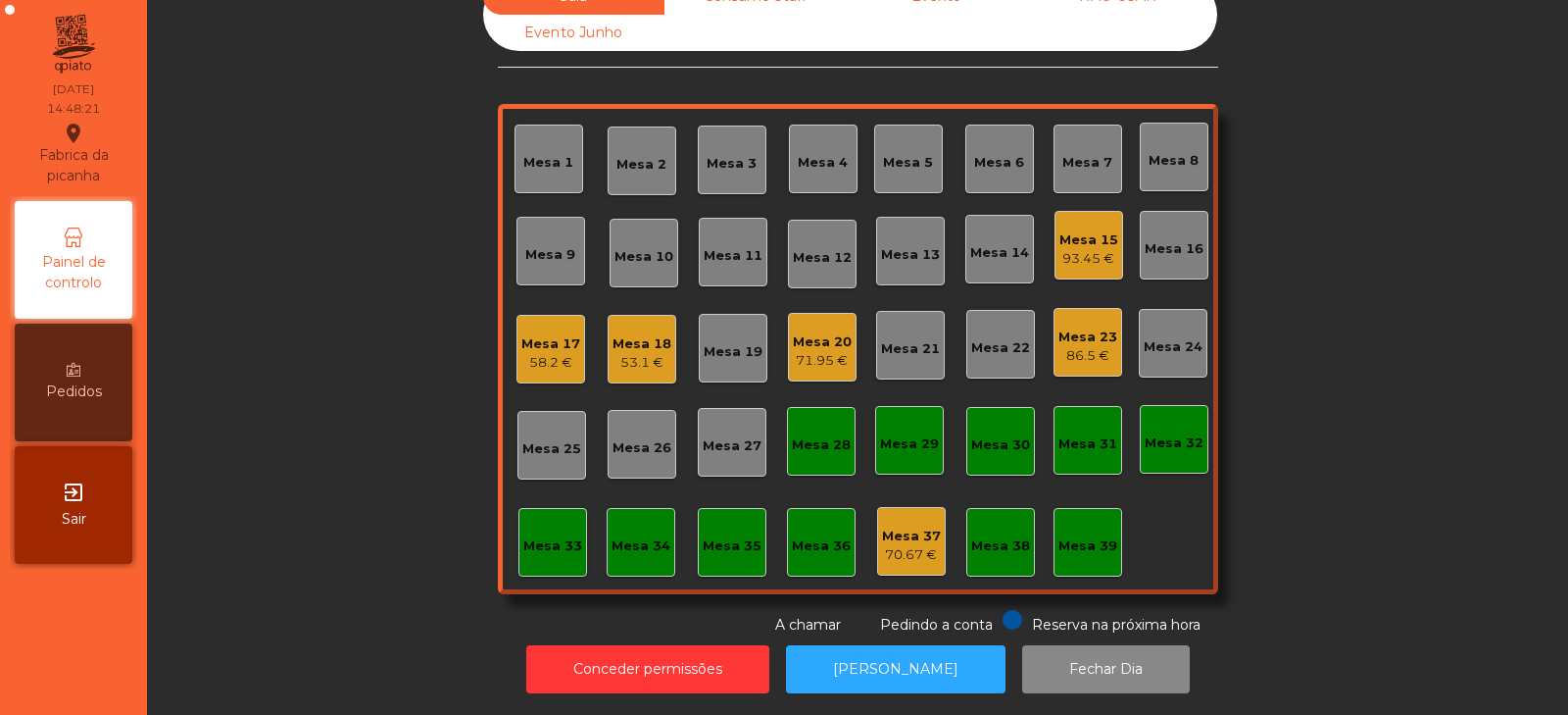
click at [522, 353] on div "58.2 €" at bounding box center [550, 363] width 59 height 20
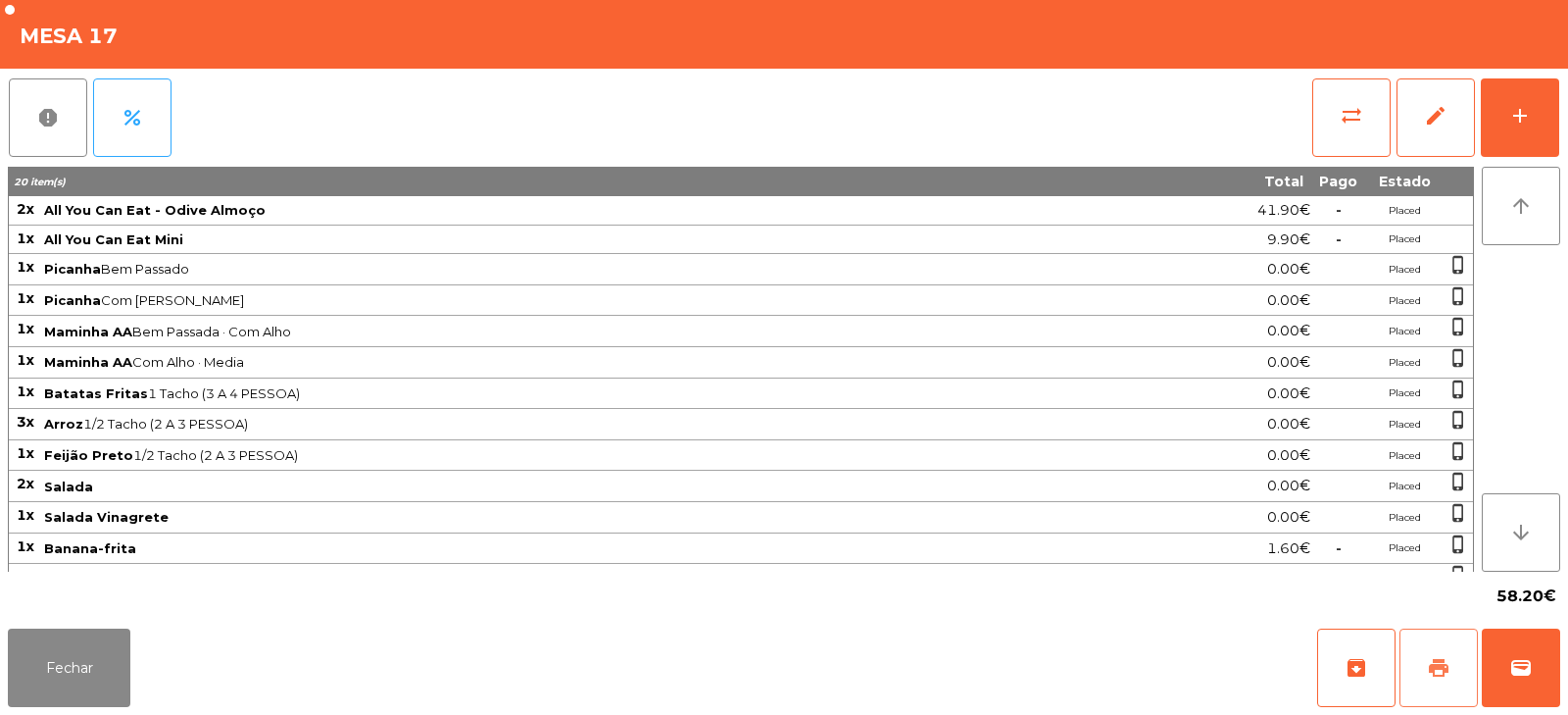
click at [1443, 663] on span "print" at bounding box center [1439, 668] width 24 height 24
click at [1524, 641] on button "wallet" at bounding box center [1521, 667] width 79 height 79
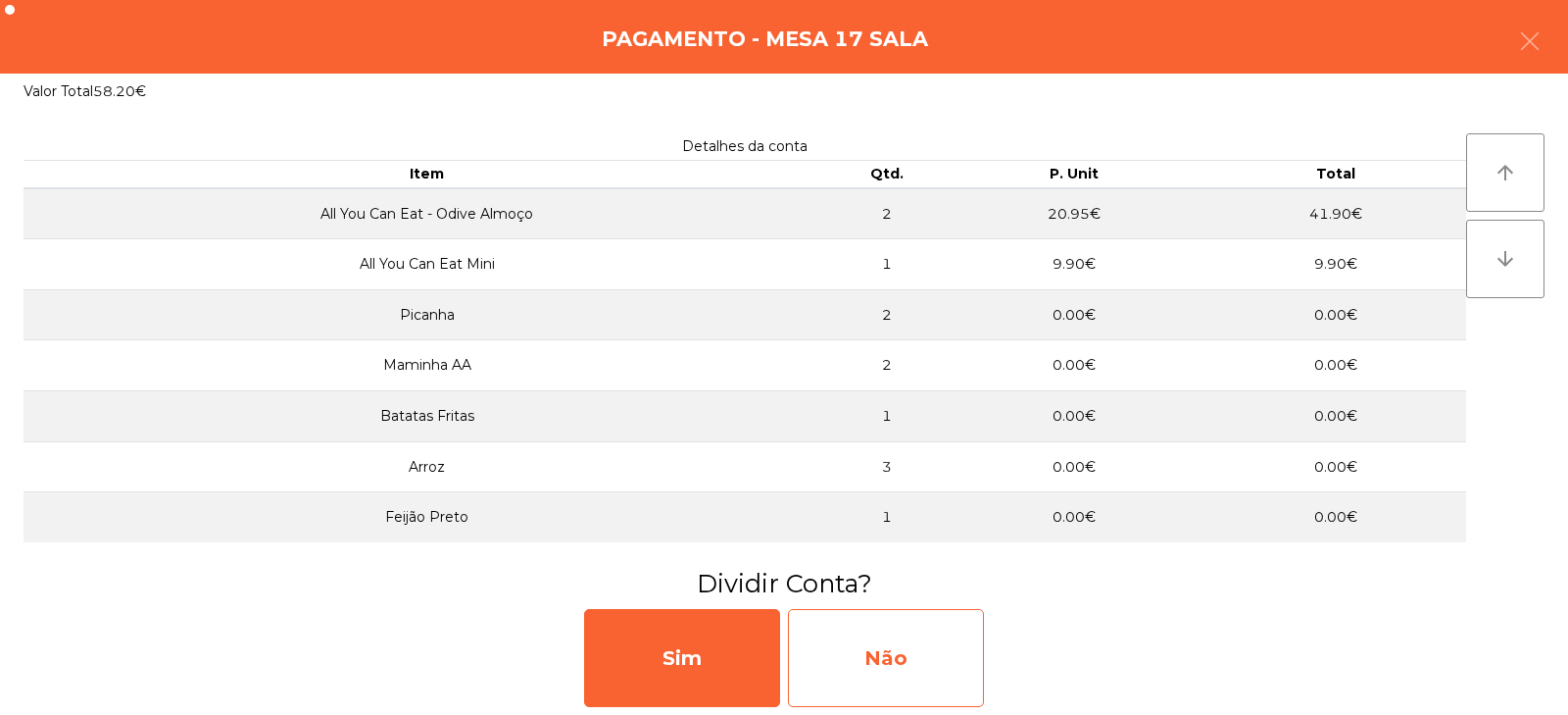
click at [867, 648] on div "Não" at bounding box center [886, 658] width 196 height 98
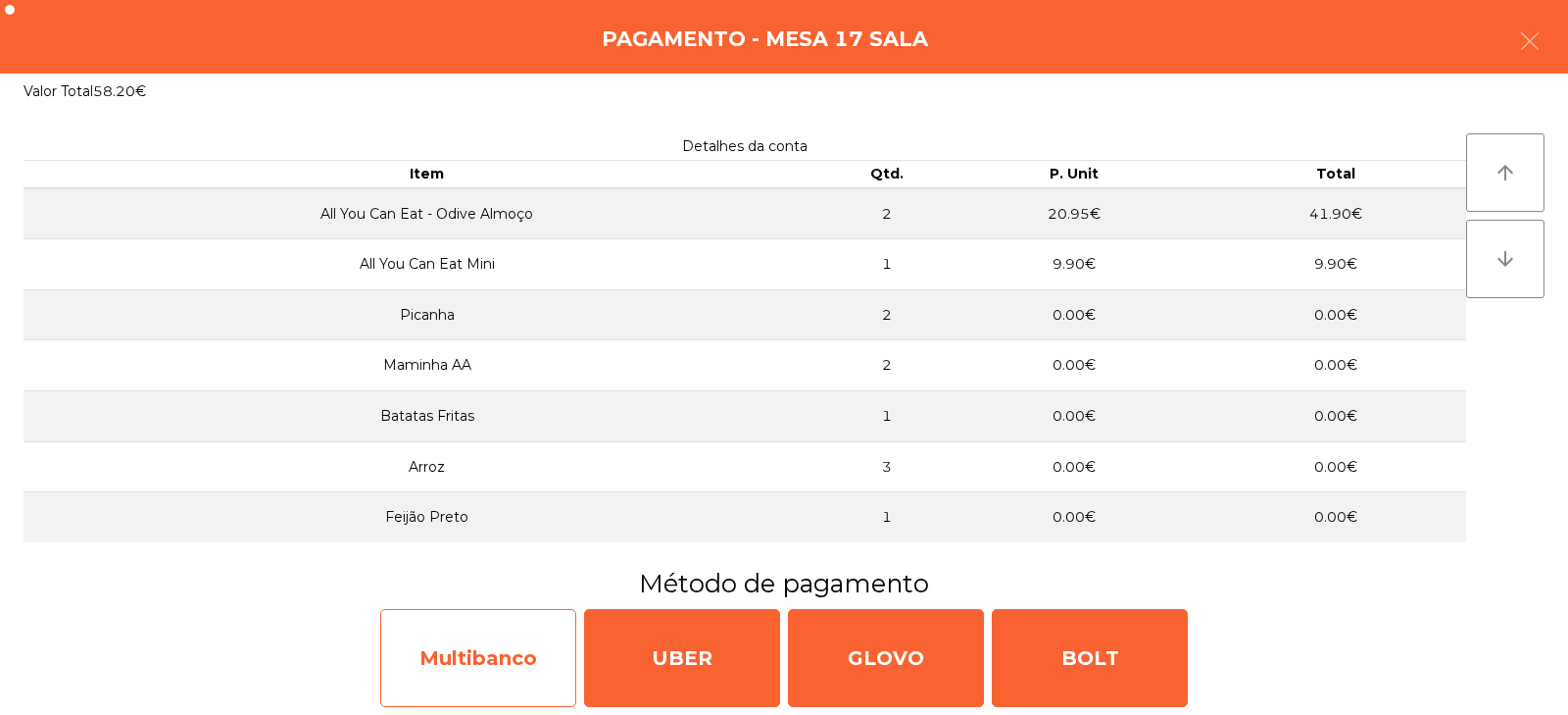
click at [480, 681] on div "Multibanco" at bounding box center [478, 658] width 196 height 98
select select "**"
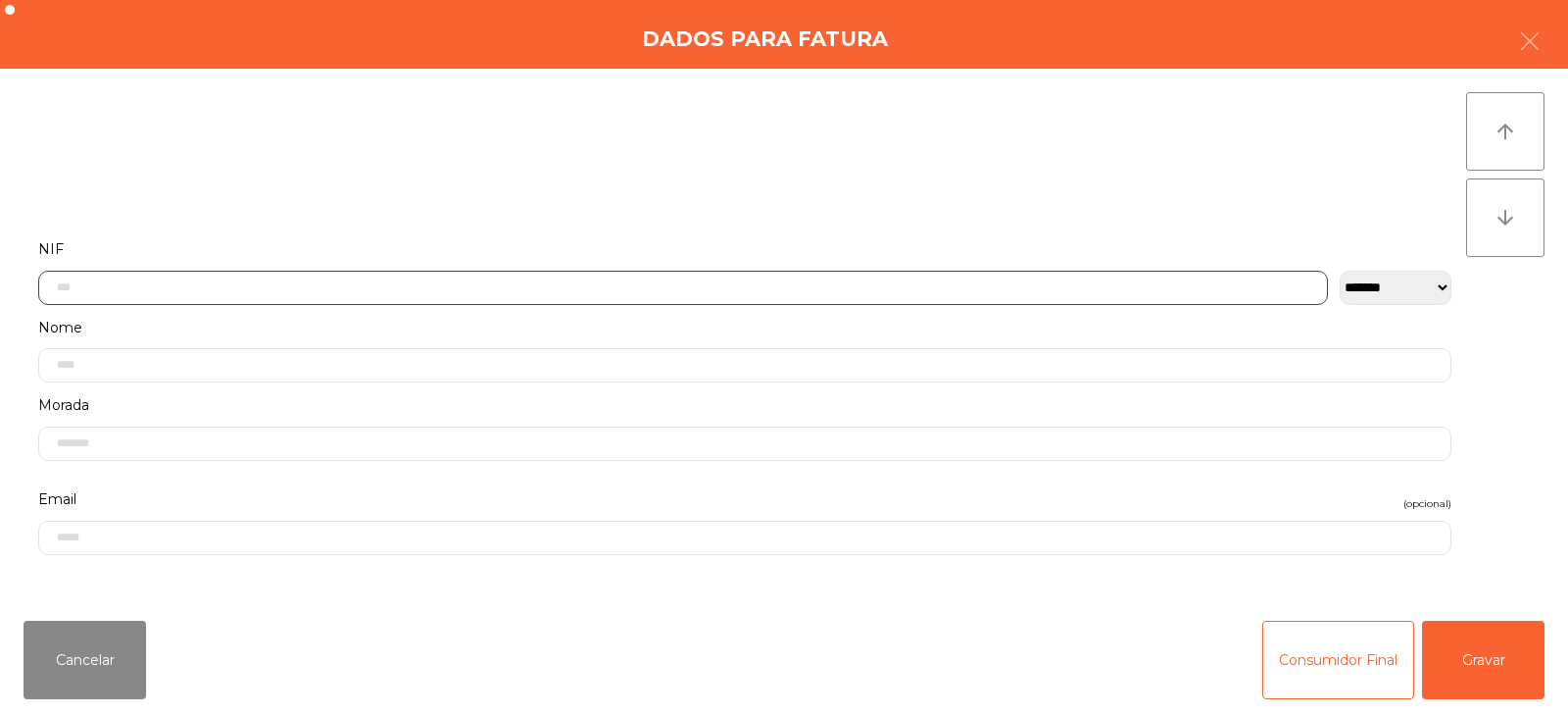
click at [521, 286] on input "text" at bounding box center [683, 287] width 1290 height 34
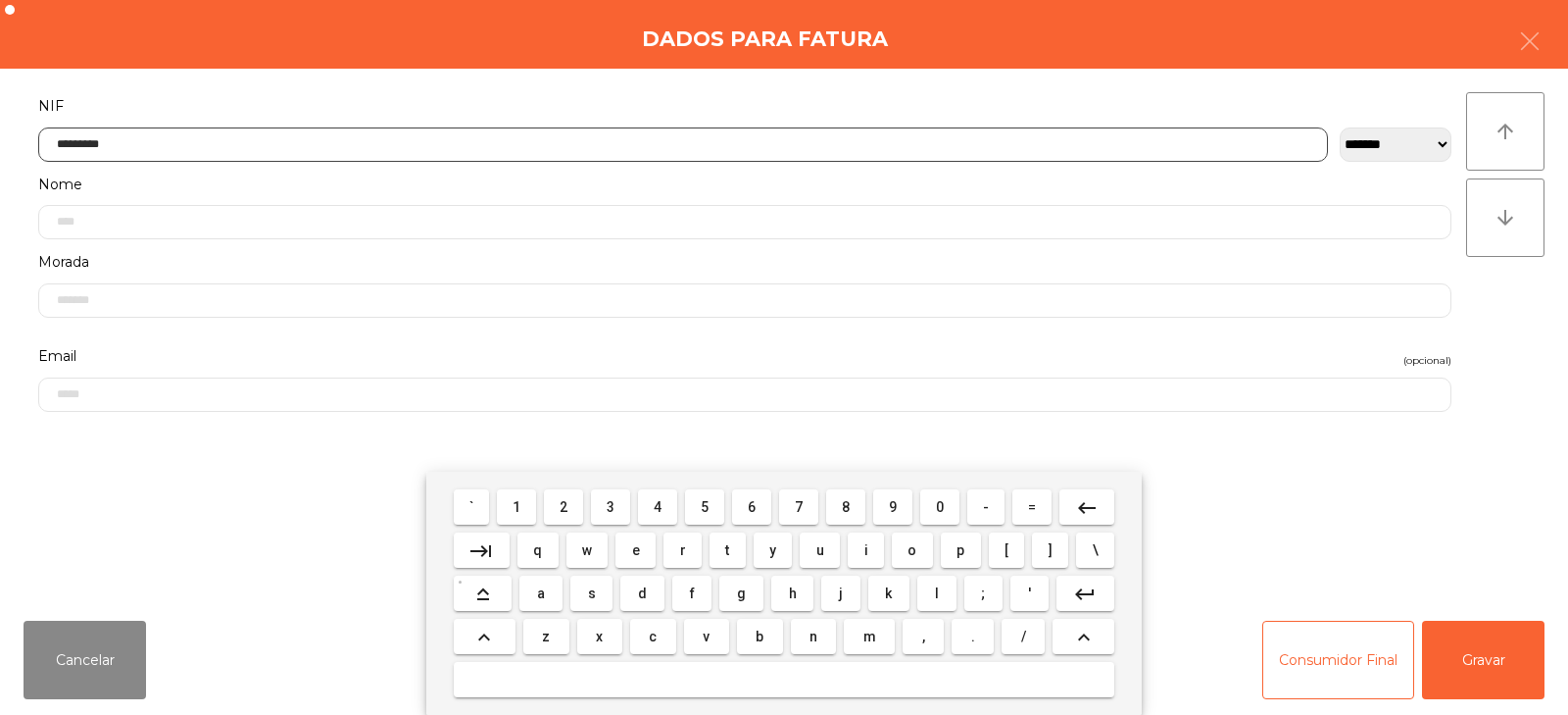
type input "*********"
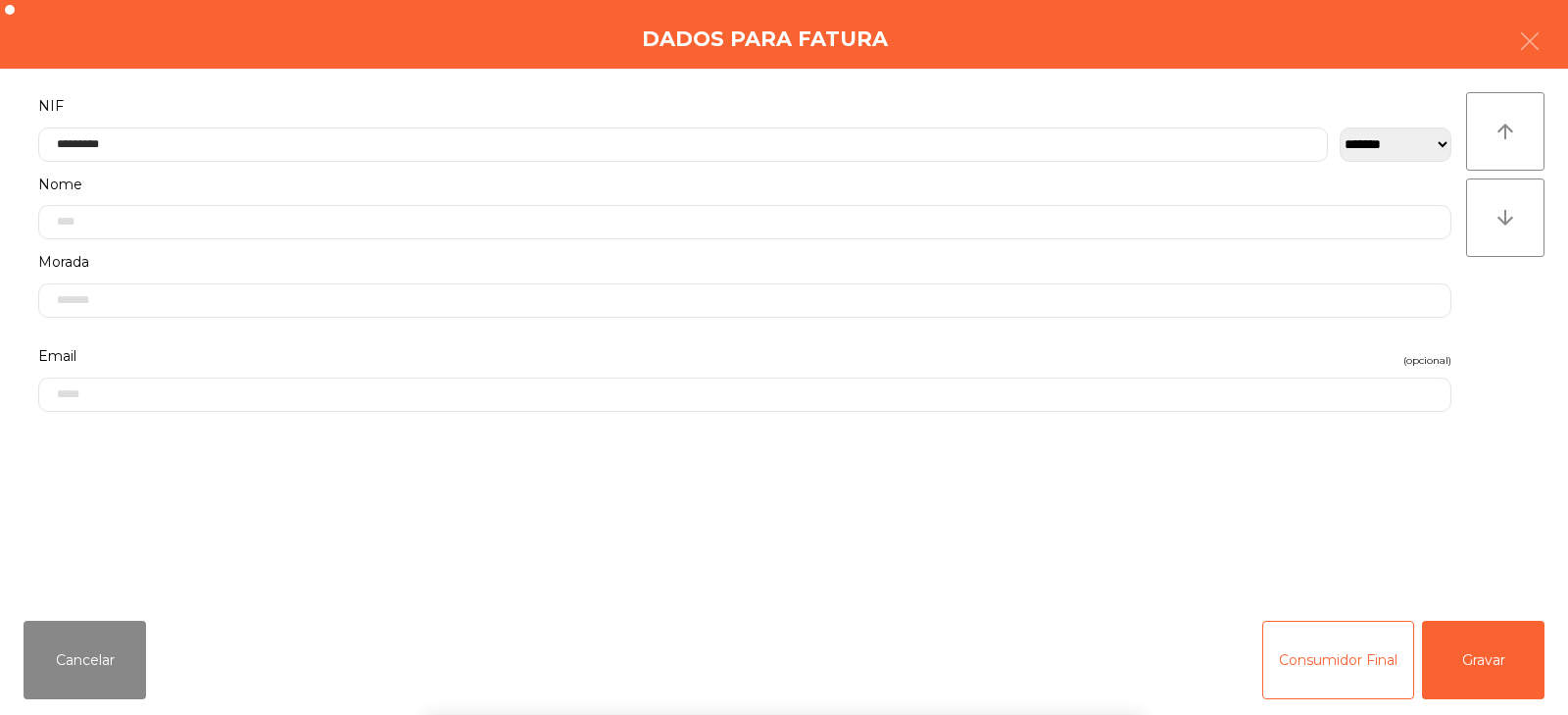
click at [1498, 648] on div "` 1 2 3 4 5 6 7 8 9 0 - = keyboard_backspace keyboard_tab q w e r t y u i o p […" at bounding box center [784, 593] width 1568 height 243
click at [1486, 656] on button "Gravar" at bounding box center [1483, 659] width 123 height 79
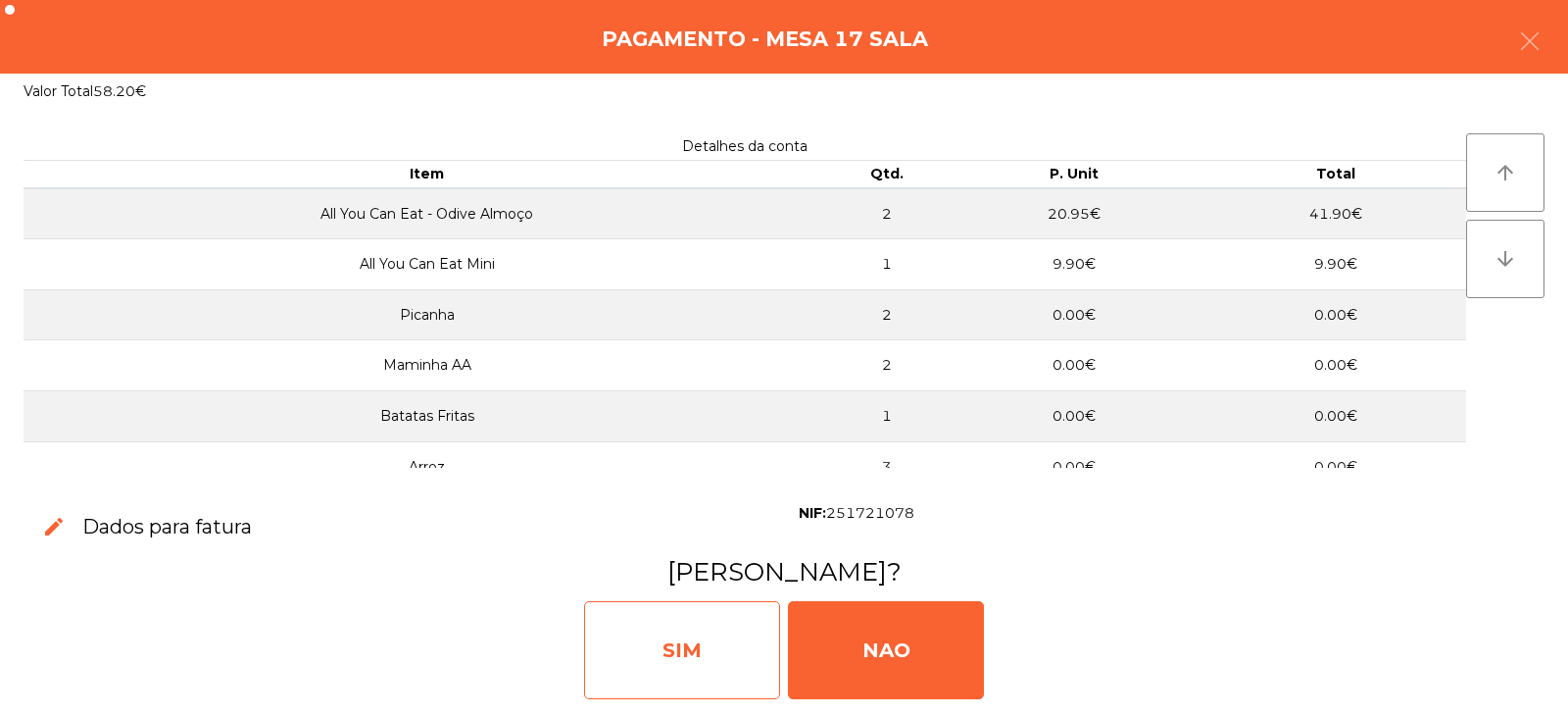
click at [683, 658] on div "SIM" at bounding box center [682, 650] width 196 height 98
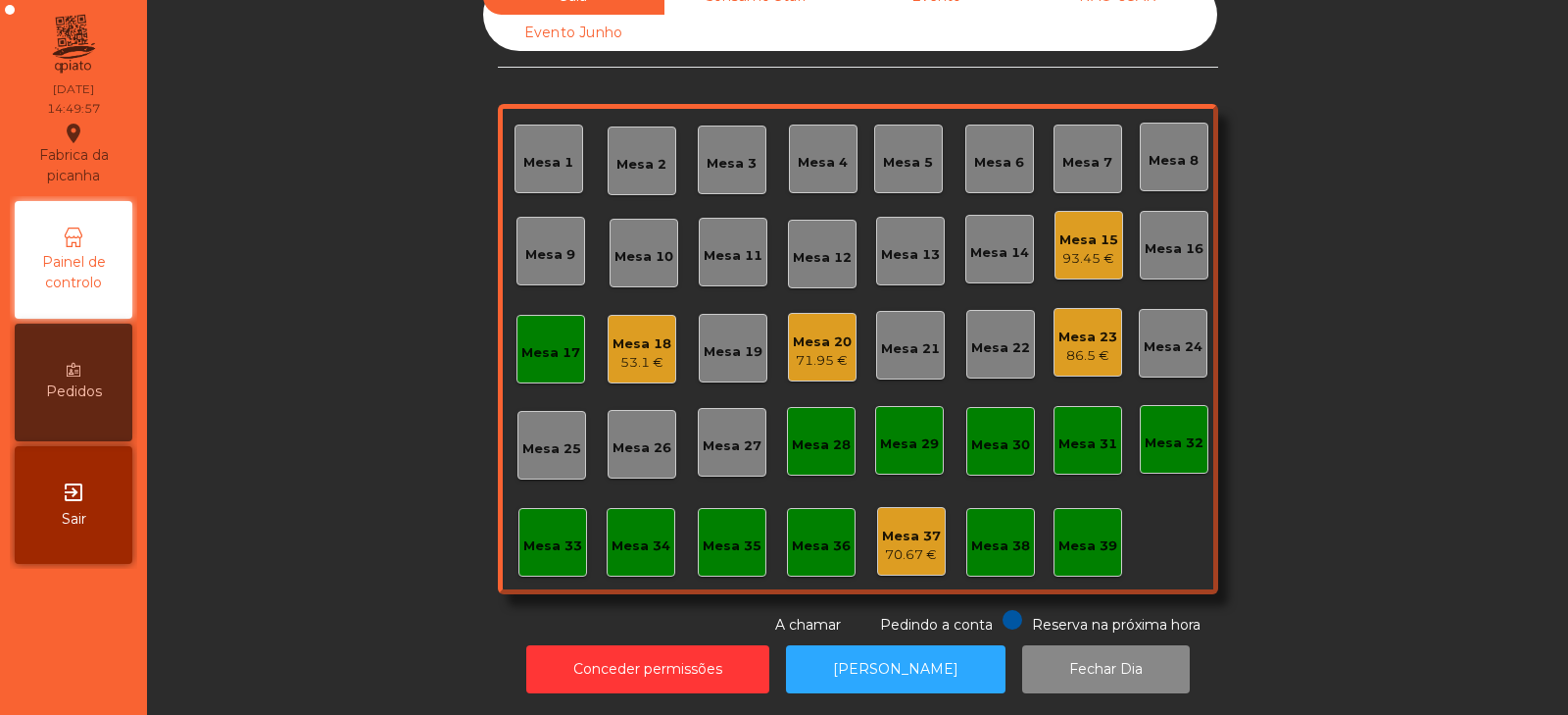
click at [532, 343] on div "Mesa 17" at bounding box center [550, 353] width 59 height 20
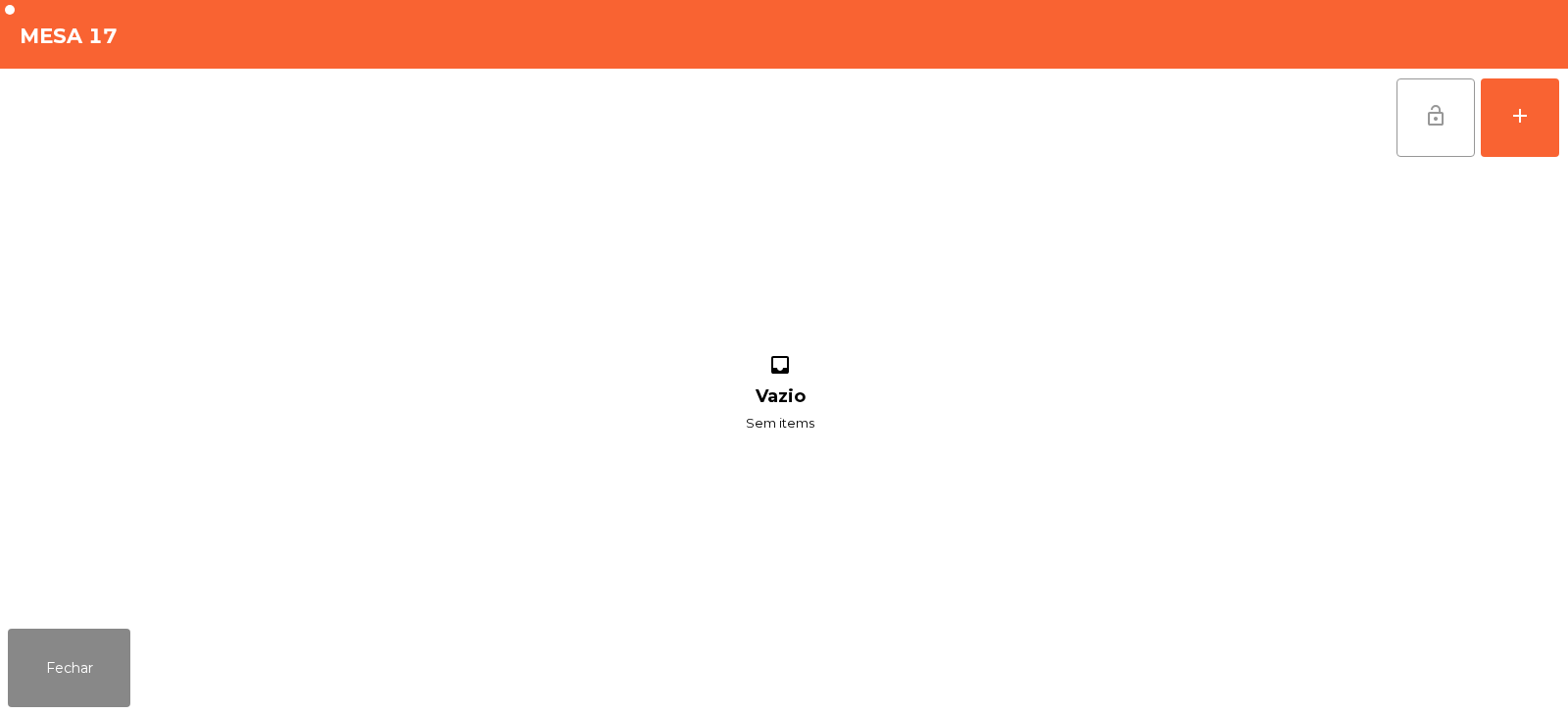
click at [1435, 124] on span "lock_open" at bounding box center [1436, 116] width 24 height 24
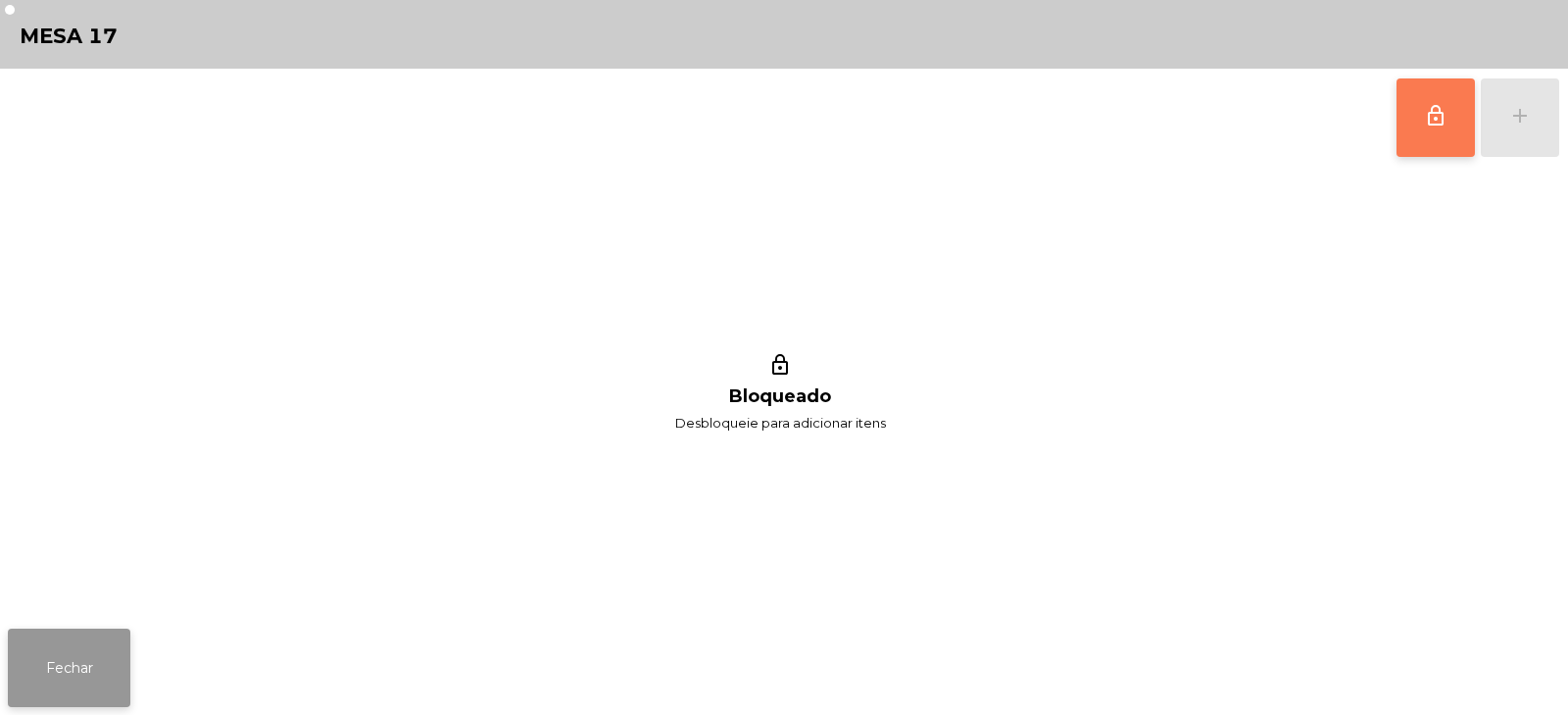
click at [78, 657] on button "Fechar" at bounding box center [69, 667] width 123 height 79
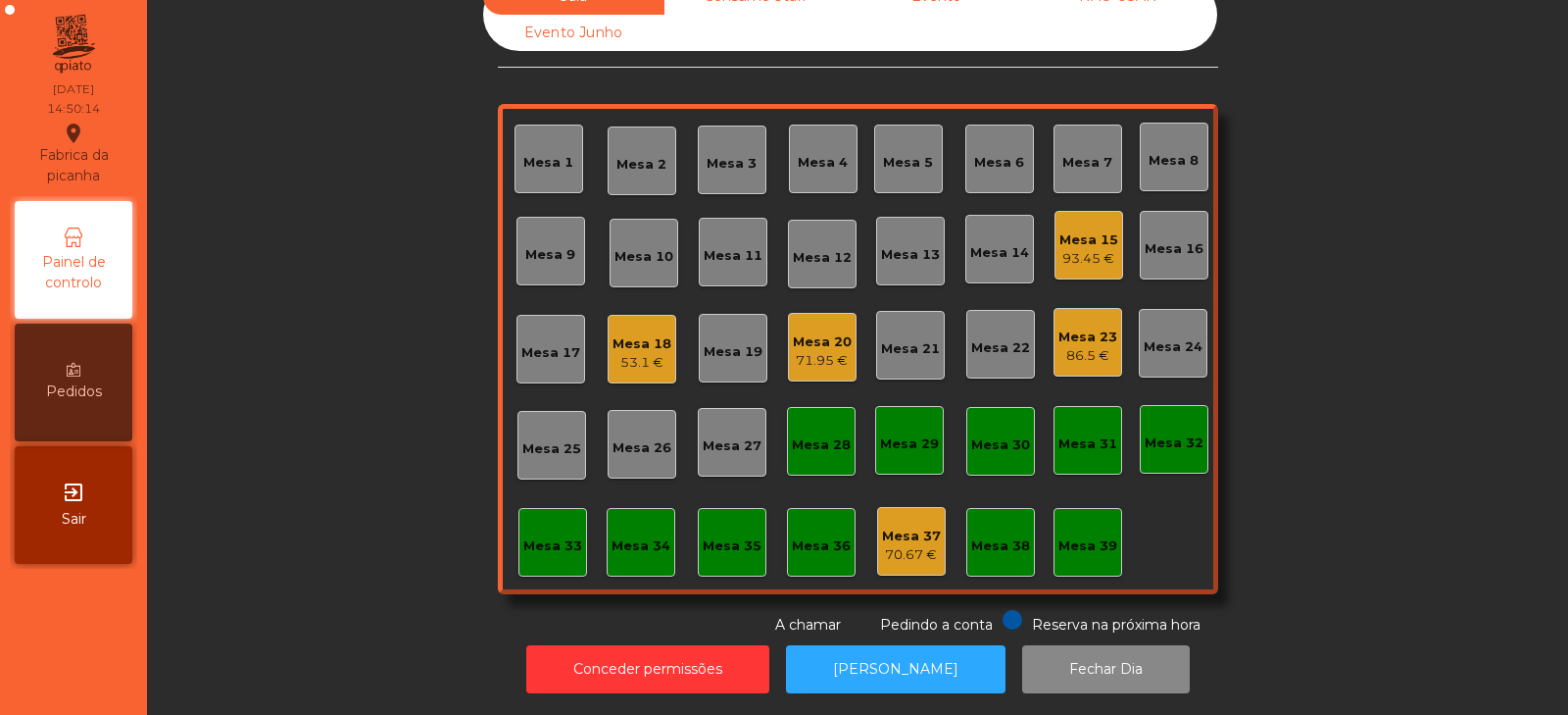
click at [626, 353] on div "53.1 €" at bounding box center [642, 363] width 59 height 20
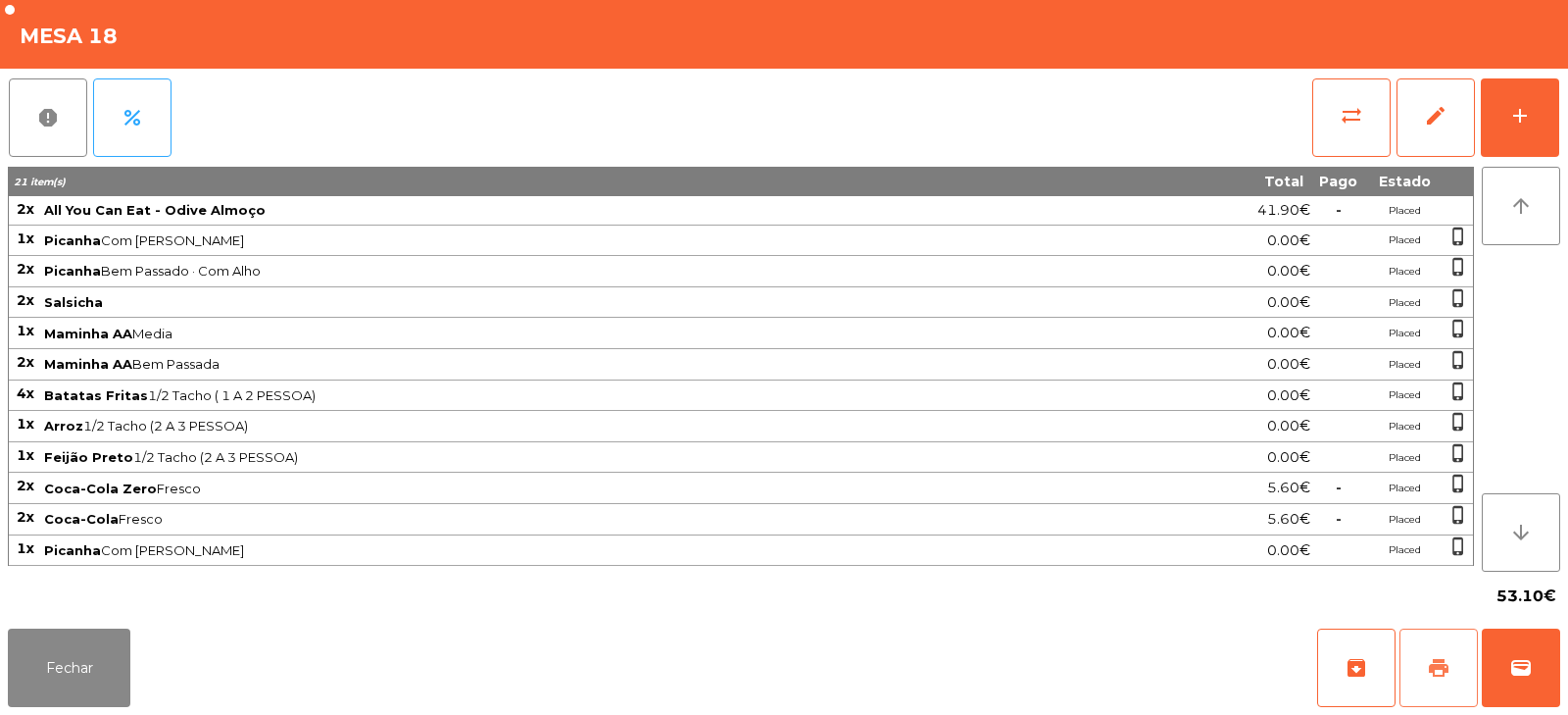
click at [1441, 676] on span "print" at bounding box center [1439, 668] width 24 height 24
click at [1539, 651] on button "wallet" at bounding box center [1521, 667] width 79 height 79
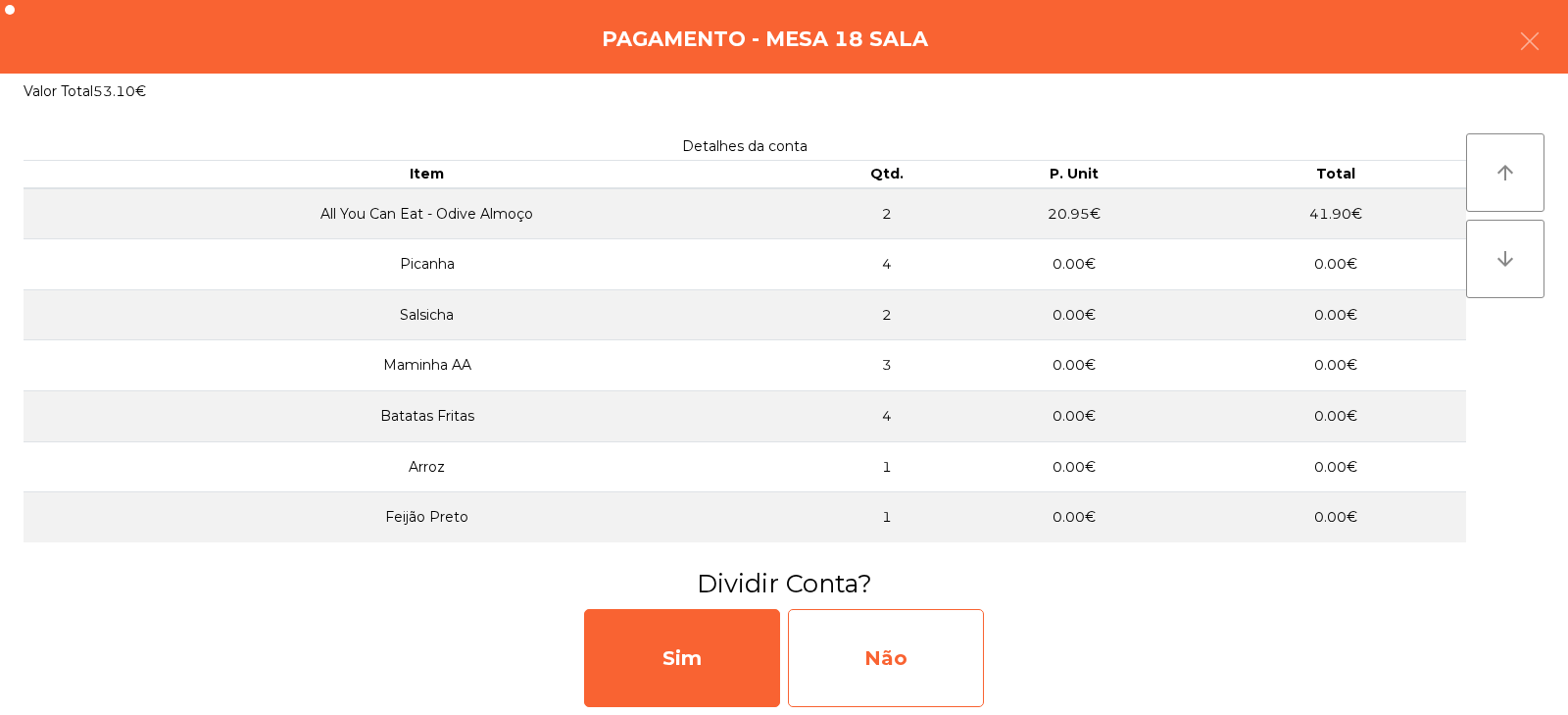
click at [880, 676] on div "Não" at bounding box center [886, 658] width 196 height 98
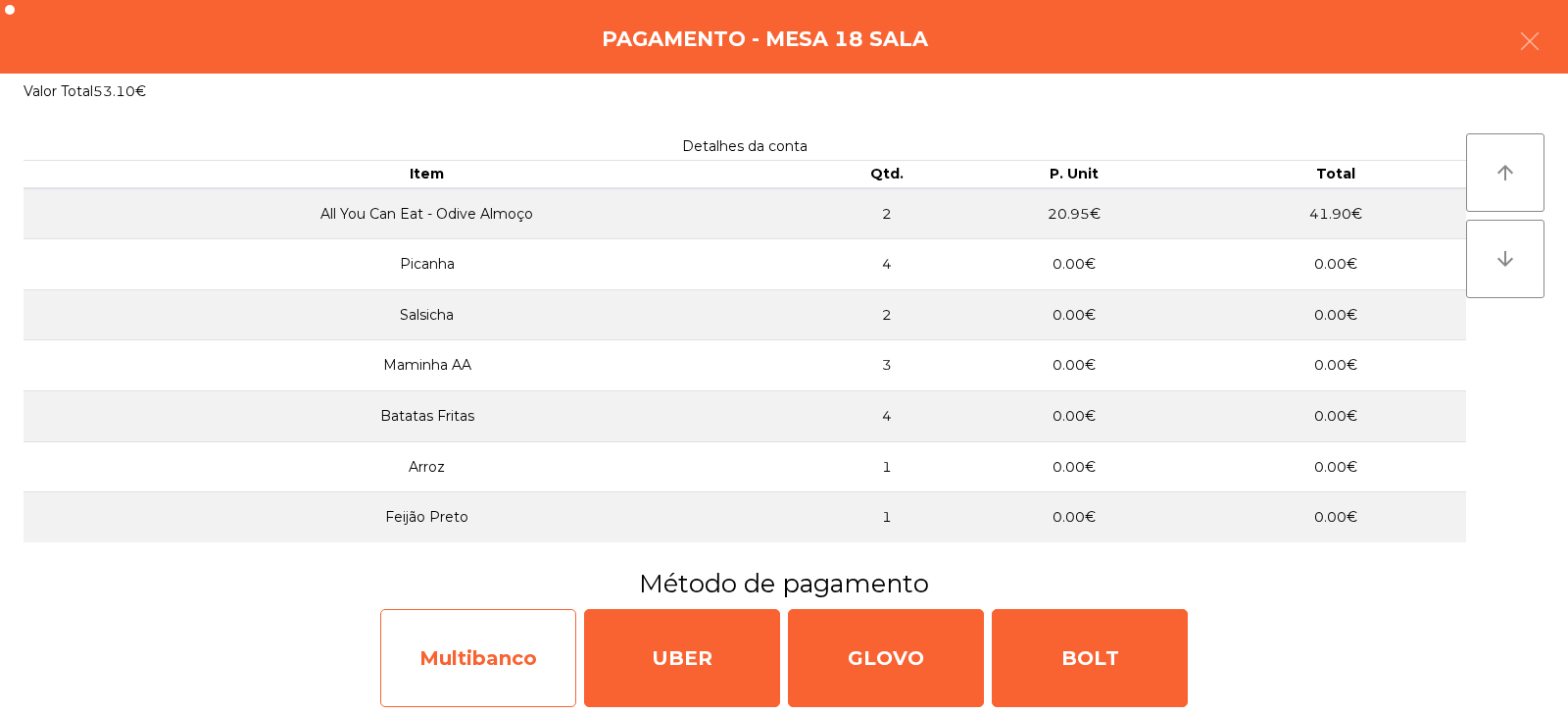
click at [506, 657] on div "Multibanco" at bounding box center [478, 658] width 196 height 98
select select "**"
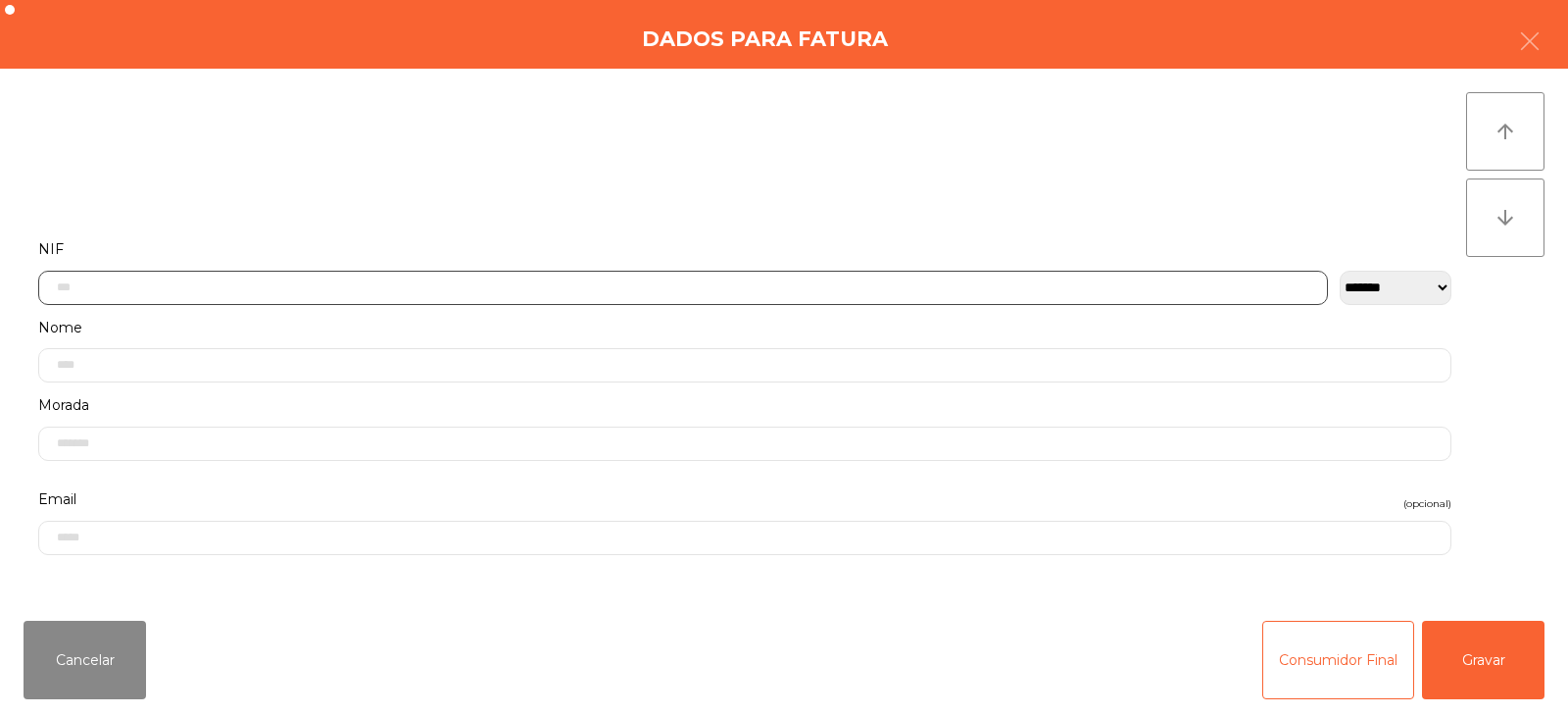
click at [574, 285] on input "text" at bounding box center [683, 287] width 1290 height 34
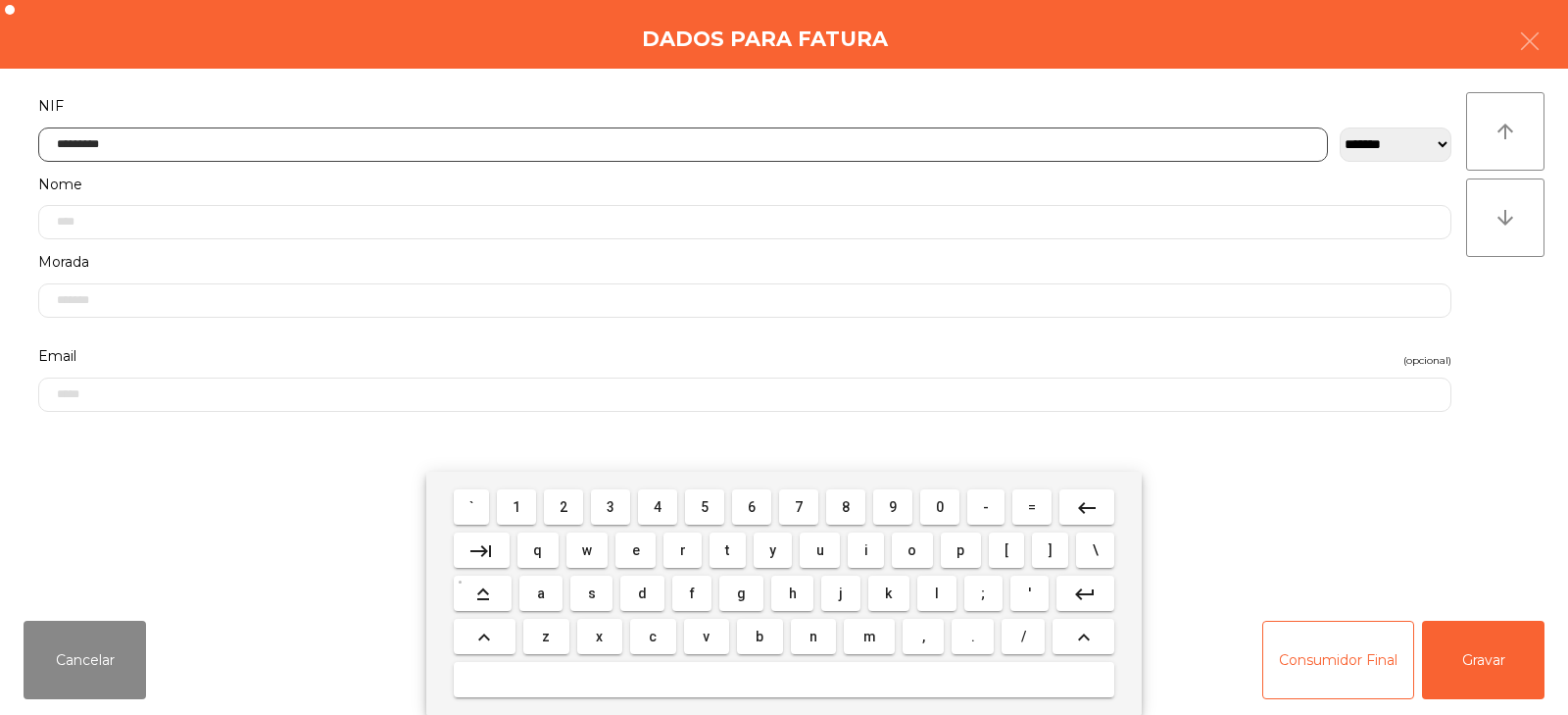
type input "*********"
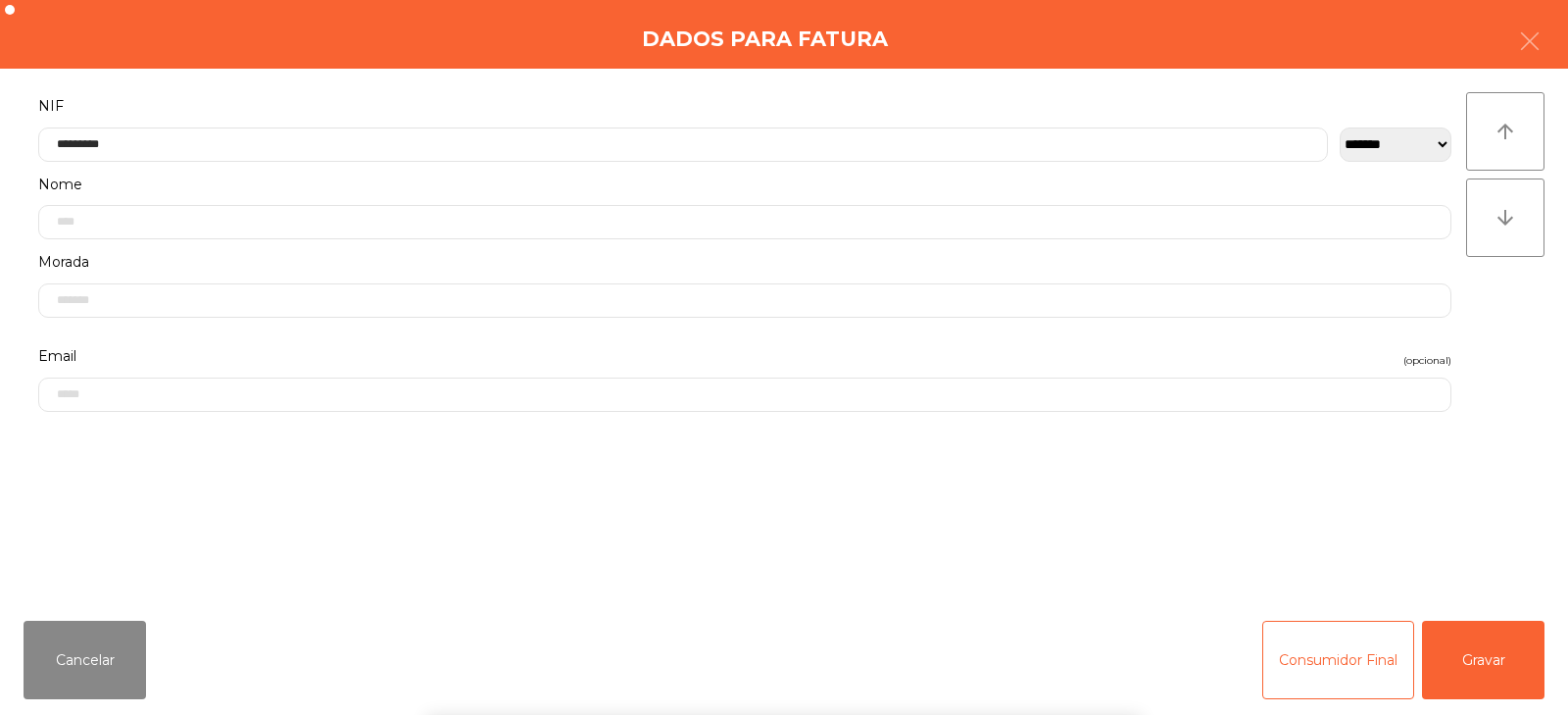
click at [1506, 657] on div "` 1 2 3 4 5 6 7 8 9 0 - = keyboard_backspace keyboard_tab q w e r t y u i o p […" at bounding box center [784, 593] width 1568 height 243
click at [1518, 672] on button "Gravar" at bounding box center [1483, 659] width 123 height 79
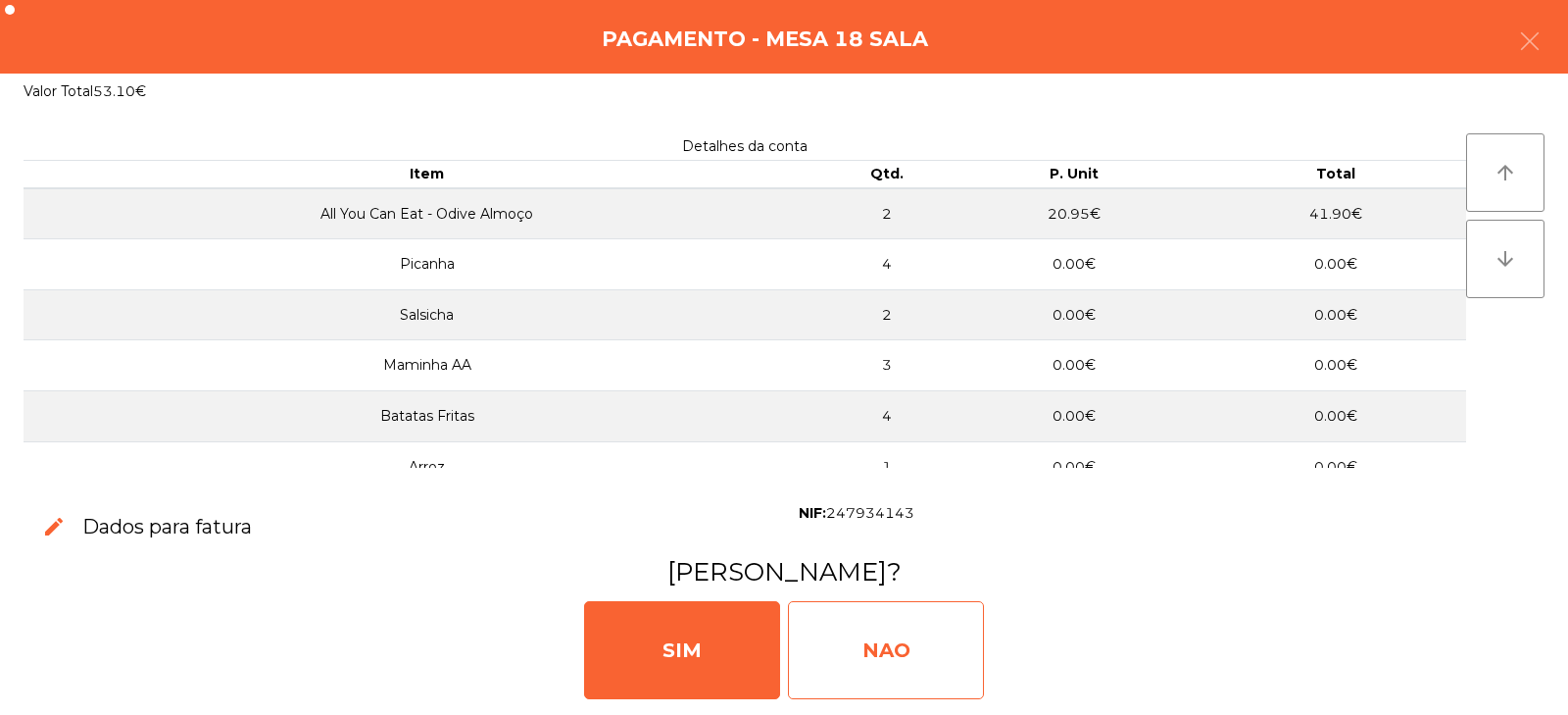
click at [908, 620] on div "NAO" at bounding box center [886, 650] width 196 height 98
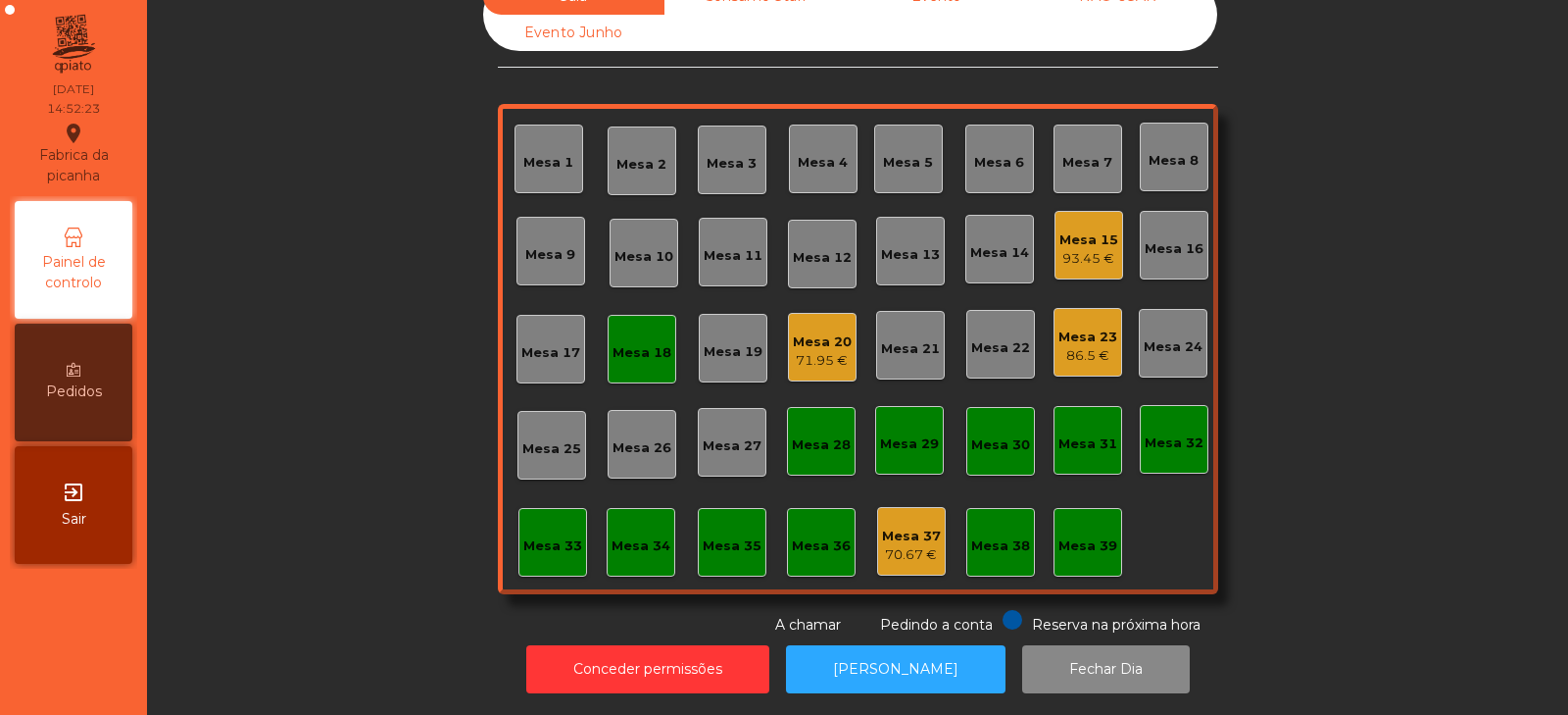
click at [650, 358] on div "Mesa 18" at bounding box center [642, 349] width 69 height 69
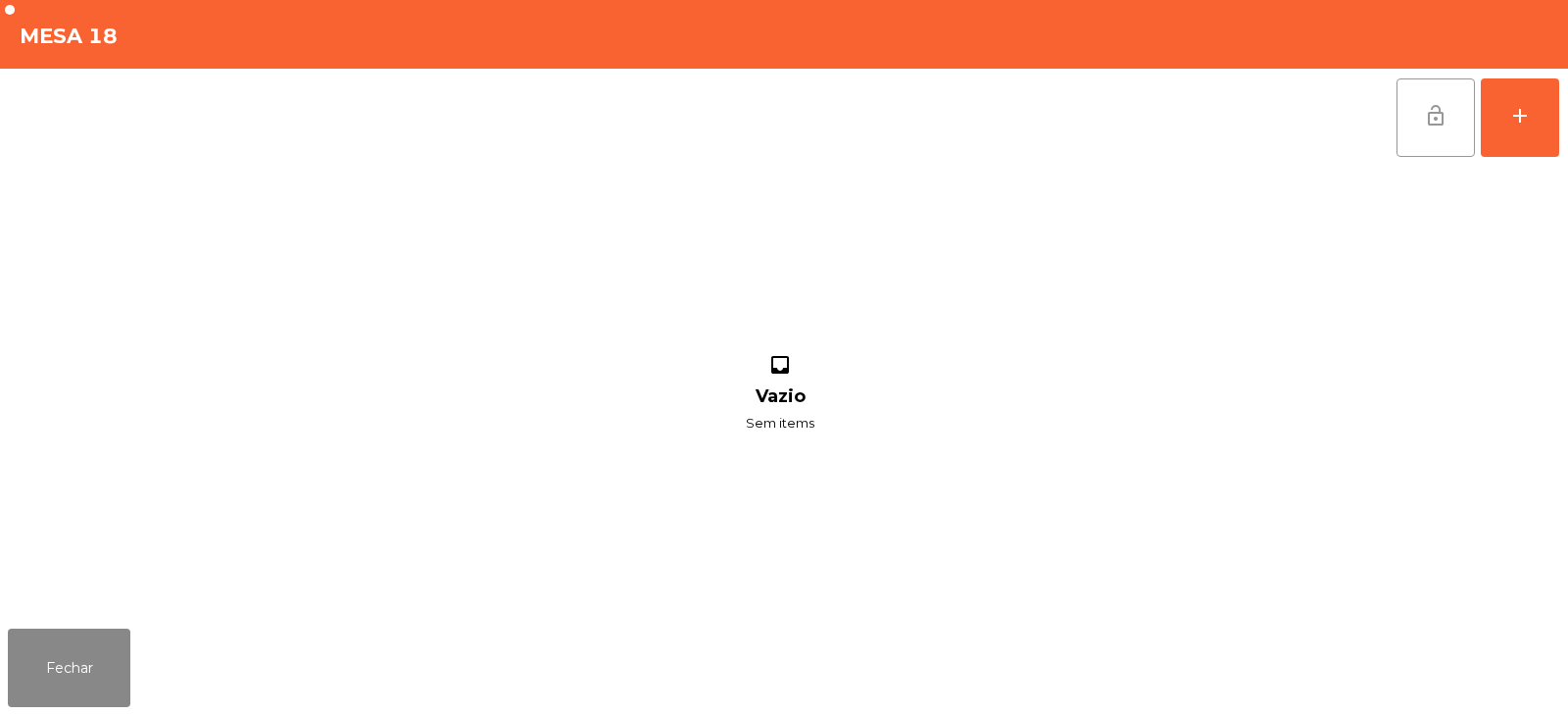
click at [1428, 124] on span "lock_open" at bounding box center [1436, 116] width 24 height 24
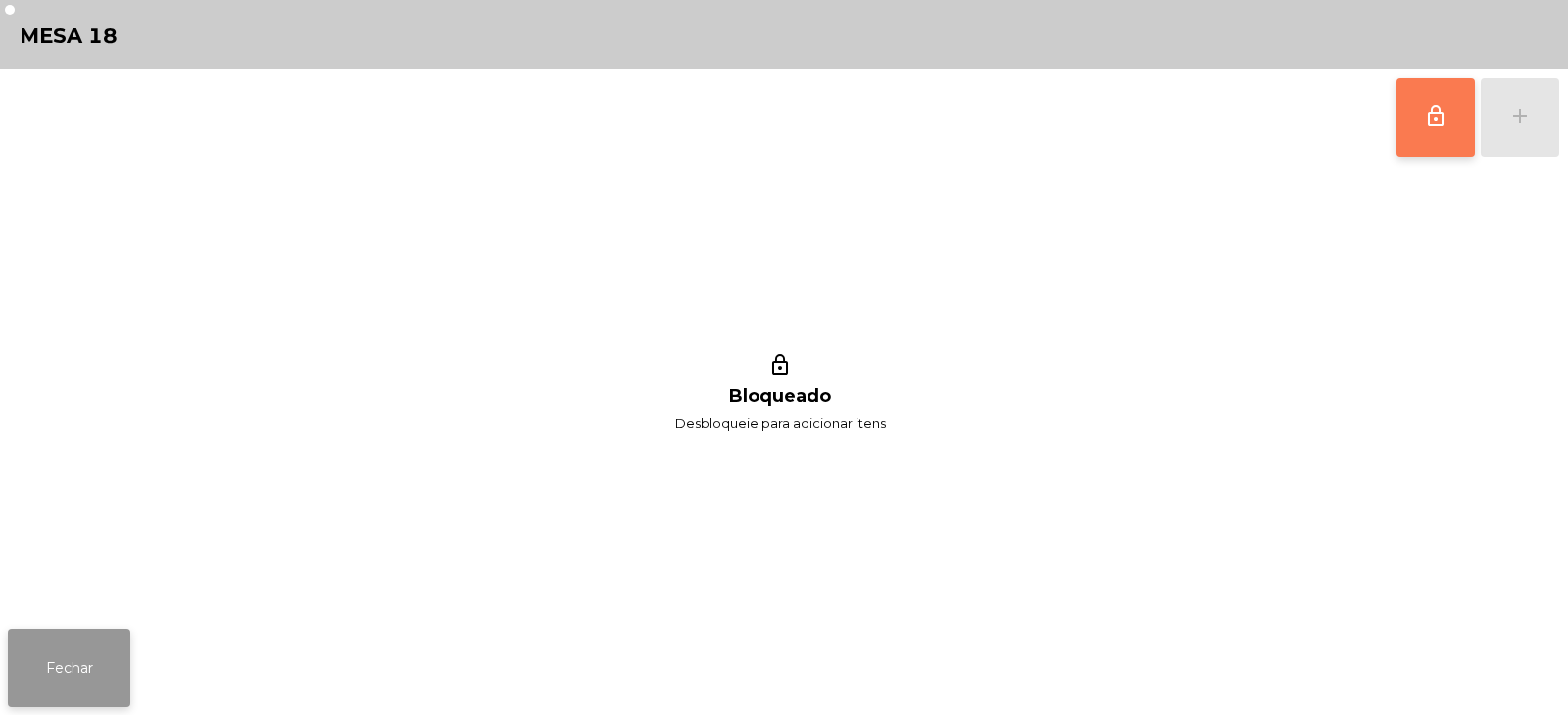
click at [73, 694] on button "Fechar" at bounding box center [69, 667] width 123 height 79
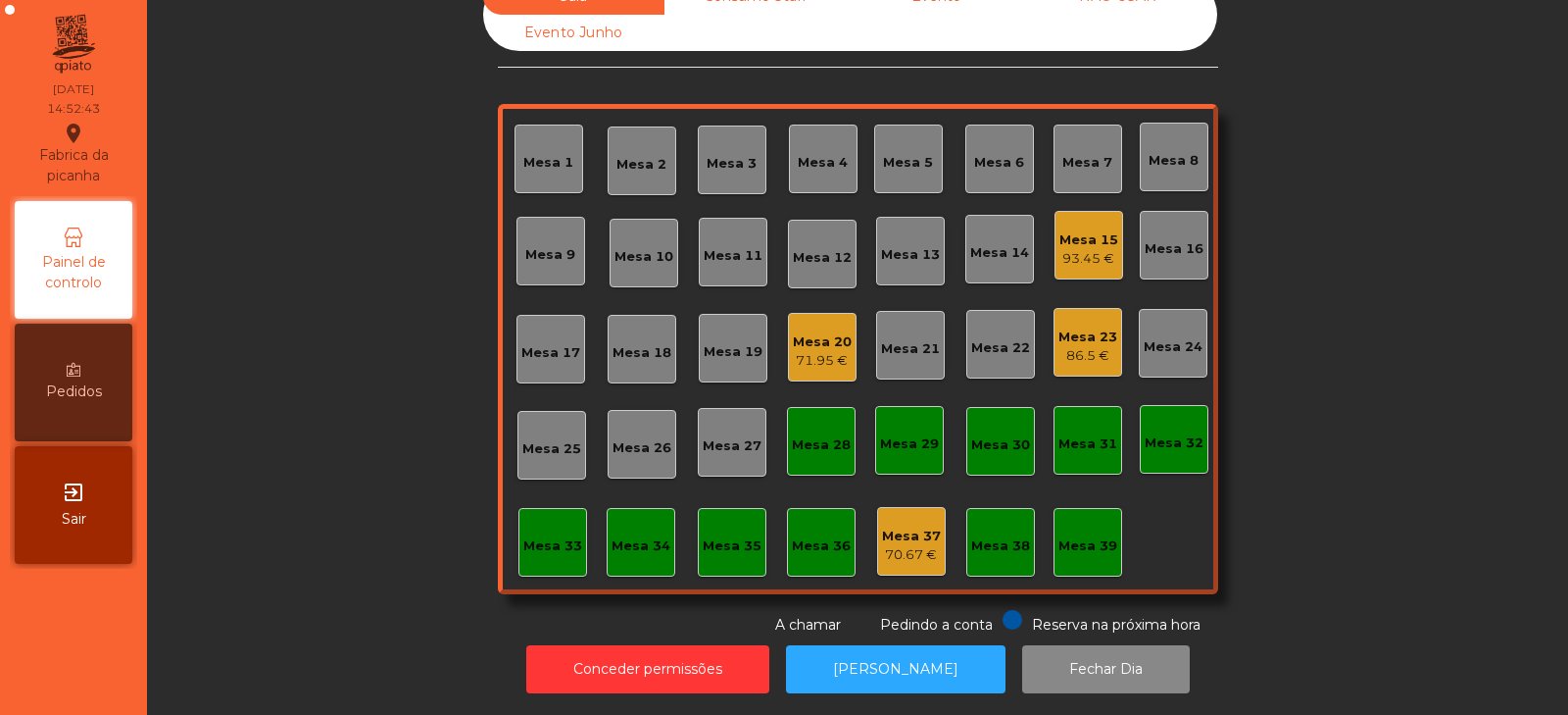
click at [1326, 435] on div "Sala Consumo Staff Evento NÃO USAR Evento Junho Mesa 1 Mesa 2 Mesa 3 Mesa 4 Mes…" at bounding box center [857, 306] width 1369 height 657
click at [544, 537] on div "Mesa 33" at bounding box center [552, 546] width 59 height 20
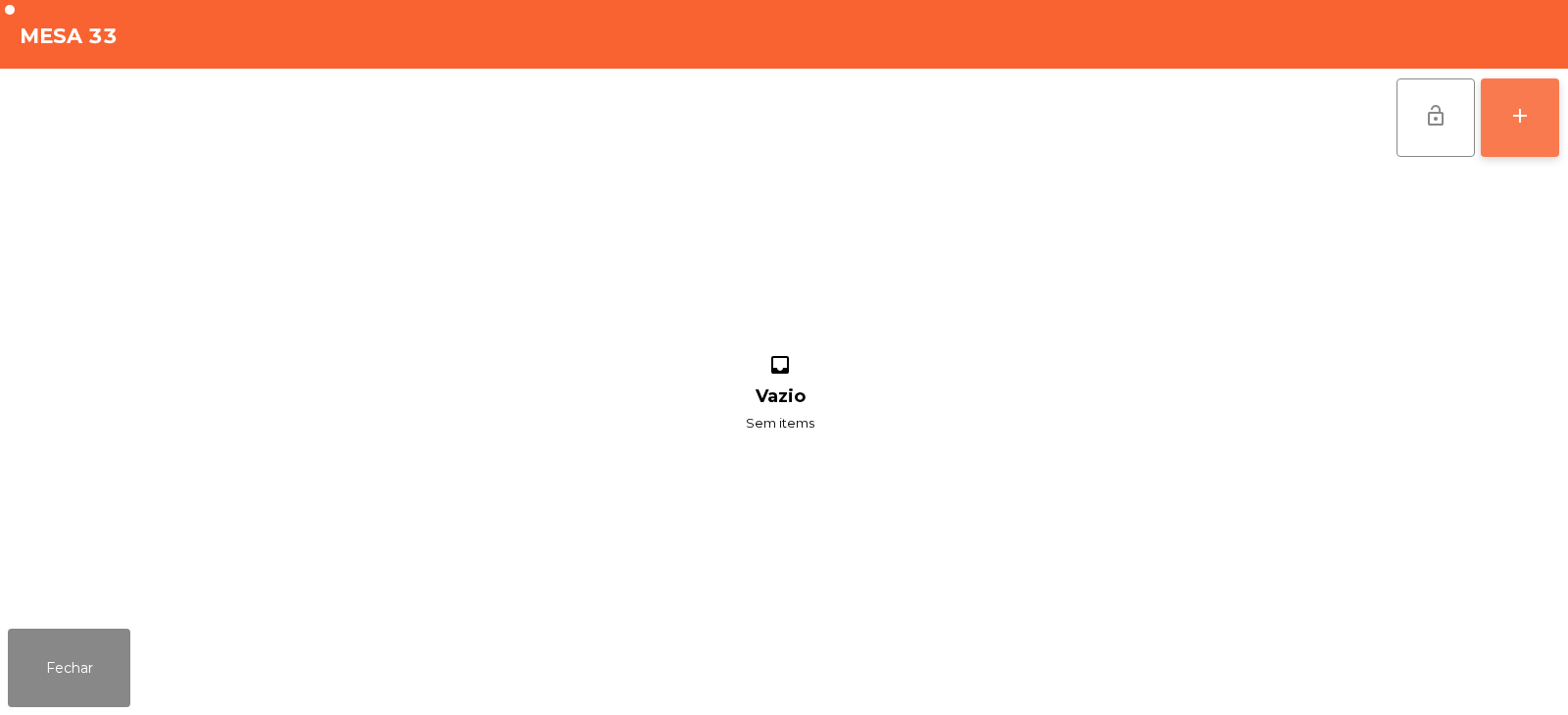
click at [1509, 130] on button "add" at bounding box center [1520, 118] width 79 height 79
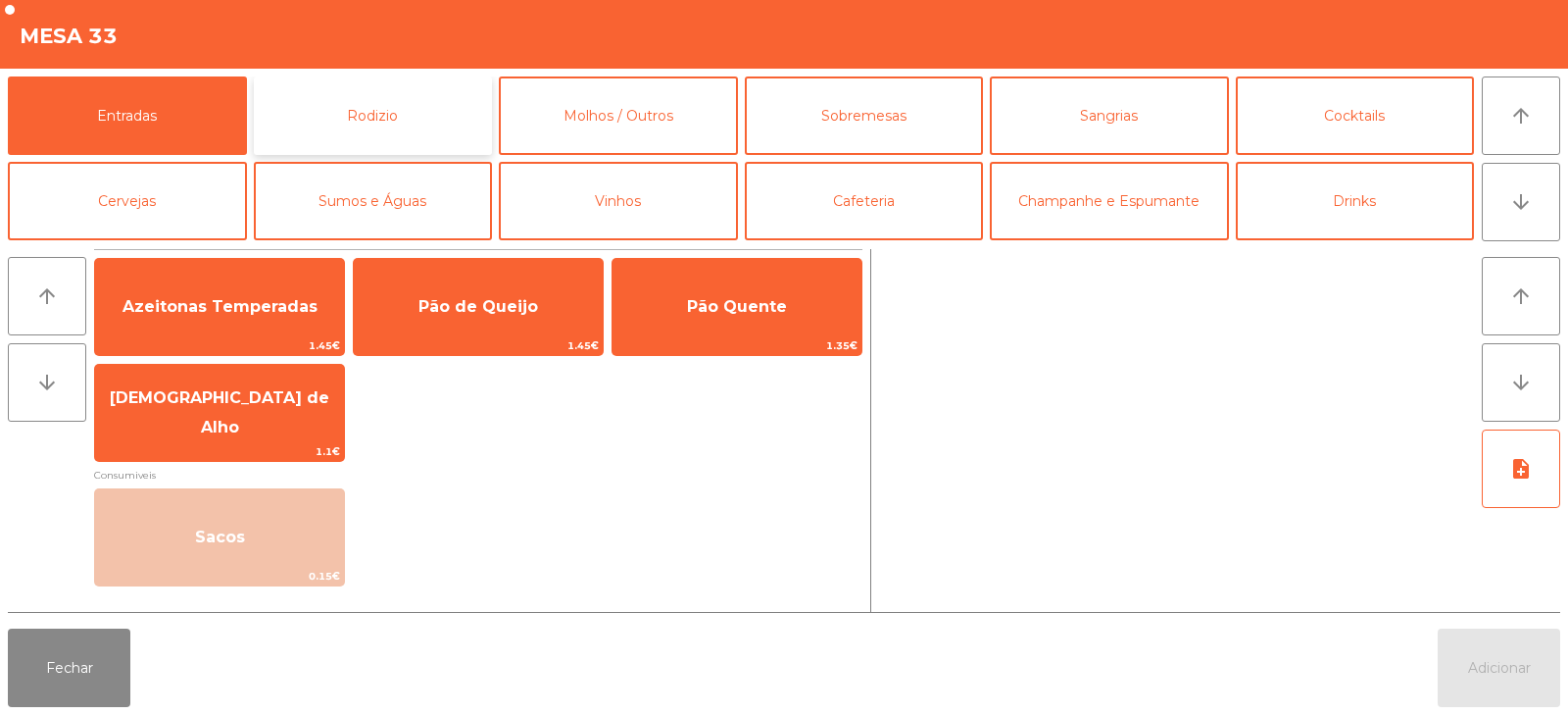
click at [422, 107] on button "Rodizio" at bounding box center [374, 116] width 239 height 79
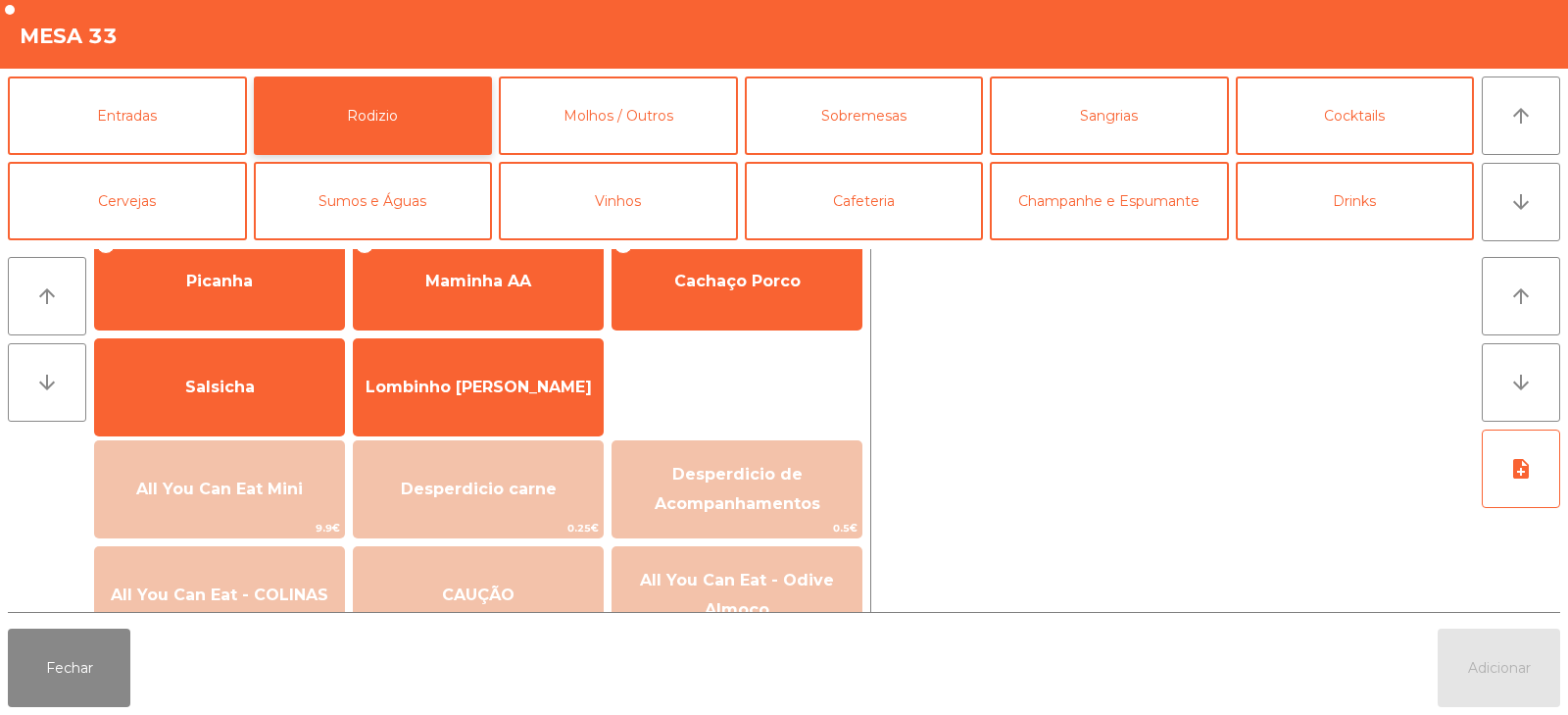
scroll to position [0, 0]
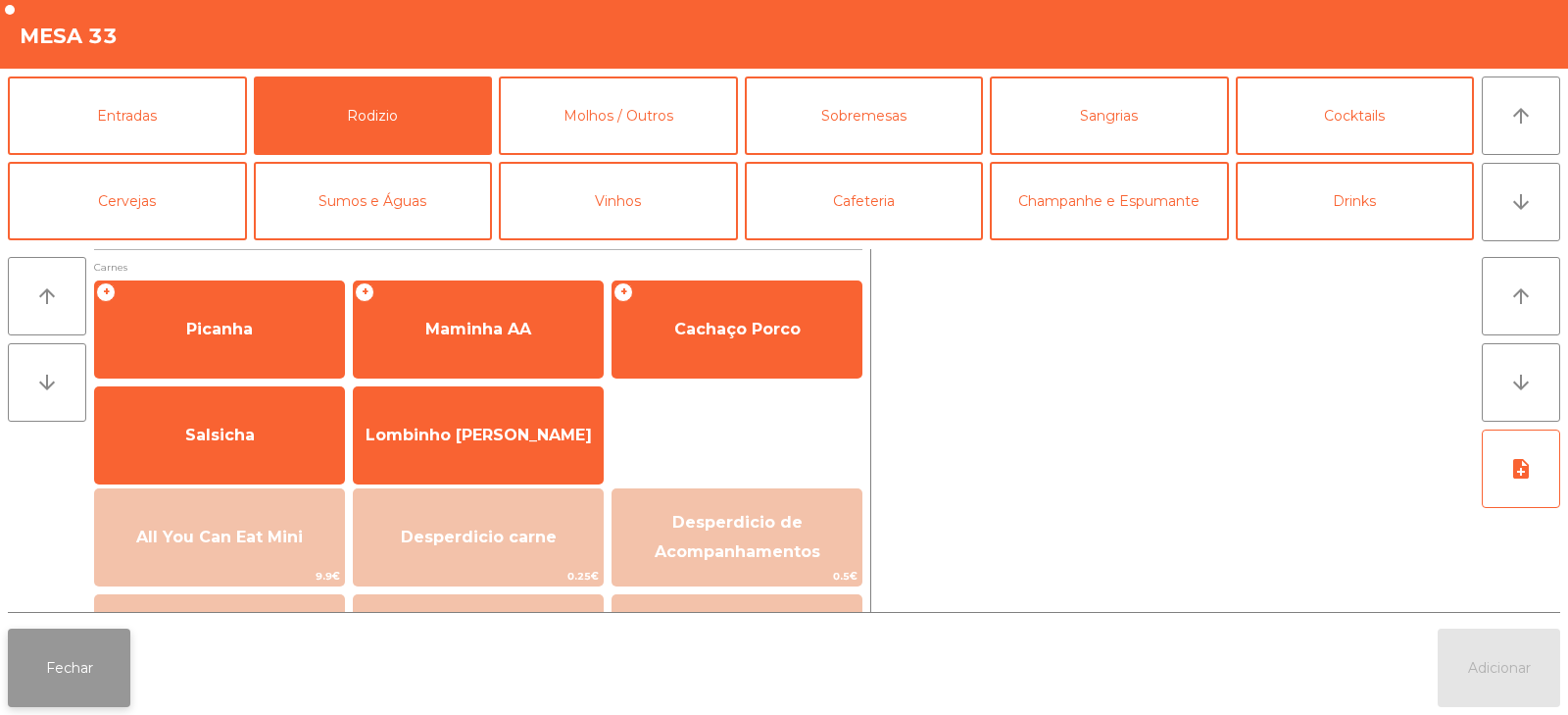
click at [70, 684] on button "Fechar" at bounding box center [69, 667] width 123 height 79
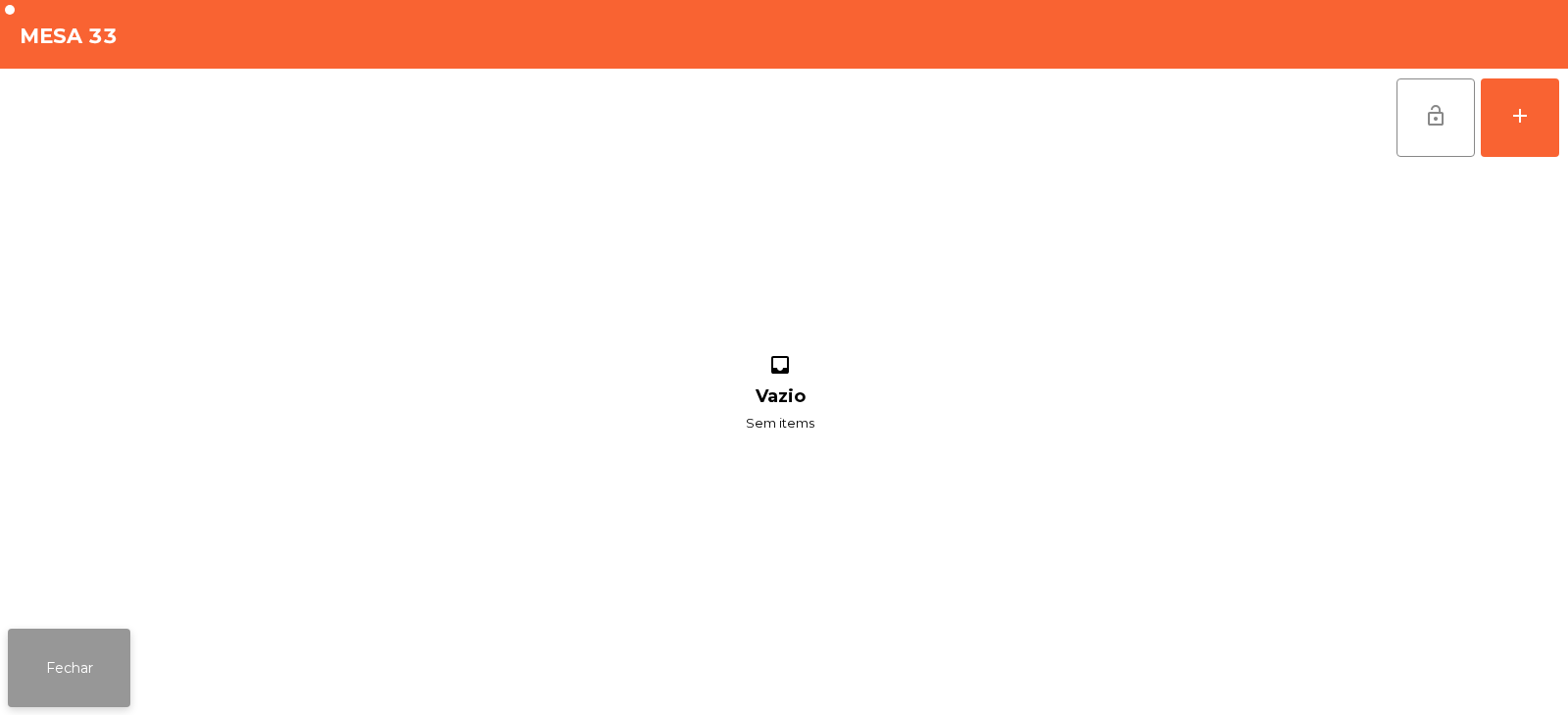
click at [60, 669] on button "Fechar" at bounding box center [69, 667] width 123 height 79
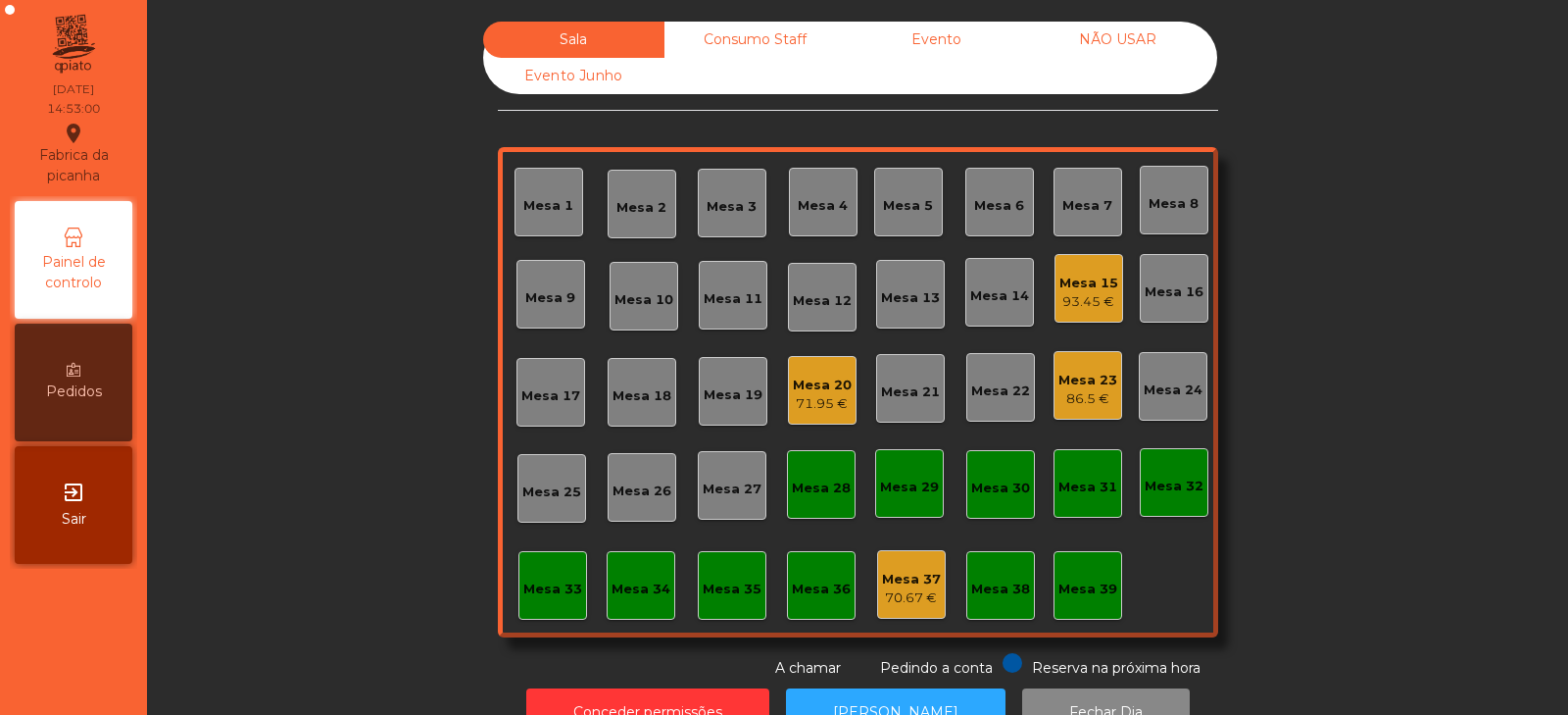
click at [770, 23] on div "Consumo Staff" at bounding box center [756, 40] width 181 height 36
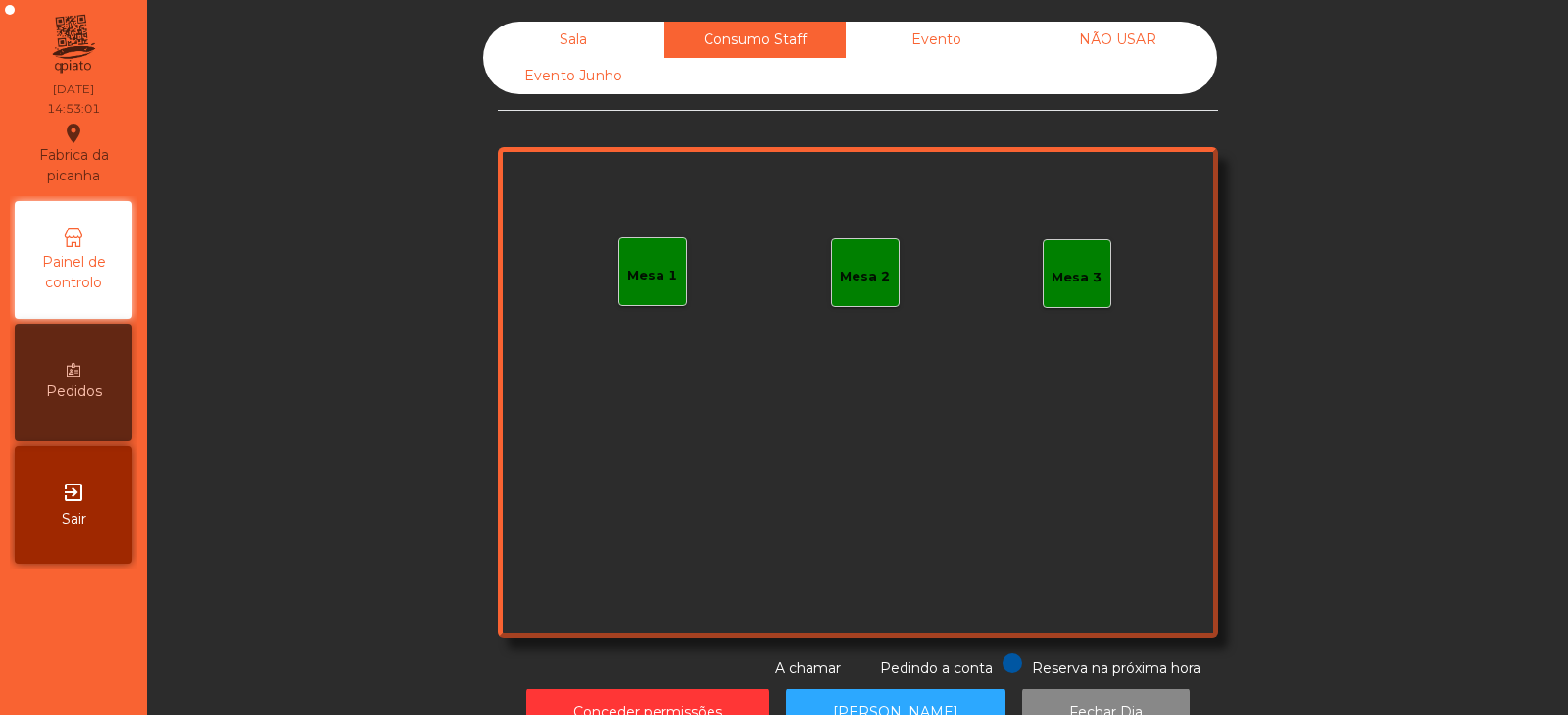
click at [627, 273] on div "Mesa 1" at bounding box center [652, 276] width 50 height 20
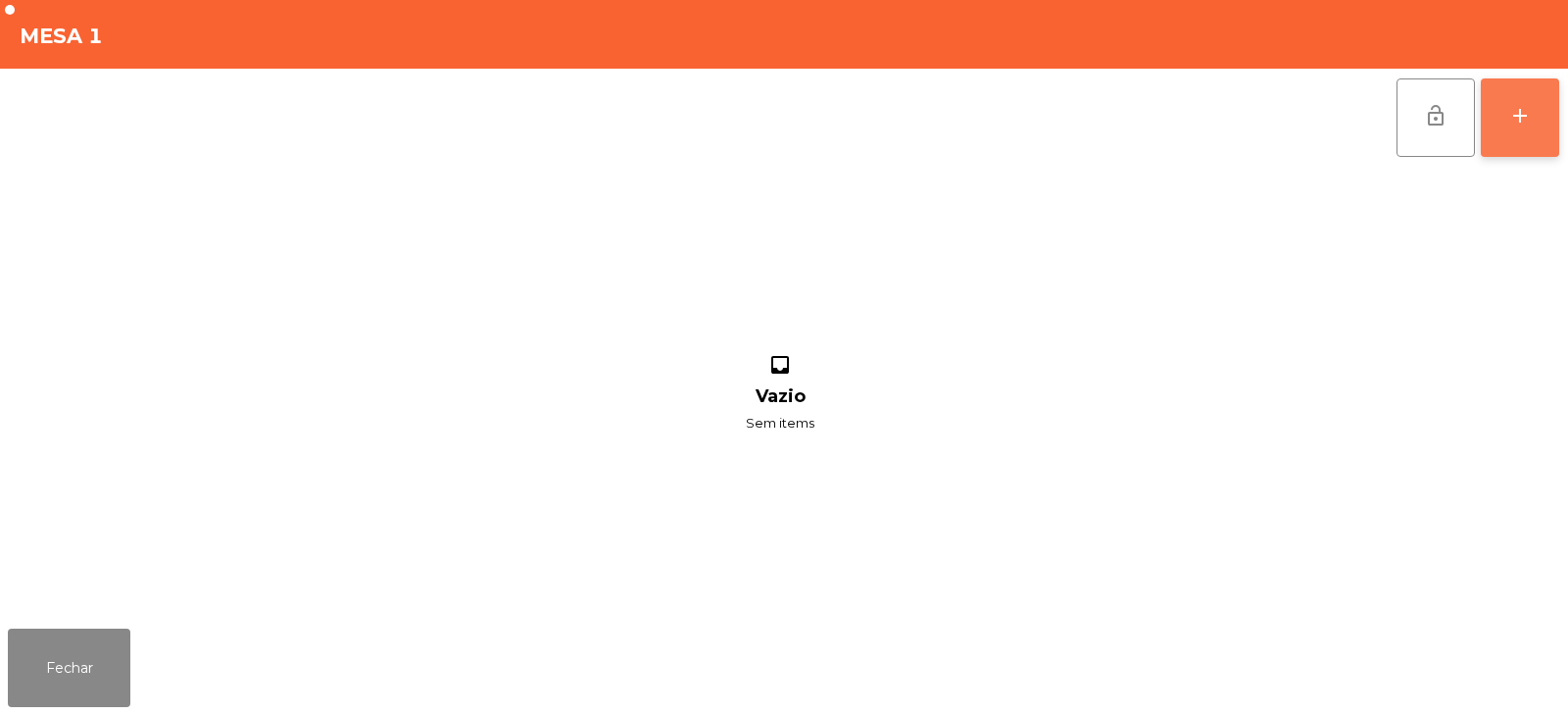
click at [1521, 101] on button "add" at bounding box center [1520, 118] width 79 height 79
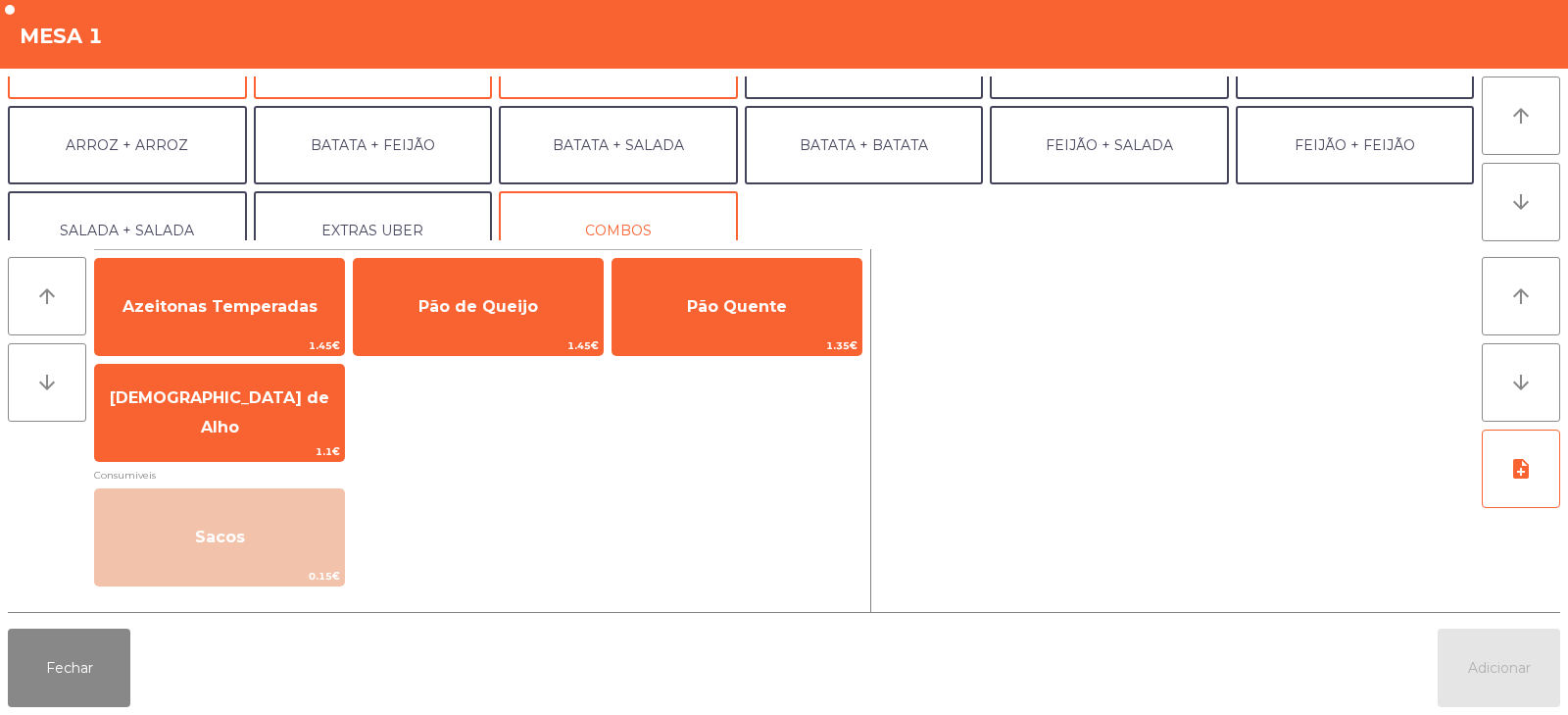
scroll to position [256, 0]
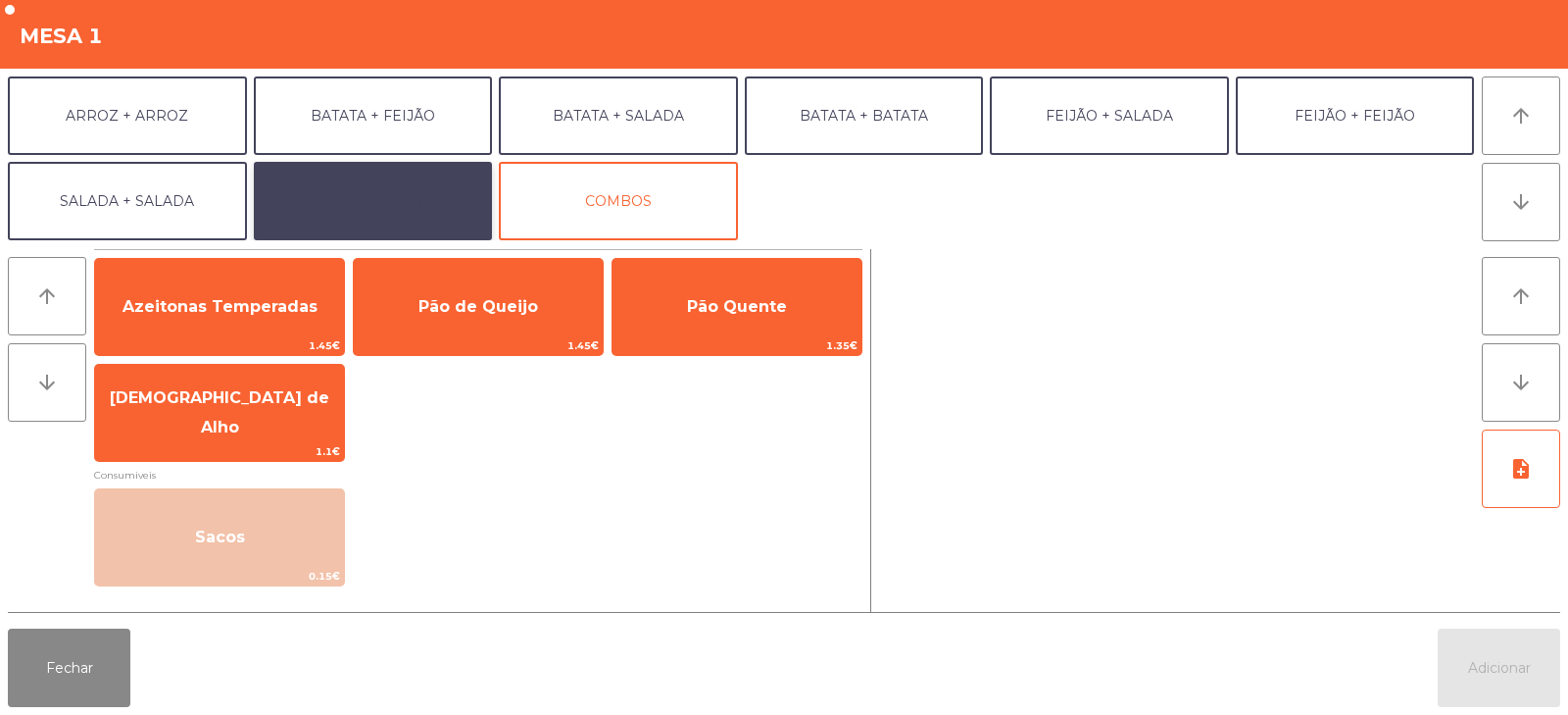
click at [433, 197] on button "EXTRAS UBER" at bounding box center [374, 200] width 239 height 79
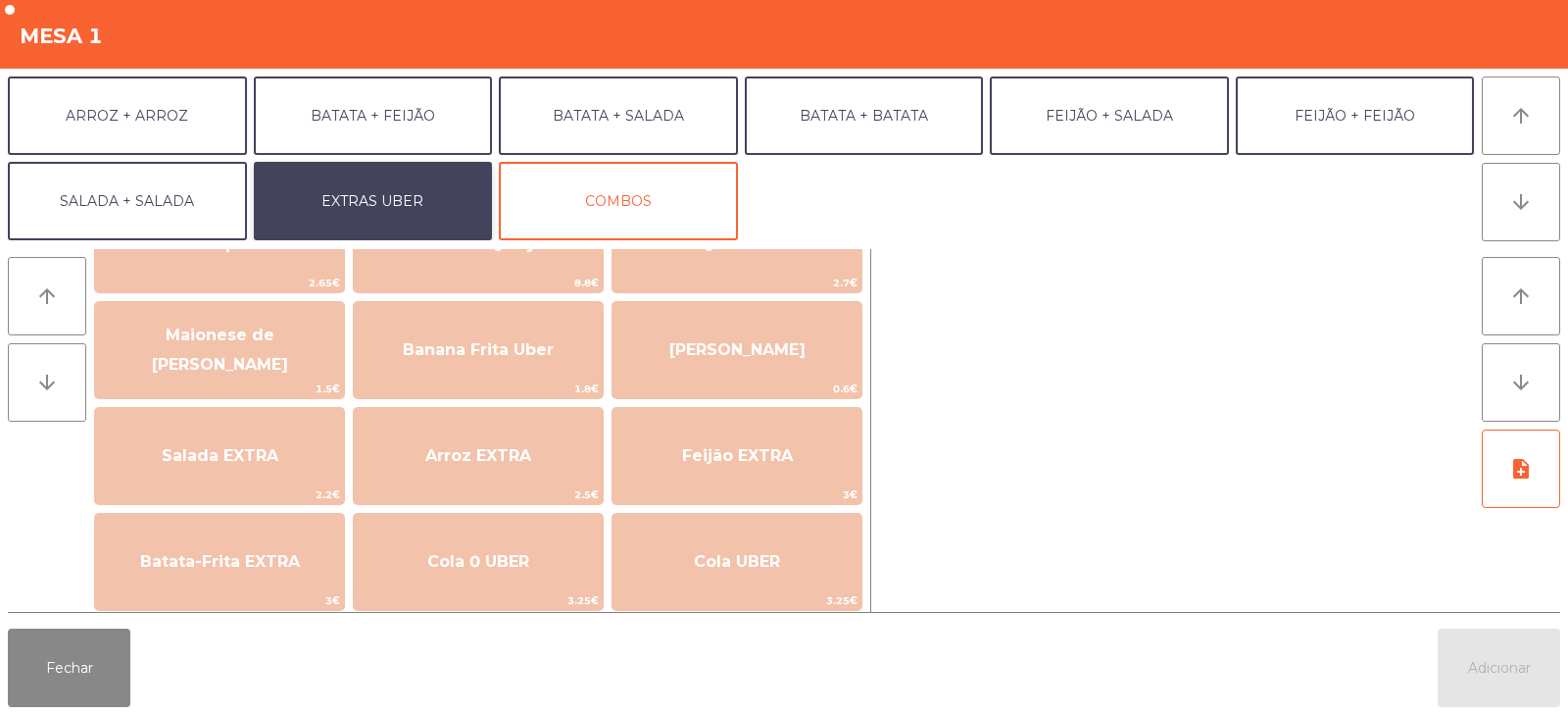
scroll to position [93, 0]
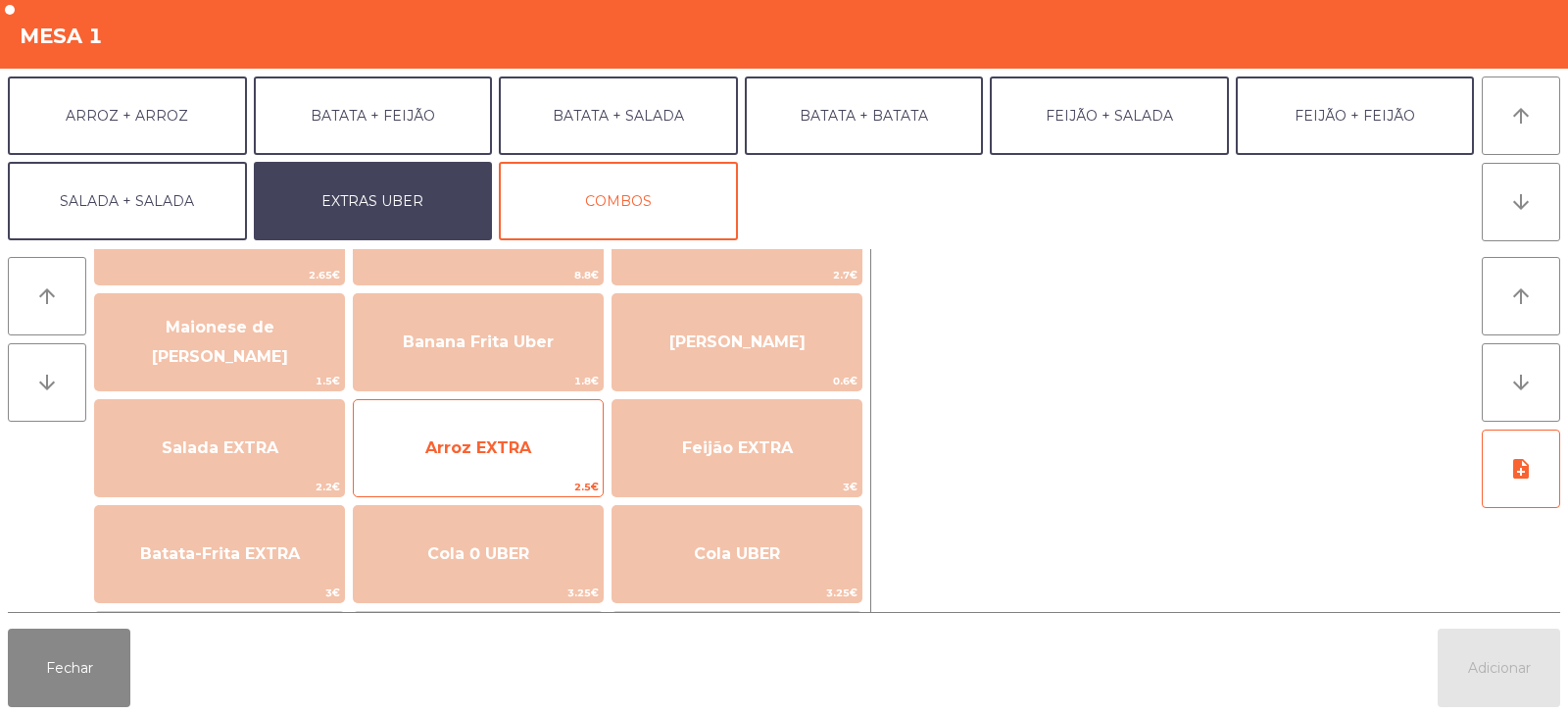
click at [455, 445] on span "Arroz EXTRA" at bounding box center [478, 448] width 106 height 19
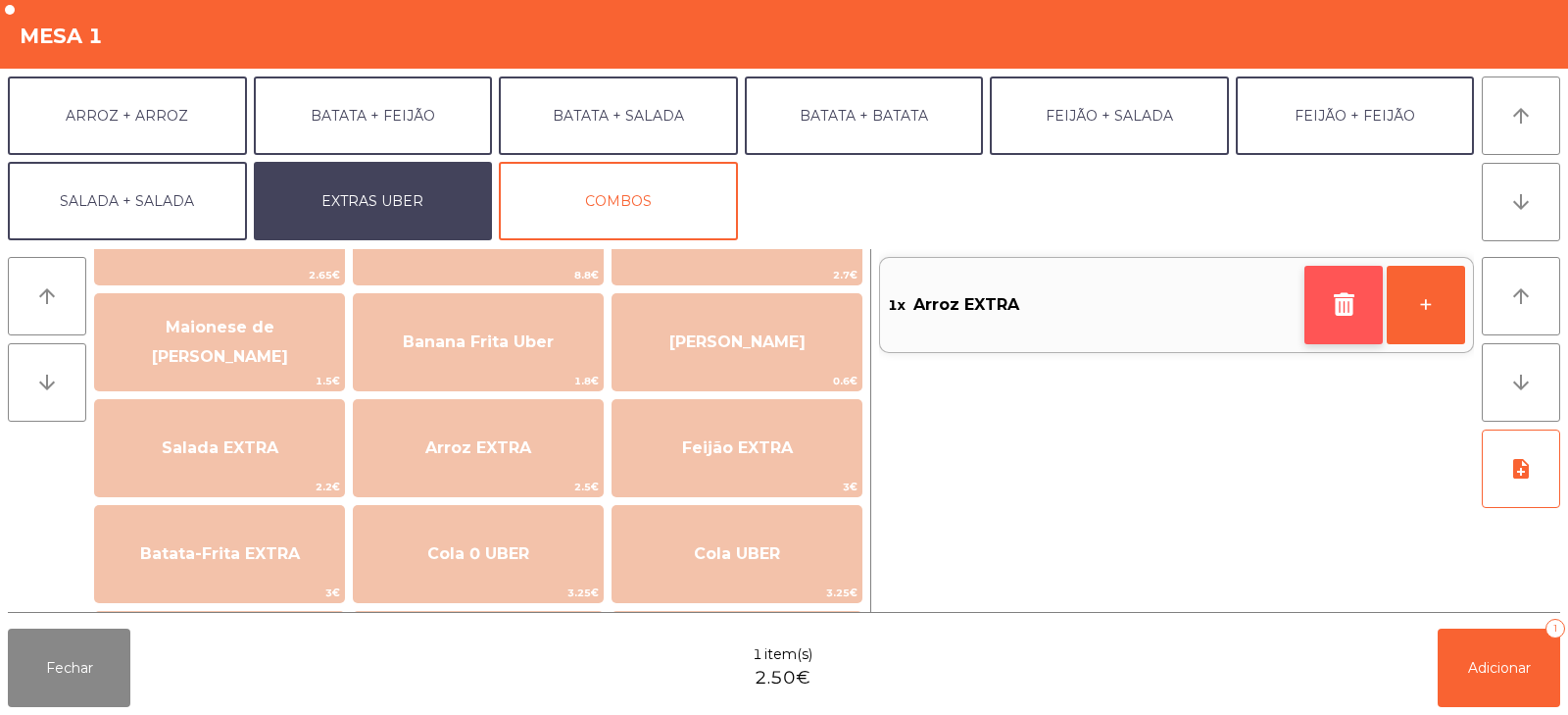
click at [1331, 297] on icon "button" at bounding box center [1344, 304] width 30 height 24
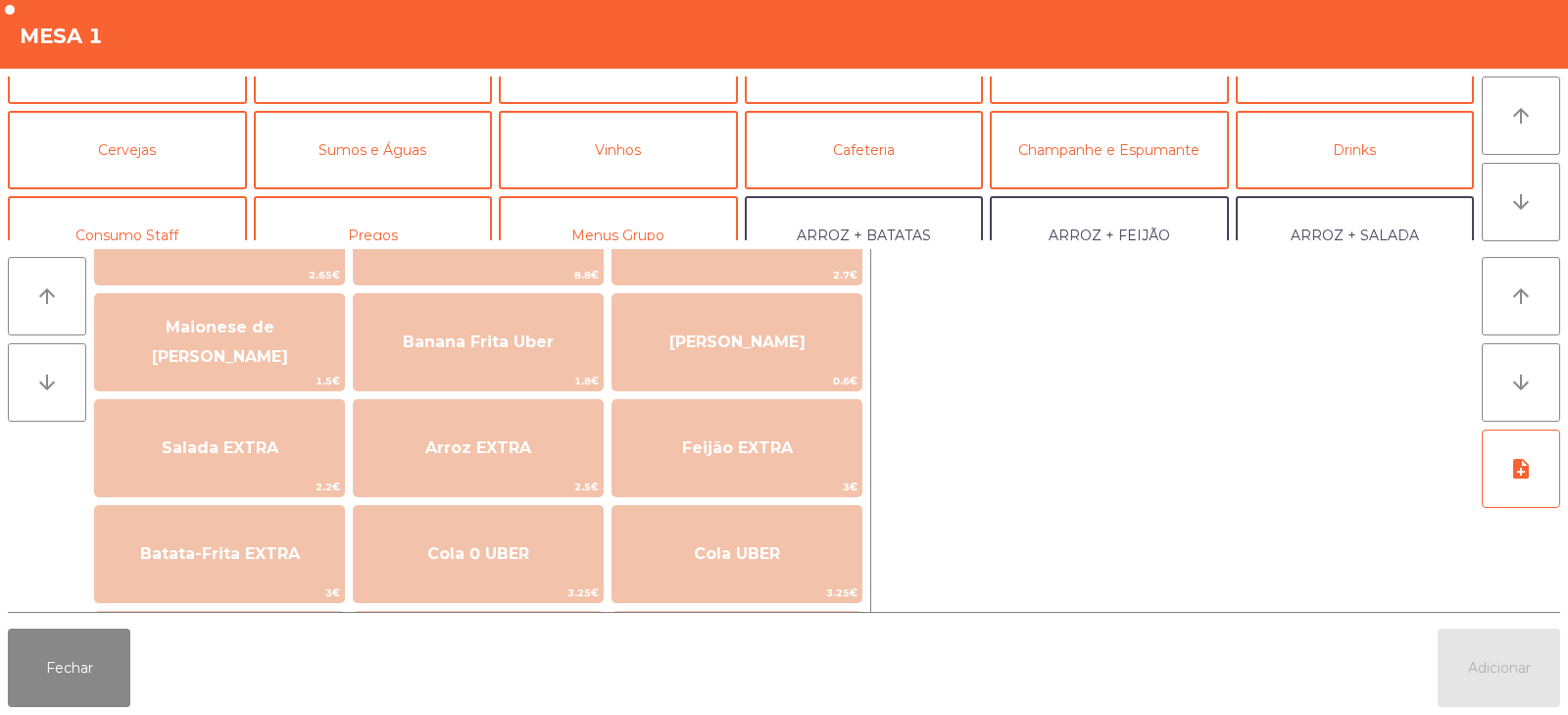
scroll to position [66, 0]
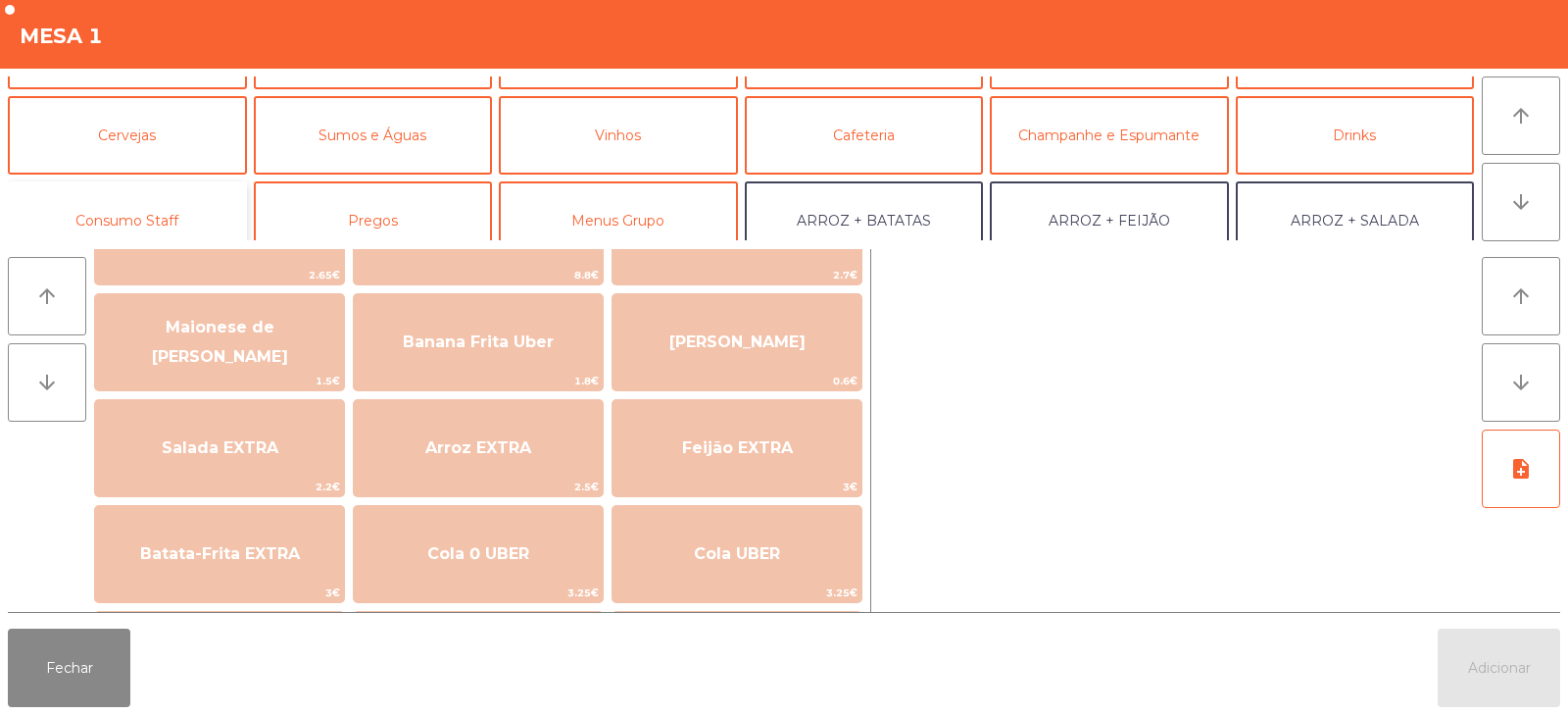
click at [109, 207] on button "Consumo Staff" at bounding box center [128, 220] width 239 height 79
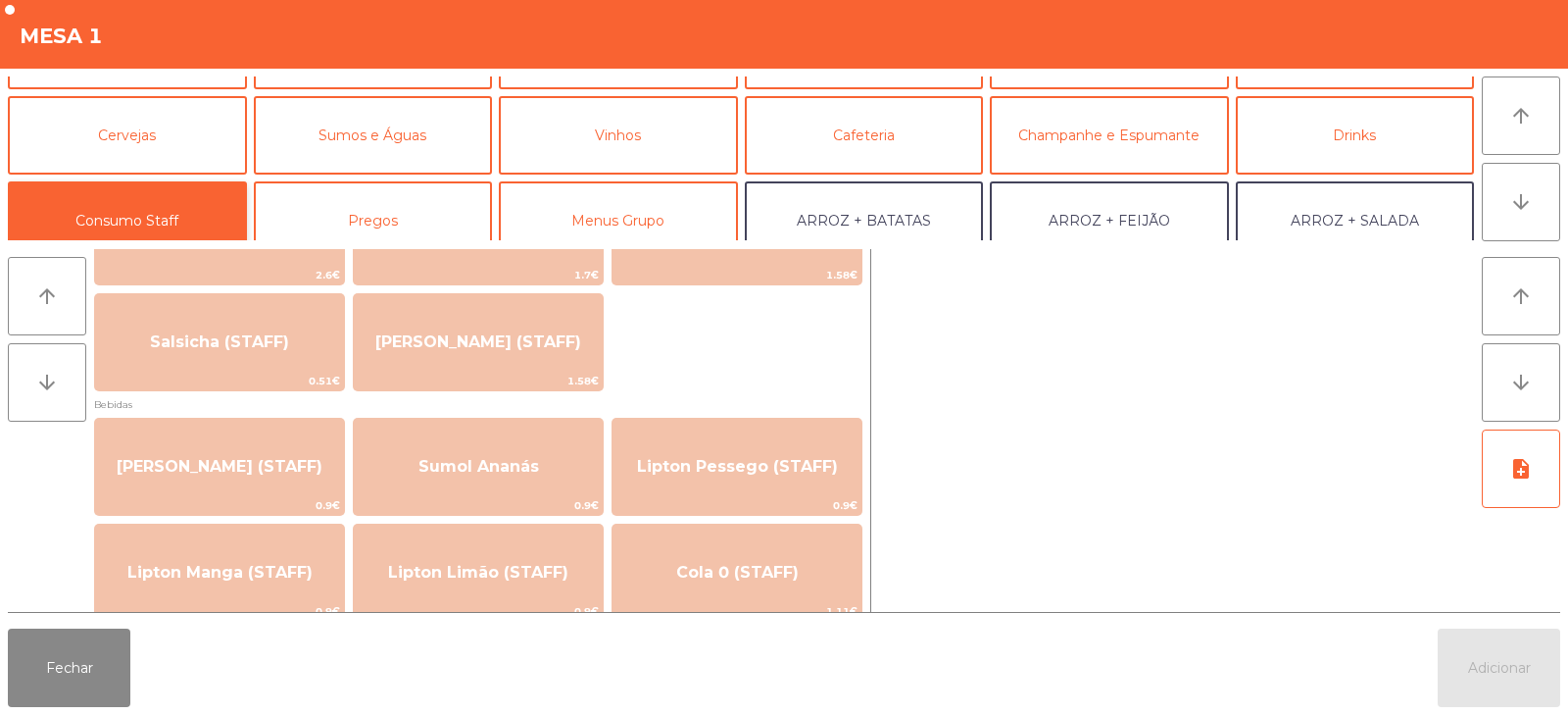
scroll to position [0, 0]
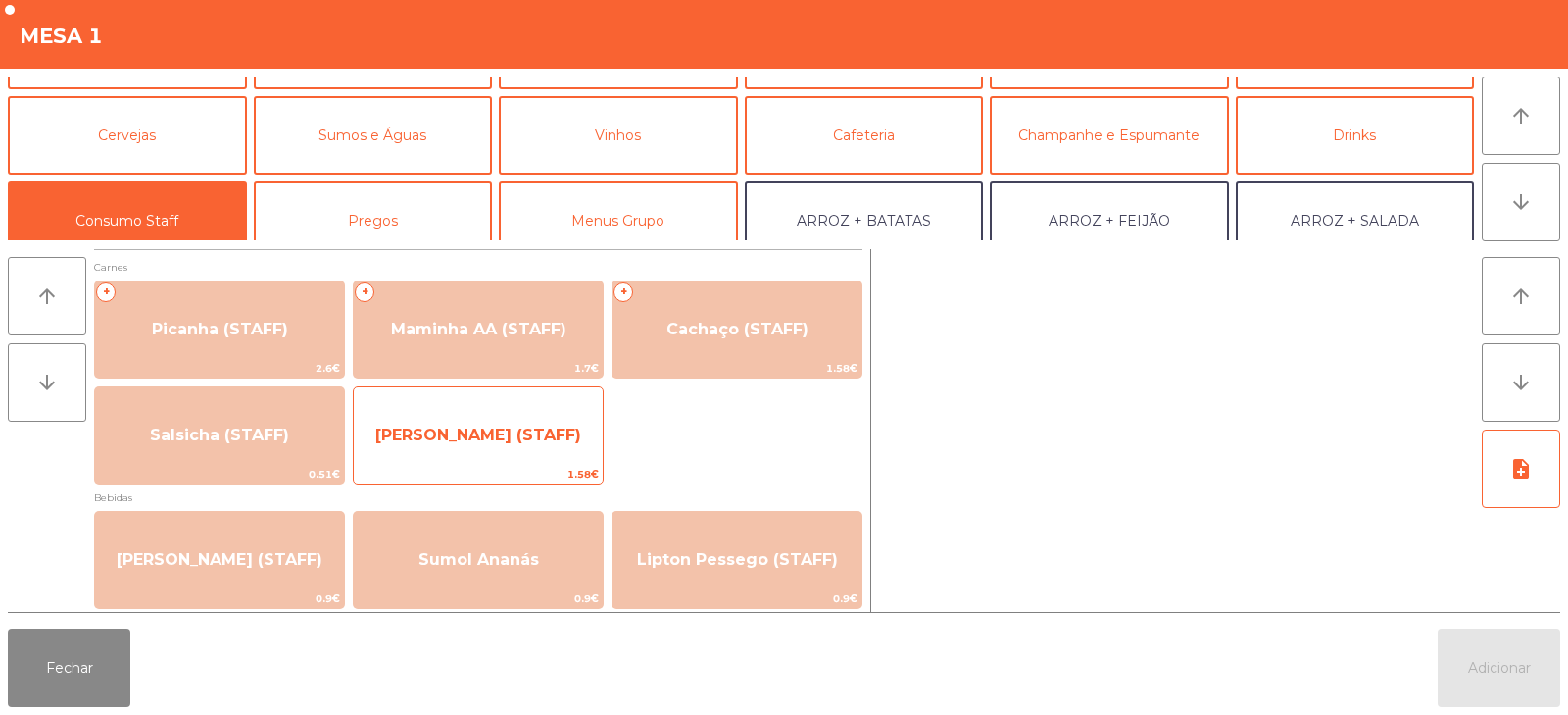
click at [476, 454] on span "Lombinho Frango (STAFF)" at bounding box center [478, 435] width 249 height 53
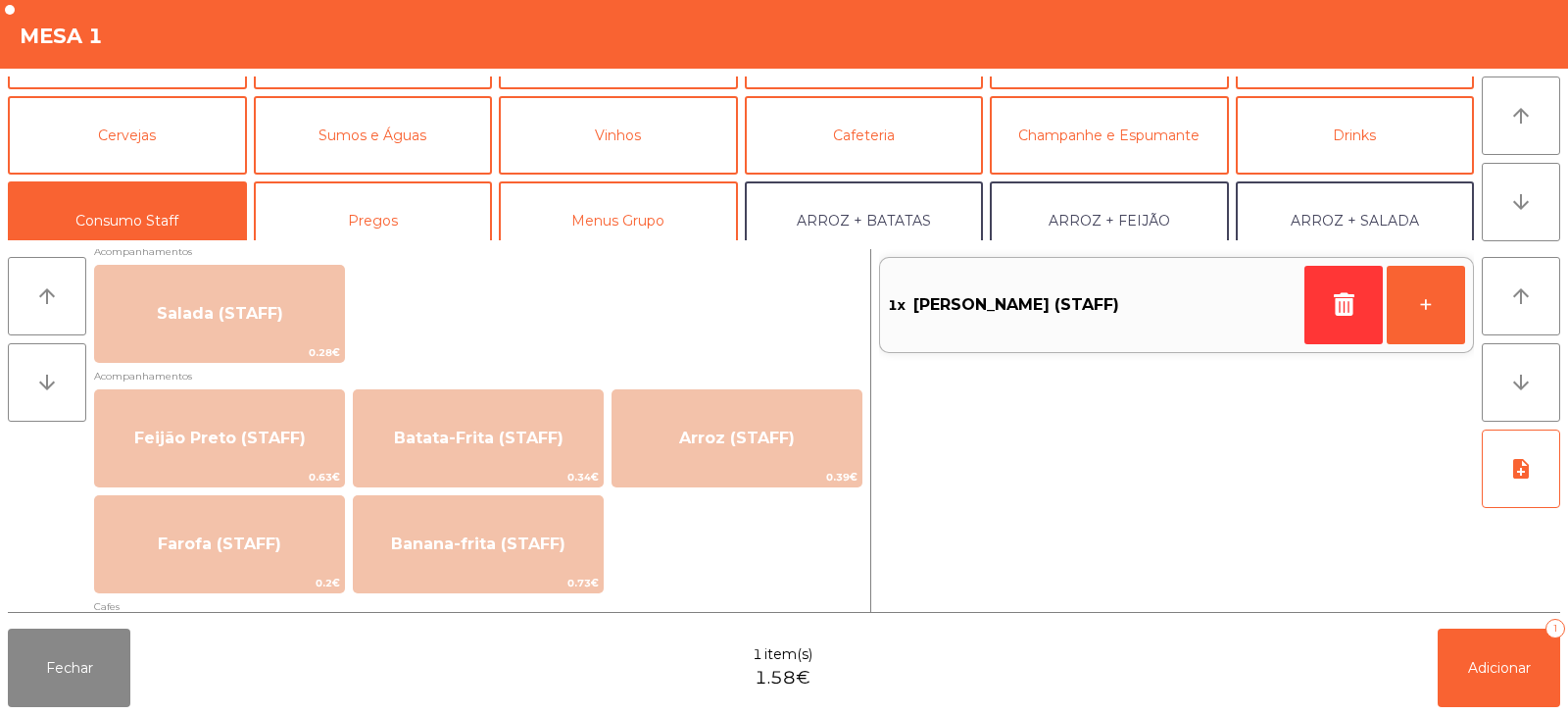
scroll to position [790, 0]
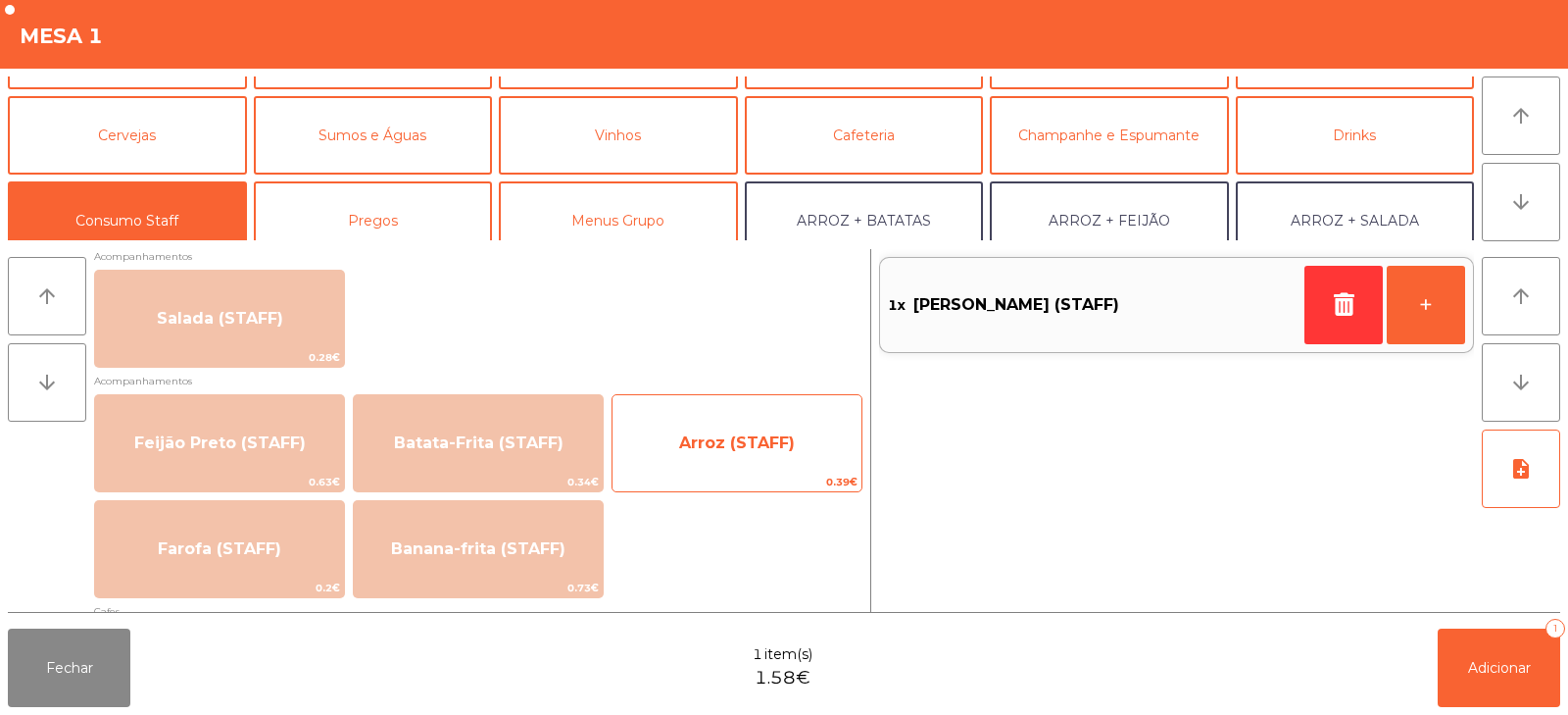
click at [679, 421] on span "Arroz (STAFF)" at bounding box center [738, 443] width 249 height 53
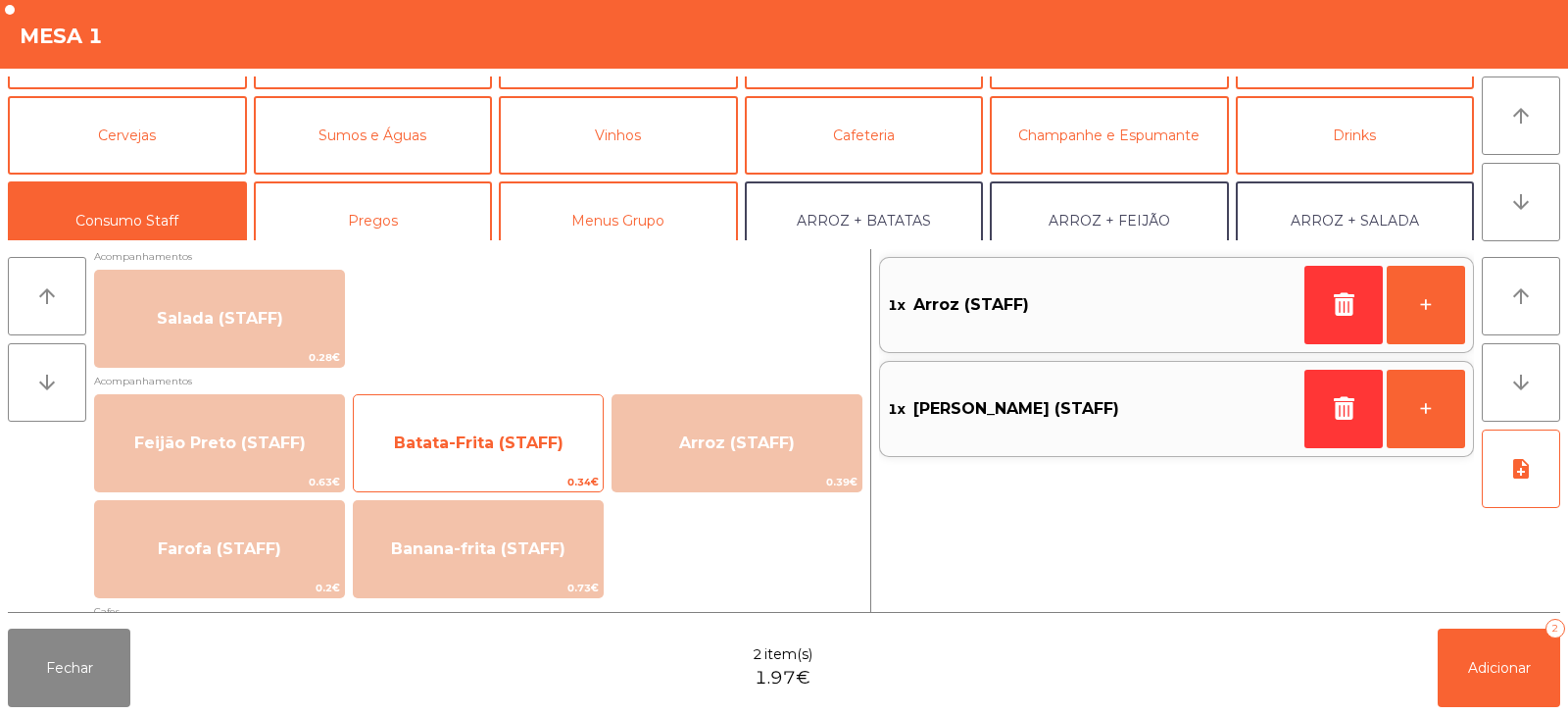
click at [488, 430] on span "Batata-Frita (STAFF)" at bounding box center [478, 443] width 249 height 53
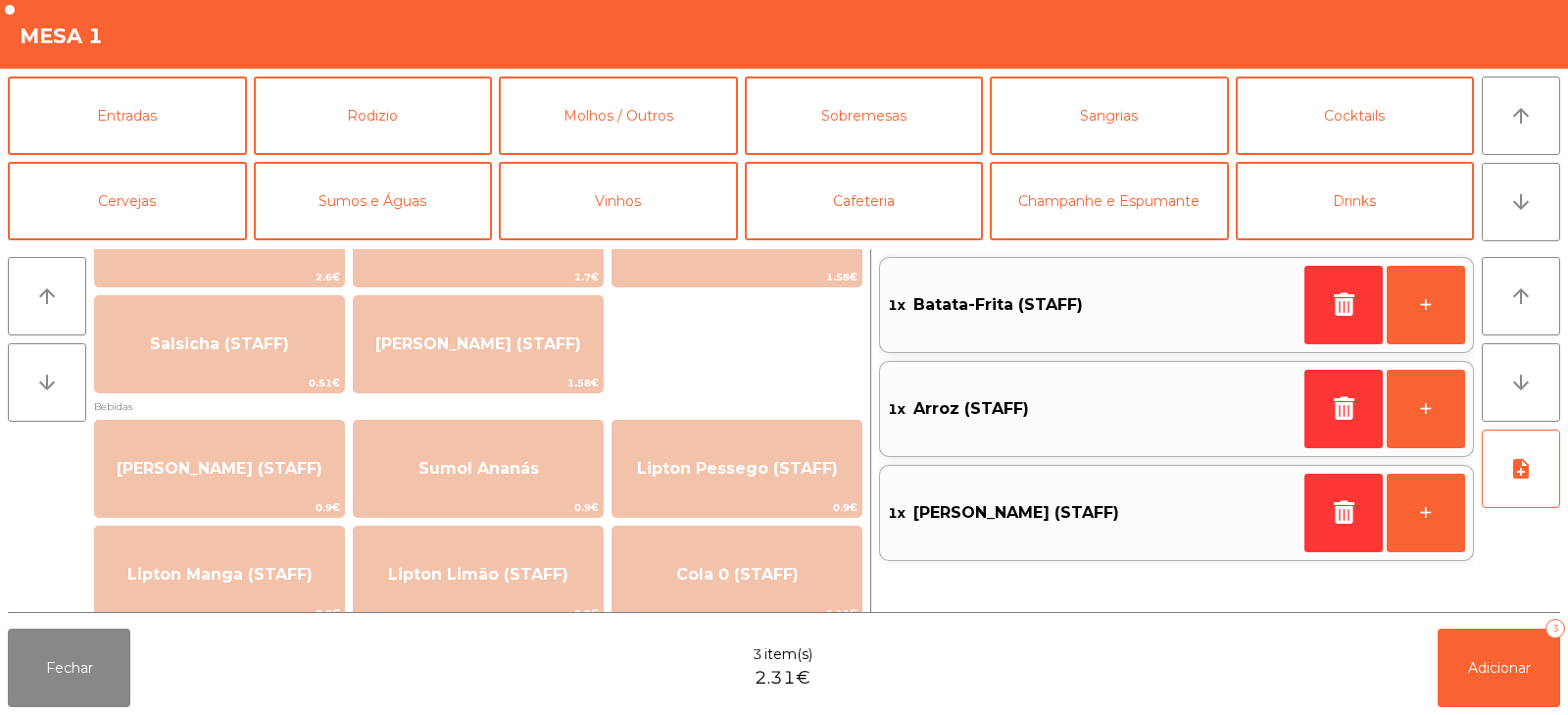
scroll to position [0, 0]
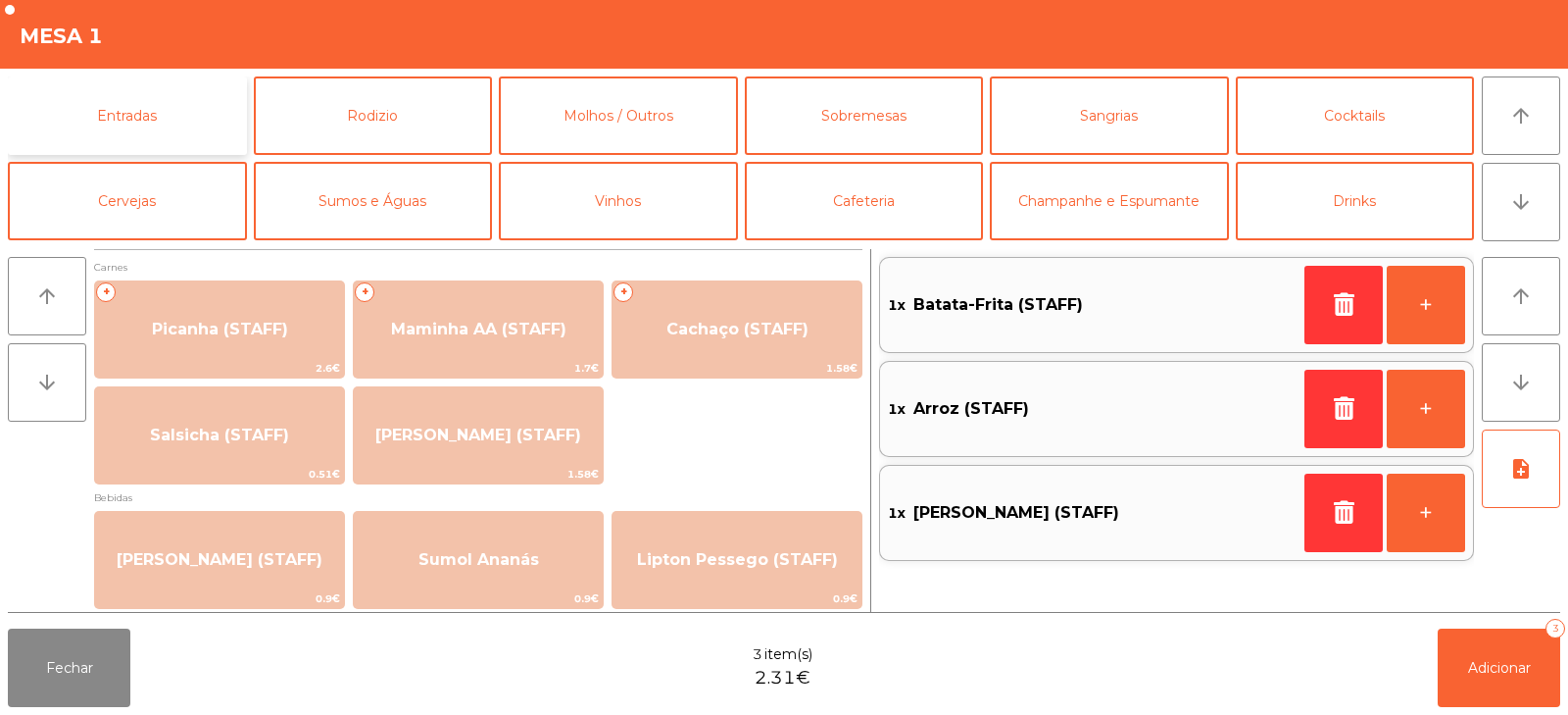
click at [147, 127] on button "Entradas" at bounding box center [128, 116] width 239 height 79
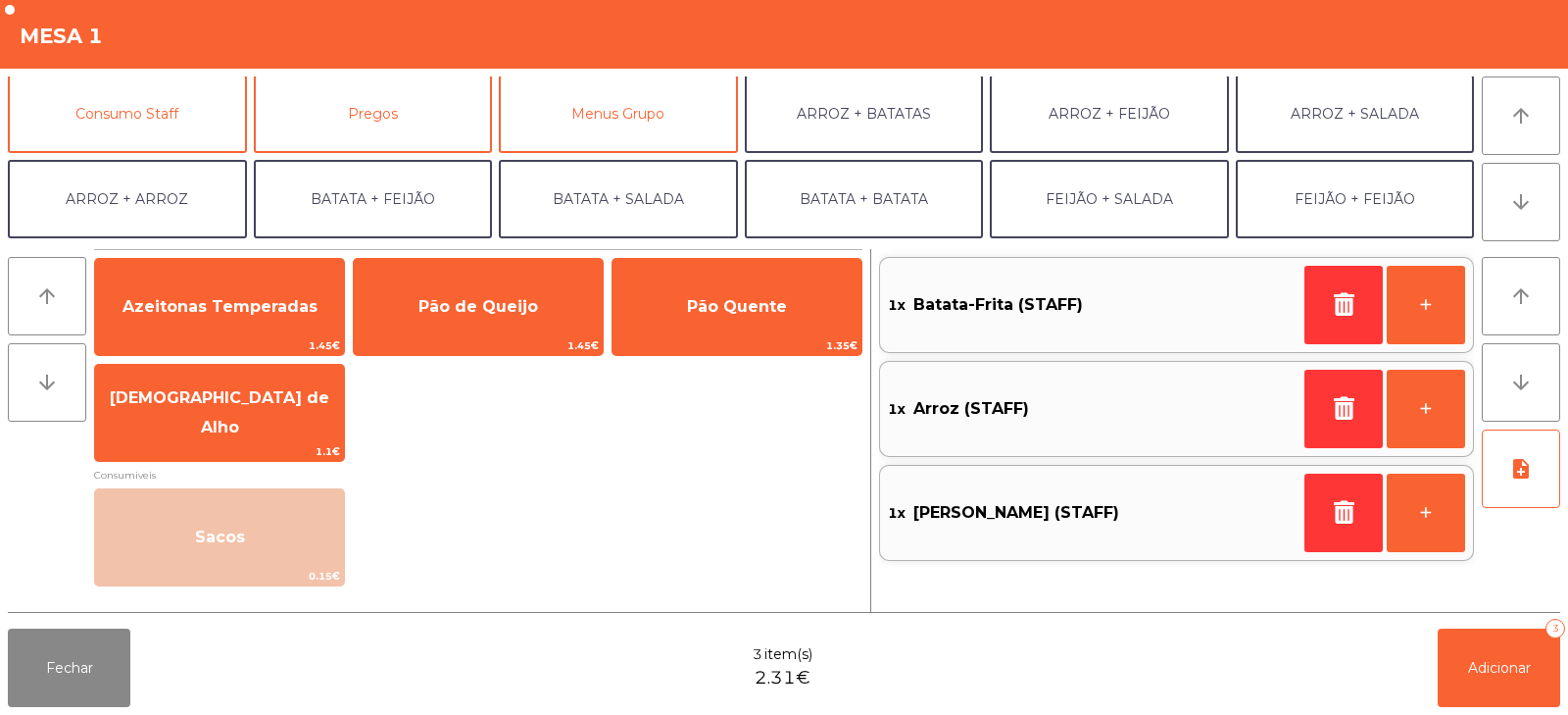
scroll to position [176, 0]
click at [89, 143] on button "Consumo Staff" at bounding box center [128, 111] width 239 height 79
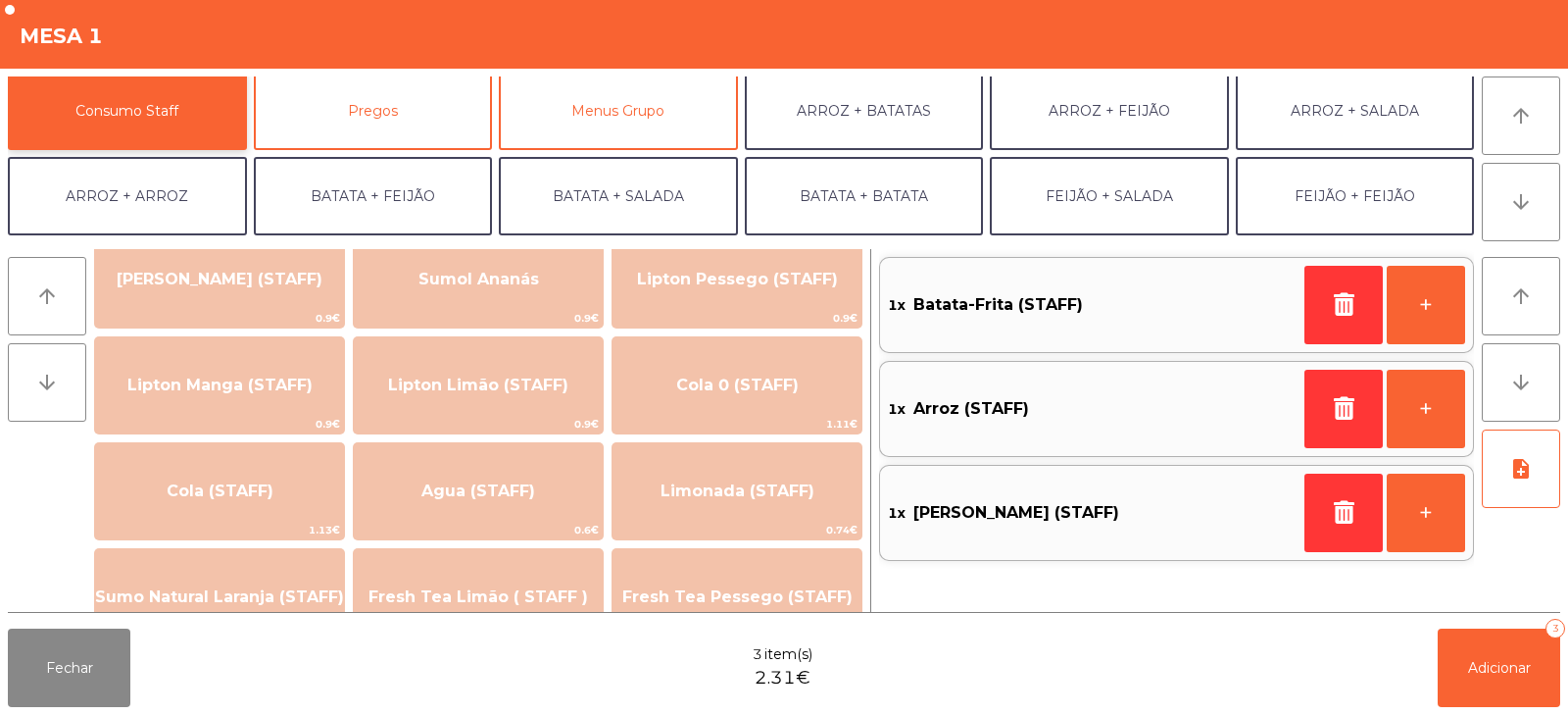
scroll to position [290, 0]
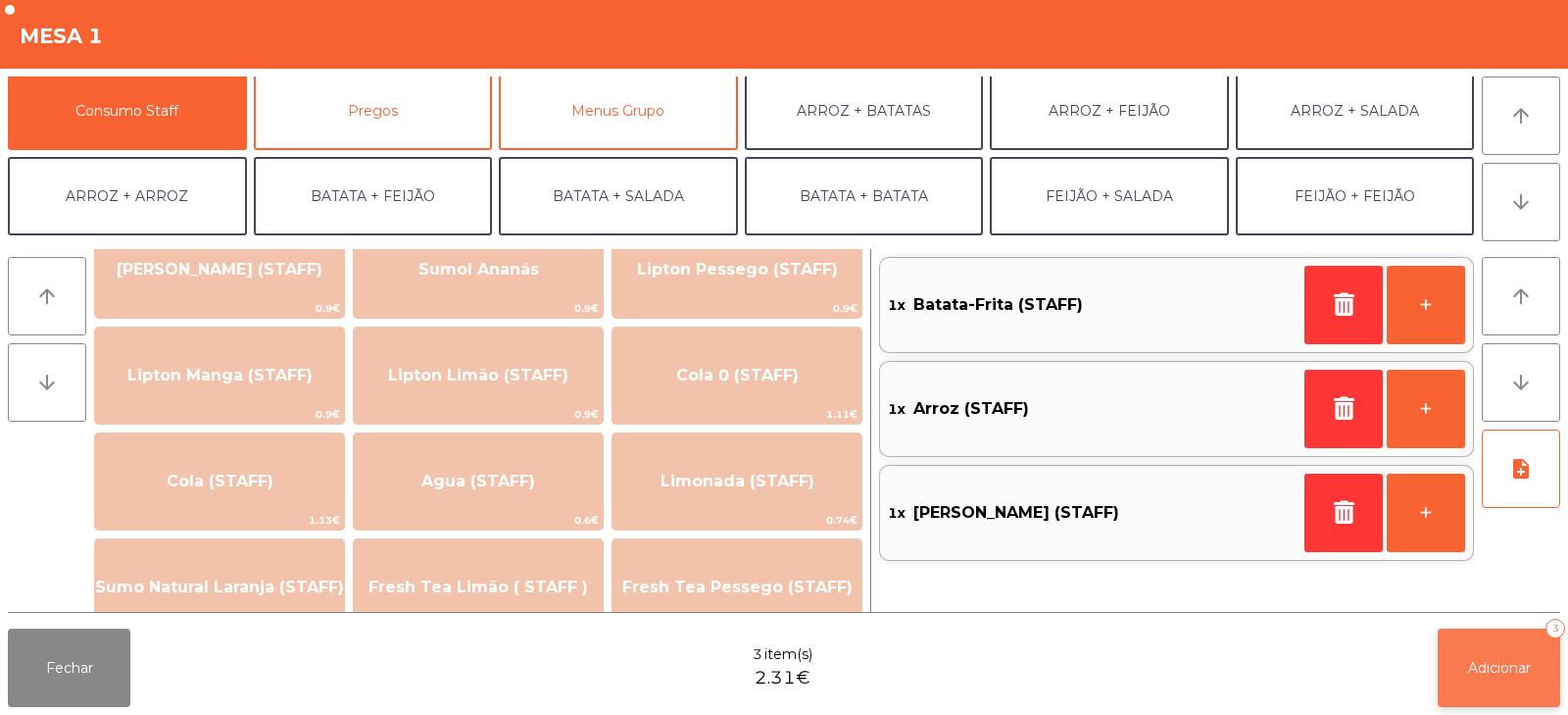
click at [1489, 656] on button "Adicionar 3" at bounding box center [1499, 667] width 123 height 79
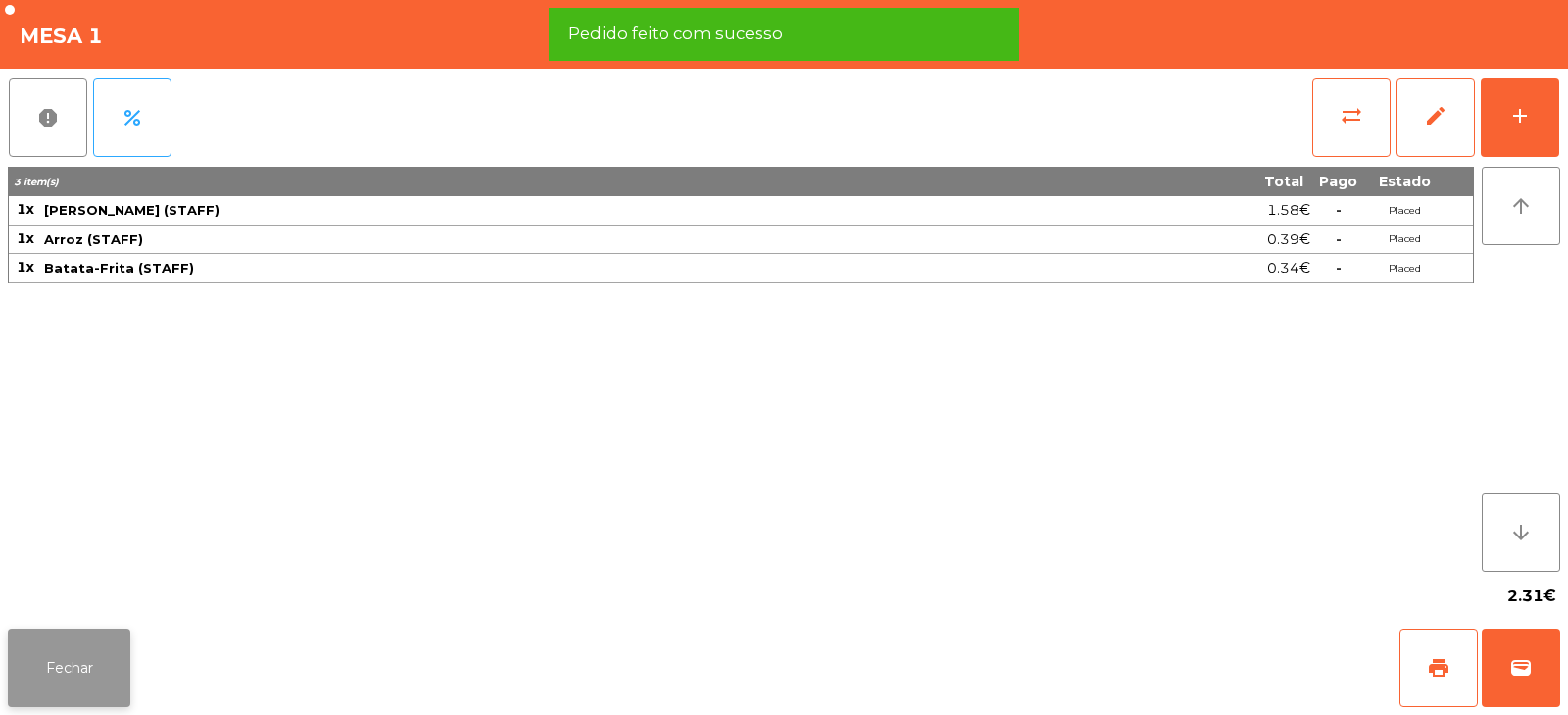
click at [103, 653] on button "Fechar" at bounding box center [69, 667] width 123 height 79
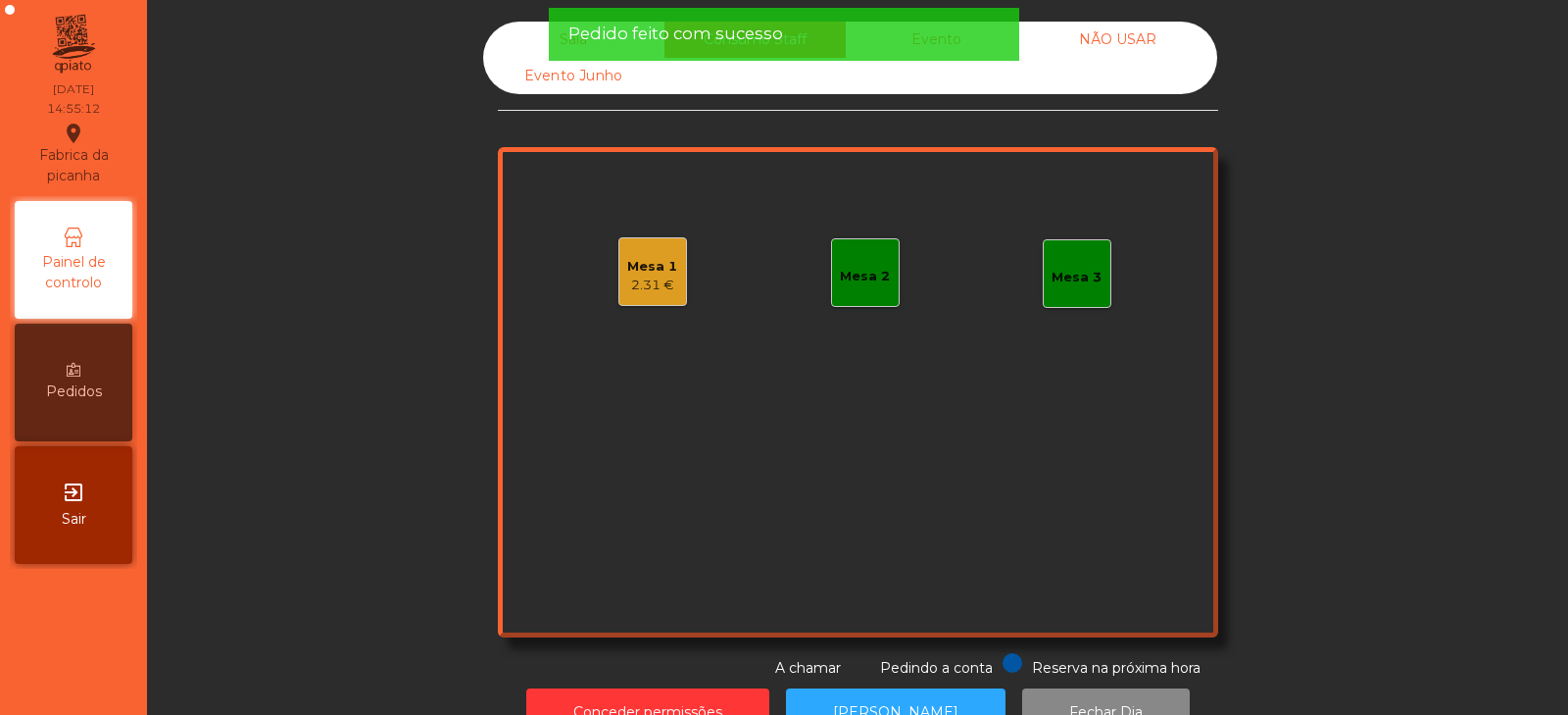
click at [880, 283] on div "Mesa 2" at bounding box center [865, 276] width 50 height 20
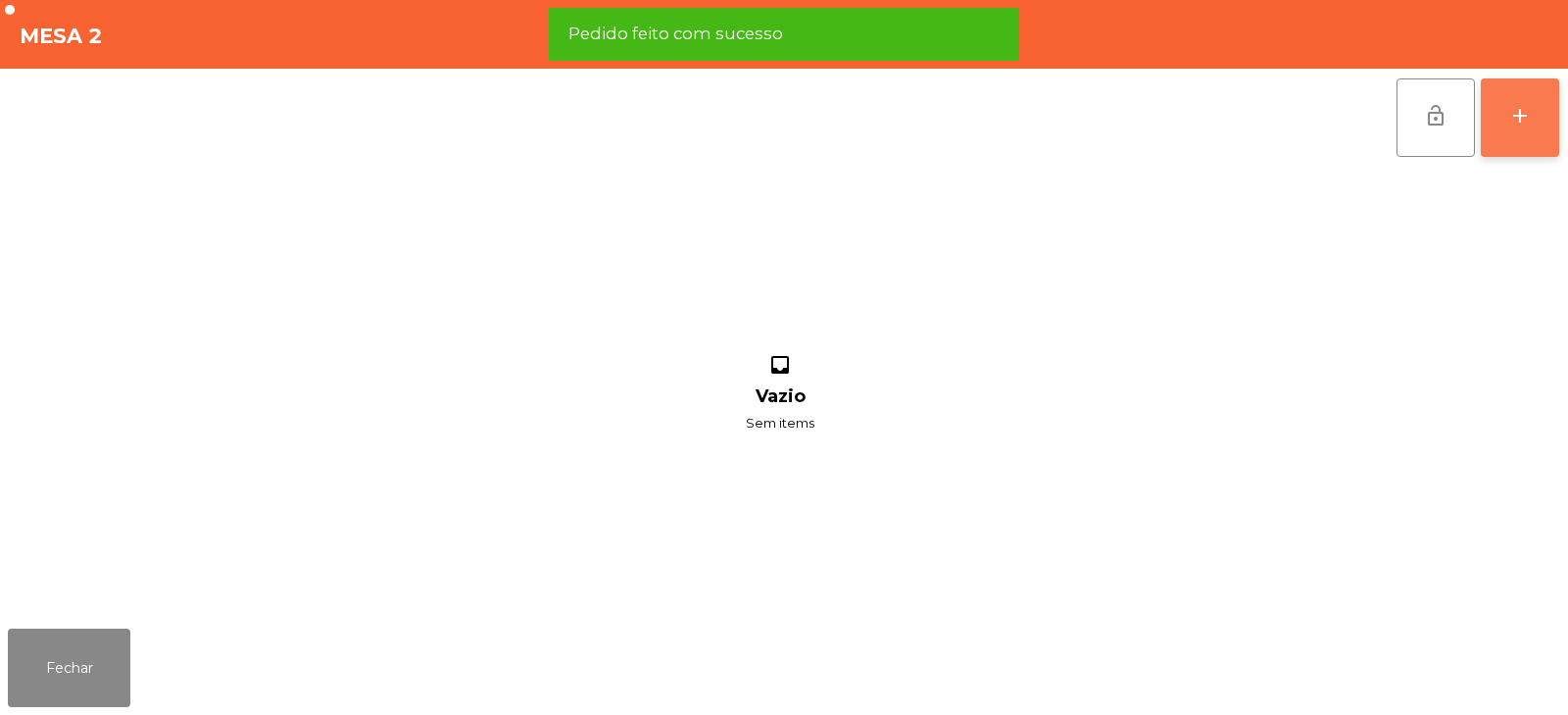
click at [1521, 136] on button "add" at bounding box center [1520, 118] width 79 height 79
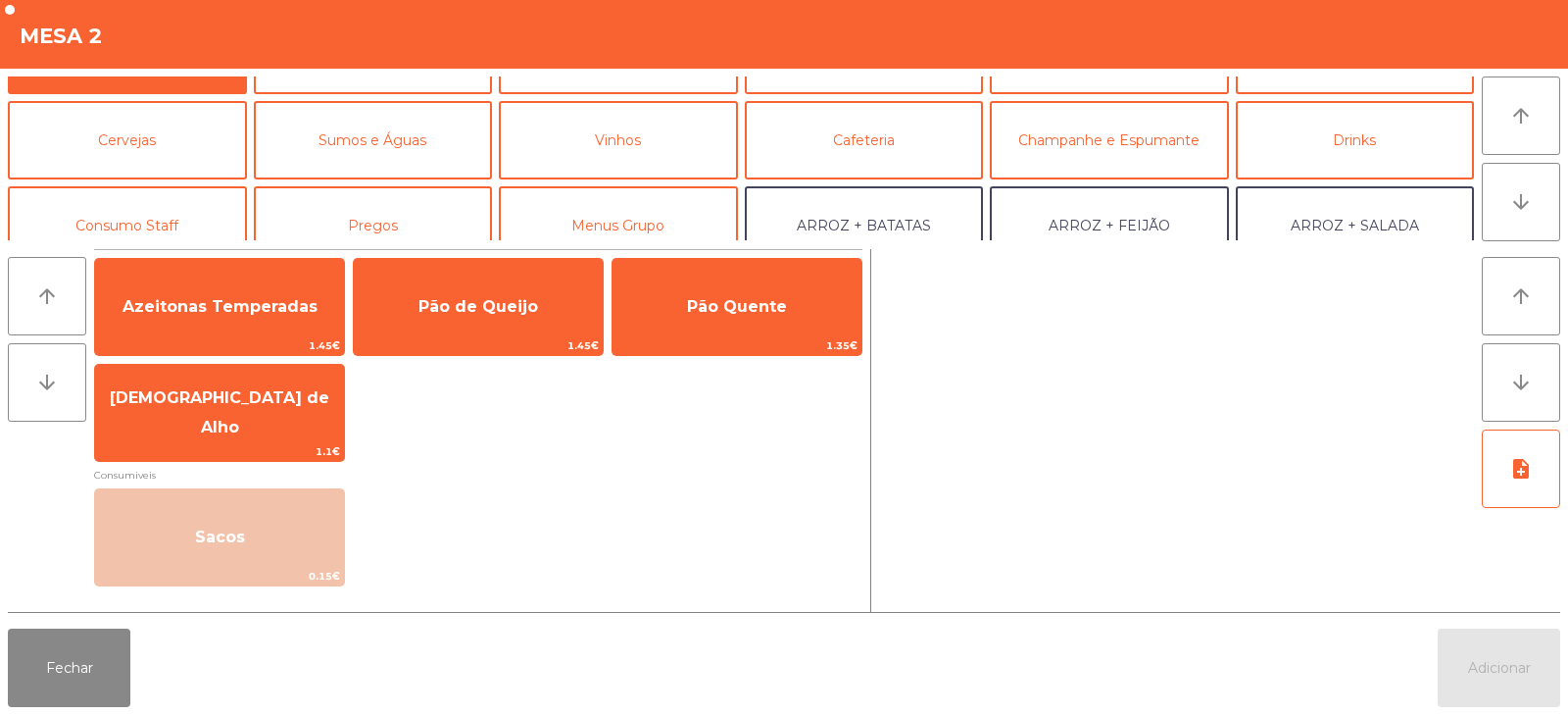
scroll to position [72, 0]
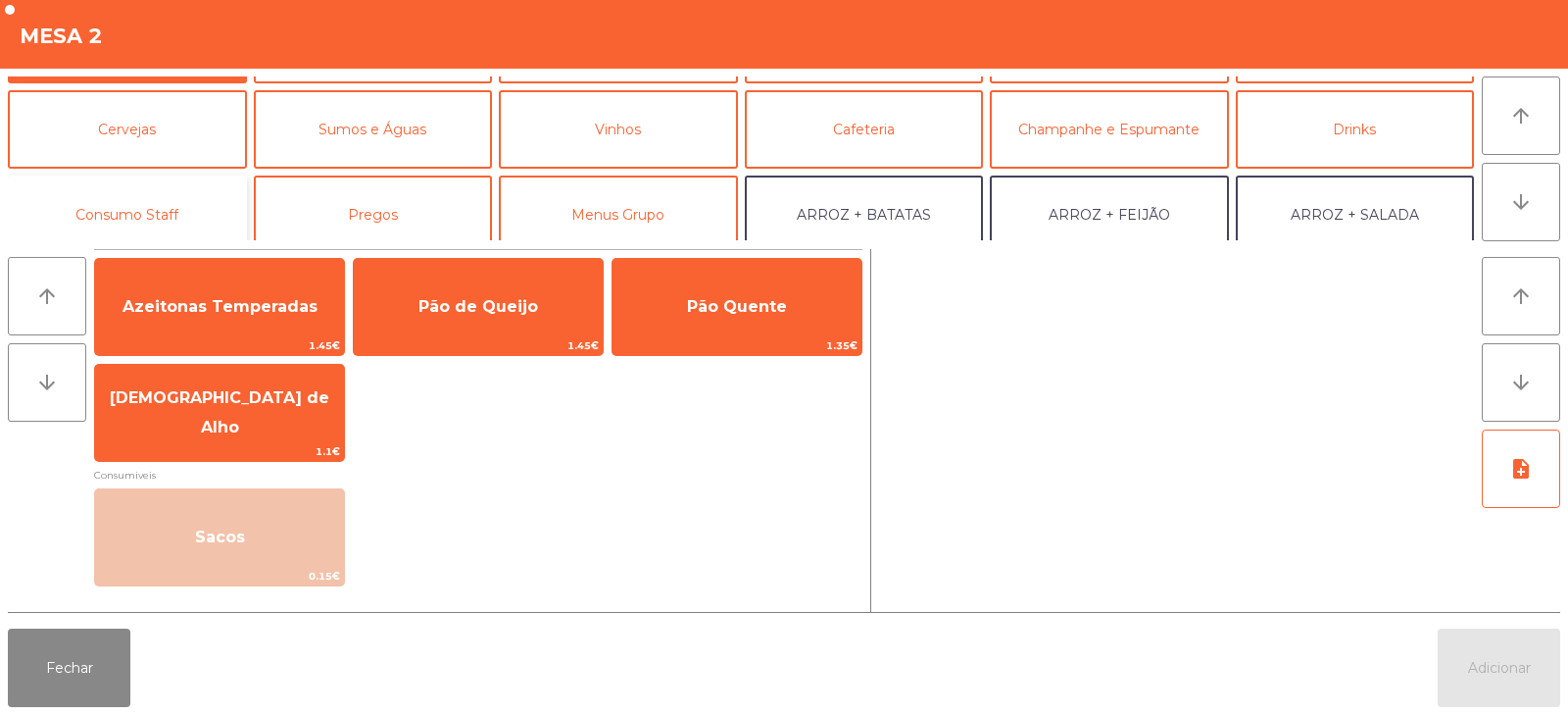
click at [176, 218] on button "Consumo Staff" at bounding box center [128, 214] width 239 height 79
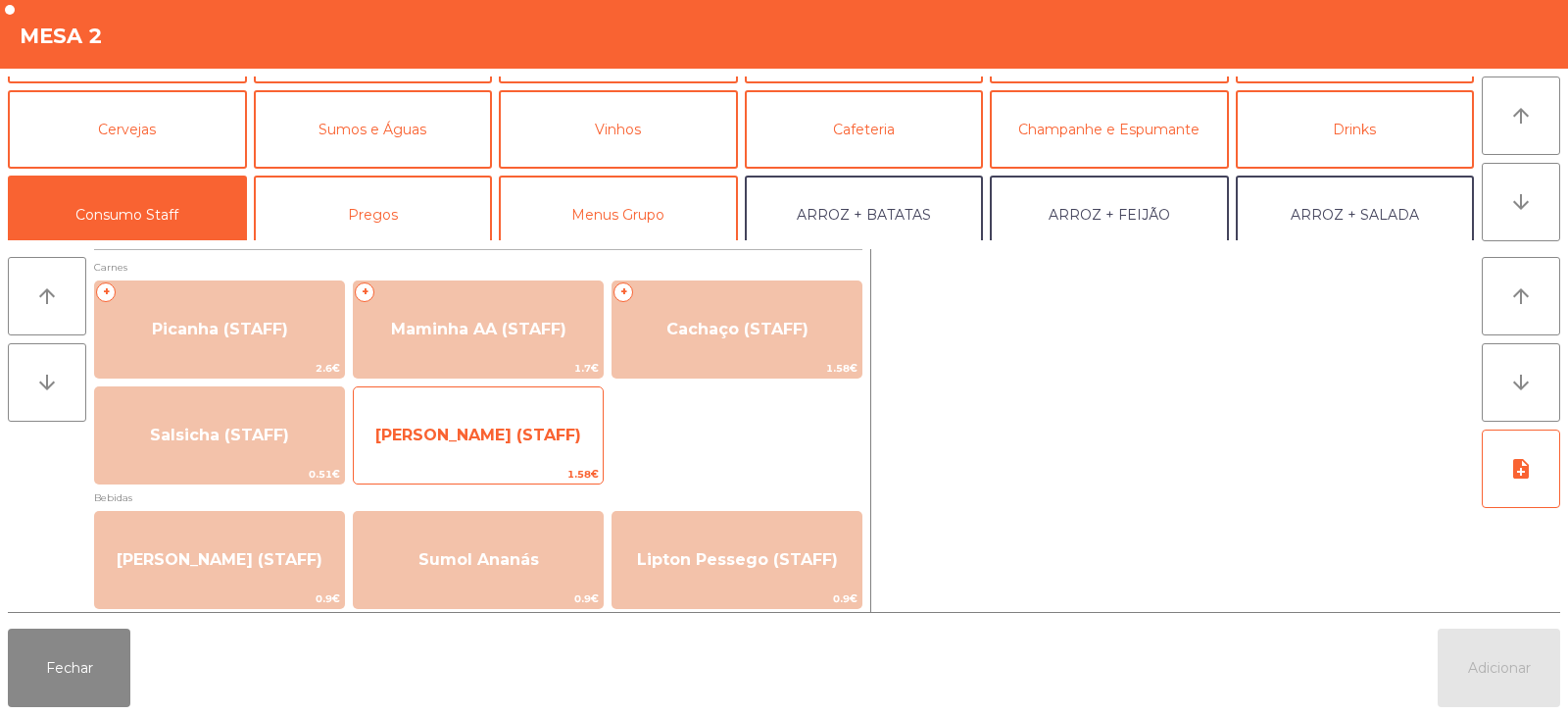
click at [514, 468] on span "1.58€" at bounding box center [478, 474] width 249 height 19
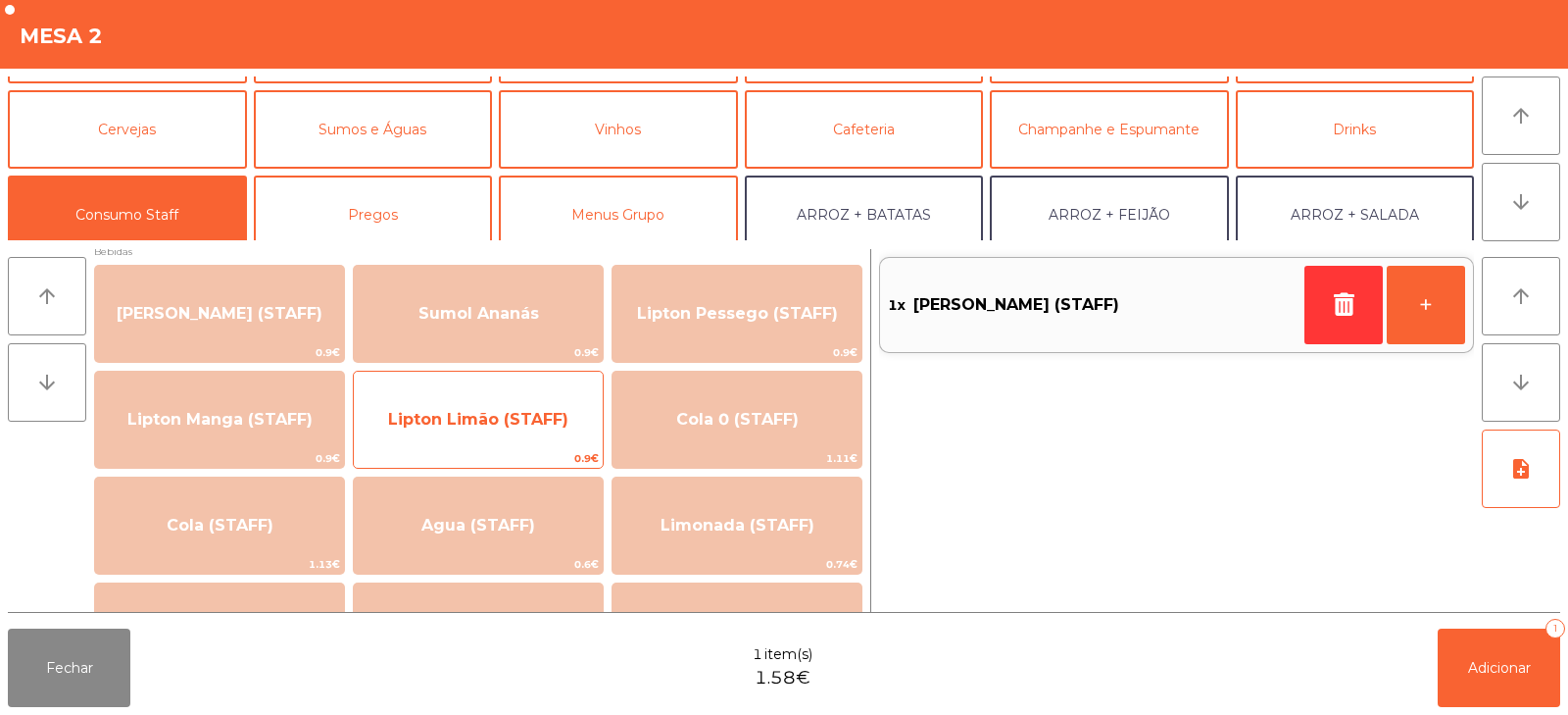
click at [526, 427] on span "Lipton Limão (STAFF)" at bounding box center [477, 419] width 180 height 19
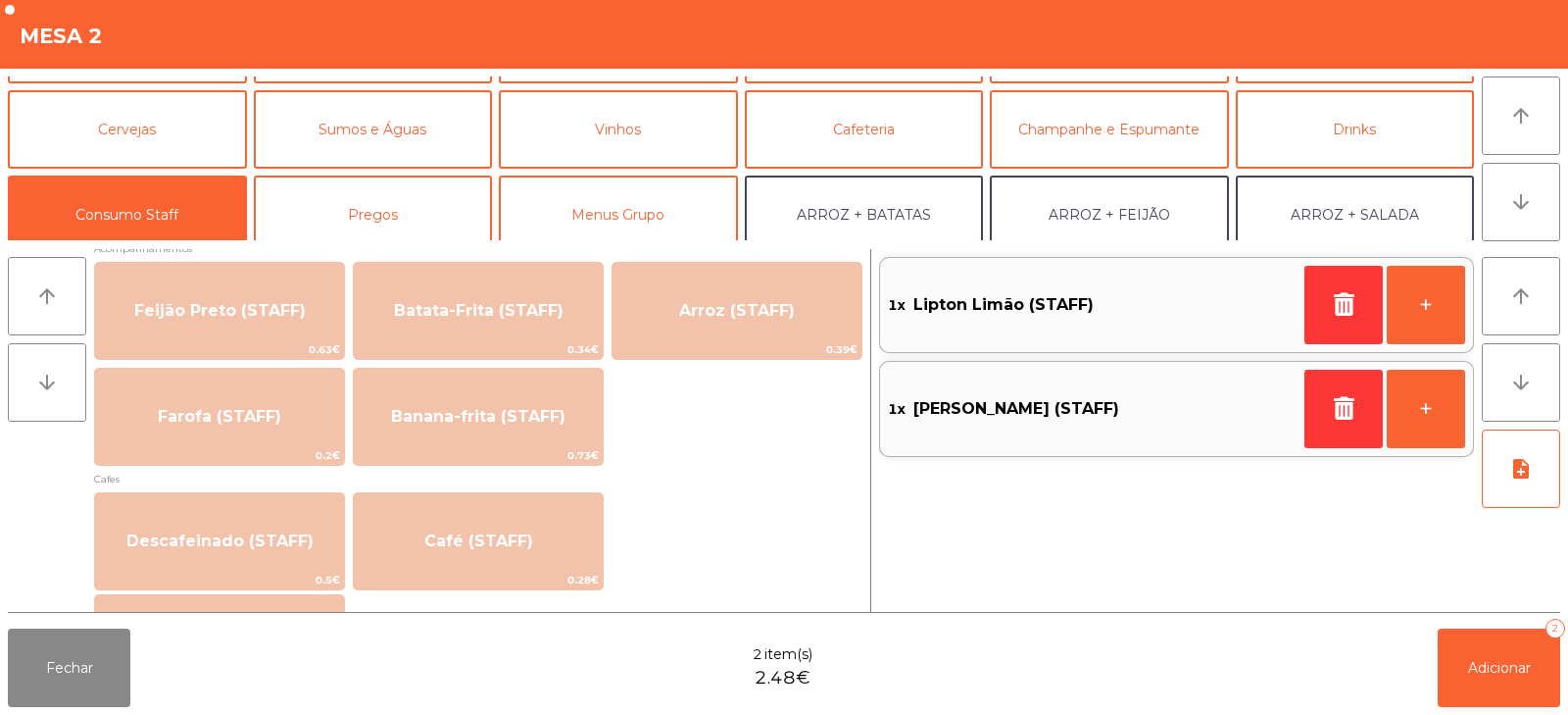
scroll to position [932, 0]
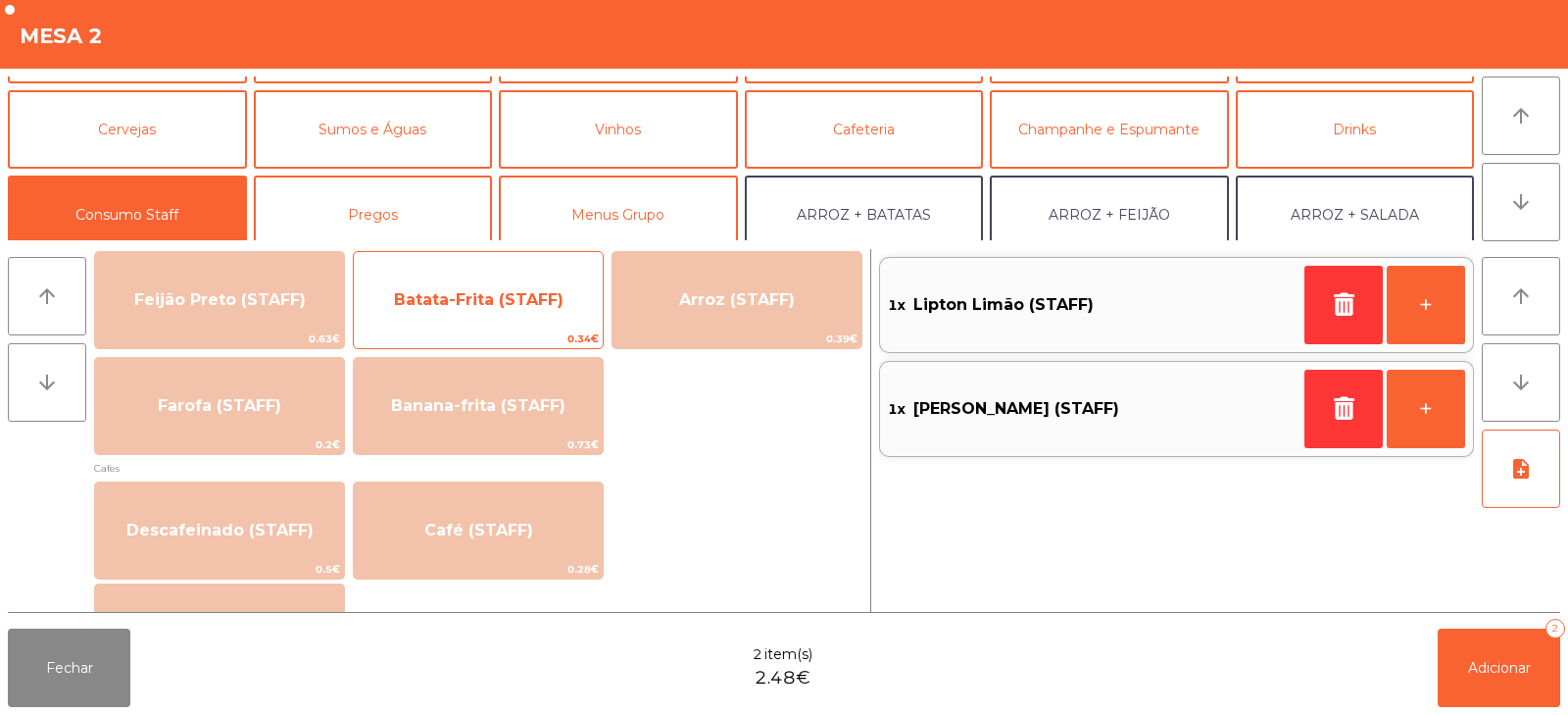
click at [477, 319] on span "Batata-Frita (STAFF)" at bounding box center [478, 299] width 249 height 53
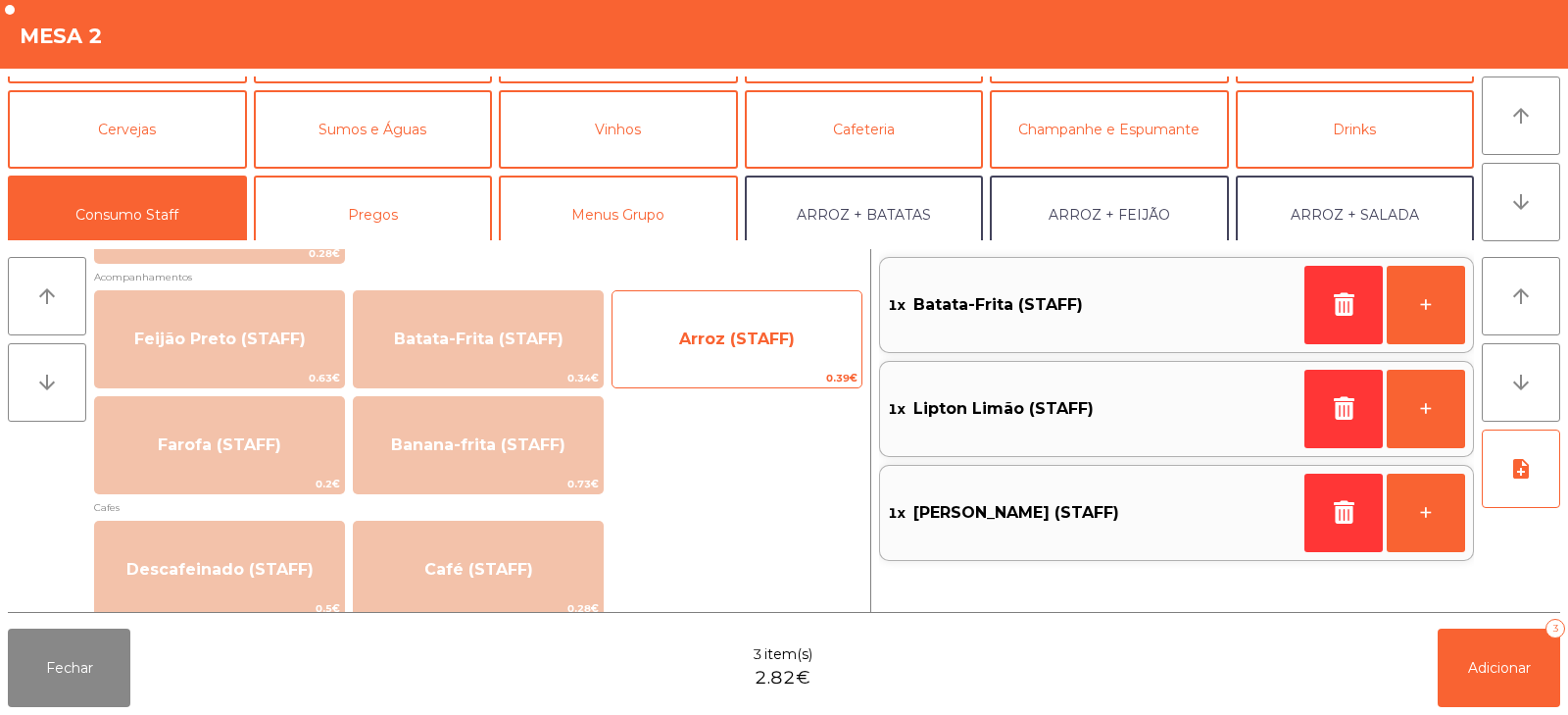
click at [711, 355] on span "Arroz (STAFF)" at bounding box center [738, 339] width 249 height 53
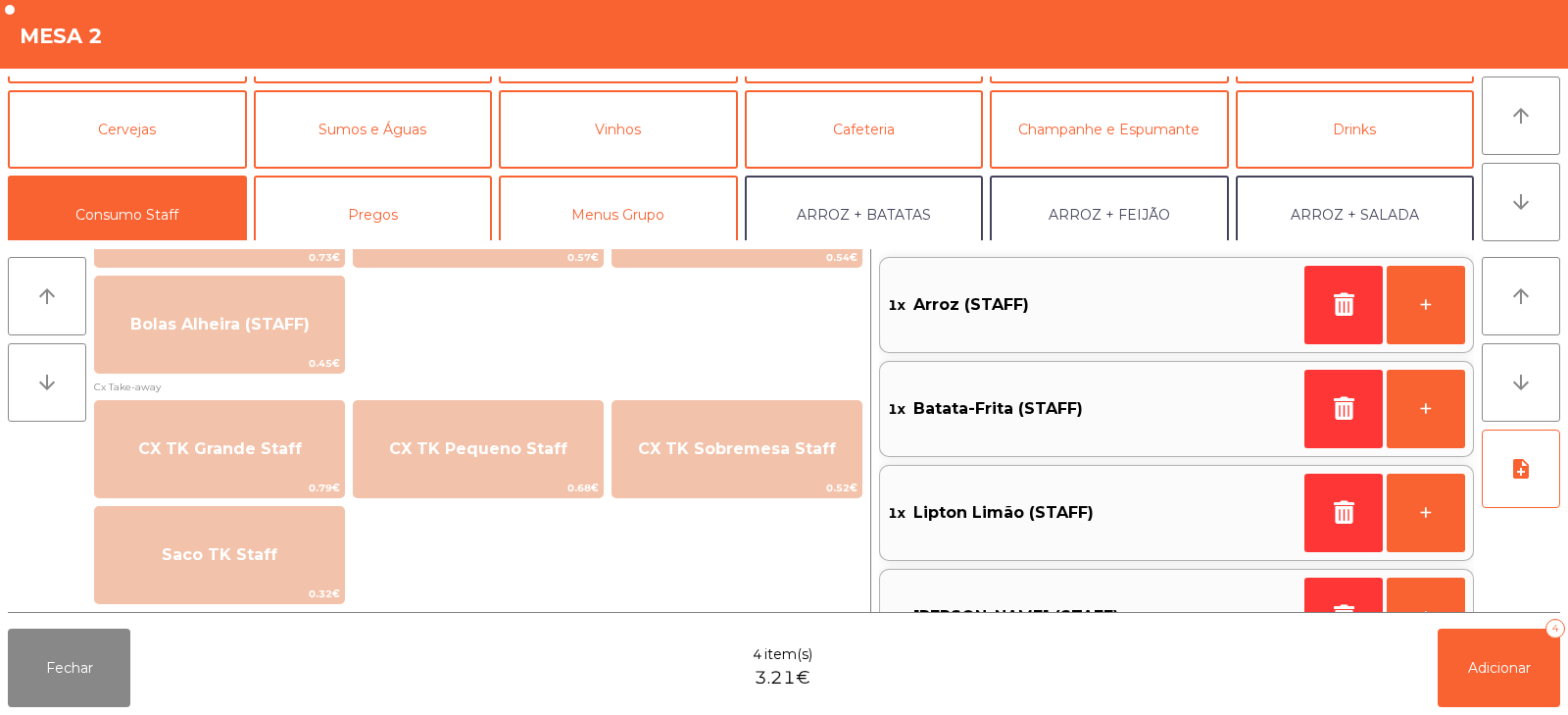
scroll to position [0, 0]
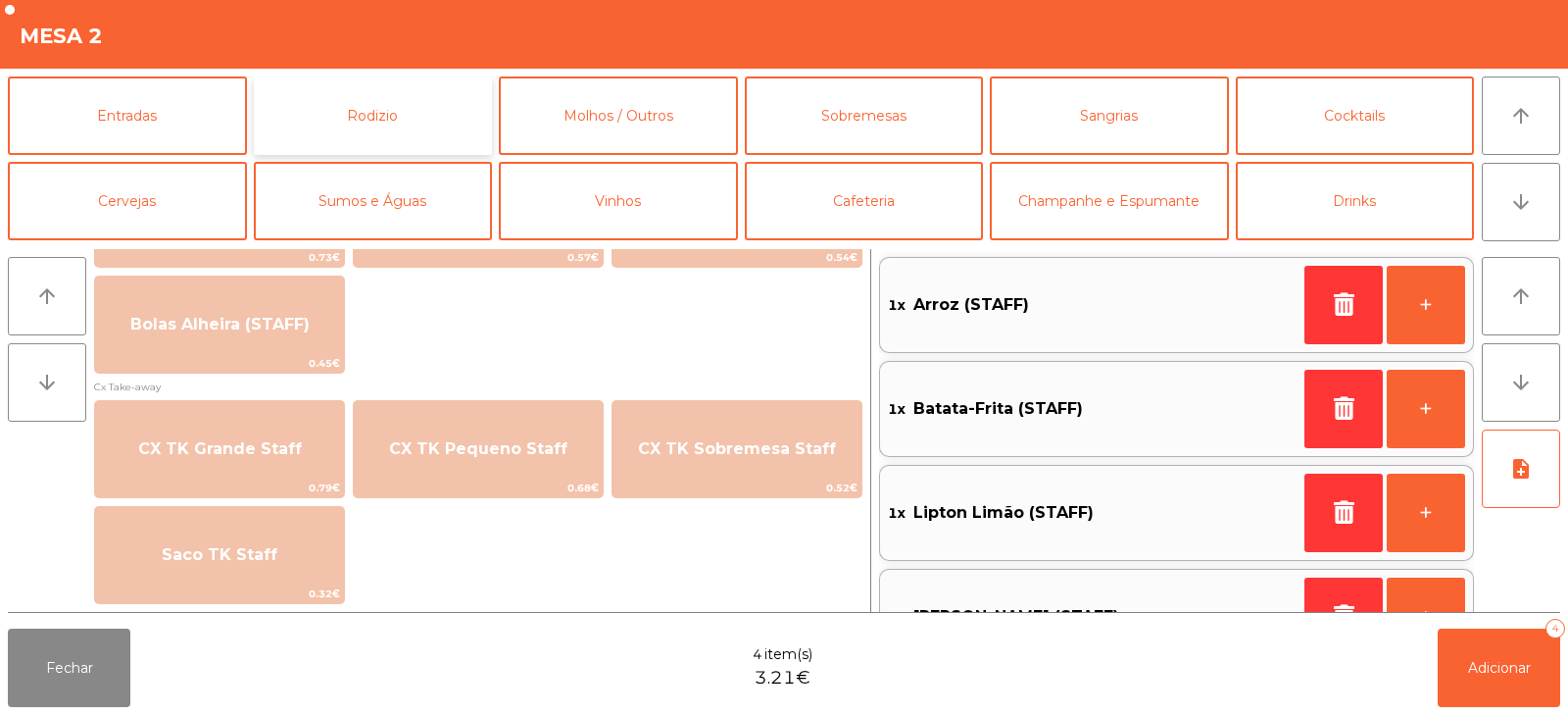
click at [440, 88] on button "Rodizio" at bounding box center [374, 116] width 239 height 79
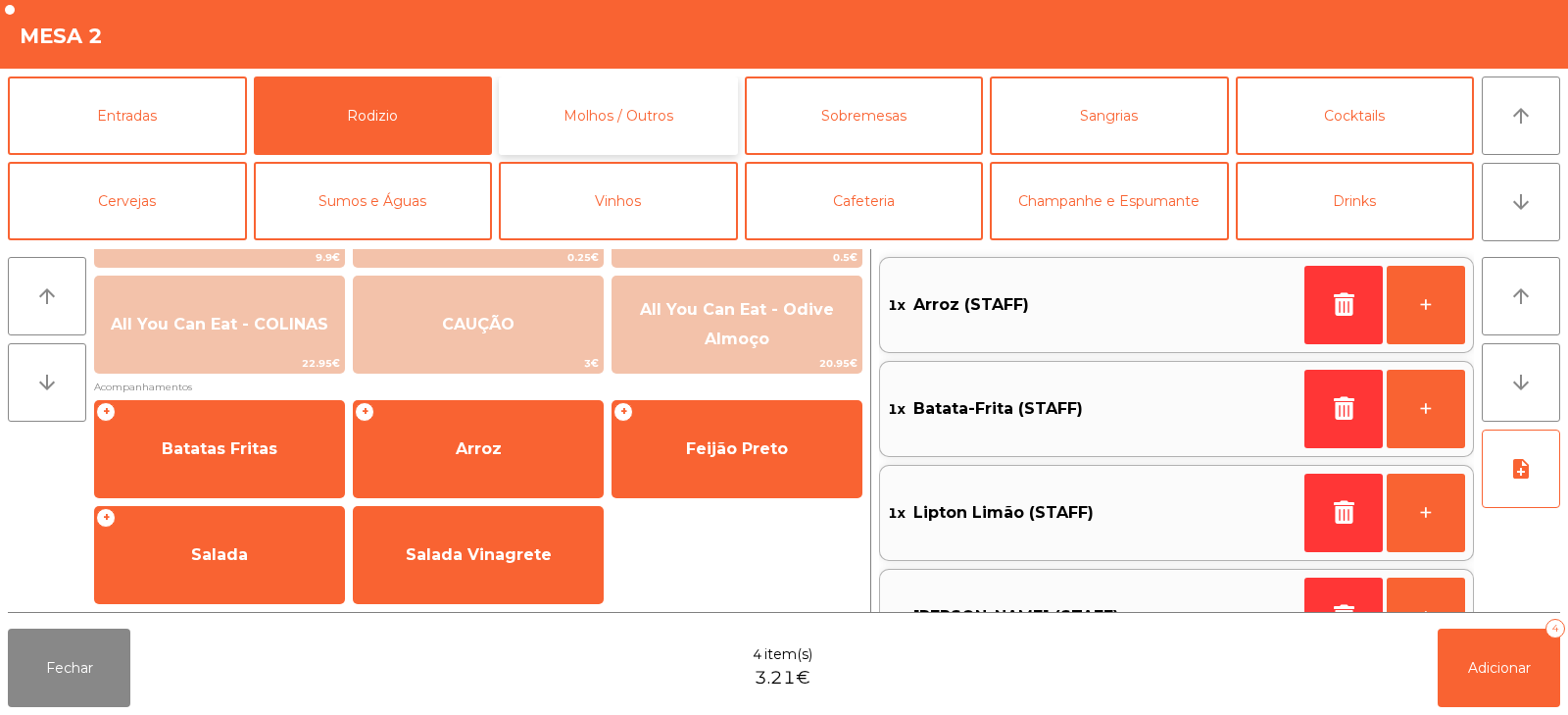
click at [600, 122] on button "Molhos / Outros" at bounding box center [619, 116] width 239 height 79
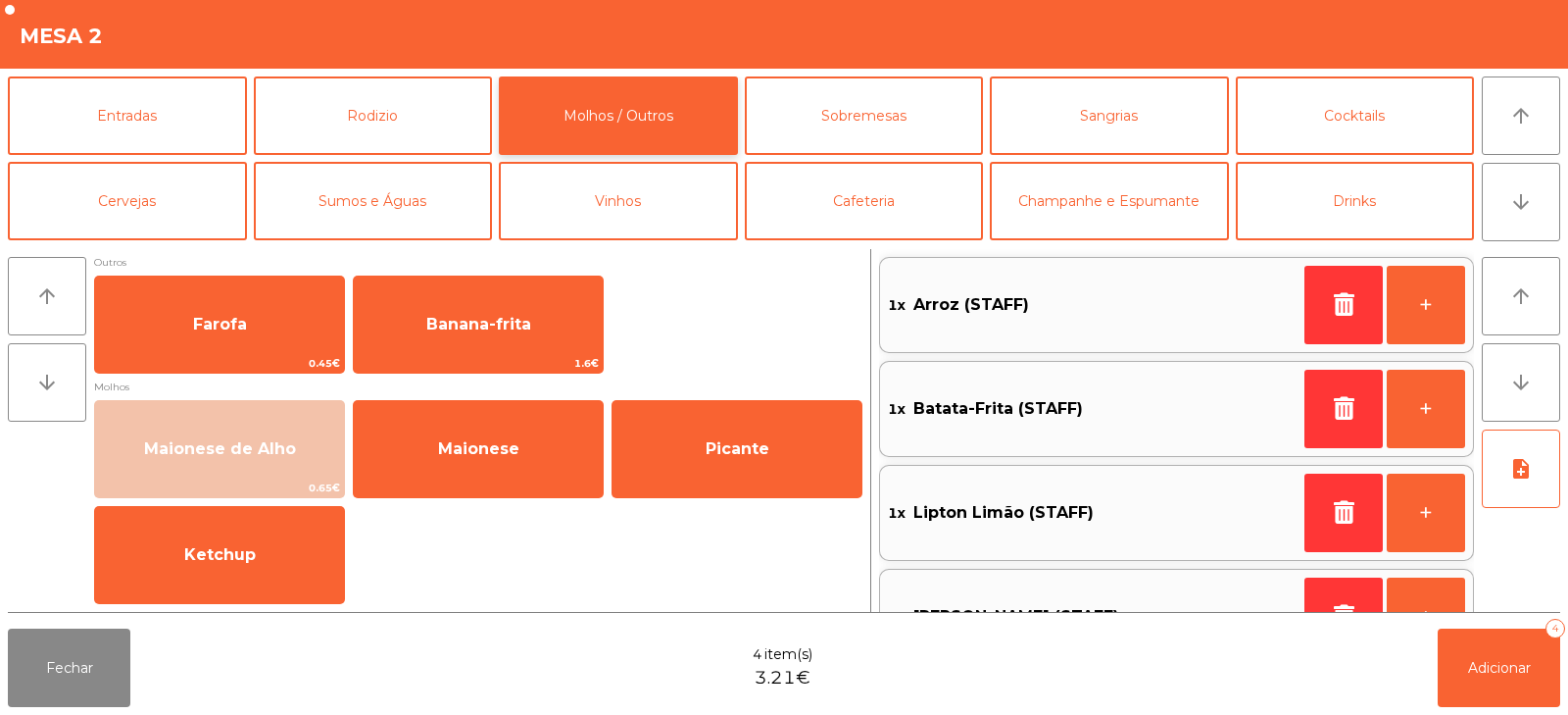
scroll to position [5, 0]
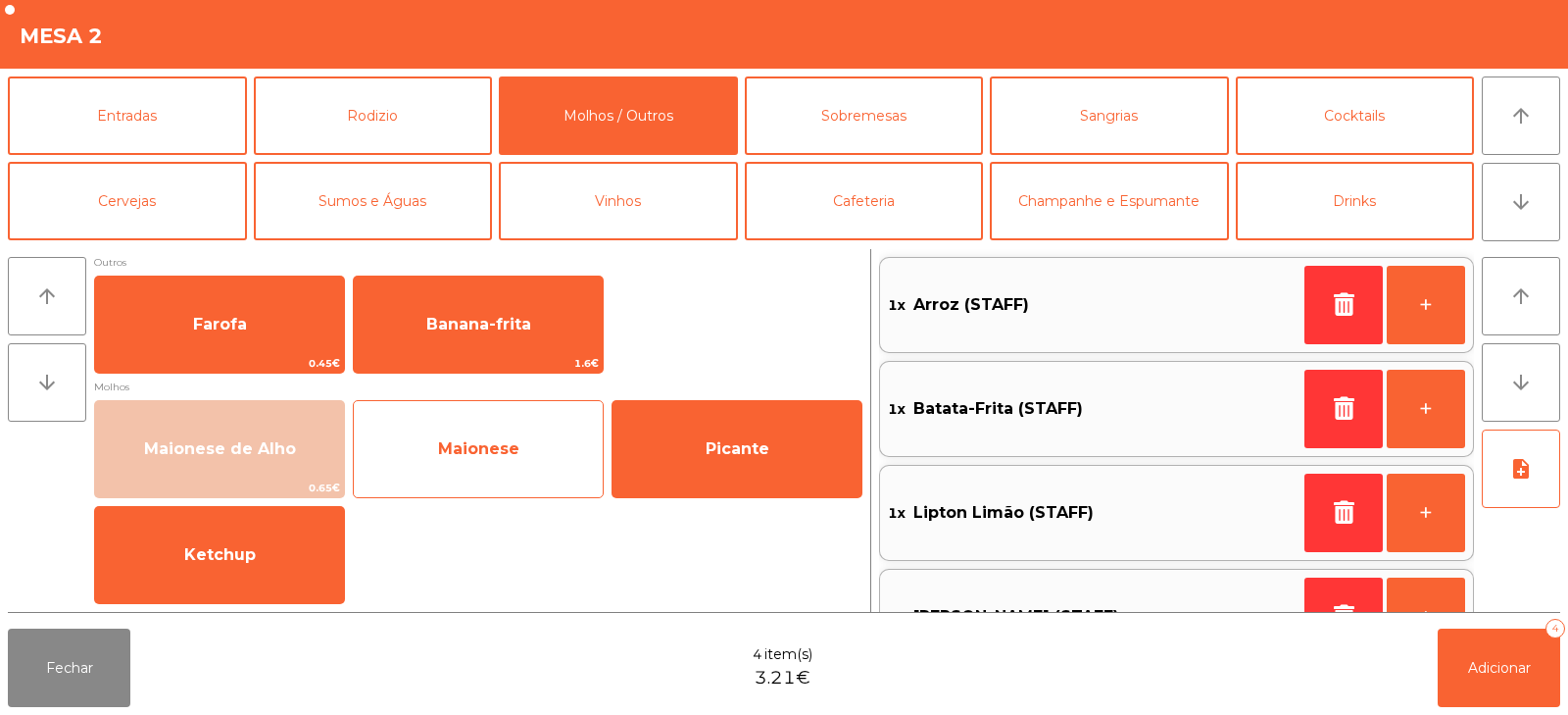
click at [447, 460] on span "Maionese" at bounding box center [478, 449] width 249 height 53
click at [443, 470] on span "Maionese" at bounding box center [478, 449] width 249 height 53
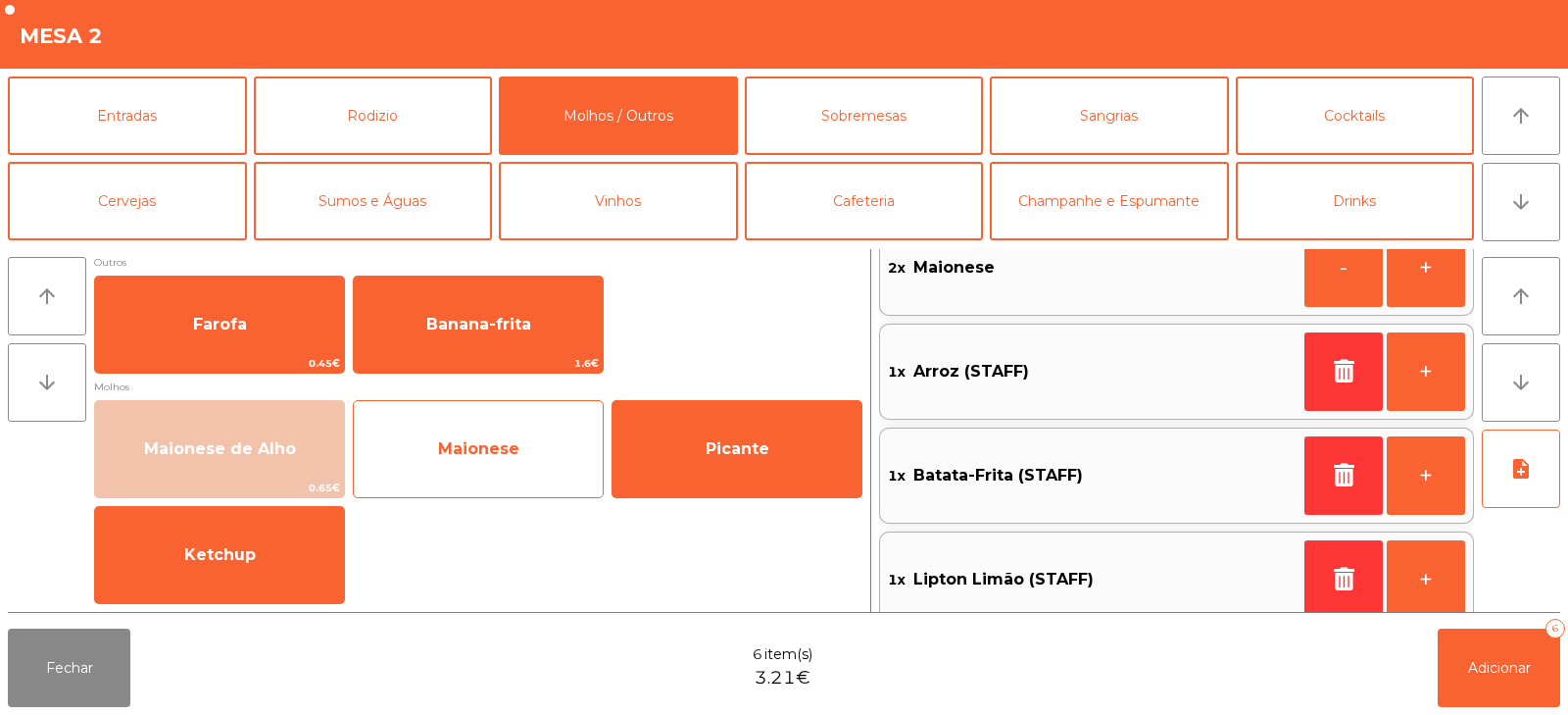
scroll to position [0, 0]
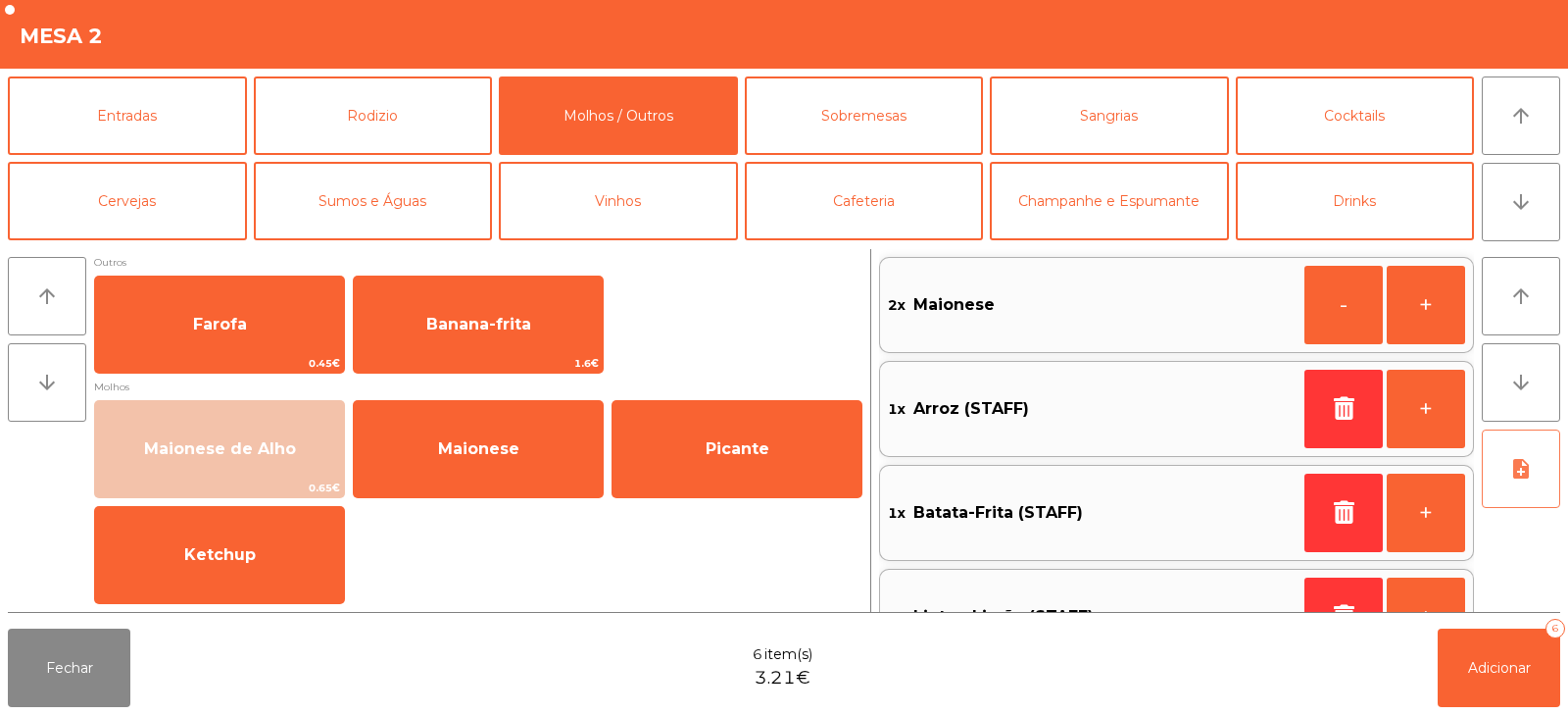
click at [1529, 475] on icon "note_add" at bounding box center [1521, 469] width 24 height 24
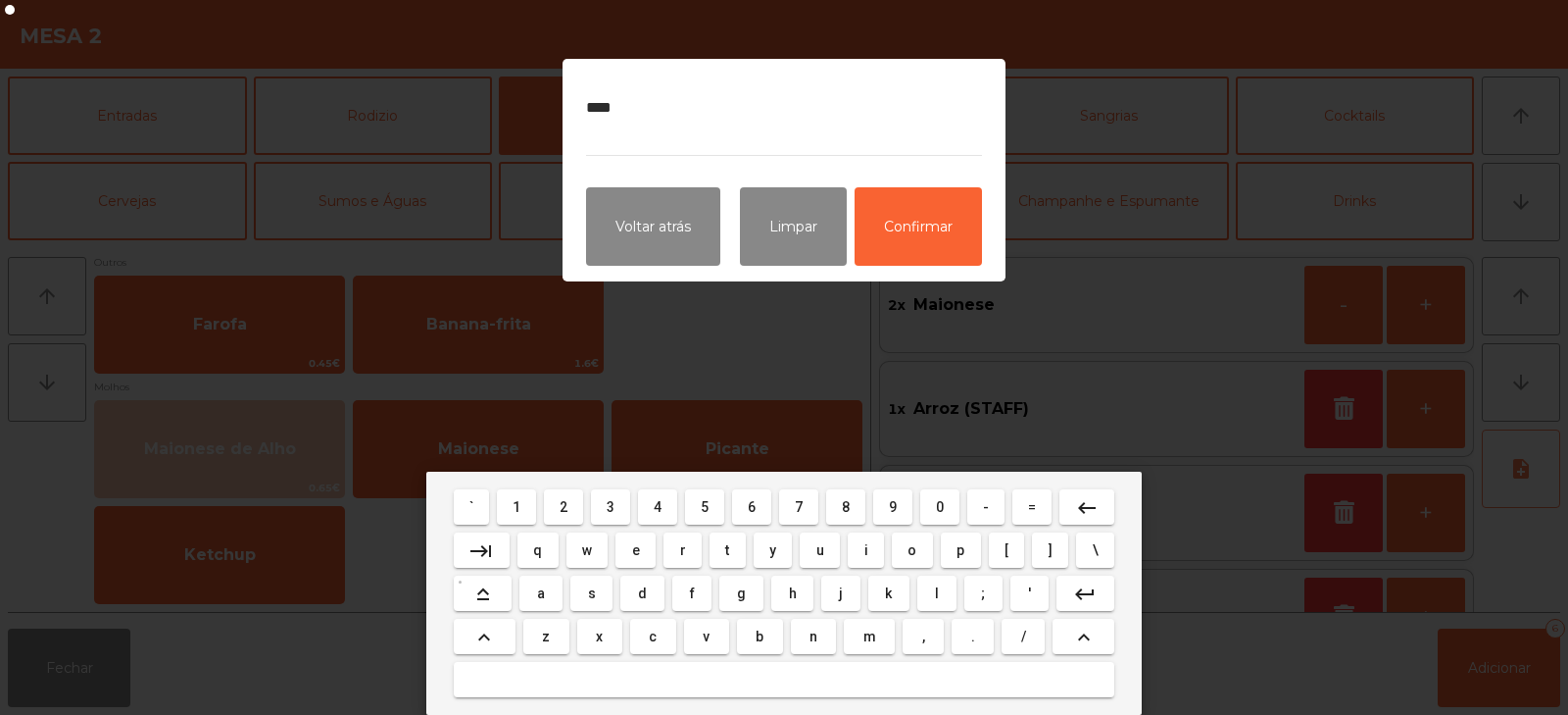
type textarea "*****"
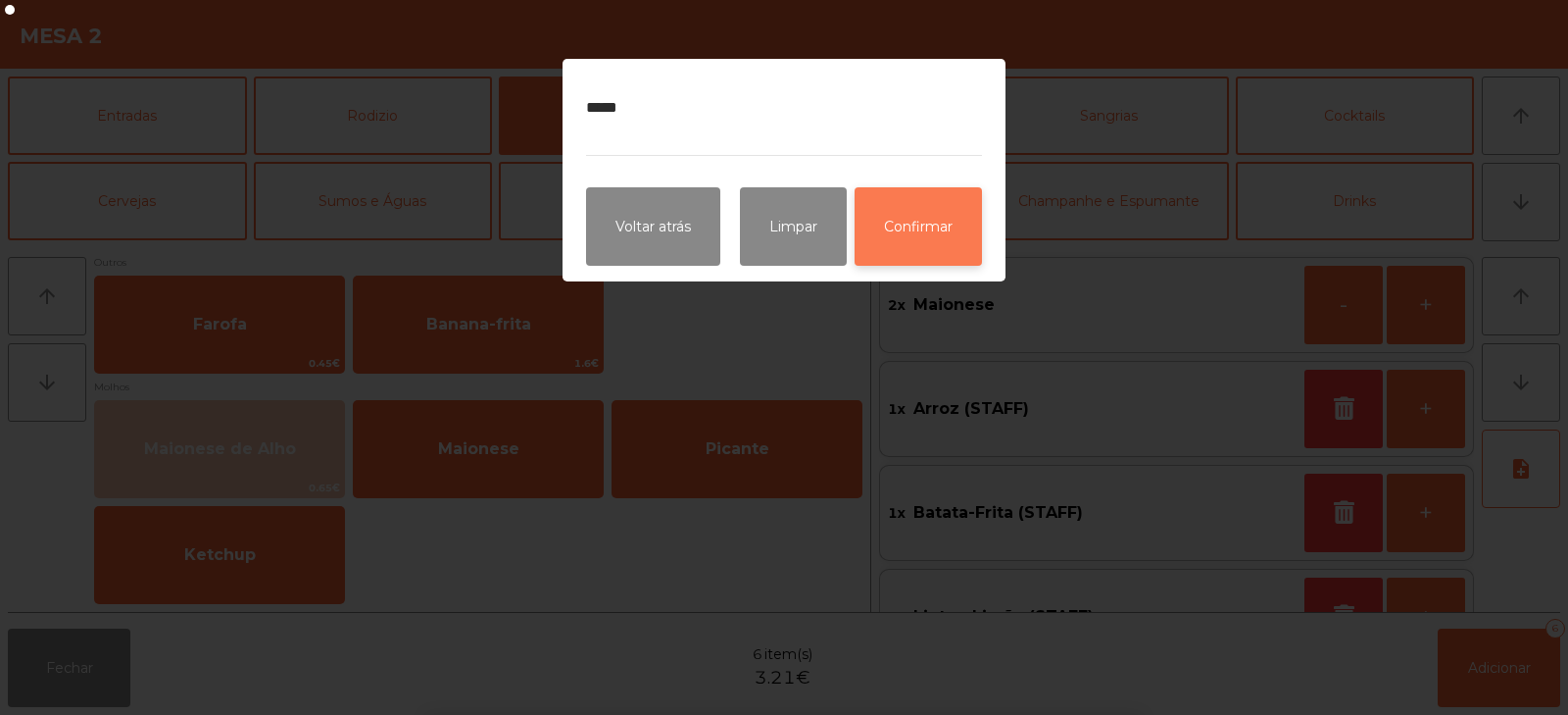
click at [974, 221] on button "Confirmar" at bounding box center [919, 226] width 128 height 79
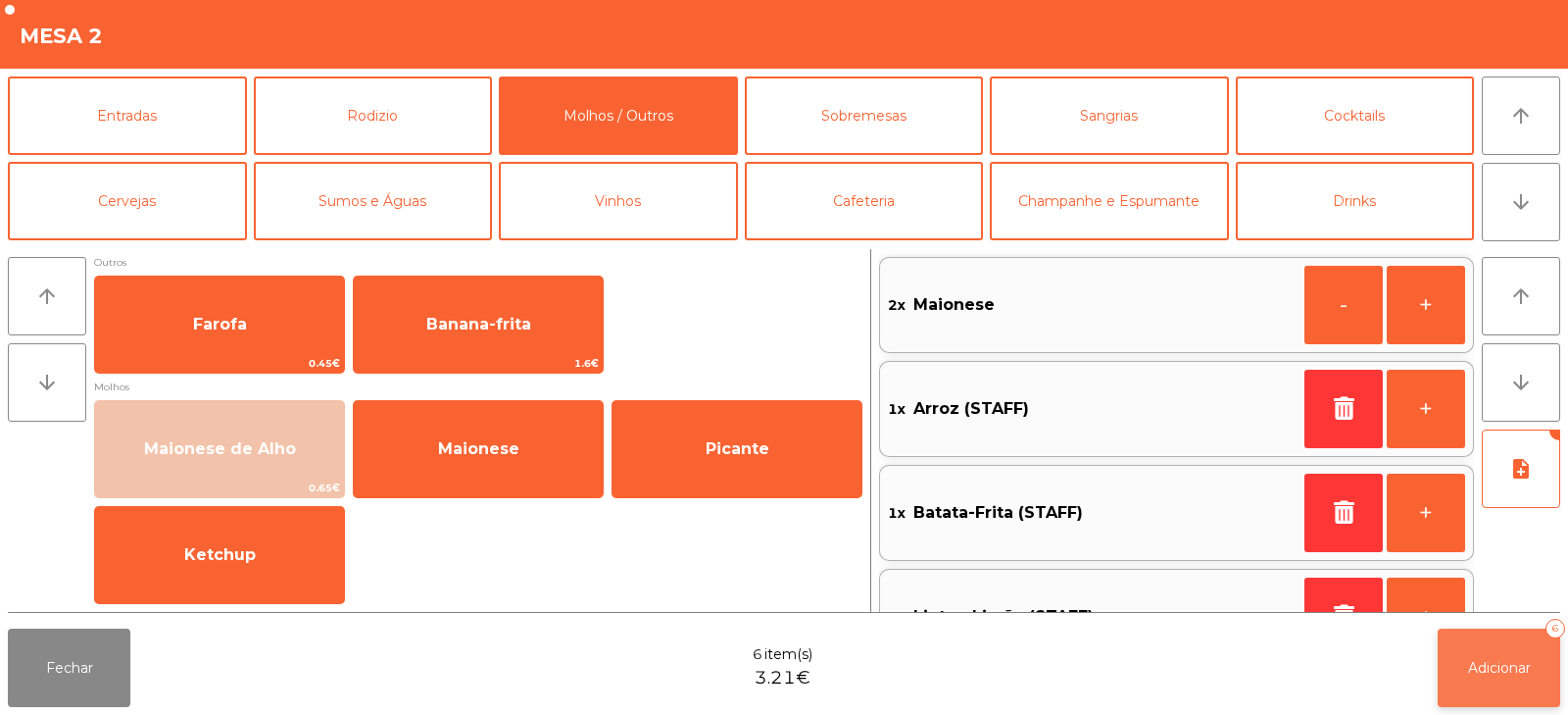
click at [1483, 657] on button "Adicionar 6" at bounding box center [1499, 667] width 123 height 79
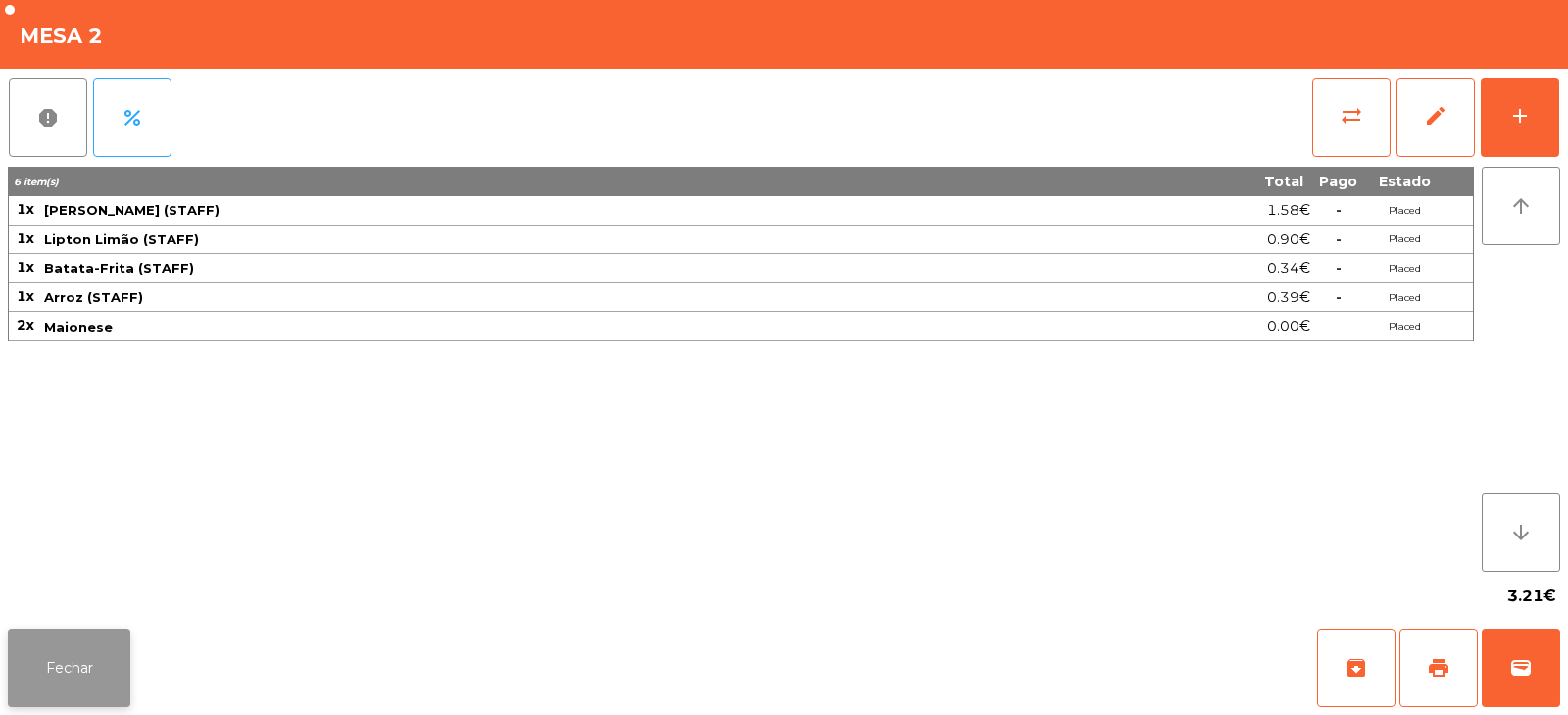
click at [81, 654] on button "Fechar" at bounding box center [69, 667] width 123 height 79
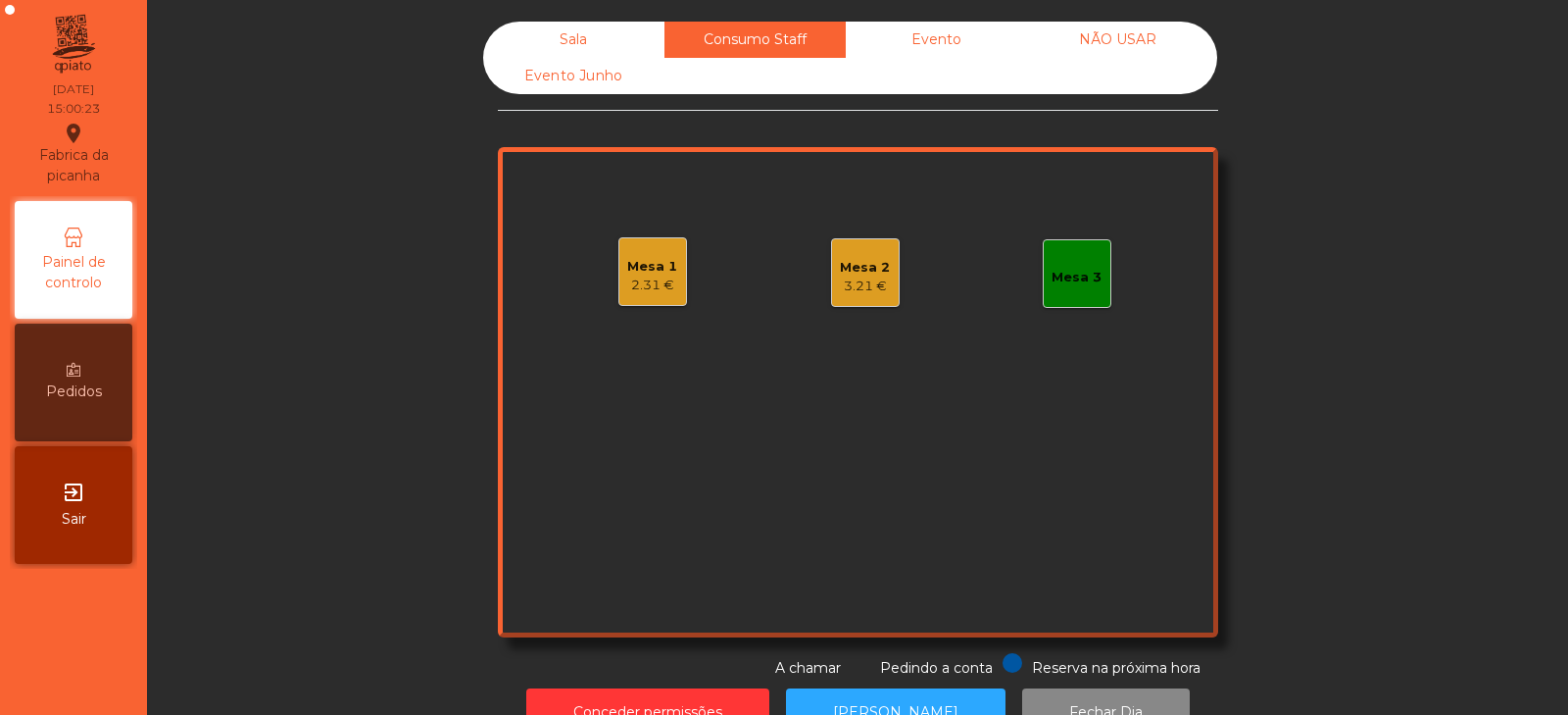
click at [551, 39] on div "Sala" at bounding box center [574, 40] width 181 height 36
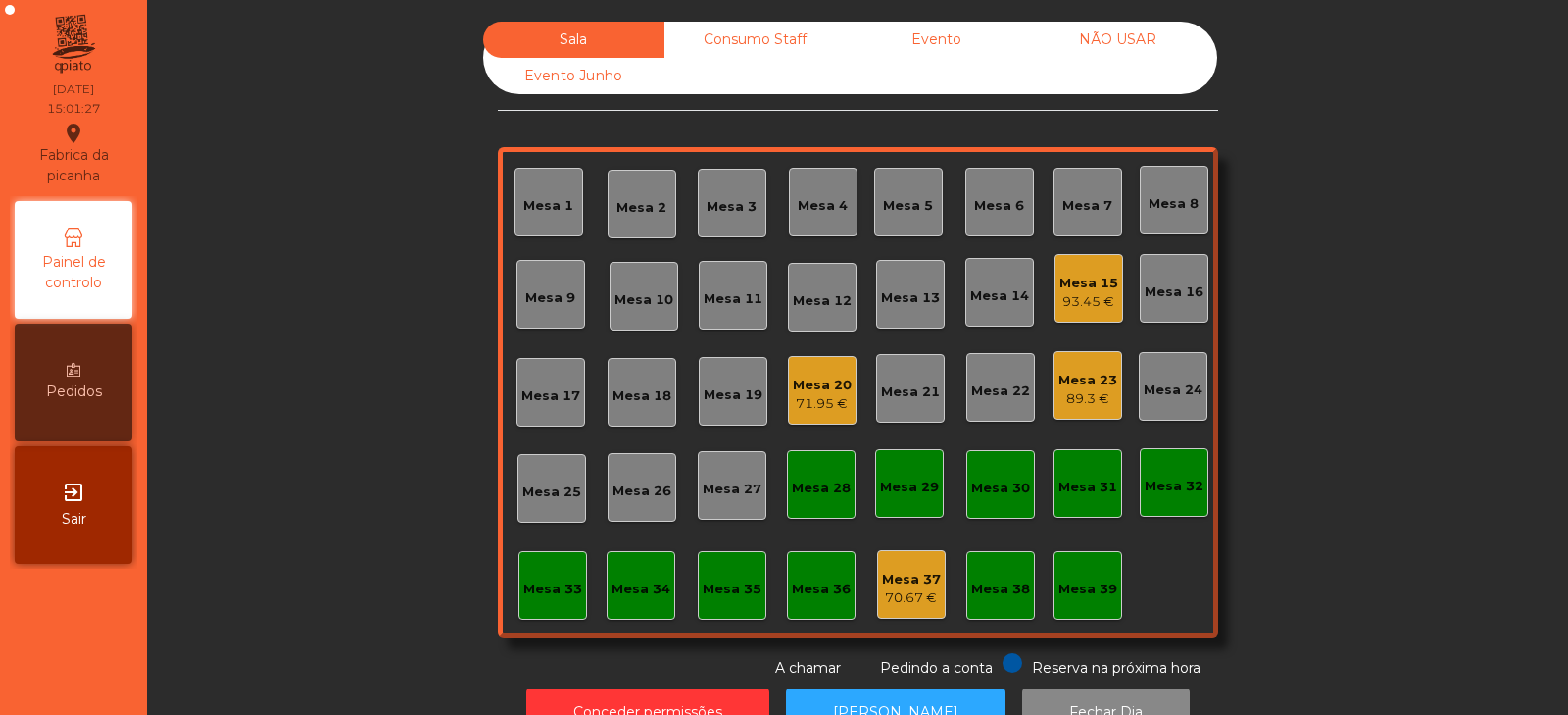
click at [1085, 398] on div "89.3 €" at bounding box center [1088, 399] width 59 height 20
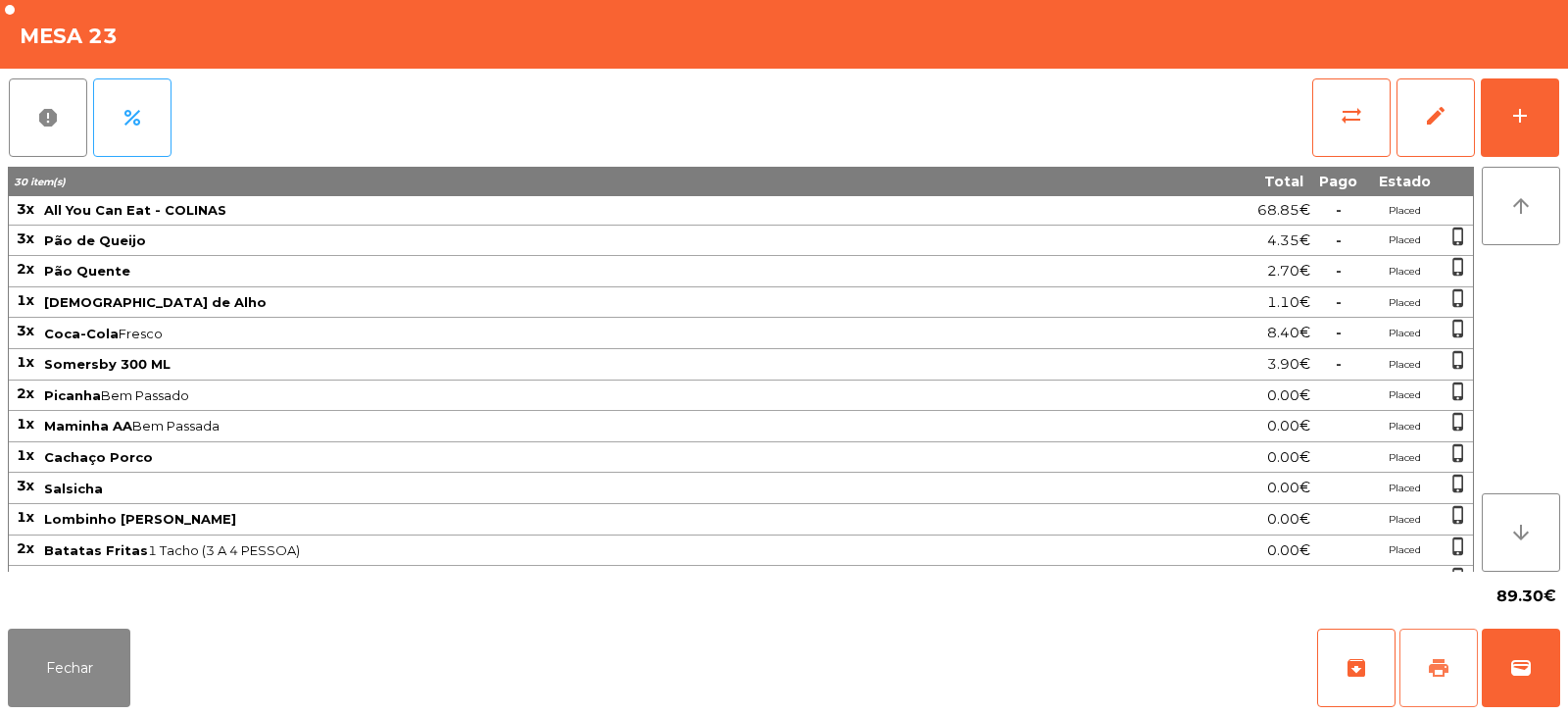
click at [1424, 653] on button "print" at bounding box center [1438, 667] width 79 height 79
click at [1519, 683] on button "wallet" at bounding box center [1521, 667] width 79 height 79
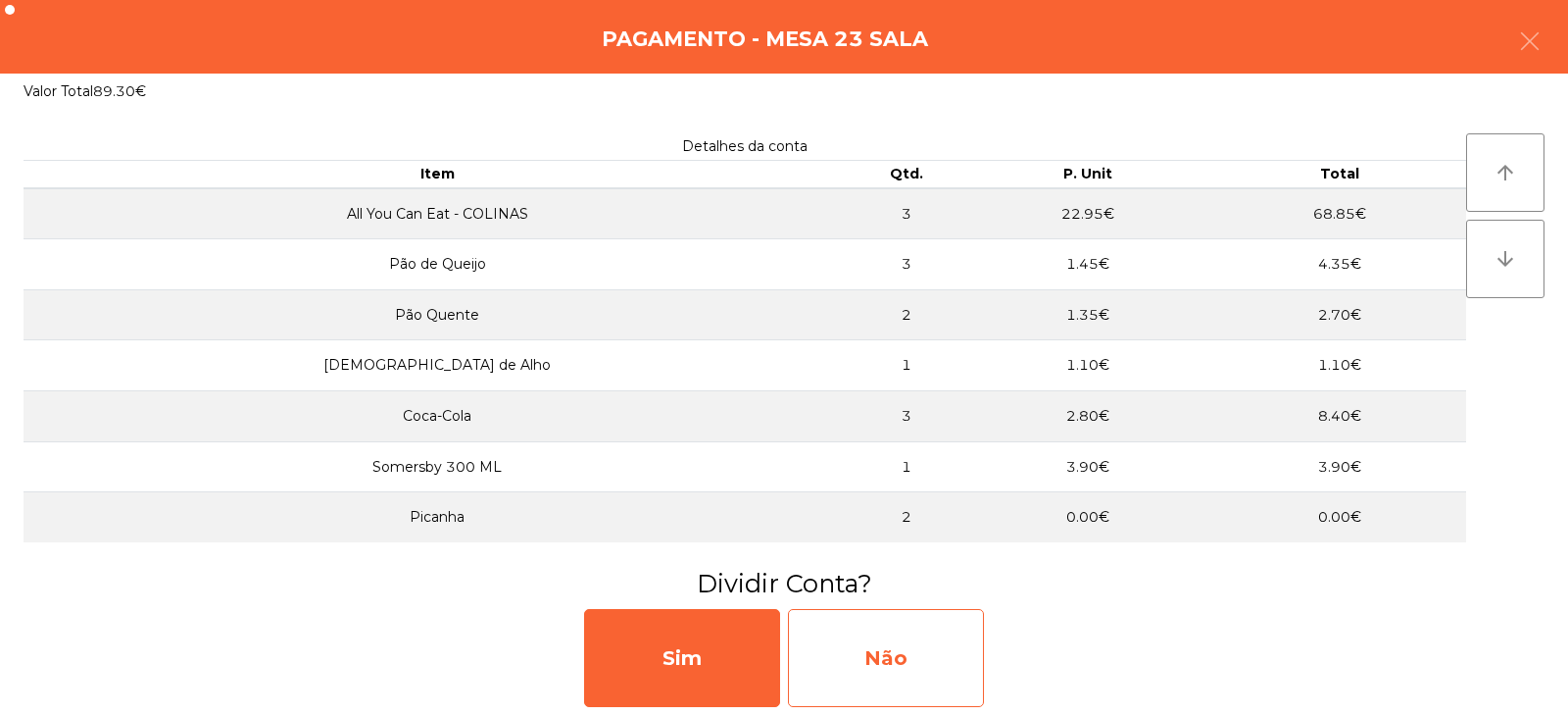
click at [896, 636] on div "Não" at bounding box center [886, 658] width 196 height 98
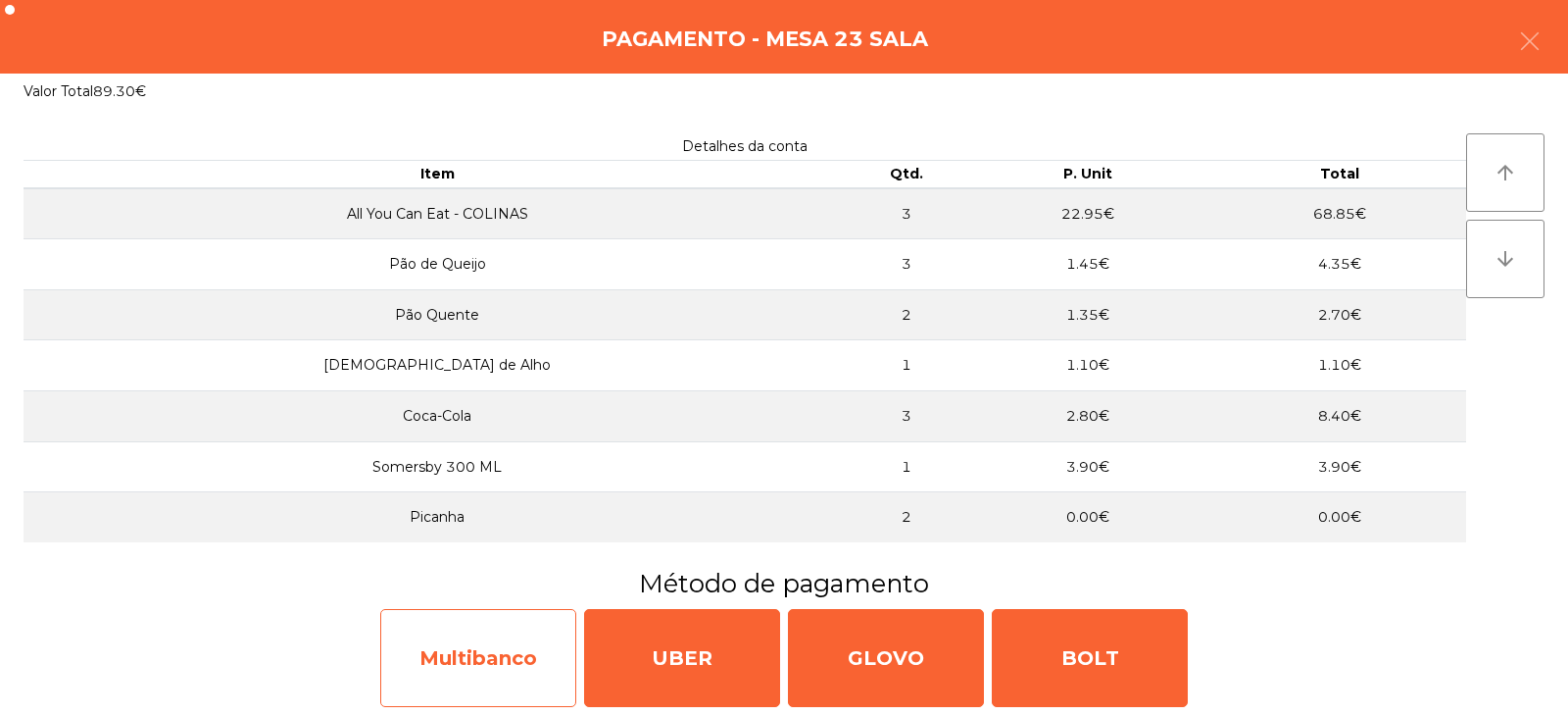
click at [505, 672] on div "Multibanco" at bounding box center [478, 658] width 196 height 98
select select "**"
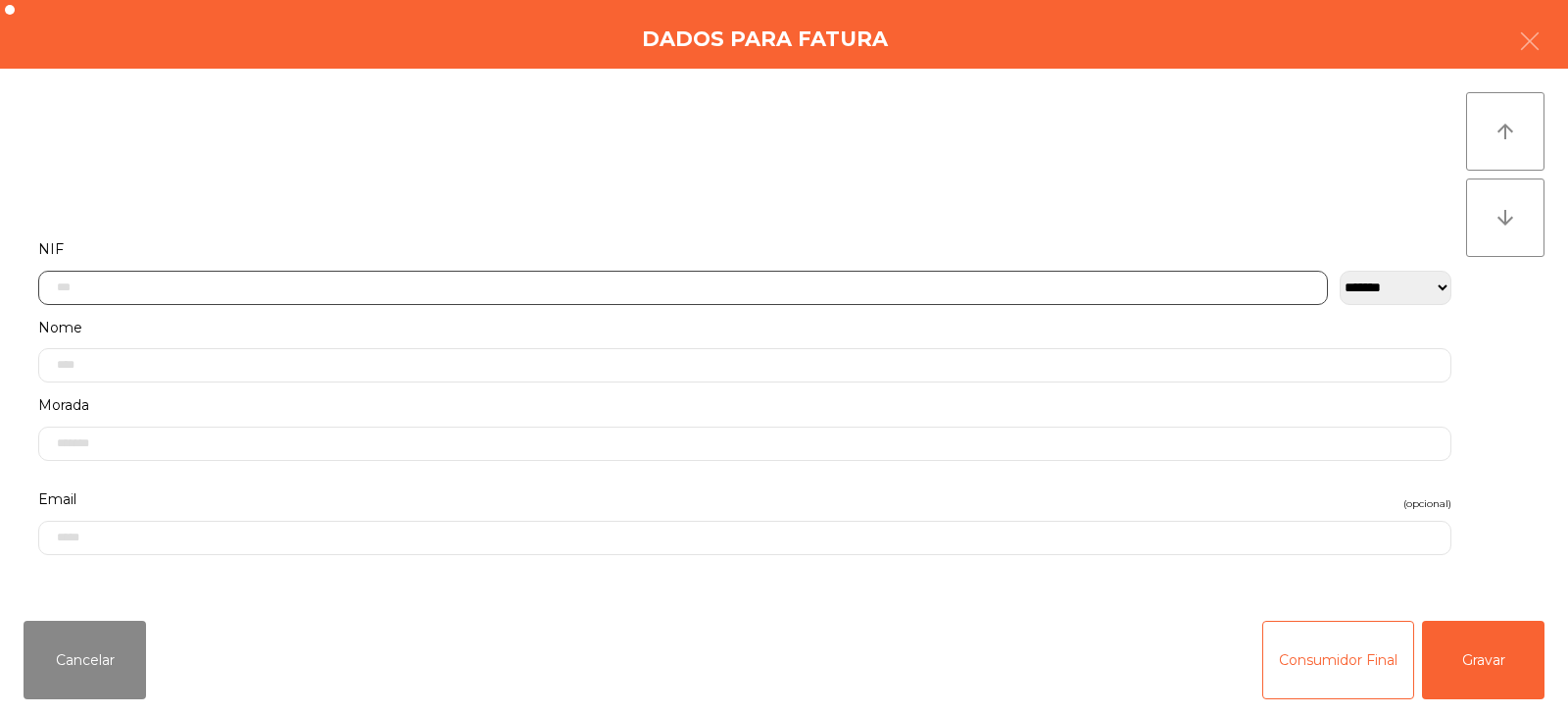
click at [697, 279] on input "text" at bounding box center [683, 287] width 1290 height 34
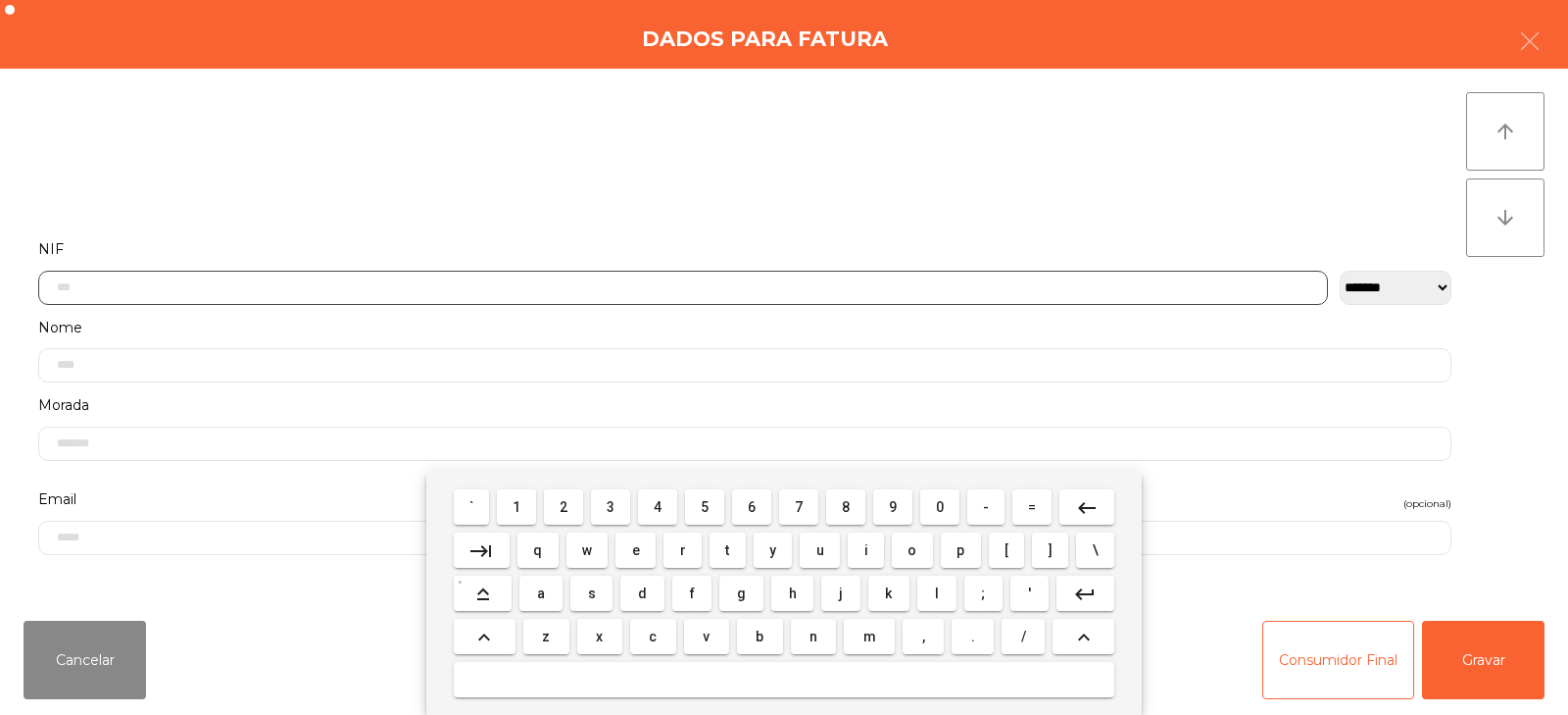
scroll to position [144, 0]
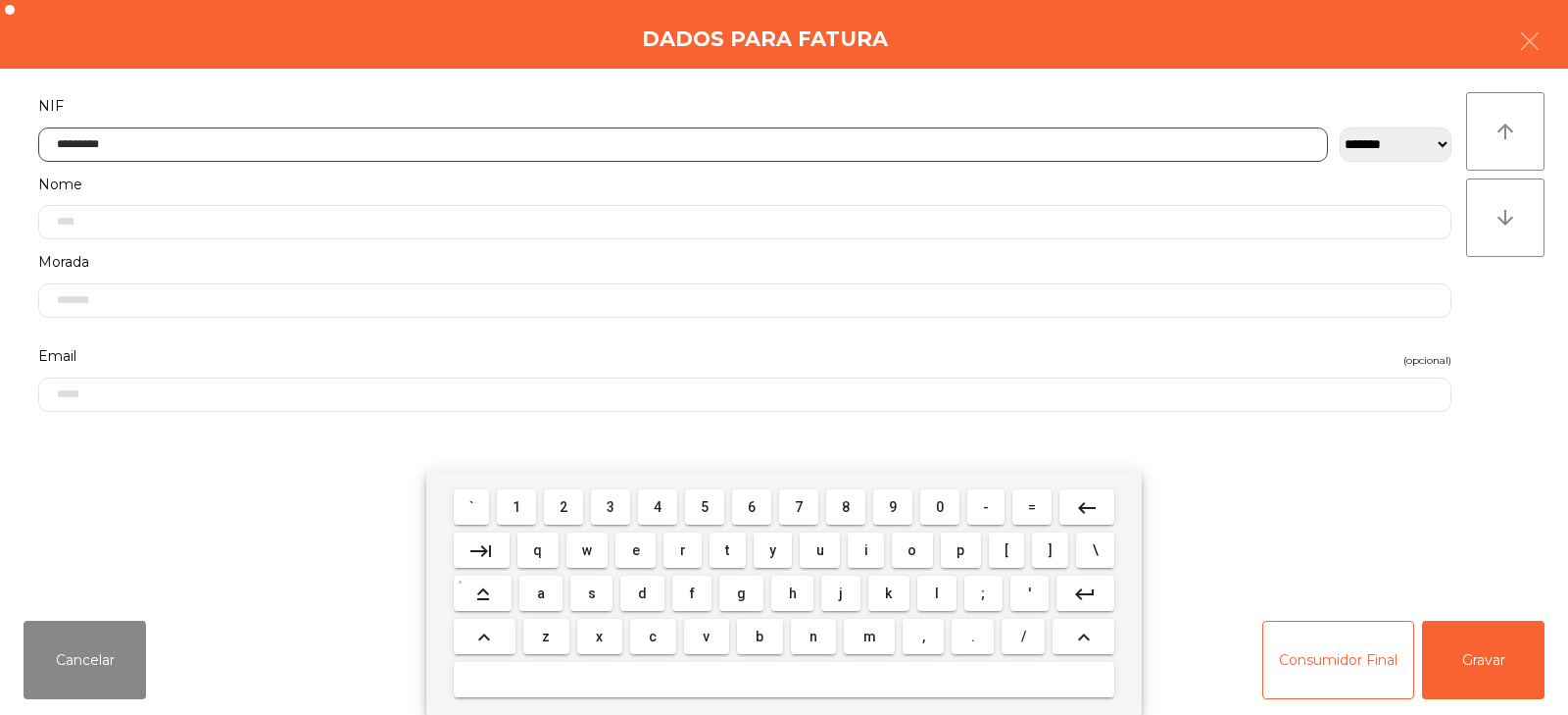
type input "*********"
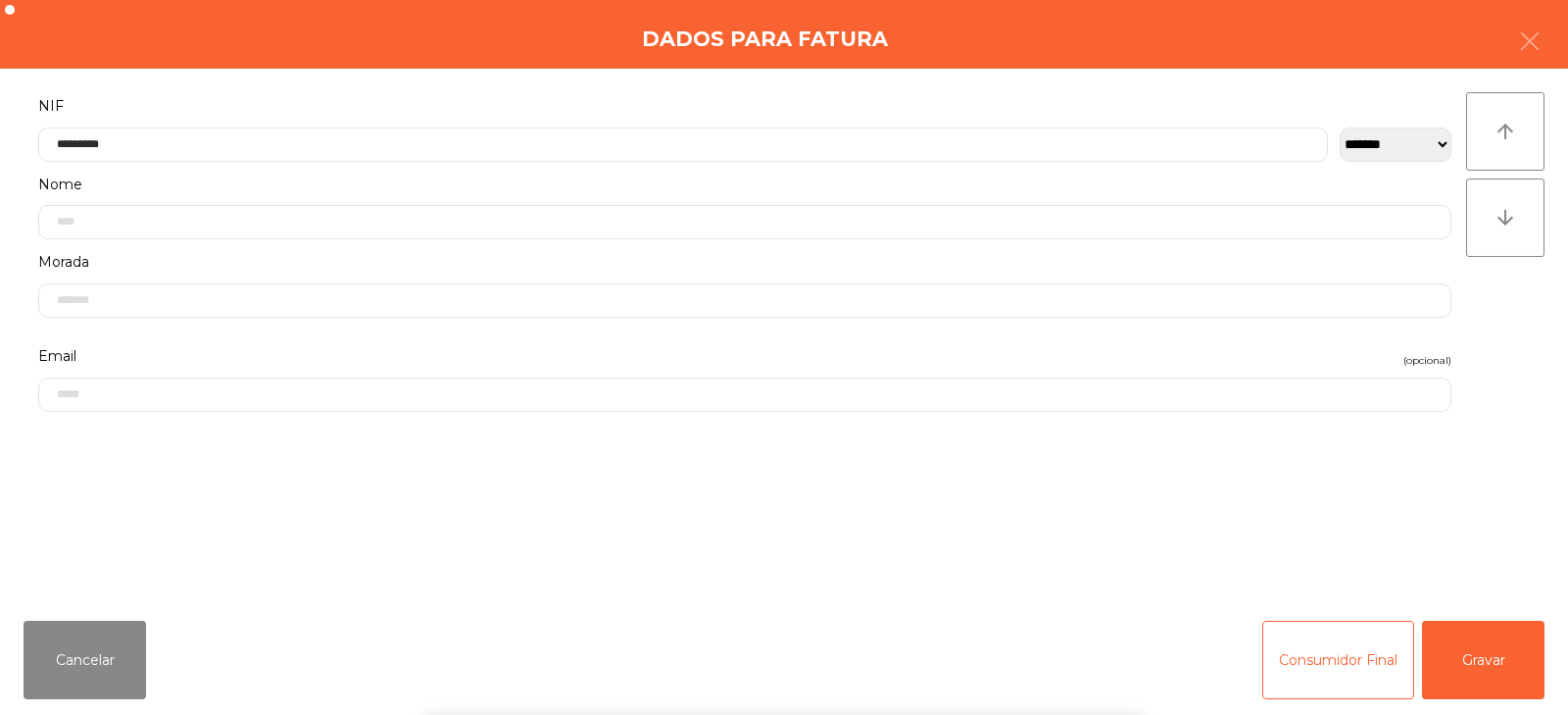
click at [1493, 645] on div "` 1 2 3 4 5 6 7 8 9 0 - = keyboard_backspace keyboard_tab q w e r t y u i o p […" at bounding box center [784, 593] width 1568 height 243
click at [1492, 663] on button "Gravar" at bounding box center [1483, 659] width 123 height 79
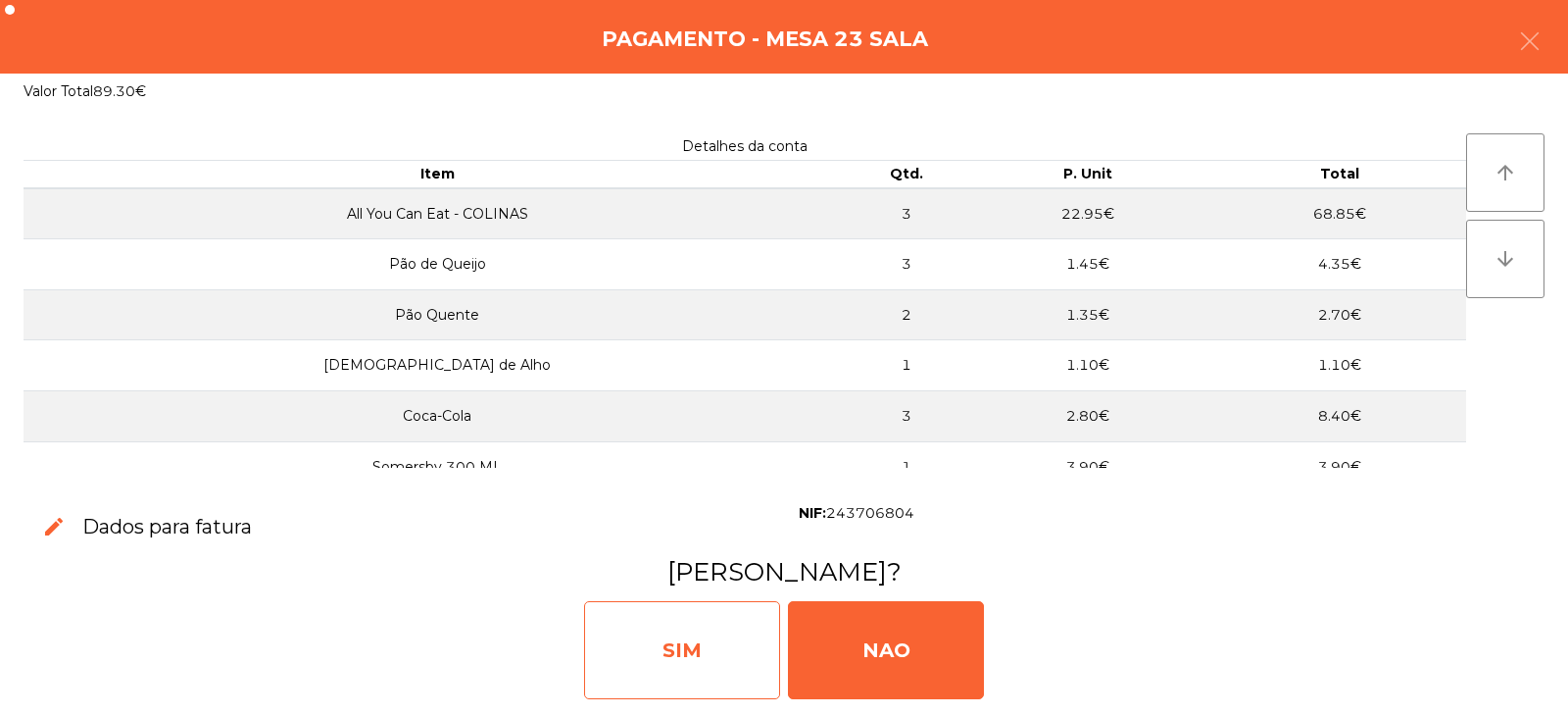
click at [724, 638] on div "SIM" at bounding box center [682, 650] width 196 height 98
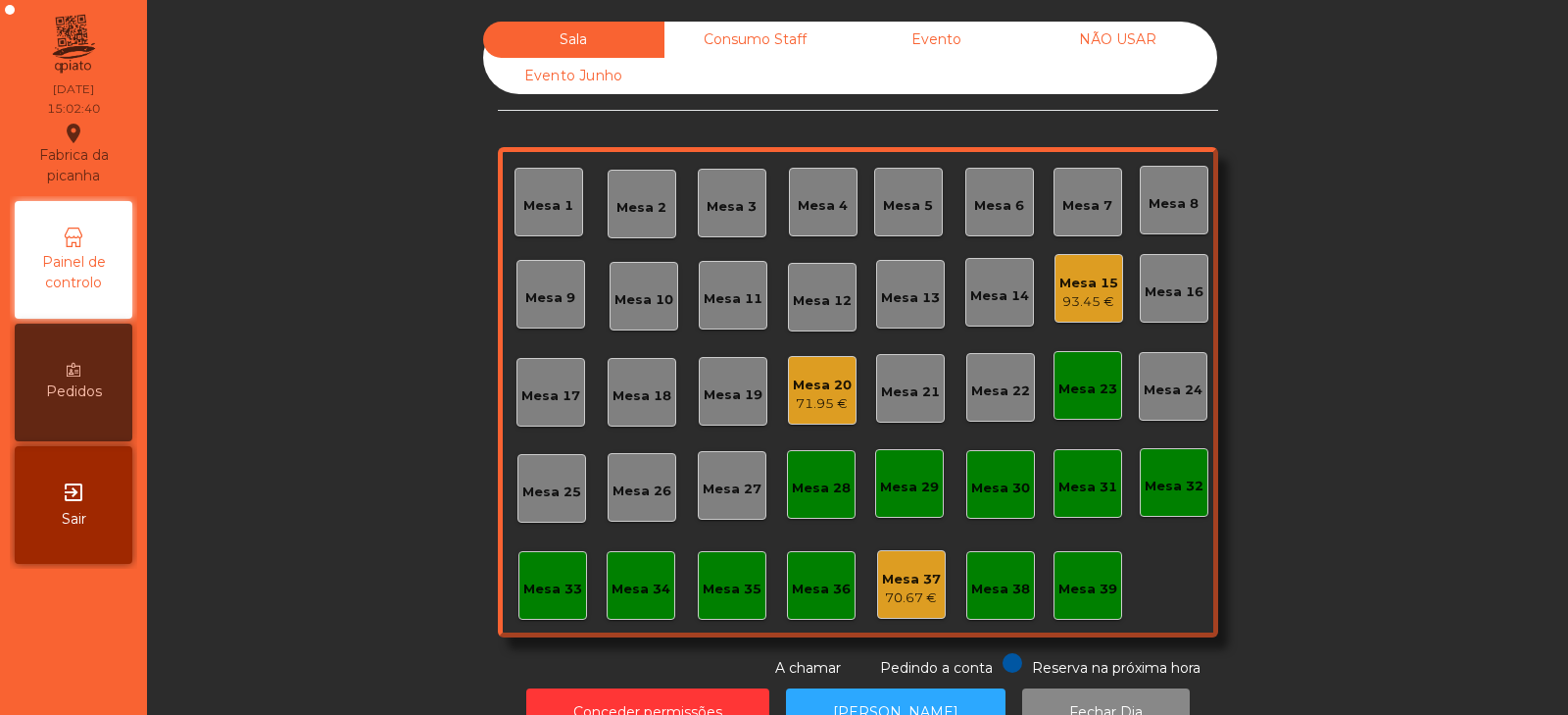
click at [1094, 407] on div "Mesa 23" at bounding box center [1088, 385] width 69 height 69
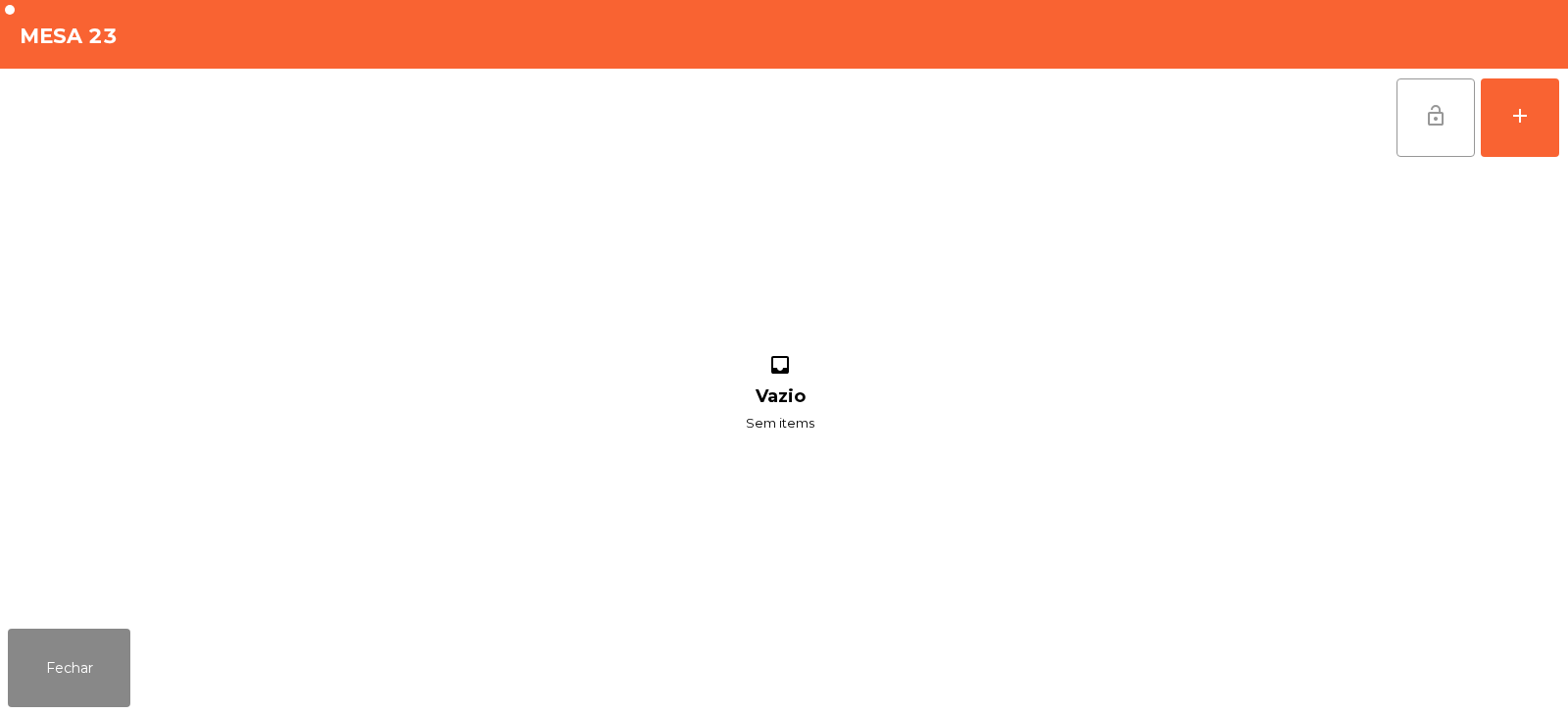
click at [1420, 123] on button "lock_open" at bounding box center [1435, 118] width 79 height 79
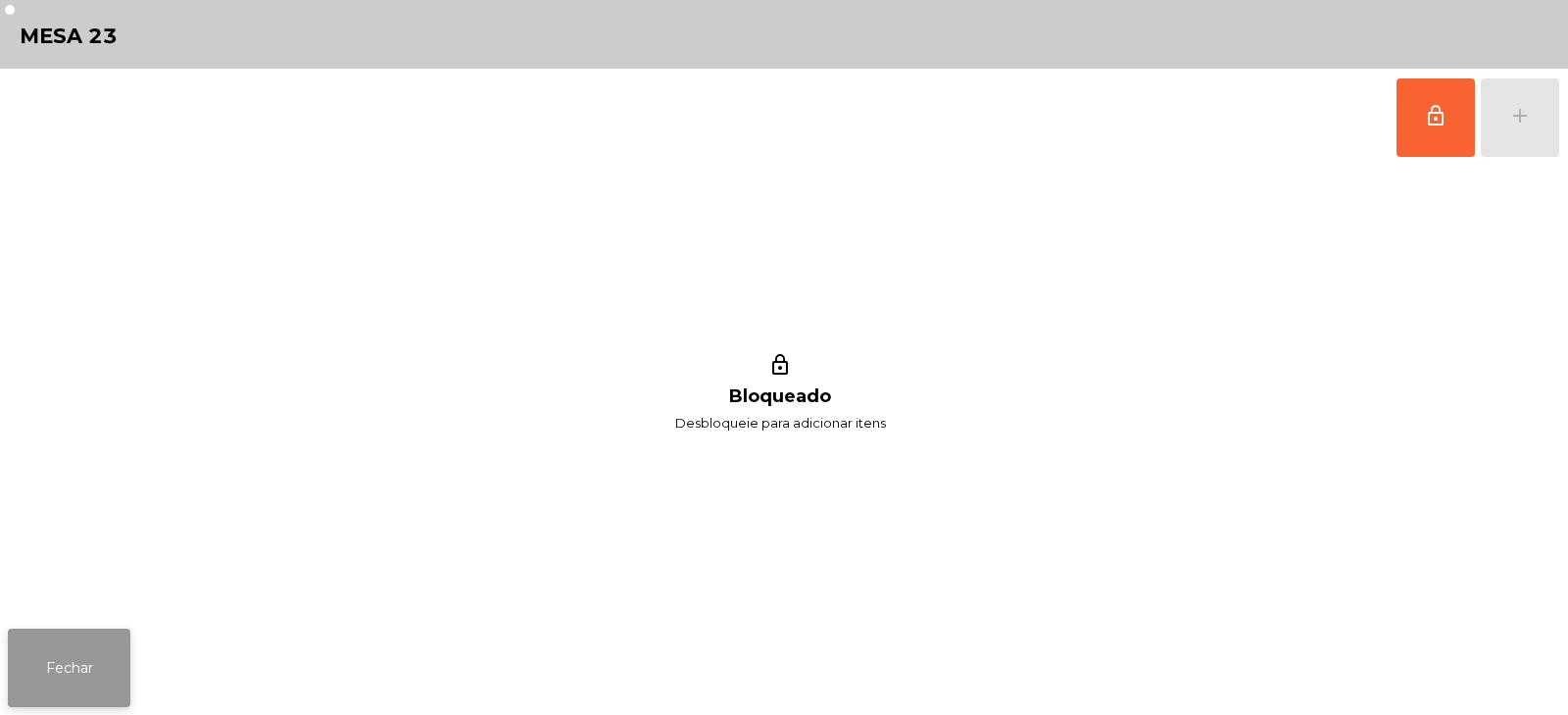
click at [81, 660] on button "Fechar" at bounding box center [69, 667] width 123 height 79
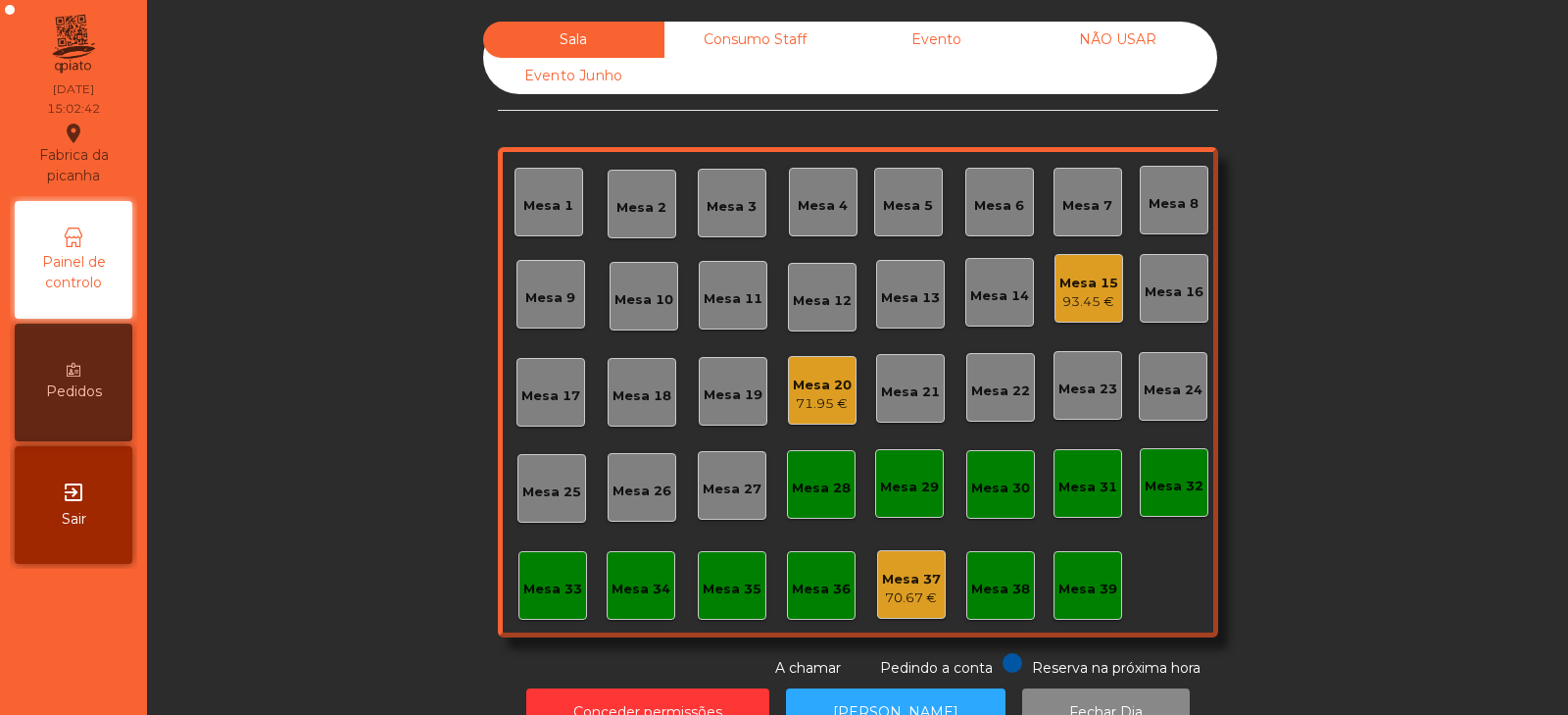
click at [358, 398] on div "Sala Consumo Staff Evento NÃO USAR Evento Junho Mesa 1 Mesa 2 Mesa 3 Mesa 4 Mes…" at bounding box center [857, 350] width 1369 height 657
click at [1069, 291] on div "Mesa 15" at bounding box center [1089, 283] width 59 height 20
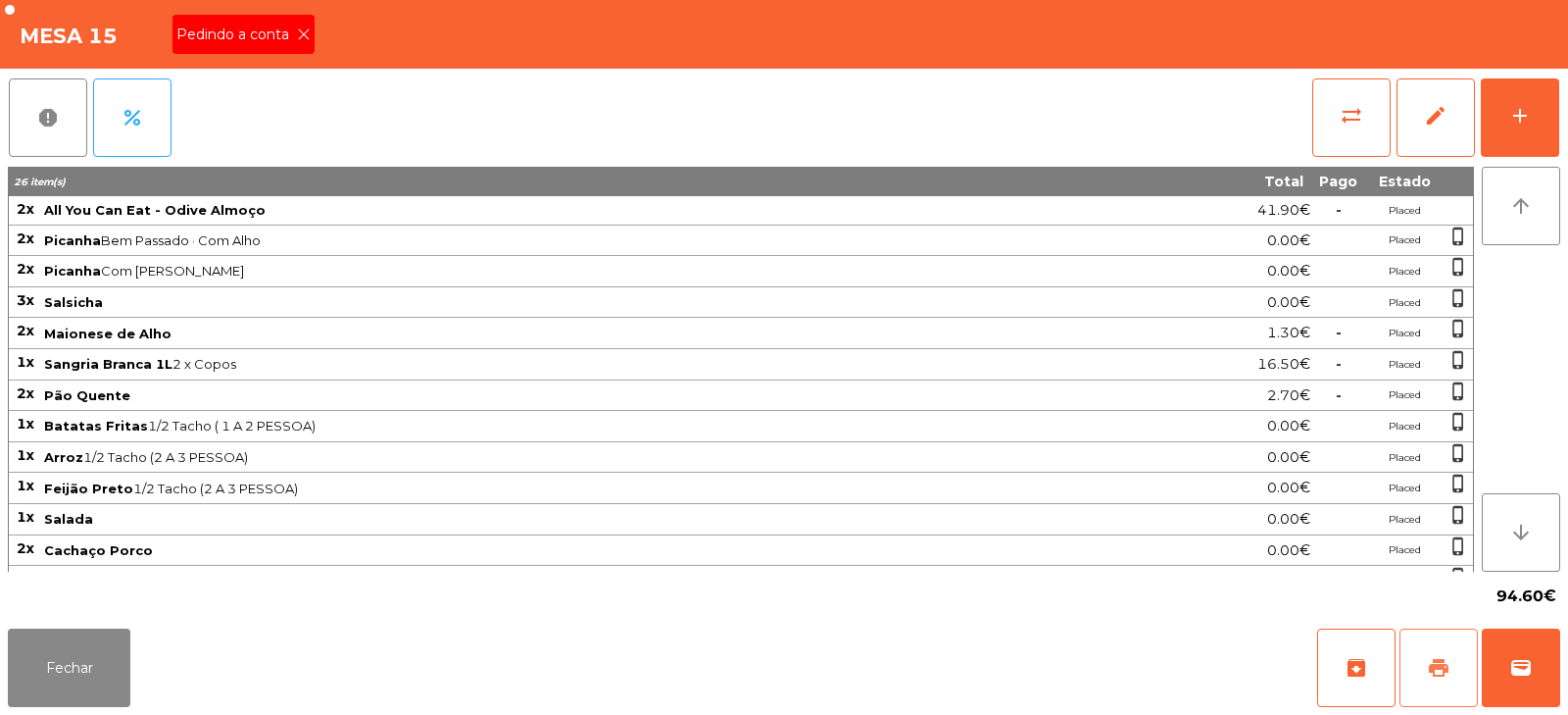
click at [1442, 658] on span "print" at bounding box center [1439, 668] width 24 height 24
click at [1446, 667] on span "print" at bounding box center [1439, 668] width 24 height 24
click at [1349, 134] on button "sync_alt" at bounding box center [1352, 118] width 79 height 79
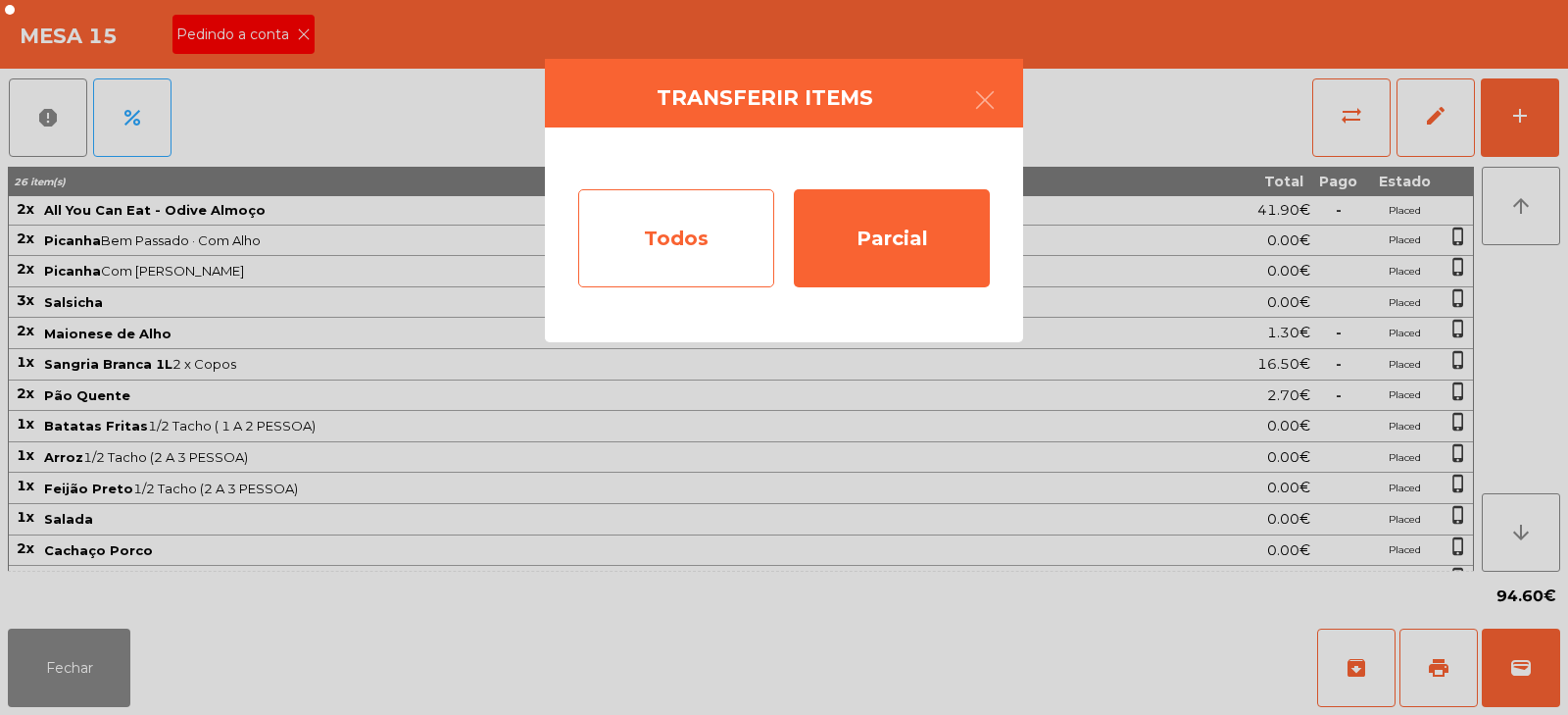
click at [693, 240] on div "Todos" at bounding box center [676, 238] width 196 height 98
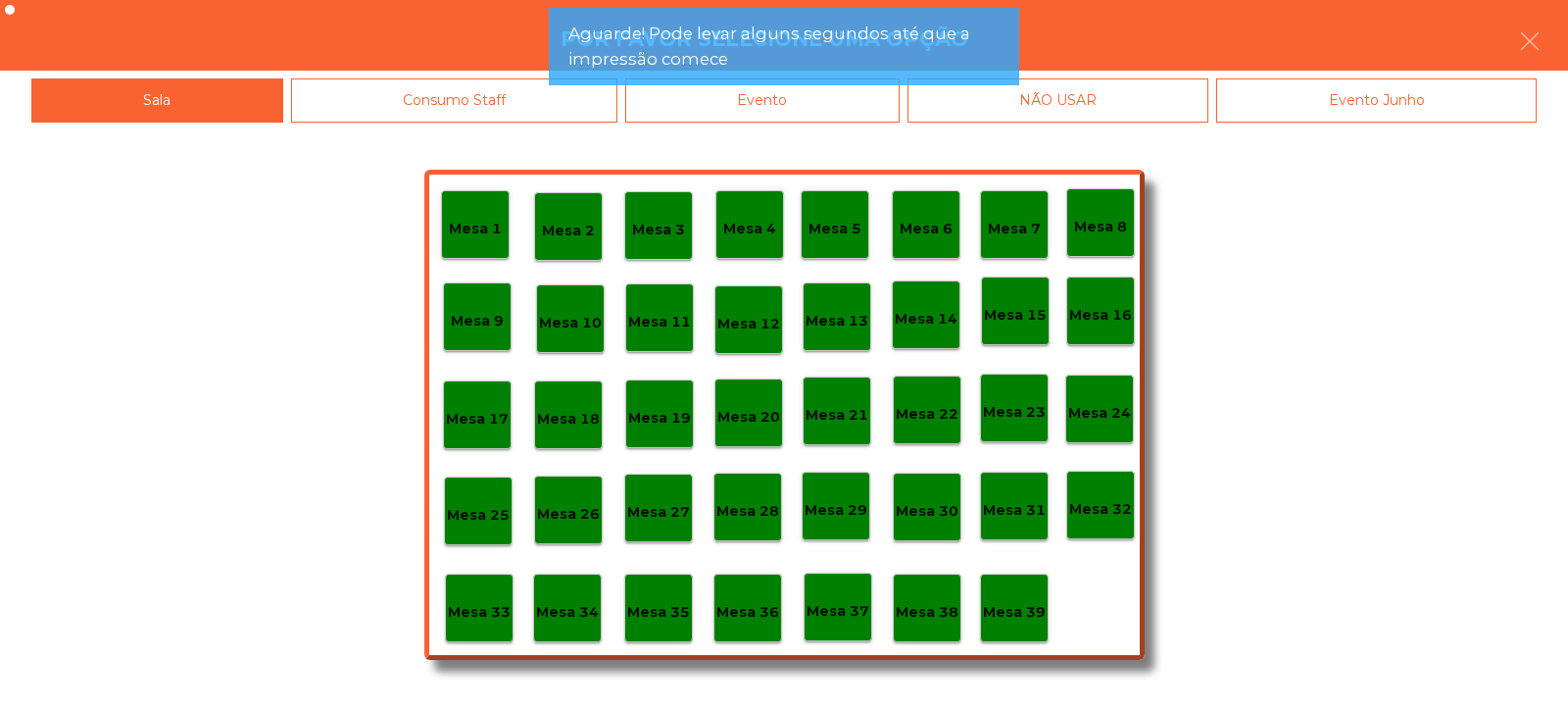
click at [797, 116] on div "Evento" at bounding box center [762, 101] width 274 height 44
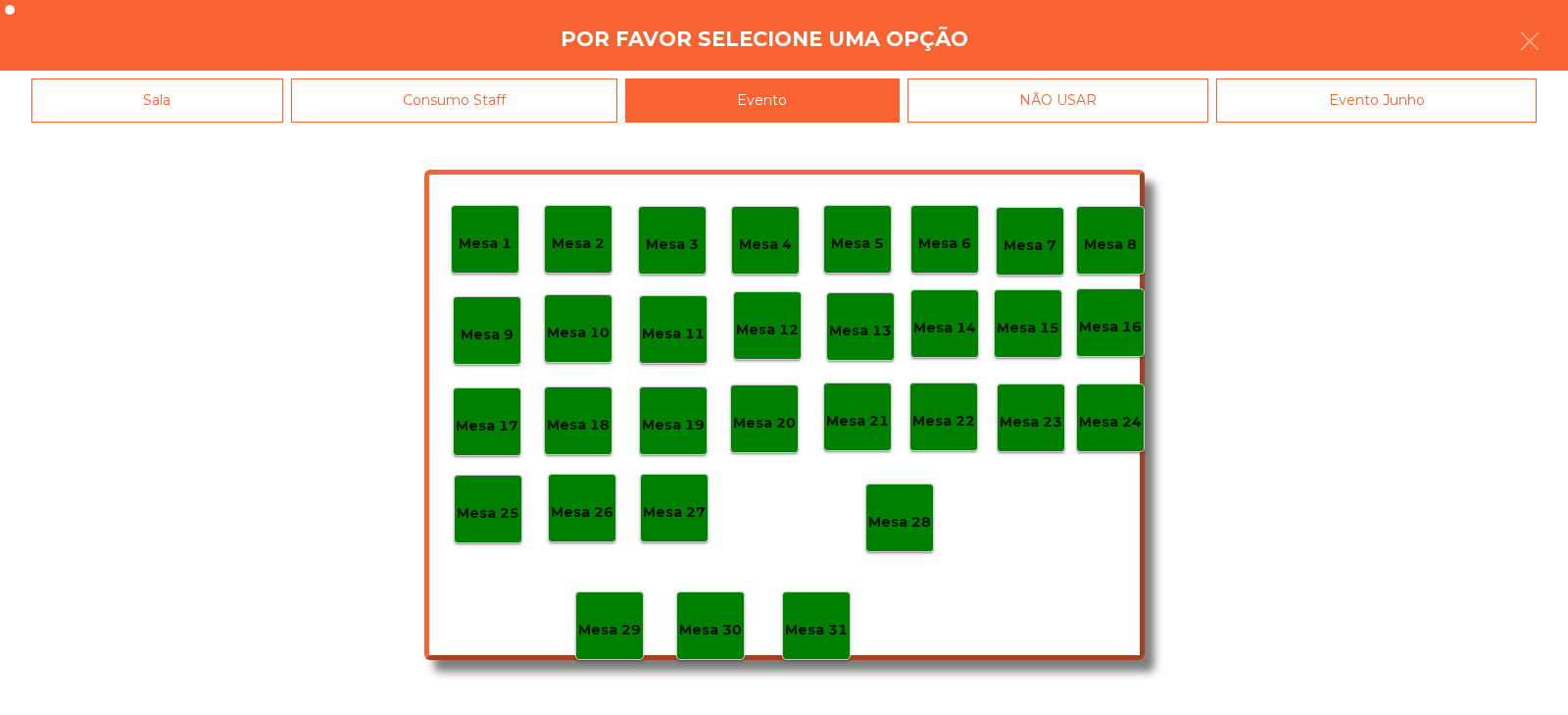
click at [893, 527] on p "Mesa 28" at bounding box center [899, 522] width 63 height 23
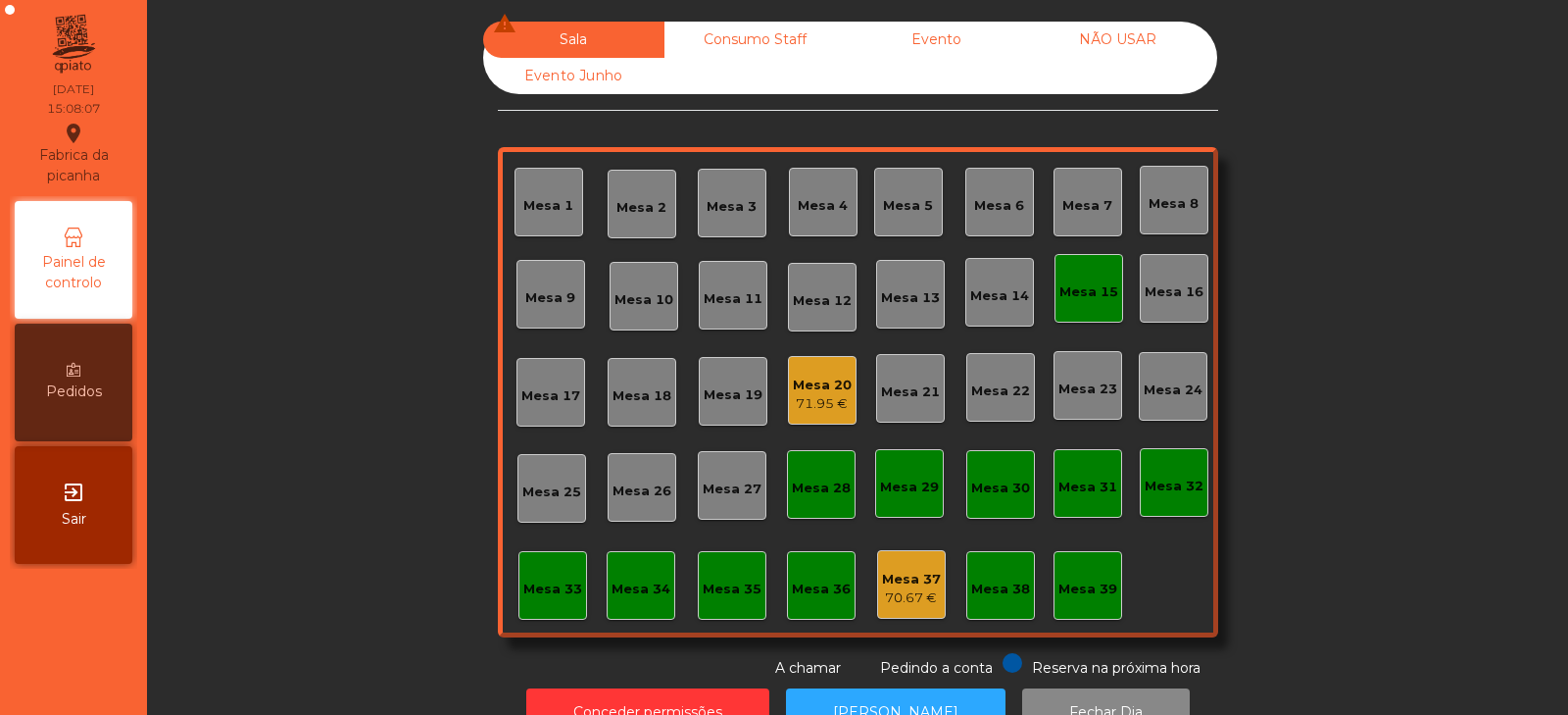
click at [1096, 282] on div "Mesa 15" at bounding box center [1089, 292] width 59 height 20
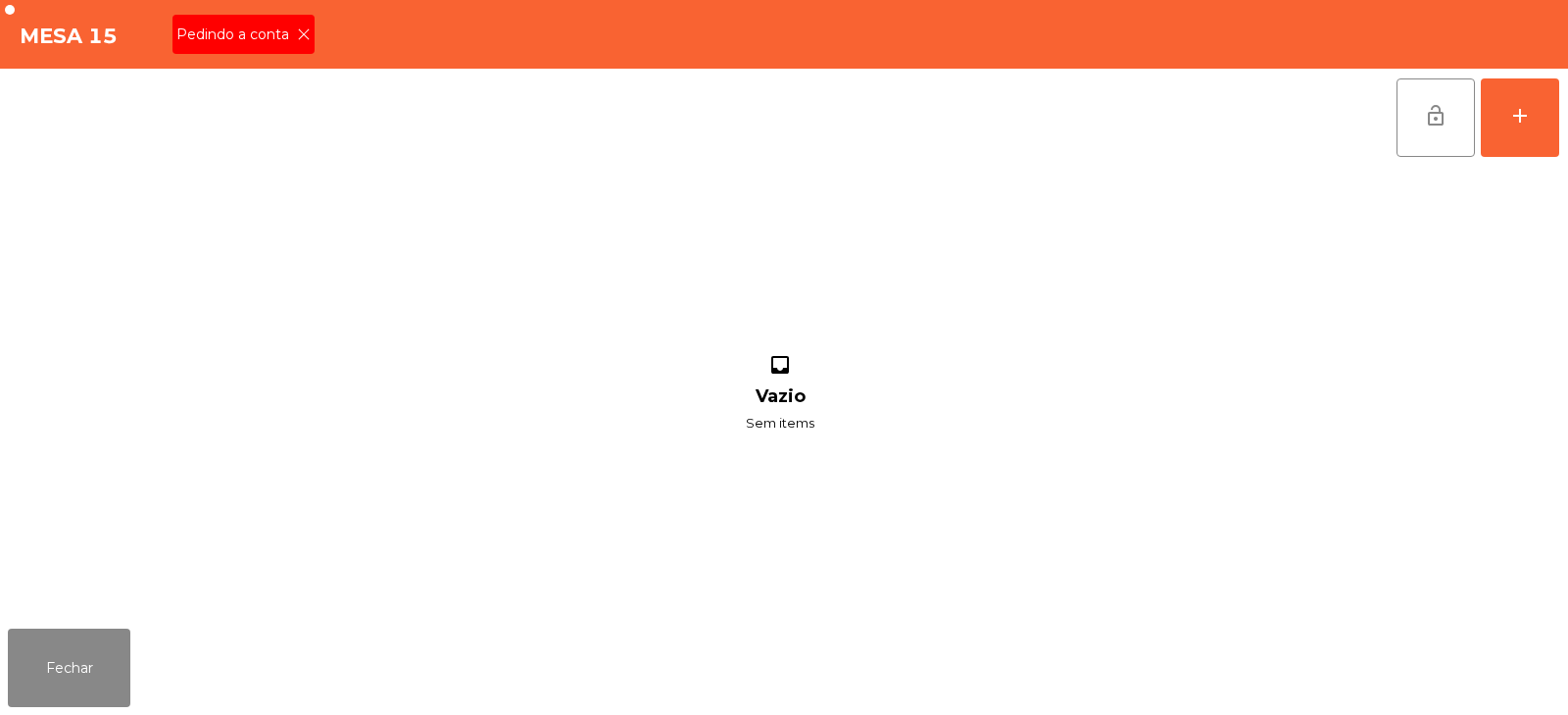
click at [297, 46] on div "Pedindo a conta" at bounding box center [243, 34] width 143 height 39
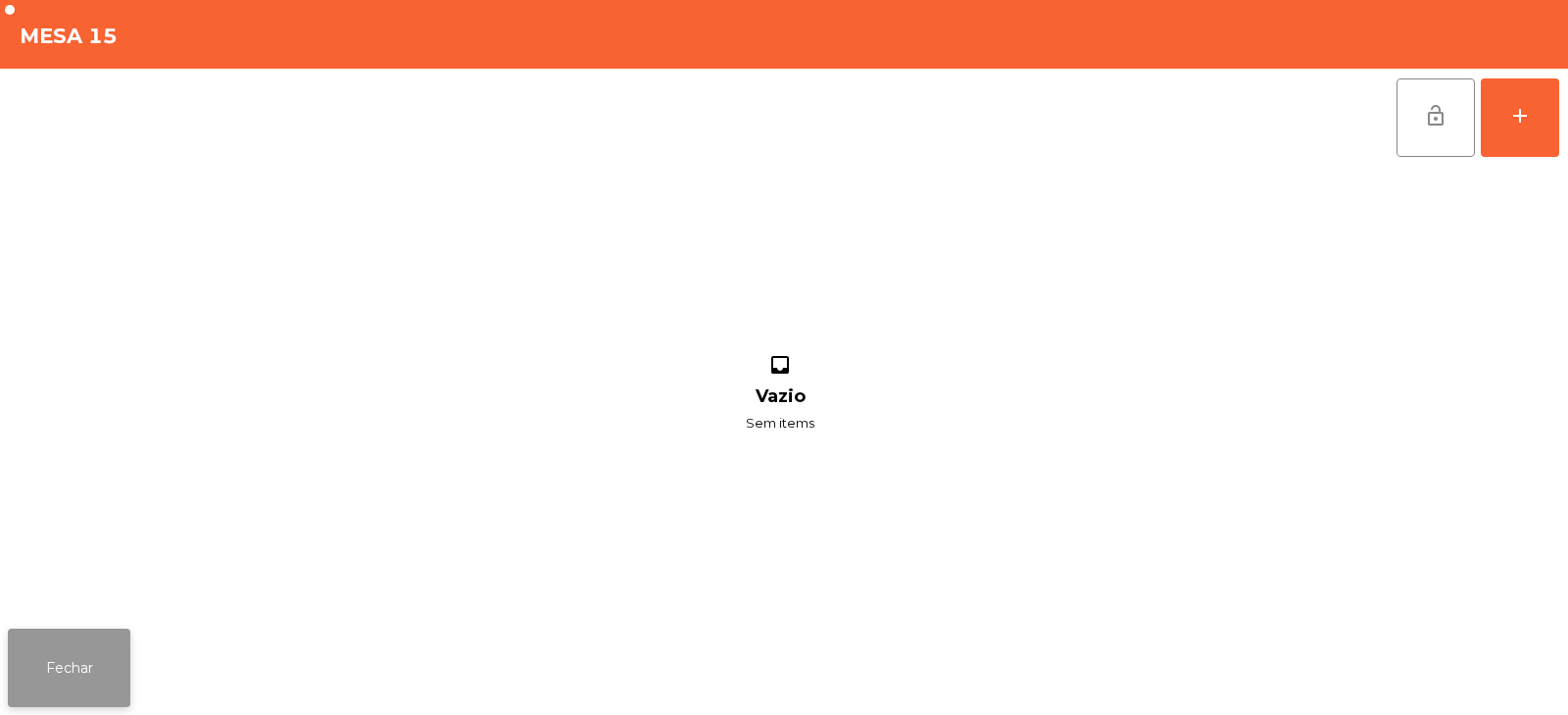
click at [112, 695] on button "Fechar" at bounding box center [69, 667] width 123 height 79
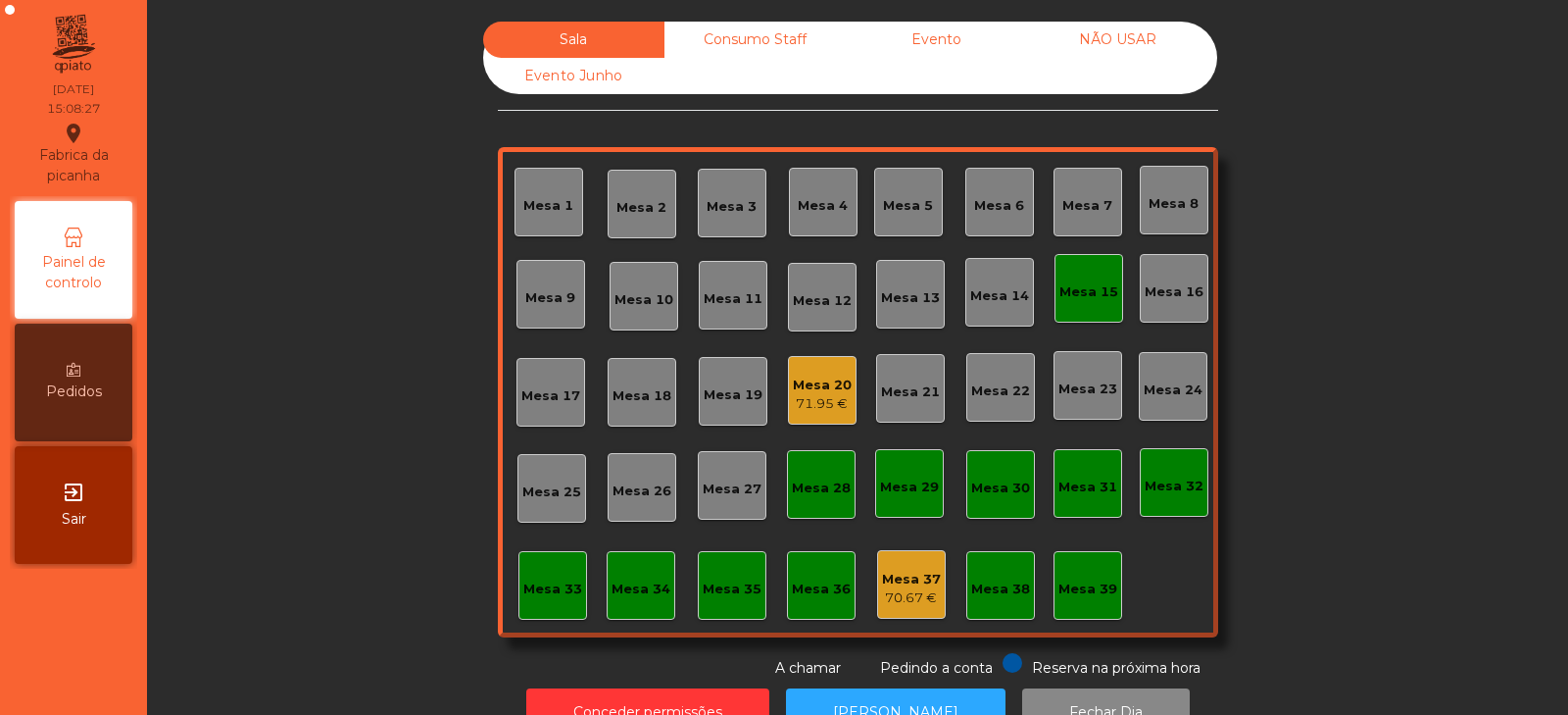
click at [917, 671] on span "Pedindo a conta" at bounding box center [936, 668] width 113 height 18
click at [862, 696] on button "[PERSON_NAME]" at bounding box center [896, 712] width 219 height 48
click at [818, 402] on div "71.95 €" at bounding box center [822, 404] width 59 height 20
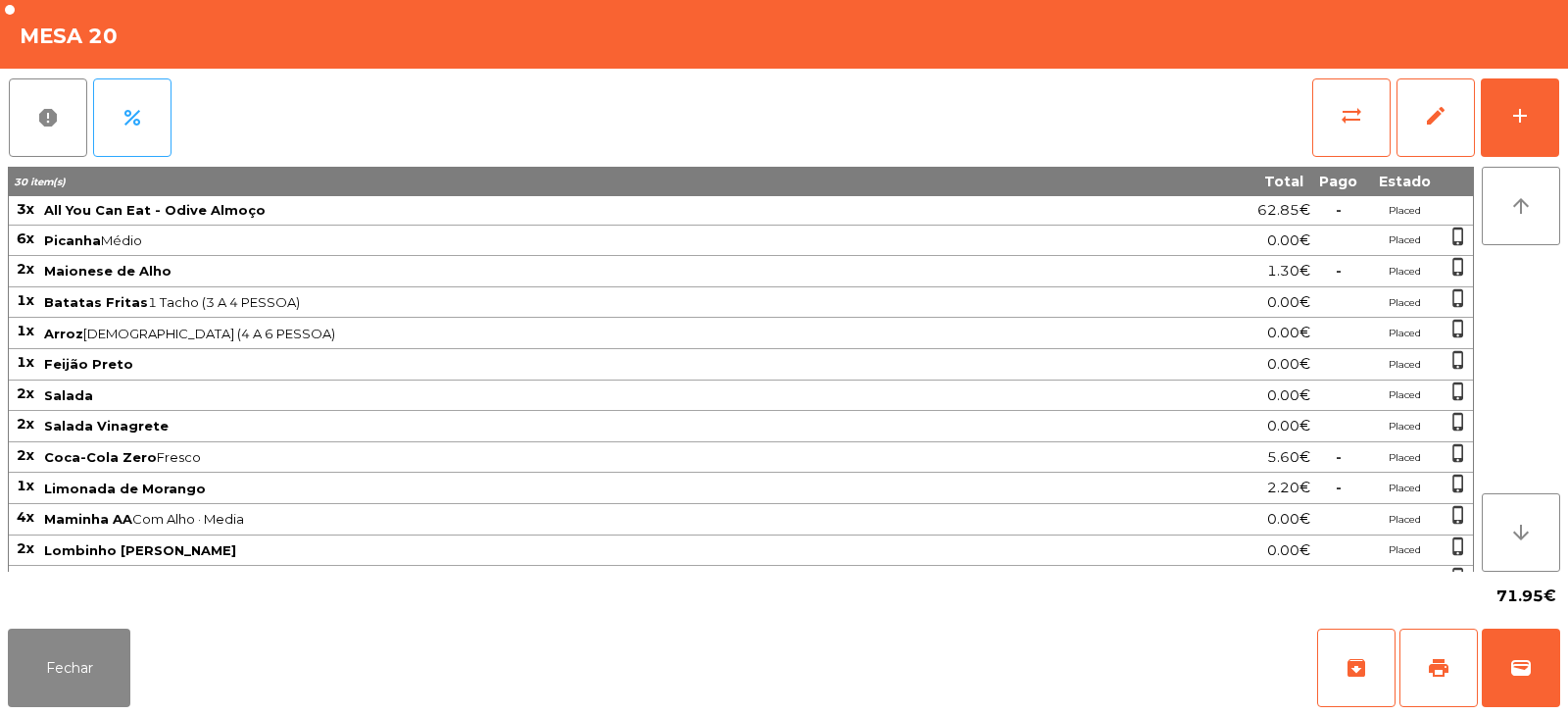
scroll to position [88, 0]
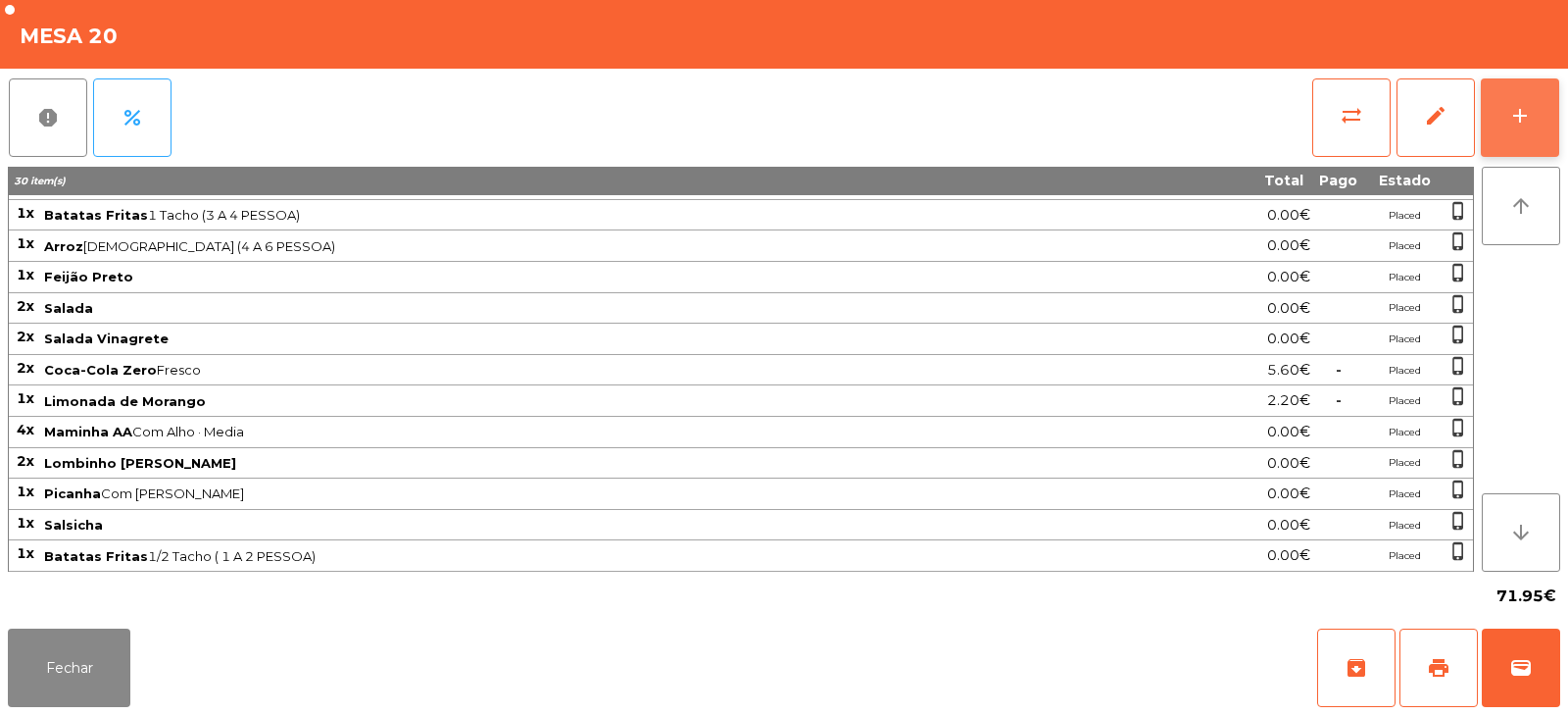
click at [1532, 120] on button "add" at bounding box center [1520, 118] width 79 height 79
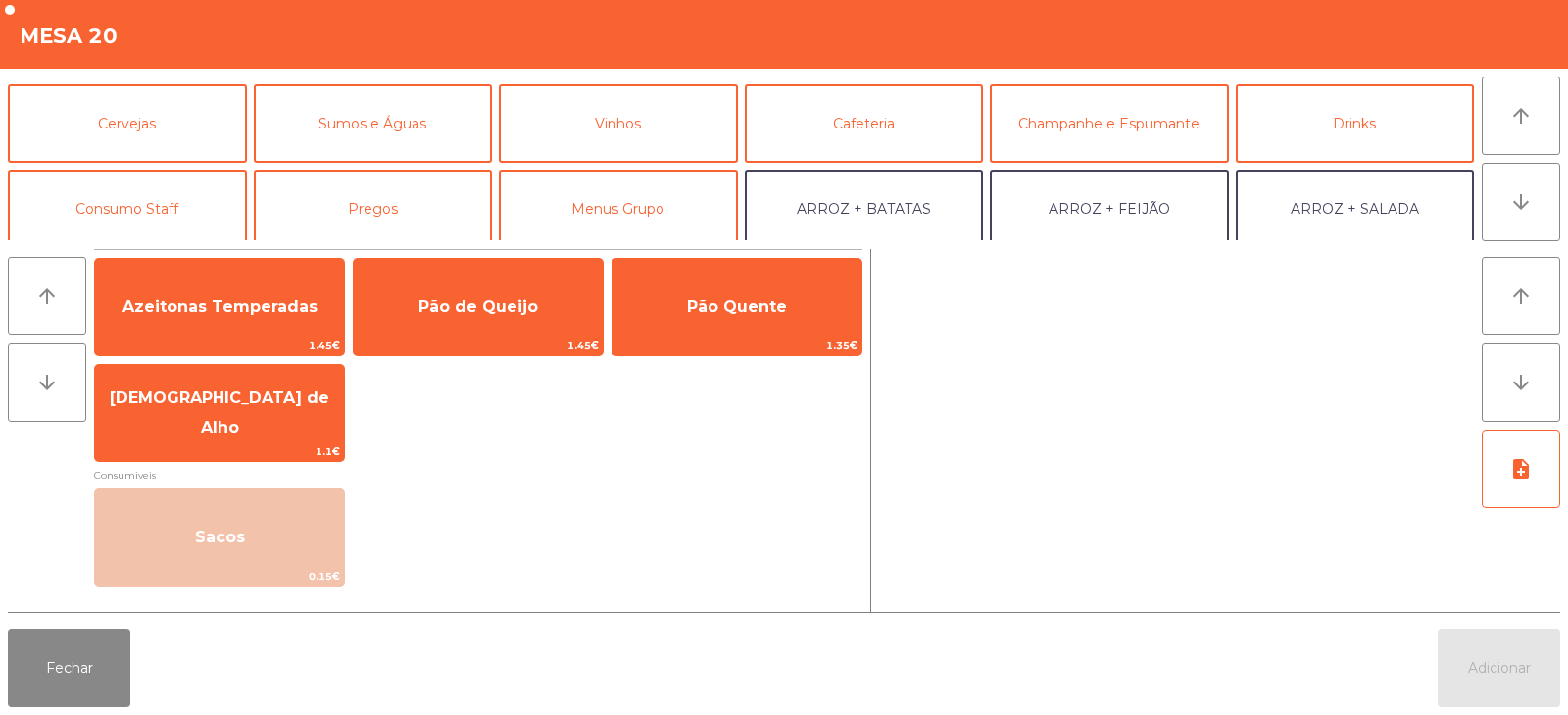
scroll to position [0, 0]
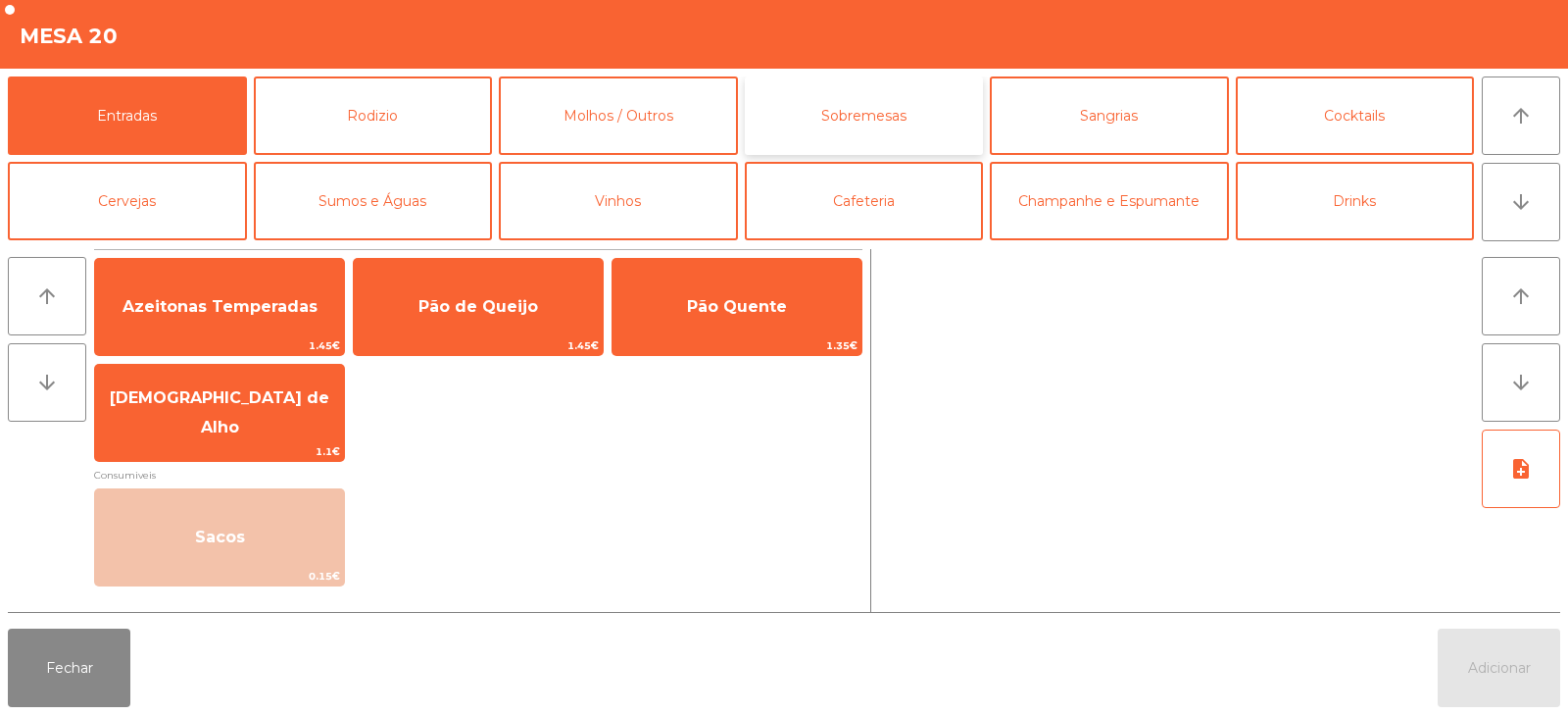
click at [848, 127] on button "Sobremesas" at bounding box center [864, 116] width 239 height 79
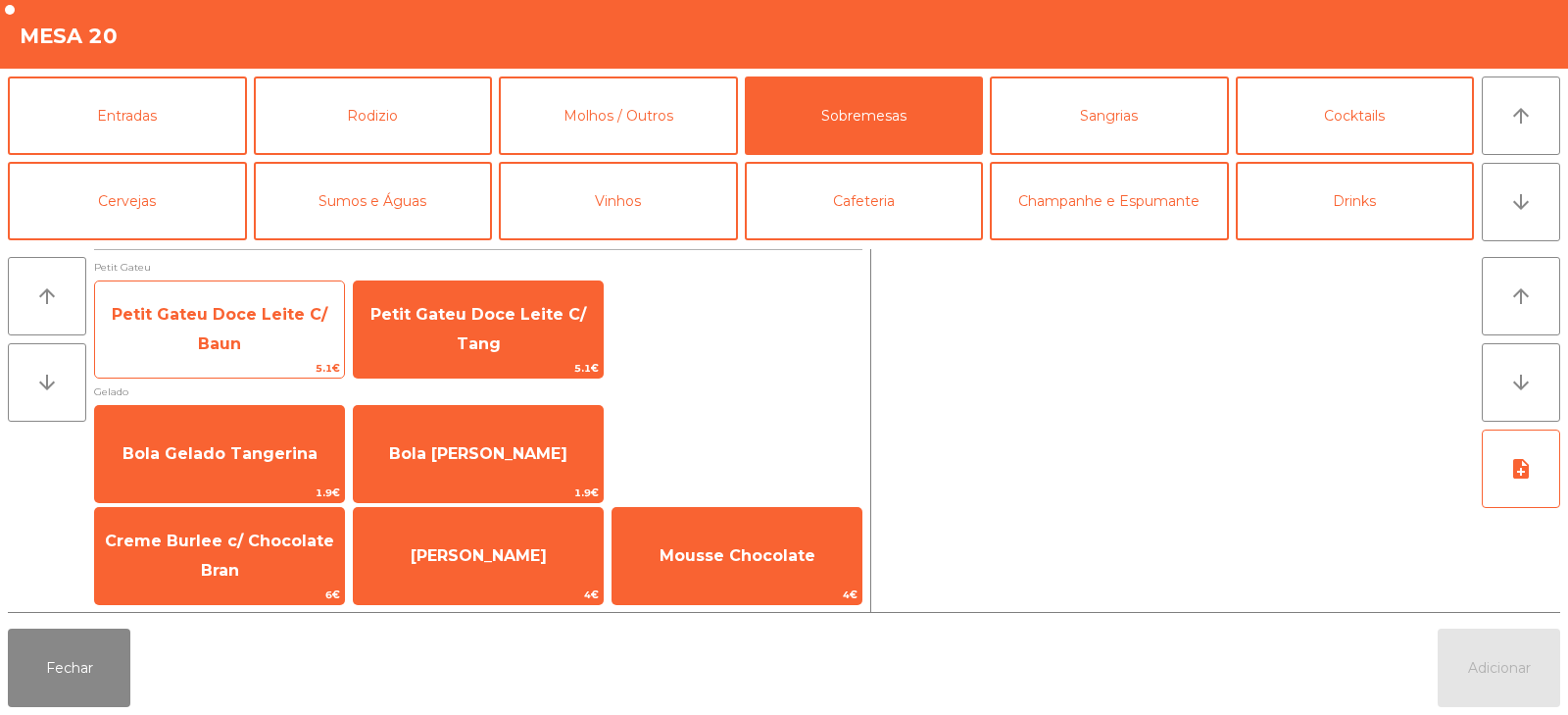
click at [260, 325] on span "Petit Gateu Doce Leite C/ Baun" at bounding box center [219, 330] width 249 height 84
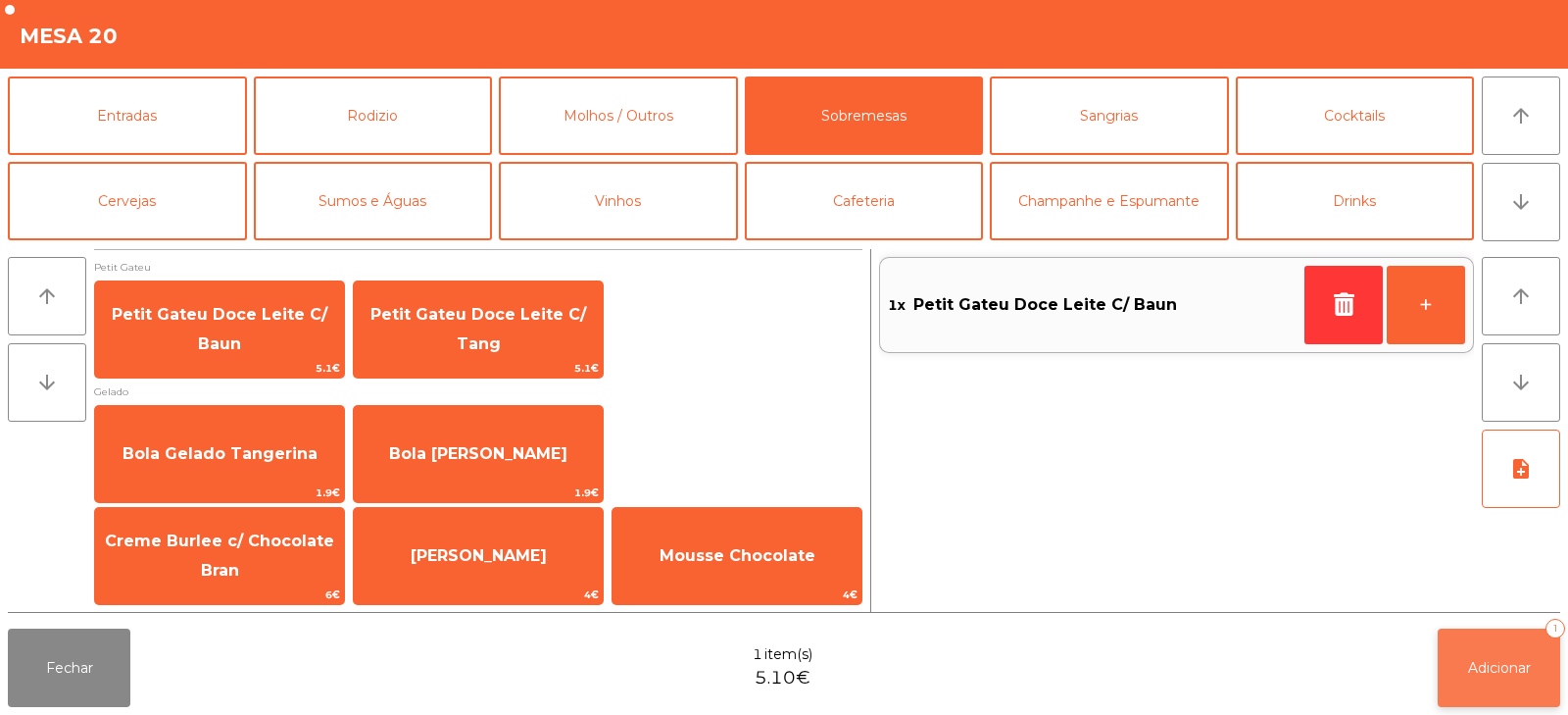
click at [1488, 637] on button "Adicionar 1" at bounding box center [1499, 667] width 123 height 79
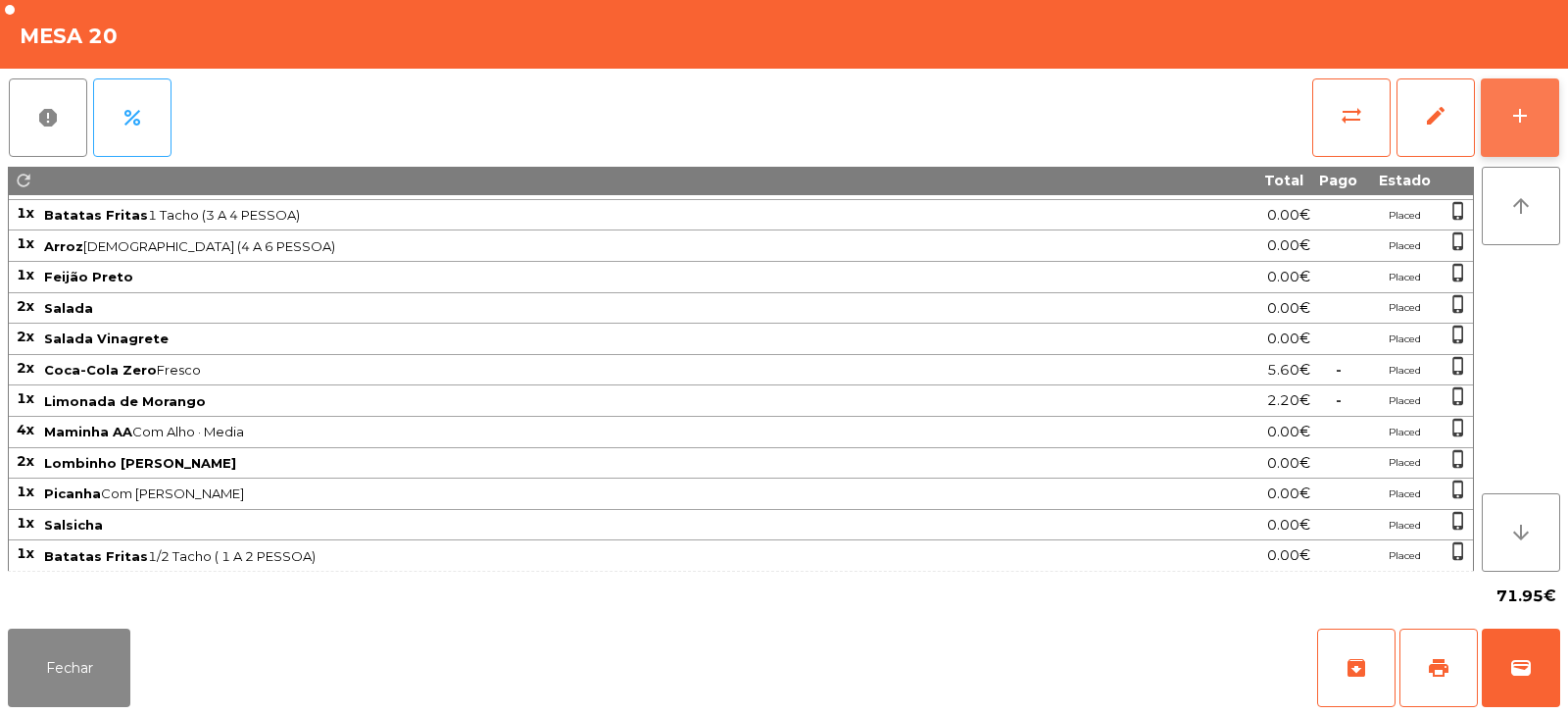
click at [1515, 118] on div "add" at bounding box center [1520, 116] width 24 height 24
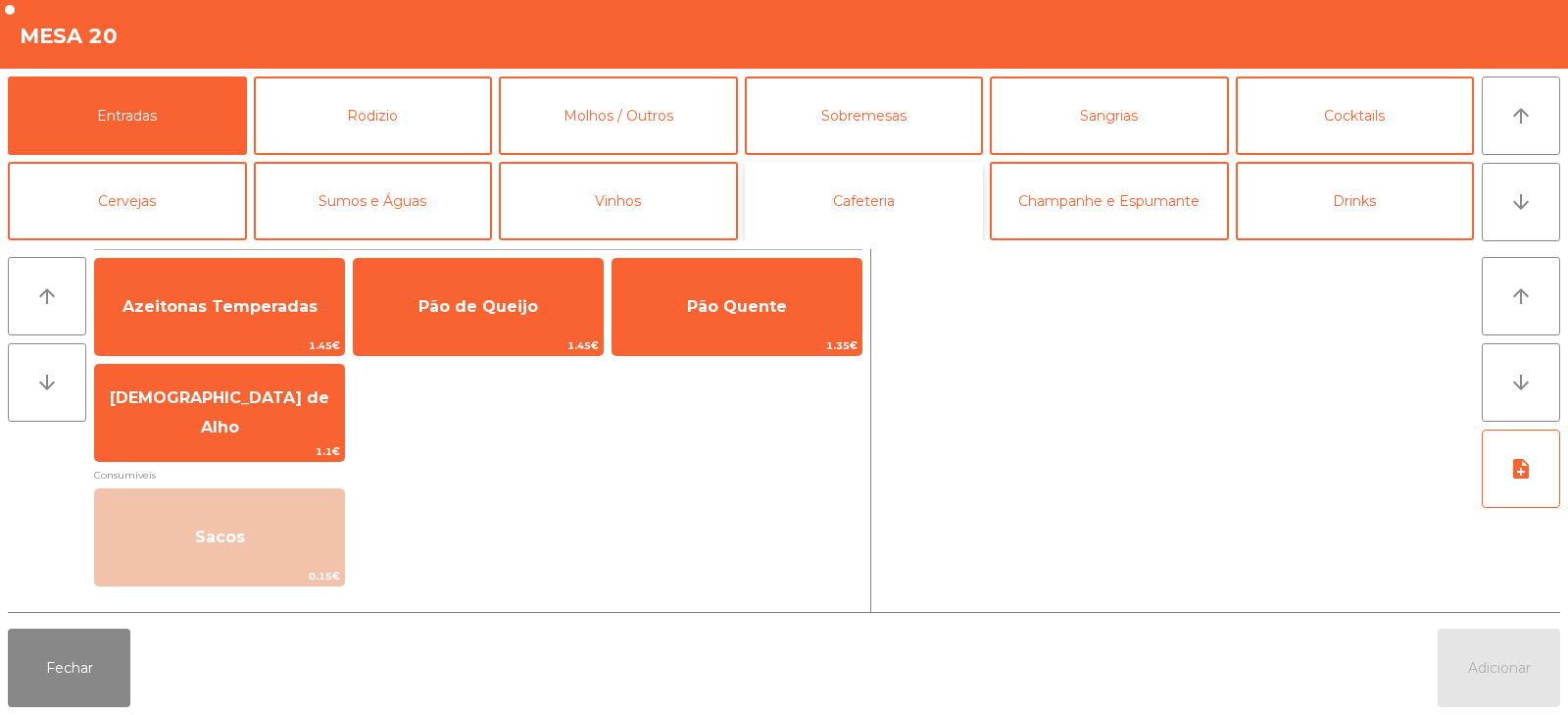
click at [881, 220] on button "Cafeteria" at bounding box center [864, 200] width 239 height 79
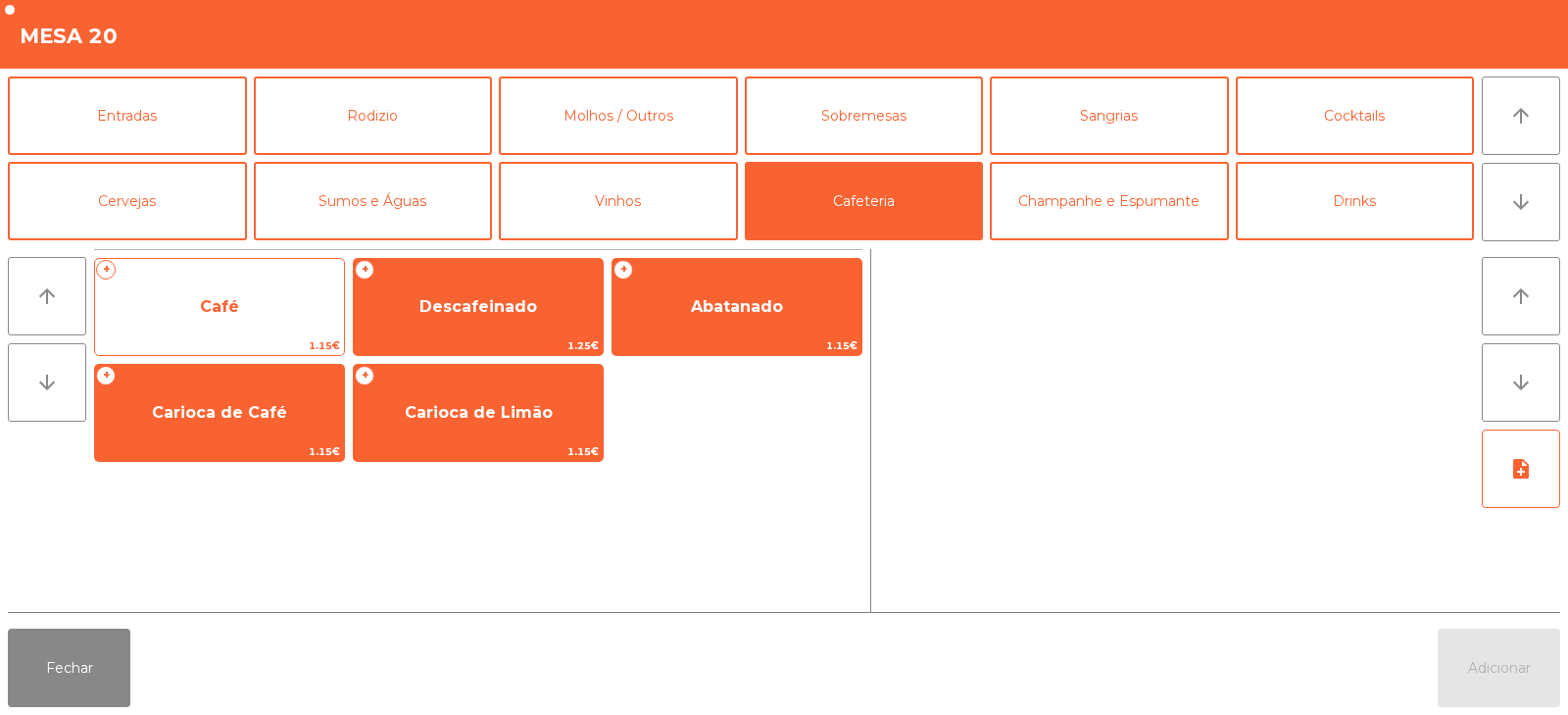
click at [279, 316] on span "Café" at bounding box center [219, 306] width 249 height 53
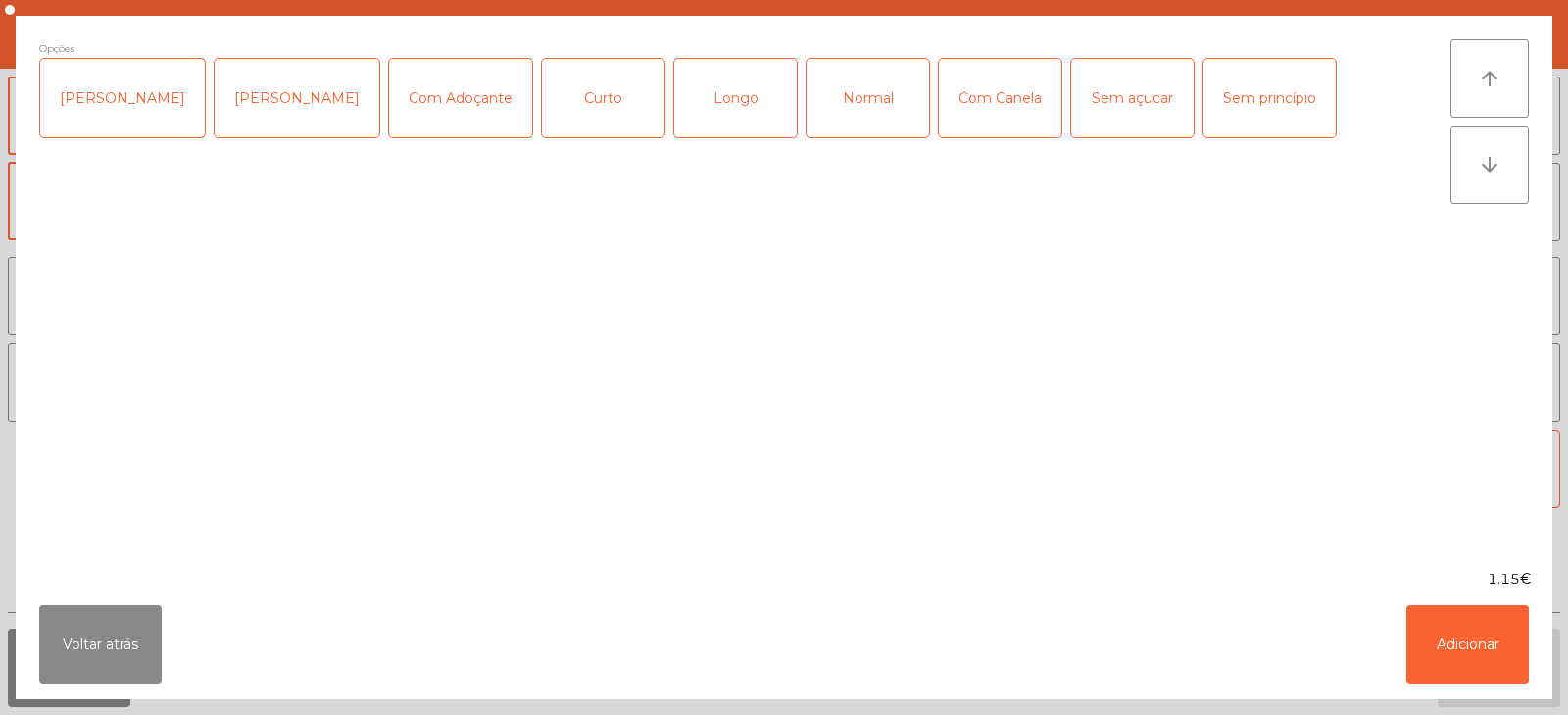
click at [93, 106] on div "[PERSON_NAME]" at bounding box center [122, 98] width 164 height 79
click at [1469, 643] on button "Adicionar" at bounding box center [1467, 644] width 123 height 79
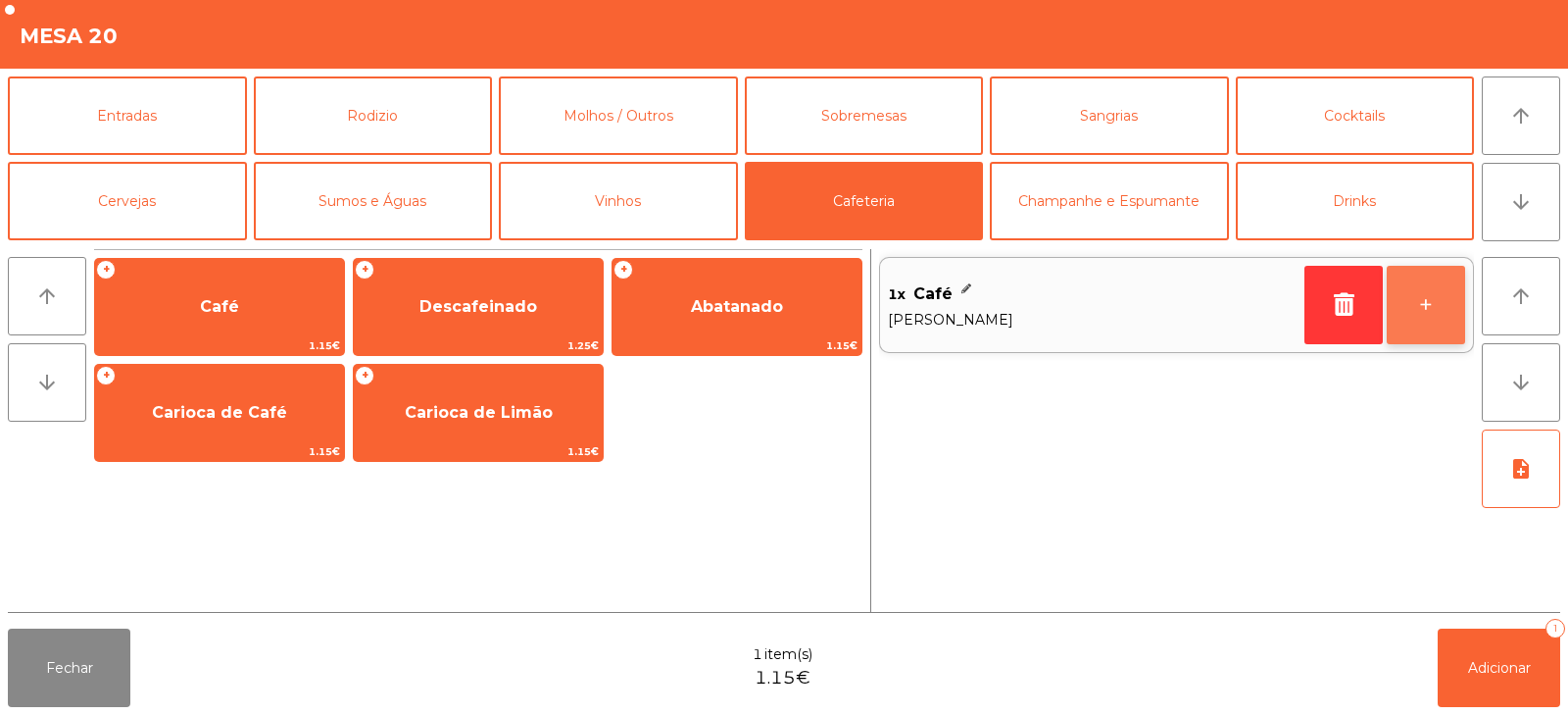
click at [1412, 306] on button "+" at bounding box center [1426, 305] width 79 height 79
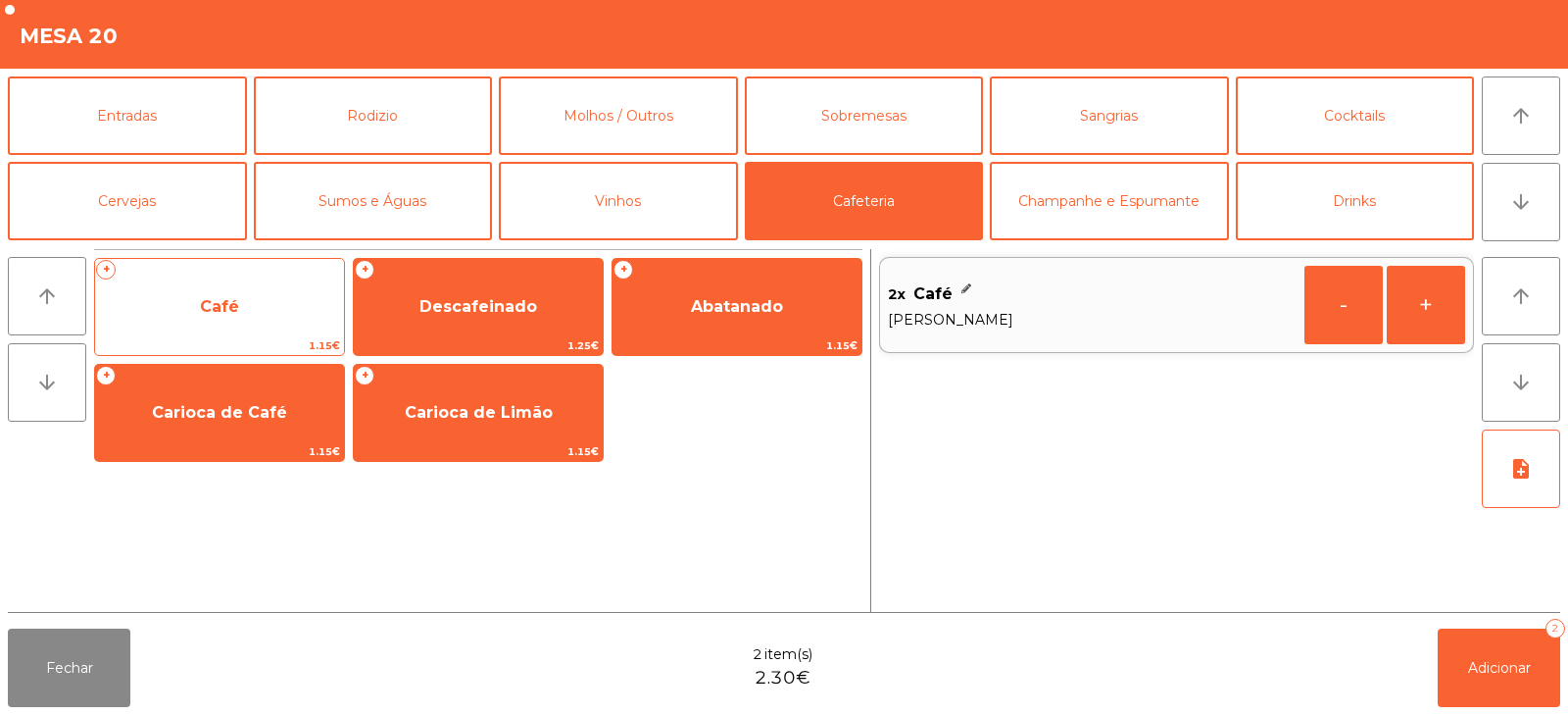
click at [266, 315] on span "Café" at bounding box center [219, 306] width 249 height 53
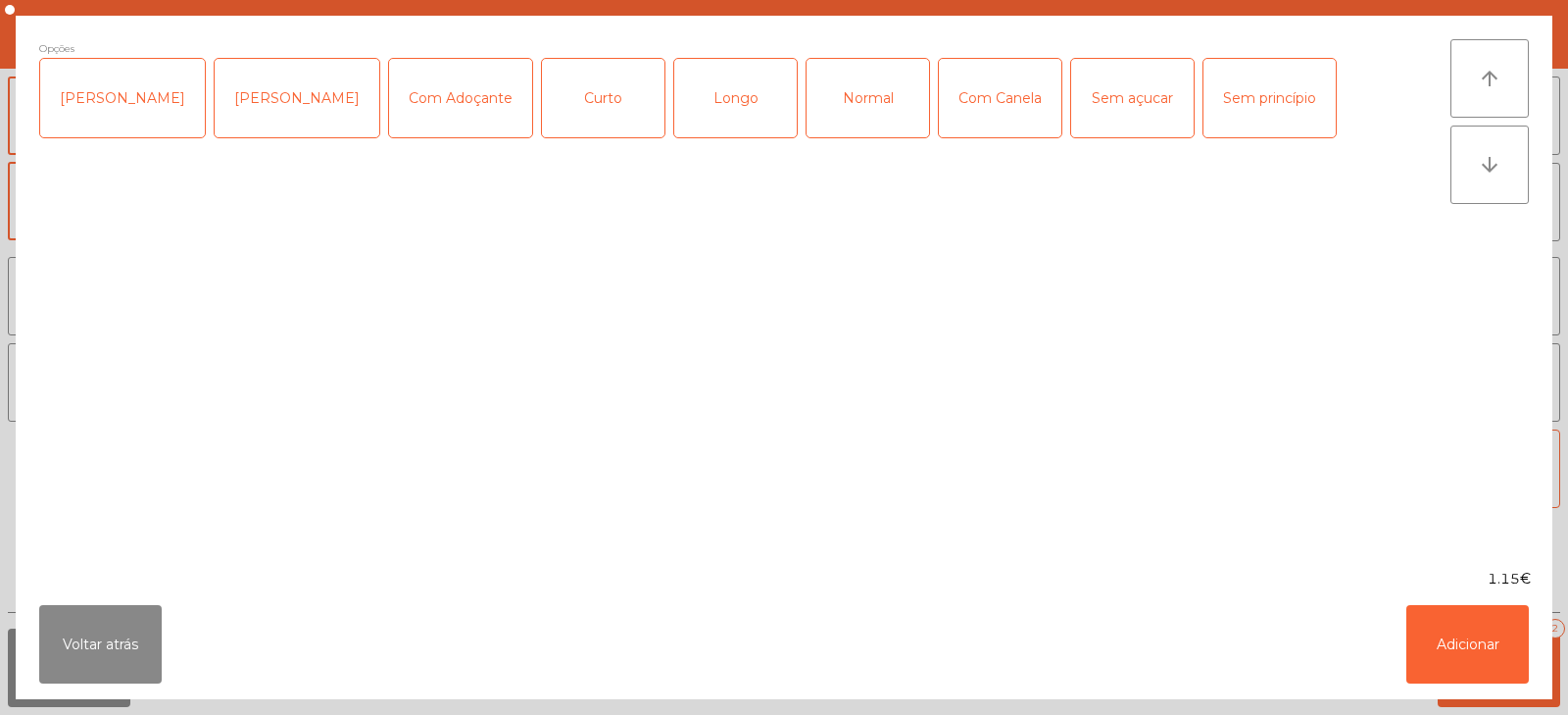
click at [1215, 98] on div "Sem princípio" at bounding box center [1270, 98] width 133 height 79
click at [959, 108] on div "Com Canela" at bounding box center [1000, 98] width 123 height 79
click at [1425, 621] on button "Adicionar" at bounding box center [1467, 644] width 123 height 79
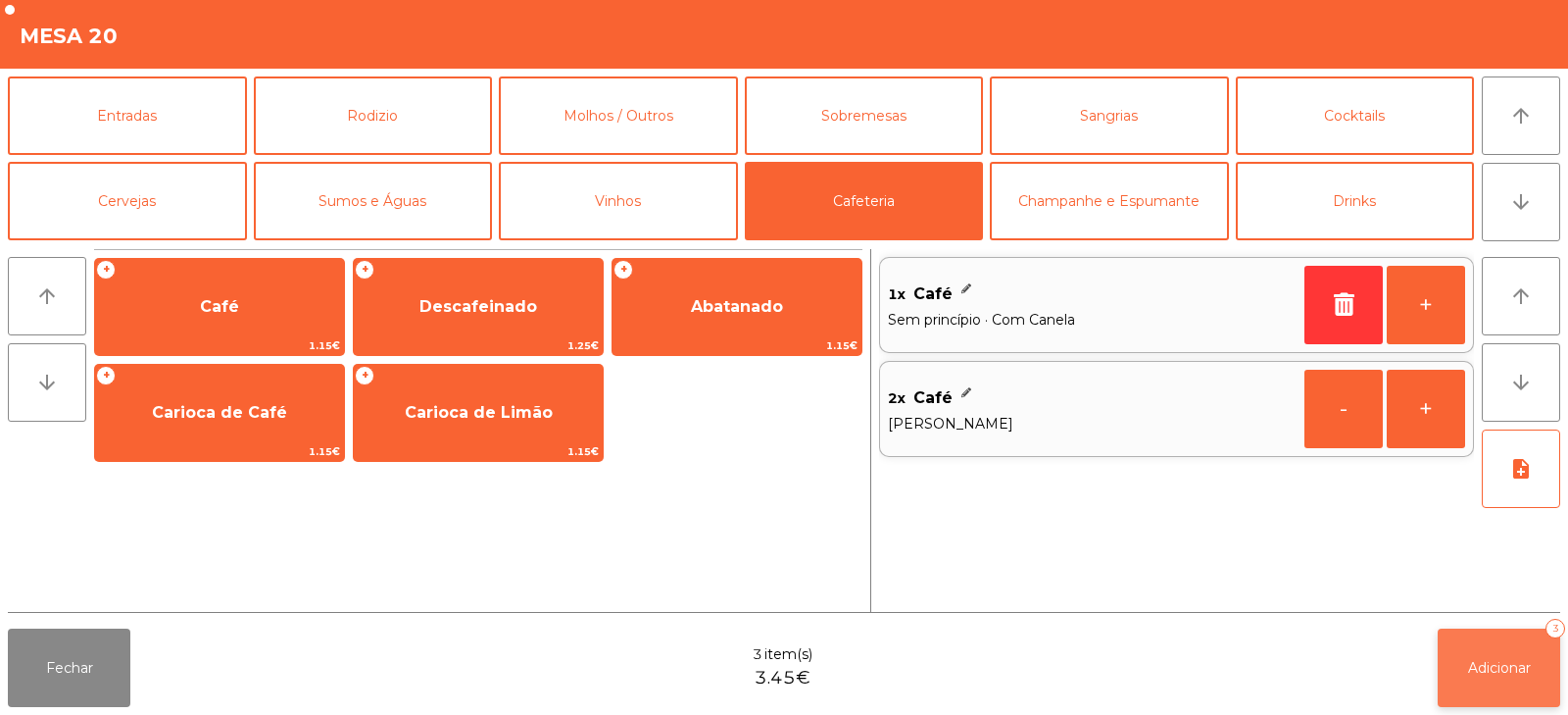
click at [1456, 656] on button "Adicionar 3" at bounding box center [1499, 667] width 123 height 79
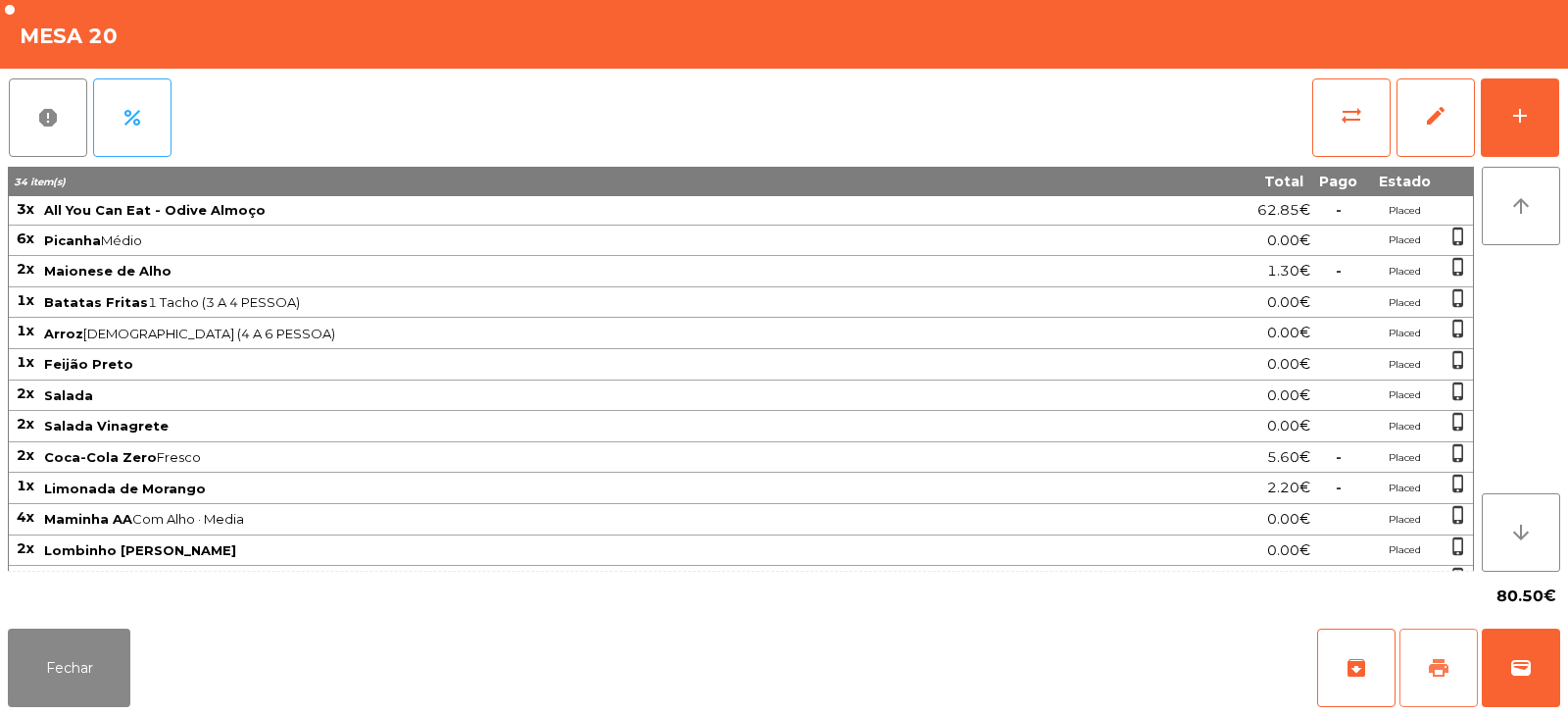
click at [1454, 659] on button "print" at bounding box center [1438, 667] width 79 height 79
click at [1350, 127] on span "sync_alt" at bounding box center [1352, 116] width 24 height 24
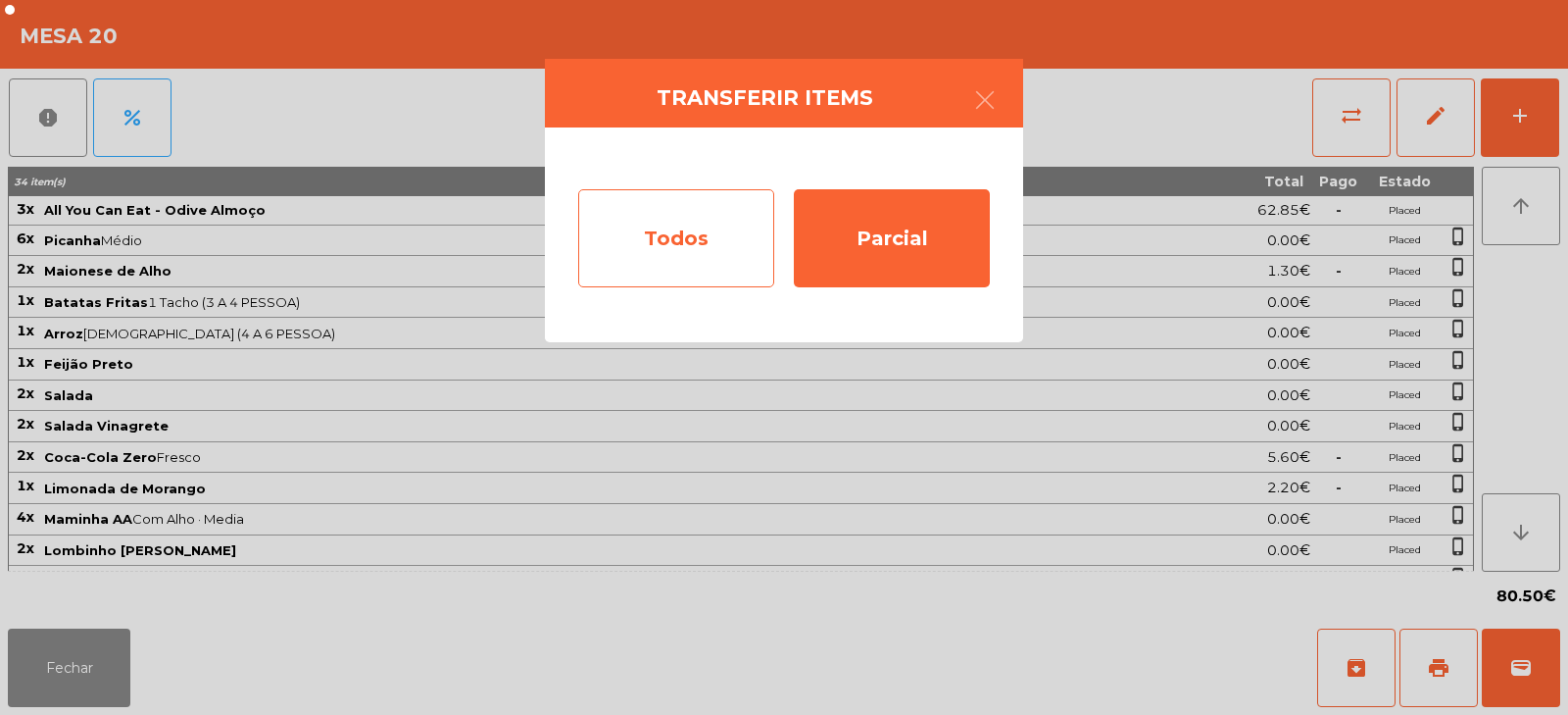
click at [604, 259] on div "Todos" at bounding box center [676, 238] width 196 height 98
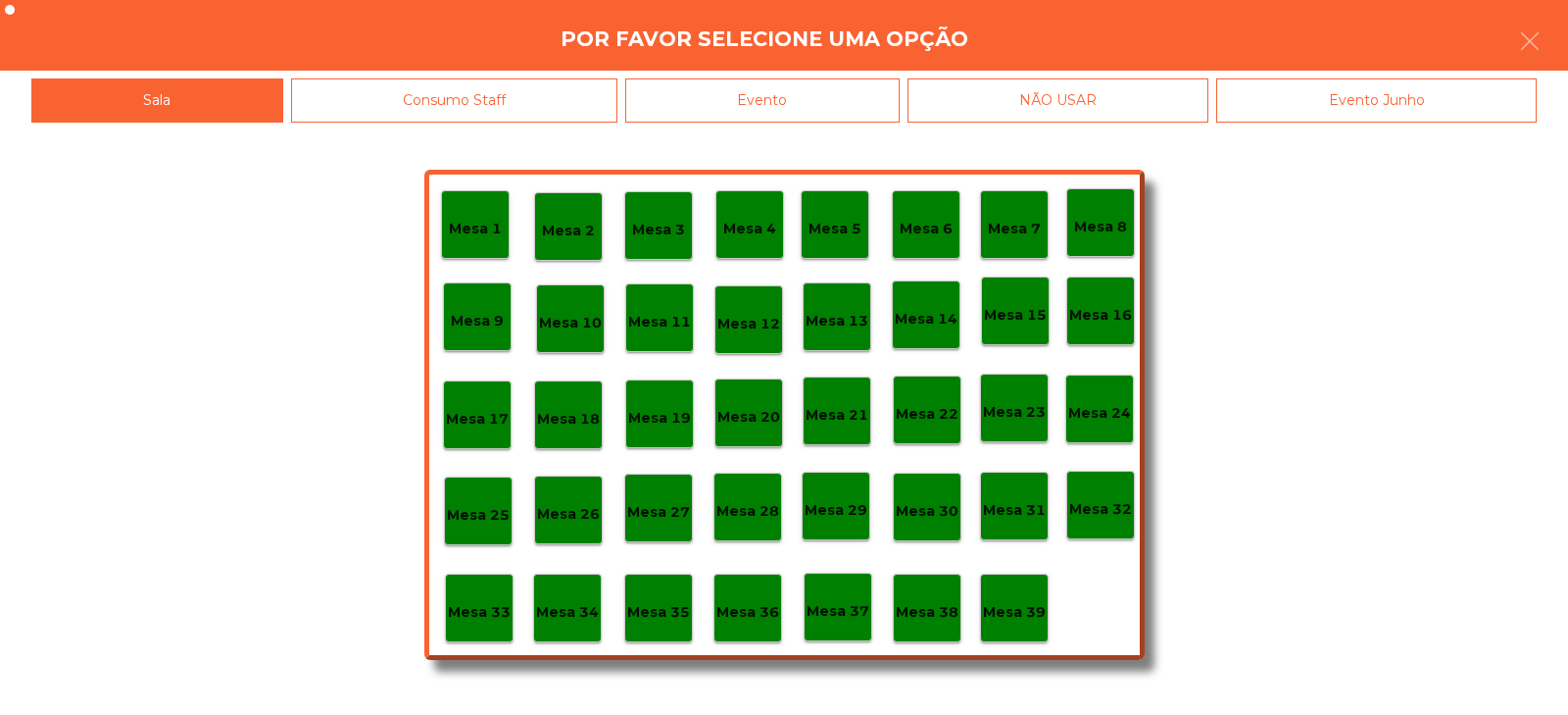
click at [821, 117] on div "Evento" at bounding box center [762, 101] width 274 height 44
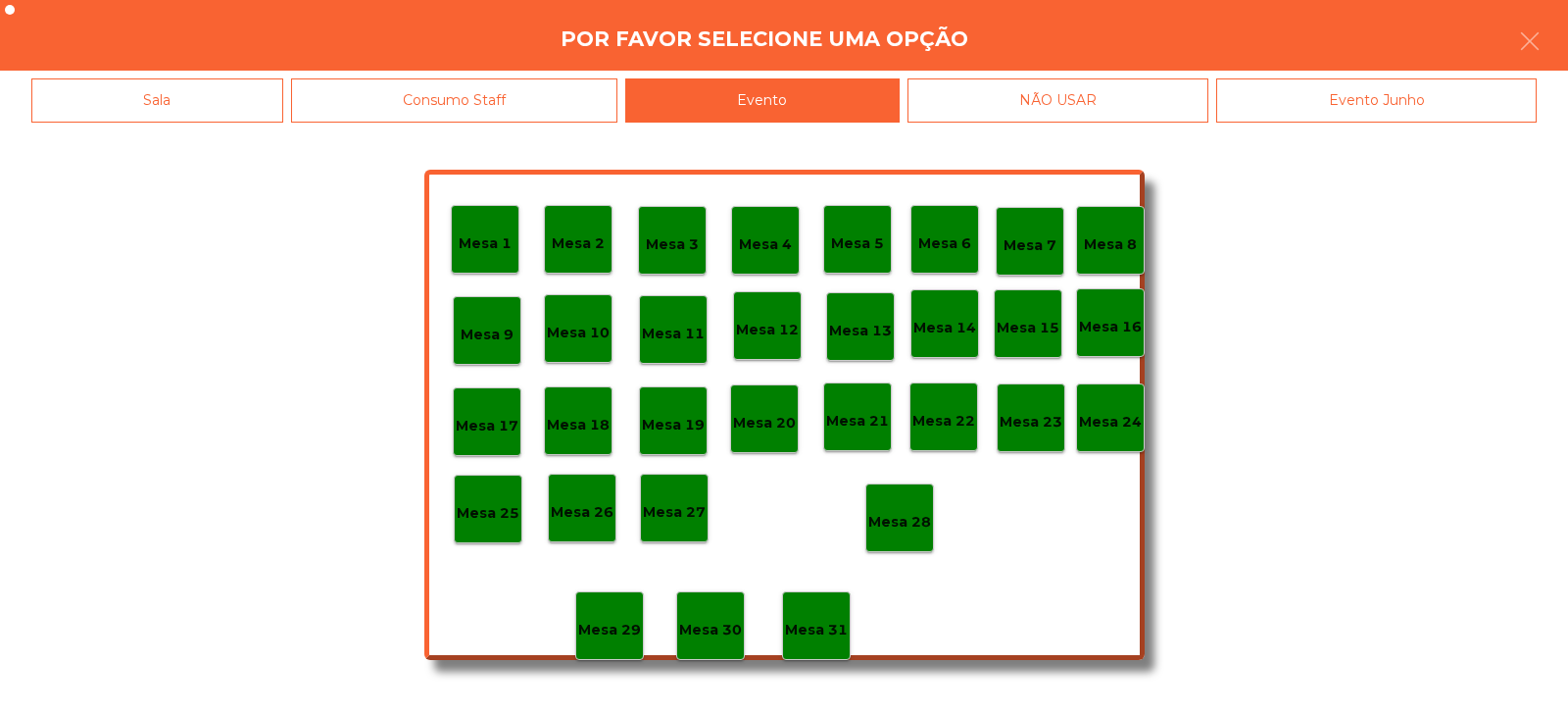
click at [915, 542] on div "Mesa 28" at bounding box center [899, 518] width 69 height 69
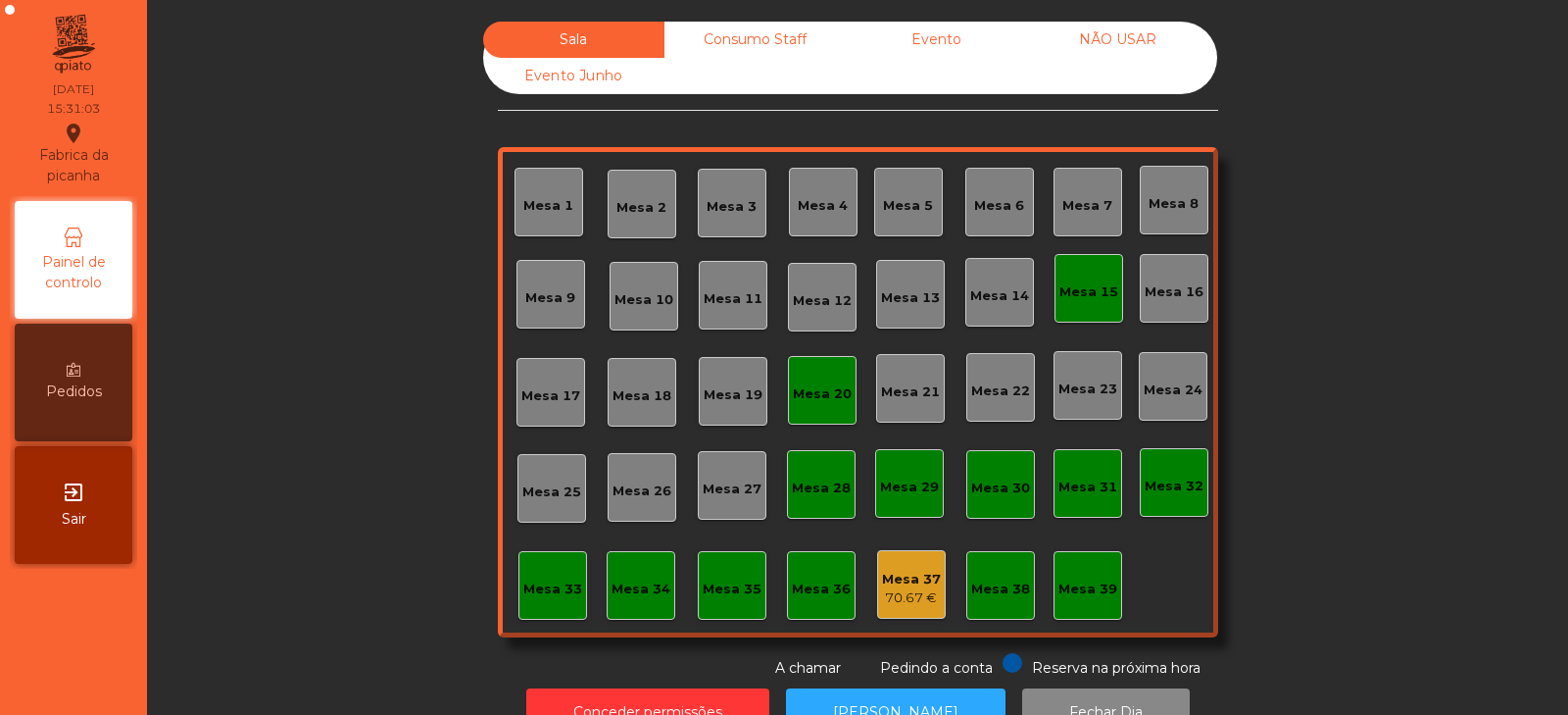
click at [948, 52] on div "Evento" at bounding box center [937, 40] width 181 height 36
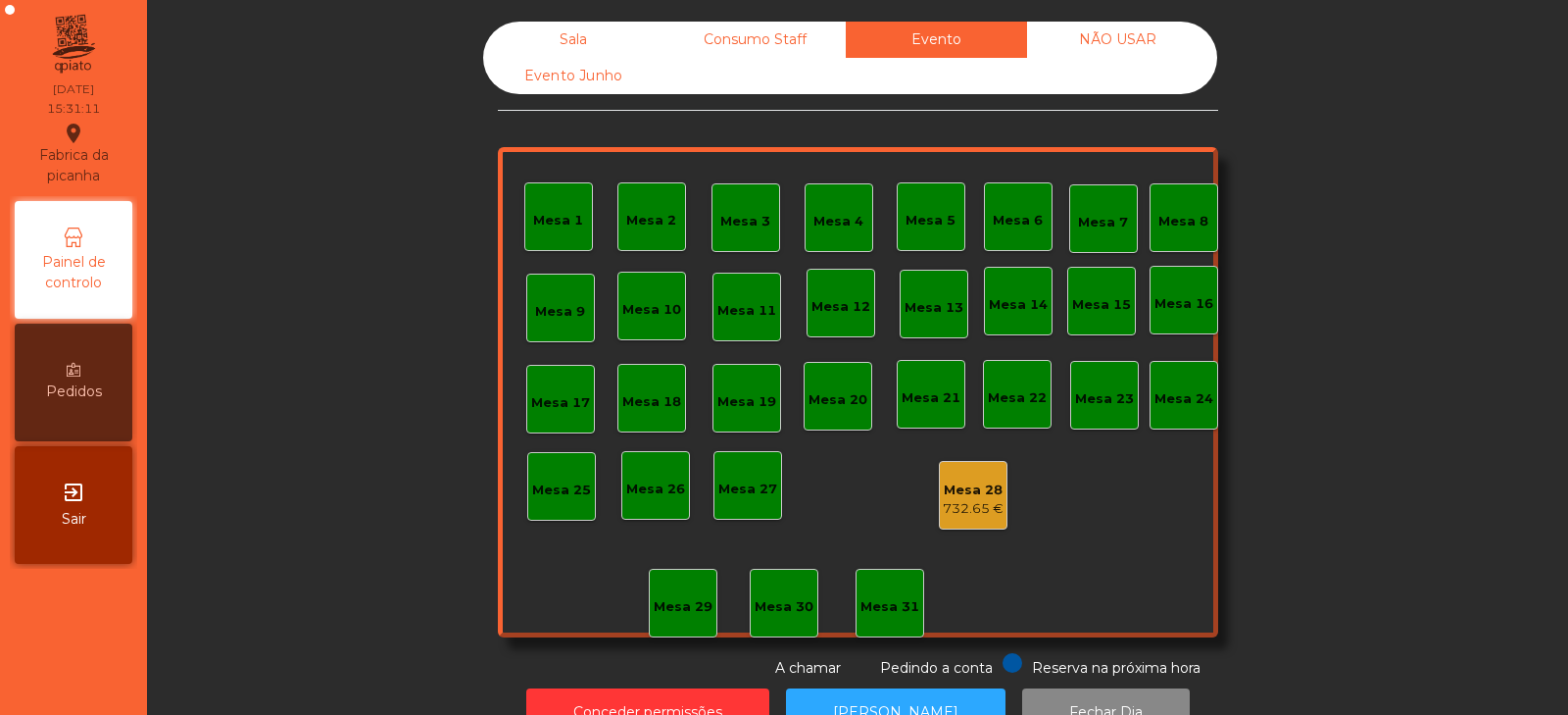
scroll to position [58, 0]
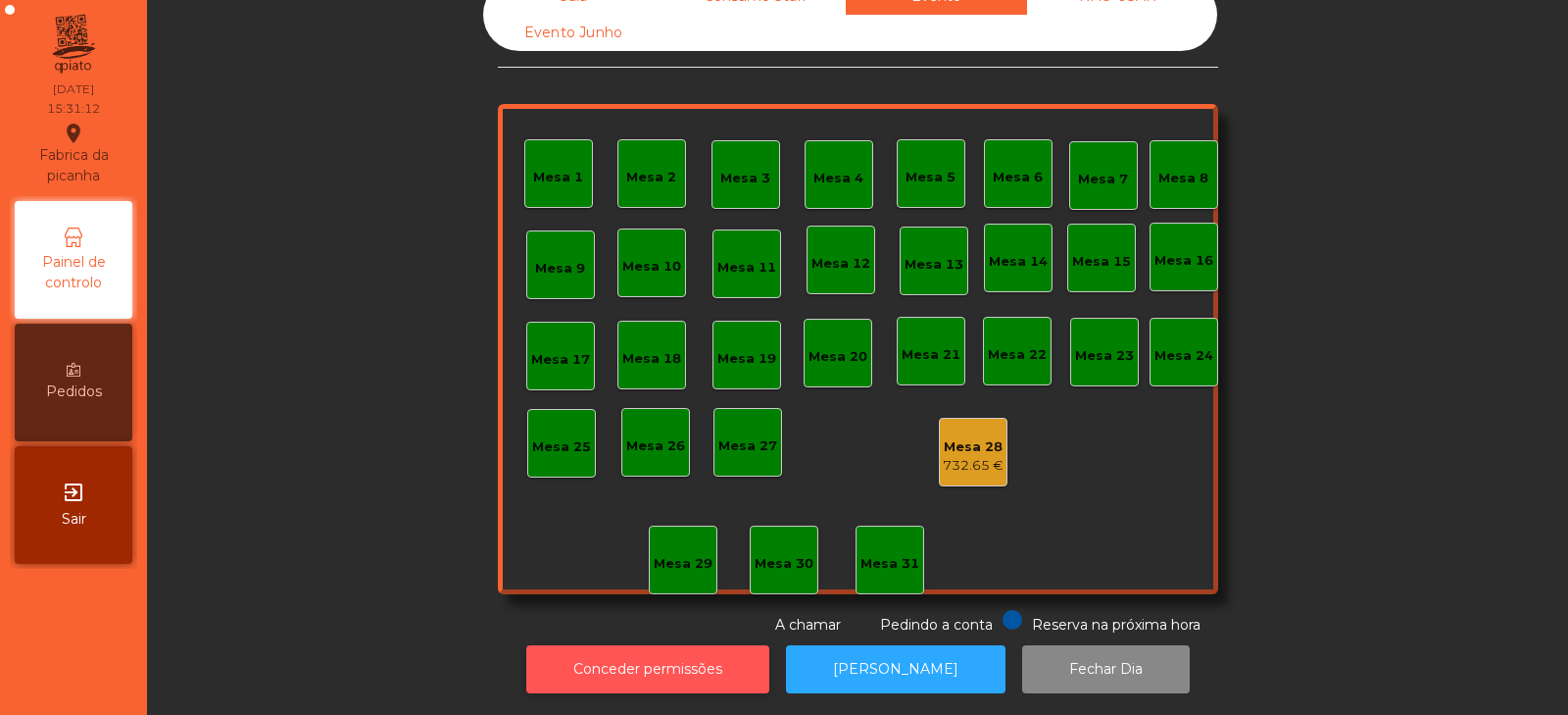
click at [688, 649] on button "Conceder permissões" at bounding box center [648, 669] width 243 height 48
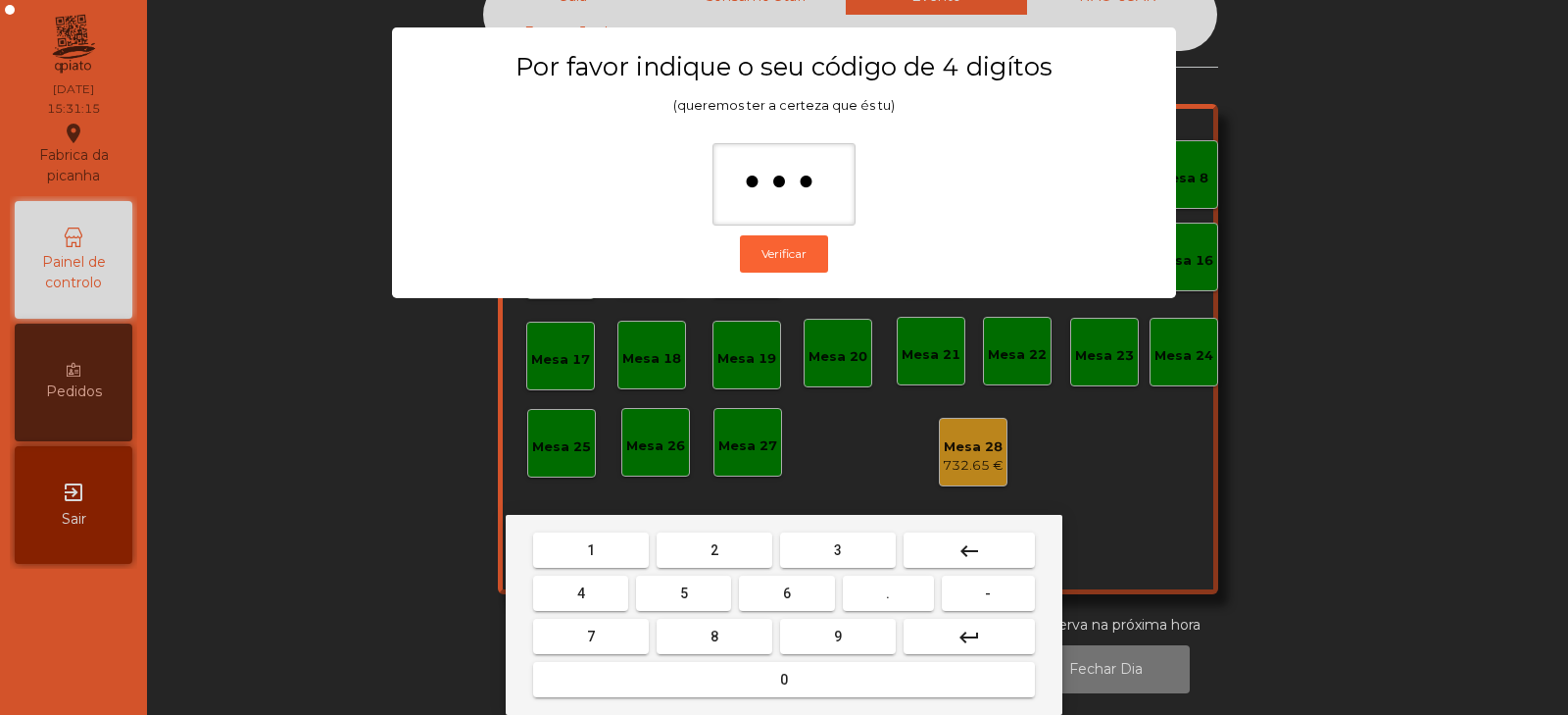
type input "****"
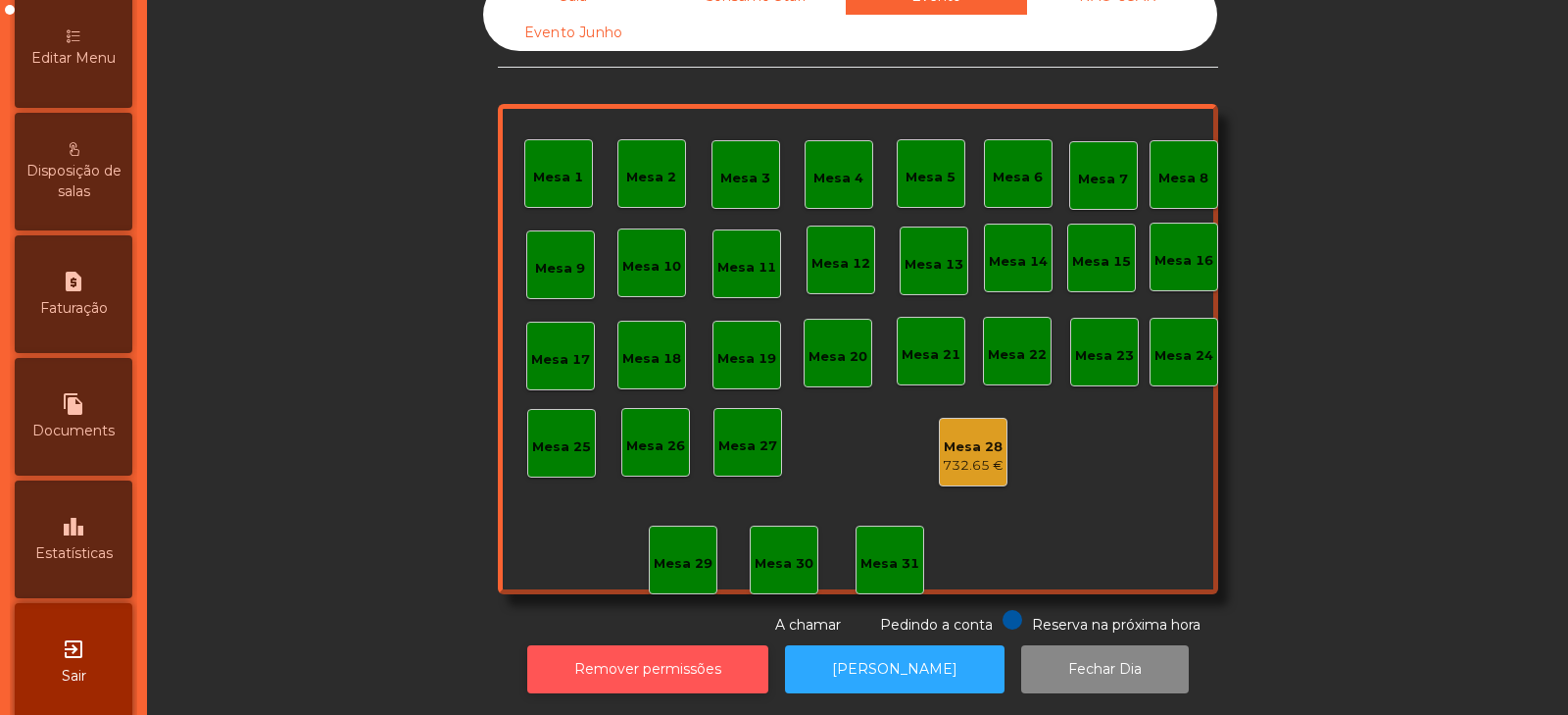
scroll to position [477, 0]
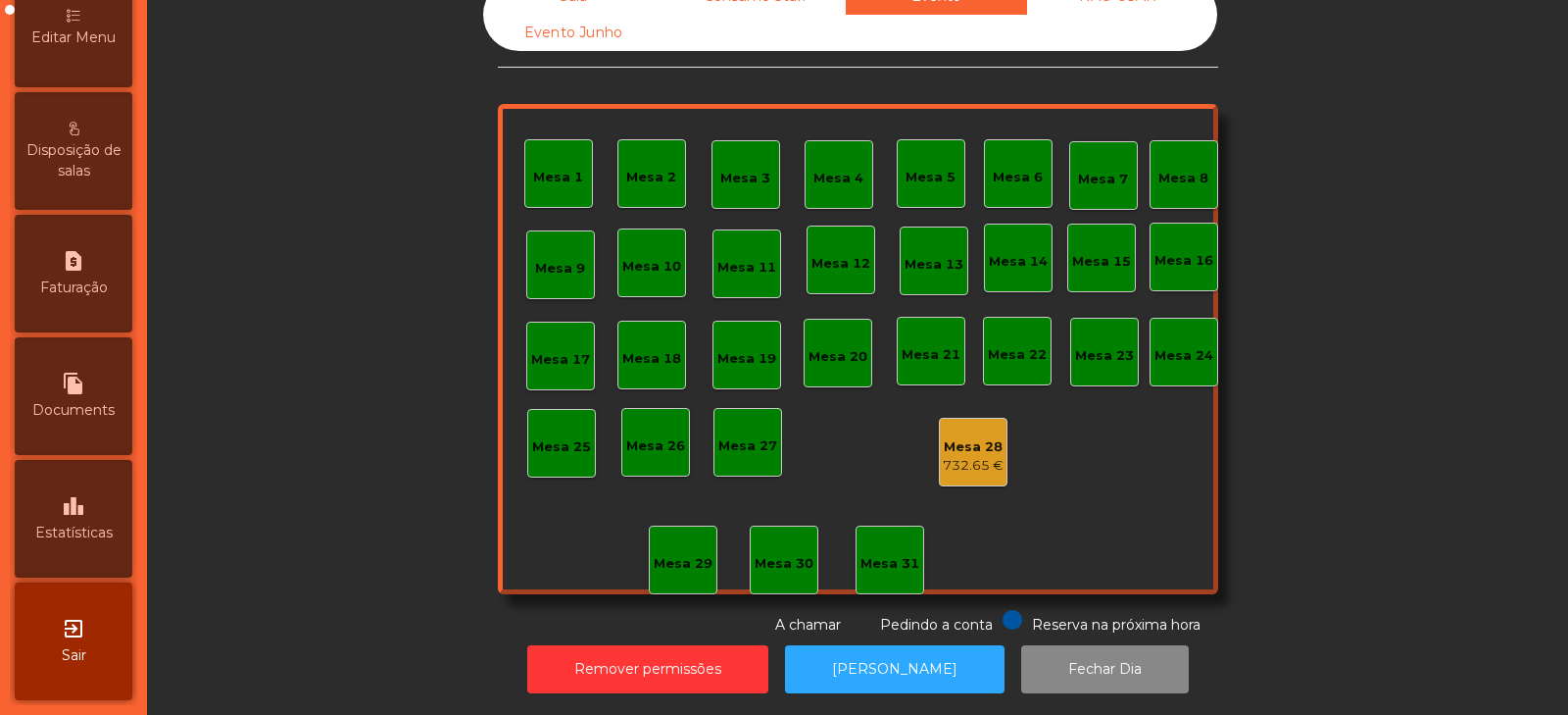
click at [79, 532] on span "Estatísticas" at bounding box center [74, 533] width 78 height 21
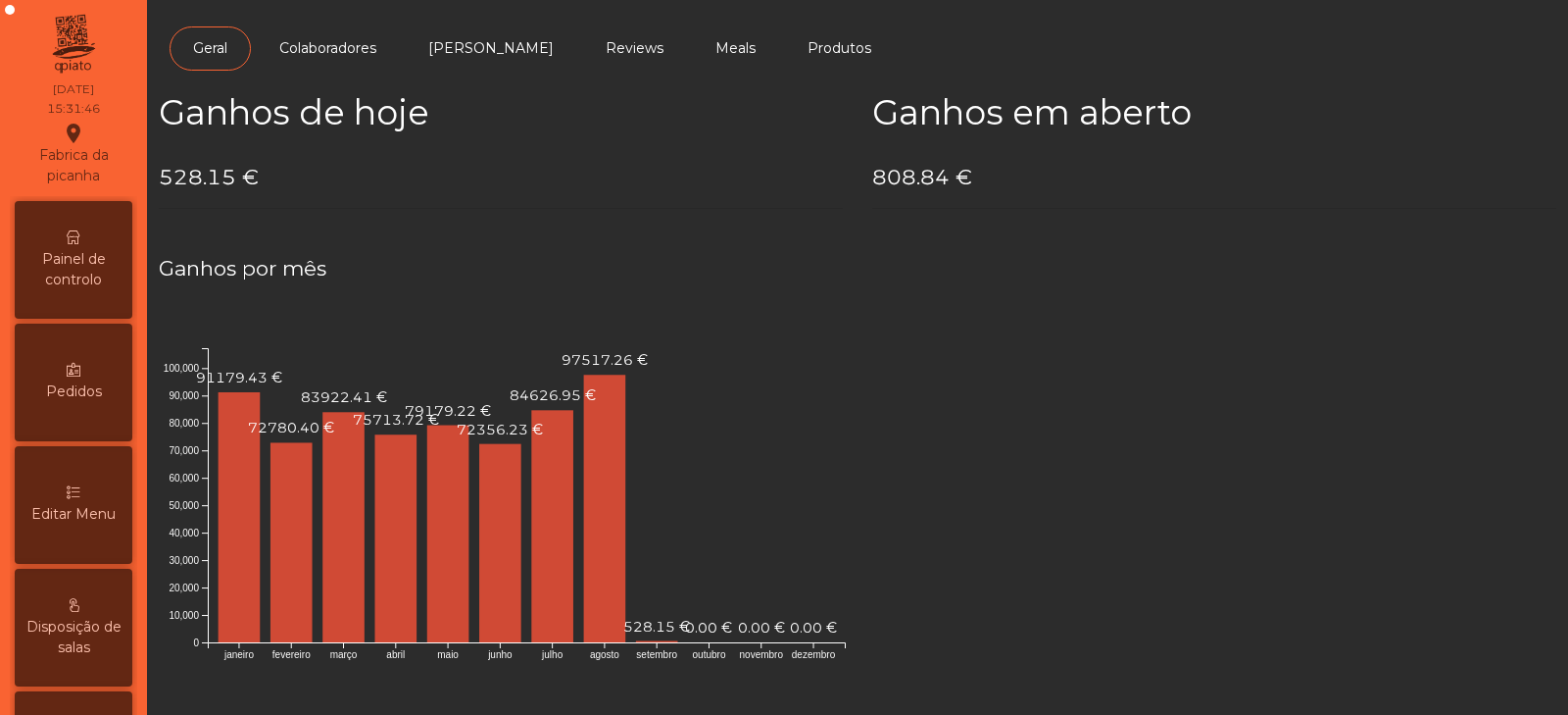
click at [72, 270] on span "Painel de controlo" at bounding box center [74, 269] width 108 height 41
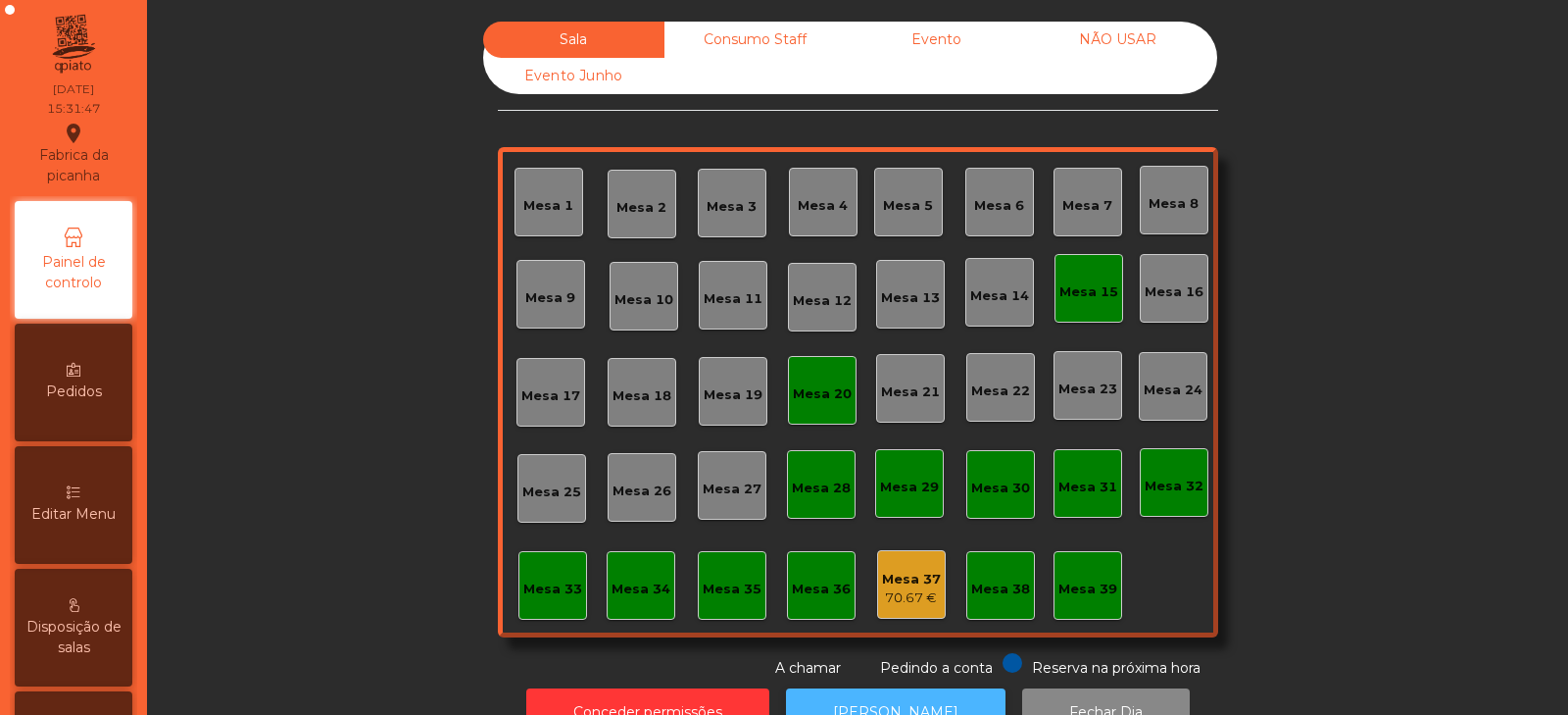
click at [856, 699] on button "[PERSON_NAME]" at bounding box center [896, 712] width 219 height 48
click at [1091, 309] on div "Mesa 15" at bounding box center [1089, 288] width 69 height 69
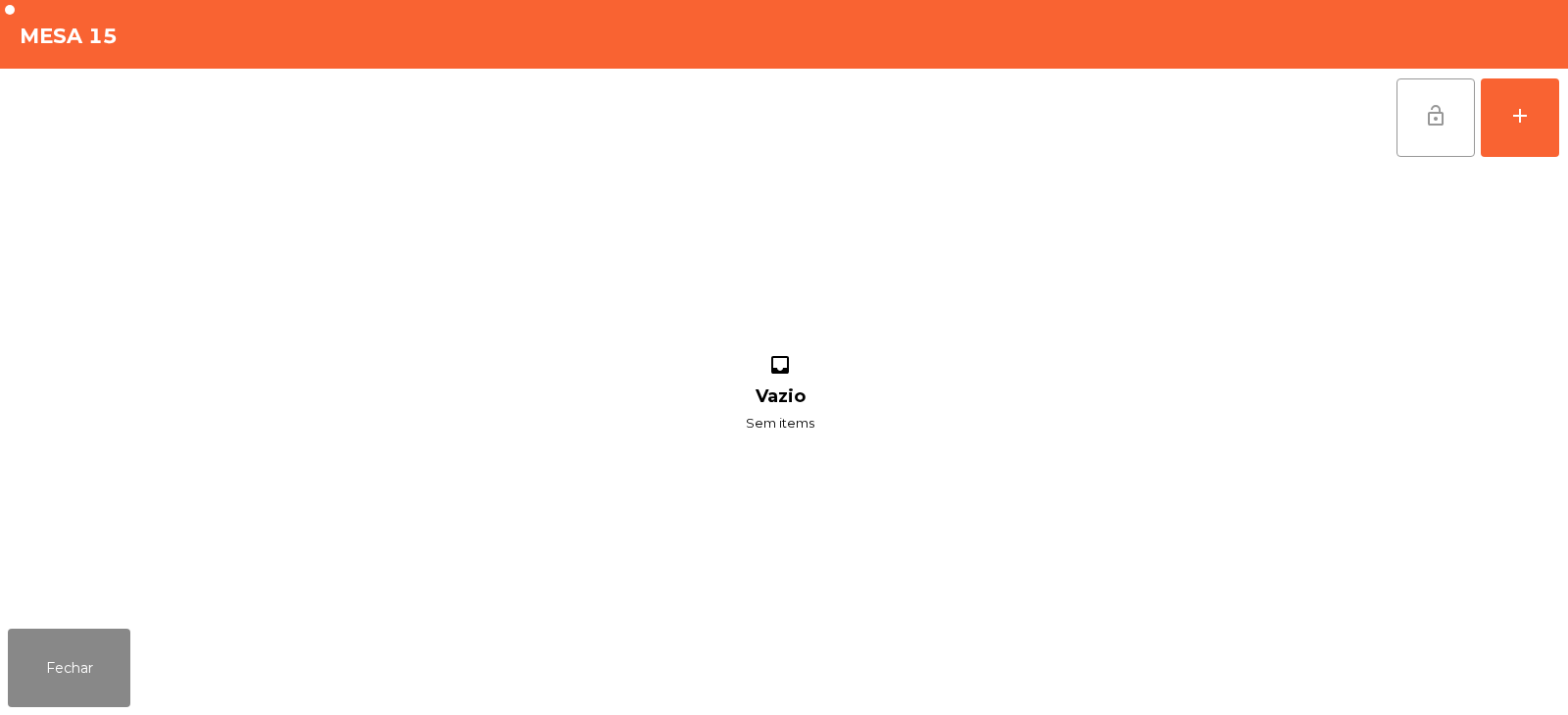
click at [1433, 111] on span "lock_open" at bounding box center [1436, 116] width 24 height 24
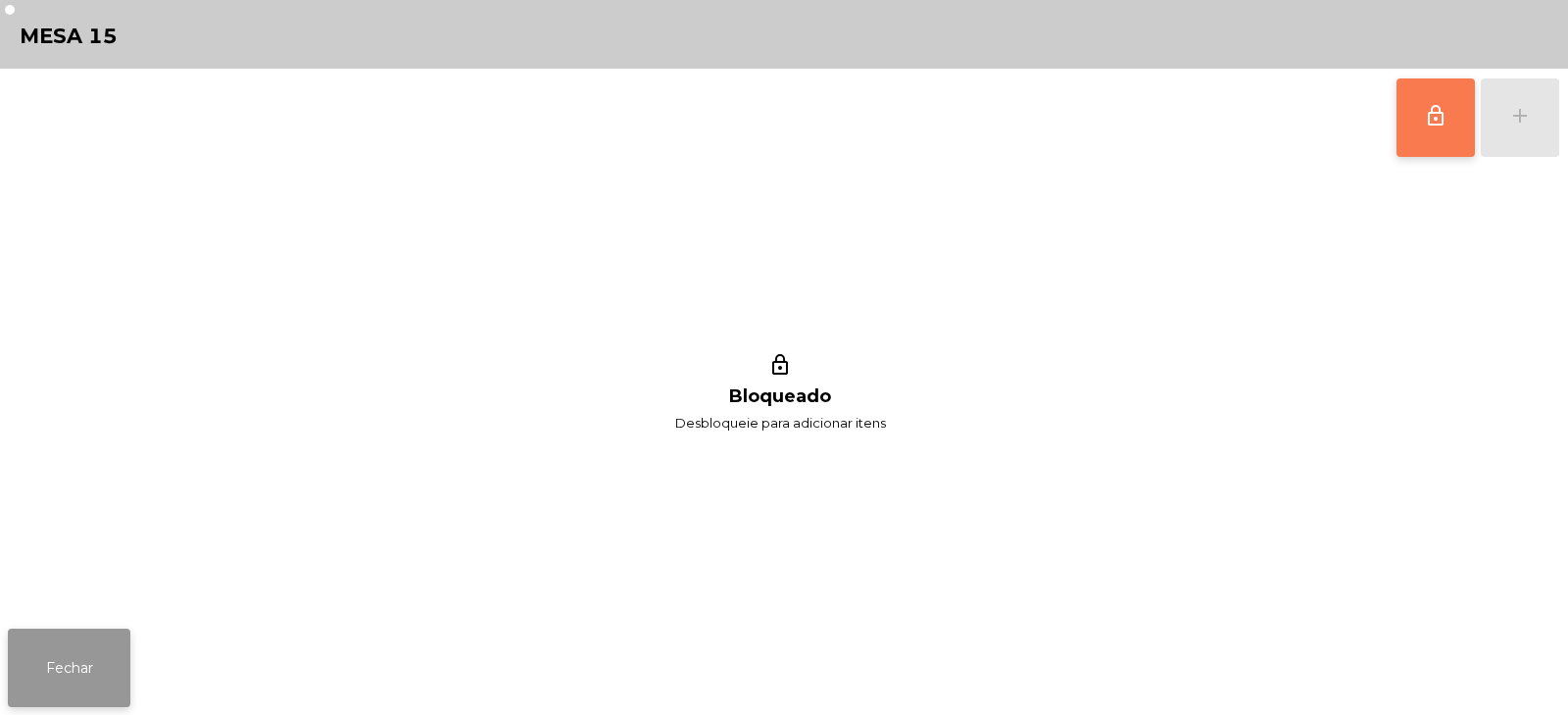
click at [73, 687] on button "Fechar" at bounding box center [69, 667] width 123 height 79
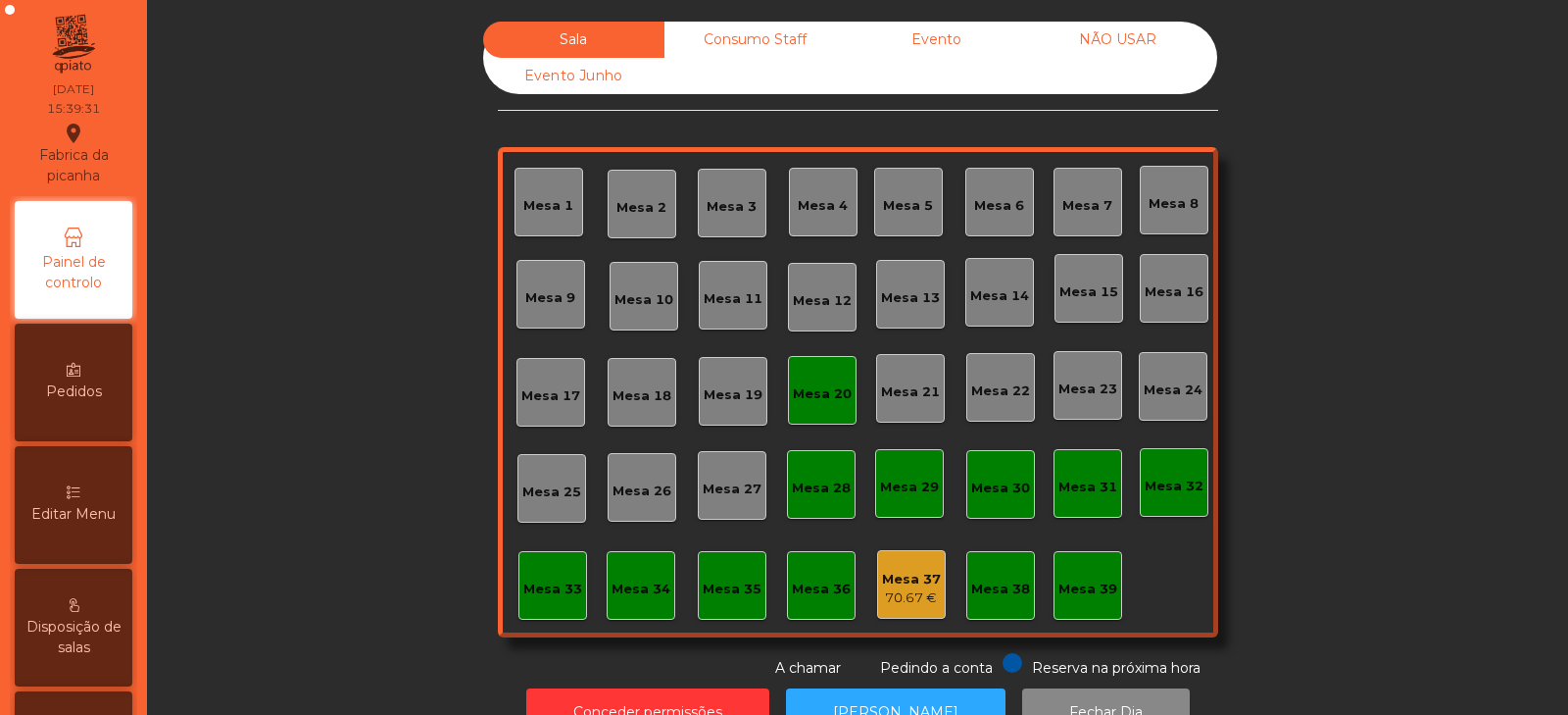
click at [820, 404] on div "Mesa 20" at bounding box center [822, 390] width 69 height 69
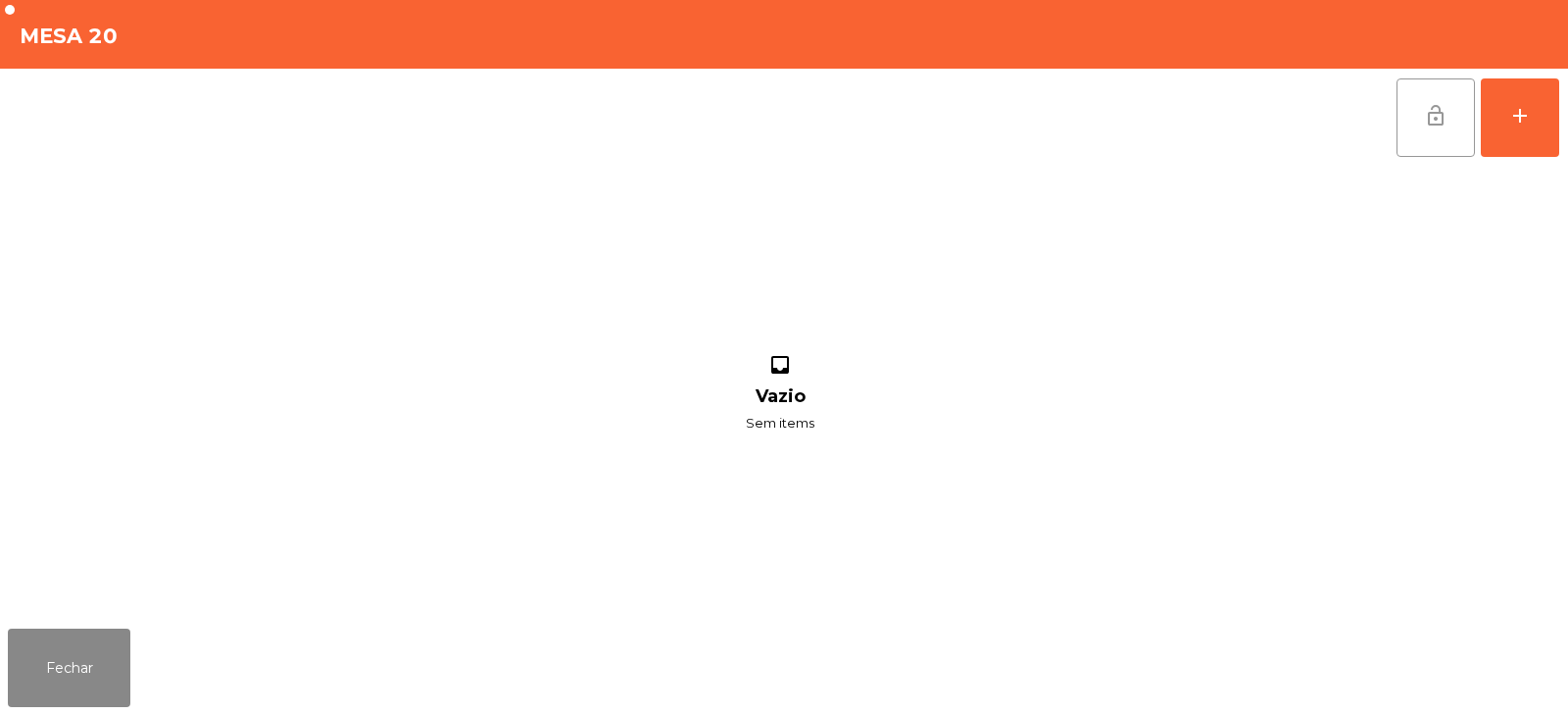
click at [1427, 126] on span "lock_open" at bounding box center [1436, 116] width 24 height 24
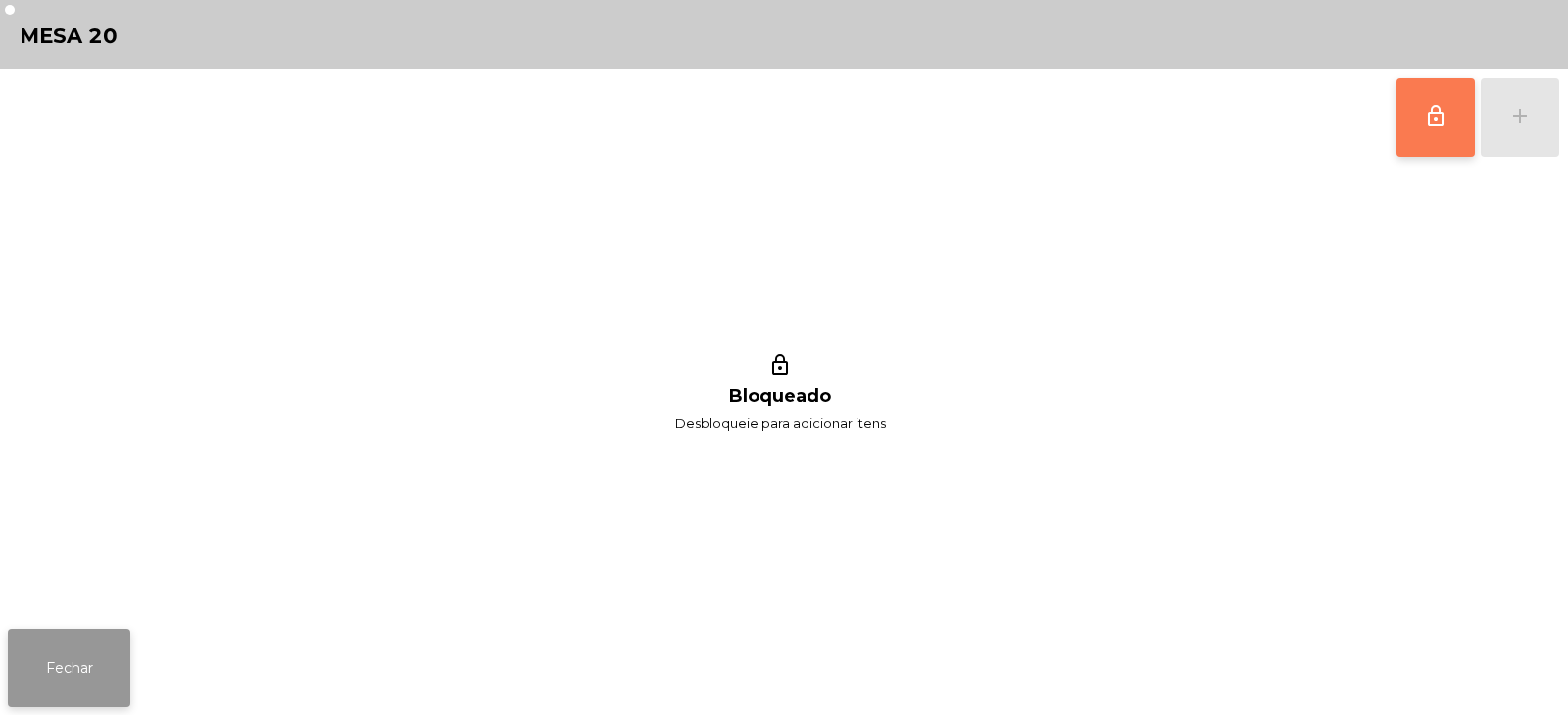
click at [94, 678] on button "Fechar" at bounding box center [69, 667] width 123 height 79
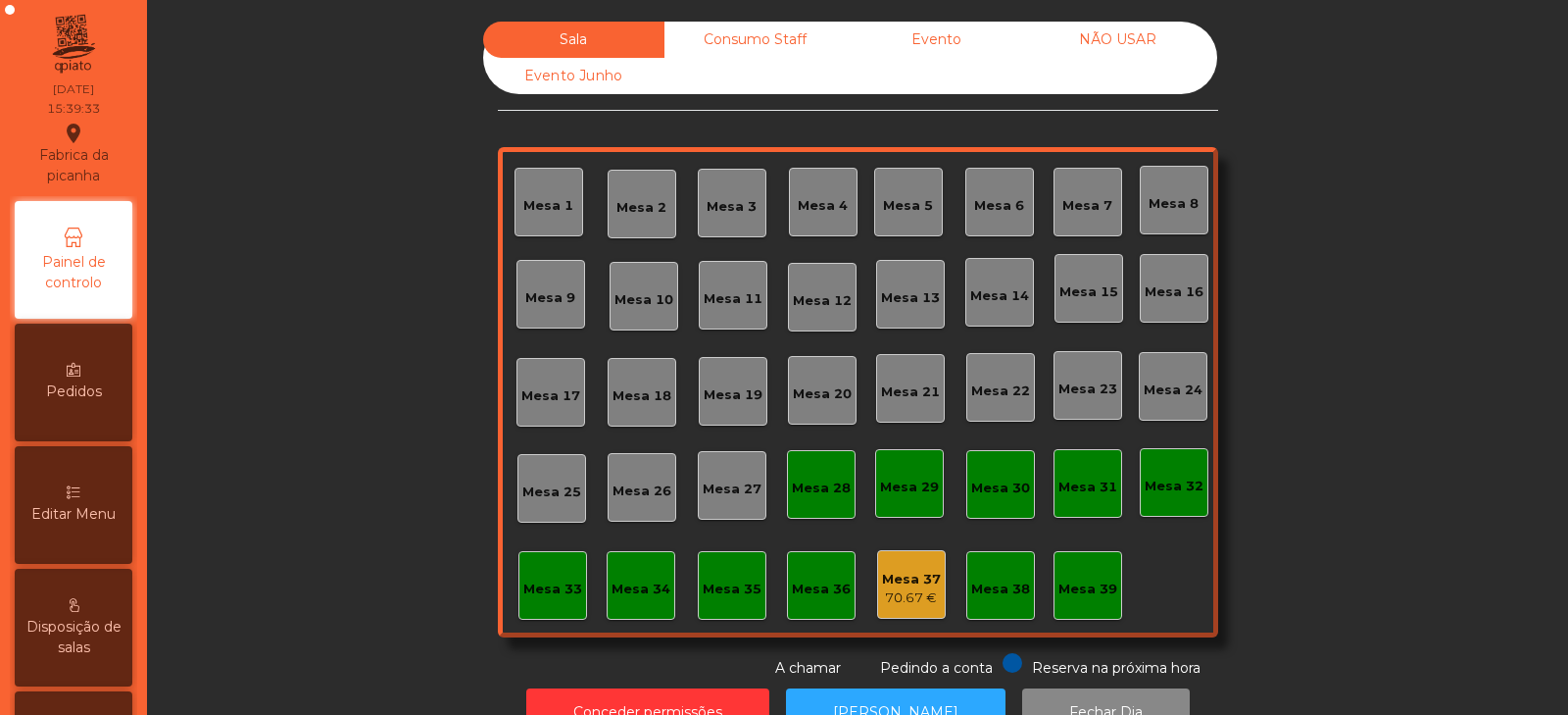
click at [388, 491] on div "Sala Consumo Staff Evento NÃO USAR Evento Junho Mesa 1 Mesa 2 Mesa 3 Mesa 4 Mes…" at bounding box center [857, 350] width 1369 height 657
